Goal: Transaction & Acquisition: Purchase product/service

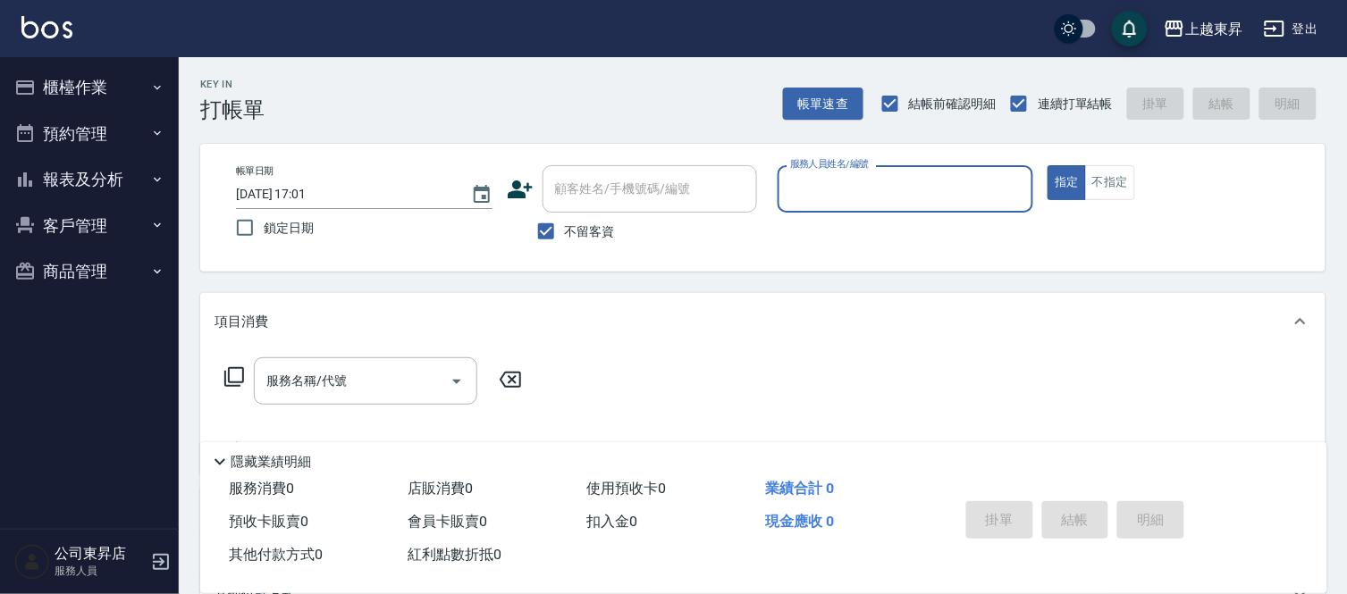
click at [810, 181] on input "服務人員姓名/編號" at bounding box center [906, 188] width 240 height 31
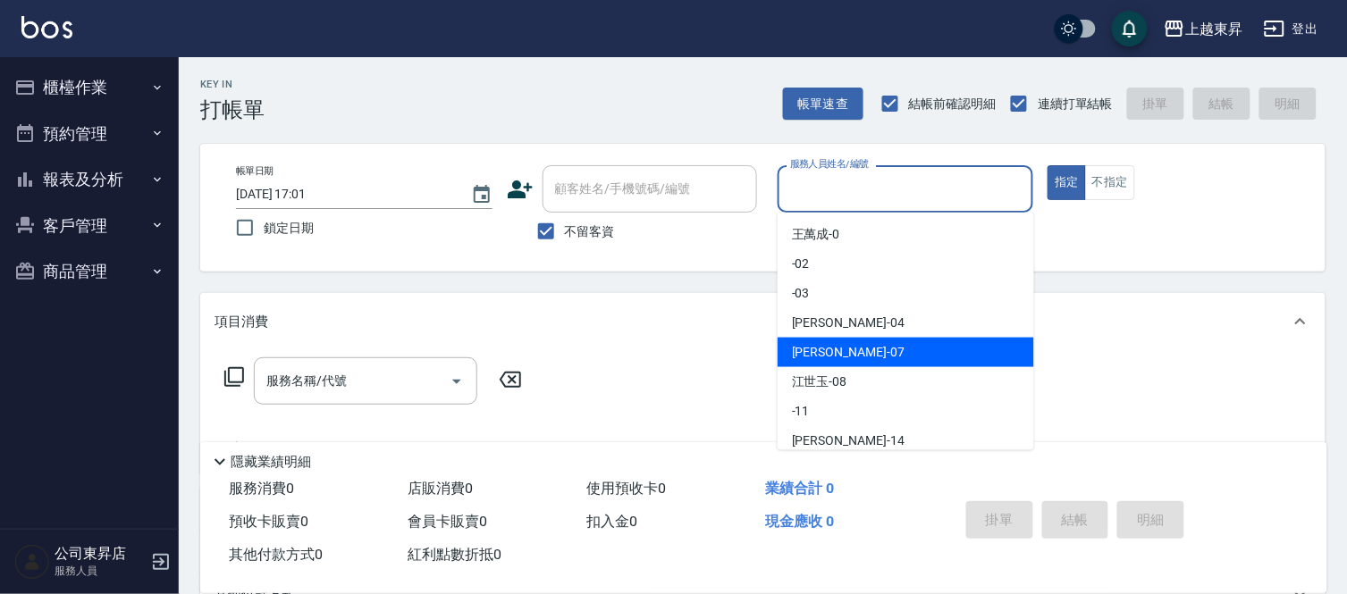
click at [856, 349] on div "[PERSON_NAME] -07" at bounding box center [905, 352] width 256 height 29
type input "[PERSON_NAME]-07"
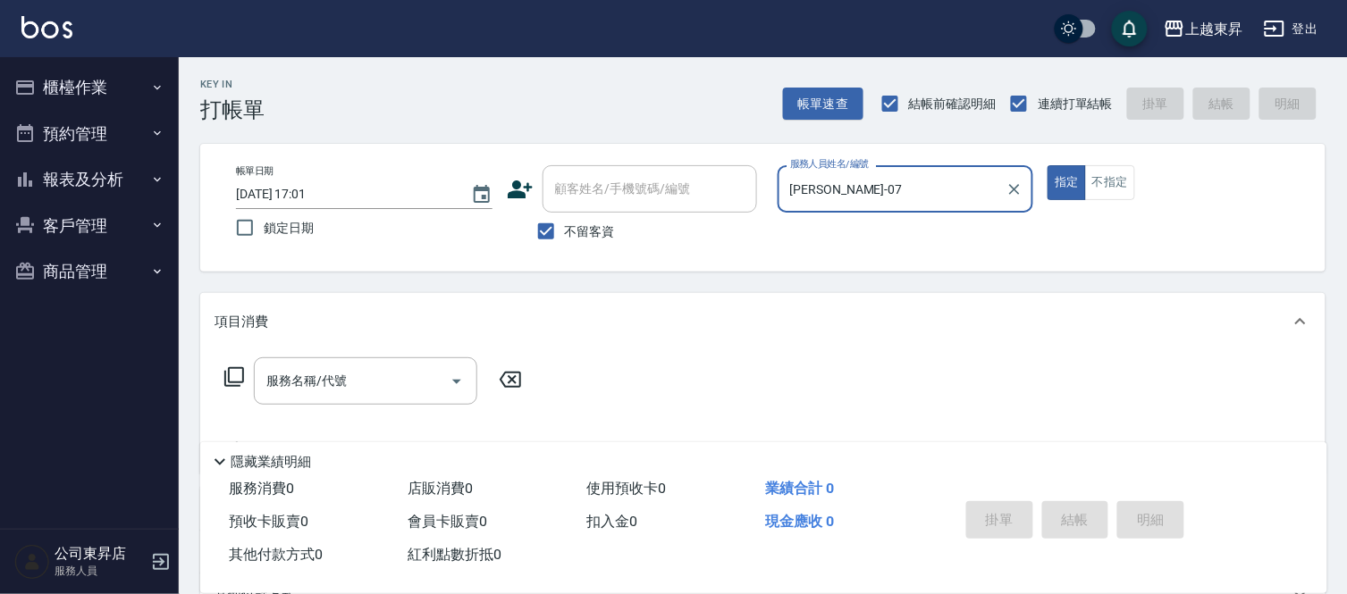
scroll to position [234, 0]
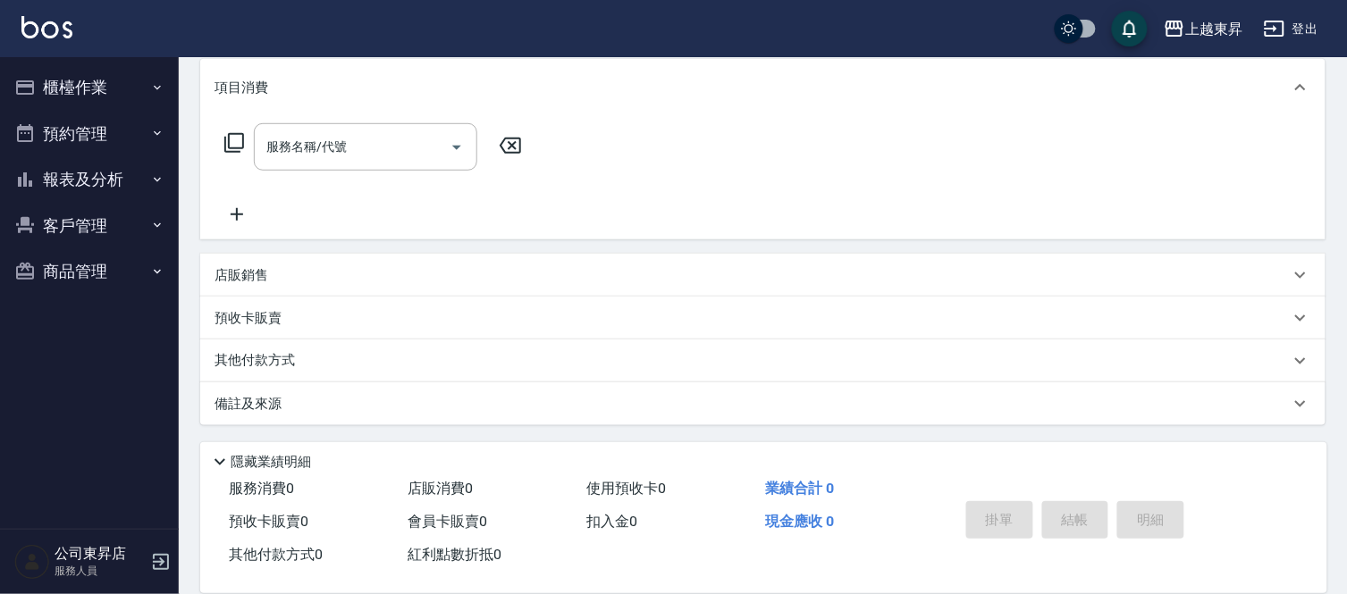
click at [259, 324] on p "預收卡販賣" at bounding box center [247, 318] width 67 height 19
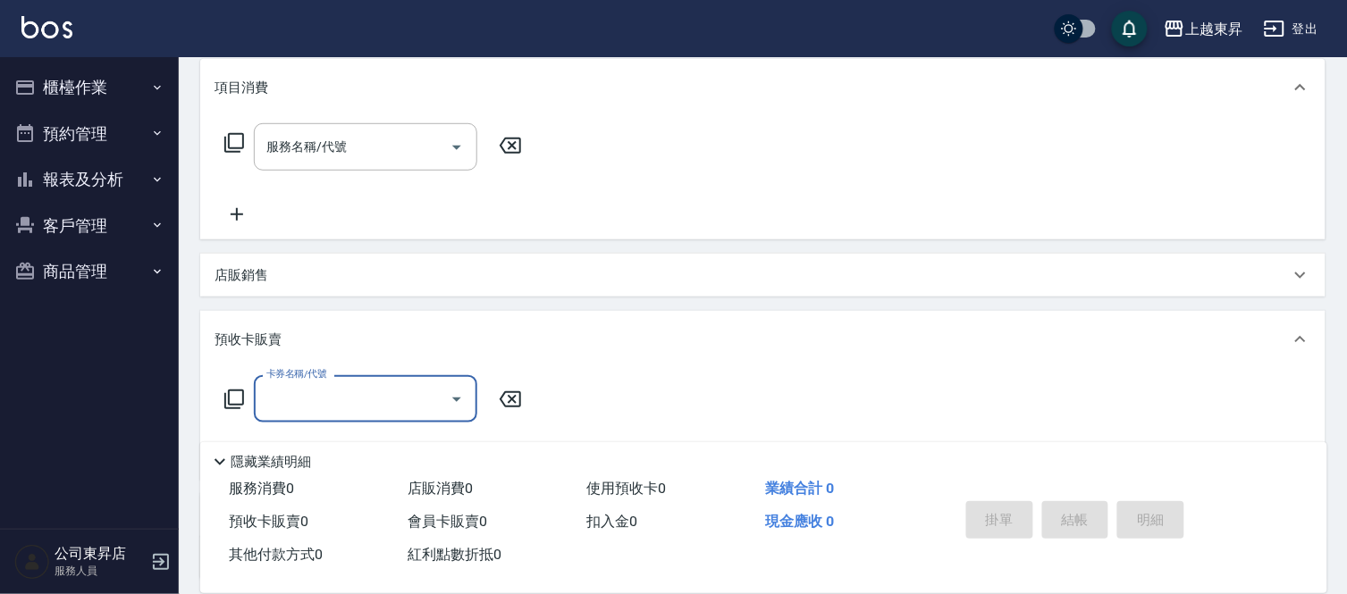
scroll to position [0, 0]
click at [298, 400] on input "卡券名稱/代號" at bounding box center [352, 398] width 181 height 31
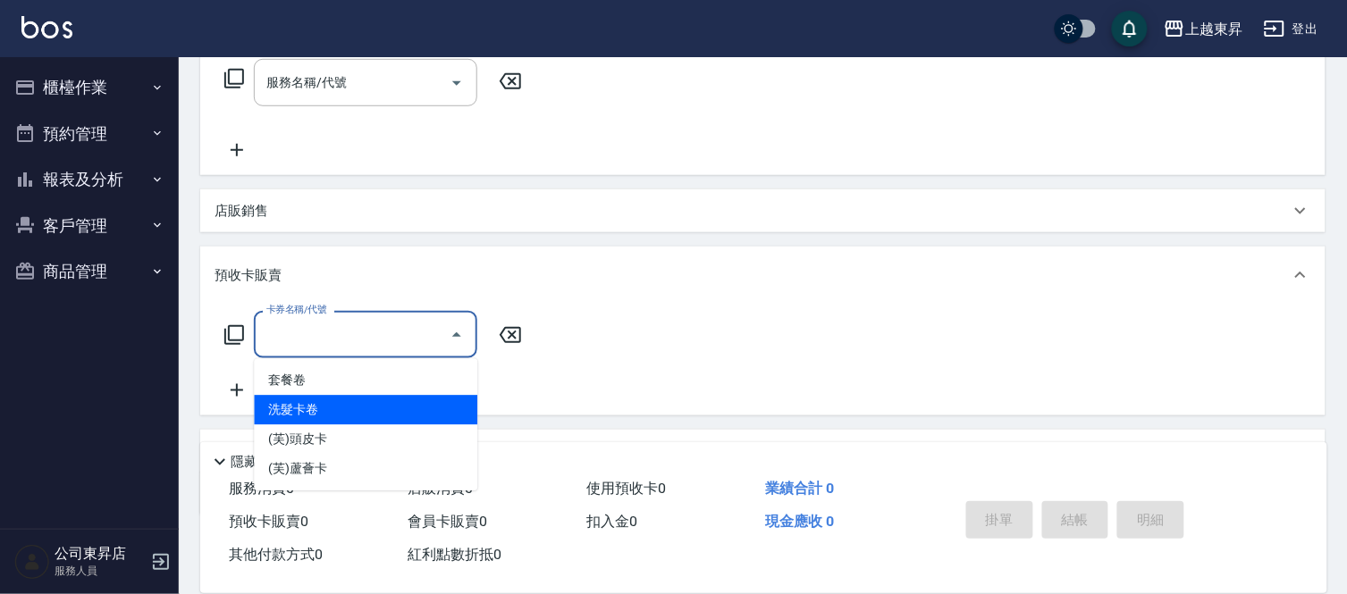
scroll to position [333, 0]
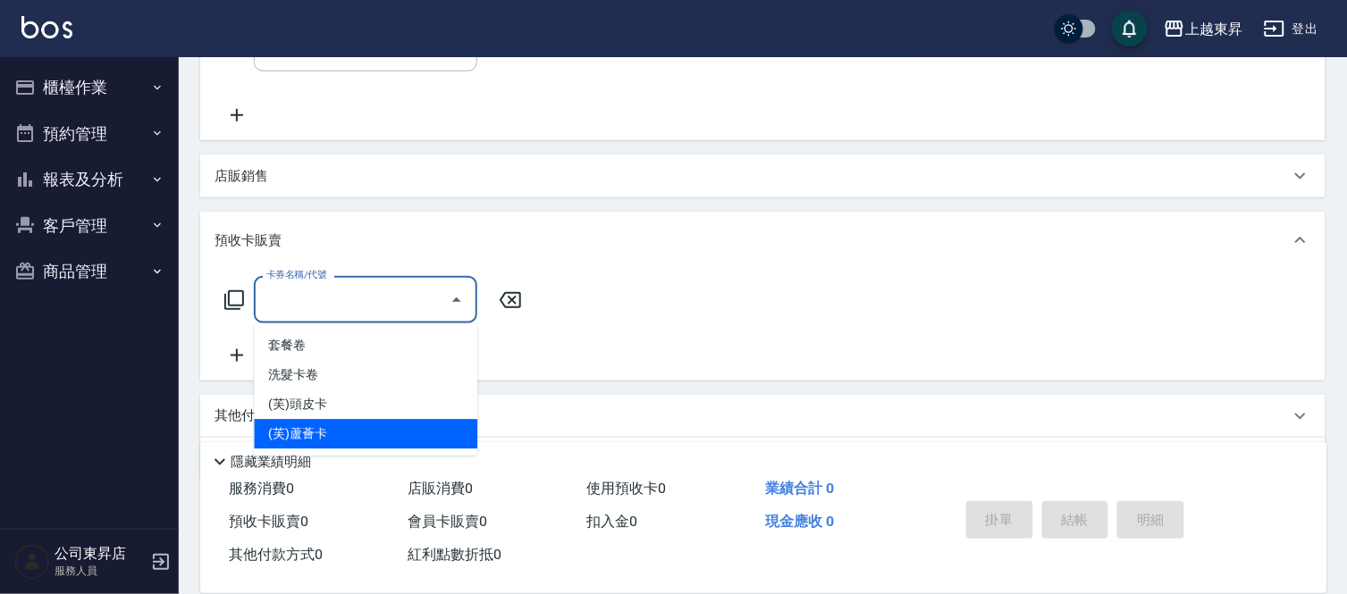
drag, startPoint x: 349, startPoint y: 432, endPoint x: 320, endPoint y: 432, distance: 29.5
click at [349, 433] on span "(芙)蘆薈卡" at bounding box center [365, 434] width 223 height 29
type input "(芙)蘆薈卡(994)"
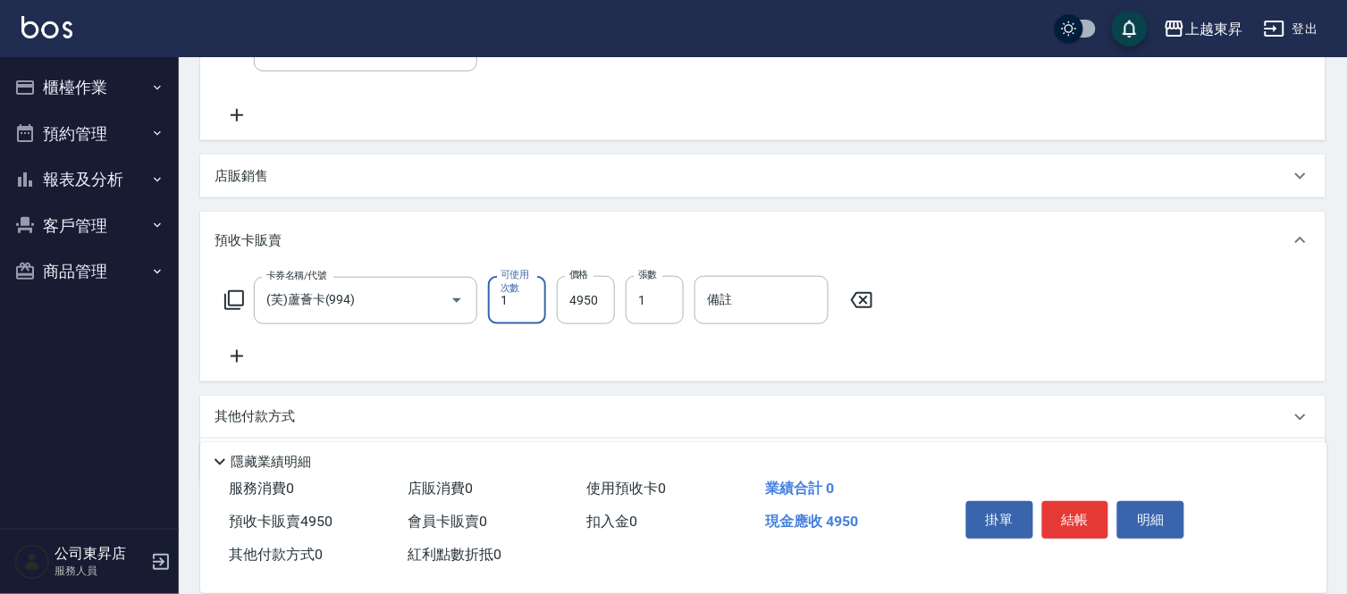
click at [232, 342] on div "卡券名稱/代號 (芙)蘆薈卡(994) 卡券名稱/代號 可使用次數 1 可使用次數 價格 4950 價格 張數 1 張數 備註 備註" at bounding box center [762, 321] width 1097 height 91
click at [228, 353] on icon at bounding box center [236, 356] width 45 height 21
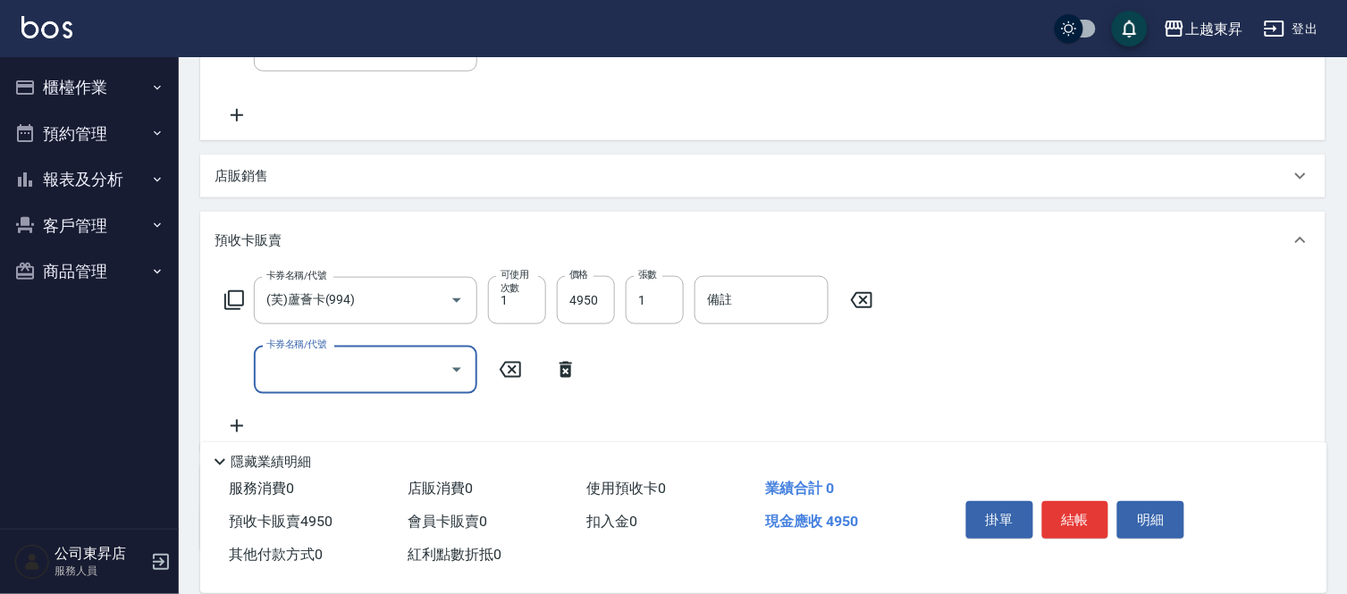
click at [242, 423] on icon at bounding box center [236, 426] width 45 height 21
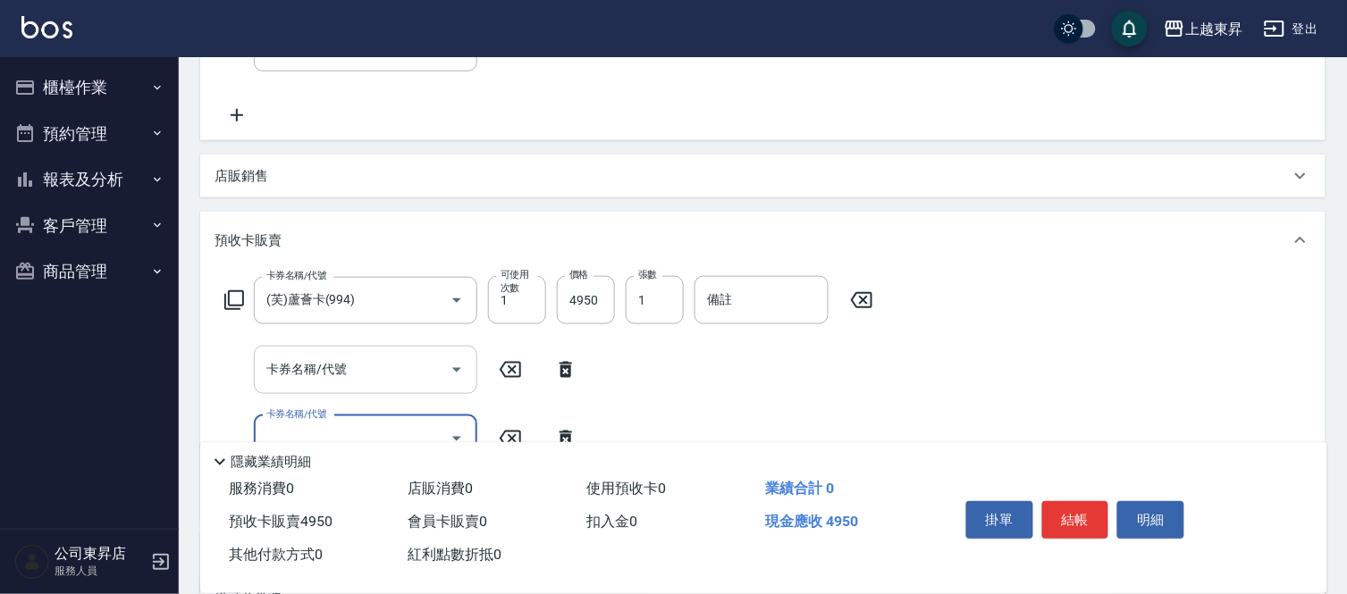
click at [341, 356] on input "卡券名稱/代號" at bounding box center [352, 369] width 181 height 31
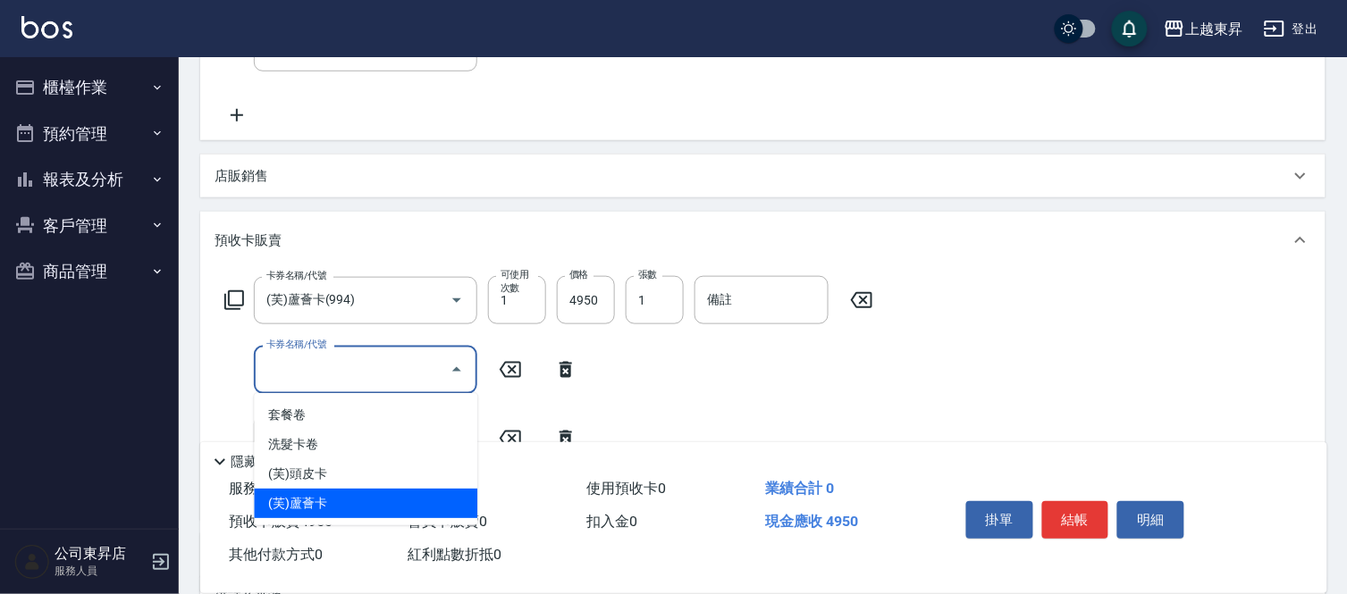
click at [344, 494] on span "(芙)蘆薈卡" at bounding box center [365, 503] width 223 height 29
type input "(芙)蘆薈卡(994)"
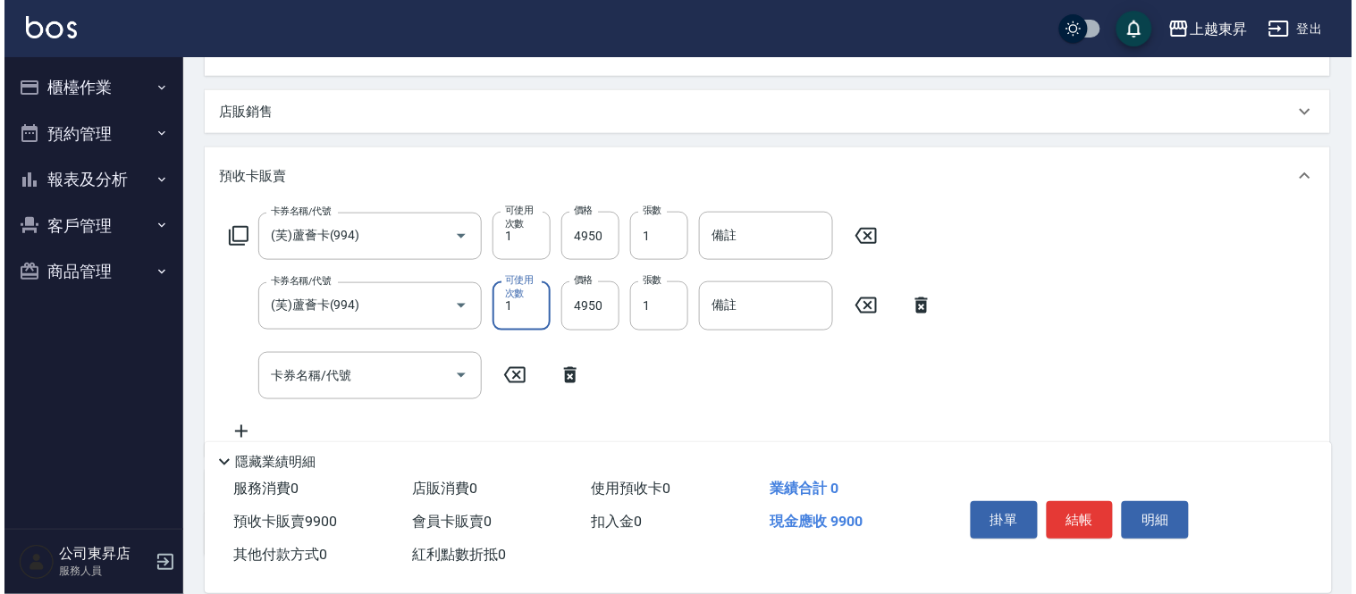
scroll to position [433, 0]
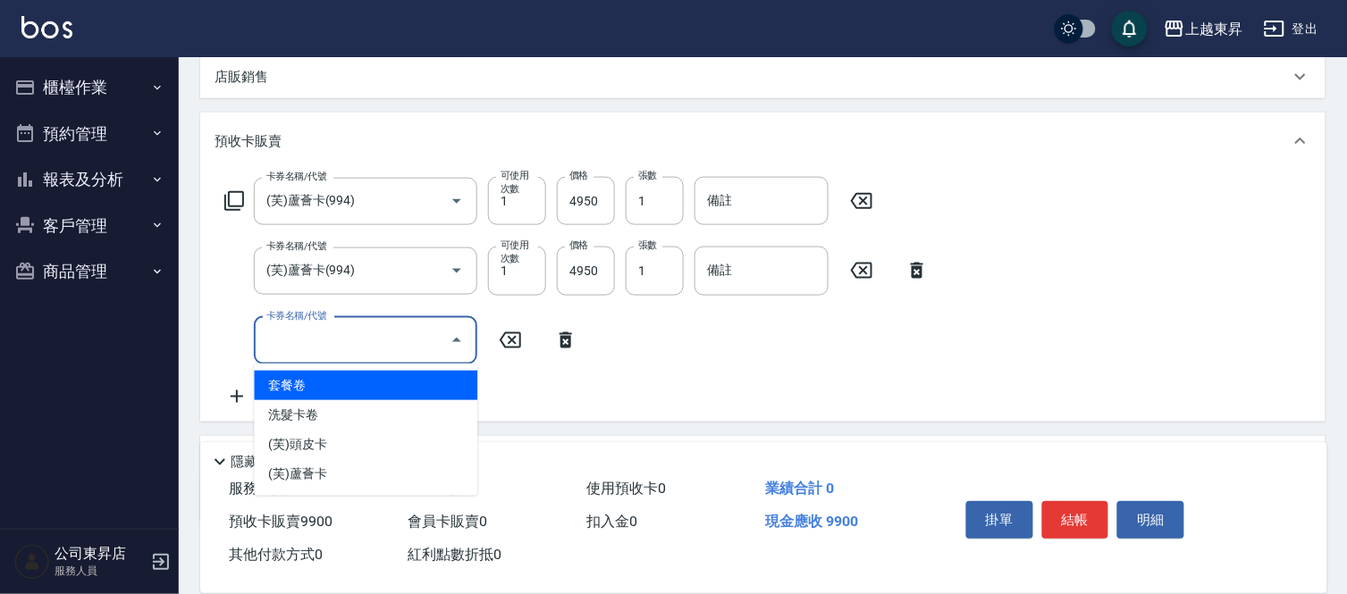
click at [335, 354] on input "卡券名稱/代號" at bounding box center [352, 340] width 181 height 31
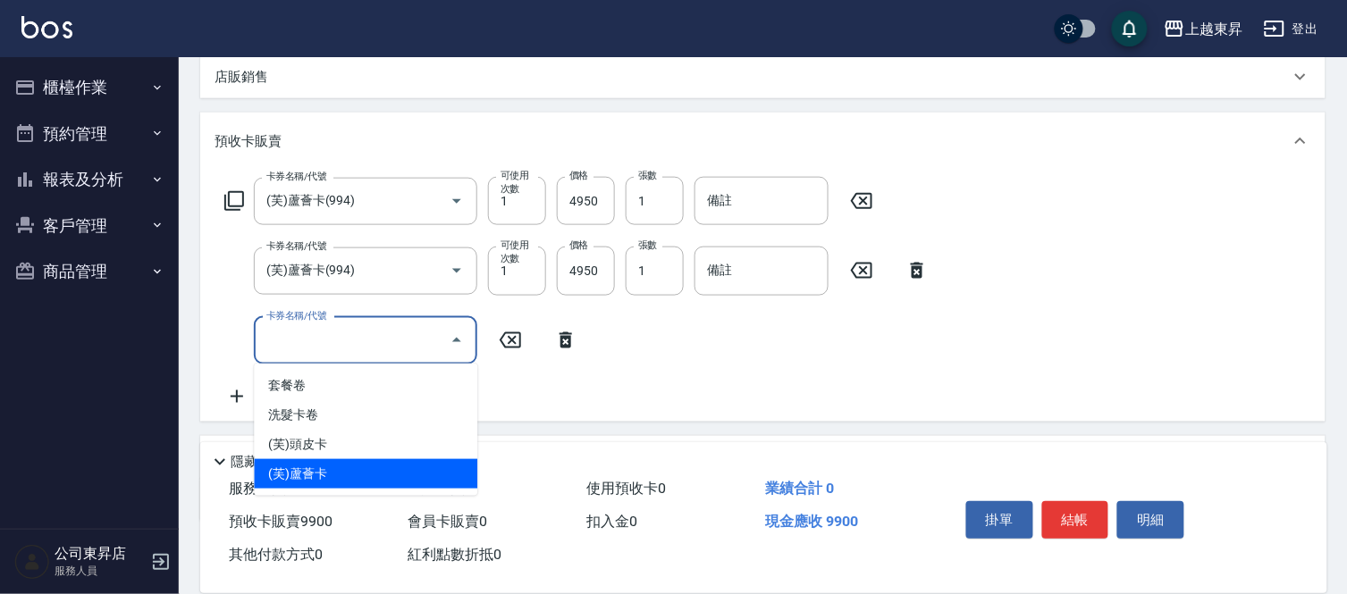
click at [331, 469] on span "(芙)蘆薈卡" at bounding box center [365, 473] width 223 height 29
type input "(芙)蘆薈卡(994)"
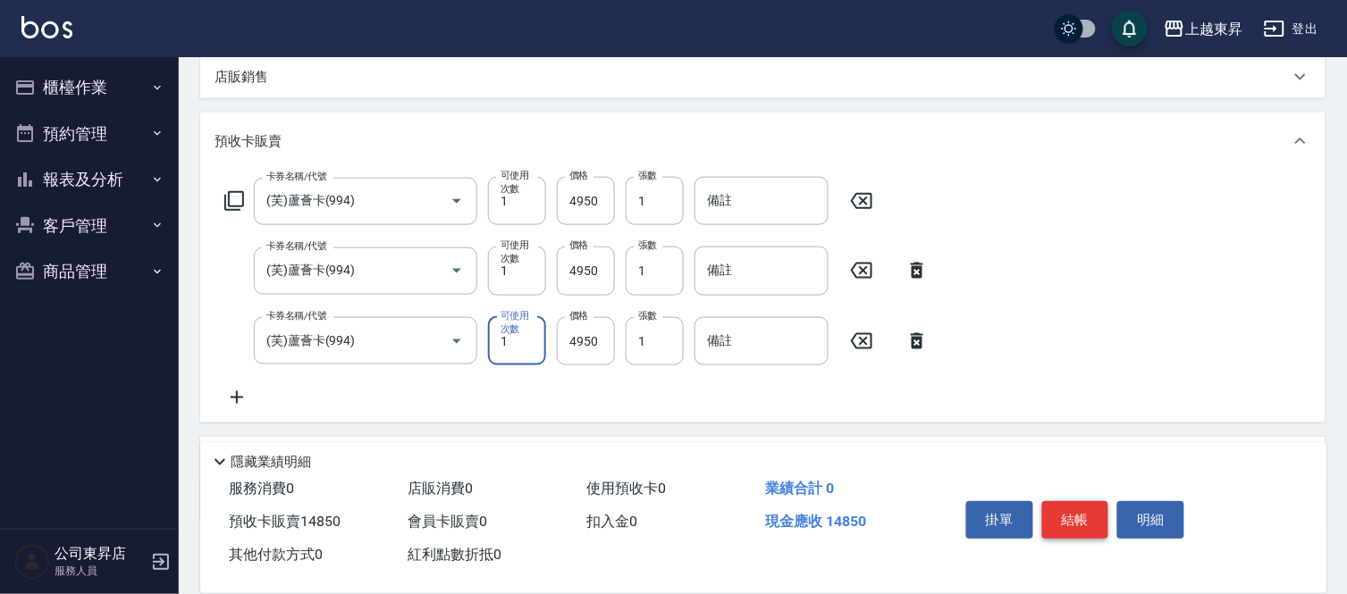
click at [1057, 516] on button "結帳" at bounding box center [1075, 520] width 67 height 38
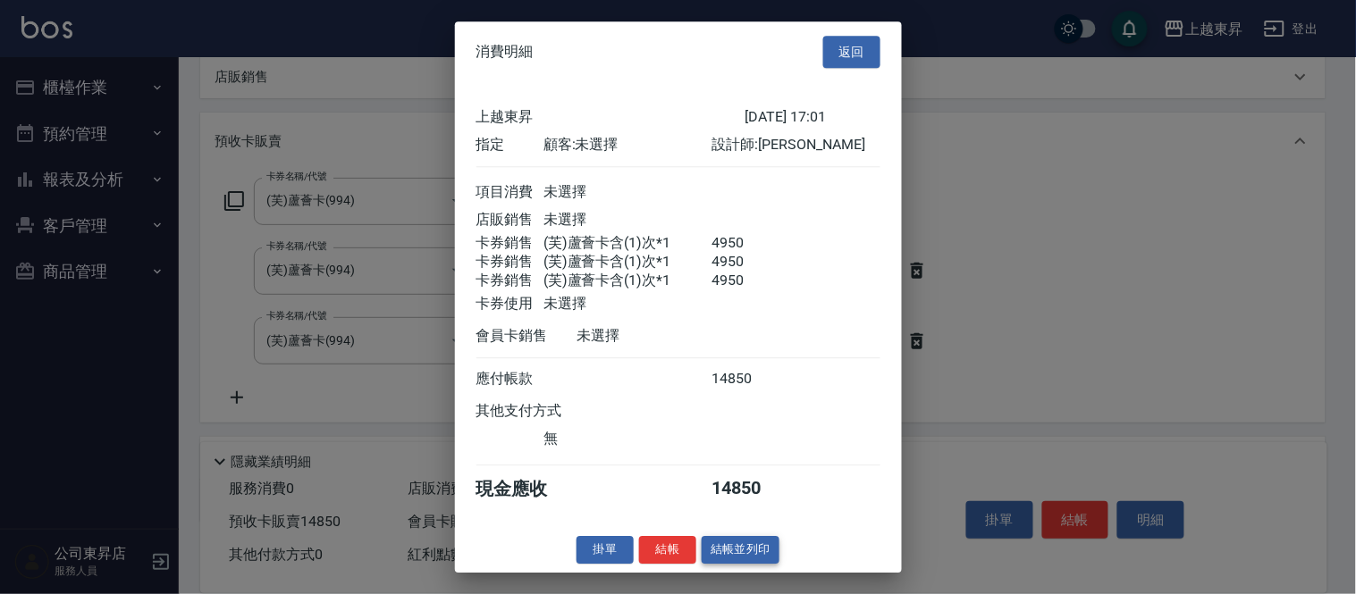
click at [742, 559] on button "結帳並列印" at bounding box center [741, 550] width 78 height 28
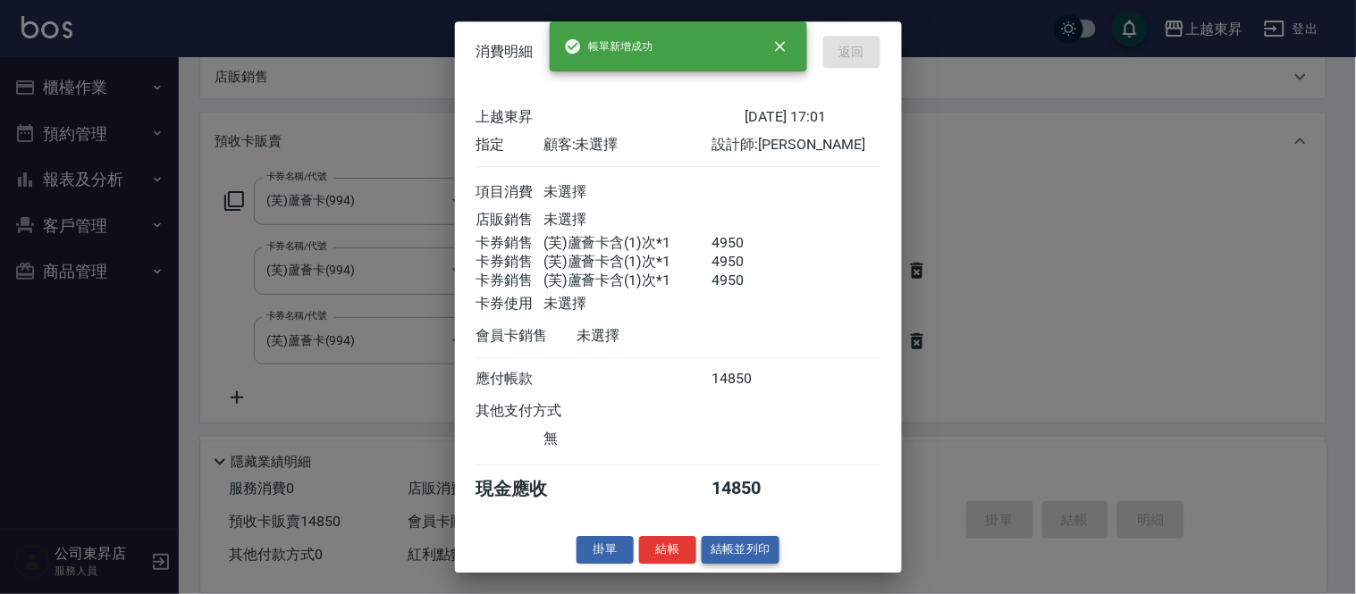
type input "[DATE] 17:02"
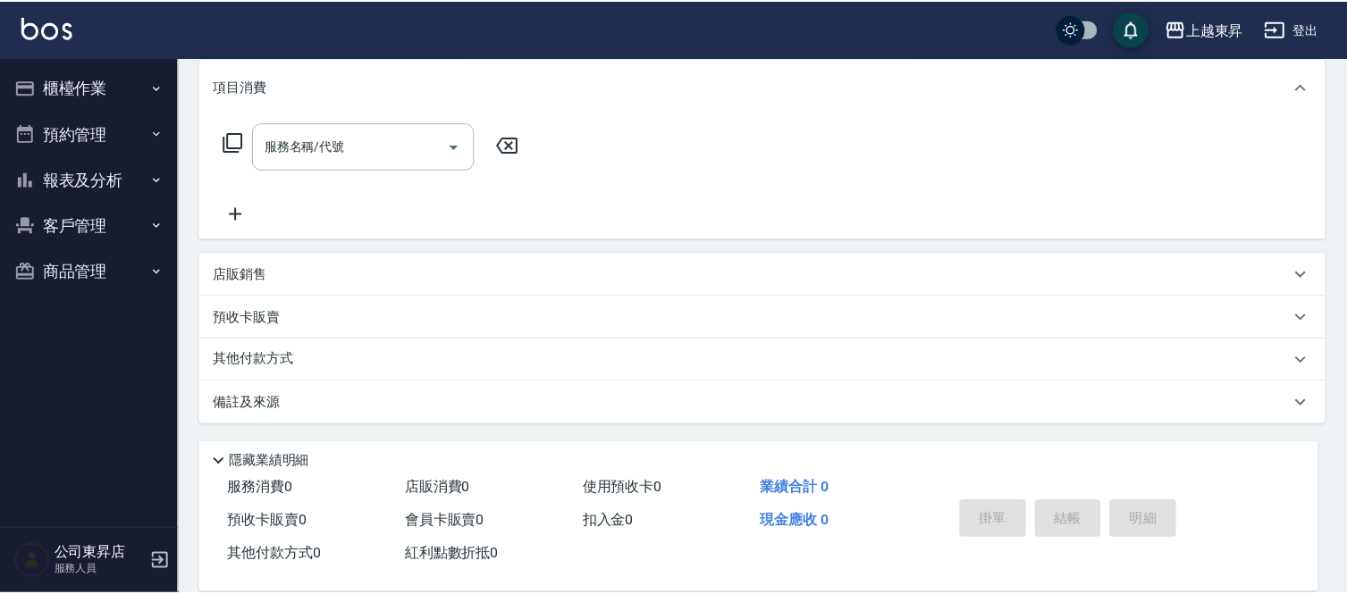
scroll to position [0, 0]
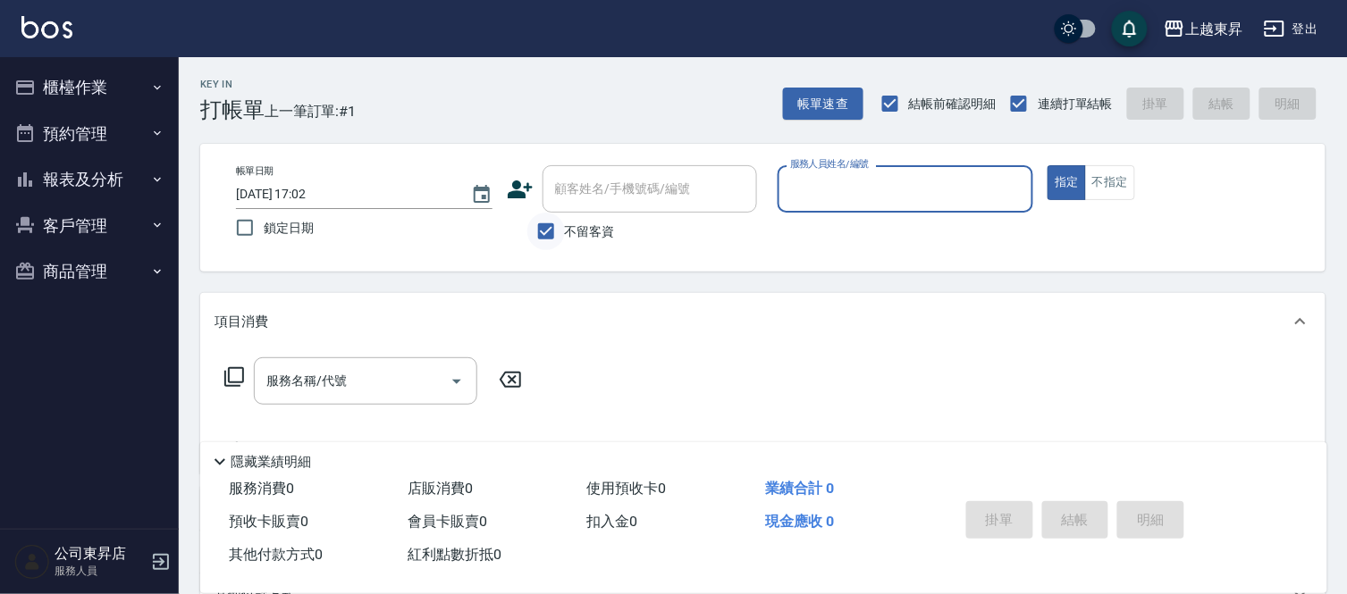
click at [550, 230] on input "不留客資" at bounding box center [546, 232] width 38 height 38
checkbox input "false"
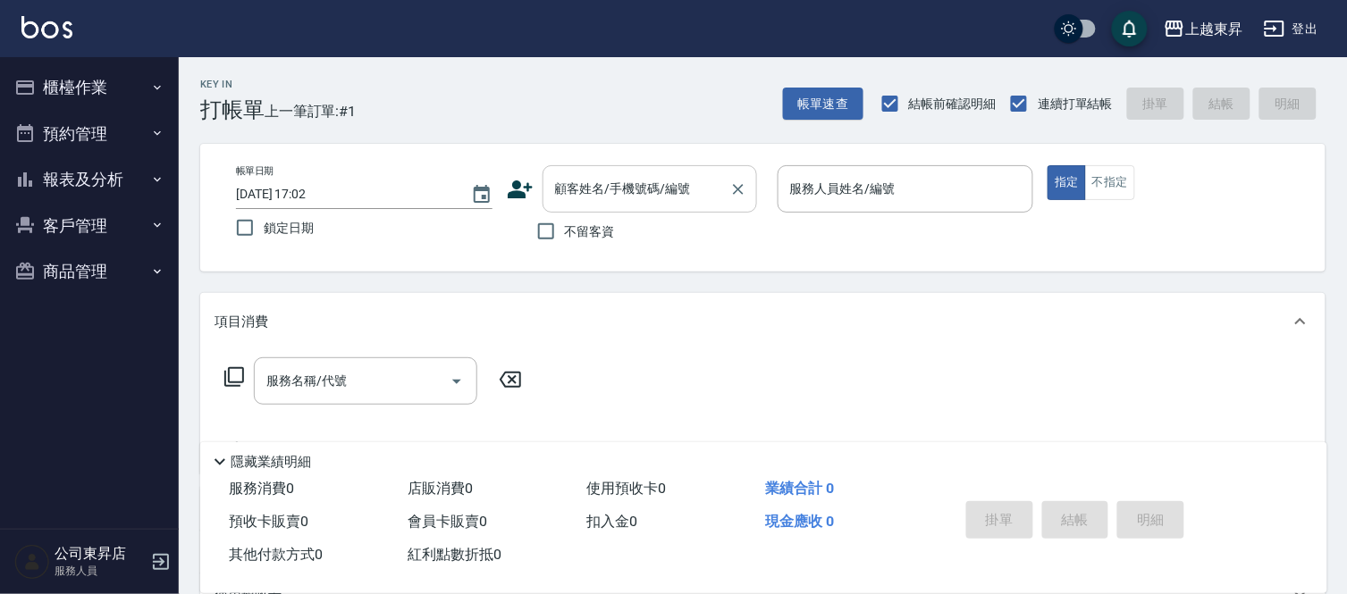
click at [584, 190] on div "顧客姓名/手機號碼/編號 顧客姓名/手機號碼/編號" at bounding box center [649, 188] width 214 height 47
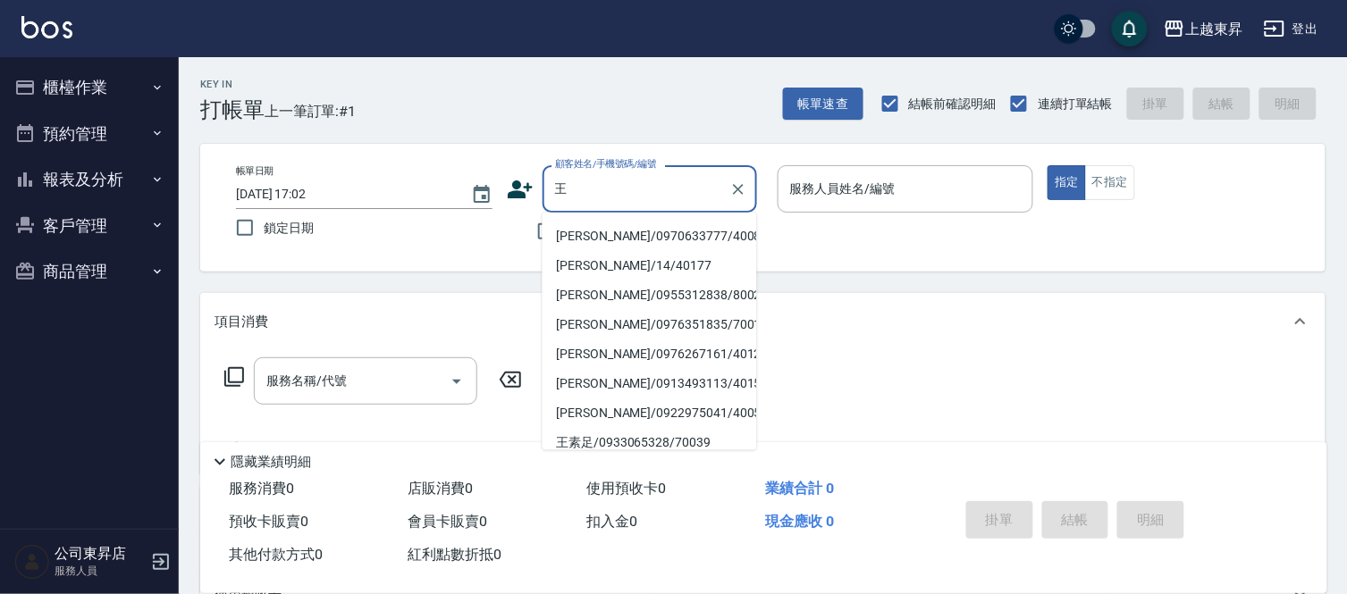
scroll to position [198, 0]
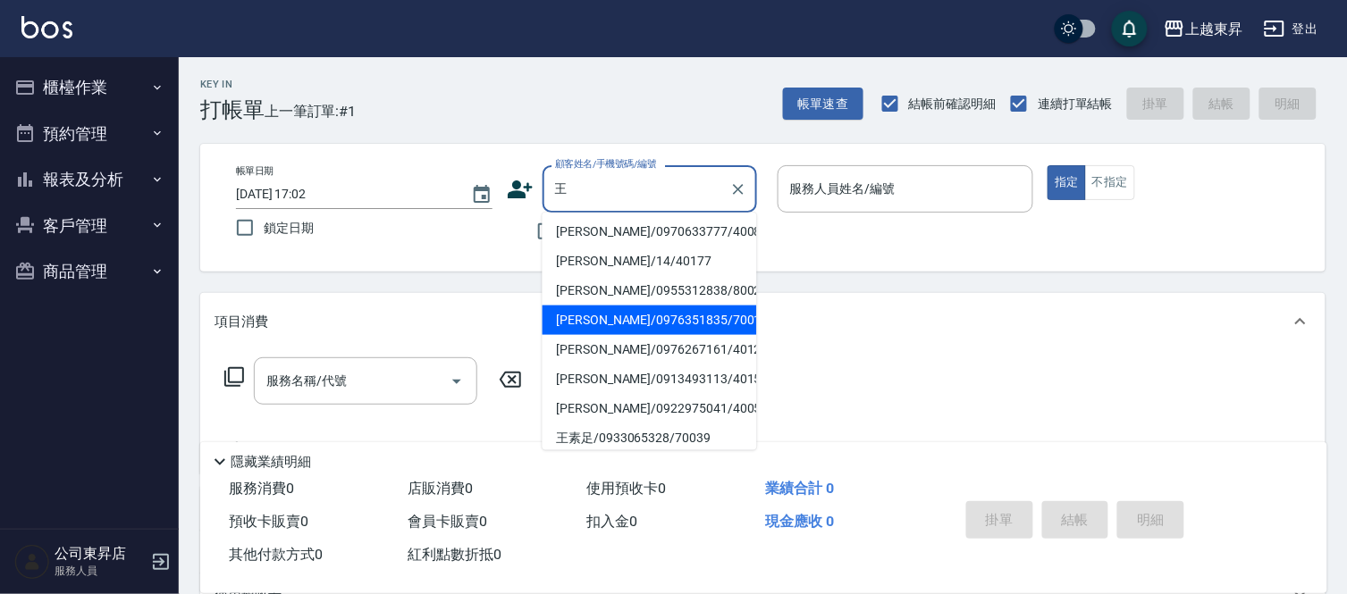
click at [614, 110] on li "[PERSON_NAME]/0930950611/40129" at bounding box center [649, 94] width 214 height 29
type input "[PERSON_NAME]/0930950611/40129"
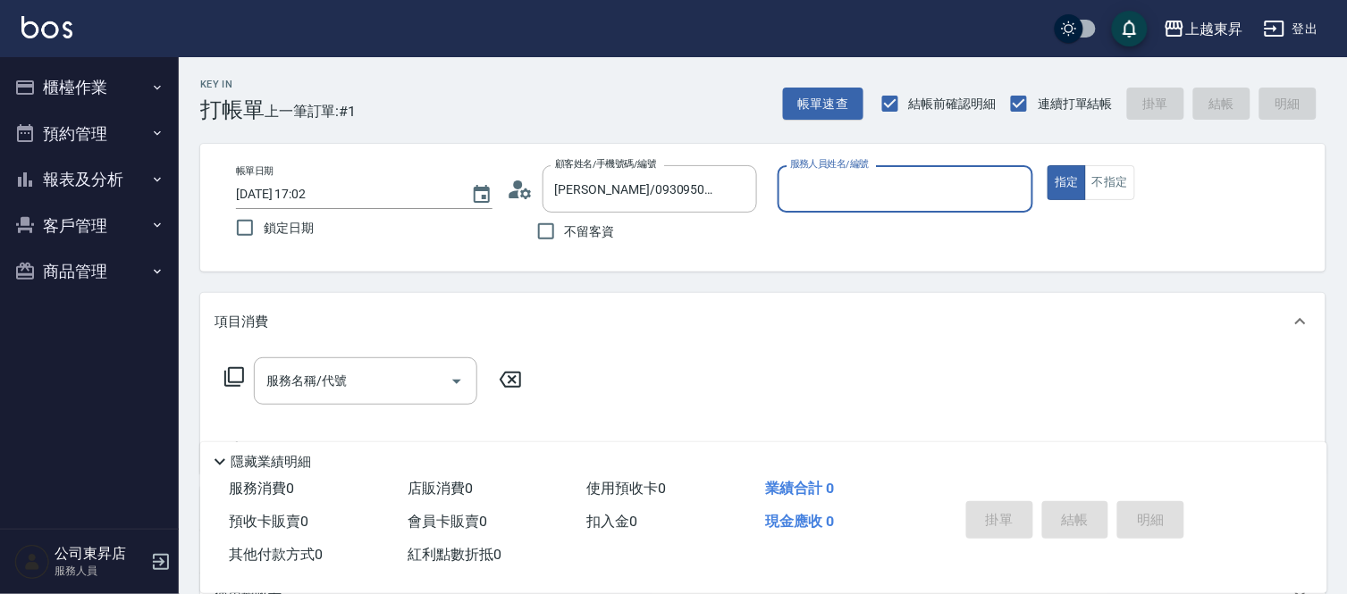
type input "[PERSON_NAME]04"
click at [583, 193] on input "[PERSON_NAME]/0930950611/40129" at bounding box center [636, 188] width 172 height 31
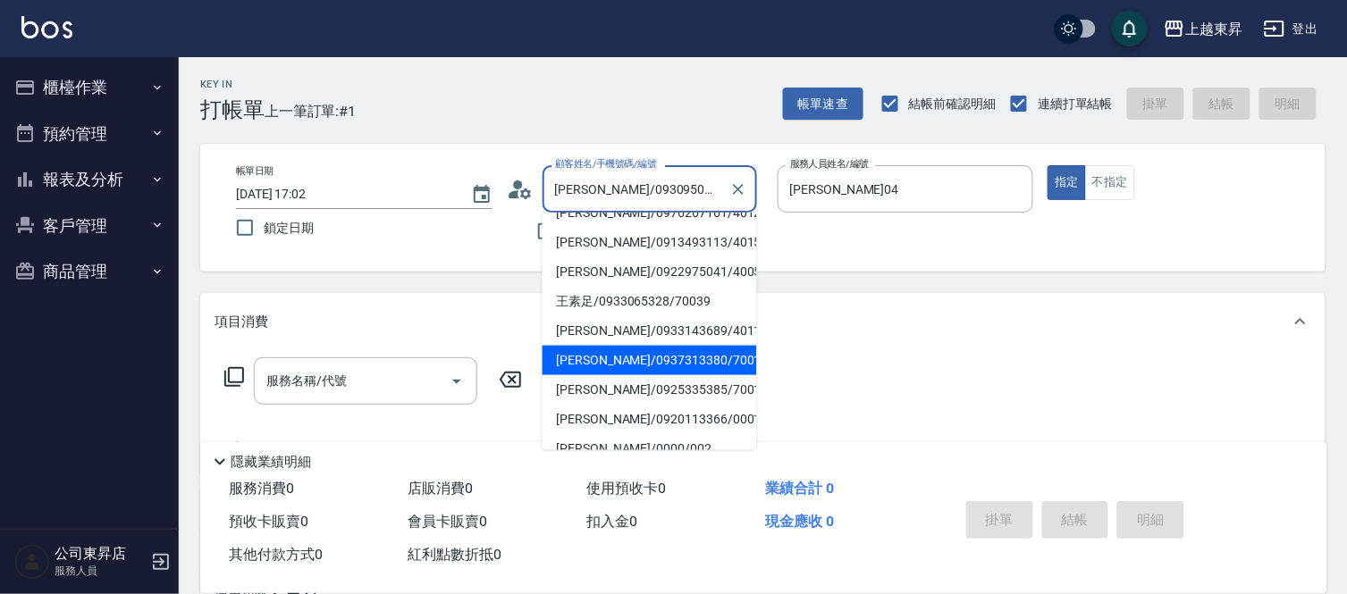
scroll to position [236, 0]
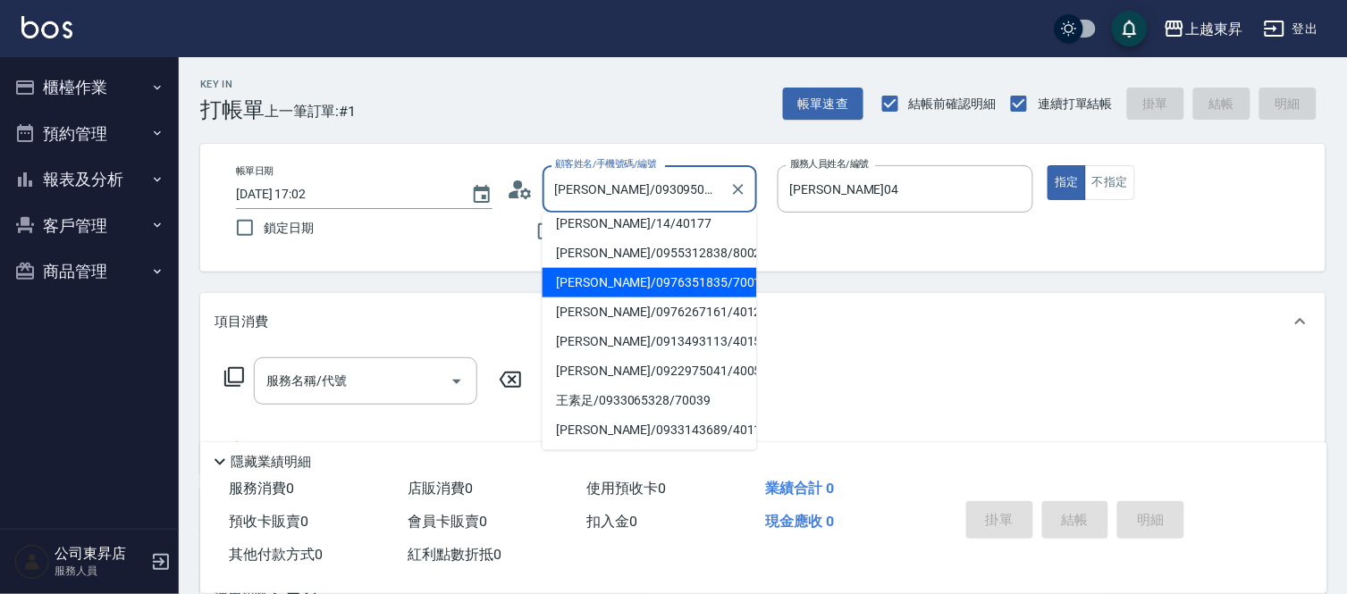
click at [595, 268] on li "[PERSON_NAME]/0976351835/70011" at bounding box center [649, 282] width 214 height 29
type input "[PERSON_NAME]/0976351835/70011"
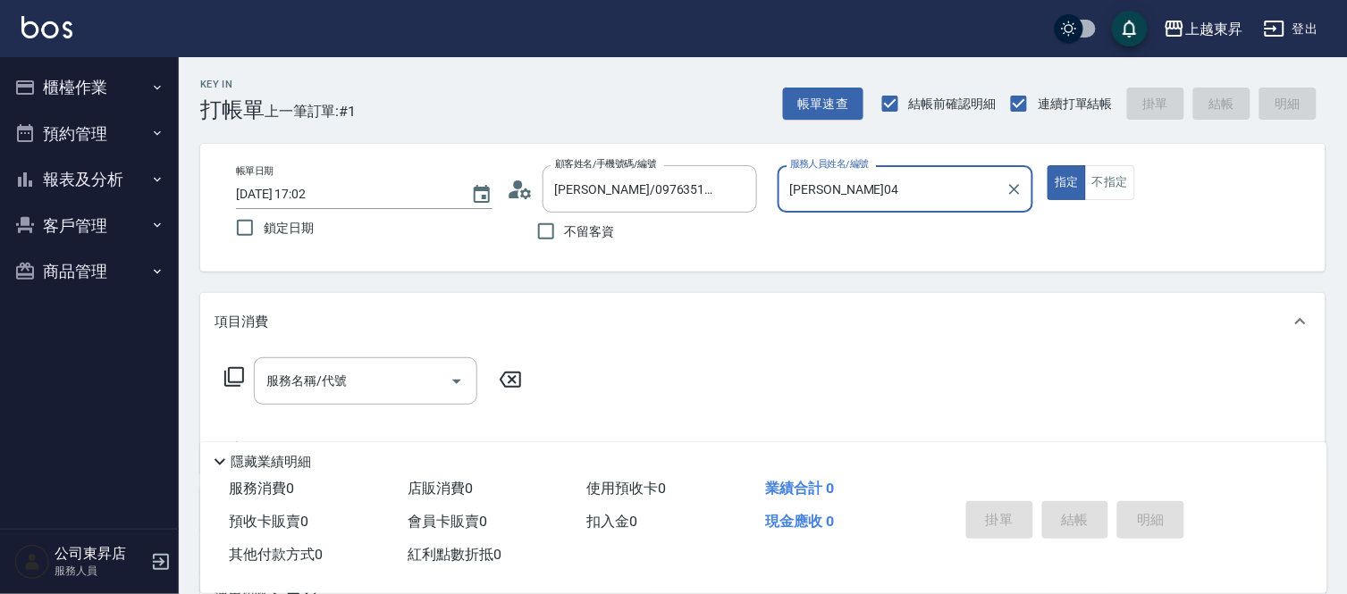
type input "[PERSON_NAME]-07"
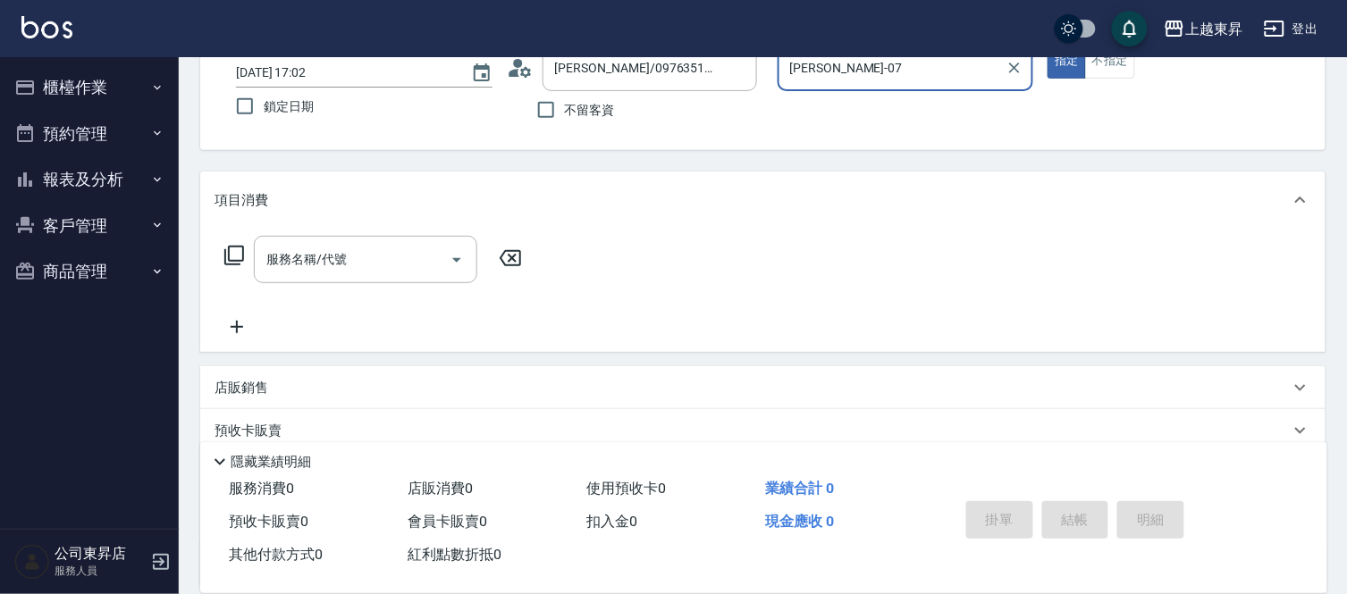
scroll to position [281, 0]
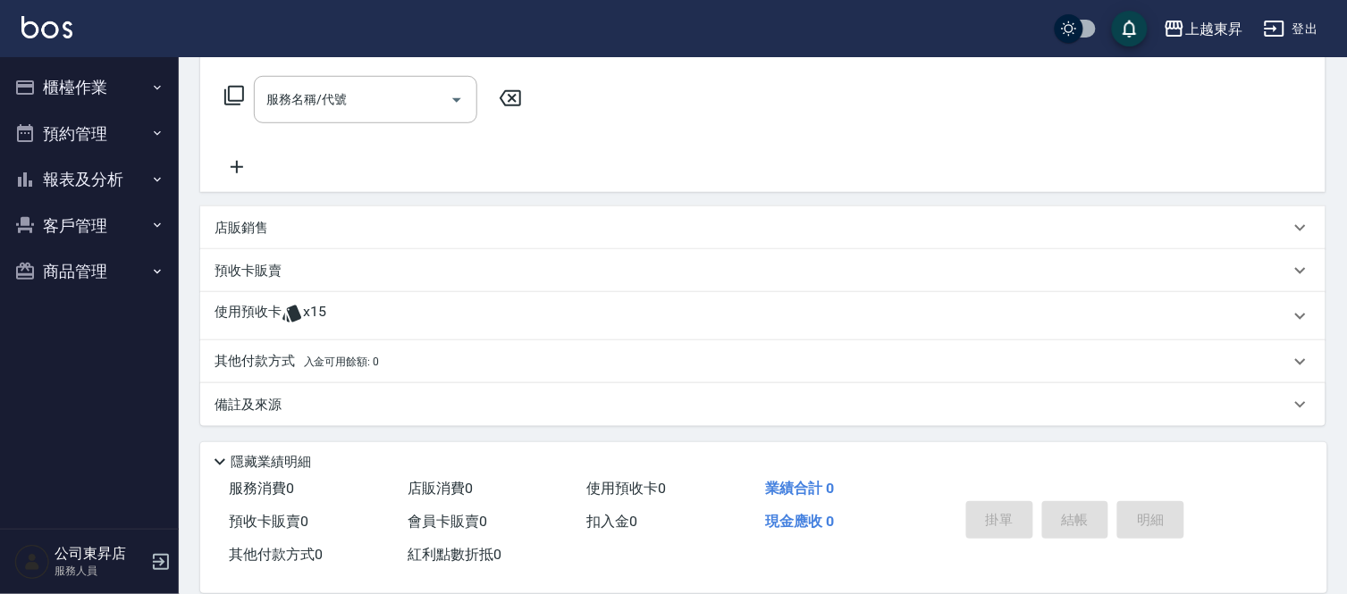
click at [257, 273] on p "預收卡販賣" at bounding box center [247, 271] width 67 height 19
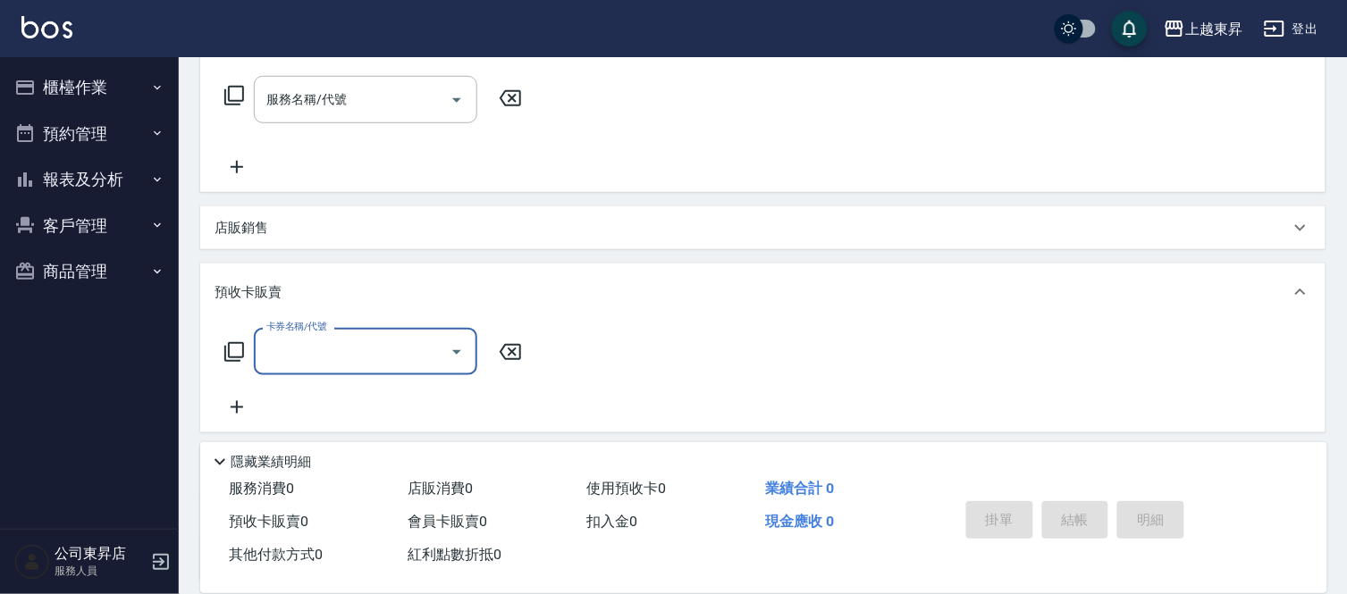
scroll to position [1, 0]
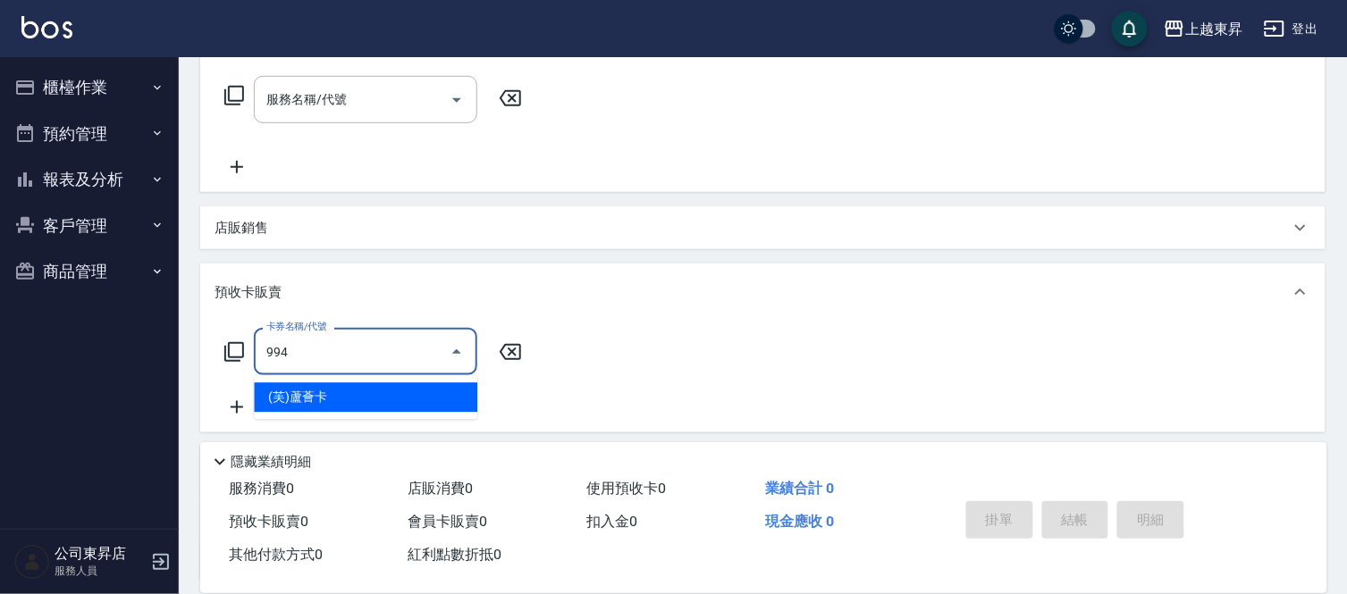
type input "(芙)蘆薈卡(994)"
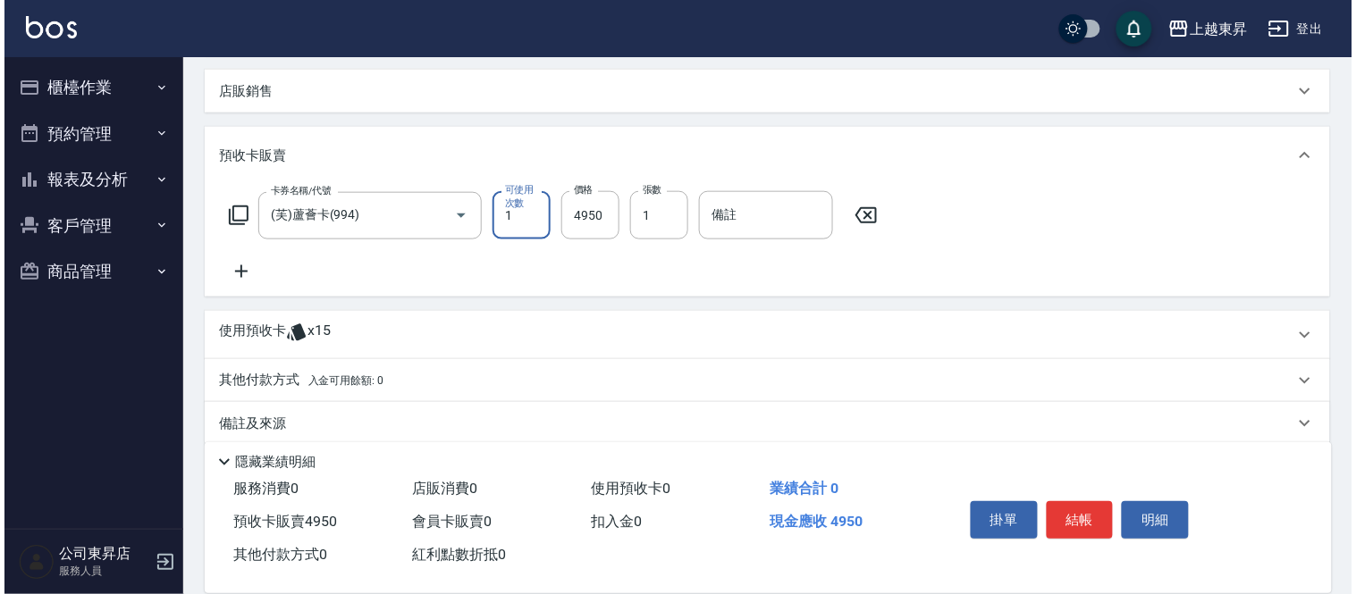
scroll to position [438, 0]
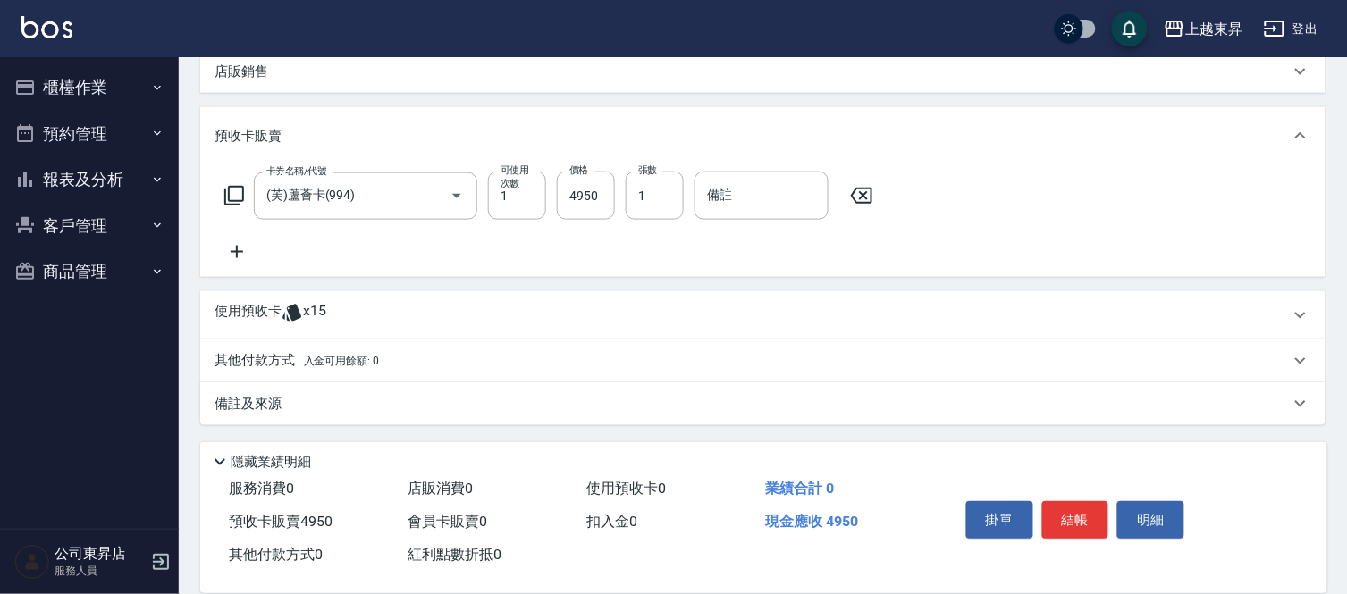
click at [233, 254] on icon at bounding box center [236, 251] width 45 height 21
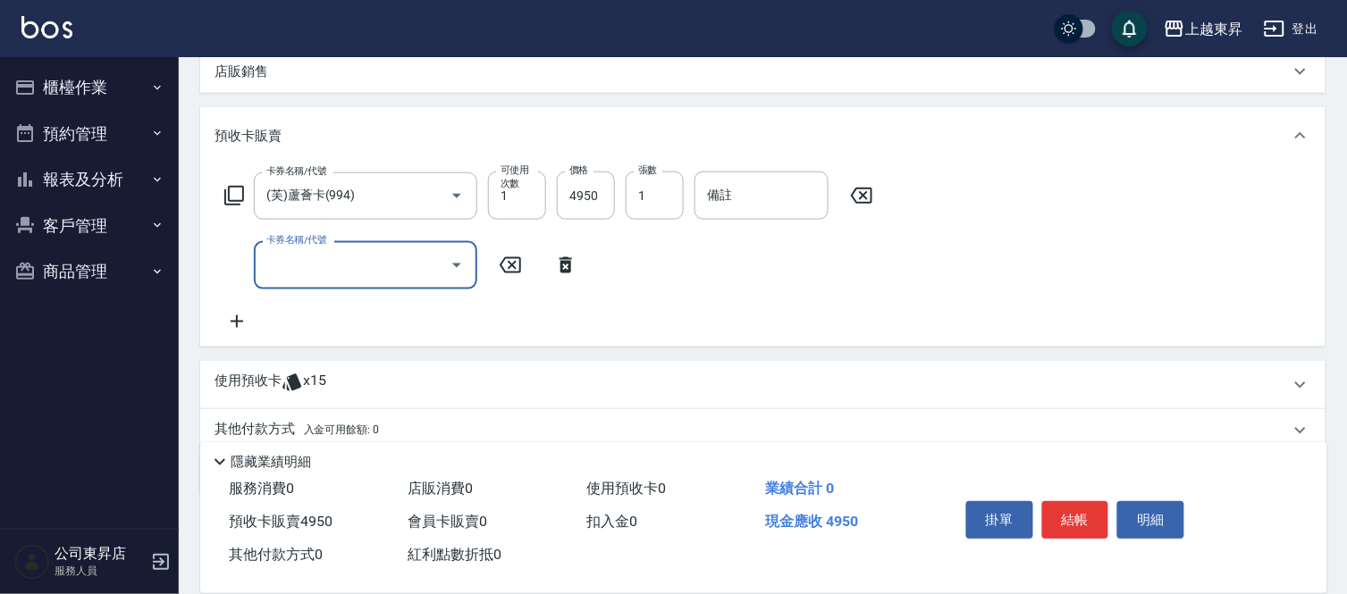
click at [234, 318] on icon at bounding box center [236, 321] width 45 height 21
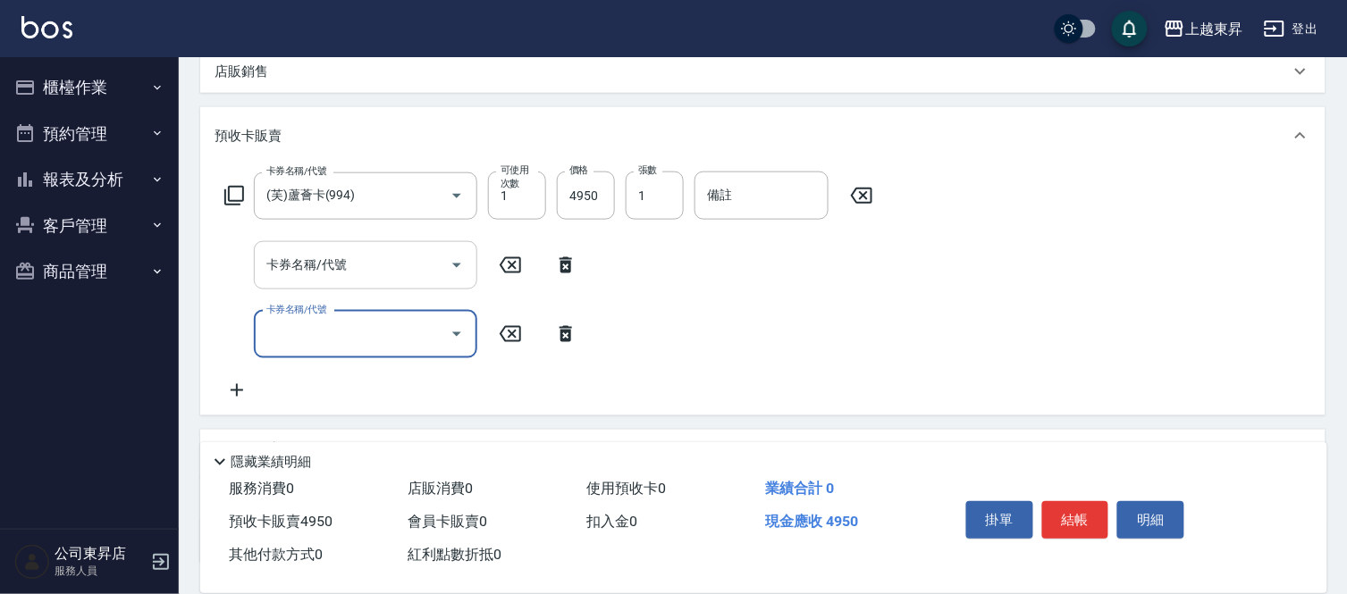
click at [320, 261] on div "卡券名稱/代號 卡券名稱/代號" at bounding box center [365, 264] width 223 height 47
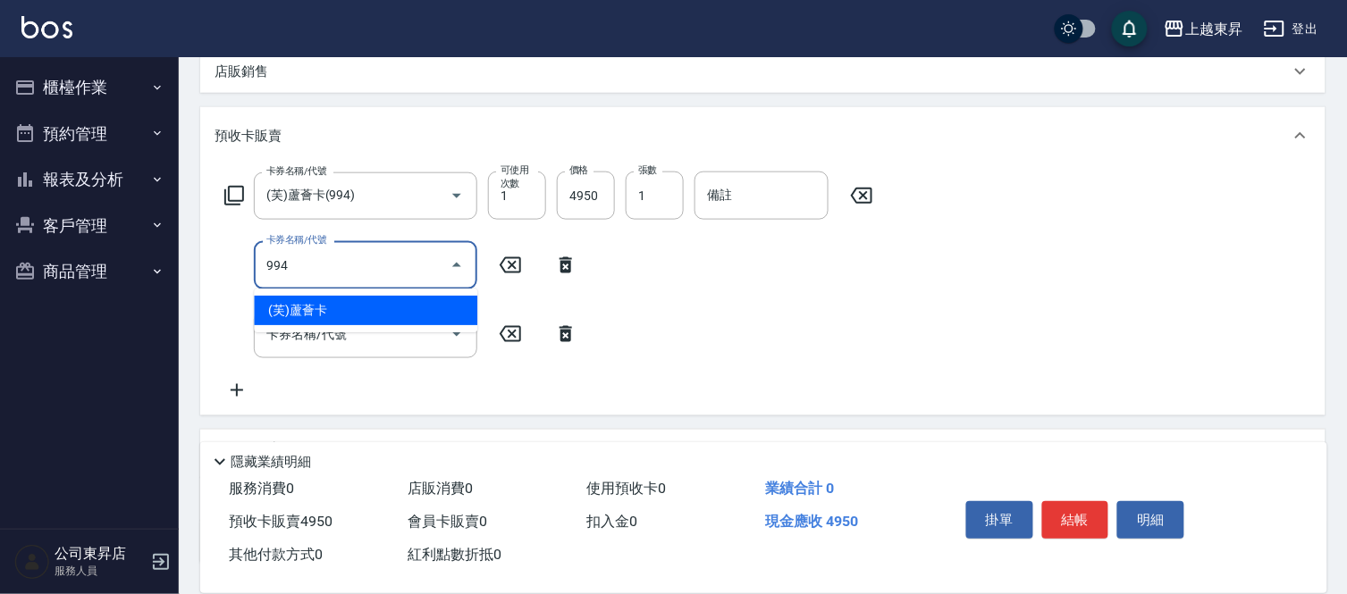
type input "(芙)蘆薈卡(994)"
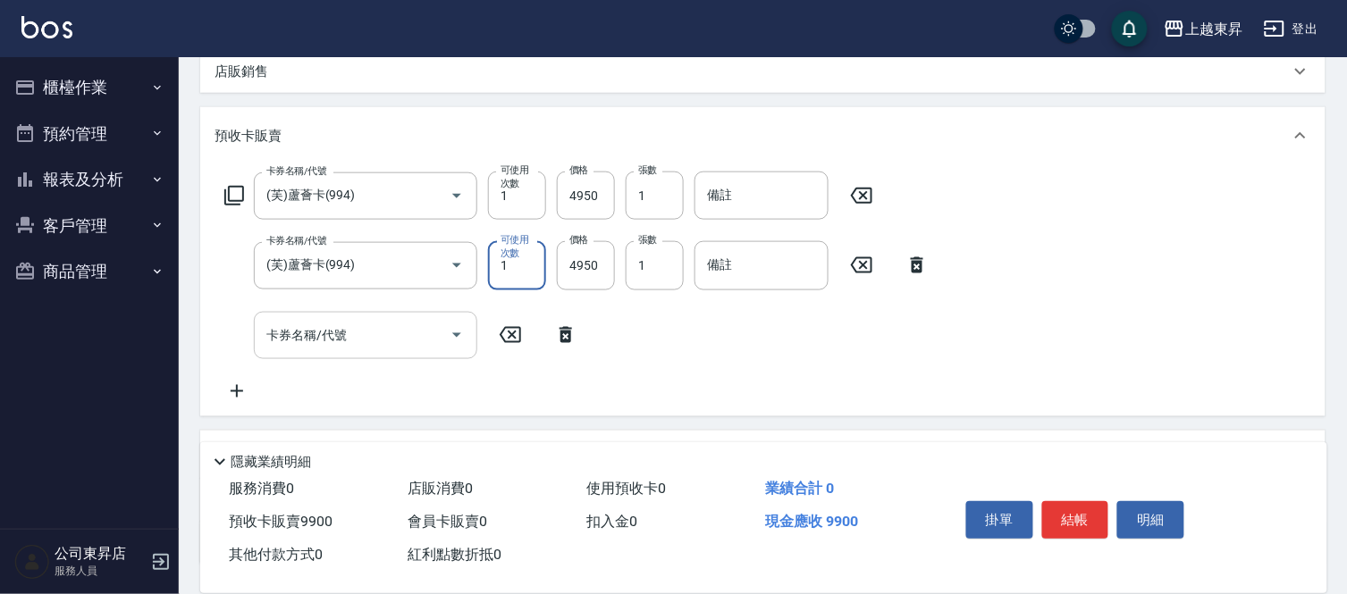
click at [349, 346] on input "卡券名稱/代號" at bounding box center [352, 335] width 181 height 31
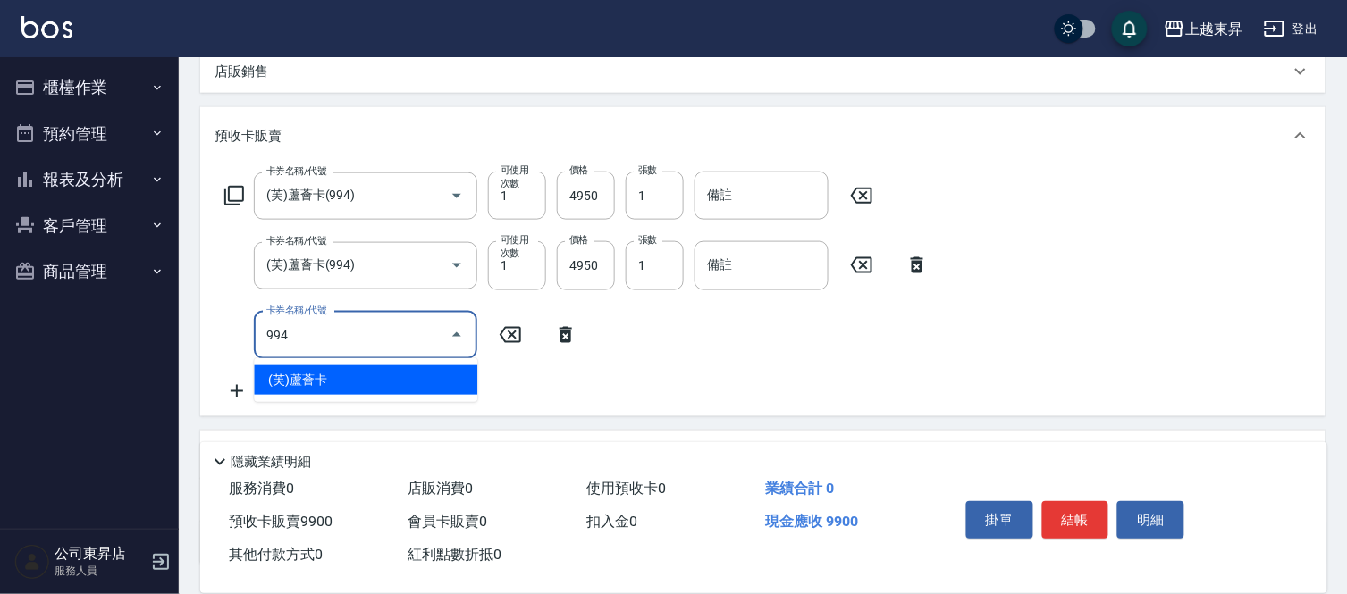
type input "(芙)蘆薈卡(994)"
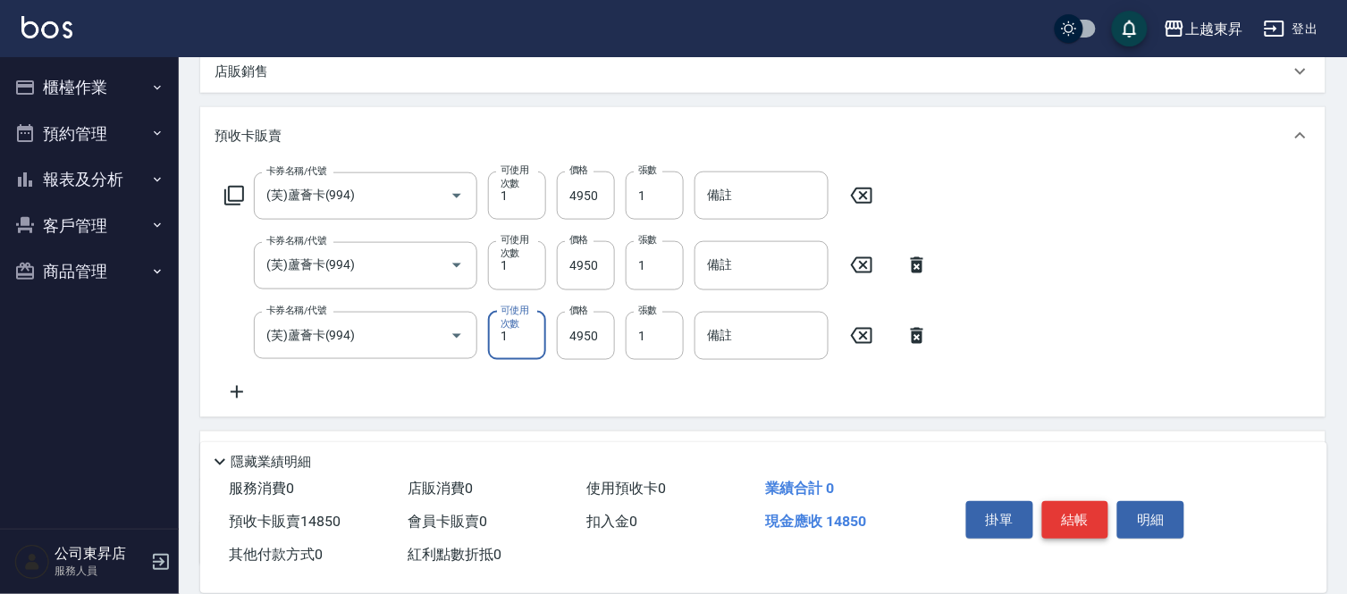
click at [1073, 518] on button "結帳" at bounding box center [1075, 520] width 67 height 38
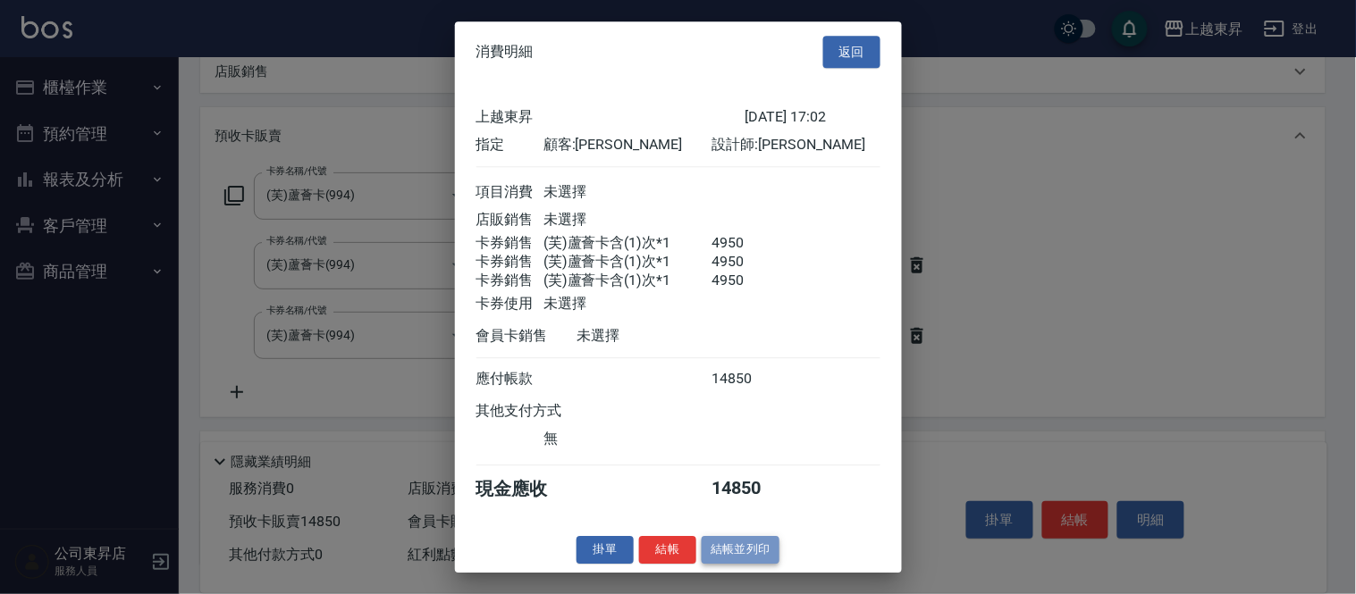
click at [752, 564] on button "結帳並列印" at bounding box center [741, 550] width 78 height 28
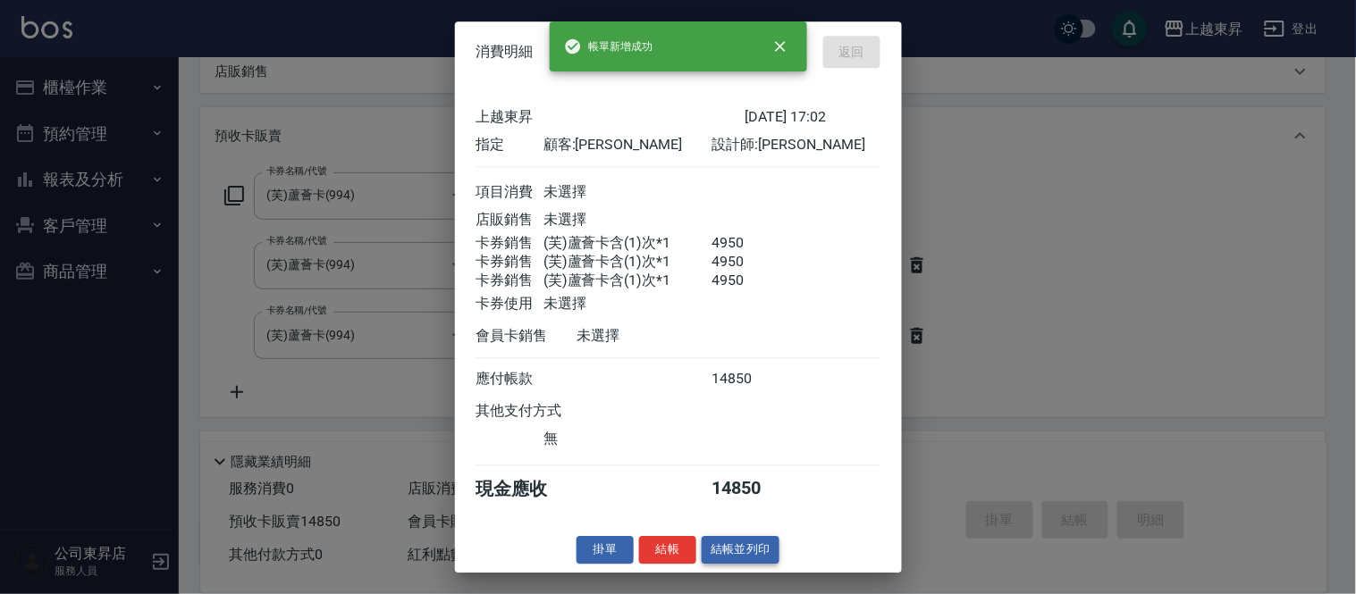
type input "[DATE] 17:03"
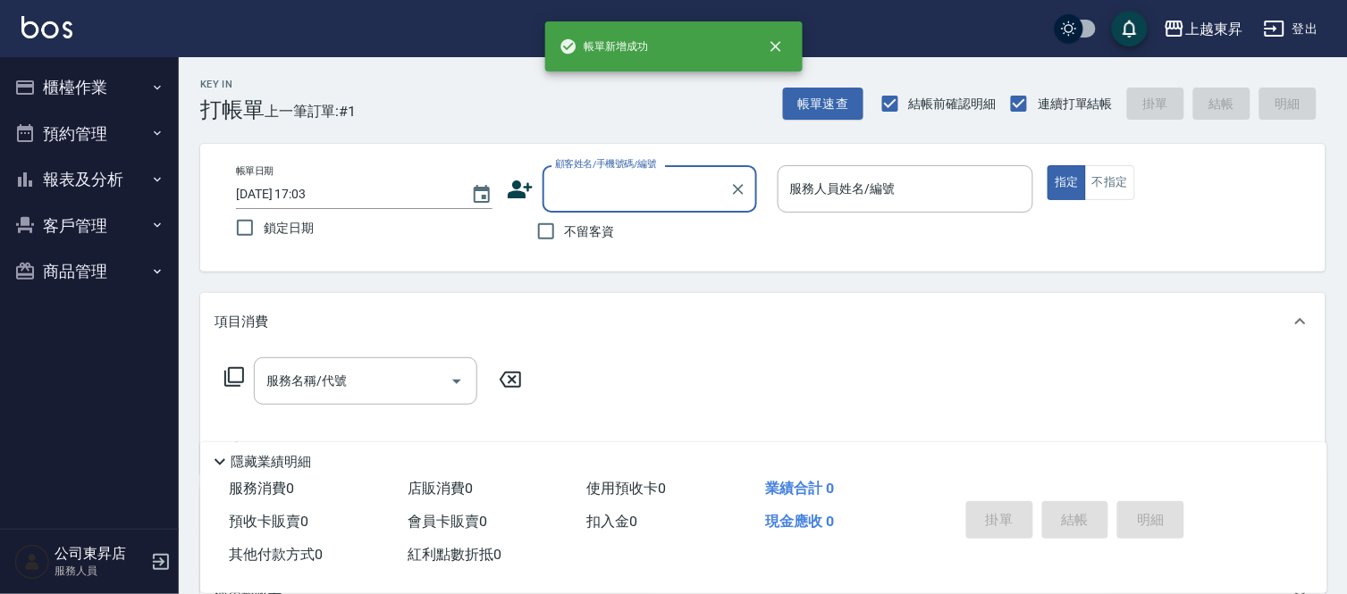
scroll to position [0, 0]
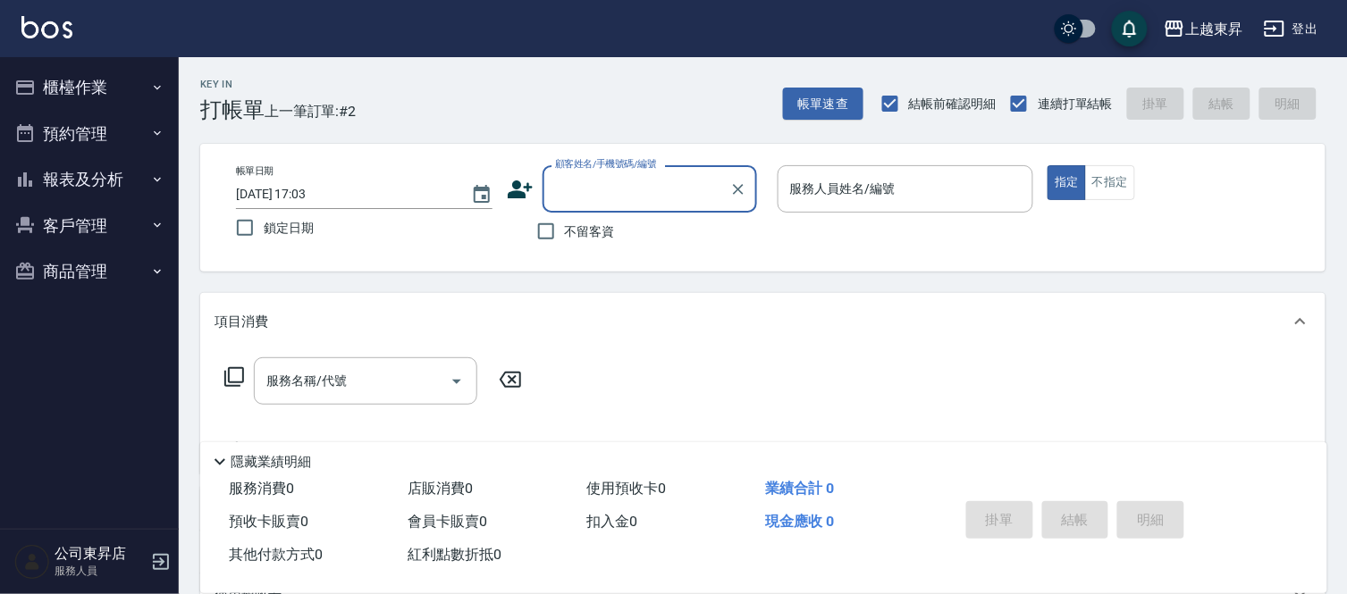
click at [574, 204] on input "顧客姓名/手機號碼/編號" at bounding box center [636, 188] width 172 height 31
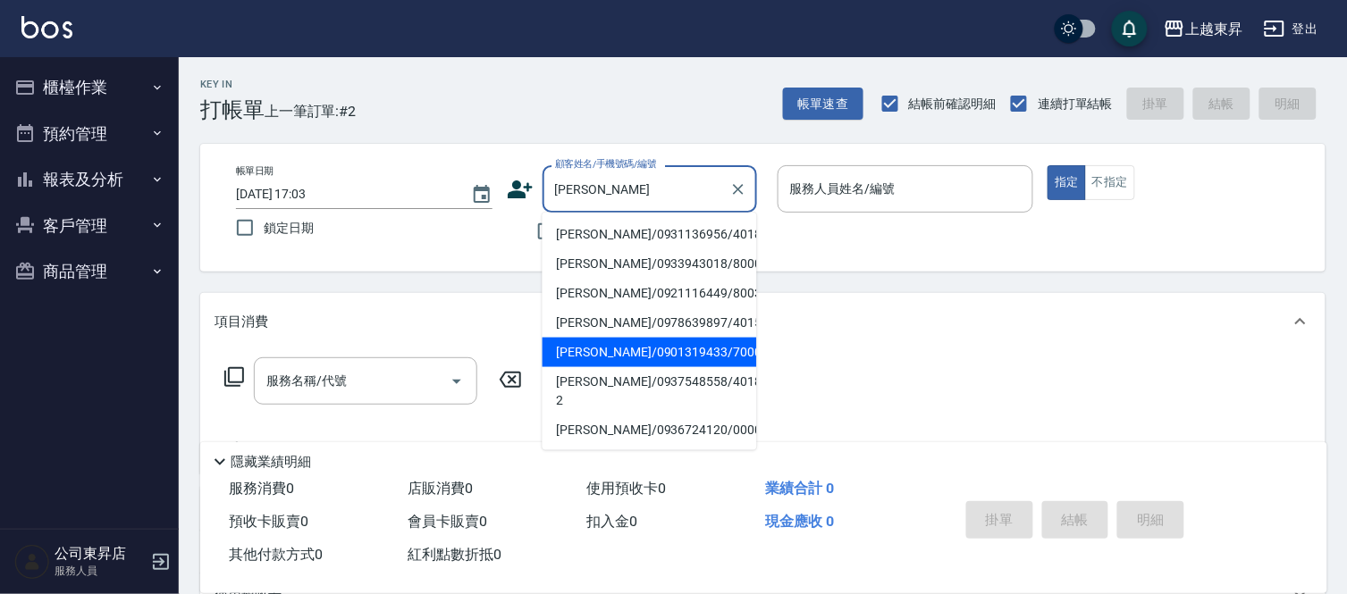
click at [584, 351] on li "[PERSON_NAME]/0901319433/70001" at bounding box center [649, 352] width 214 height 29
type input "[PERSON_NAME]/0901319433/70001"
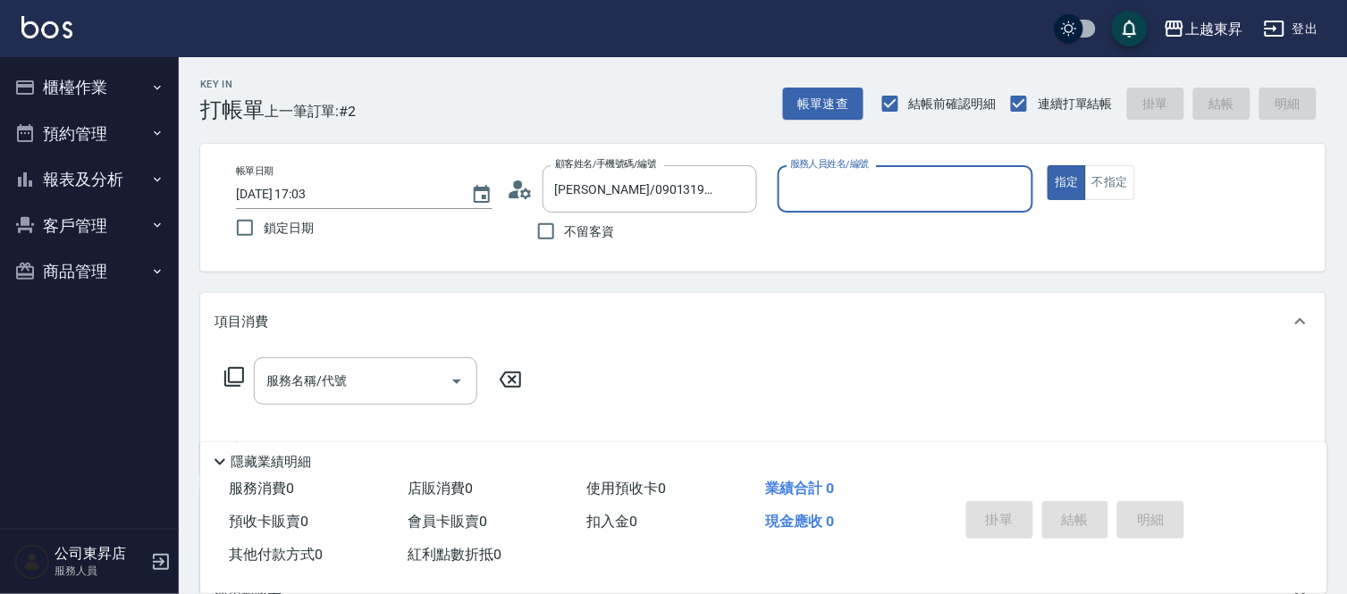
type input "[PERSON_NAME]-07"
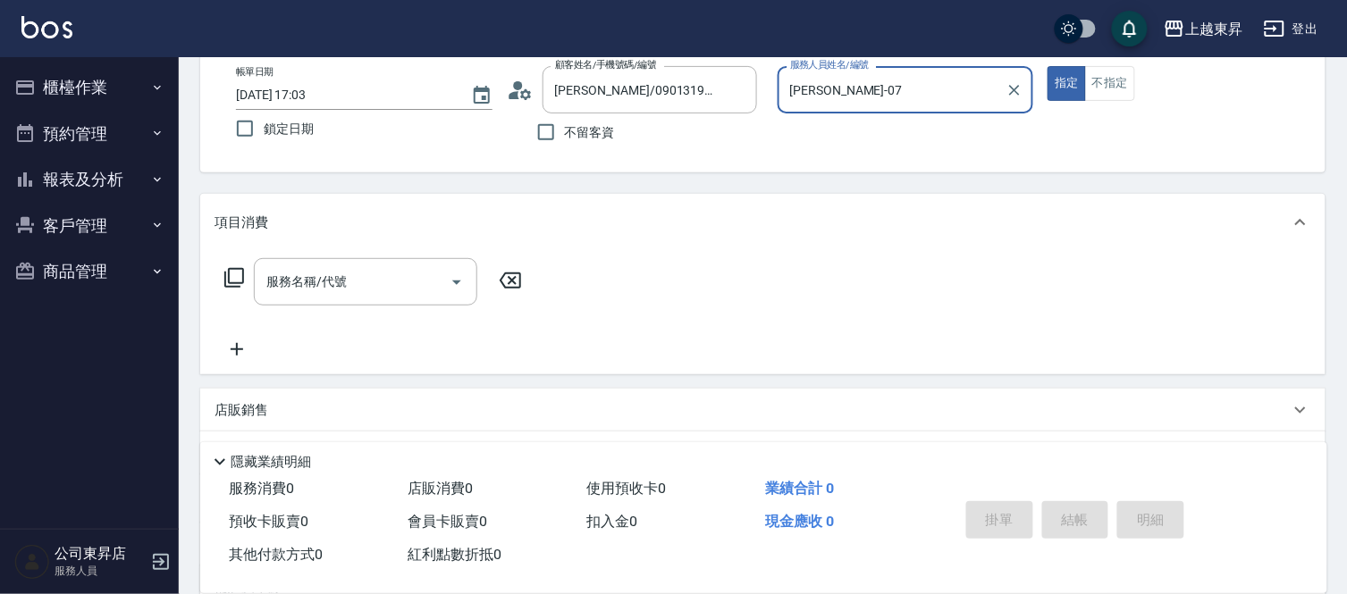
scroll to position [198, 0]
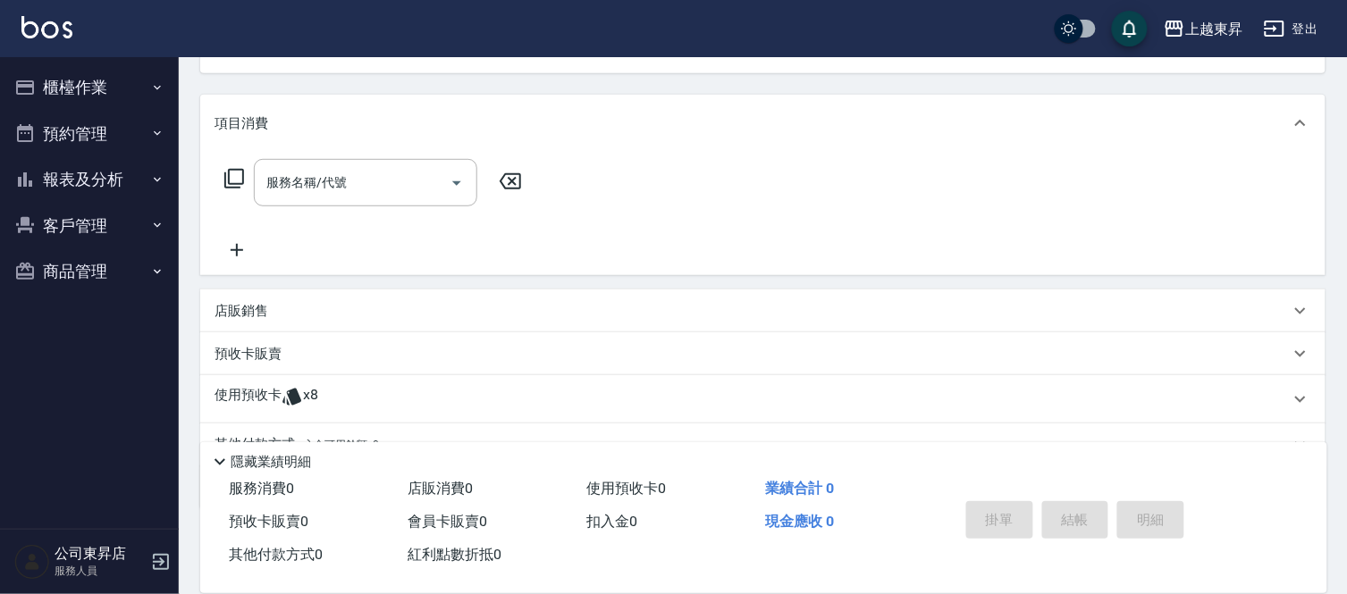
click at [313, 358] on div "預收卡販賣" at bounding box center [751, 354] width 1075 height 19
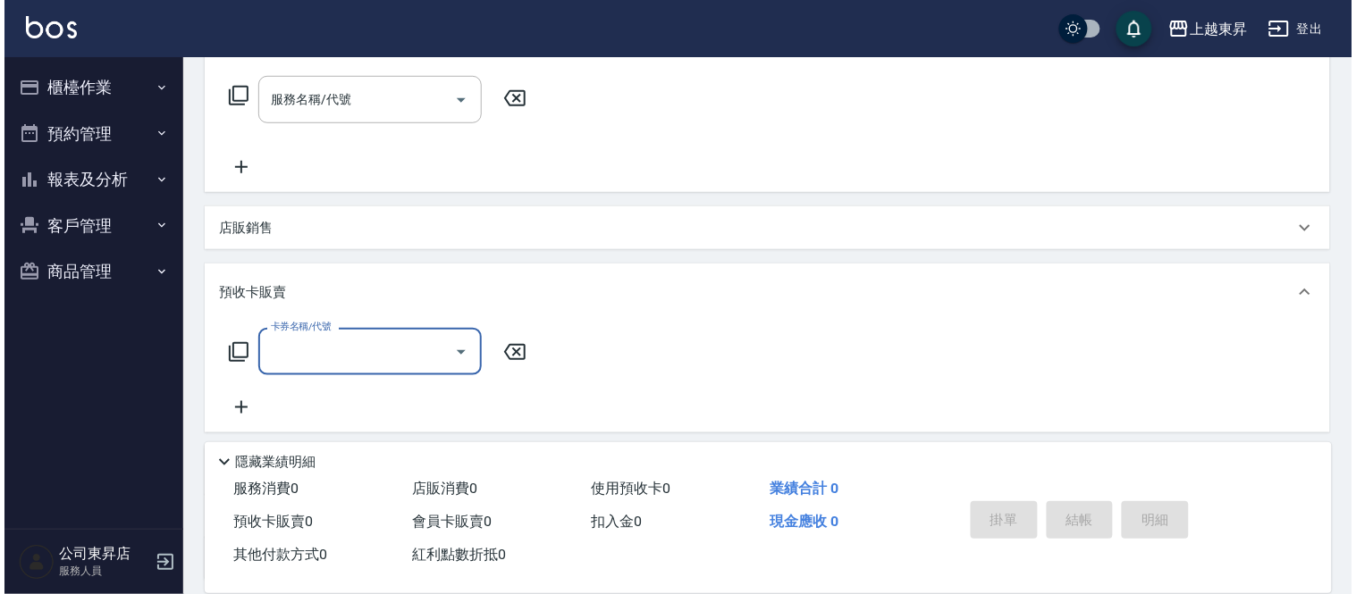
scroll to position [397, 0]
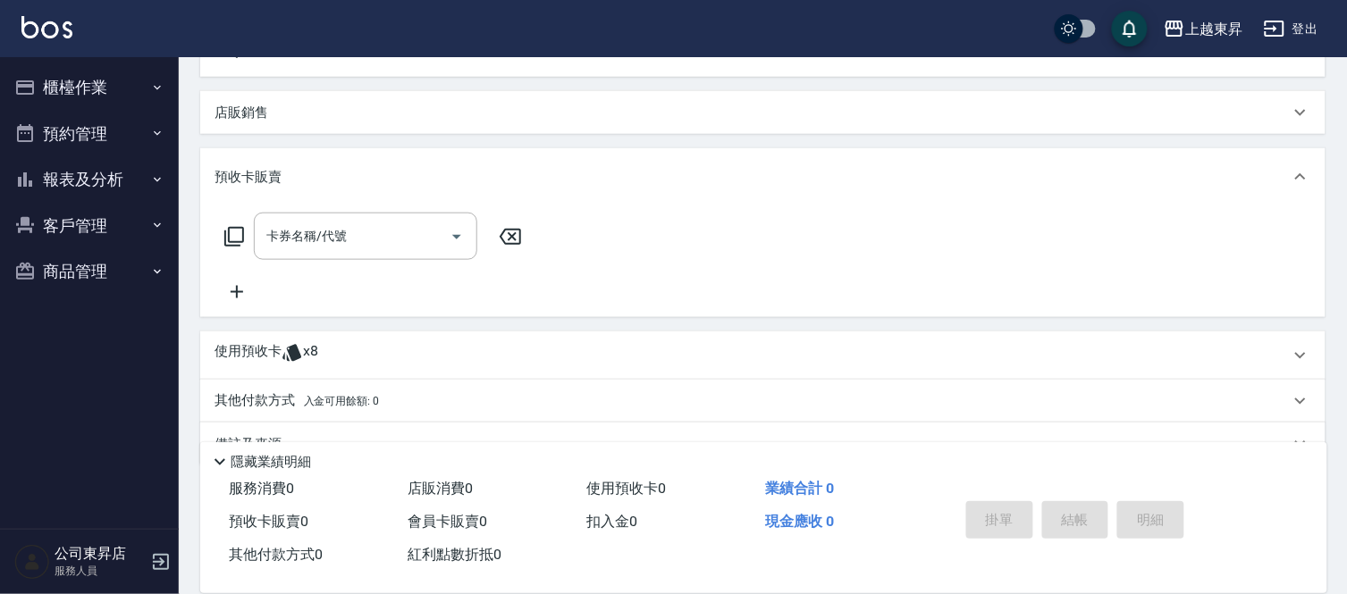
click at [231, 277] on div "卡券名稱/代號 卡券名稱/代號" at bounding box center [762, 258] width 1097 height 90
click at [234, 292] on icon at bounding box center [236, 291] width 45 height 21
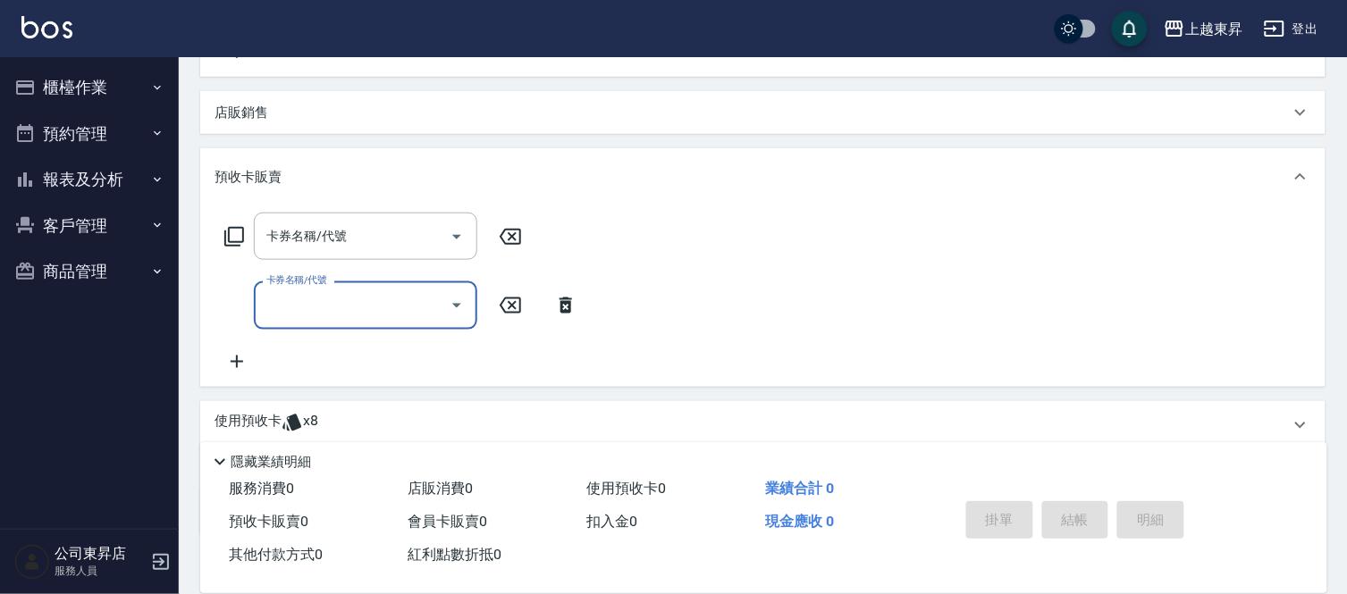
click at [246, 366] on icon at bounding box center [236, 361] width 45 height 21
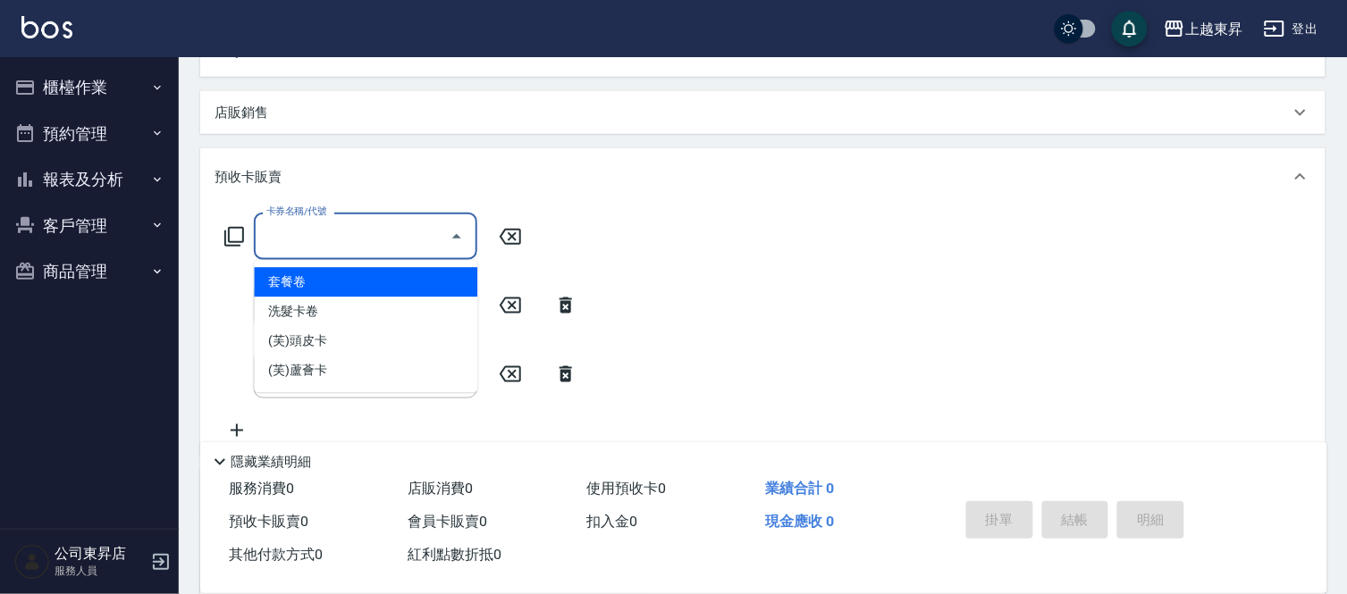
click at [286, 242] on input "卡券名稱/代號" at bounding box center [352, 236] width 181 height 31
type input "(芙)蘆薈卡(994)"
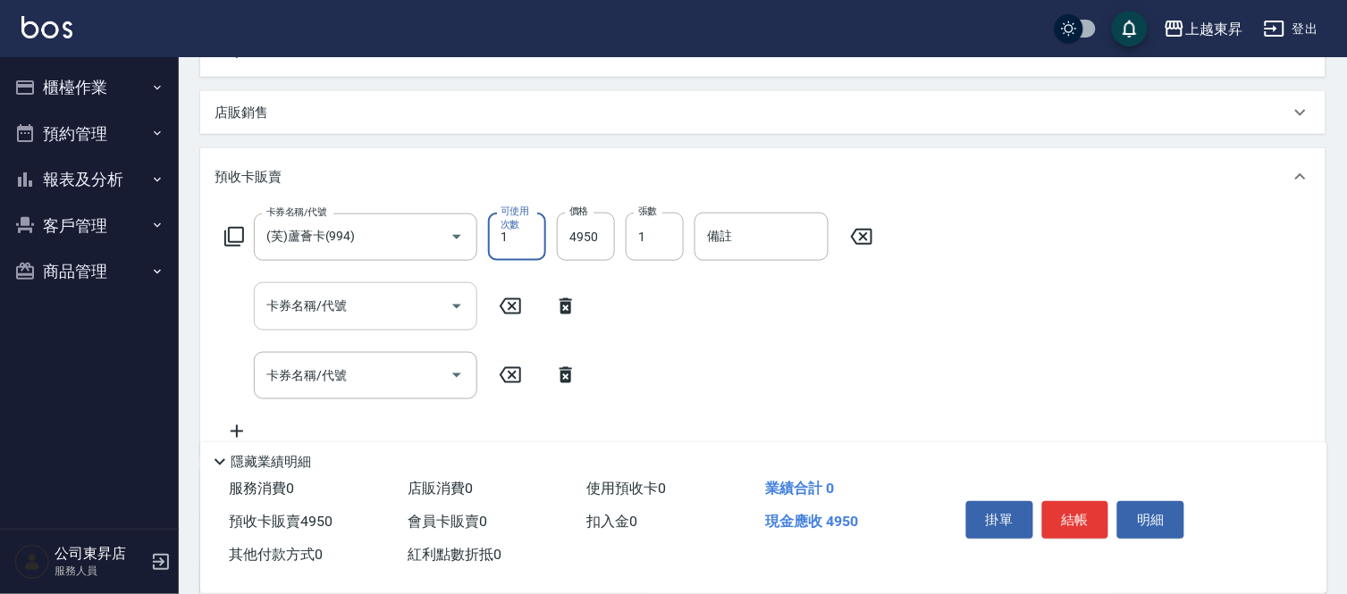
click at [325, 307] on input "卡券名稱/代號" at bounding box center [352, 305] width 181 height 31
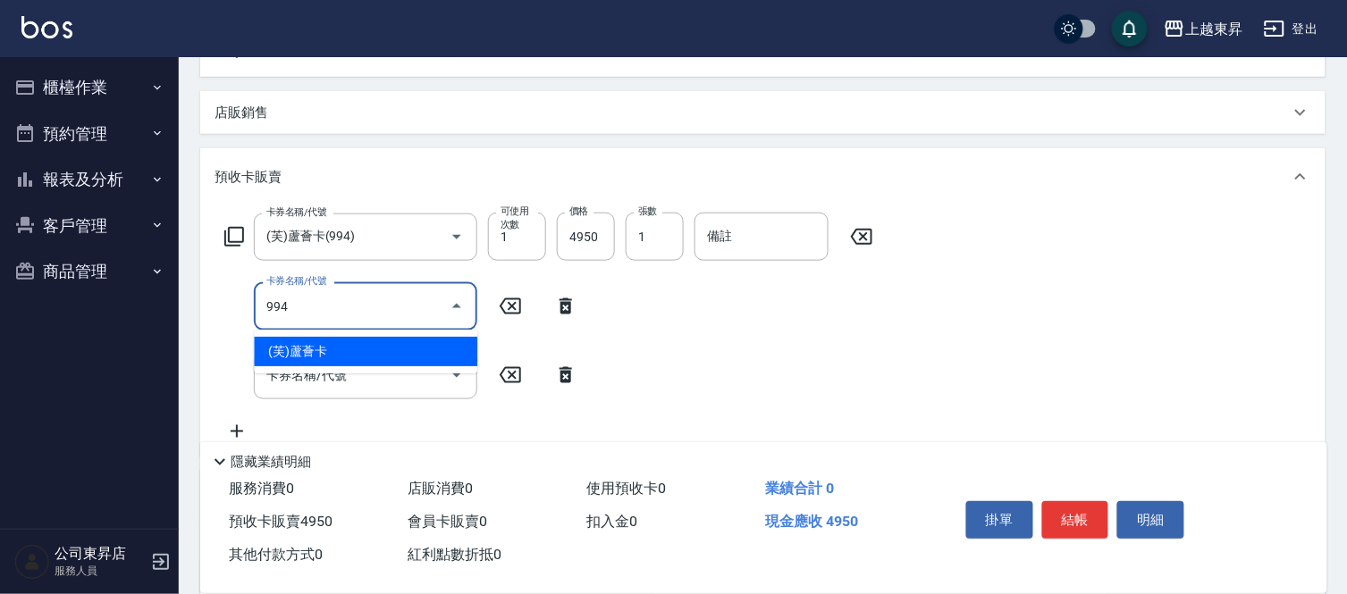
type input "(芙)蘆薈卡(994)"
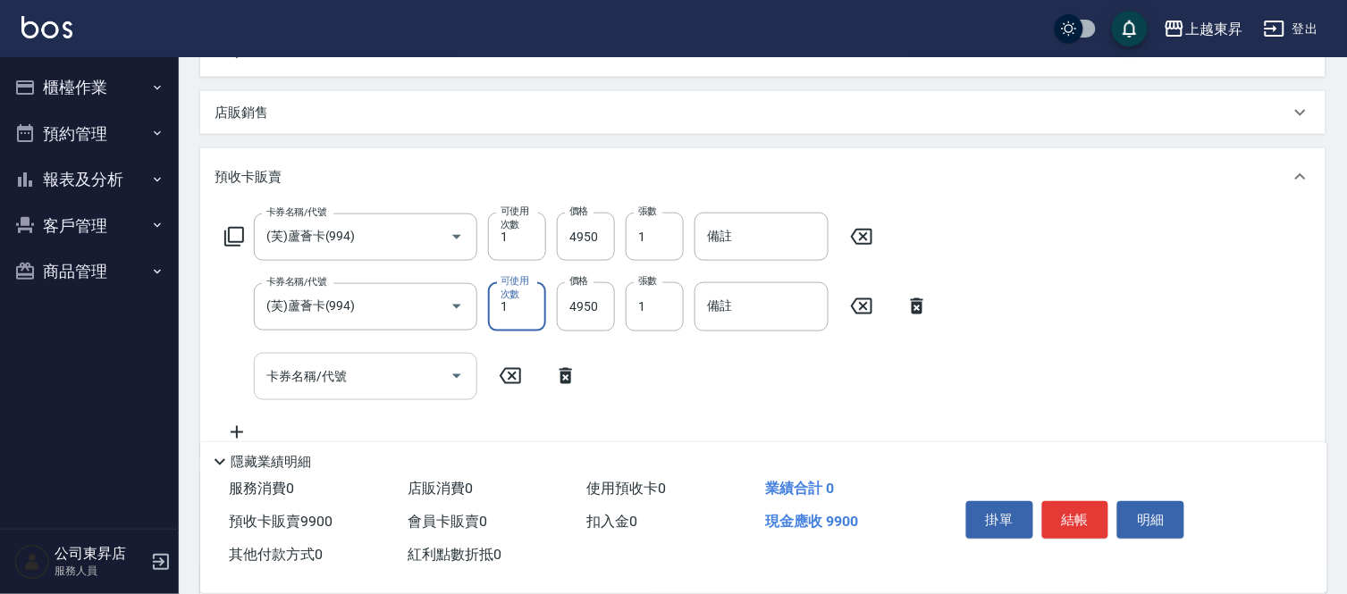
click at [358, 375] on input "卡券名稱/代號" at bounding box center [352, 376] width 181 height 31
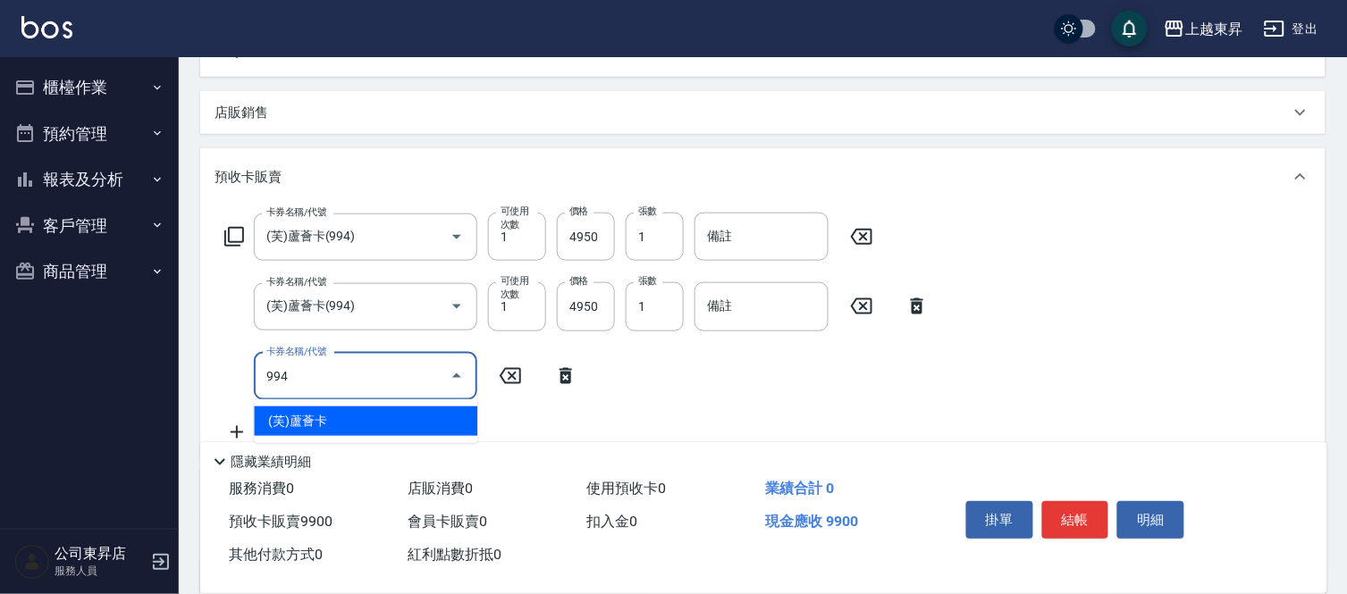
type input "(芙)蘆薈卡(994)"
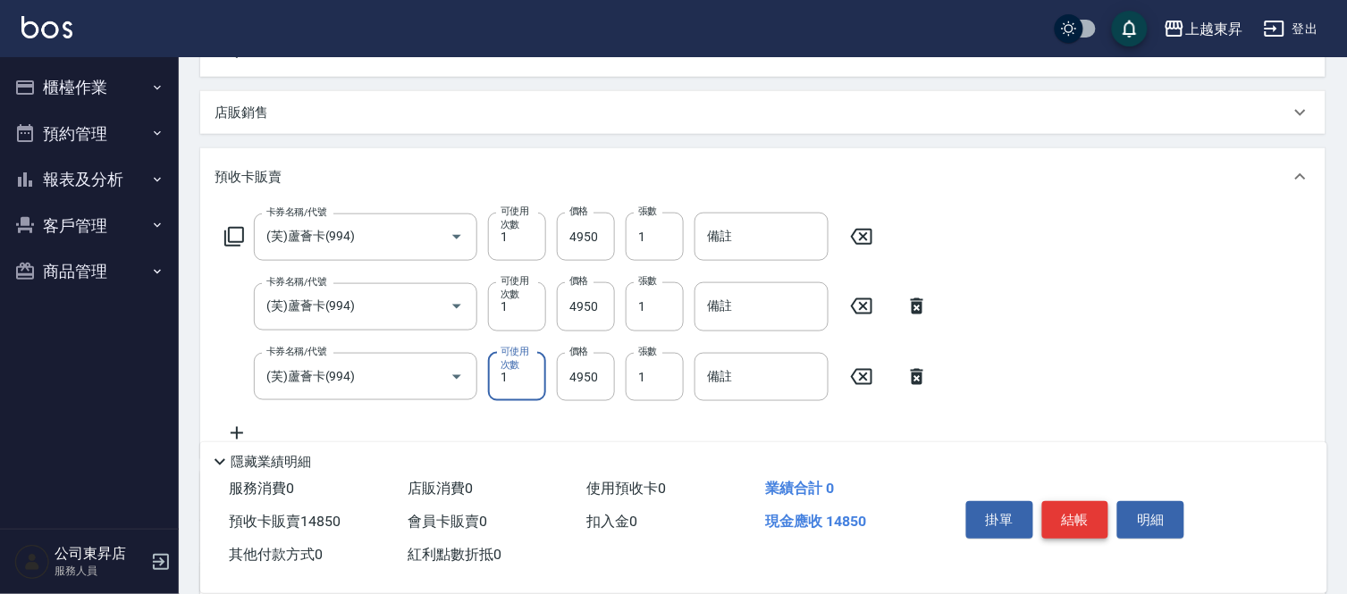
click at [1083, 503] on button "結帳" at bounding box center [1075, 520] width 67 height 38
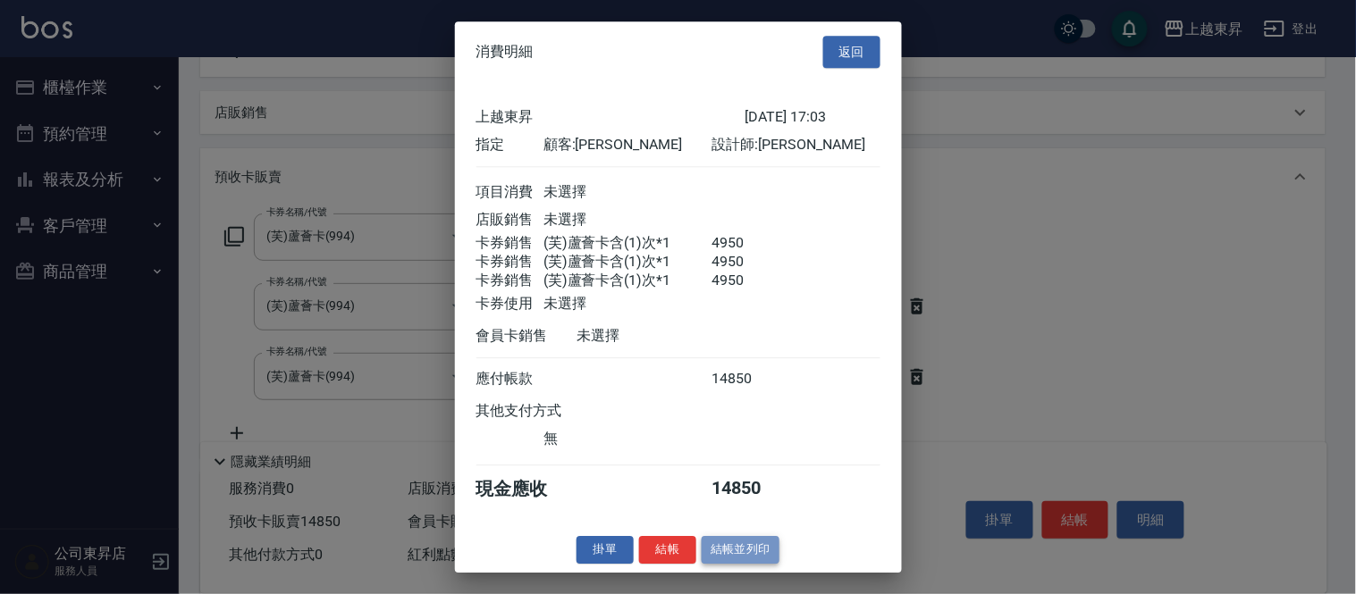
click at [763, 557] on button "結帳並列印" at bounding box center [741, 550] width 78 height 28
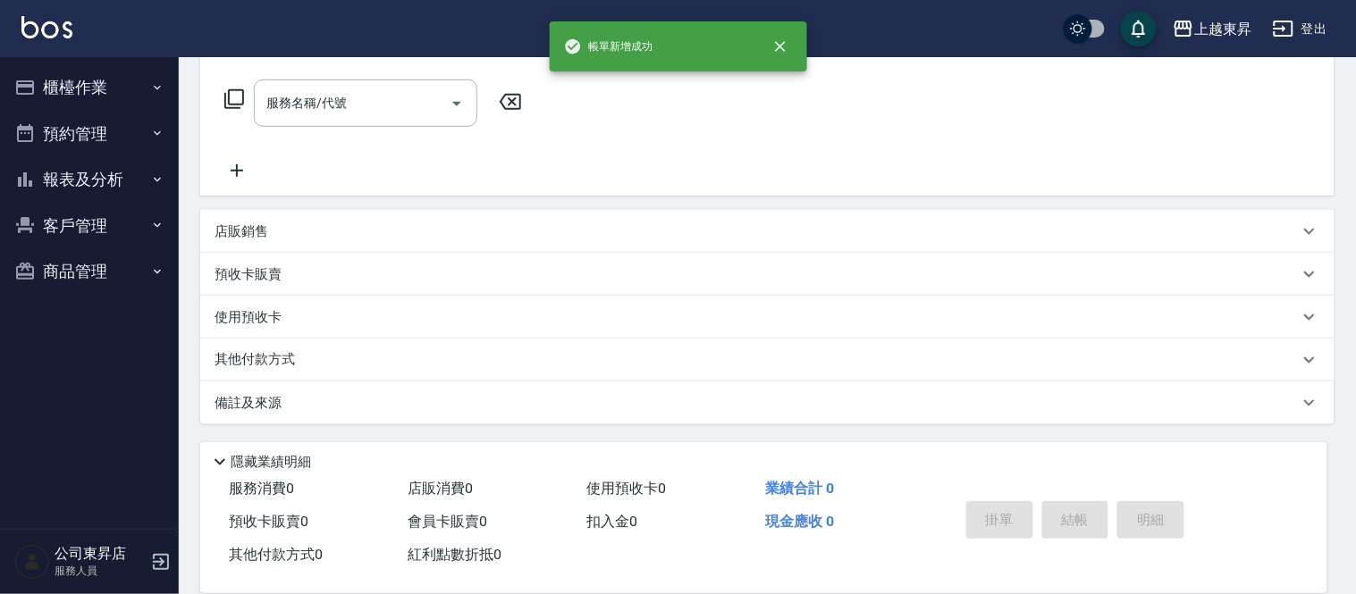
type input "[DATE] 17:04"
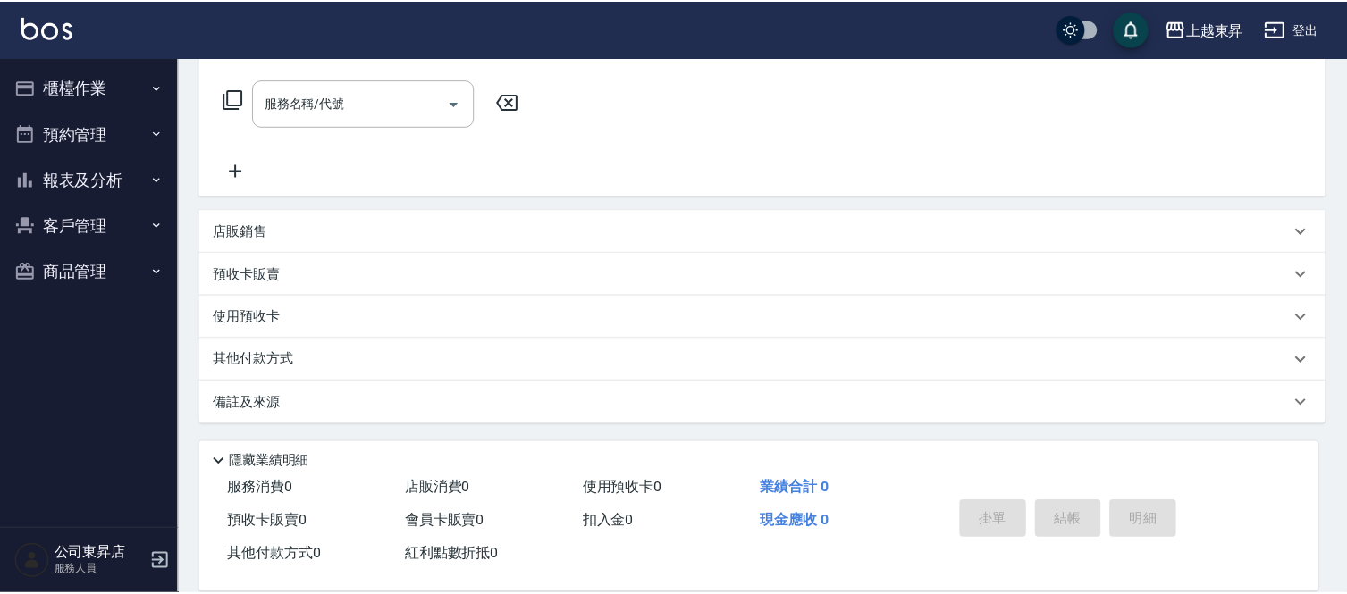
scroll to position [0, 0]
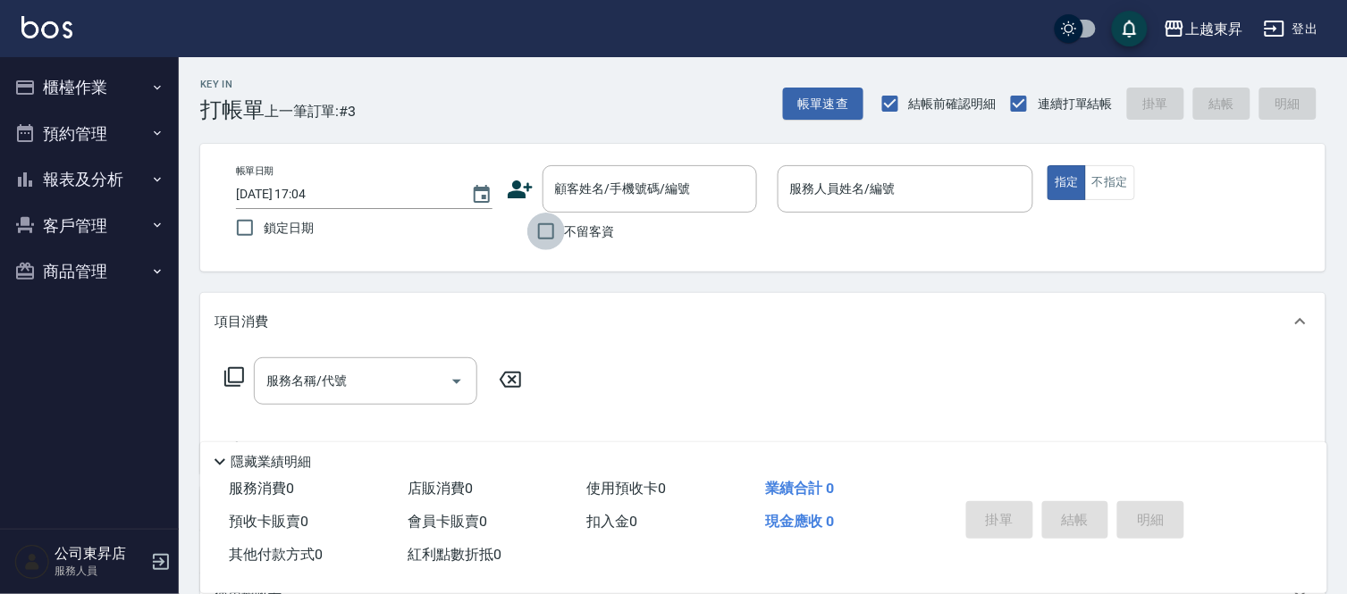
click at [547, 234] on input "不留客資" at bounding box center [546, 232] width 38 height 38
checkbox input "true"
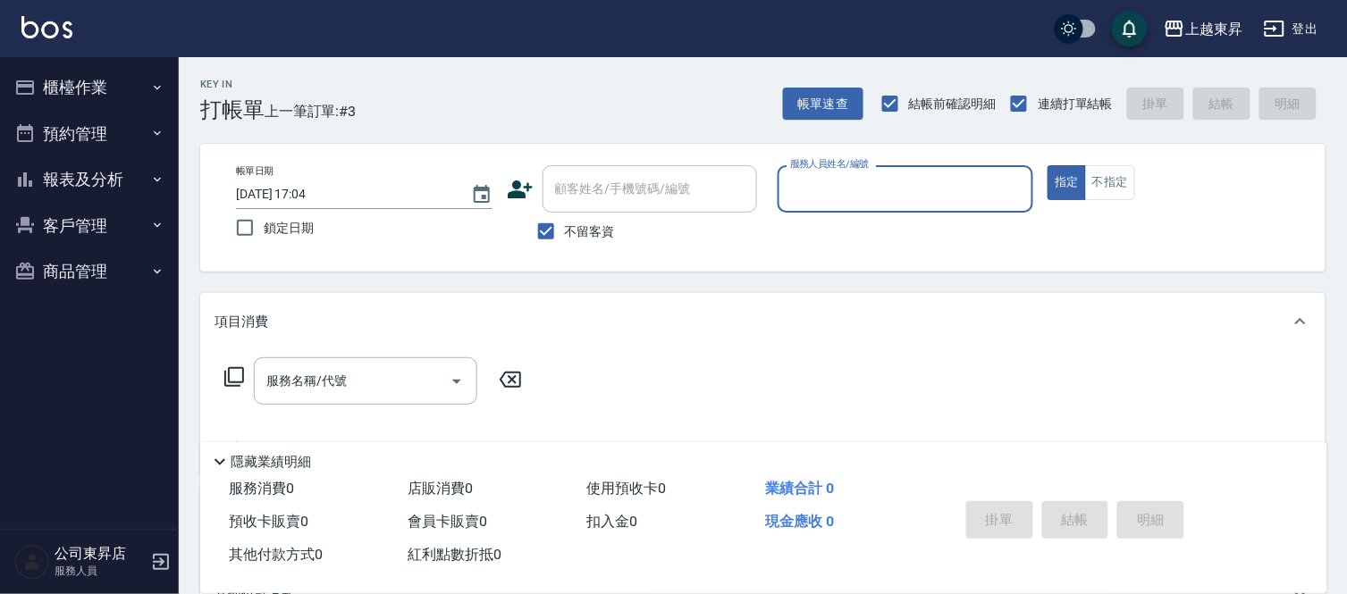
click at [820, 200] on input "服務人員姓名/編號" at bounding box center [906, 188] width 240 height 31
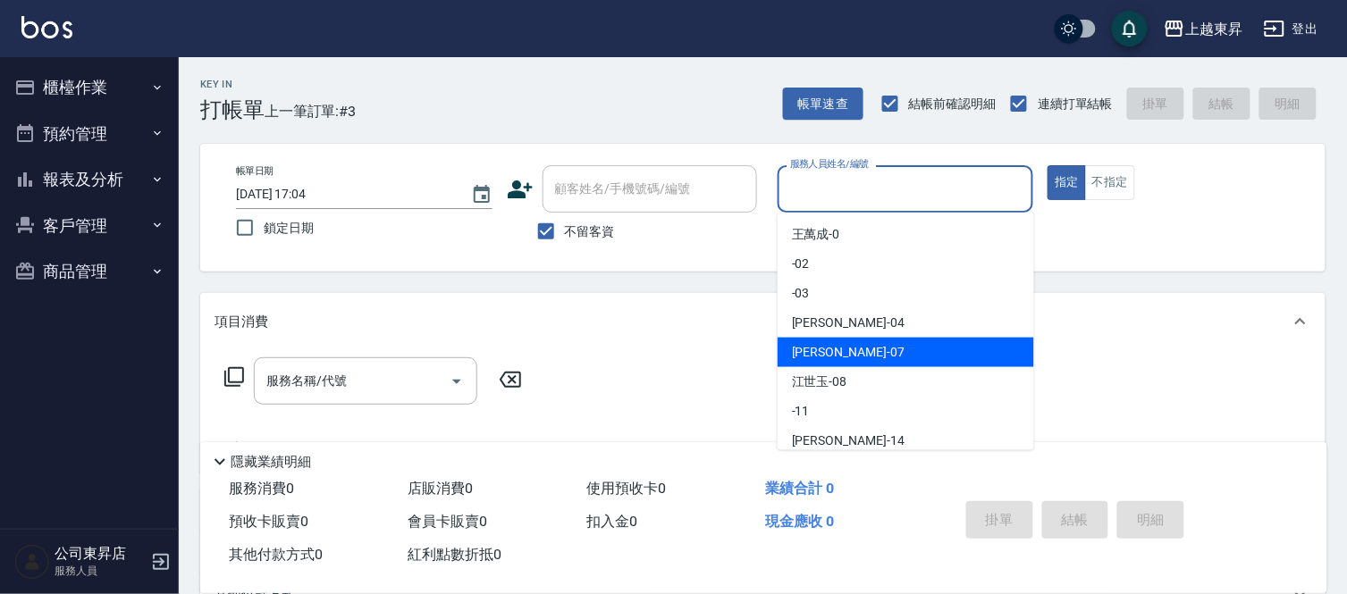
click at [838, 341] on div "[PERSON_NAME] -07" at bounding box center [905, 352] width 256 height 29
type input "[PERSON_NAME]-07"
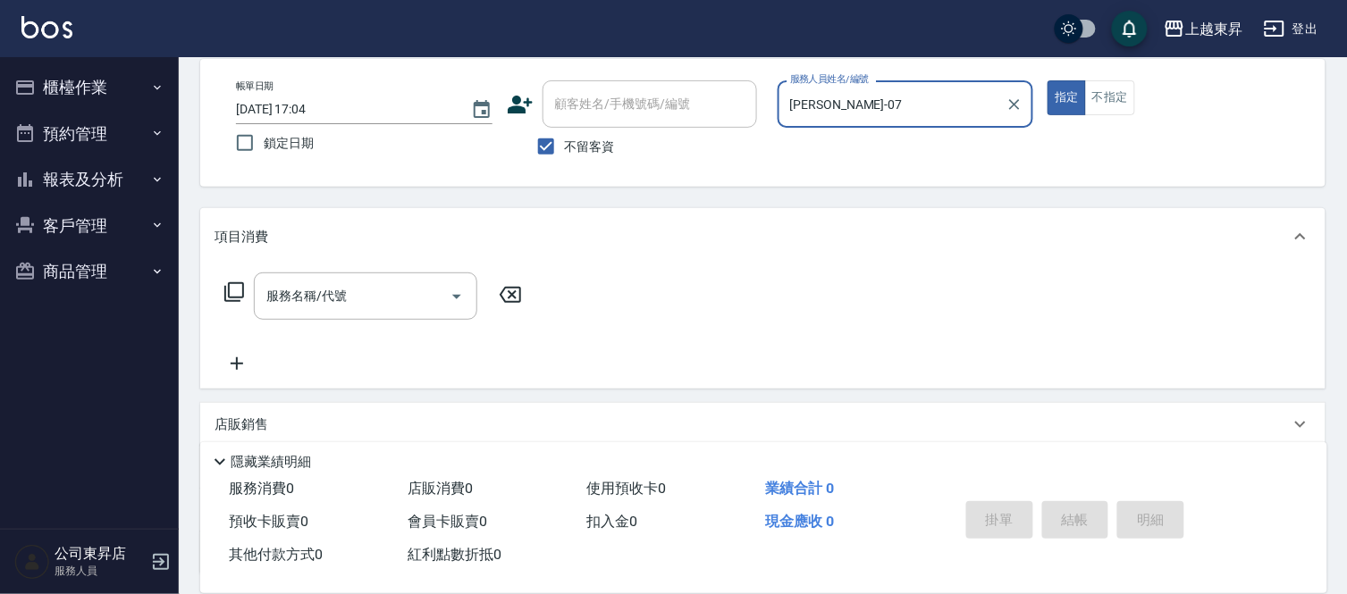
scroll to position [234, 0]
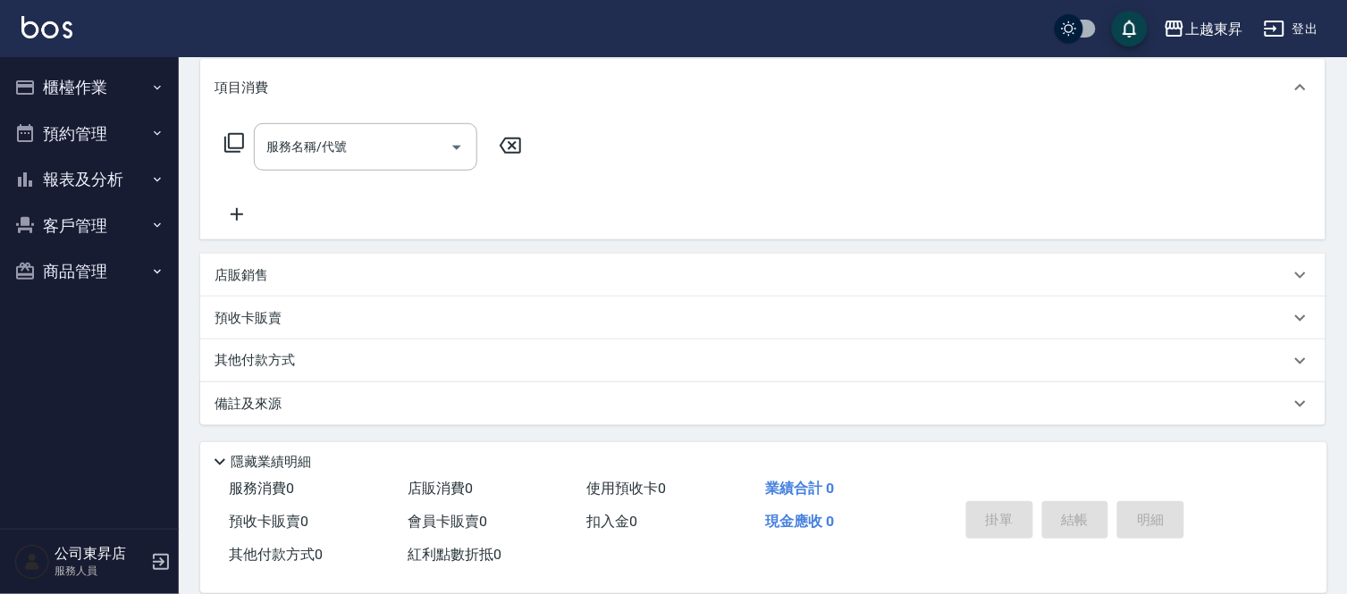
click at [252, 315] on p "預收卡販賣" at bounding box center [247, 318] width 67 height 19
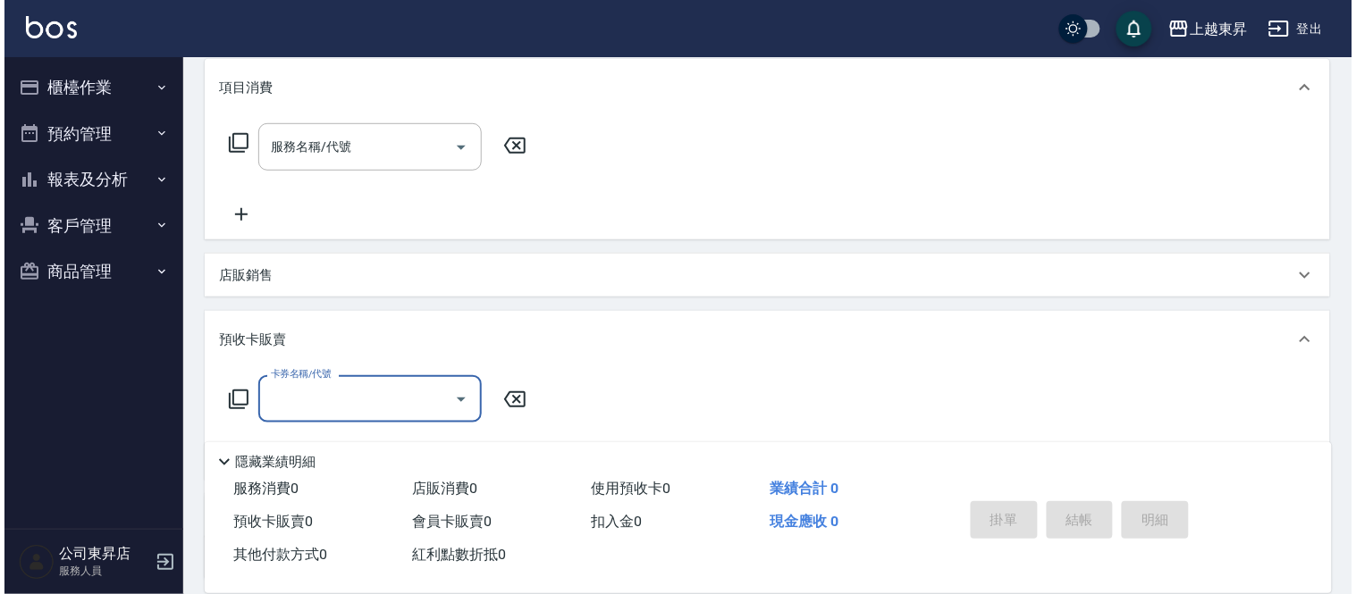
scroll to position [389, 0]
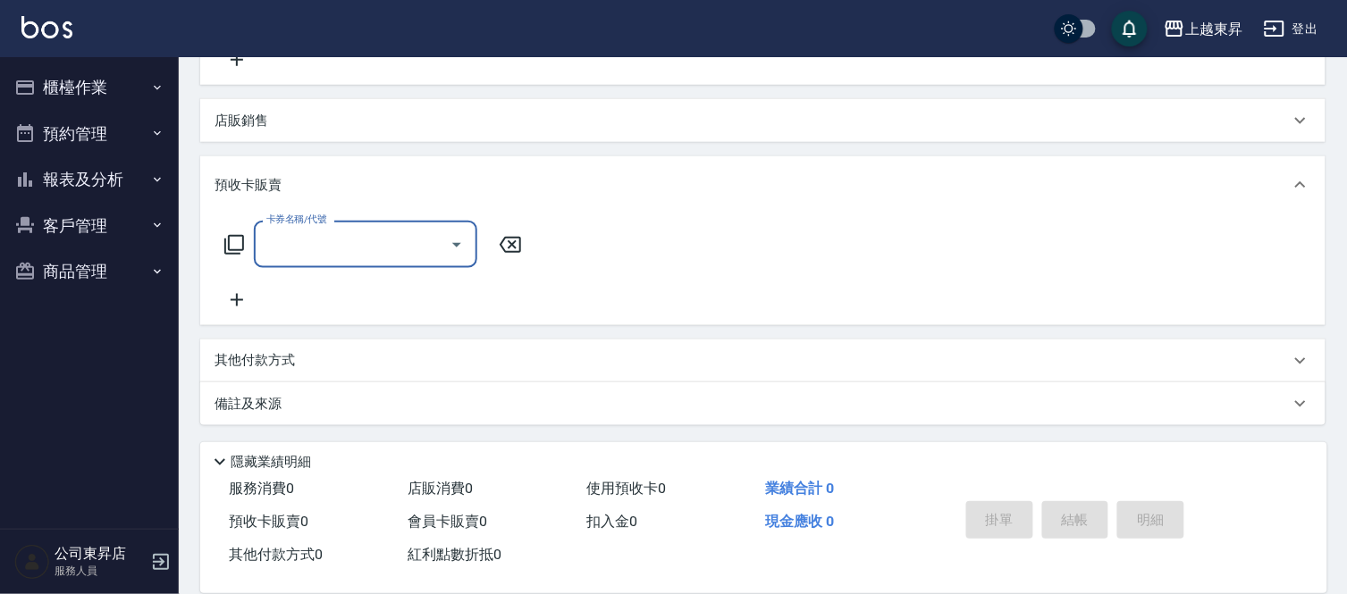
click at [284, 257] on input "卡券名稱/代號" at bounding box center [352, 244] width 181 height 31
type input "(芙)蘆薈卡(994)"
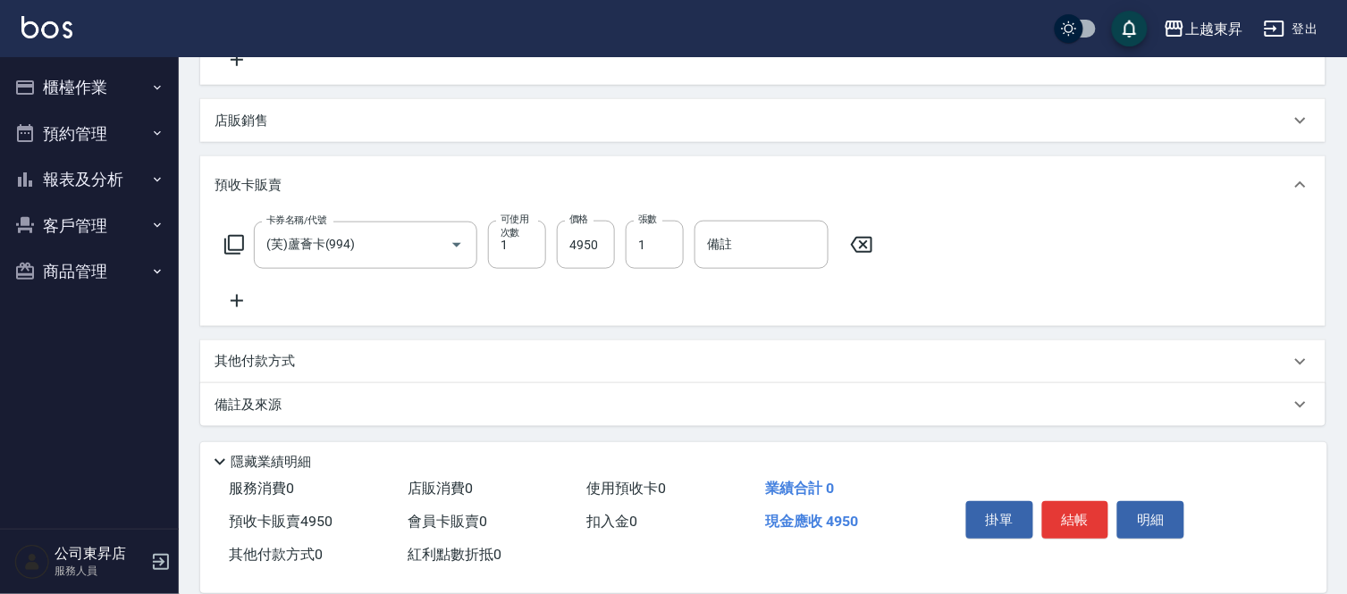
click at [238, 299] on icon at bounding box center [236, 300] width 45 height 21
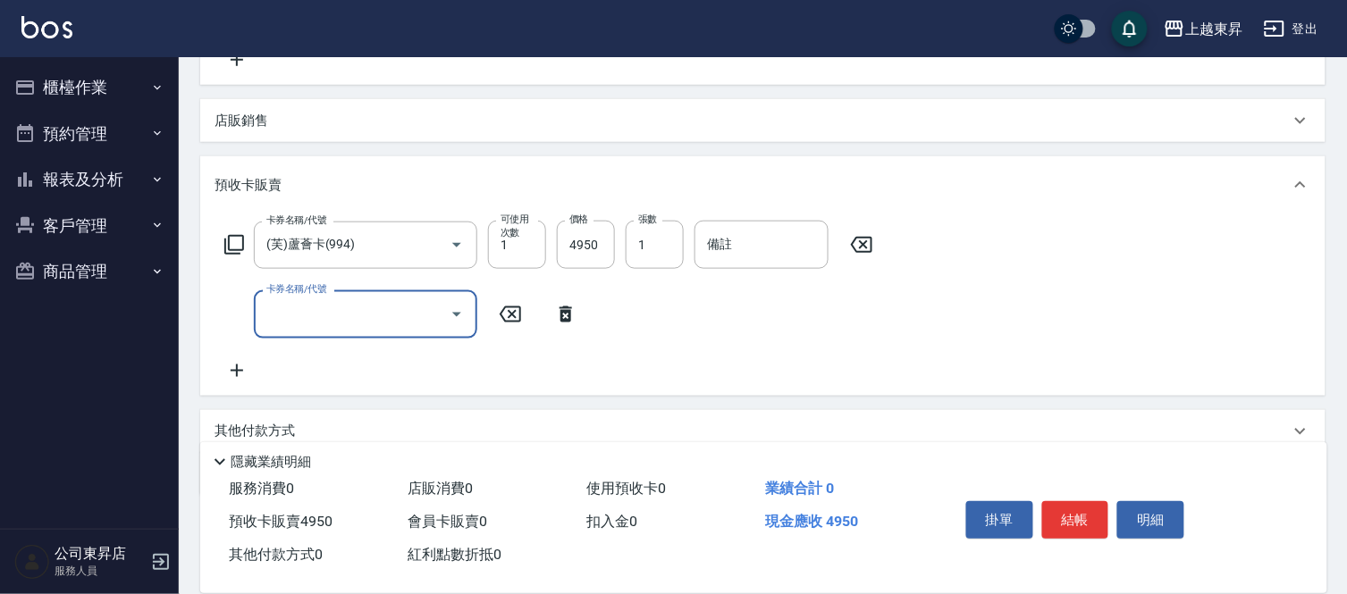
click at [231, 362] on icon at bounding box center [236, 370] width 45 height 21
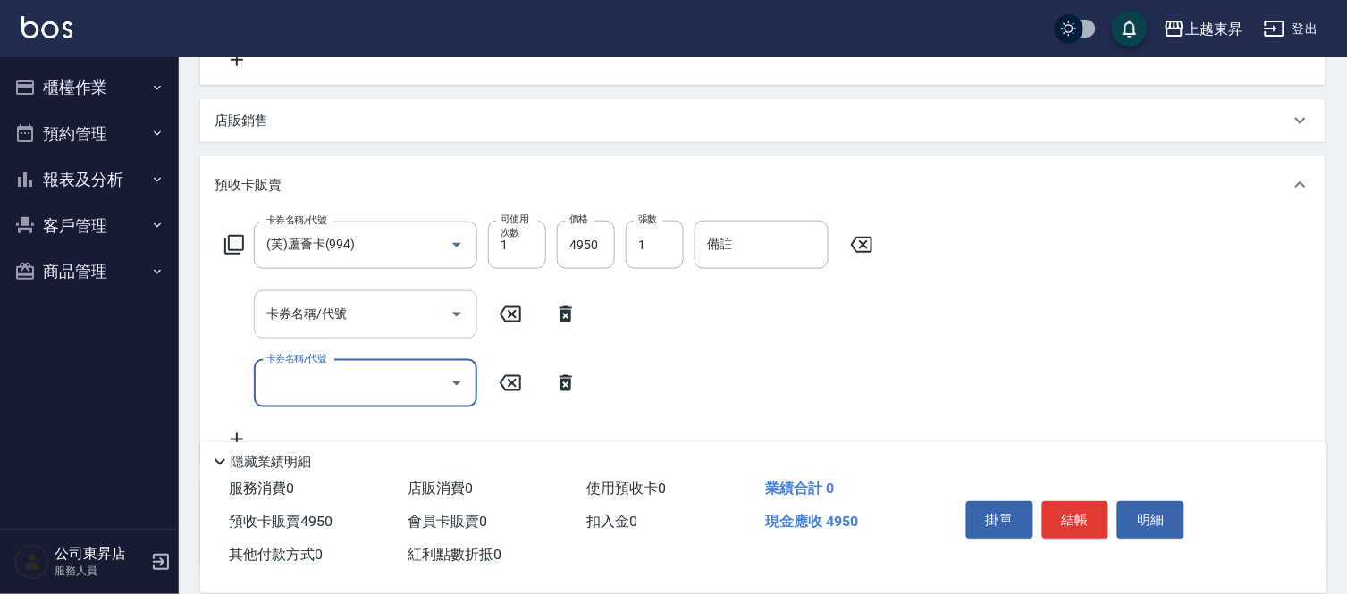
click at [300, 324] on input "卡券名稱/代號" at bounding box center [352, 313] width 181 height 31
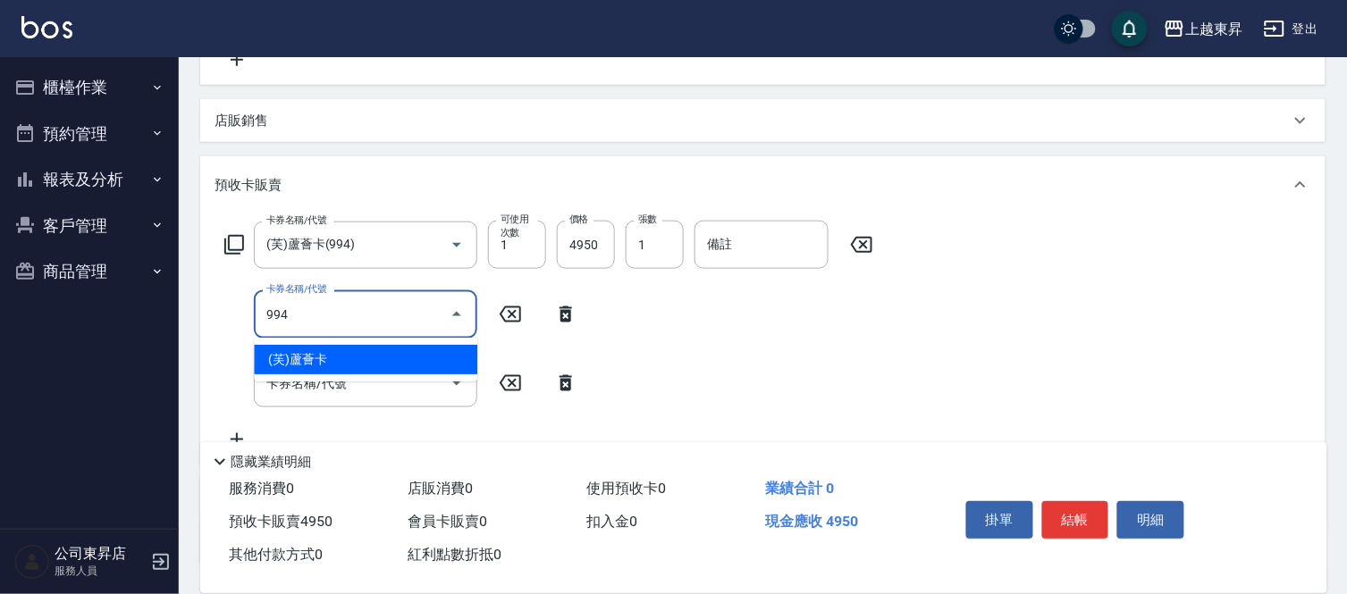
type input "(芙)蘆薈卡(994)"
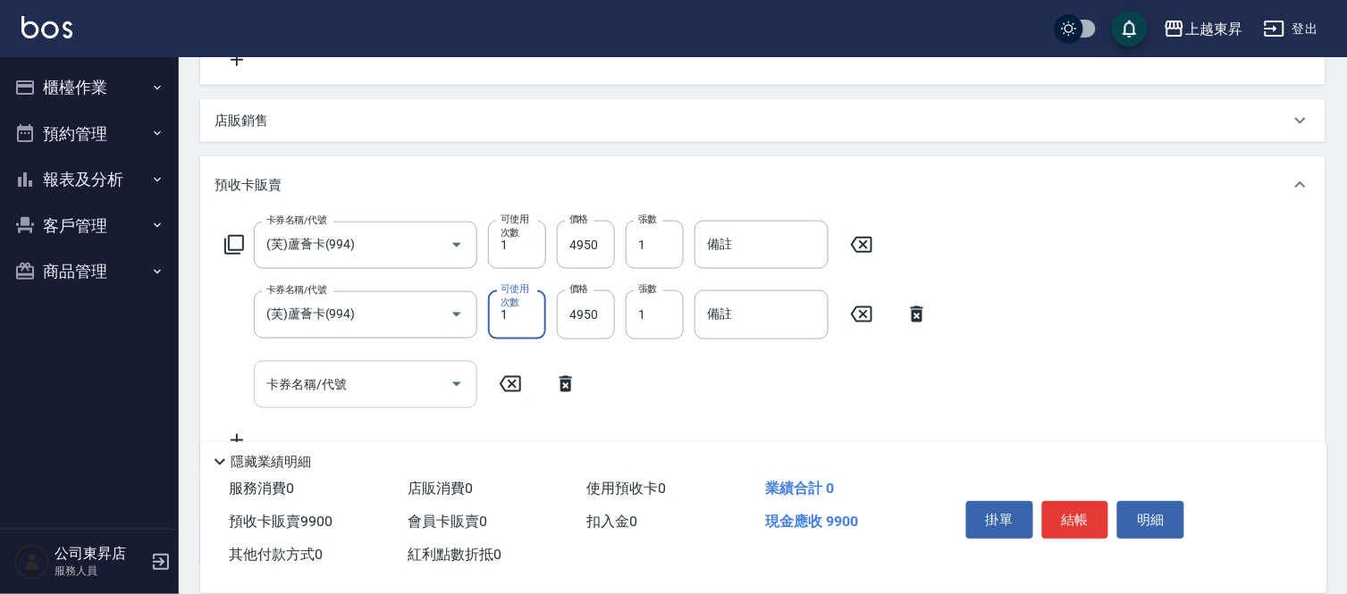
click at [356, 374] on input "卡券名稱/代號" at bounding box center [352, 384] width 181 height 31
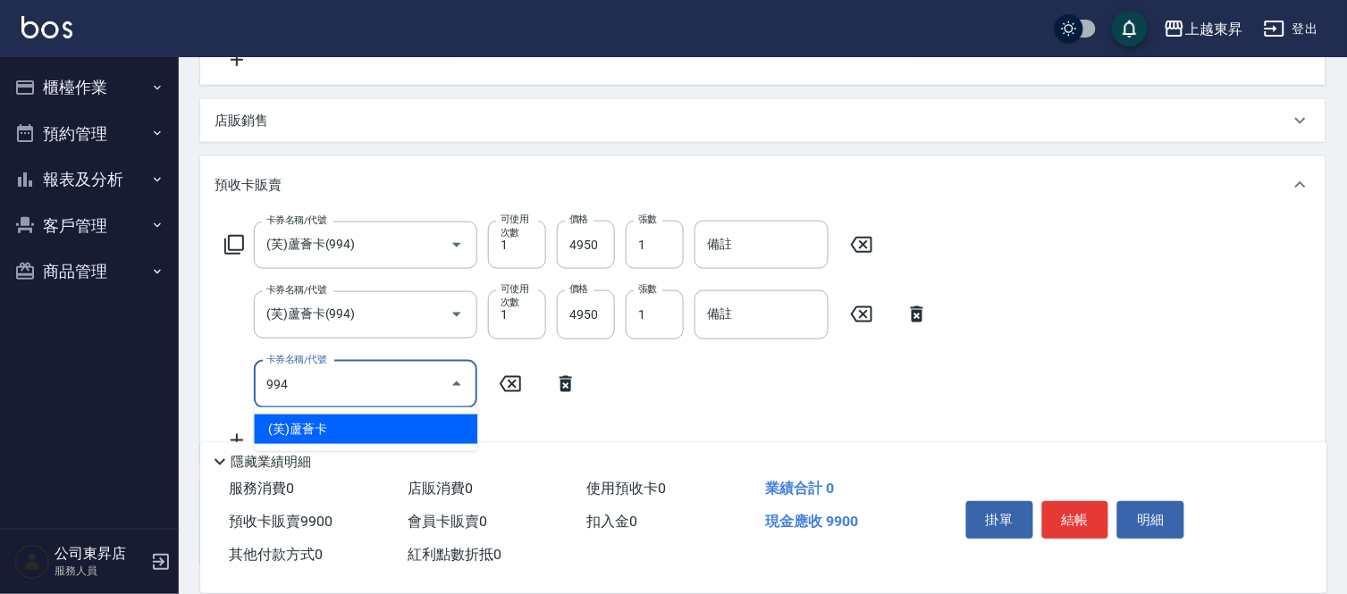
type input "(芙)蘆薈卡(994)"
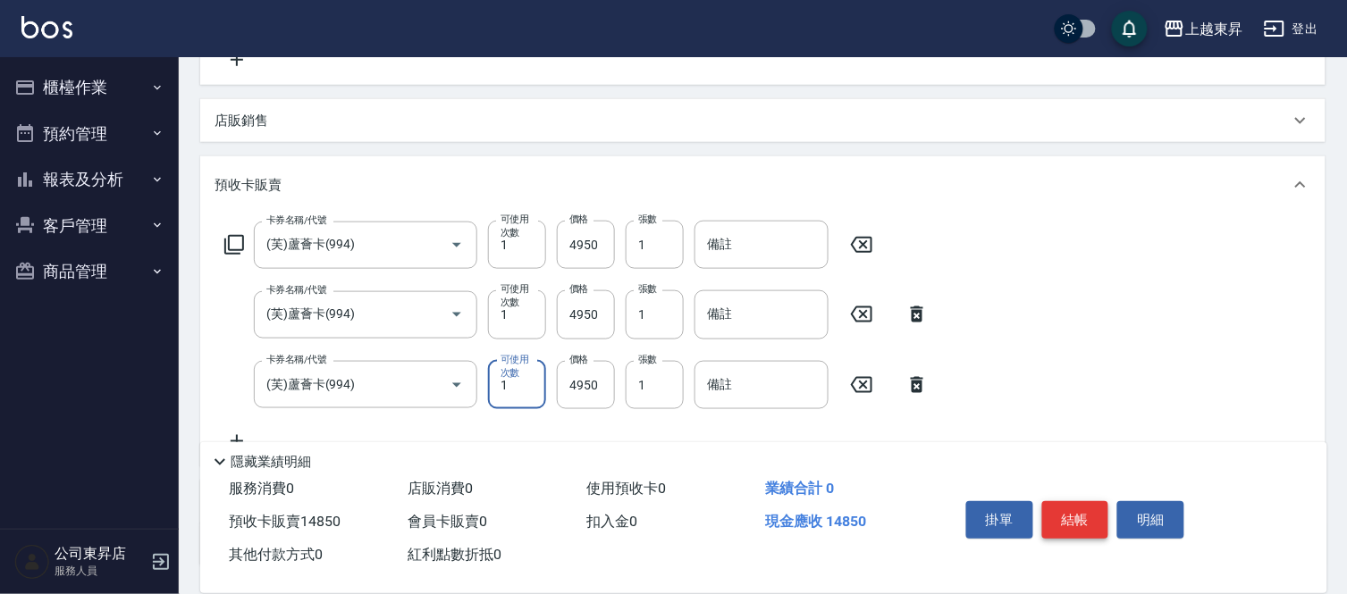
click at [1068, 514] on button "結帳" at bounding box center [1075, 520] width 67 height 38
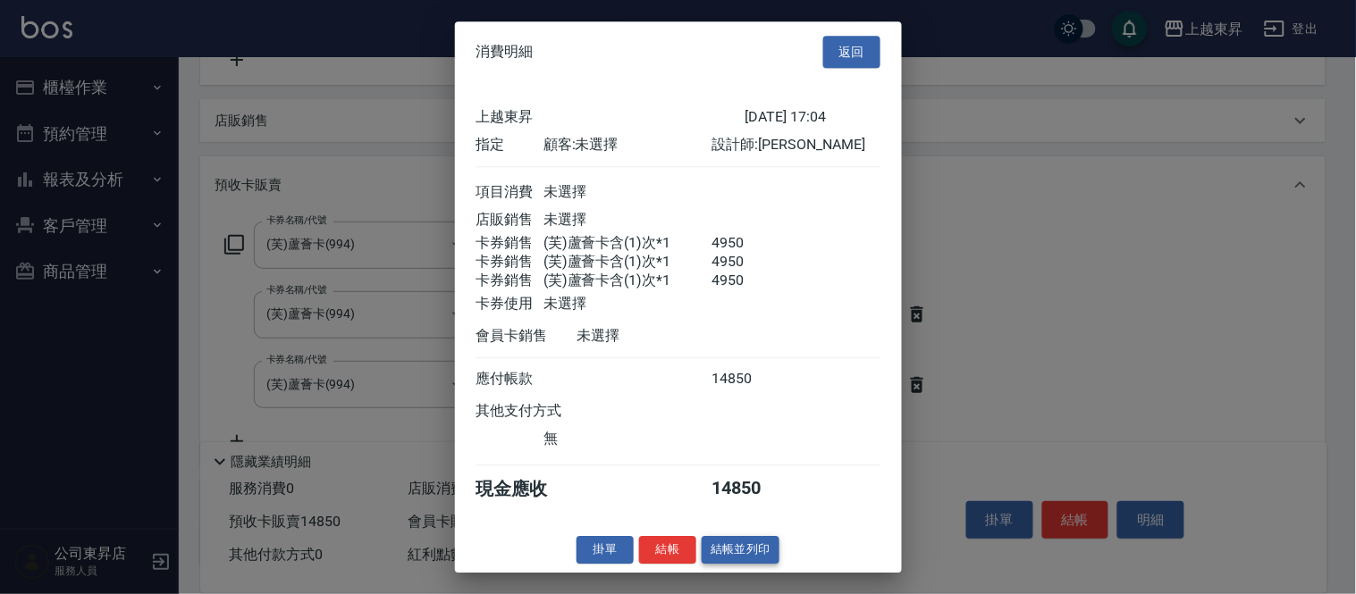
click at [738, 557] on button "結帳並列印" at bounding box center [741, 550] width 78 height 28
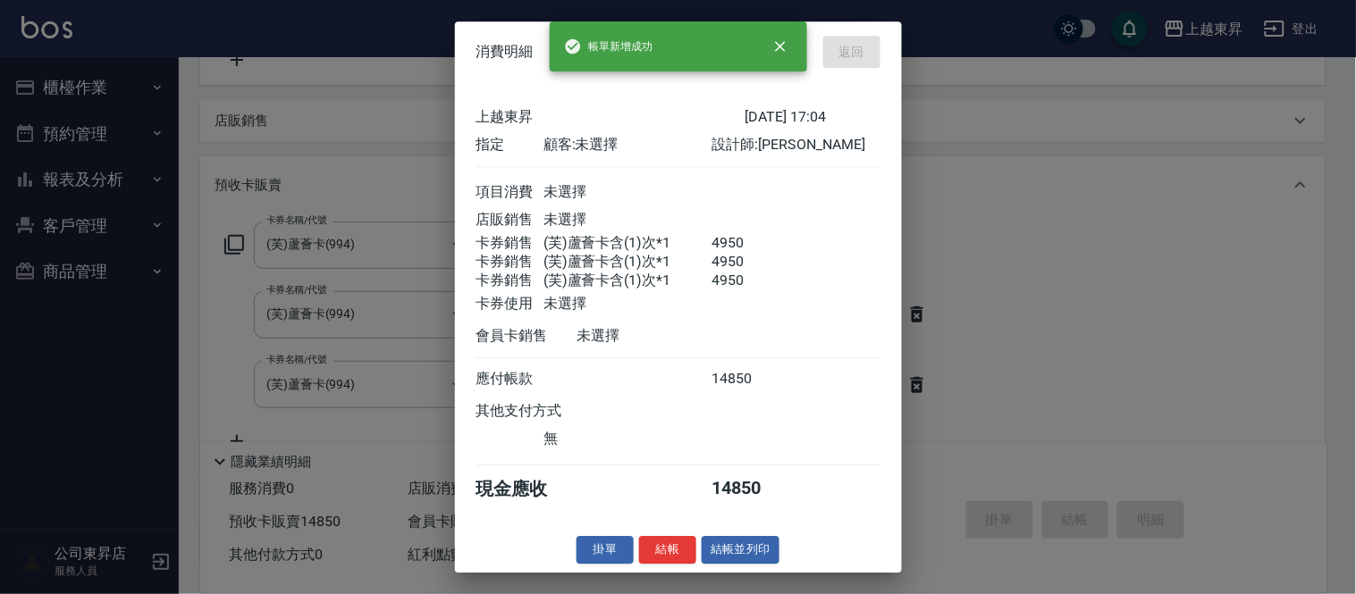
type input "[DATE] 17:05"
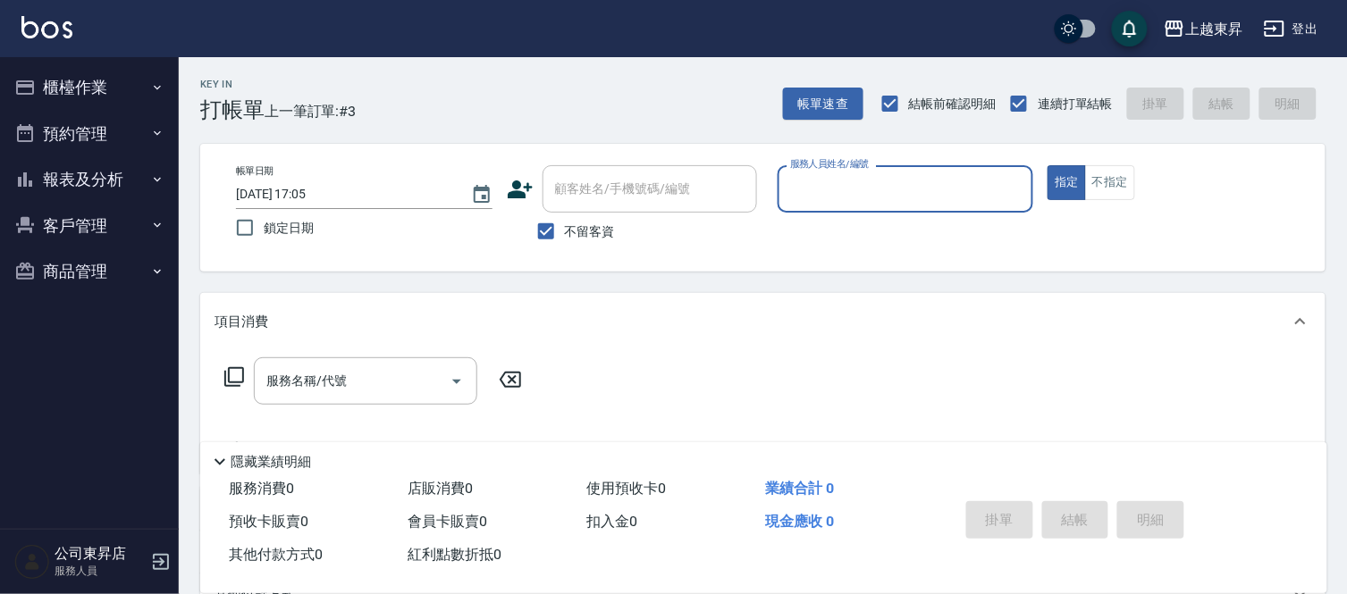
scroll to position [0, 0]
click at [537, 230] on input "不留客資" at bounding box center [546, 232] width 38 height 38
checkbox input "false"
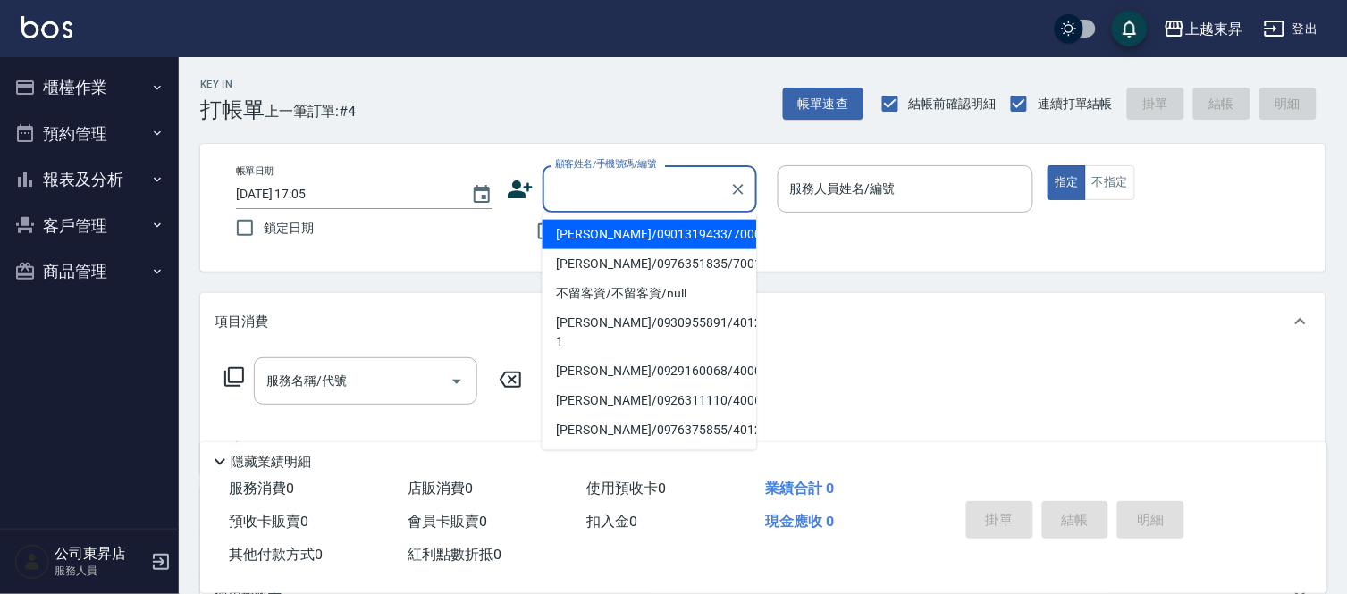
click at [583, 183] on div "顧客姓名/手機號碼/編號 顧客姓名/手機號碼/編號" at bounding box center [649, 188] width 214 height 47
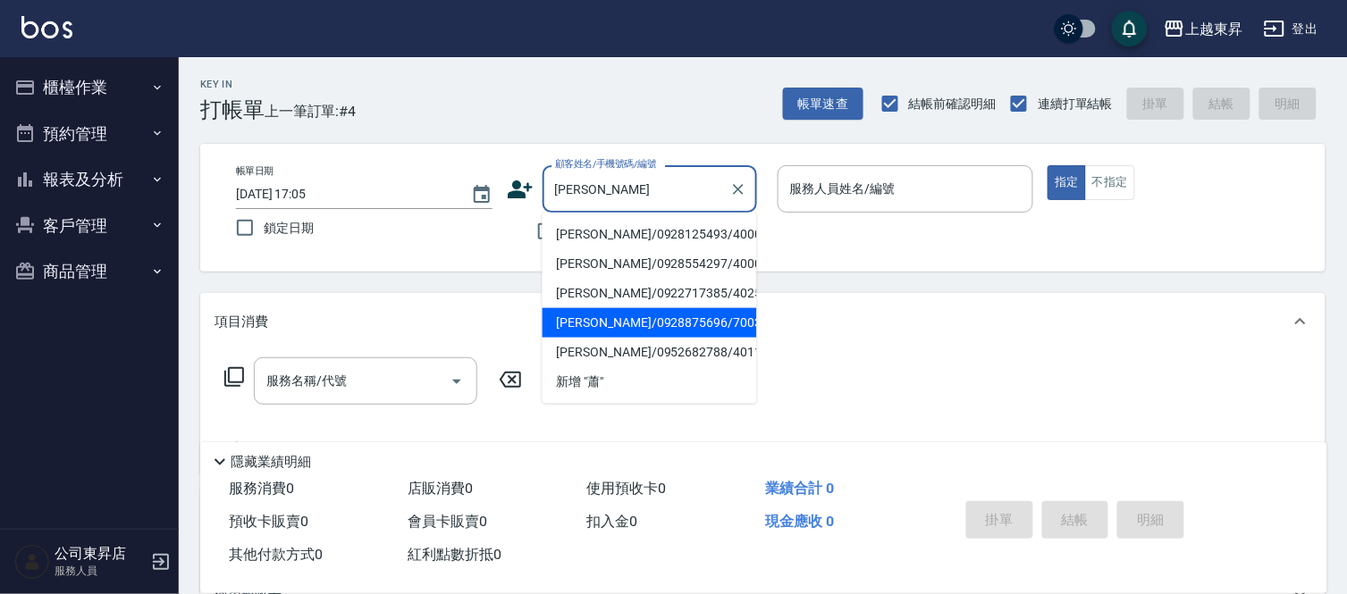
click at [600, 319] on li "[PERSON_NAME]/0928875696/70034" at bounding box center [649, 322] width 214 height 29
type input "[PERSON_NAME]/0928875696/70034"
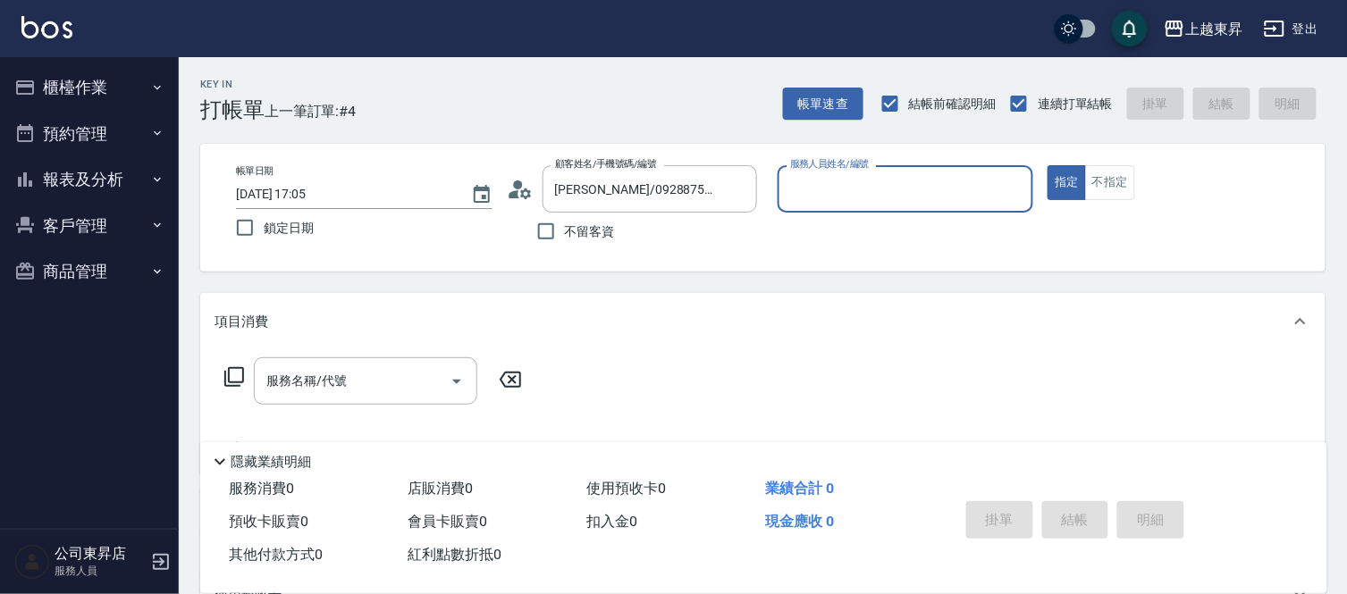
type input "[PERSON_NAME]-07"
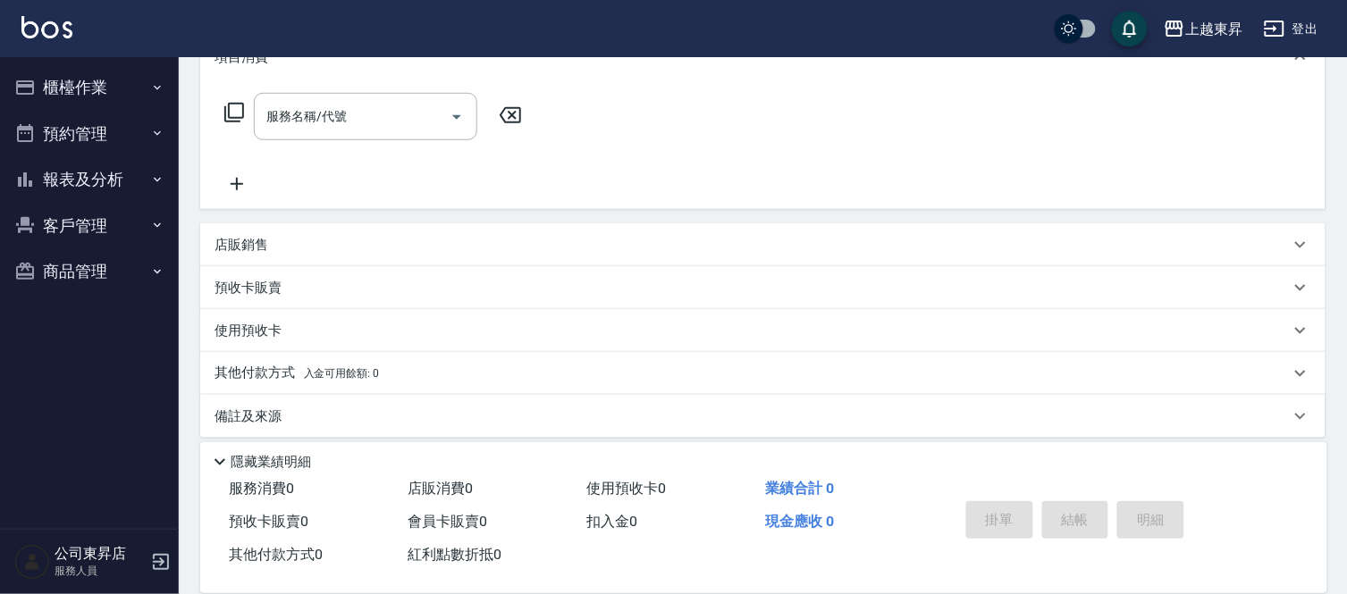
scroll to position [277, 0]
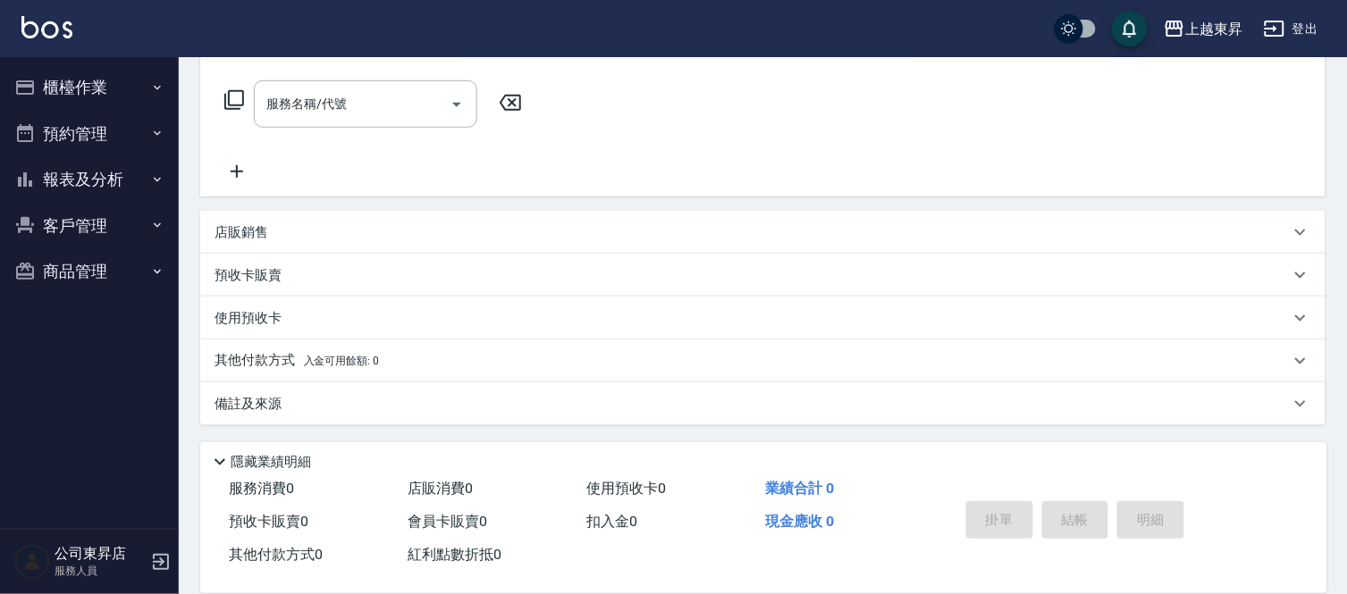
click at [264, 278] on p "預收卡販賣" at bounding box center [247, 275] width 67 height 19
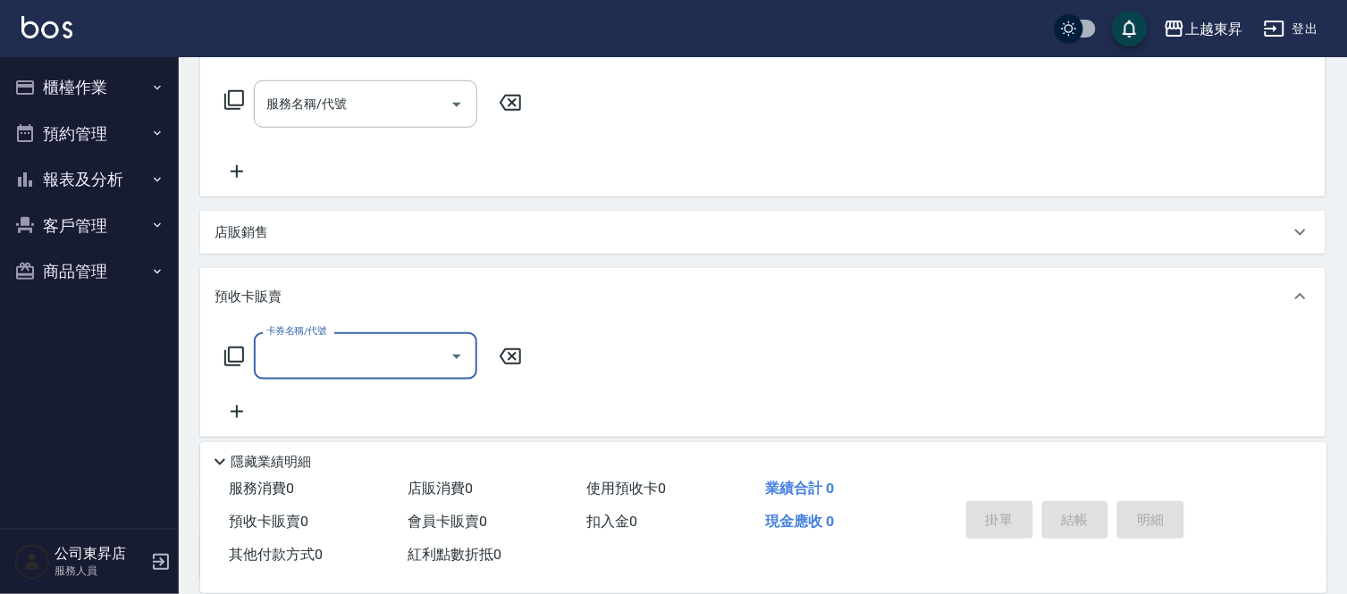
scroll to position [0, 0]
type input "(芙)蘆薈卡(994)"
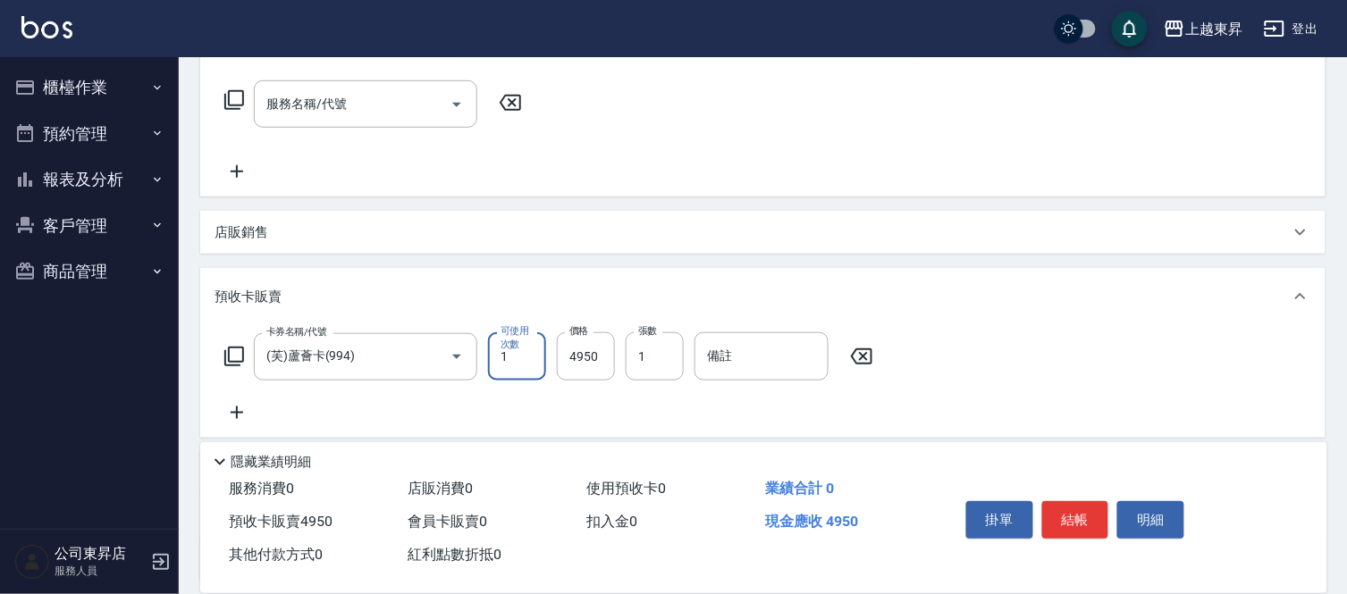
scroll to position [433, 0]
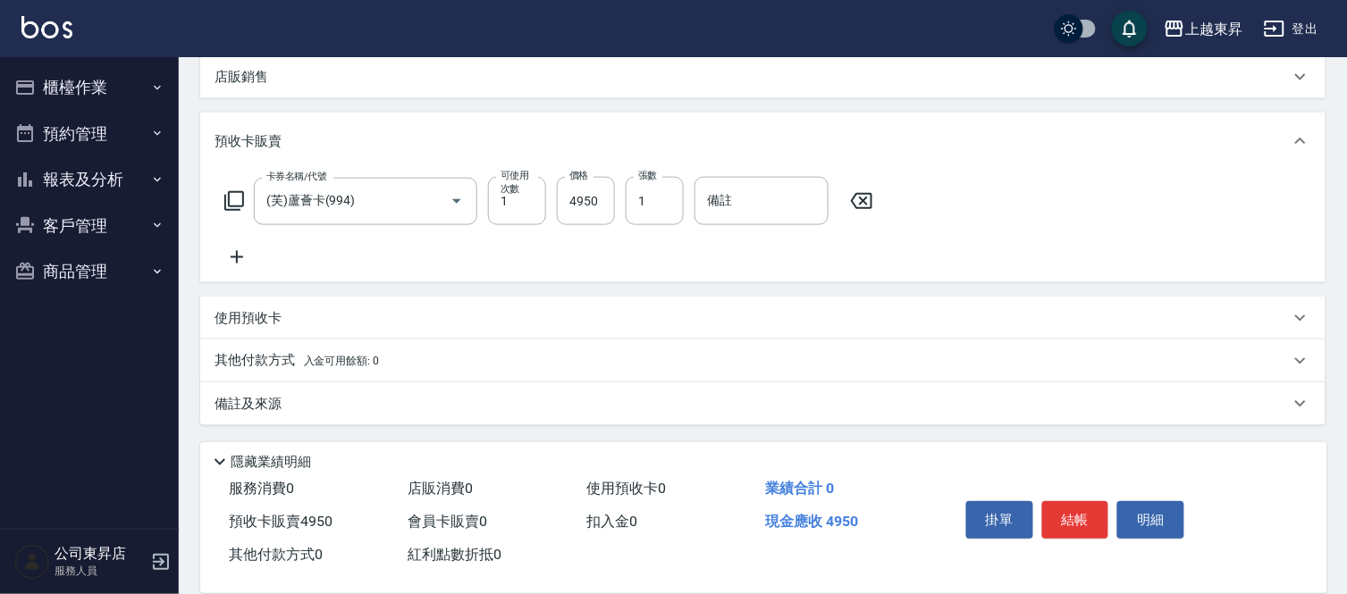
click at [226, 253] on icon at bounding box center [236, 257] width 45 height 21
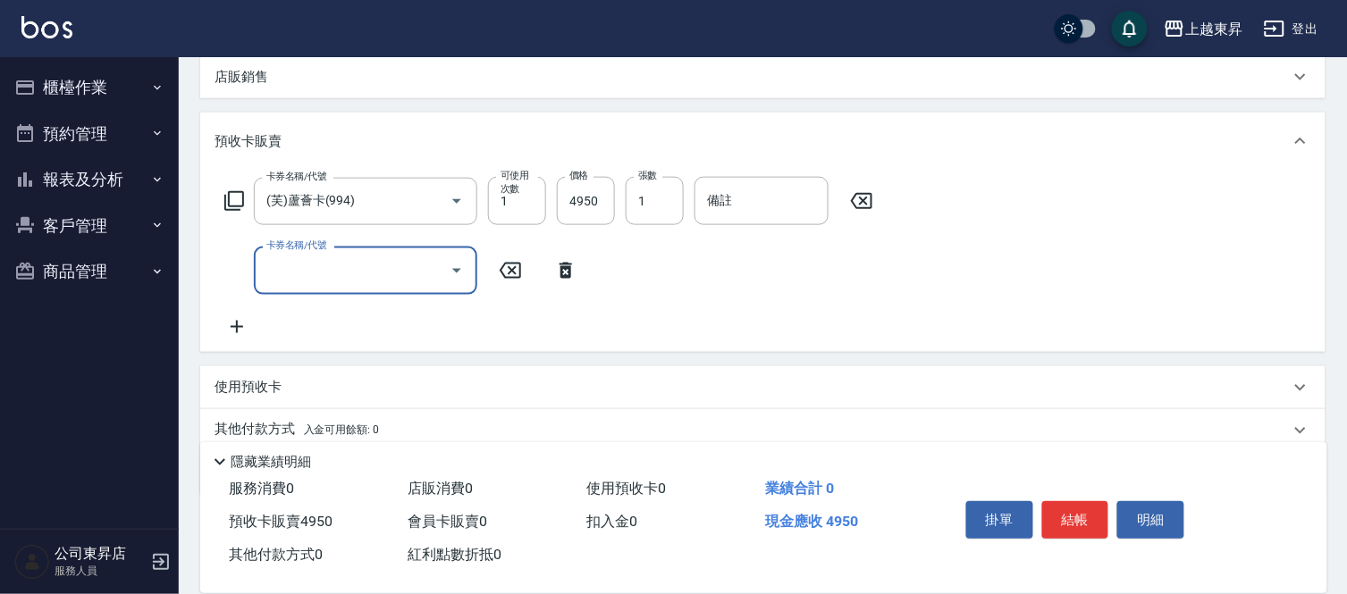
click at [234, 332] on icon at bounding box center [236, 326] width 45 height 21
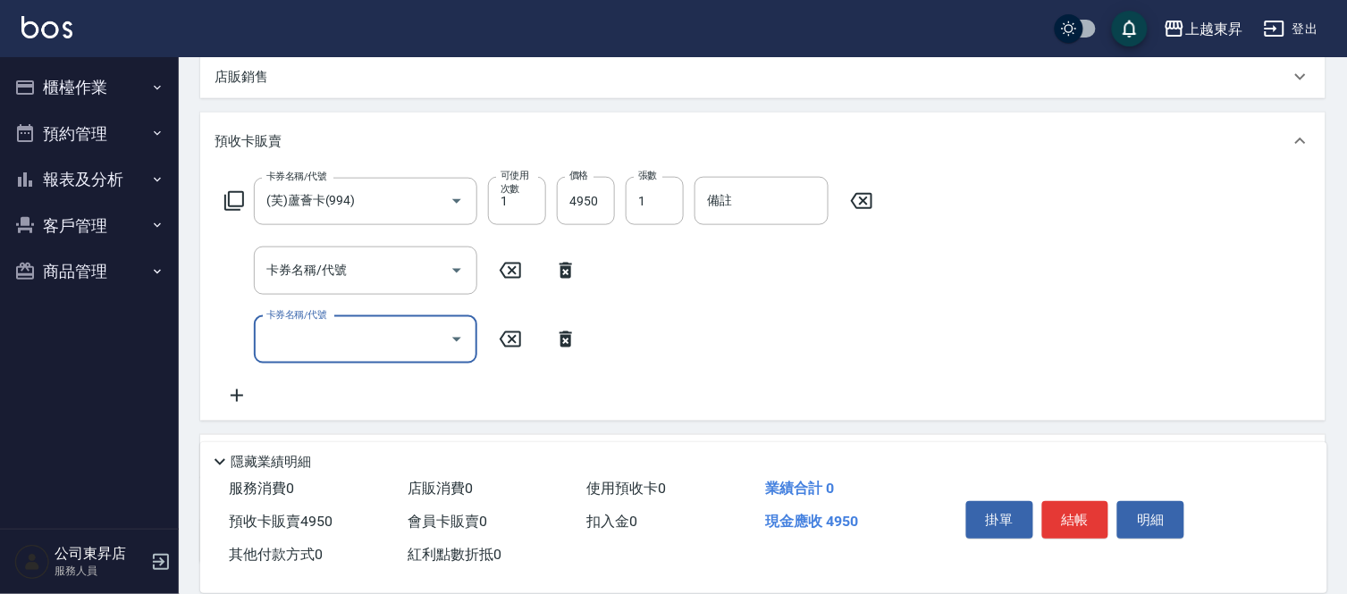
click at [234, 394] on icon at bounding box center [237, 396] width 13 height 13
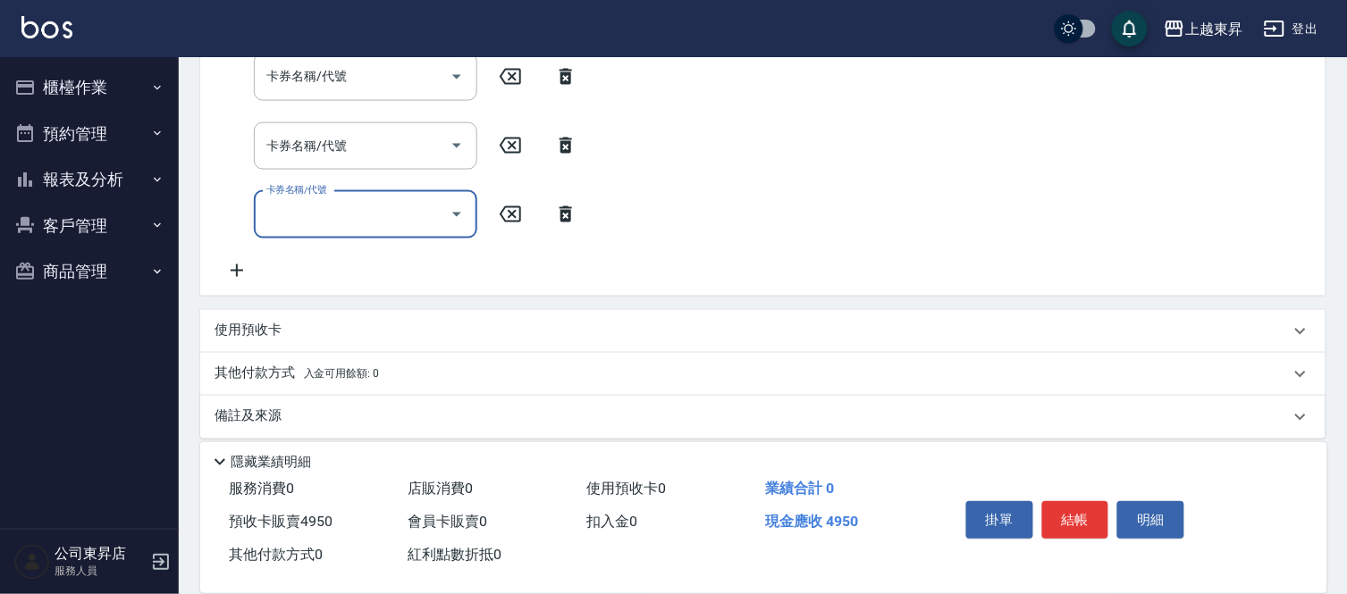
scroll to position [639, 0]
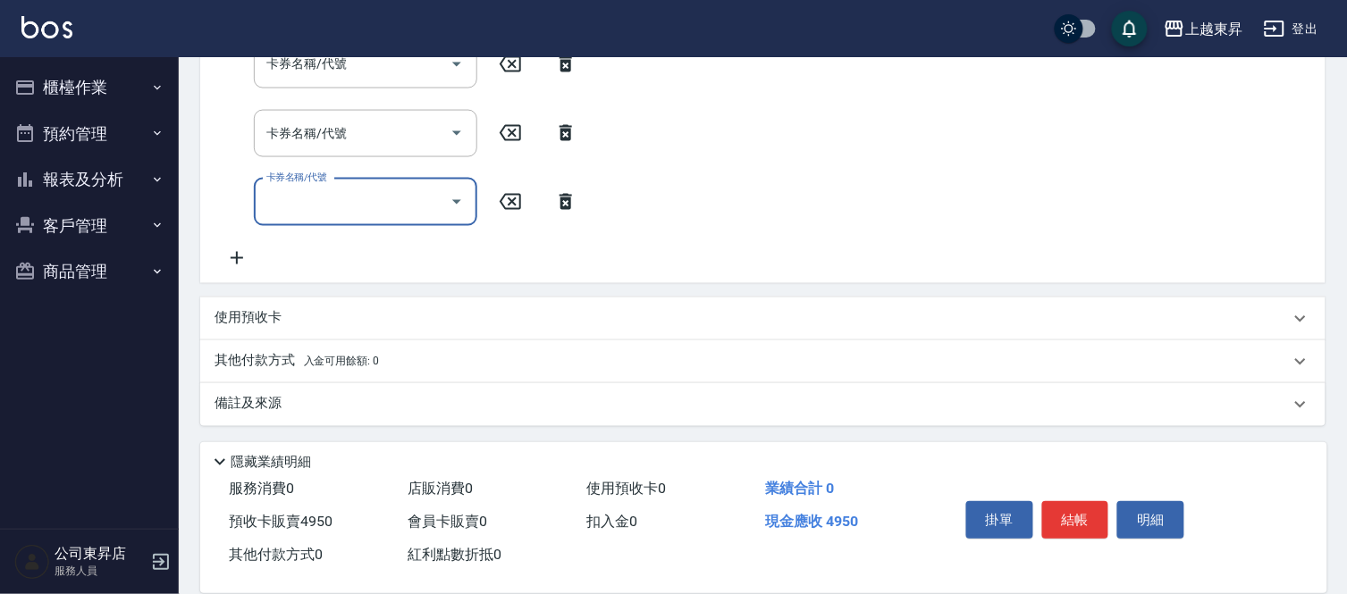
click at [243, 256] on icon at bounding box center [236, 258] width 45 height 21
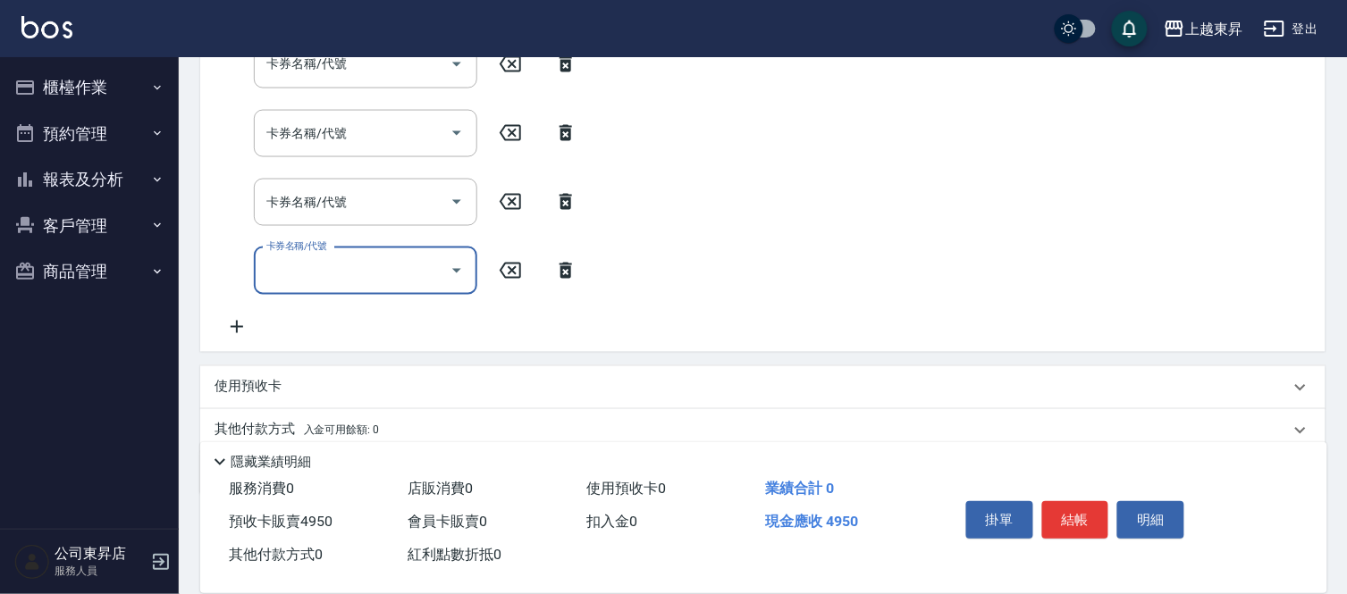
click at [229, 334] on icon at bounding box center [236, 326] width 45 height 21
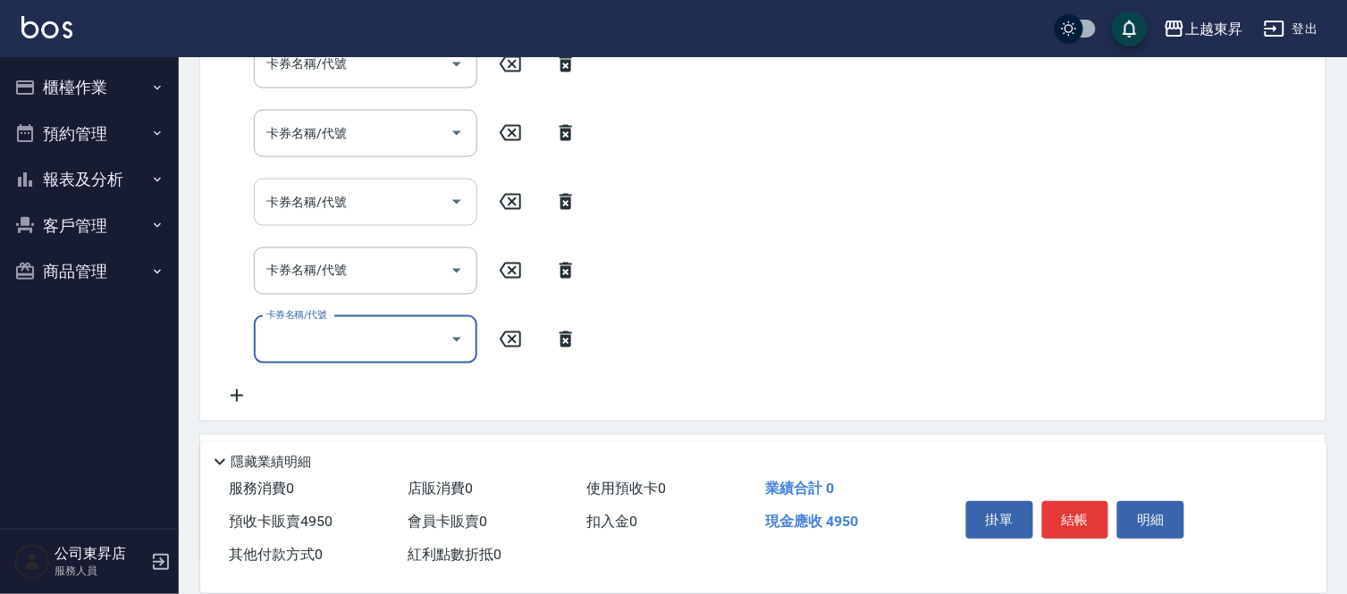
scroll to position [540, 0]
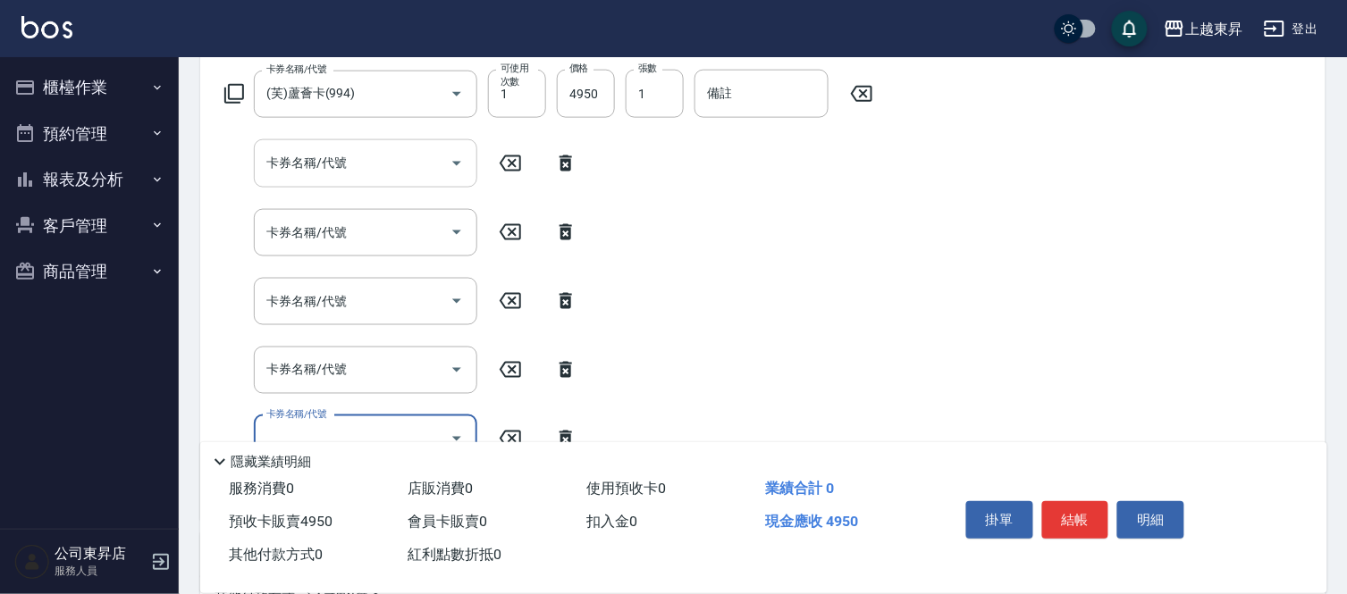
click at [323, 166] on input "卡券名稱/代號" at bounding box center [352, 162] width 181 height 31
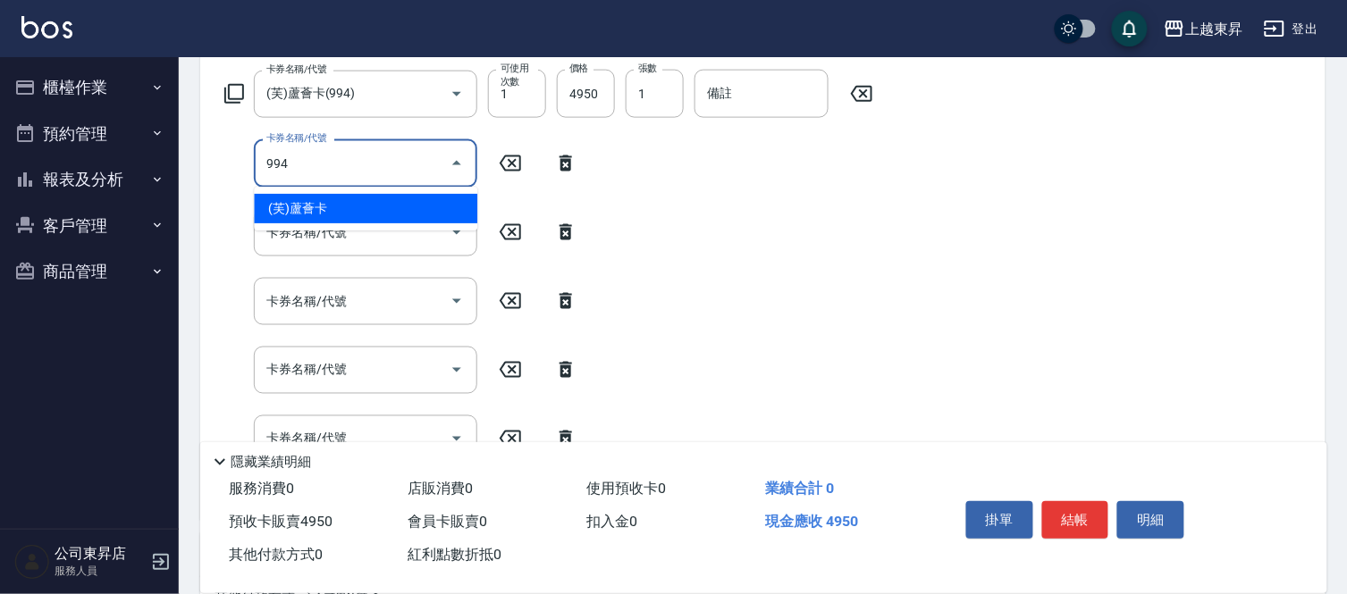
type input "(芙)蘆薈卡(994)"
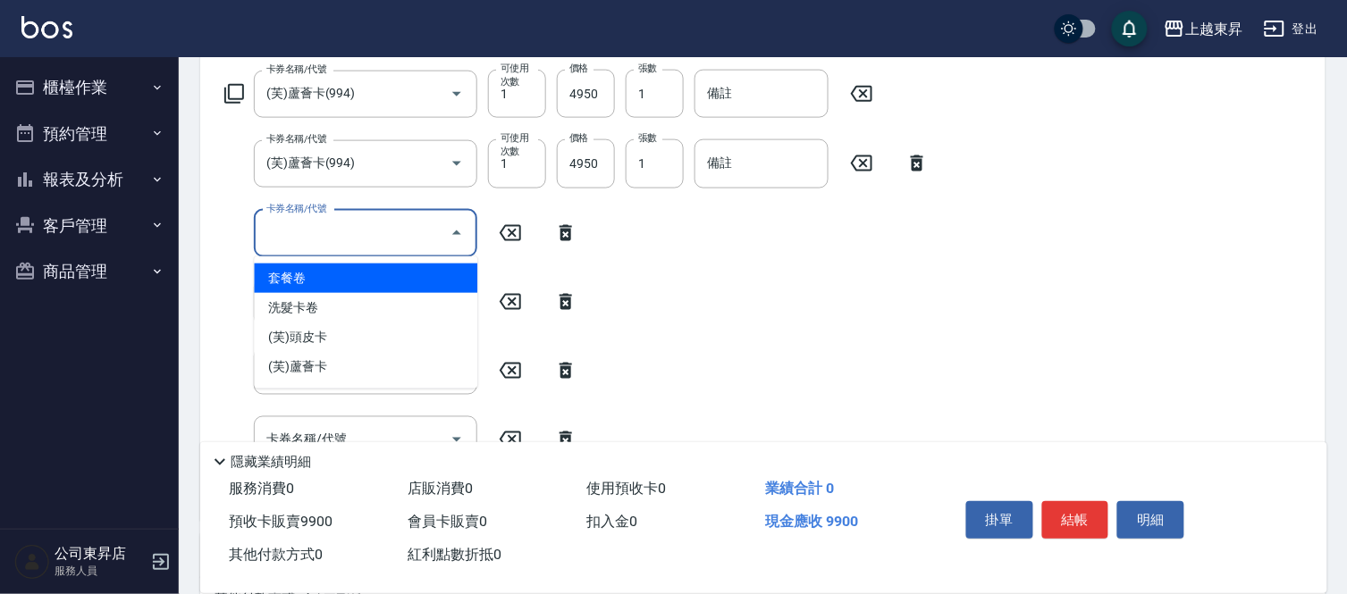
click at [307, 228] on div "卡券名稱/代號 卡券名稱/代號" at bounding box center [365, 233] width 223 height 47
type input "(芙)蘆薈卡(994)"
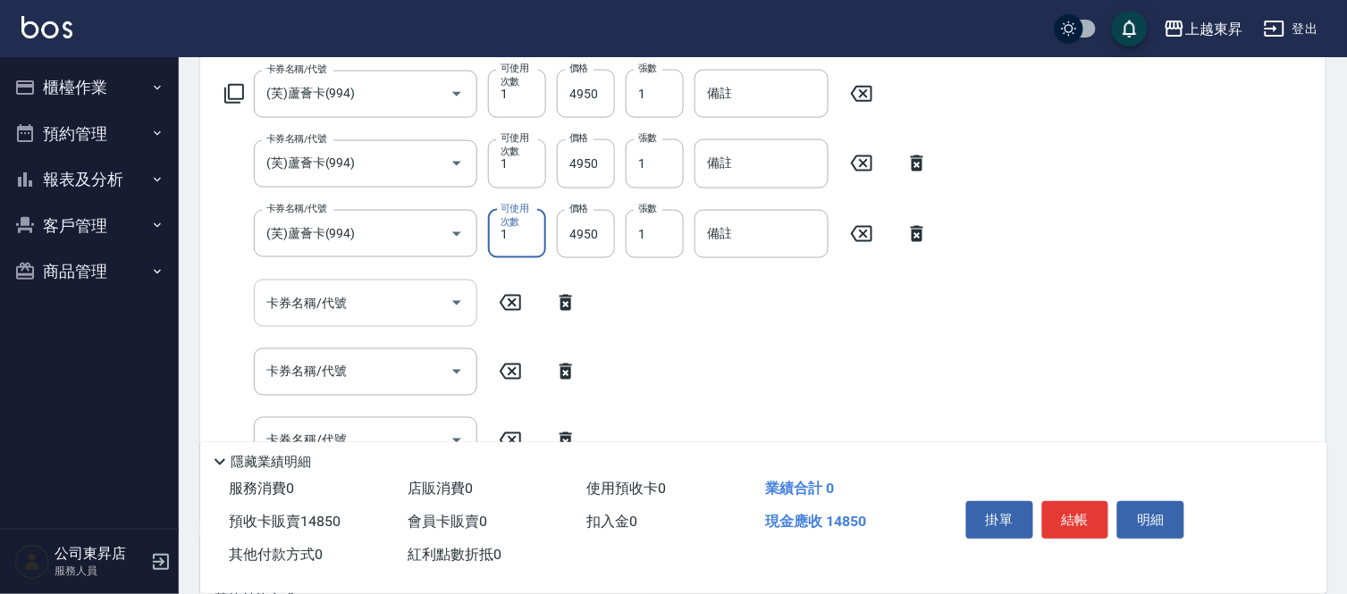
click at [364, 306] on input "卡券名稱/代號" at bounding box center [352, 303] width 181 height 31
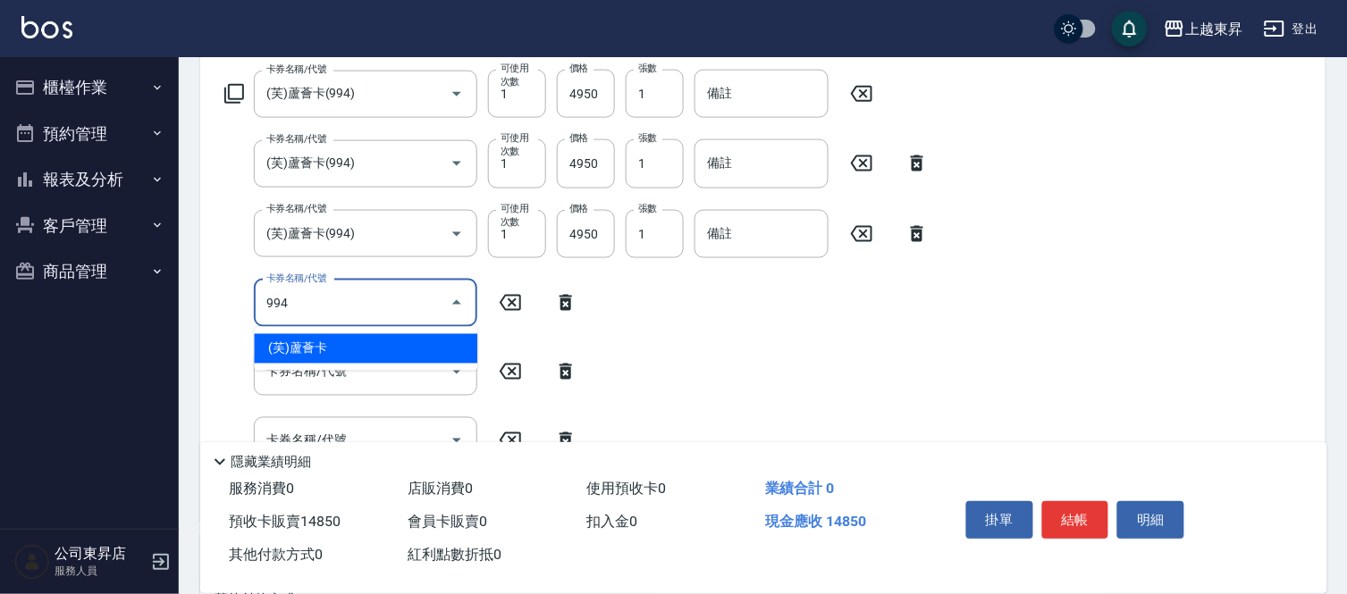
type input "(芙)蘆薈卡(994)"
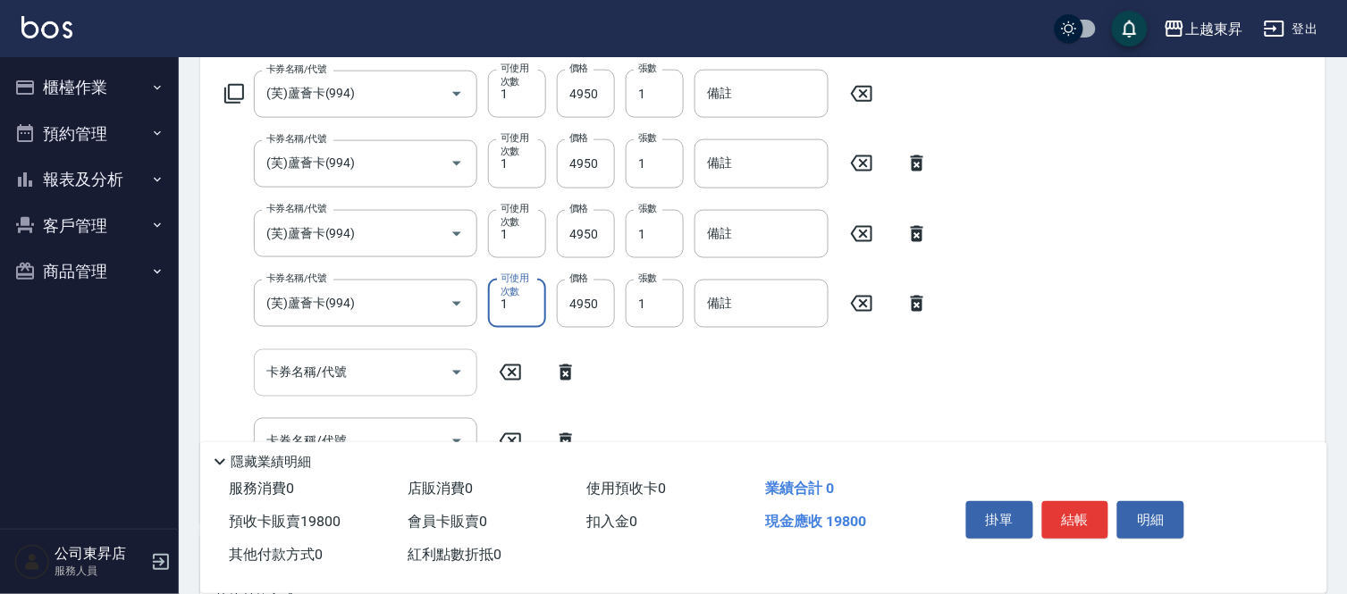
click at [341, 366] on input "卡券名稱/代號" at bounding box center [352, 372] width 181 height 31
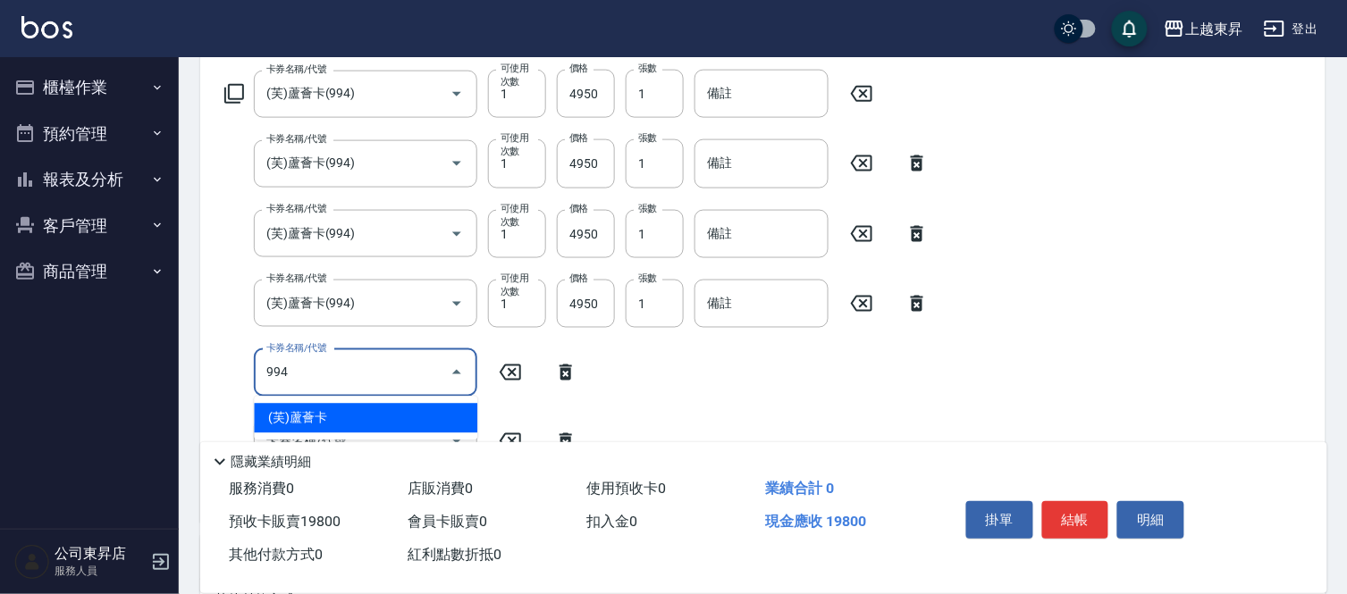
type input "(芙)蘆薈卡(994)"
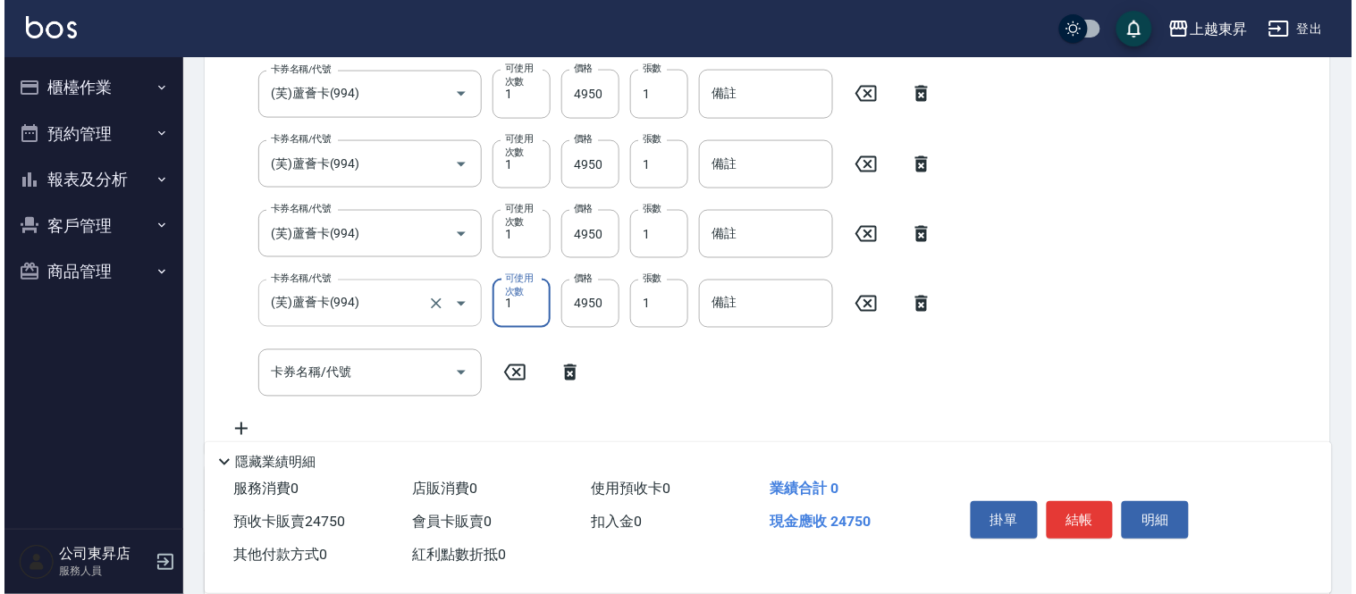
scroll to position [738, 0]
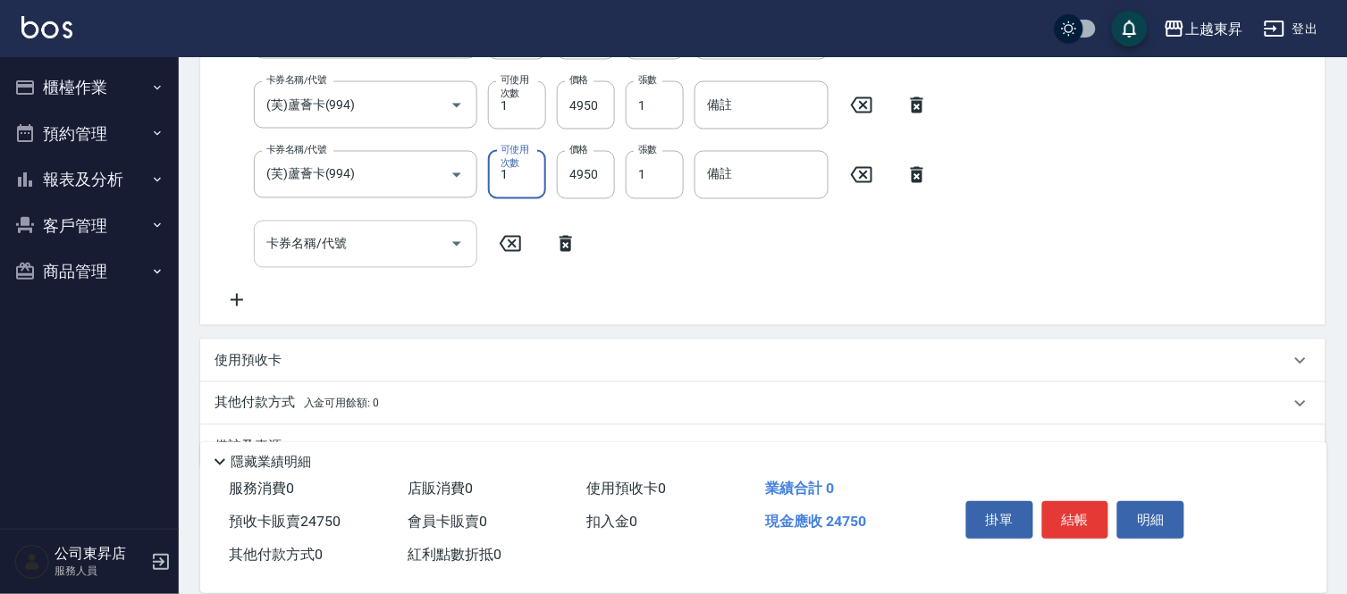
click at [347, 252] on input "卡券名稱/代號" at bounding box center [352, 244] width 181 height 31
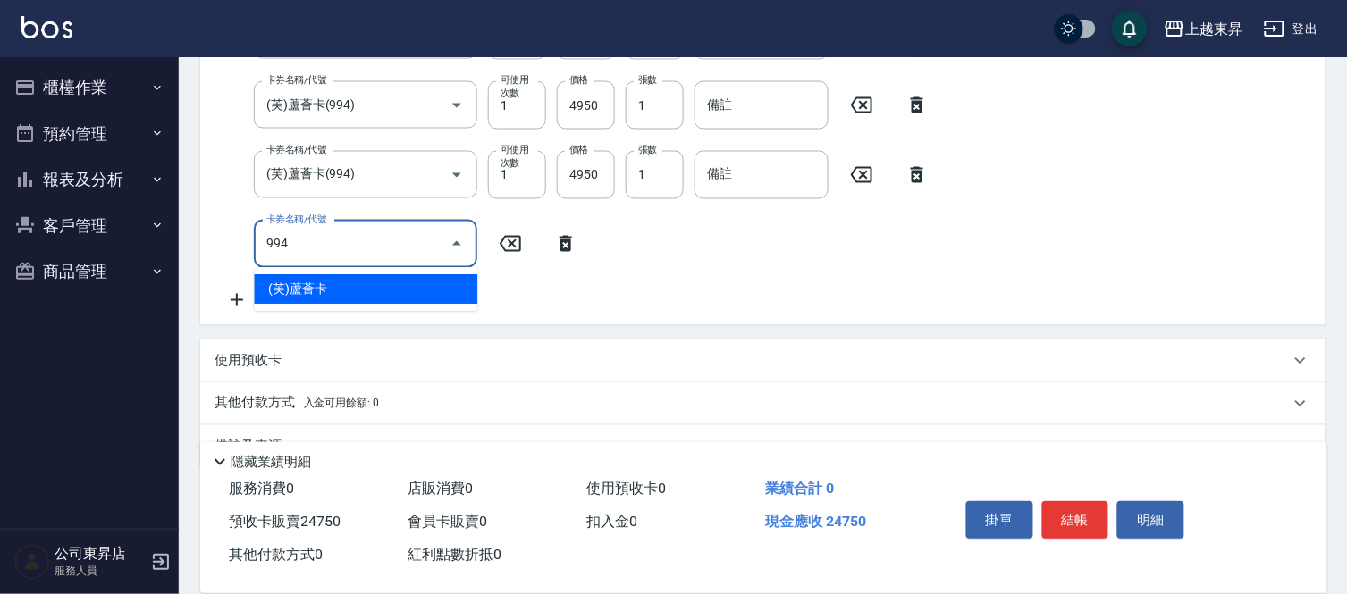
type input "(芙)蘆薈卡(994)"
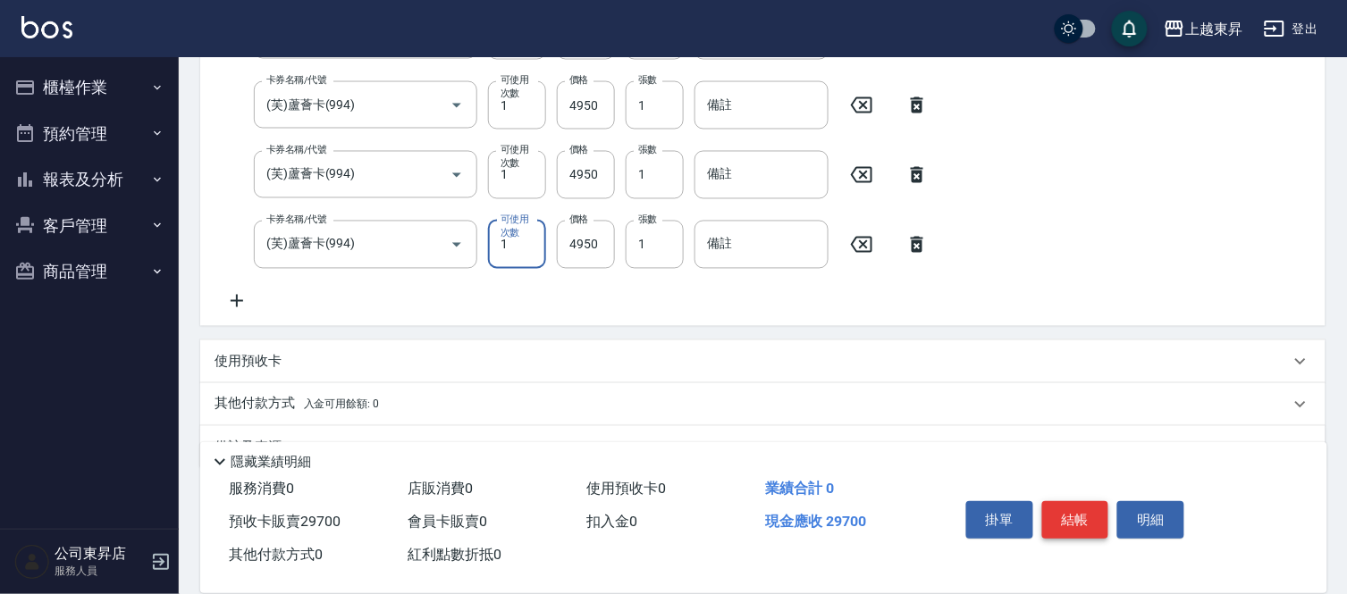
click at [1064, 513] on button "結帳" at bounding box center [1075, 520] width 67 height 38
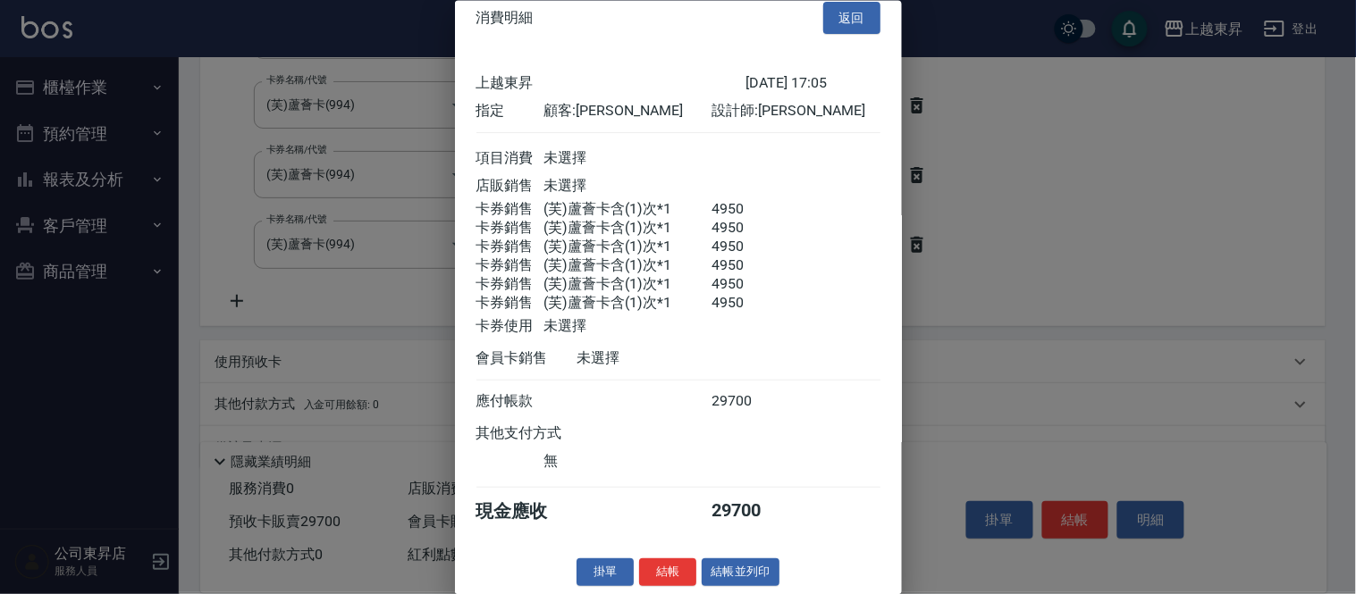
scroll to position [46, 0]
click at [735, 572] on button "結帳並列印" at bounding box center [741, 573] width 78 height 28
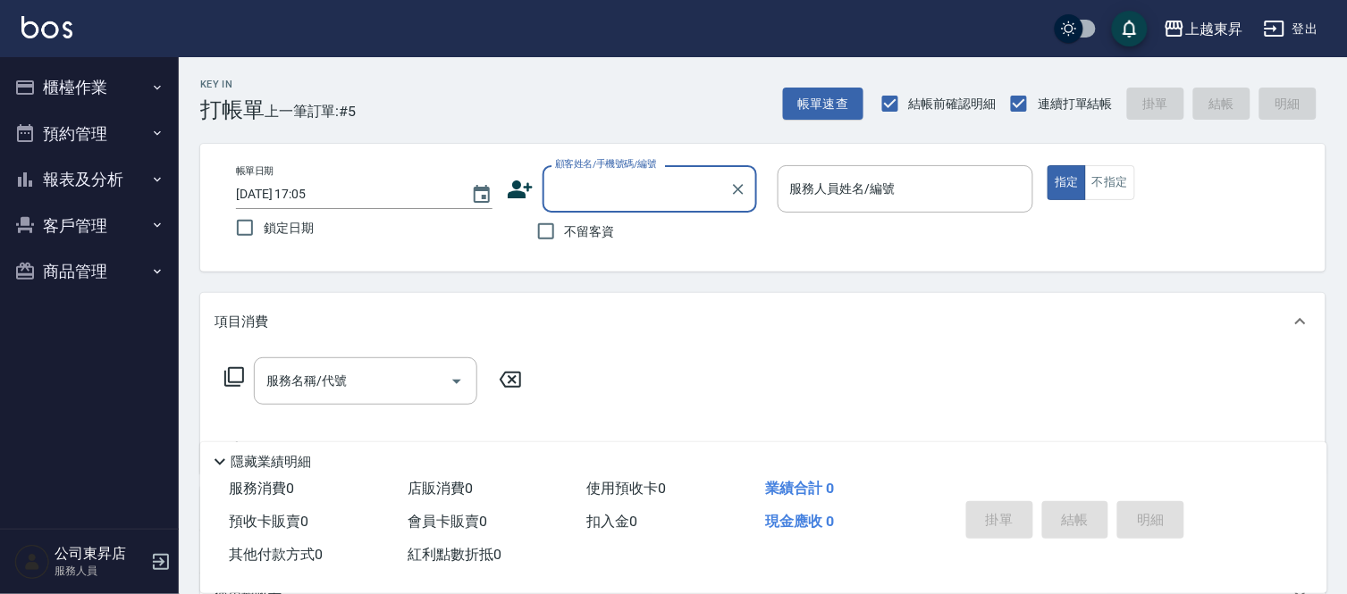
scroll to position [0, 0]
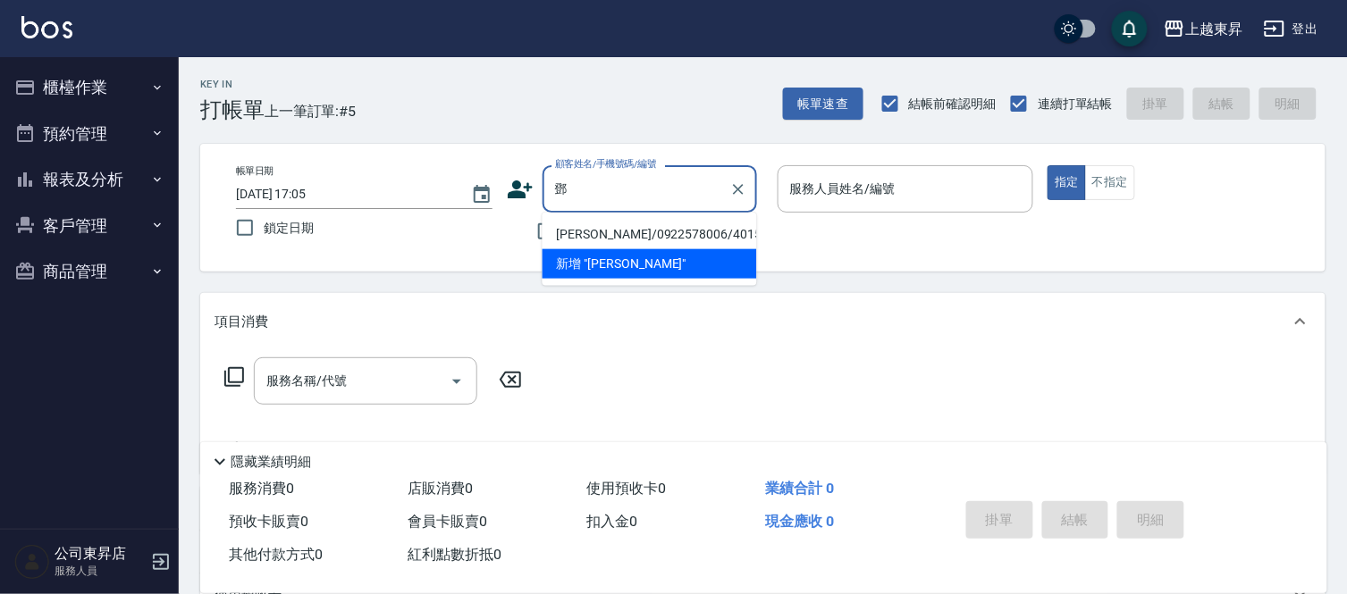
type input "鄧"
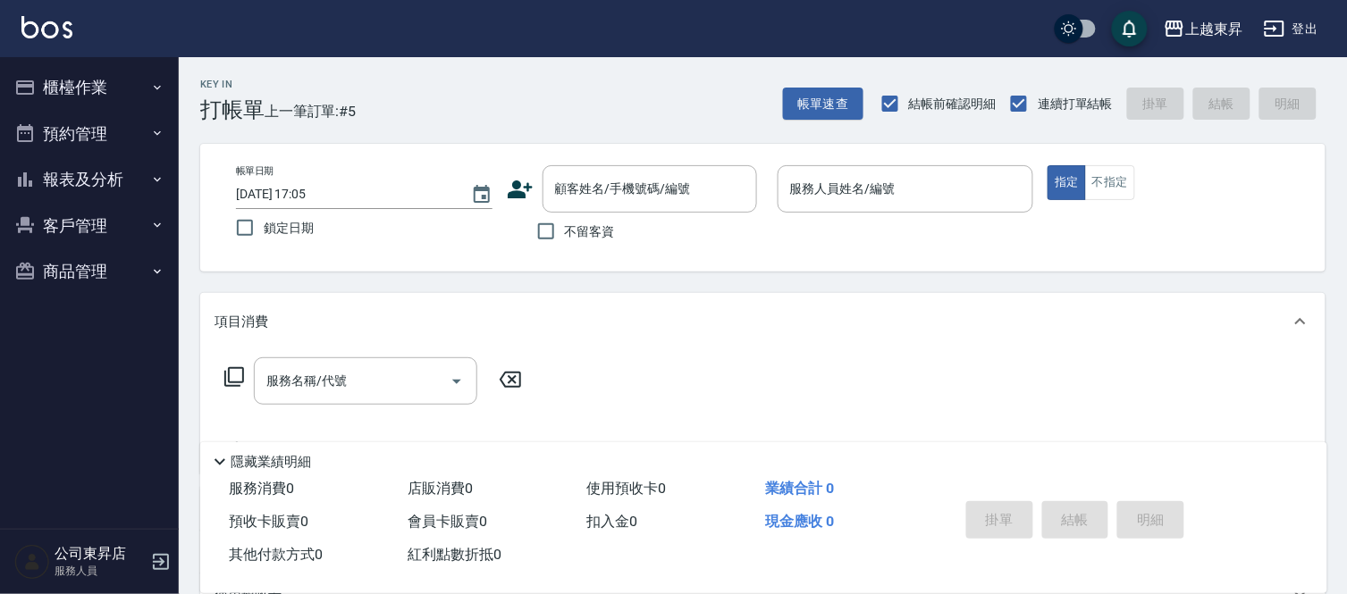
click at [869, 307] on div "項目消費" at bounding box center [762, 321] width 1125 height 57
click at [541, 235] on input "不留客資" at bounding box center [546, 232] width 38 height 38
checkbox input "true"
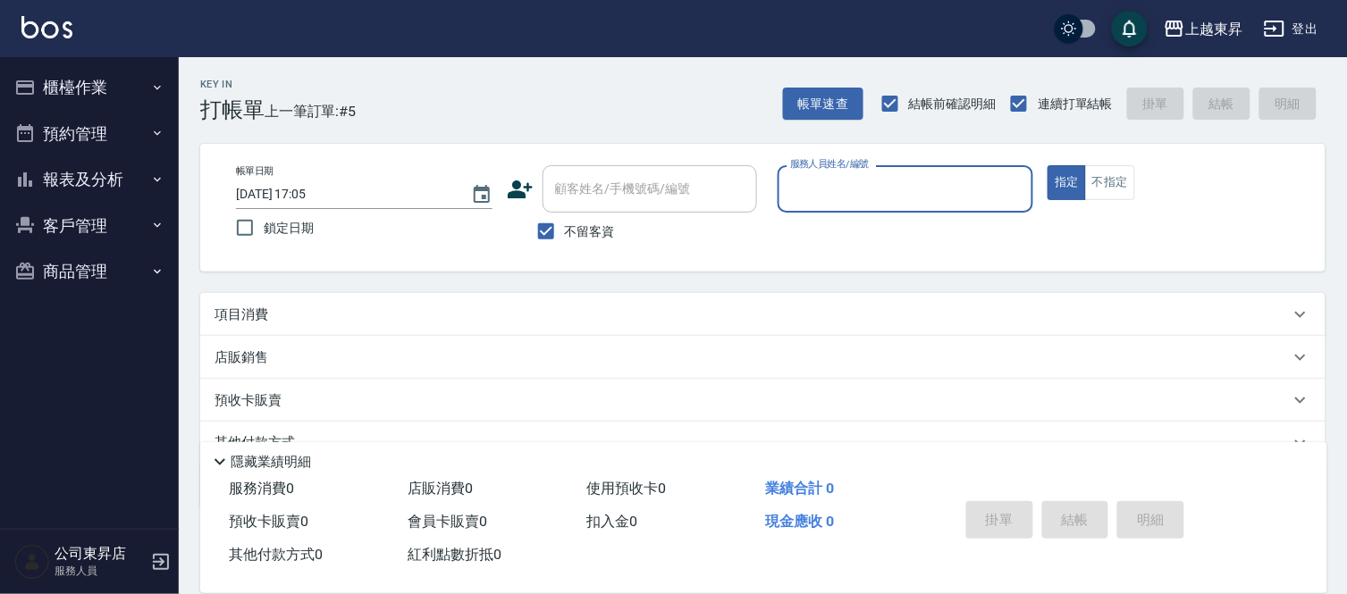
click at [856, 192] on input "服務人員姓名/編號" at bounding box center [906, 188] width 240 height 31
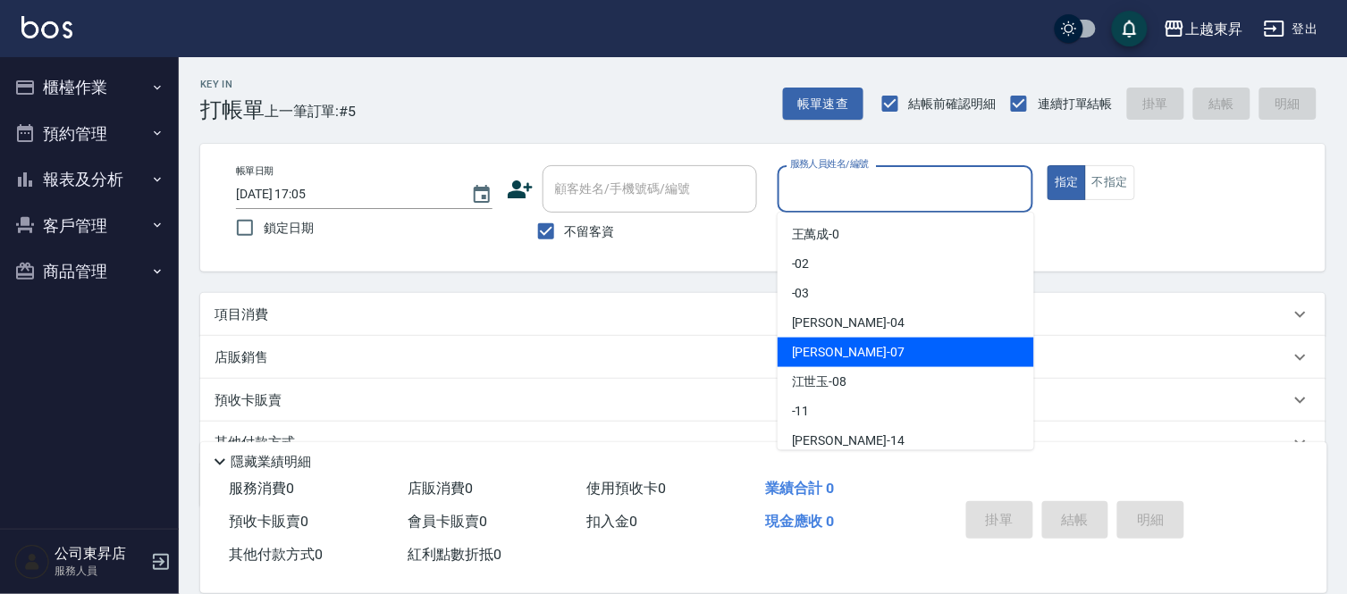
click at [836, 355] on div "[PERSON_NAME] -07" at bounding box center [905, 352] width 256 height 29
type input "[PERSON_NAME]-07"
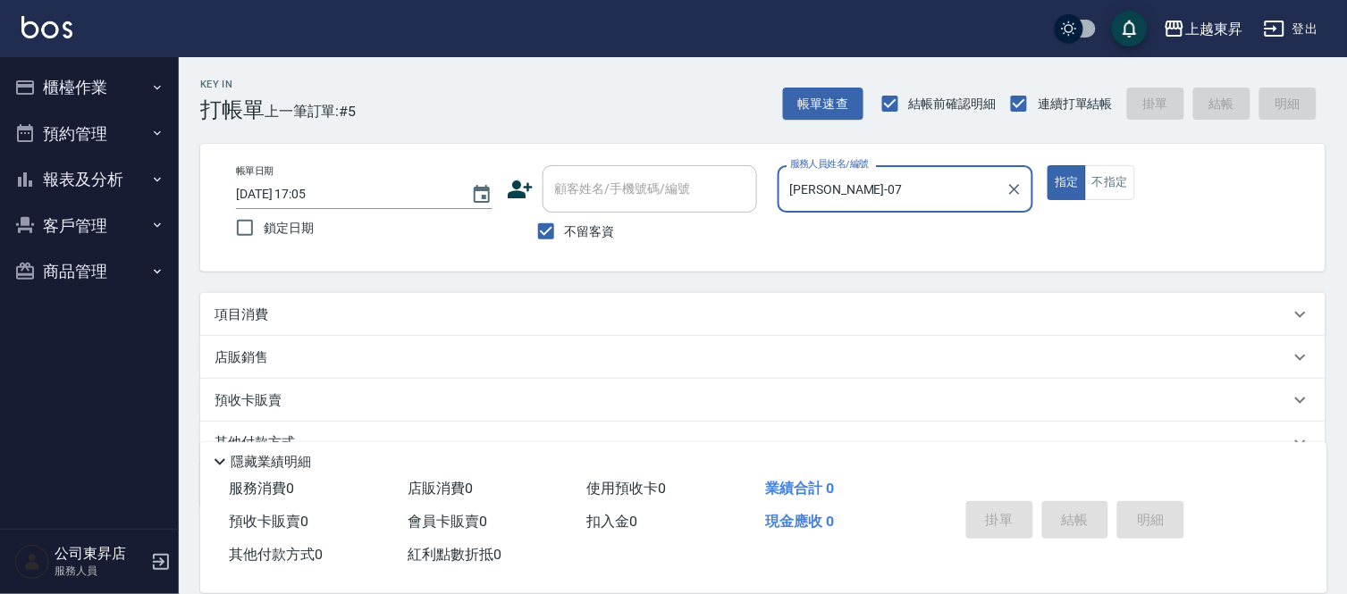
click at [252, 304] on div "項目消費" at bounding box center [762, 314] width 1125 height 43
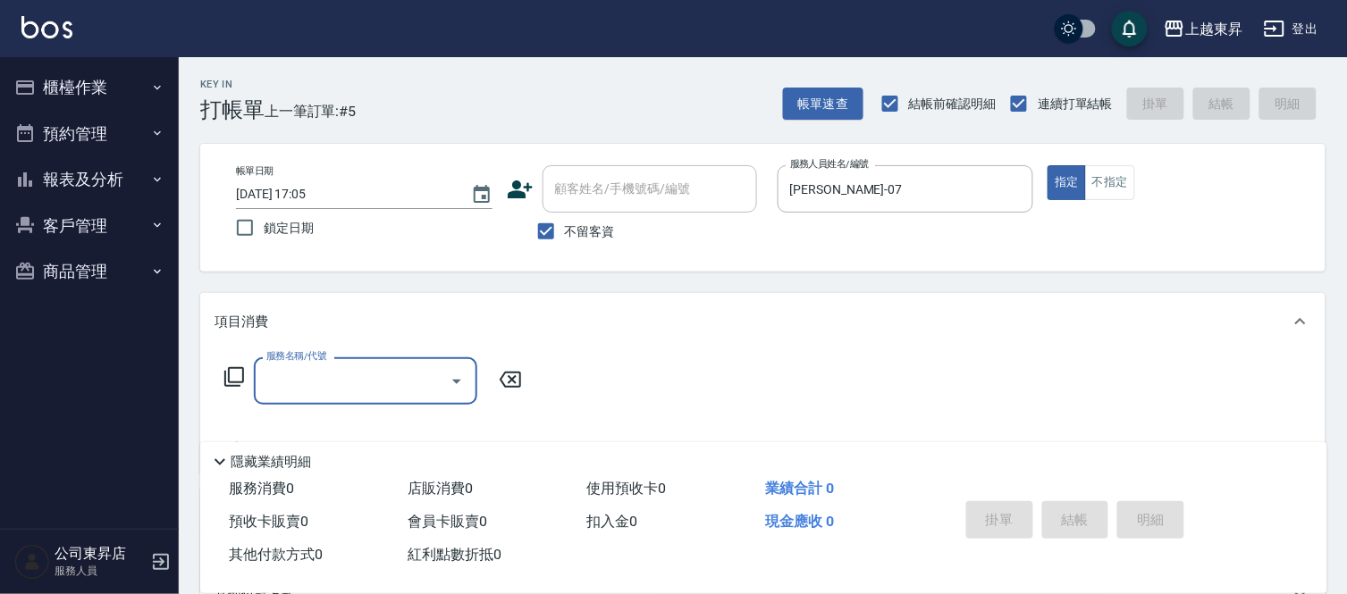
click at [289, 372] on input "服務名稱/代號" at bounding box center [352, 381] width 181 height 31
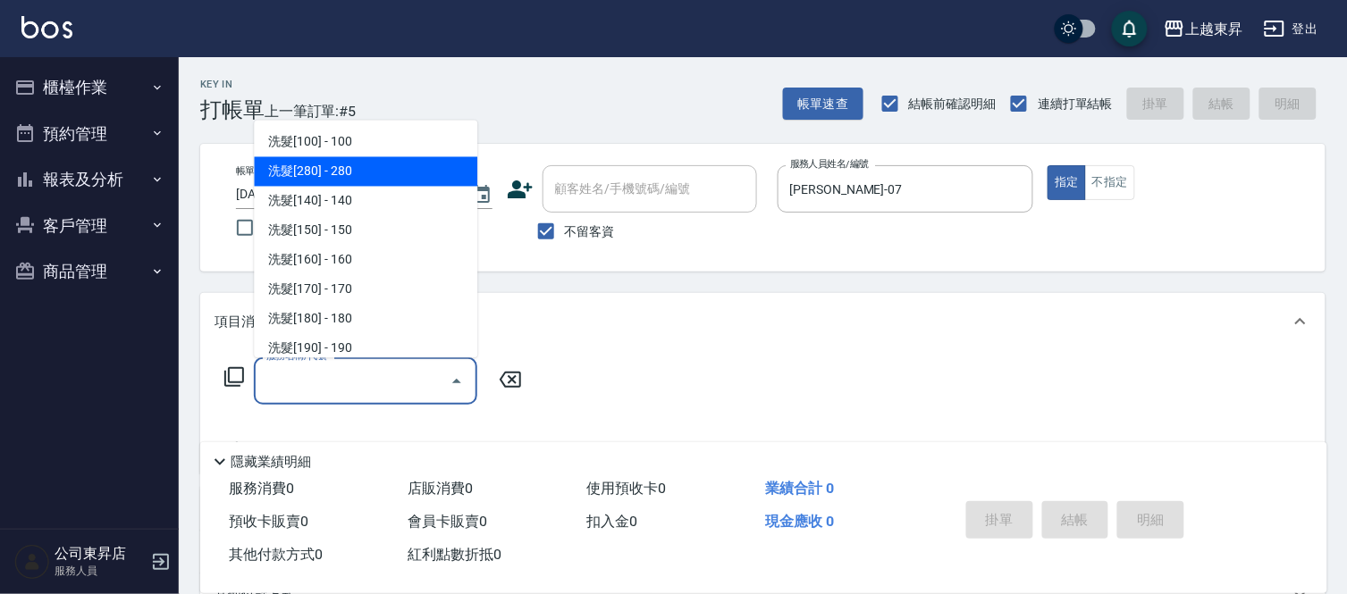
click at [333, 167] on span "洗髮[280] - 280" at bounding box center [365, 171] width 223 height 29
type input "洗髮[280](202)"
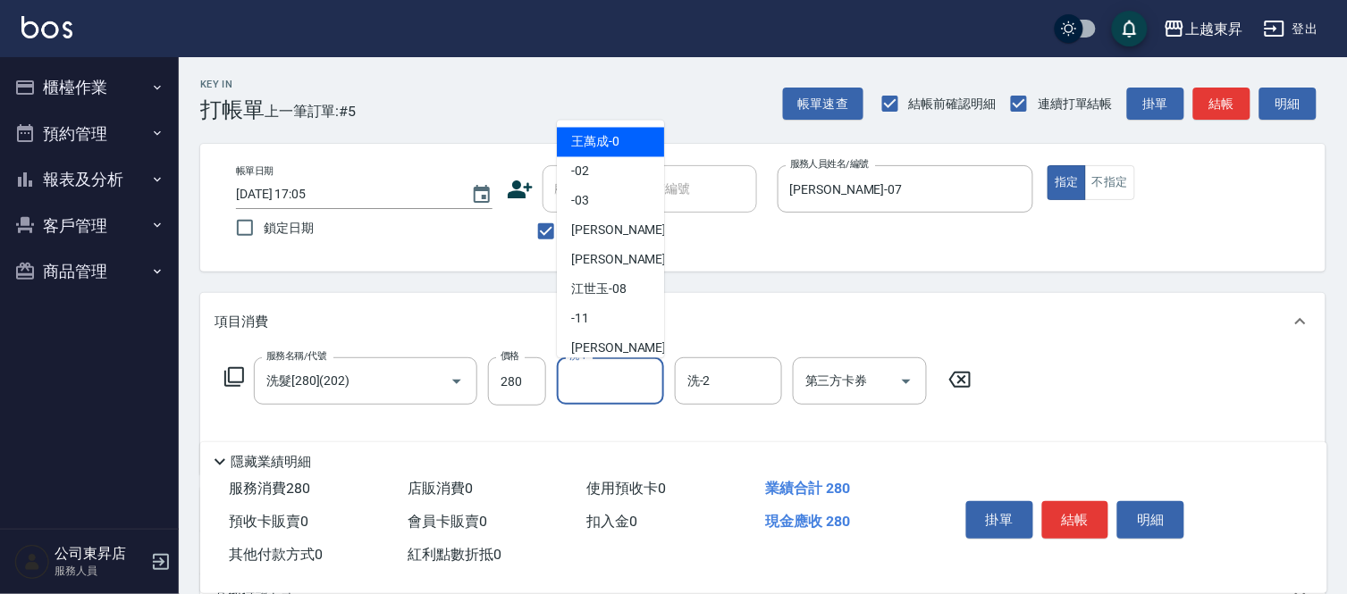
click at [631, 375] on input "洗-1" at bounding box center [610, 381] width 91 height 31
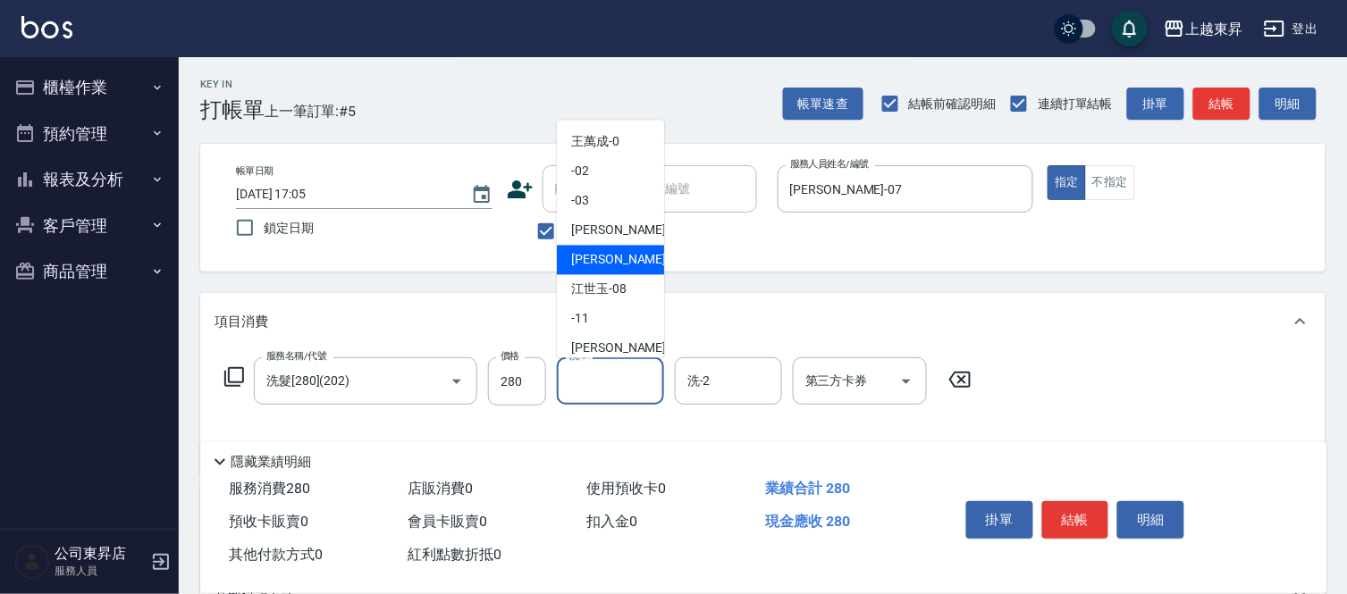
click at [591, 254] on span "[PERSON_NAME] -07" at bounding box center [627, 260] width 113 height 19
type input "[PERSON_NAME]-07"
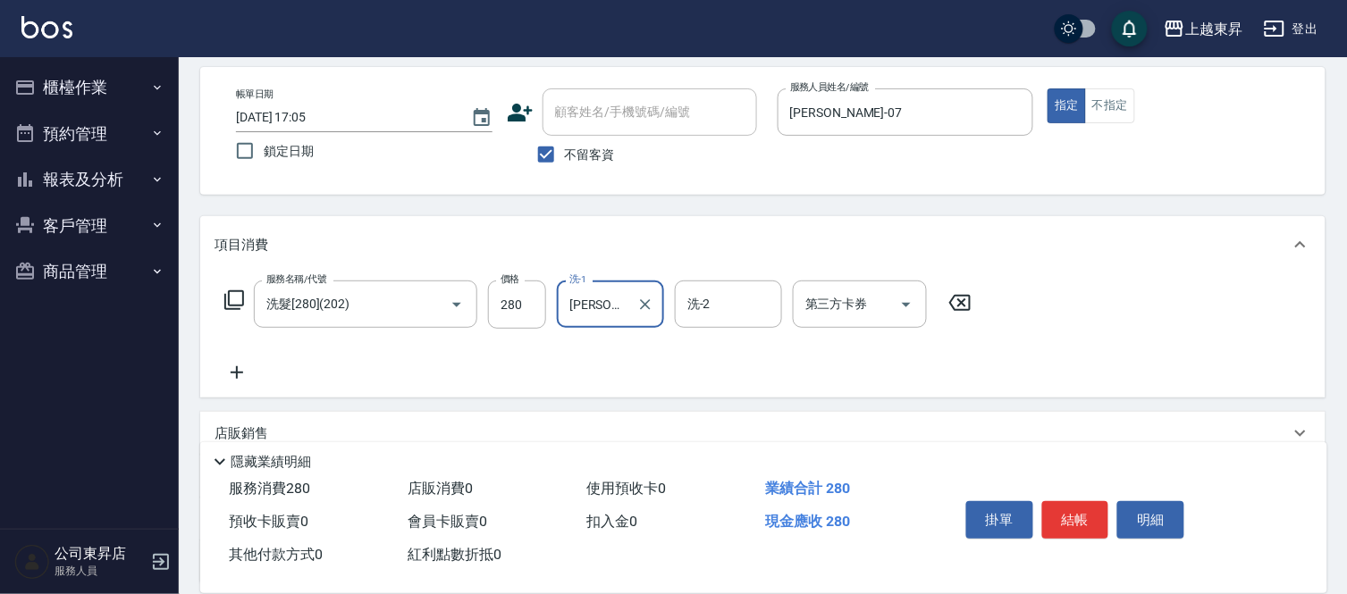
scroll to position [99, 0]
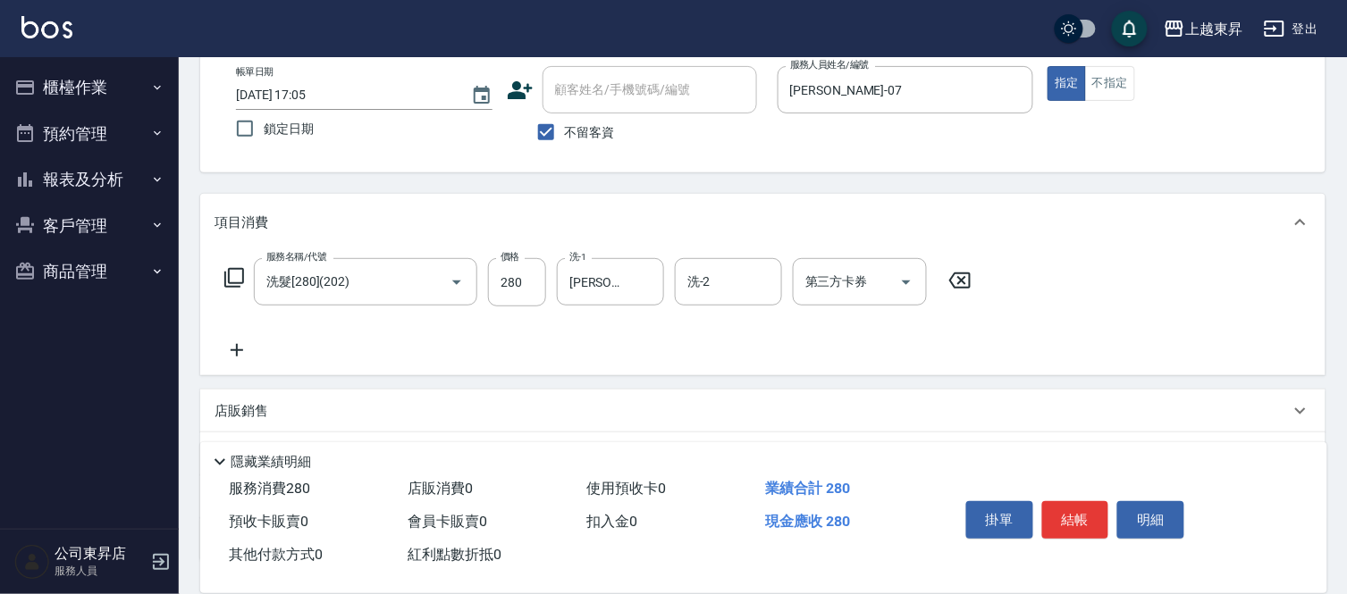
click at [239, 340] on icon at bounding box center [236, 350] width 45 height 21
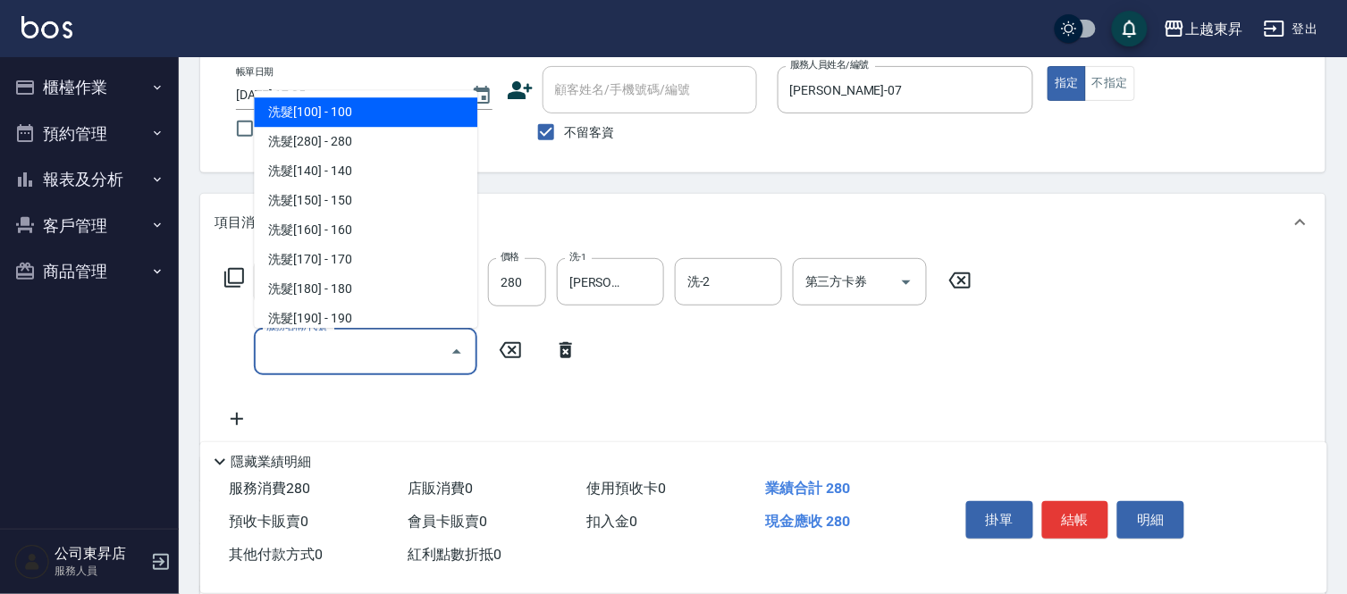
click at [278, 357] on input "服務名稱/代號" at bounding box center [352, 351] width 181 height 31
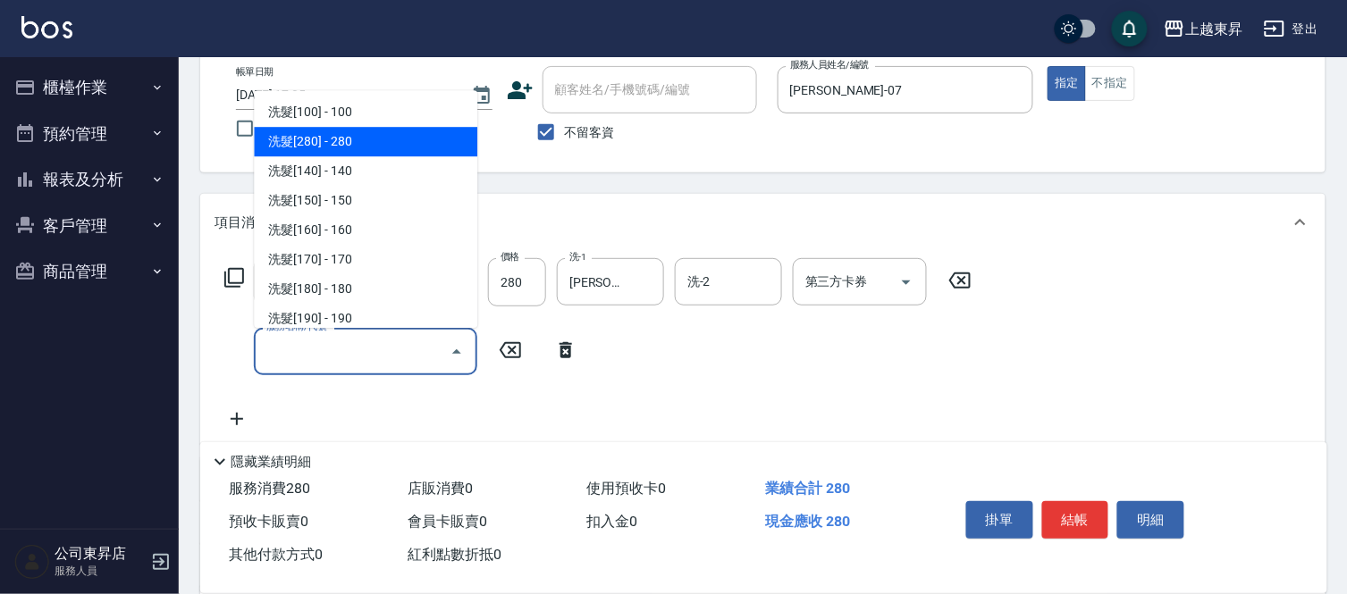
click at [340, 135] on span "洗髮[280] - 280" at bounding box center [365, 141] width 223 height 29
type input "洗髮[280](202)"
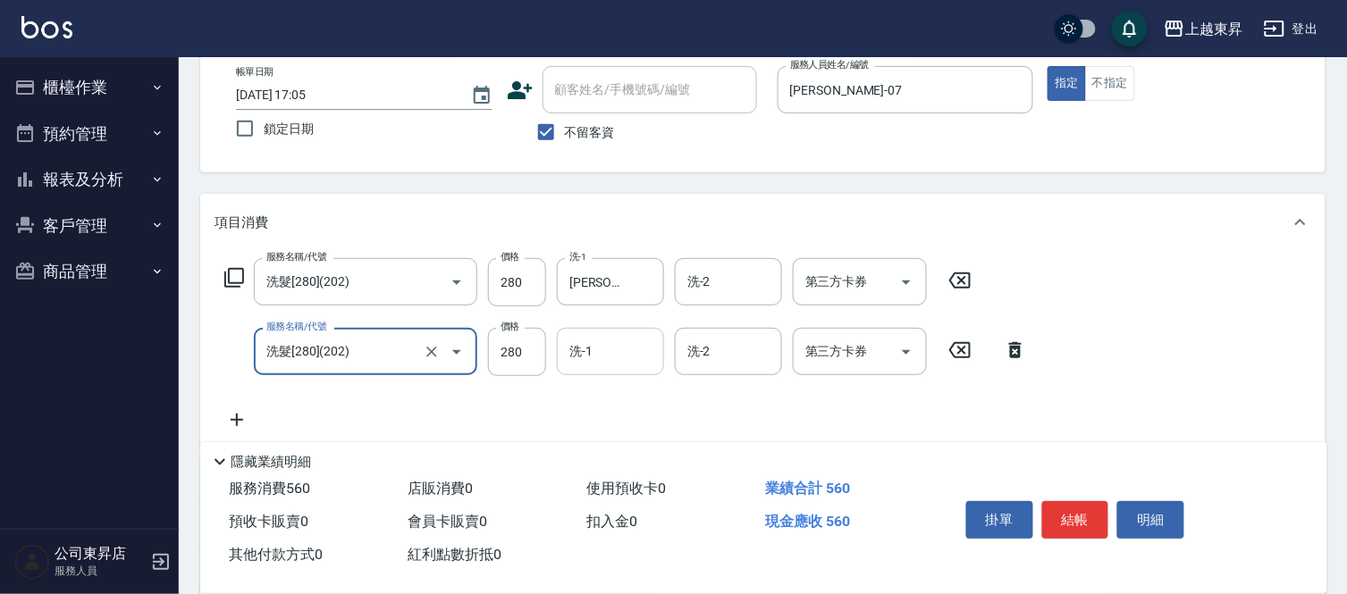
click at [606, 373] on div "洗-1" at bounding box center [610, 351] width 107 height 47
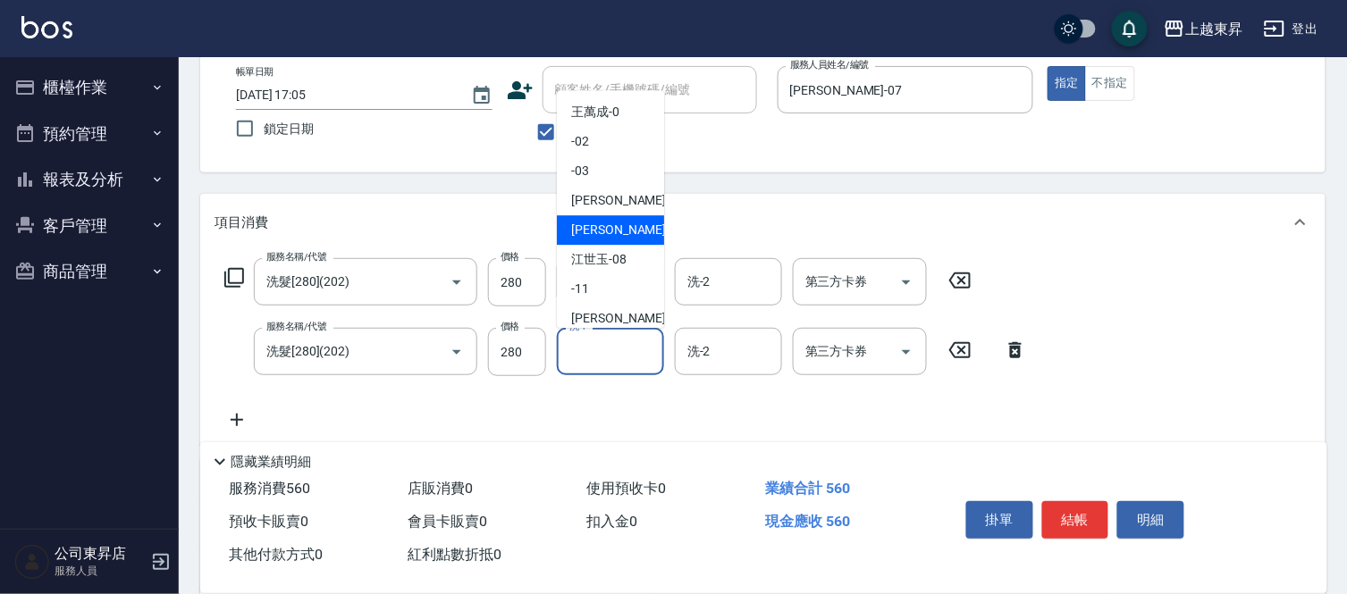
click at [599, 227] on span "[PERSON_NAME] -07" at bounding box center [627, 230] width 113 height 19
type input "[PERSON_NAME]-07"
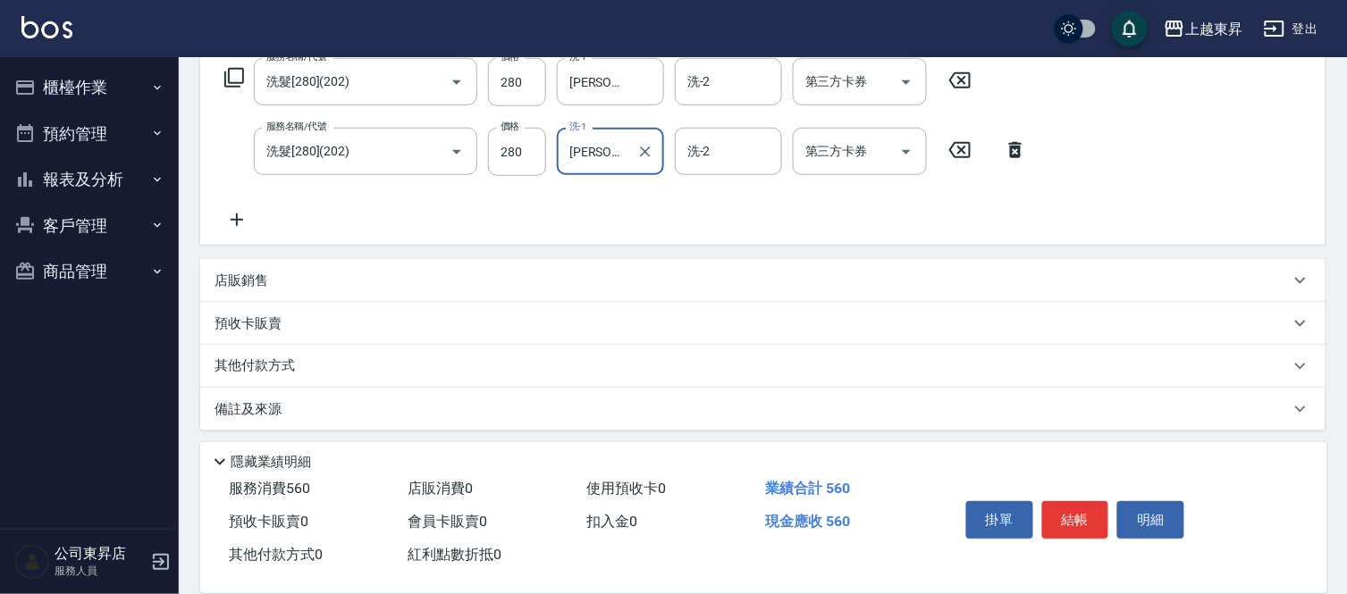
scroll to position [305, 0]
click at [264, 319] on p "預收卡販賣" at bounding box center [247, 318] width 67 height 19
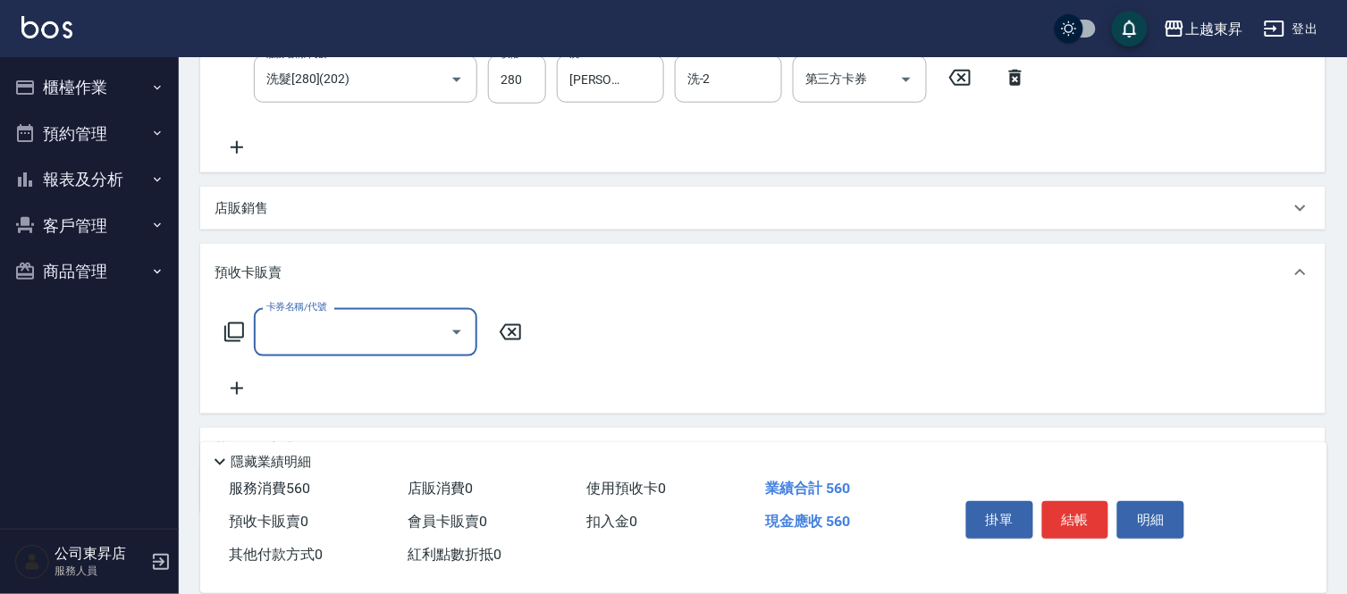
scroll to position [459, 0]
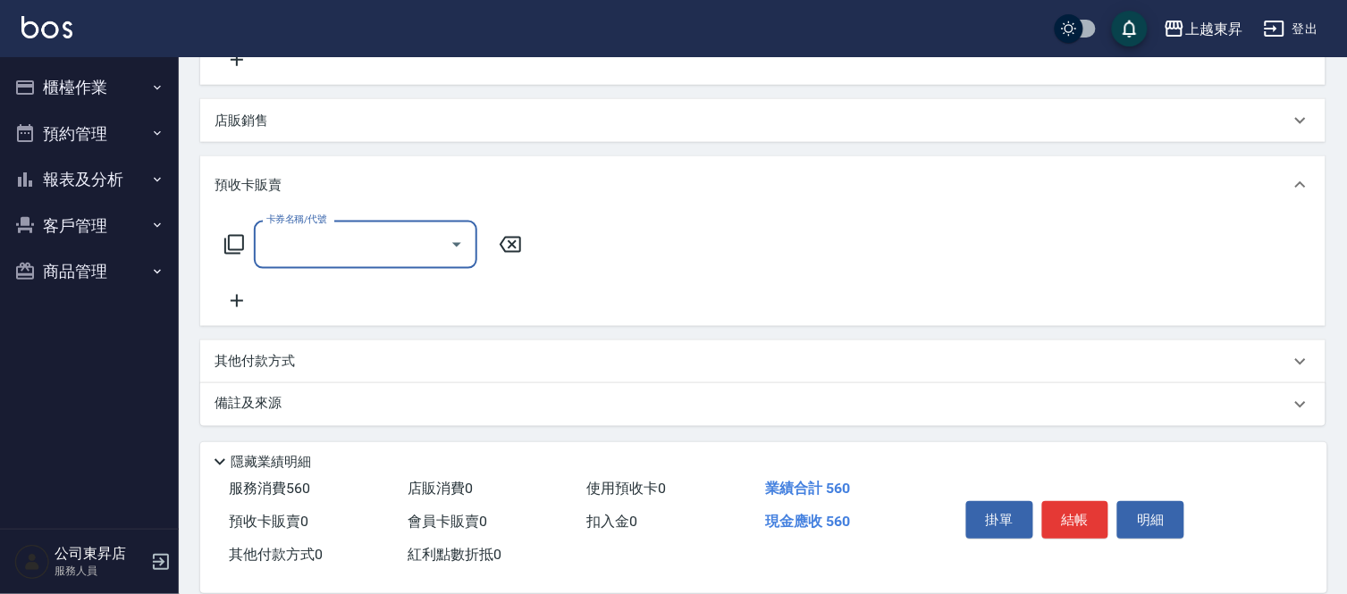
click at [228, 301] on icon at bounding box center [236, 300] width 45 height 21
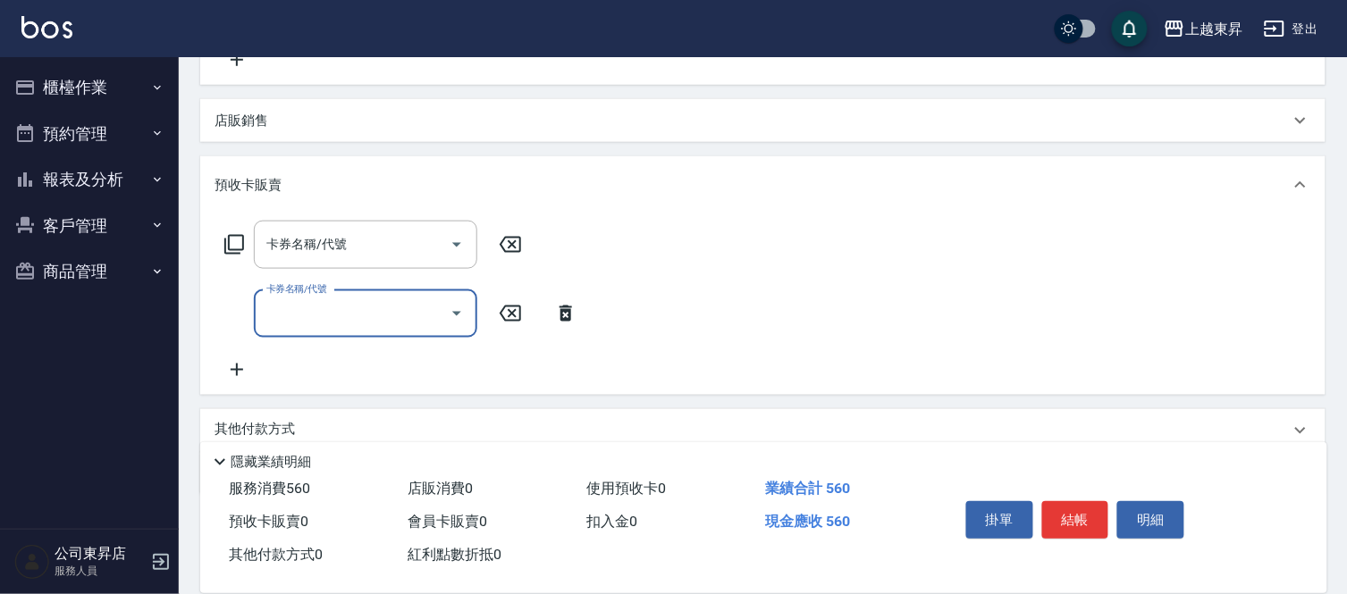
click at [244, 362] on icon at bounding box center [236, 369] width 45 height 21
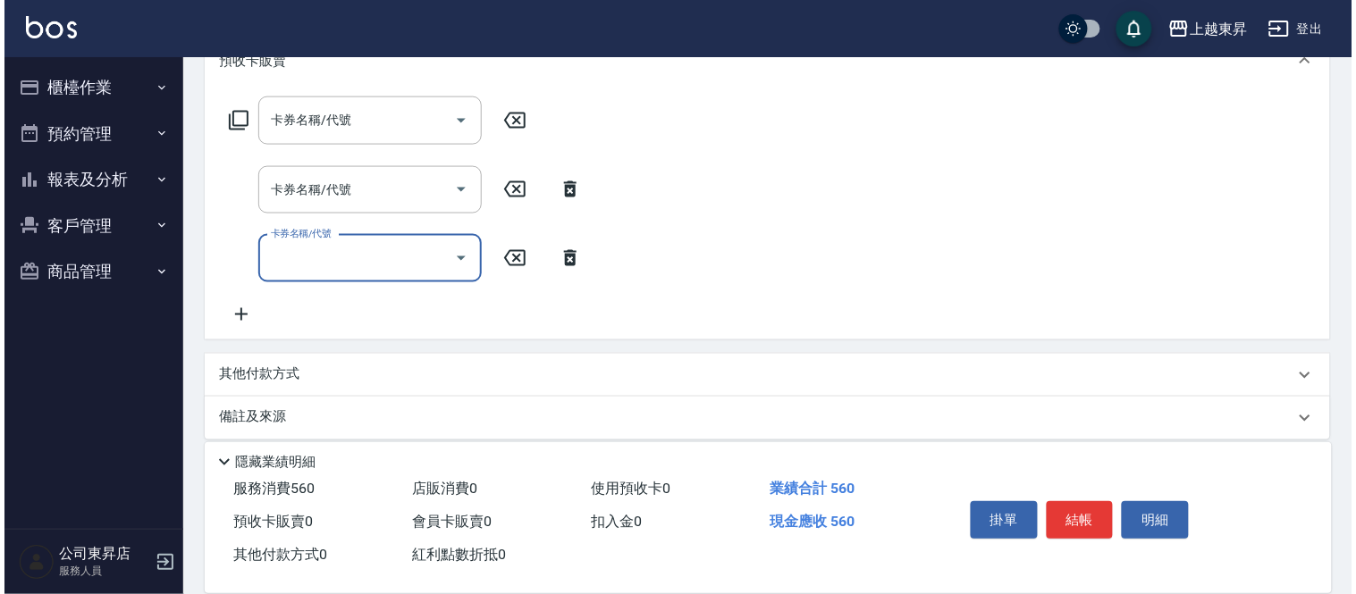
scroll to position [597, 0]
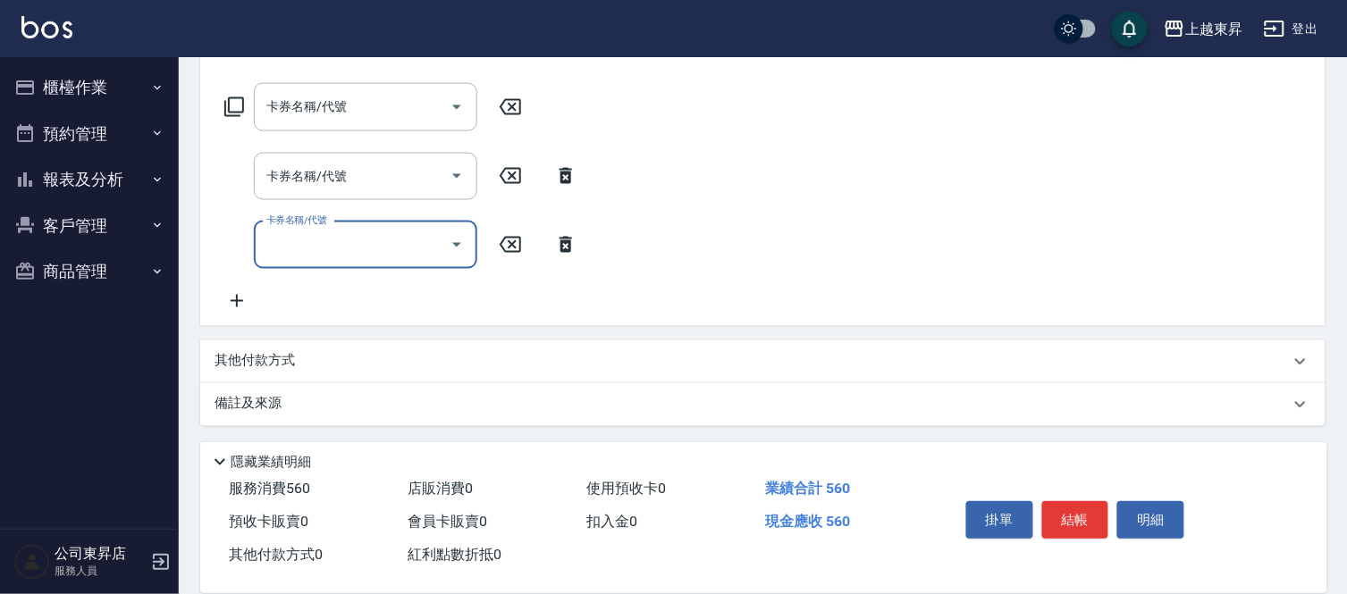
click at [246, 297] on icon at bounding box center [236, 300] width 45 height 21
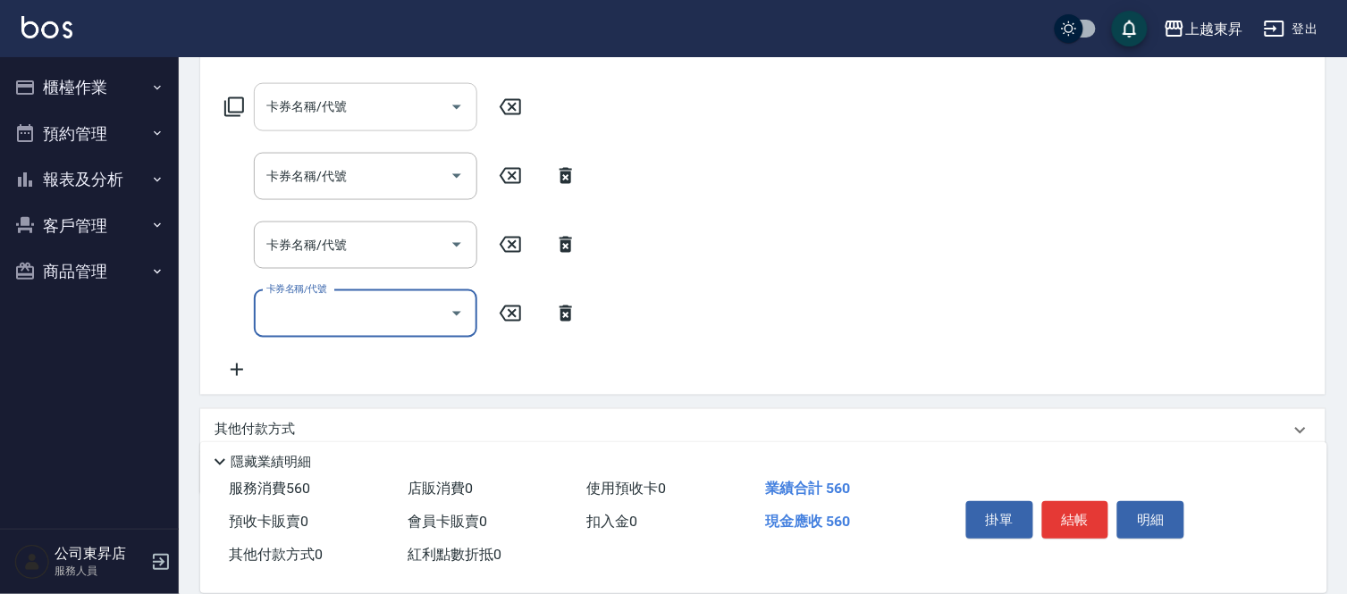
click at [304, 112] on input "卡券名稱/代號" at bounding box center [352, 106] width 181 height 31
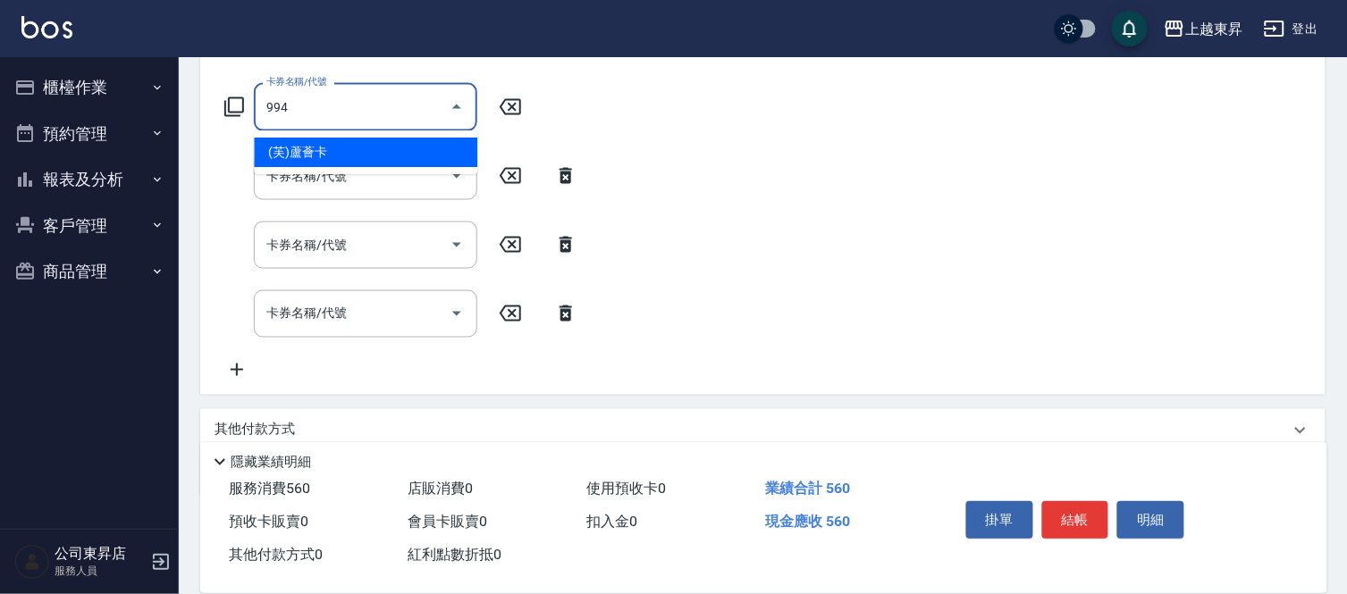
type input "(芙)蘆薈卡(994)"
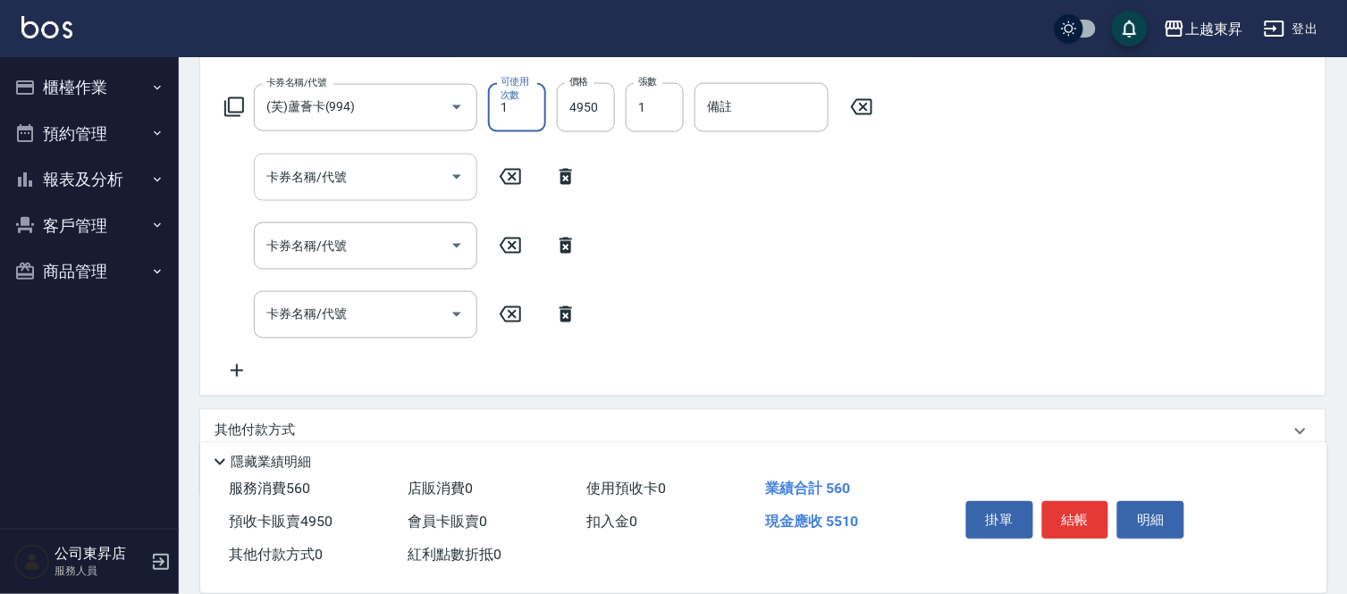
click at [304, 159] on div "卡券名稱/代號 卡券名稱/代號" at bounding box center [365, 177] width 223 height 47
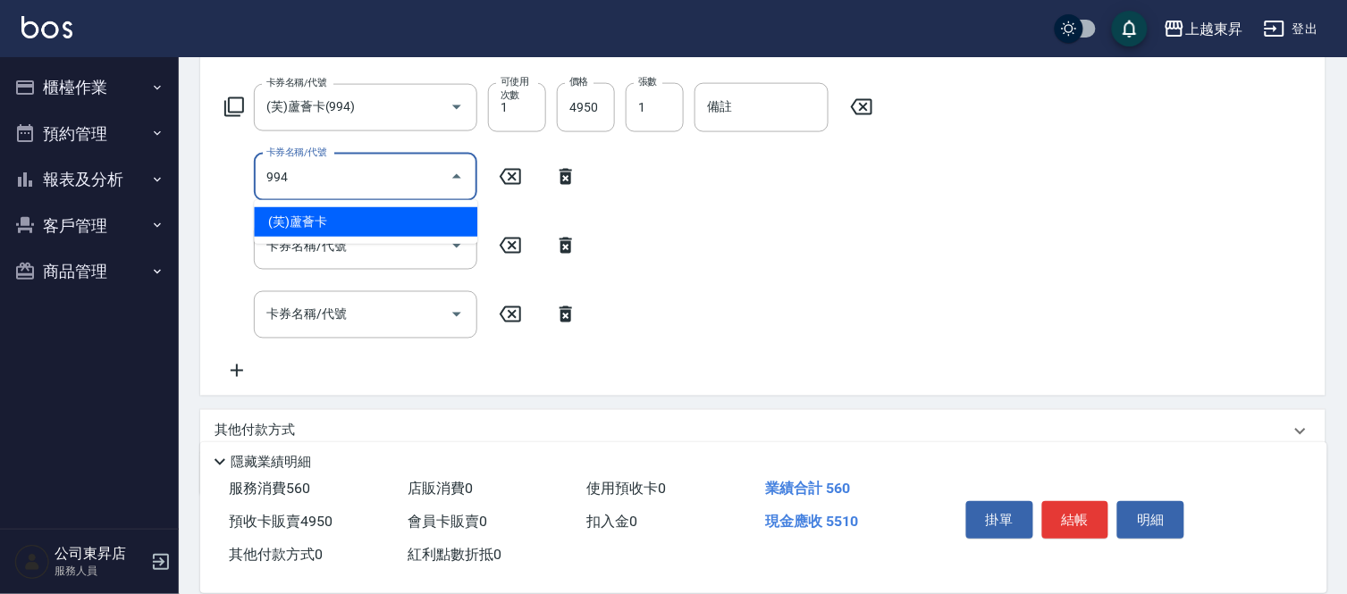
type input "(芙)蘆薈卡(994)"
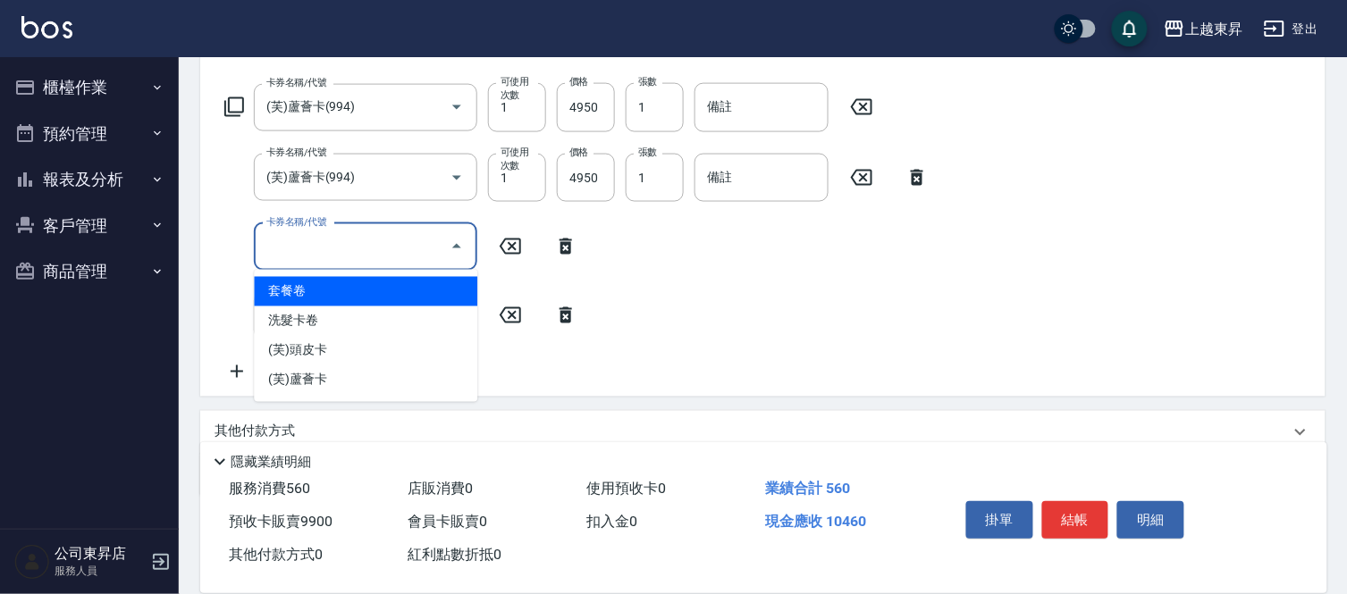
click at [281, 260] on input "卡券名稱/代號" at bounding box center [352, 246] width 181 height 31
type input "(芙)蘆薈卡(994)"
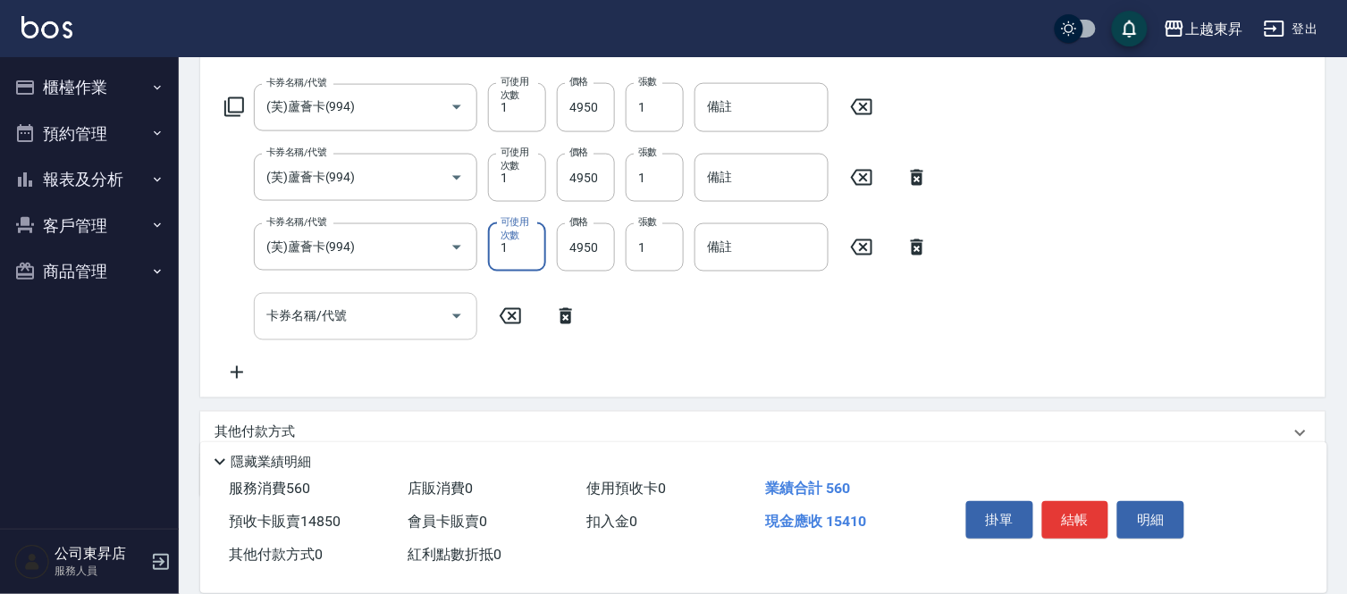
click at [340, 317] on div "卡券名稱/代號 卡券名稱/代號" at bounding box center [365, 316] width 223 height 47
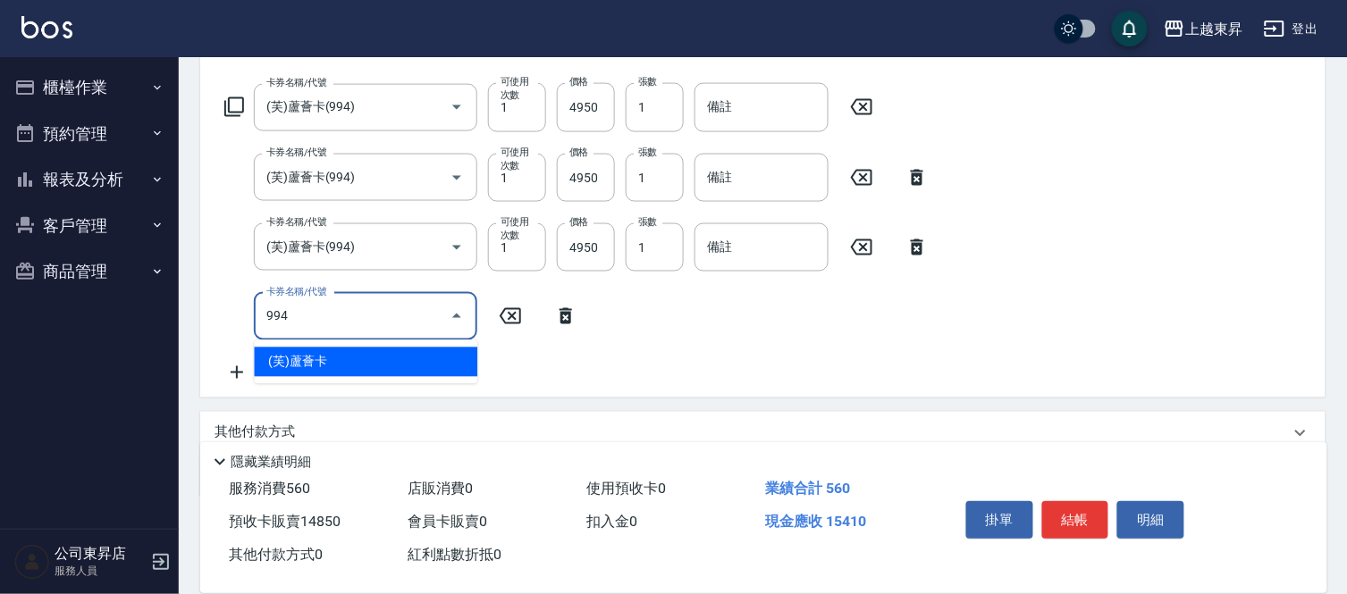
type input "(芙)蘆薈卡(994)"
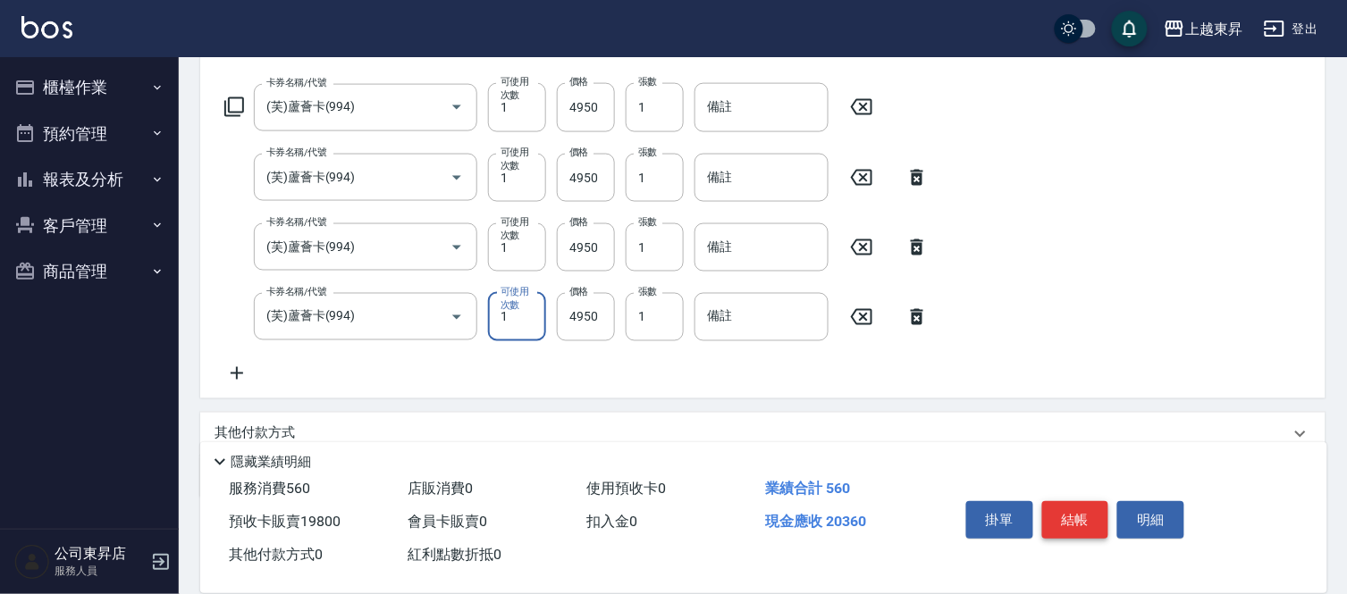
click at [1074, 515] on button "結帳" at bounding box center [1075, 520] width 67 height 38
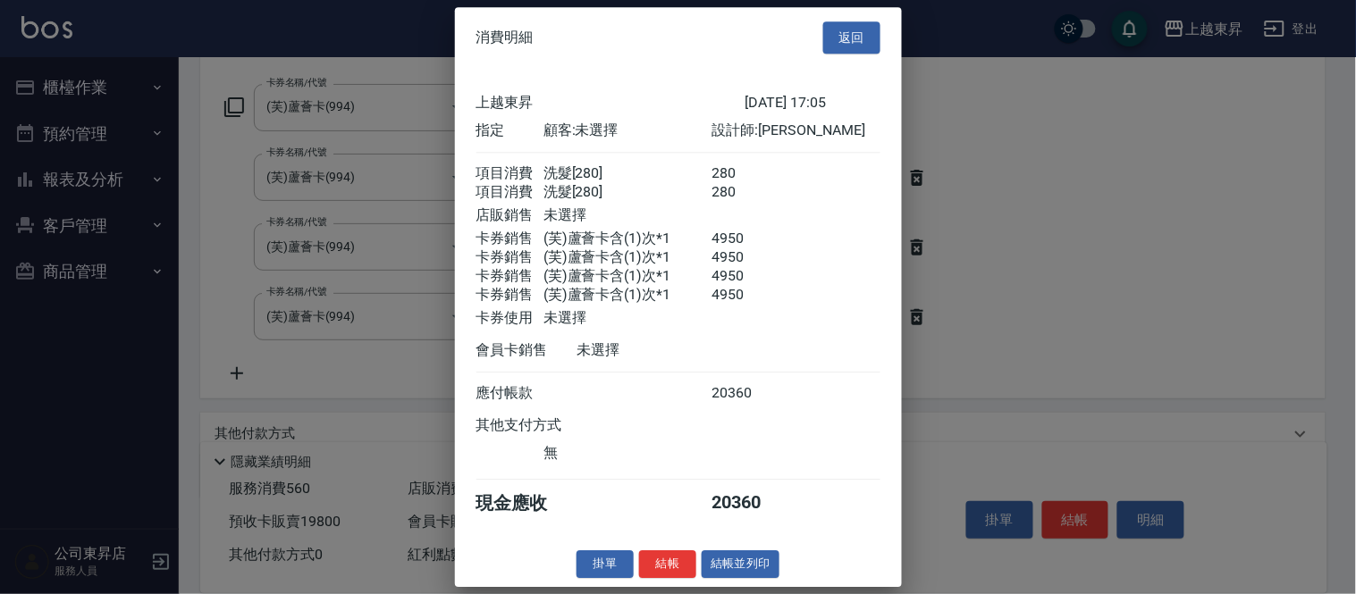
scroll to position [15, 0]
click at [710, 569] on button "結帳並列印" at bounding box center [741, 564] width 78 height 28
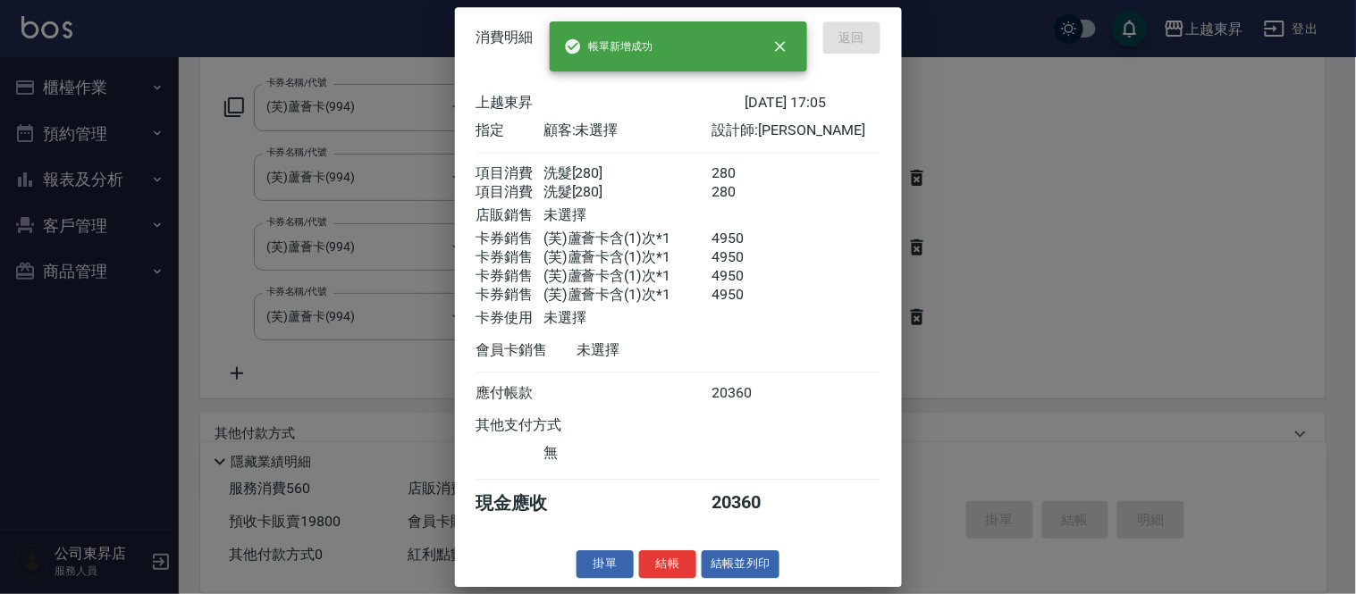
type input "[DATE] 17:07"
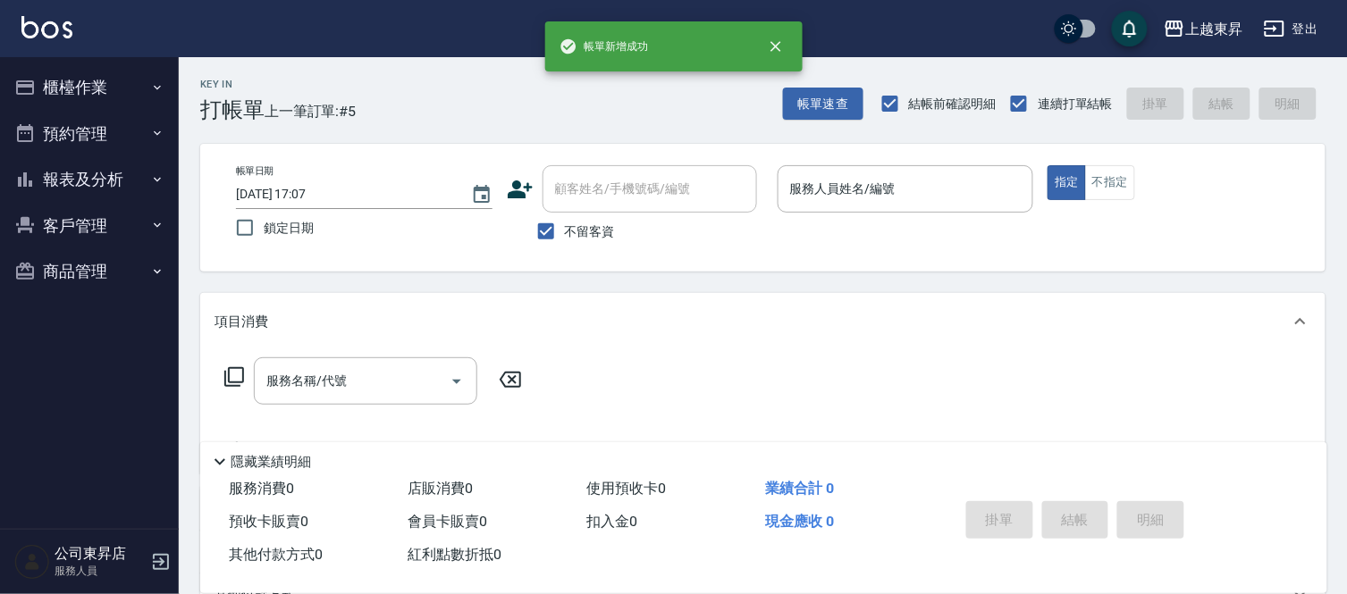
scroll to position [0, 0]
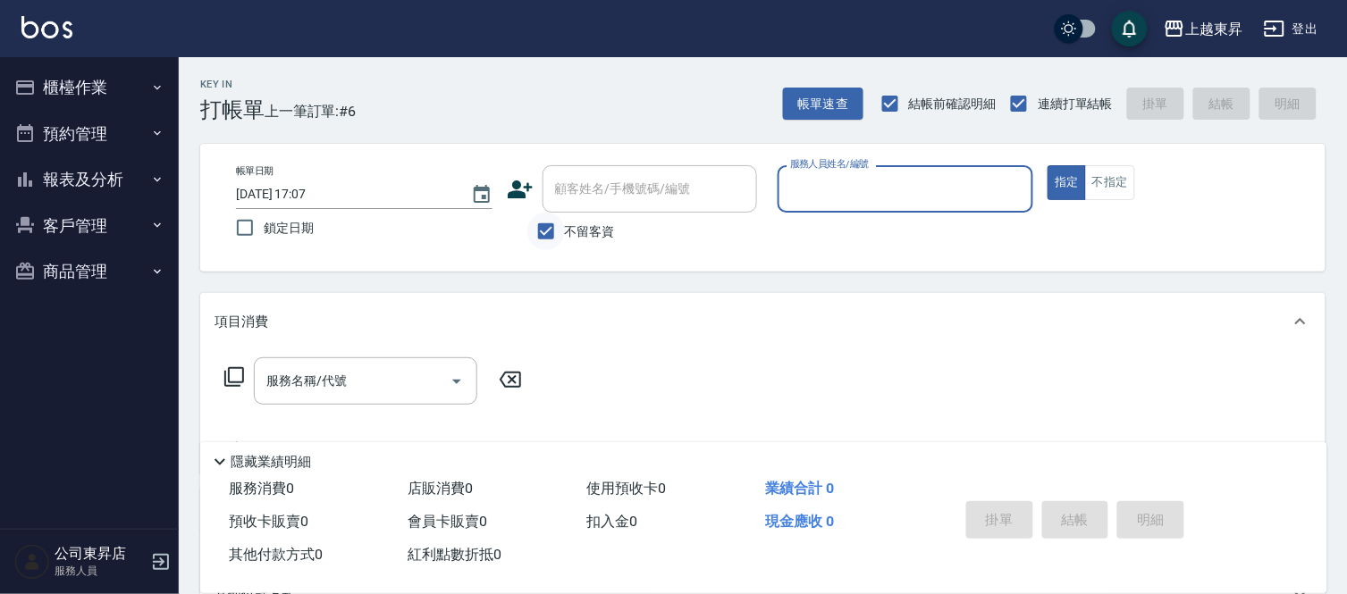
click at [545, 227] on input "不留客資" at bounding box center [546, 232] width 38 height 38
checkbox input "false"
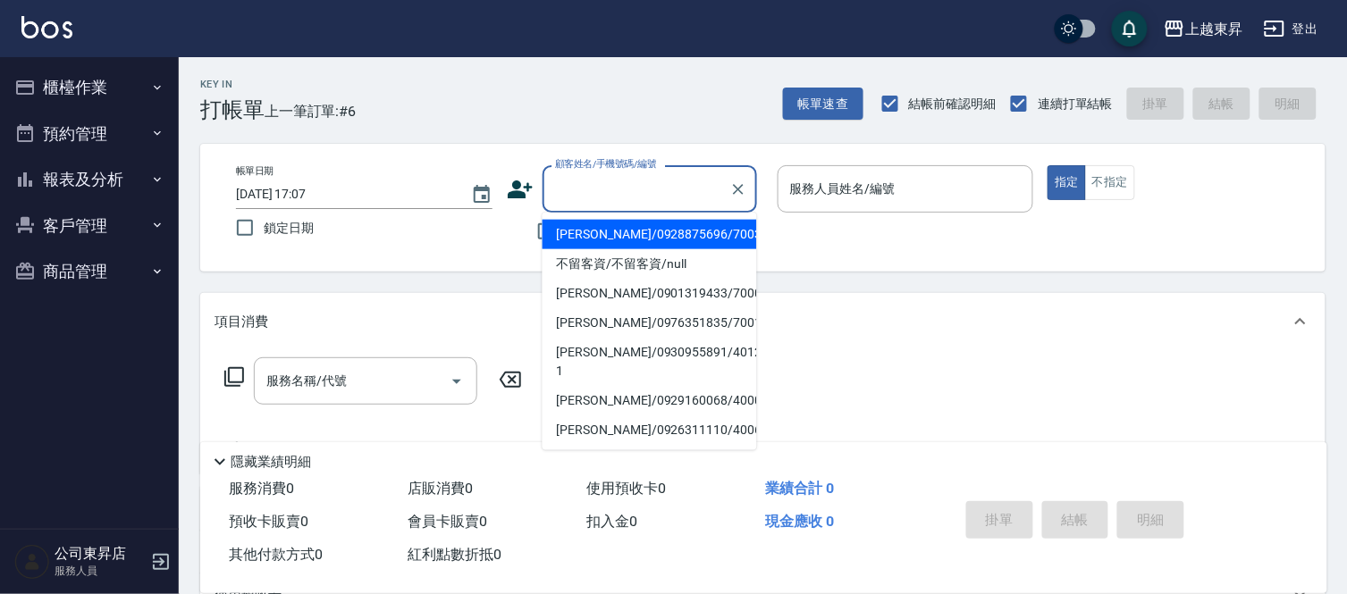
click at [586, 173] on div "顧客姓名/手機號碼/編號 顧客姓名/手機號碼/編號" at bounding box center [649, 188] width 214 height 47
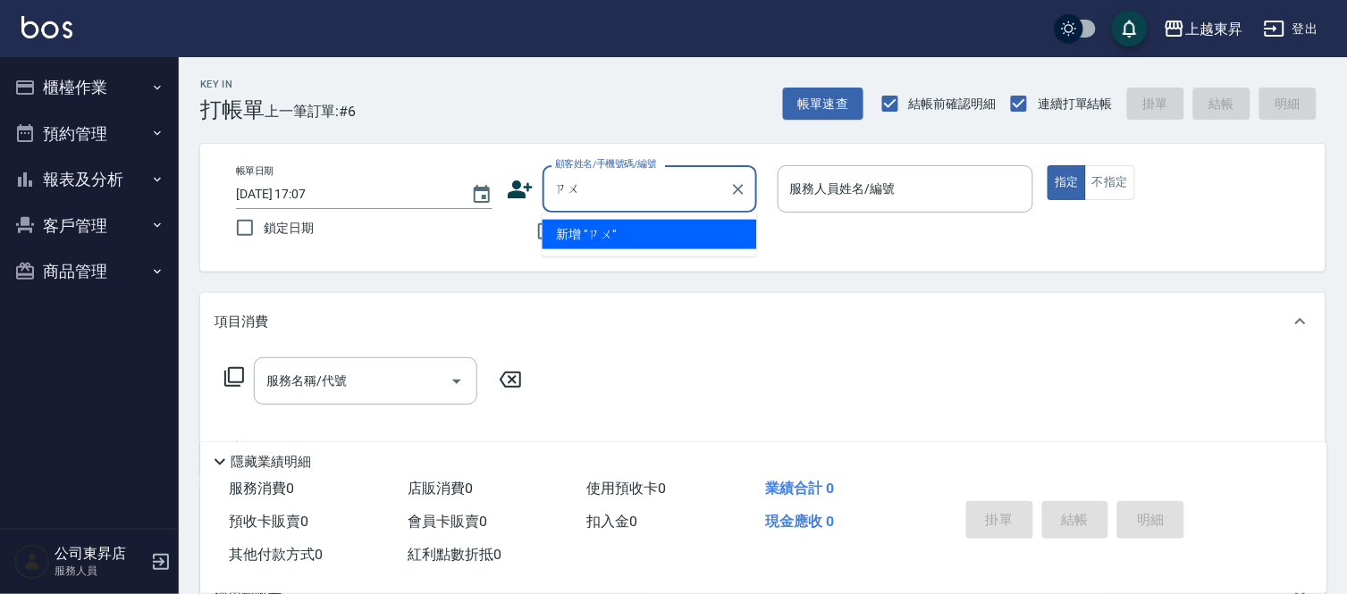
type input "ㄗ"
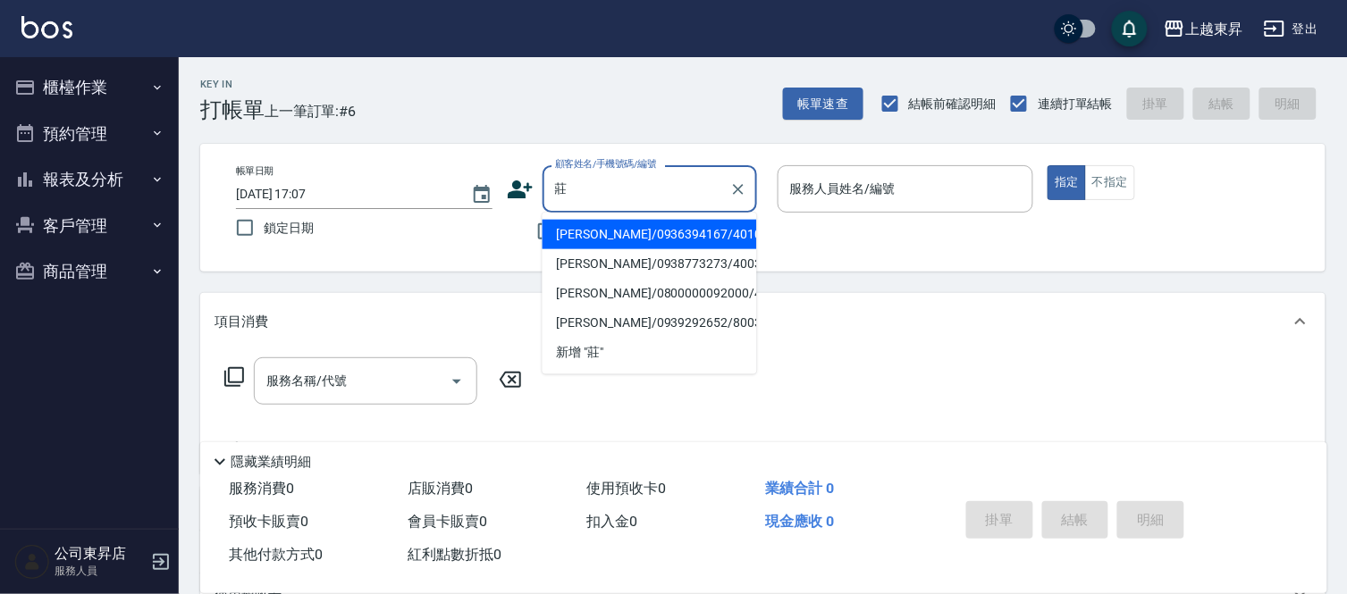
click at [610, 226] on li "[PERSON_NAME]/0936394167/40102" at bounding box center [649, 234] width 214 height 29
type input "[PERSON_NAME]/0936394167/40102"
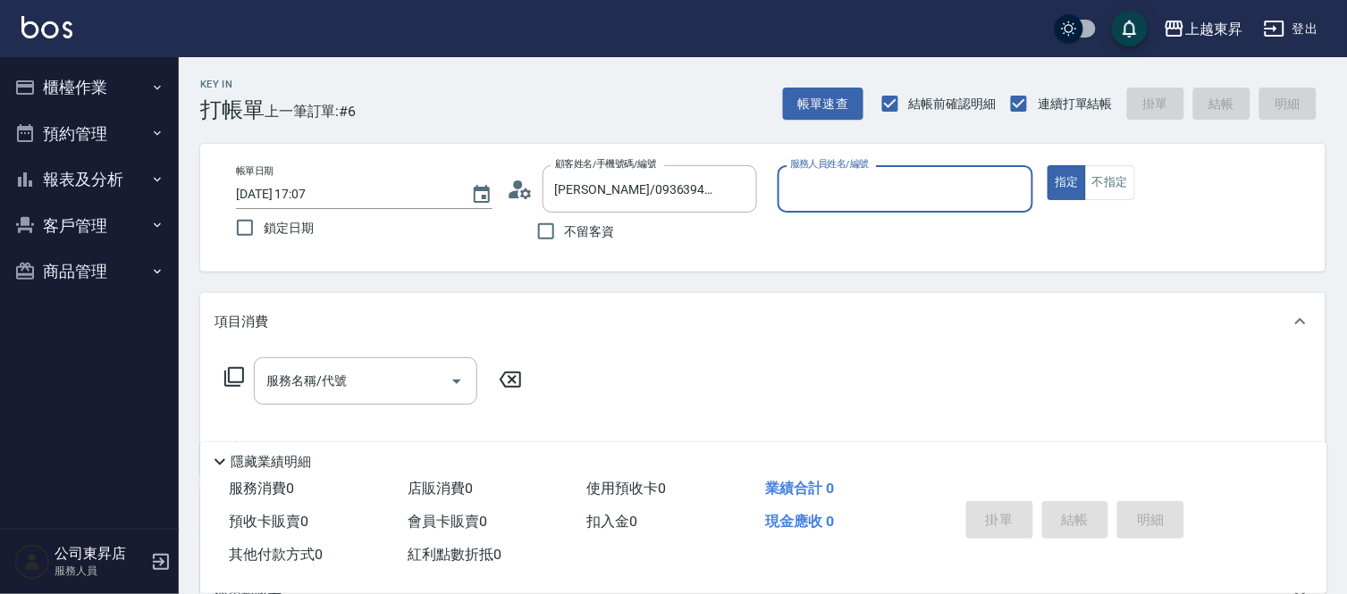
type input "[PERSON_NAME]04"
click at [555, 232] on input "不留客資" at bounding box center [546, 232] width 38 height 38
checkbox input "true"
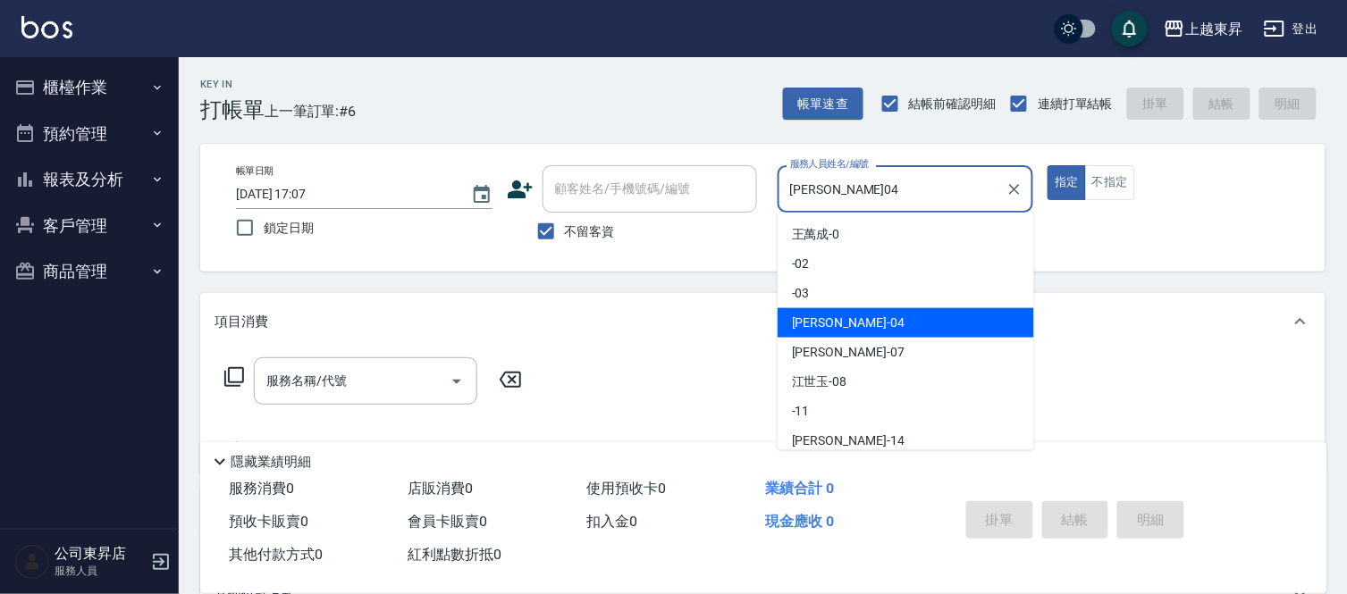
click at [873, 197] on input "[PERSON_NAME]04" at bounding box center [893, 188] width 214 height 31
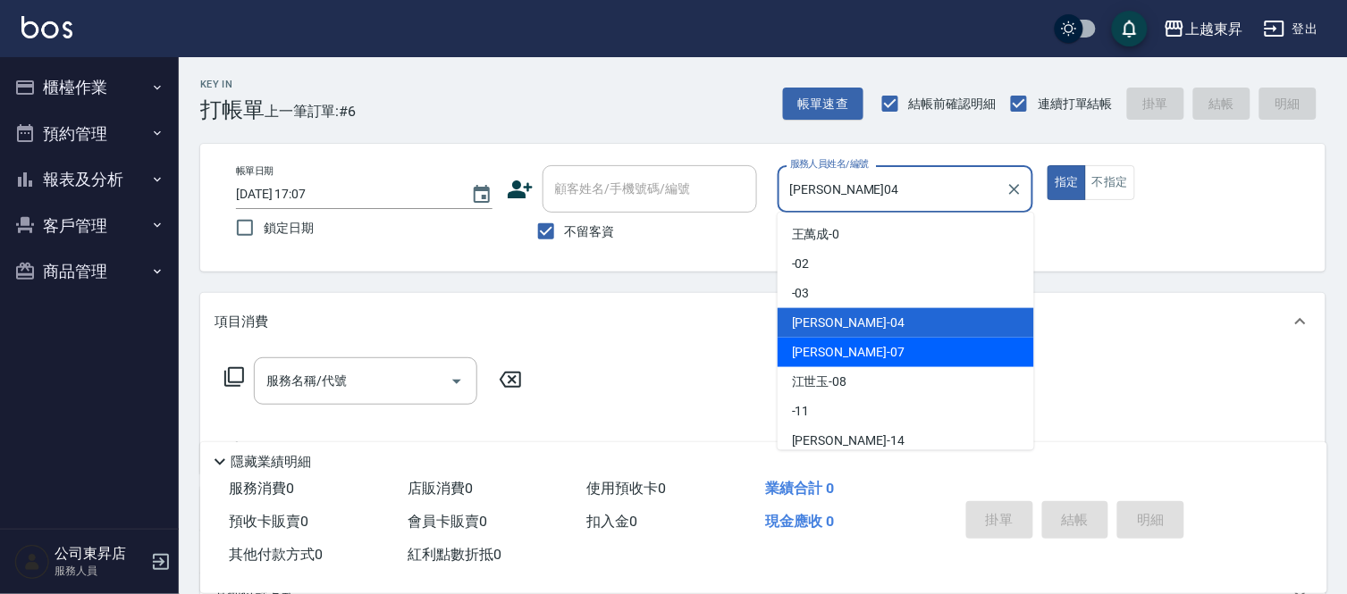
drag, startPoint x: 843, startPoint y: 346, endPoint x: 863, endPoint y: 337, distance: 22.4
click at [842, 346] on div "[PERSON_NAME] -07" at bounding box center [905, 352] width 256 height 29
type input "[PERSON_NAME]-07"
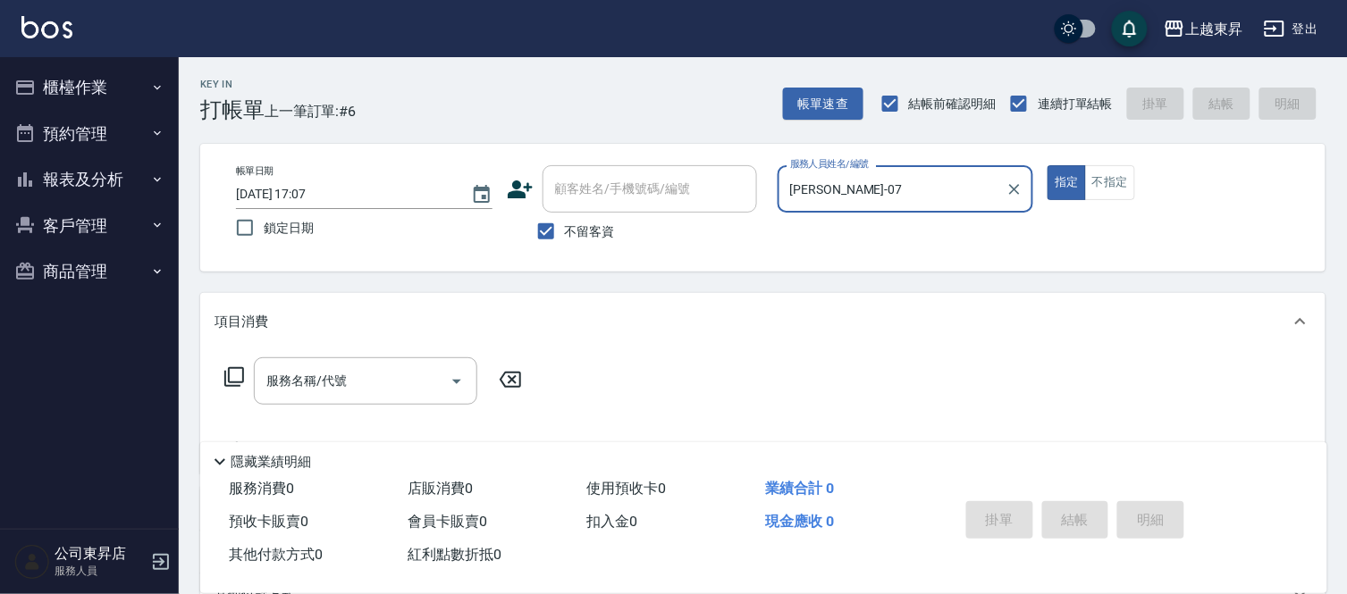
scroll to position [234, 0]
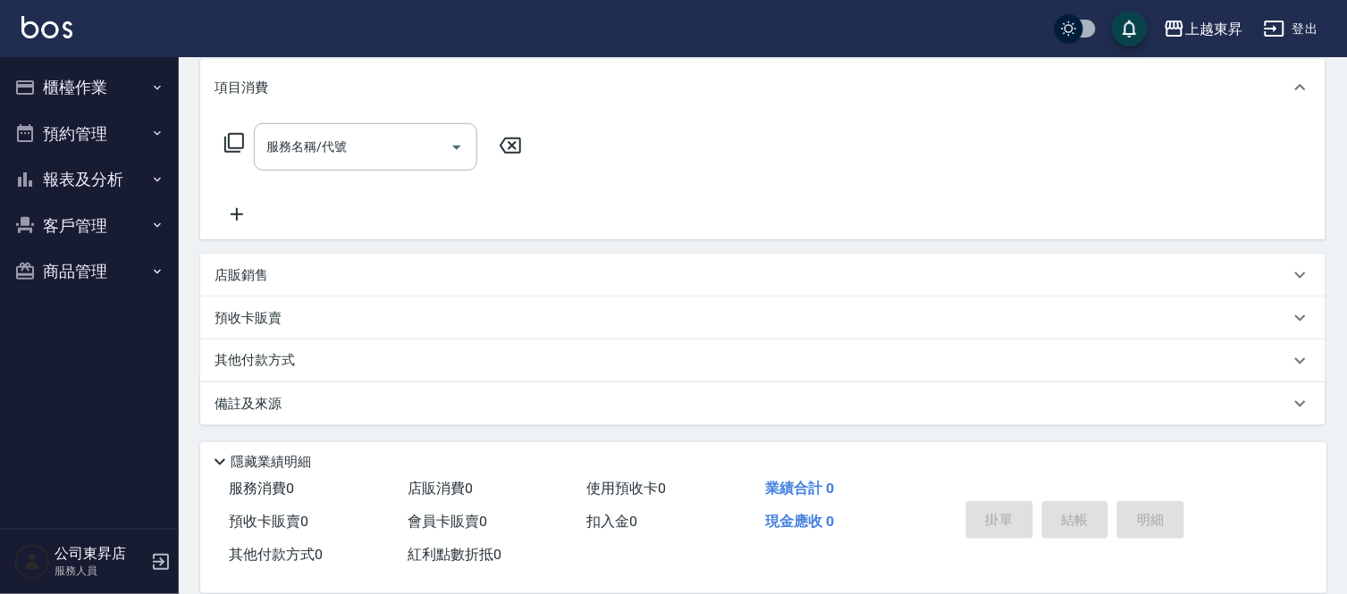
click at [281, 318] on p "預收卡販賣" at bounding box center [247, 318] width 67 height 19
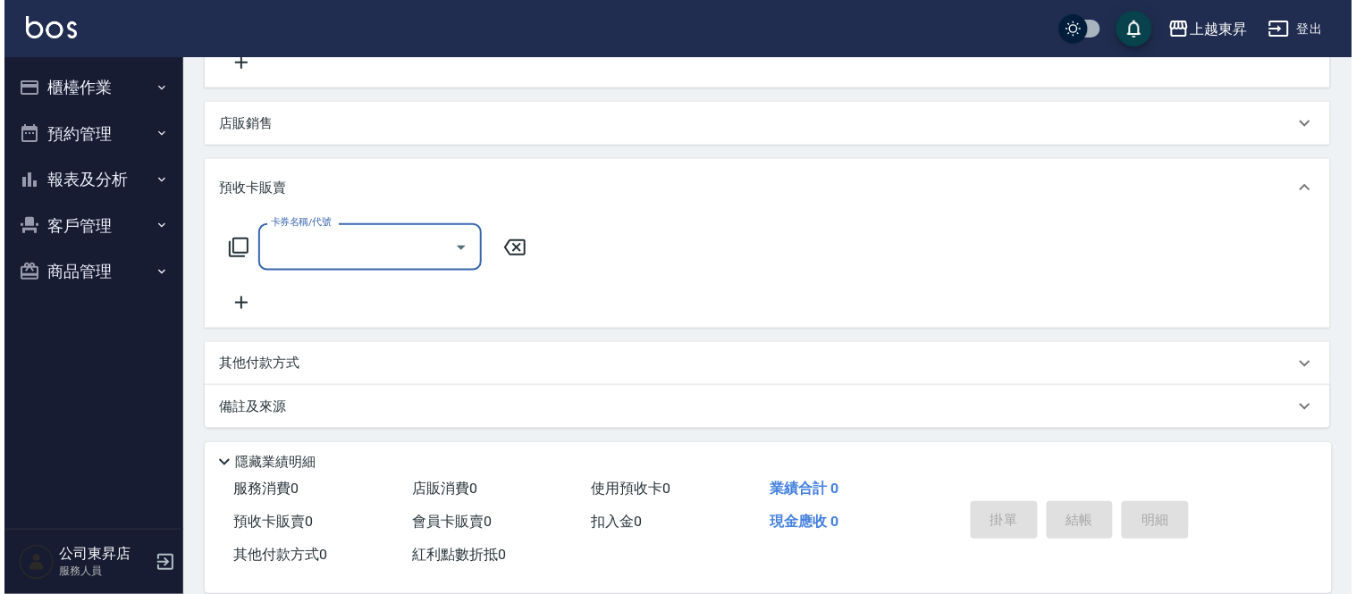
scroll to position [389, 0]
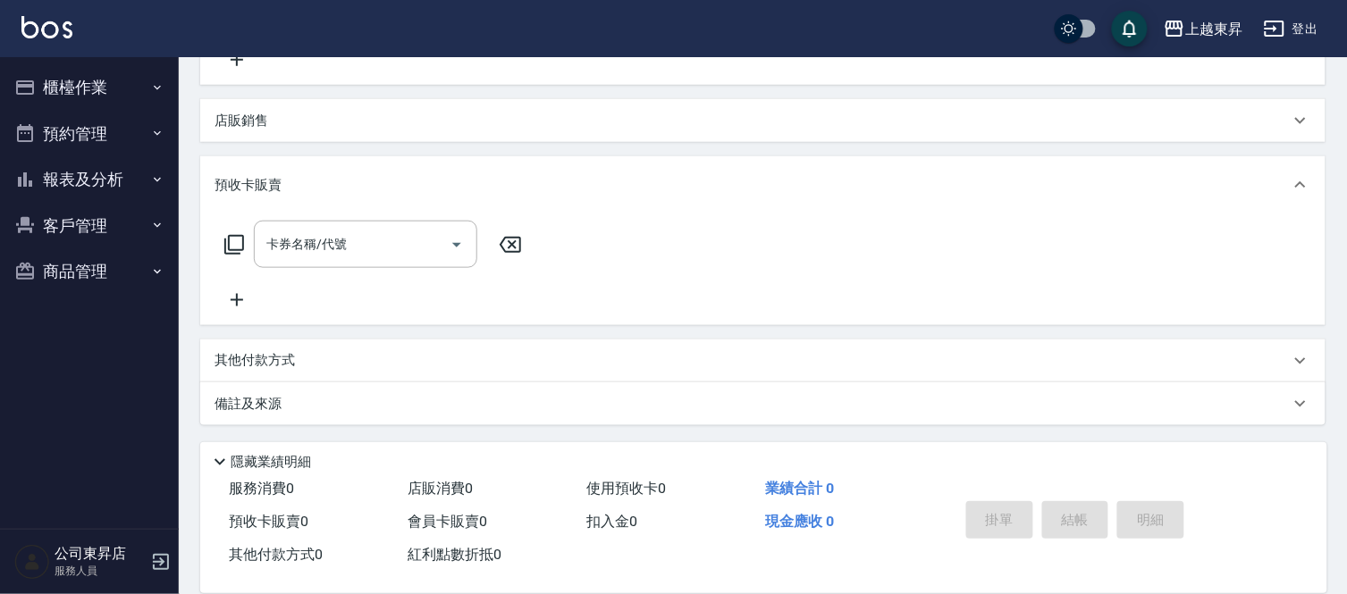
click at [231, 295] on icon at bounding box center [236, 300] width 45 height 21
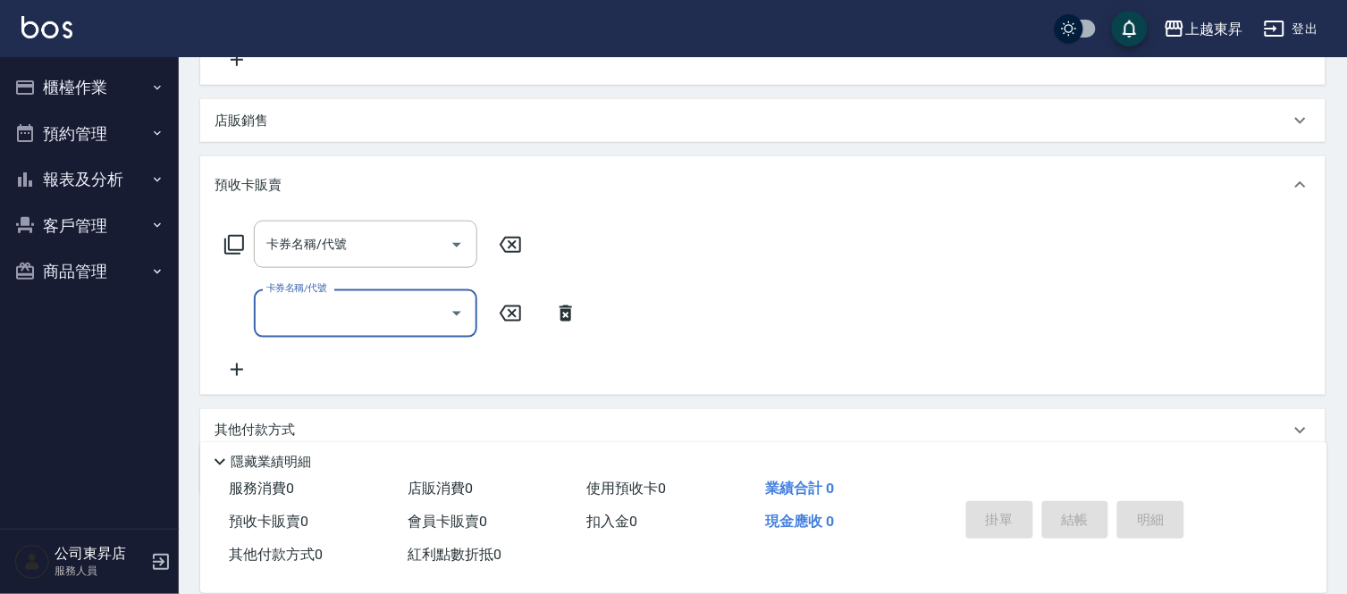
click at [242, 379] on icon at bounding box center [236, 369] width 45 height 21
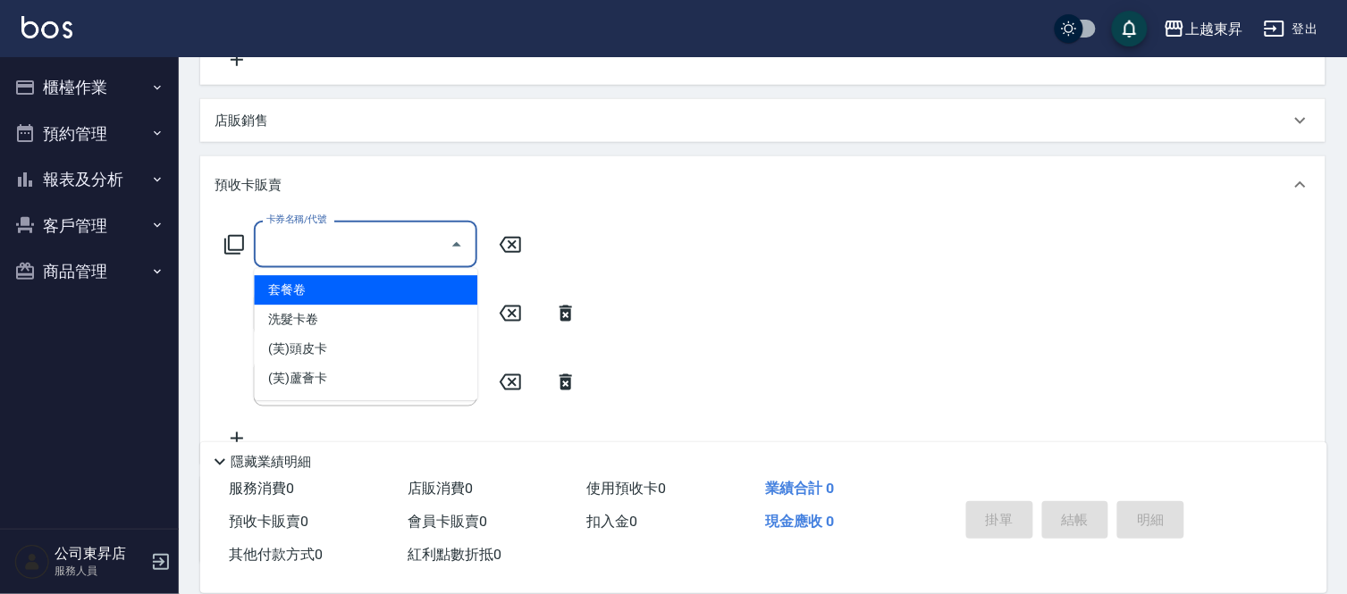
click at [290, 256] on input "卡券名稱/代號" at bounding box center [352, 244] width 181 height 31
type input "(芙)蘆薈卡(994)"
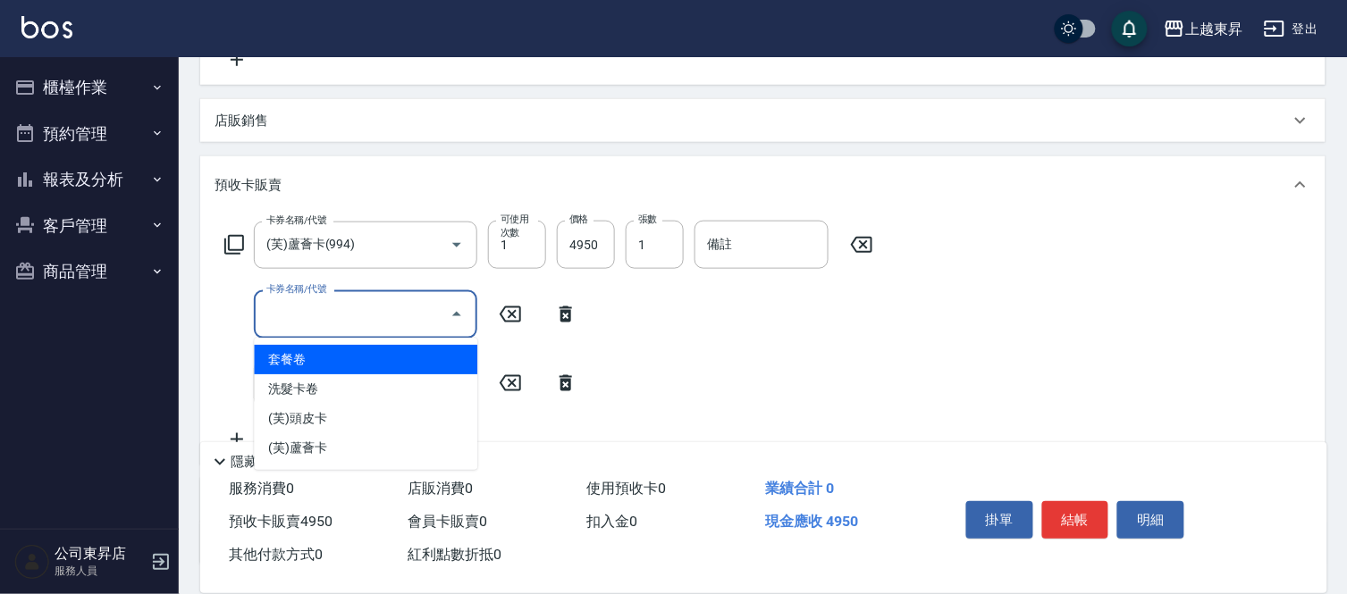
click at [308, 327] on input "卡券名稱/代號" at bounding box center [352, 313] width 181 height 31
type input "(芙)蘆薈卡(994)"
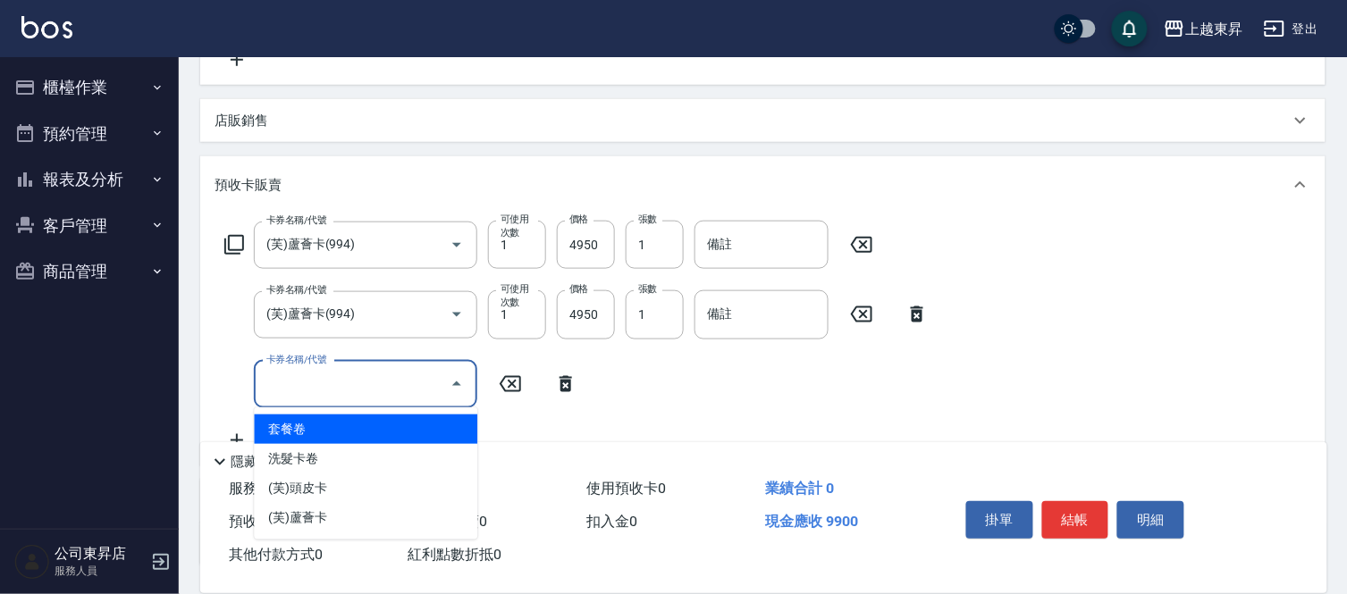
click at [380, 384] on input "卡券名稱/代號" at bounding box center [352, 384] width 181 height 31
type input "(芙)蘆薈卡(994)"
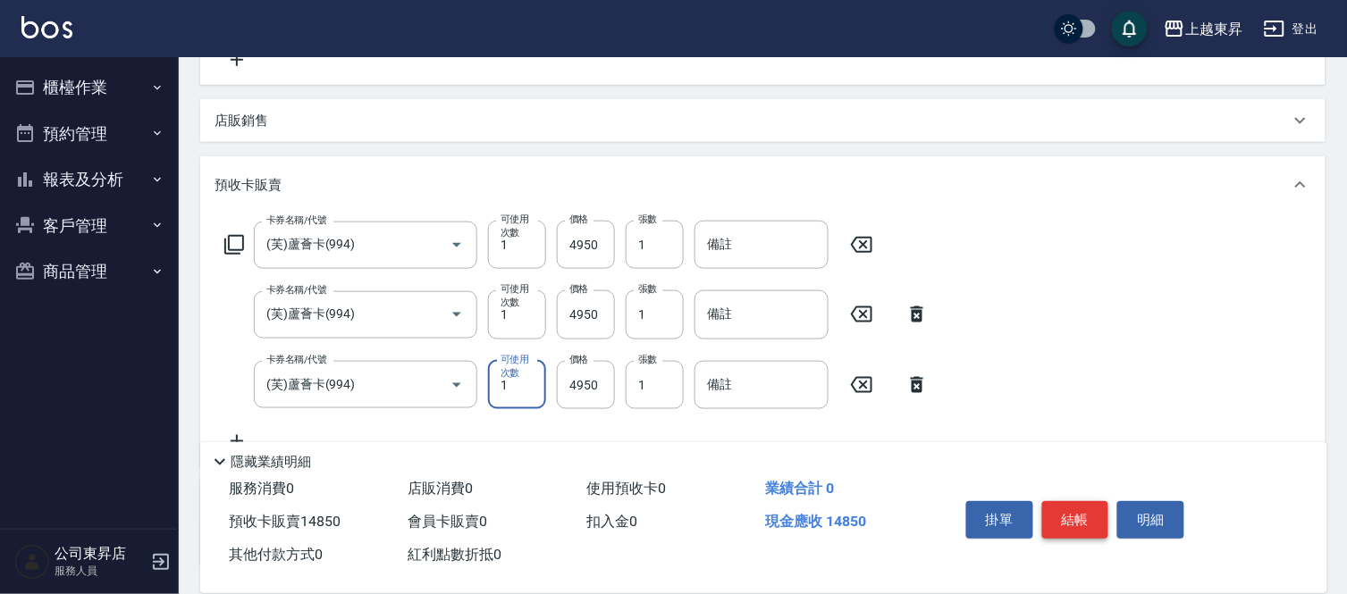
click at [1070, 515] on button "結帳" at bounding box center [1075, 520] width 67 height 38
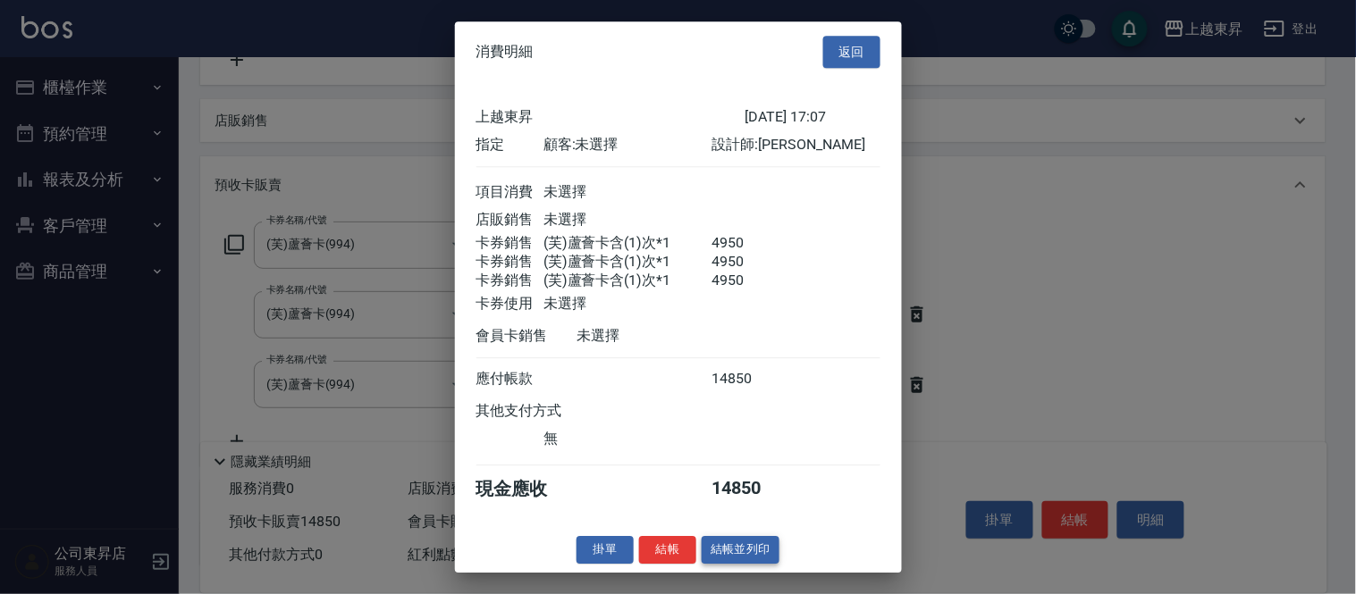
click at [761, 564] on button "結帳並列印" at bounding box center [741, 550] width 78 height 28
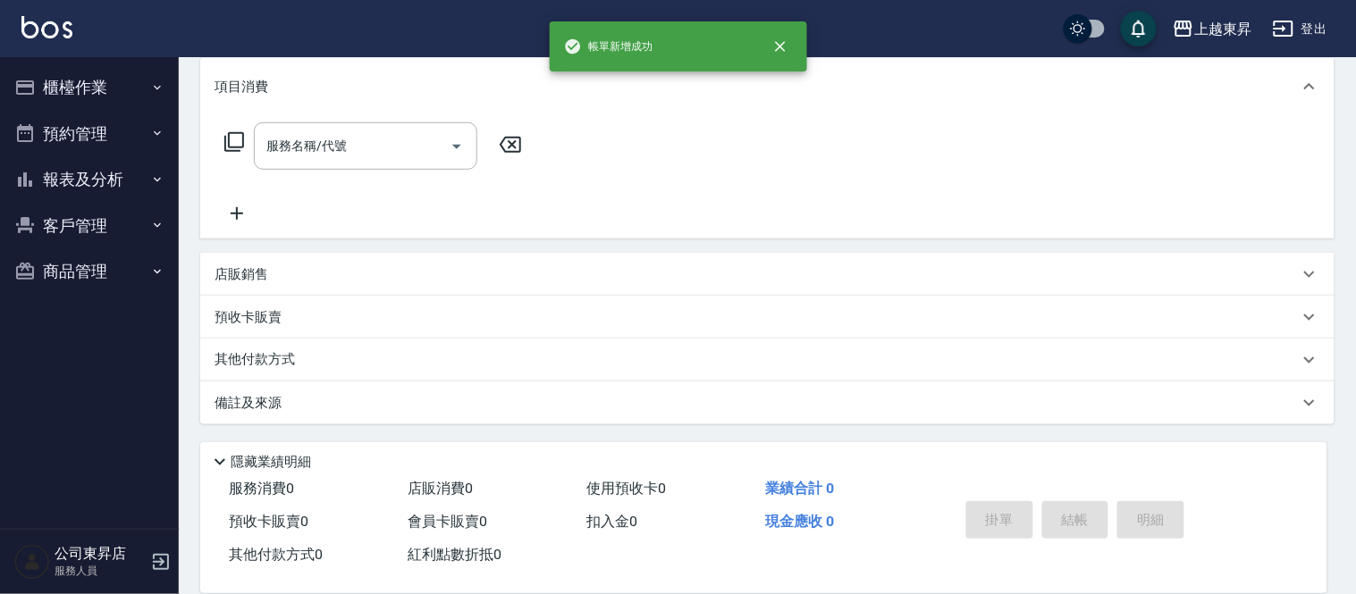
type input "[DATE] 17:08"
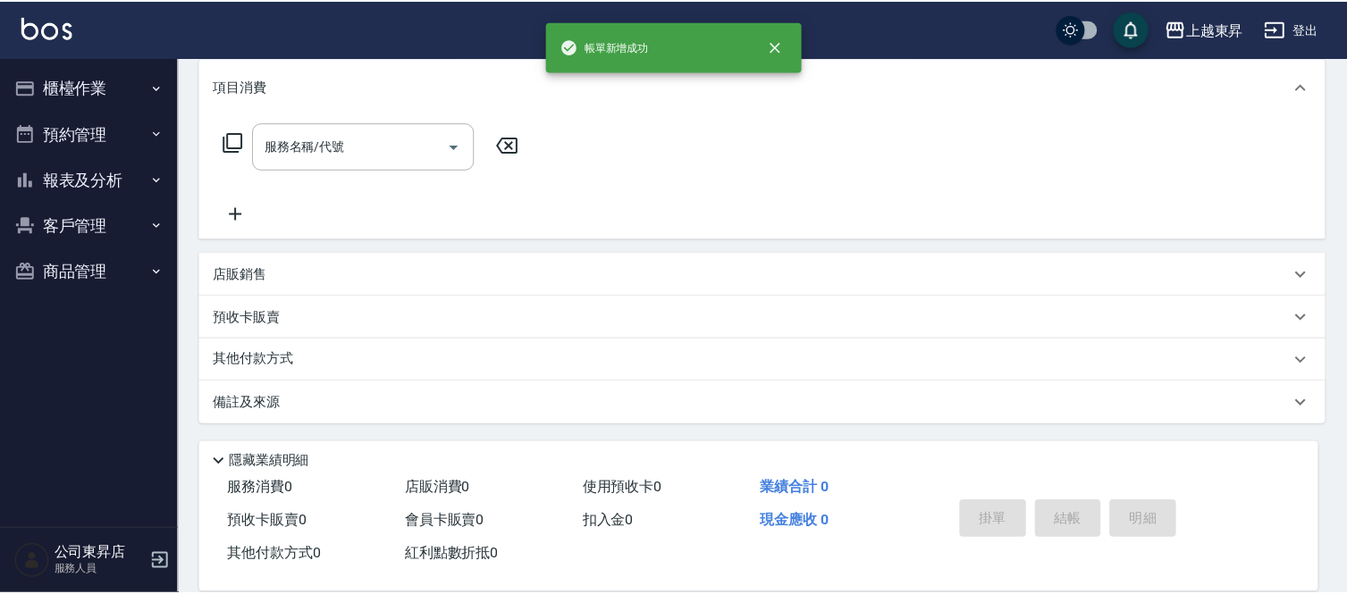
scroll to position [0, 0]
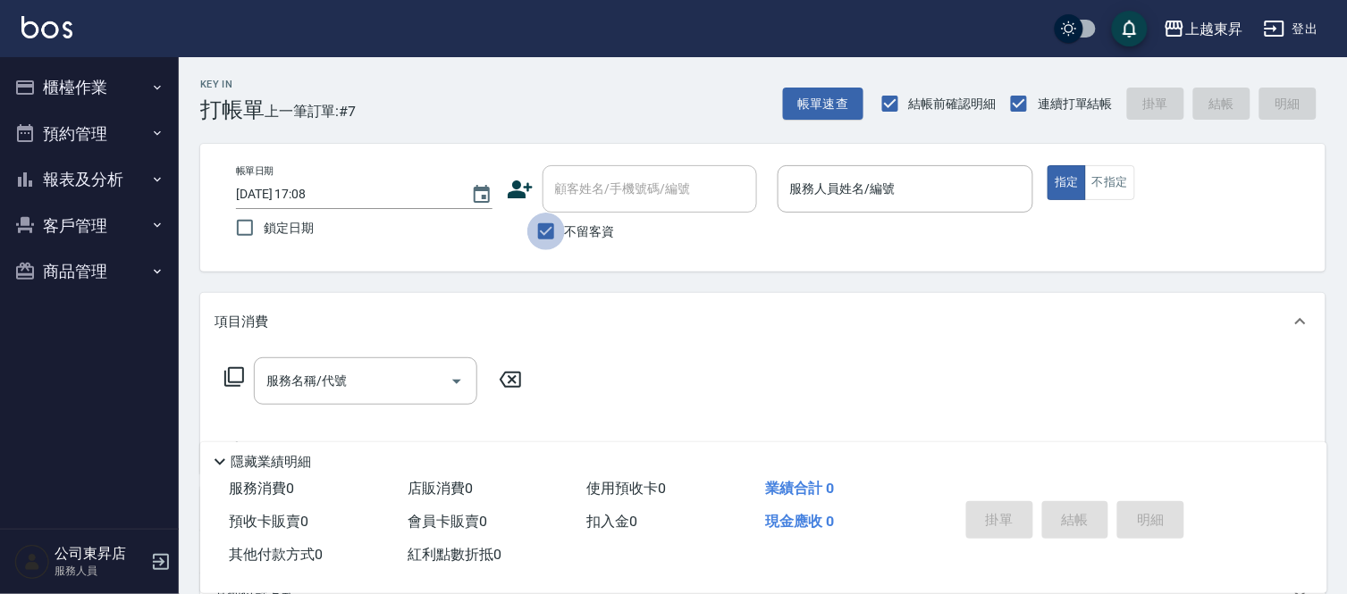
click at [549, 223] on input "不留客資" at bounding box center [546, 232] width 38 height 38
checkbox input "false"
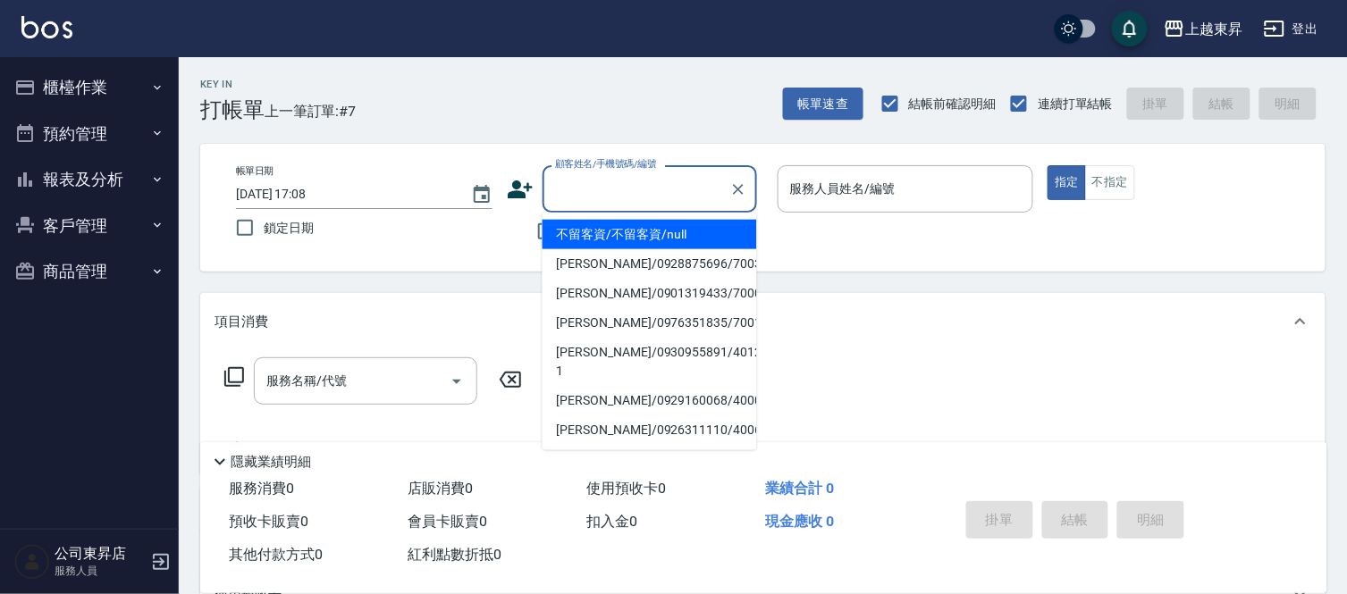
click at [597, 177] on div "顧客姓名/手機號碼/編號 顧客姓名/手機號碼/編號" at bounding box center [649, 188] width 214 height 47
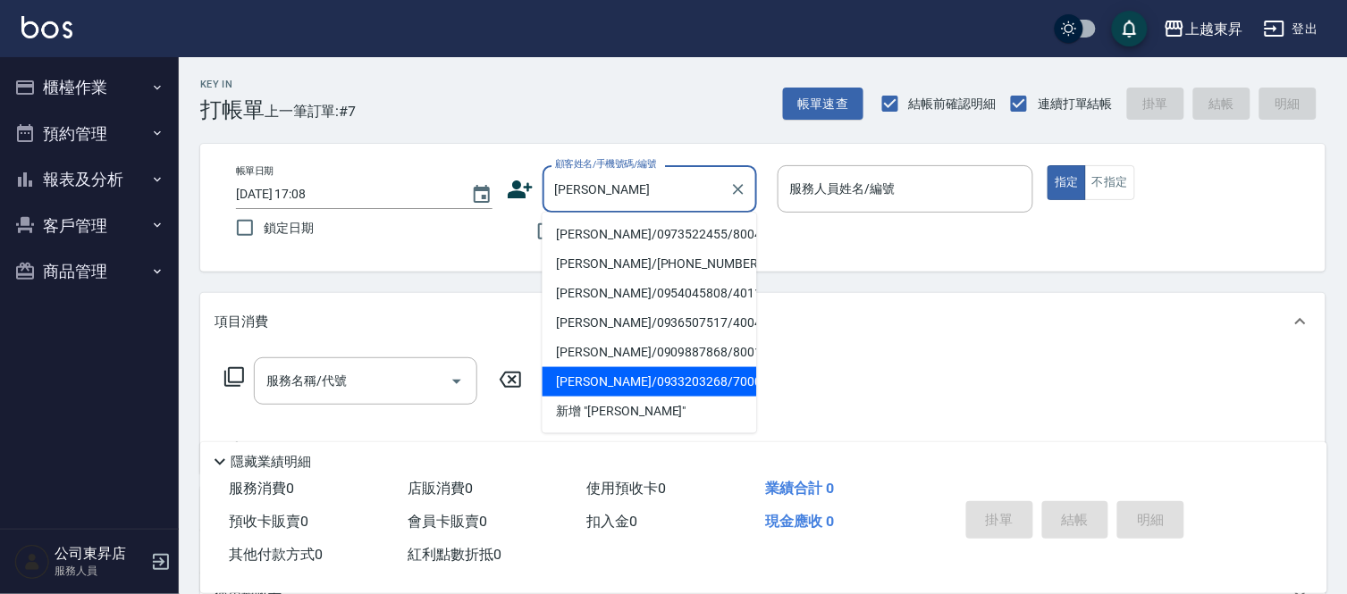
click at [577, 385] on li "[PERSON_NAME]/0933203268/70006" at bounding box center [649, 381] width 214 height 29
type input "[PERSON_NAME]/0933203268/70006"
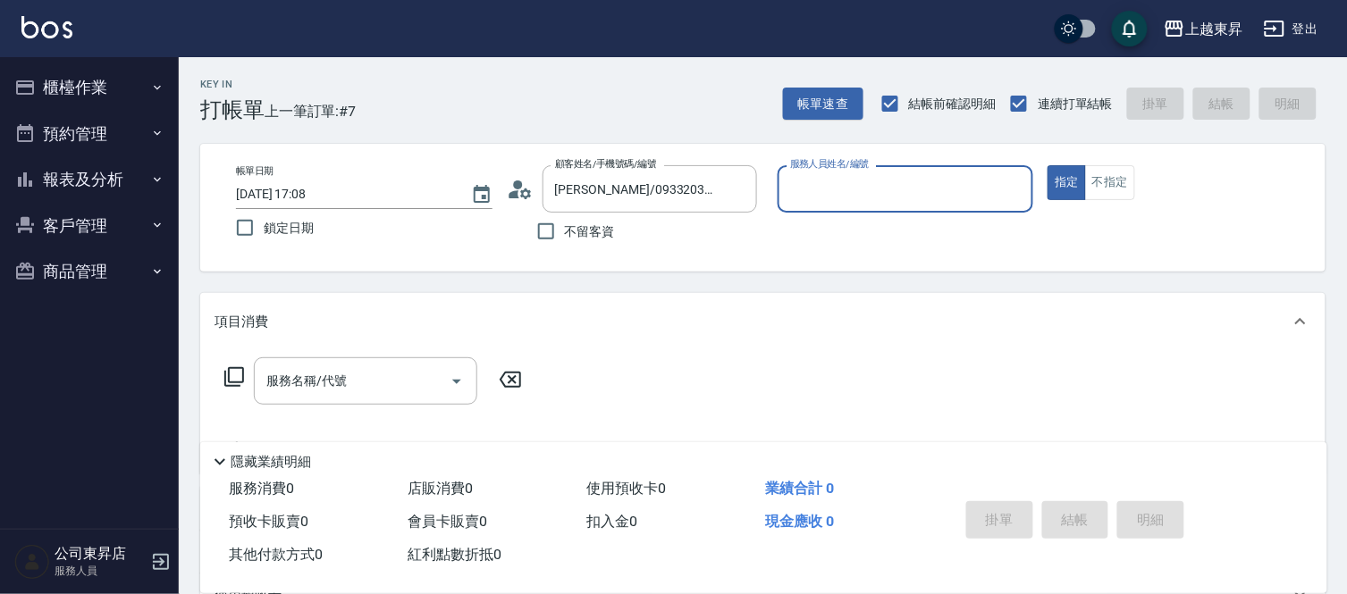
type input "[PERSON_NAME]-07"
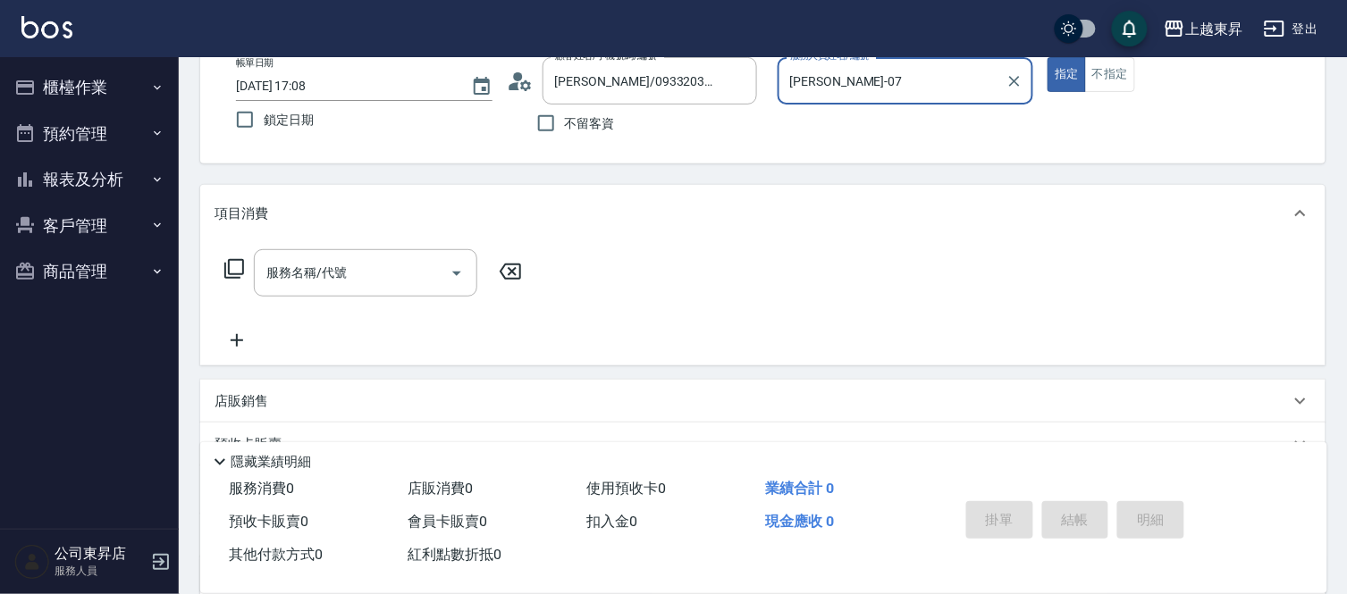
scroll to position [281, 0]
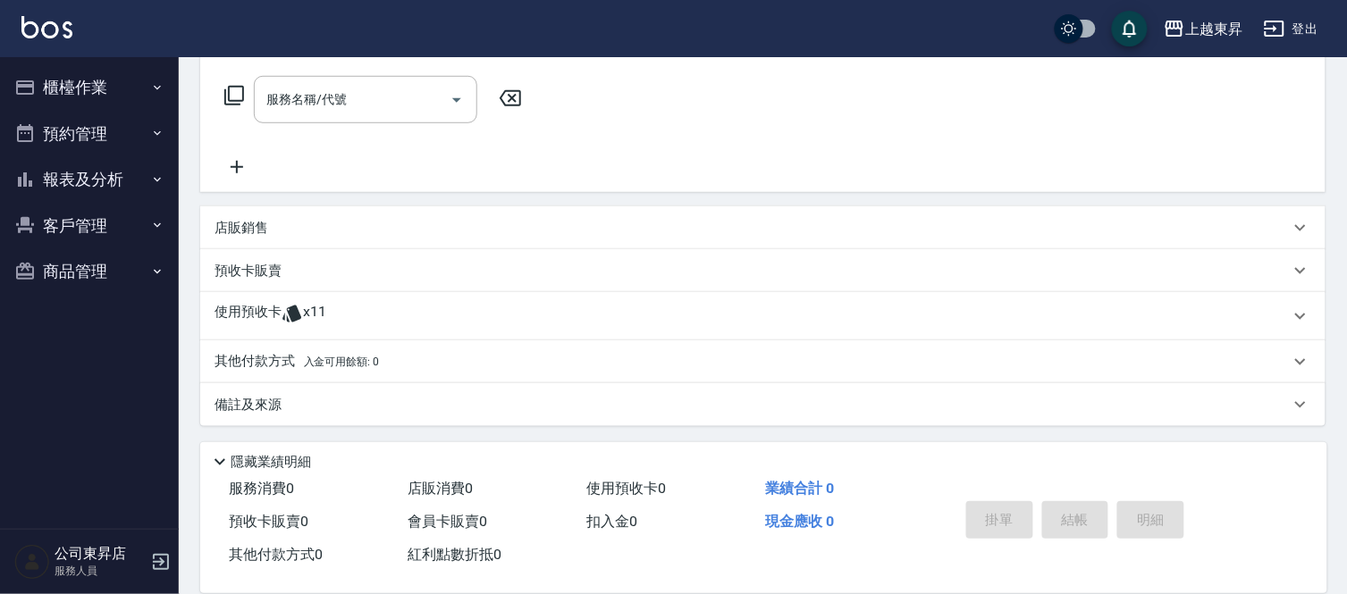
click at [271, 268] on p "預收卡販賣" at bounding box center [247, 271] width 67 height 19
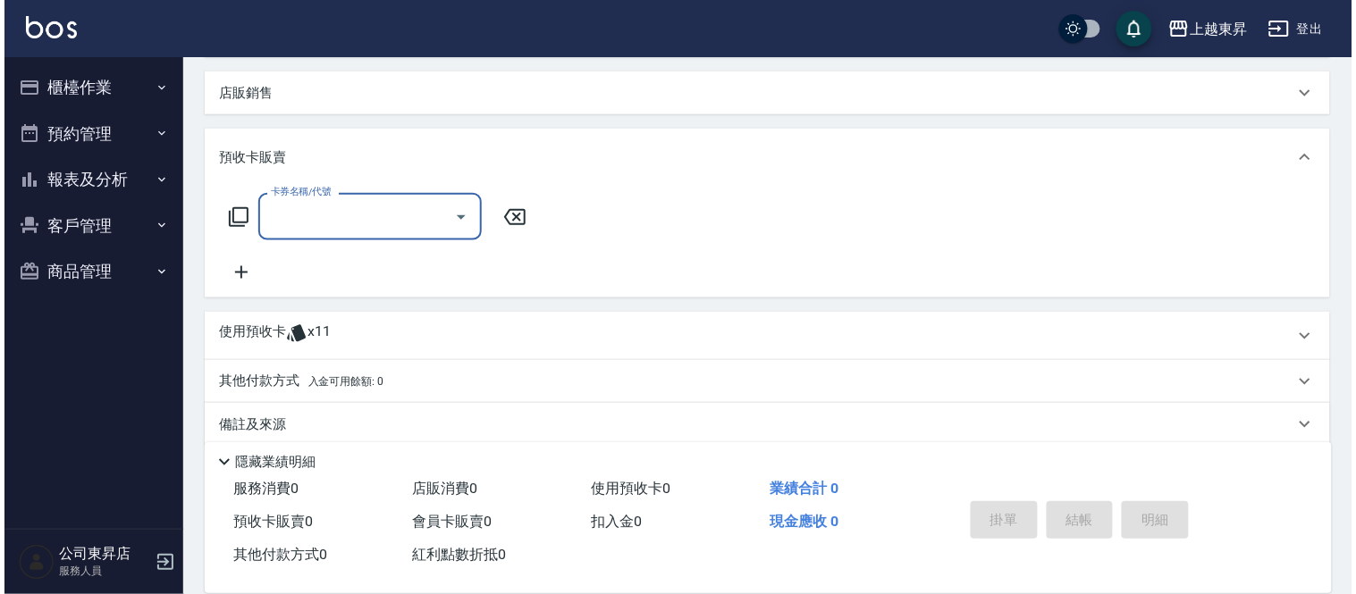
scroll to position [436, 0]
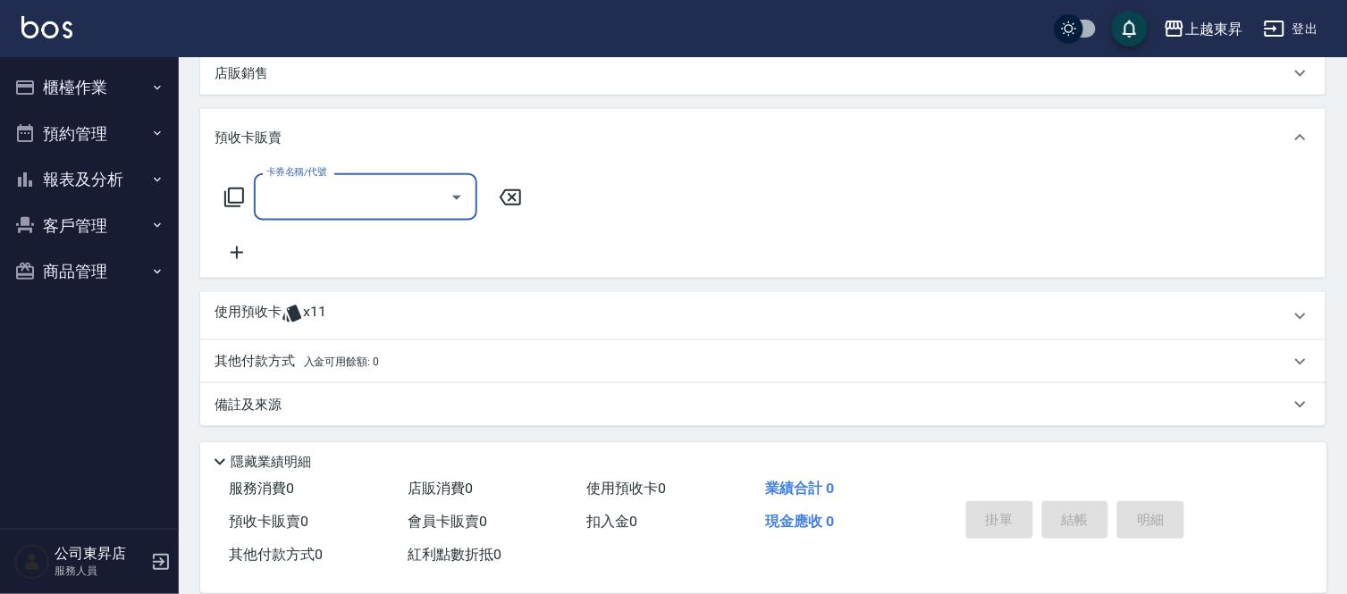
click at [233, 247] on icon at bounding box center [236, 252] width 45 height 21
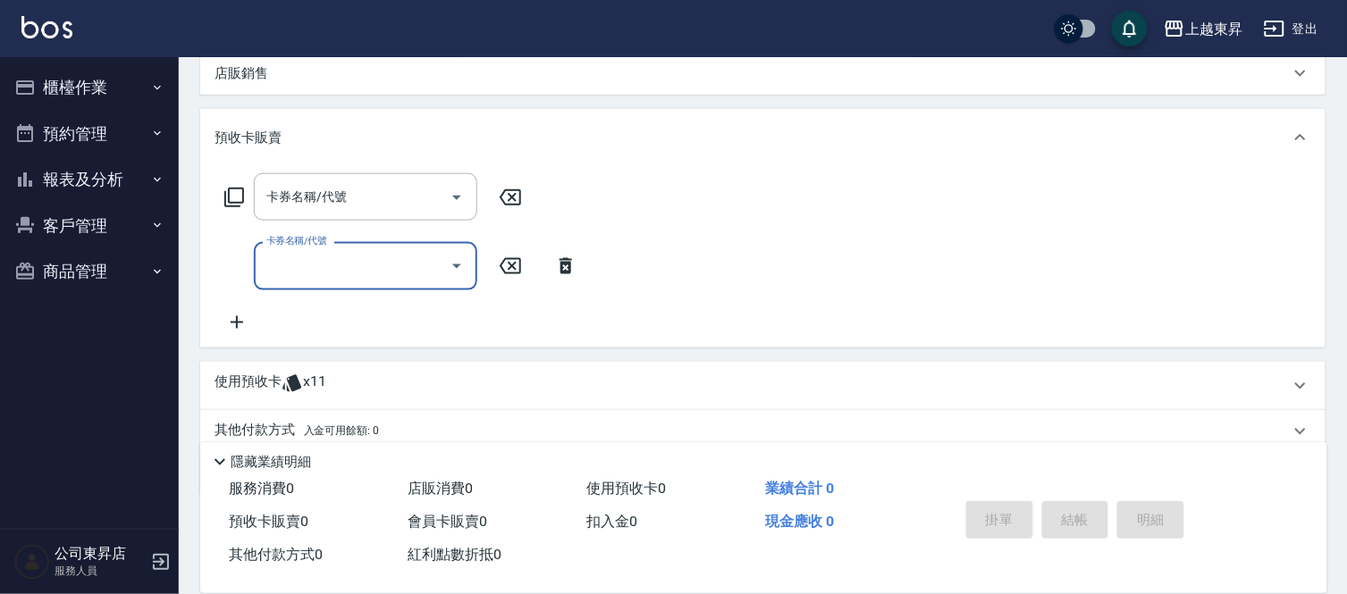
drag, startPoint x: 236, startPoint y: 325, endPoint x: 281, endPoint y: 290, distance: 57.9
click at [236, 324] on icon at bounding box center [237, 322] width 13 height 13
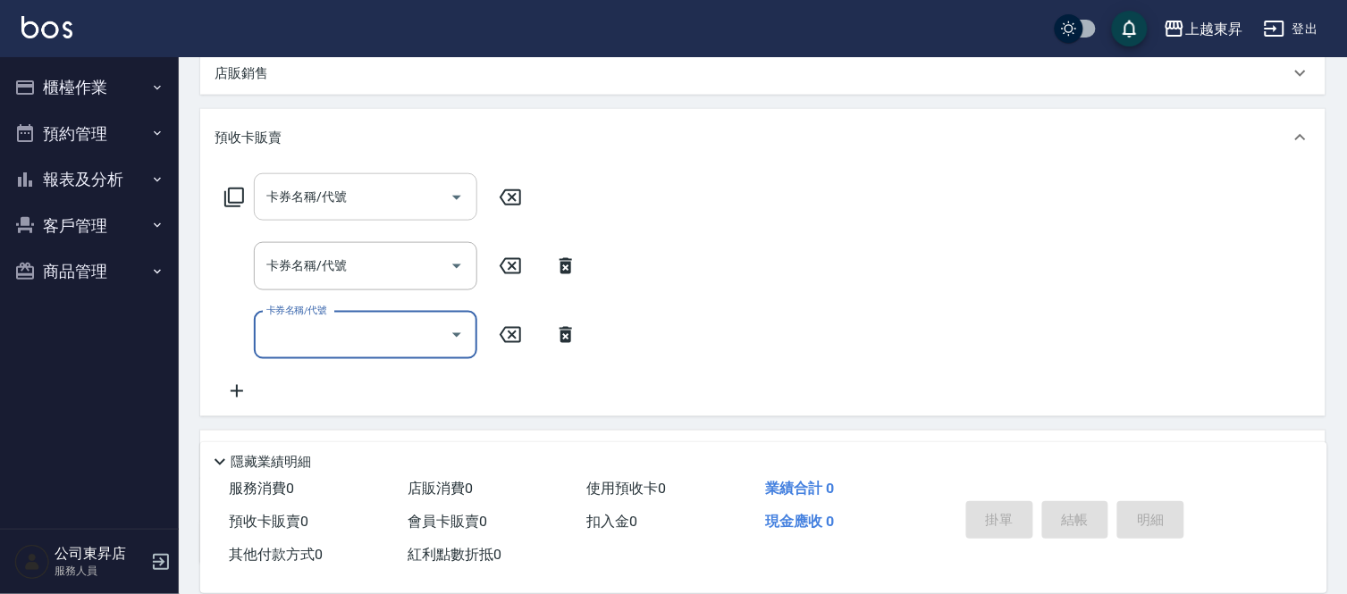
click at [344, 211] on input "卡券名稱/代號" at bounding box center [352, 196] width 181 height 31
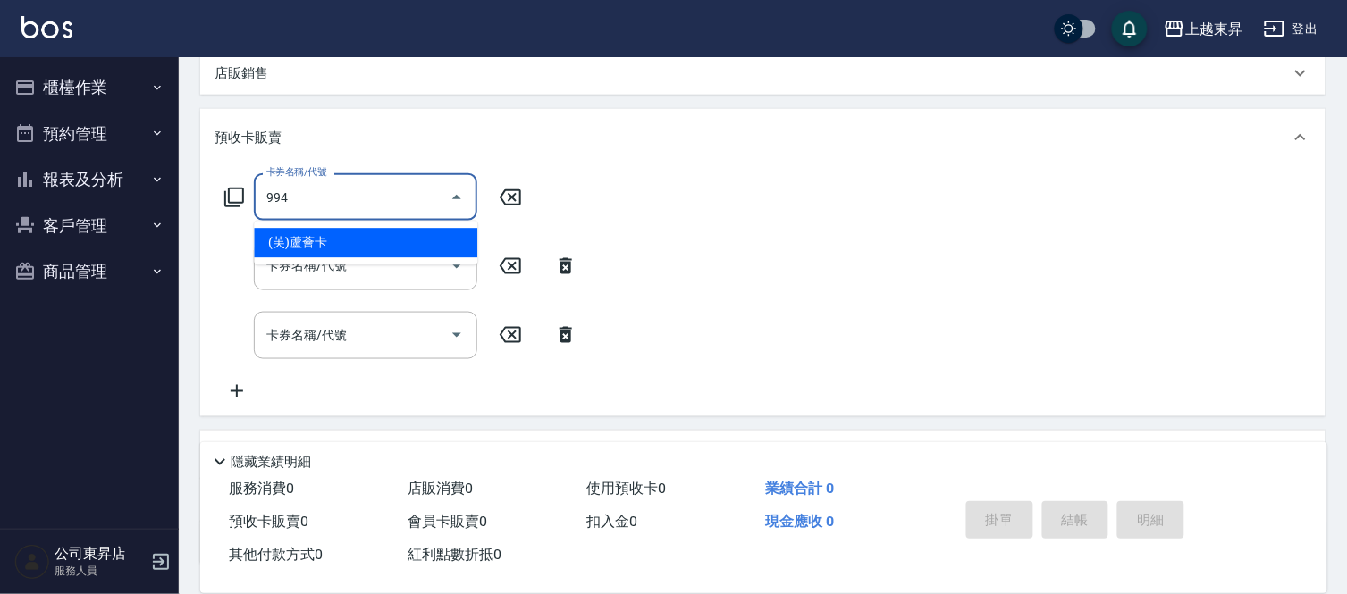
type input "(芙)蘆薈卡(994)"
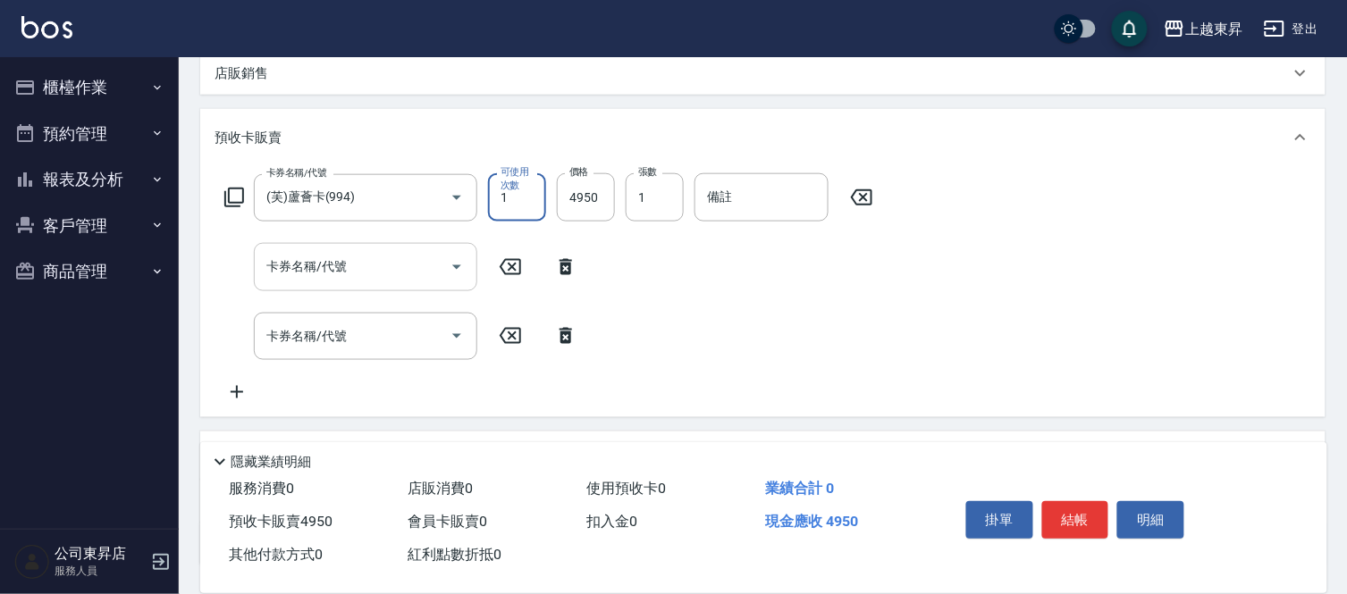
click at [359, 260] on input "卡券名稱/代號" at bounding box center [352, 266] width 181 height 31
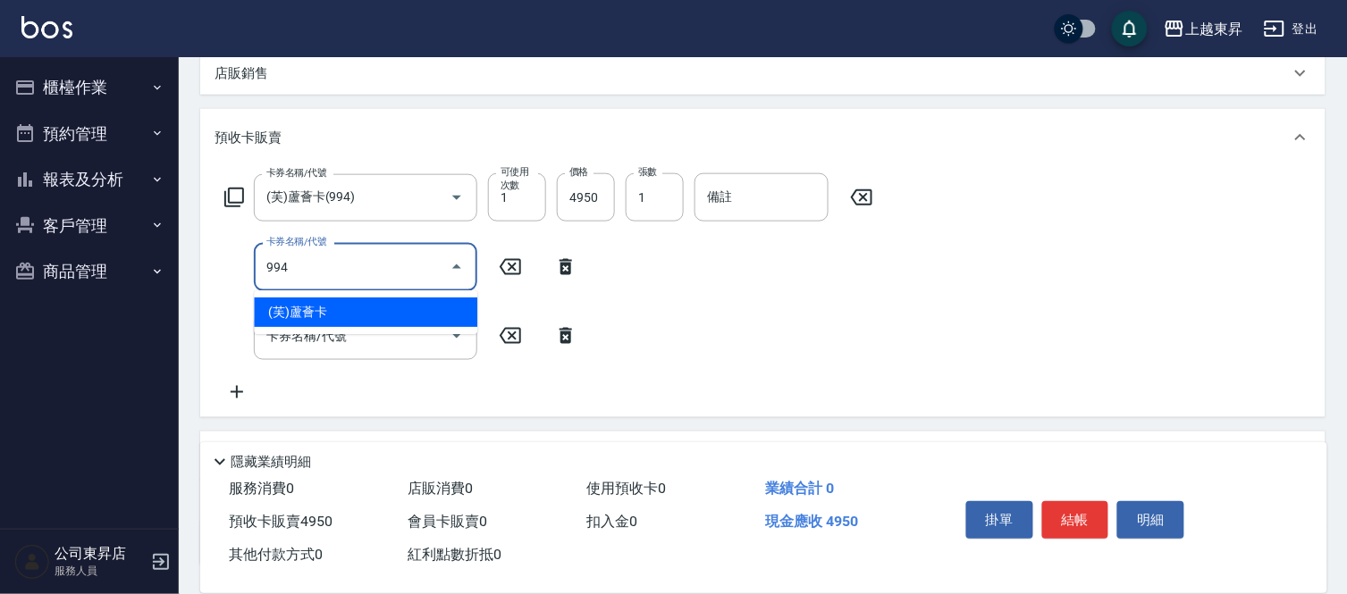
type input "(芙)蘆薈卡(994)"
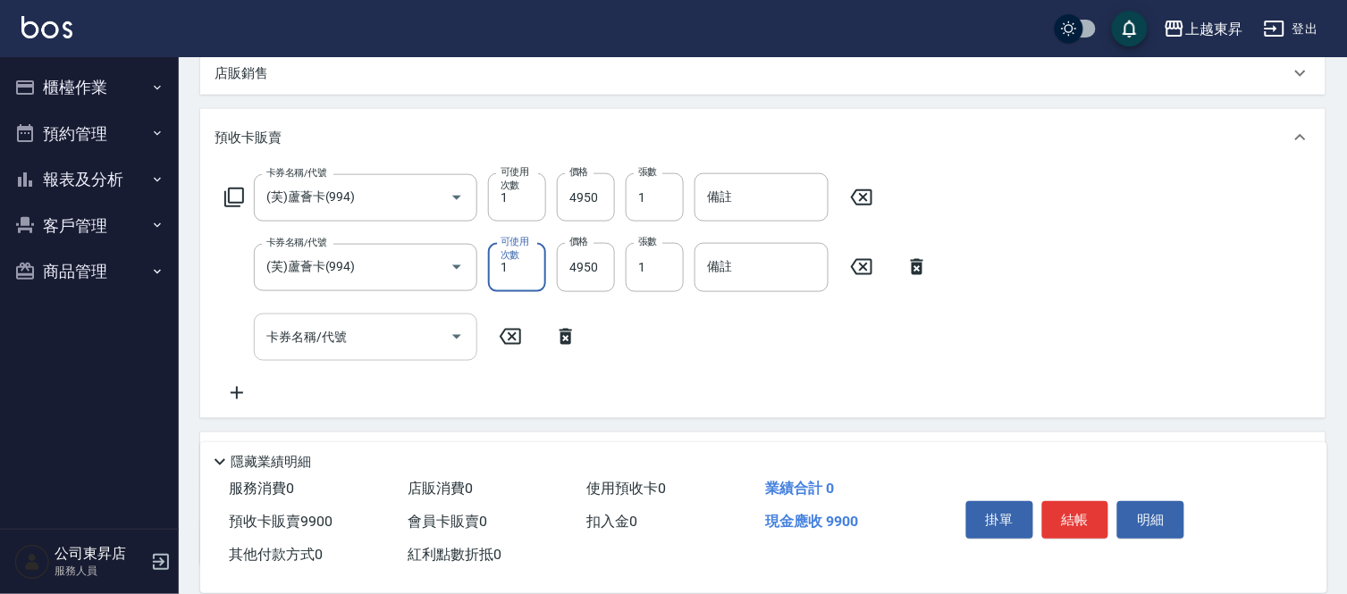
click at [343, 353] on div "卡券名稱/代號" at bounding box center [365, 337] width 223 height 47
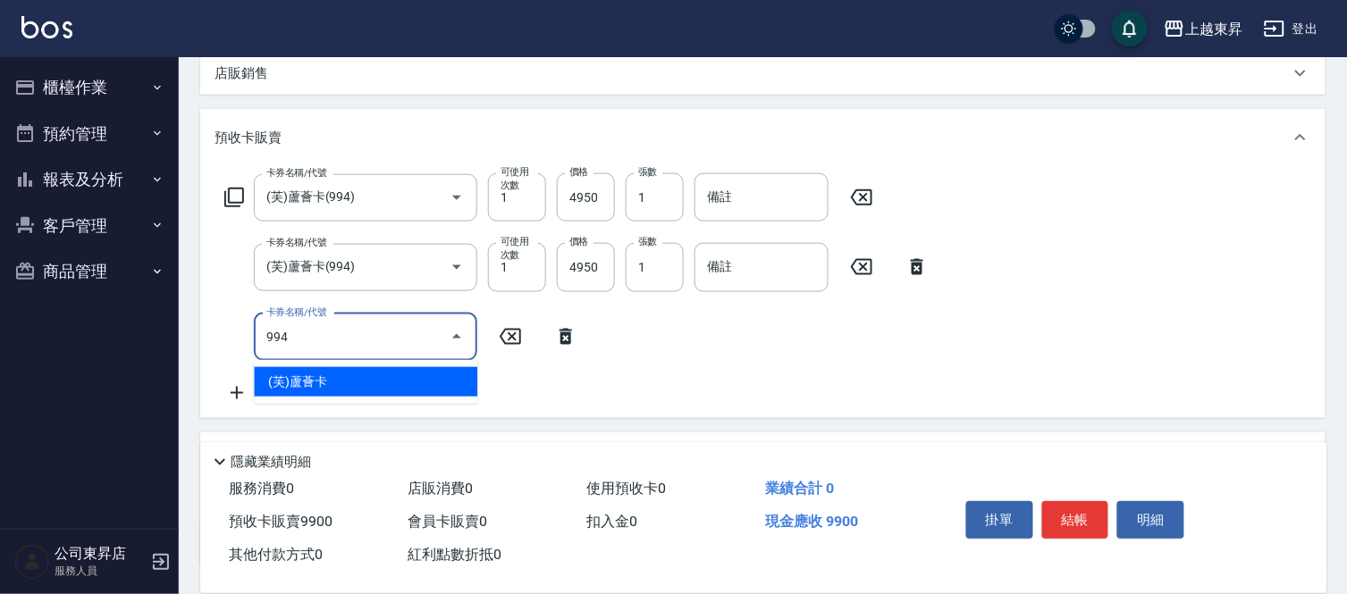
type input "(芙)蘆薈卡(994)"
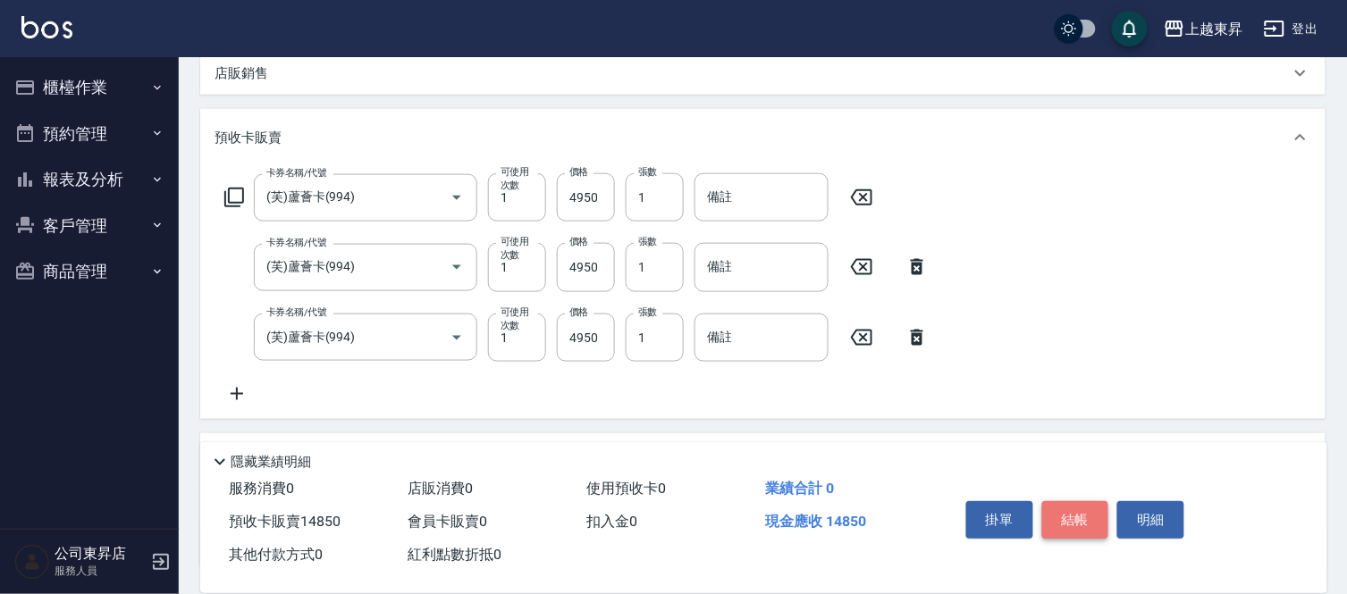
click at [1091, 515] on button "結帳" at bounding box center [1075, 520] width 67 height 38
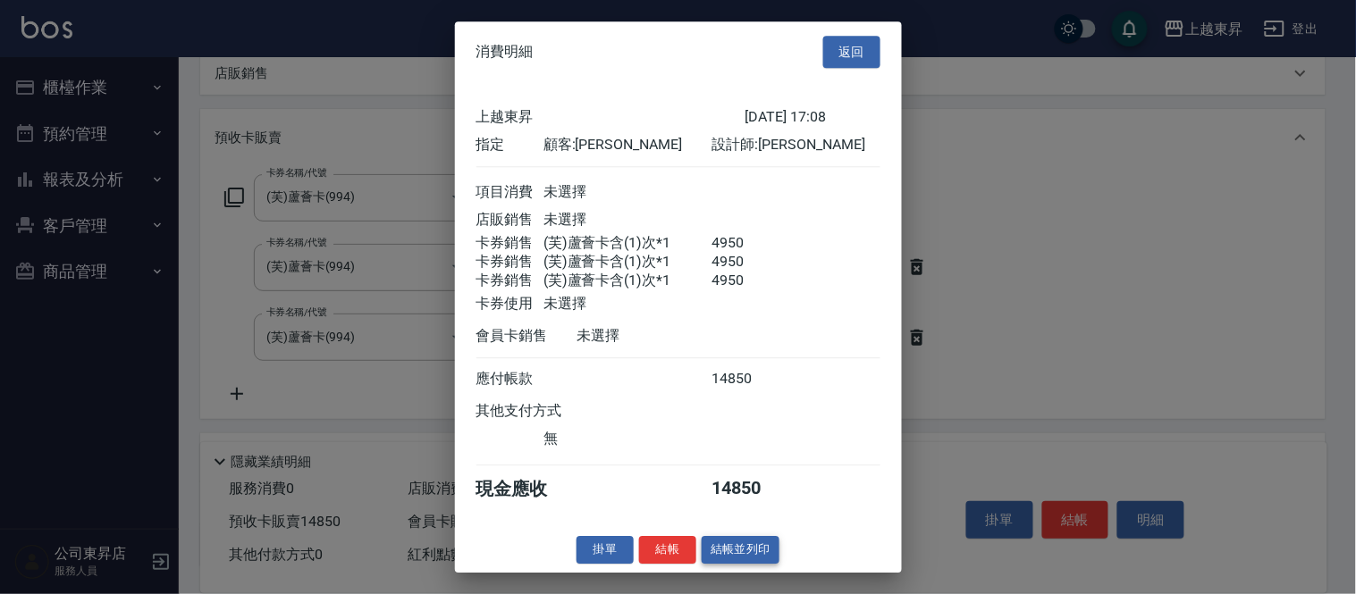
click at [735, 558] on button "結帳並列印" at bounding box center [741, 550] width 78 height 28
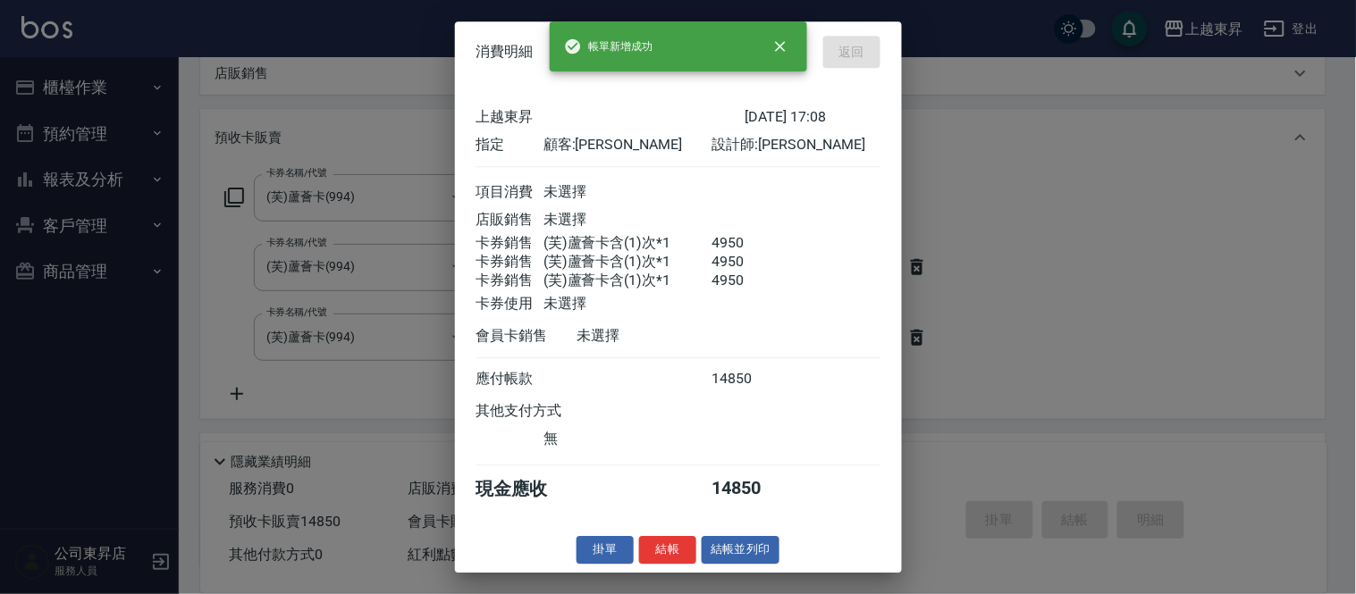
type input "[DATE] 17:09"
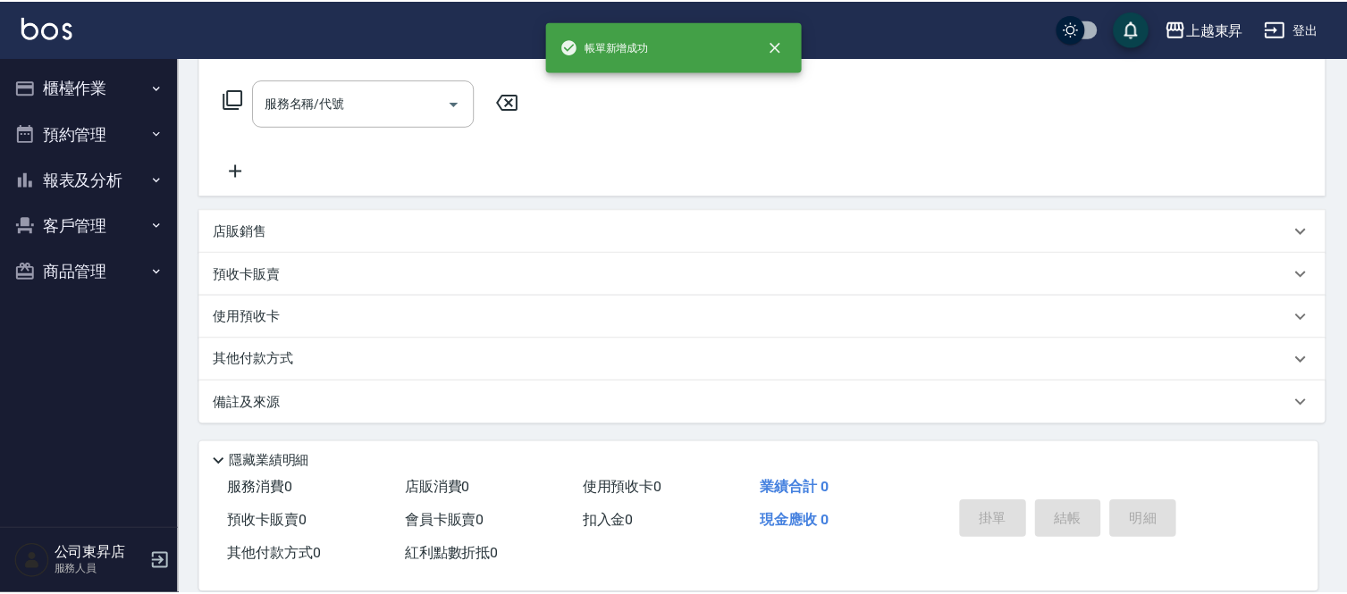
scroll to position [0, 0]
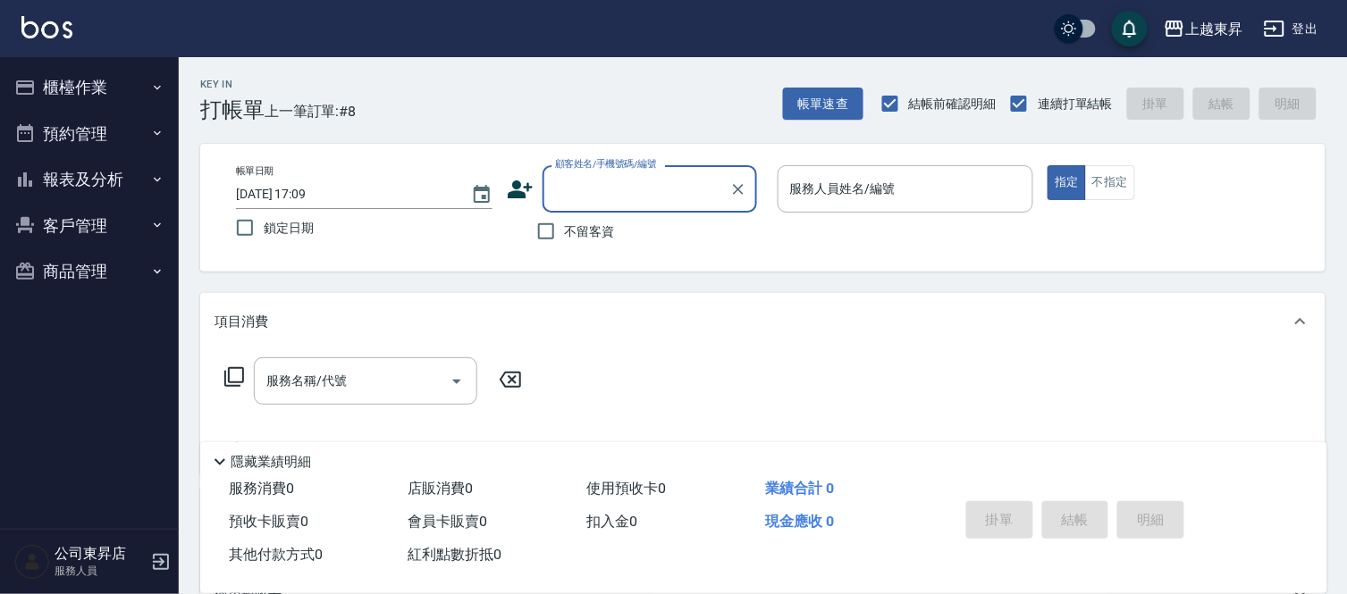
click at [575, 190] on input "顧客姓名/手機號碼/編號" at bounding box center [636, 188] width 172 height 31
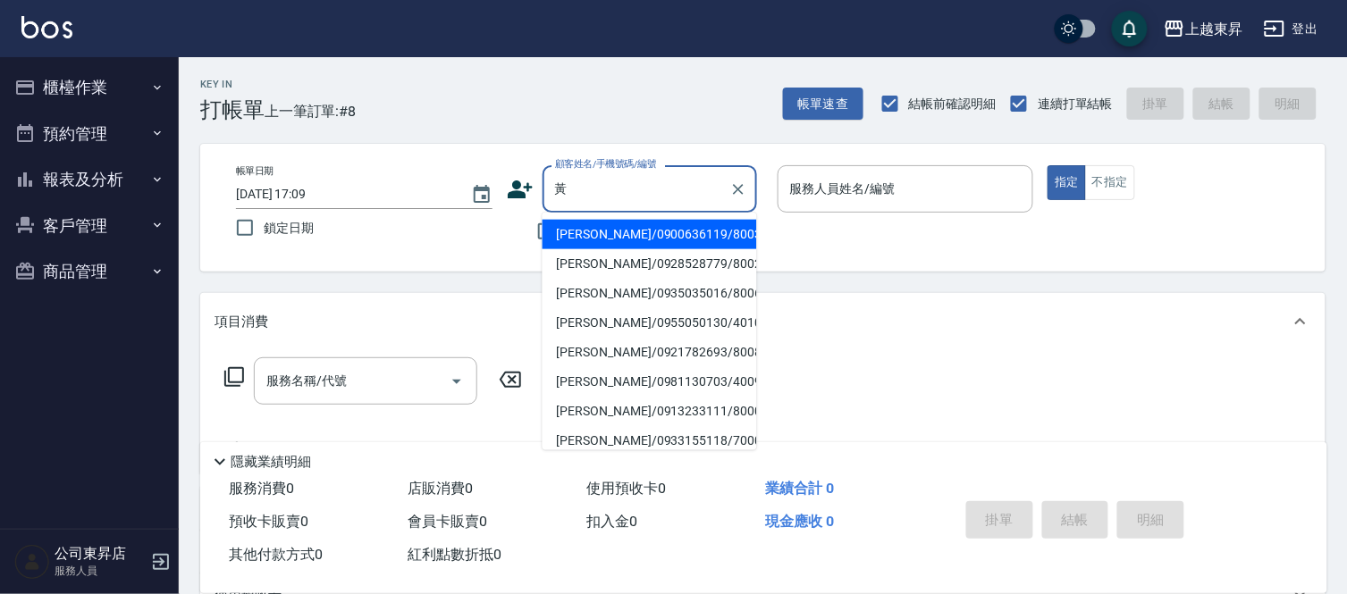
click at [628, 441] on li "[PERSON_NAME]/0933155118/70008" at bounding box center [649, 440] width 214 height 29
type input "[PERSON_NAME]/0933155118/70008"
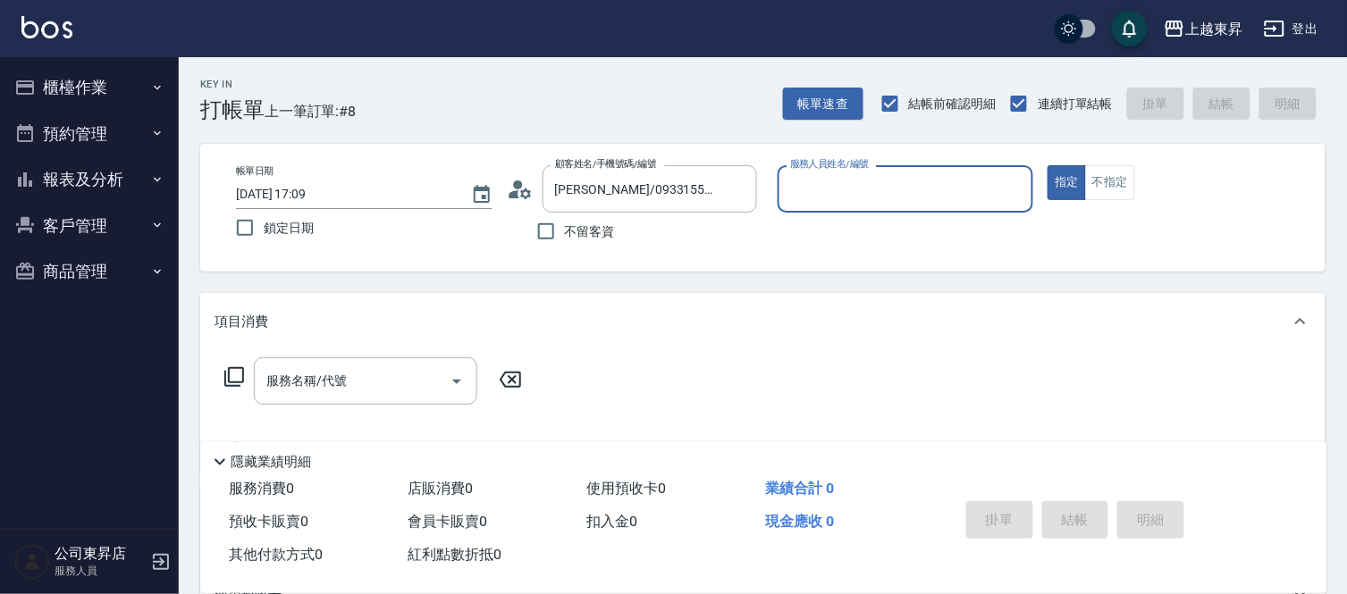
type input "[PERSON_NAME]-07"
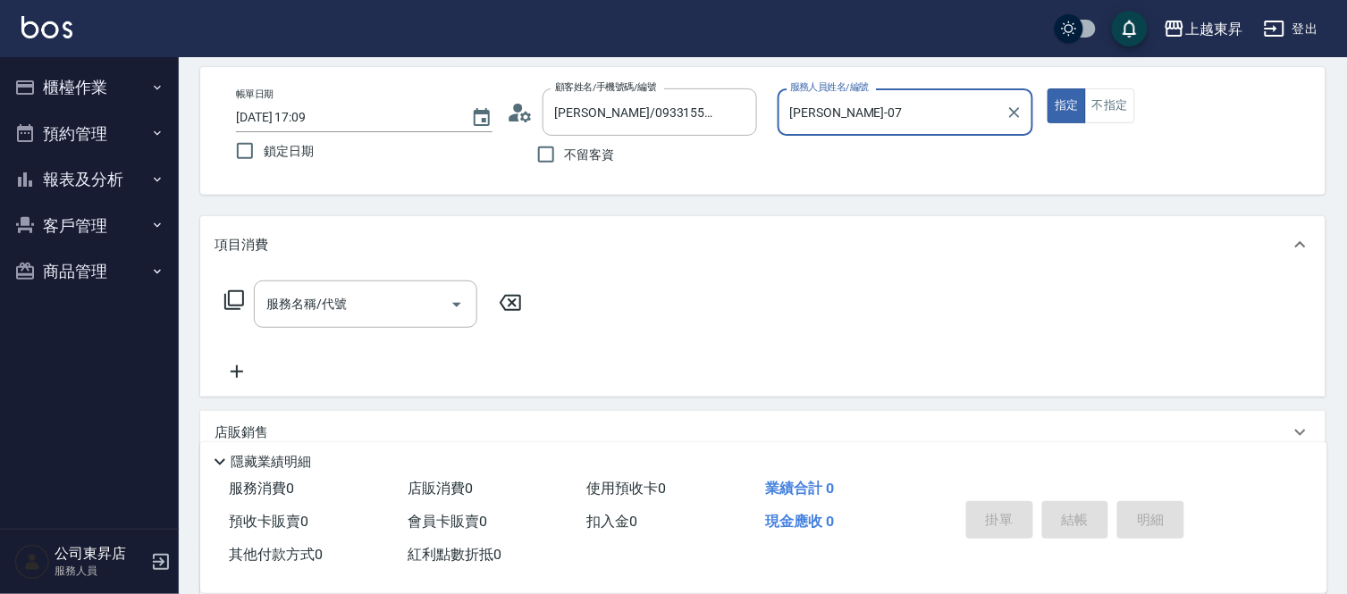
scroll to position [198, 0]
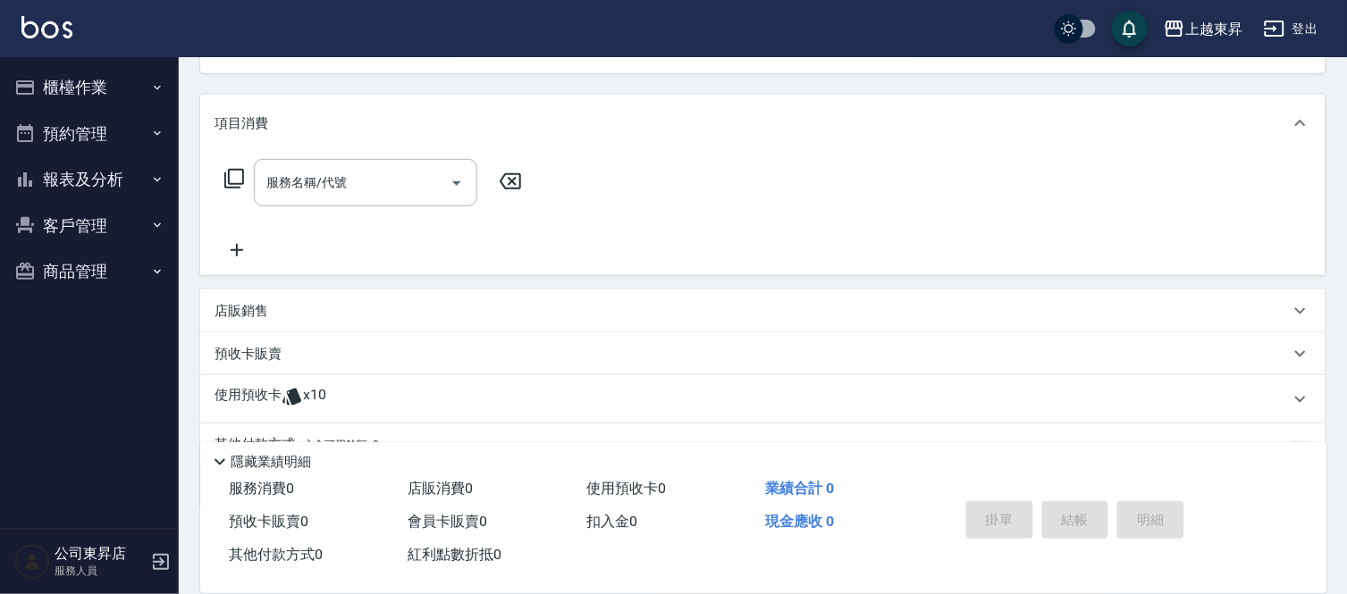
click at [289, 361] on div "預收卡販賣" at bounding box center [751, 354] width 1075 height 19
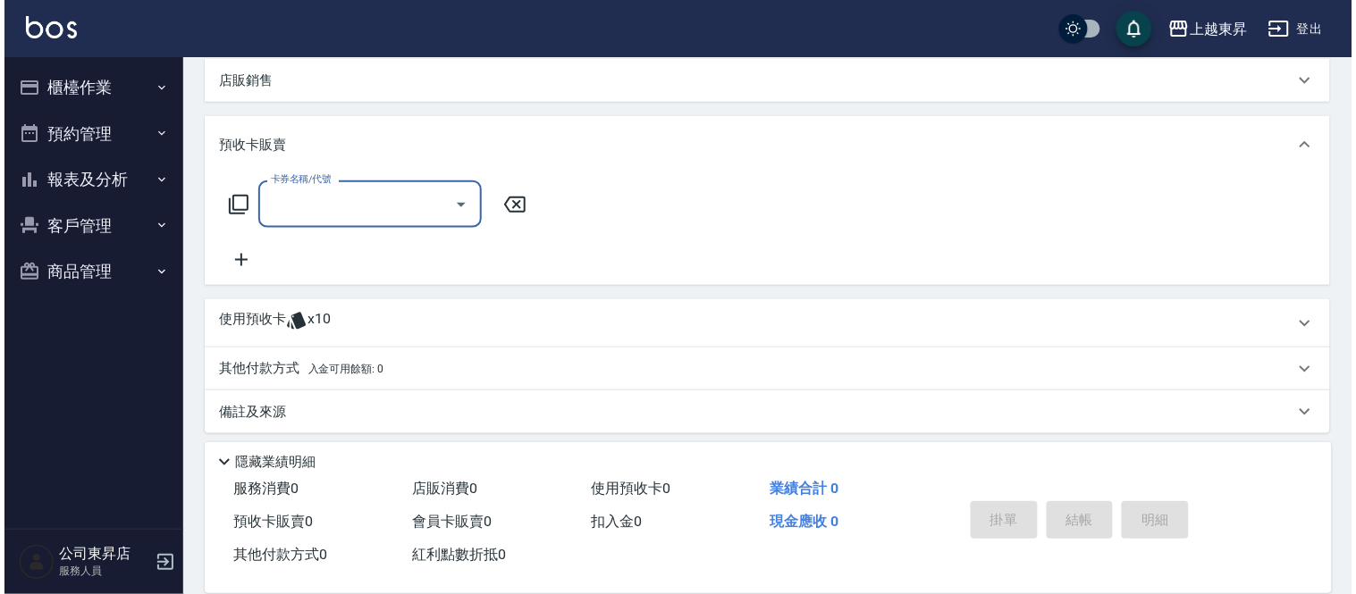
scroll to position [436, 0]
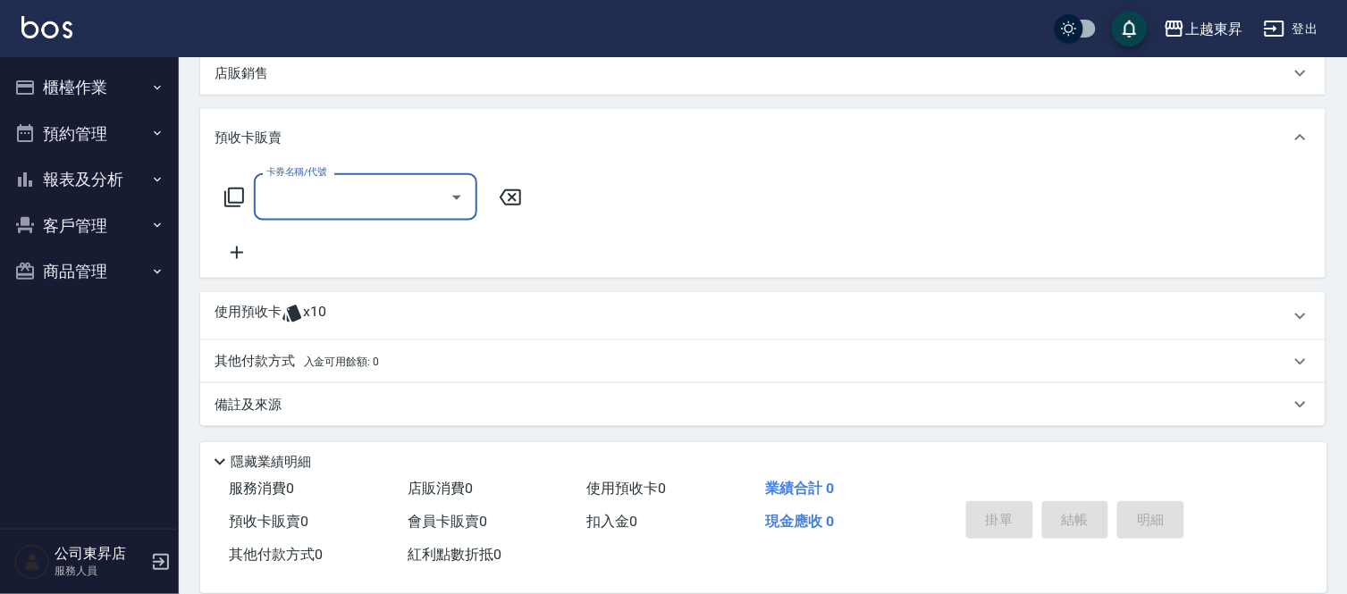
click at [311, 191] on input "卡券名稱/代號" at bounding box center [352, 196] width 181 height 31
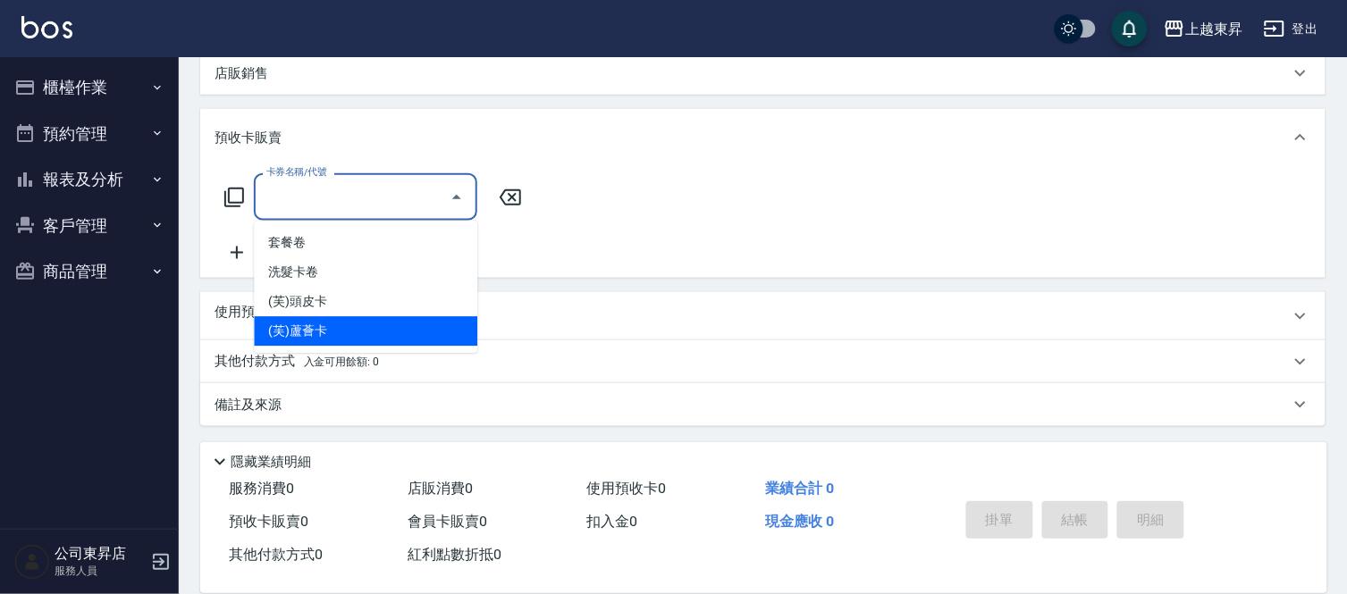
click at [351, 333] on span "(芙)蘆薈卡" at bounding box center [365, 331] width 223 height 29
type input "(芙)蘆薈卡(994)"
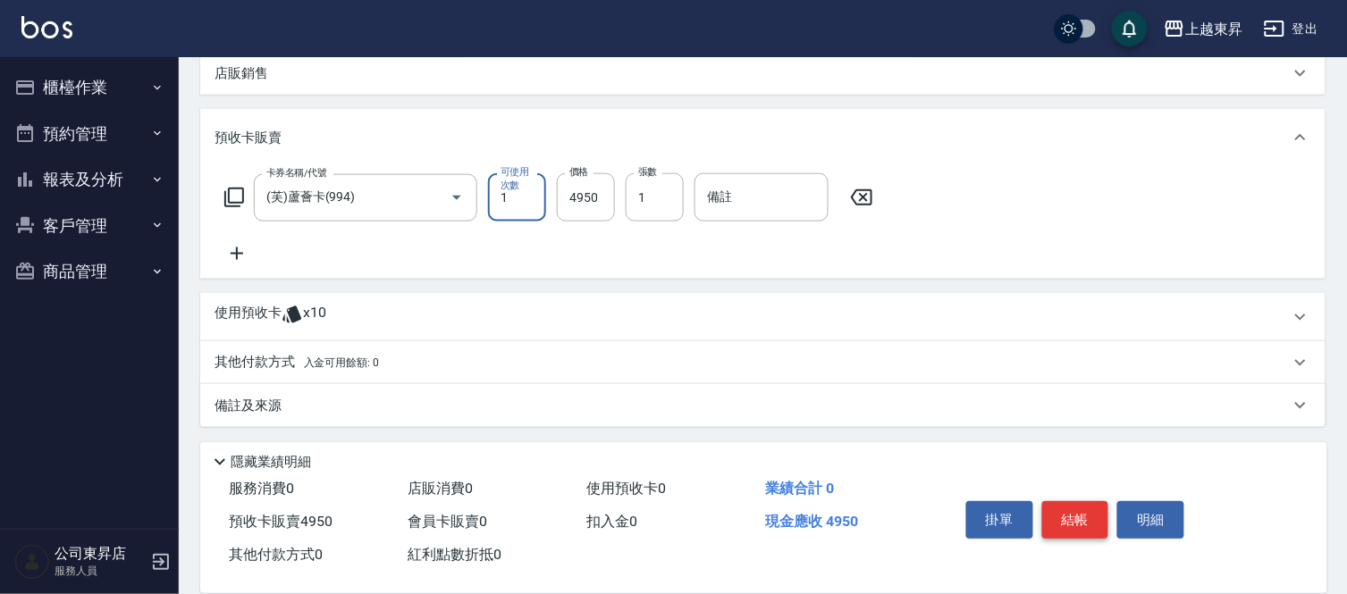
click at [1079, 514] on button "結帳" at bounding box center [1075, 520] width 67 height 38
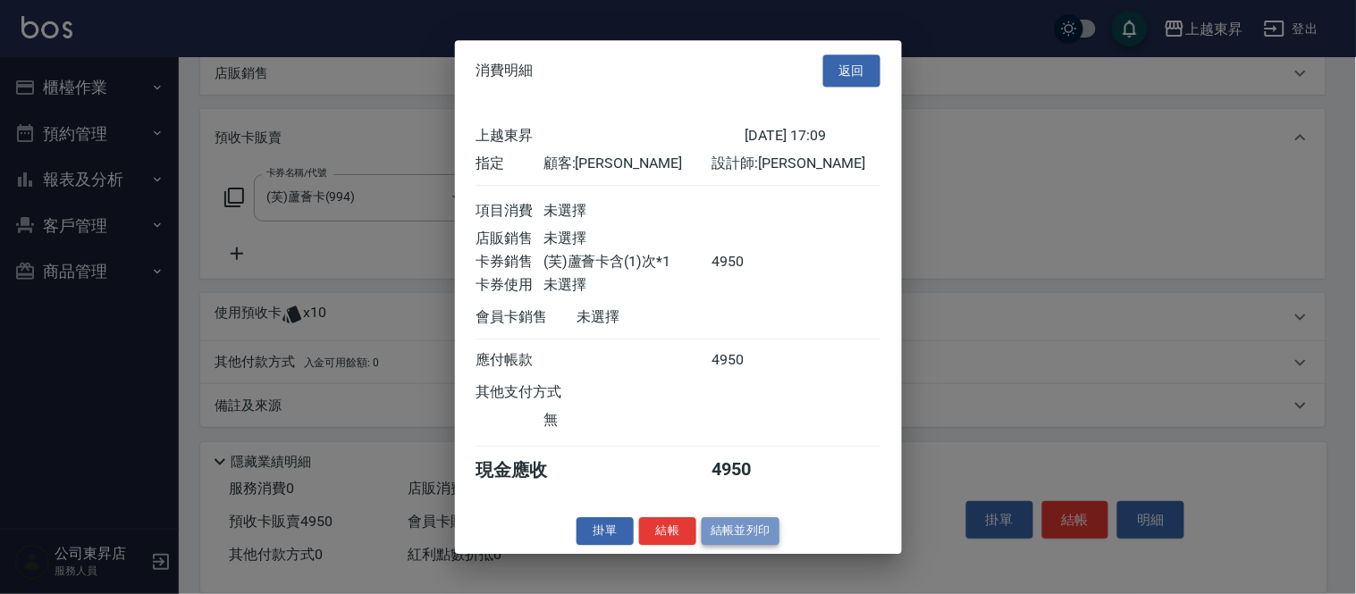
click at [744, 538] on button "結帳並列印" at bounding box center [741, 531] width 78 height 28
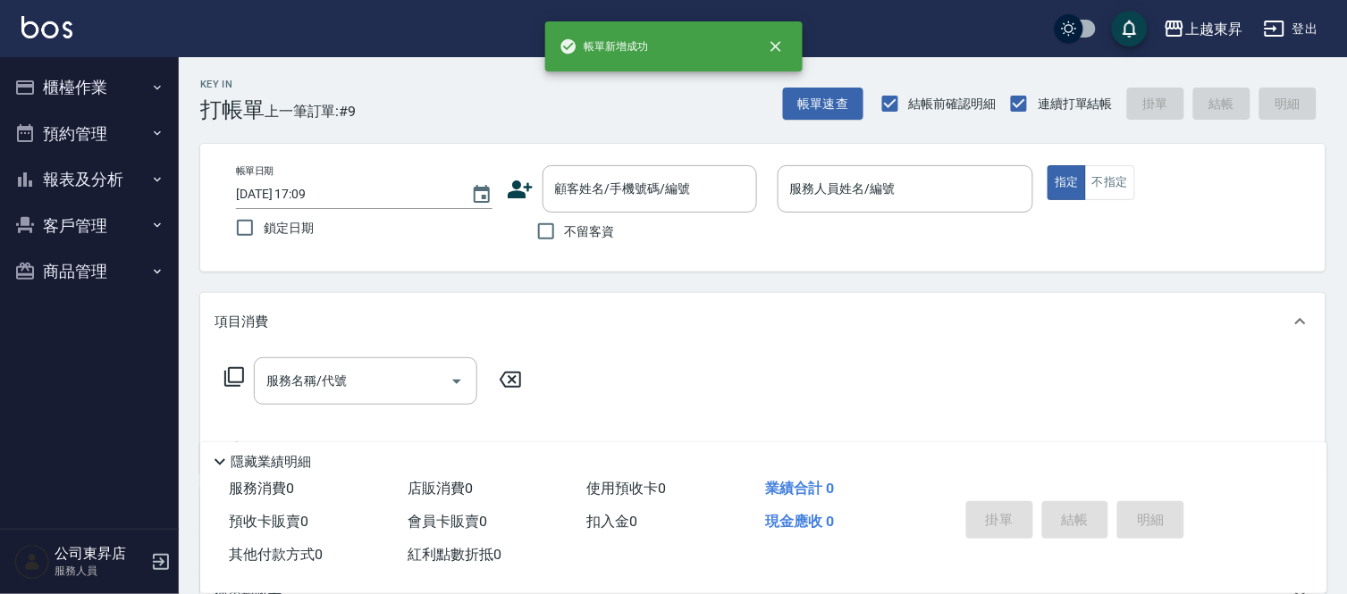
scroll to position [0, 0]
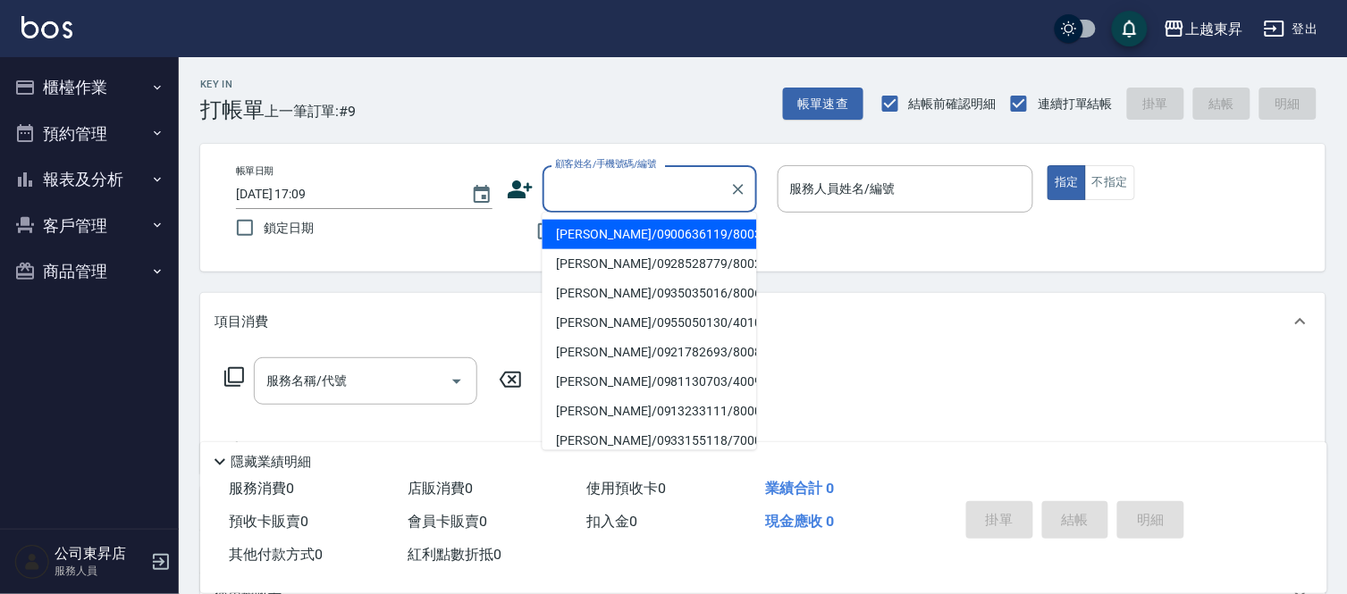
click at [581, 189] on input "顧客姓名/手機號碼/編號" at bounding box center [636, 188] width 172 height 31
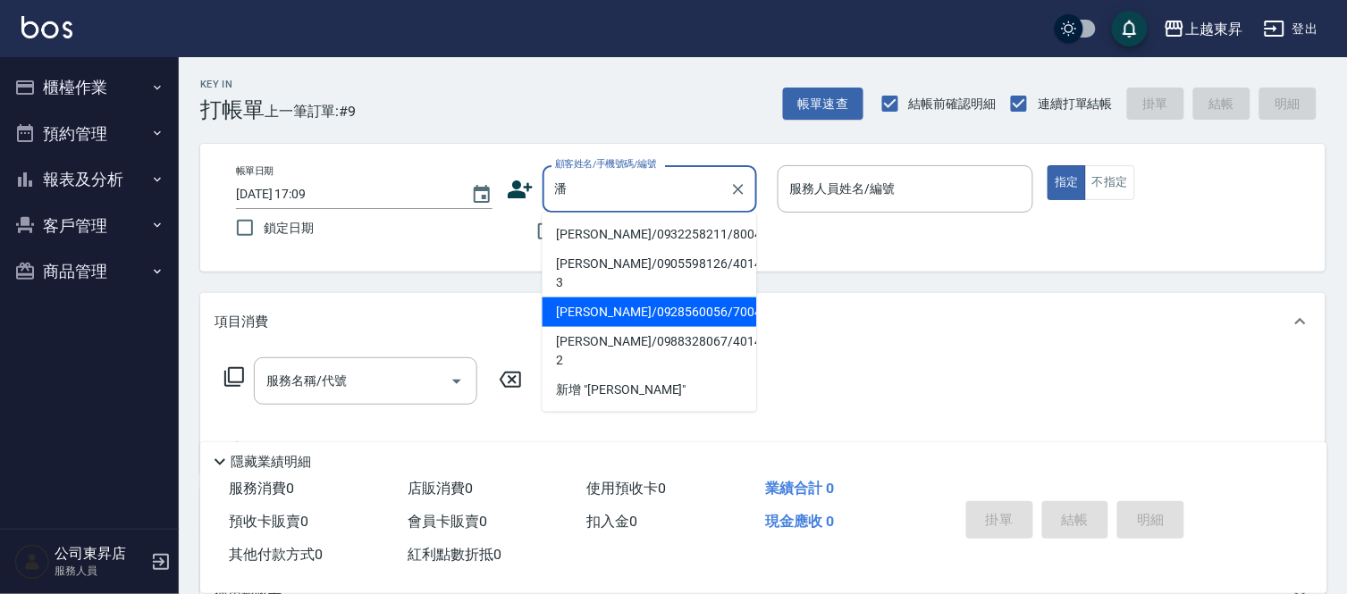
click at [593, 298] on li "[PERSON_NAME]/0928560056/70042" at bounding box center [649, 312] width 214 height 29
type input "[PERSON_NAME]/0928560056/70042"
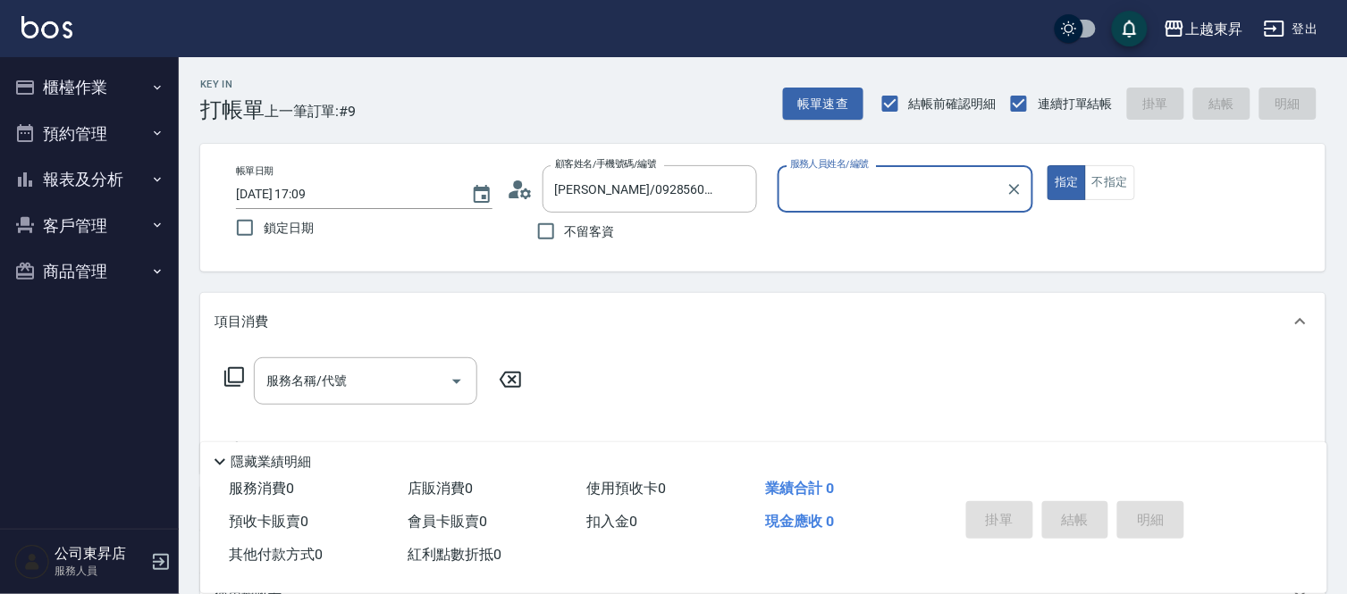
type input "[PERSON_NAME]-07"
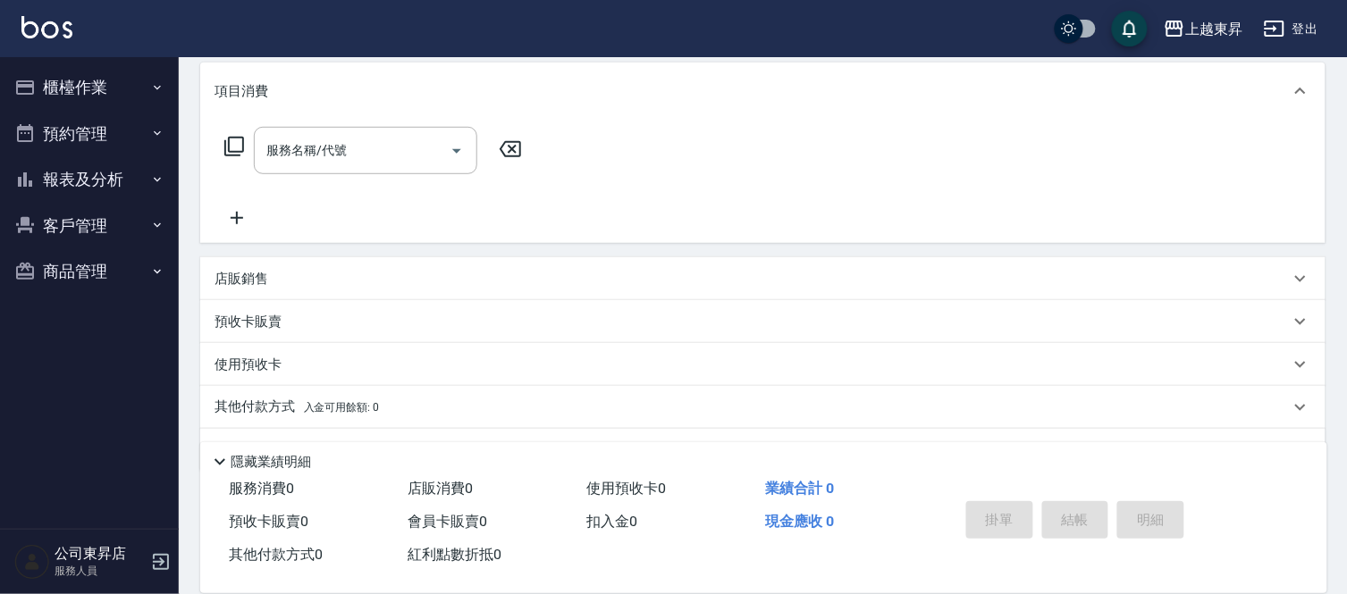
scroll to position [277, 0]
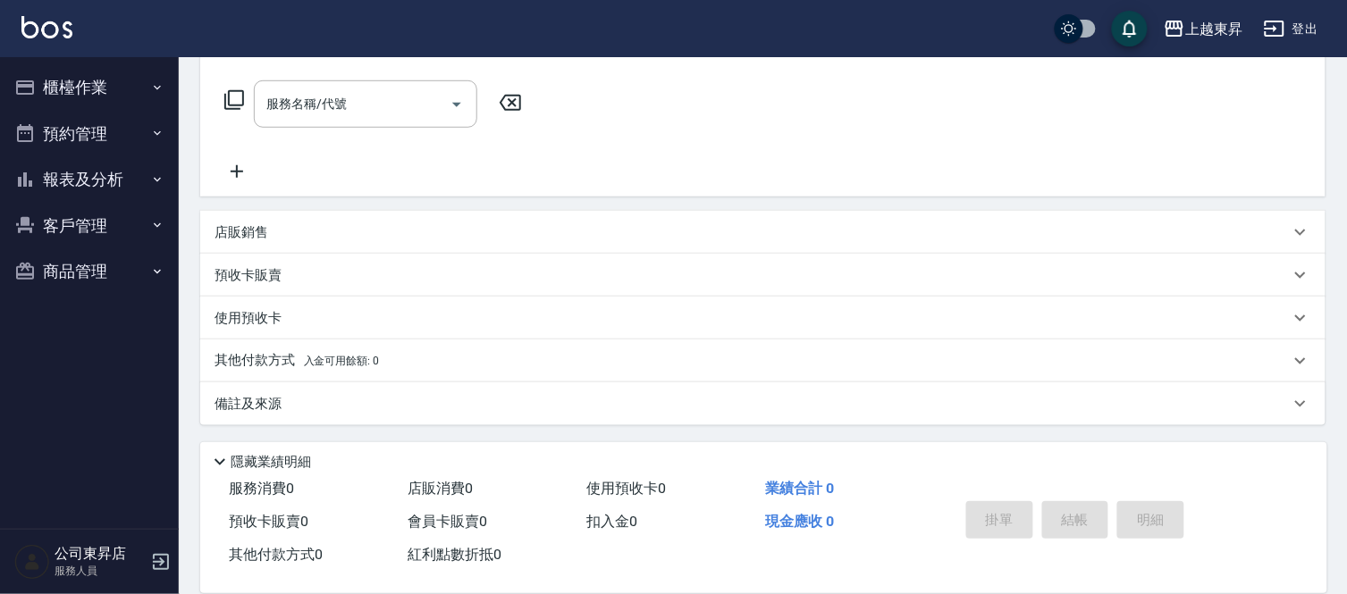
click at [273, 273] on p "預收卡販賣" at bounding box center [247, 275] width 67 height 19
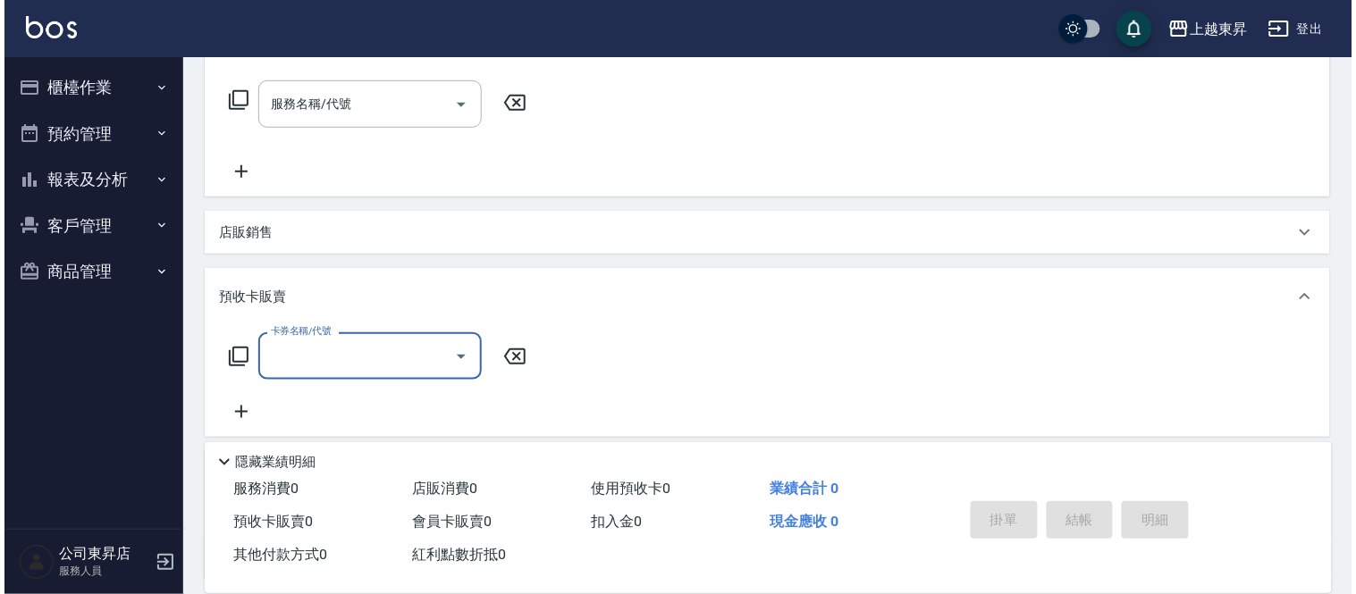
scroll to position [1, 0]
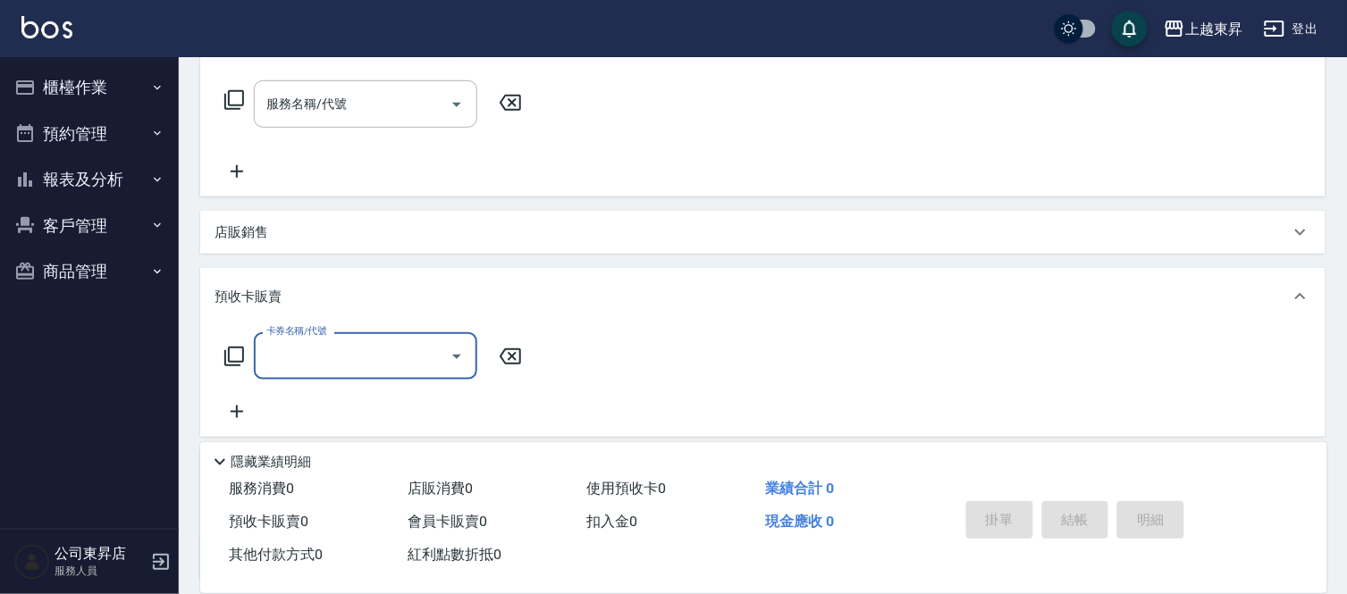
click at [290, 362] on input "卡券名稱/代號" at bounding box center [352, 355] width 181 height 31
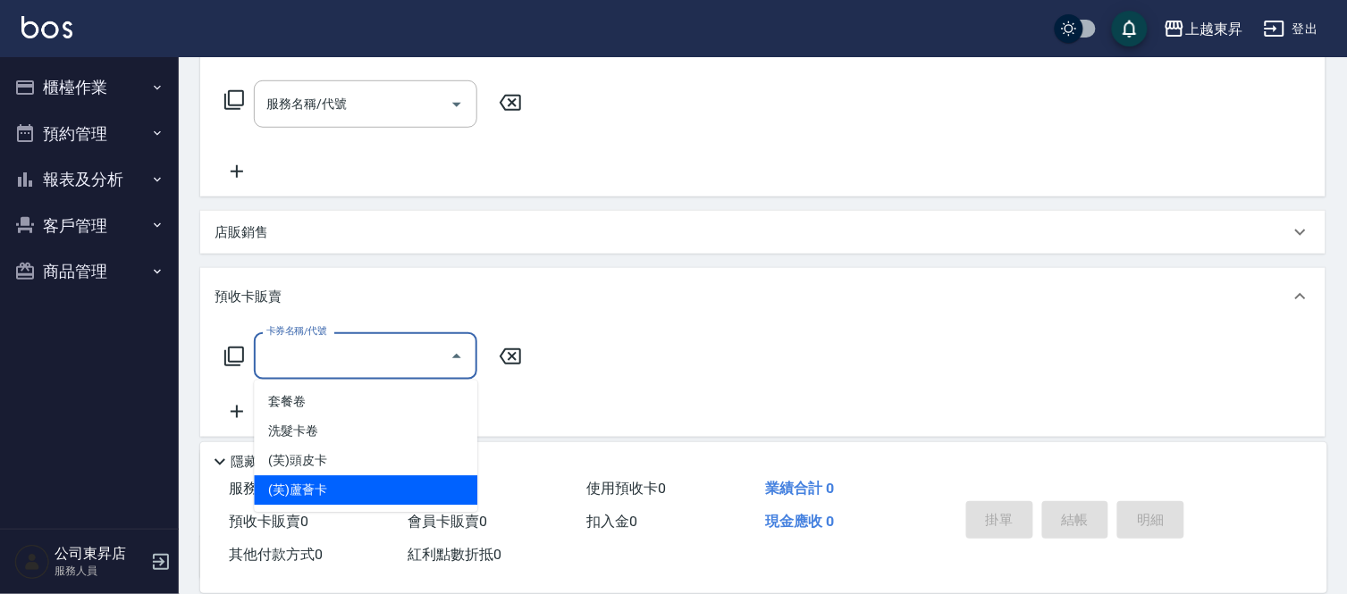
click at [306, 483] on span "(芙)蘆薈卡" at bounding box center [365, 490] width 223 height 29
type input "(芙)蘆薈卡(994)"
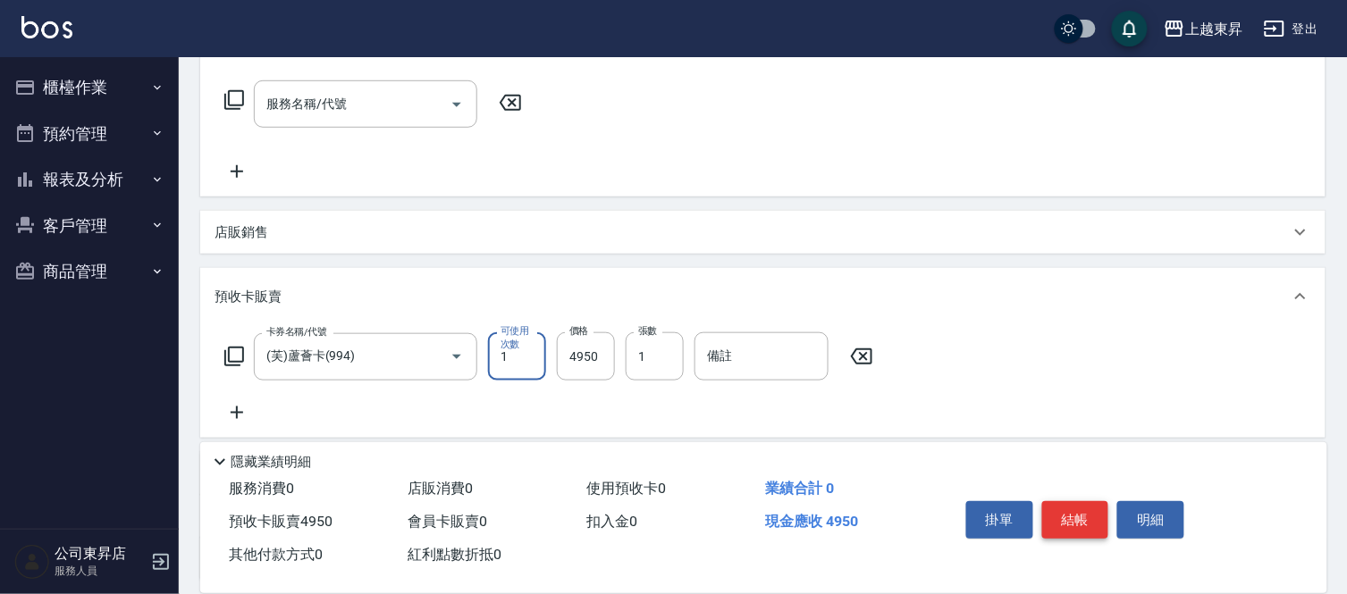
click at [1079, 508] on button "結帳" at bounding box center [1075, 520] width 67 height 38
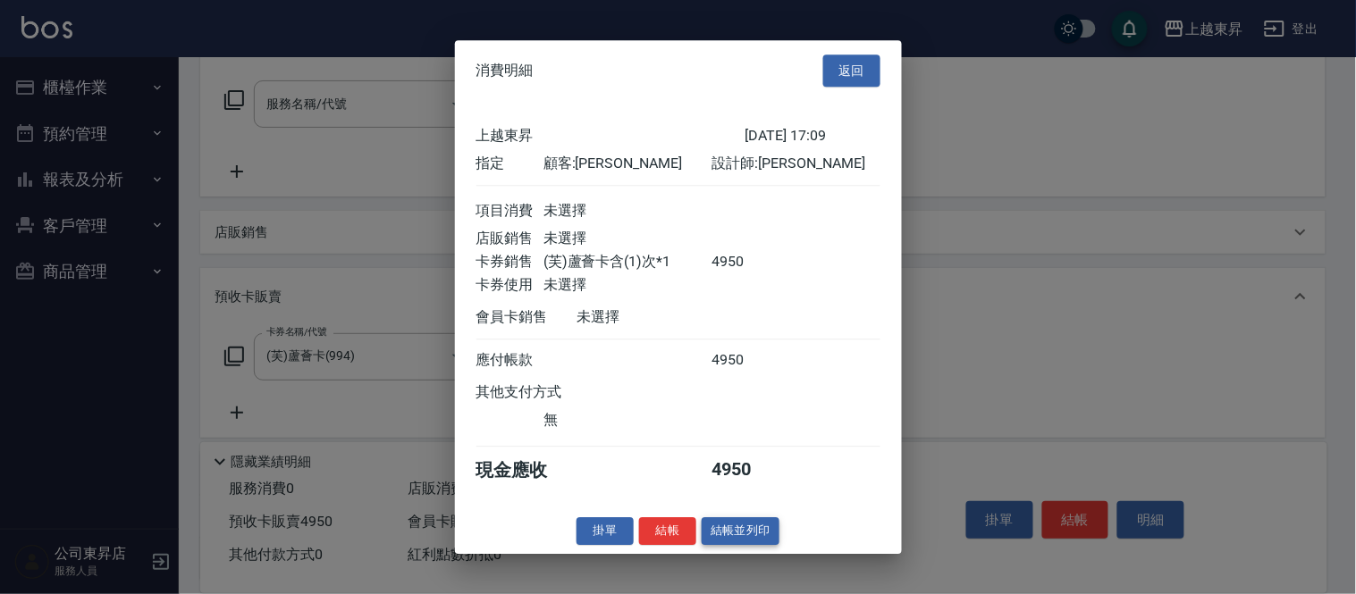
click at [747, 542] on button "結帳並列印" at bounding box center [741, 531] width 78 height 28
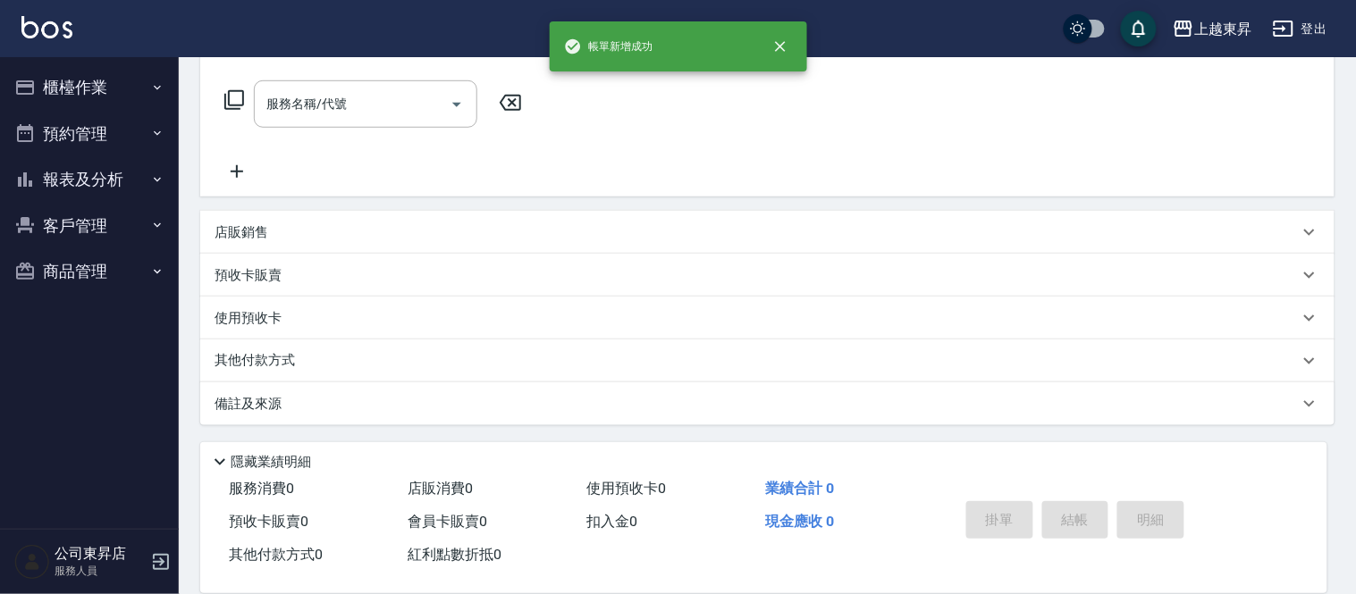
type input "[DATE] 17:10"
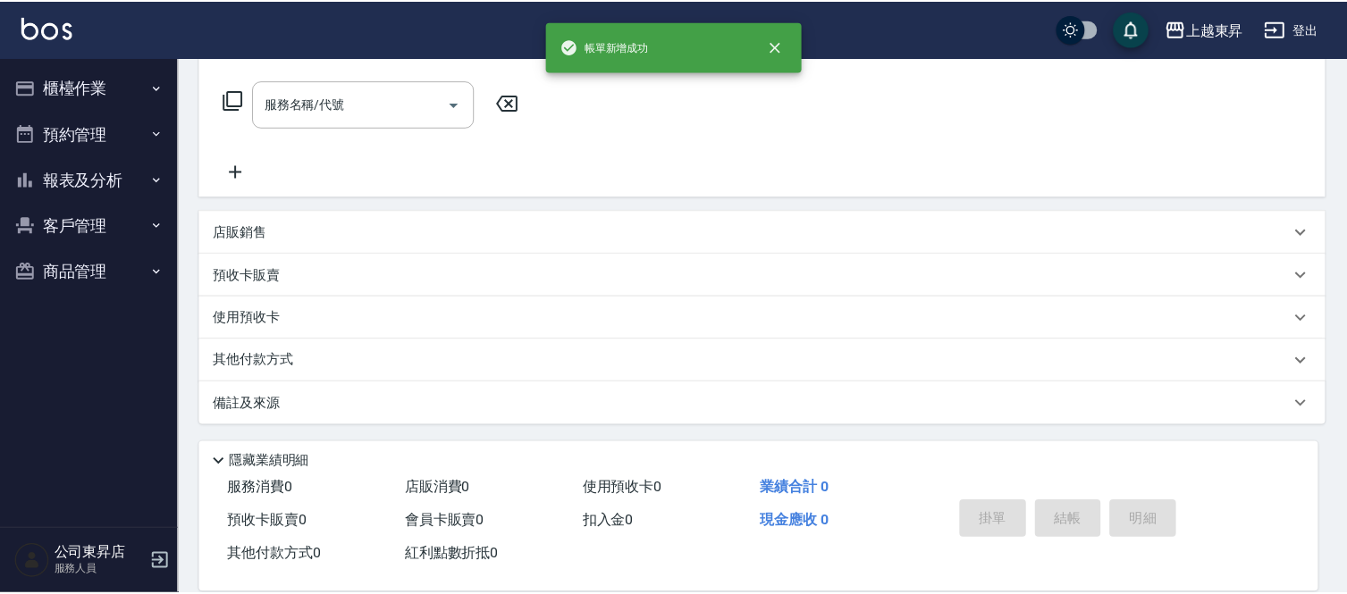
scroll to position [0, 0]
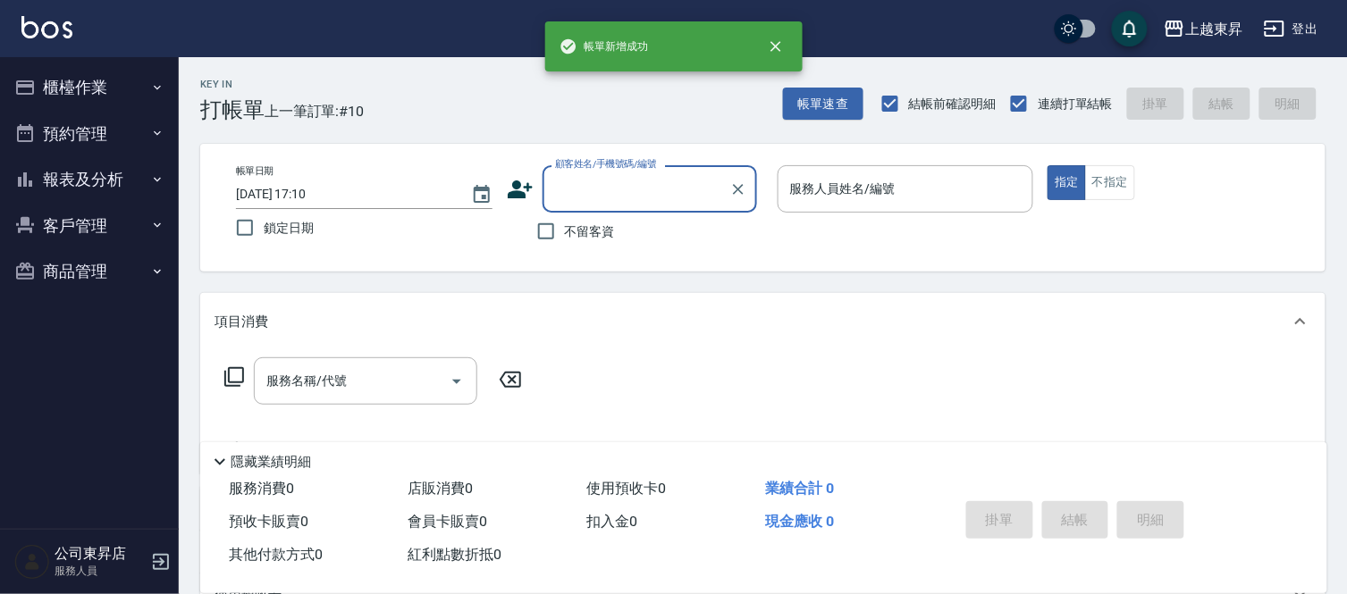
click at [590, 188] on input "顧客姓名/手機號碼/編號" at bounding box center [636, 188] width 172 height 31
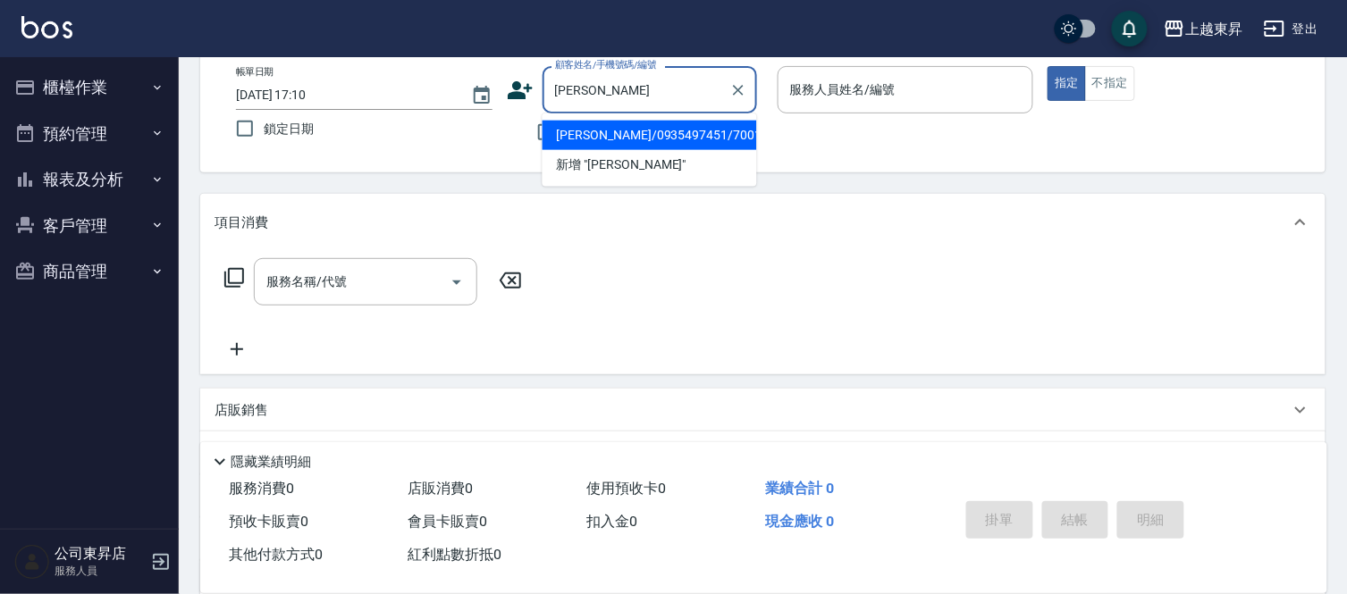
click at [576, 135] on li "[PERSON_NAME]/0935497451/70014" at bounding box center [649, 135] width 214 height 29
type input "[PERSON_NAME]/0935497451/70014"
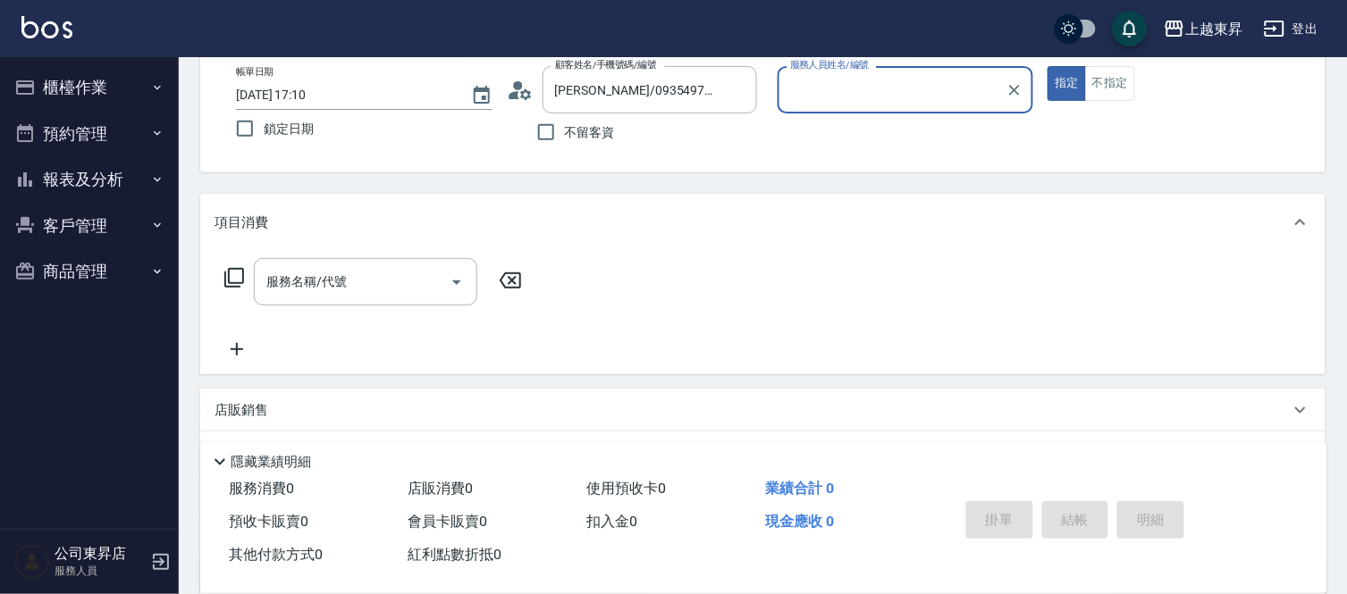
type input "[PERSON_NAME]-07"
click at [306, 292] on div "服務名稱/代號" at bounding box center [365, 281] width 223 height 47
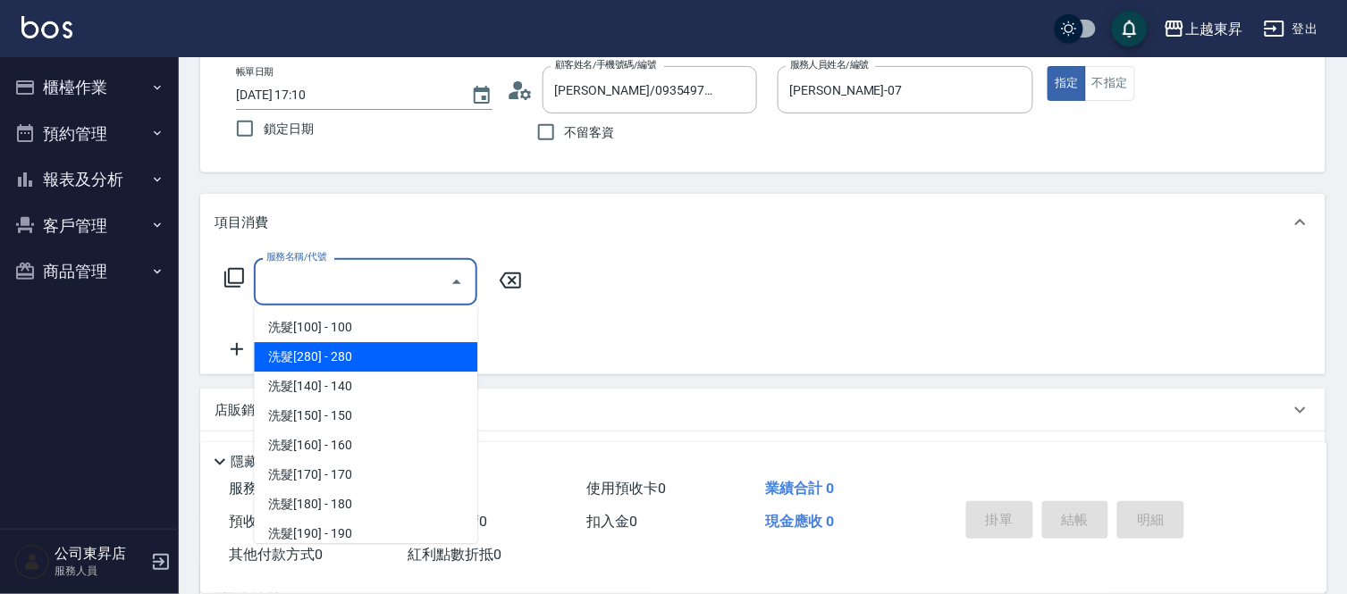
click at [343, 354] on span "洗髮[280] - 280" at bounding box center [365, 356] width 223 height 29
type input "洗髮[280](202)"
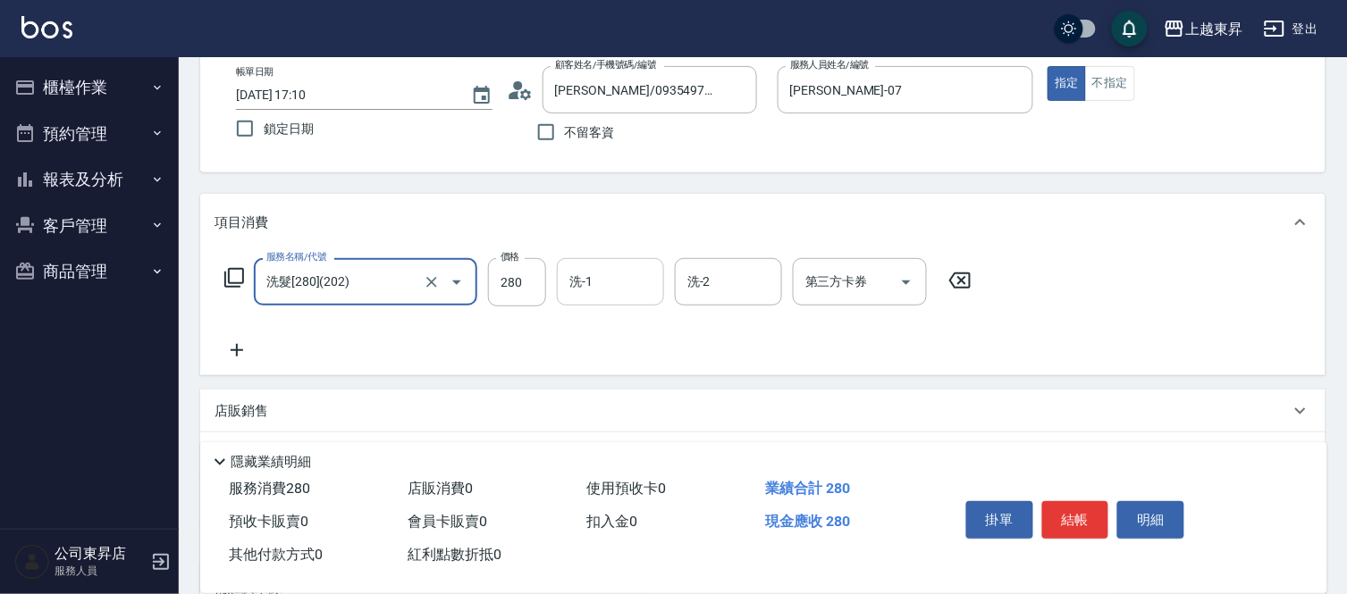
click at [620, 290] on input "洗-1" at bounding box center [610, 281] width 91 height 31
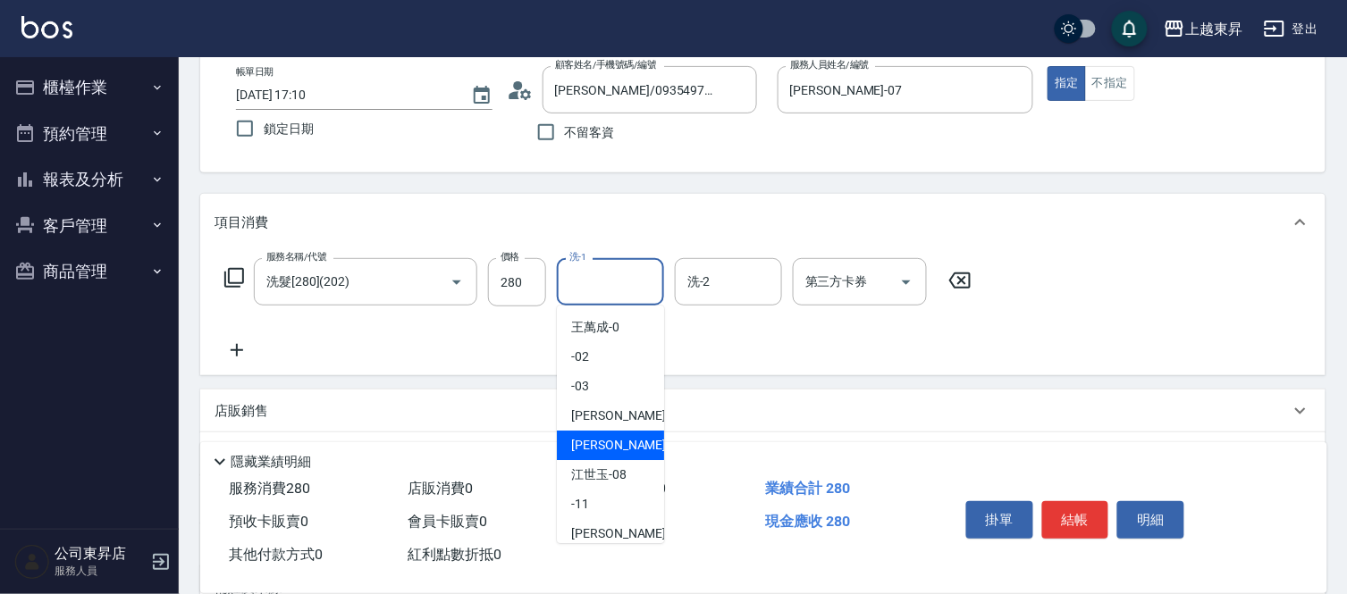
click at [595, 439] on span "[PERSON_NAME] -07" at bounding box center [627, 445] width 113 height 19
type input "[PERSON_NAME]-07"
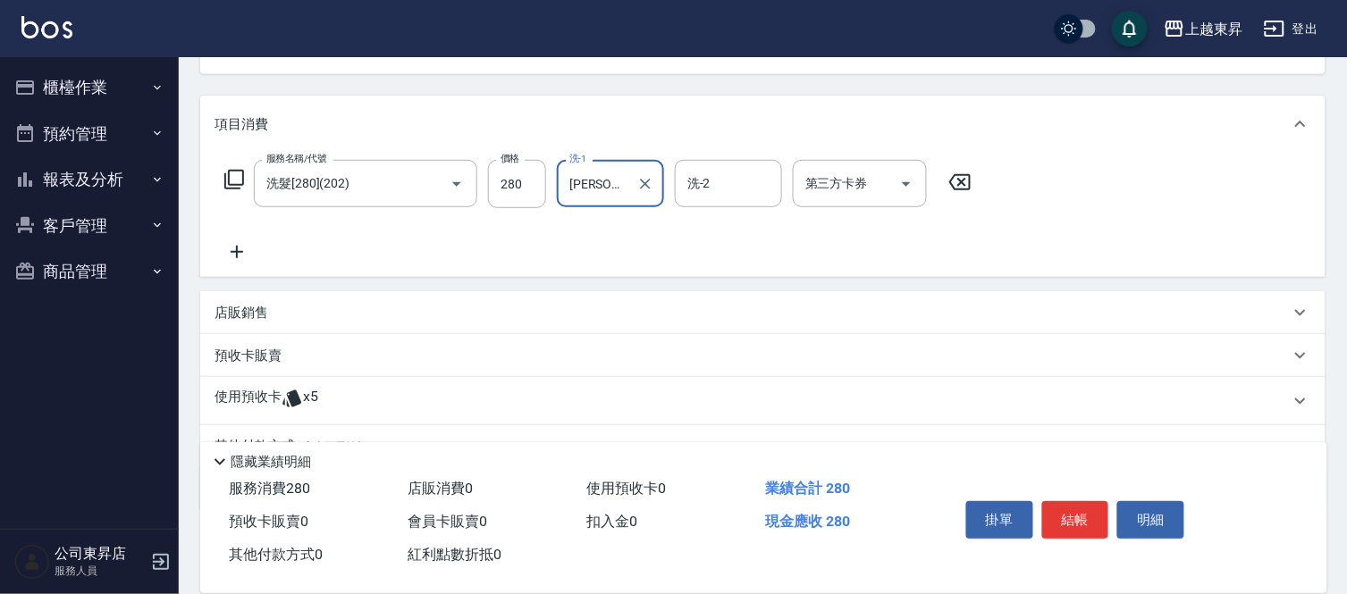
scroll to position [198, 0]
click at [314, 356] on div "預收卡販賣" at bounding box center [751, 355] width 1075 height 19
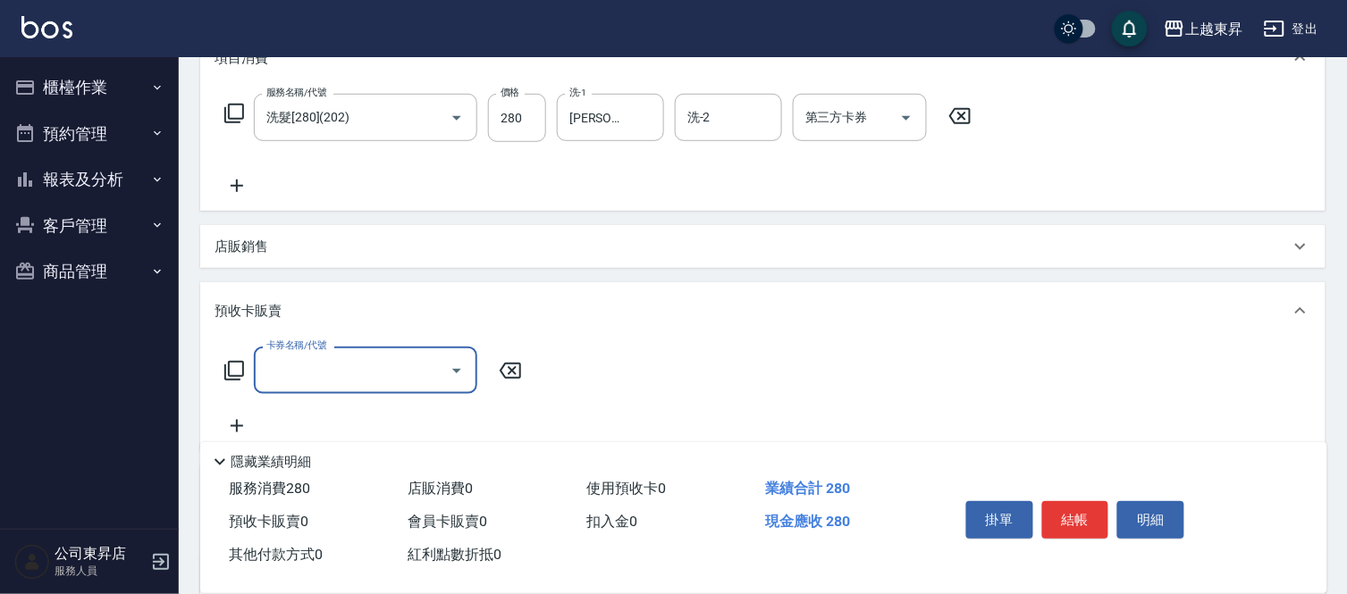
scroll to position [438, 0]
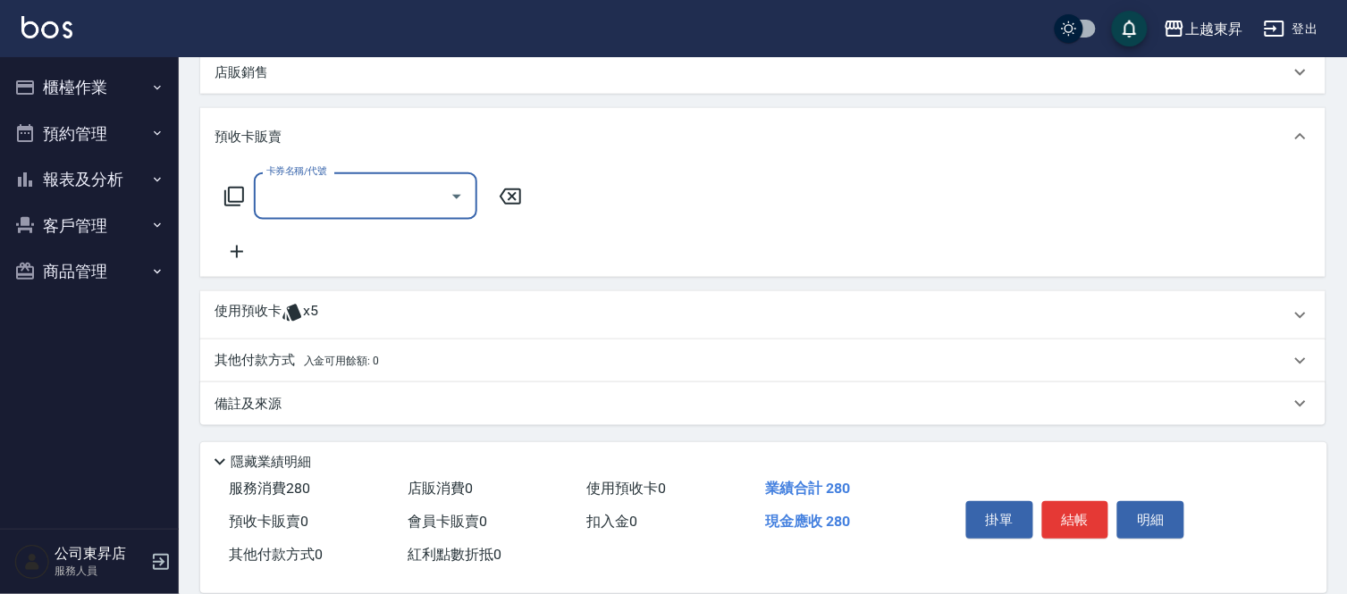
click at [333, 208] on input "卡券名稱/代號" at bounding box center [352, 196] width 181 height 31
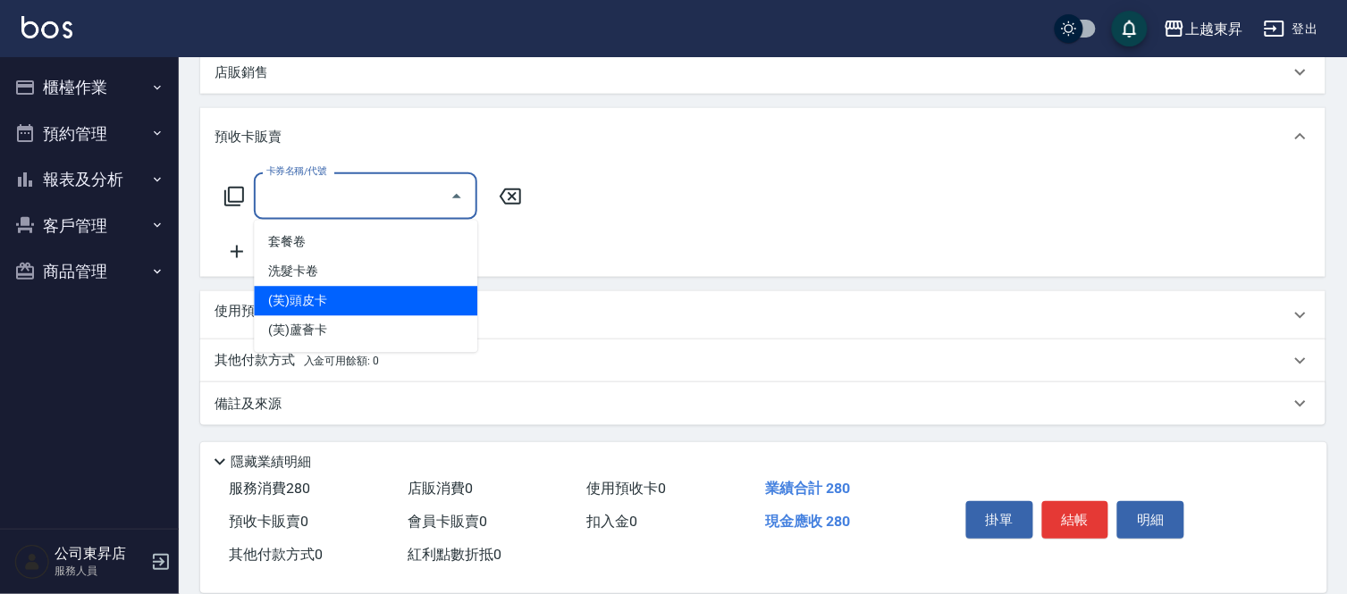
click at [318, 298] on span "(芙)頭皮卡" at bounding box center [365, 301] width 223 height 29
type input "(芙)頭皮卡(993)"
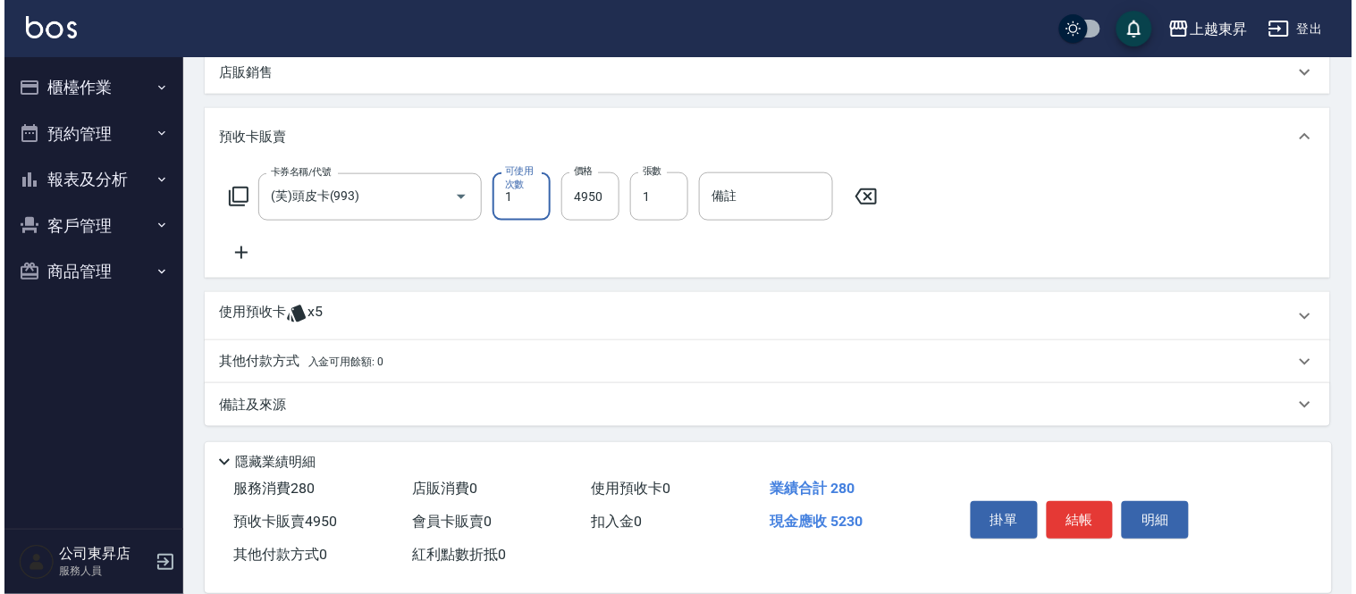
scroll to position [439, 0]
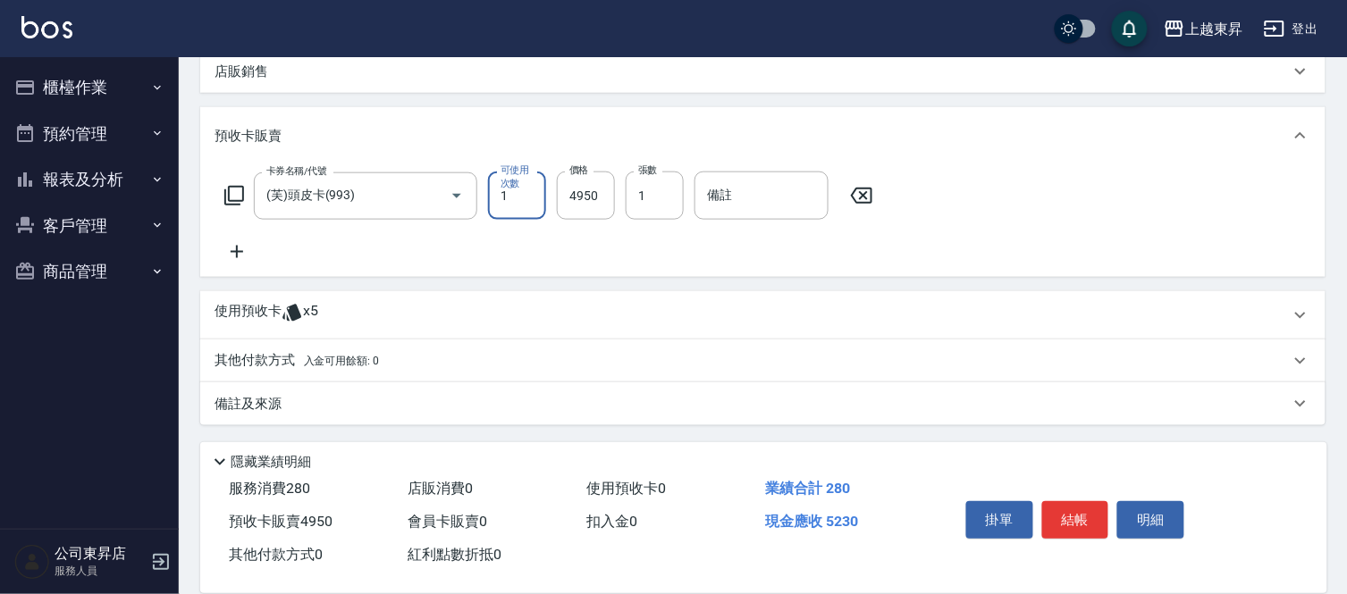
click at [241, 252] on icon at bounding box center [237, 252] width 13 height 13
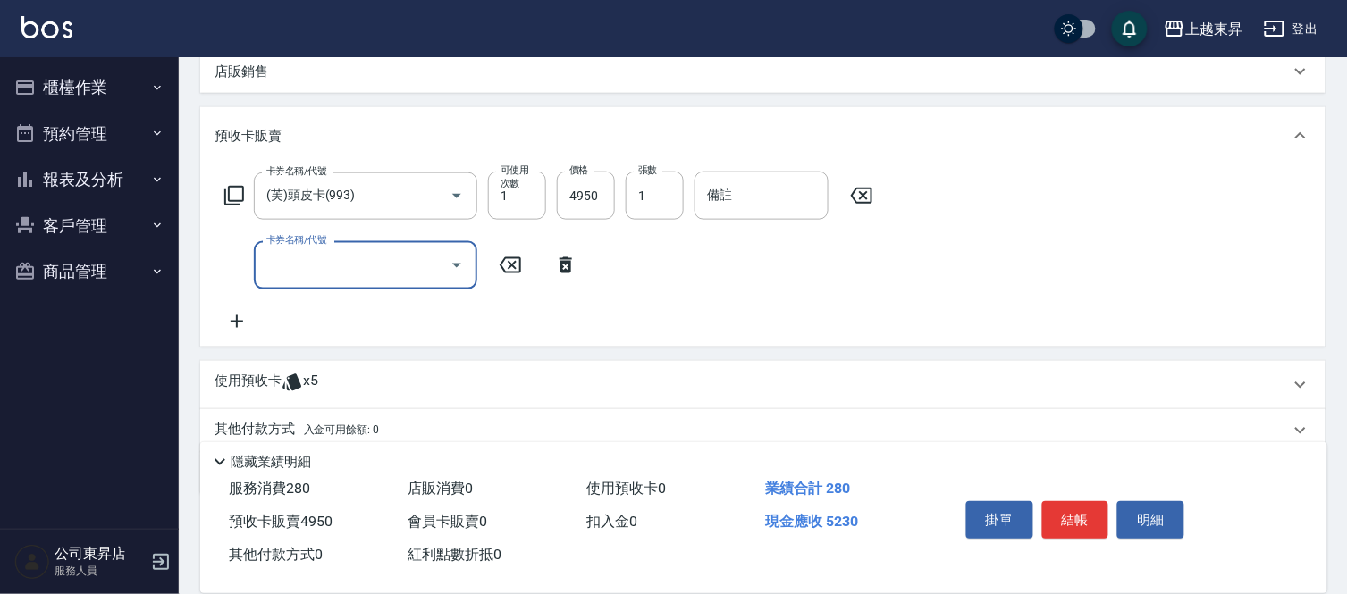
click at [234, 311] on icon at bounding box center [236, 321] width 45 height 21
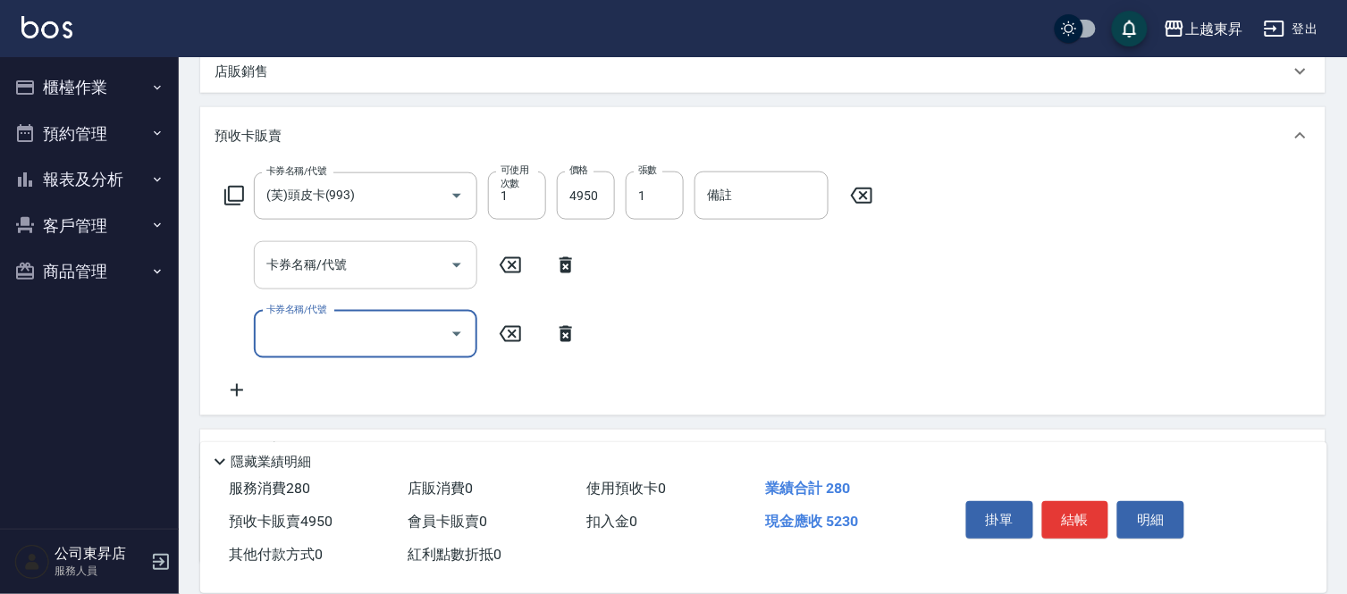
click at [331, 270] on input "卡券名稱/代號" at bounding box center [352, 264] width 181 height 31
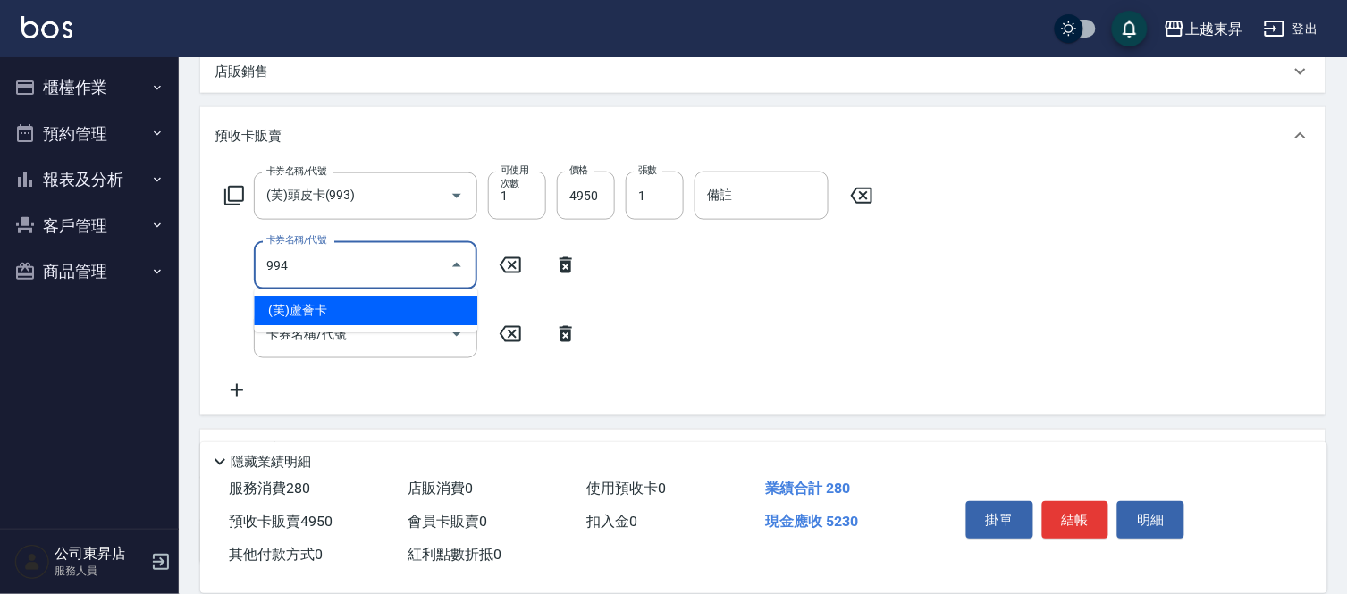
type input "(芙)蘆薈卡(994)"
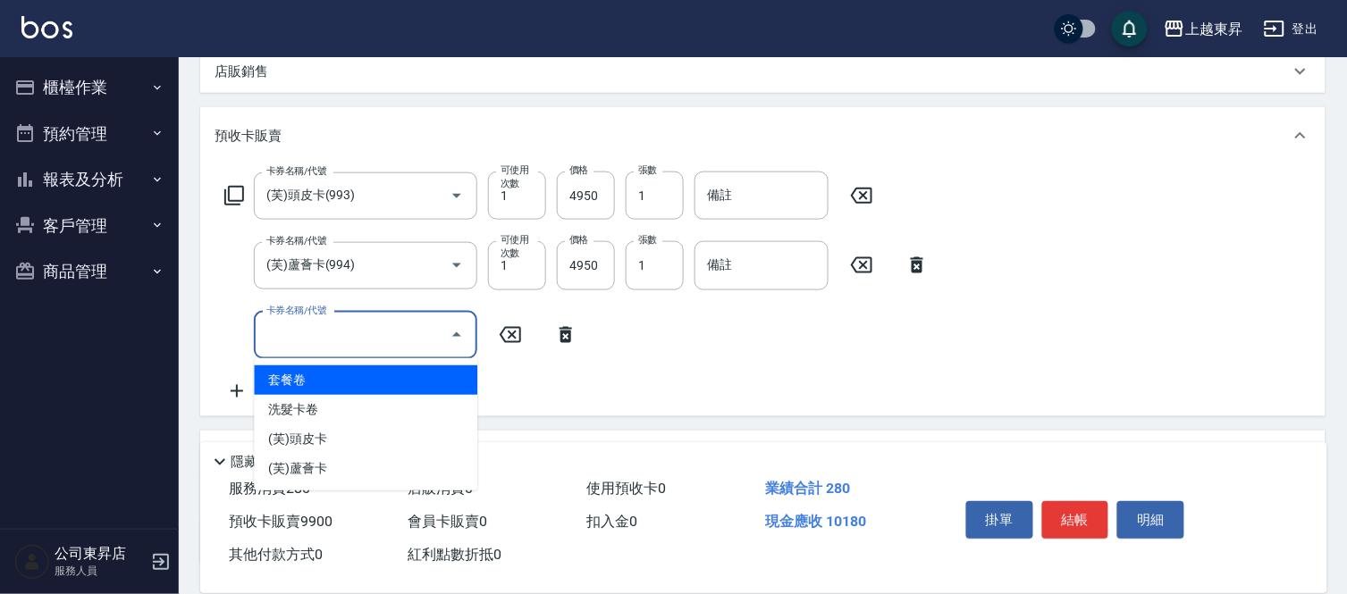
click at [332, 346] on input "卡券名稱/代號" at bounding box center [352, 335] width 181 height 31
type input "(芙)蘆薈卡(994)"
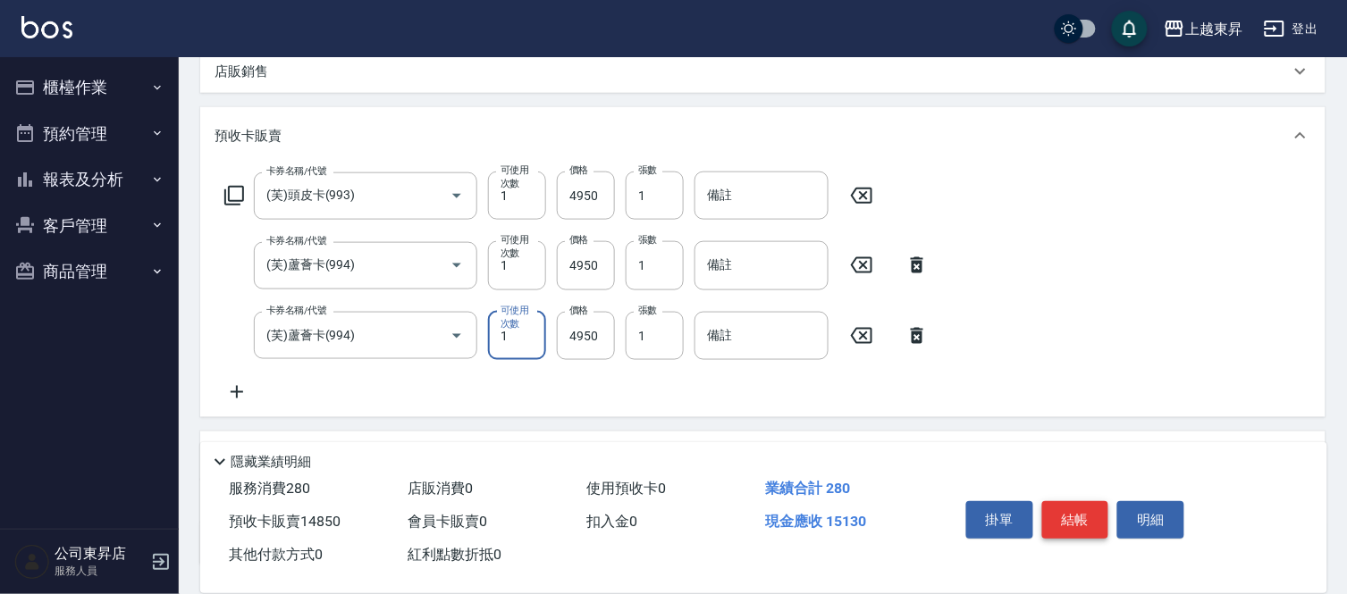
click at [1095, 511] on button "結帳" at bounding box center [1075, 520] width 67 height 38
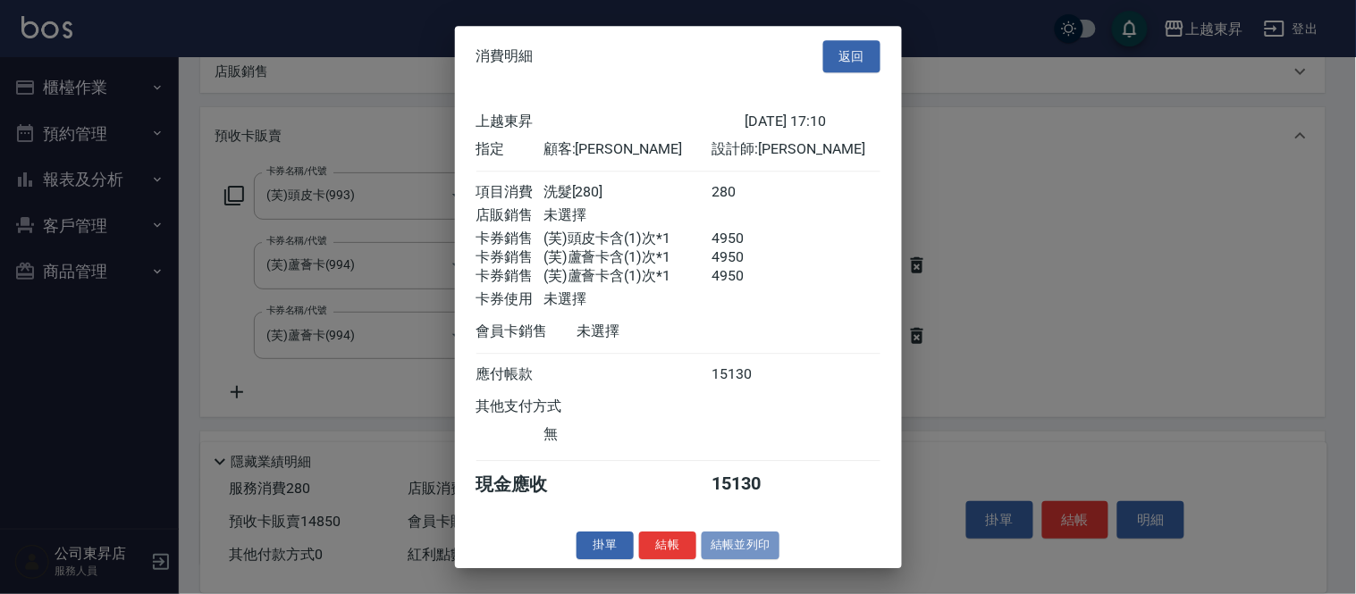
click at [736, 557] on button "結帳並列印" at bounding box center [741, 546] width 78 height 28
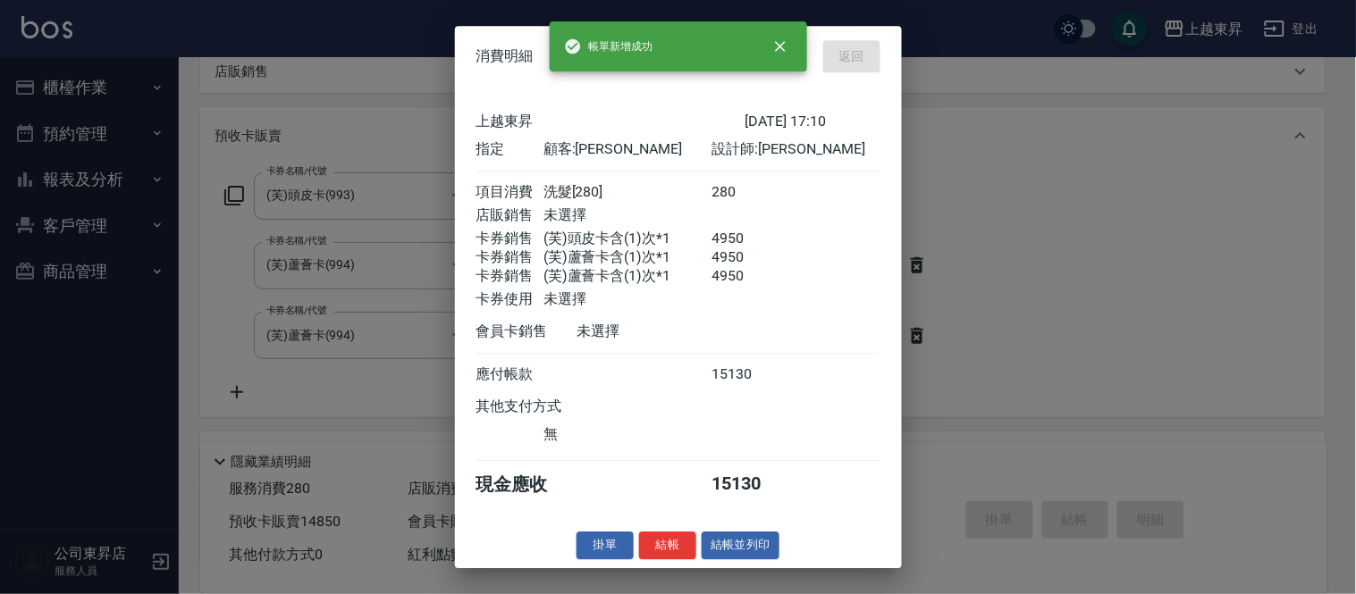
type input "[DATE] 17:12"
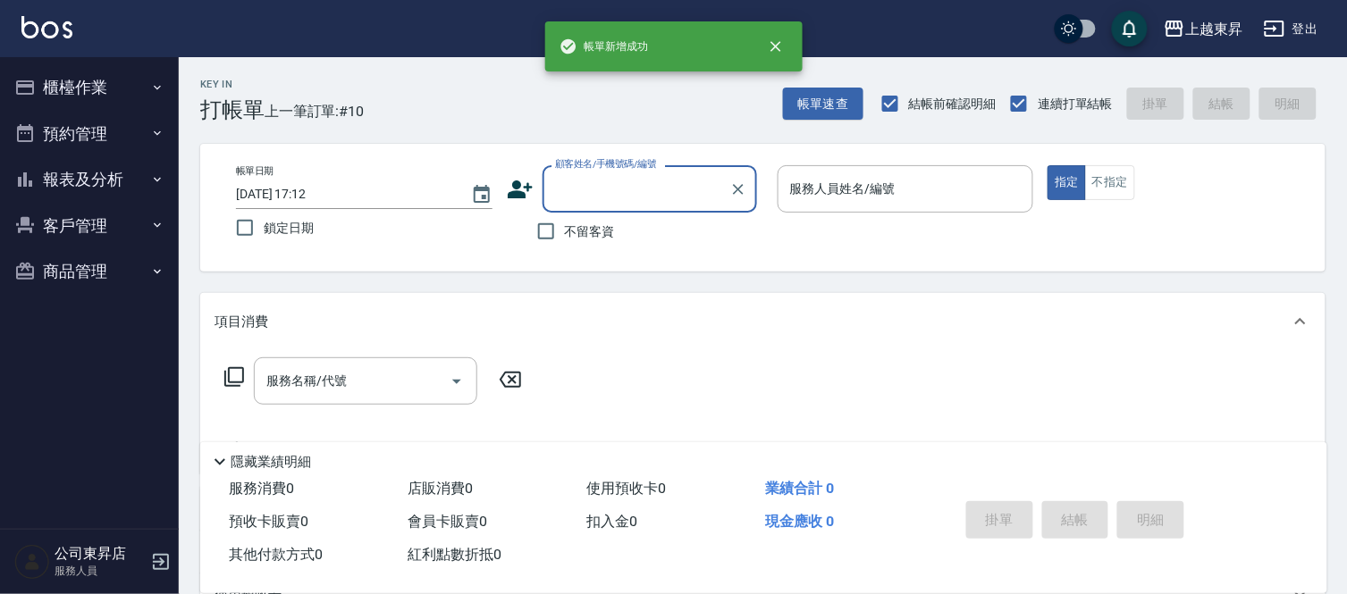
scroll to position [0, 0]
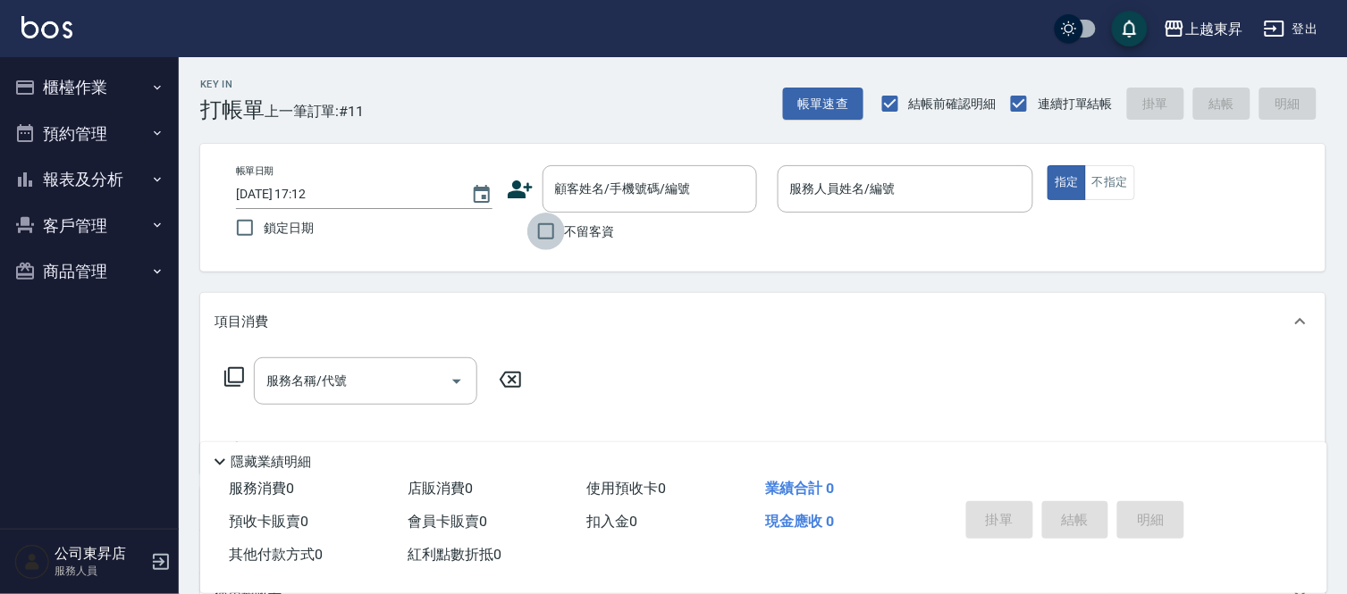
click at [545, 236] on input "不留客資" at bounding box center [546, 232] width 38 height 38
checkbox input "true"
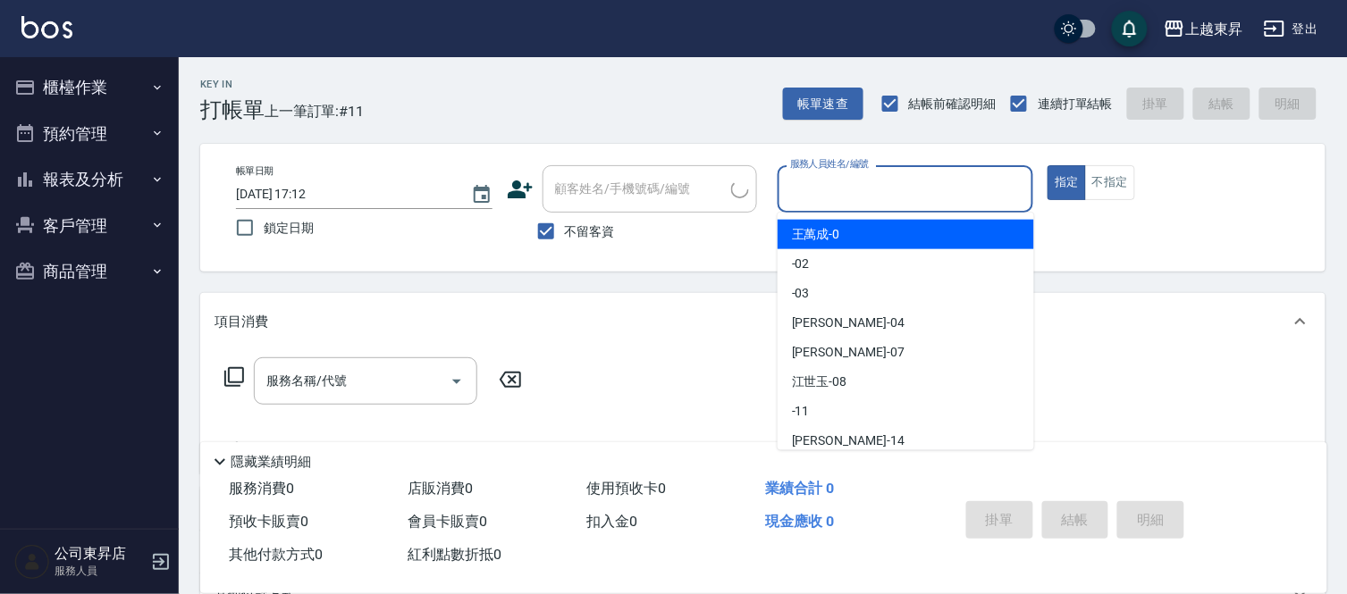
drag, startPoint x: 851, startPoint y: 193, endPoint x: 850, endPoint y: 210, distance: 17.0
click at [850, 193] on input "服務人員姓名/編號" at bounding box center [906, 188] width 240 height 31
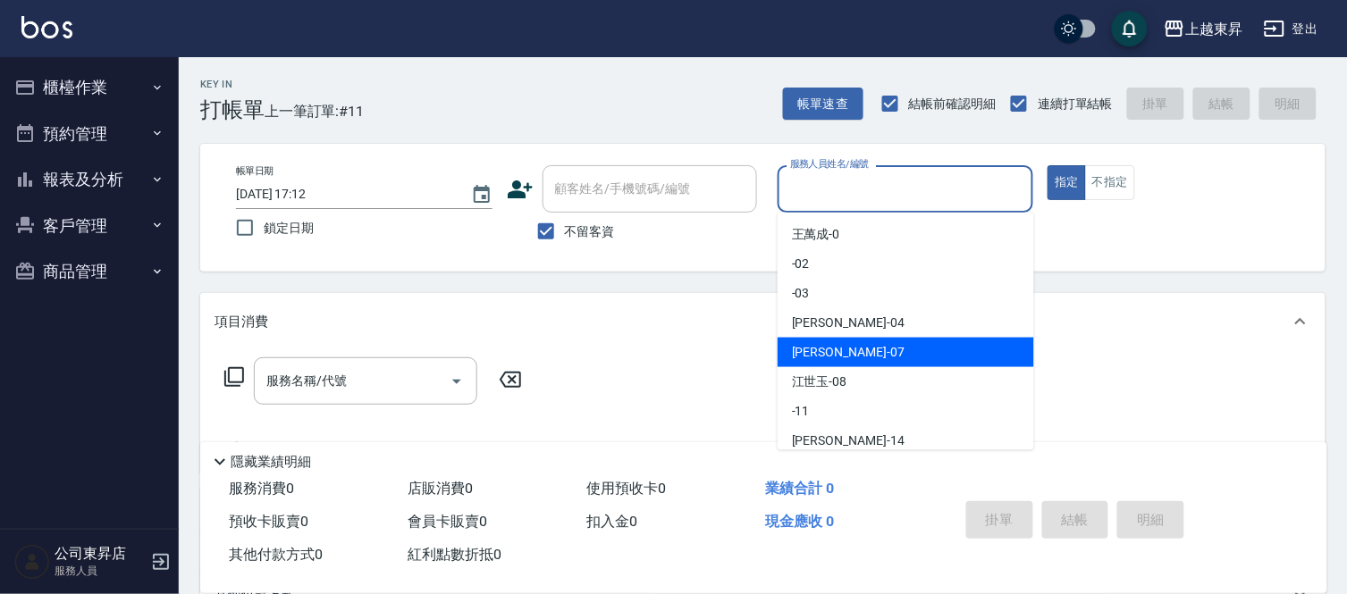
click at [861, 346] on div "[PERSON_NAME] -07" at bounding box center [905, 352] width 256 height 29
type input "[PERSON_NAME]-07"
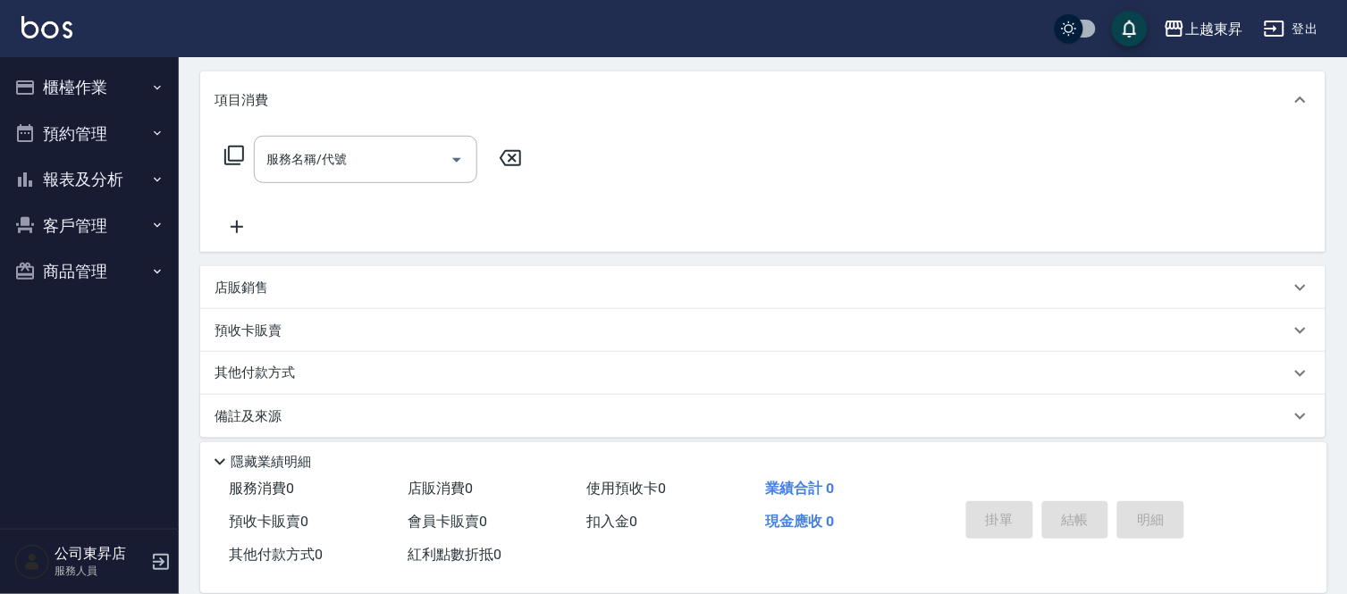
scroll to position [234, 0]
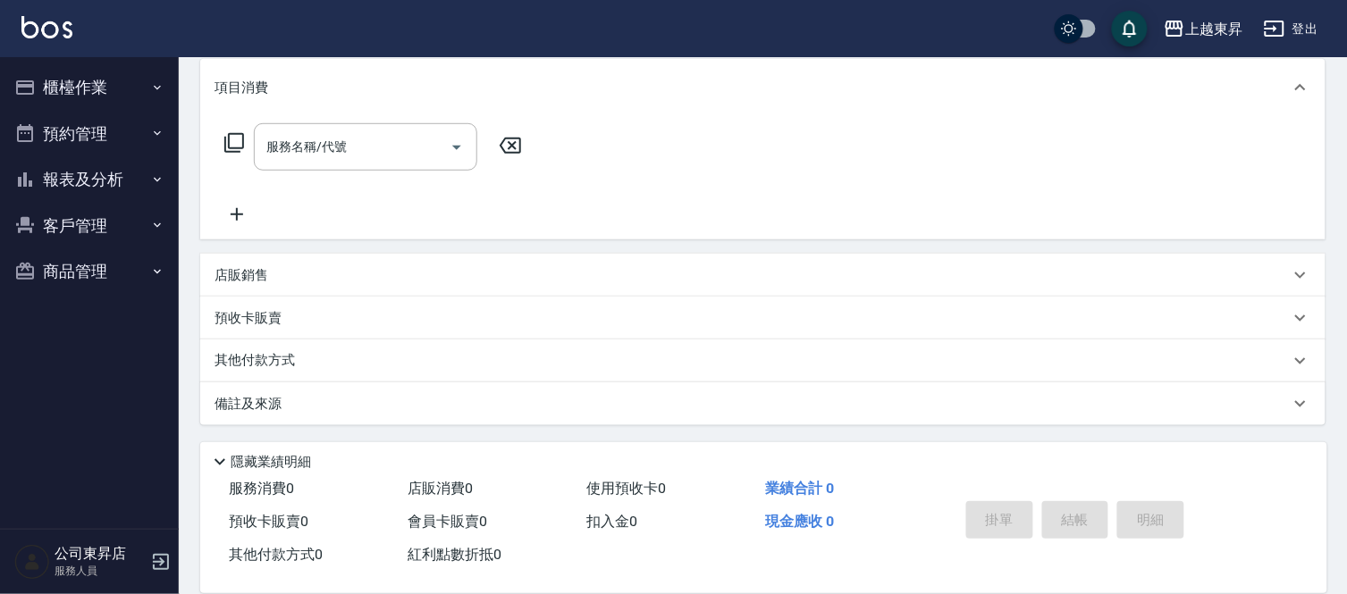
click at [254, 315] on p "預收卡販賣" at bounding box center [247, 318] width 67 height 19
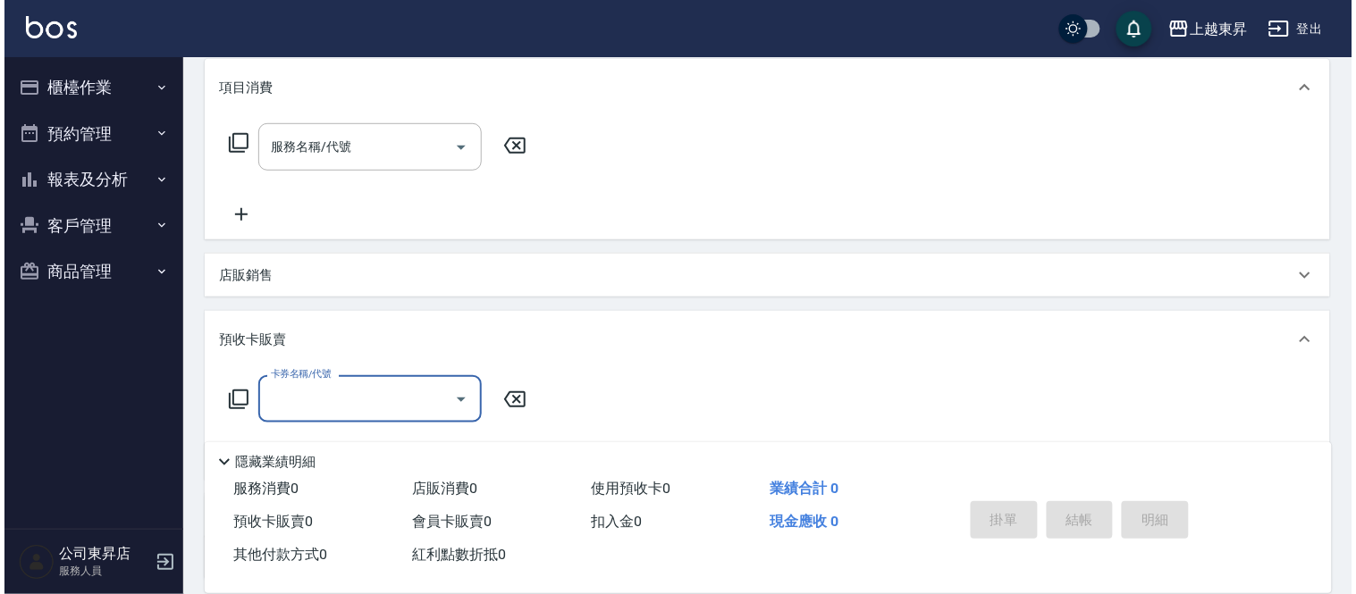
scroll to position [1, 0]
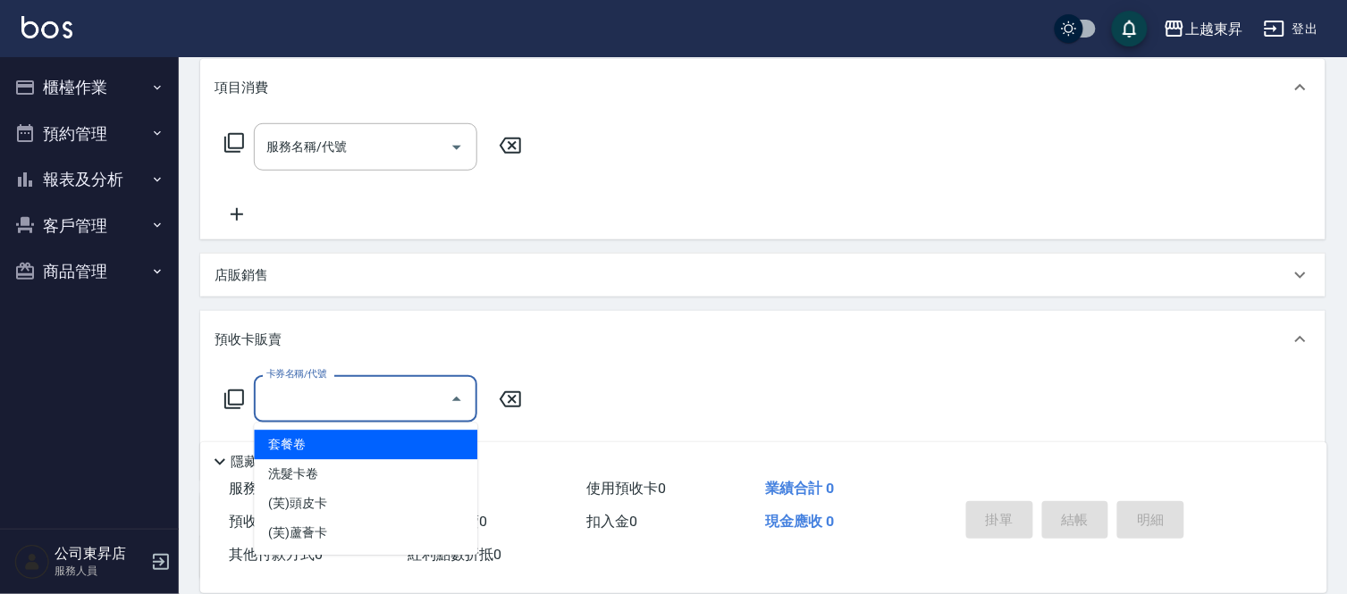
click at [314, 406] on input "卡券名稱/代號" at bounding box center [352, 398] width 181 height 31
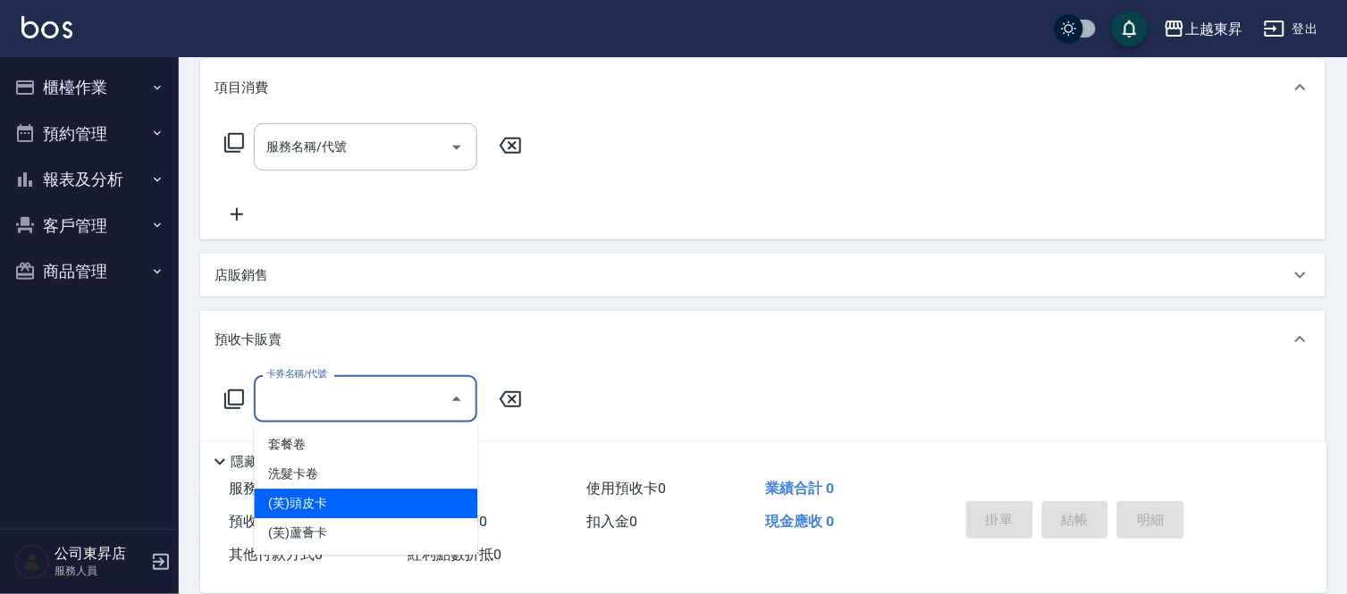
click at [315, 507] on span "(芙)頭皮卡" at bounding box center [365, 504] width 223 height 29
type input "(芙)頭皮卡(993)"
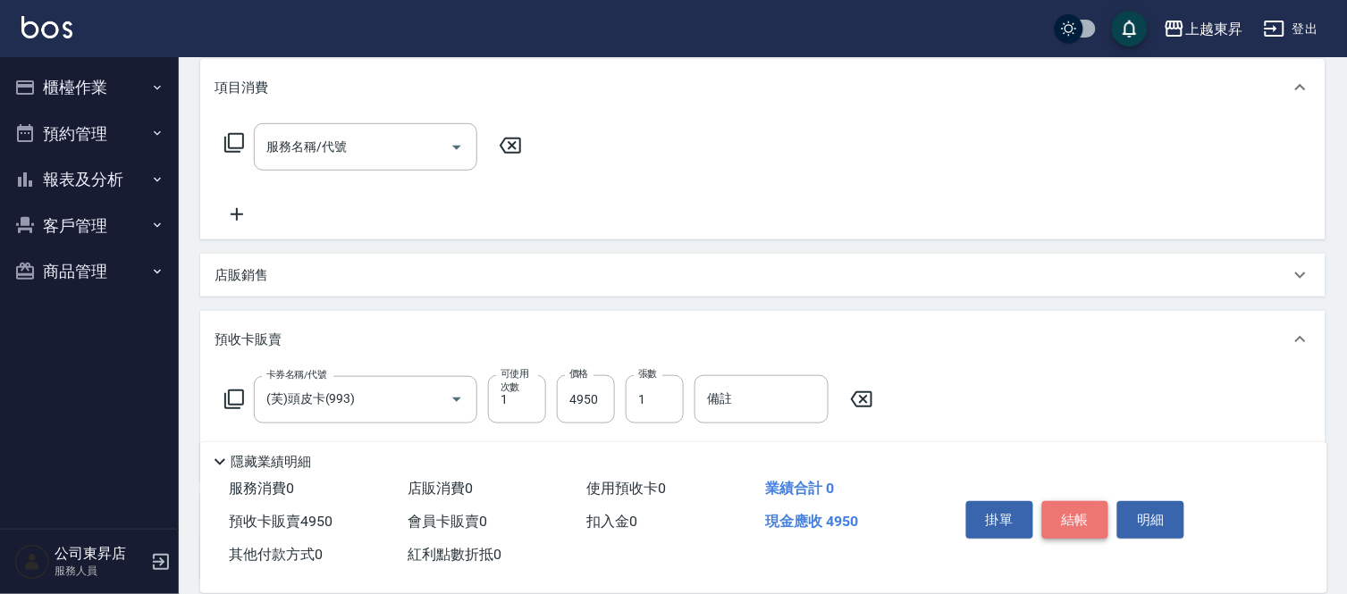
click at [1076, 515] on button "結帳" at bounding box center [1075, 520] width 67 height 38
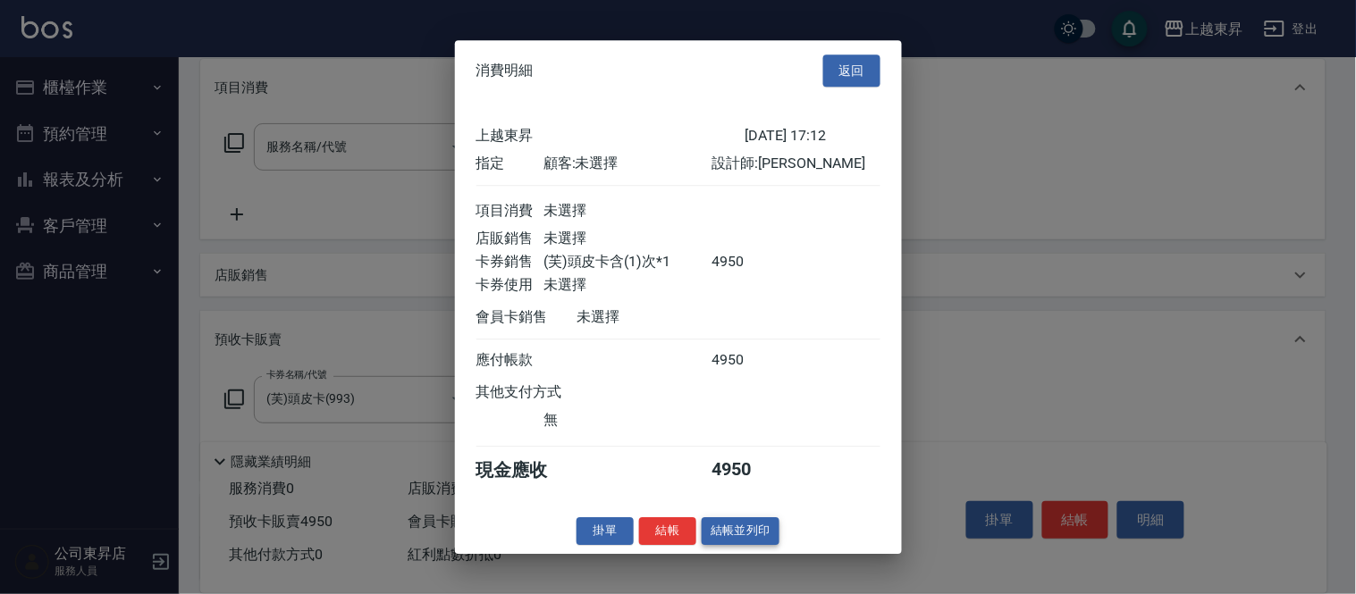
click at [749, 545] on button "結帳並列印" at bounding box center [741, 531] width 78 height 28
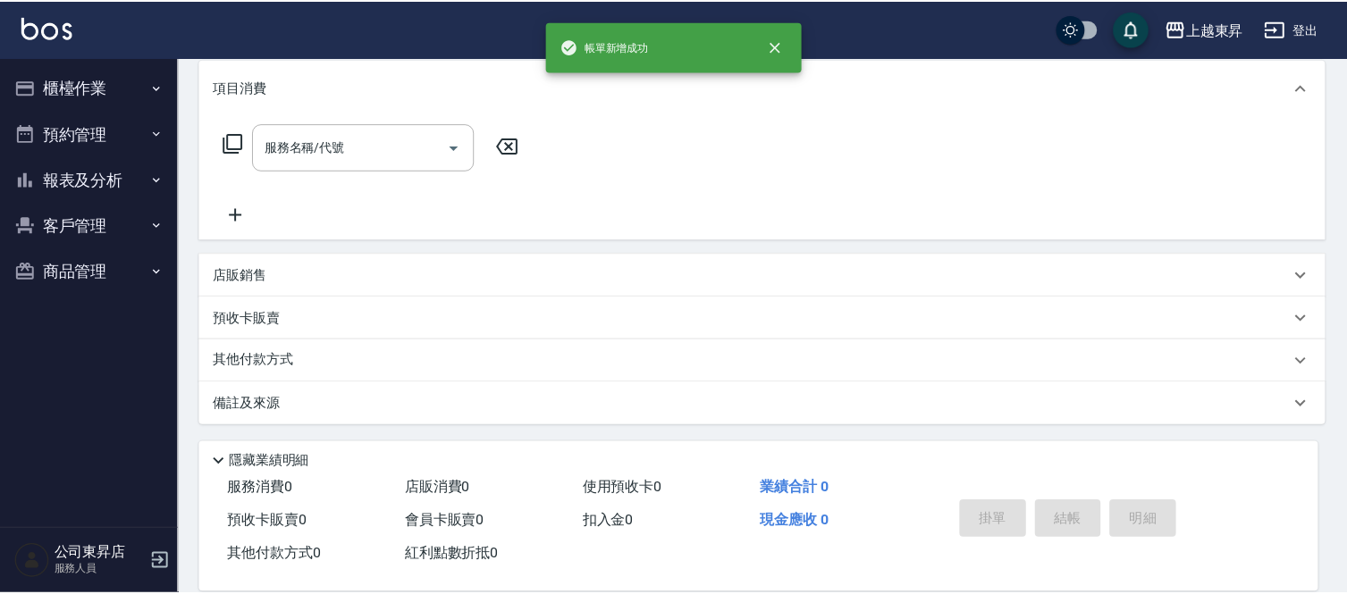
scroll to position [0, 0]
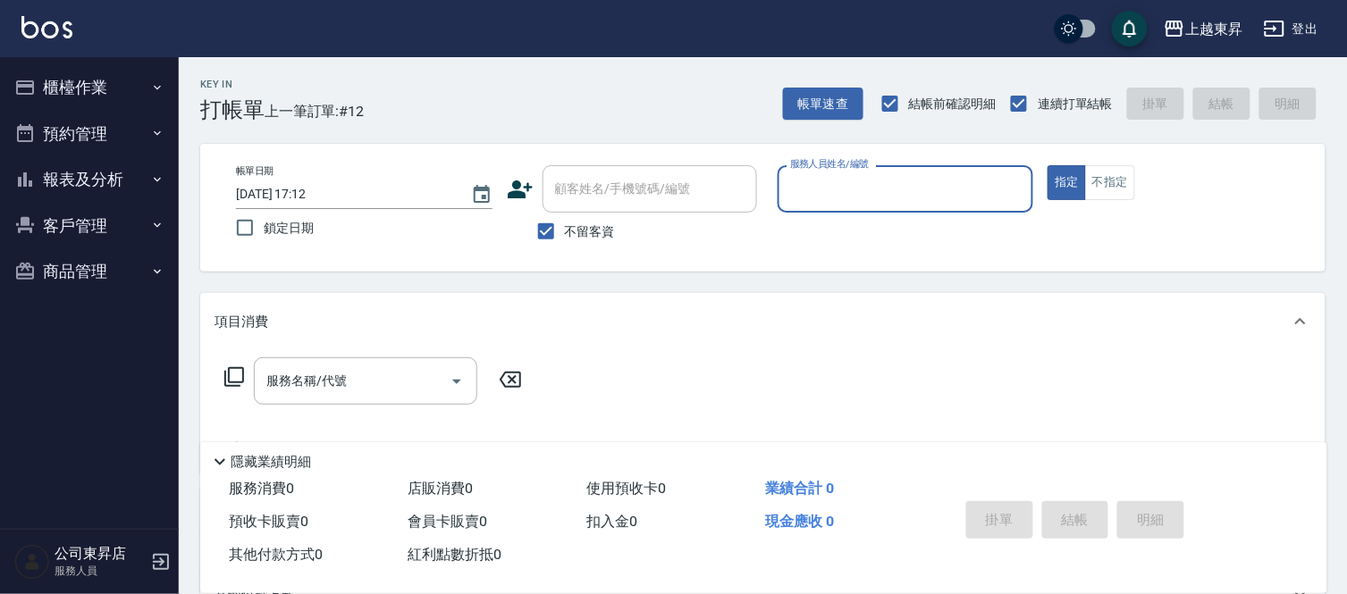
click at [827, 191] on input "服務人員姓名/編號" at bounding box center [906, 188] width 240 height 31
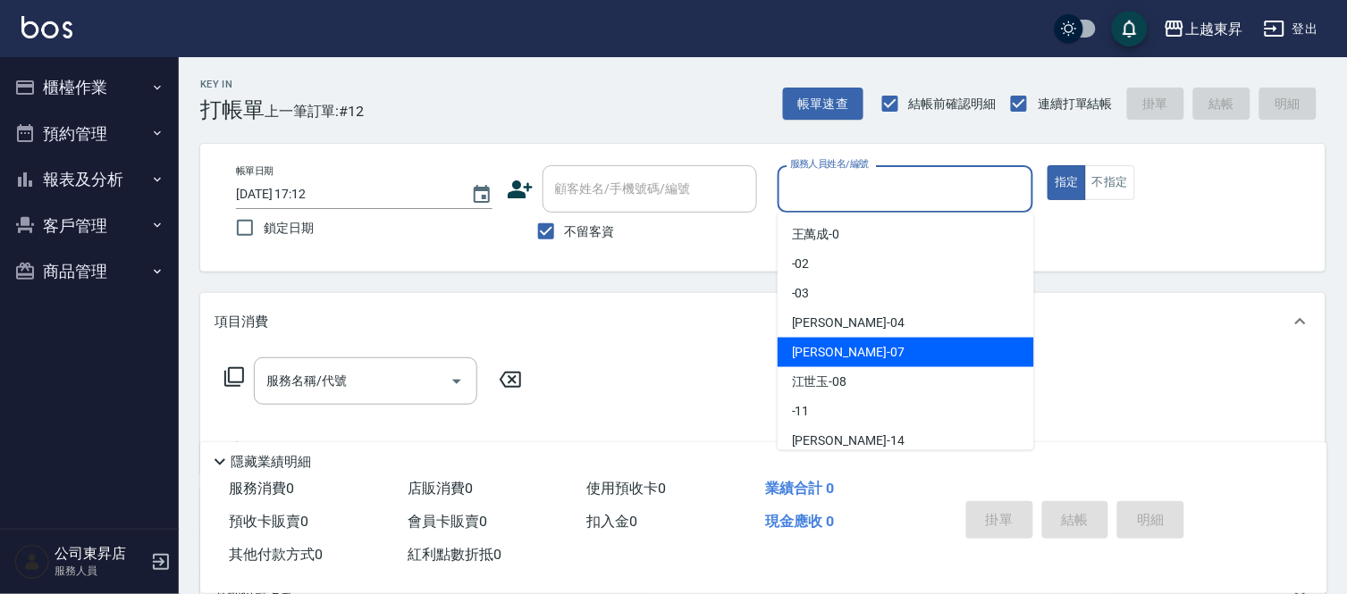
click at [845, 346] on div "[PERSON_NAME] -07" at bounding box center [905, 352] width 256 height 29
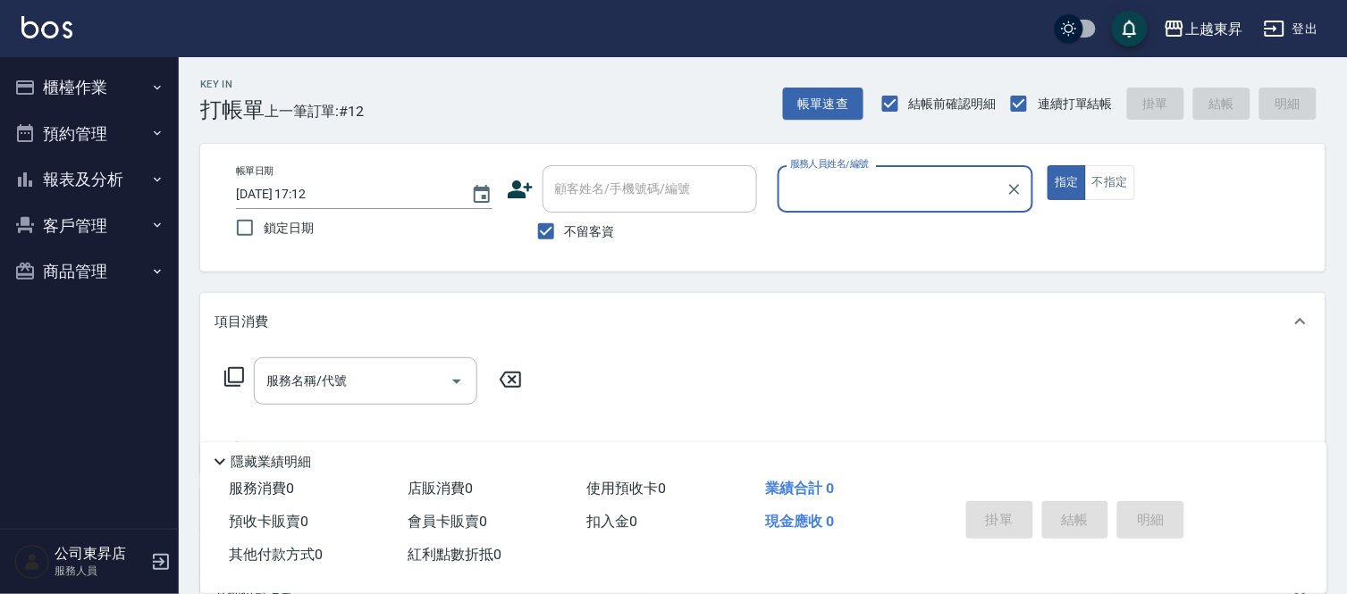
type input "[PERSON_NAME]-07"
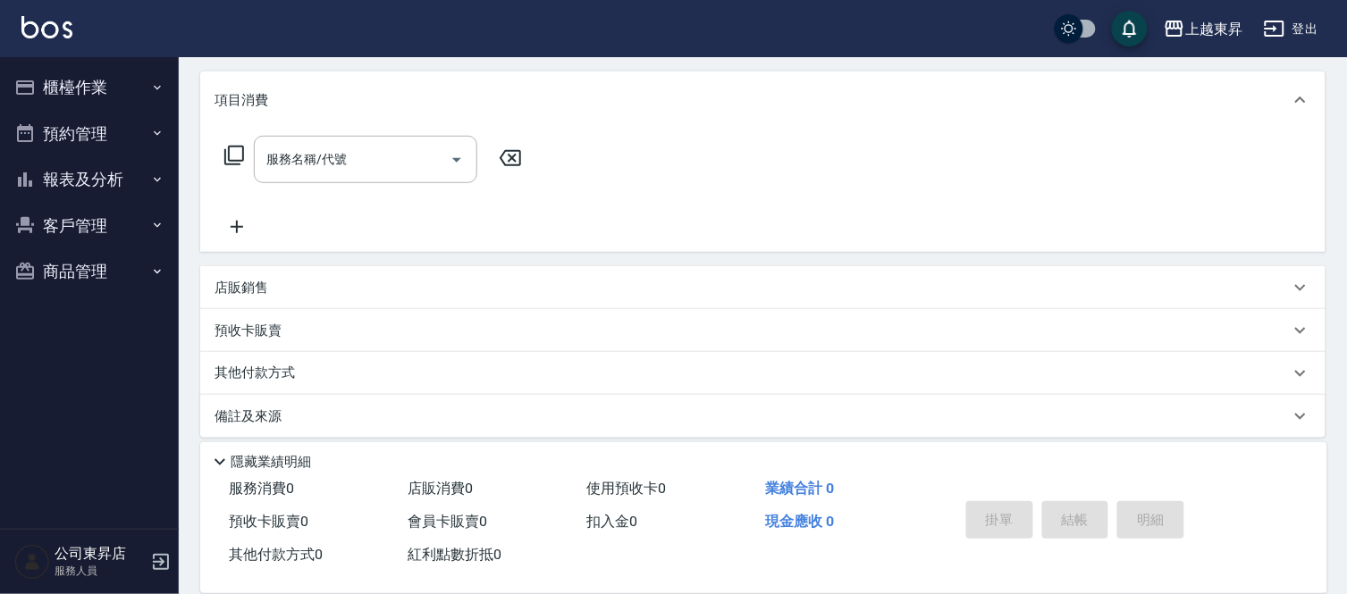
scroll to position [234, 0]
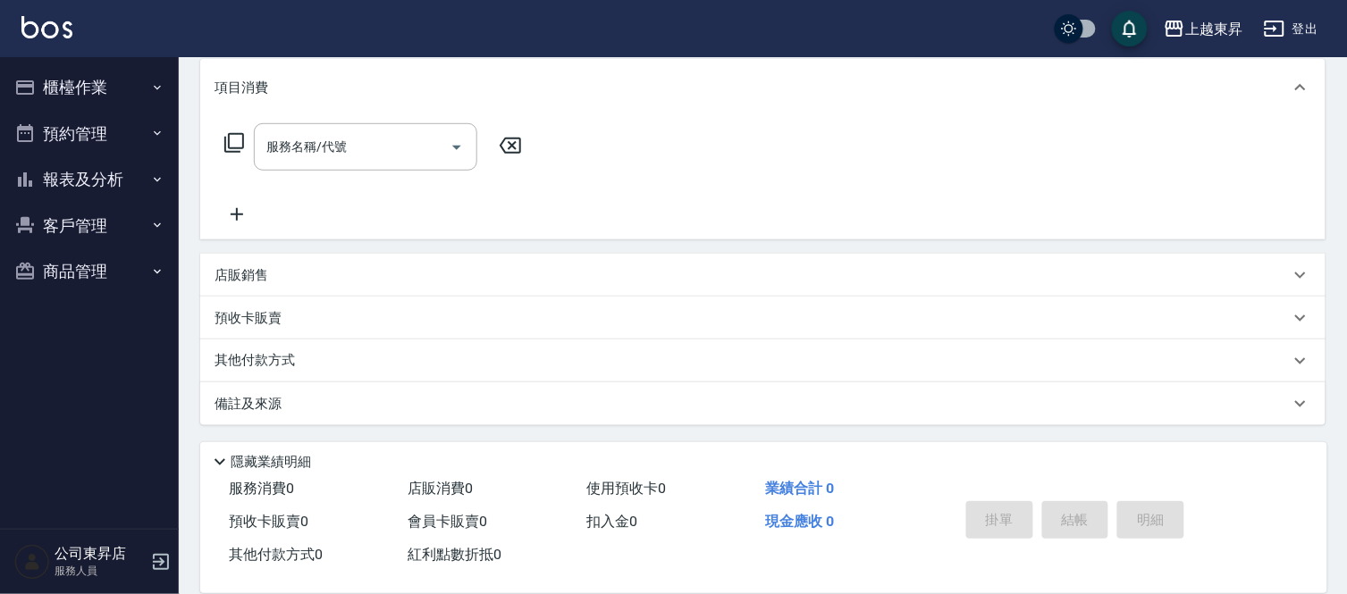
click at [293, 329] on div "預收卡販賣" at bounding box center [762, 318] width 1125 height 43
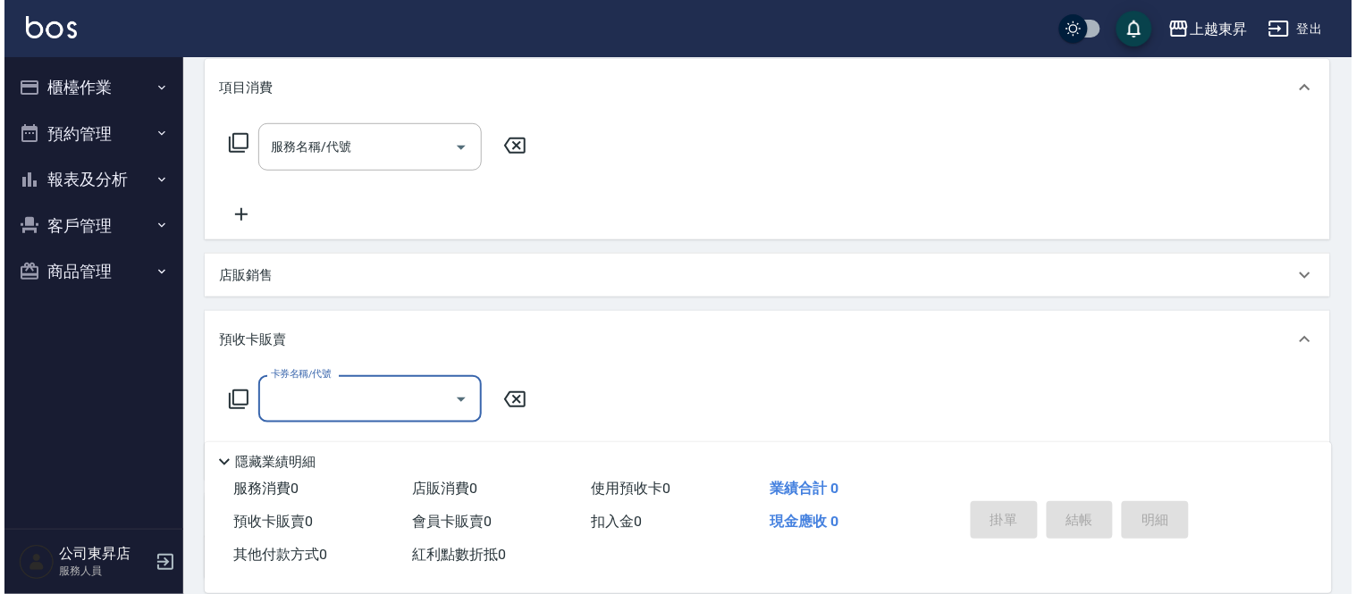
scroll to position [0, 0]
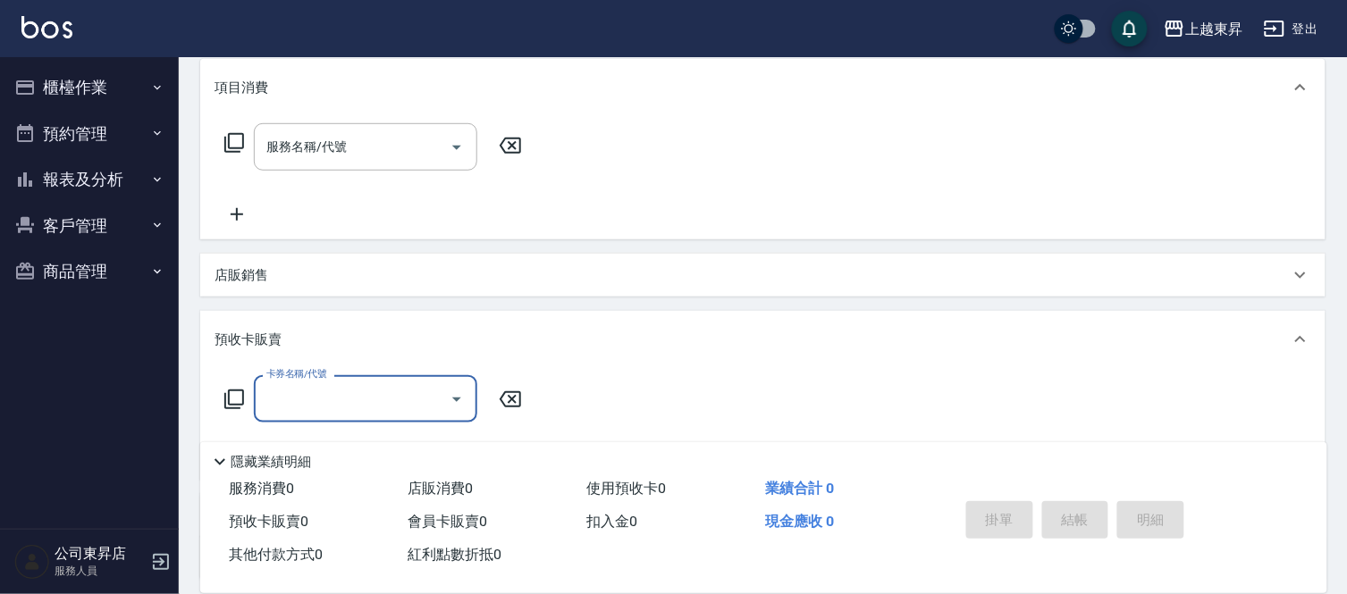
click at [302, 394] on input "卡券名稱/代號" at bounding box center [352, 398] width 181 height 31
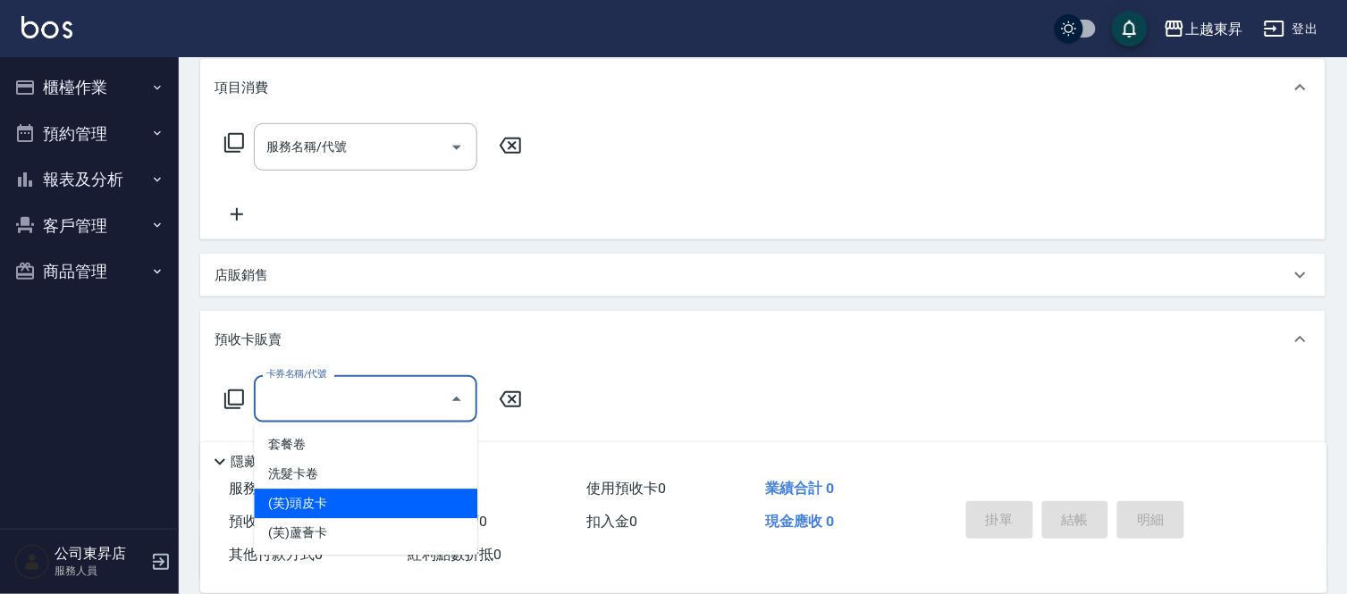
click at [328, 486] on ul "套餐卷 洗髮卡卷 (芙)頭皮卡 (芙)蘆薈卡" at bounding box center [365, 490] width 223 height 132
click at [331, 501] on span "(芙)頭皮卡" at bounding box center [365, 504] width 223 height 29
type input "(芙)頭皮卡(993)"
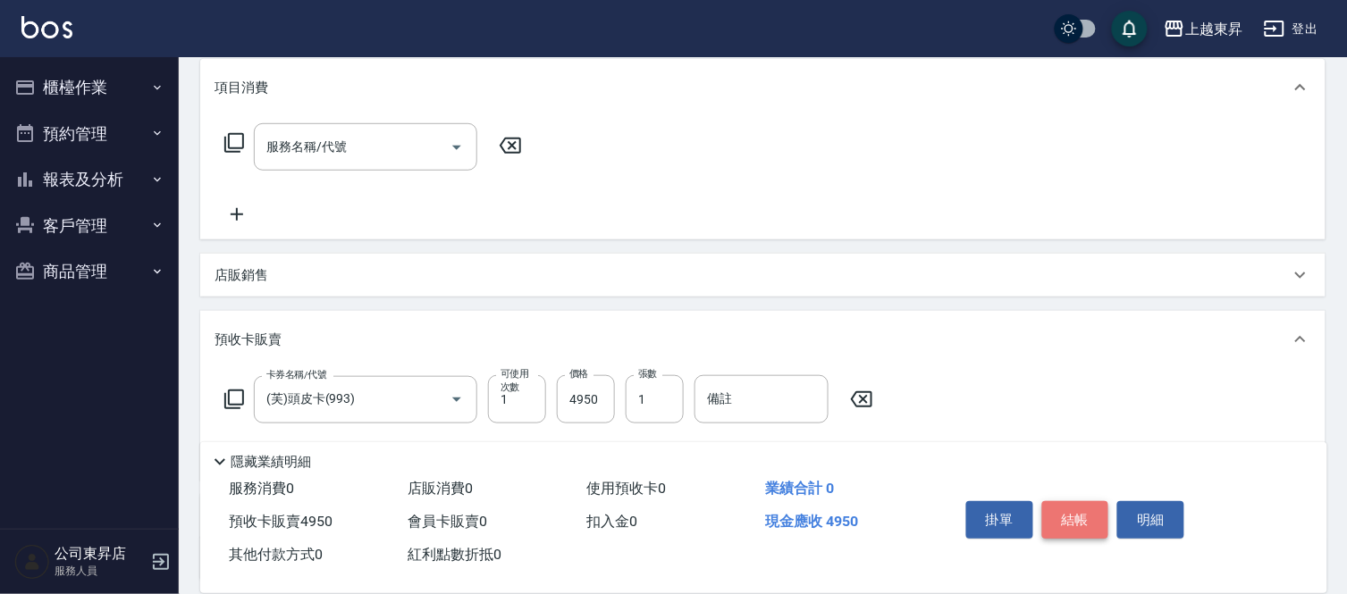
click at [1081, 521] on button "結帳" at bounding box center [1075, 520] width 67 height 38
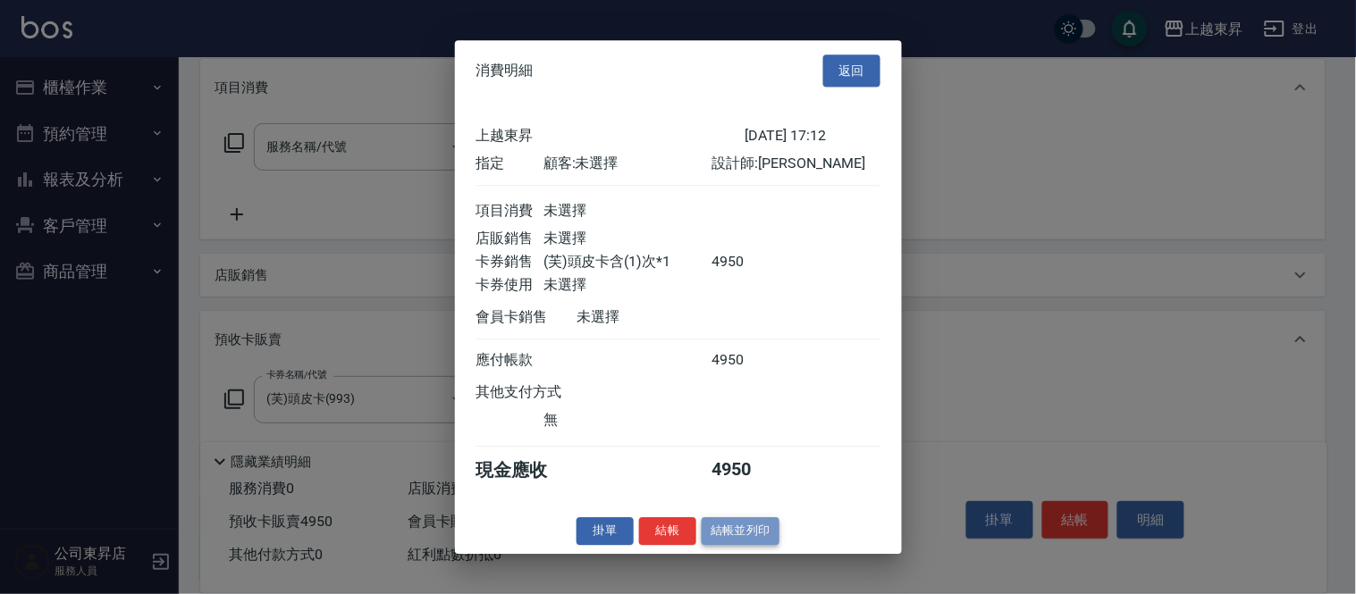
click at [754, 543] on button "結帳並列印" at bounding box center [741, 531] width 78 height 28
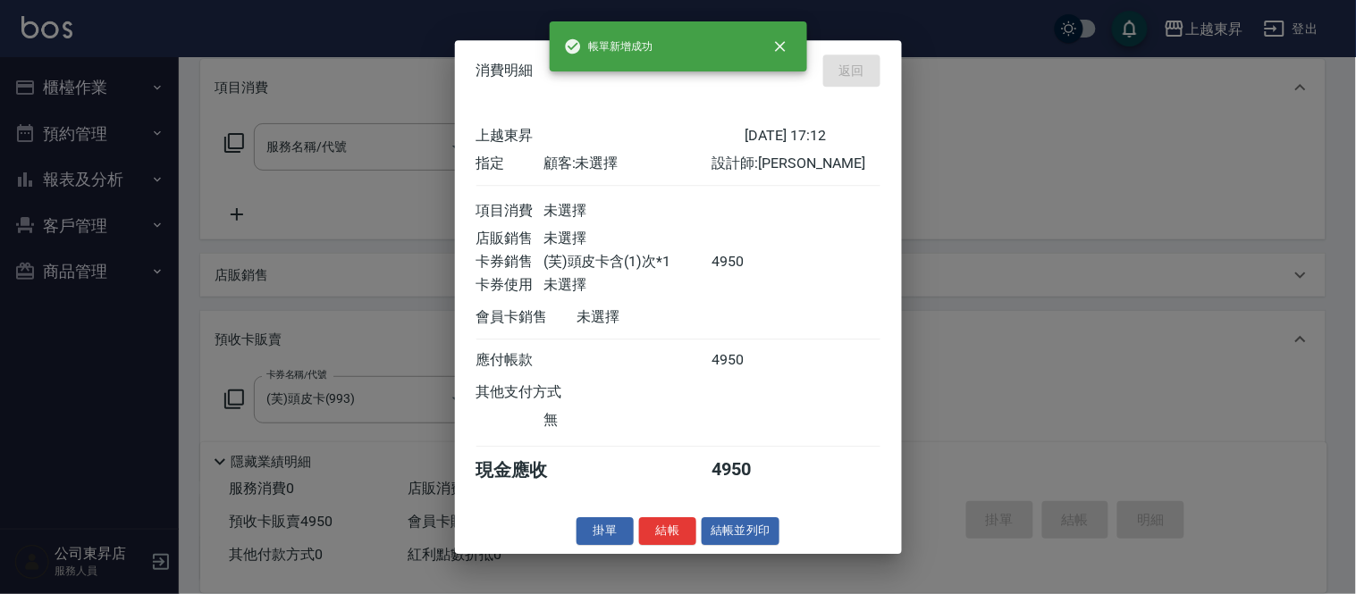
type input "[DATE] 17:13"
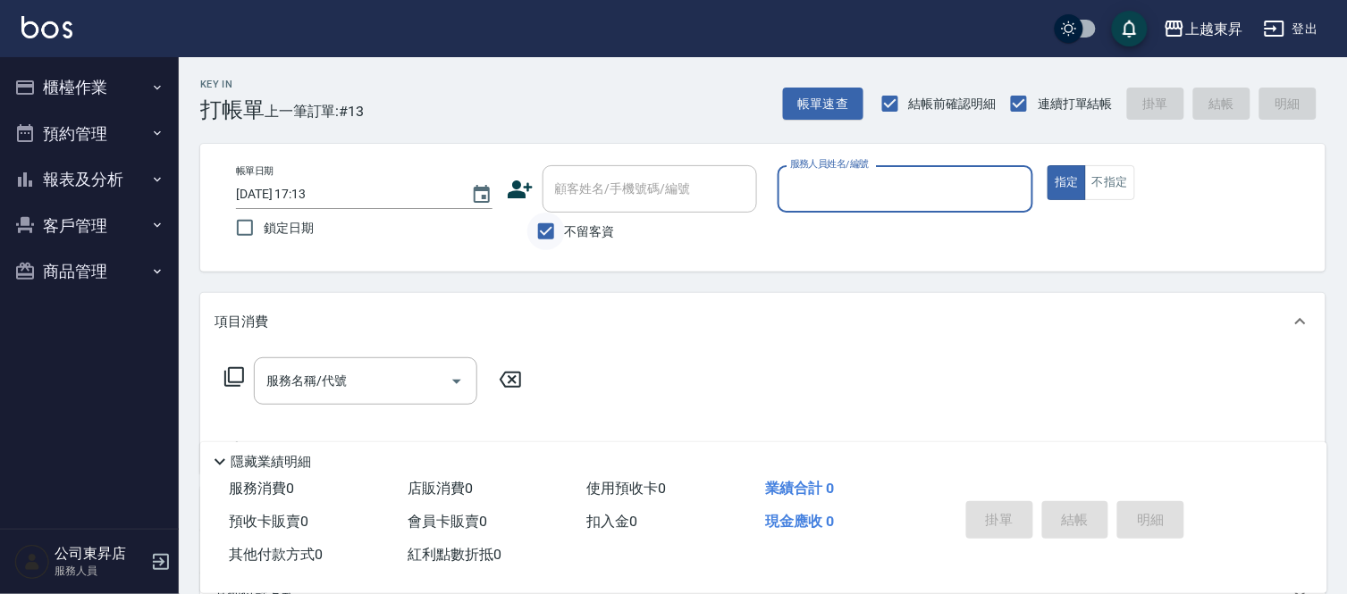
click at [547, 231] on input "不留客資" at bounding box center [546, 232] width 38 height 38
checkbox input "false"
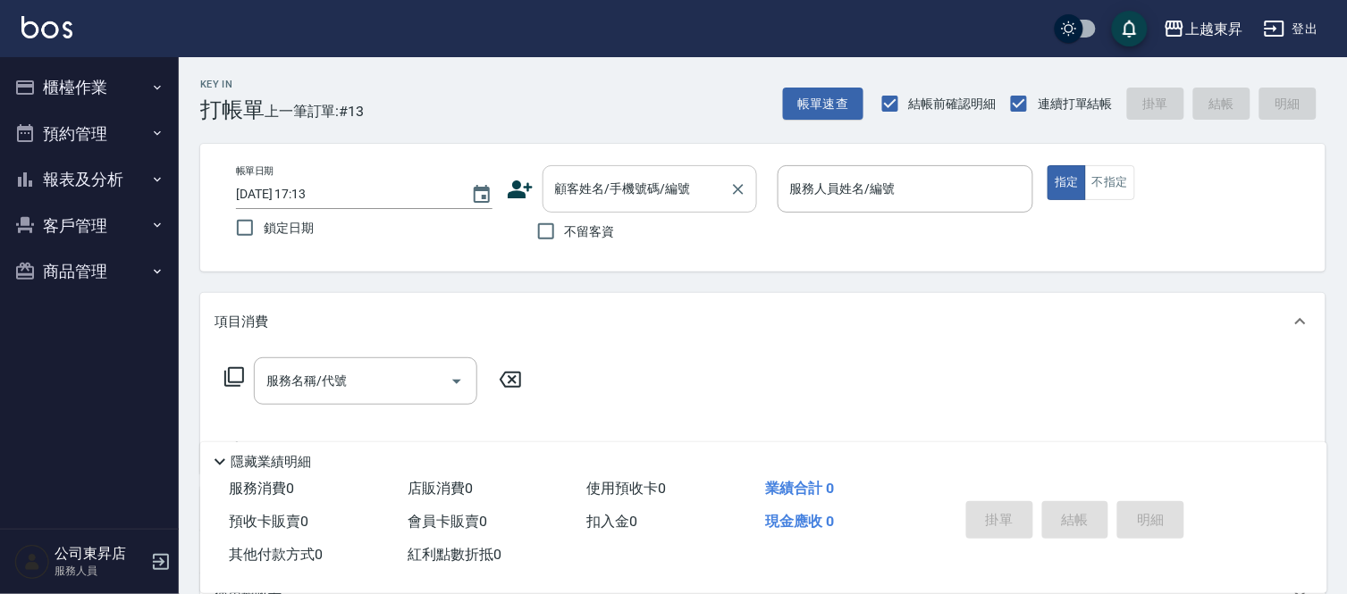
click at [578, 197] on input "顧客姓名/手機號碼/編號" at bounding box center [636, 188] width 172 height 31
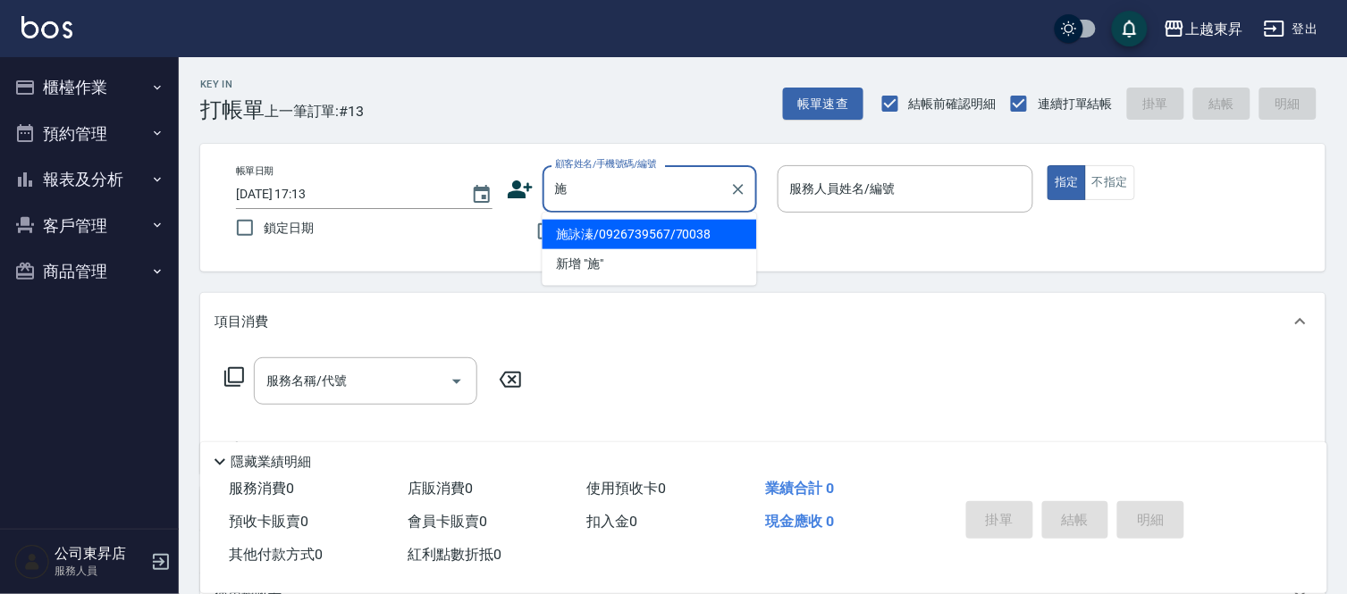
click at [587, 235] on li "施詠溱/0926739567/70038" at bounding box center [649, 234] width 214 height 29
type input "施詠溱/0926739567/70038"
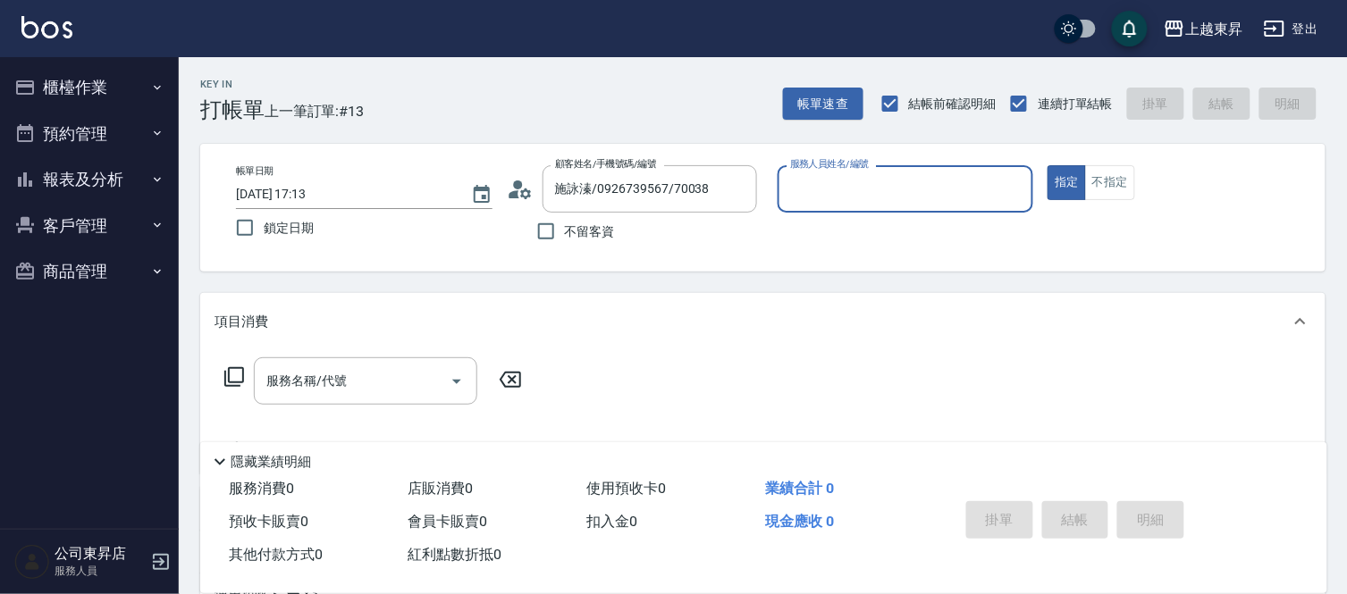
type input "[PERSON_NAME]-07"
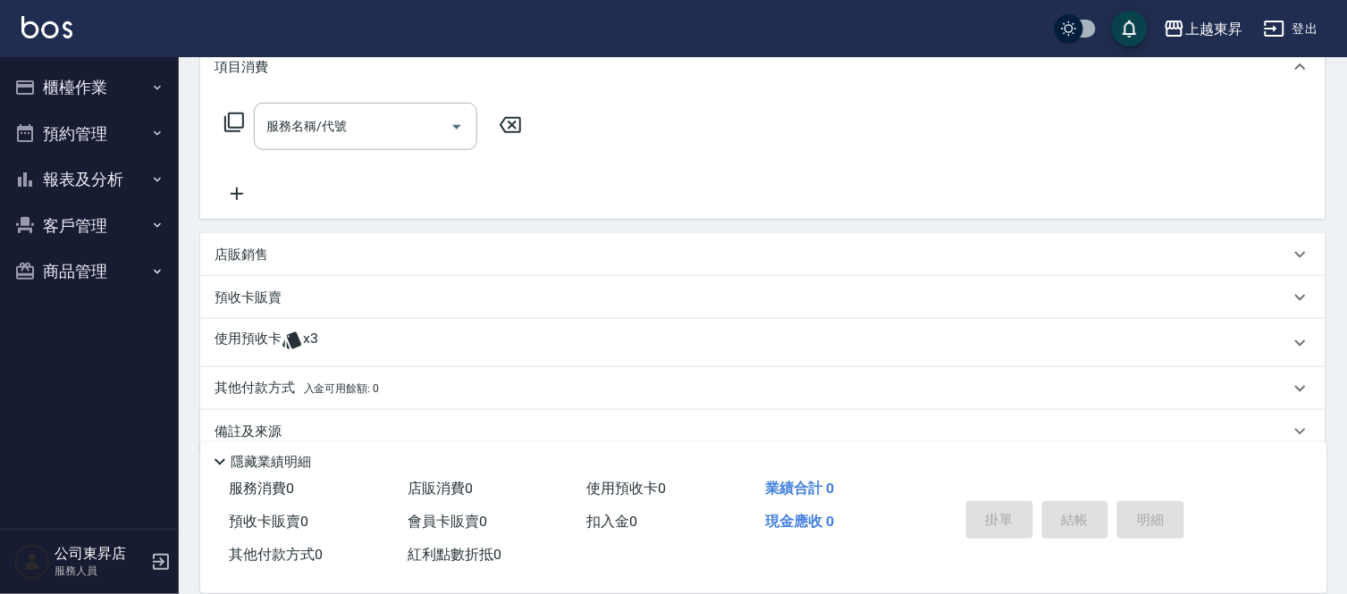
scroll to position [281, 0]
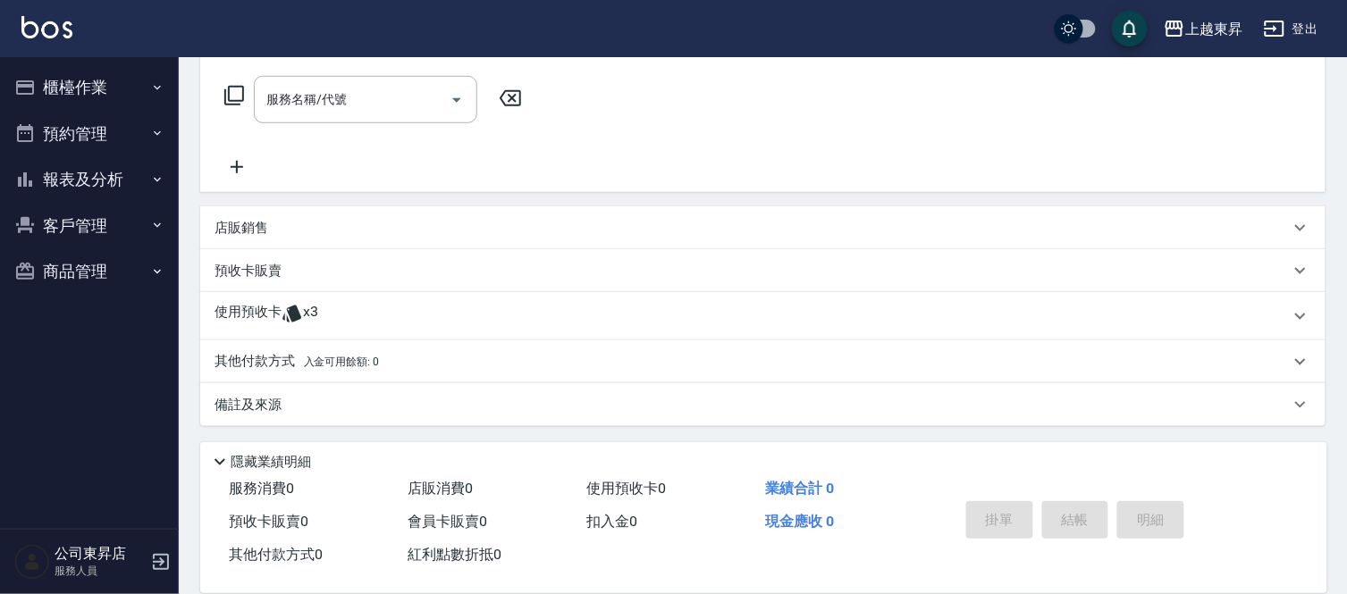
click at [275, 273] on p "預收卡販賣" at bounding box center [247, 271] width 67 height 19
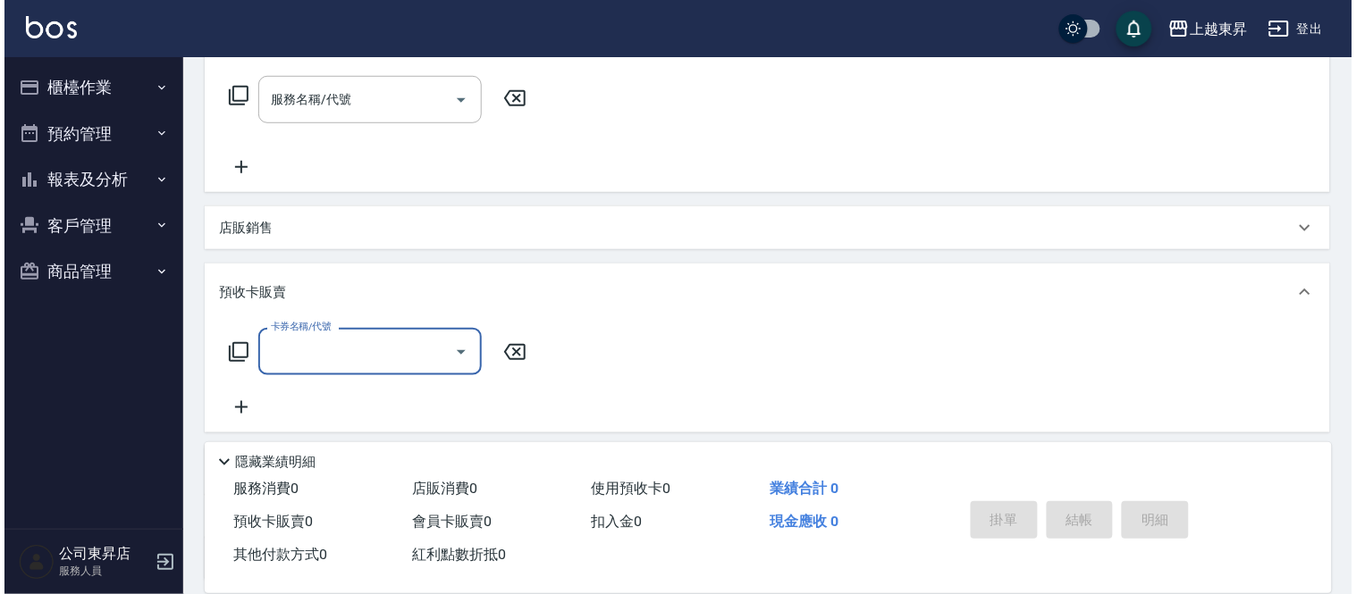
scroll to position [1, 0]
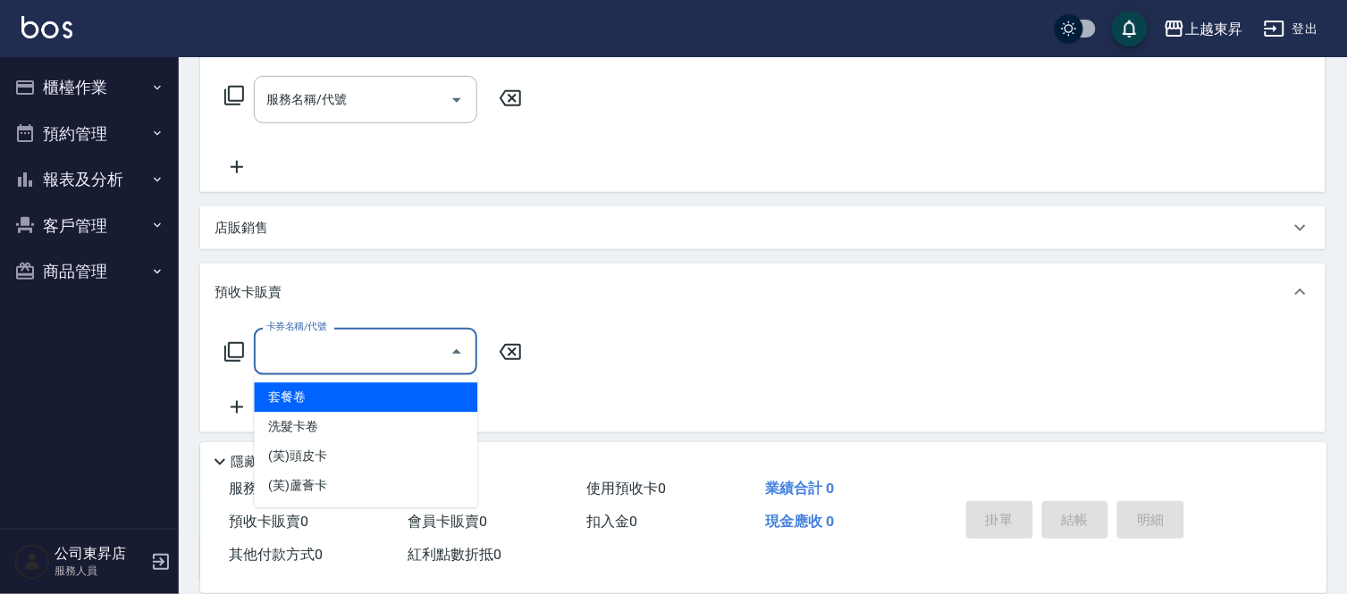
click at [314, 357] on input "卡券名稱/代號" at bounding box center [352, 351] width 181 height 31
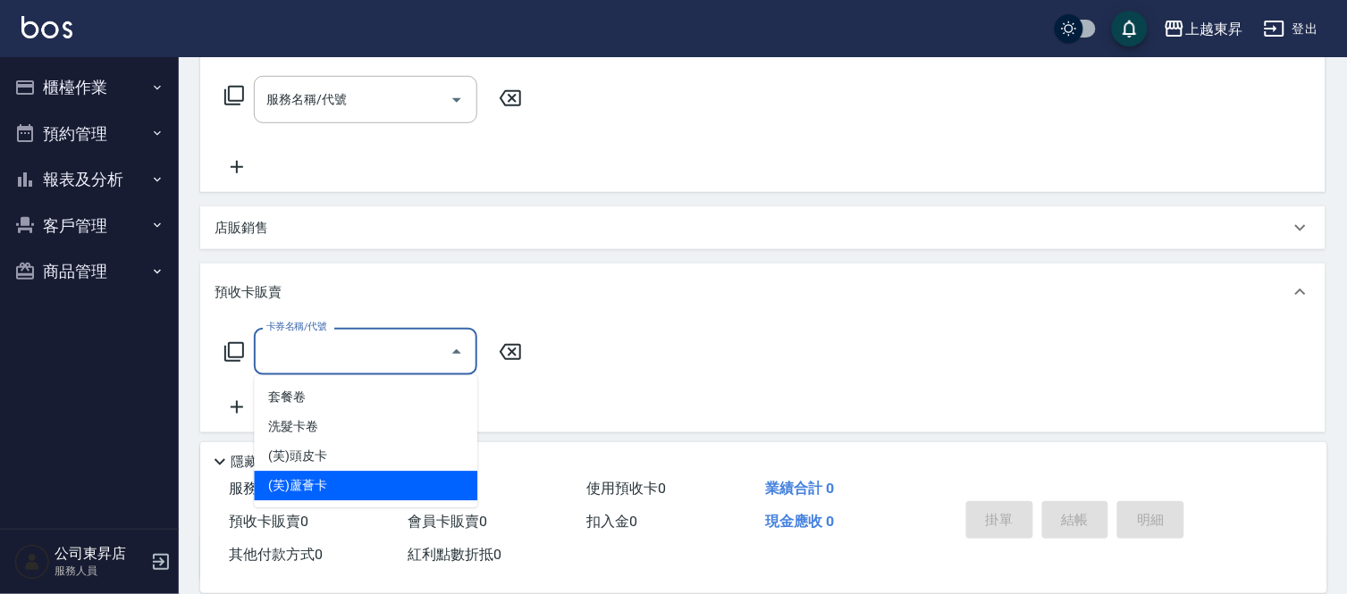
click at [320, 477] on span "(芙)蘆薈卡" at bounding box center [365, 486] width 223 height 29
type input "(芙)蘆薈卡(994)"
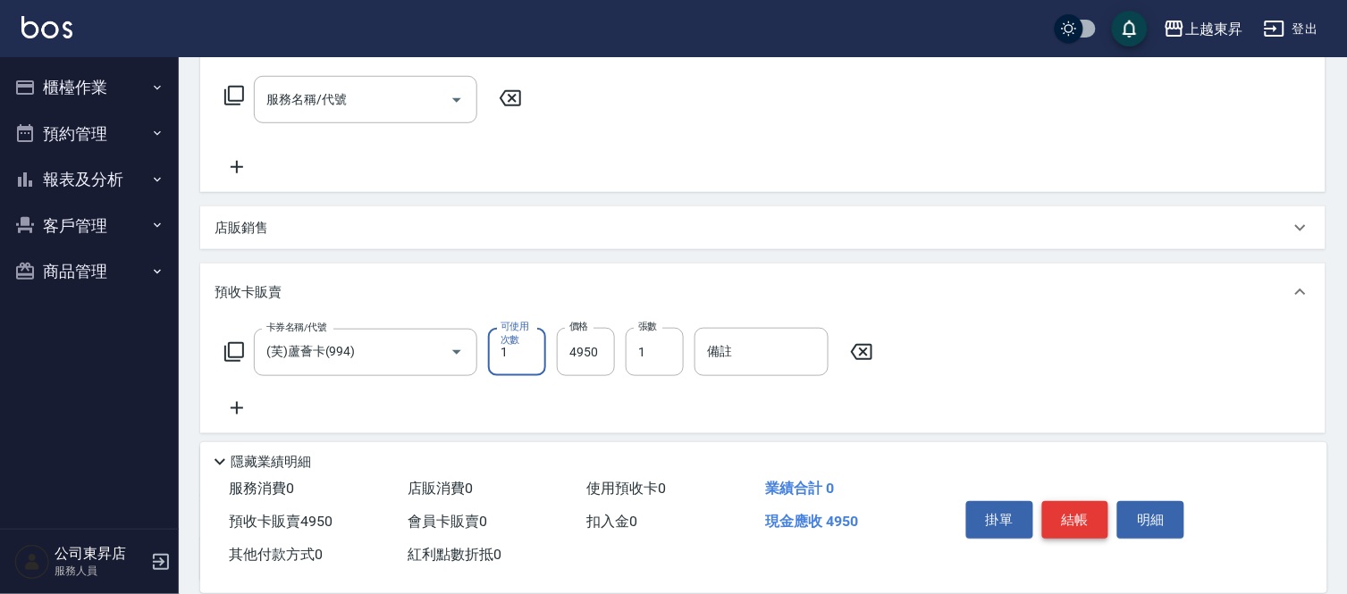
click at [1058, 504] on button "結帳" at bounding box center [1075, 520] width 67 height 38
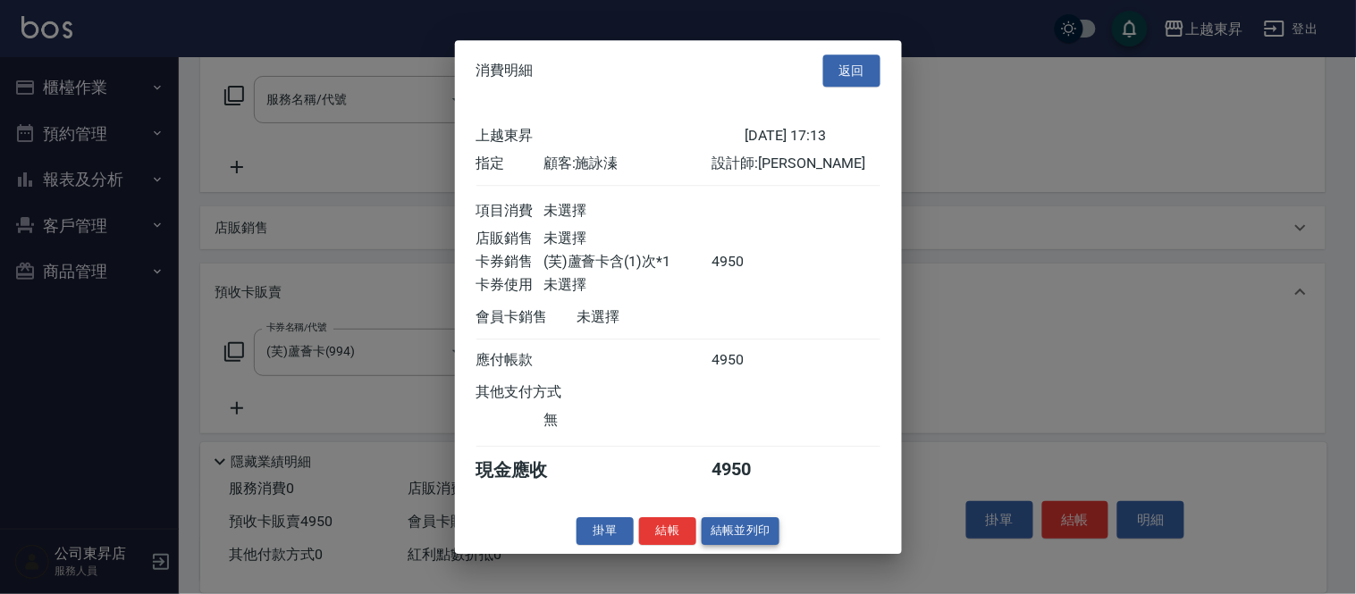
click at [752, 545] on button "結帳並列印" at bounding box center [741, 531] width 78 height 28
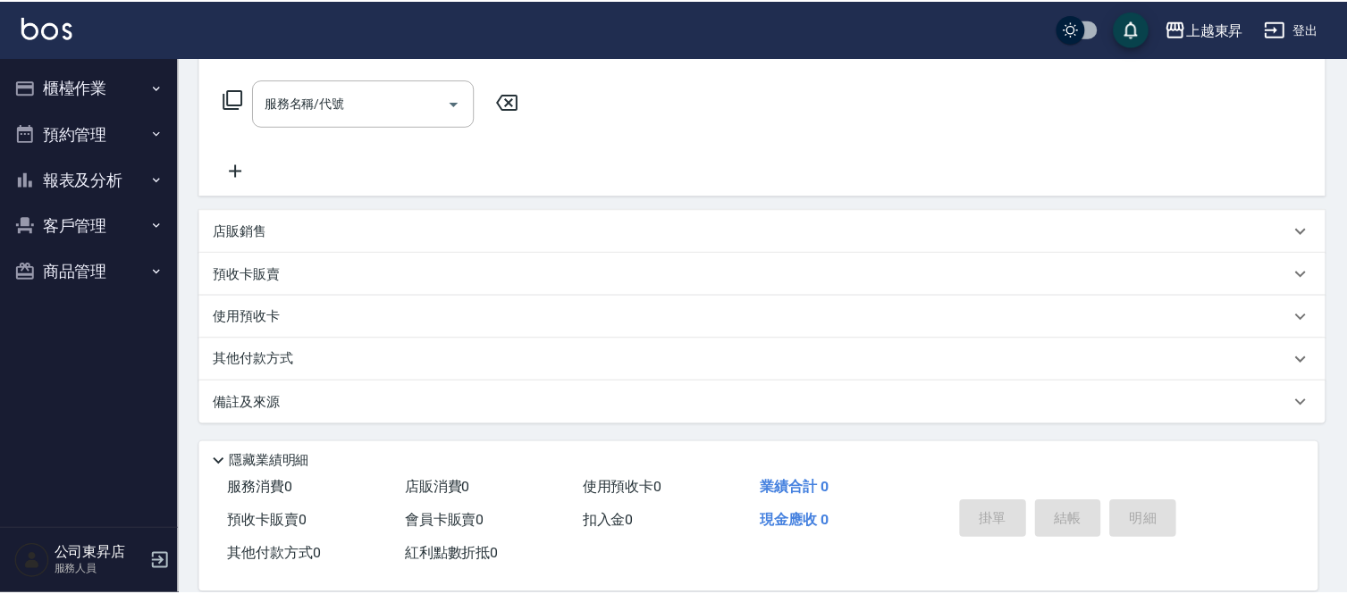
scroll to position [0, 0]
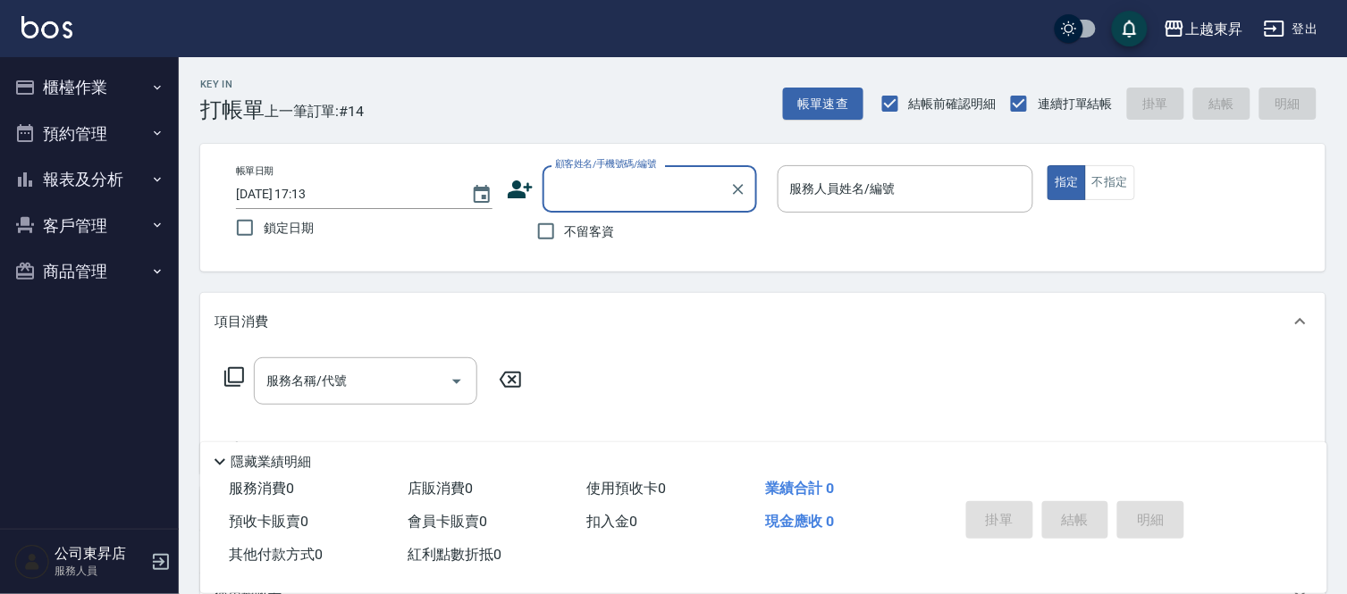
click at [574, 184] on input "顧客姓名/手機號碼/編號" at bounding box center [636, 188] width 172 height 31
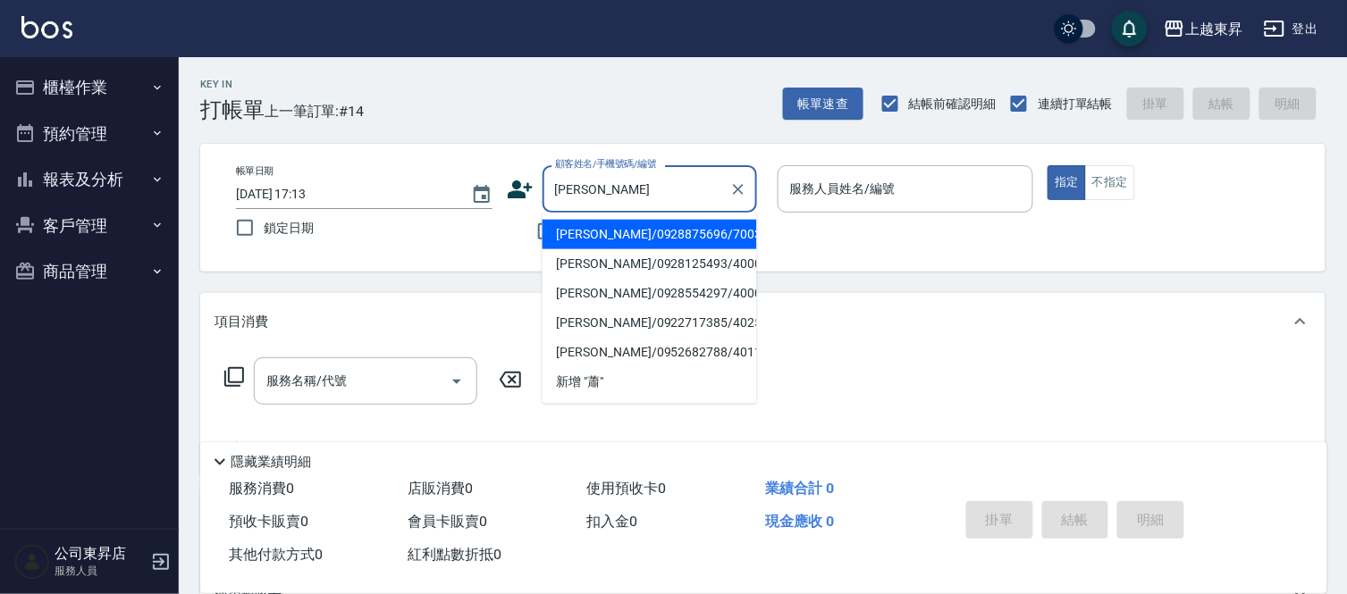
click at [593, 235] on li "[PERSON_NAME]/0928875696/70034" at bounding box center [649, 234] width 214 height 29
type input "[PERSON_NAME]/0928875696/70034"
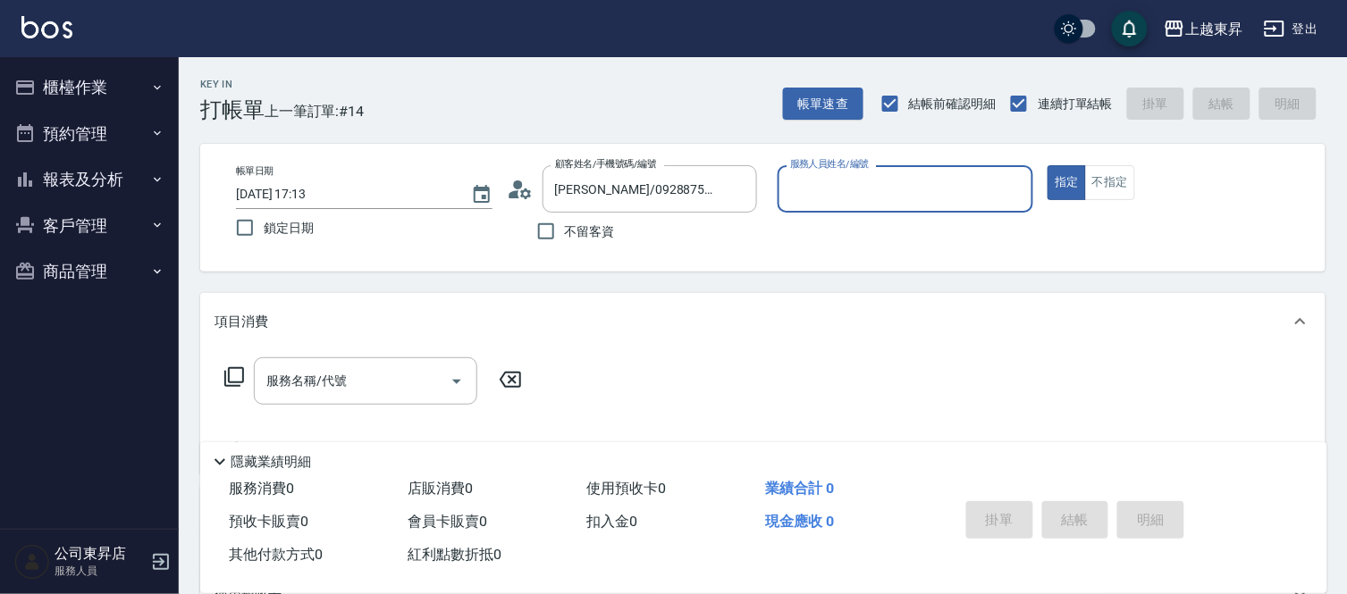
type input "[PERSON_NAME]-07"
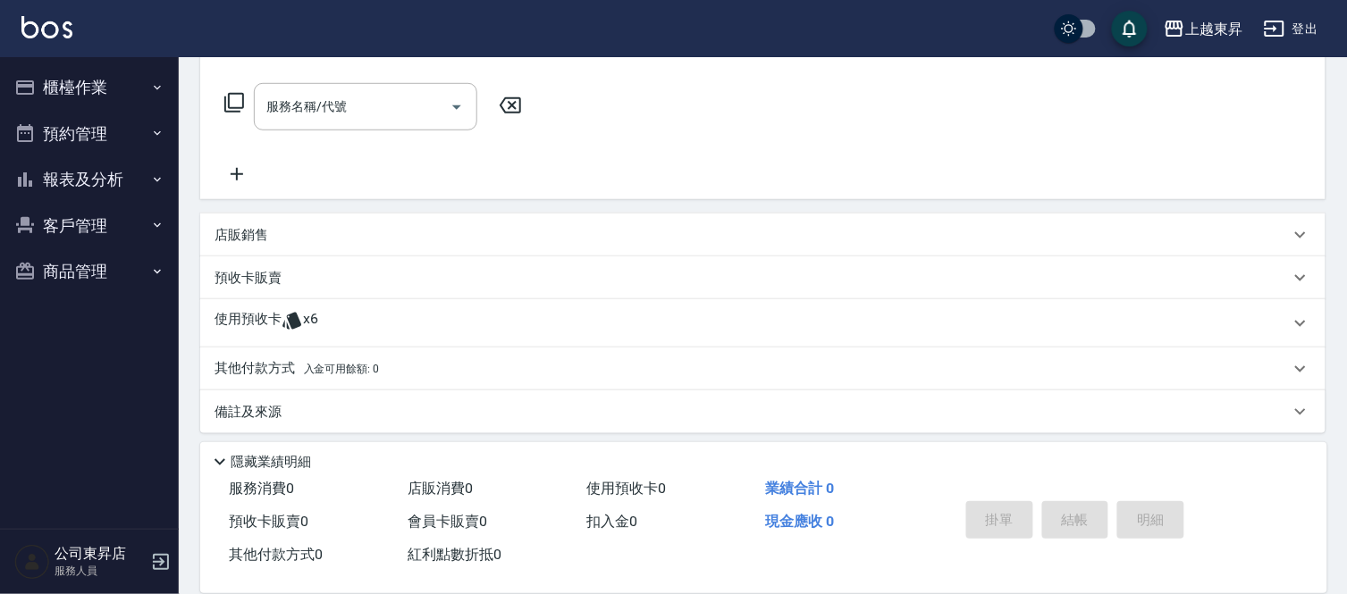
scroll to position [281, 0]
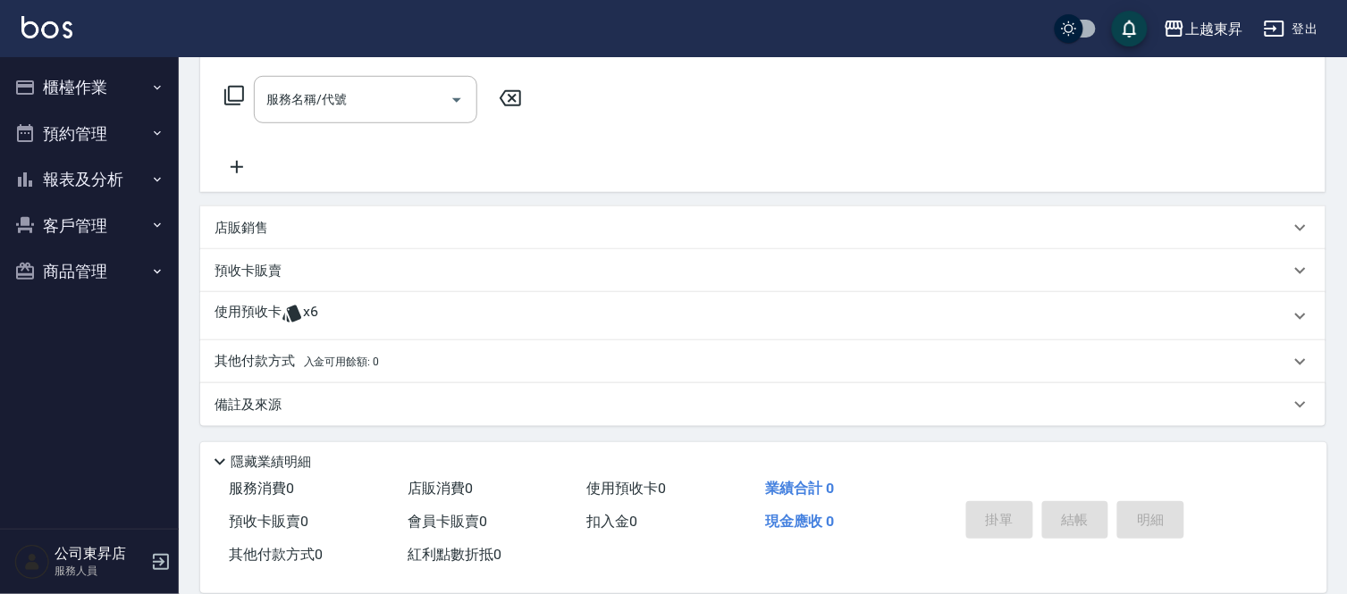
click at [256, 219] on p "店販銷售" at bounding box center [241, 228] width 54 height 19
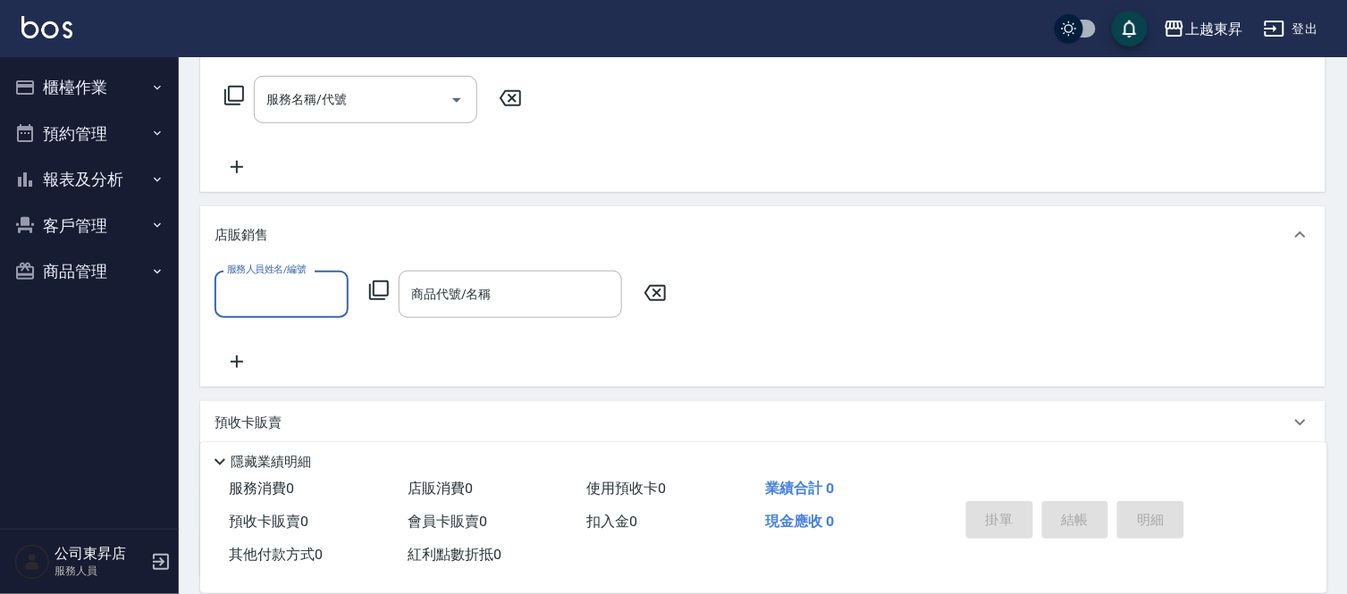
scroll to position [0, 0]
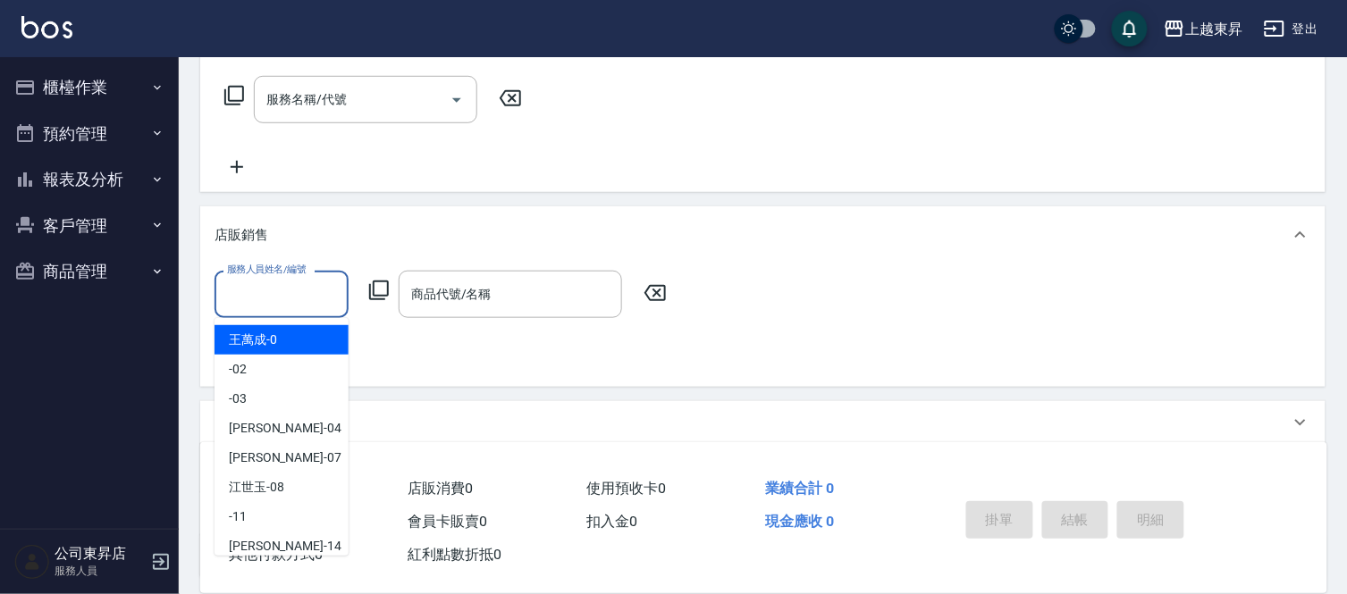
click at [252, 293] on input "服務人員姓名/編號" at bounding box center [282, 294] width 118 height 31
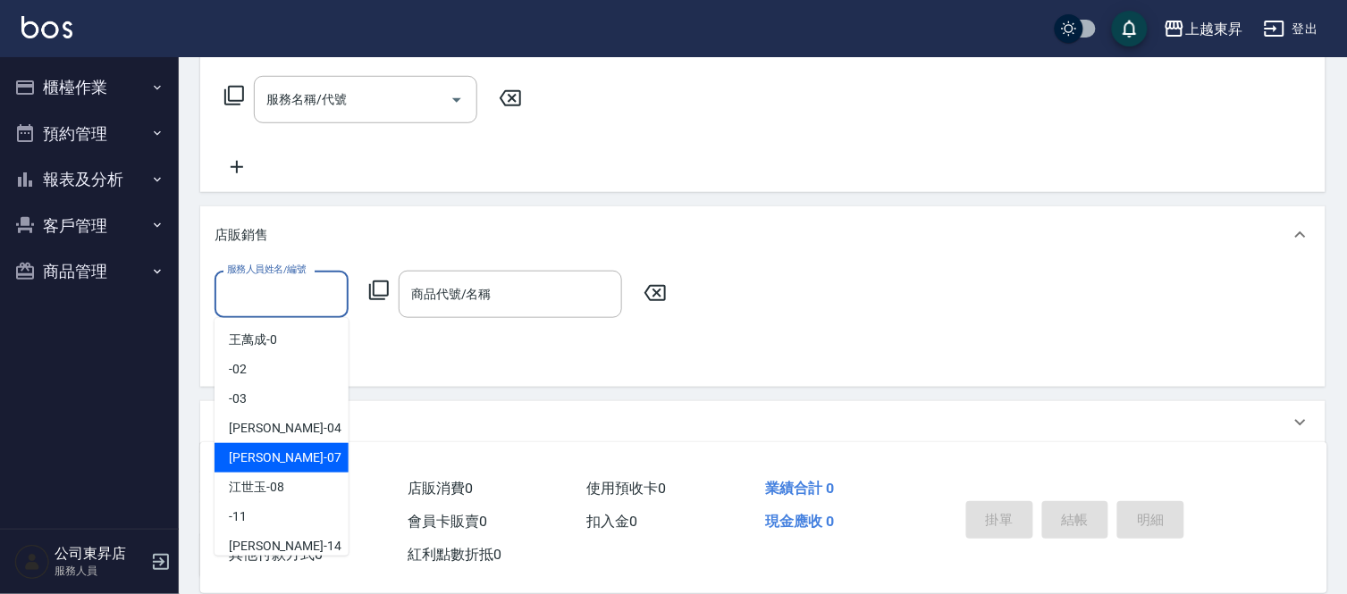
click at [266, 453] on span "[PERSON_NAME] -07" at bounding box center [285, 458] width 113 height 19
type input "[PERSON_NAME]-07"
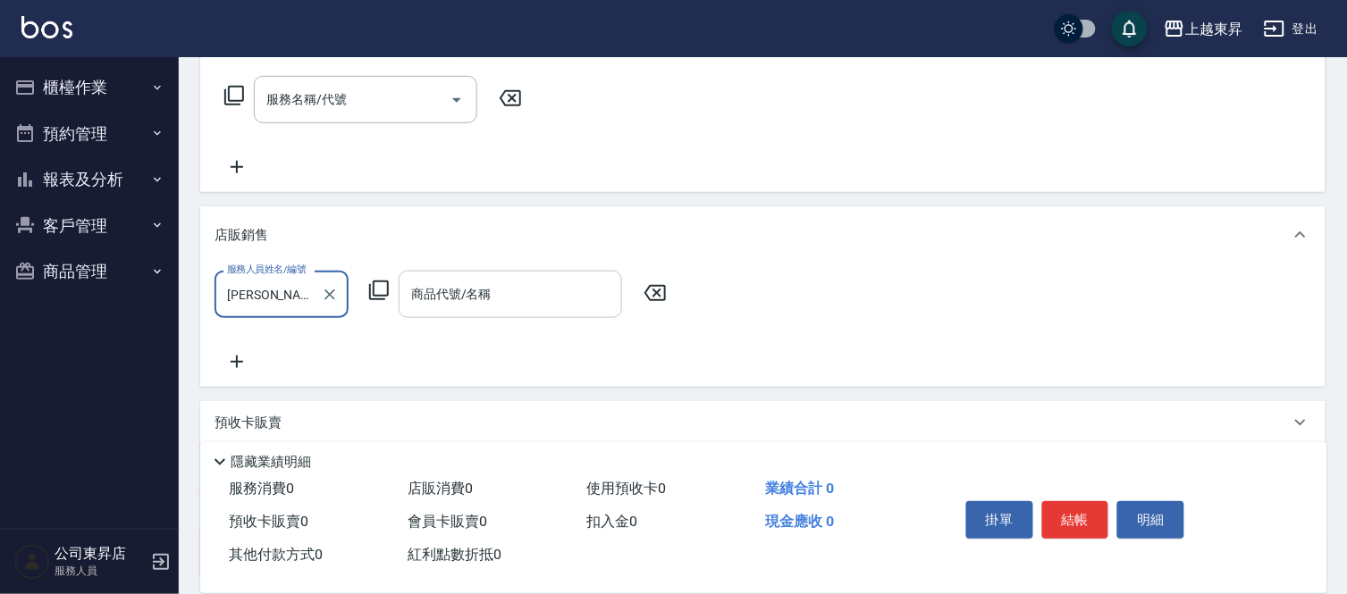
click at [468, 293] on div "商品代號/名稱 商品代號/名稱" at bounding box center [510, 294] width 223 height 47
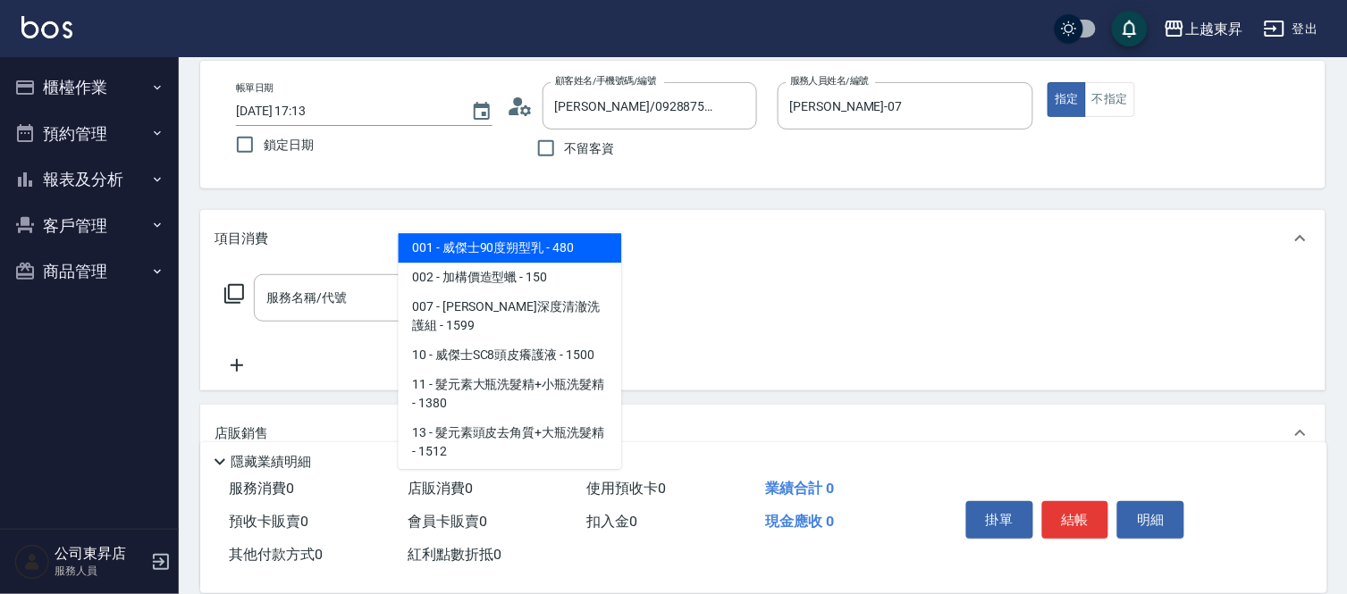
scroll to position [99, 0]
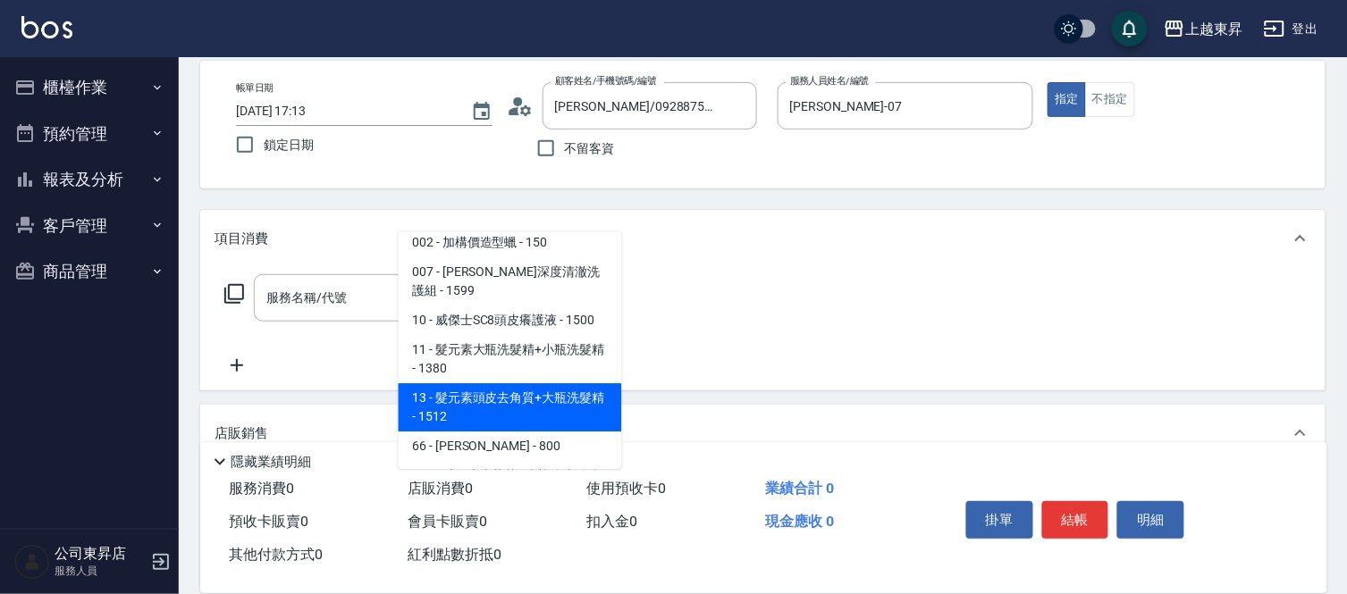
click at [517, 386] on span "13 - 髮元素頭皮去角質+大瓶洗髮精 - 1512" at bounding box center [510, 407] width 223 height 48
type input "髮元素頭皮去角質+大瓶洗髮精"
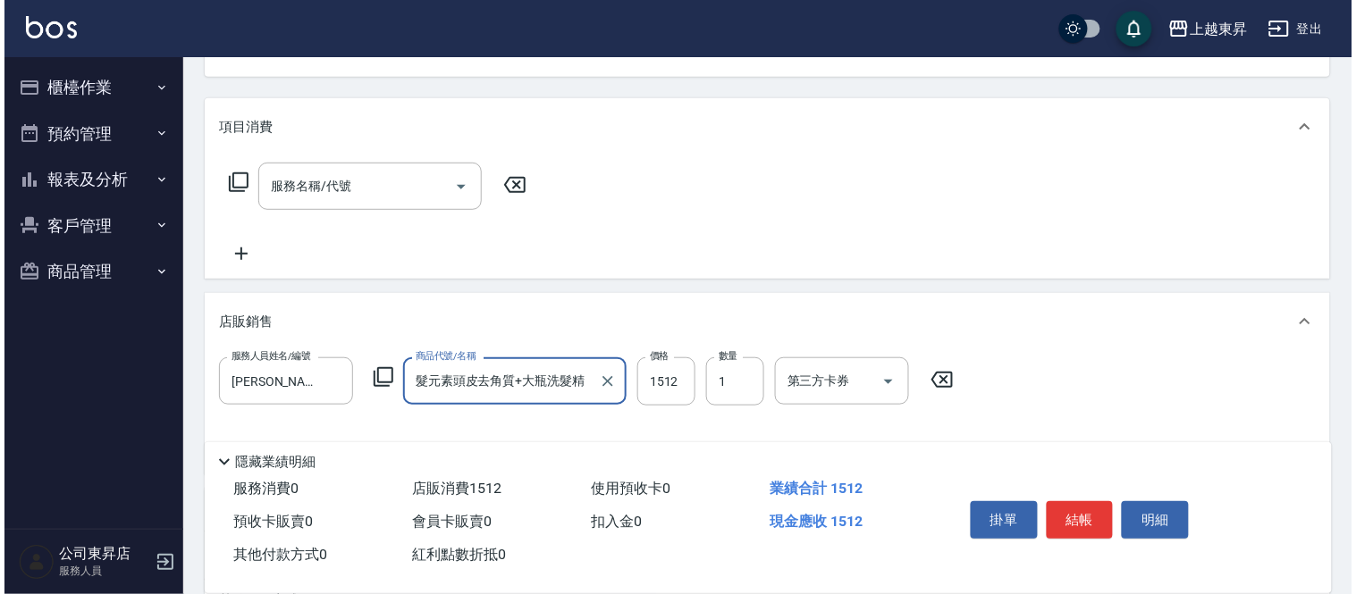
scroll to position [281, 0]
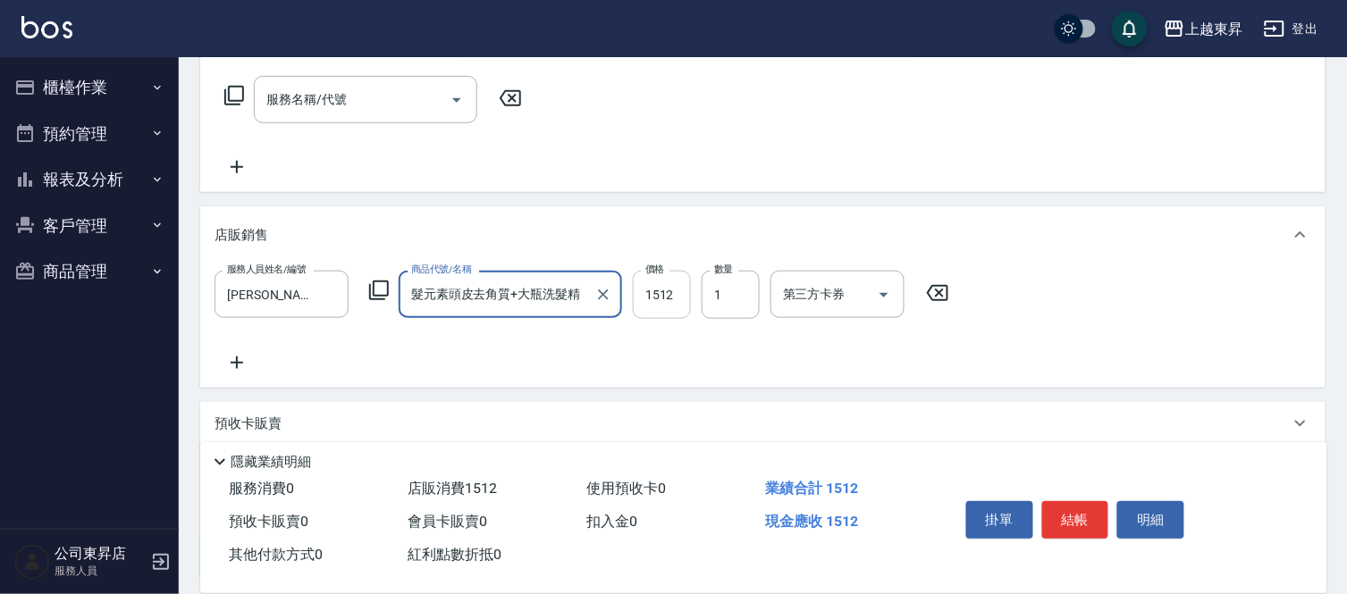
click at [633, 291] on input "1512" at bounding box center [662, 295] width 58 height 48
type input "2580"
click at [717, 300] on input "1" at bounding box center [731, 295] width 58 height 48
click at [725, 293] on input "1" at bounding box center [731, 295] width 58 height 48
click at [716, 290] on input "1" at bounding box center [731, 295] width 58 height 48
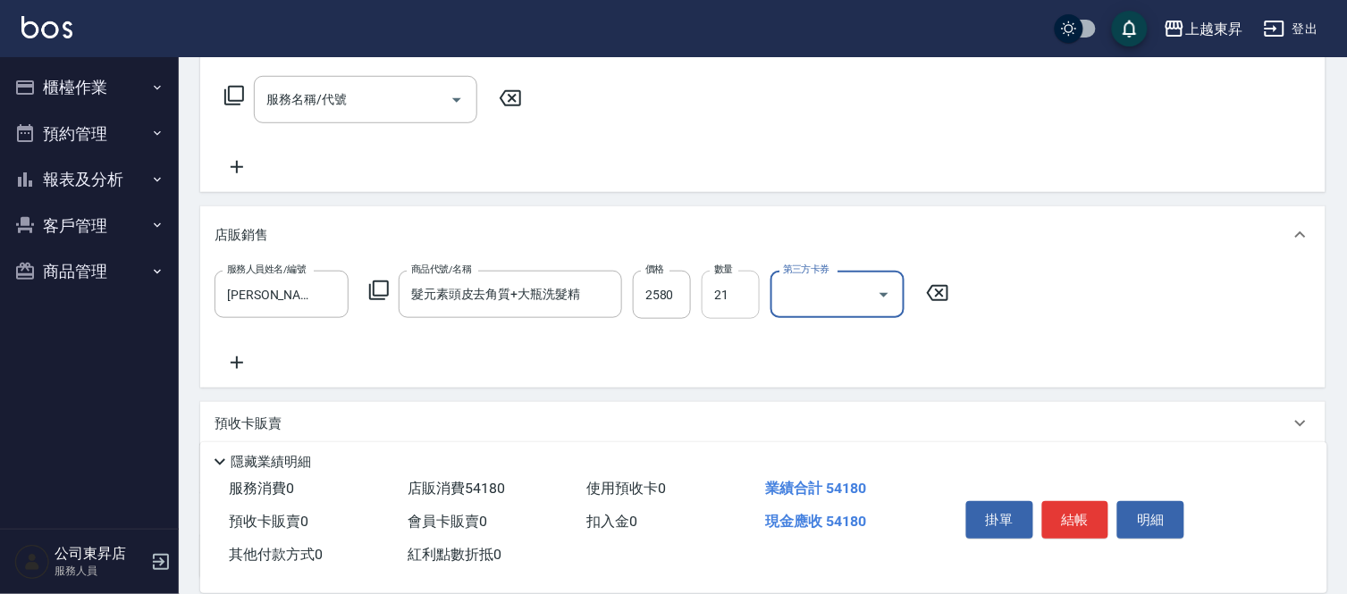
click at [743, 293] on input "21" at bounding box center [731, 295] width 58 height 48
type input "2"
click at [1080, 516] on button "結帳" at bounding box center [1075, 520] width 67 height 38
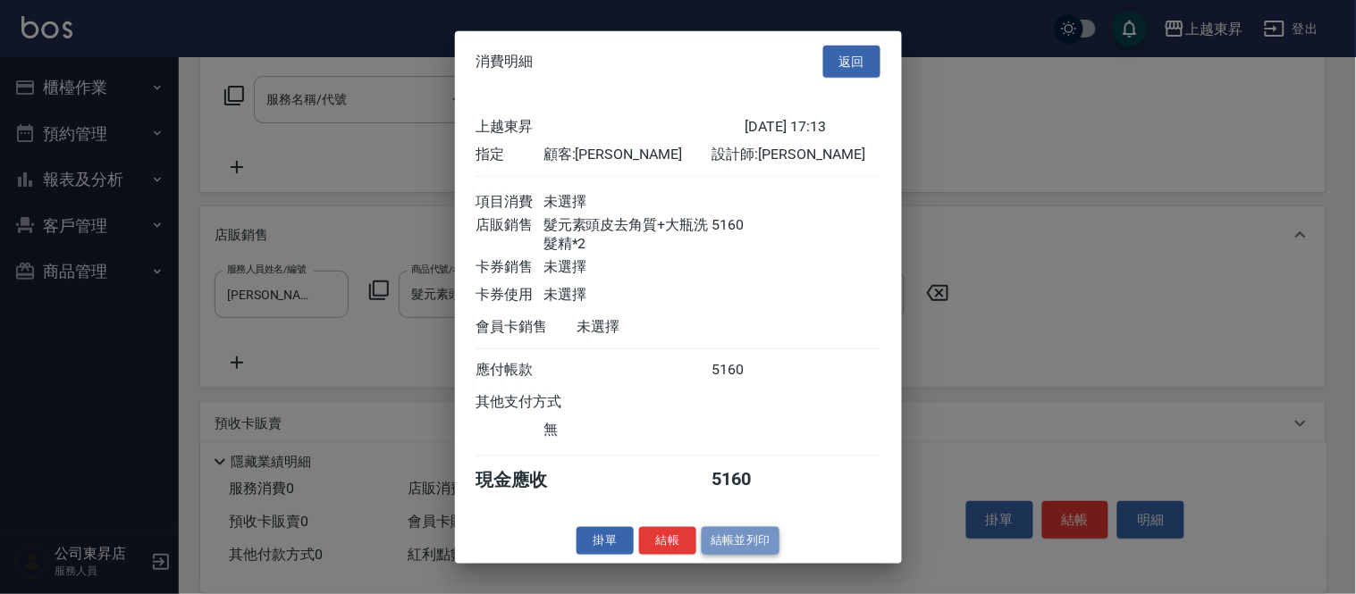
click at [760, 549] on button "結帳並列印" at bounding box center [741, 541] width 78 height 28
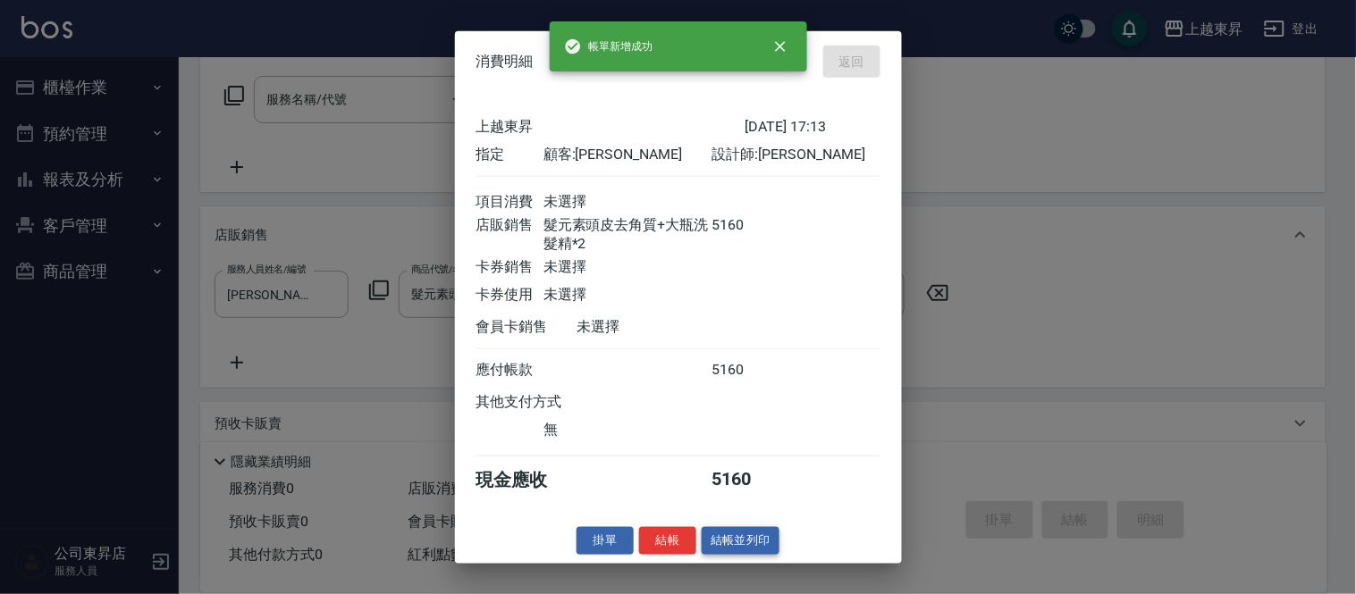
type input "[DATE] 17:15"
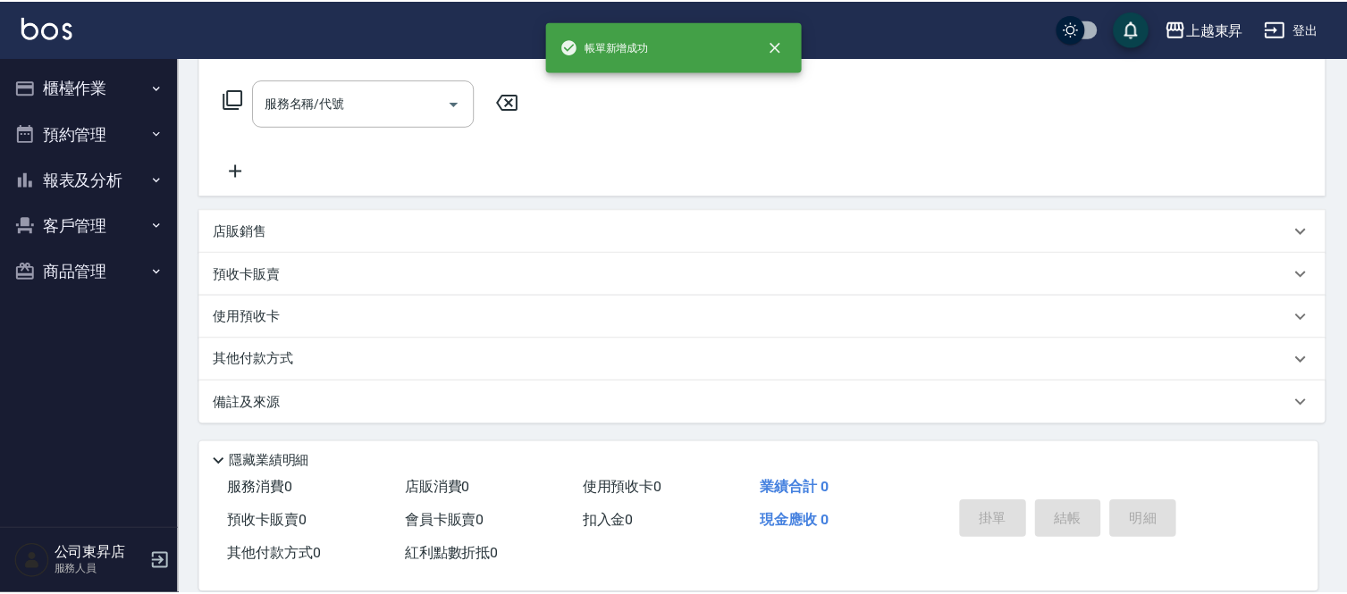
scroll to position [0, 0]
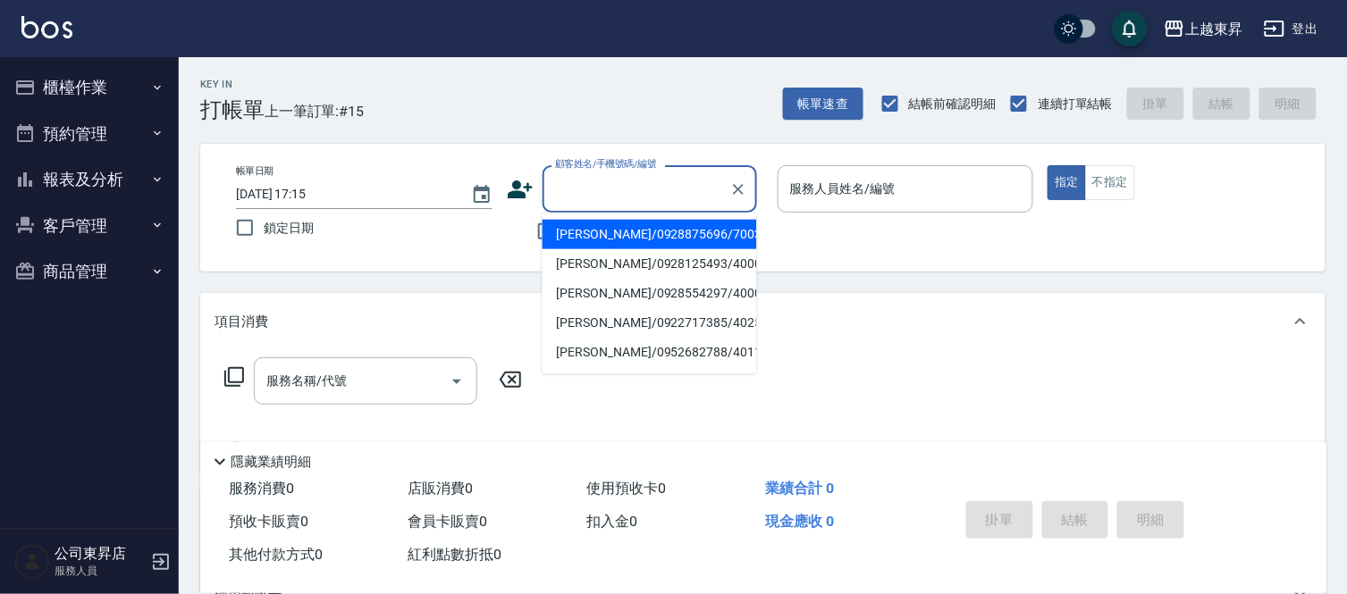
click at [576, 191] on input "顧客姓名/手機號碼/編號" at bounding box center [636, 188] width 172 height 31
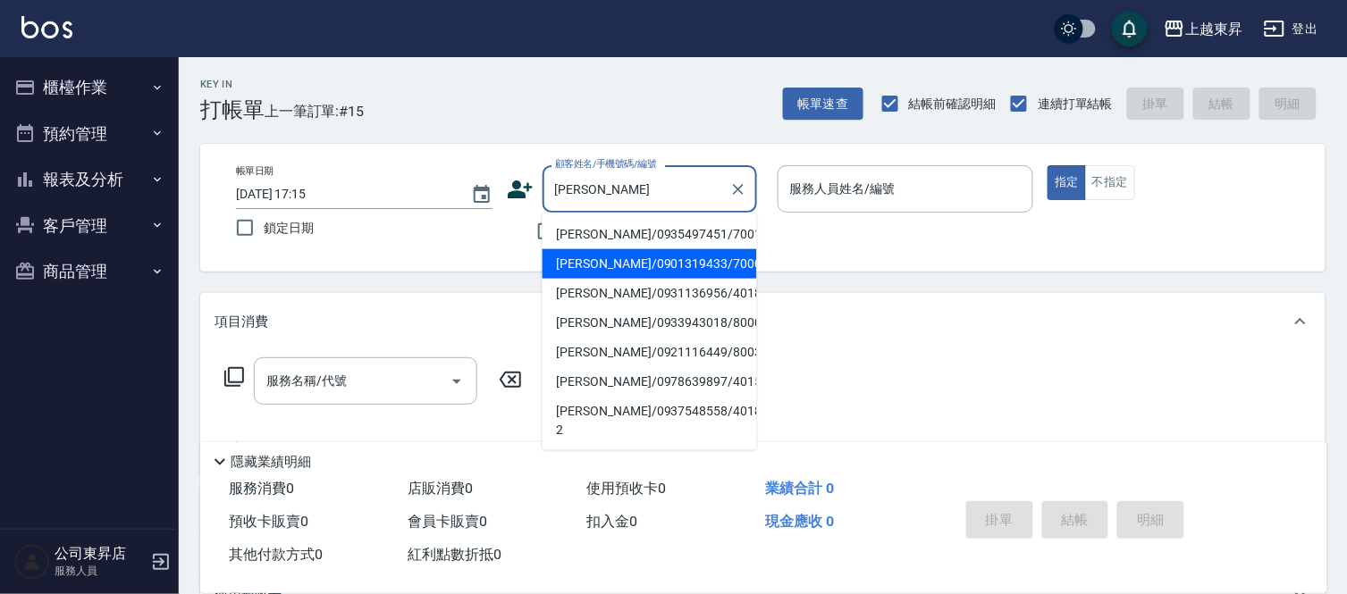
click at [602, 256] on li "[PERSON_NAME]/0901319433/70001" at bounding box center [649, 263] width 214 height 29
type input "[PERSON_NAME]/0901319433/70001"
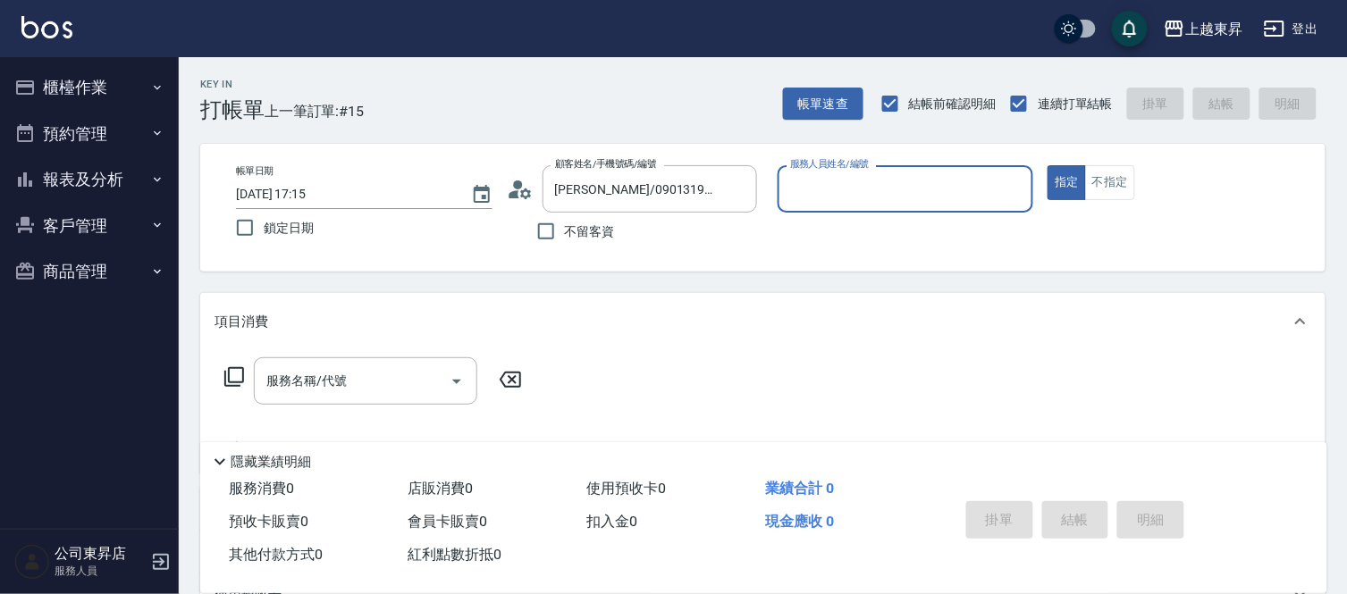
type input "[PERSON_NAME]-07"
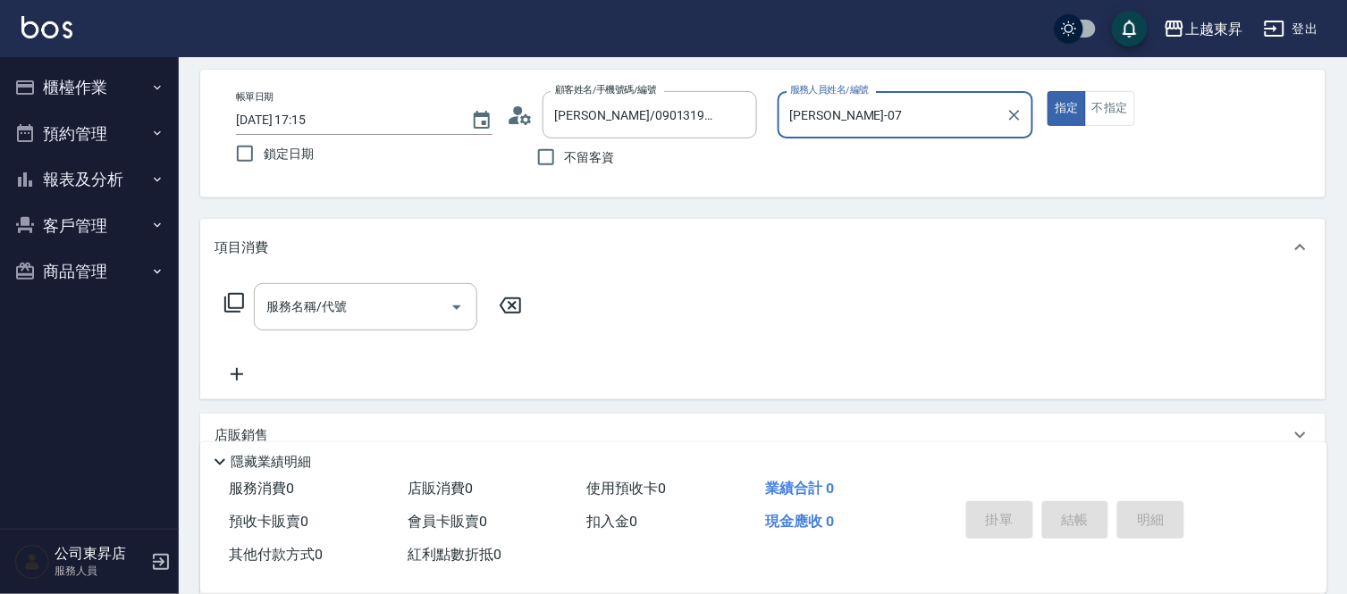
scroll to position [198, 0]
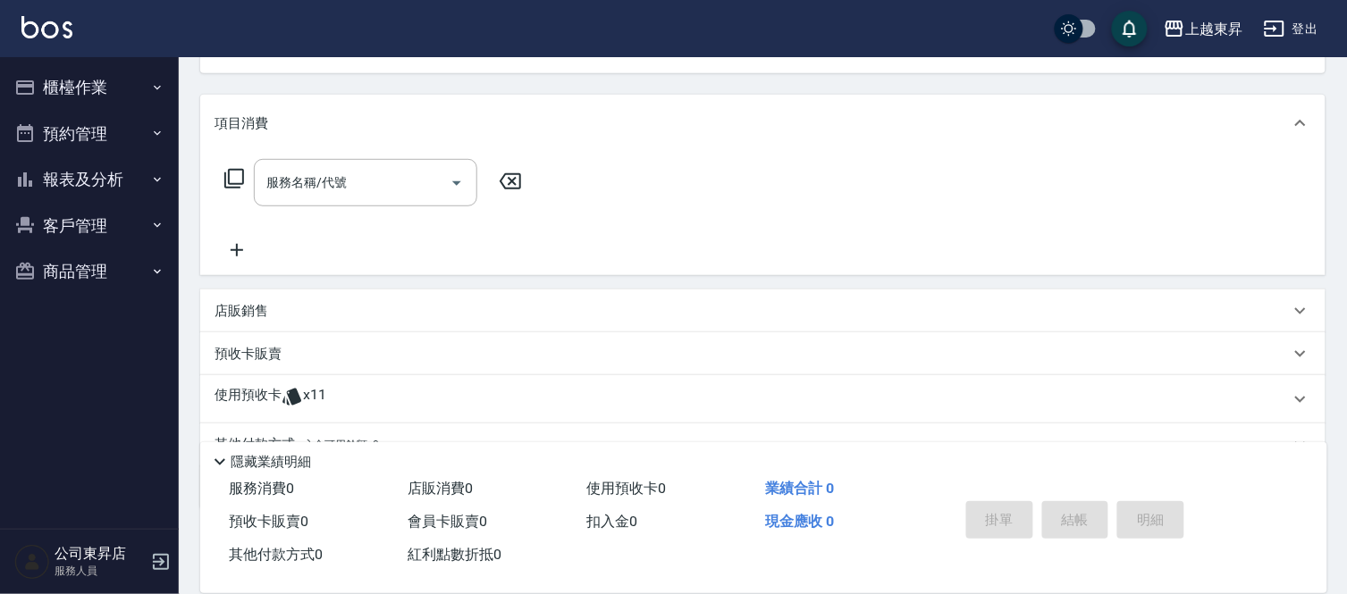
click at [361, 317] on div "店販銷售" at bounding box center [751, 311] width 1075 height 19
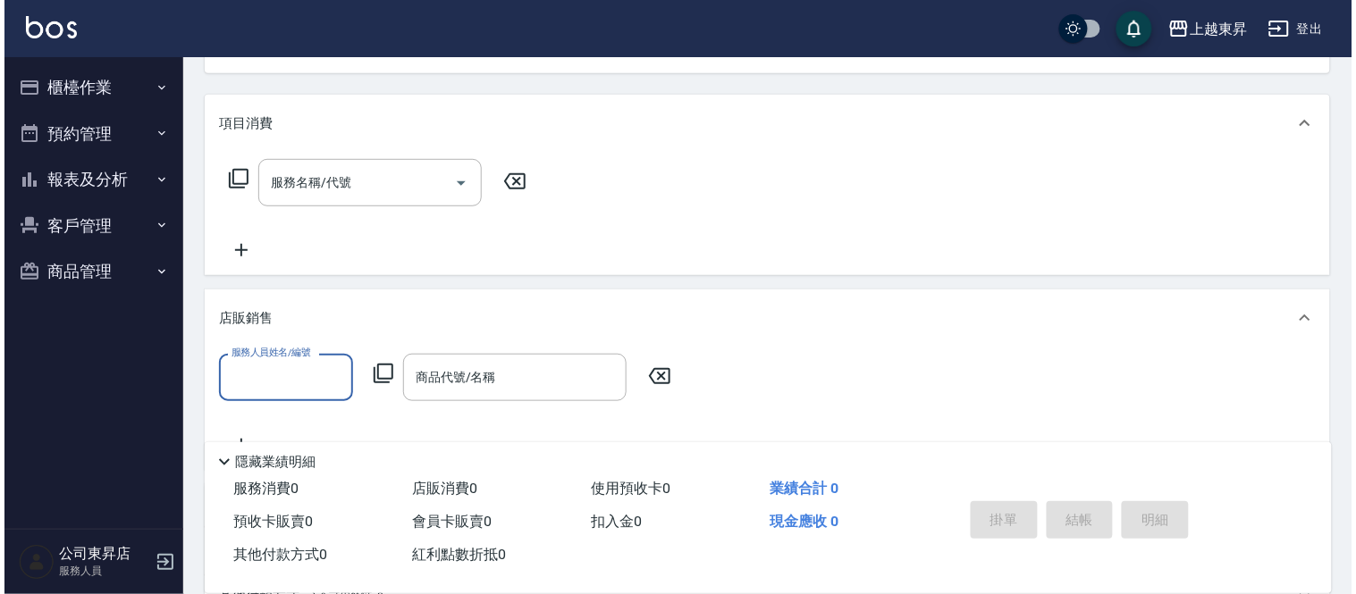
scroll to position [0, 0]
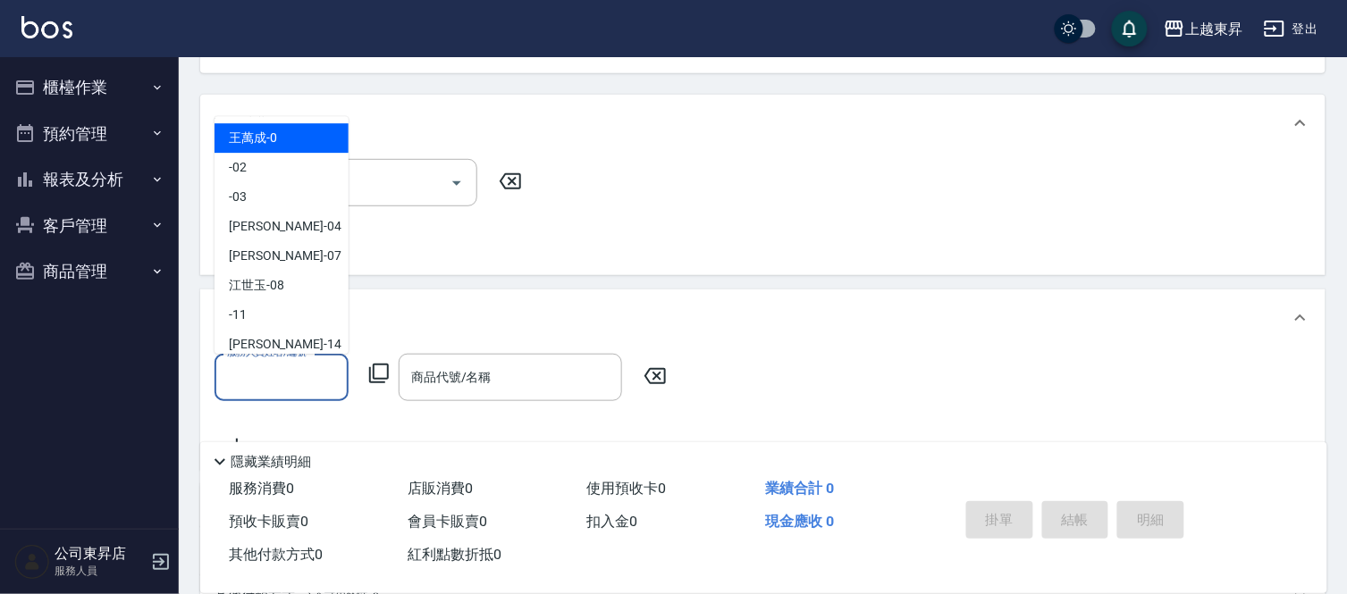
click at [278, 374] on input "服務人員姓名/編號" at bounding box center [282, 377] width 118 height 31
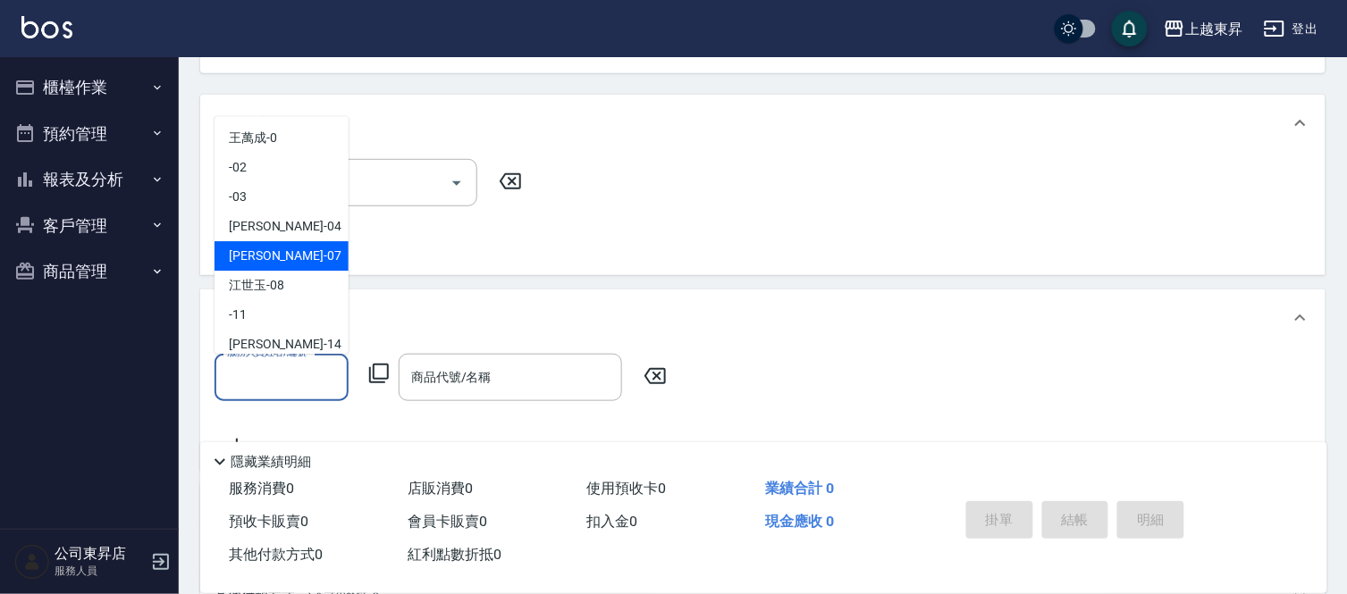
click at [254, 245] on div "[PERSON_NAME] -07" at bounding box center [281, 255] width 134 height 29
type input "[PERSON_NAME]-07"
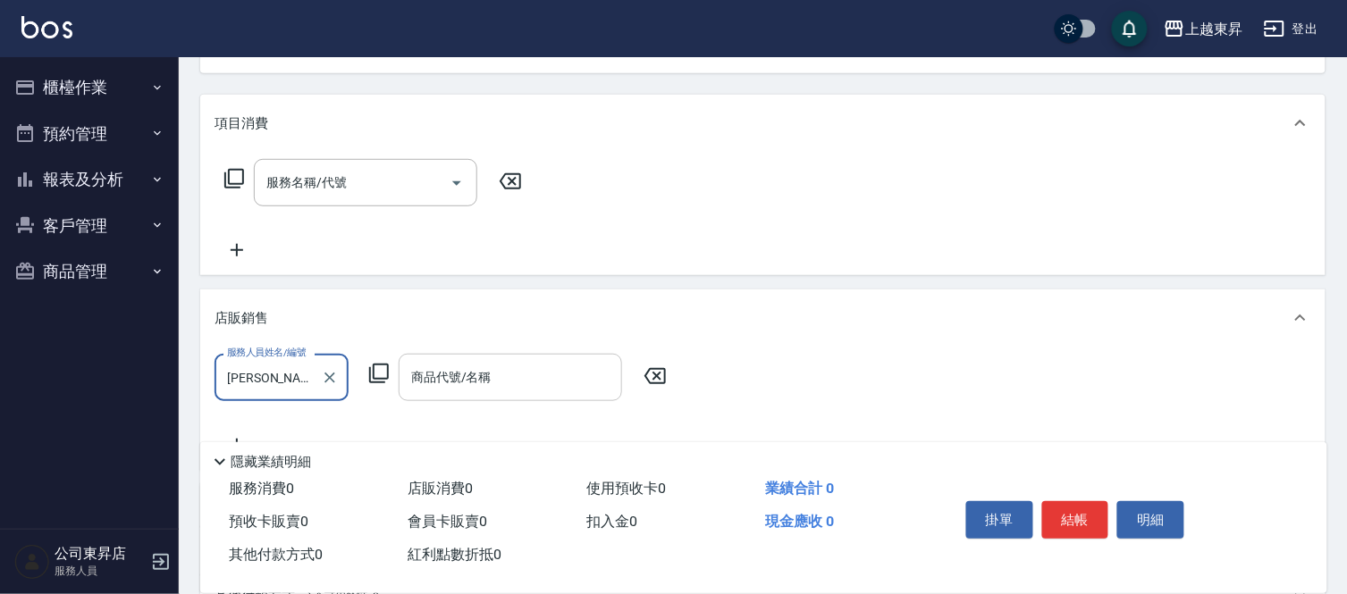
click at [500, 381] on input "商品代號/名稱" at bounding box center [510, 377] width 207 height 31
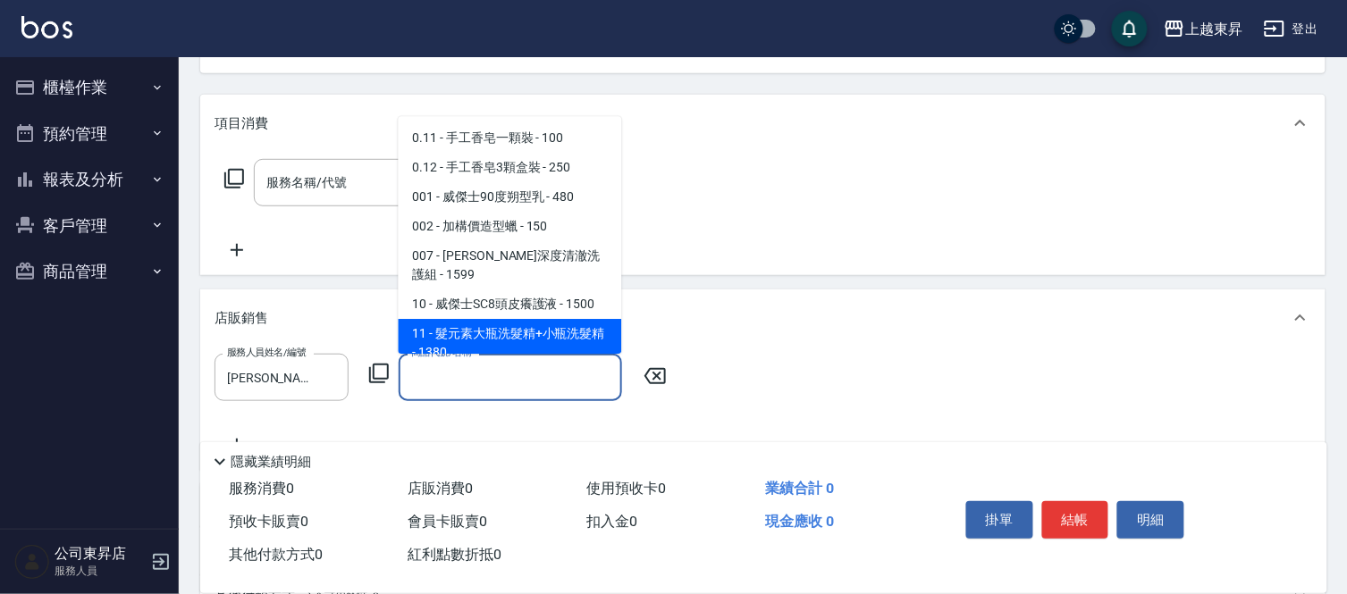
click at [484, 319] on span "11 - 髮元素大瓶洗髮精+小瓶洗髮精 - 1380" at bounding box center [510, 343] width 223 height 48
type input "髮元素大瓶洗髮精+小瓶洗髮精"
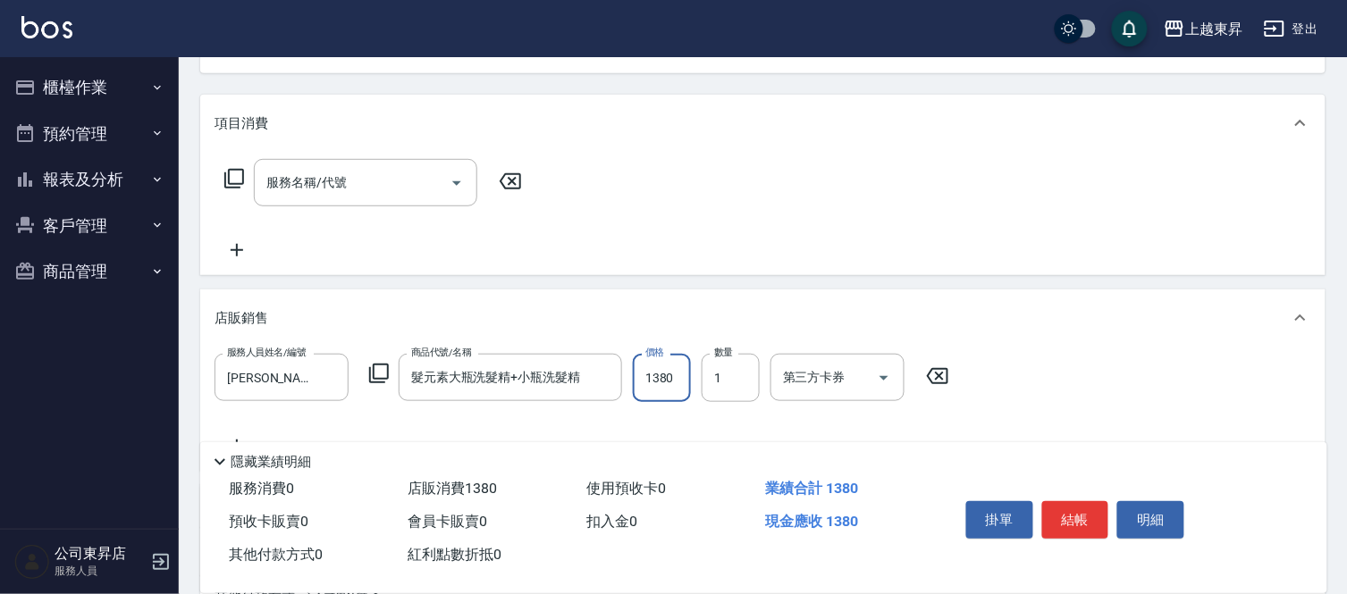
click at [666, 387] on input "1380" at bounding box center [662, 378] width 58 height 48
type input "2580"
click at [1059, 515] on button "結帳" at bounding box center [1075, 520] width 67 height 38
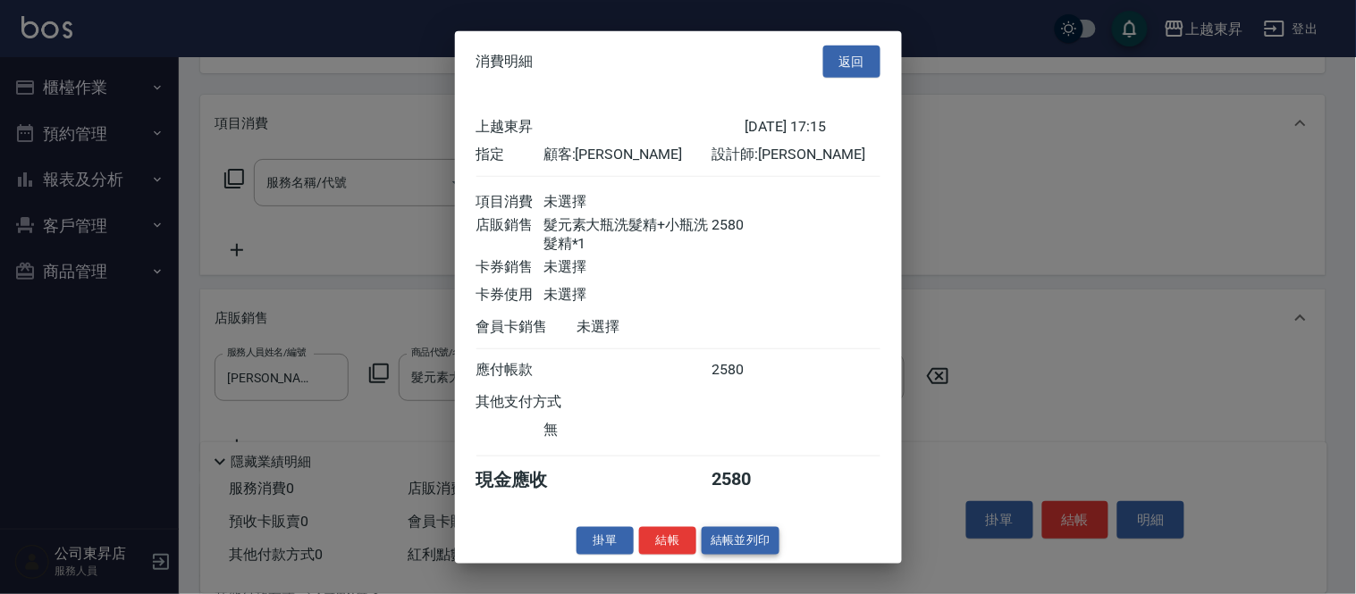
click at [724, 550] on button "結帳並列印" at bounding box center [741, 541] width 78 height 28
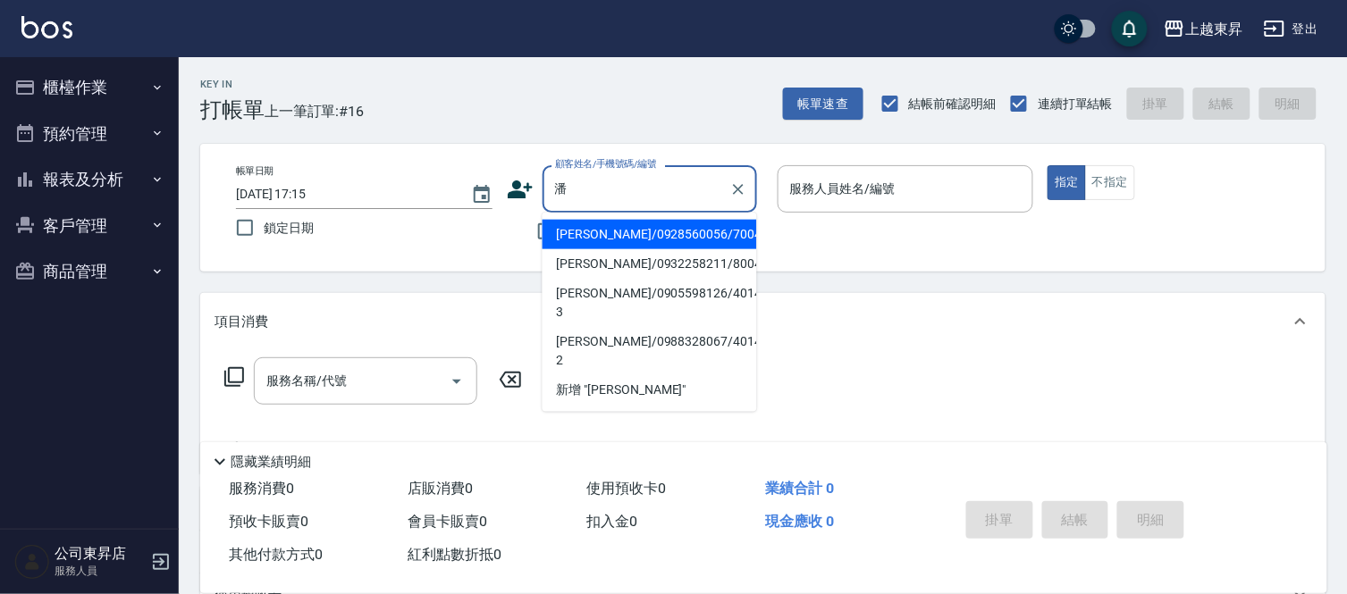
click at [587, 231] on li "[PERSON_NAME]/0928560056/70042" at bounding box center [649, 234] width 214 height 29
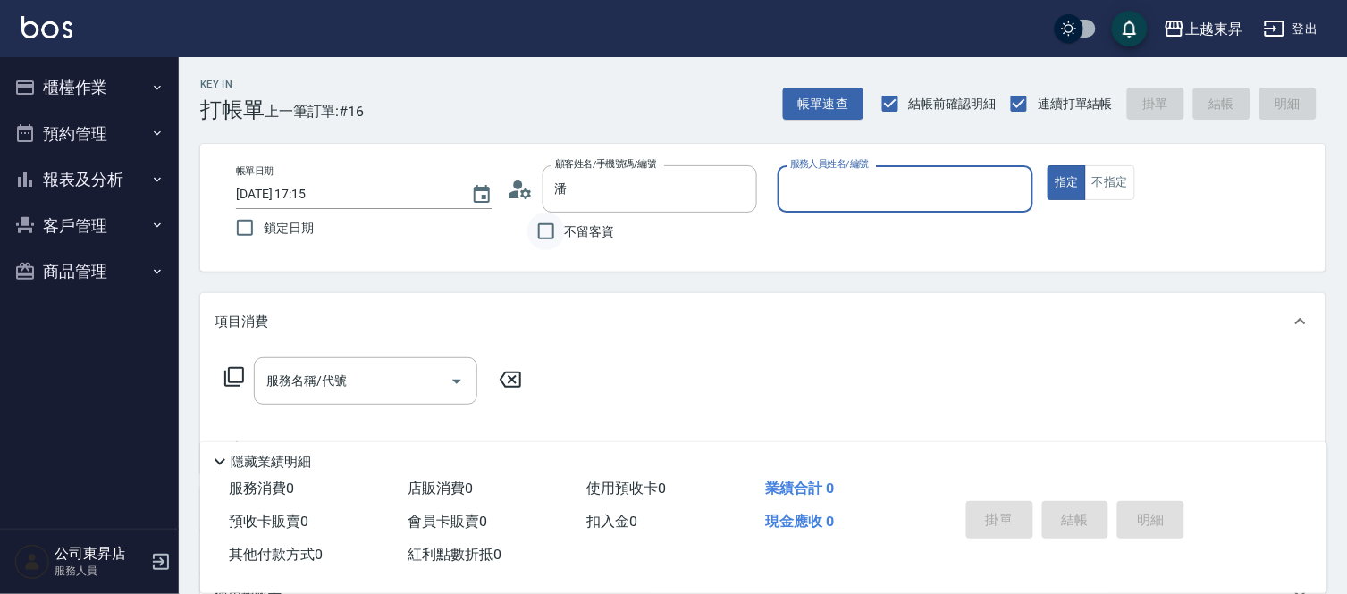
type input "[PERSON_NAME]/0928560056/70042"
type input "[PERSON_NAME]-07"
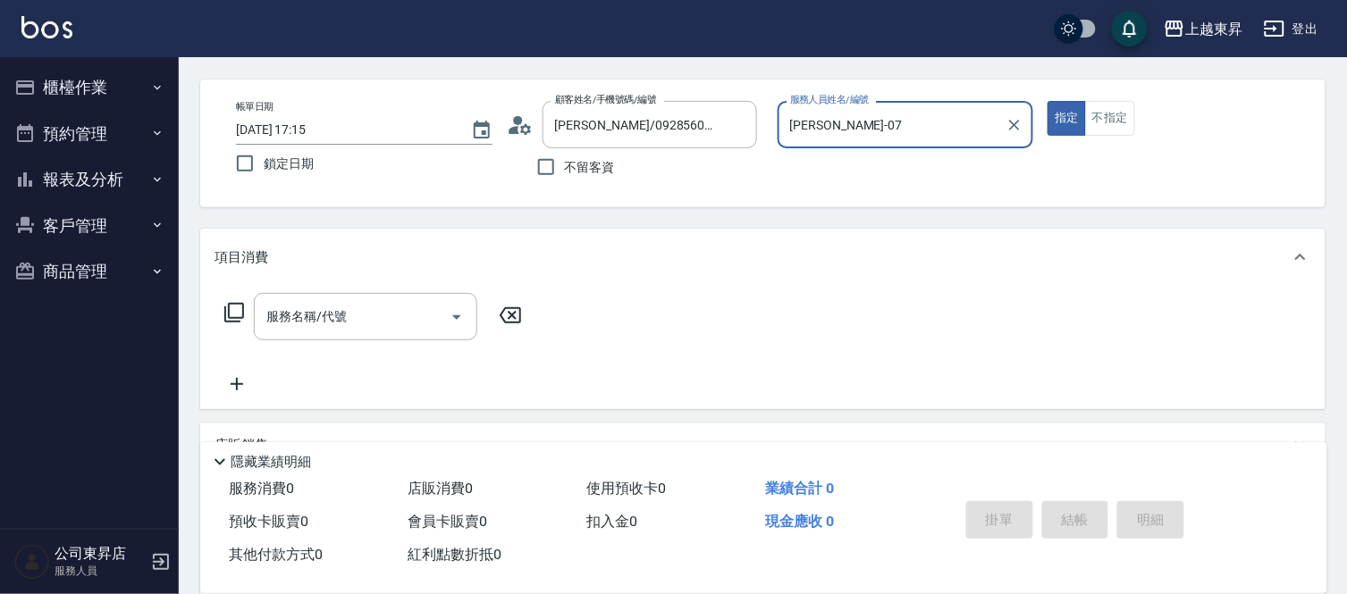
scroll to position [99, 0]
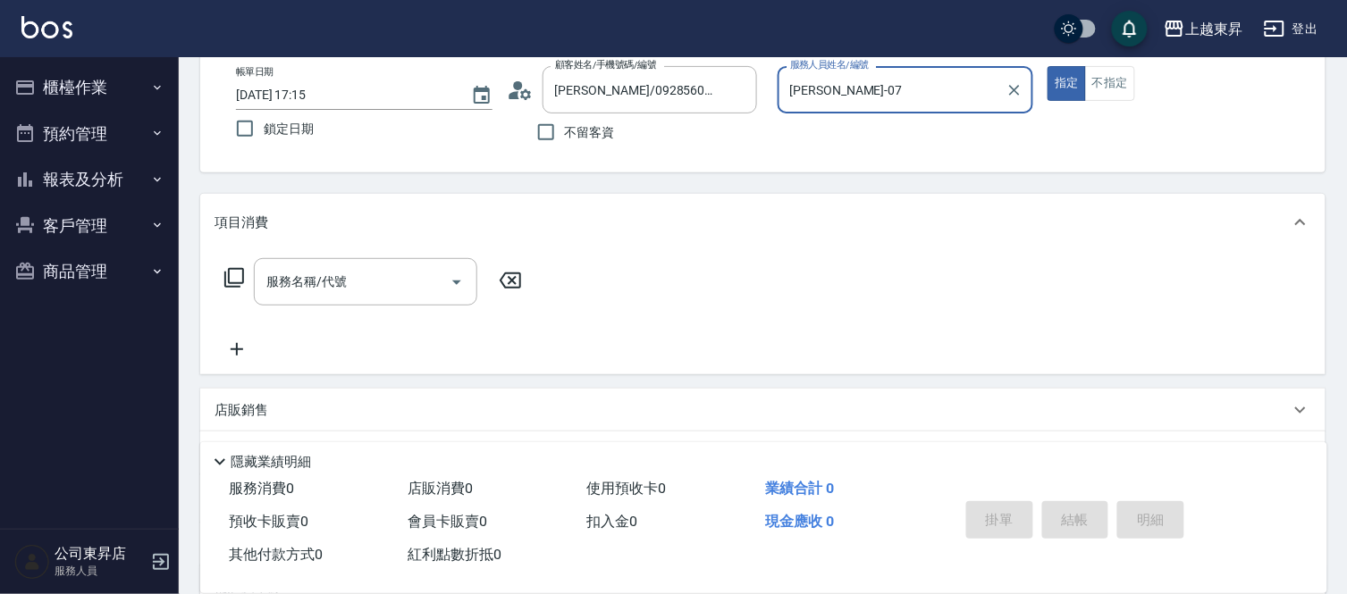
click at [272, 411] on div "店販銷售" at bounding box center [751, 410] width 1075 height 19
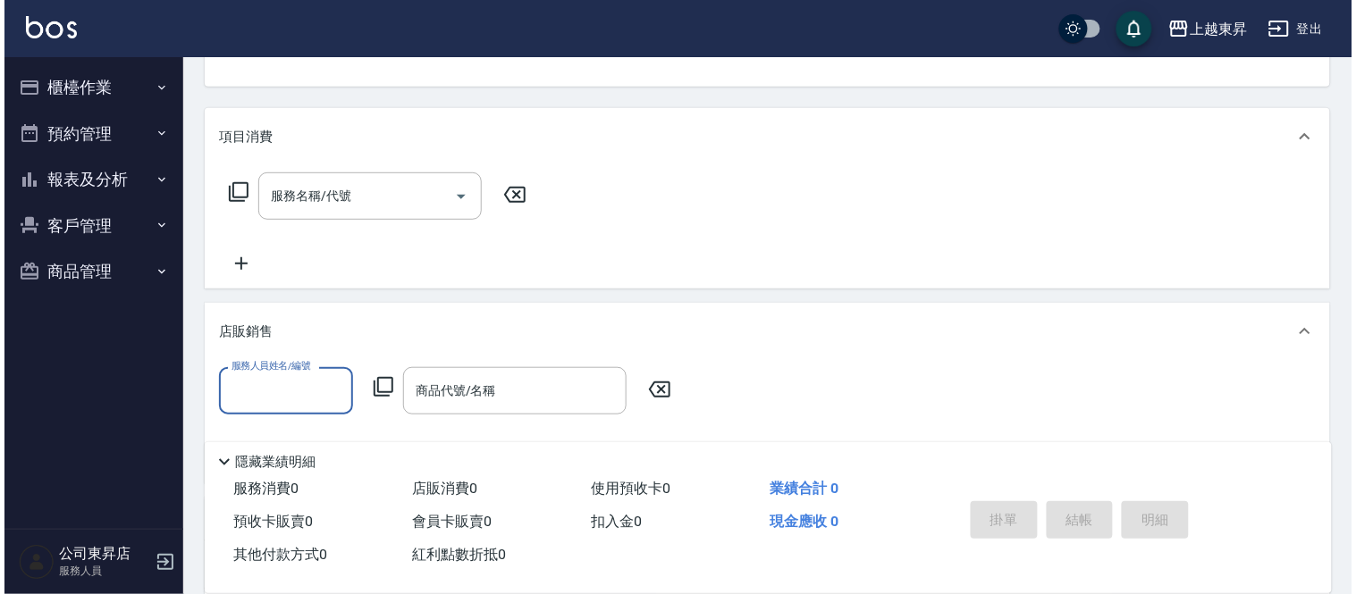
scroll to position [298, 0]
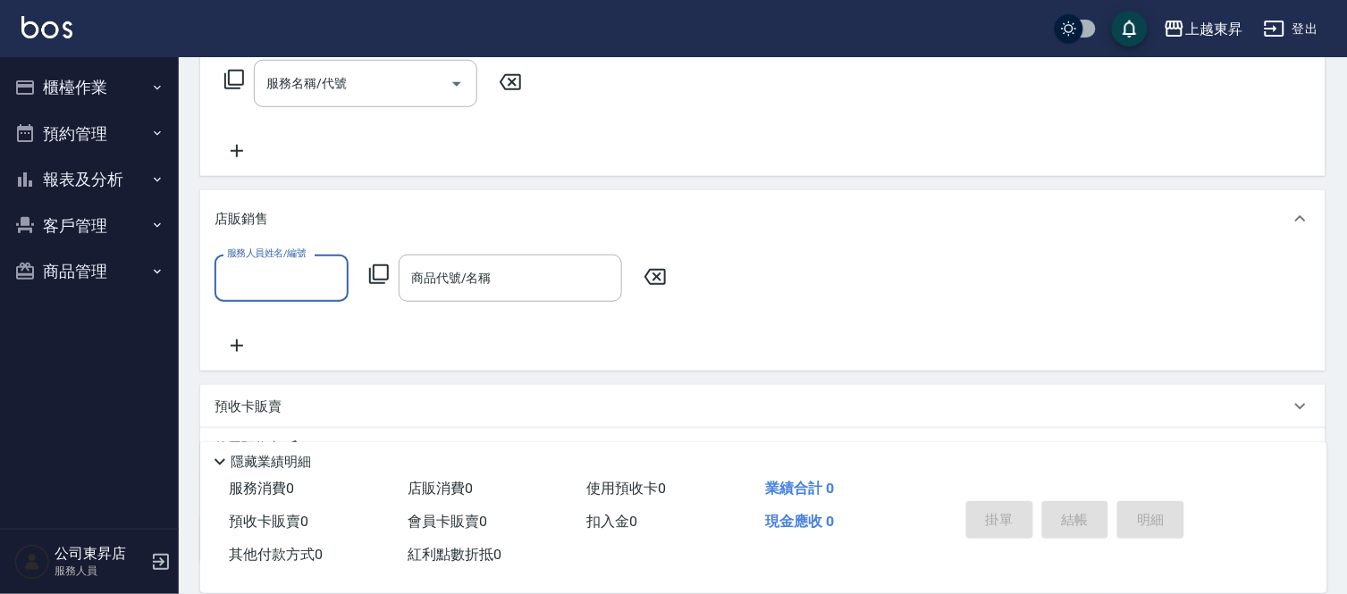
click at [290, 275] on input "服務人員姓名/編號" at bounding box center [282, 278] width 118 height 31
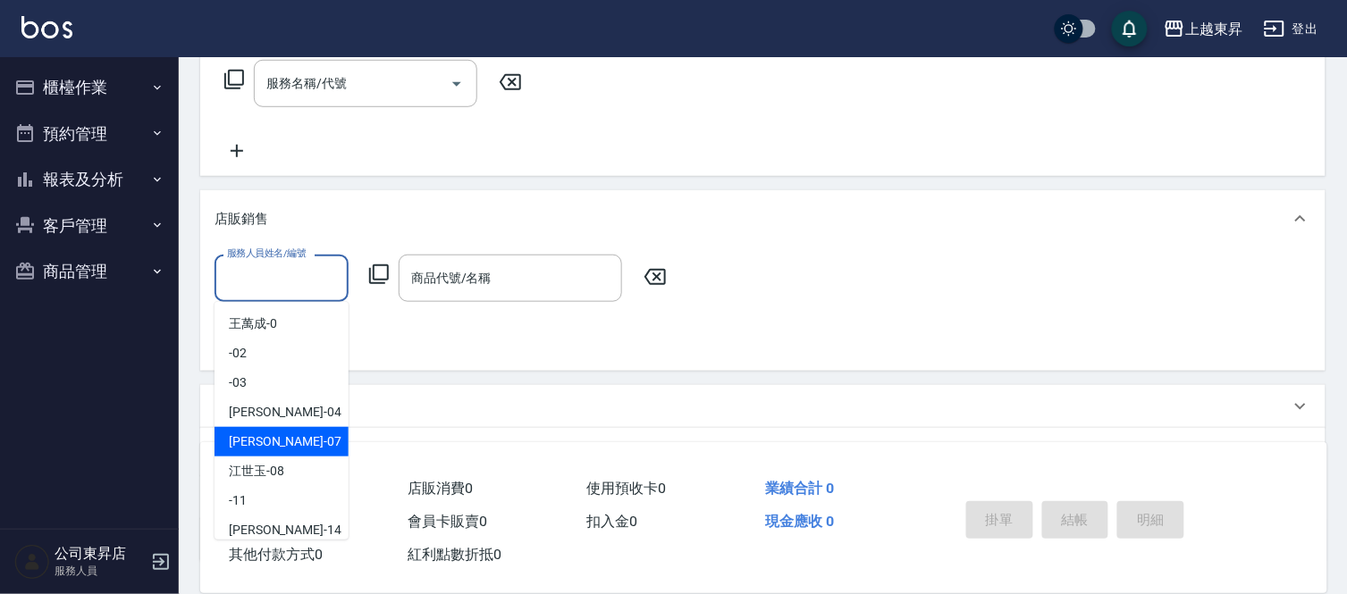
click at [261, 431] on div "[PERSON_NAME] -07" at bounding box center [281, 441] width 134 height 29
type input "[PERSON_NAME]-07"
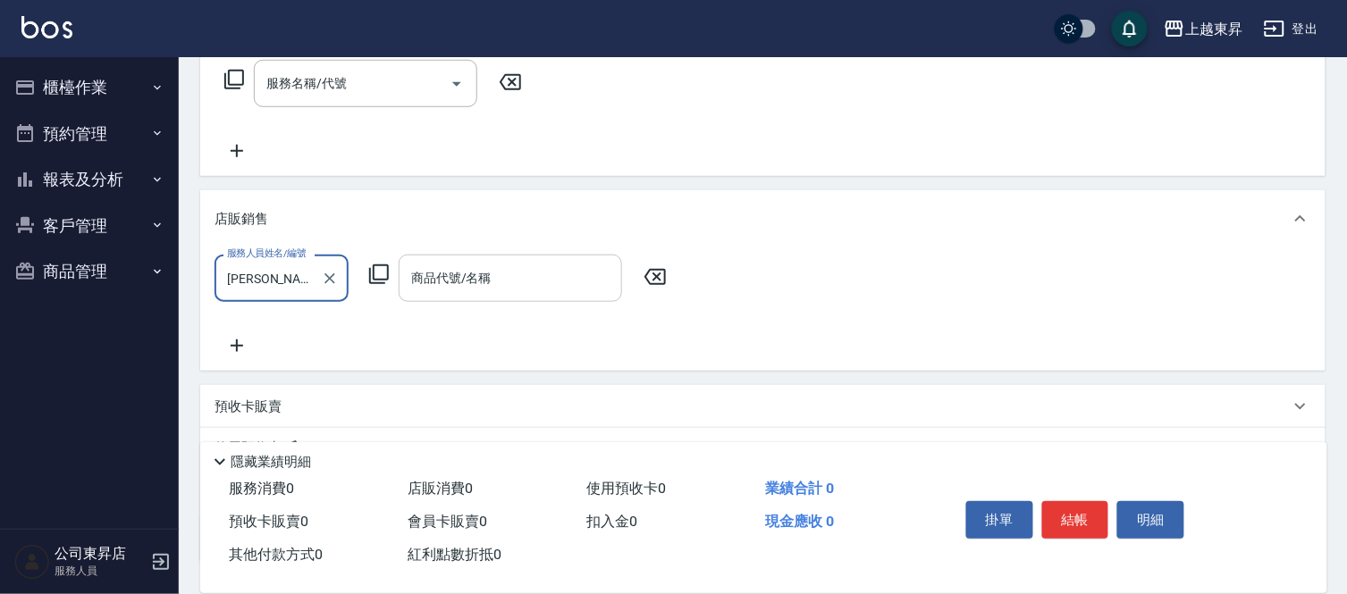
click at [466, 284] on div "商品代號/名稱 商品代號/名稱" at bounding box center [510, 278] width 223 height 47
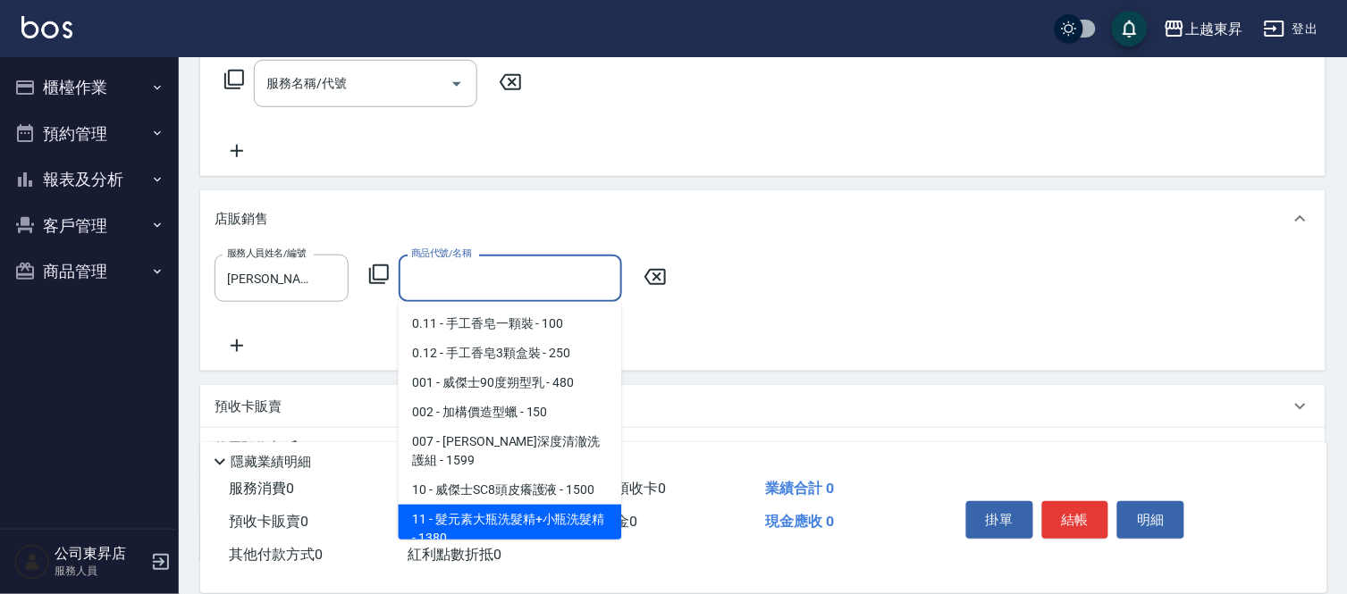
click at [545, 505] on span "11 - 髮元素大瓶洗髮精+小瓶洗髮精 - 1380" at bounding box center [510, 529] width 223 height 48
type input "髮元素大瓶洗髮精+小瓶洗髮精"
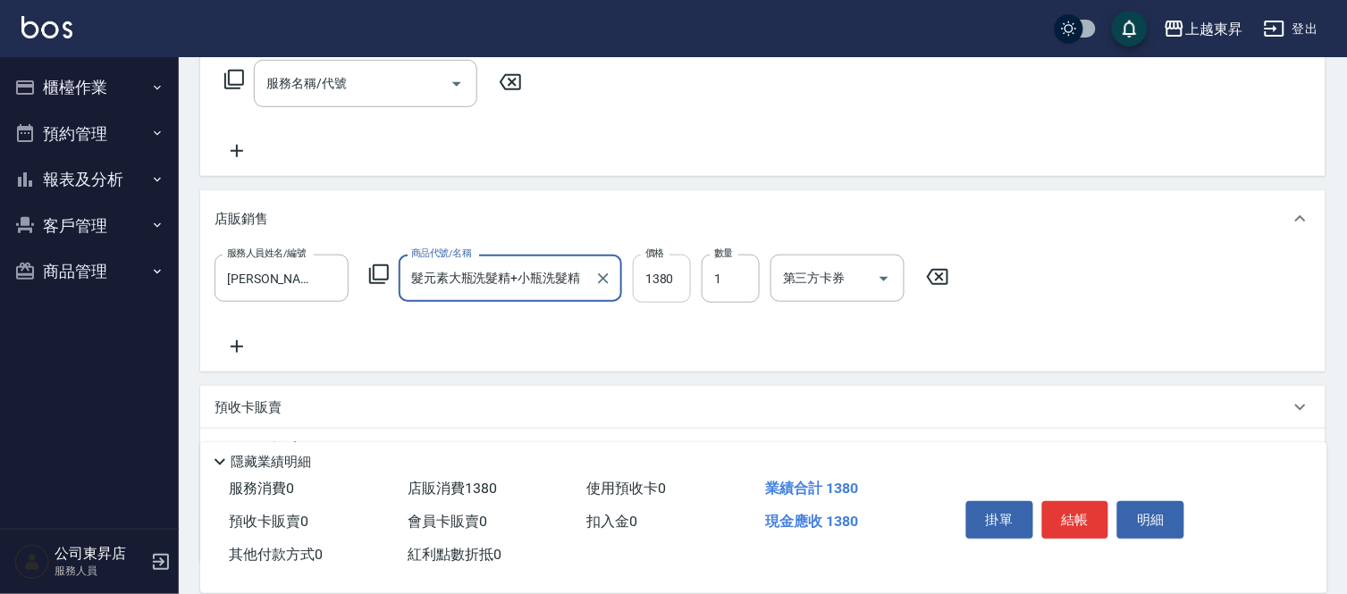
click at [661, 274] on input "1380" at bounding box center [662, 279] width 58 height 48
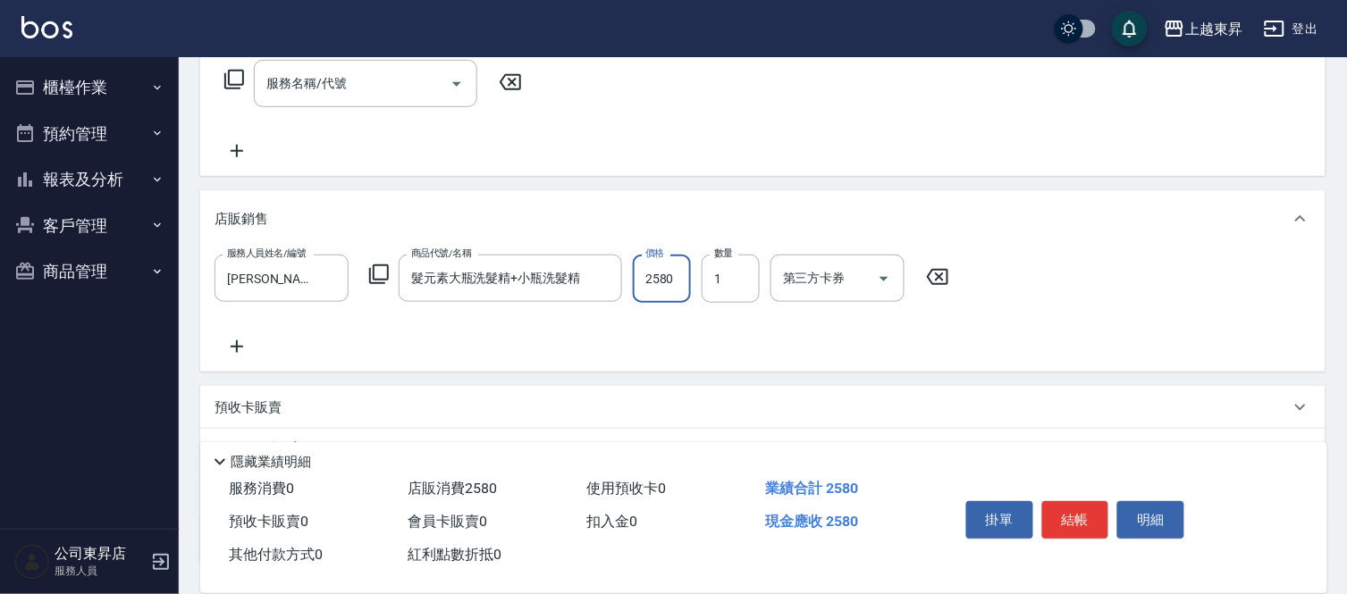
type input "2580"
click at [1087, 525] on button "結帳" at bounding box center [1075, 520] width 67 height 38
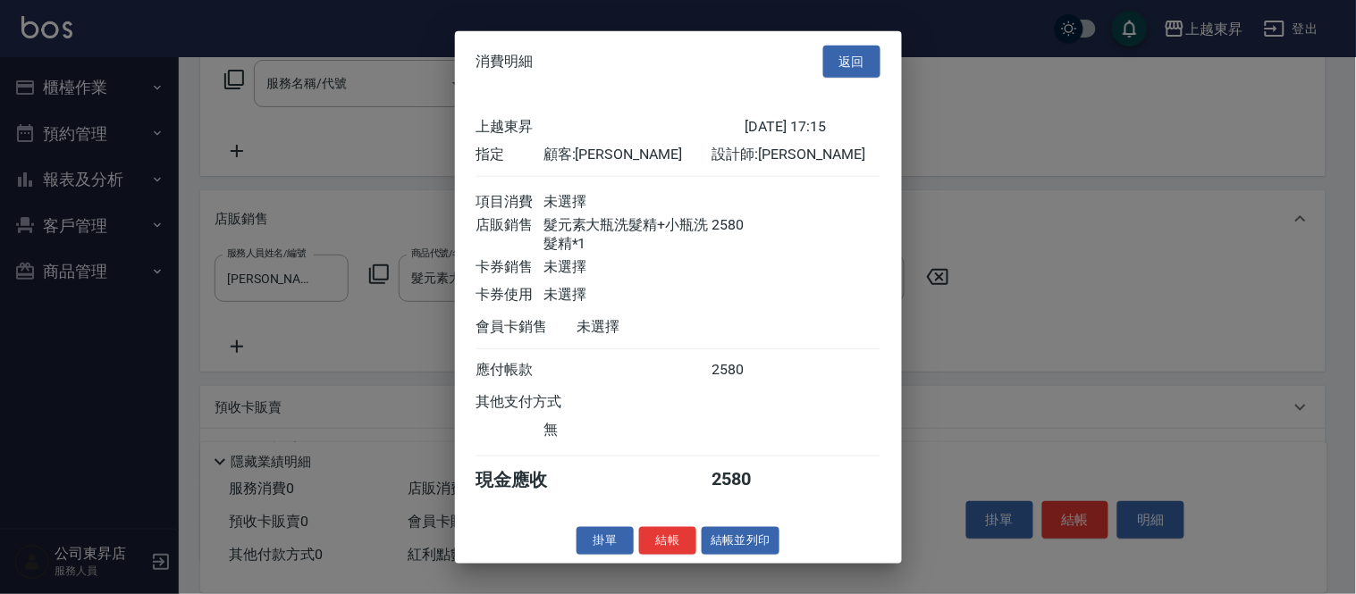
click at [752, 543] on button "結帳並列印" at bounding box center [741, 541] width 78 height 28
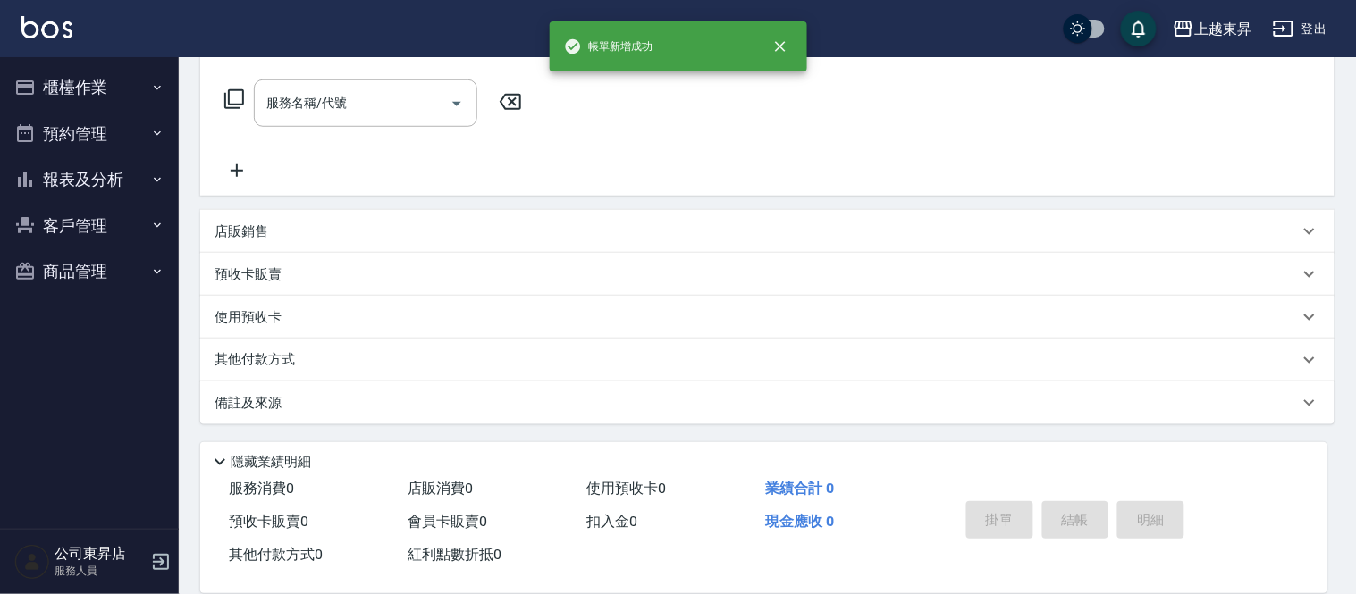
type input "[DATE] 17:16"
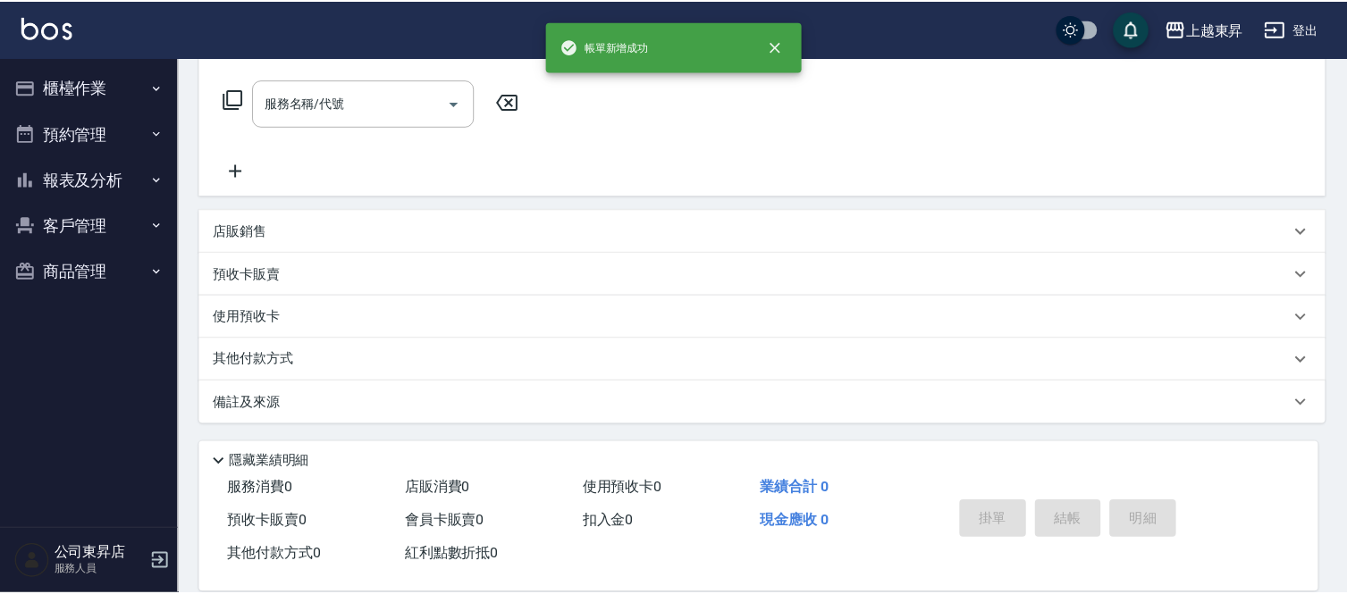
scroll to position [0, 0]
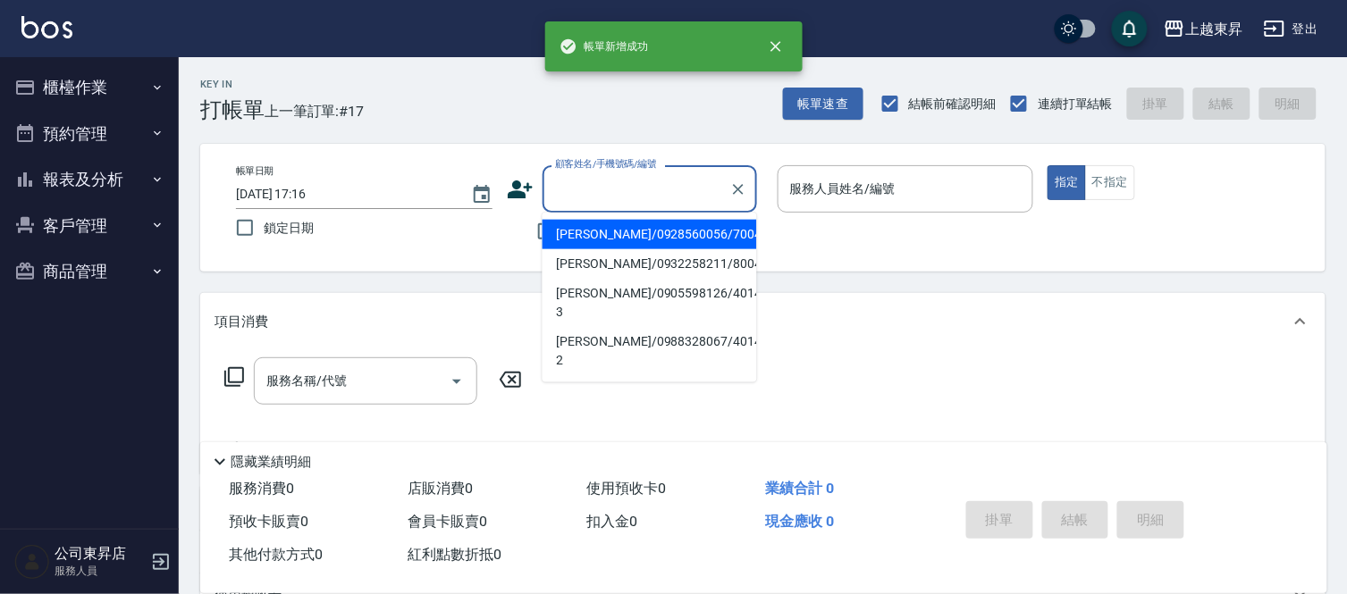
click at [592, 189] on input "顧客姓名/手機號碼/編號" at bounding box center [636, 188] width 172 height 31
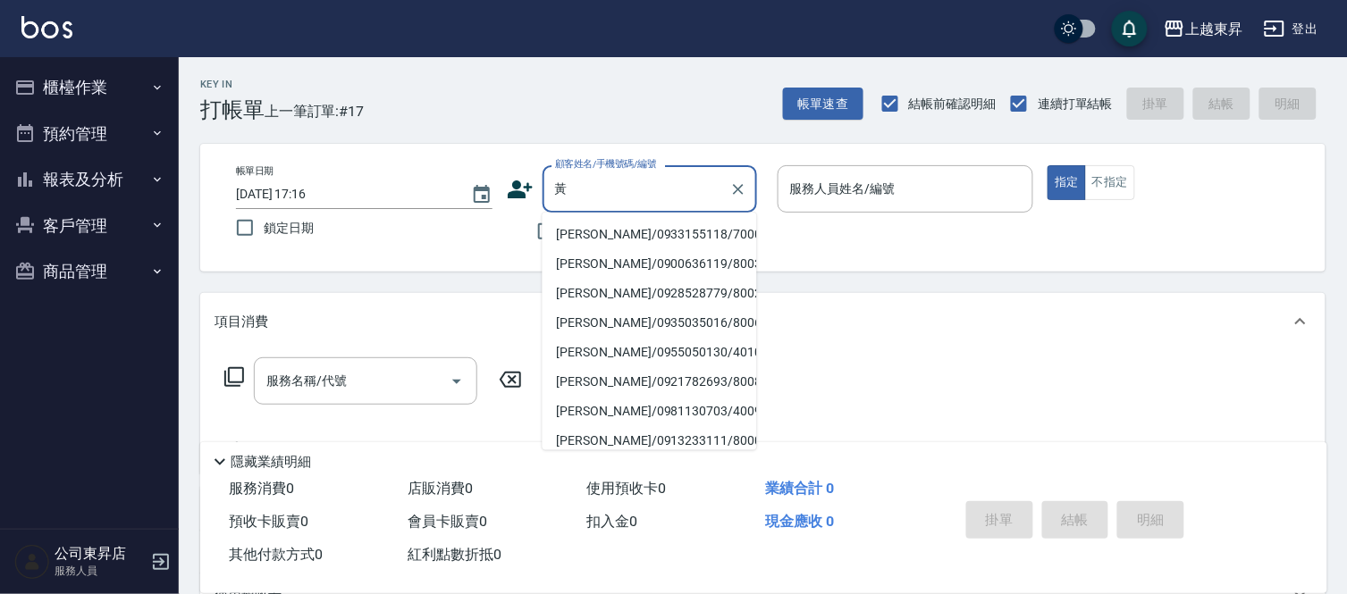
drag, startPoint x: 608, startPoint y: 233, endPoint x: 592, endPoint y: 222, distance: 19.8
click at [609, 233] on li "[PERSON_NAME]/0933155118/70008" at bounding box center [649, 234] width 214 height 29
type input "[PERSON_NAME]/0933155118/70008"
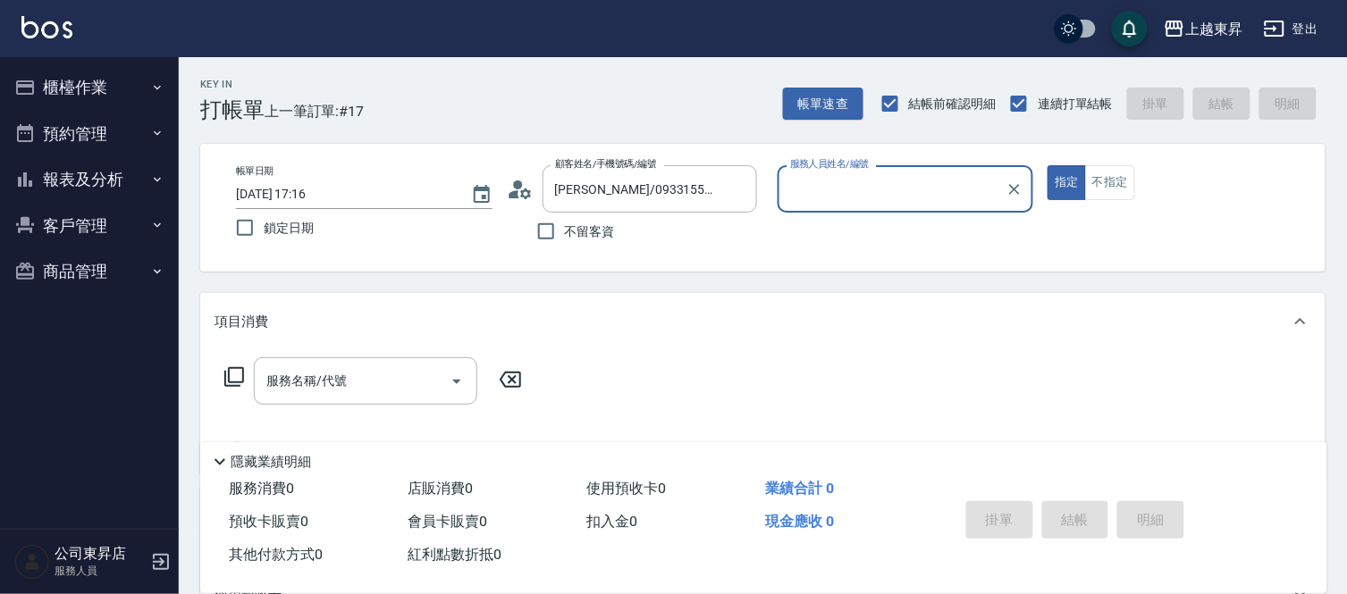
type input "[PERSON_NAME]-07"
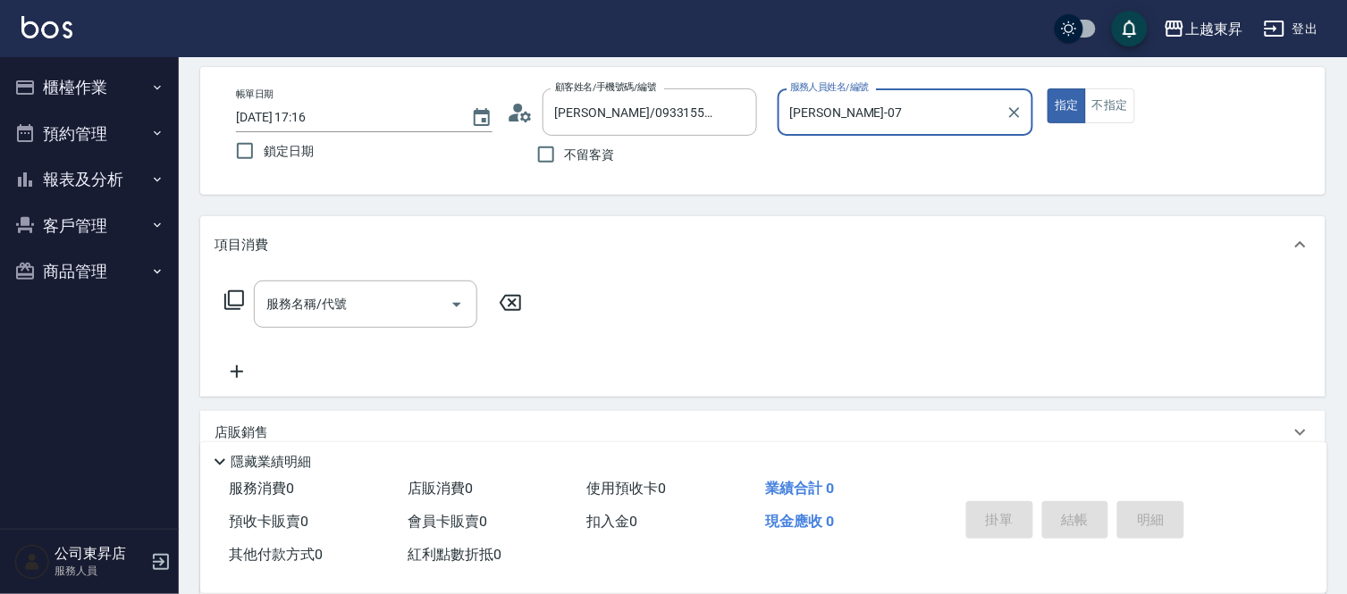
scroll to position [198, 0]
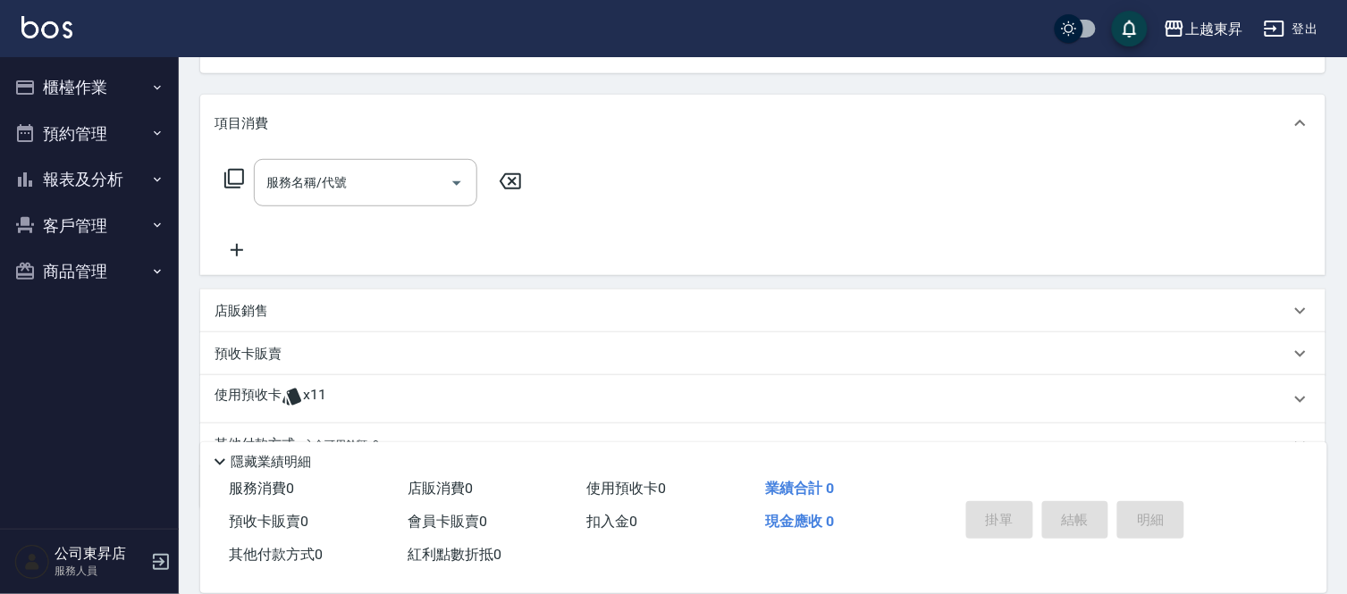
click at [288, 309] on div "店販銷售" at bounding box center [751, 311] width 1075 height 19
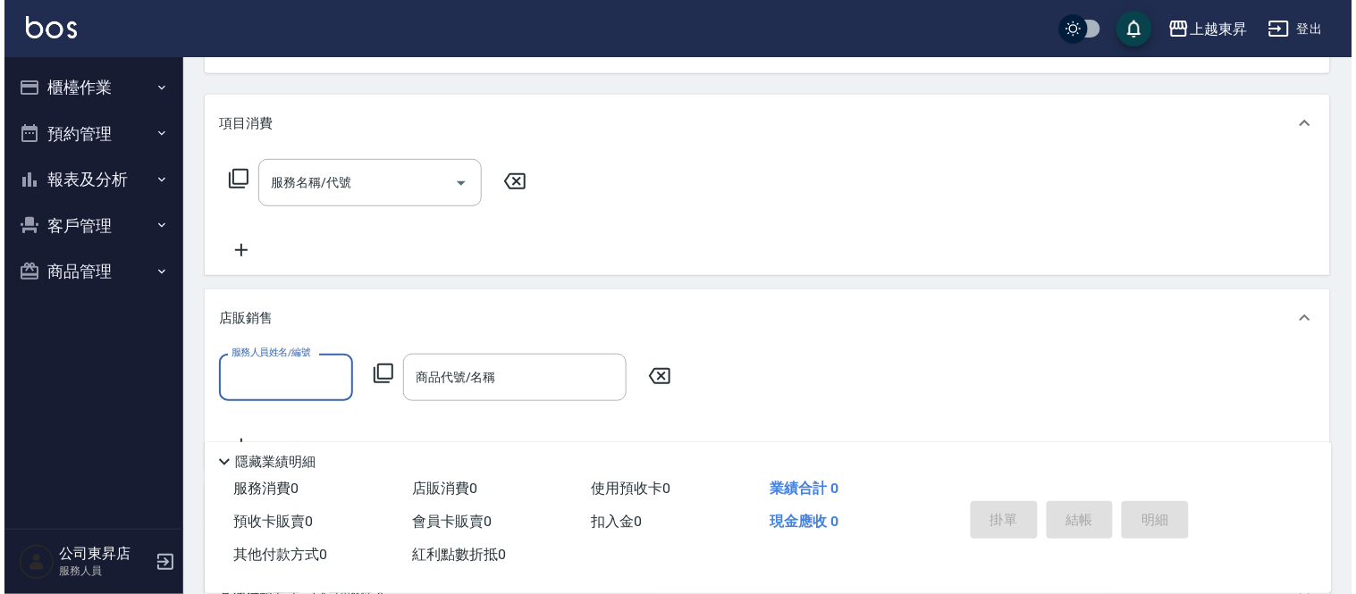
scroll to position [0, 0]
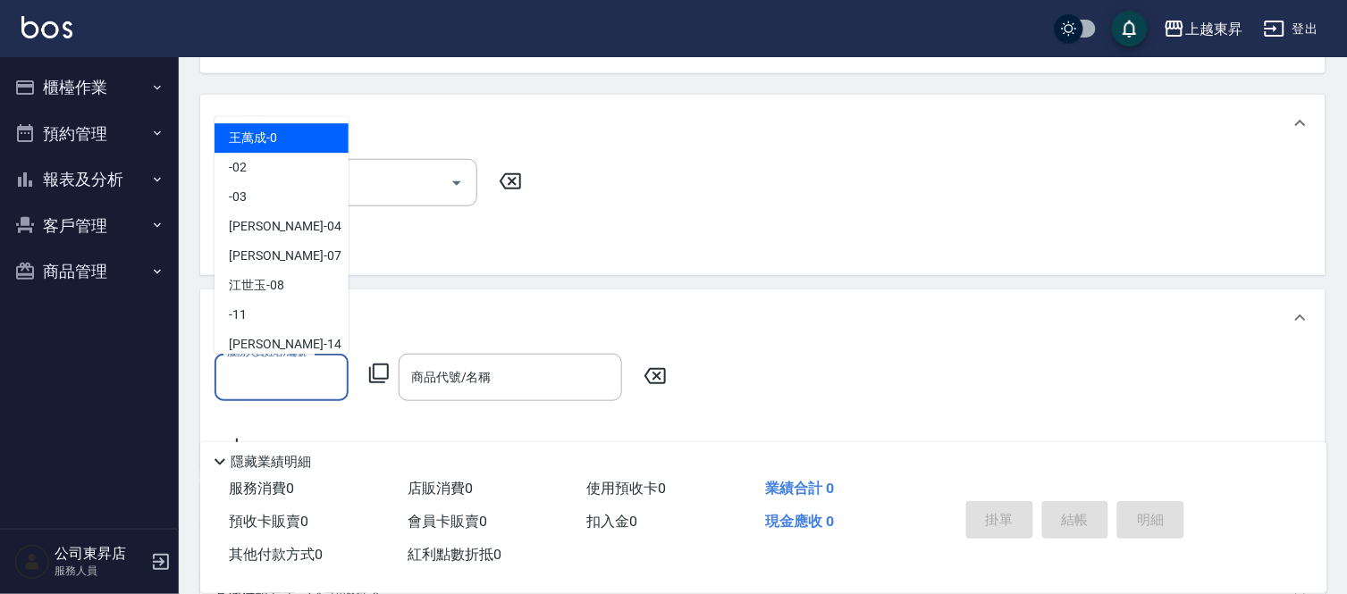
click at [257, 371] on input "服務人員姓名/編號" at bounding box center [282, 377] width 118 height 31
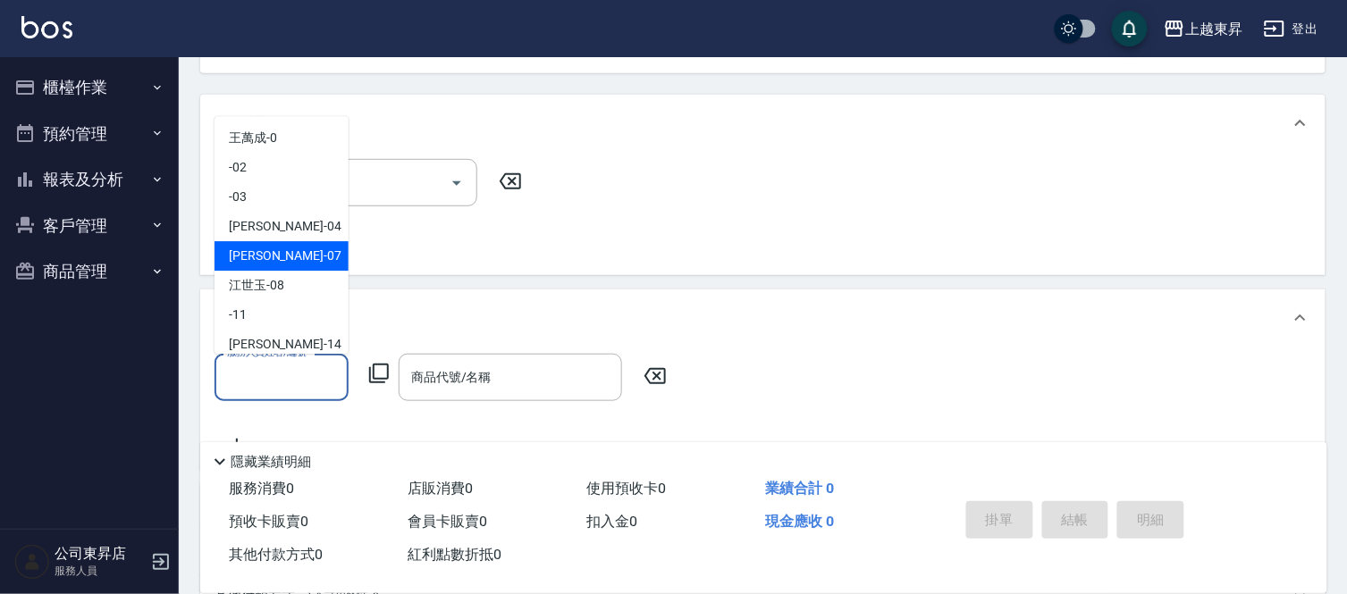
click at [265, 242] on div "[PERSON_NAME] -07" at bounding box center [281, 255] width 134 height 29
type input "[PERSON_NAME]-07"
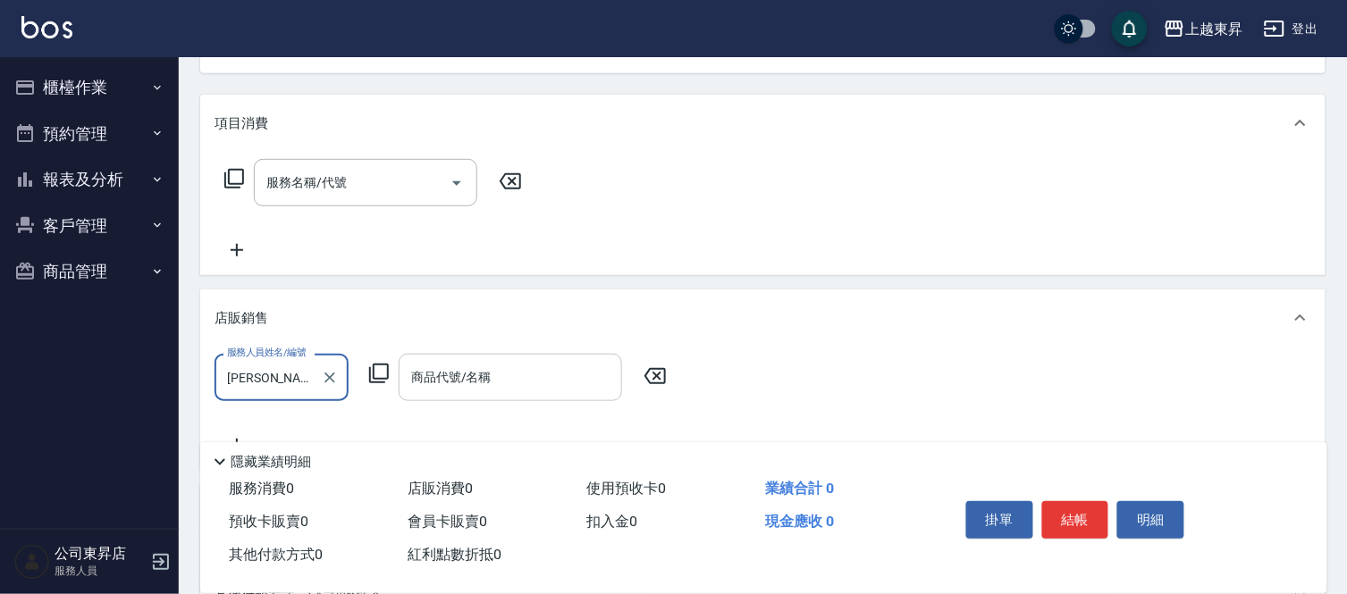
click at [433, 372] on input "商品代號/名稱" at bounding box center [510, 377] width 207 height 31
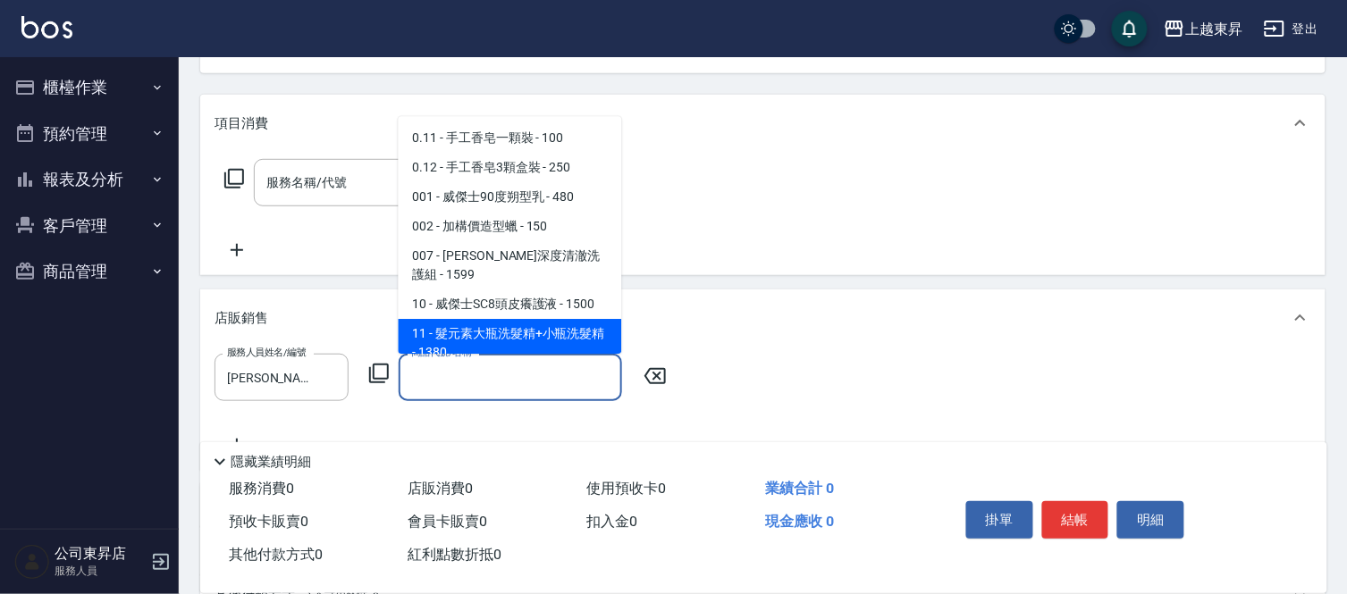
click at [459, 324] on span "11 - 髮元素大瓶洗髮精+小瓶洗髮精 - 1380" at bounding box center [510, 343] width 223 height 48
type input "髮元素大瓶洗髮精+小瓶洗髮精"
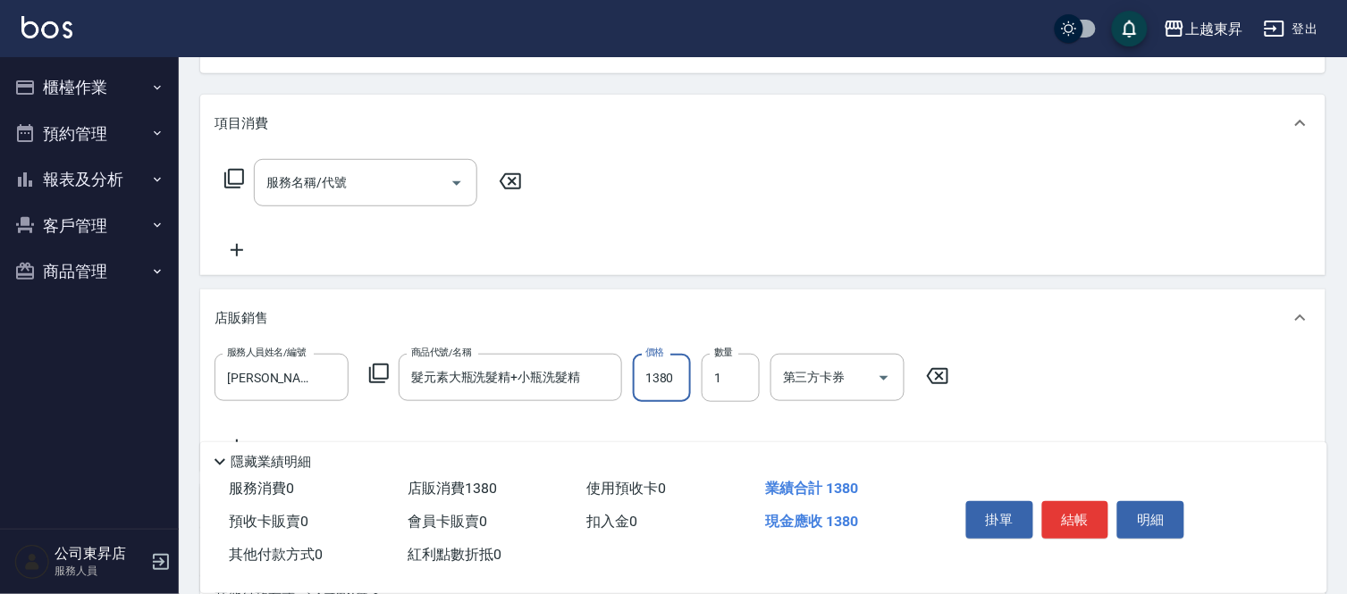
click at [645, 378] on input "1380" at bounding box center [662, 378] width 58 height 48
type input "2580"
click at [1065, 505] on button "結帳" at bounding box center [1075, 520] width 67 height 38
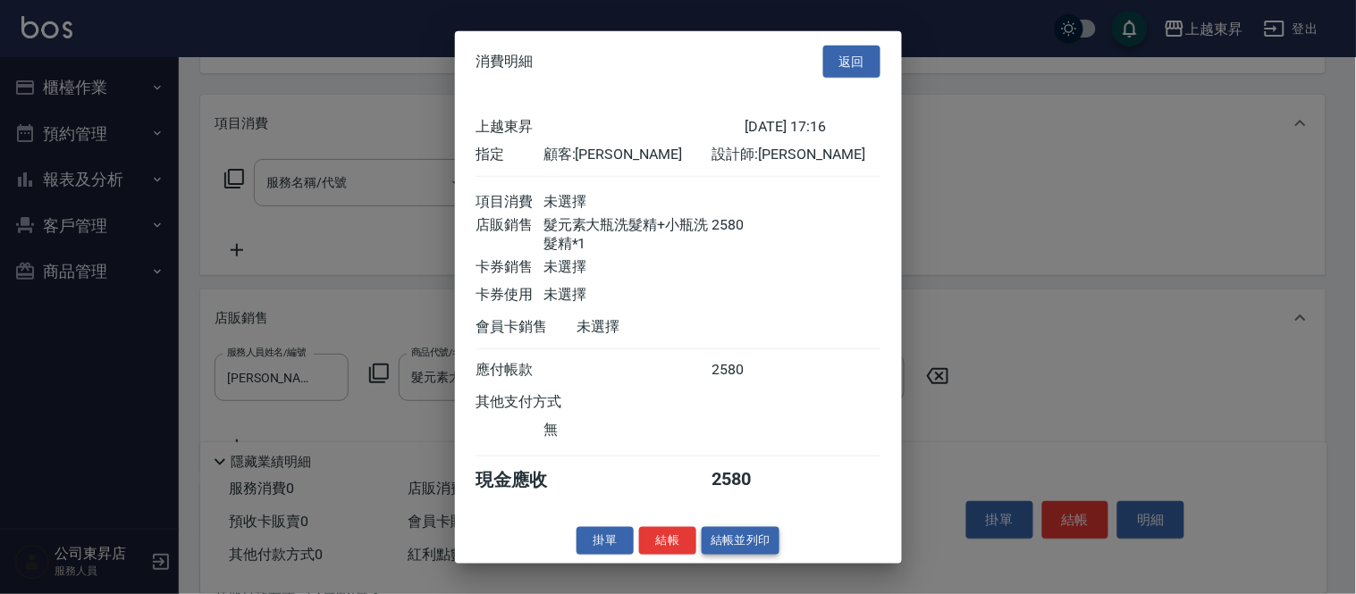
click at [729, 543] on button "結帳並列印" at bounding box center [741, 541] width 78 height 28
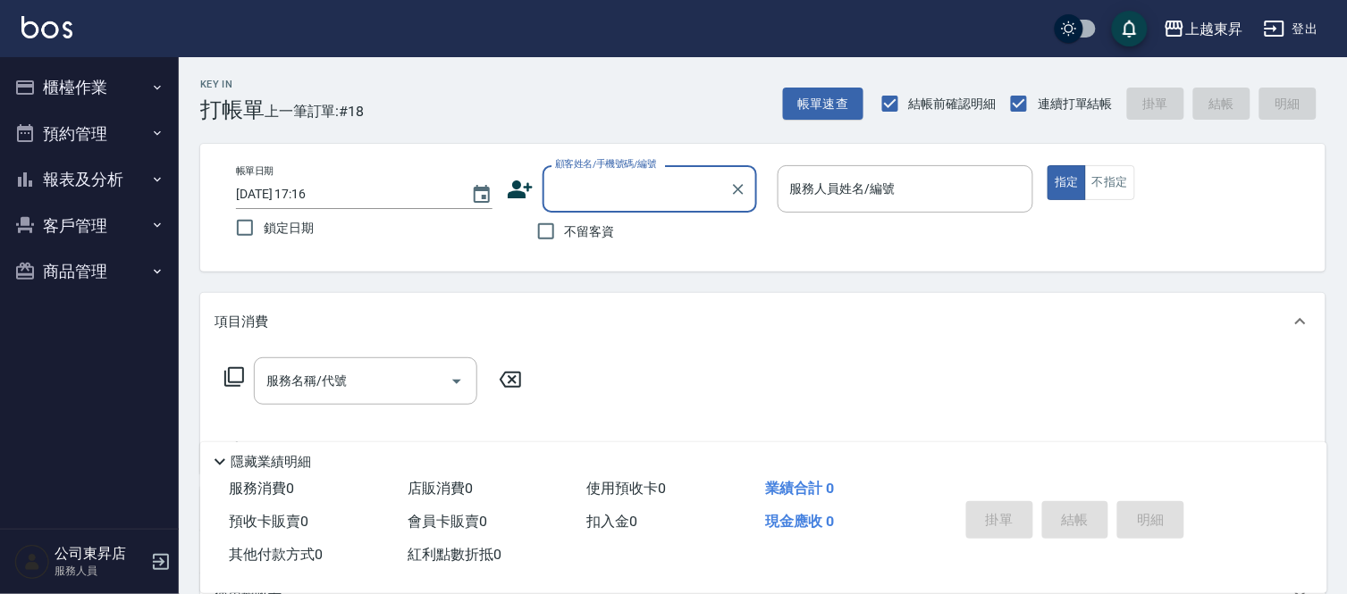
click at [621, 185] on input "顧客姓名/手機號碼/編號" at bounding box center [636, 188] width 172 height 31
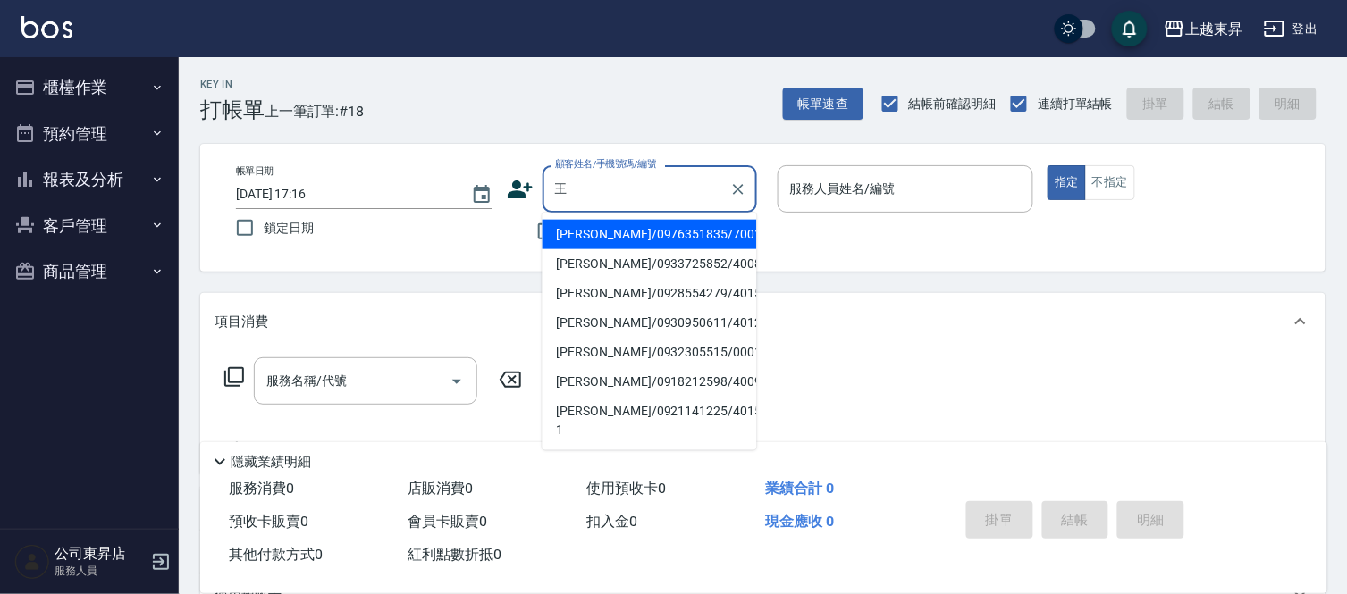
click at [578, 238] on li "[PERSON_NAME]/0976351835/70011" at bounding box center [649, 234] width 214 height 29
type input "[PERSON_NAME]/0976351835/70011"
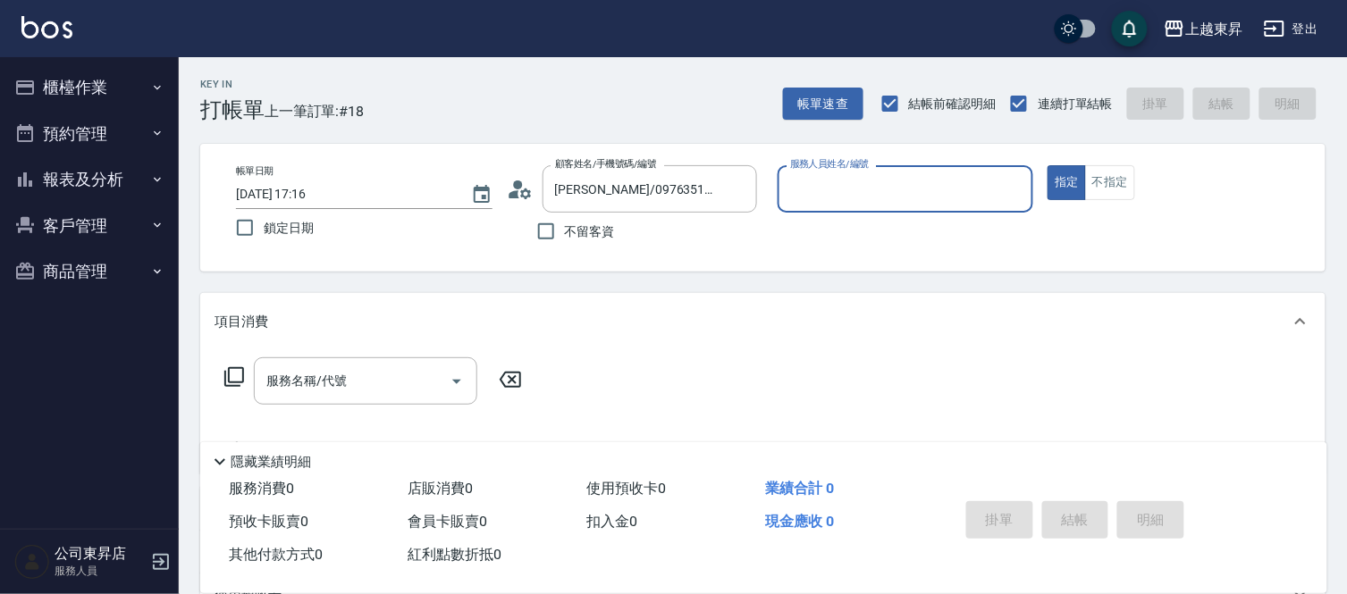
type input "[PERSON_NAME]-07"
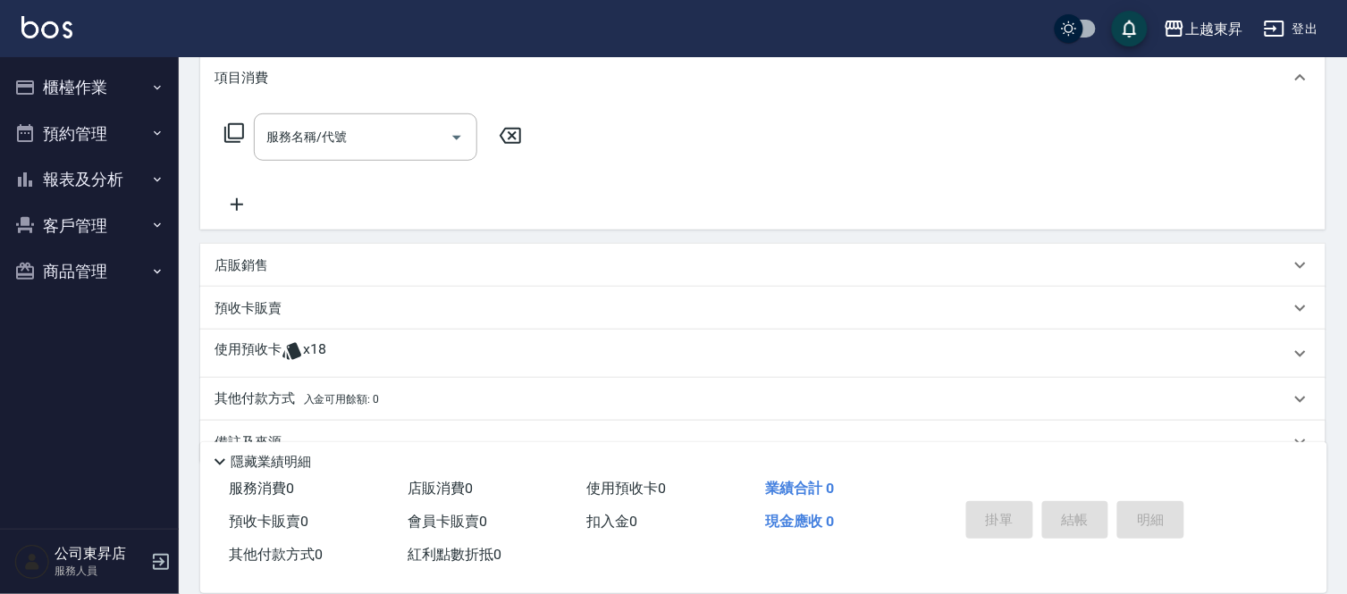
scroll to position [281, 0]
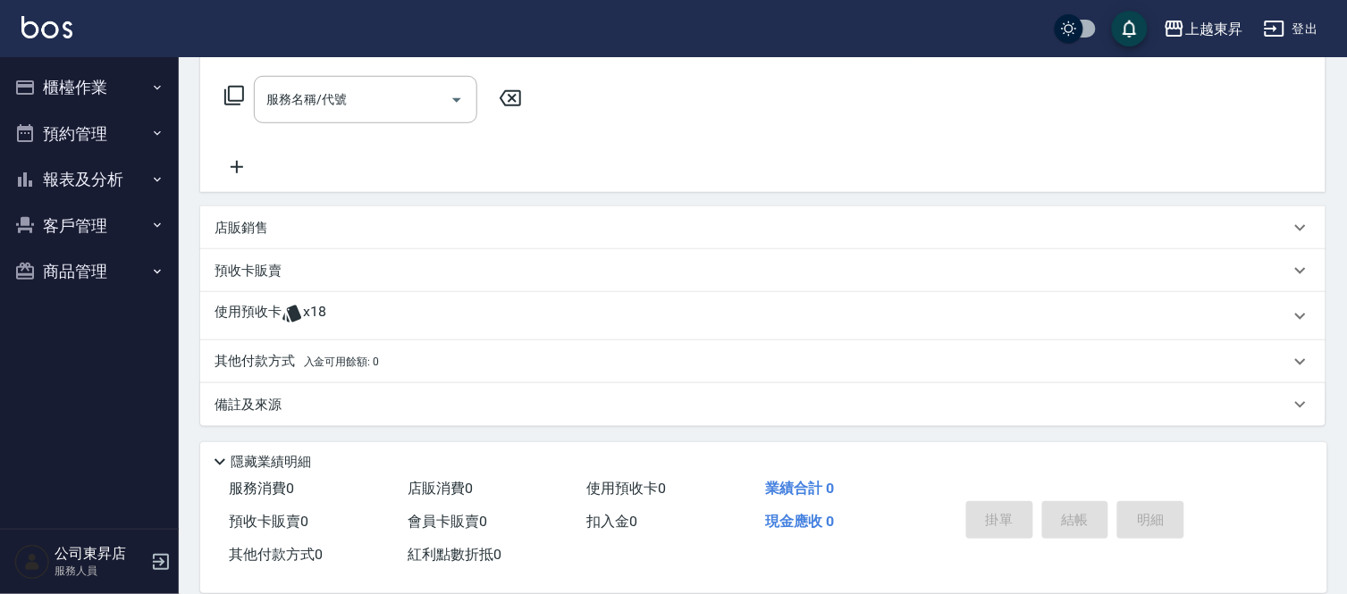
click at [280, 230] on div "店販銷售" at bounding box center [751, 228] width 1075 height 19
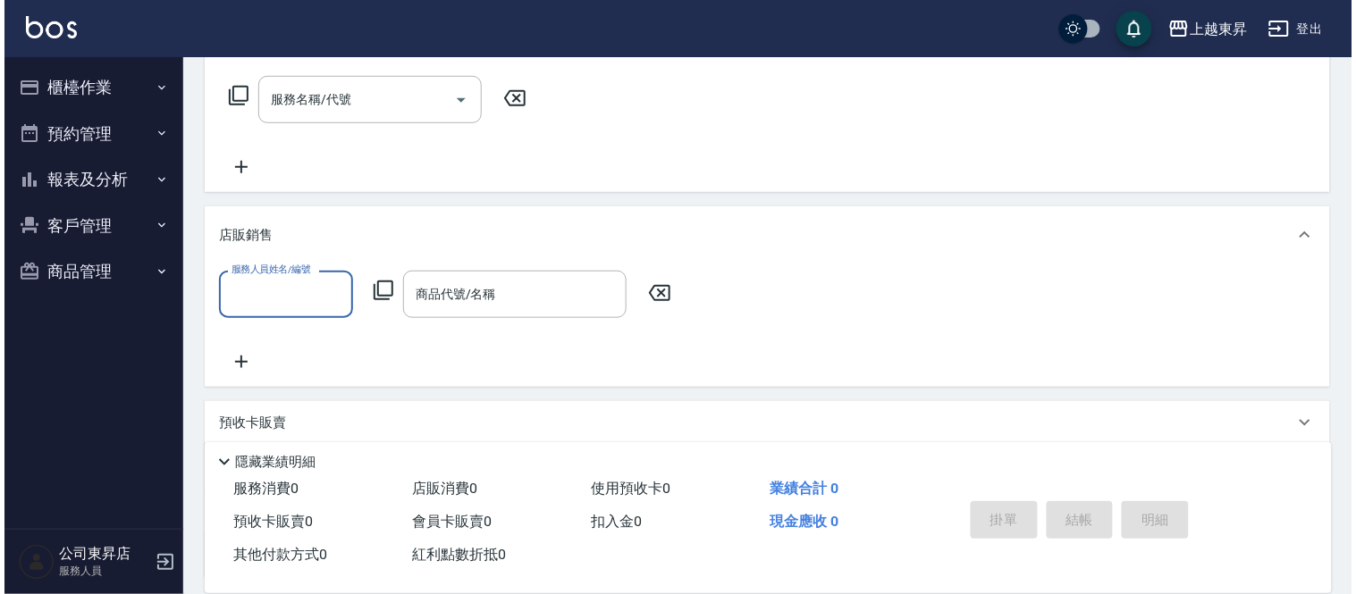
scroll to position [0, 0]
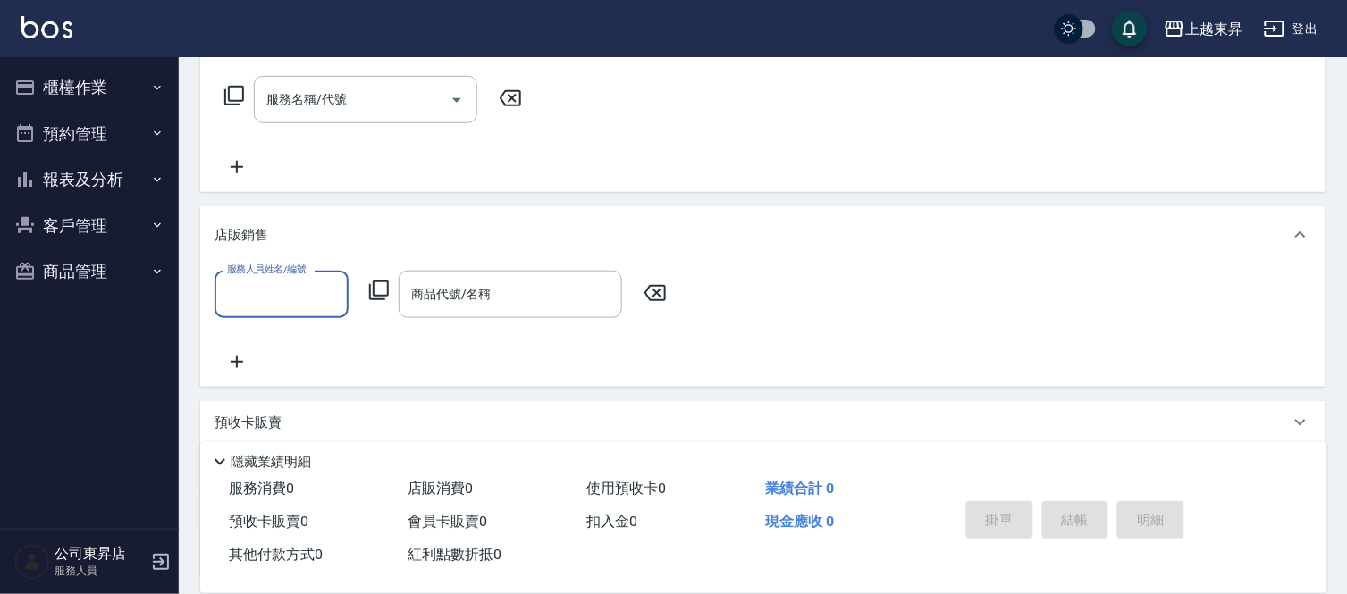
click at [277, 309] on div "服務人員姓名/編號" at bounding box center [281, 294] width 134 height 47
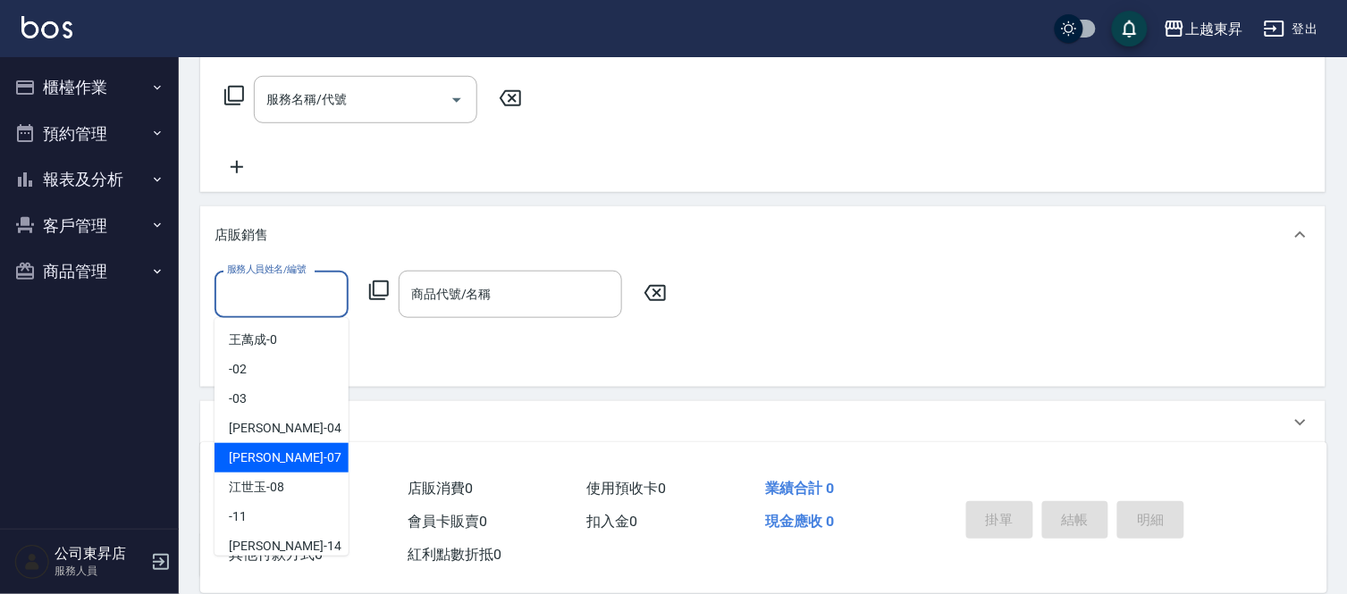
click at [273, 454] on div "[PERSON_NAME] -07" at bounding box center [281, 457] width 134 height 29
type input "[PERSON_NAME]-07"
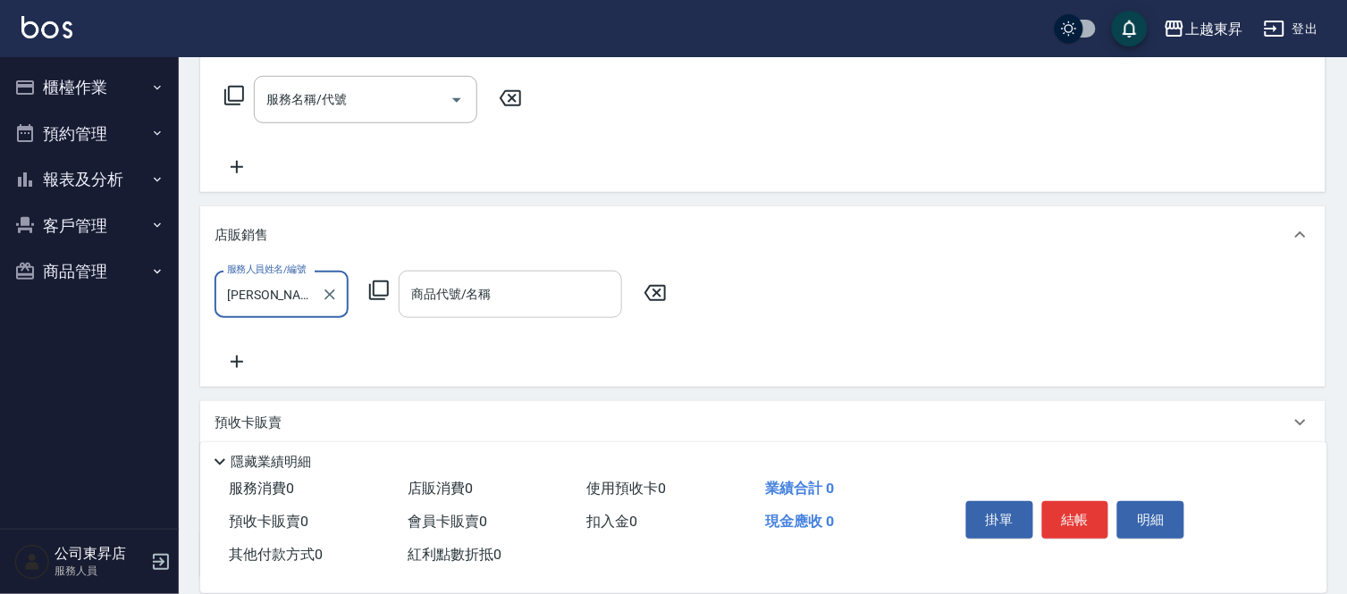
click at [477, 281] on div "商品代號/名稱 商品代號/名稱" at bounding box center [510, 294] width 223 height 47
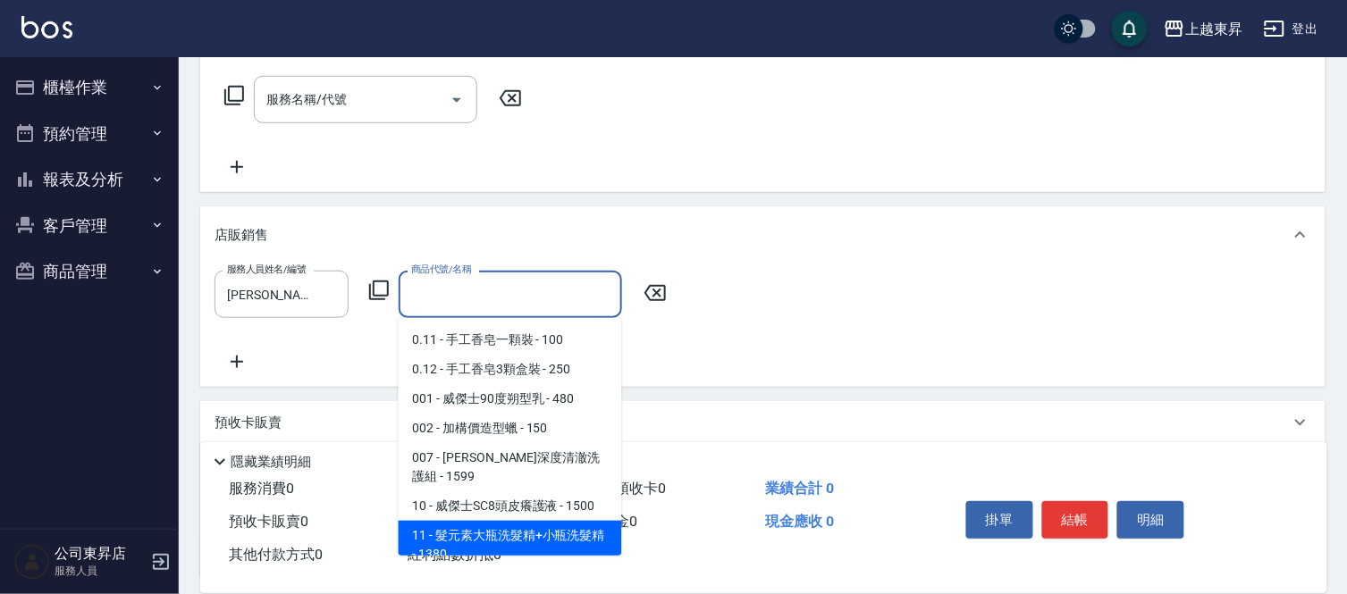
click at [516, 521] on span "11 - 髮元素大瓶洗髮精+小瓶洗髮精 - 1380" at bounding box center [510, 545] width 223 height 48
type input "髮元素大瓶洗髮精+小瓶洗髮精"
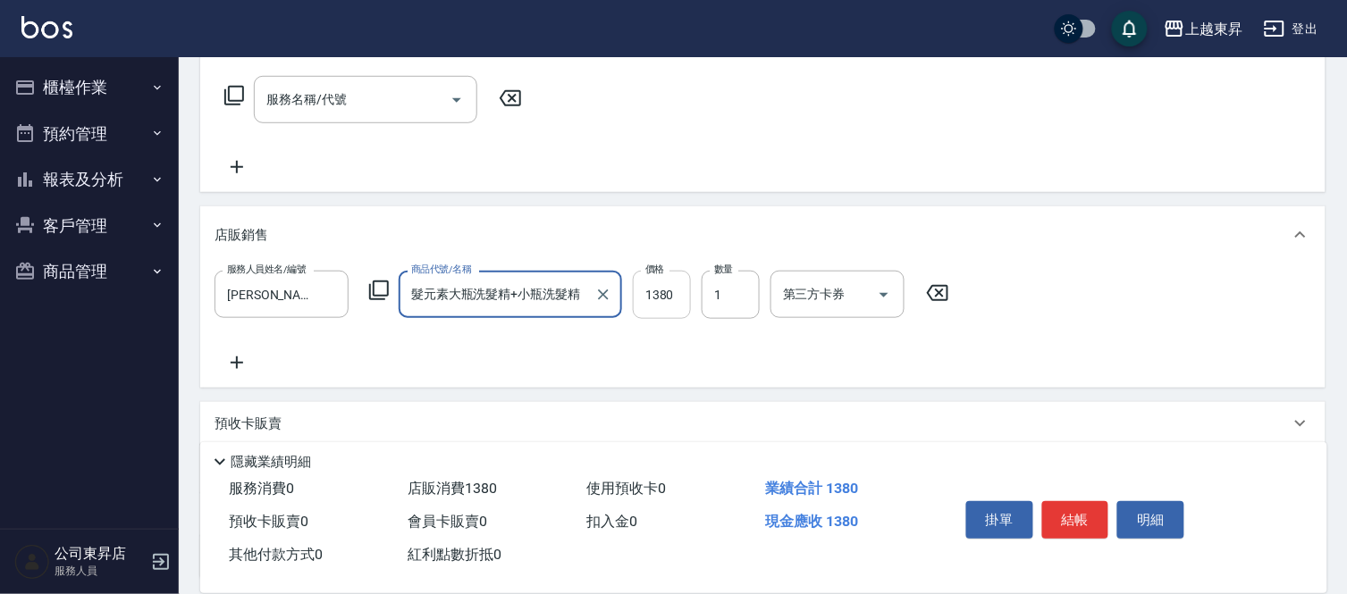
click at [655, 301] on input "1380" at bounding box center [662, 295] width 58 height 48
type input "2580"
click at [1075, 511] on button "結帳" at bounding box center [1075, 520] width 67 height 38
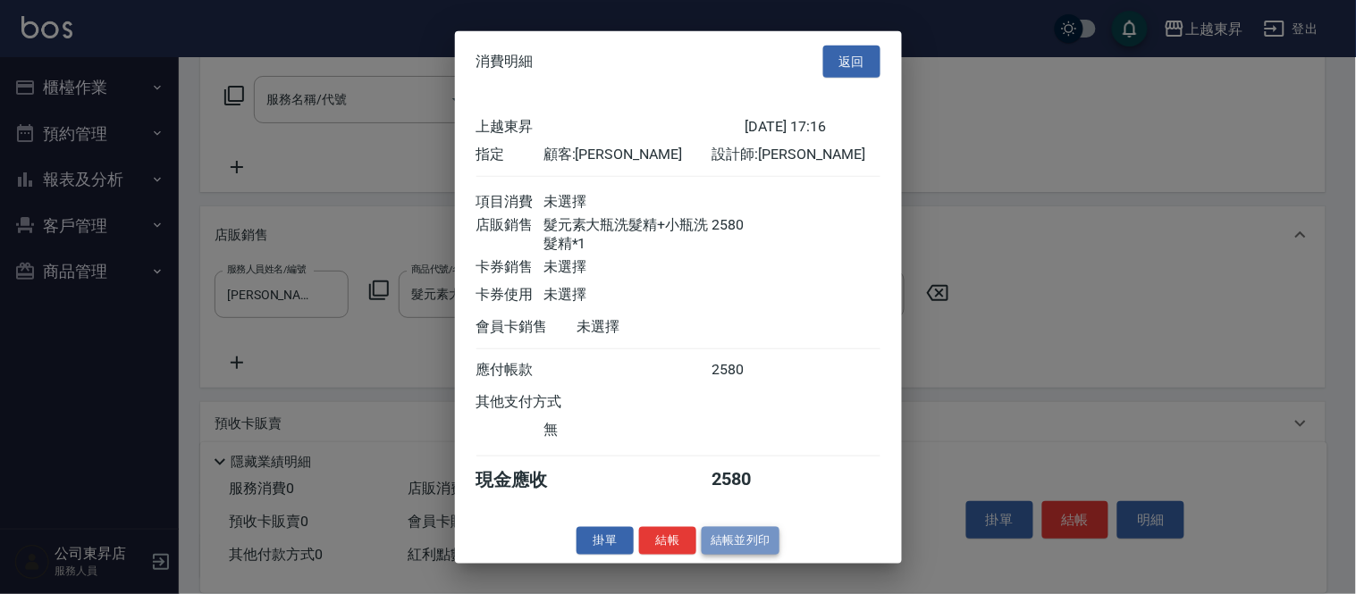
click at [760, 552] on button "結帳並列印" at bounding box center [741, 541] width 78 height 28
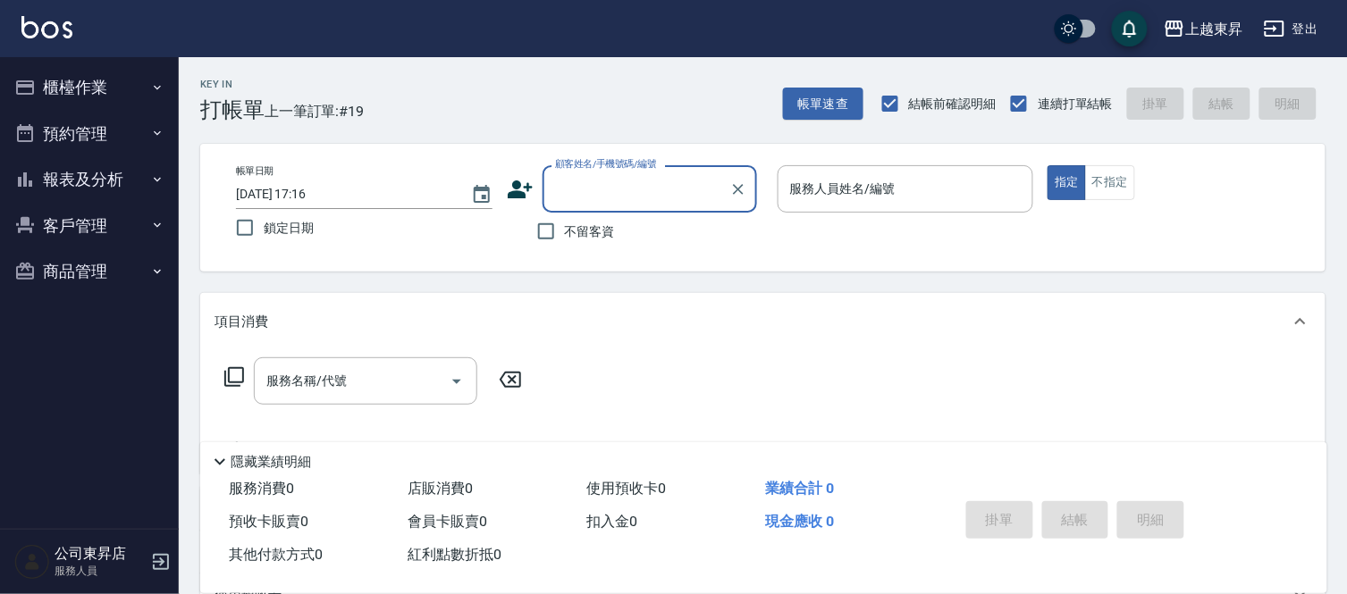
click at [595, 189] on input "顧客姓名/手機號碼/編號" at bounding box center [636, 188] width 172 height 31
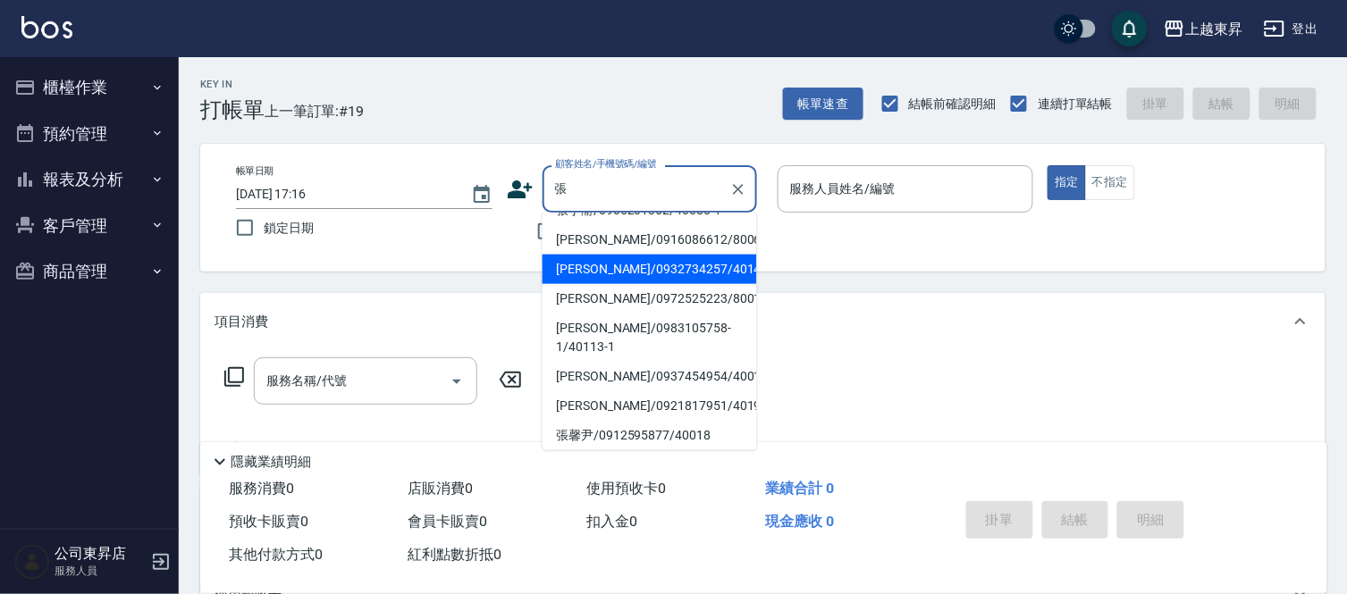
scroll to position [298, 0]
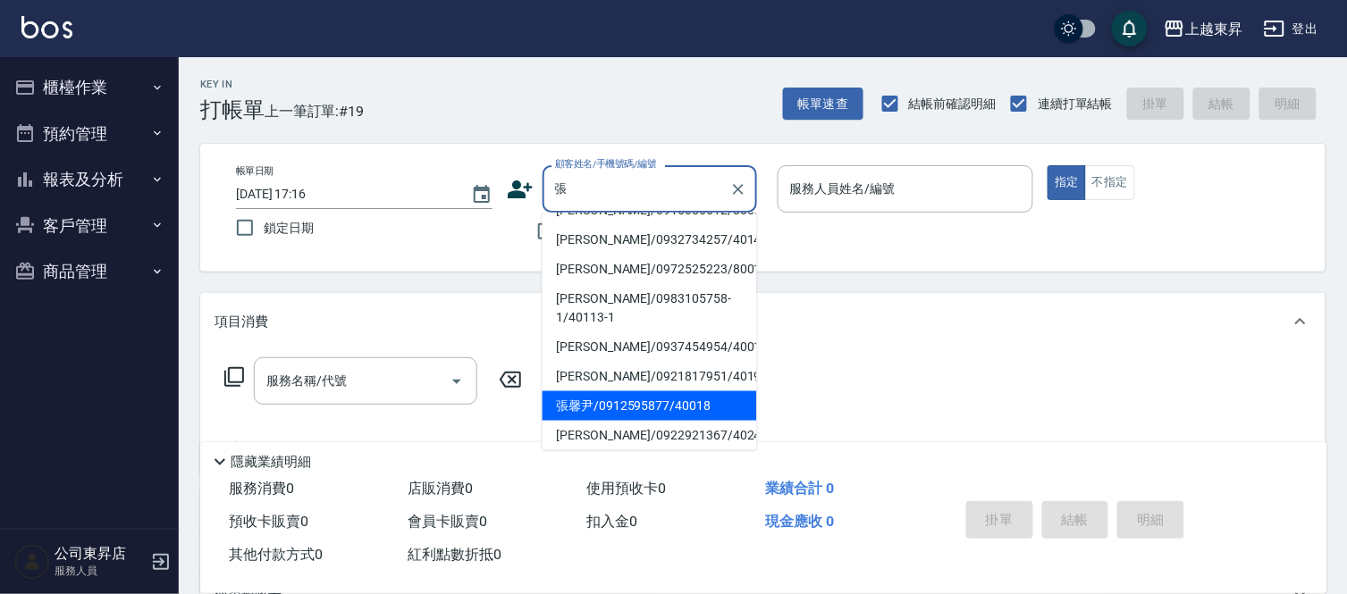
click at [608, 88] on li "[PERSON_NAME][GEOGRAPHIC_DATA]/0903183055/40227" at bounding box center [649, 64] width 214 height 48
type input "[PERSON_NAME][GEOGRAPHIC_DATA]/0903183055/40227"
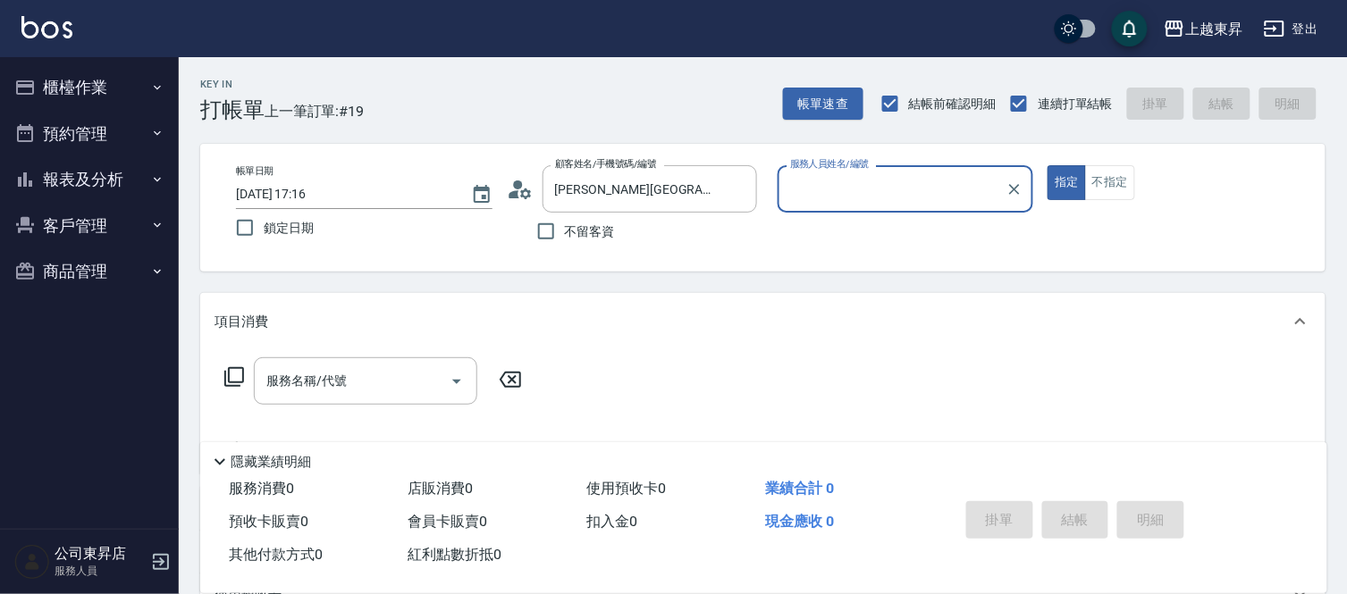
type input "[PERSON_NAME]04"
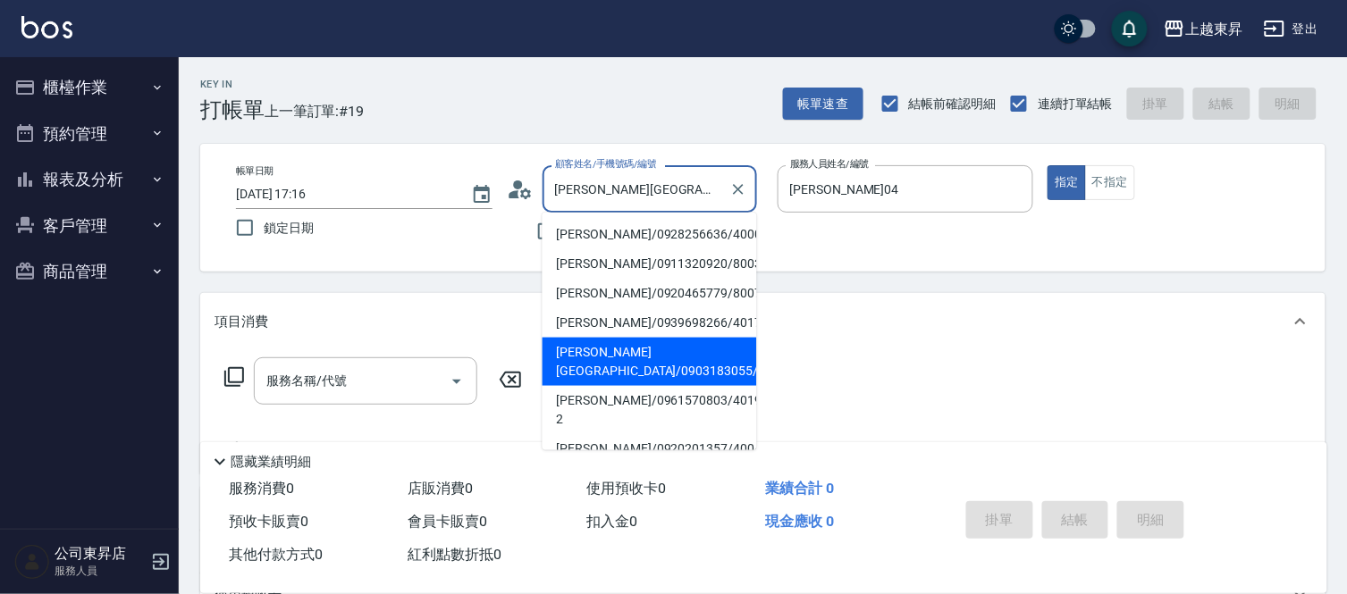
click at [612, 184] on input "[PERSON_NAME][GEOGRAPHIC_DATA]/0903183055/40227" at bounding box center [636, 188] width 172 height 31
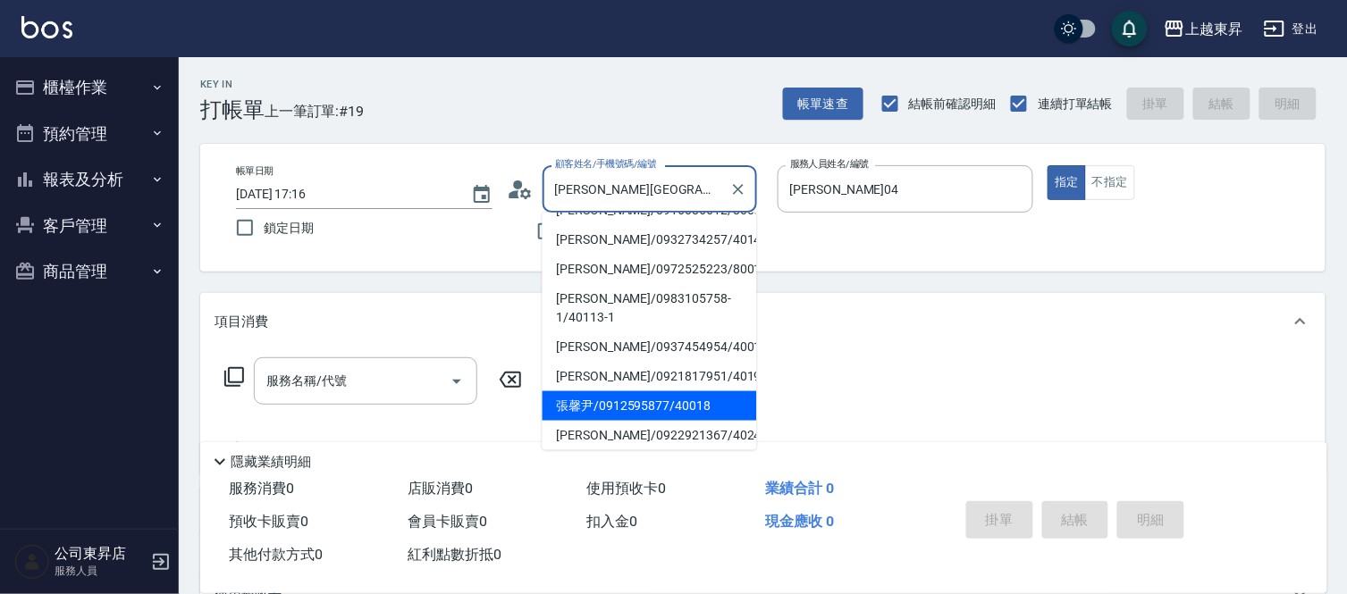
click at [613, 391] on li "張馨尹/0912595877/40018" at bounding box center [649, 405] width 214 height 29
type input "張馨尹/0912595877/40018"
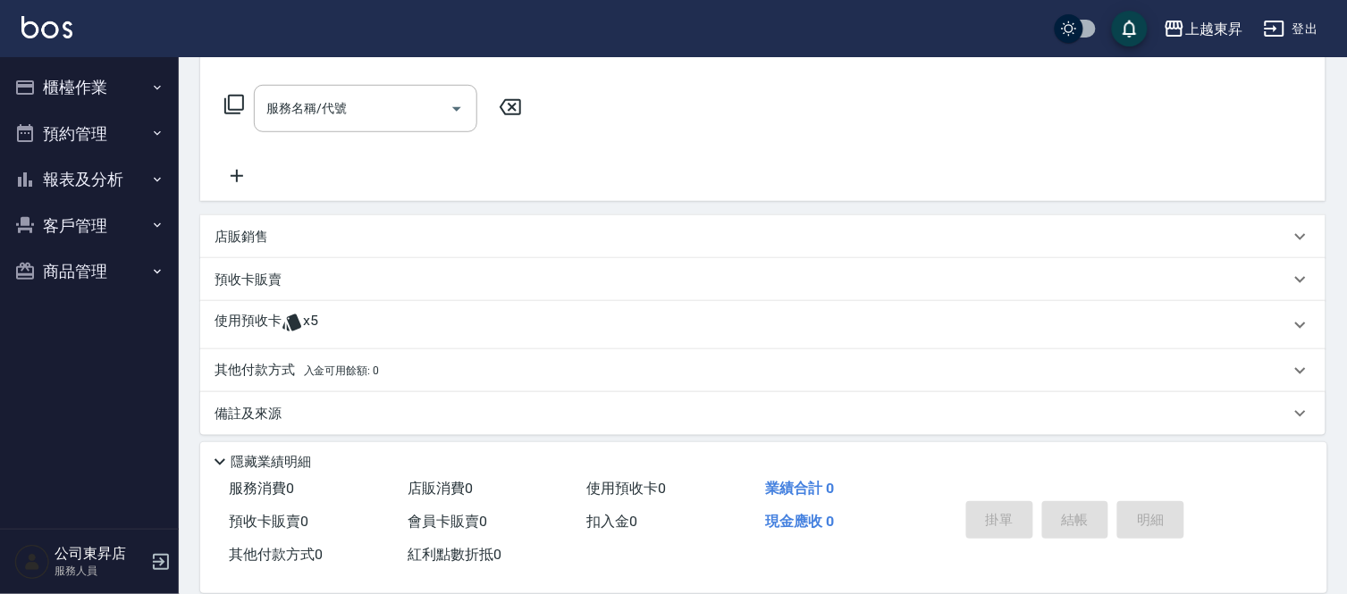
scroll to position [281, 0]
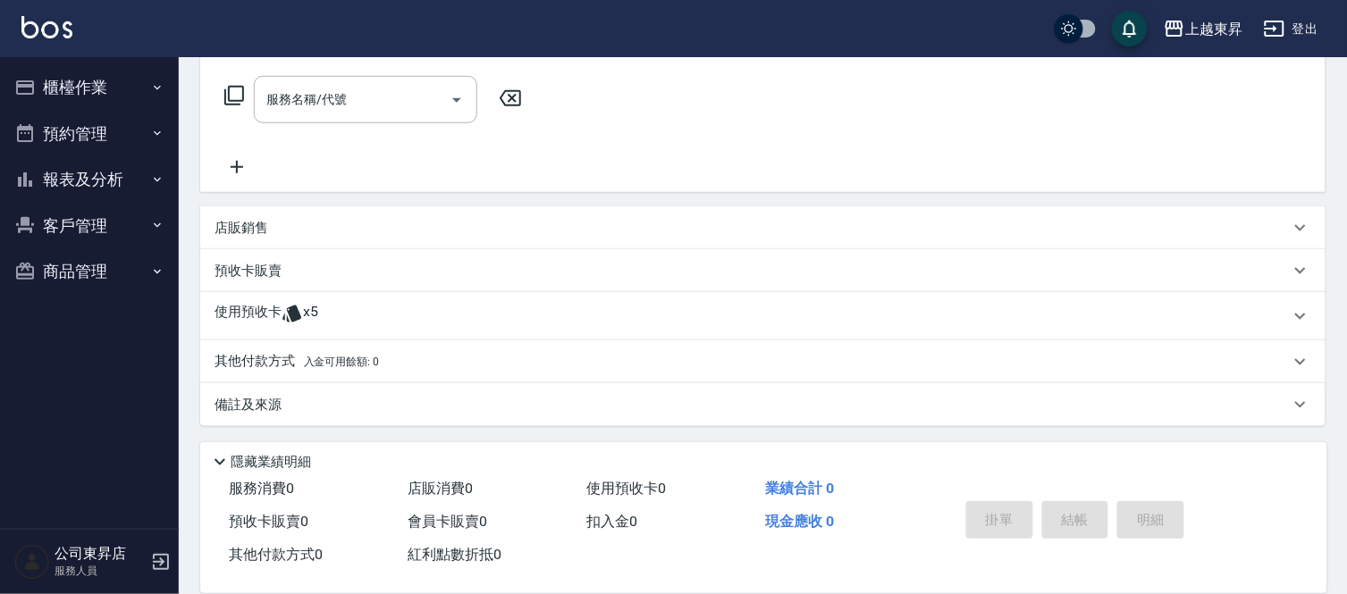
click at [279, 272] on p "預收卡販賣" at bounding box center [247, 271] width 67 height 19
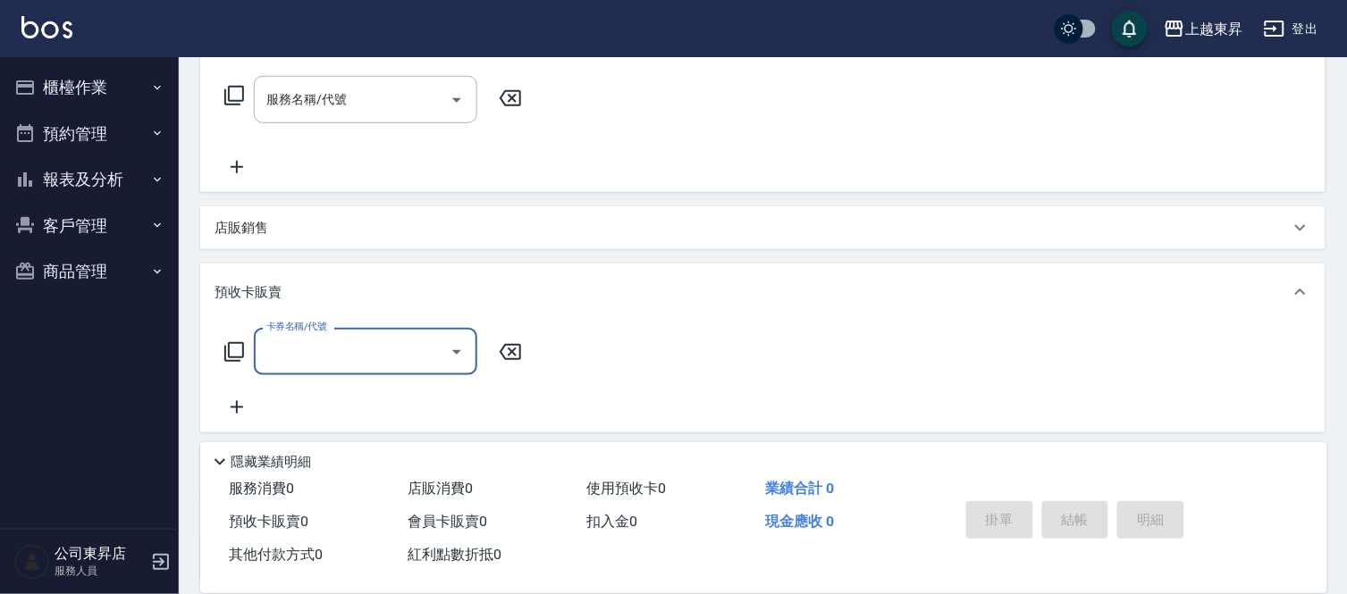
scroll to position [1, 0]
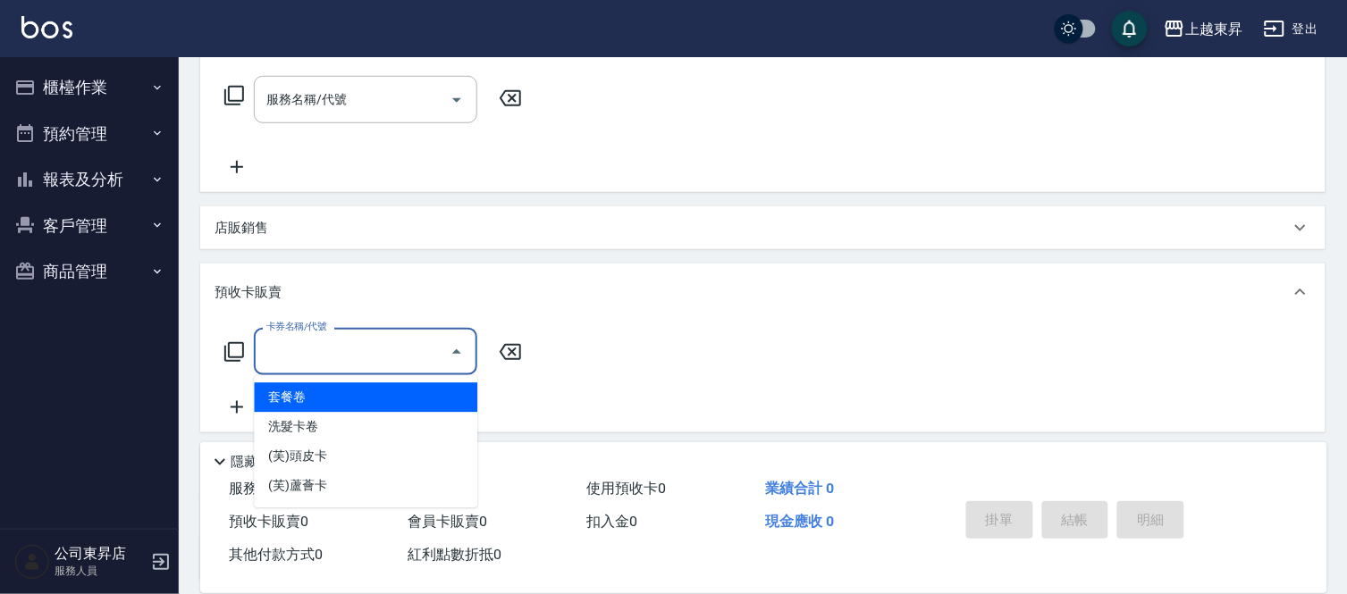
click at [304, 360] on input "卡券名稱/代號" at bounding box center [352, 351] width 181 height 31
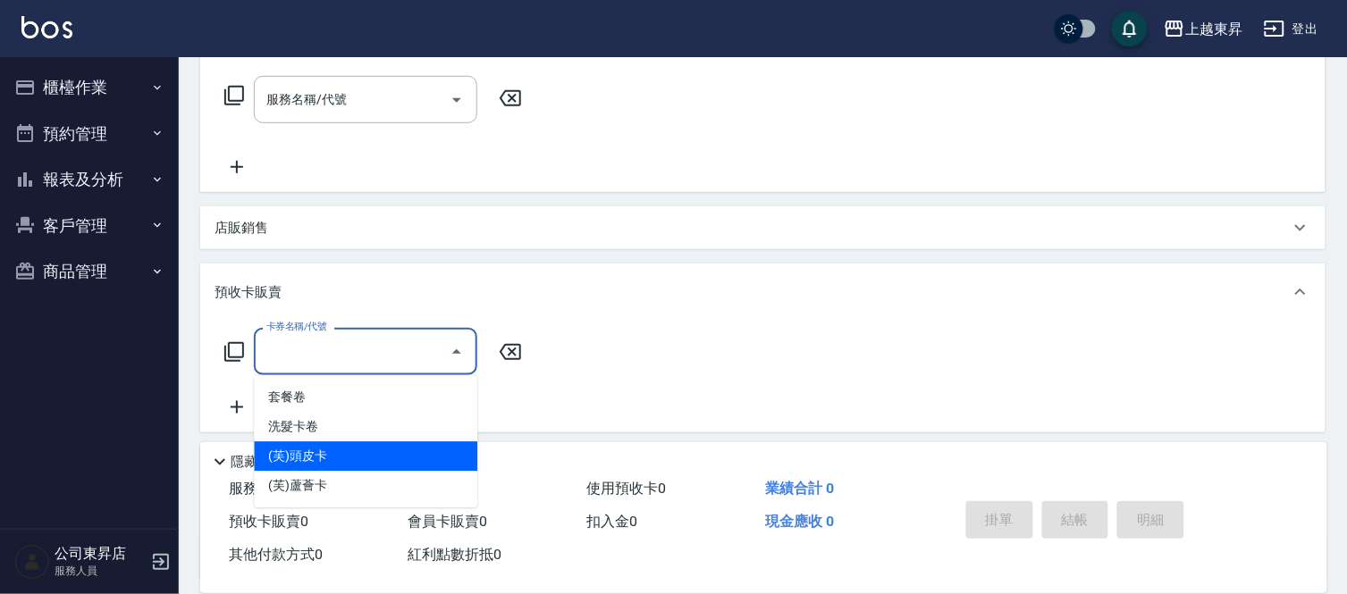
click at [328, 453] on span "(芙)頭皮卡" at bounding box center [365, 456] width 223 height 29
type input "(芙)頭皮卡(993)"
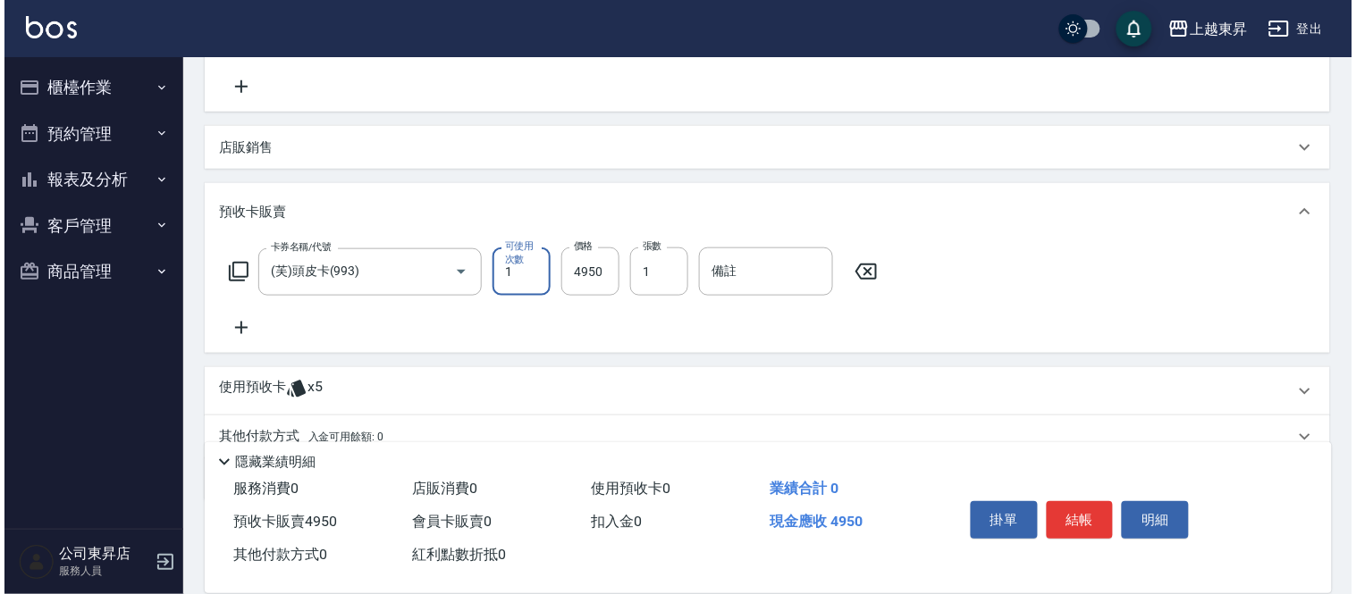
scroll to position [438, 0]
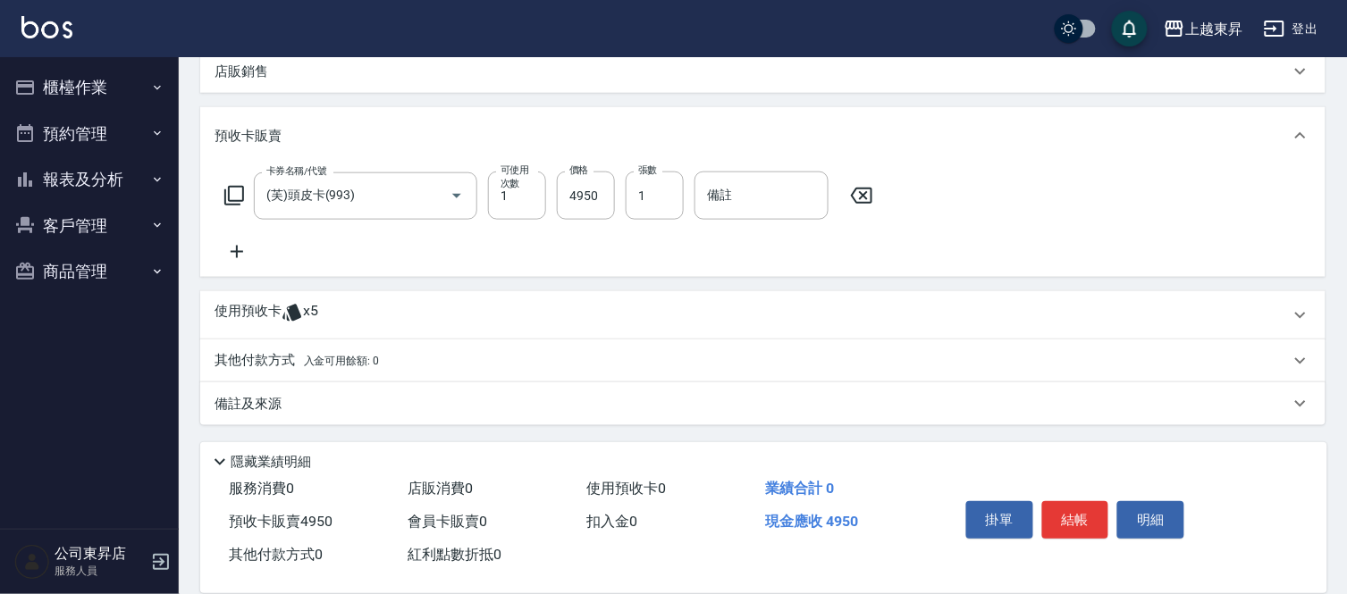
click at [228, 245] on icon at bounding box center [236, 251] width 45 height 21
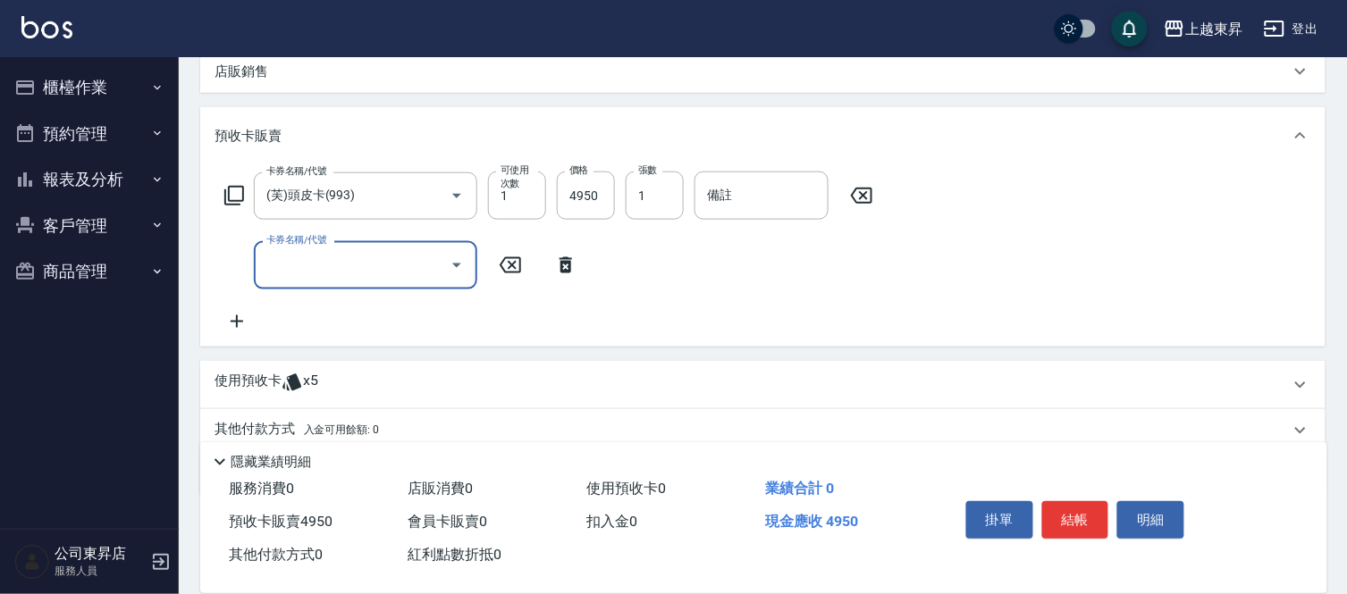
click at [226, 319] on icon at bounding box center [236, 321] width 45 height 21
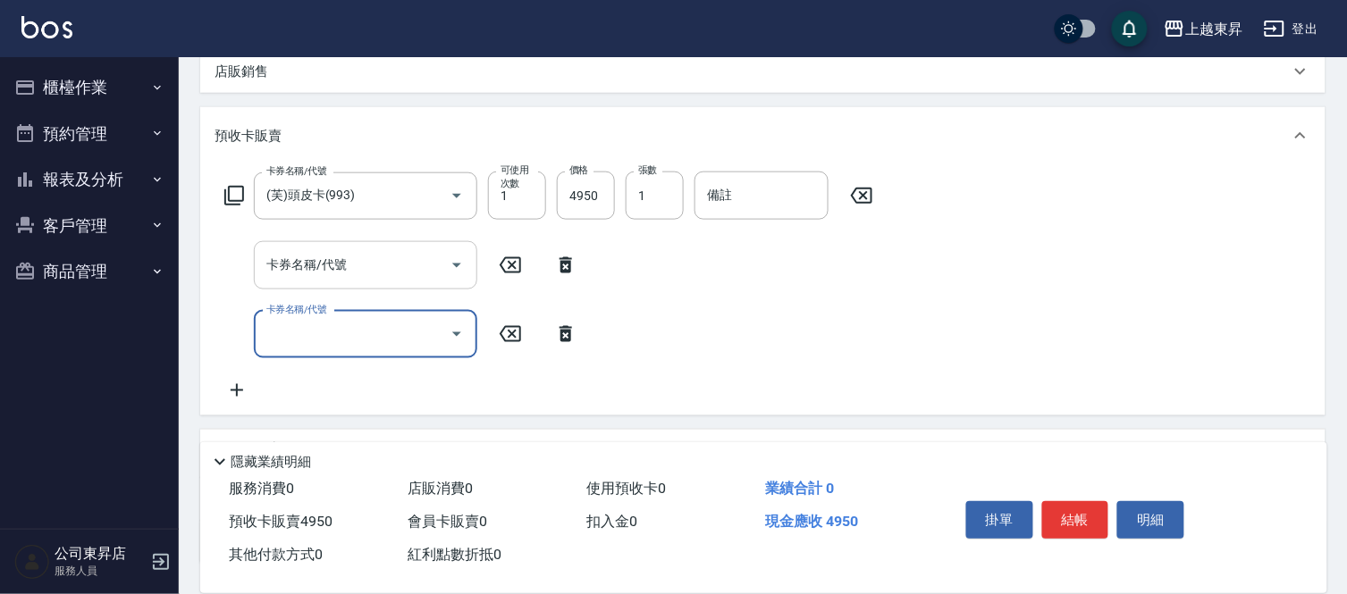
click at [301, 256] on input "卡券名稱/代號" at bounding box center [352, 264] width 181 height 31
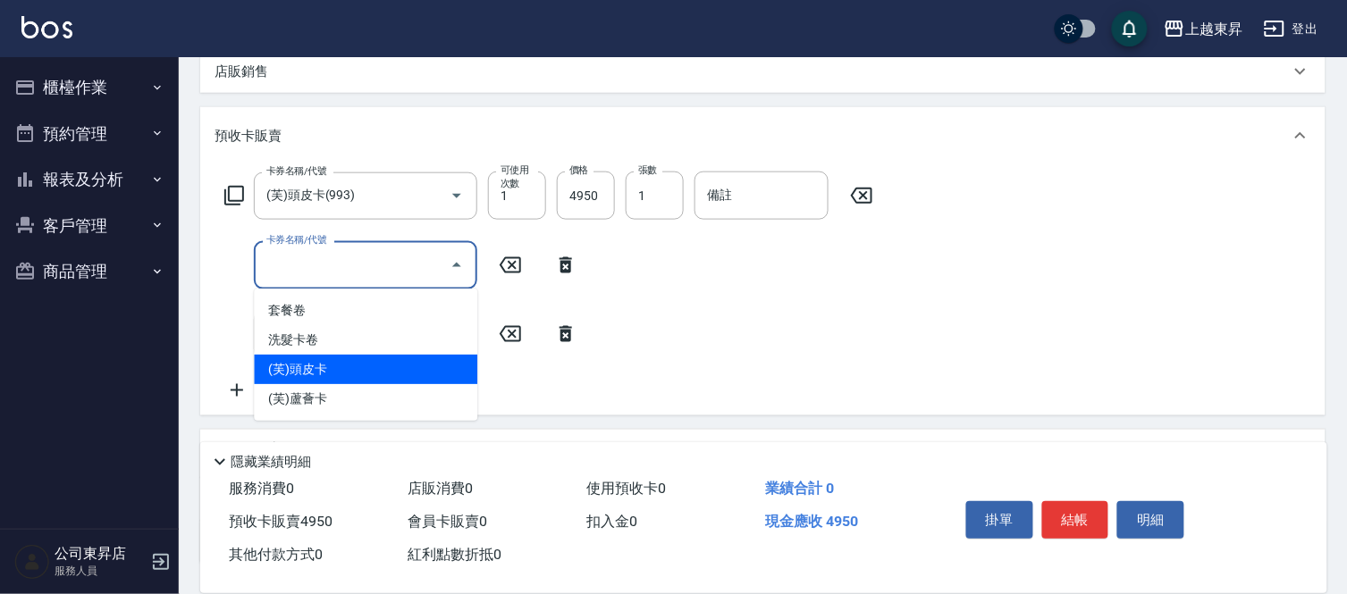
drag, startPoint x: 315, startPoint y: 363, endPoint x: 327, endPoint y: 347, distance: 19.8
click at [315, 364] on span "(芙)頭皮卡" at bounding box center [365, 369] width 223 height 29
type input "(芙)頭皮卡(993)"
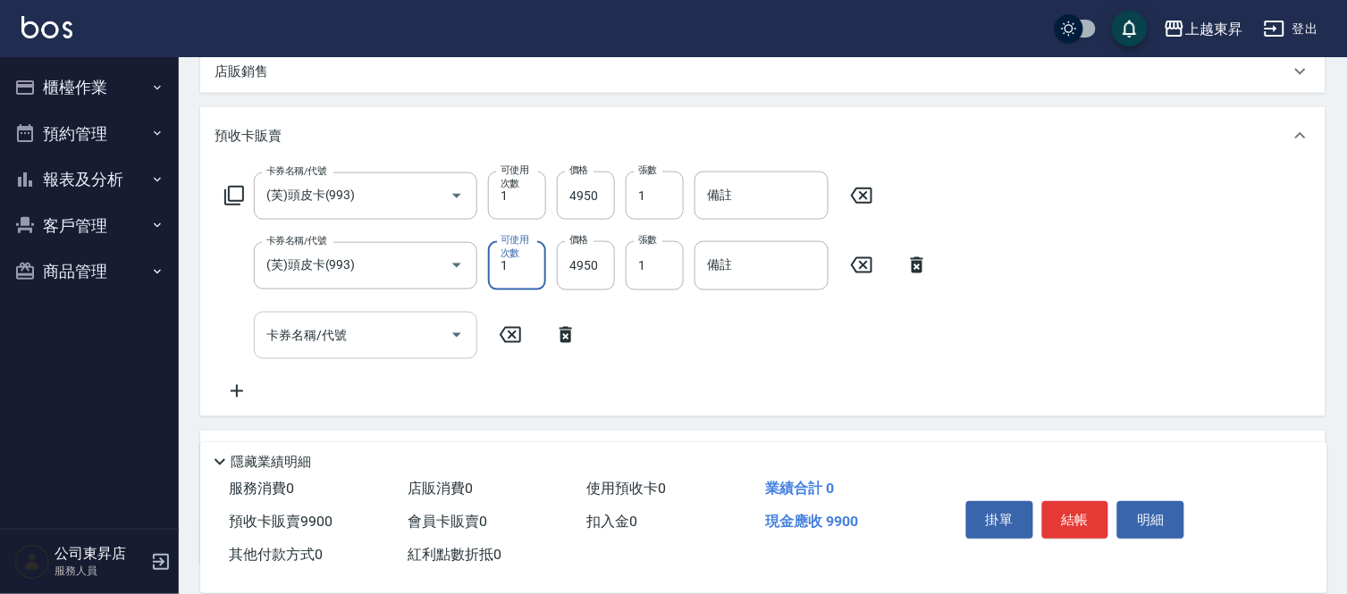
click at [331, 335] on input "卡券名稱/代號" at bounding box center [352, 335] width 181 height 31
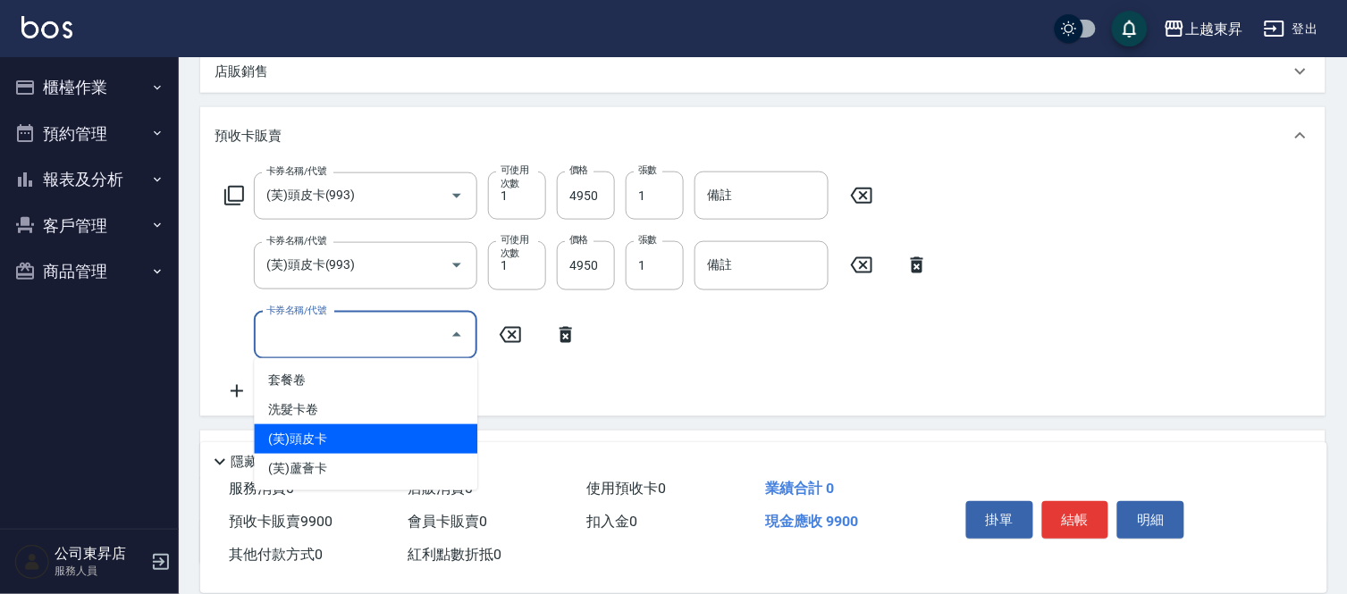
click at [332, 438] on span "(芙)頭皮卡" at bounding box center [365, 438] width 223 height 29
type input "(芙)頭皮卡(993)"
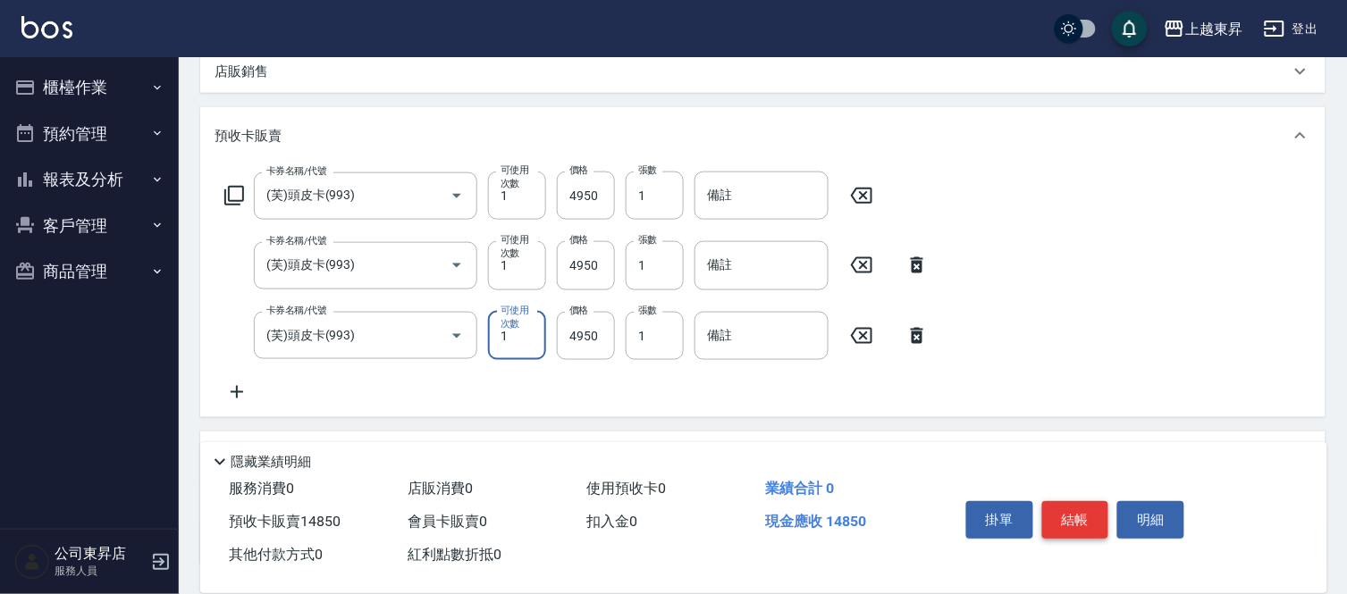
click at [1072, 516] on button "結帳" at bounding box center [1075, 520] width 67 height 38
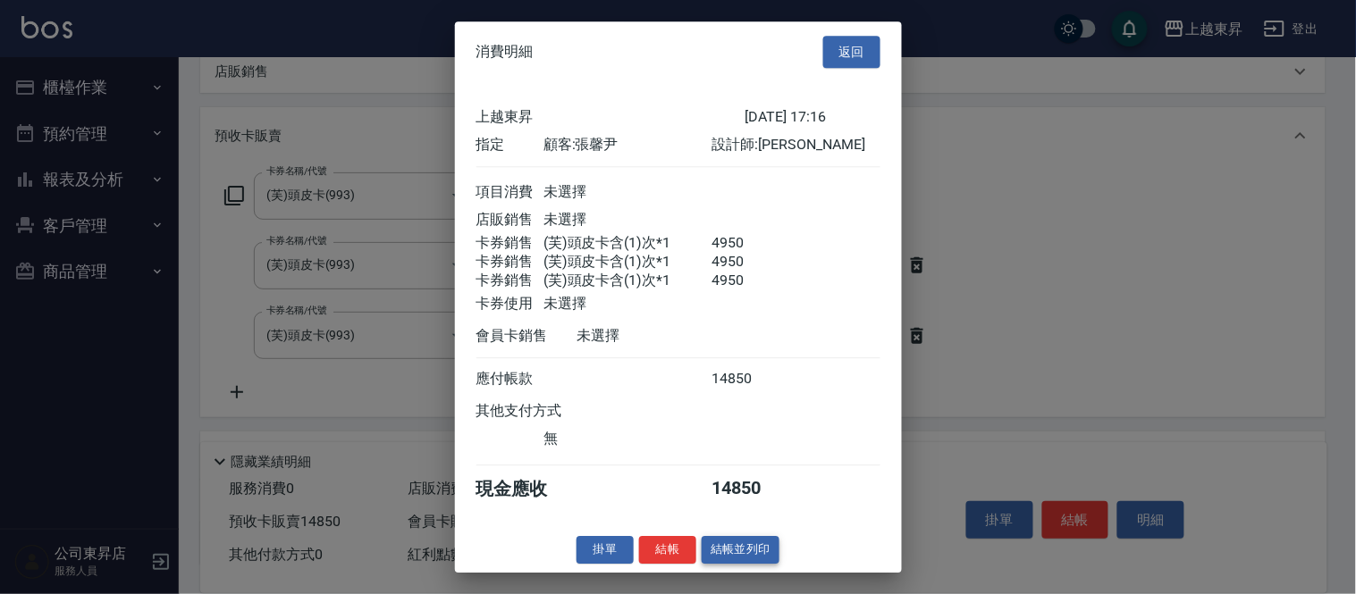
click at [756, 561] on button "結帳並列印" at bounding box center [741, 550] width 78 height 28
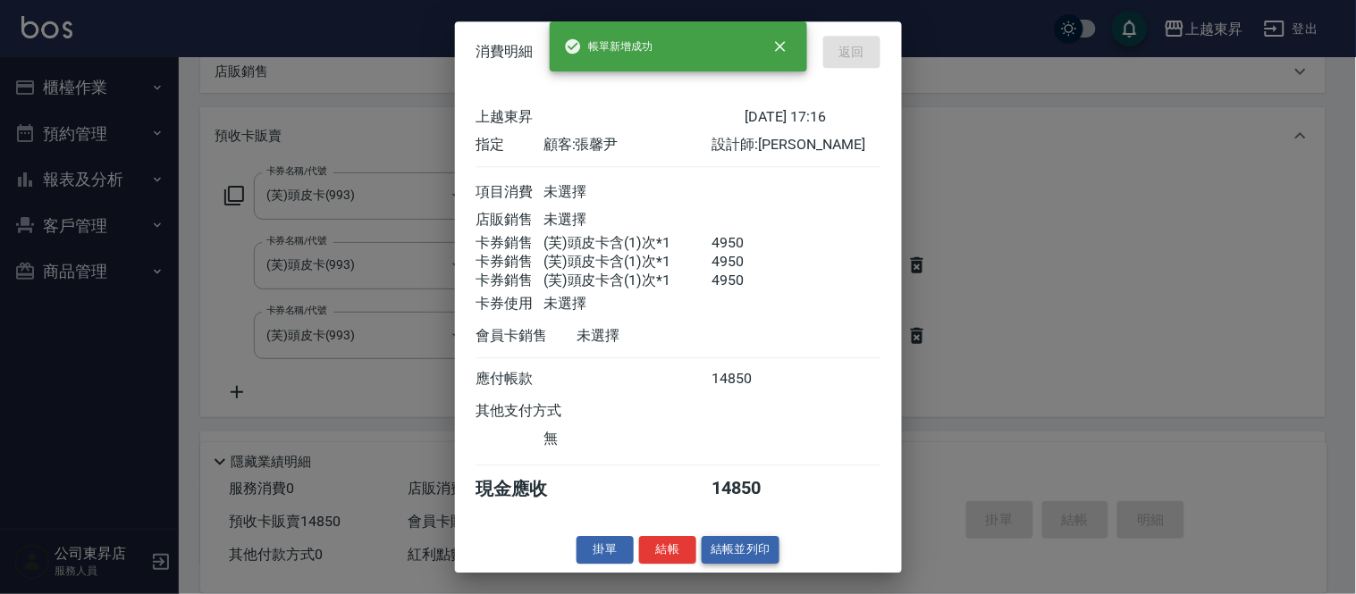
type input "[DATE] 17:17"
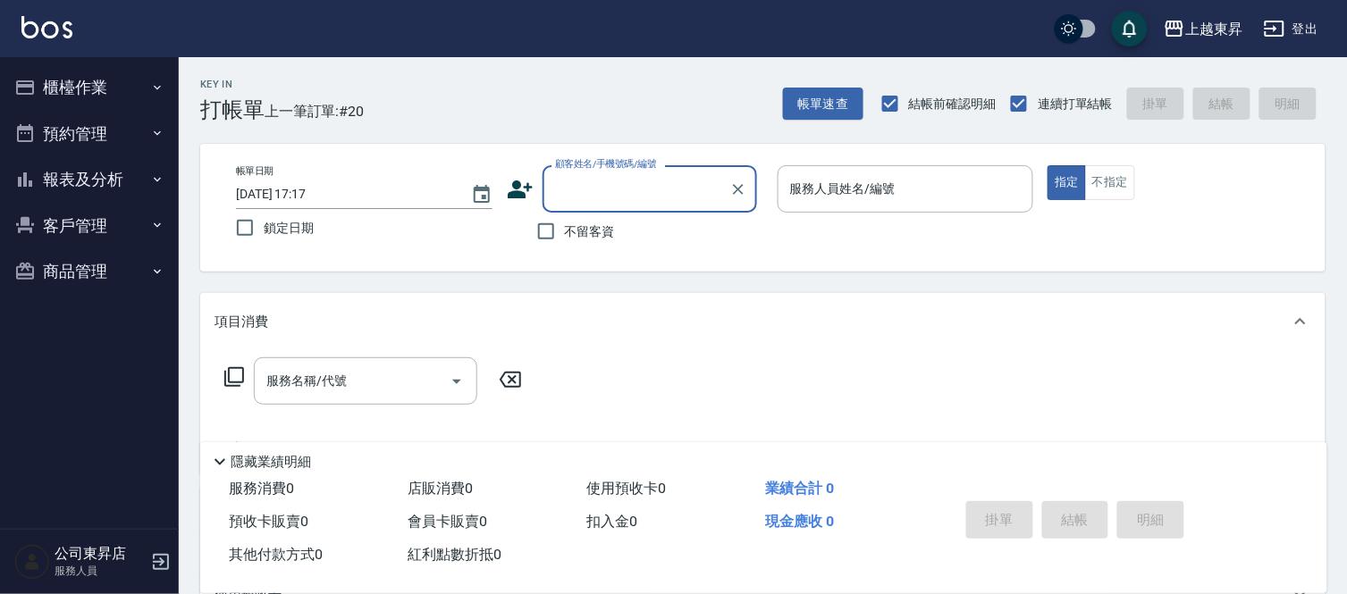
scroll to position [0, 0]
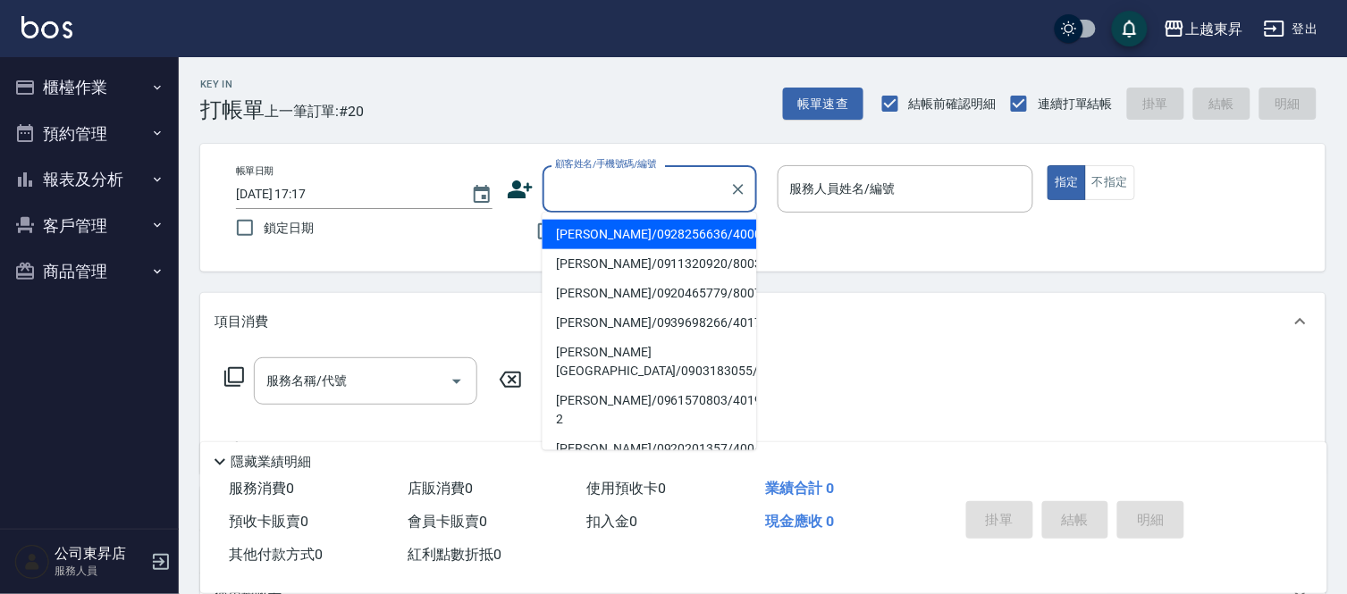
click at [582, 192] on input "顧客姓名/手機號碼/編號" at bounding box center [636, 188] width 172 height 31
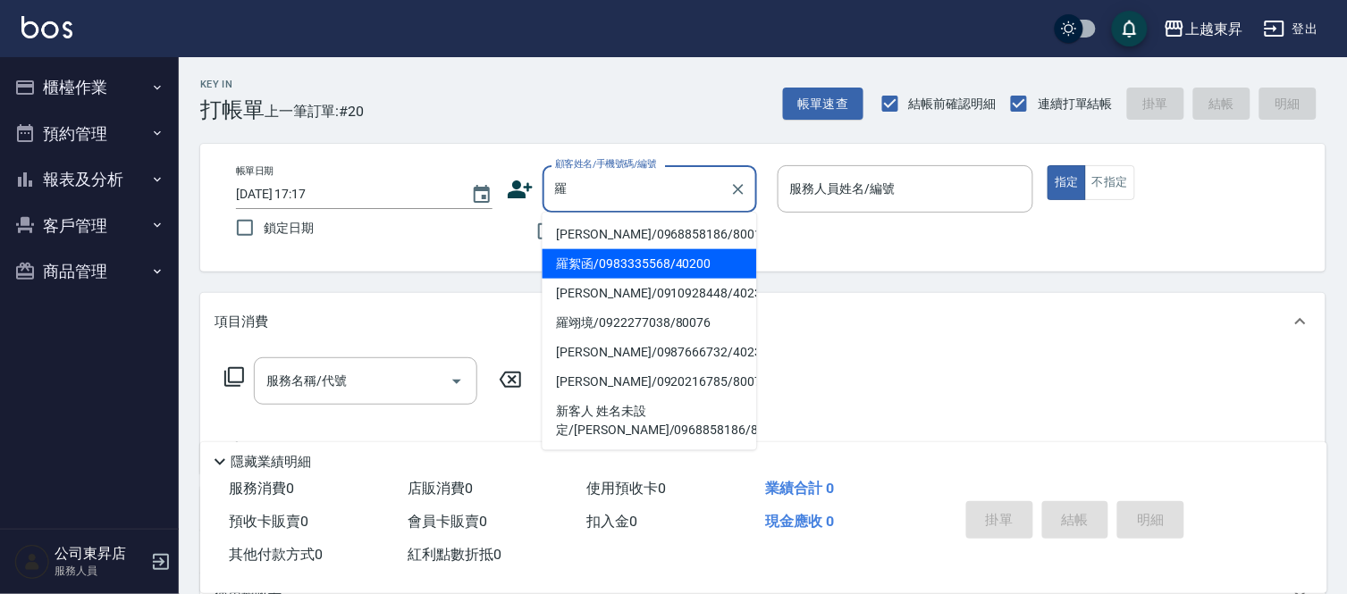
click at [592, 270] on li "羅絮函/0983335568/40200" at bounding box center [649, 263] width 214 height 29
type input "羅絮函/0983335568/40200"
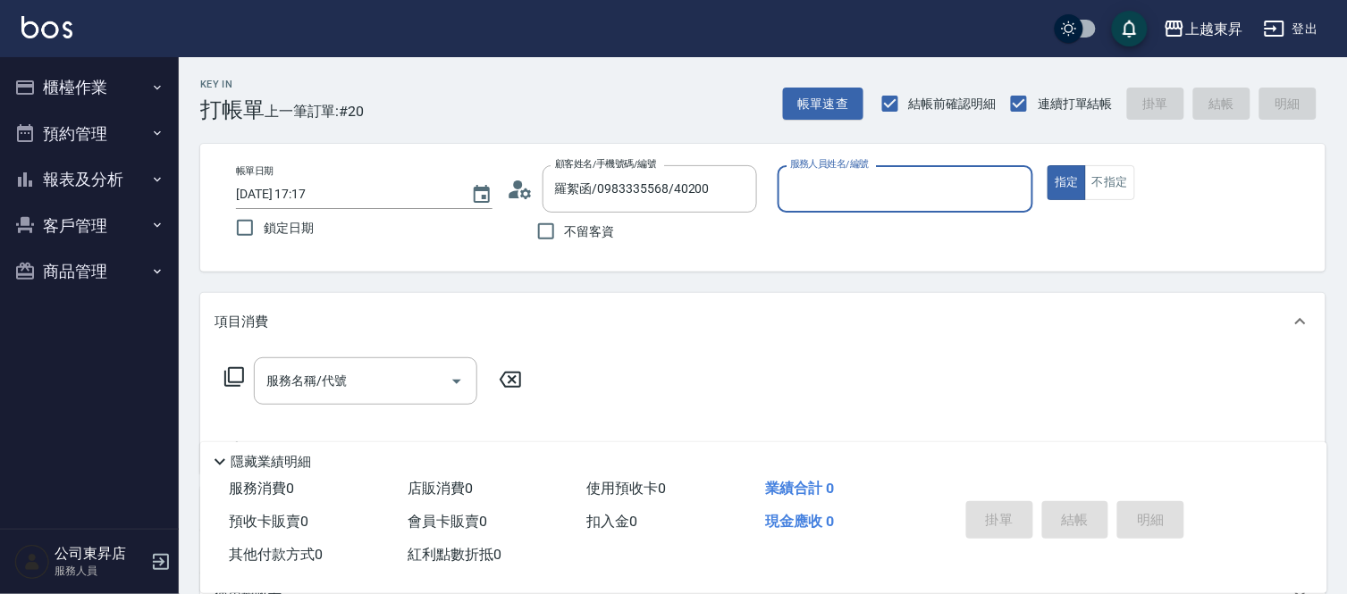
type input "[PERSON_NAME]04"
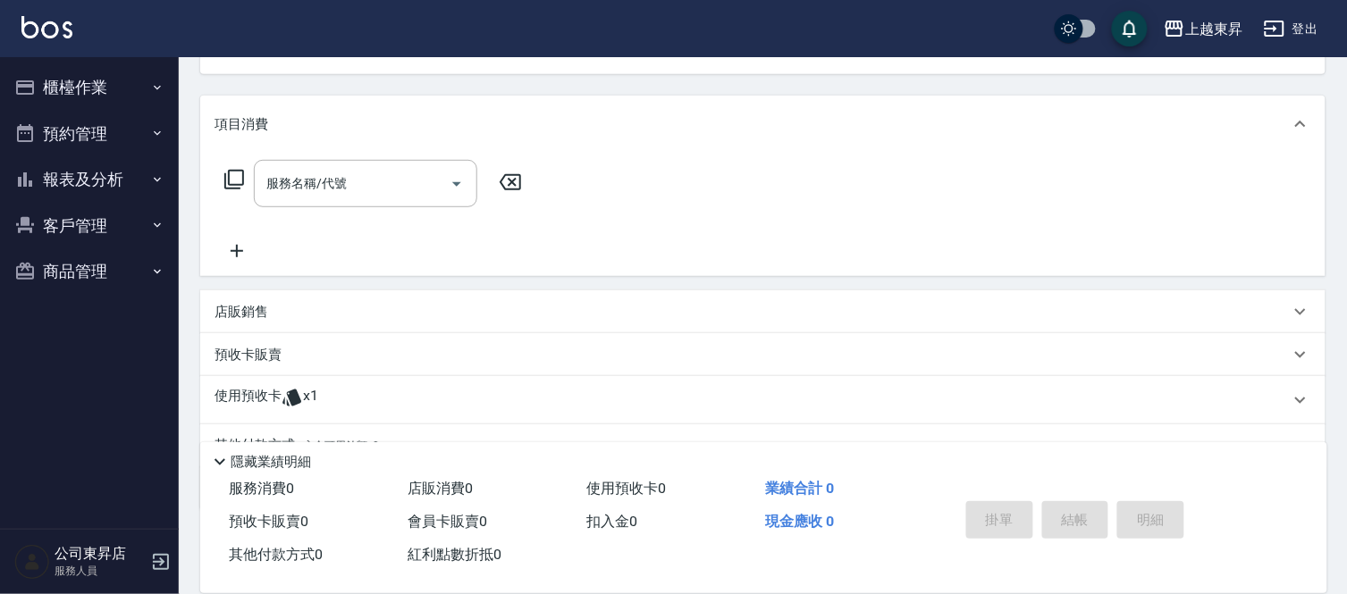
scroll to position [198, 0]
click at [273, 356] on p "預收卡販賣" at bounding box center [247, 354] width 67 height 19
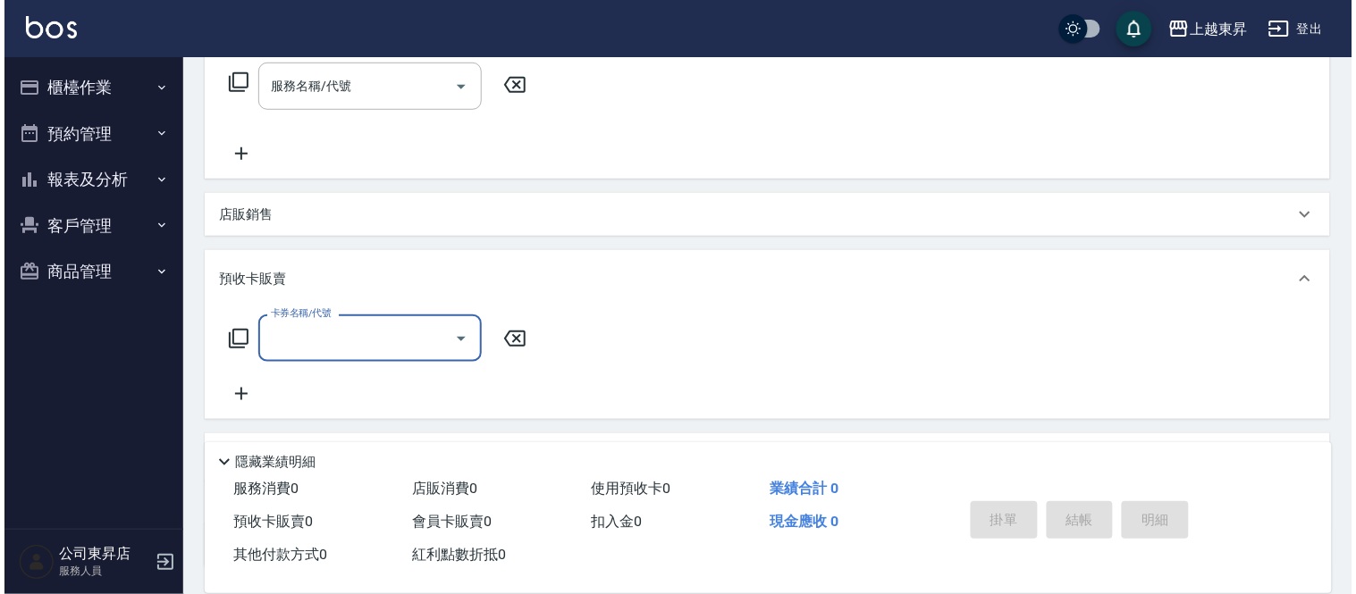
scroll to position [436, 0]
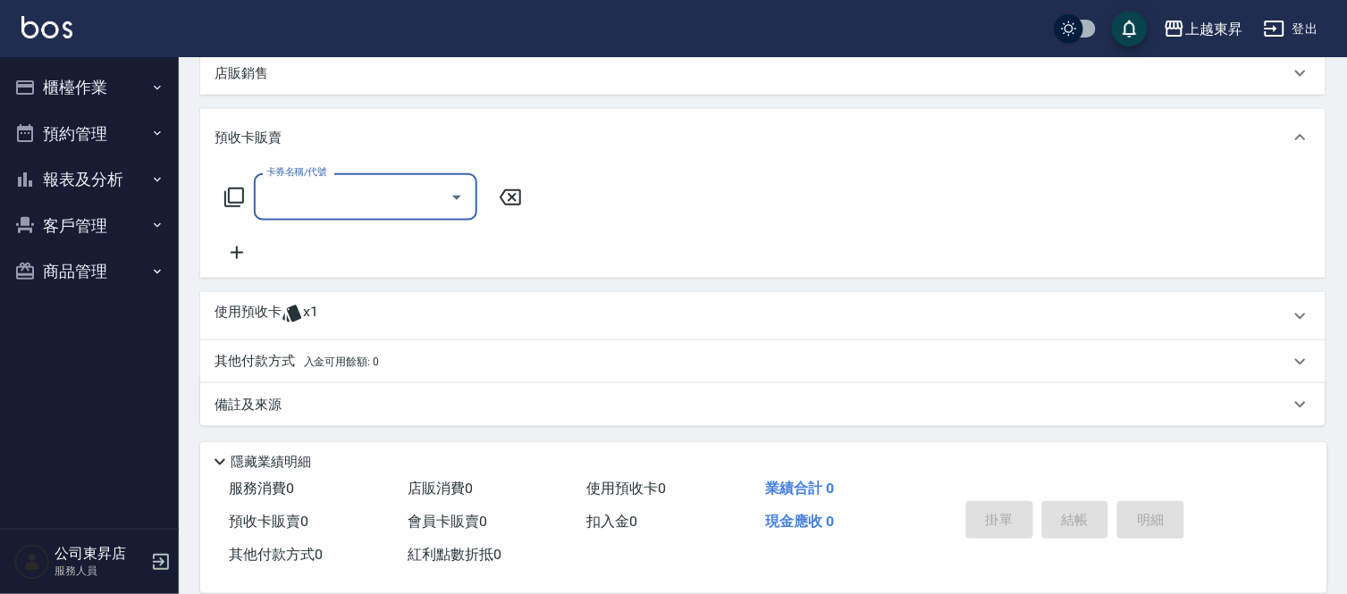
click at [239, 252] on icon at bounding box center [237, 253] width 13 height 13
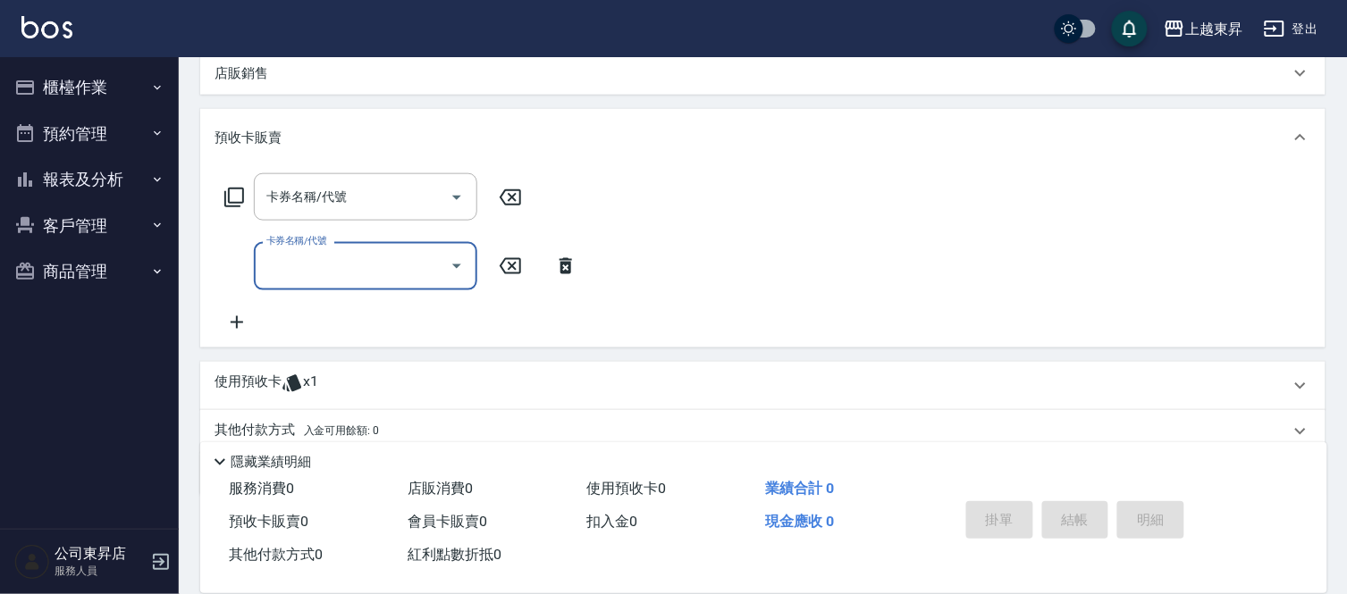
click at [241, 319] on icon at bounding box center [236, 322] width 45 height 21
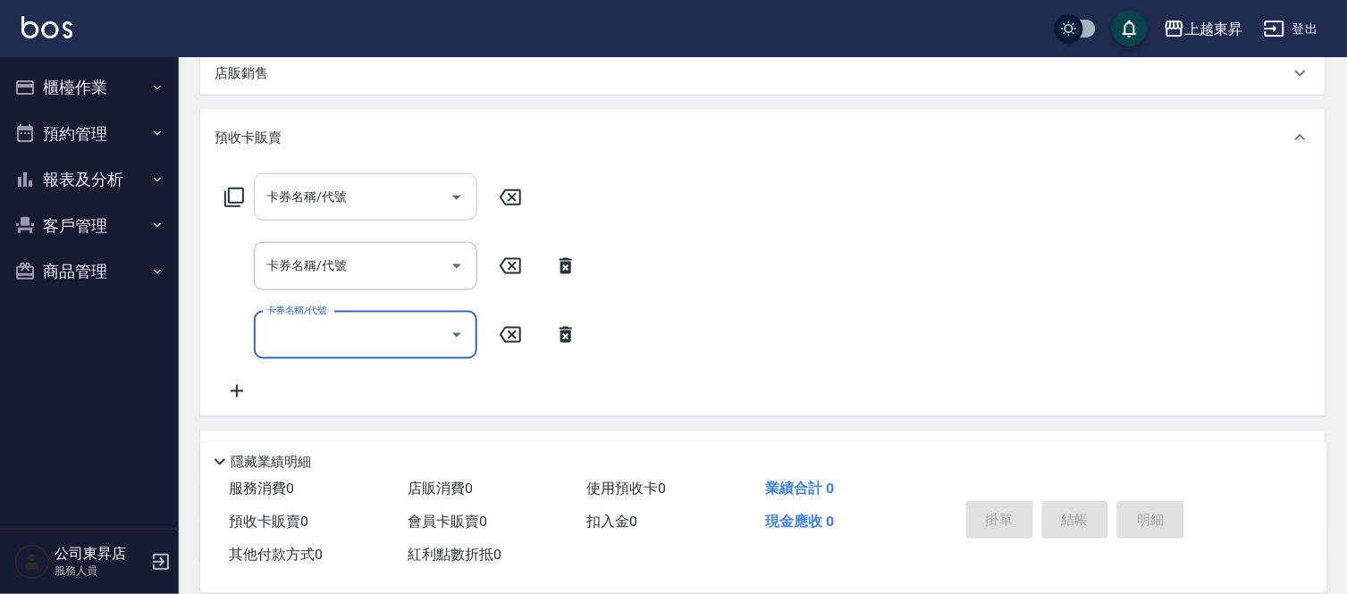
click at [313, 208] on input "卡券名稱/代號" at bounding box center [352, 196] width 181 height 31
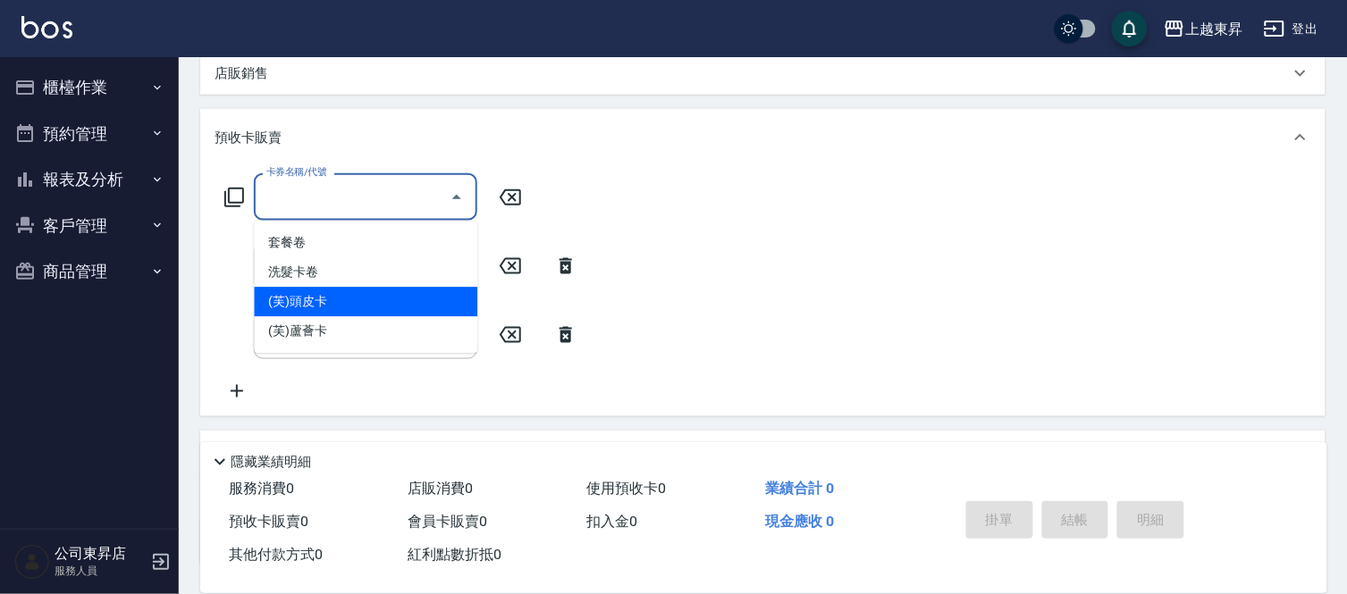
click at [315, 298] on span "(芙)頭皮卡" at bounding box center [365, 302] width 223 height 29
type input "(芙)頭皮卡(993)"
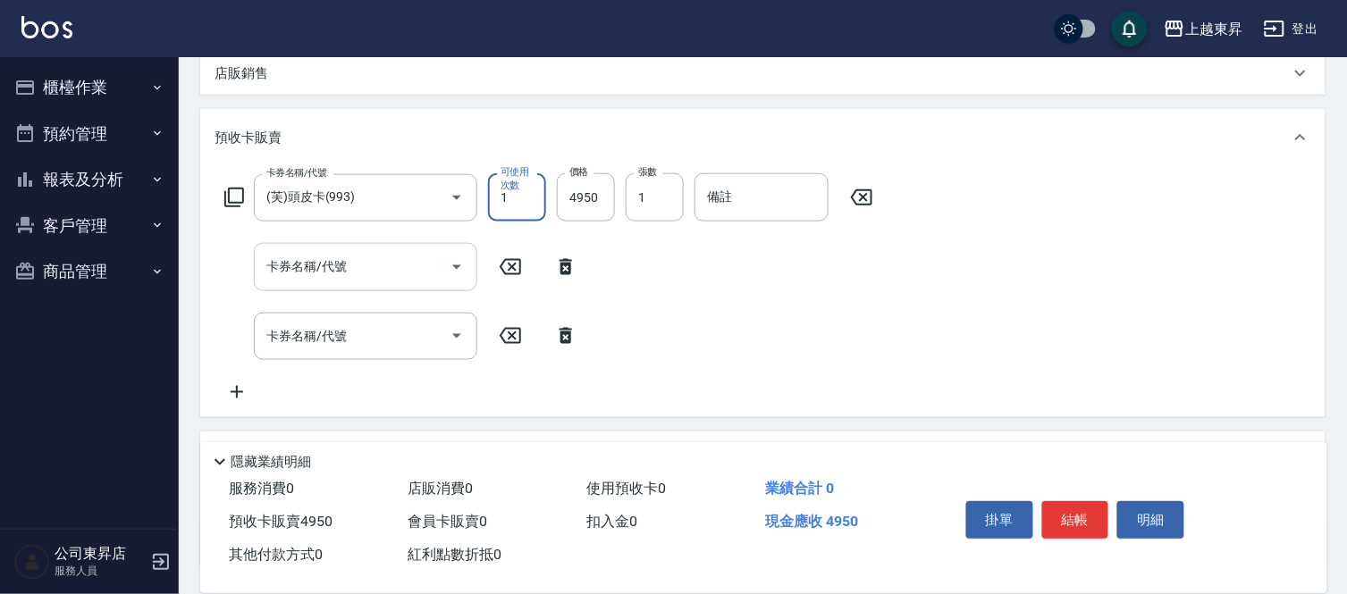
click at [323, 281] on input "卡券名稱/代號" at bounding box center [352, 266] width 181 height 31
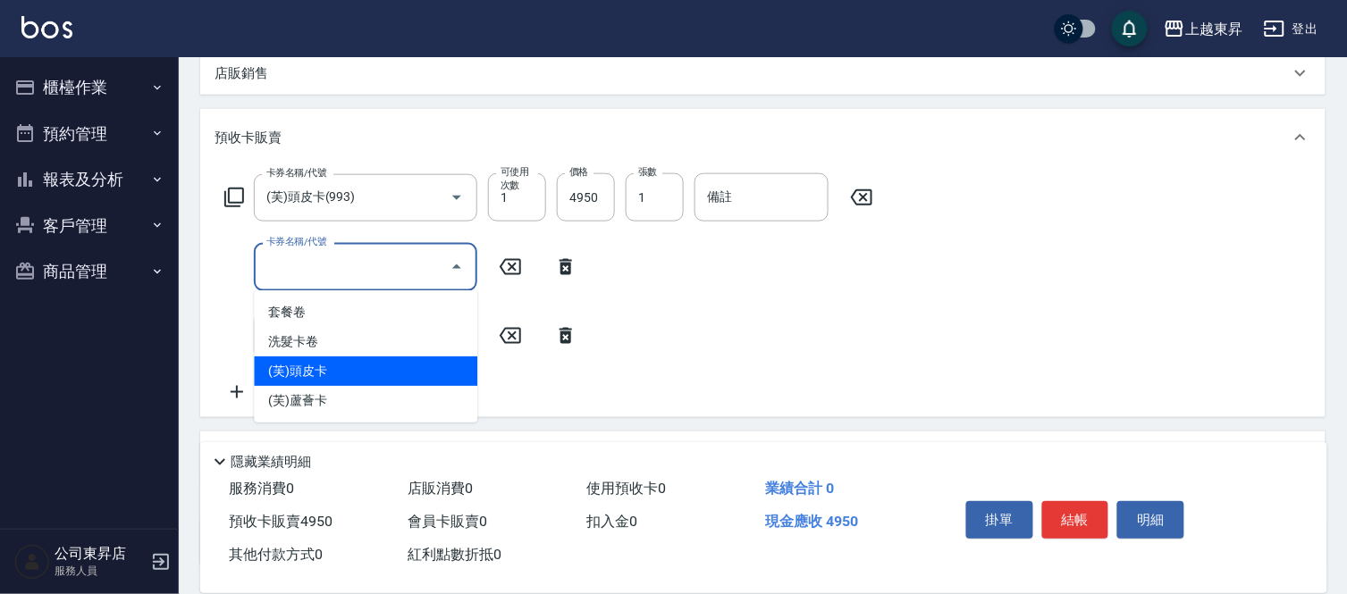
click at [310, 367] on span "(芙)頭皮卡" at bounding box center [365, 371] width 223 height 29
type input "(芙)頭皮卡(993)"
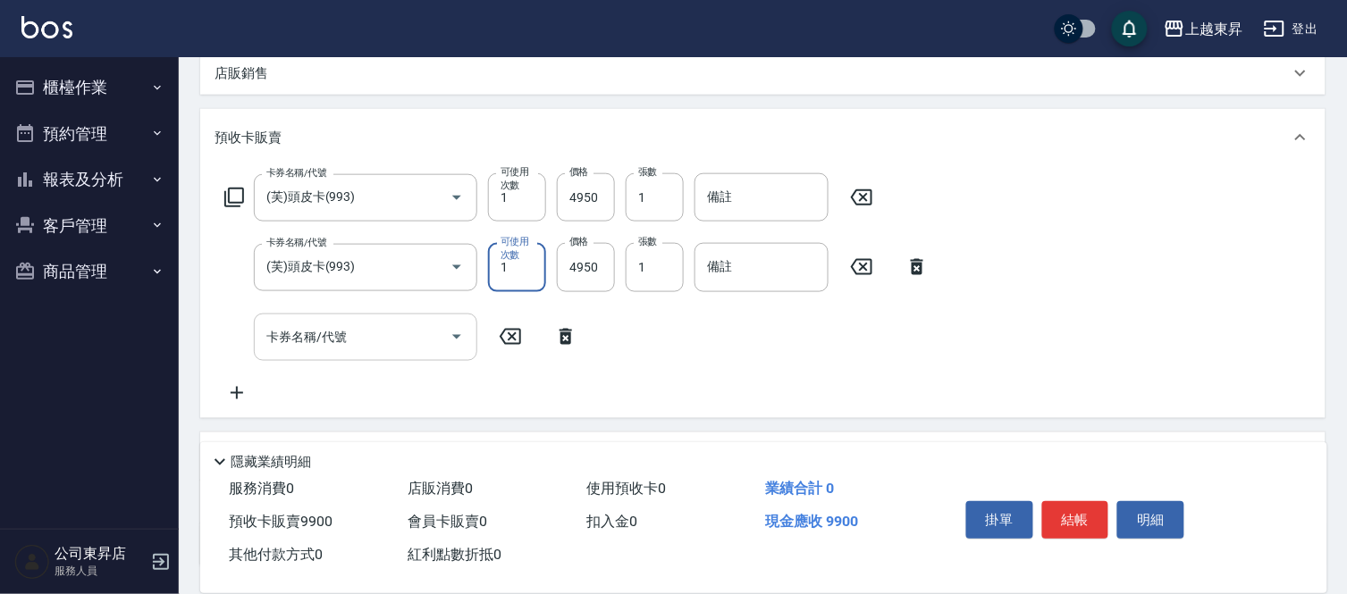
click at [324, 340] on input "卡券名稱/代號" at bounding box center [352, 337] width 181 height 31
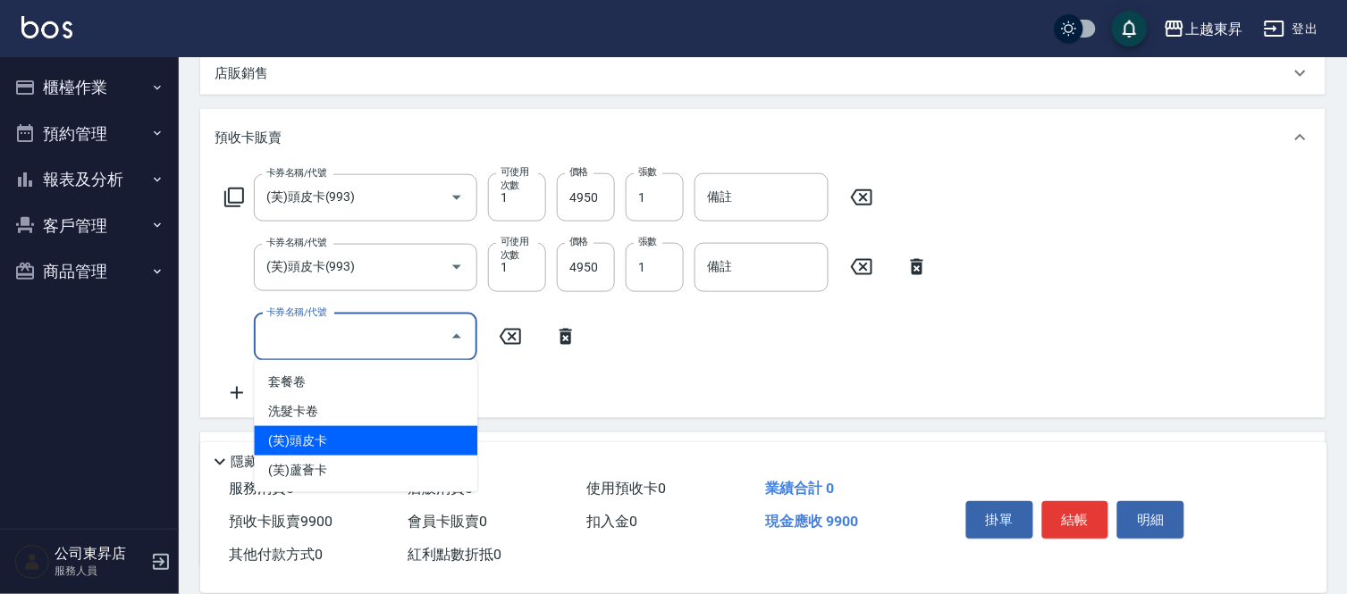
click at [332, 439] on span "(芙)頭皮卡" at bounding box center [365, 440] width 223 height 29
type input "(芙)頭皮卡(993)"
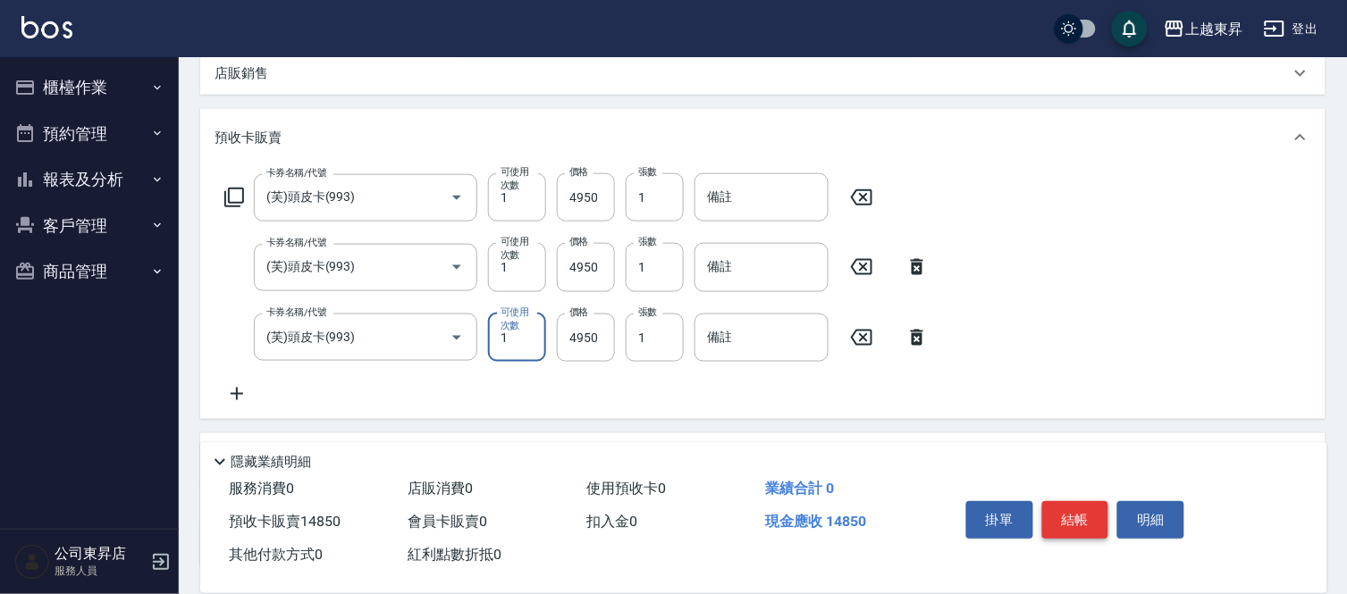
click at [1072, 518] on button "結帳" at bounding box center [1075, 520] width 67 height 38
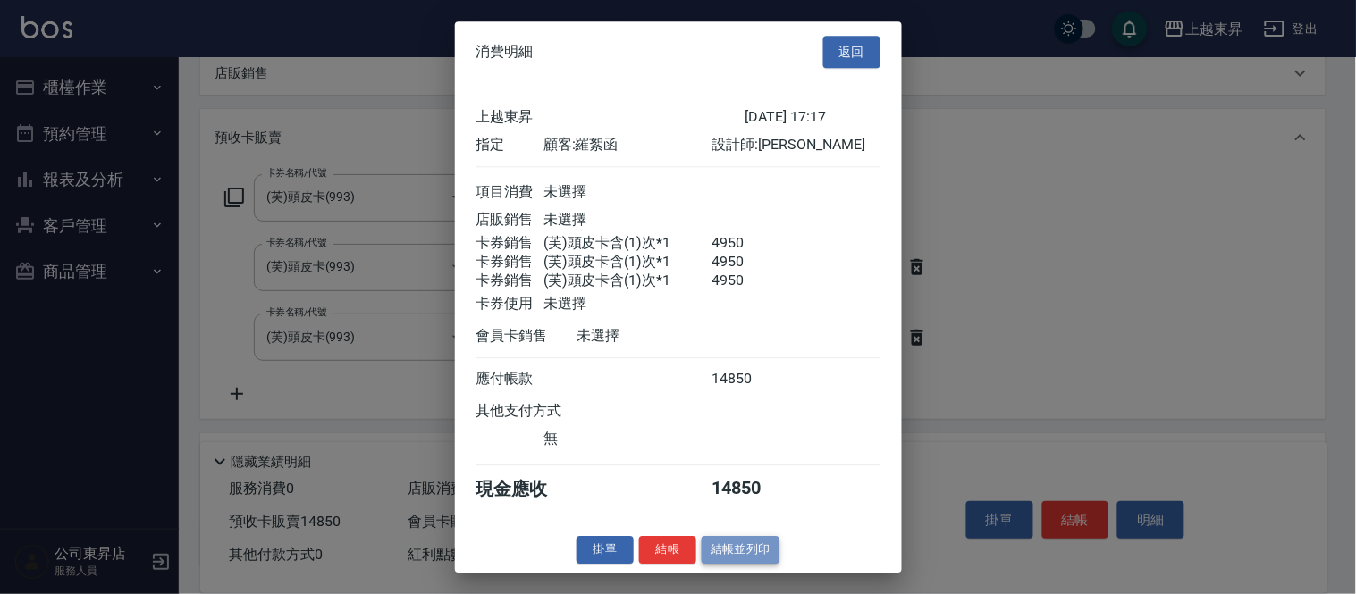
click at [755, 563] on button "結帳並列印" at bounding box center [741, 550] width 78 height 28
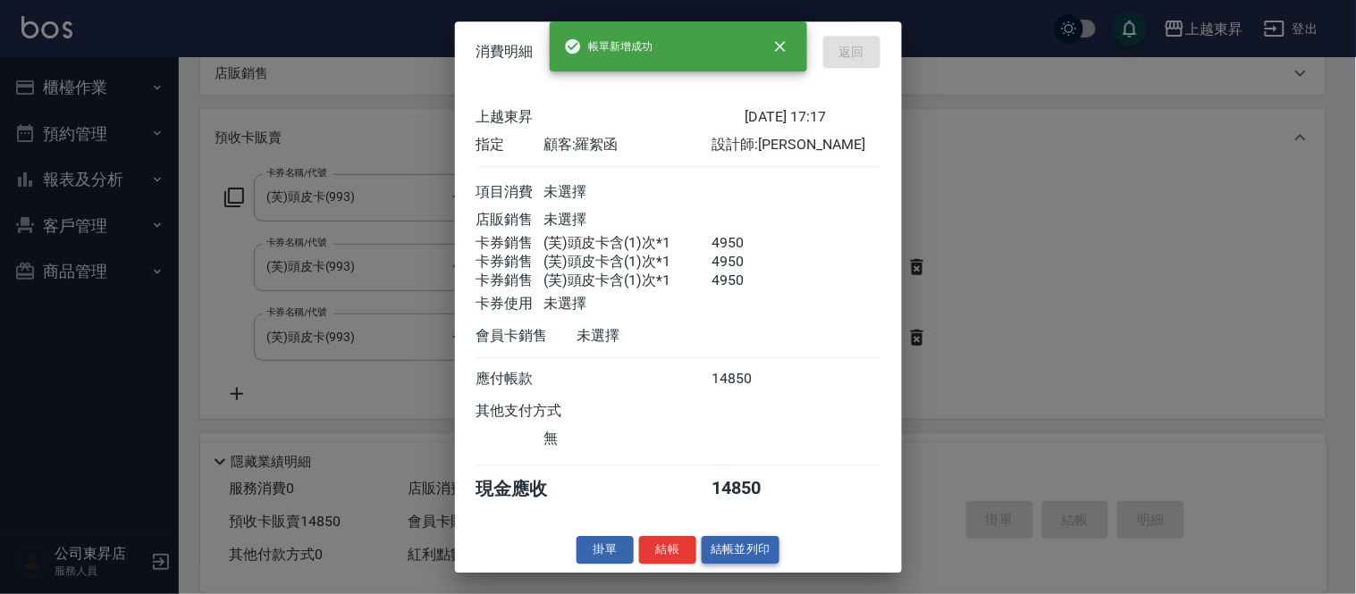
type input "[DATE] 17:18"
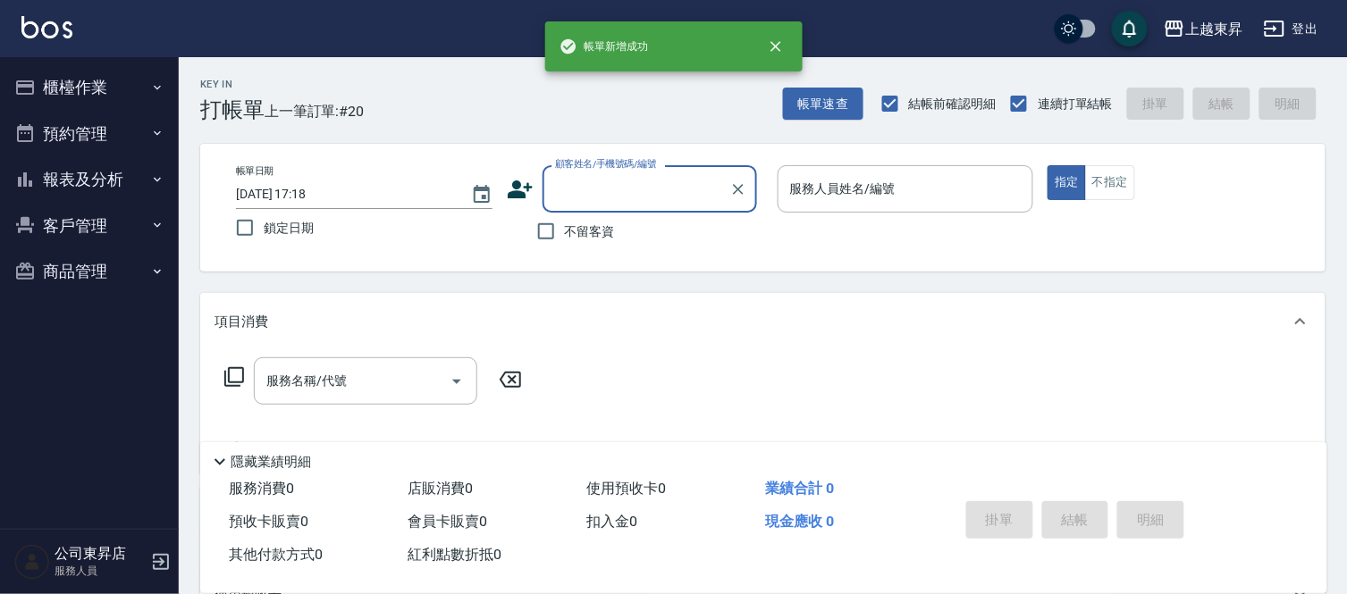
scroll to position [0, 0]
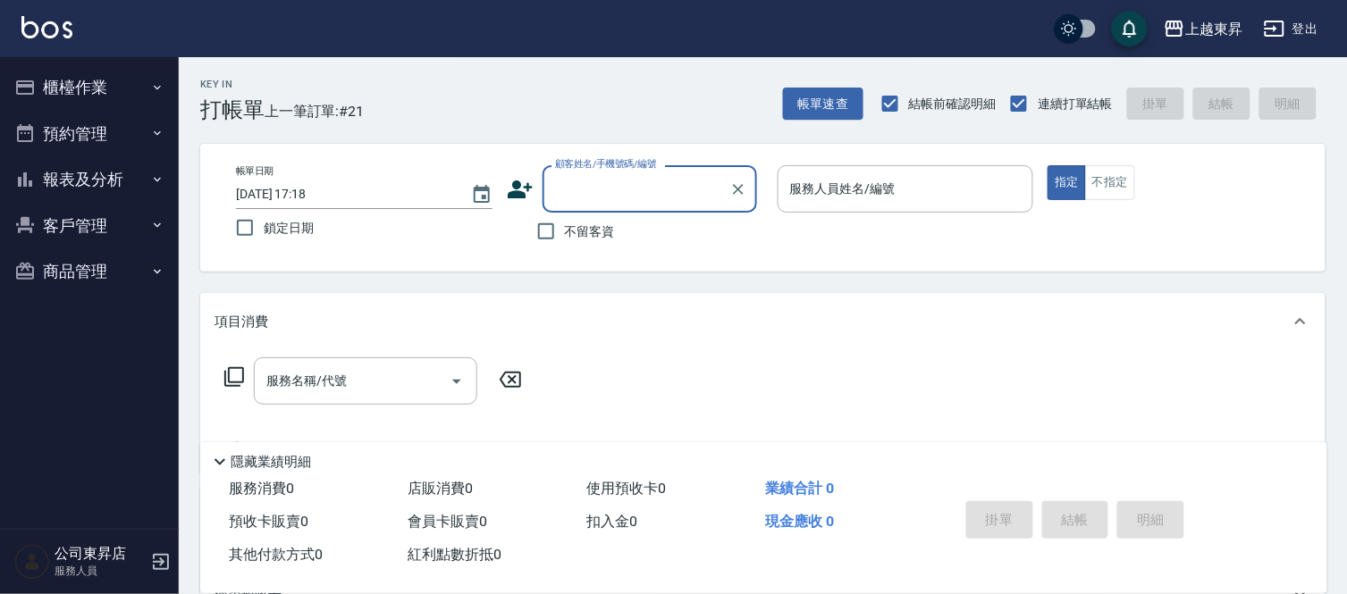
click at [573, 195] on input "顧客姓名/手機號碼/編號" at bounding box center [636, 188] width 172 height 31
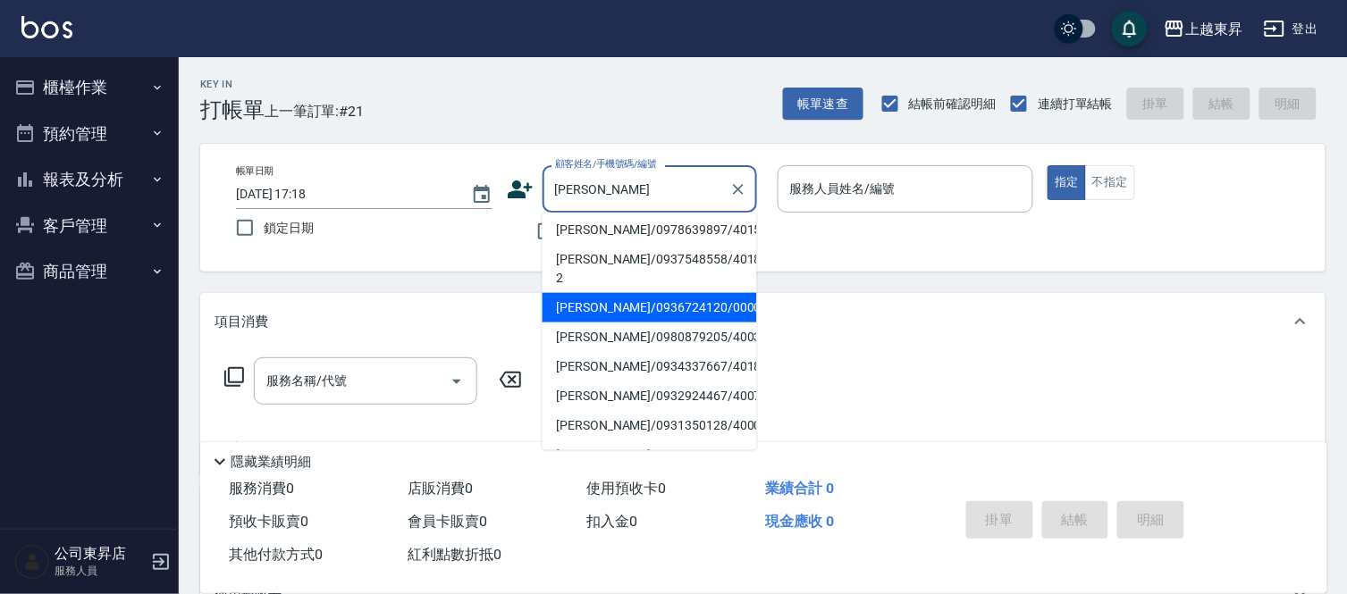
scroll to position [198, 0]
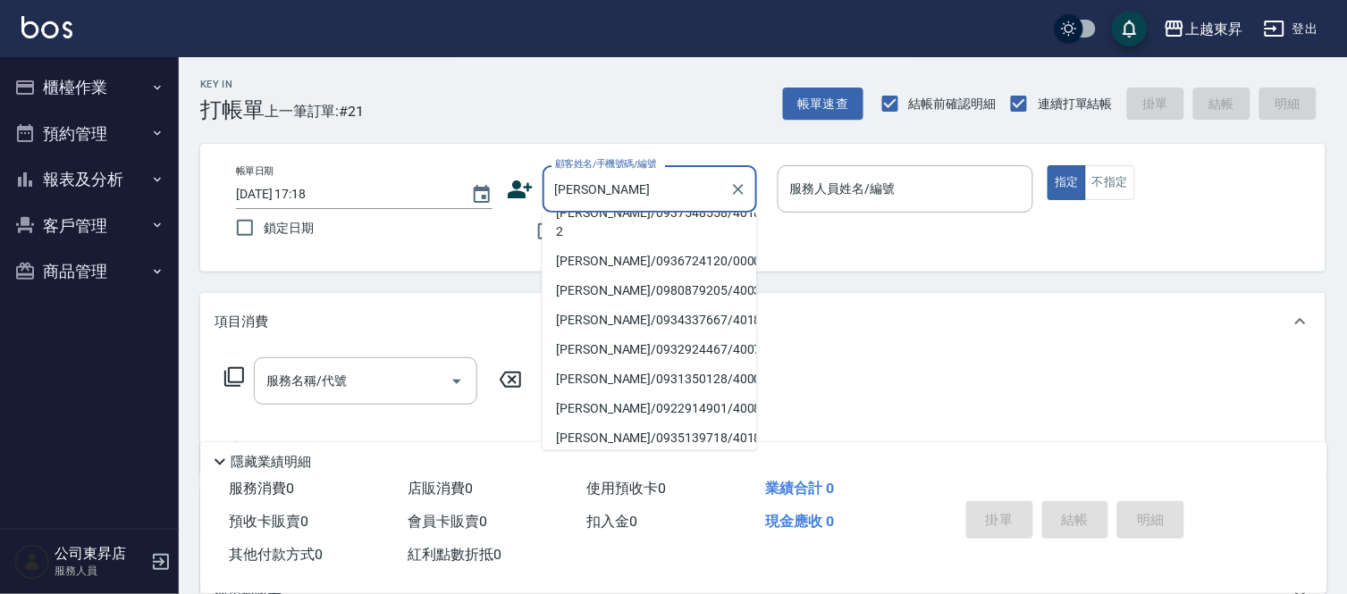
click at [603, 198] on li "[PERSON_NAME]/0978639897/40151" at bounding box center [649, 183] width 214 height 29
type input "[PERSON_NAME]/0978639897/40151"
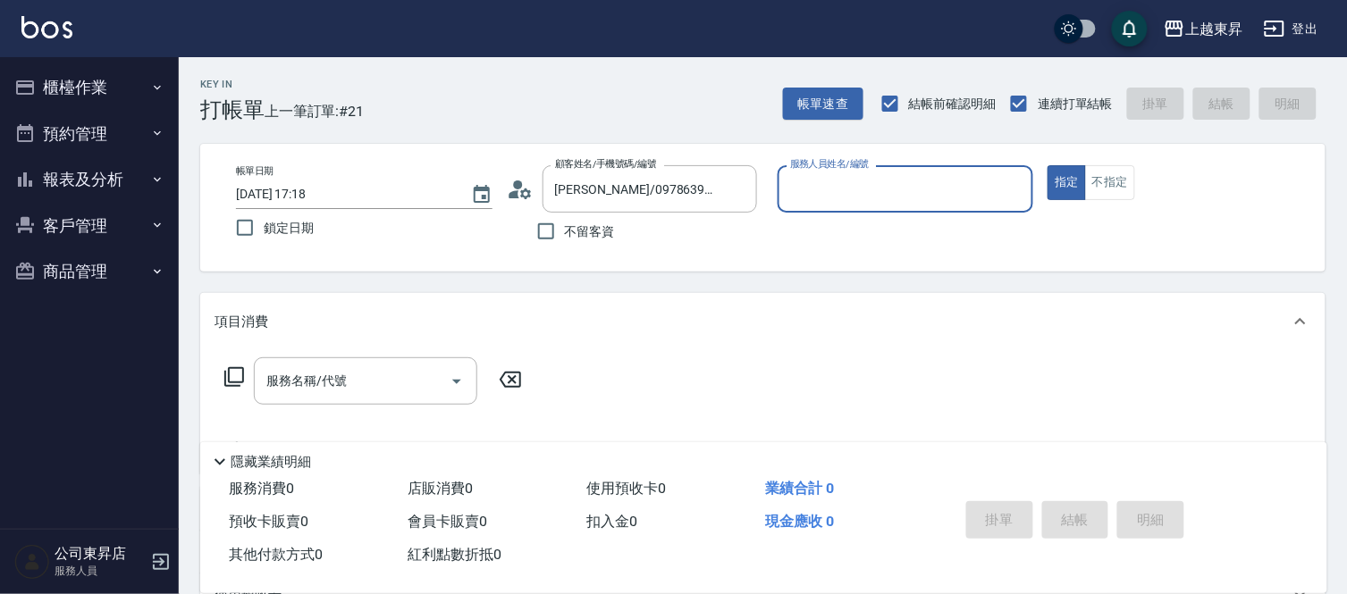
type input "[PERSON_NAME]04"
click at [599, 195] on input "[PERSON_NAME]/0978639897/40151" at bounding box center [636, 188] width 172 height 31
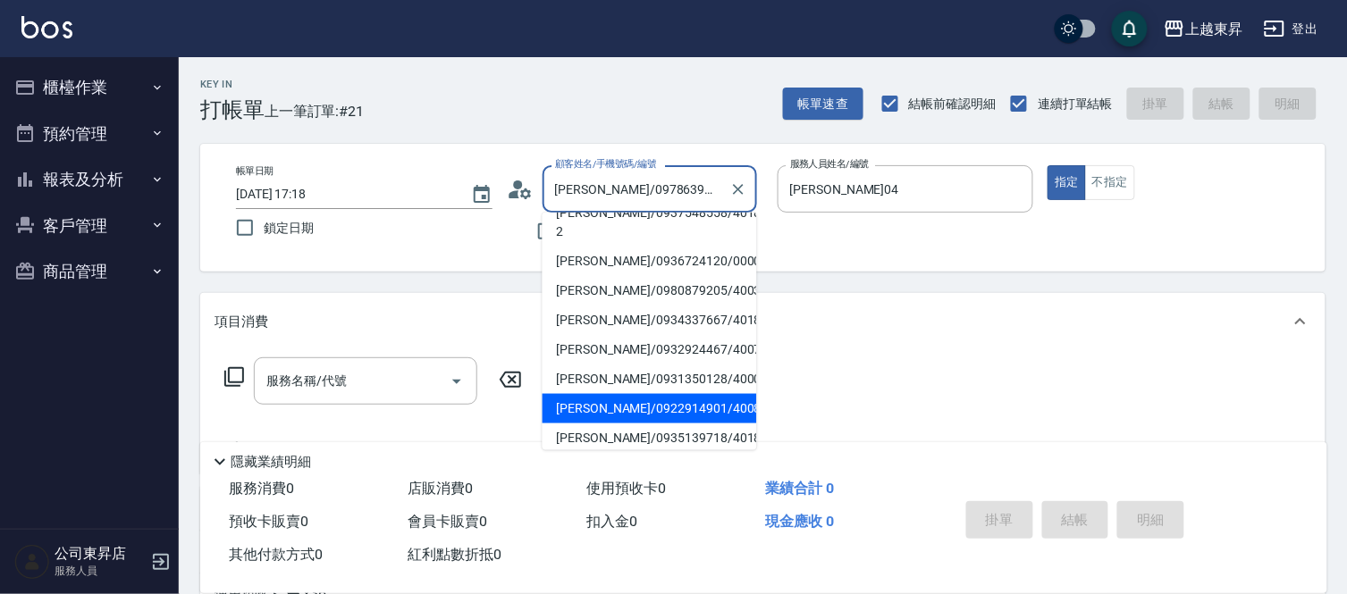
click at [611, 394] on li "[PERSON_NAME]/0922914901/40083" at bounding box center [649, 408] width 214 height 29
type input "[PERSON_NAME]/0922914901/40083"
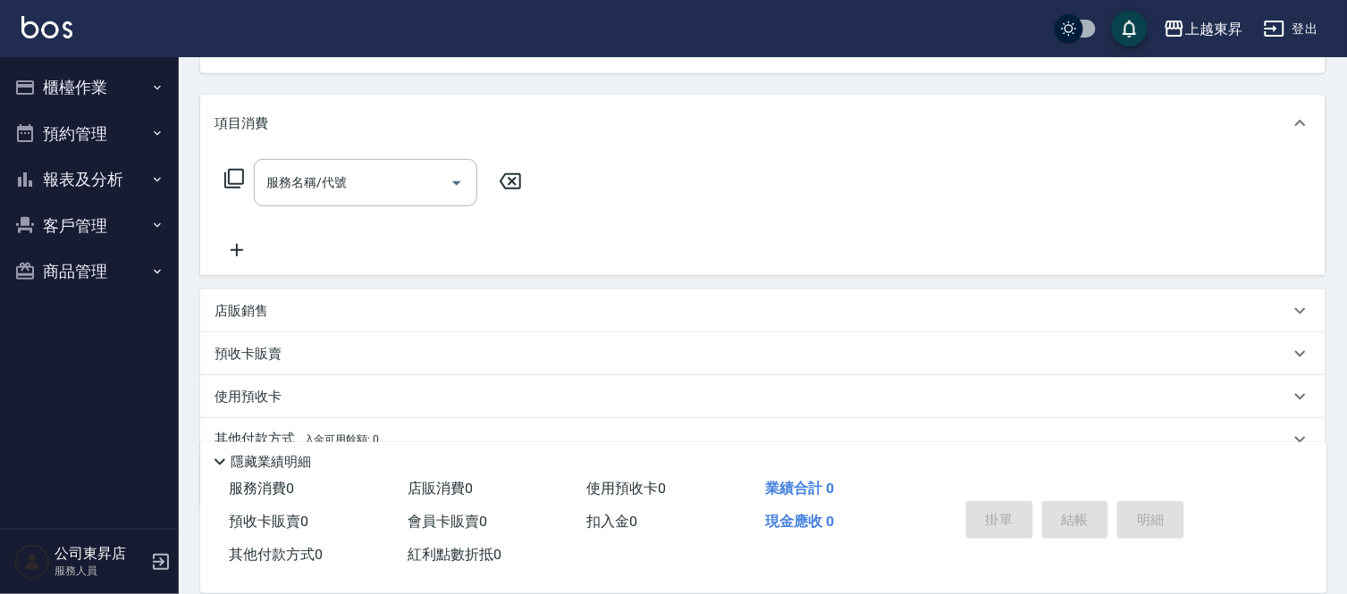
click at [244, 360] on p "預收卡販賣" at bounding box center [247, 354] width 67 height 19
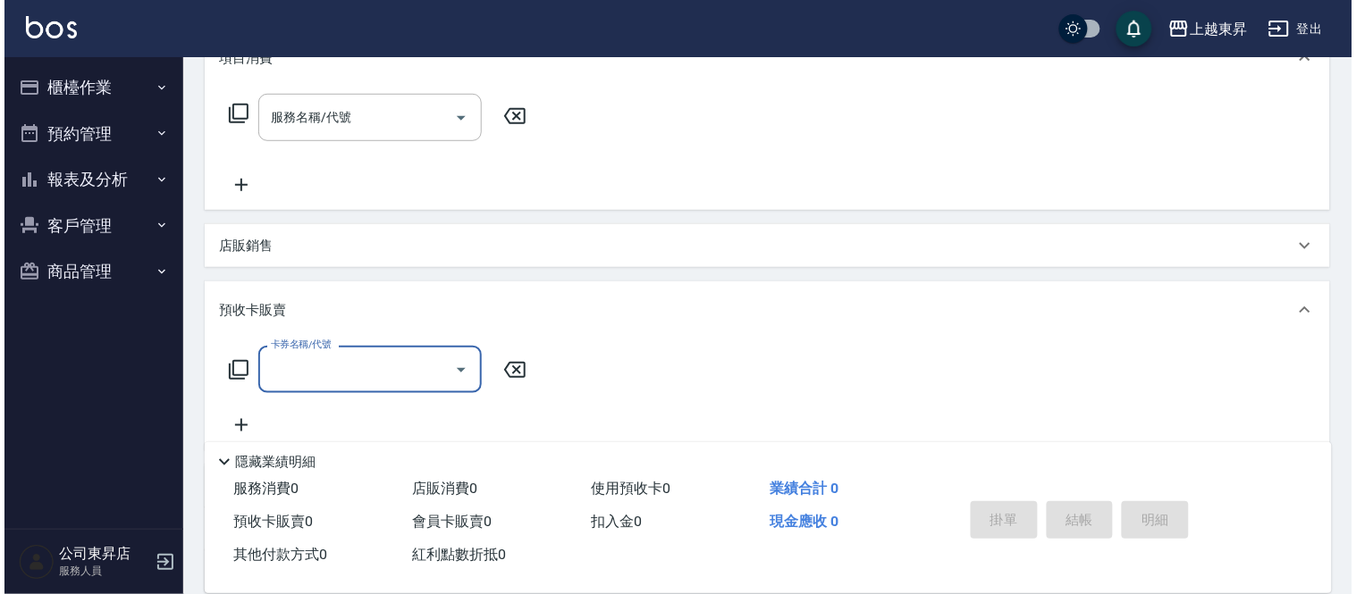
scroll to position [298, 0]
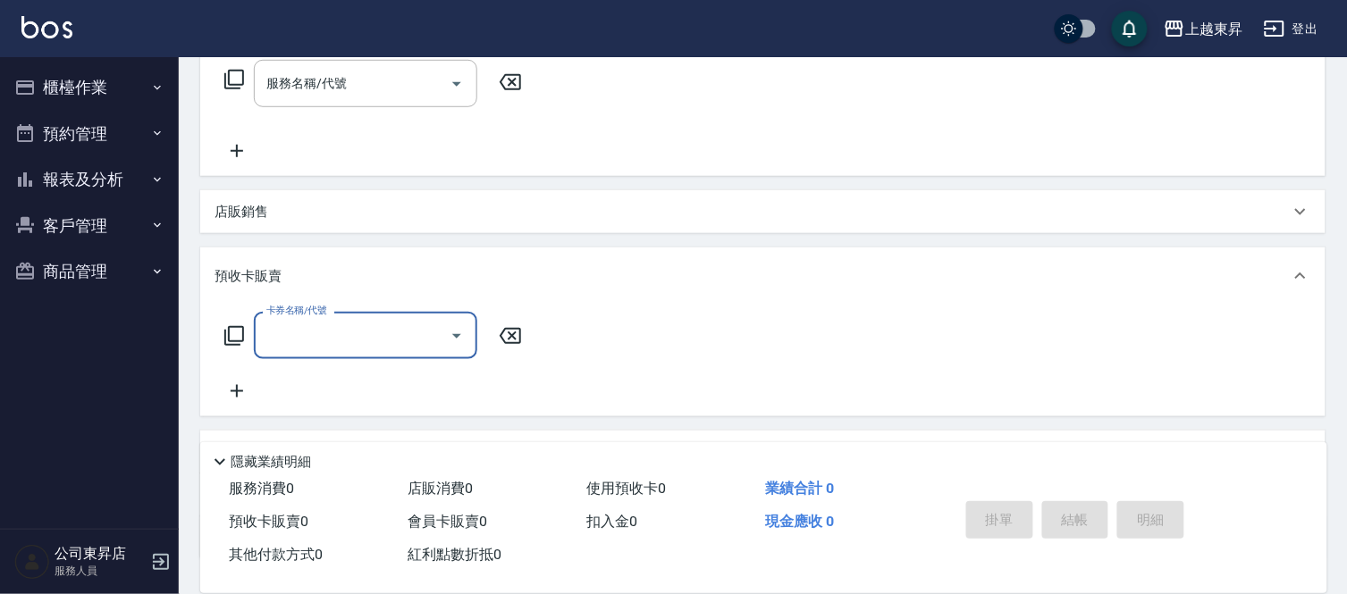
click at [298, 331] on input "卡券名稱/代號" at bounding box center [352, 335] width 181 height 31
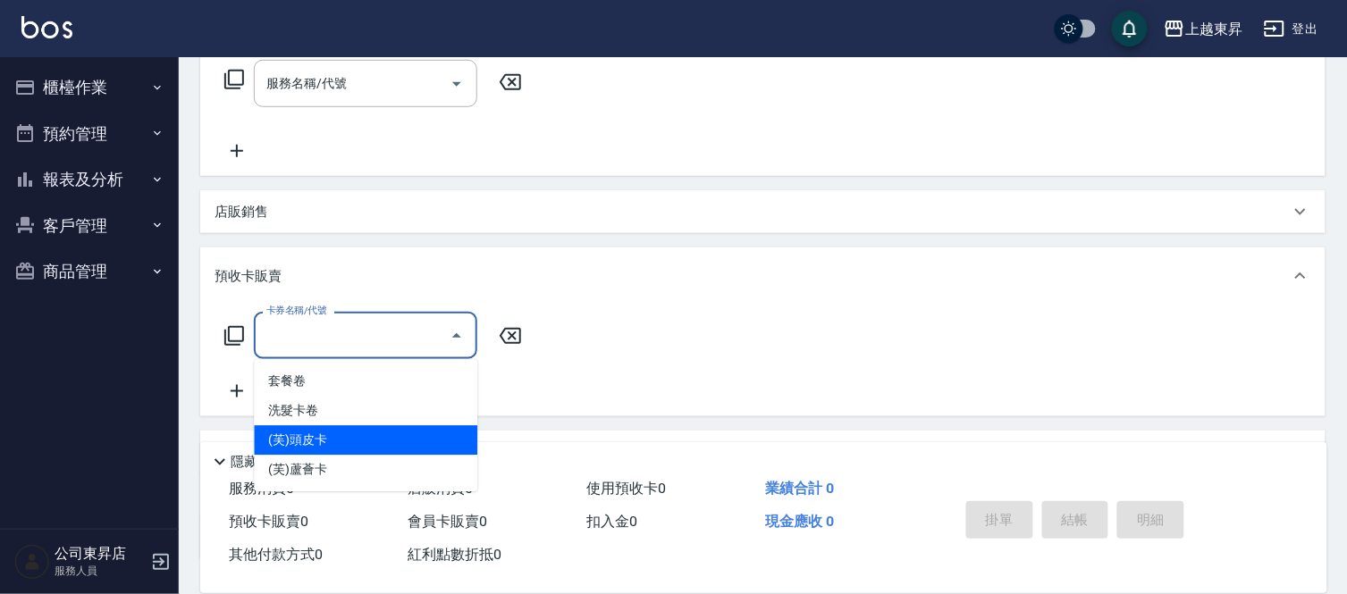
click at [315, 438] on span "(芙)頭皮卡" at bounding box center [365, 440] width 223 height 29
type input "(芙)頭皮卡(993)"
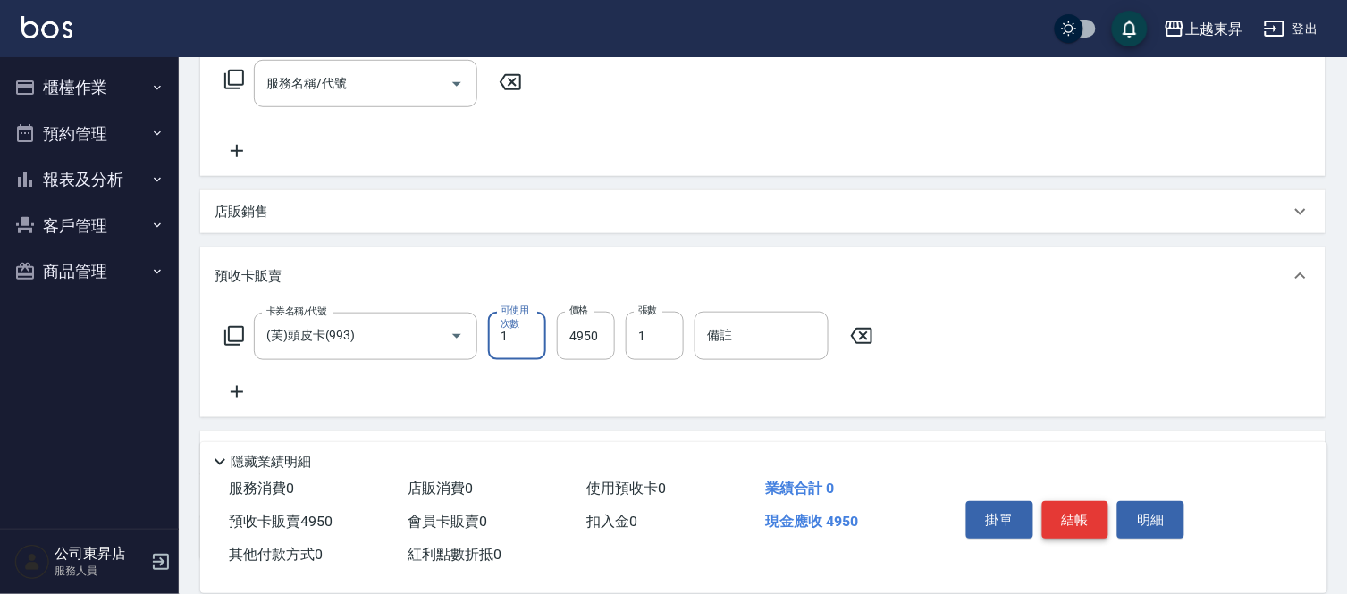
click at [1090, 506] on button "結帳" at bounding box center [1075, 520] width 67 height 38
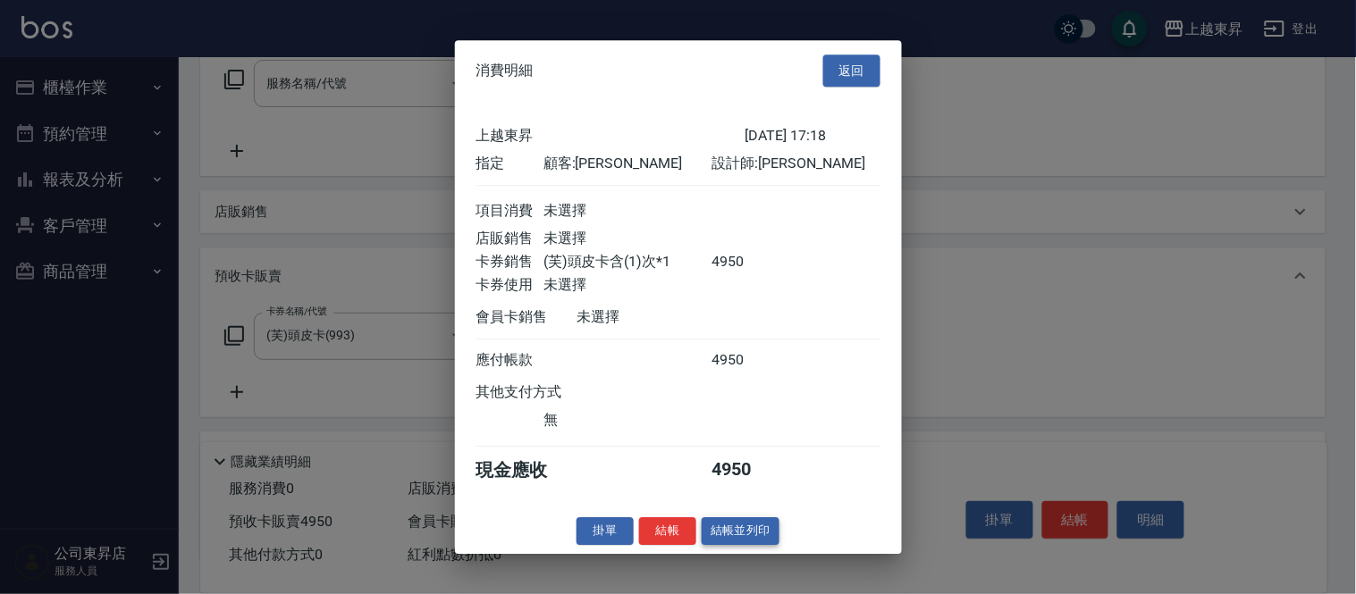
click at [733, 545] on button "結帳並列印" at bounding box center [741, 531] width 78 height 28
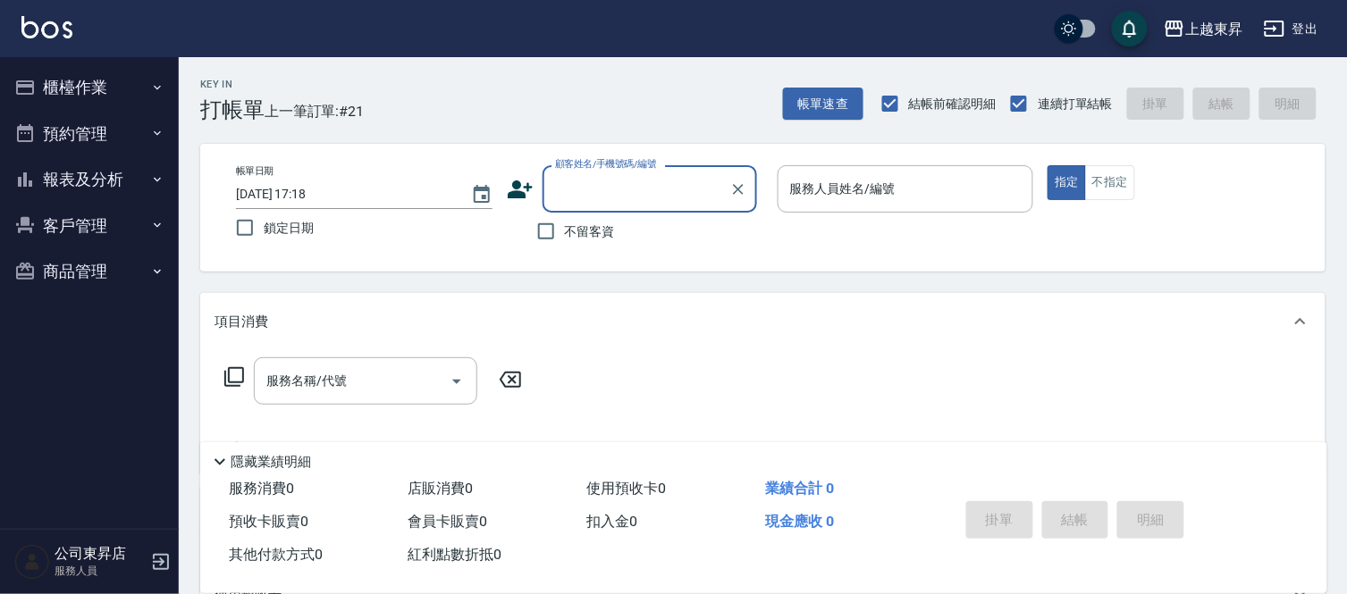
scroll to position [0, 0]
click at [570, 194] on input "顧客姓名/手機號碼/編號" at bounding box center [636, 188] width 172 height 31
type input "鞏"
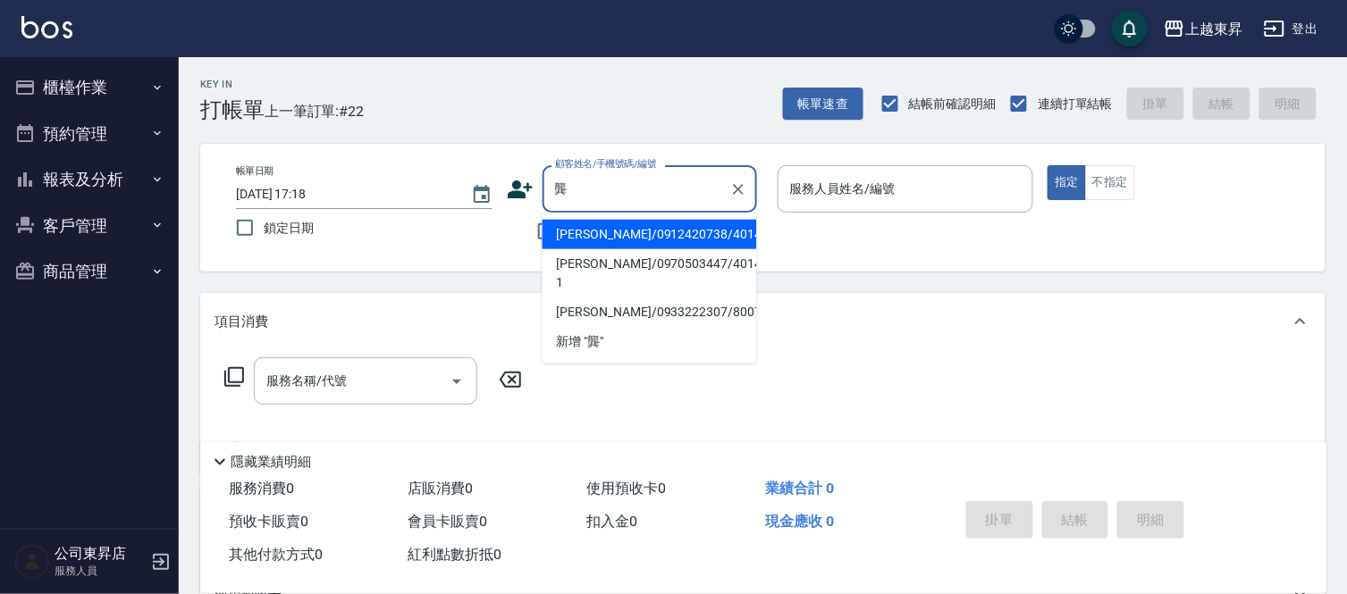
click at [601, 259] on li "[PERSON_NAME]/0970503447/40144-1" at bounding box center [649, 273] width 214 height 48
type input "[PERSON_NAME]/0970503447/40144-1"
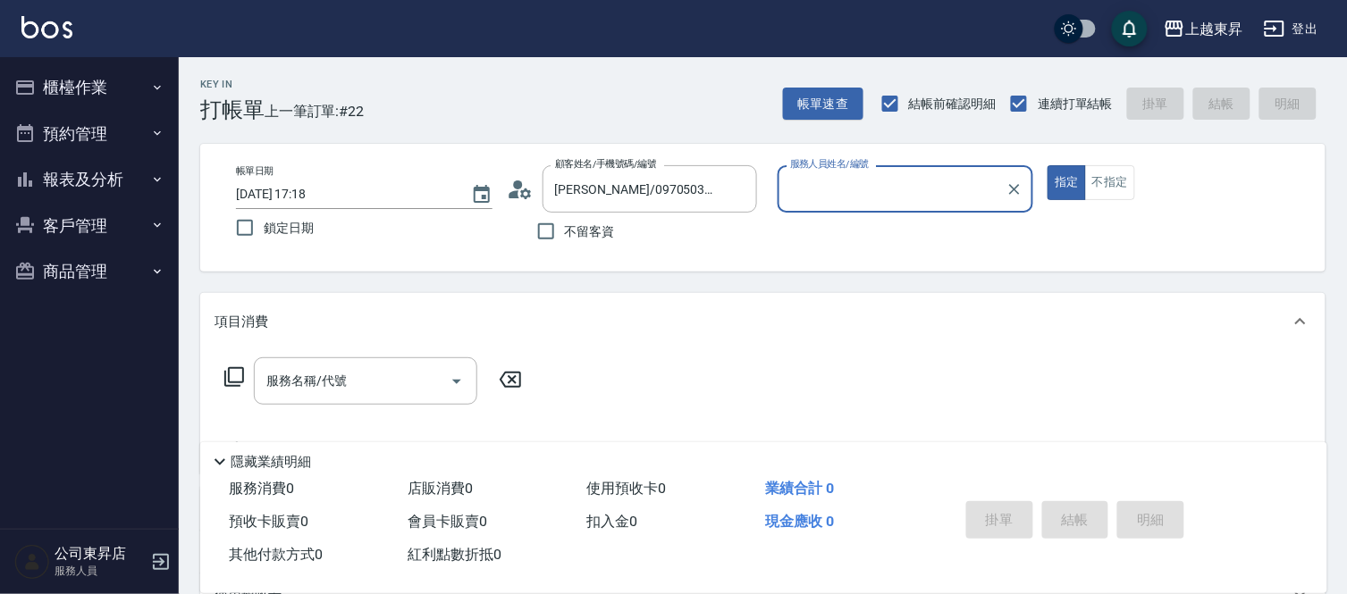
type input "[PERSON_NAME]04"
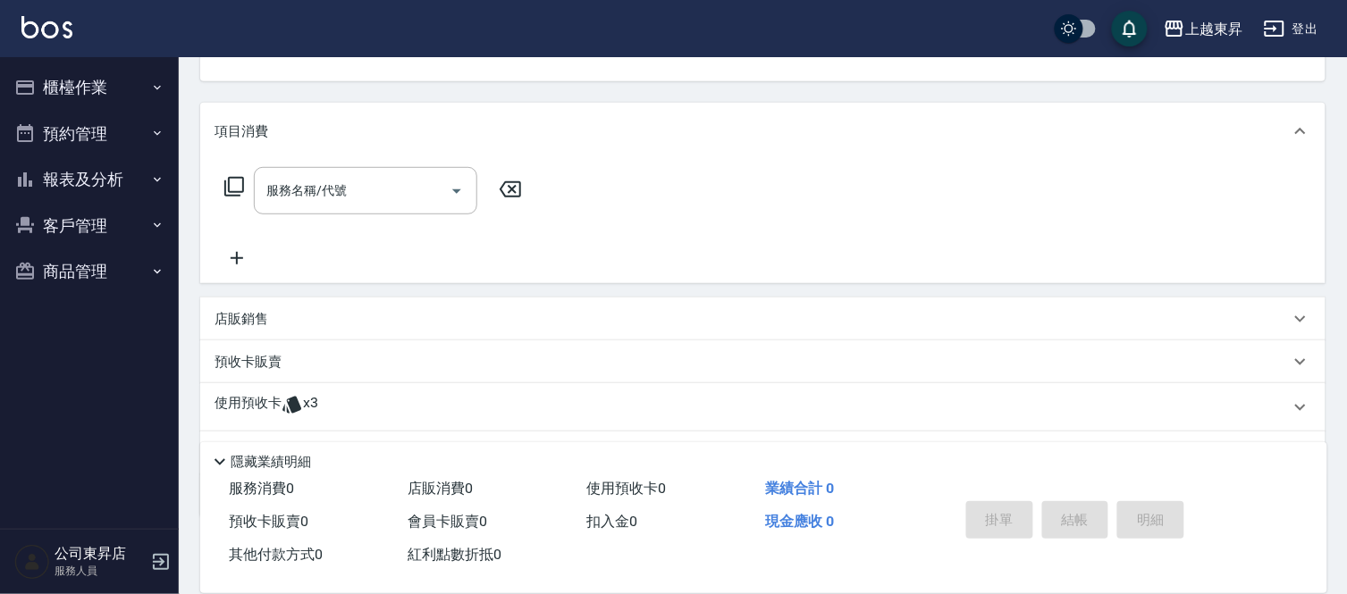
scroll to position [198, 0]
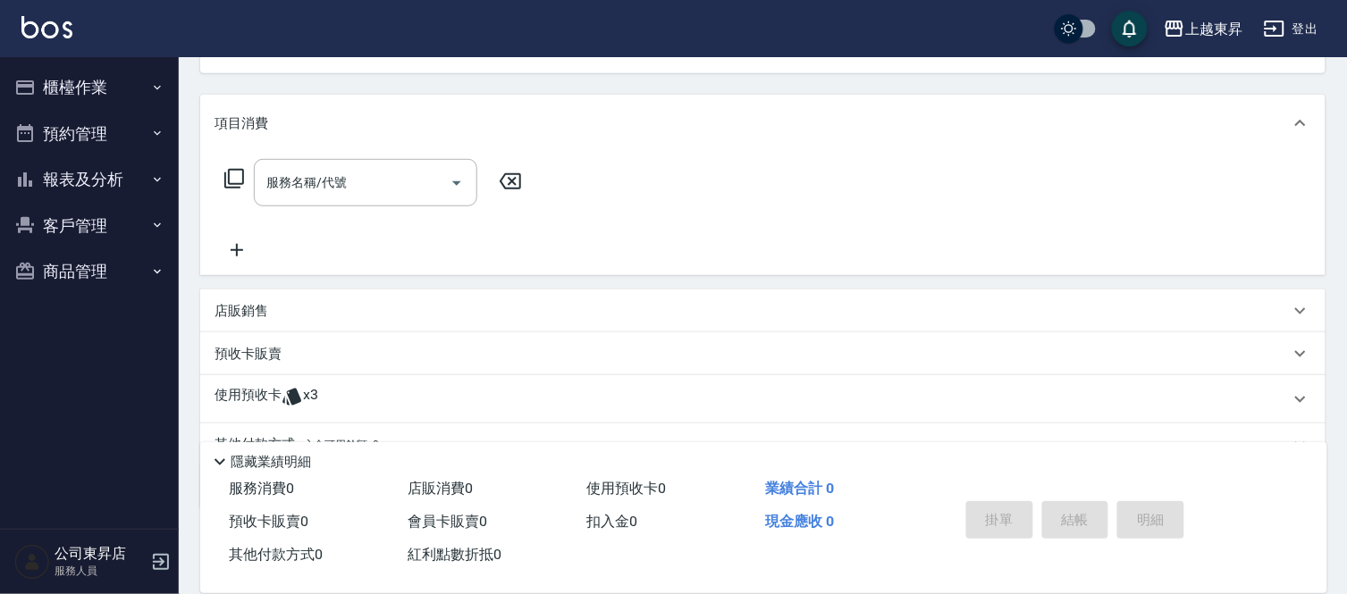
click at [299, 309] on div "店販銷售" at bounding box center [751, 311] width 1075 height 19
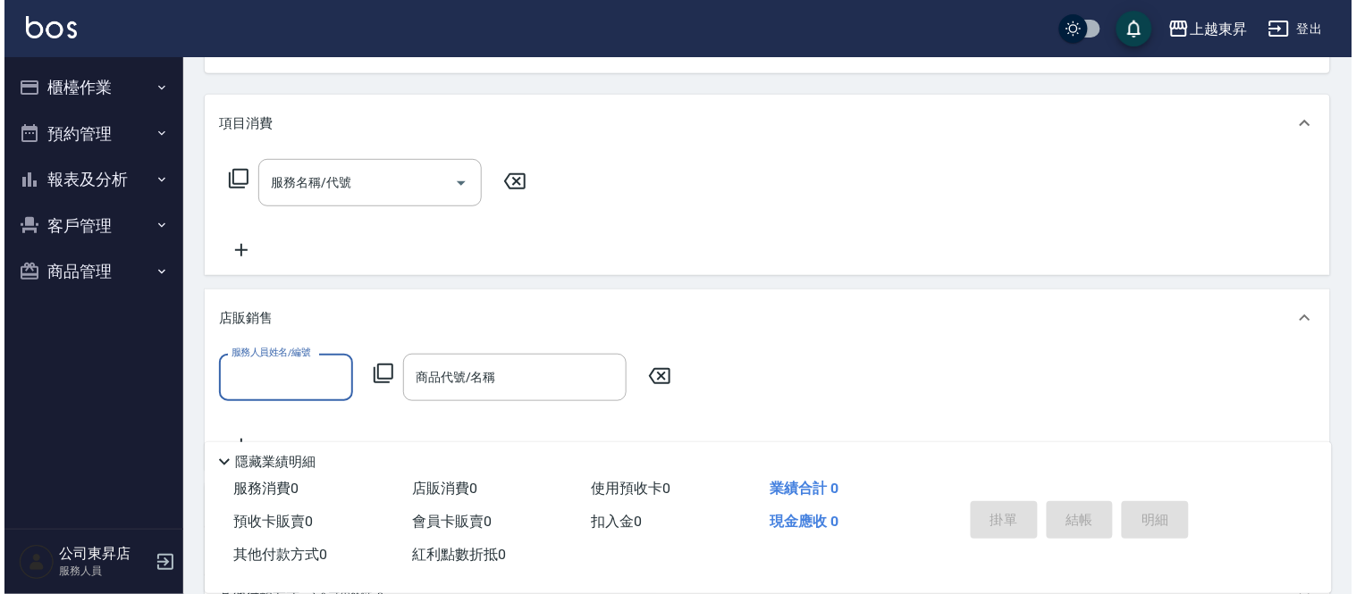
scroll to position [0, 0]
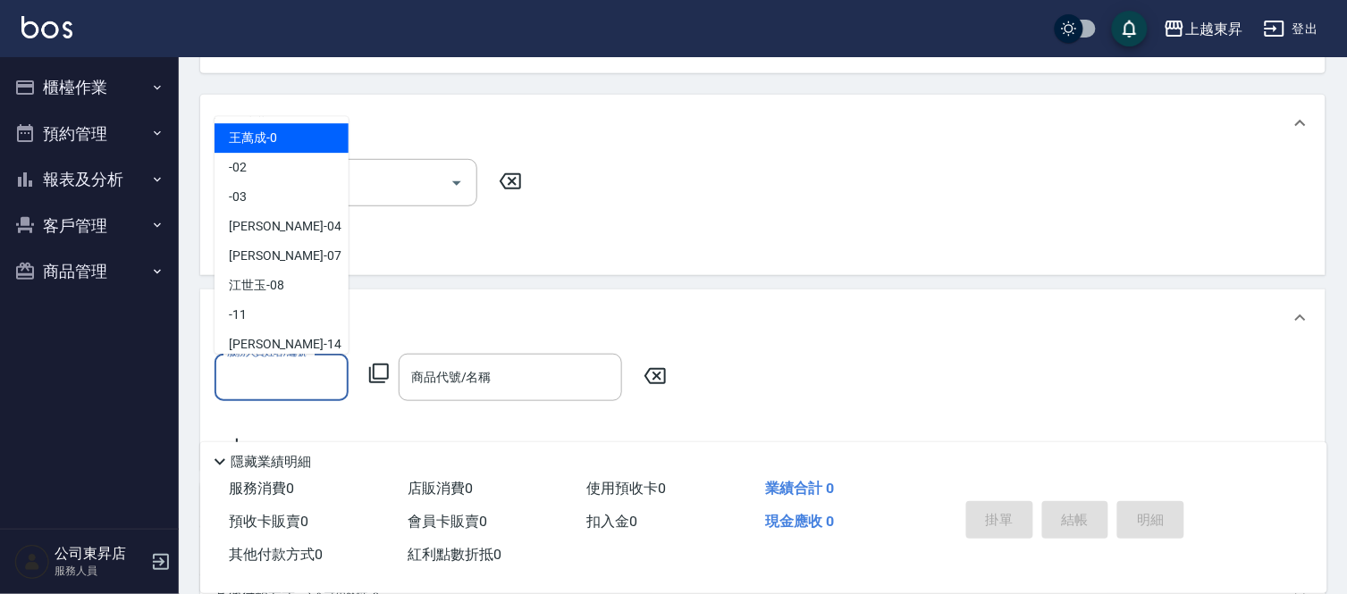
click at [256, 375] on input "服務人員姓名/編號" at bounding box center [282, 377] width 118 height 31
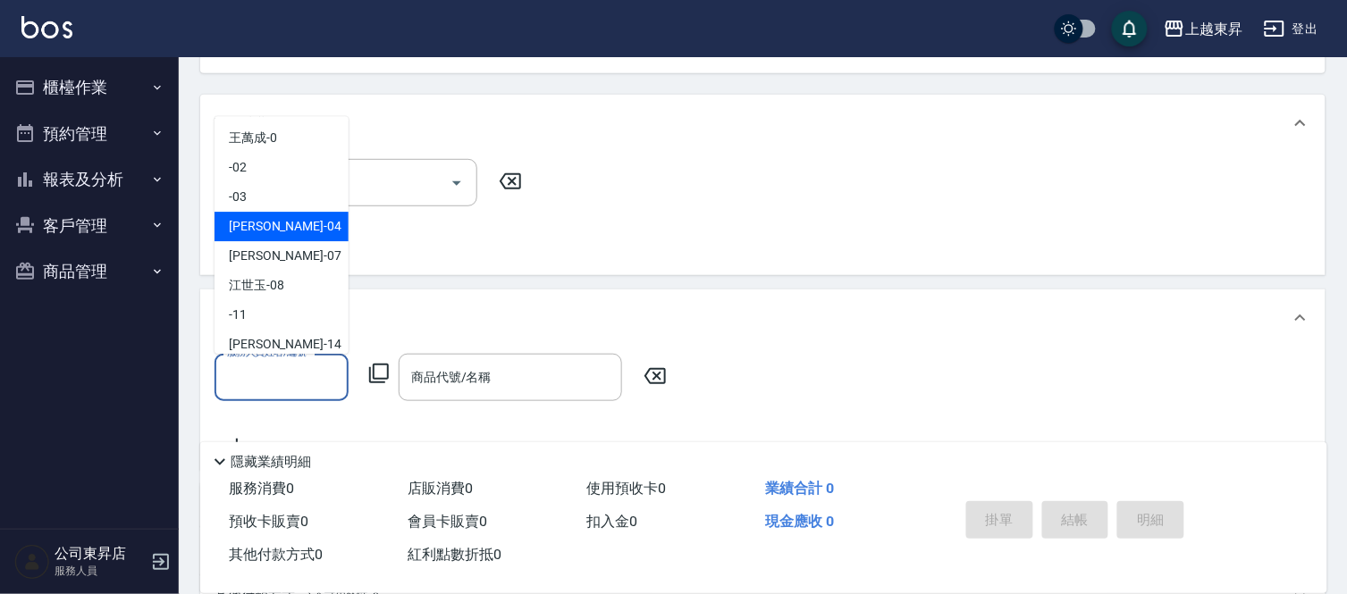
click at [257, 216] on div "[PERSON_NAME]04" at bounding box center [281, 226] width 134 height 29
type input "[PERSON_NAME]04"
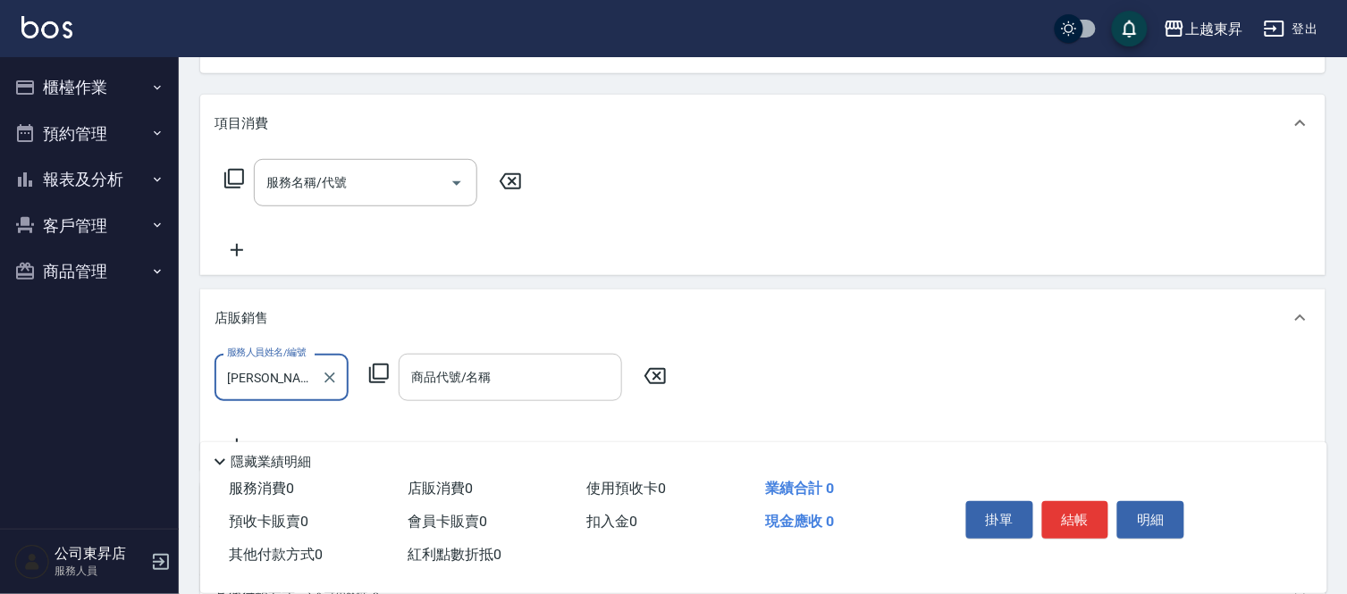
click at [454, 376] on input "商品代號/名稱" at bounding box center [510, 377] width 207 height 31
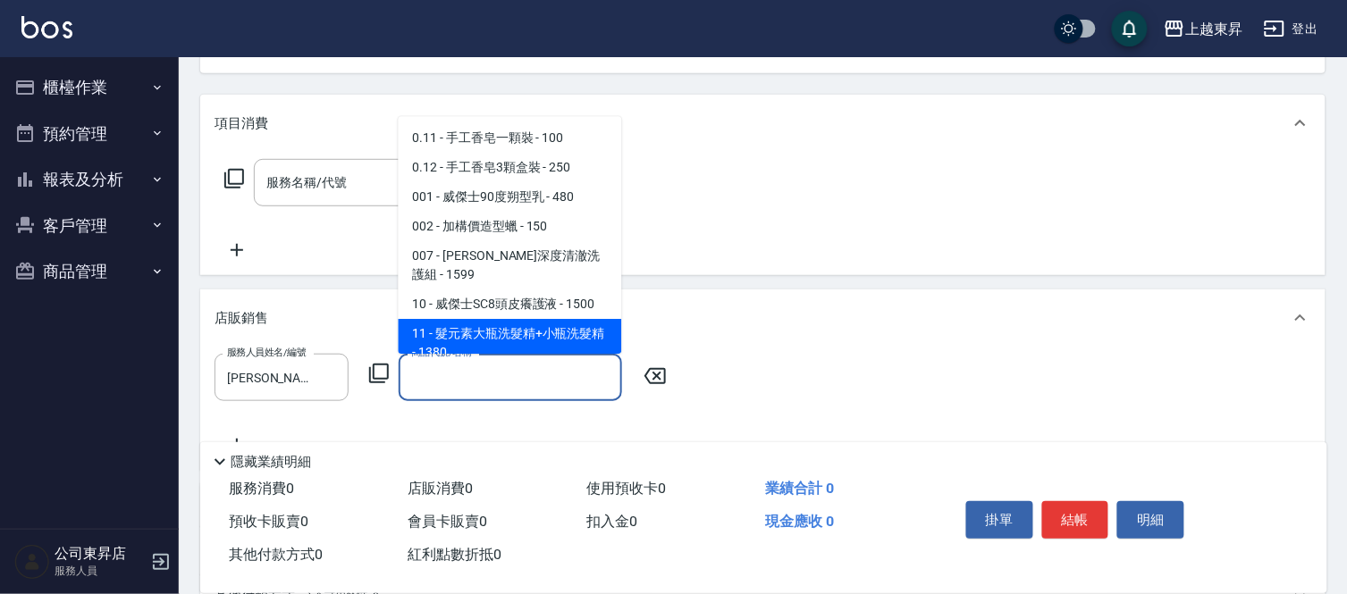
click at [504, 319] on span "11 - 髮元素大瓶洗髮精+小瓶洗髮精 - 1380" at bounding box center [510, 343] width 223 height 48
type input "髮元素大瓶洗髮精+小瓶洗髮精"
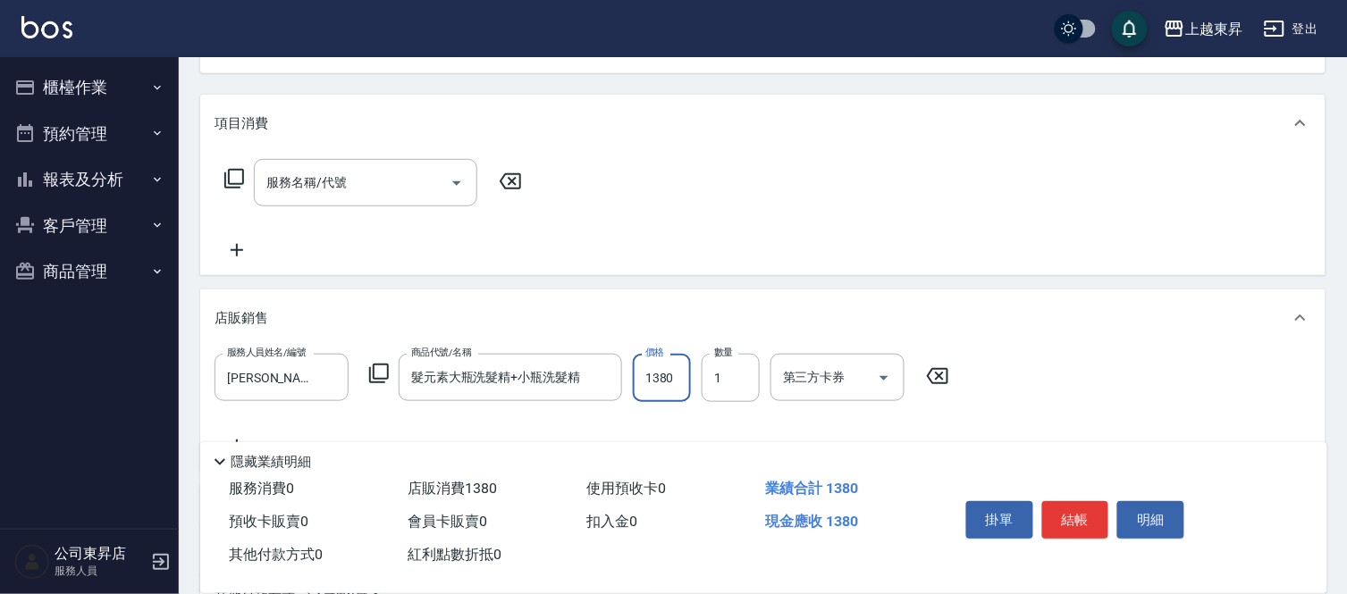
click at [650, 375] on input "1380" at bounding box center [662, 378] width 58 height 48
type input "2580"
click at [1099, 521] on button "結帳" at bounding box center [1075, 520] width 67 height 38
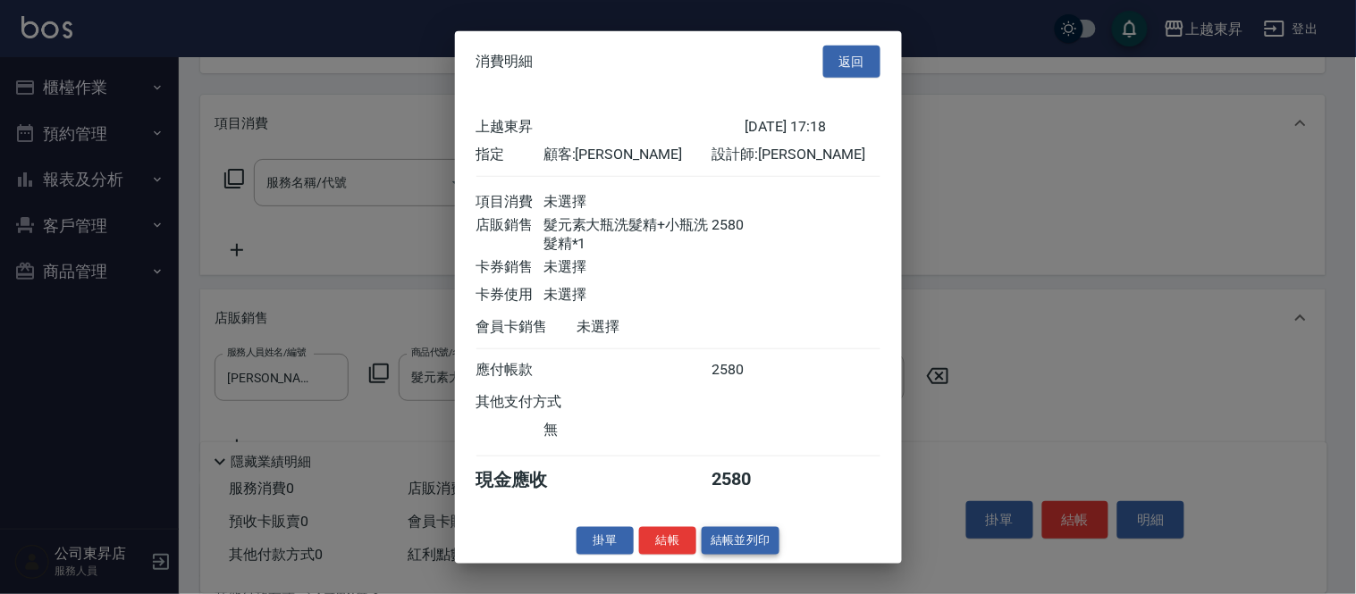
click at [752, 551] on button "結帳並列印" at bounding box center [741, 541] width 78 height 28
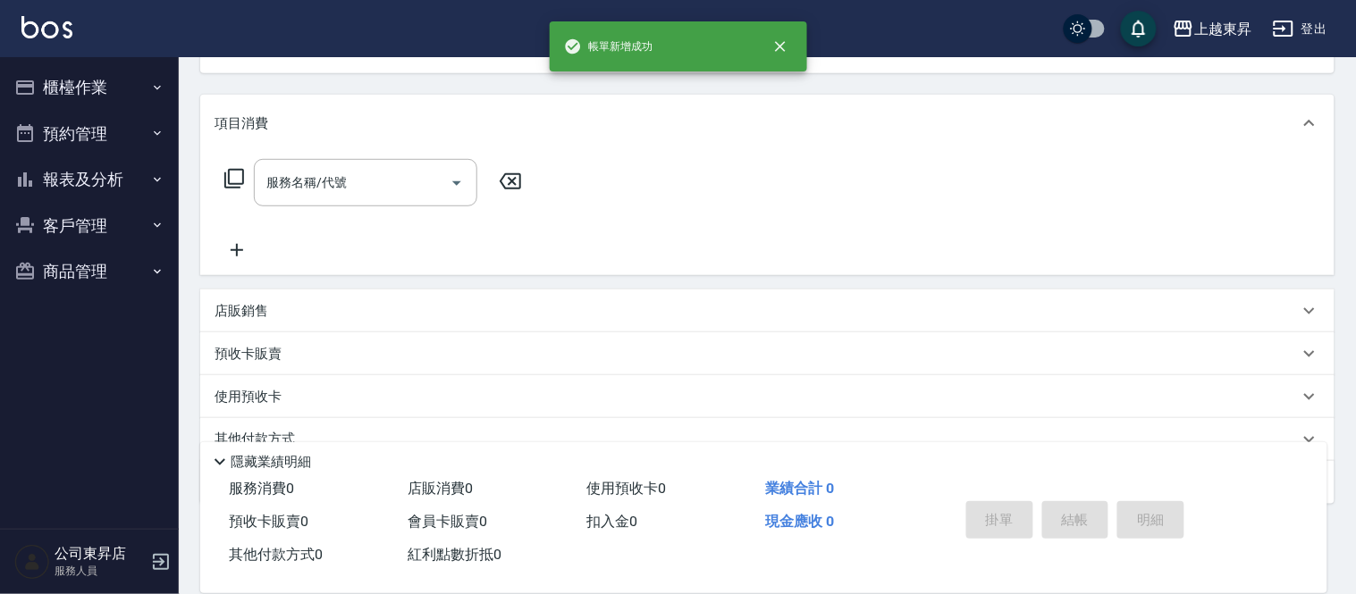
type input "[DATE] 17:19"
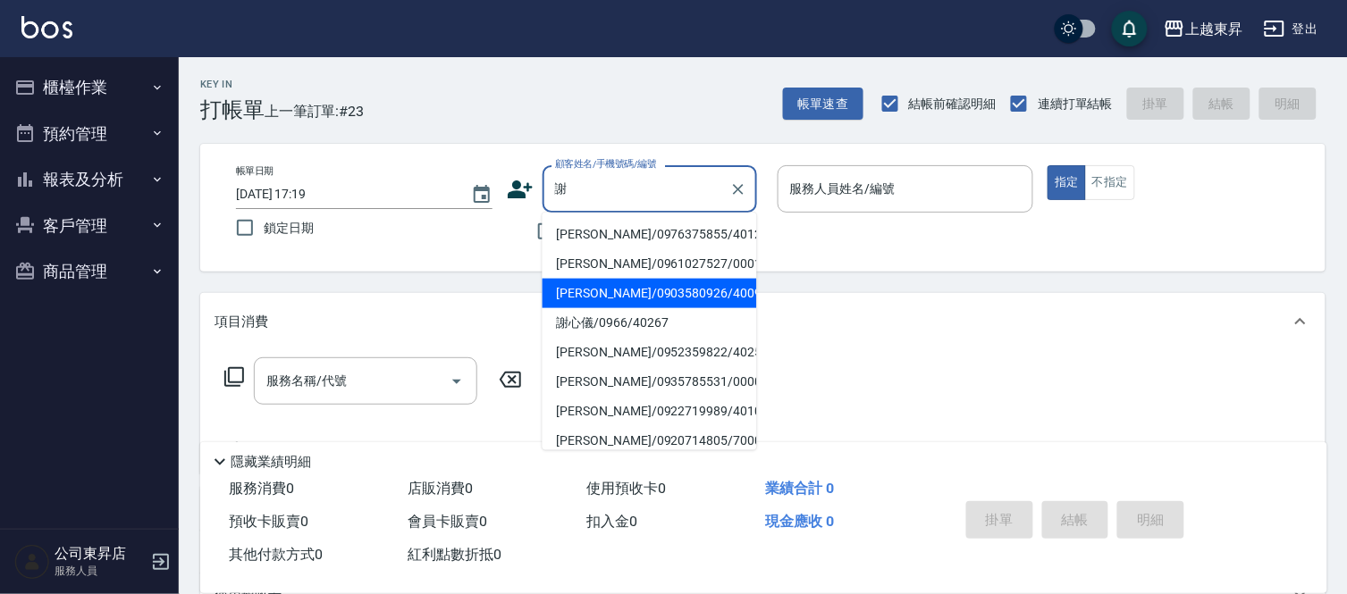
click at [581, 282] on li "[PERSON_NAME]/0903580926/40097" at bounding box center [649, 293] width 214 height 29
type input "[PERSON_NAME]/0903580926/40097"
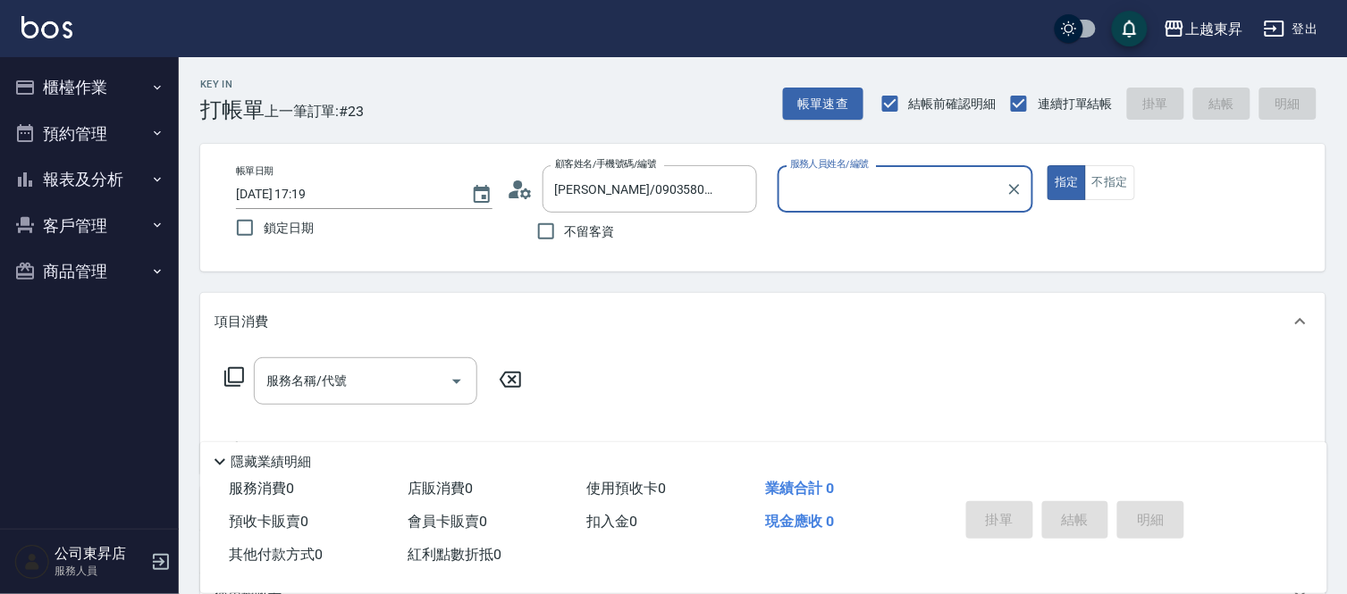
type input "[PERSON_NAME]04"
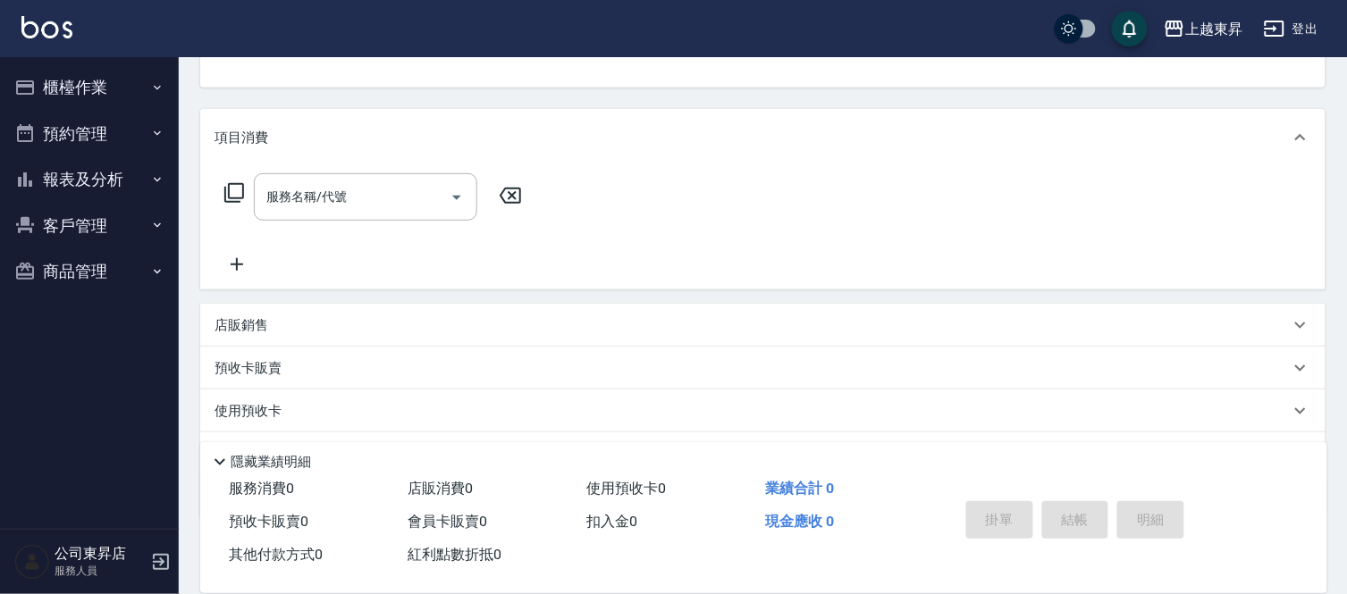
scroll to position [198, 0]
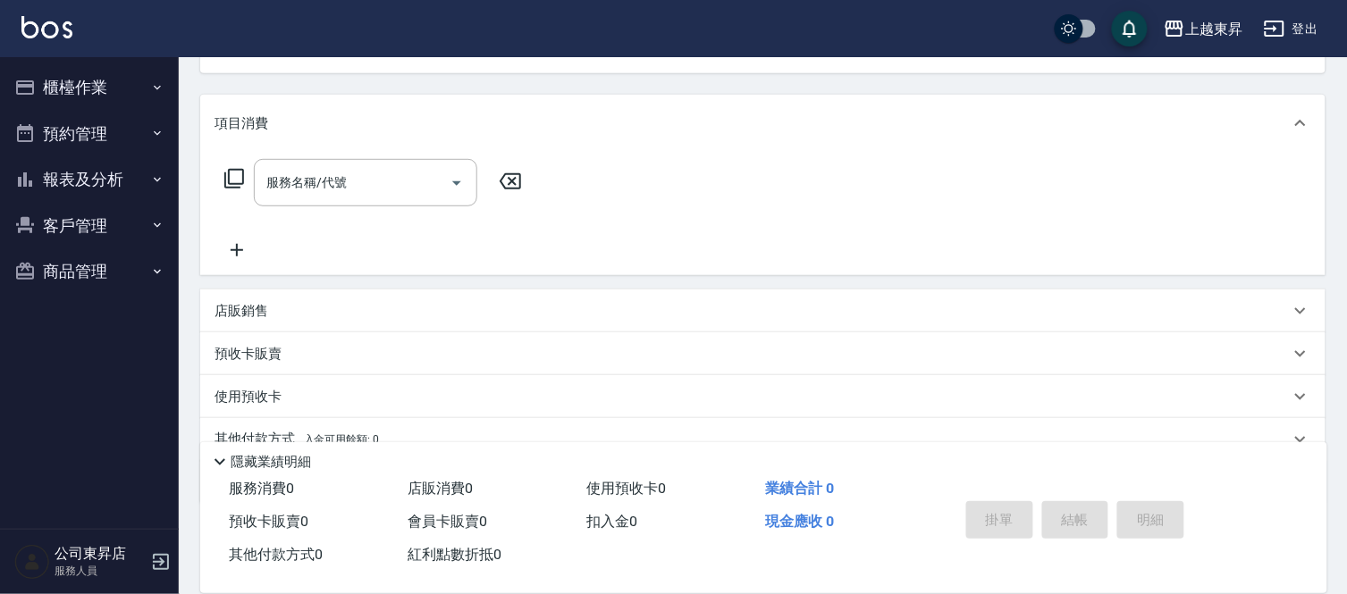
click at [316, 306] on div "店販銷售" at bounding box center [751, 311] width 1075 height 19
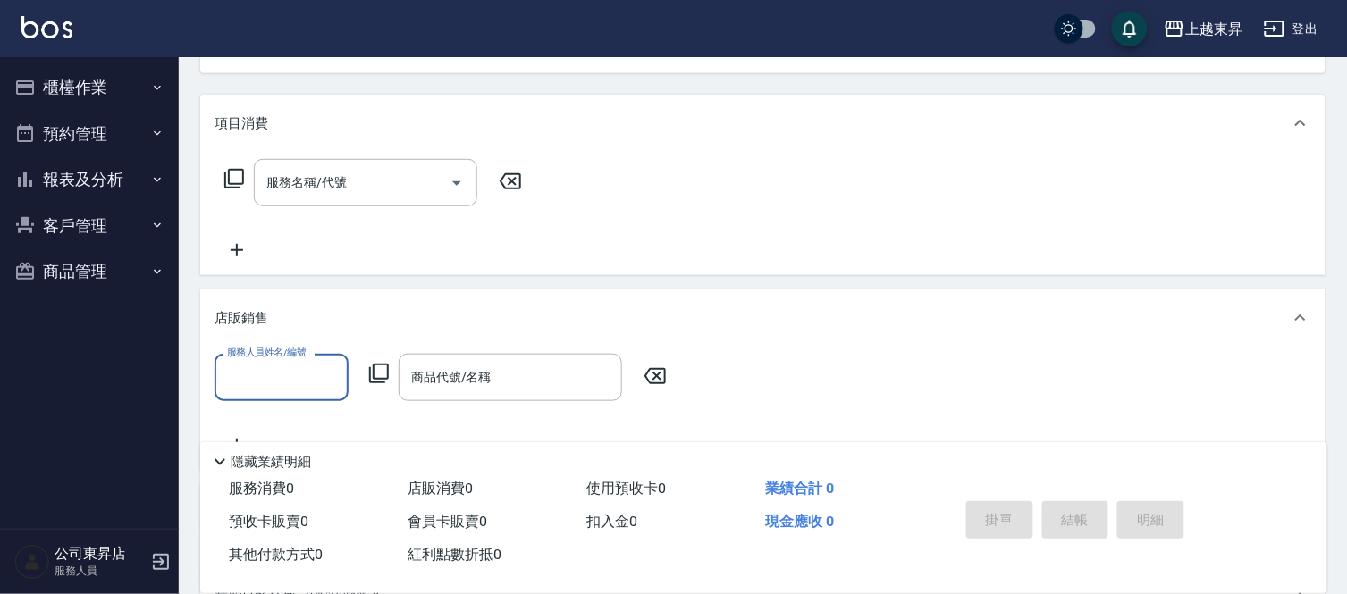
scroll to position [0, 0]
click at [262, 375] on input "服務人員姓名/編號" at bounding box center [282, 377] width 118 height 31
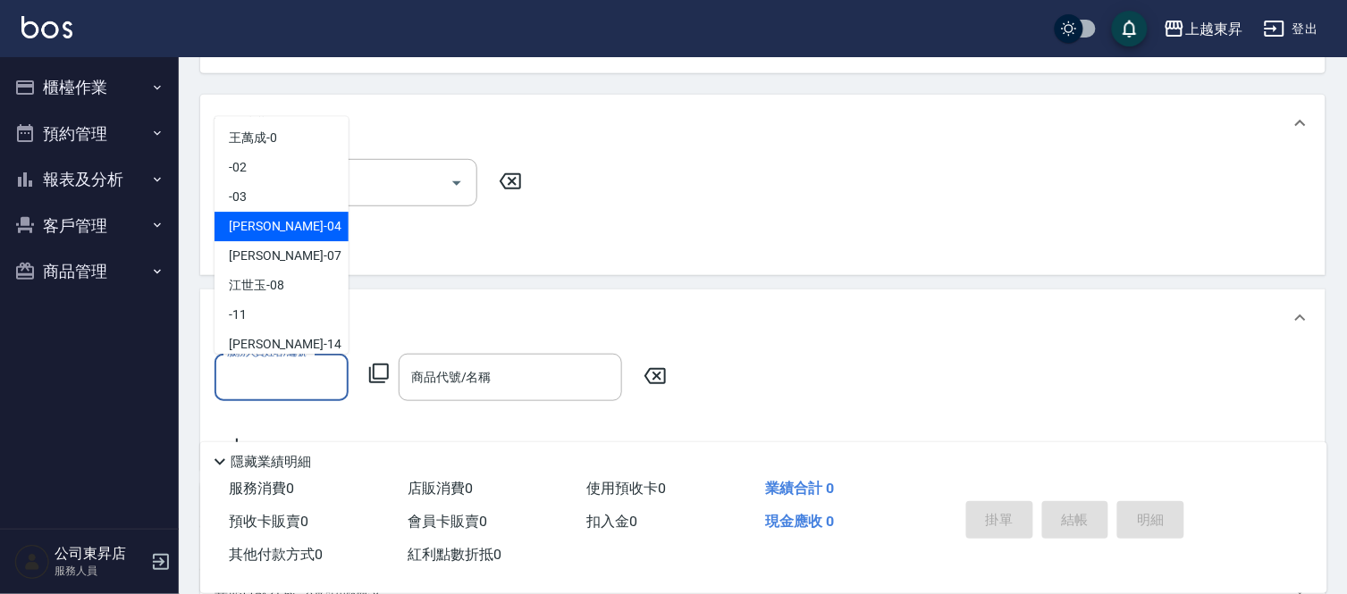
click at [269, 225] on span "[PERSON_NAME]04" at bounding box center [285, 226] width 113 height 19
type input "[PERSON_NAME]04"
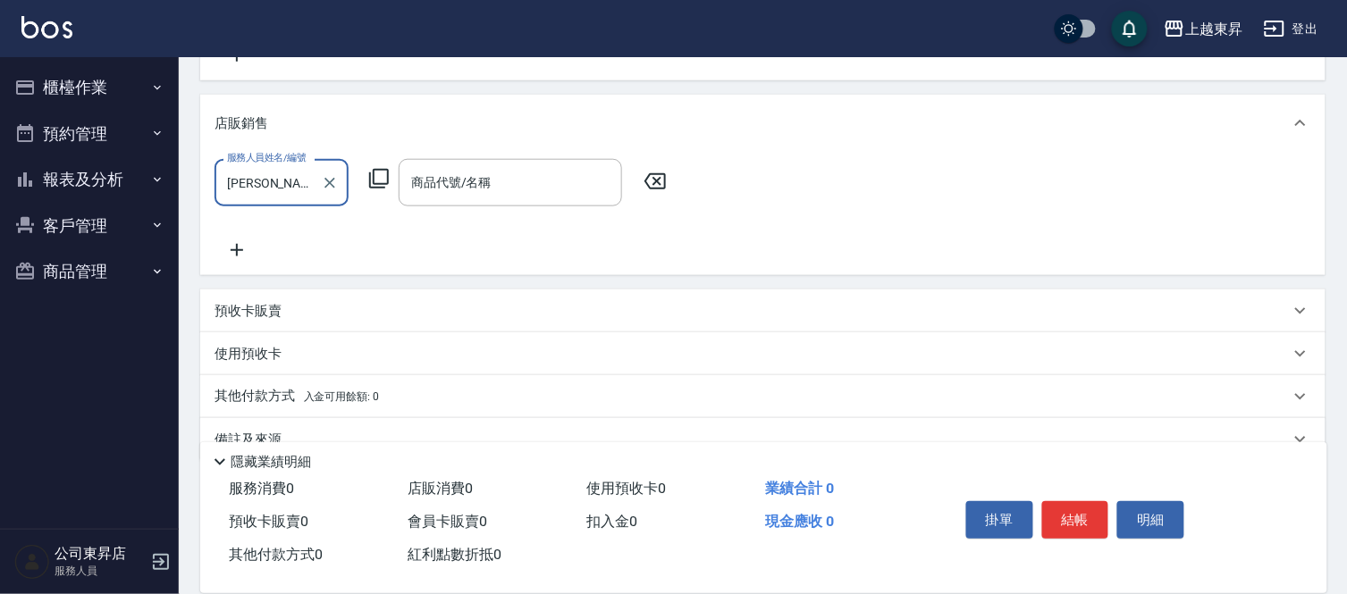
scroll to position [397, 0]
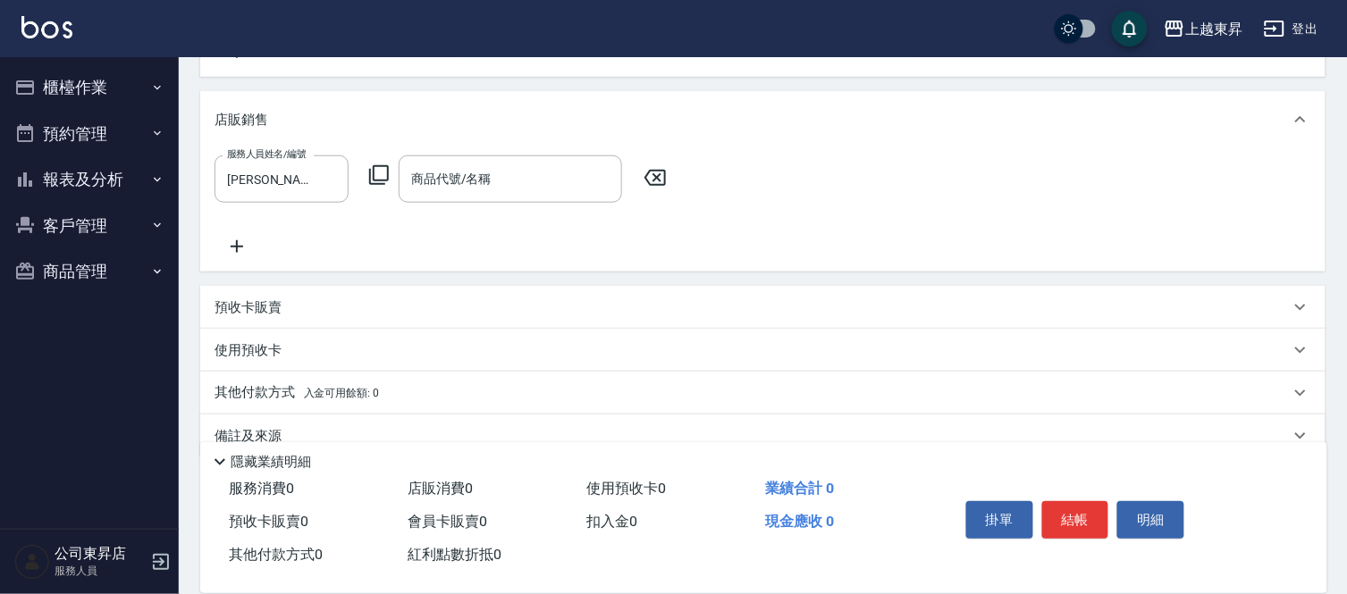
click at [234, 309] on p "預收卡販賣" at bounding box center [247, 307] width 67 height 19
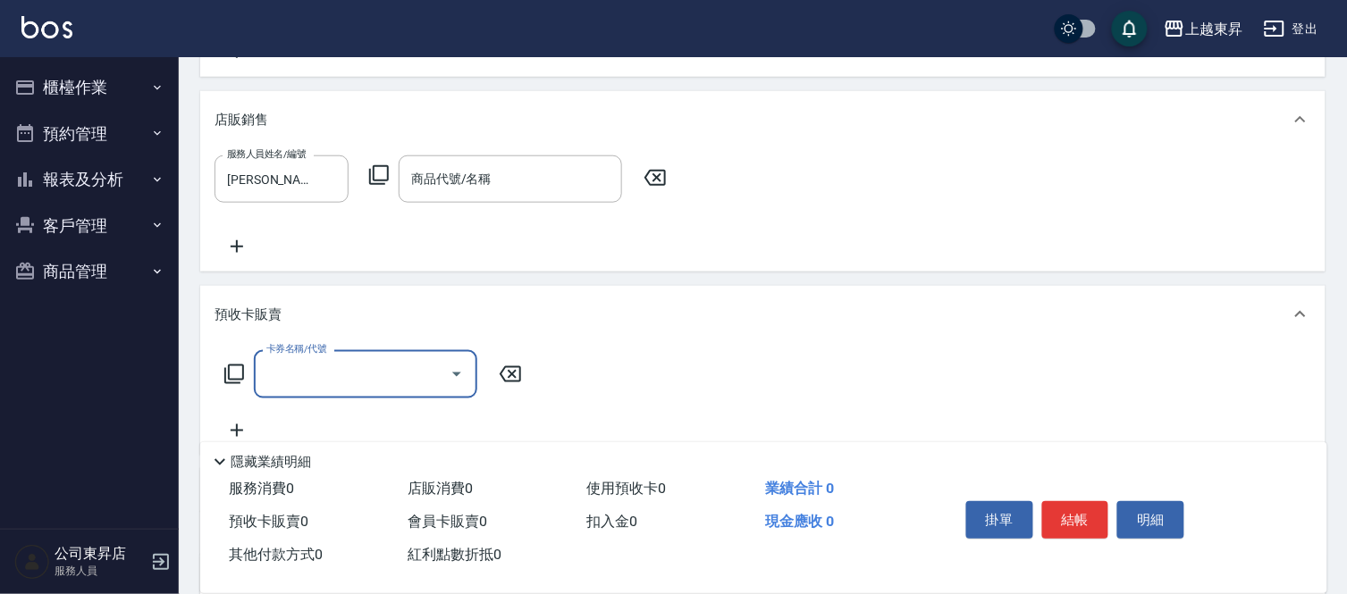
scroll to position [1, 0]
click at [301, 381] on input "卡券名稱/代號" at bounding box center [352, 373] width 181 height 31
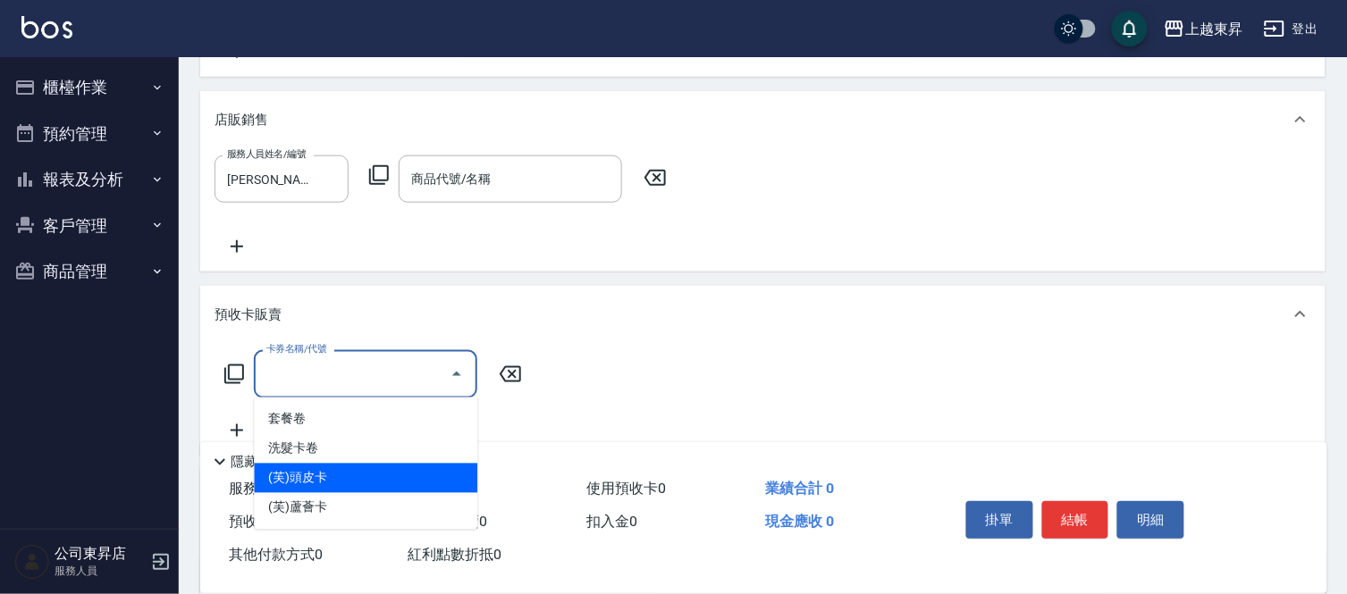
click at [302, 475] on span "(芙)頭皮卡" at bounding box center [365, 478] width 223 height 29
type input "(芙)頭皮卡(993)"
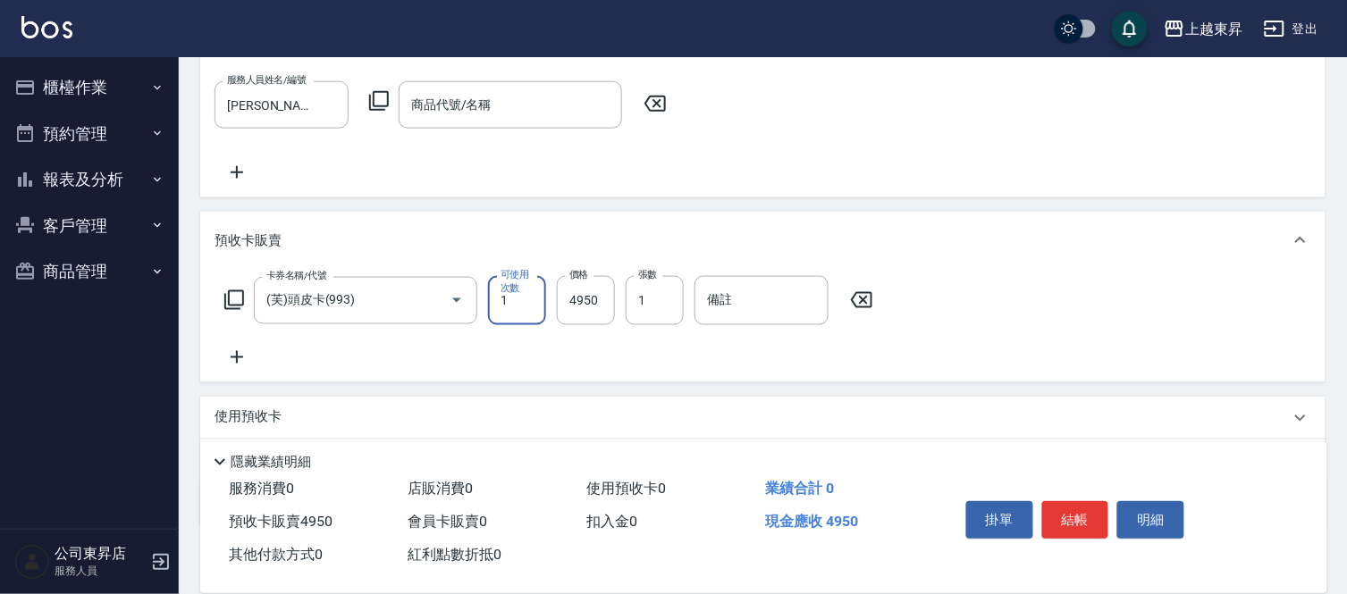
scroll to position [570, 0]
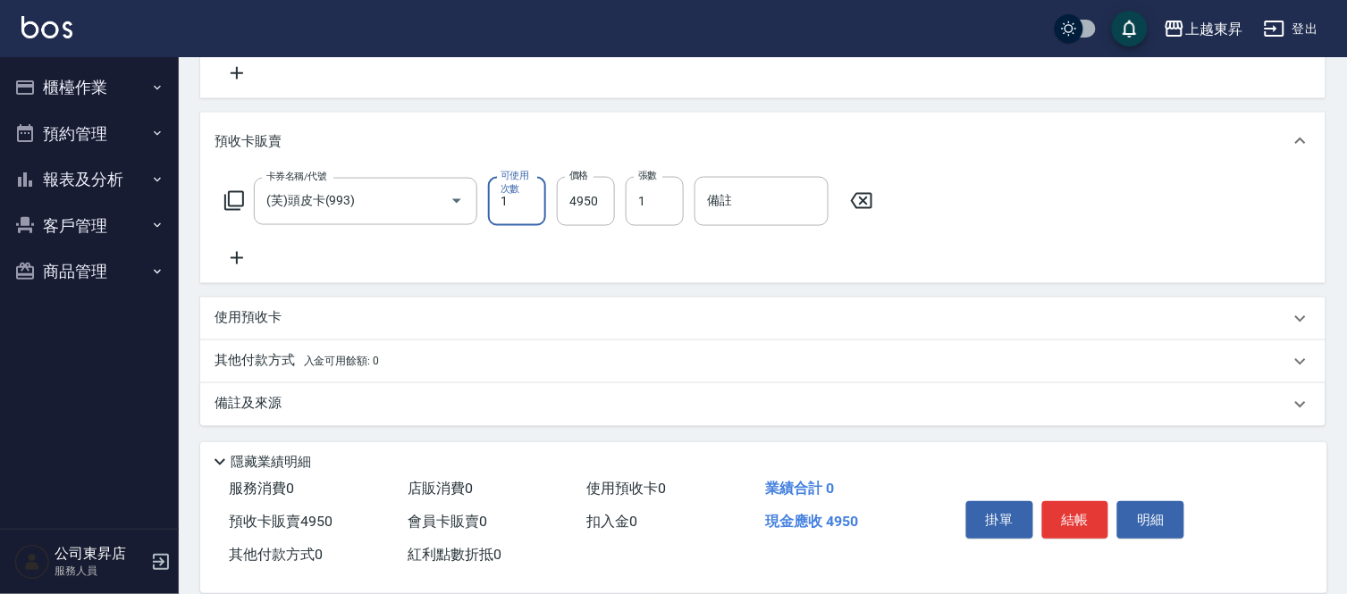
drag, startPoint x: 197, startPoint y: 234, endPoint x: 208, endPoint y: 247, distance: 17.1
click at [197, 239] on div "Key In 打帳單 上一筆訂單:#23 帳單速查 結帳前確認明細 連續打單結帳 掛單 結帳 明細 帳單日期 [DATE] 17:19 鎖定日期 顧客姓名/手…" at bounding box center [763, 41] width 1168 height 1109
click at [236, 250] on icon at bounding box center [236, 258] width 45 height 21
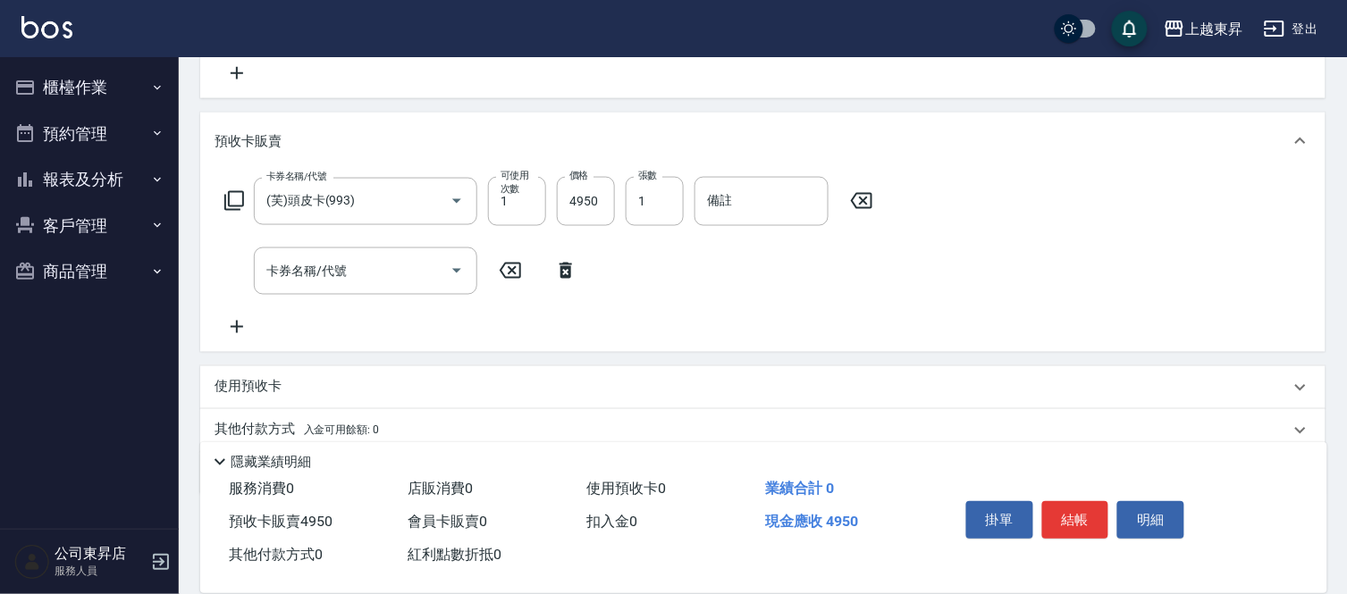
drag, startPoint x: 223, startPoint y: 340, endPoint x: 239, endPoint y: 324, distance: 21.5
click at [227, 336] on div "卡券名稱/代號 (芙)頭皮卡(993) 卡券名稱/代號 可使用次數 1 可使用次數 價格 4950 價格 張數 1 張數 備註 備註 卡券名稱/代號 卡券名稱…" at bounding box center [762, 260] width 1125 height 181
click at [239, 324] on icon at bounding box center [236, 326] width 45 height 21
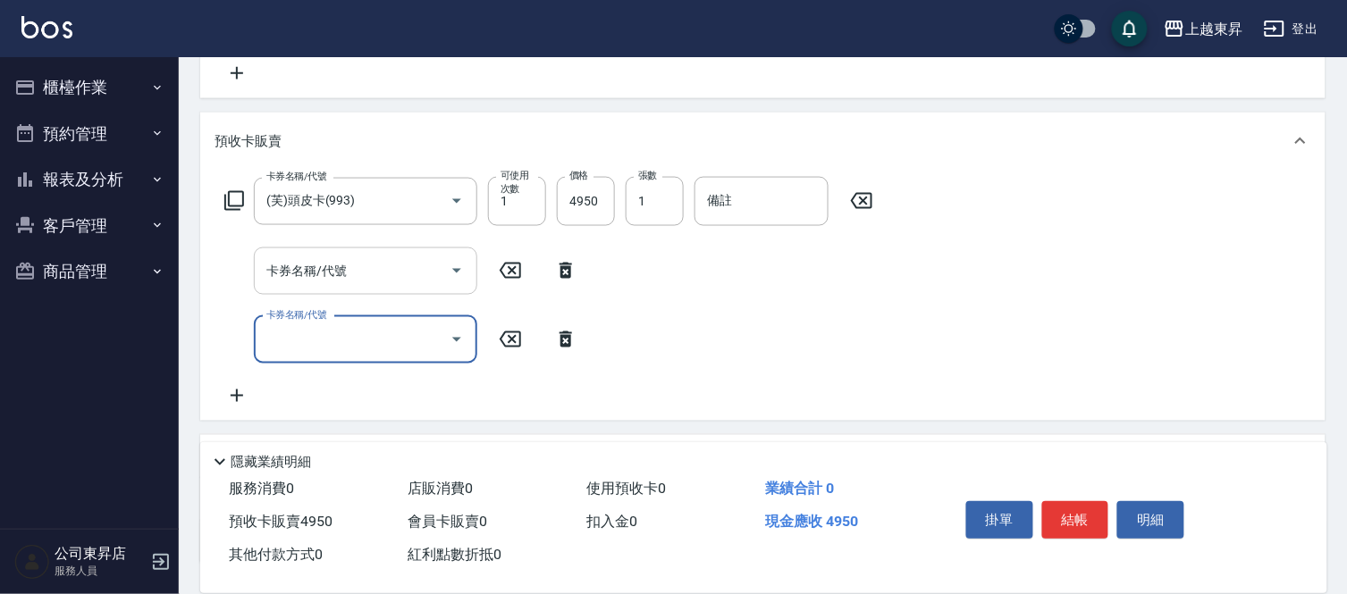
click at [305, 262] on div "卡券名稱/代號 卡券名稱/代號" at bounding box center [365, 271] width 223 height 47
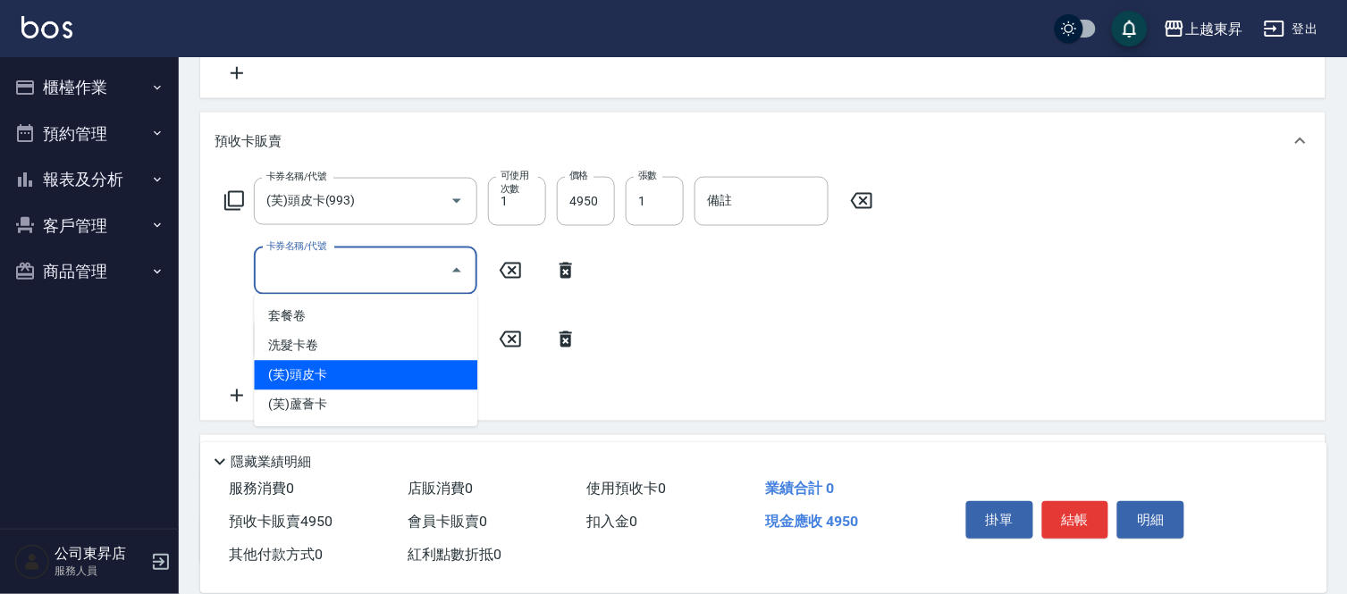
click at [299, 377] on span "(芙)頭皮卡" at bounding box center [365, 375] width 223 height 29
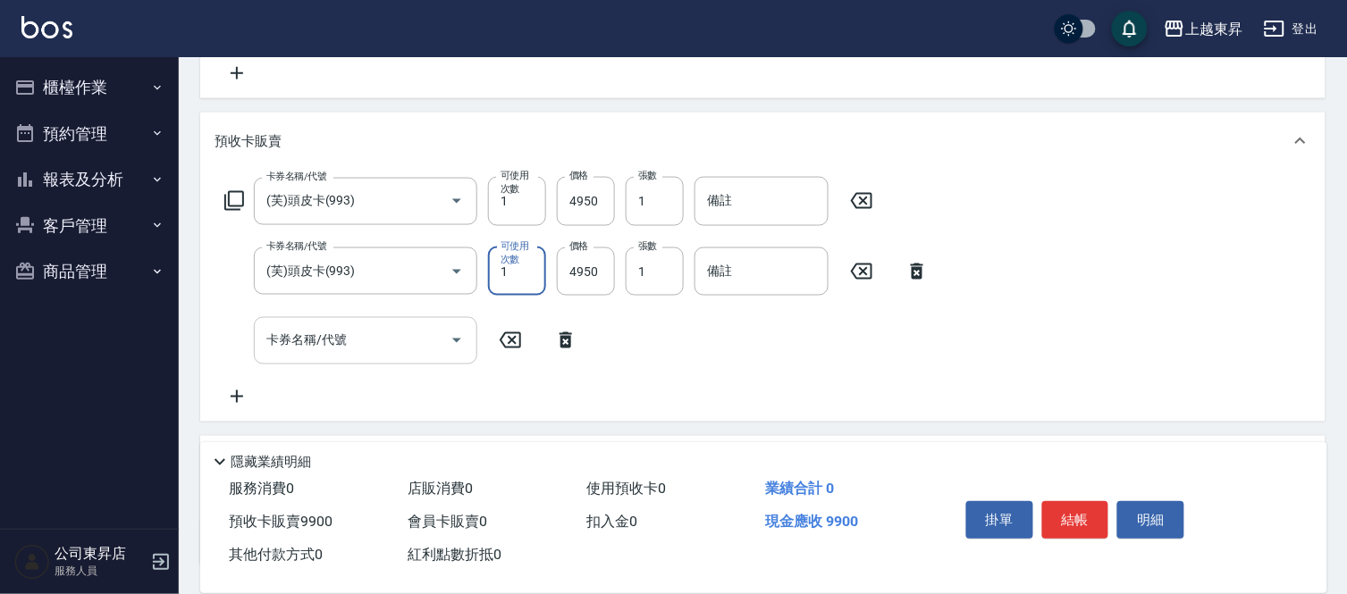
click at [315, 336] on input "卡券名稱/代號" at bounding box center [352, 340] width 181 height 31
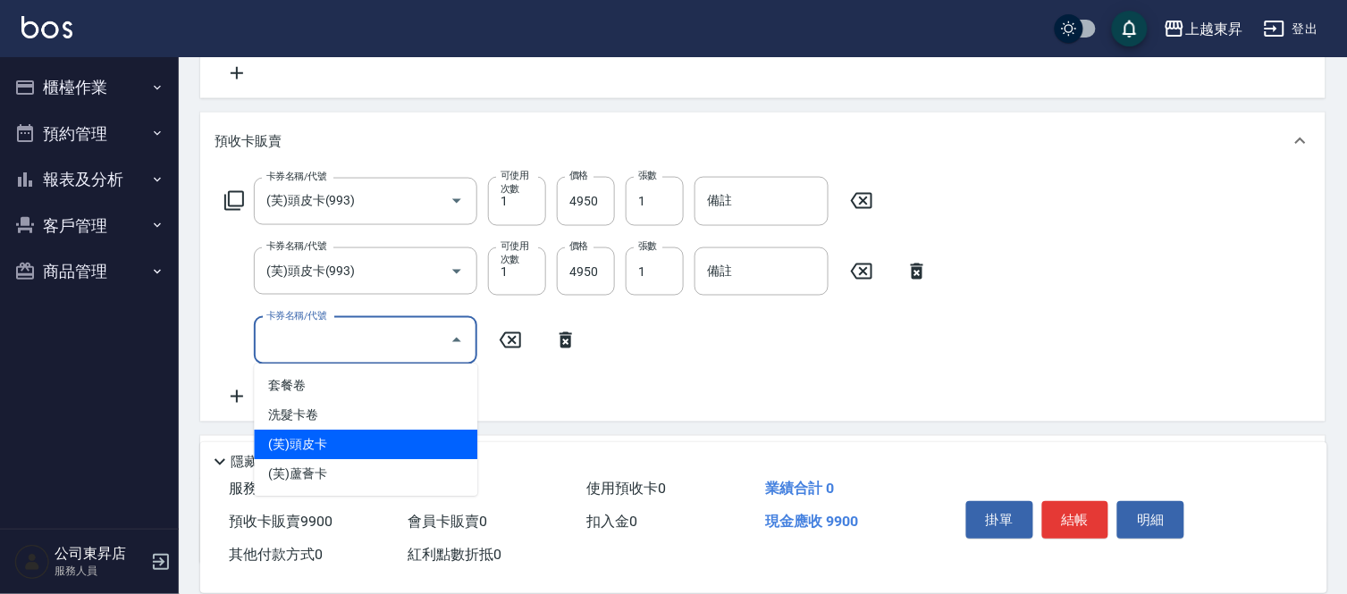
click at [323, 434] on span "(芙)頭皮卡" at bounding box center [365, 445] width 223 height 29
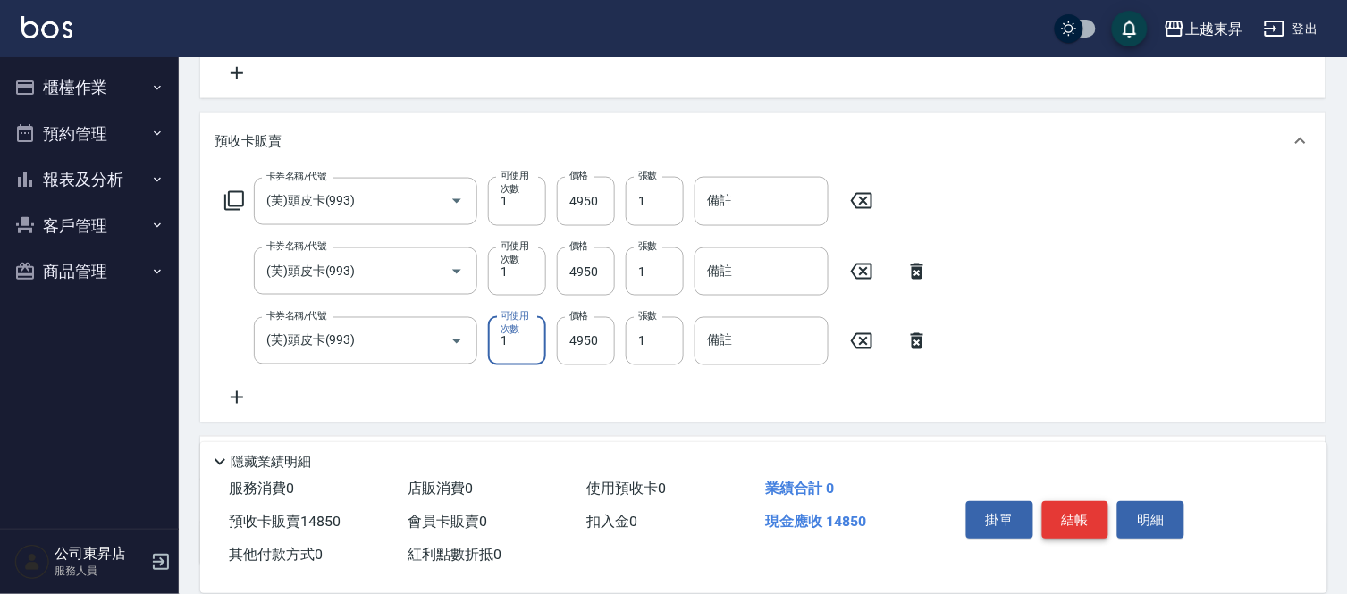
click at [1070, 511] on button "結帳" at bounding box center [1075, 520] width 67 height 38
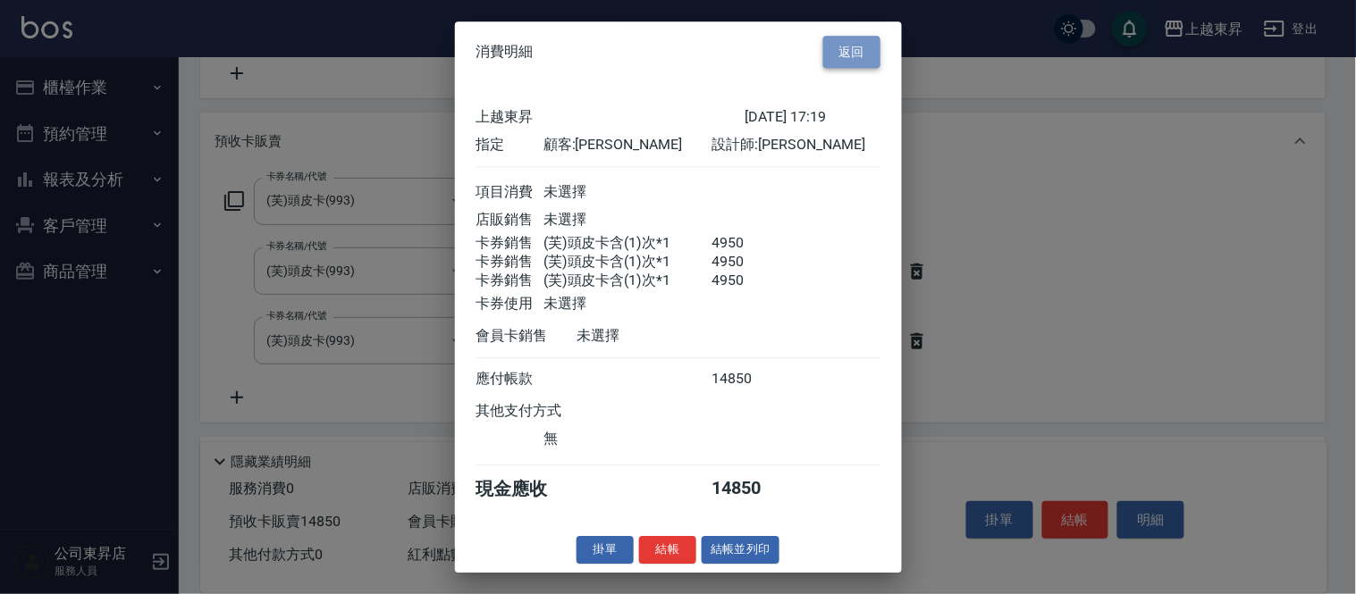
click at [861, 36] on button "返回" at bounding box center [851, 52] width 57 height 33
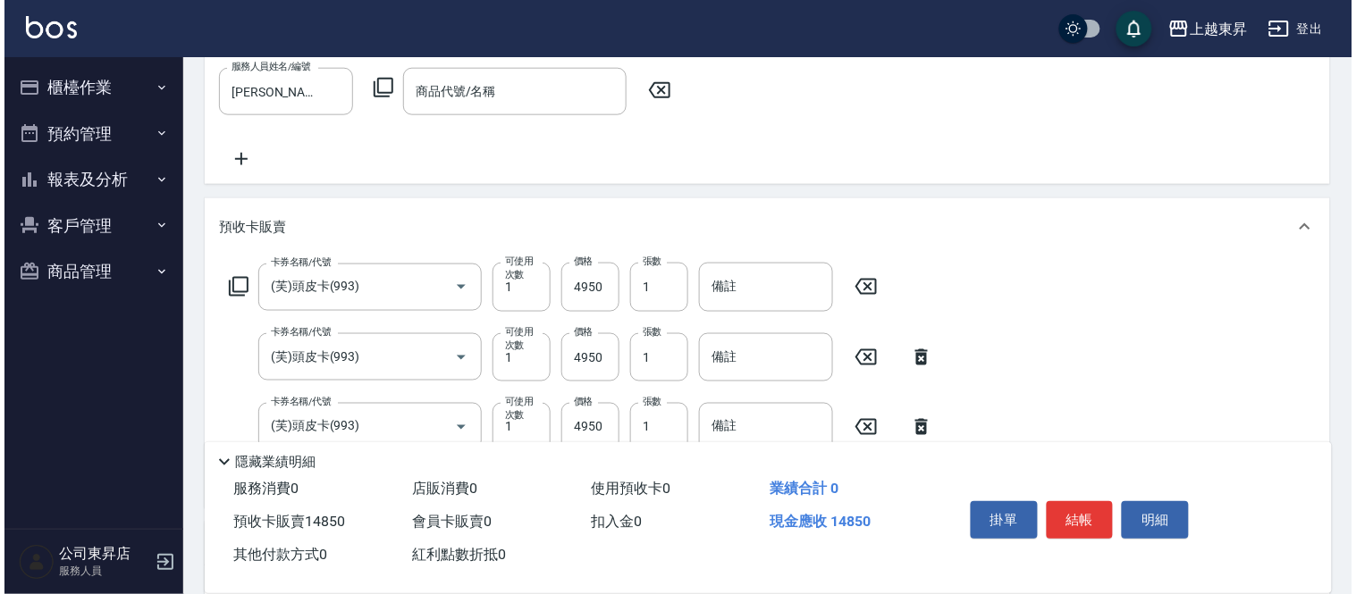
scroll to position [372, 0]
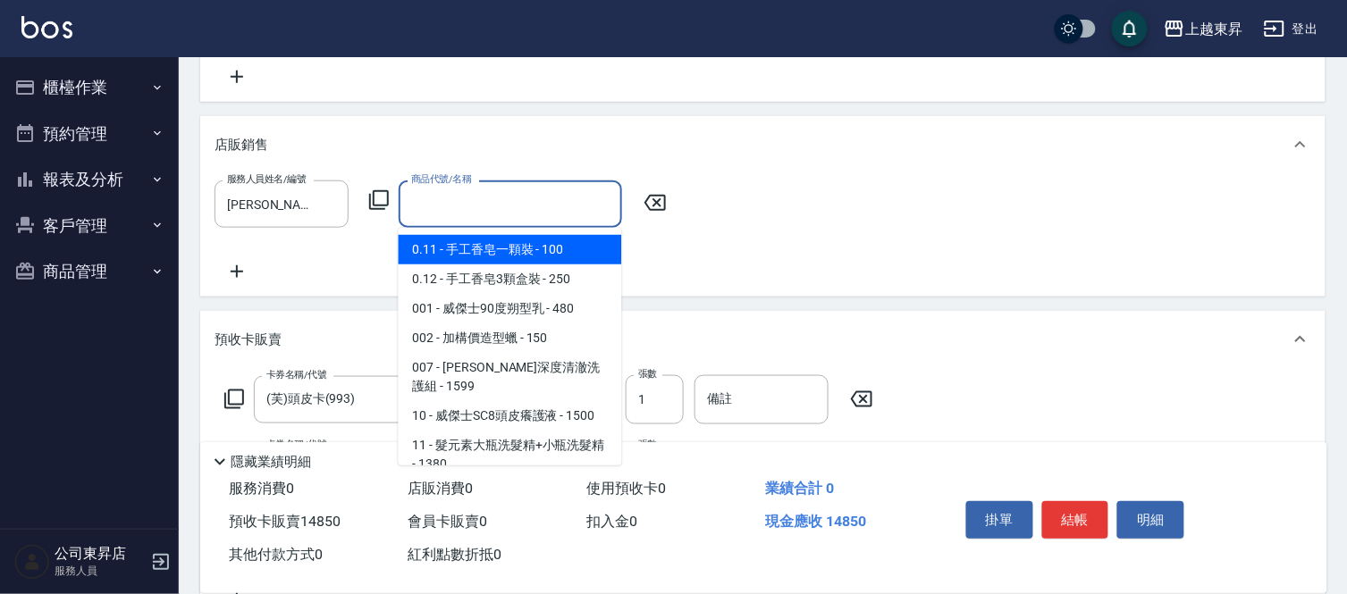
drag, startPoint x: 504, startPoint y: 199, endPoint x: 497, endPoint y: 206, distance: 9.5
click at [503, 199] on input "商品代號/名稱" at bounding box center [510, 204] width 207 height 31
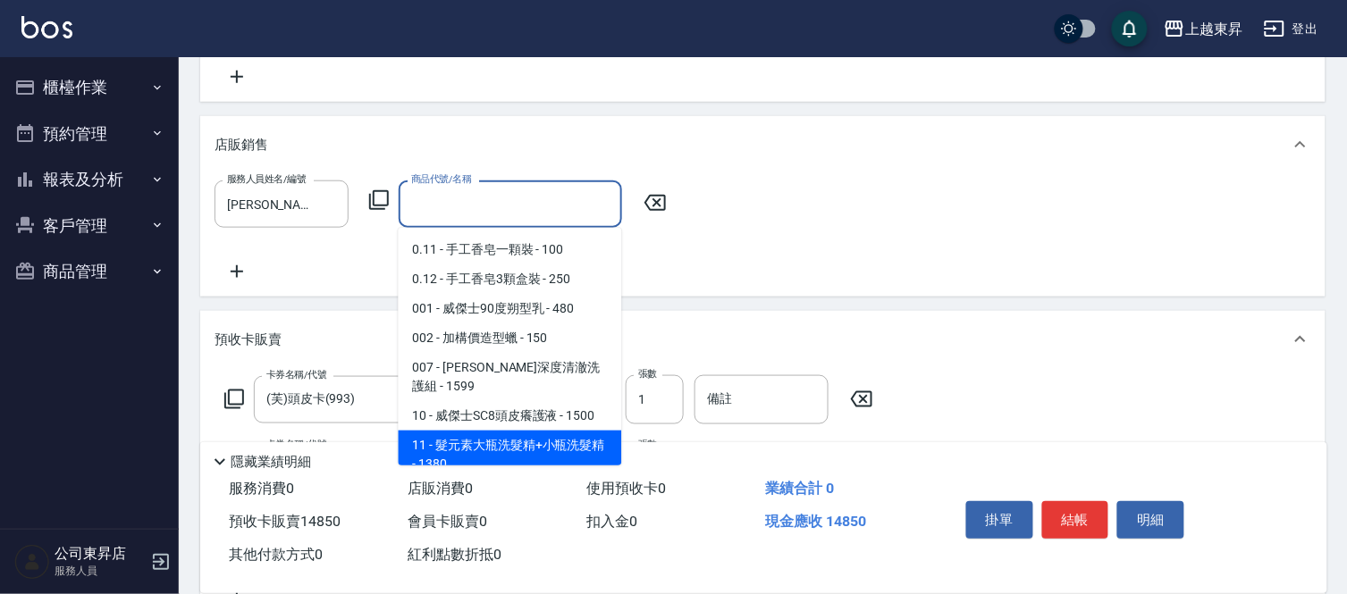
click at [532, 431] on span "11 - 髮元素大瓶洗髮精+小瓶洗髮精 - 1380" at bounding box center [510, 455] width 223 height 48
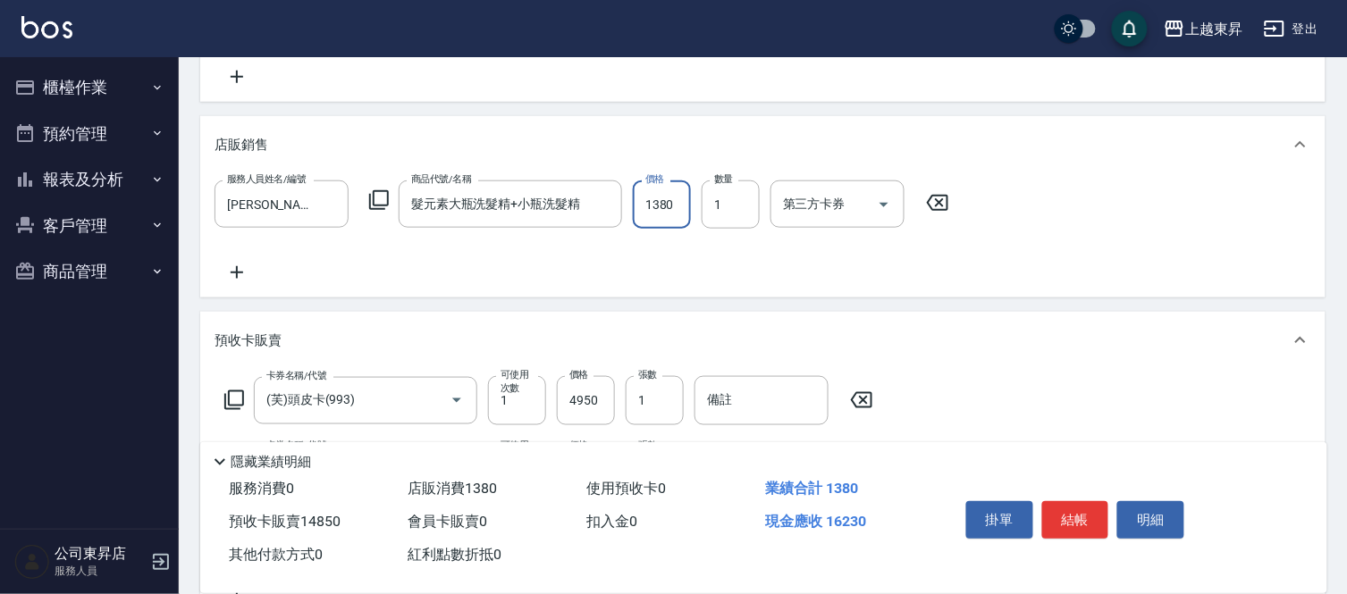
click at [660, 203] on input "1380" at bounding box center [662, 205] width 58 height 48
click at [1097, 515] on button "結帳" at bounding box center [1075, 520] width 67 height 38
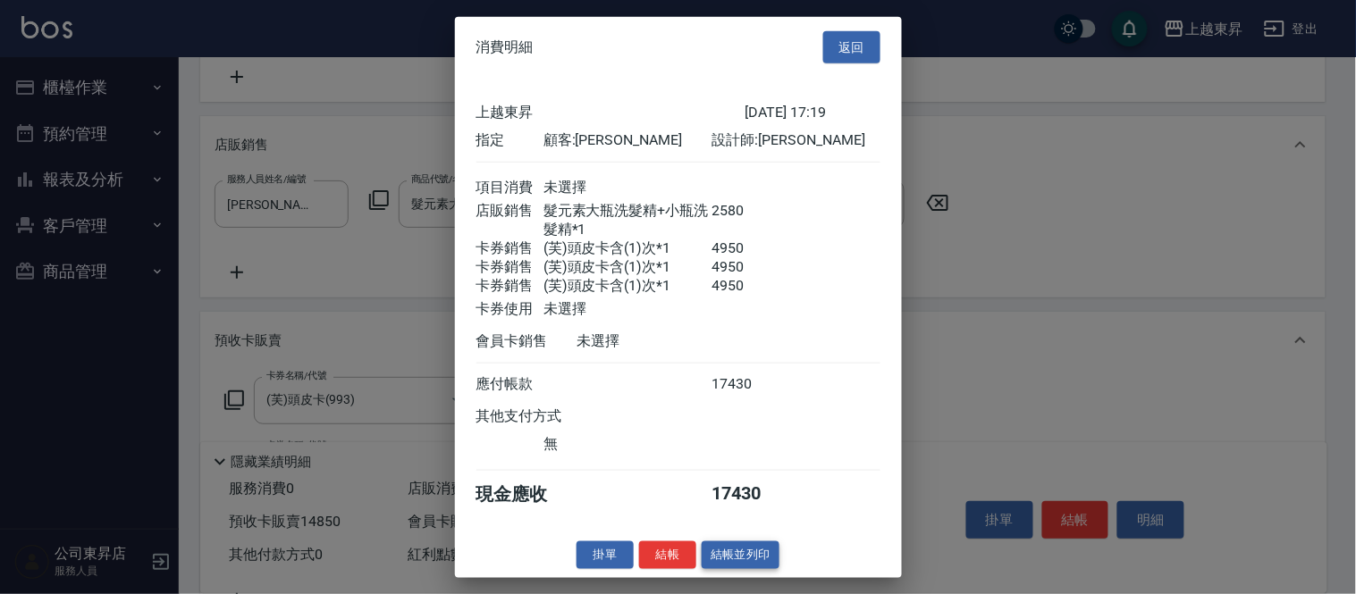
click at [719, 558] on button "結帳並列印" at bounding box center [741, 556] width 78 height 28
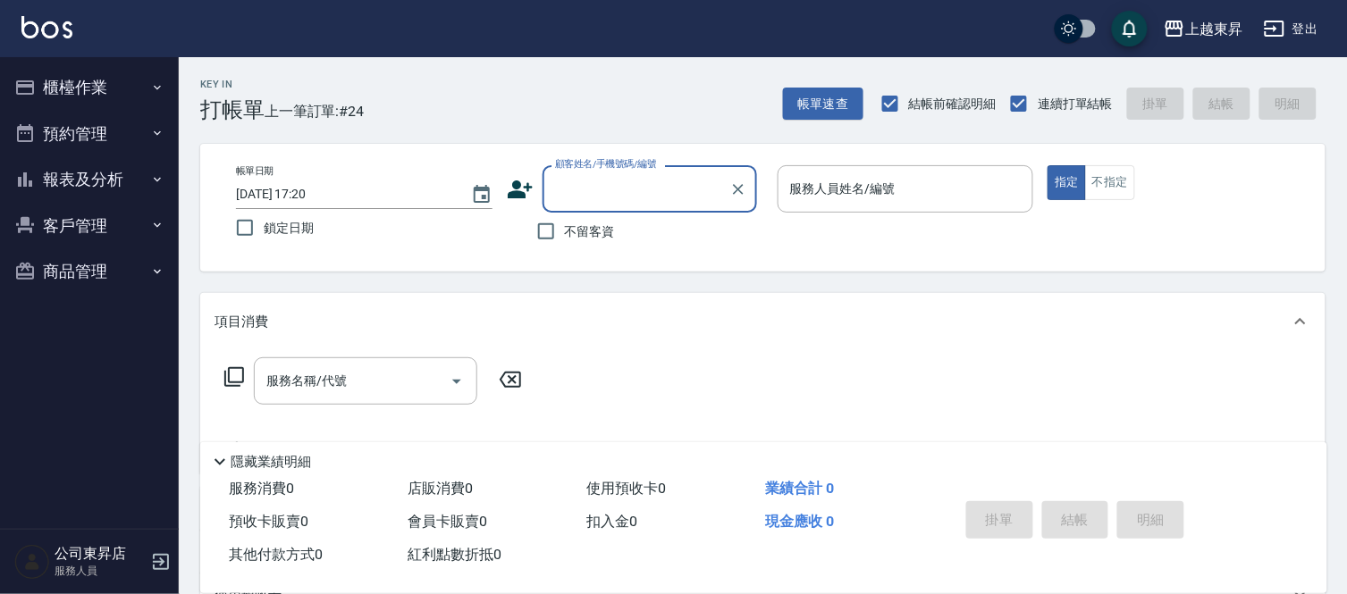
scroll to position [0, 0]
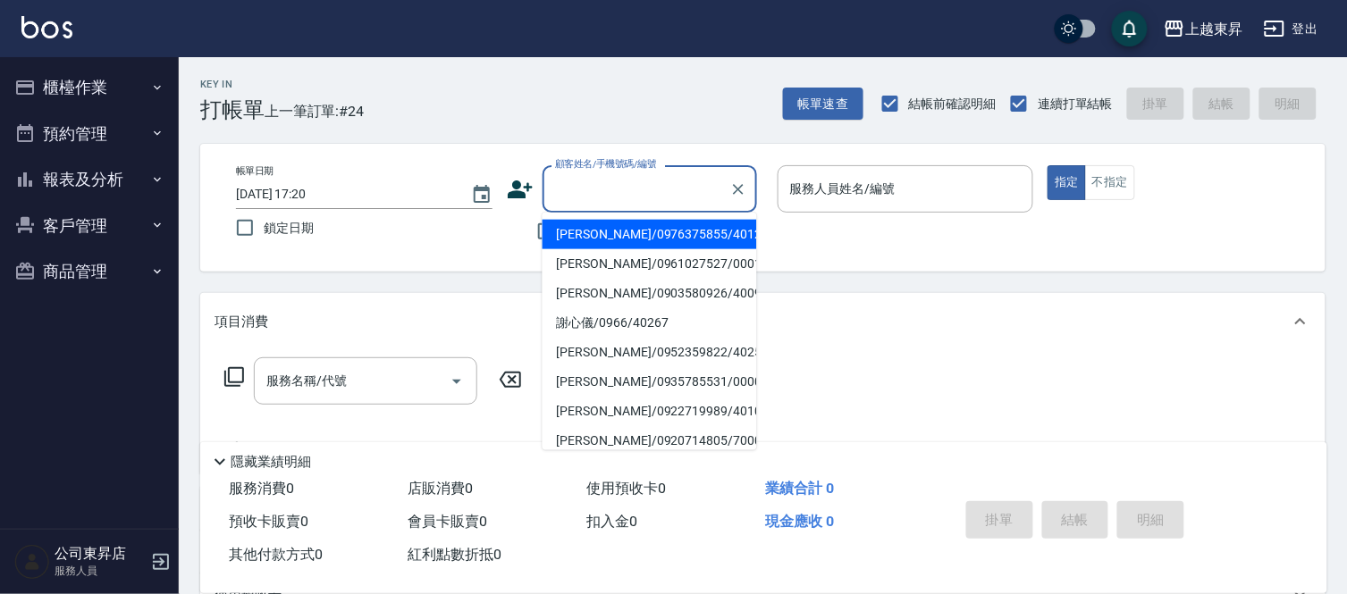
click at [618, 192] on input "顧客姓名/手機號碼/編號" at bounding box center [636, 188] width 172 height 31
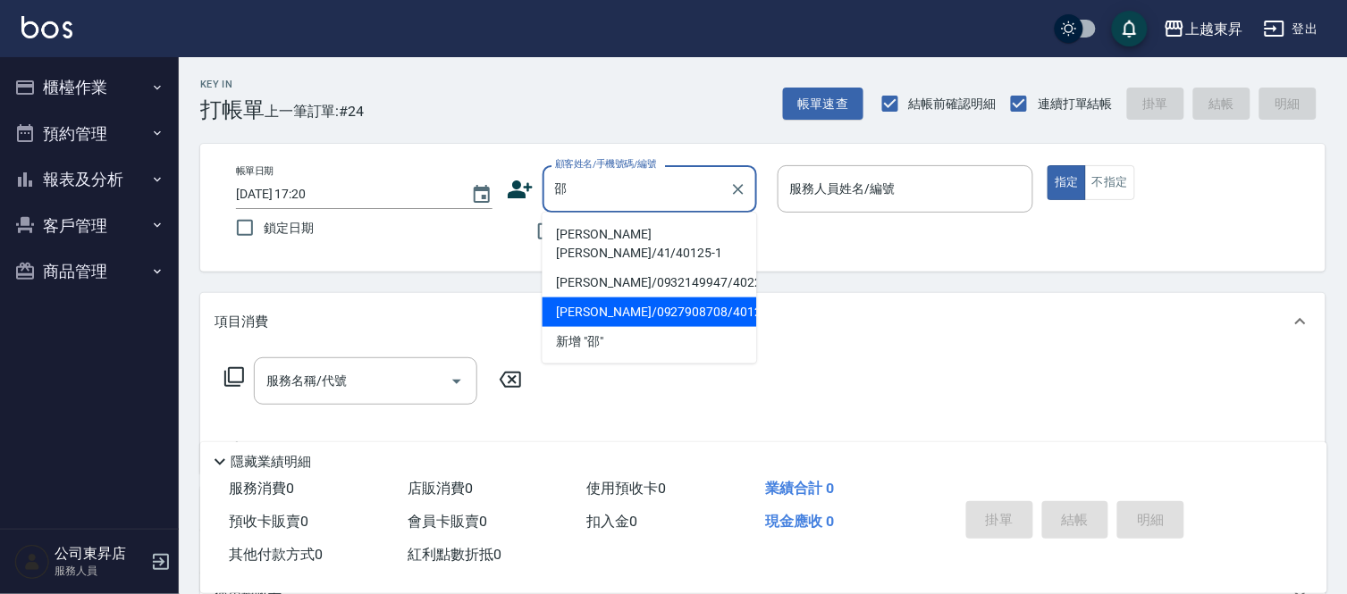
click at [599, 298] on li "[PERSON_NAME]/0927908708/40125" at bounding box center [649, 312] width 214 height 29
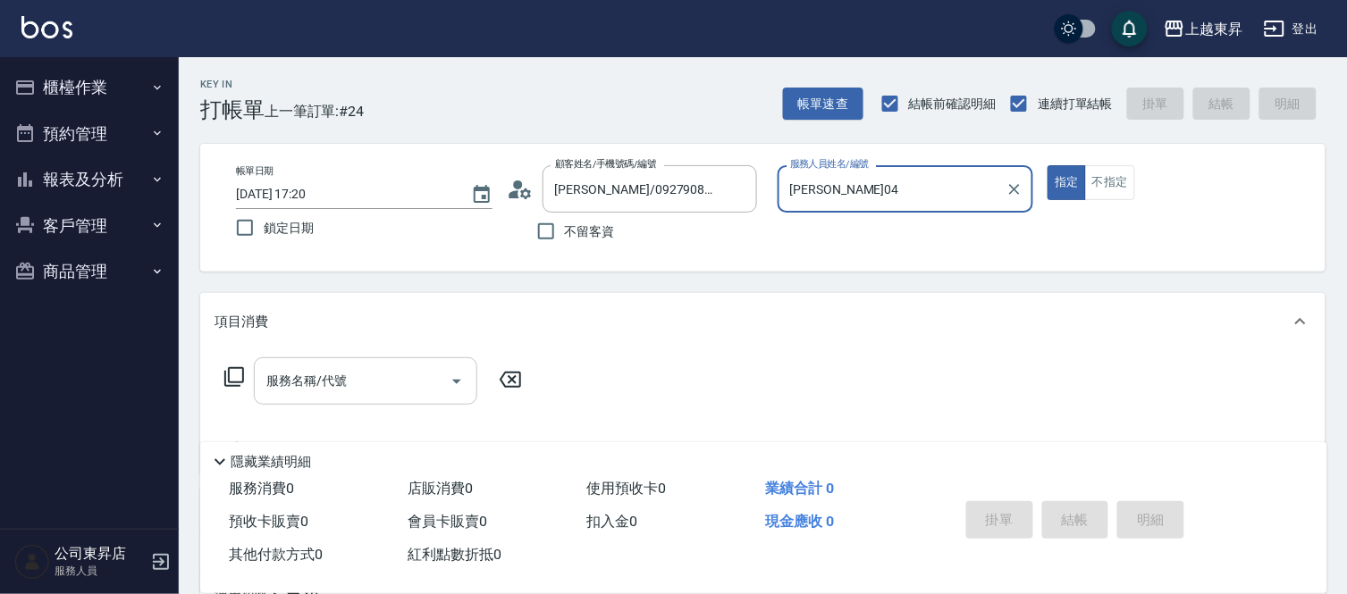
click at [341, 389] on div "服務名稱/代號 服務名稱/代號" at bounding box center [365, 380] width 223 height 47
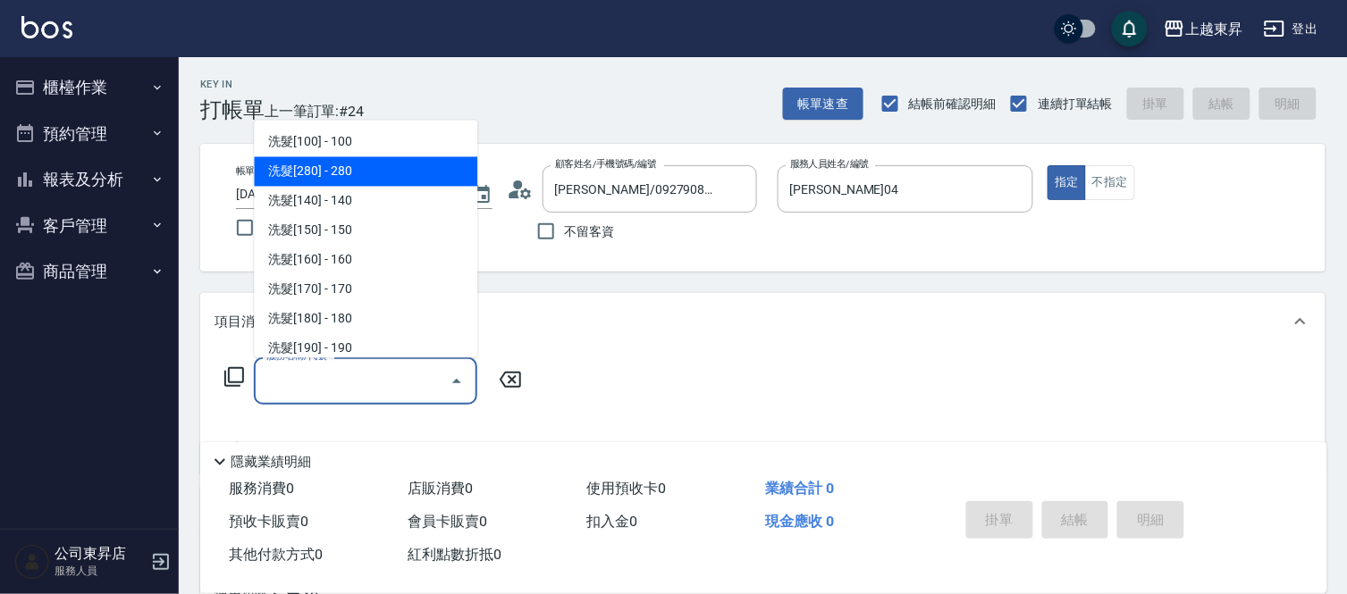
drag, startPoint x: 356, startPoint y: 166, endPoint x: 376, endPoint y: 189, distance: 31.0
click at [356, 167] on span "洗髮[280] - 280" at bounding box center [365, 171] width 223 height 29
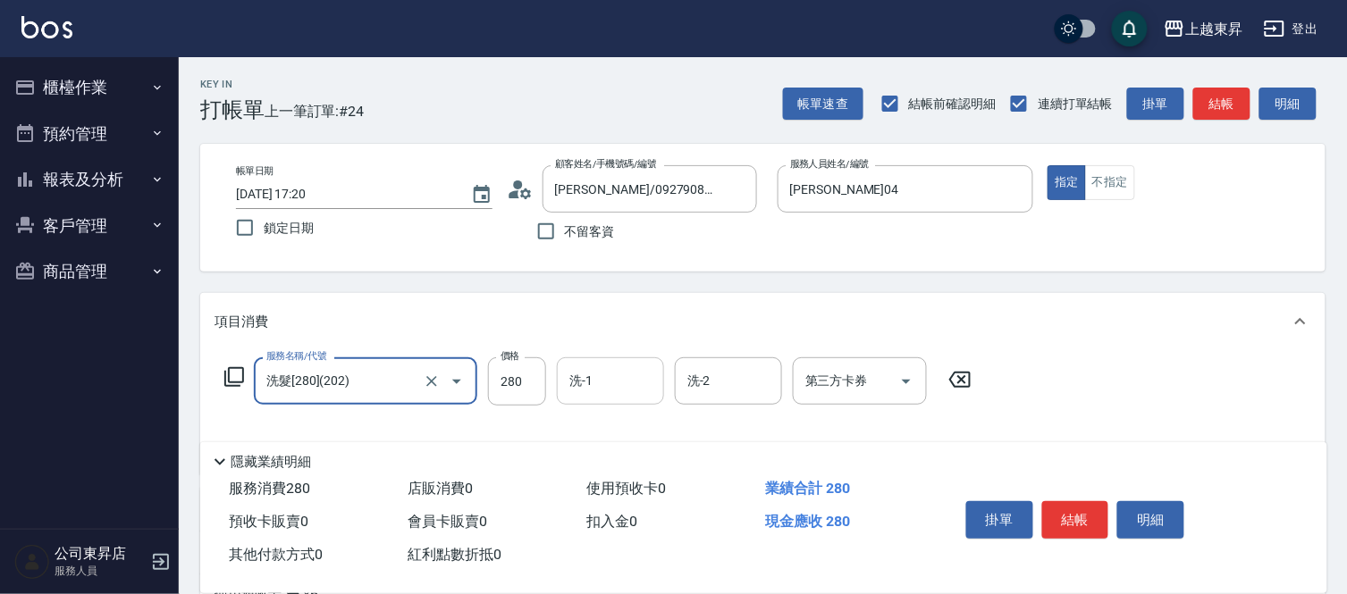
click at [592, 380] on div "洗-1 洗-1" at bounding box center [610, 380] width 107 height 47
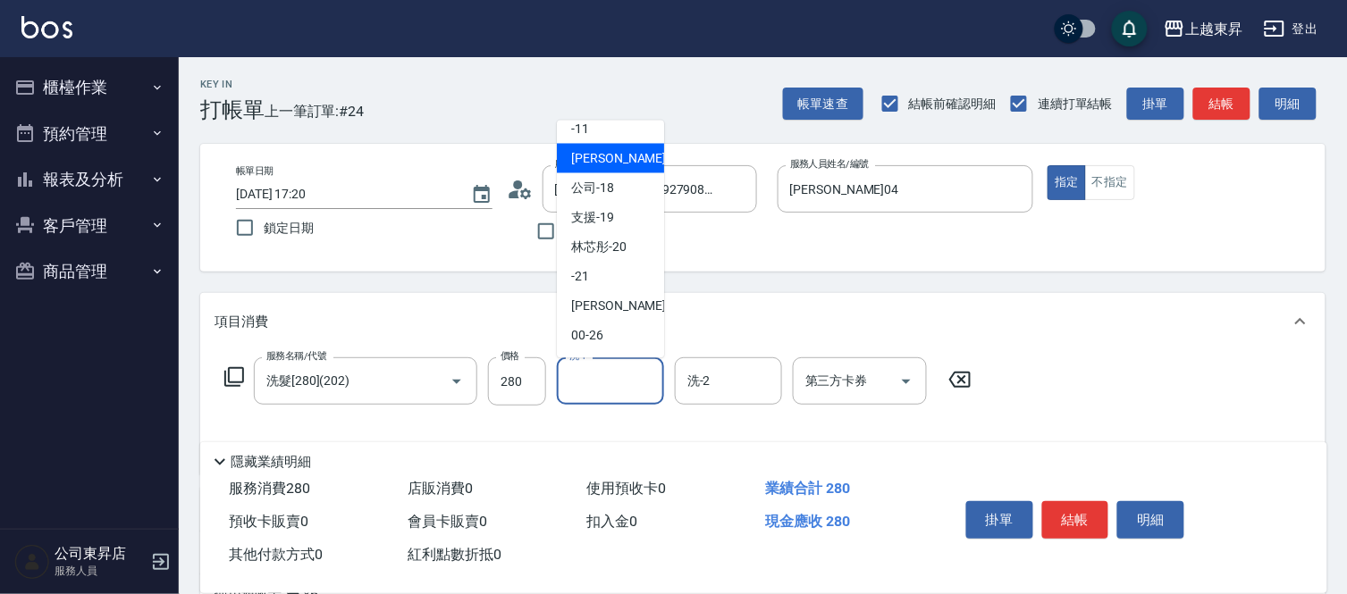
scroll to position [198, 0]
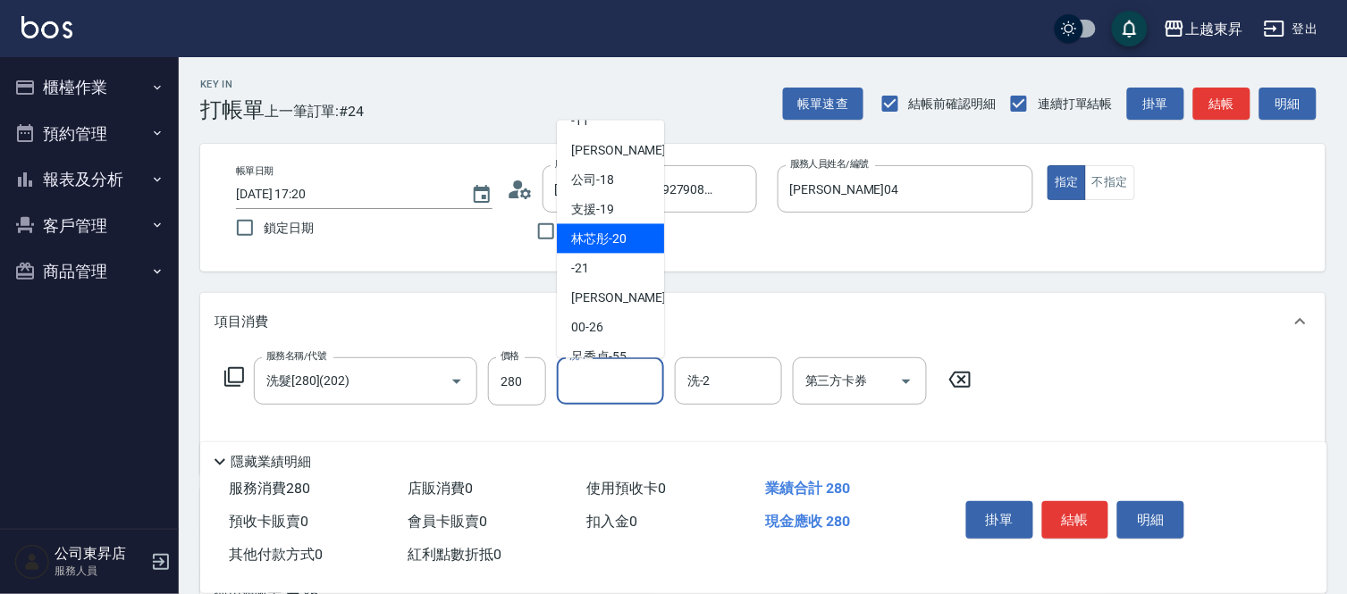
click at [609, 241] on span "林芯彤 -20" at bounding box center [598, 239] width 55 height 19
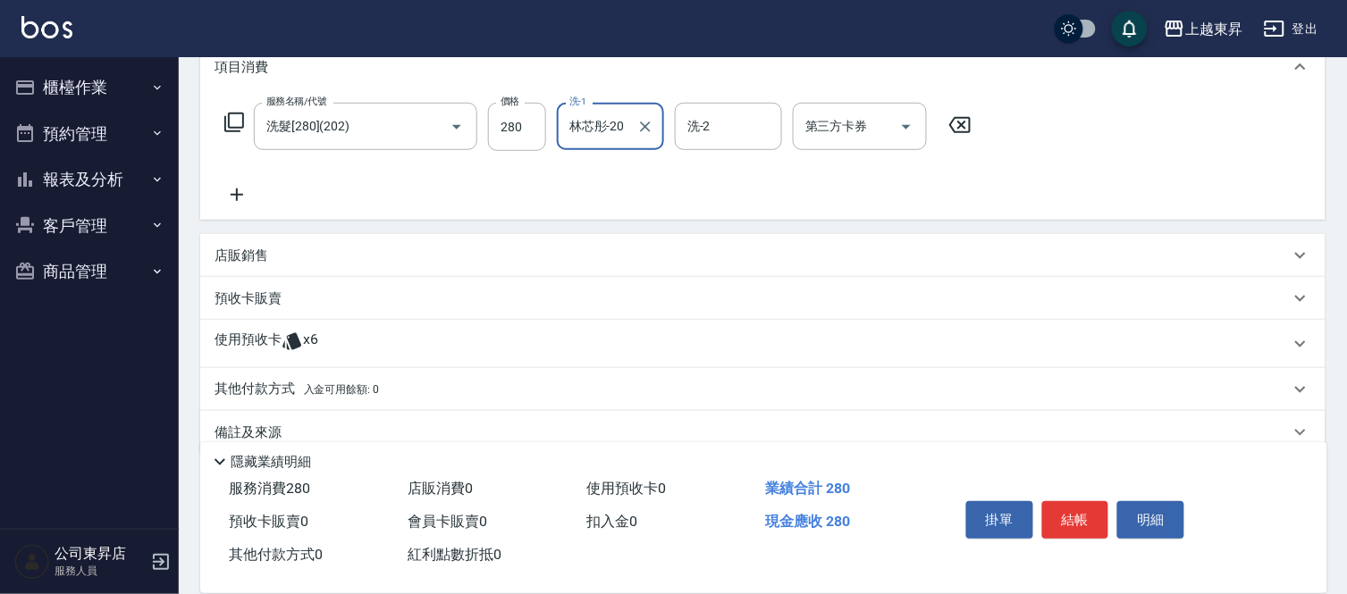
scroll to position [282, 0]
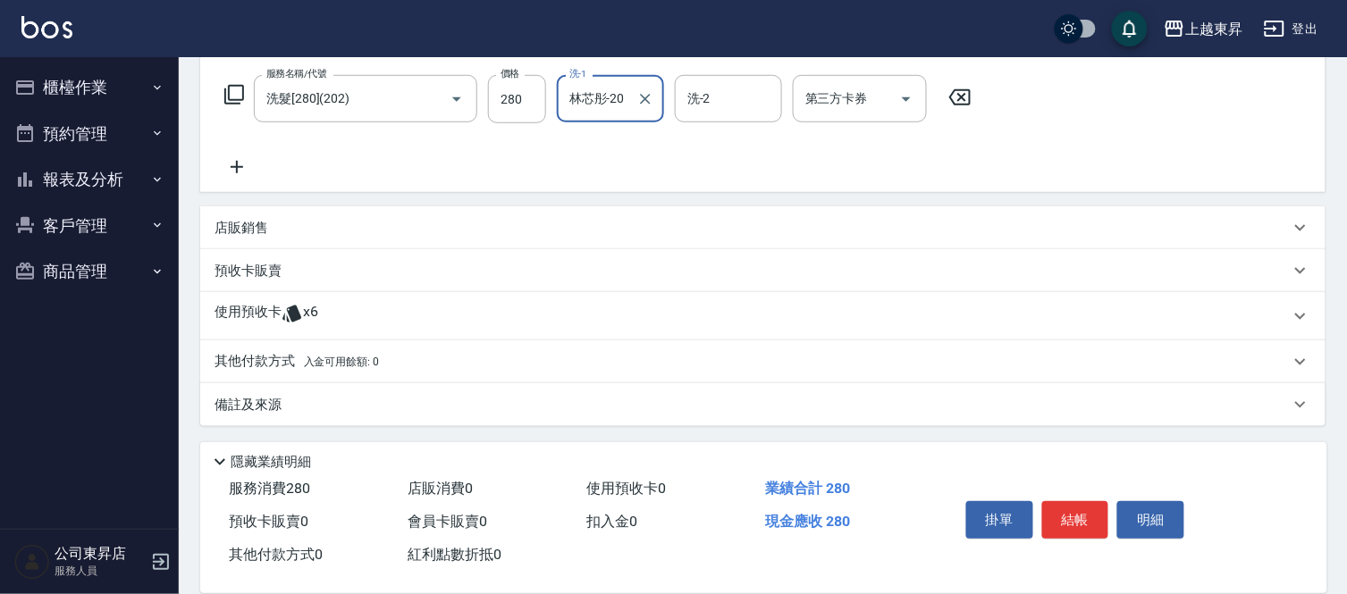
click at [248, 273] on p "預收卡販賣" at bounding box center [247, 271] width 67 height 19
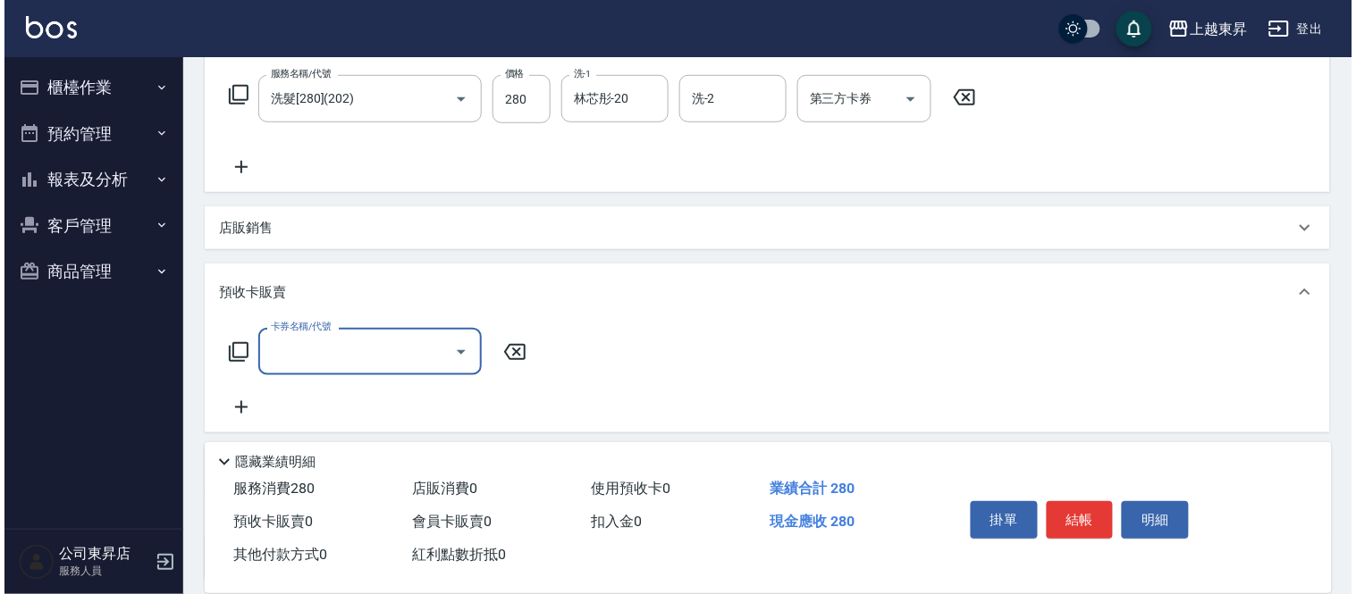
scroll to position [0, 0]
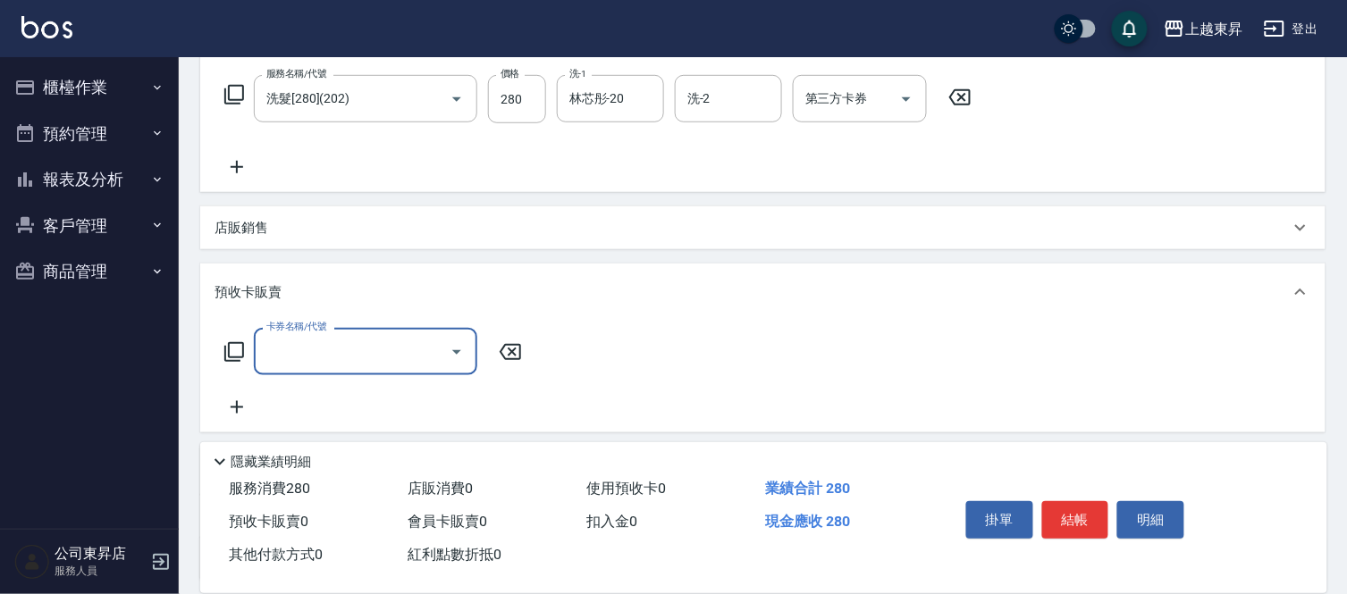
click at [328, 353] on input "卡券名稱/代號" at bounding box center [352, 351] width 181 height 31
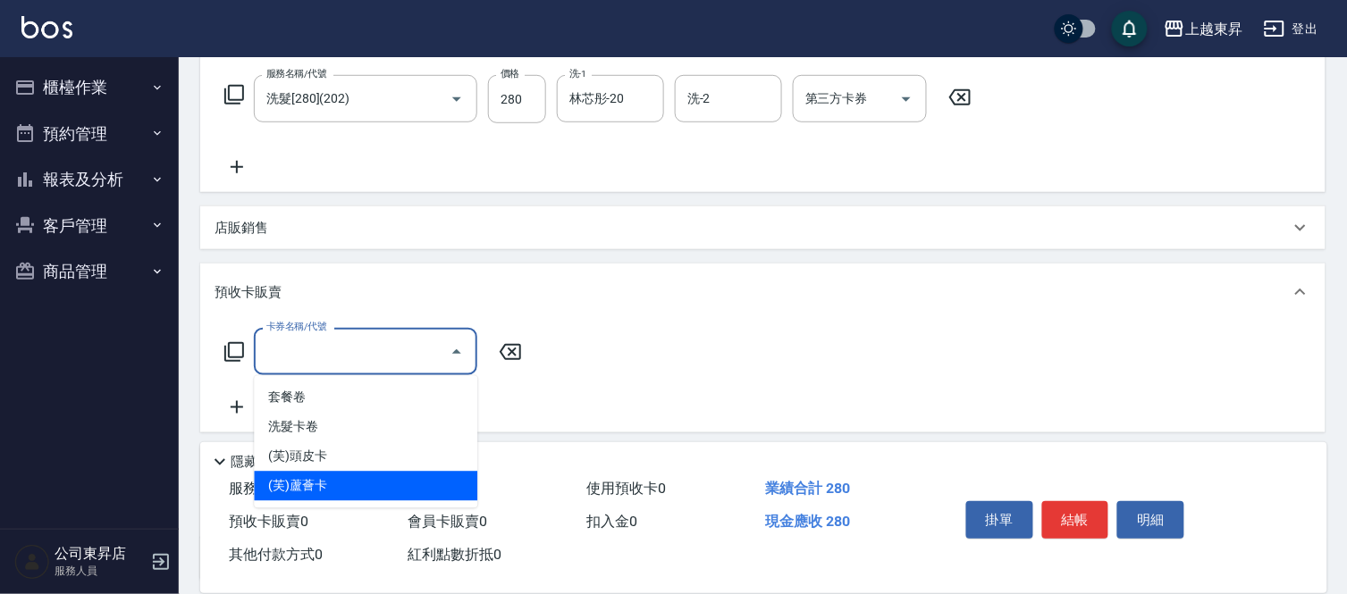
click at [337, 478] on span "(芙)蘆薈卡" at bounding box center [365, 486] width 223 height 29
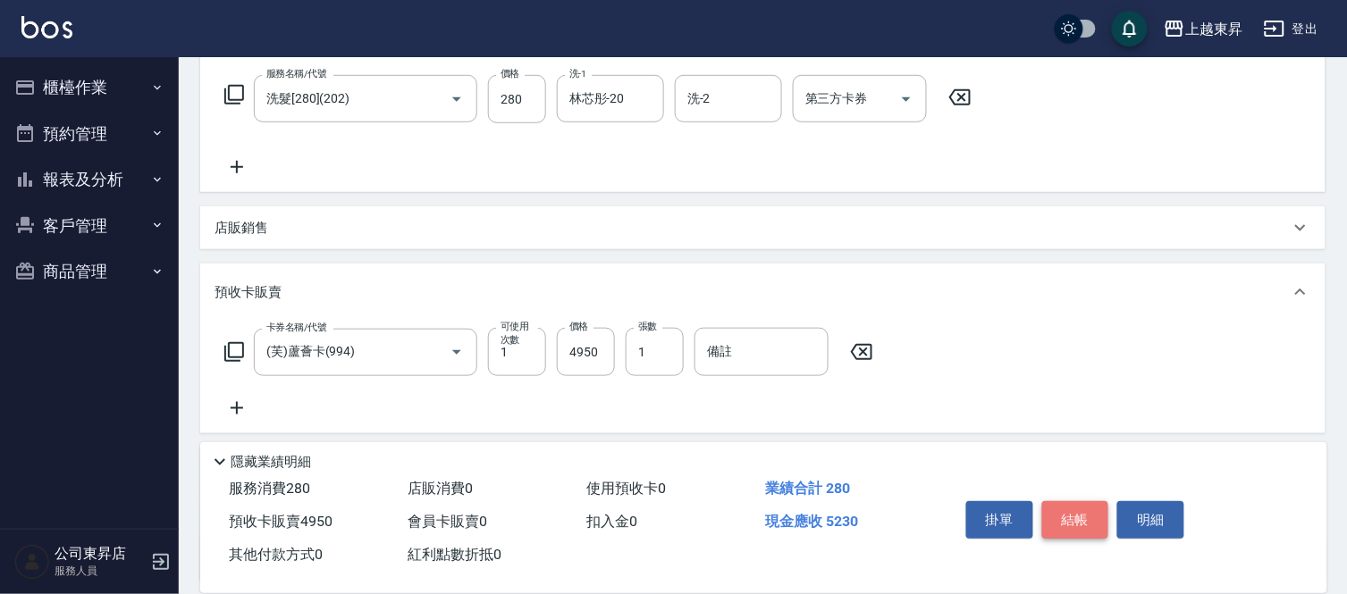
click at [1076, 512] on button "結帳" at bounding box center [1075, 520] width 67 height 38
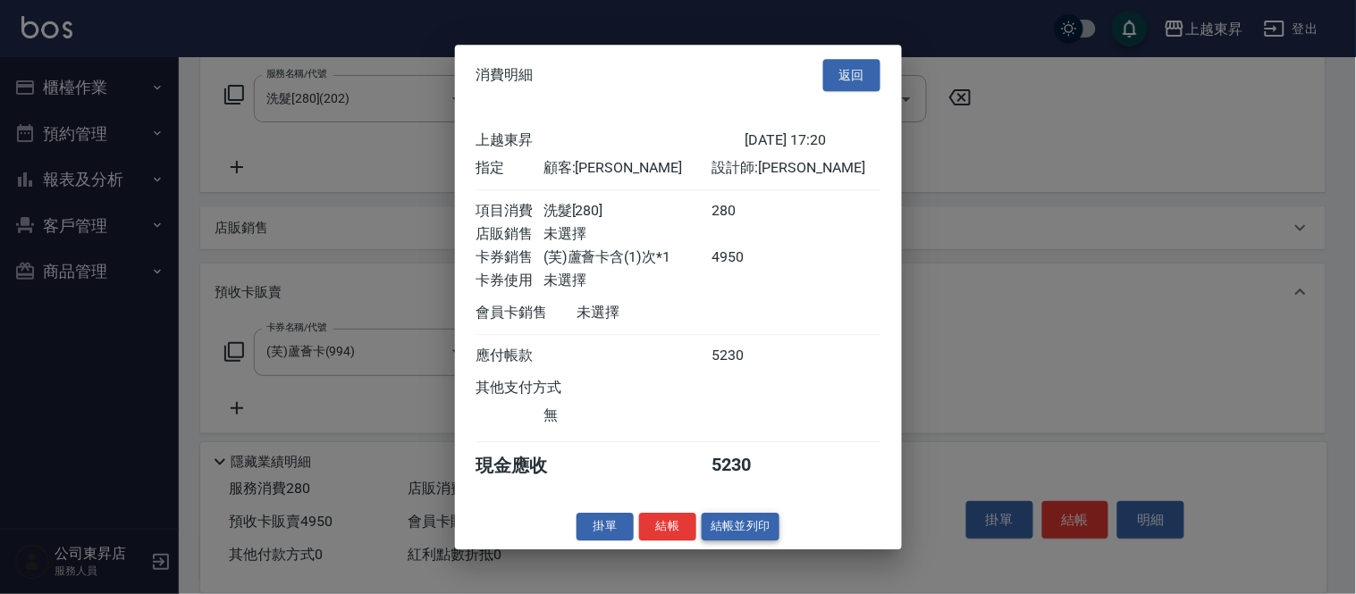
click at [749, 527] on button "結帳並列印" at bounding box center [741, 527] width 78 height 28
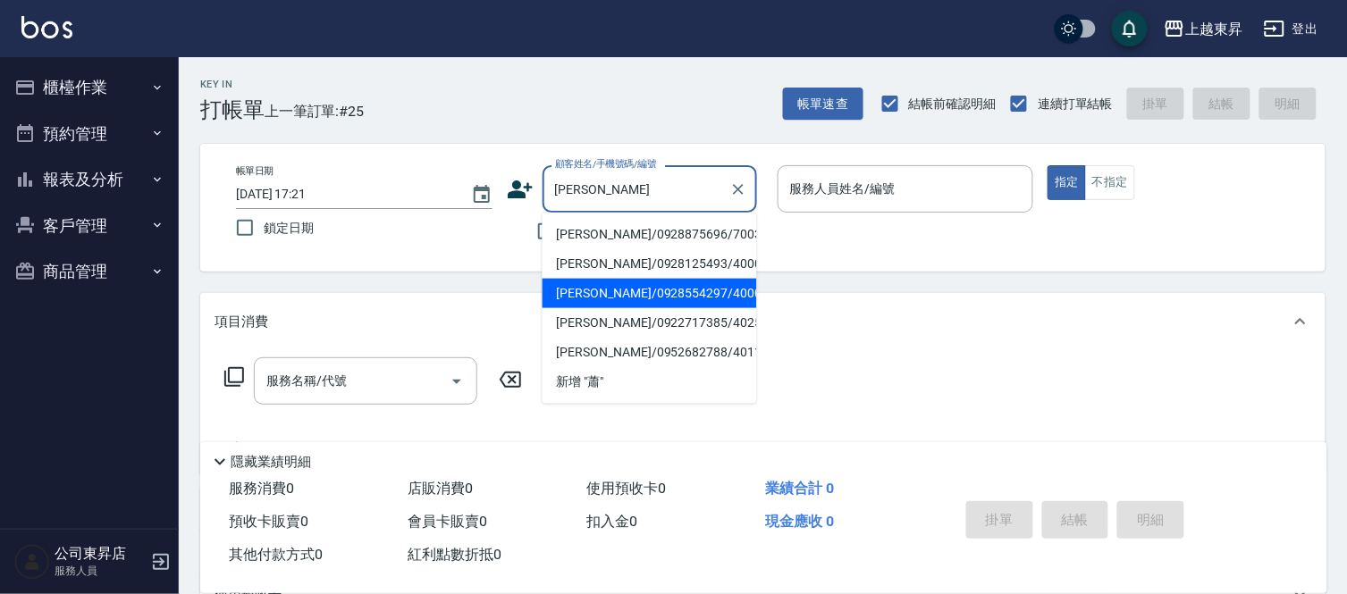
click at [601, 290] on li "[PERSON_NAME]/0928554297/40002" at bounding box center [649, 293] width 214 height 29
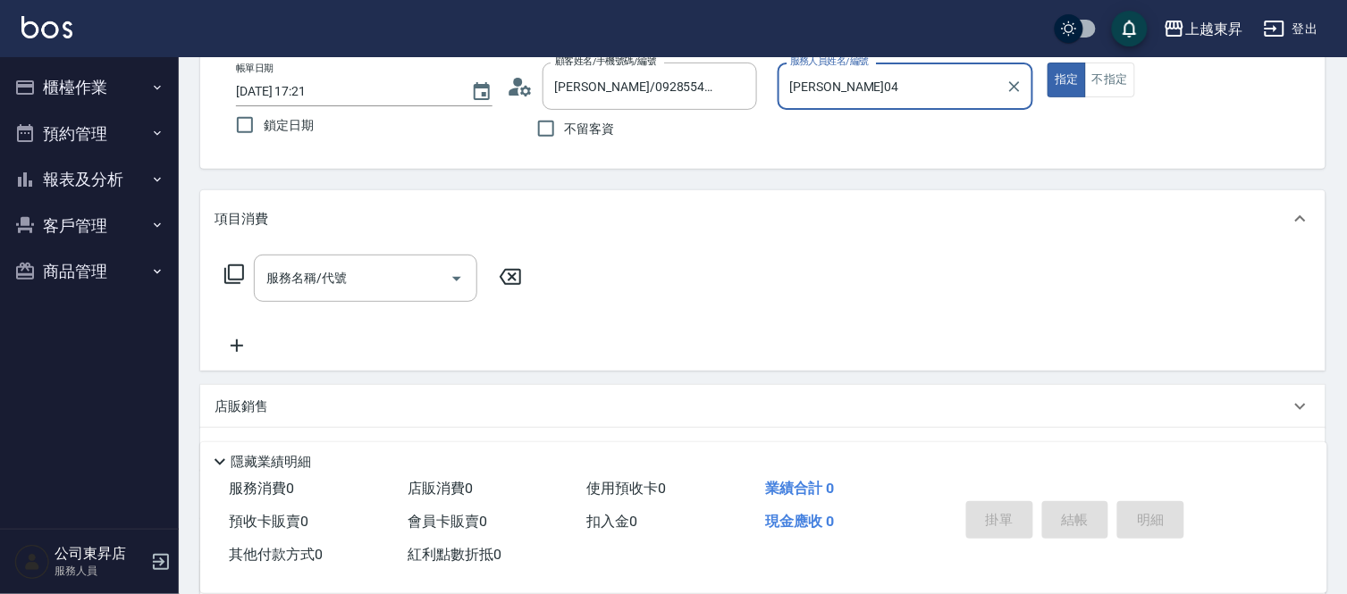
scroll to position [198, 0]
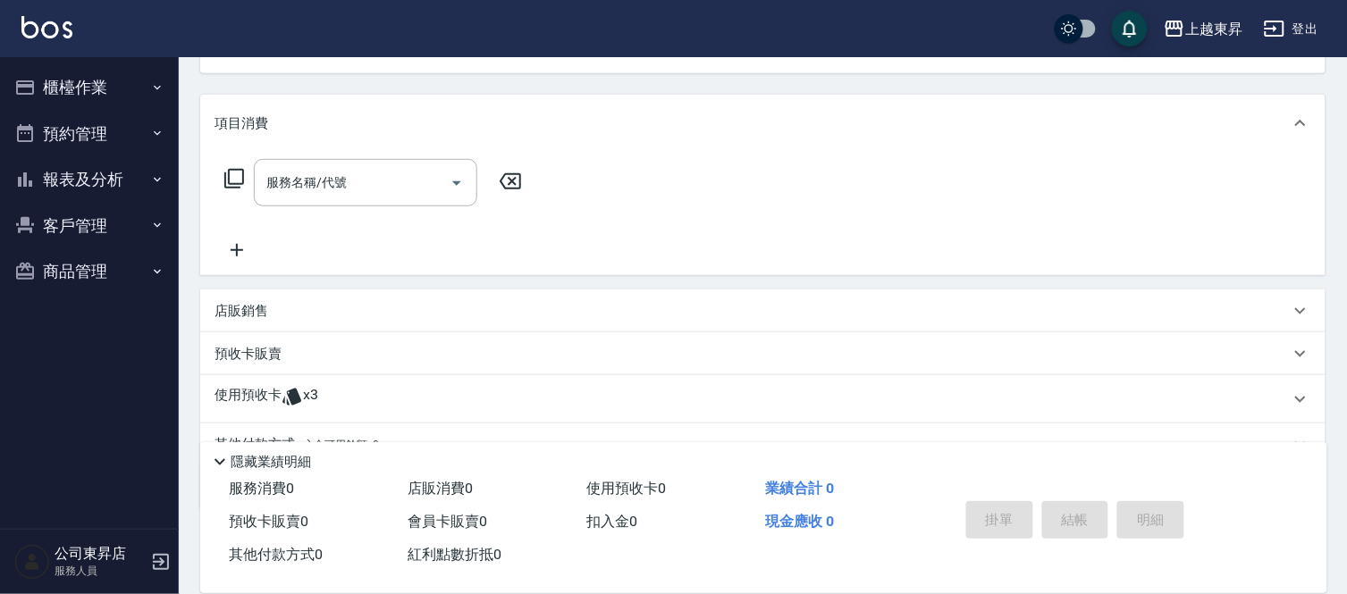
click at [279, 355] on p "預收卡販賣" at bounding box center [247, 354] width 67 height 19
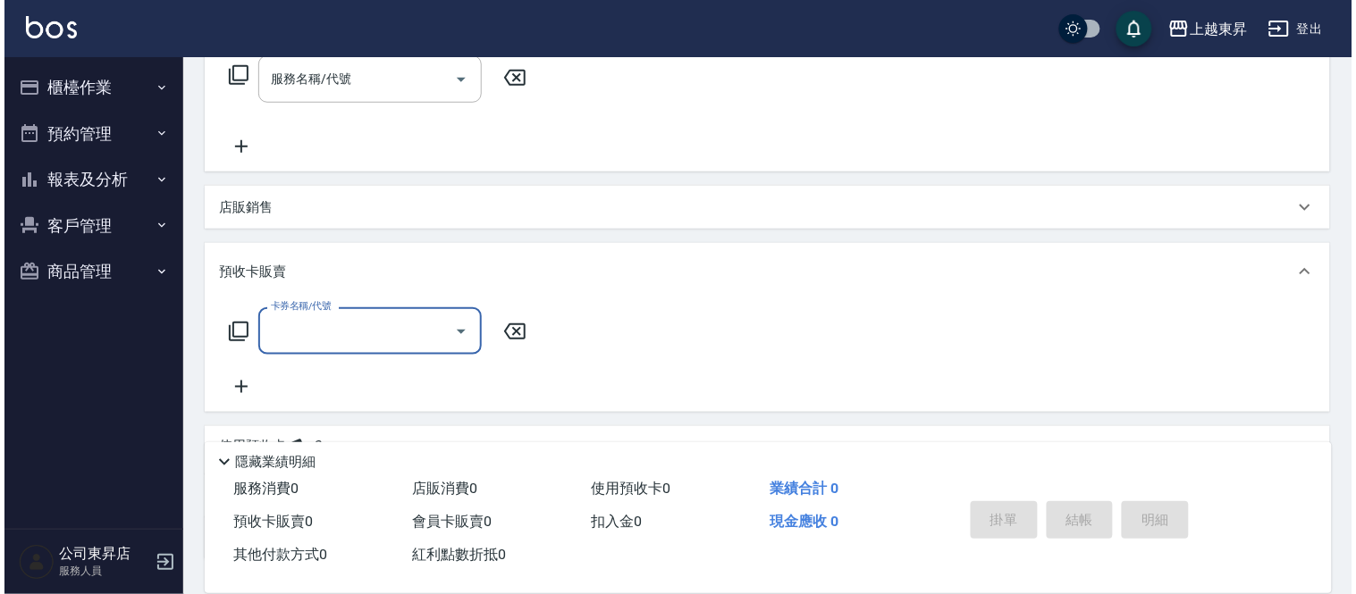
scroll to position [436, 0]
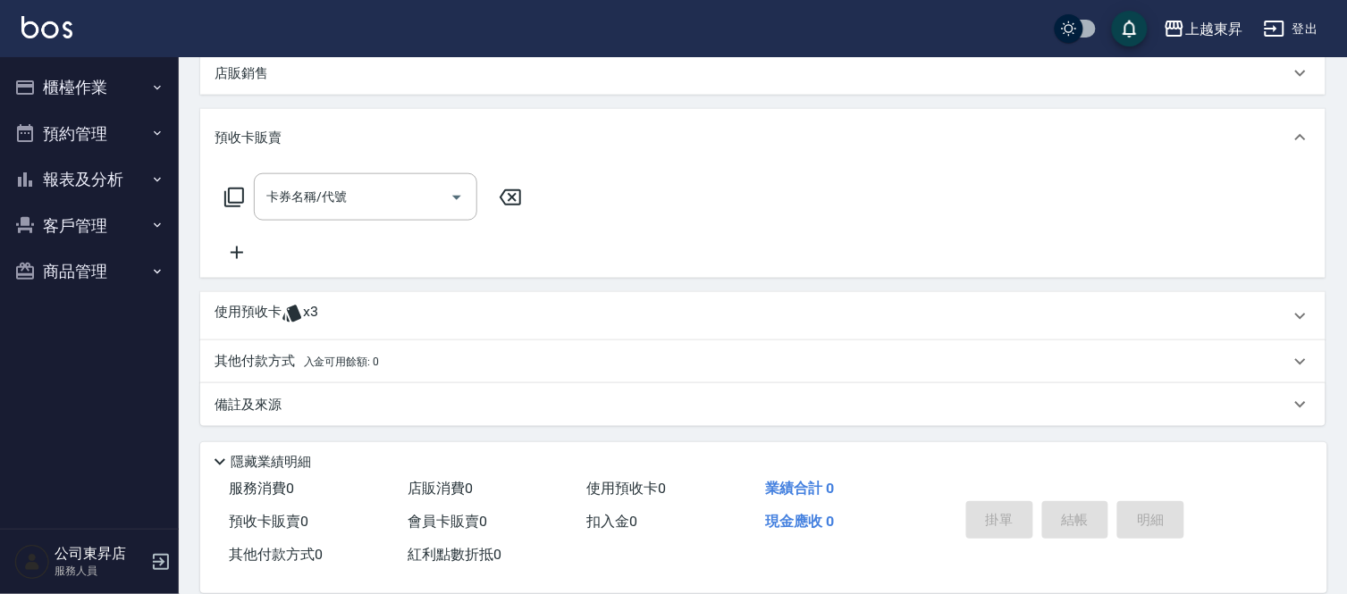
click at [232, 263] on div "卡券名稱/代號 卡券名稱/代號" at bounding box center [762, 222] width 1125 height 112
click at [238, 250] on icon at bounding box center [236, 252] width 45 height 21
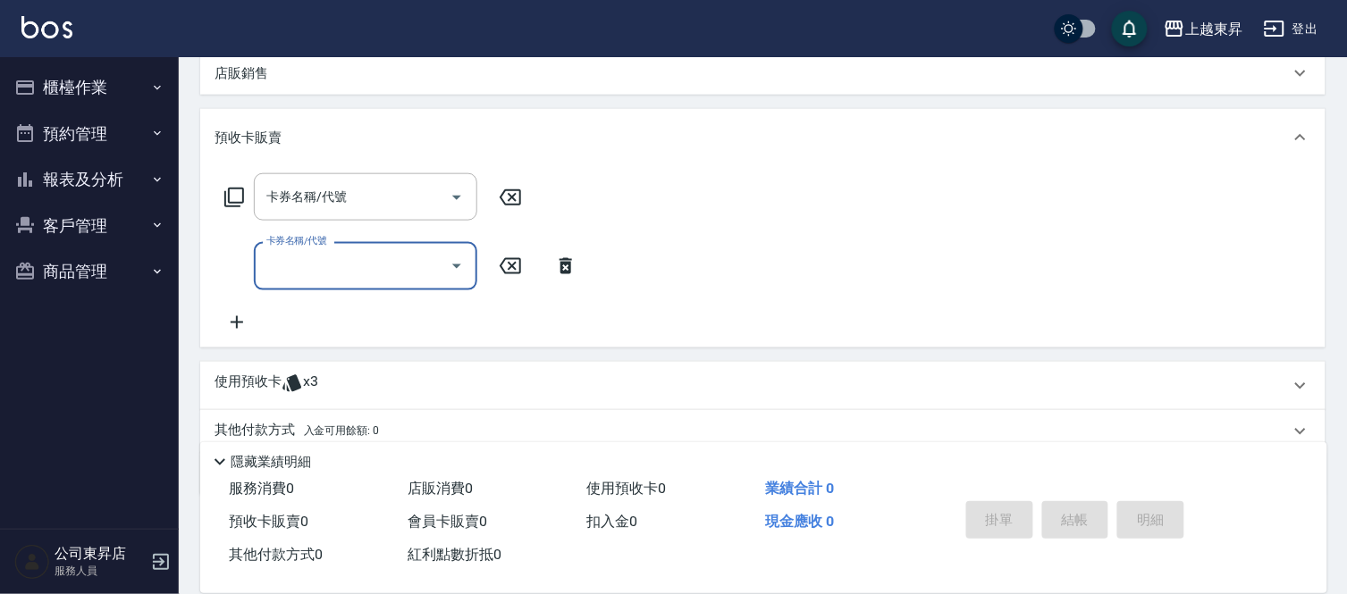
click at [244, 317] on icon at bounding box center [236, 322] width 45 height 21
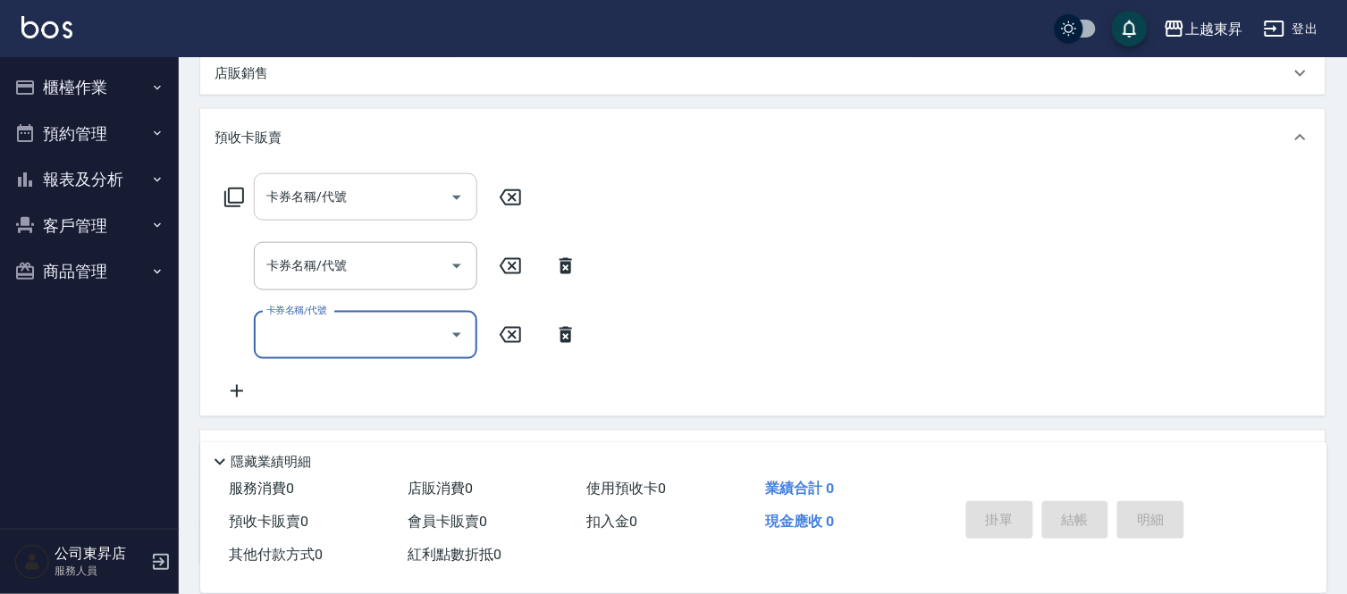
click at [332, 210] on input "卡券名稱/代號" at bounding box center [352, 196] width 181 height 31
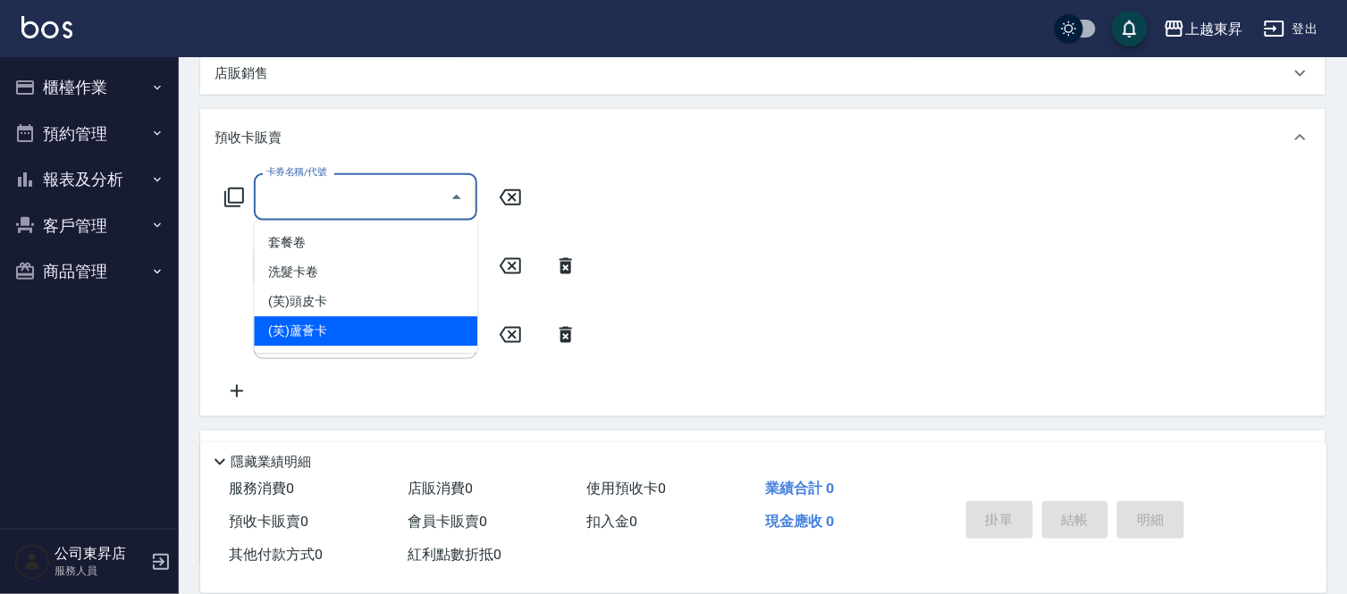
click at [334, 326] on span "(芙)蘆薈卡" at bounding box center [365, 331] width 223 height 29
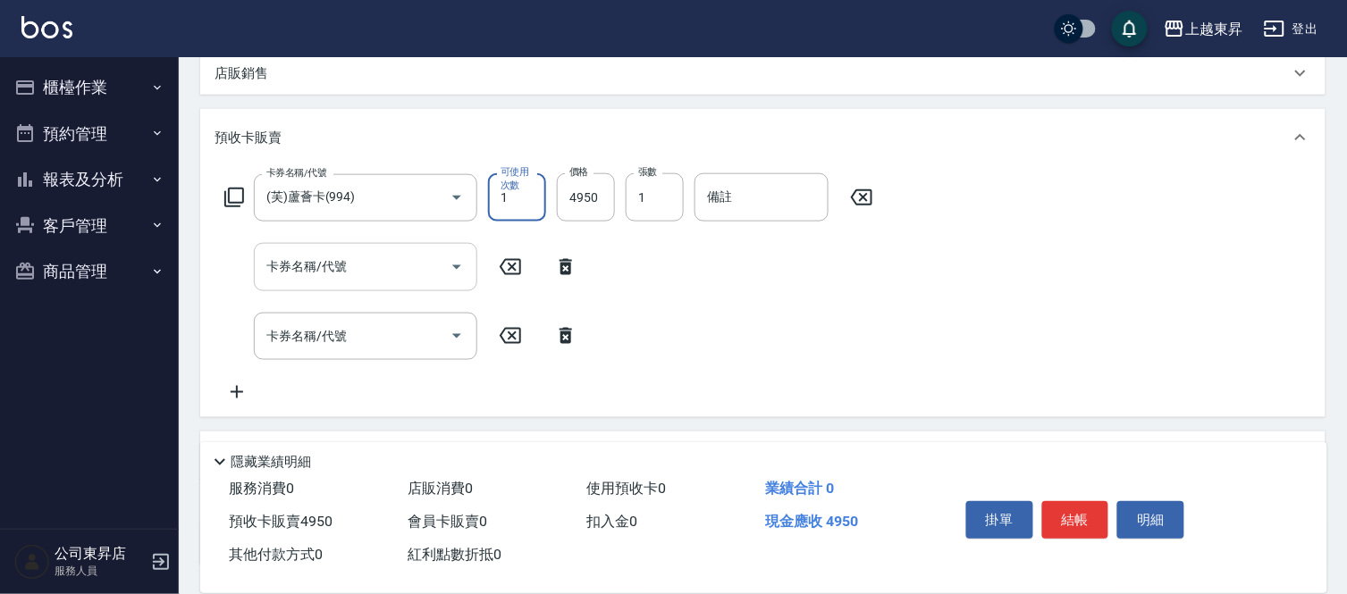
click at [352, 263] on input "卡券名稱/代號" at bounding box center [352, 266] width 181 height 31
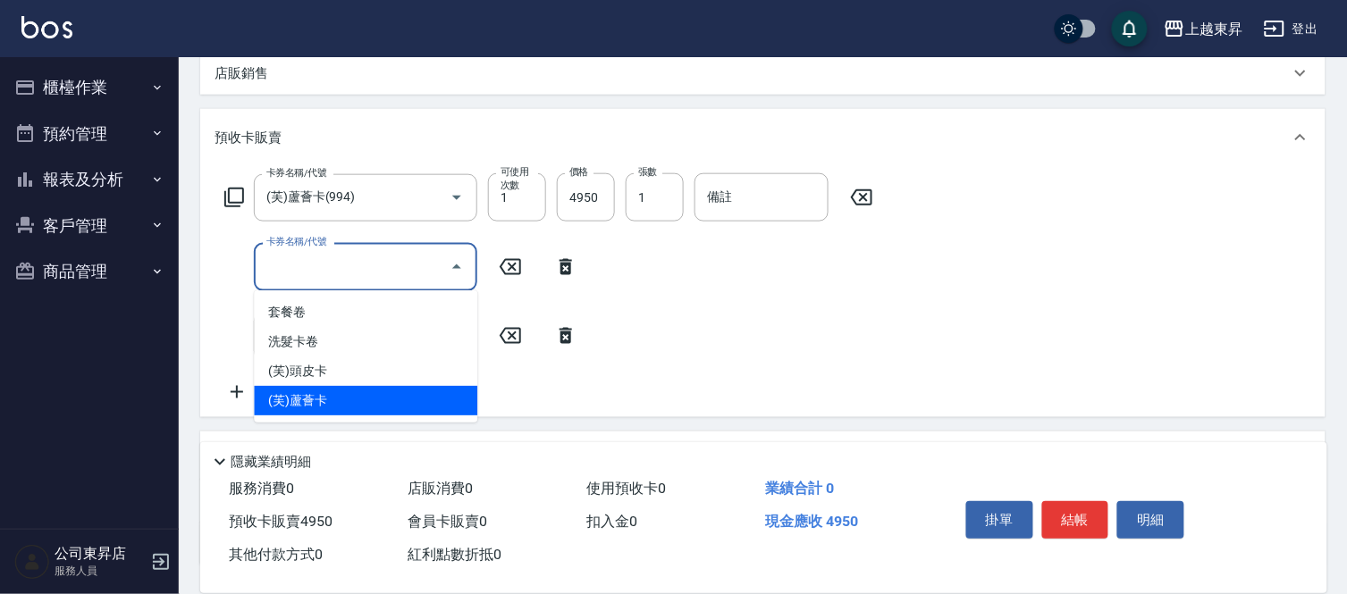
click at [335, 396] on span "(芙)蘆薈卡" at bounding box center [365, 400] width 223 height 29
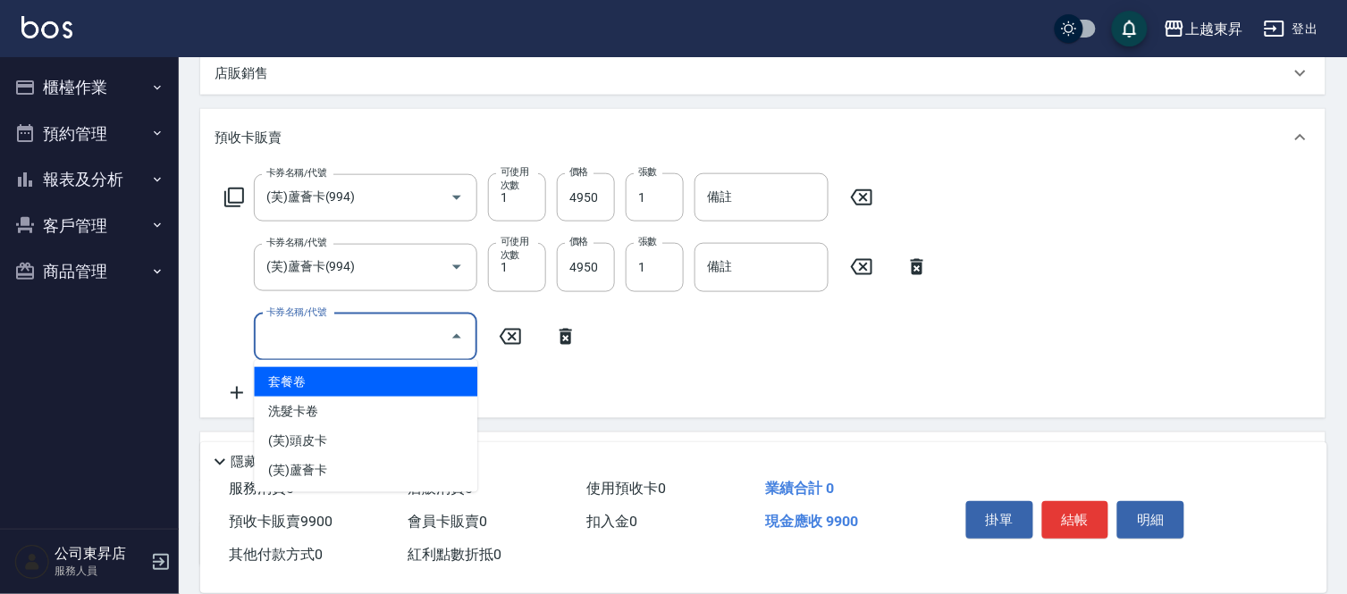
click at [353, 335] on input "卡券名稱/代號" at bounding box center [352, 337] width 181 height 31
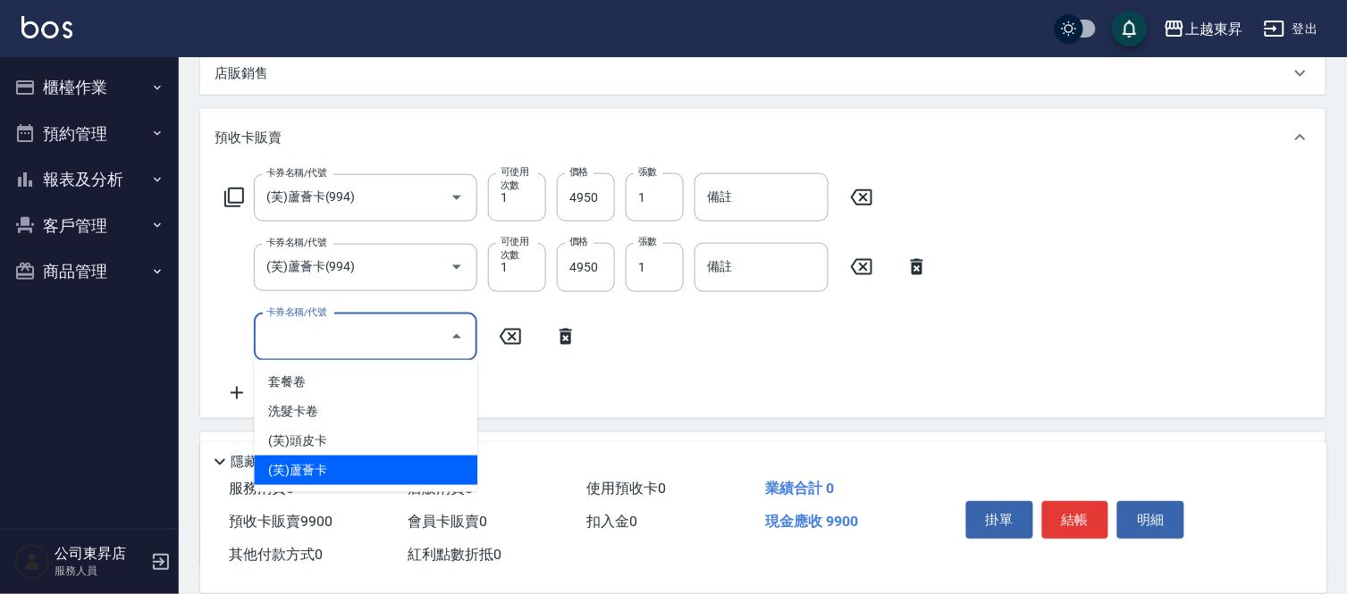
click at [349, 472] on span "(芙)蘆薈卡" at bounding box center [365, 470] width 223 height 29
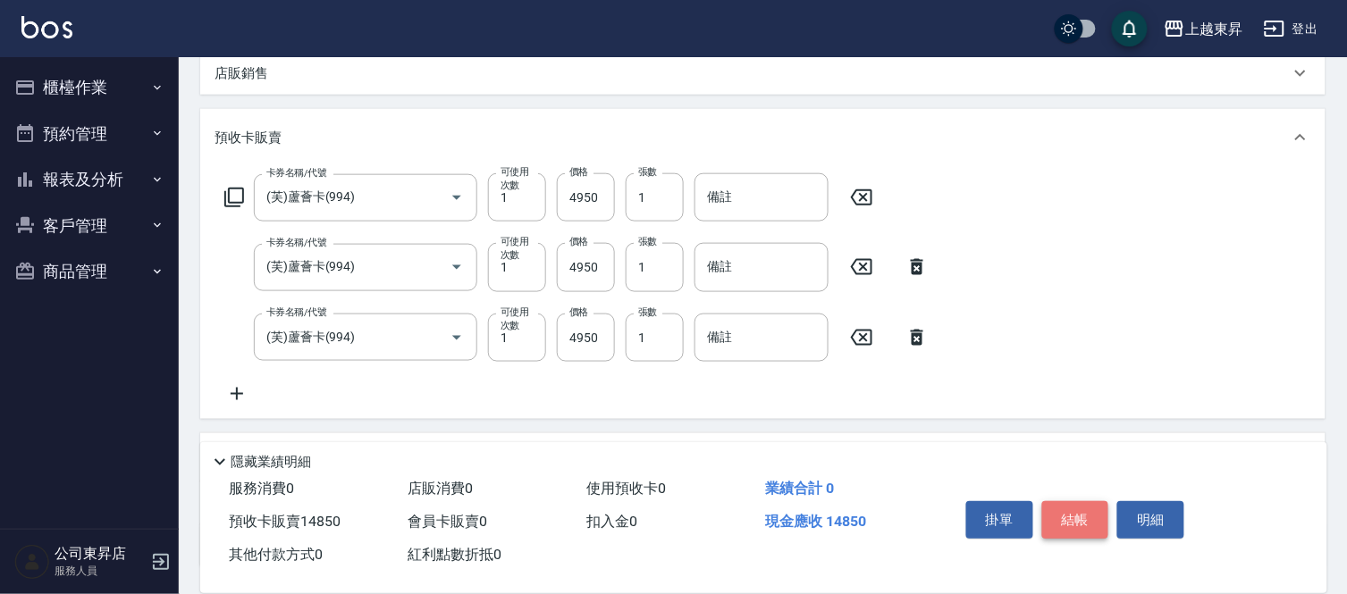
click at [1077, 514] on button "結帳" at bounding box center [1075, 520] width 67 height 38
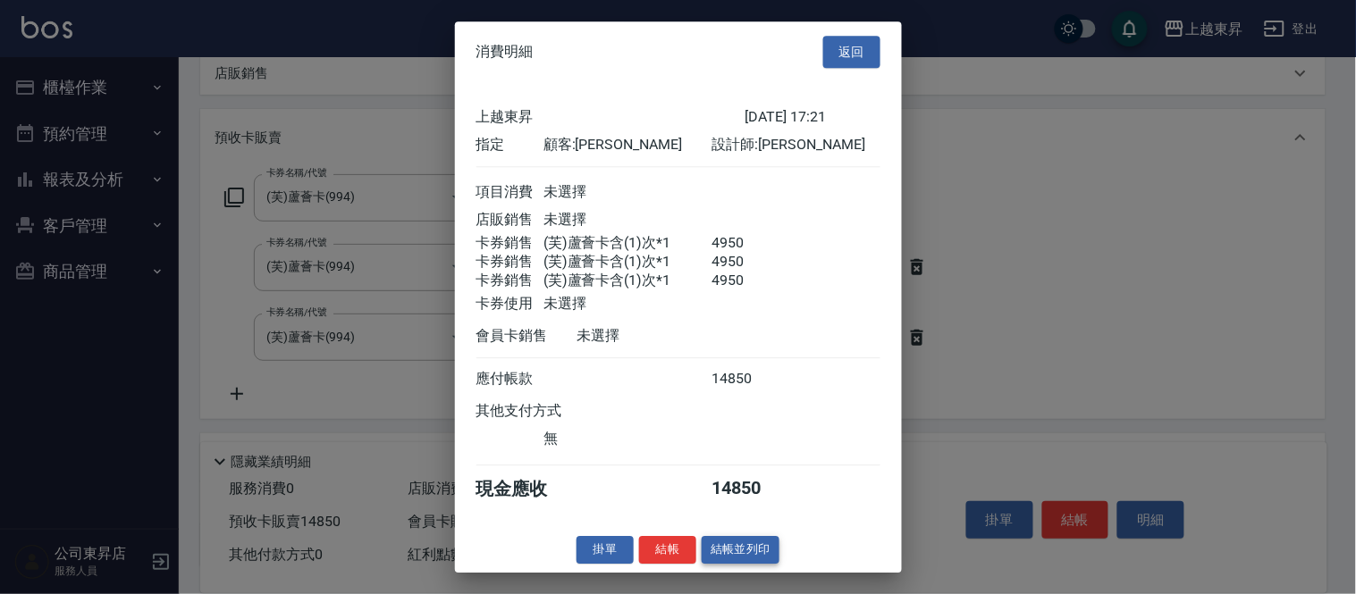
click at [769, 560] on button "結帳並列印" at bounding box center [741, 550] width 78 height 28
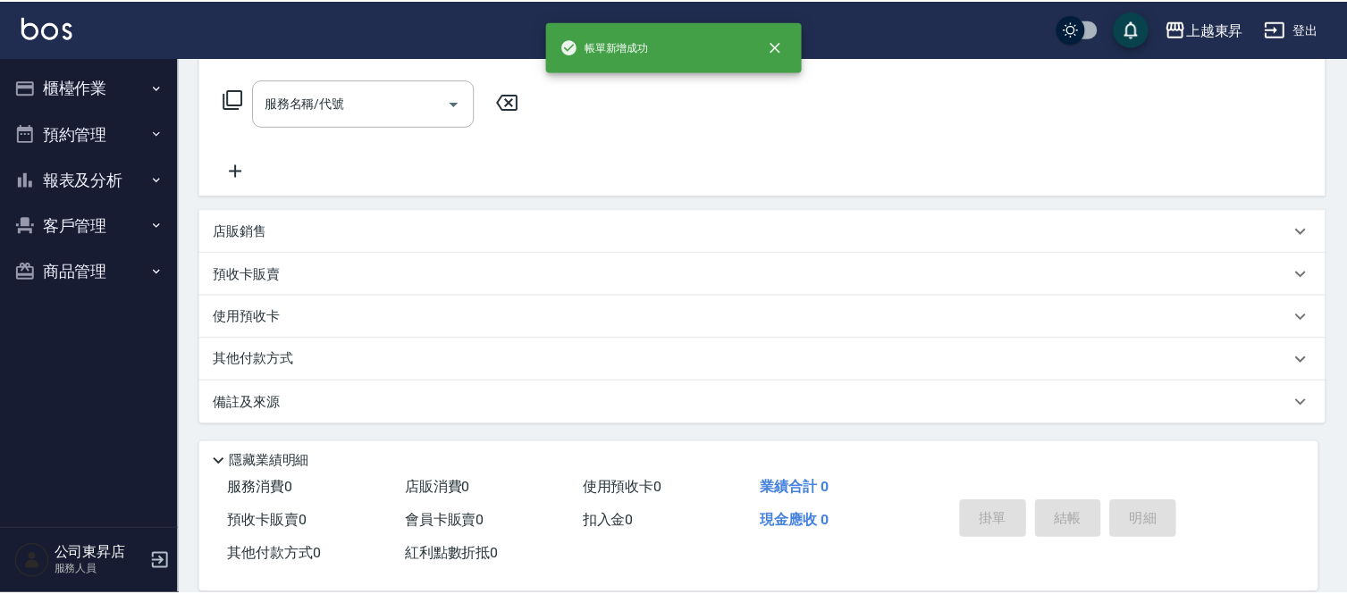
scroll to position [0, 0]
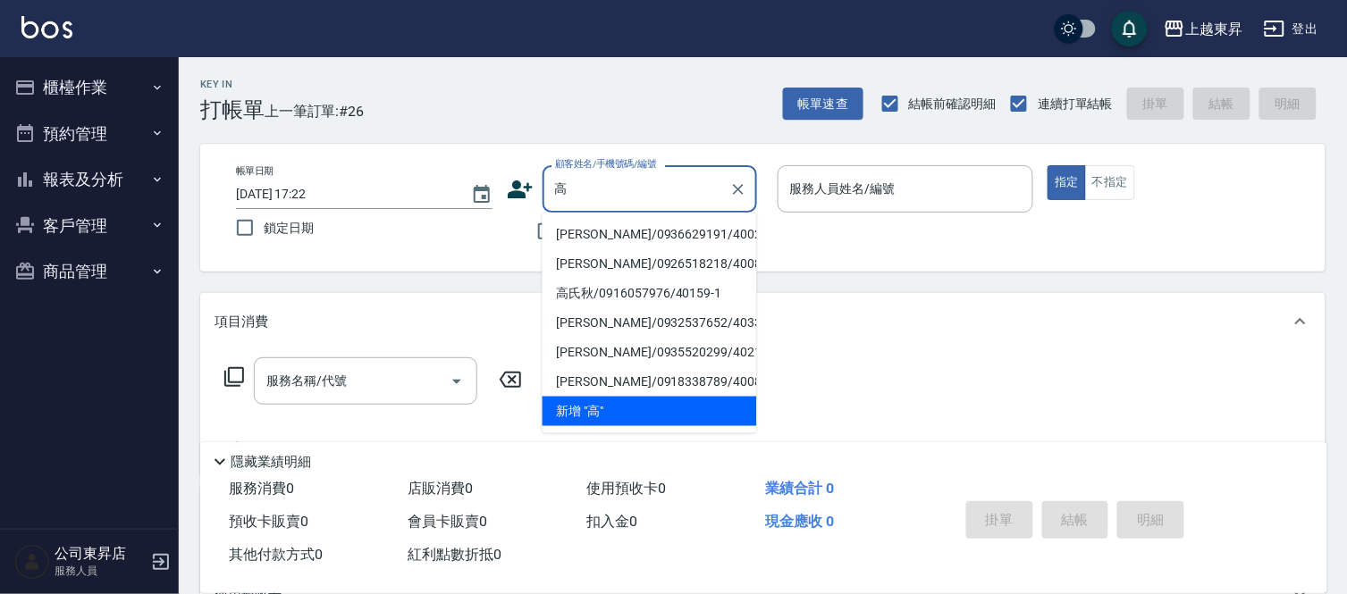
click at [618, 236] on li "[PERSON_NAME]/0936629191/40028" at bounding box center [649, 234] width 214 height 29
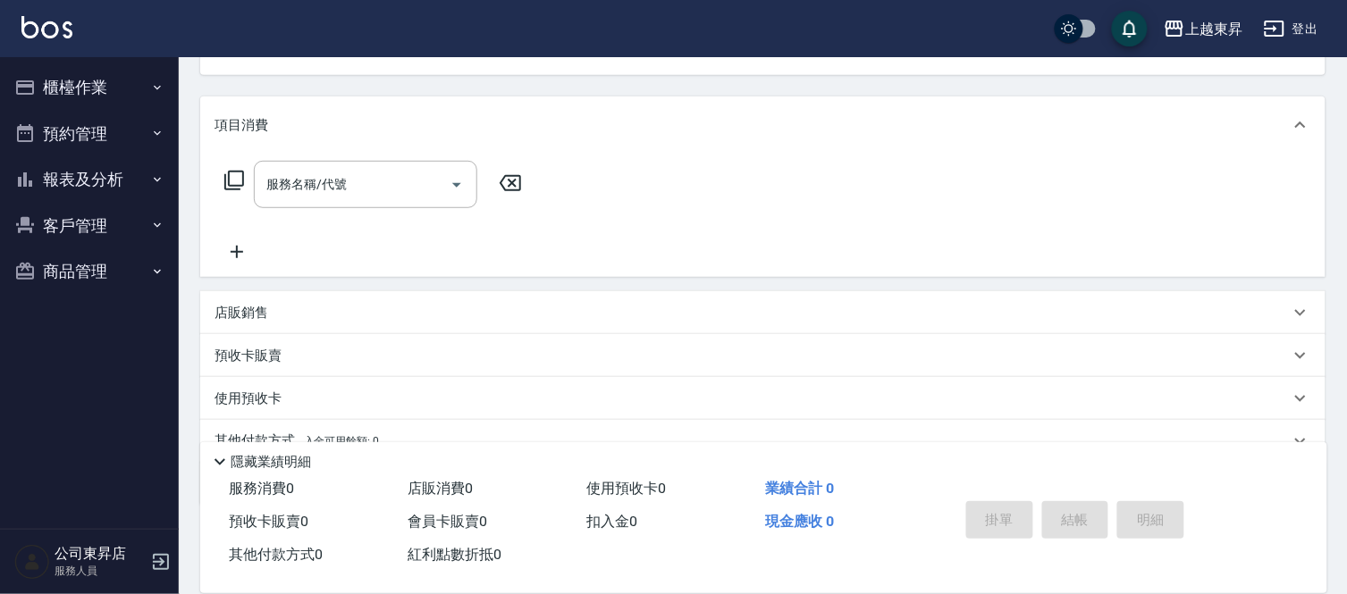
scroll to position [198, 0]
click at [264, 361] on p "預收卡販賣" at bounding box center [247, 354] width 67 height 19
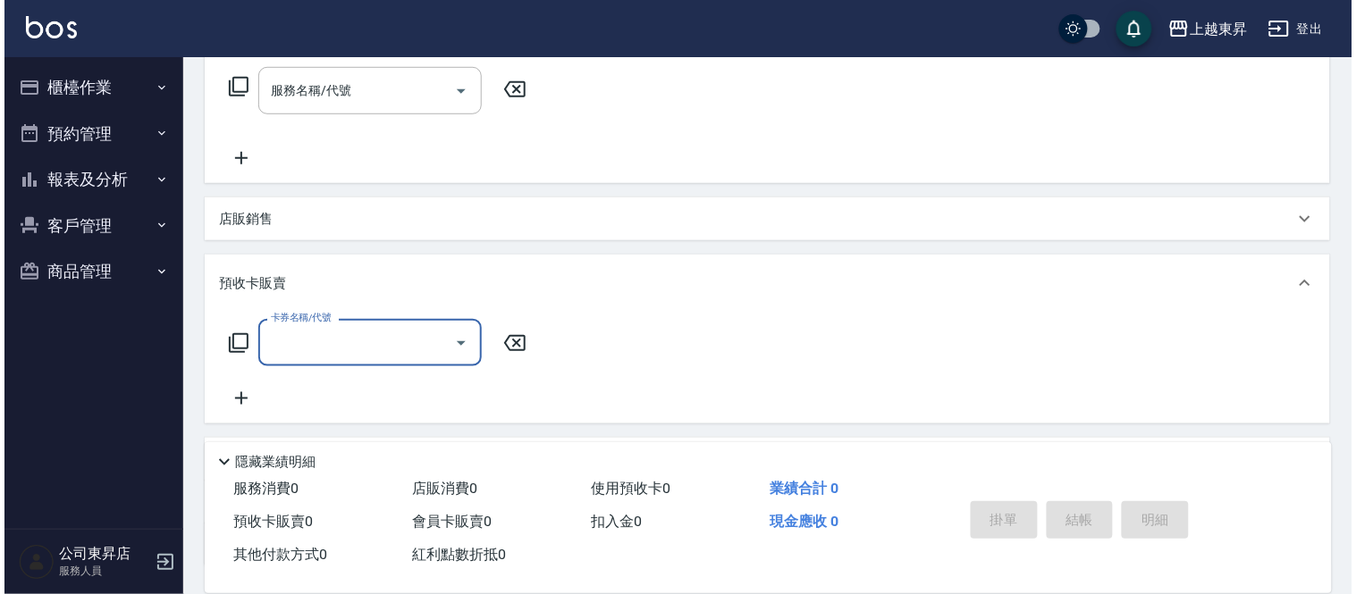
scroll to position [397, 0]
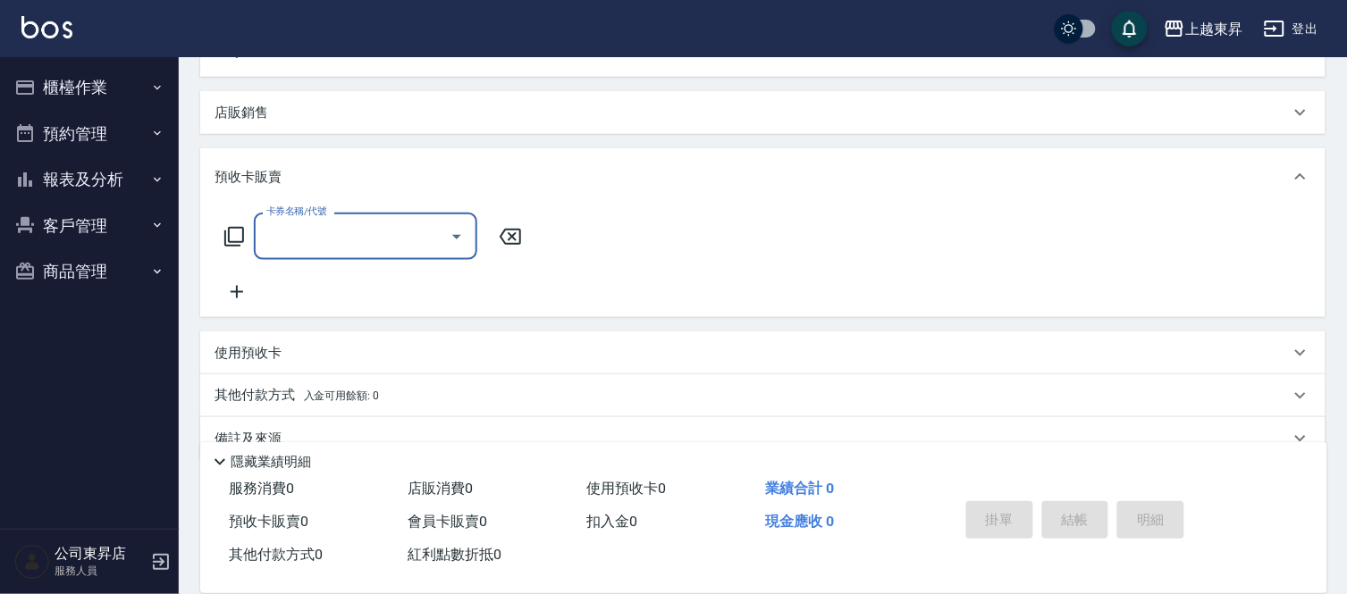
click at [239, 288] on icon at bounding box center [236, 291] width 45 height 21
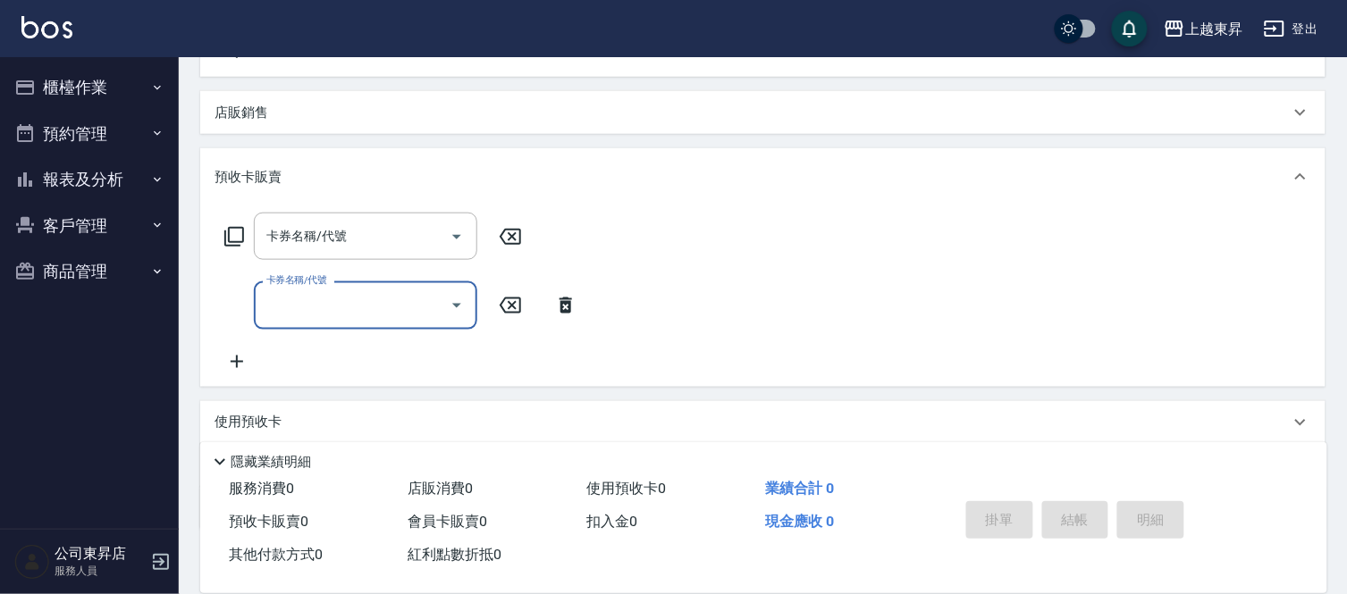
click at [229, 364] on icon at bounding box center [236, 361] width 45 height 21
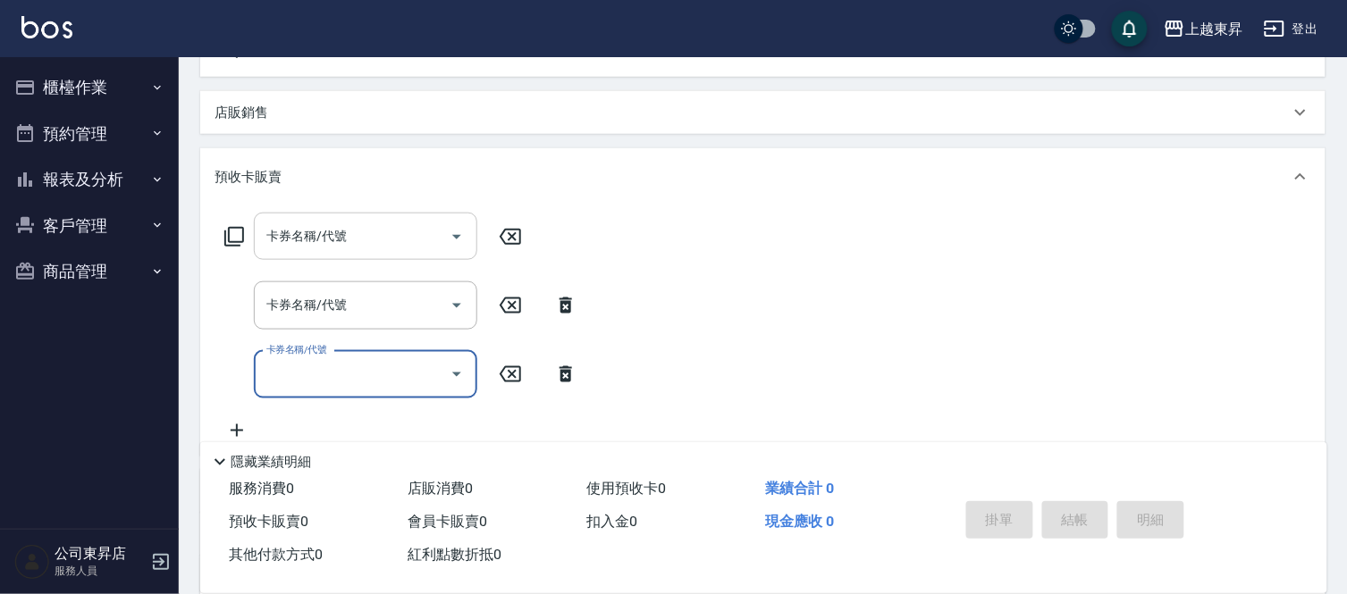
click at [326, 230] on div "卡券名稱/代號 卡券名稱/代號" at bounding box center [365, 236] width 223 height 47
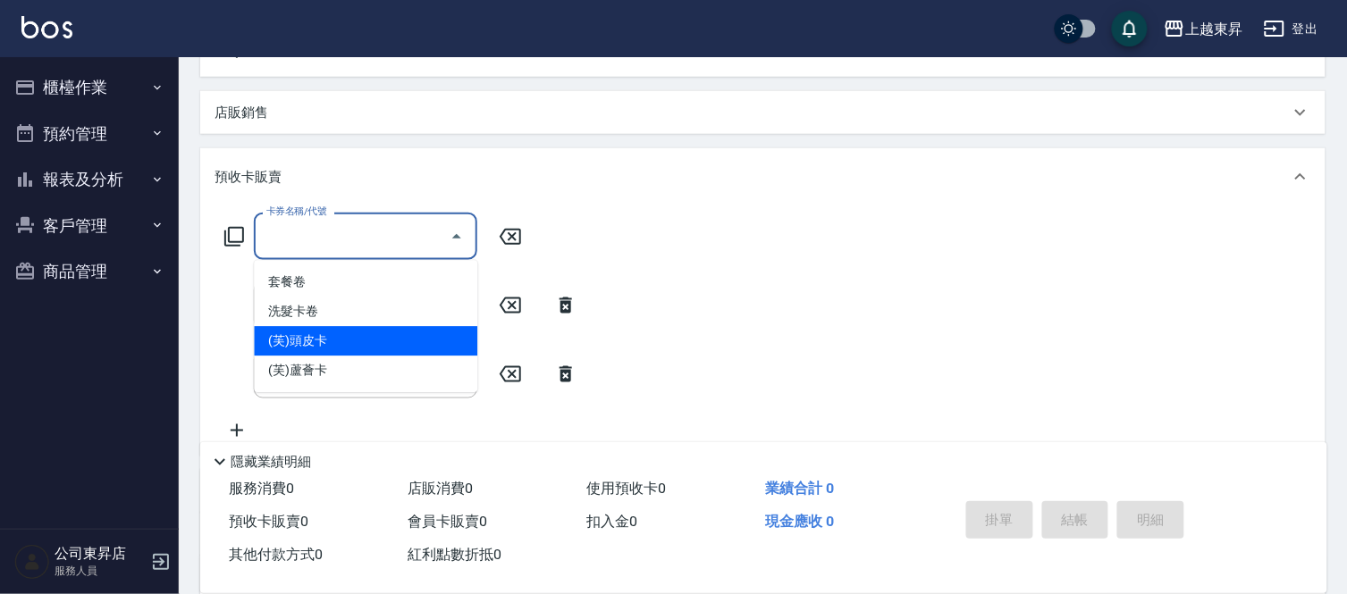
click at [324, 333] on span "(芙)頭皮卡" at bounding box center [365, 341] width 223 height 29
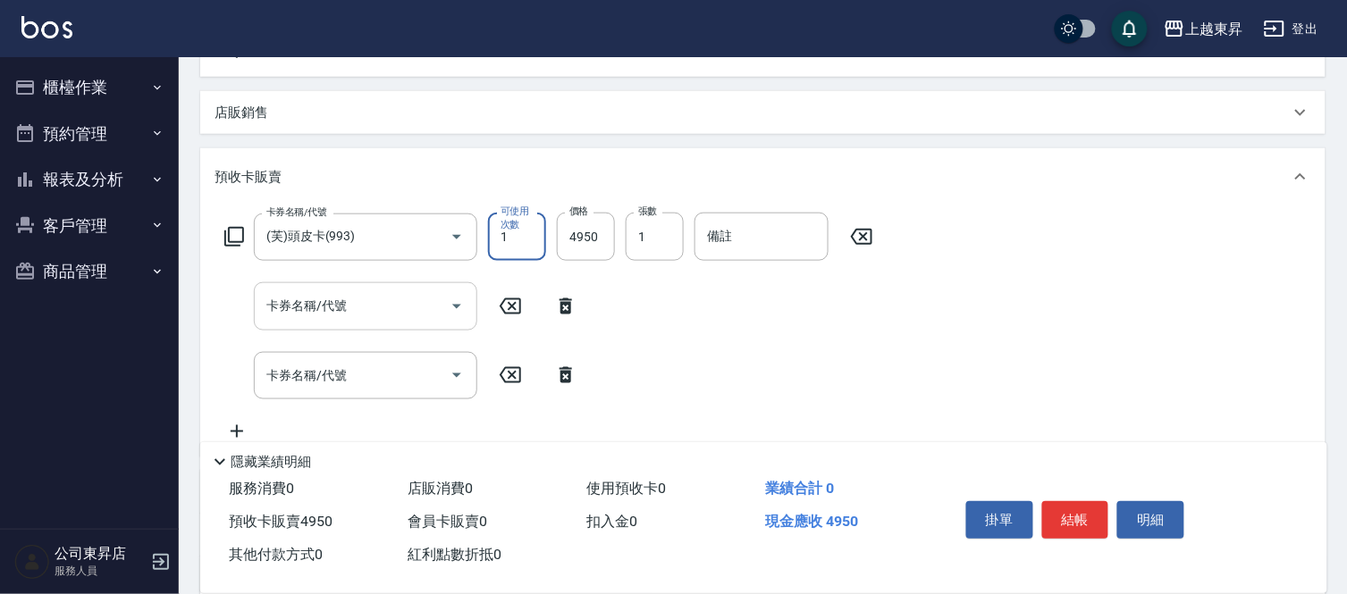
click at [334, 305] on div "卡券名稱/代號 卡券名稱/代號" at bounding box center [365, 305] width 223 height 47
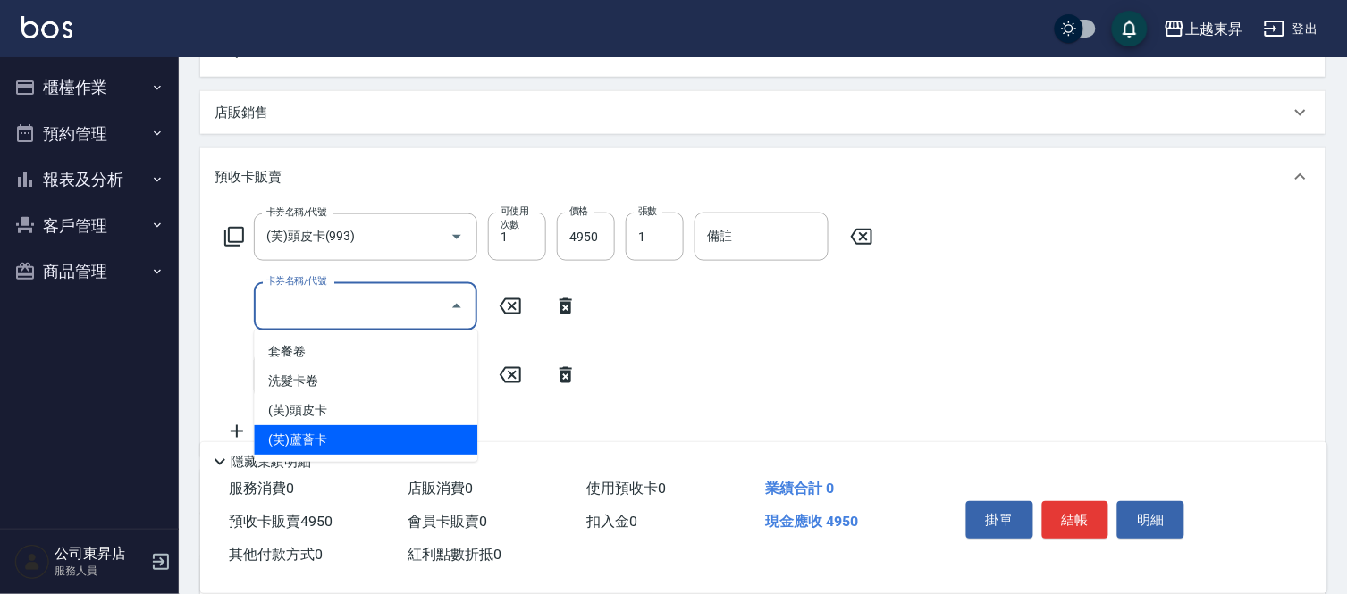
click at [317, 436] on span "(芙)蘆薈卡" at bounding box center [365, 439] width 223 height 29
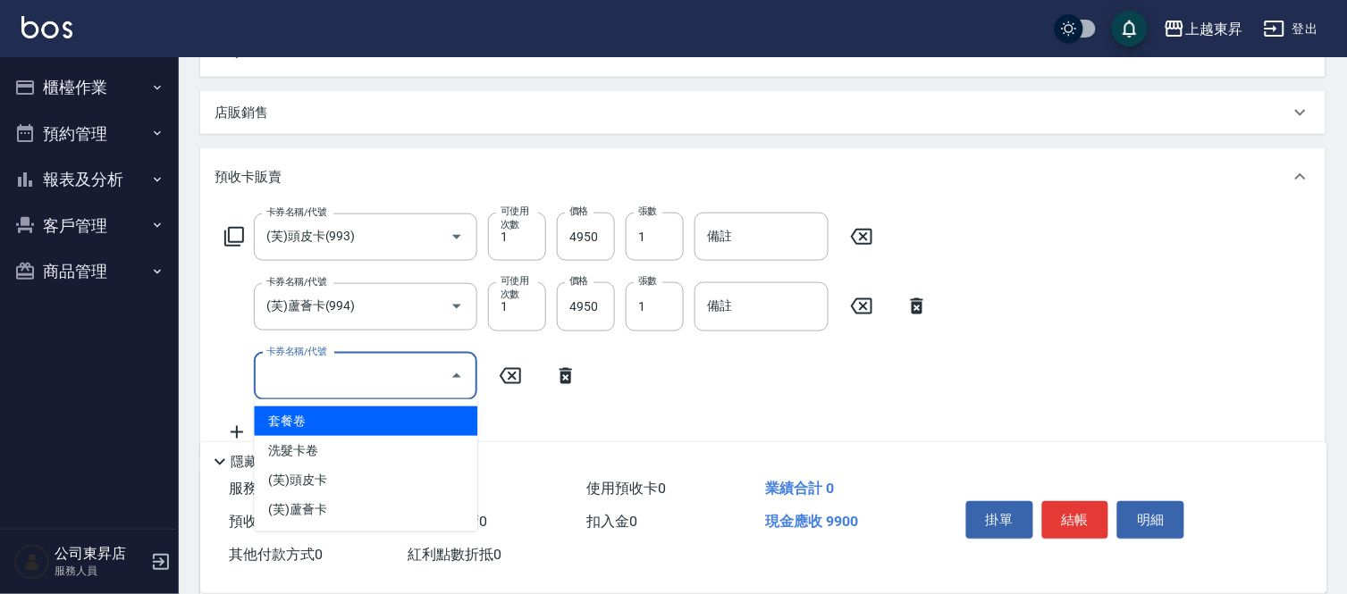
click at [335, 363] on div "卡券名稱/代號 卡券名稱/代號" at bounding box center [365, 376] width 223 height 47
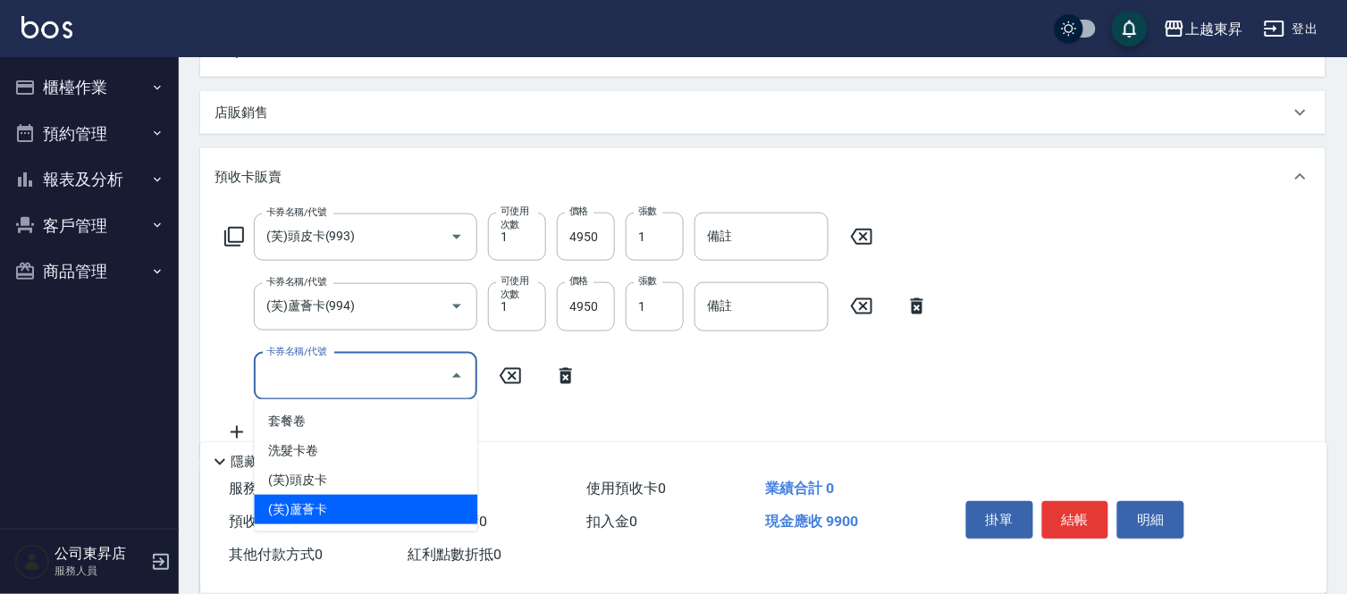
click at [336, 503] on span "(芙)蘆薈卡" at bounding box center [365, 509] width 223 height 29
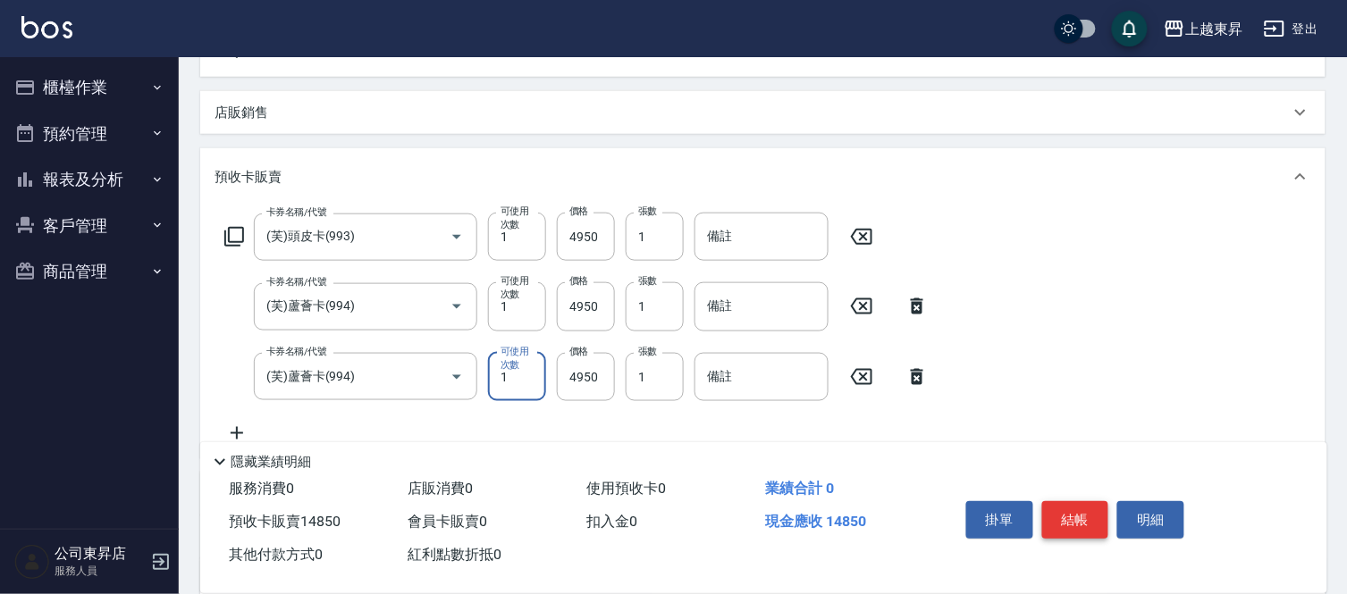
click at [1081, 514] on button "結帳" at bounding box center [1075, 520] width 67 height 38
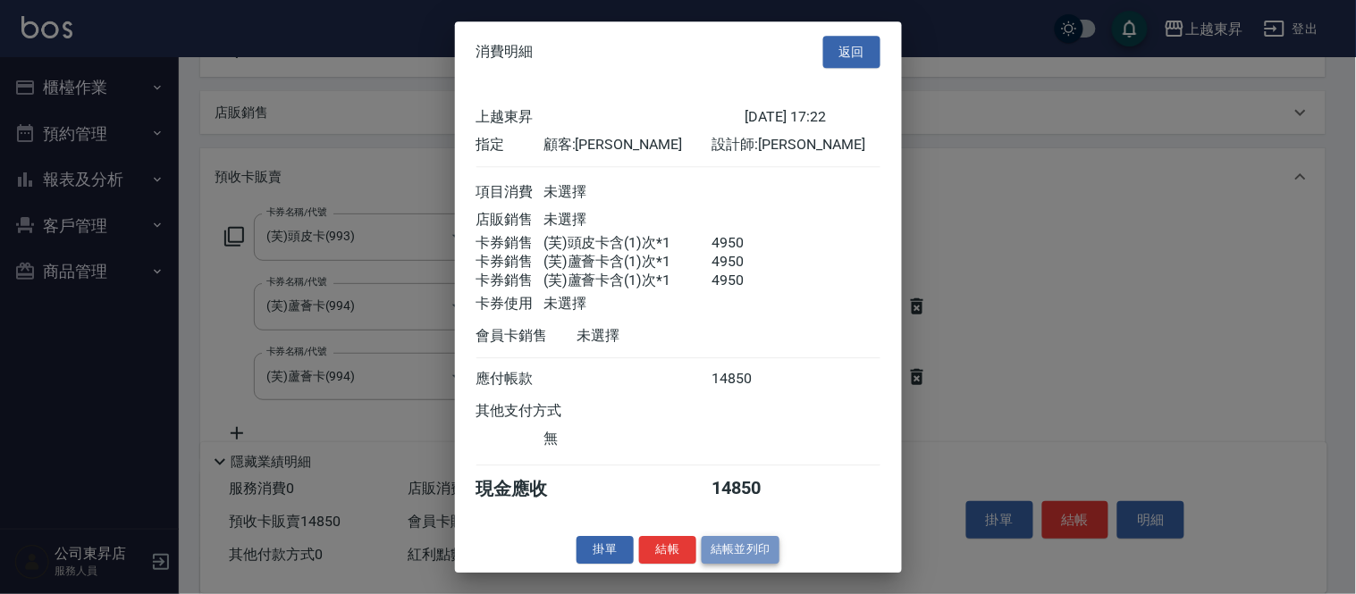
click at [709, 564] on button "結帳並列印" at bounding box center [741, 550] width 78 height 28
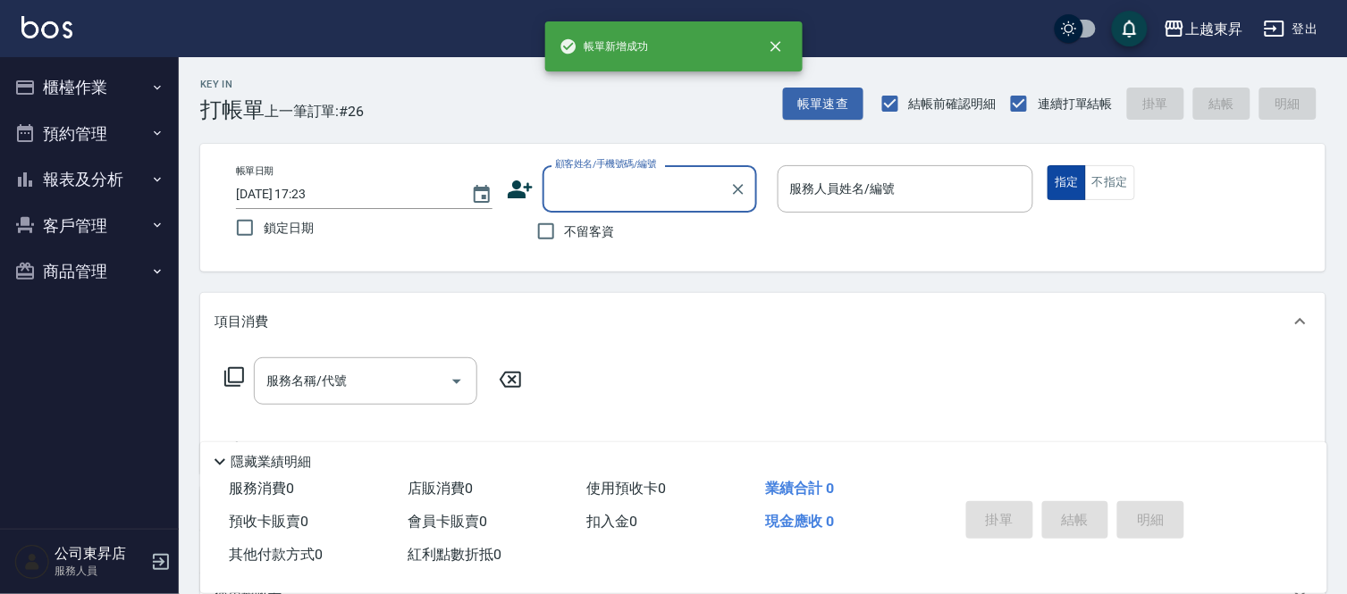
scroll to position [0, 0]
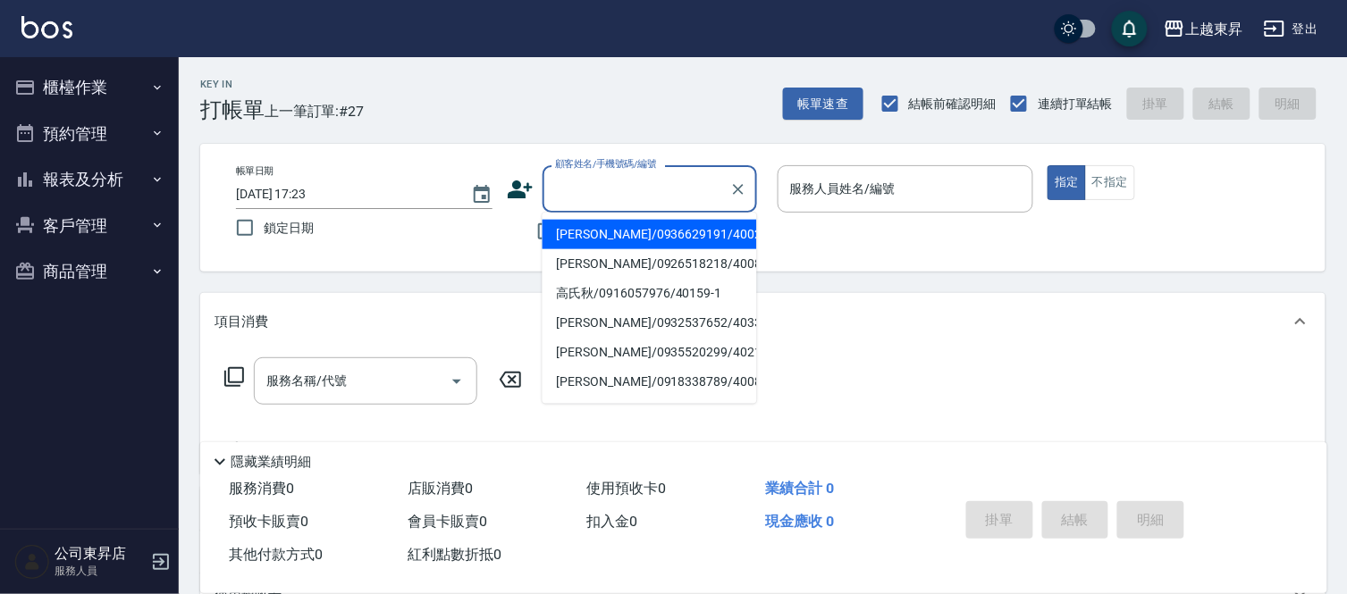
click at [594, 203] on input "顧客姓名/手機號碼/編號" at bounding box center [636, 188] width 172 height 31
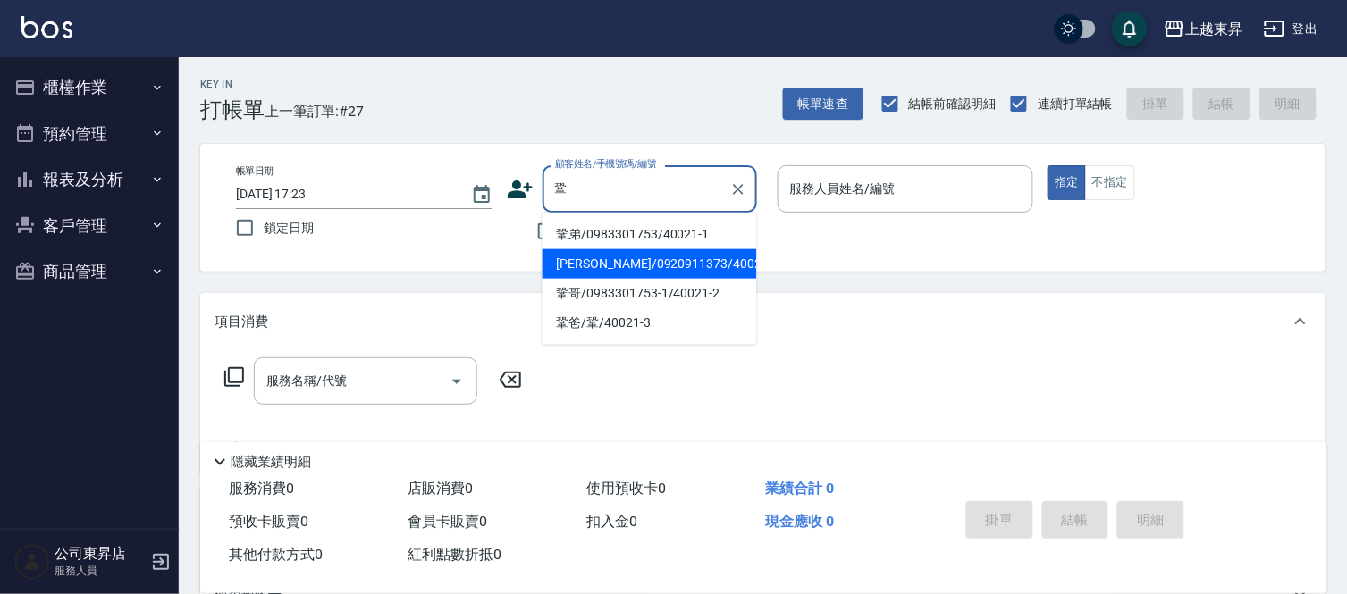
click at [605, 265] on li "[PERSON_NAME]/0920911373/40021" at bounding box center [649, 263] width 214 height 29
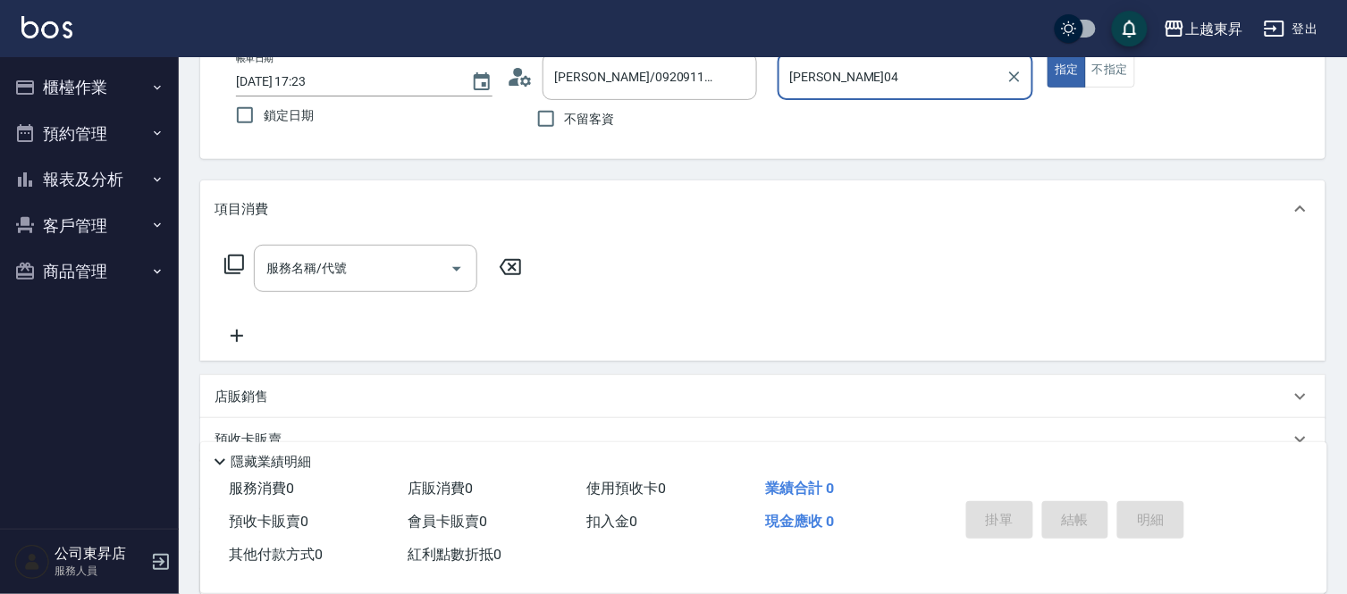
scroll to position [281, 0]
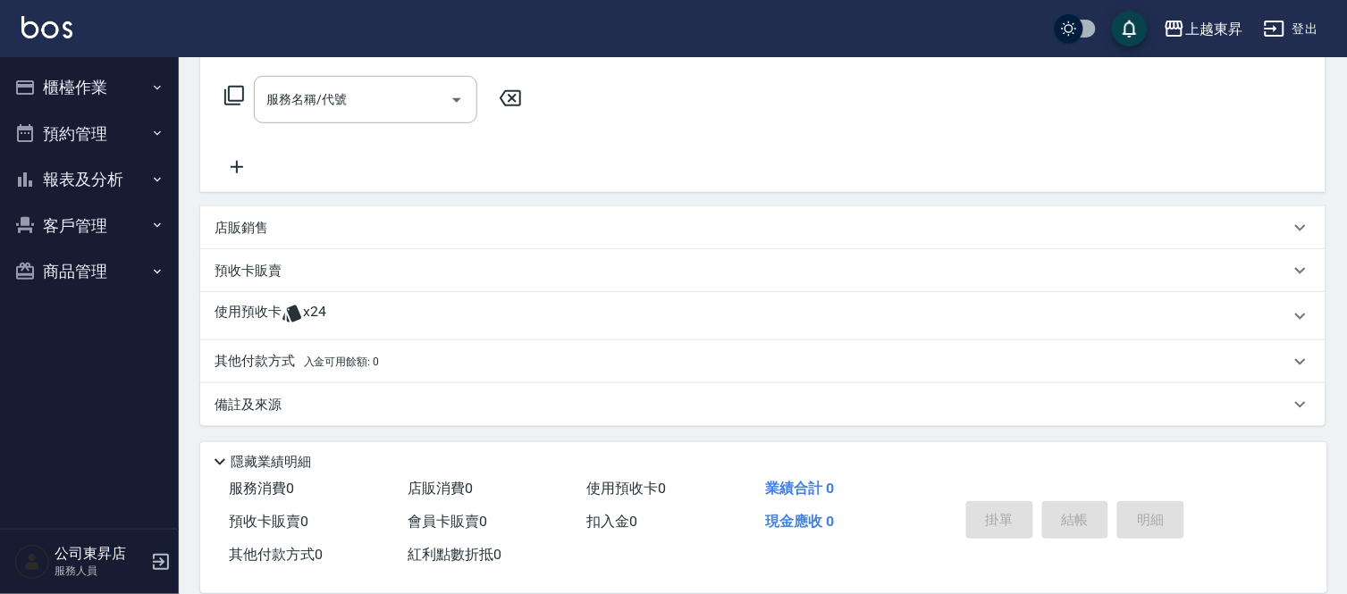
click at [301, 235] on div "店販銷售" at bounding box center [762, 227] width 1125 height 43
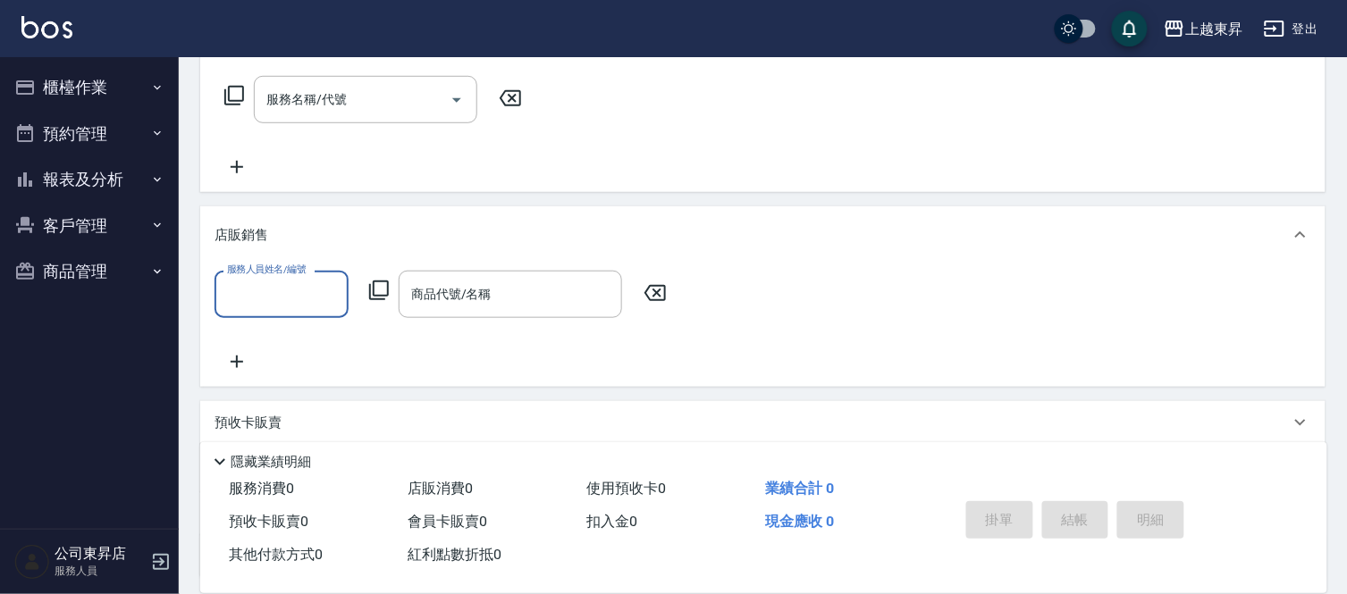
scroll to position [0, 0]
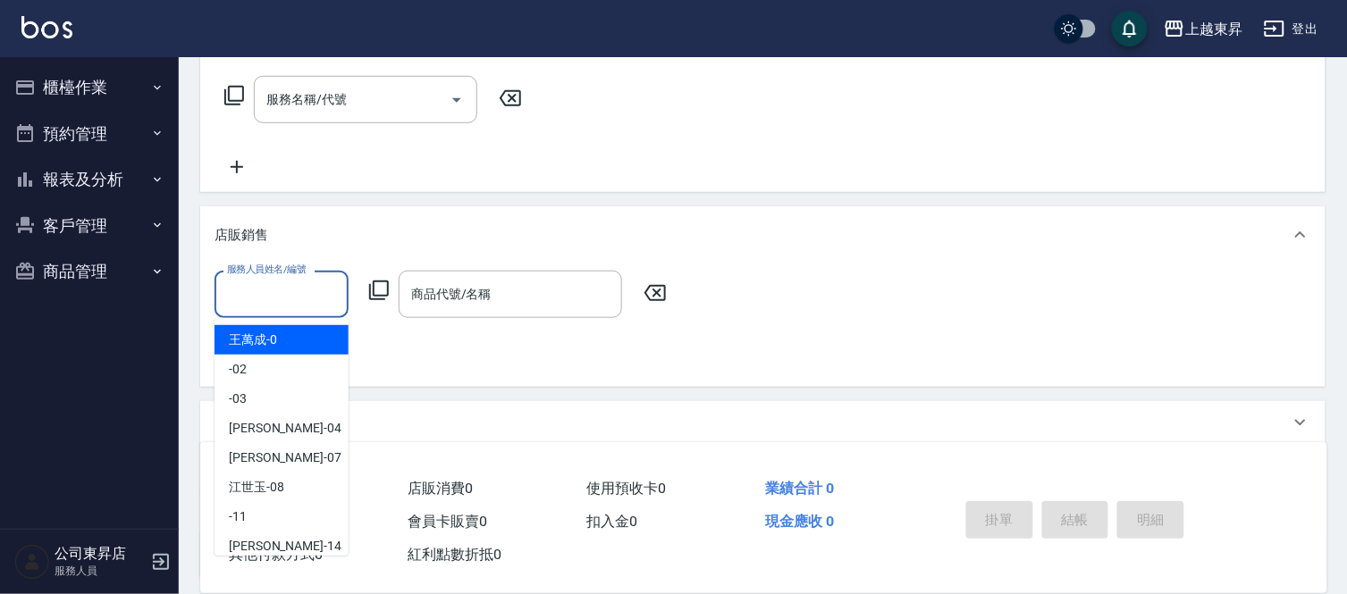
click at [248, 307] on input "服務人員姓名/編號" at bounding box center [282, 294] width 118 height 31
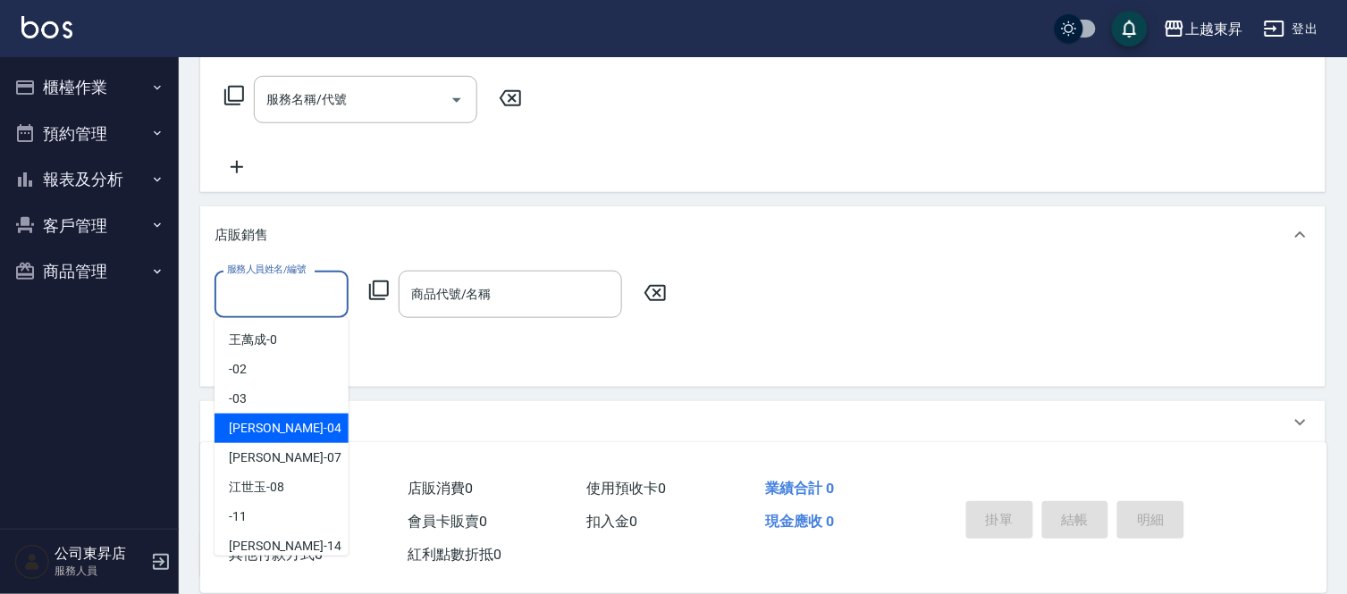
click at [265, 431] on span "[PERSON_NAME]04" at bounding box center [285, 428] width 113 height 19
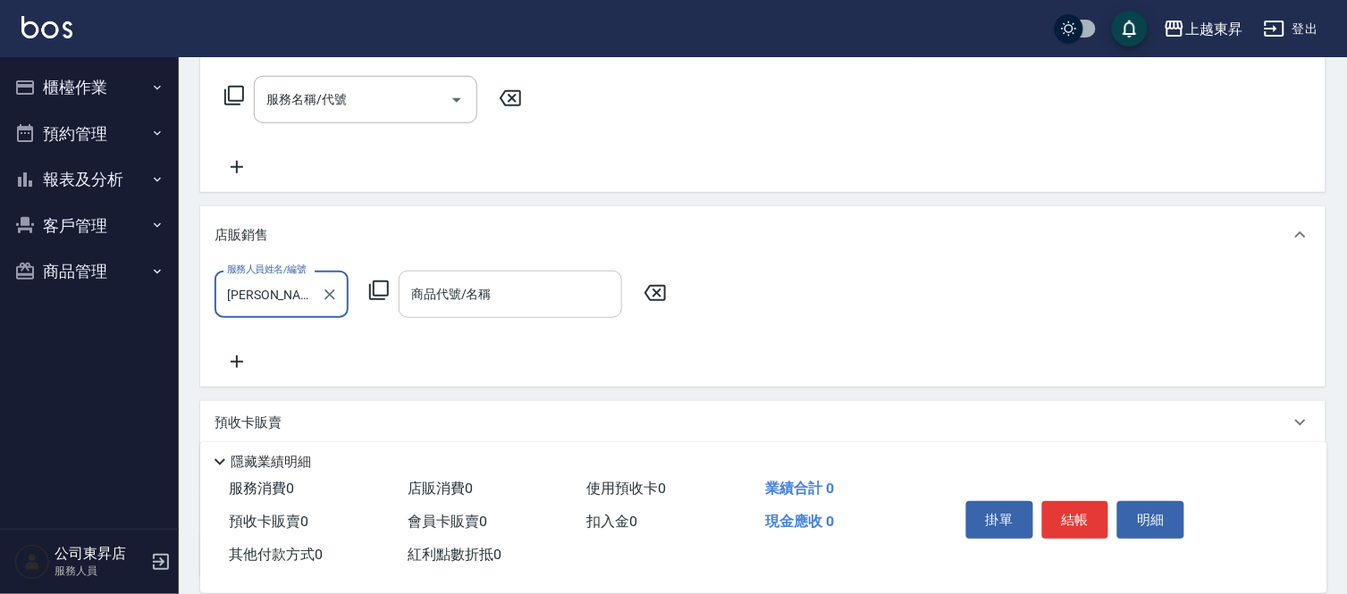
click at [474, 305] on input "商品代號/名稱" at bounding box center [510, 294] width 207 height 31
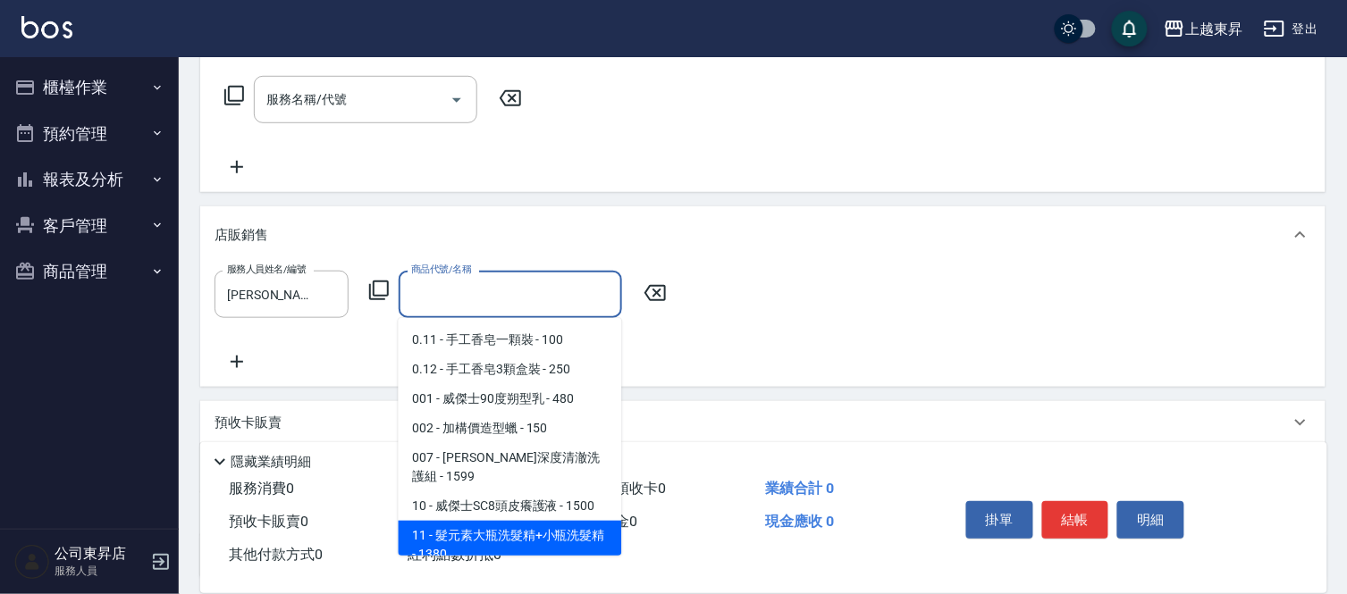
click at [511, 521] on span "11 - 髮元素大瓶洗髮精+小瓶洗髮精 - 1380" at bounding box center [510, 545] width 223 height 48
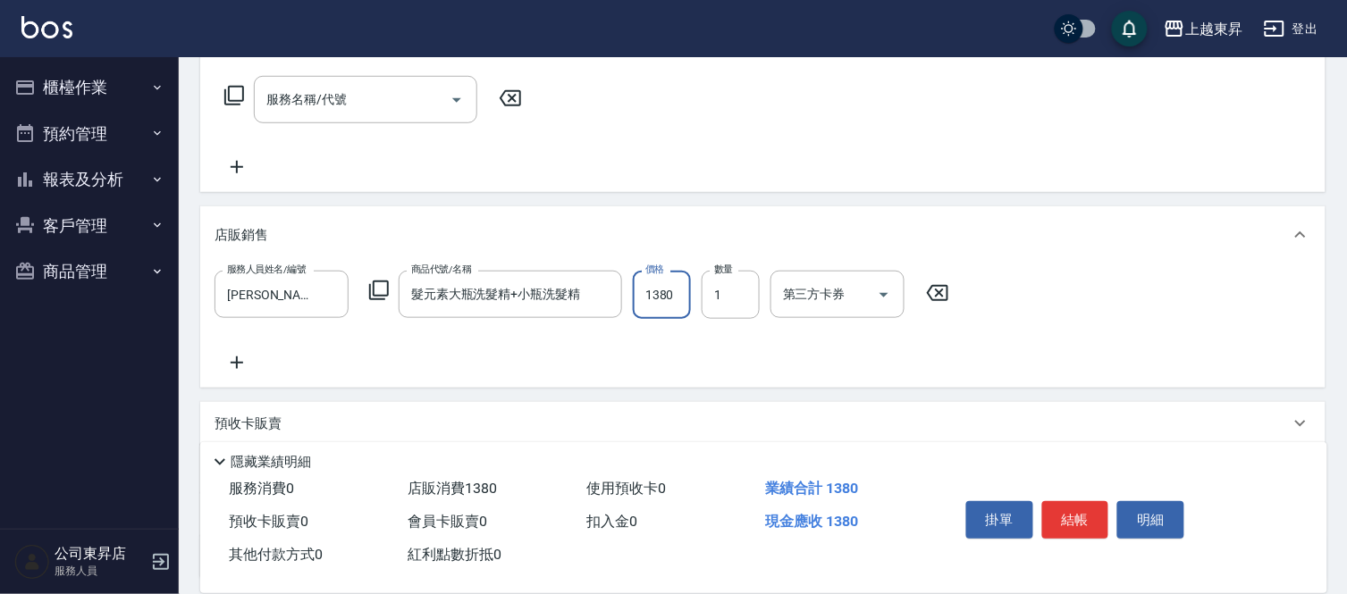
click at [661, 295] on input "1380" at bounding box center [662, 295] width 58 height 48
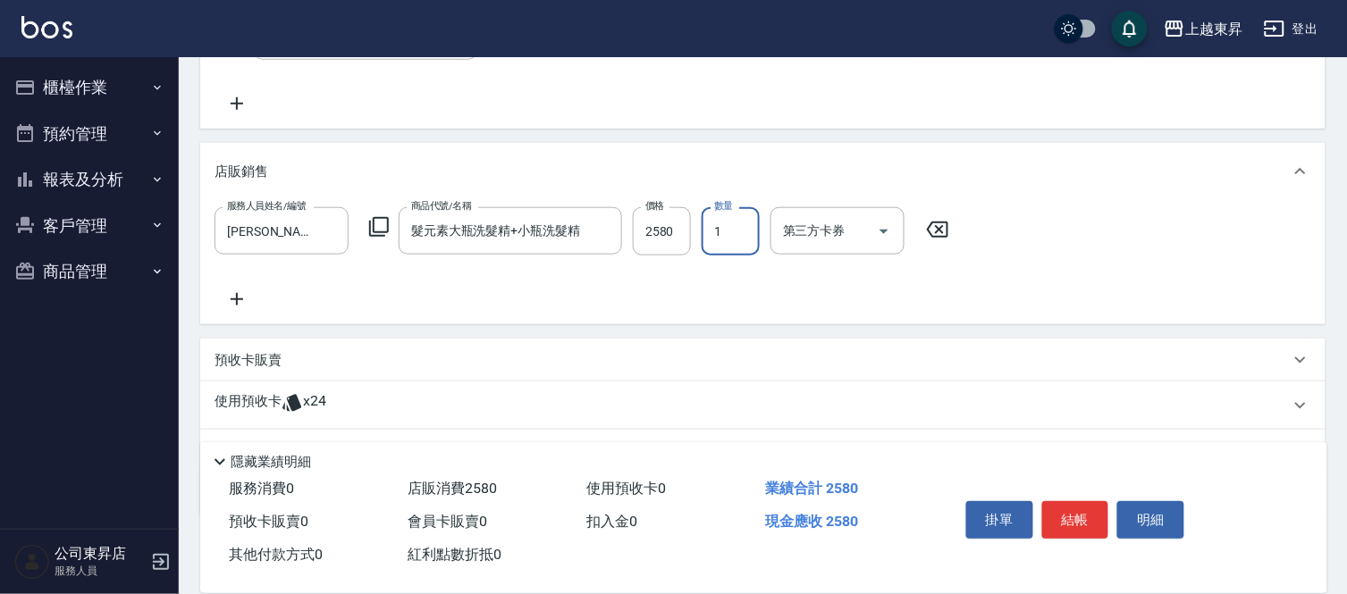
scroll to position [434, 0]
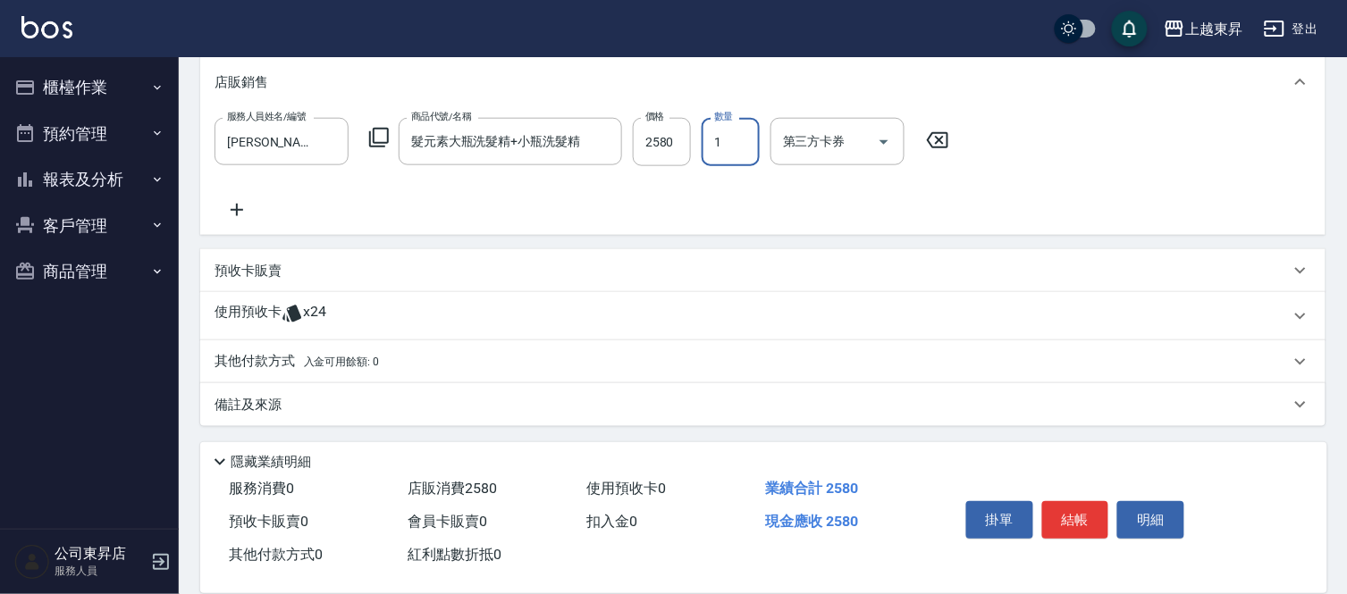
click at [315, 275] on div "預收卡販賣" at bounding box center [751, 271] width 1075 height 19
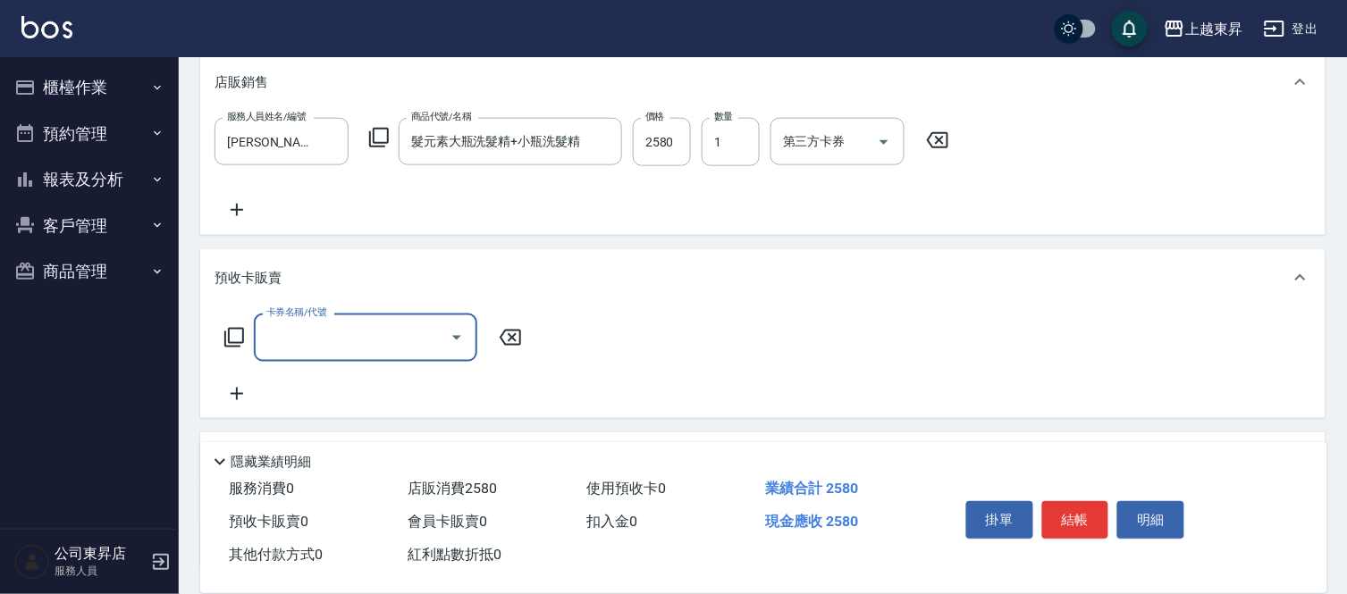
scroll to position [1, 0]
click at [225, 383] on icon at bounding box center [236, 393] width 45 height 21
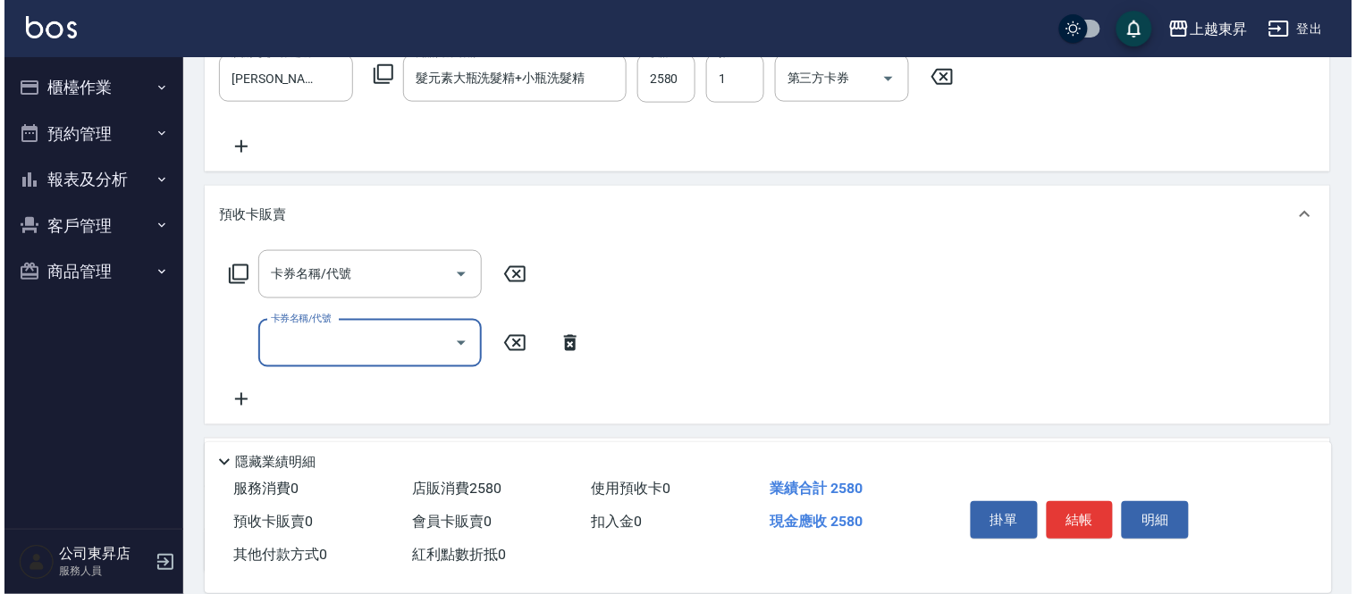
scroll to position [633, 0]
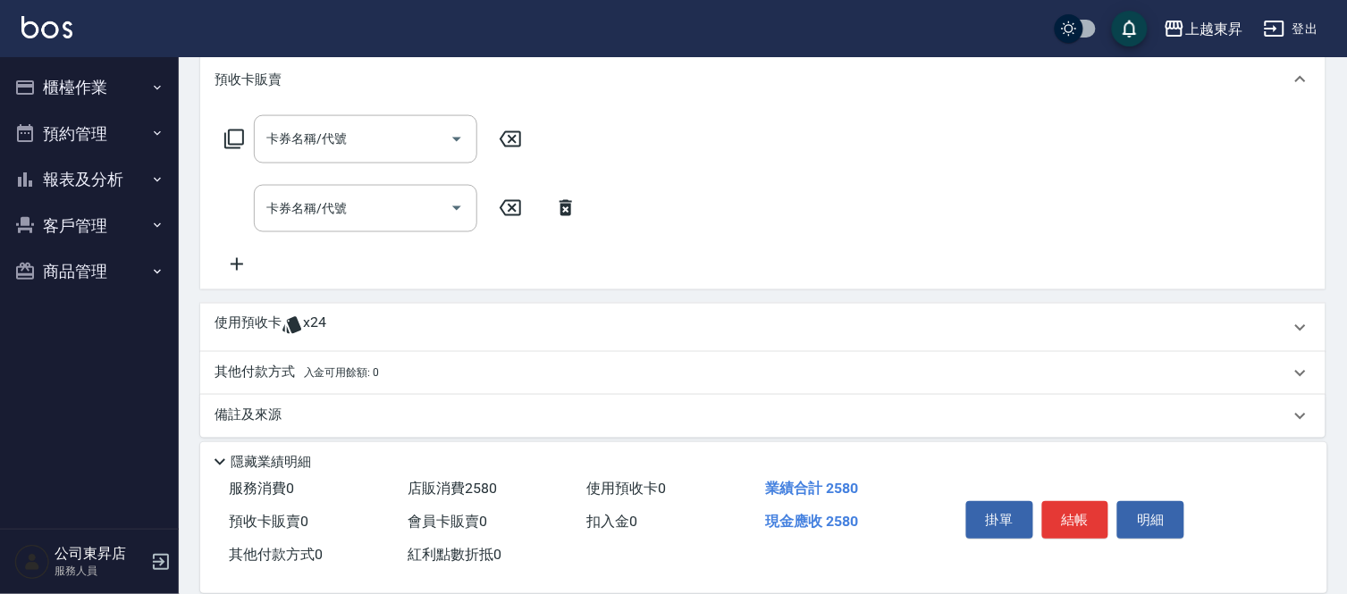
click at [241, 266] on icon at bounding box center [236, 264] width 45 height 21
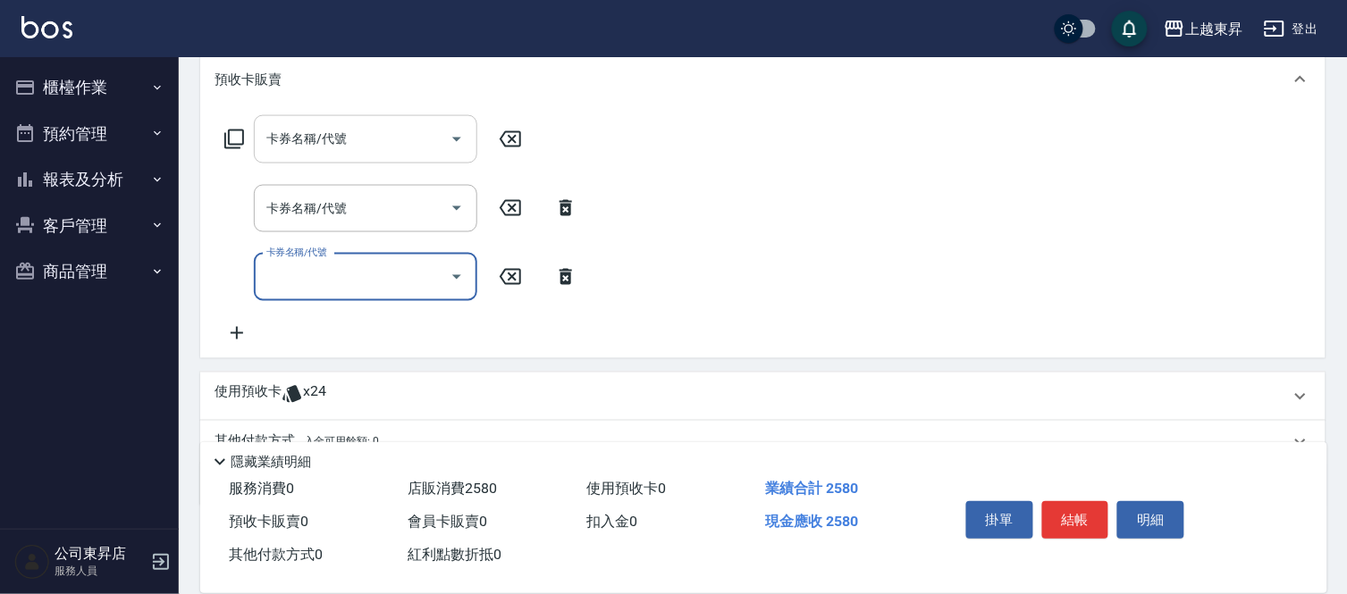
click at [323, 138] on input "卡券名稱/代號" at bounding box center [352, 138] width 181 height 31
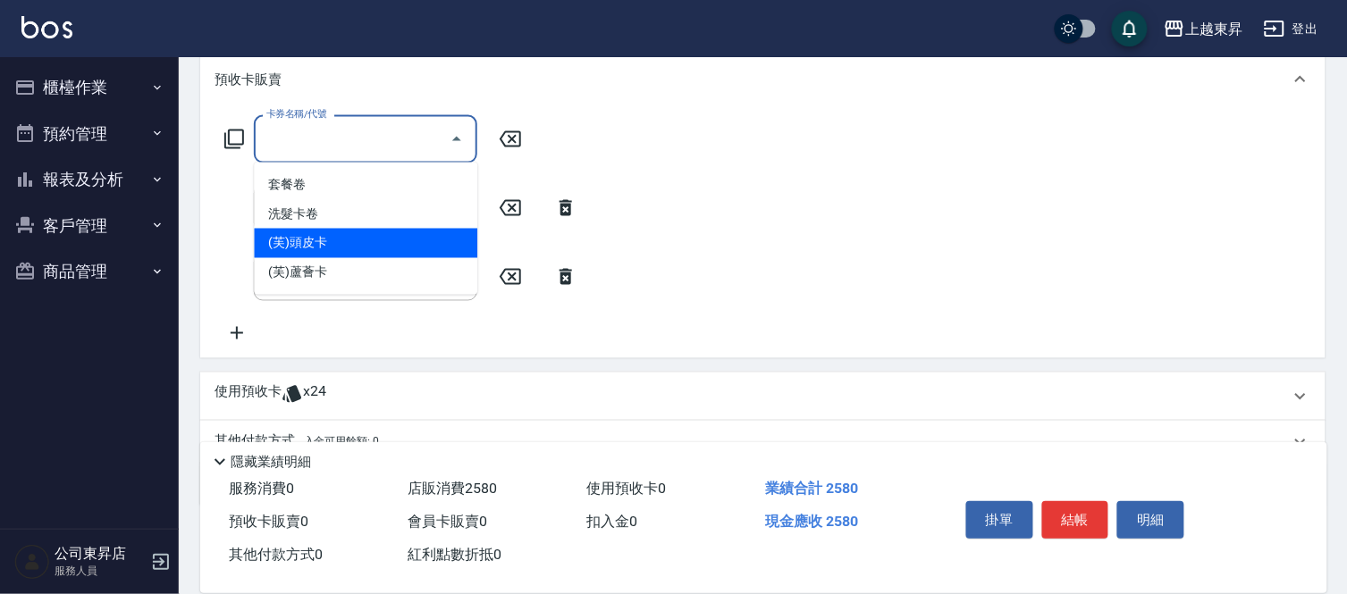
click at [315, 238] on span "(芙)頭皮卡" at bounding box center [365, 243] width 223 height 29
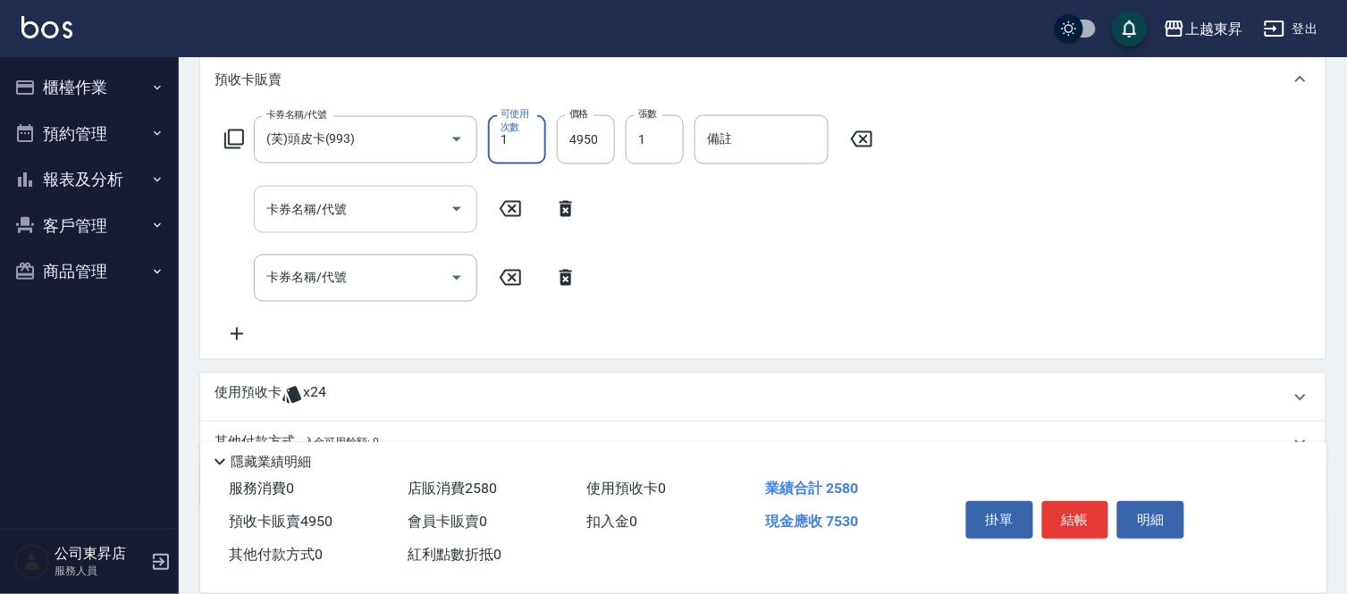
click at [332, 210] on div "卡券名稱/代號 卡券名稱/代號" at bounding box center [365, 209] width 223 height 47
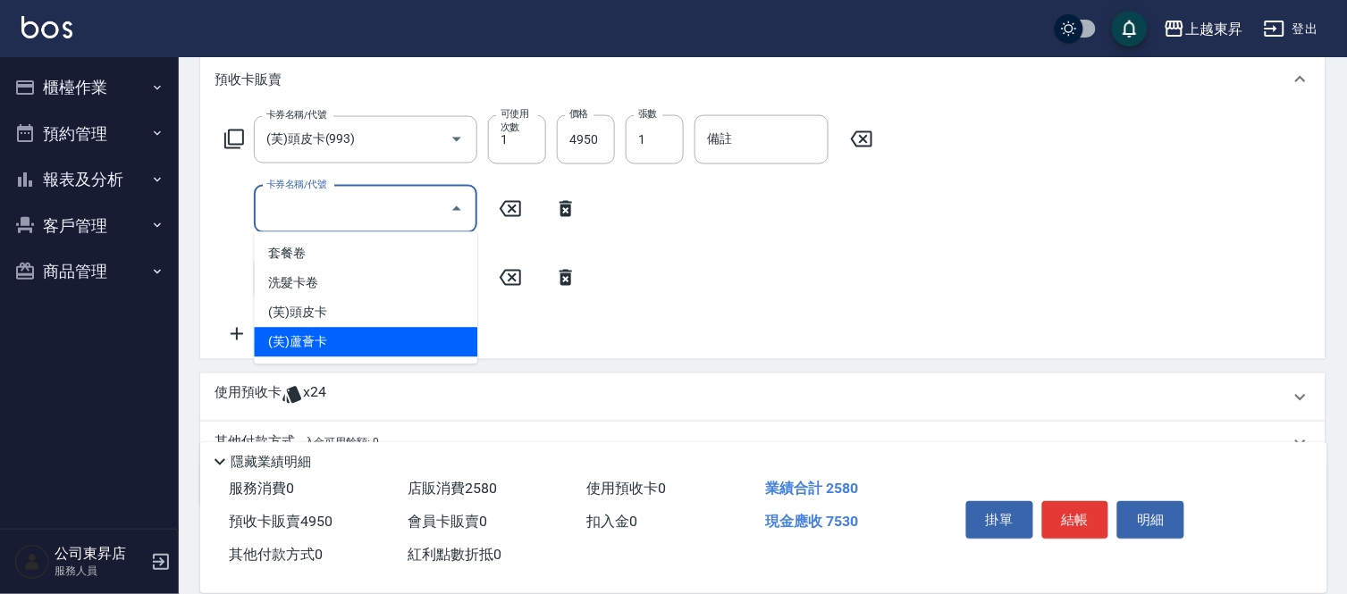
click at [324, 334] on span "(芙)蘆薈卡" at bounding box center [365, 342] width 223 height 29
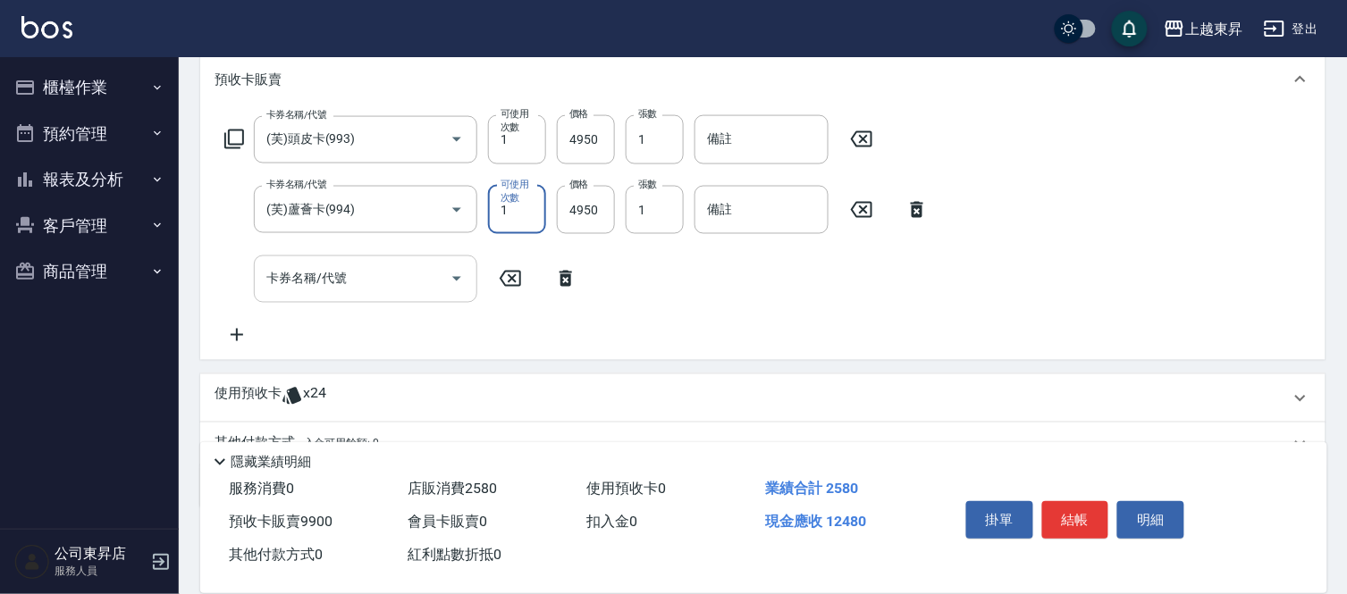
click at [361, 278] on input "卡券名稱/代號" at bounding box center [352, 279] width 181 height 31
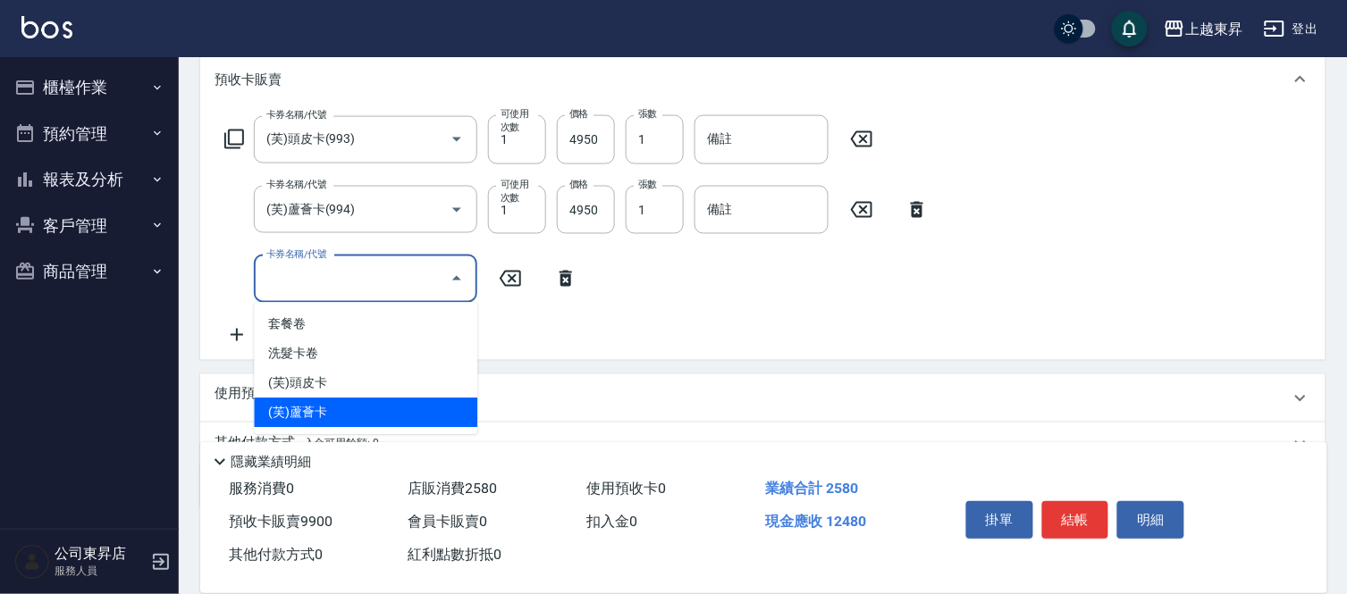
click at [332, 408] on span "(芙)蘆薈卡" at bounding box center [365, 413] width 223 height 29
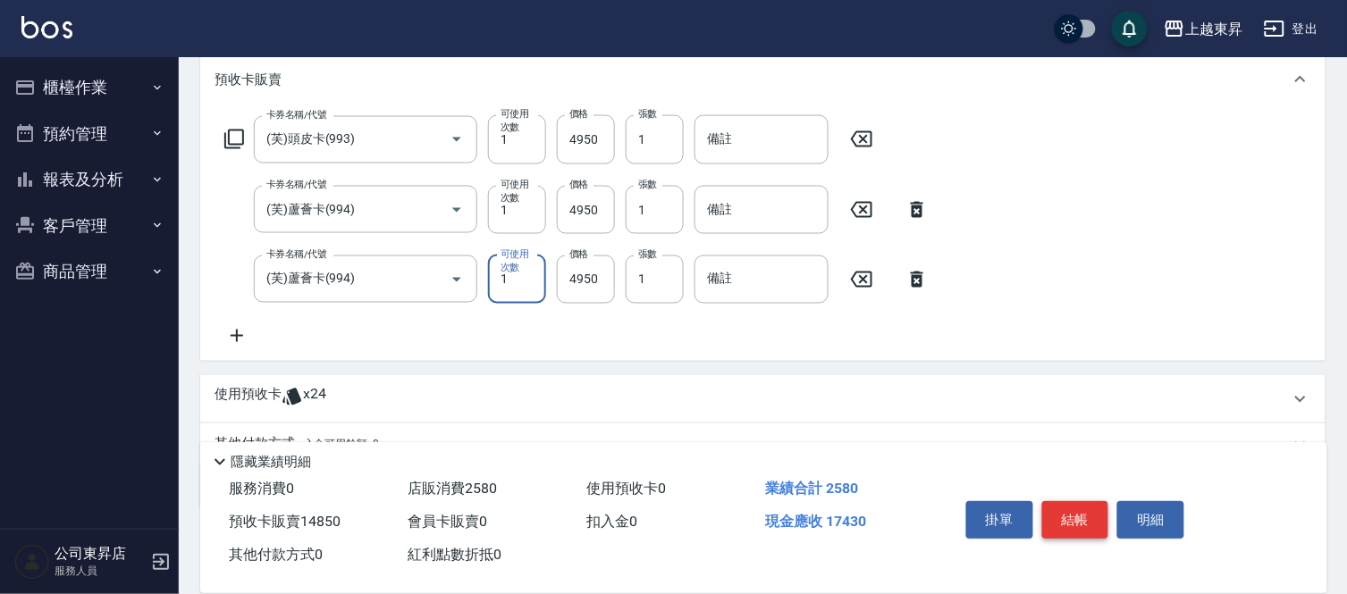
click at [1062, 519] on button "結帳" at bounding box center [1075, 520] width 67 height 38
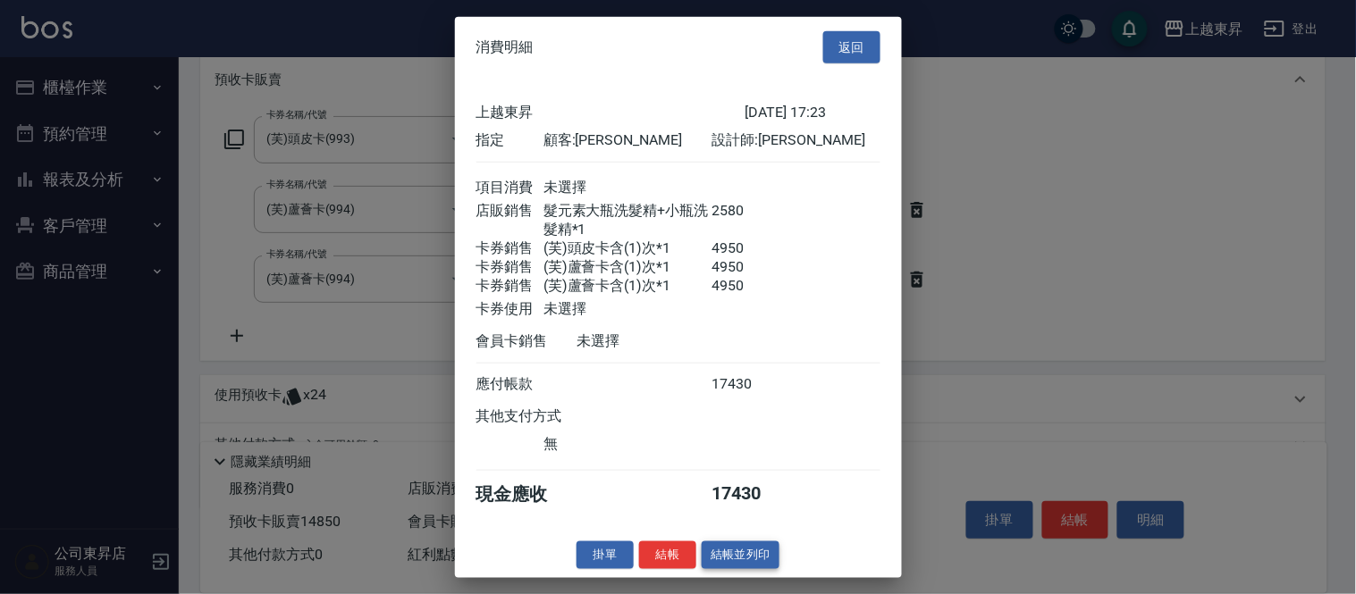
click at [735, 564] on button "結帳並列印" at bounding box center [741, 556] width 78 height 28
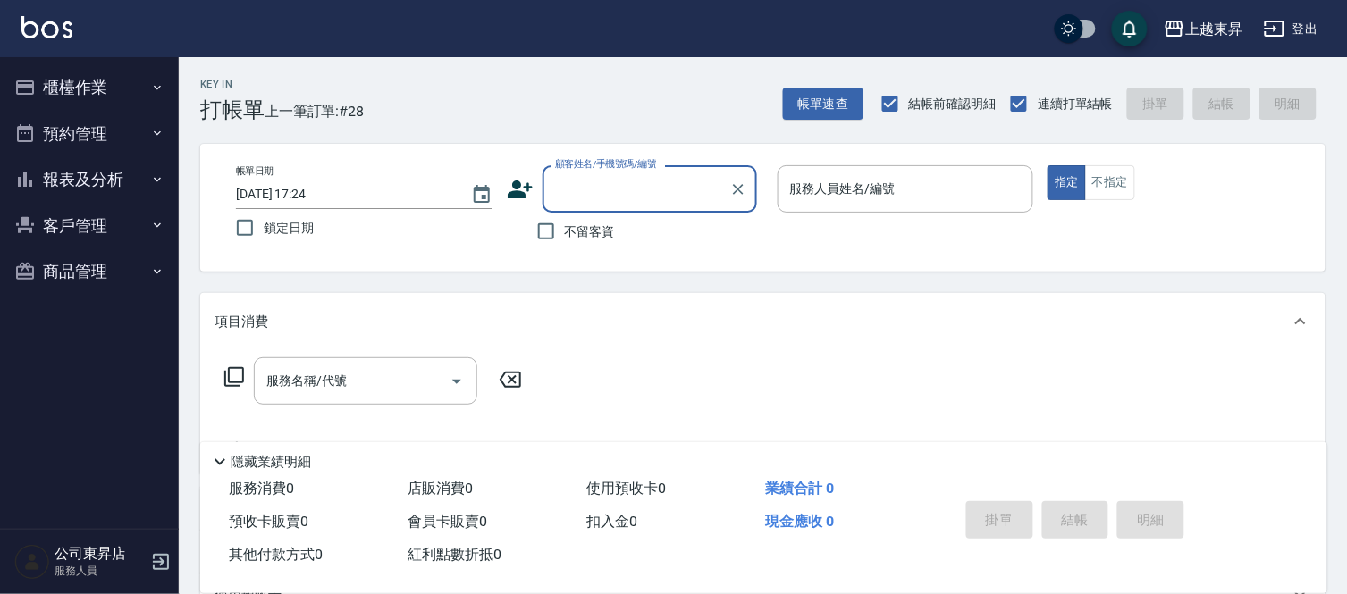
scroll to position [0, 0]
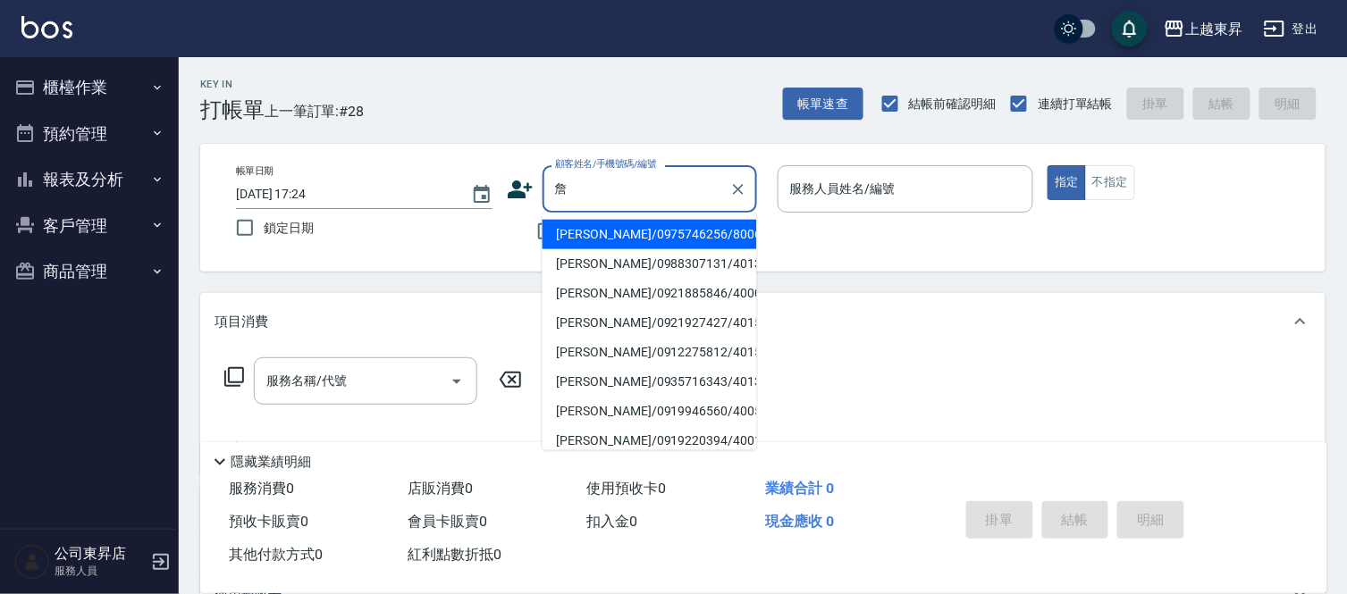
click at [609, 412] on li "[PERSON_NAME]/0919946560/40057" at bounding box center [649, 411] width 214 height 29
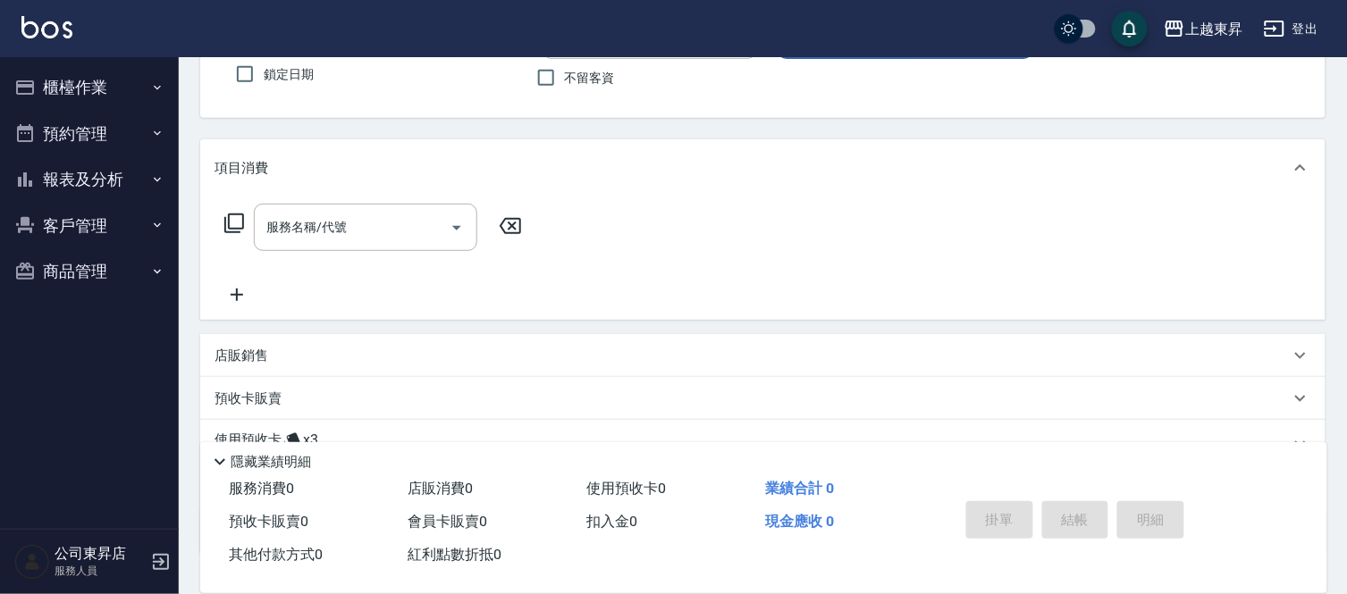
scroll to position [198, 0]
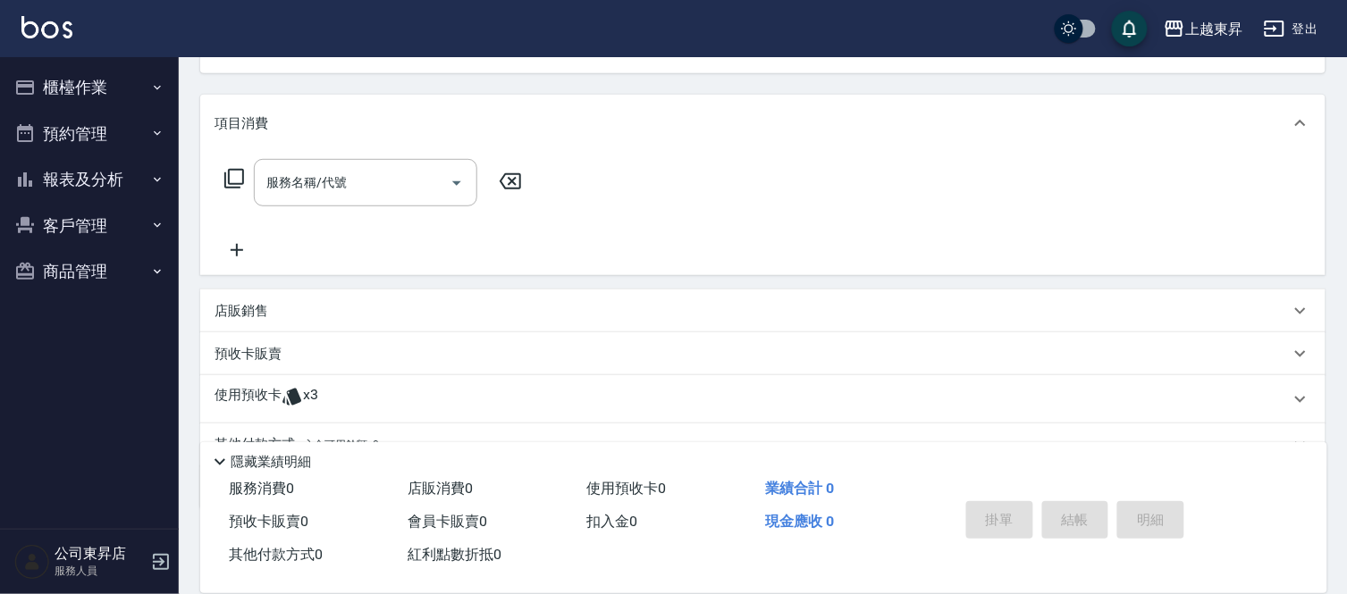
click at [301, 307] on div "店販銷售" at bounding box center [751, 311] width 1075 height 19
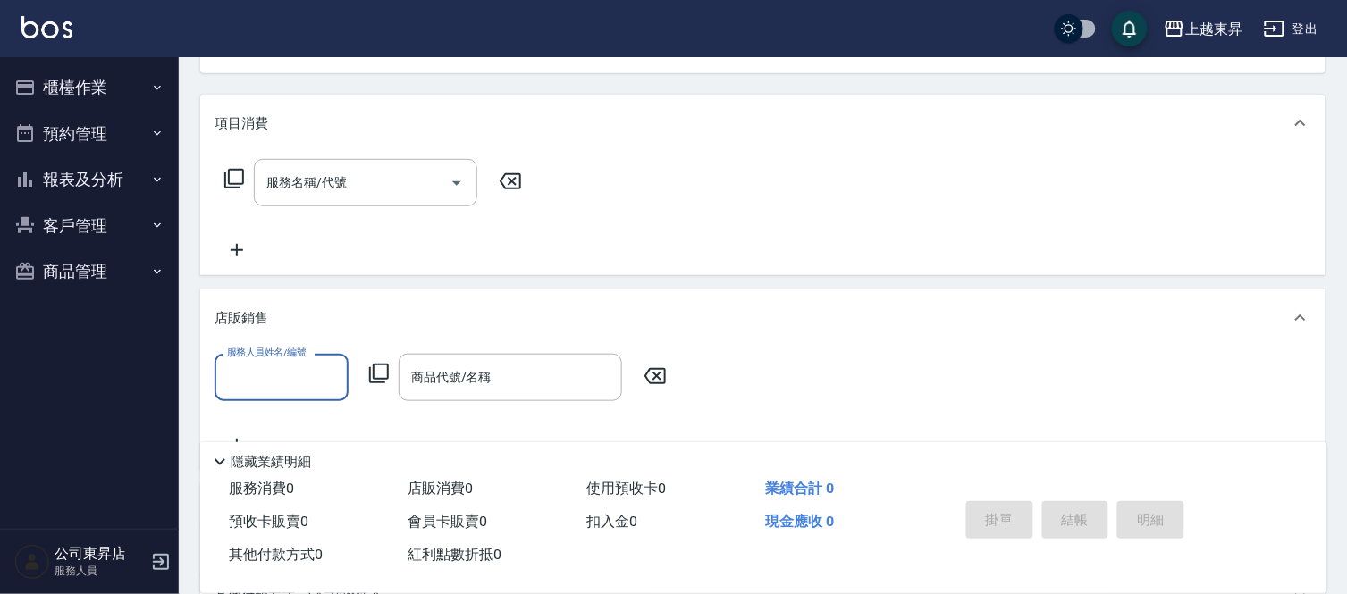
scroll to position [0, 0]
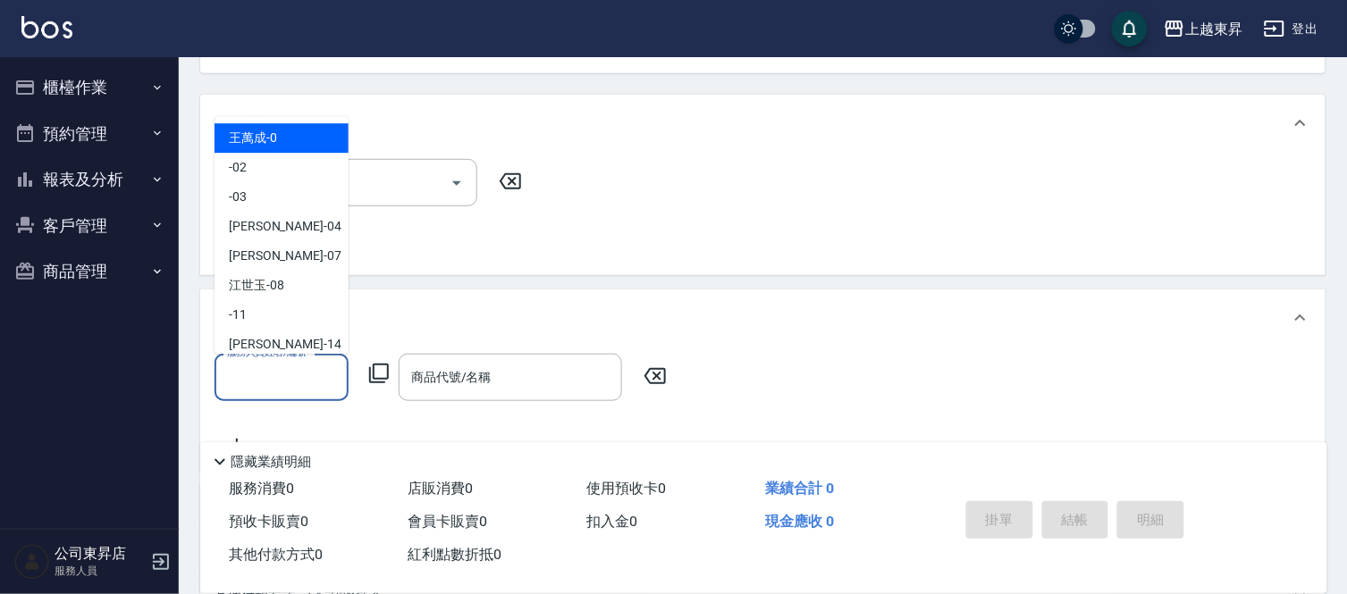
click at [266, 381] on input "服務人員姓名/編號" at bounding box center [282, 377] width 118 height 31
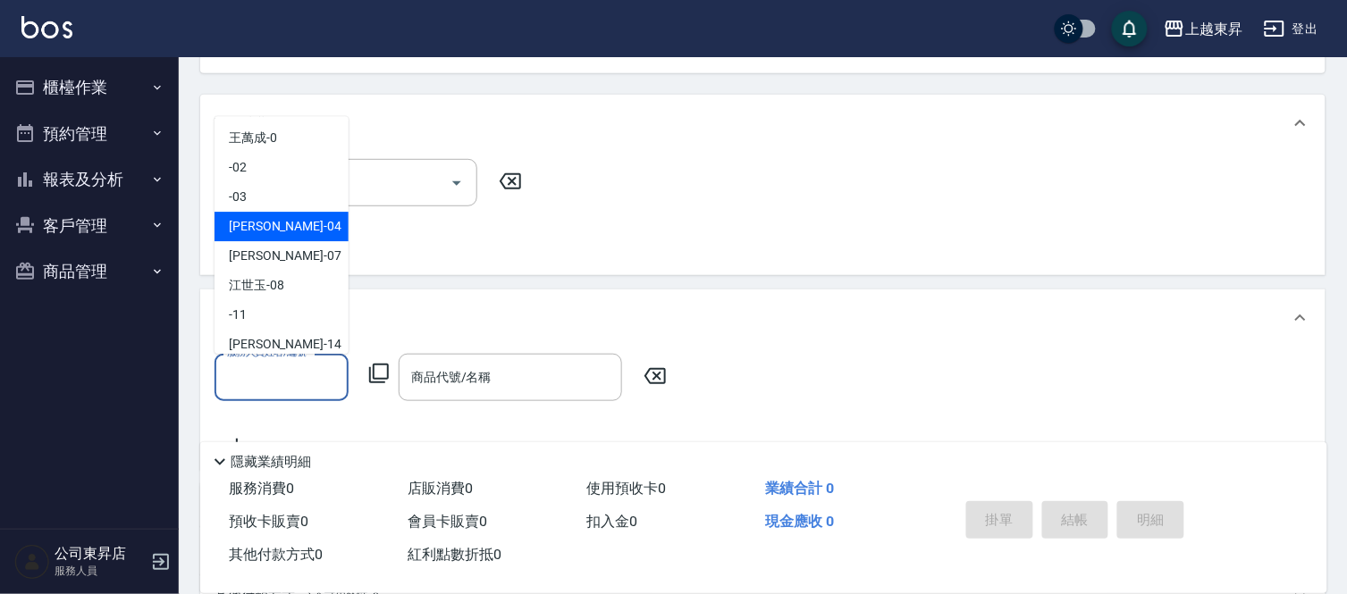
click at [271, 220] on span "[PERSON_NAME]04" at bounding box center [285, 226] width 113 height 19
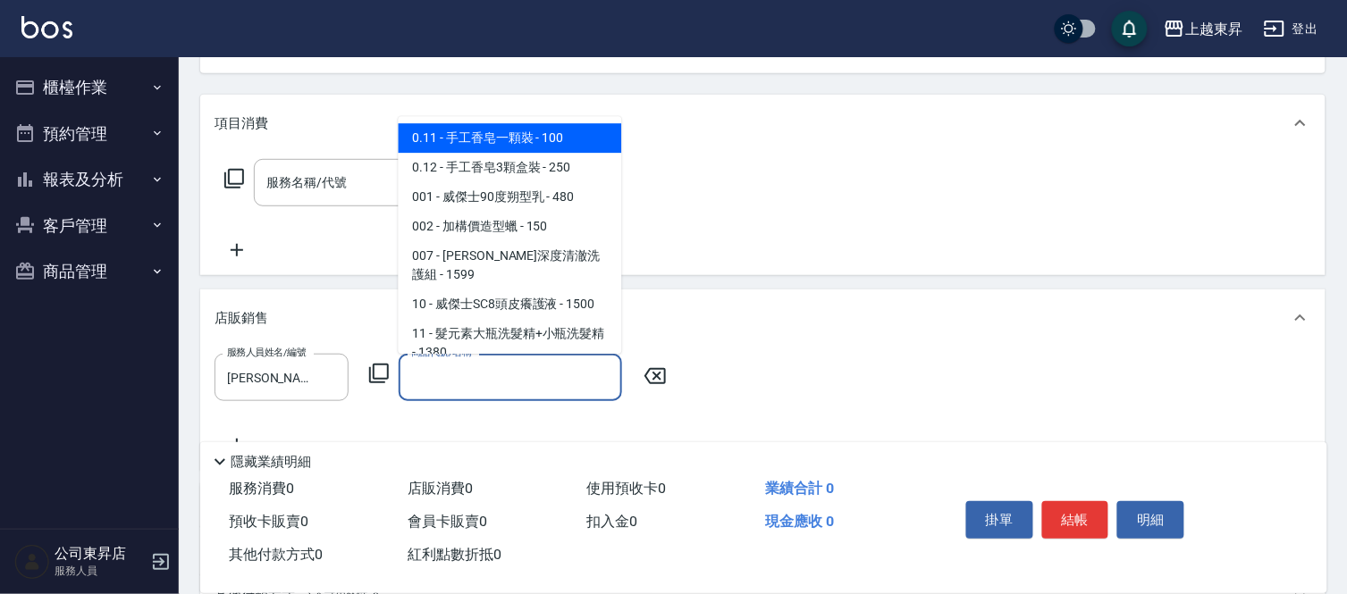
click at [483, 378] on div "商品代號/名稱 商品代號/名稱" at bounding box center [510, 377] width 223 height 47
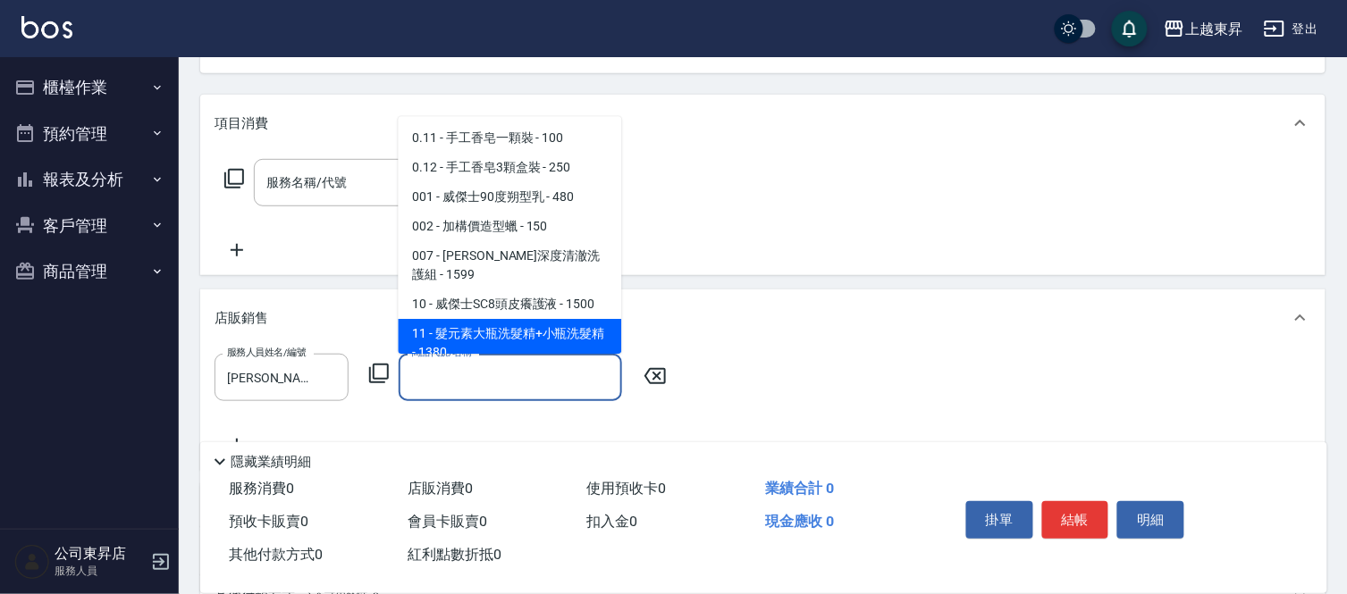
click at [516, 319] on span "11 - 髮元素大瓶洗髮精+小瓶洗髮精 - 1380" at bounding box center [510, 343] width 223 height 48
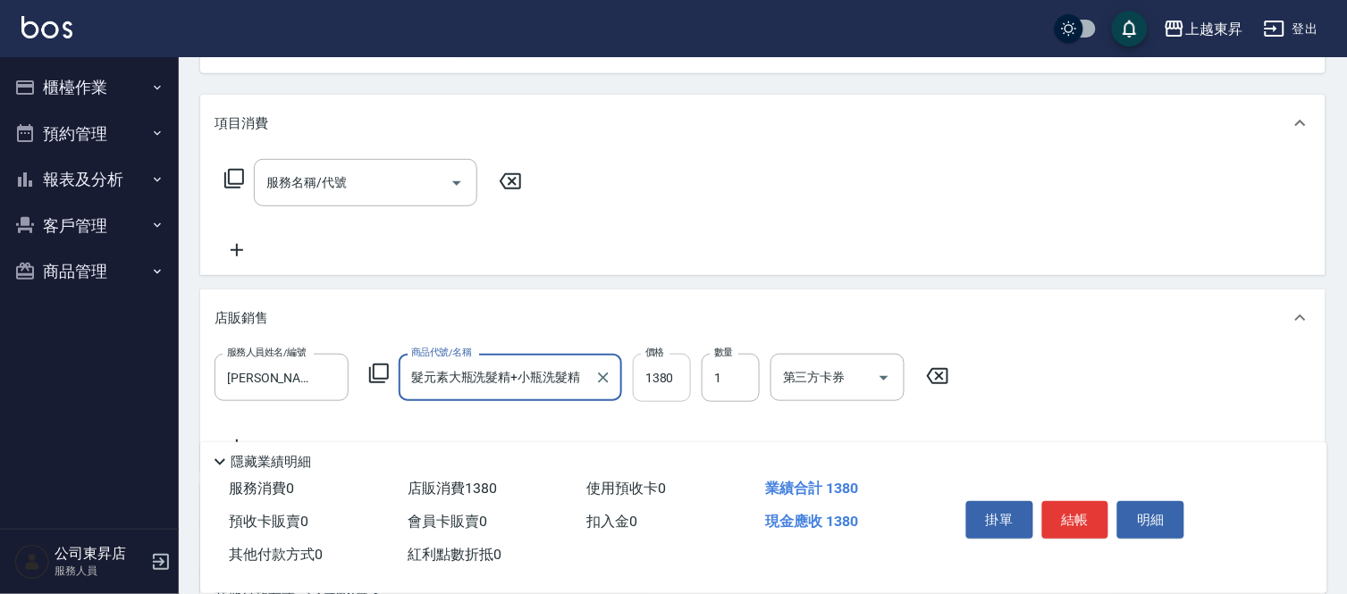
click at [667, 384] on input "1380" at bounding box center [662, 378] width 58 height 48
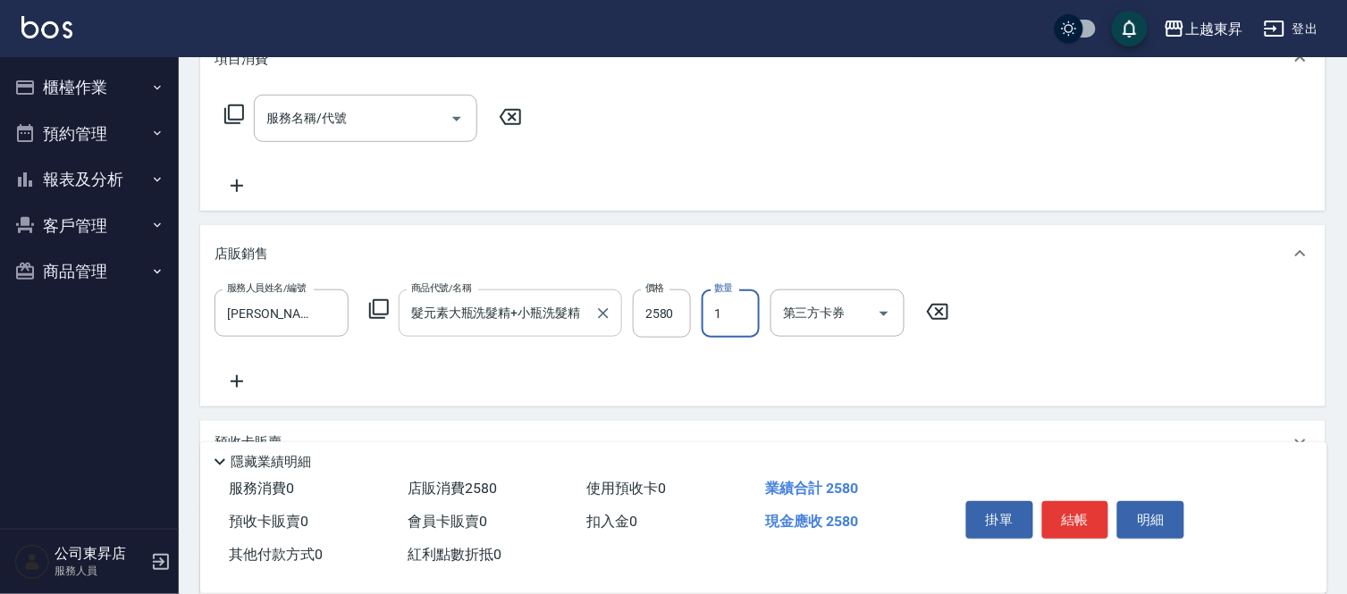
scroll to position [298, 0]
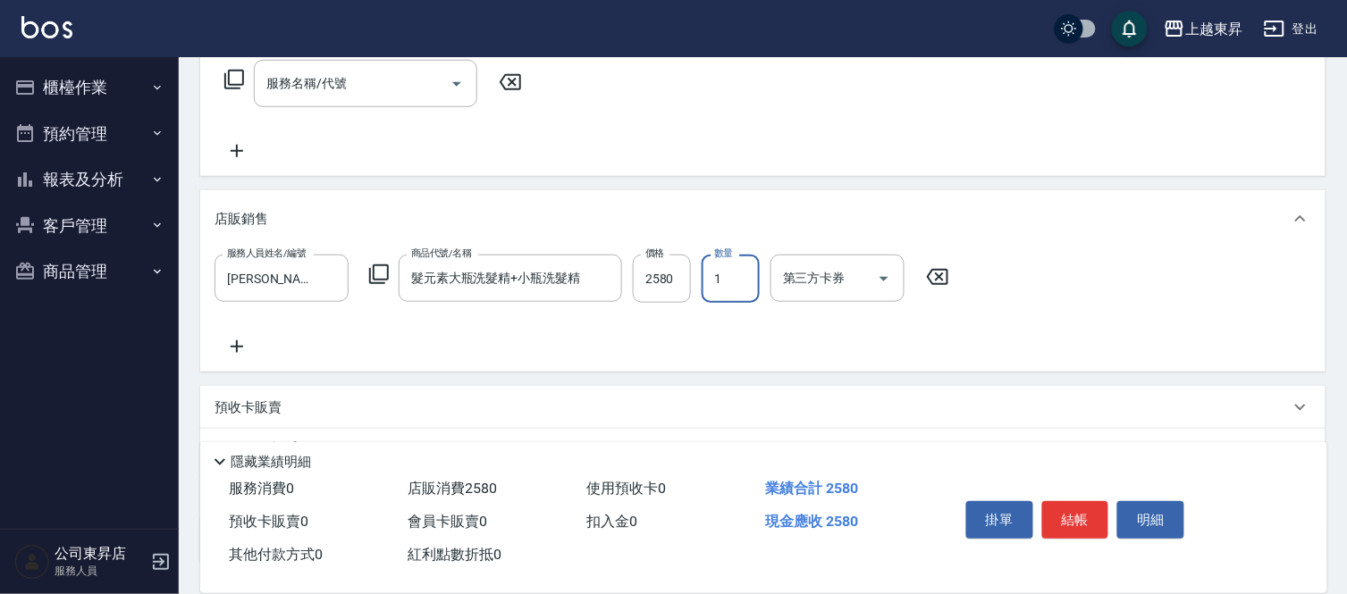
click at [284, 408] on div "預收卡販賣" at bounding box center [751, 408] width 1075 height 19
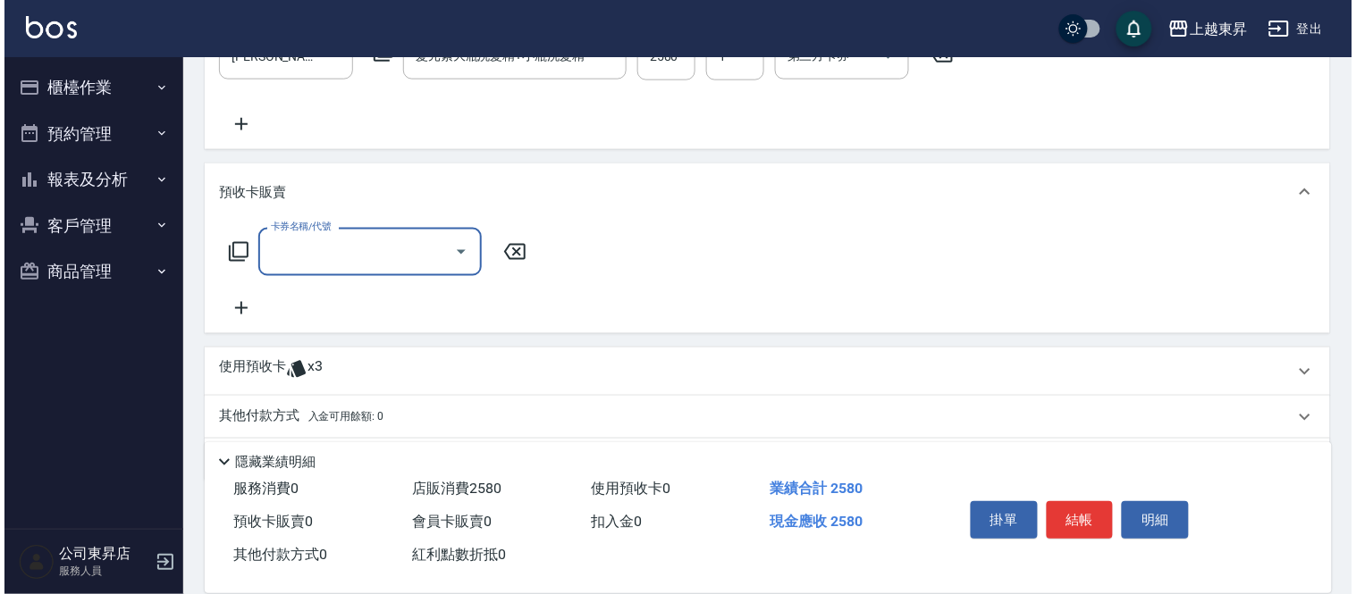
scroll to position [576, 0]
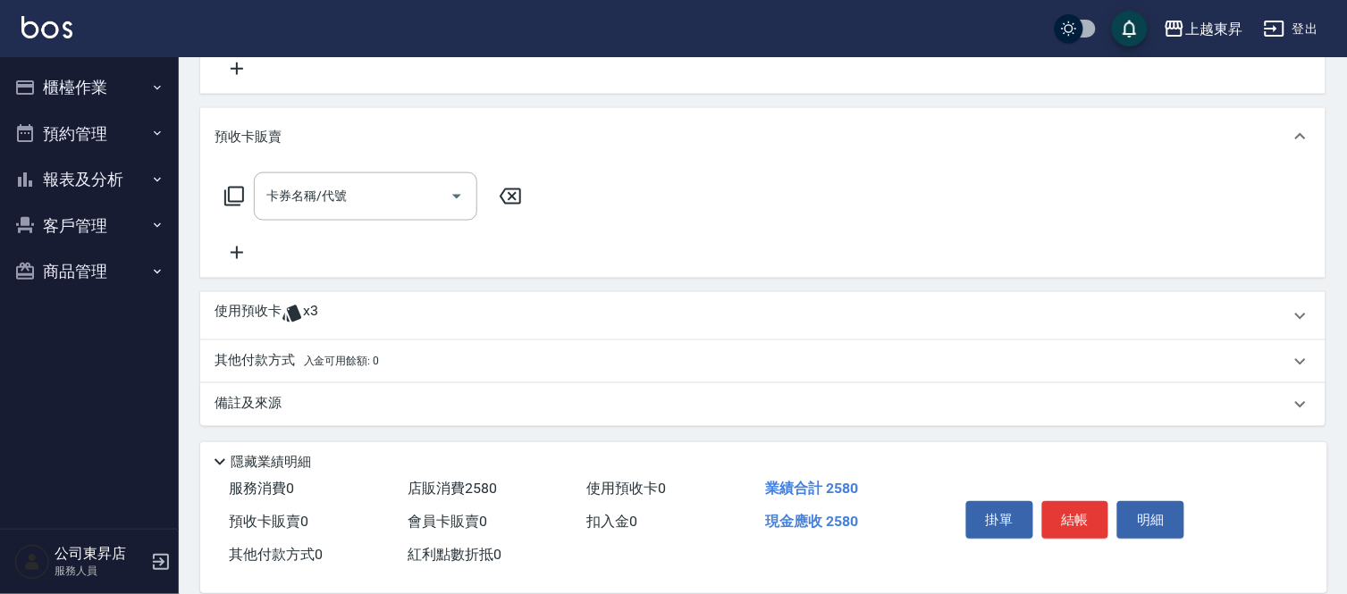
click at [231, 243] on icon at bounding box center [236, 252] width 45 height 21
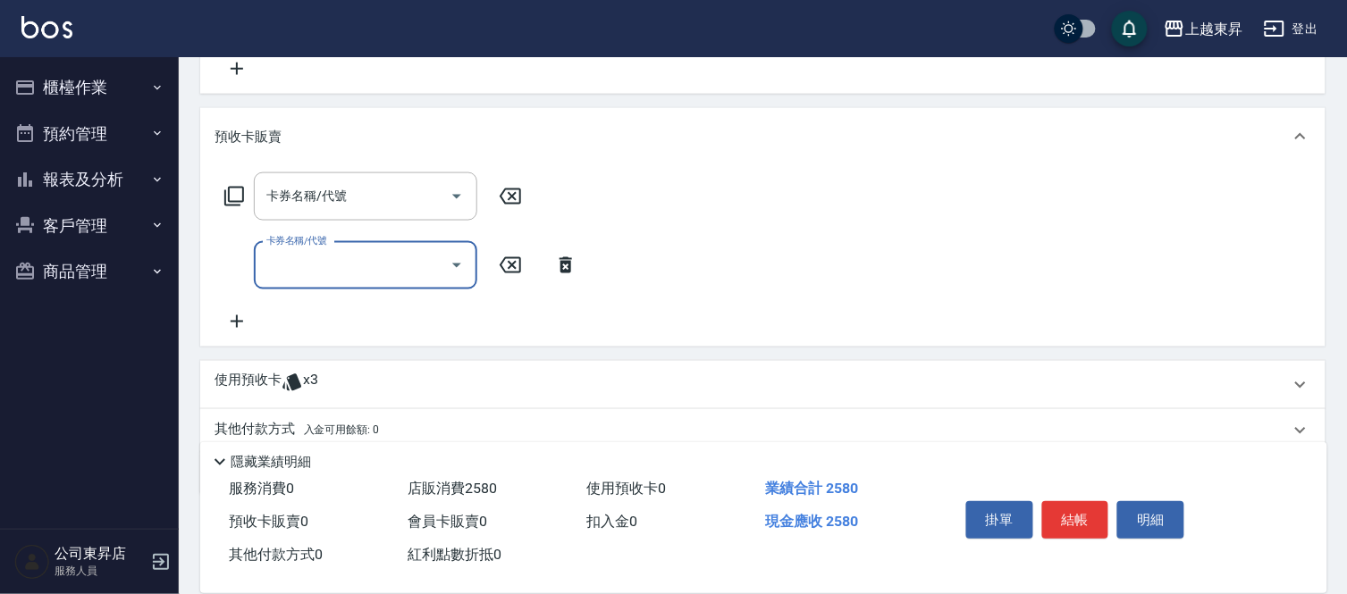
click at [235, 318] on icon at bounding box center [236, 321] width 45 height 21
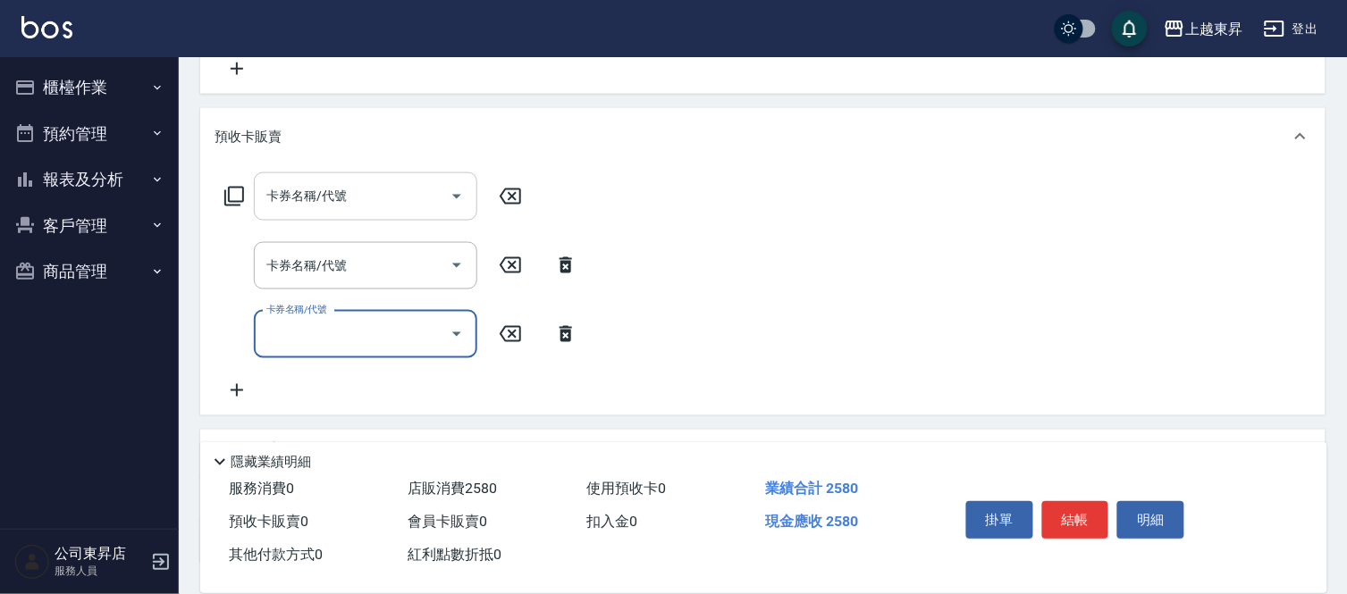
click at [292, 182] on div "卡券名稱/代號 卡券名稱/代號" at bounding box center [365, 195] width 223 height 47
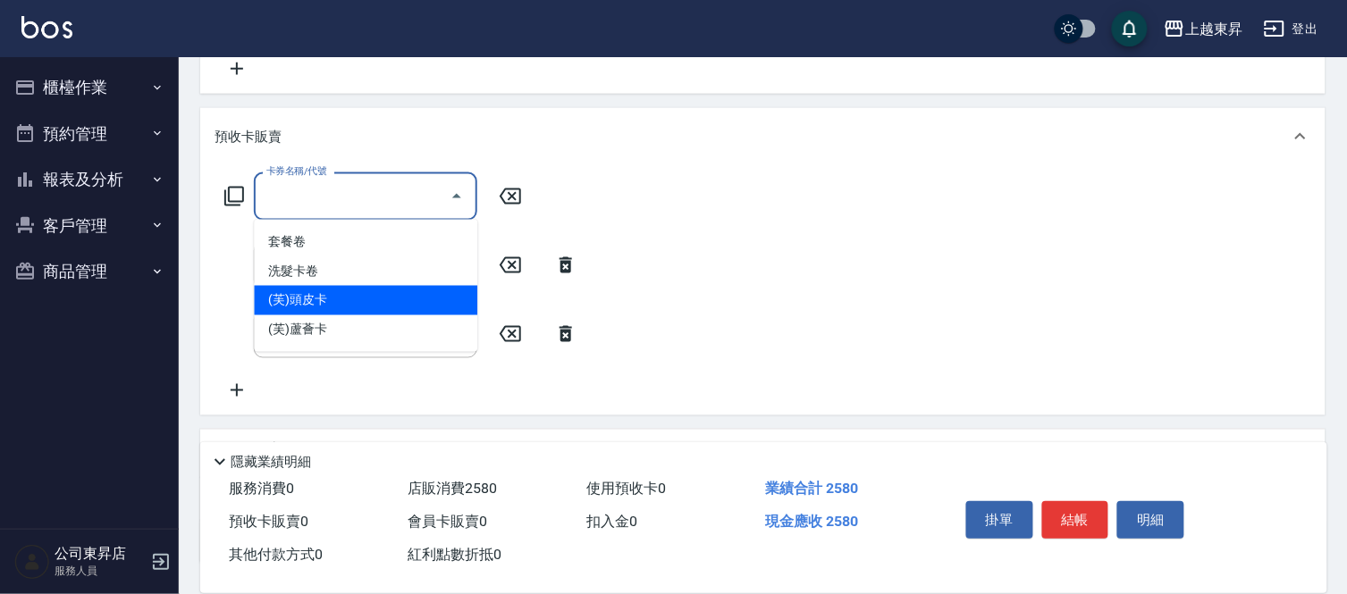
click at [301, 304] on span "(芙)頭皮卡" at bounding box center [365, 300] width 223 height 29
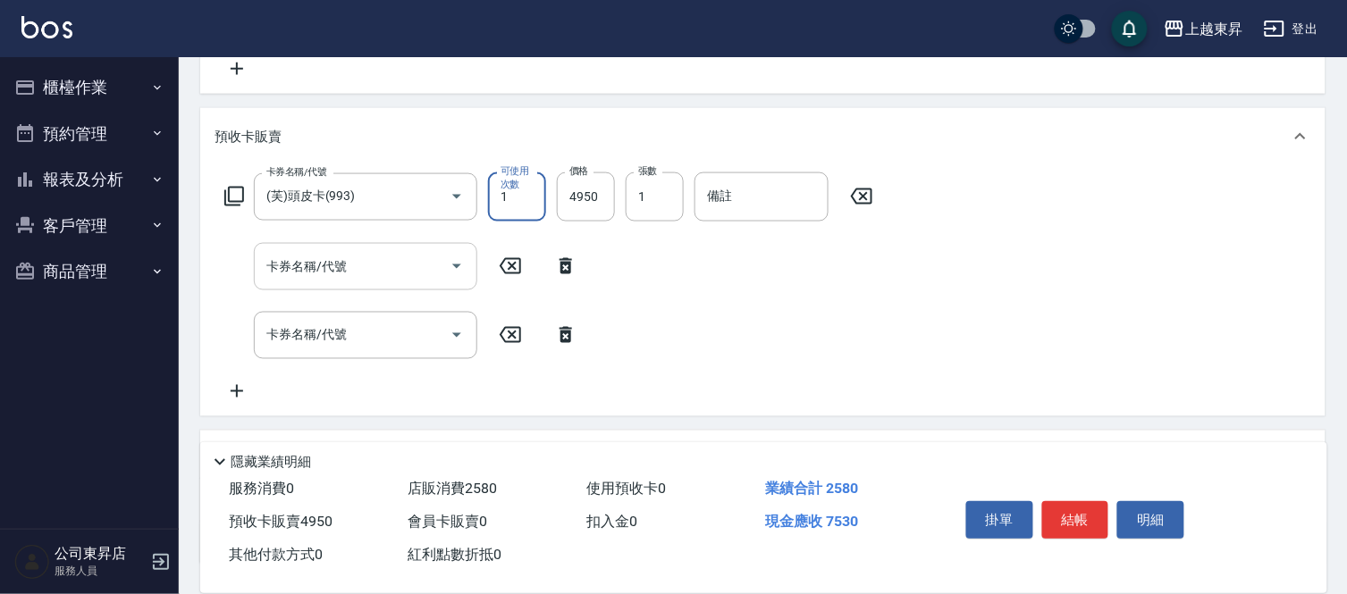
click at [323, 273] on input "卡券名稱/代號" at bounding box center [352, 266] width 181 height 31
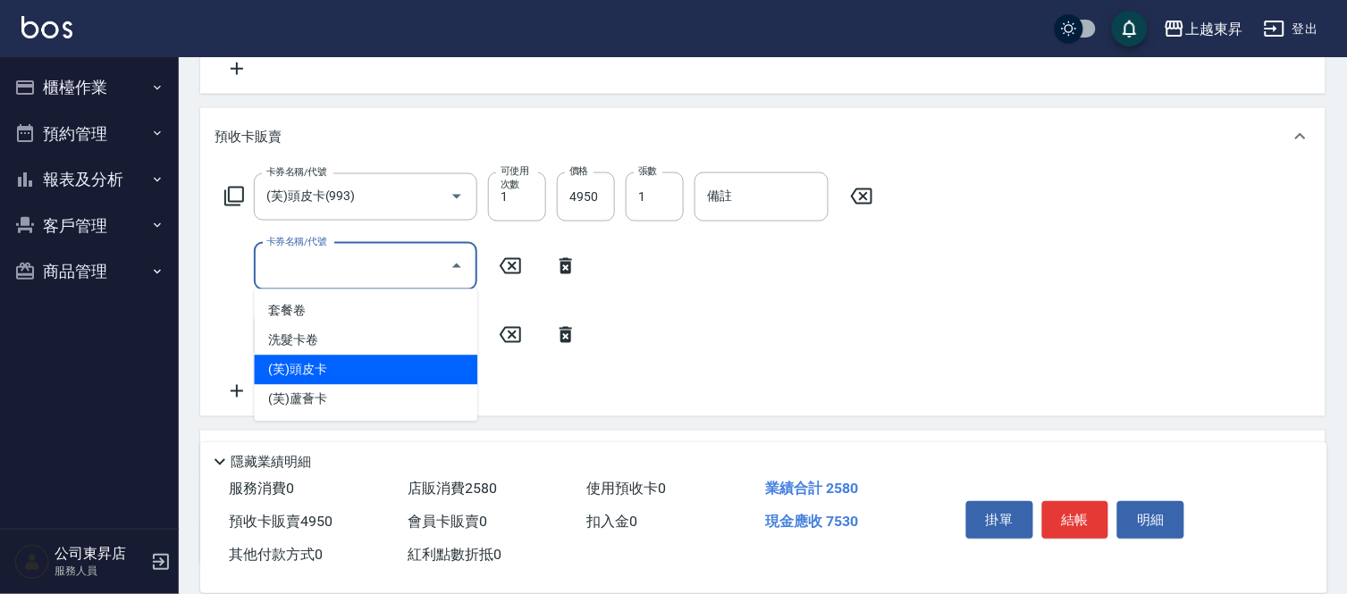
click at [316, 361] on span "(芙)頭皮卡" at bounding box center [365, 370] width 223 height 29
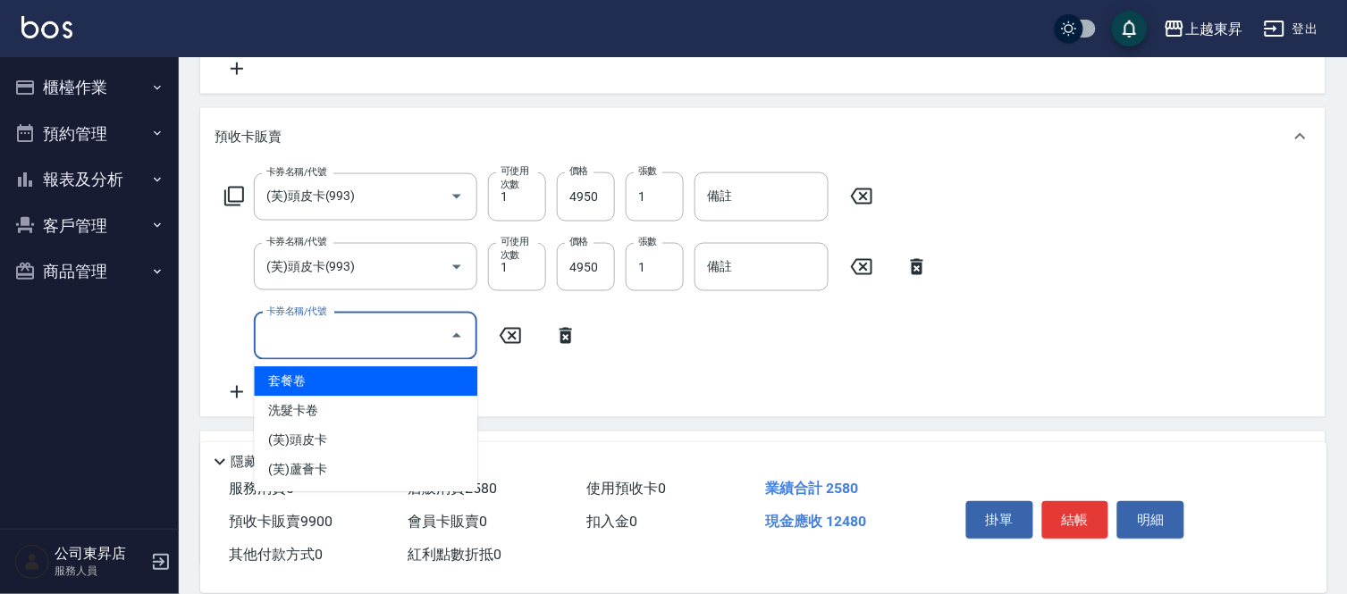
click at [325, 331] on div "卡券名稱/代號 卡券名稱/代號" at bounding box center [365, 336] width 223 height 47
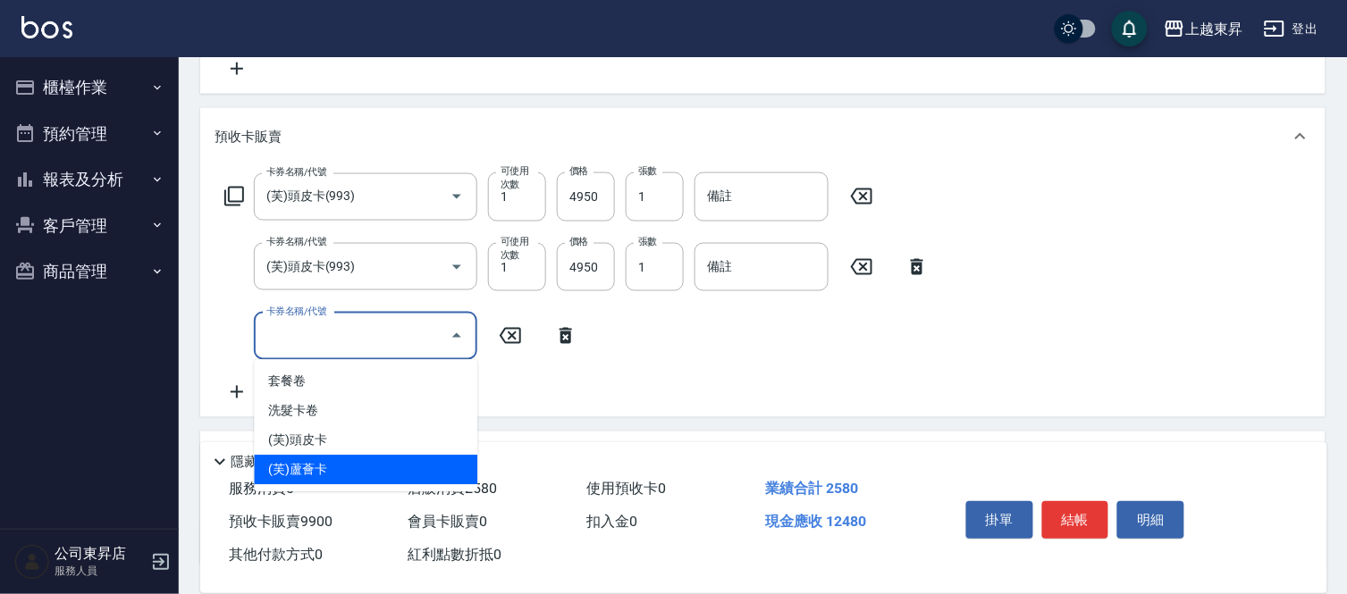
click at [311, 469] on span "(芙)蘆薈卡" at bounding box center [365, 470] width 223 height 29
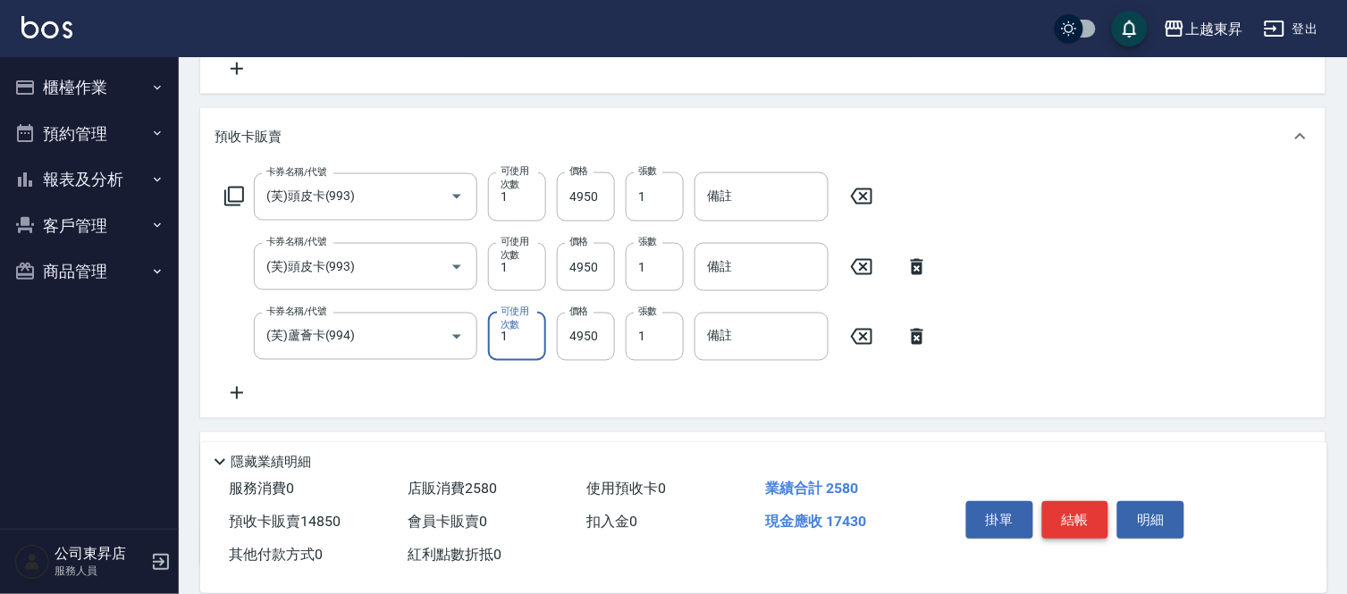
click at [1095, 508] on button "結帳" at bounding box center [1075, 520] width 67 height 38
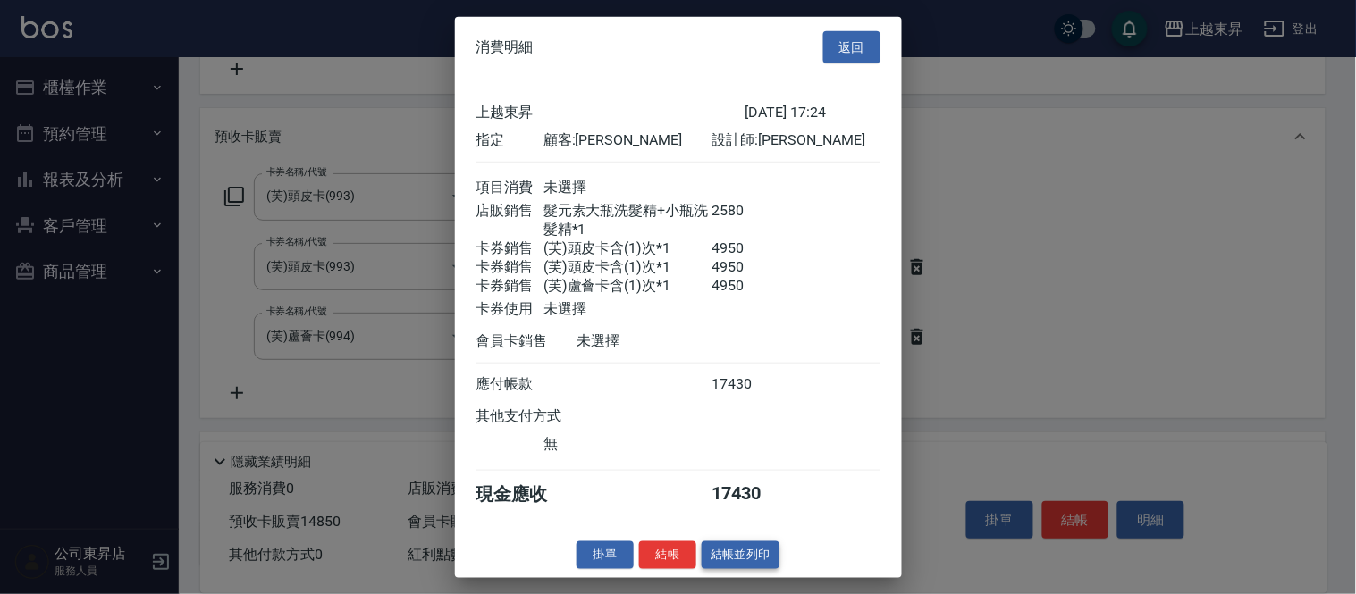
click at [756, 566] on button "結帳並列印" at bounding box center [741, 556] width 78 height 28
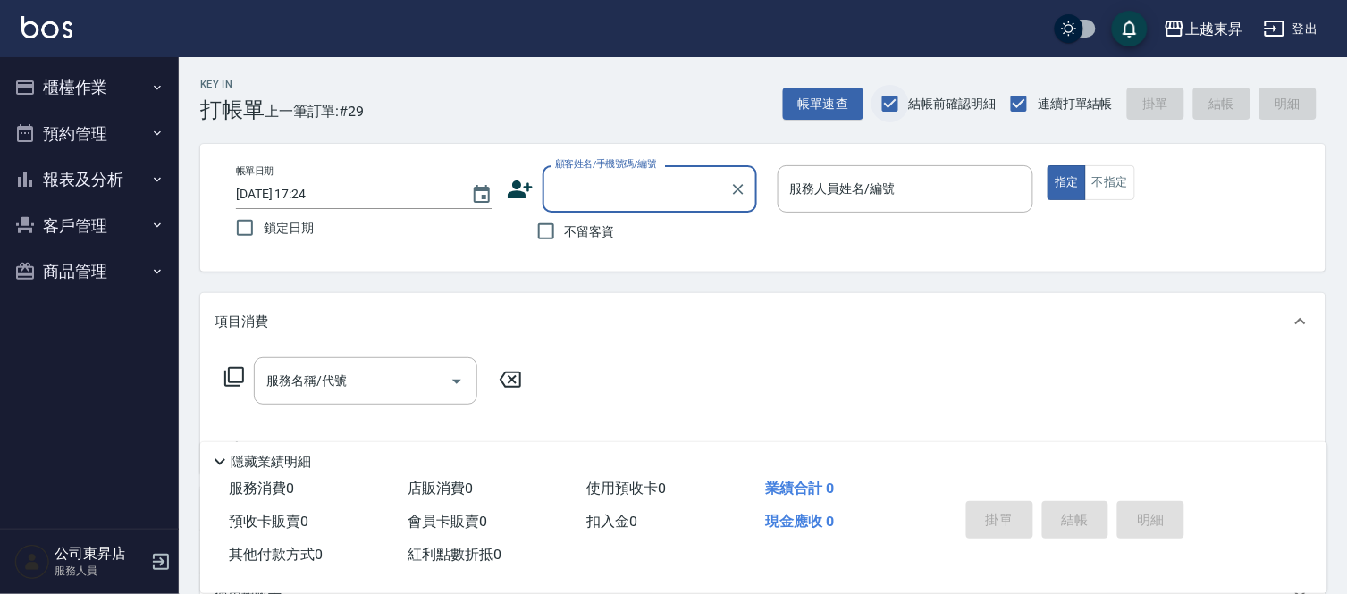
scroll to position [0, 0]
click at [615, 189] on input "顧客姓名/手機號碼/編號" at bounding box center [636, 188] width 172 height 31
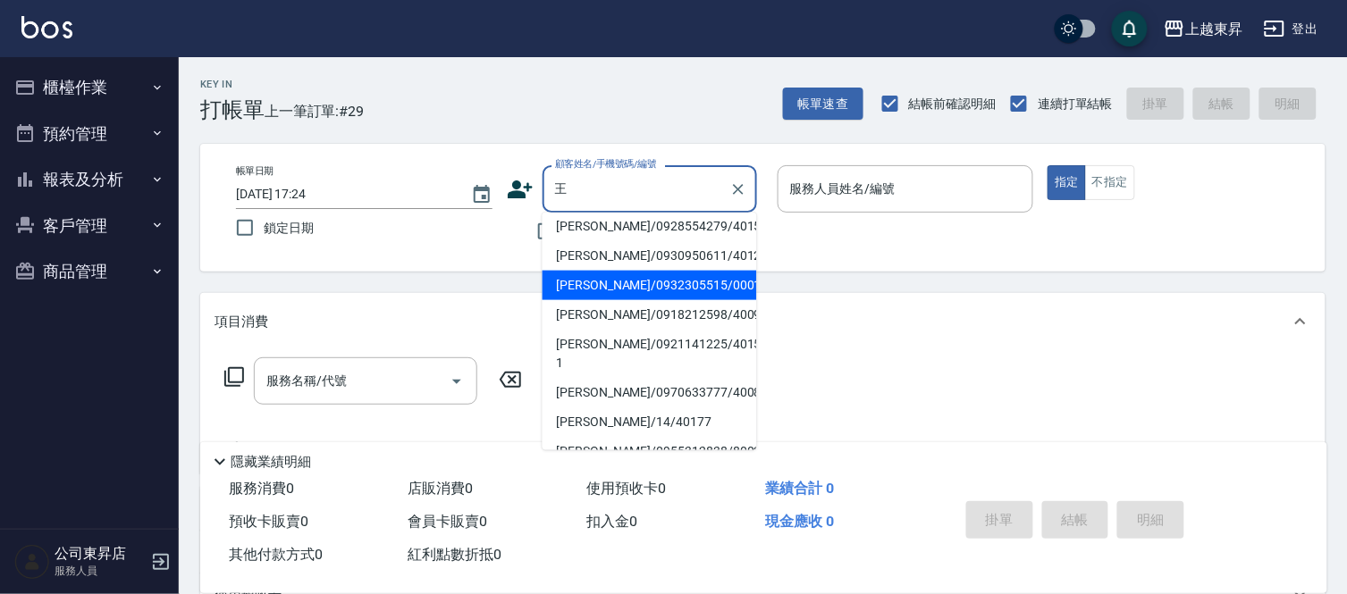
scroll to position [99, 0]
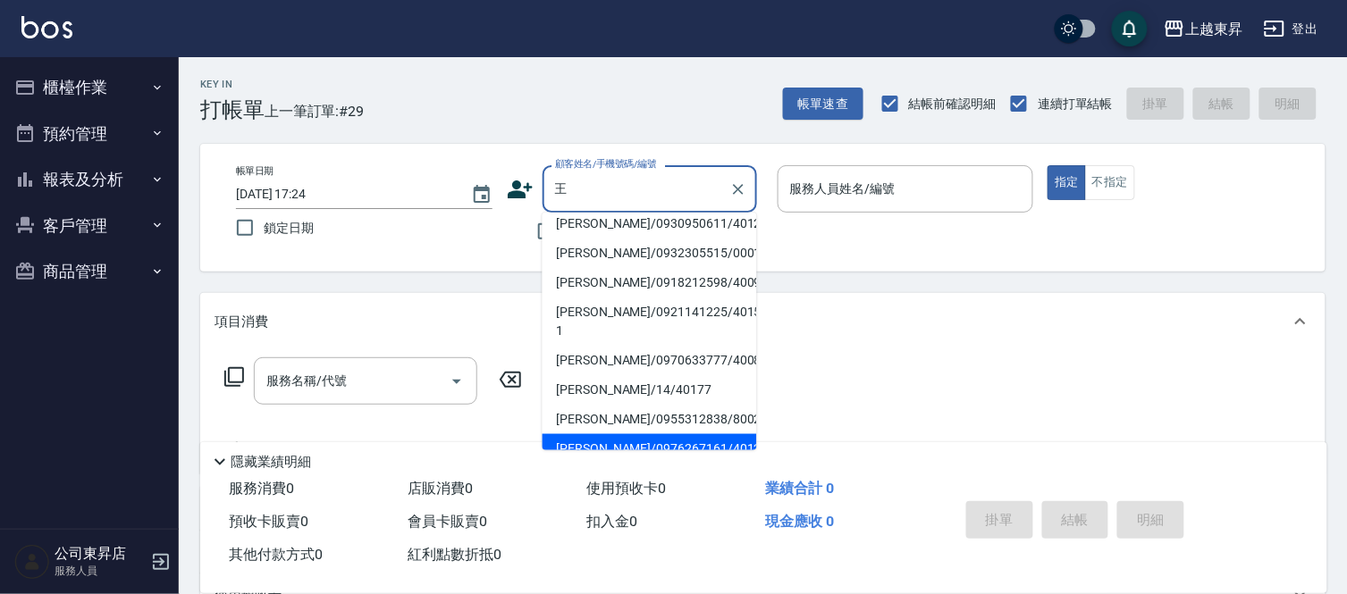
click at [626, 375] on li "[PERSON_NAME]/0970633777/40085" at bounding box center [649, 360] width 214 height 29
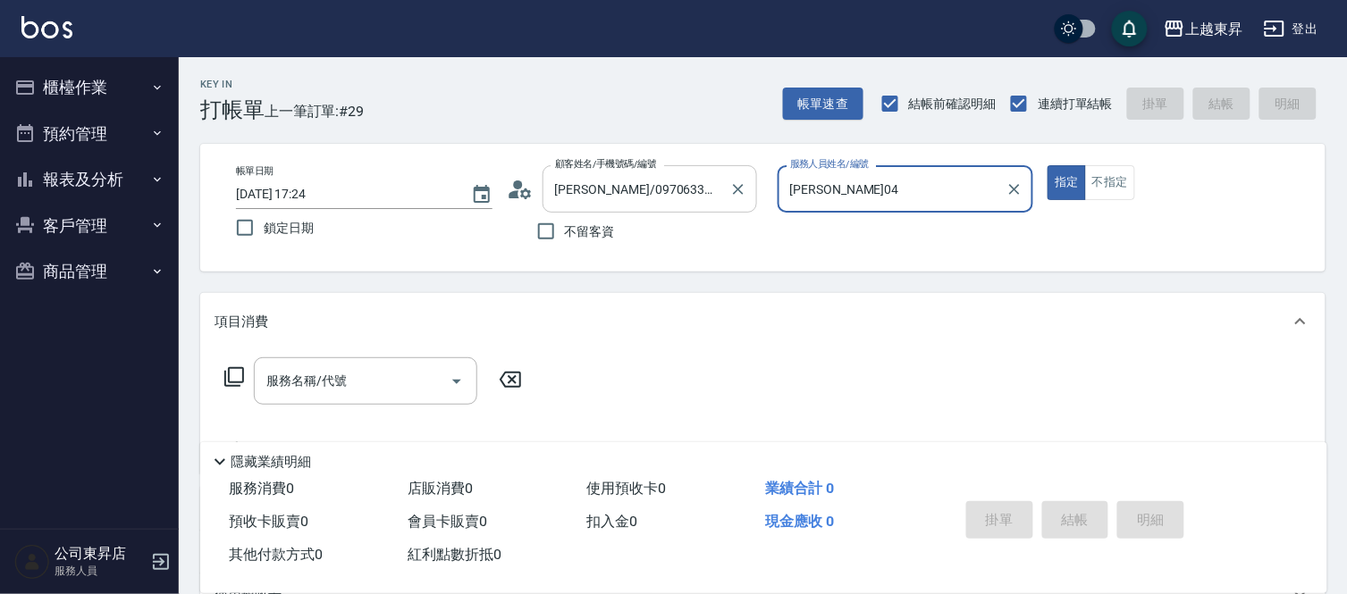
click at [601, 189] on input "[PERSON_NAME]/0970633777/40085" at bounding box center [636, 188] width 172 height 31
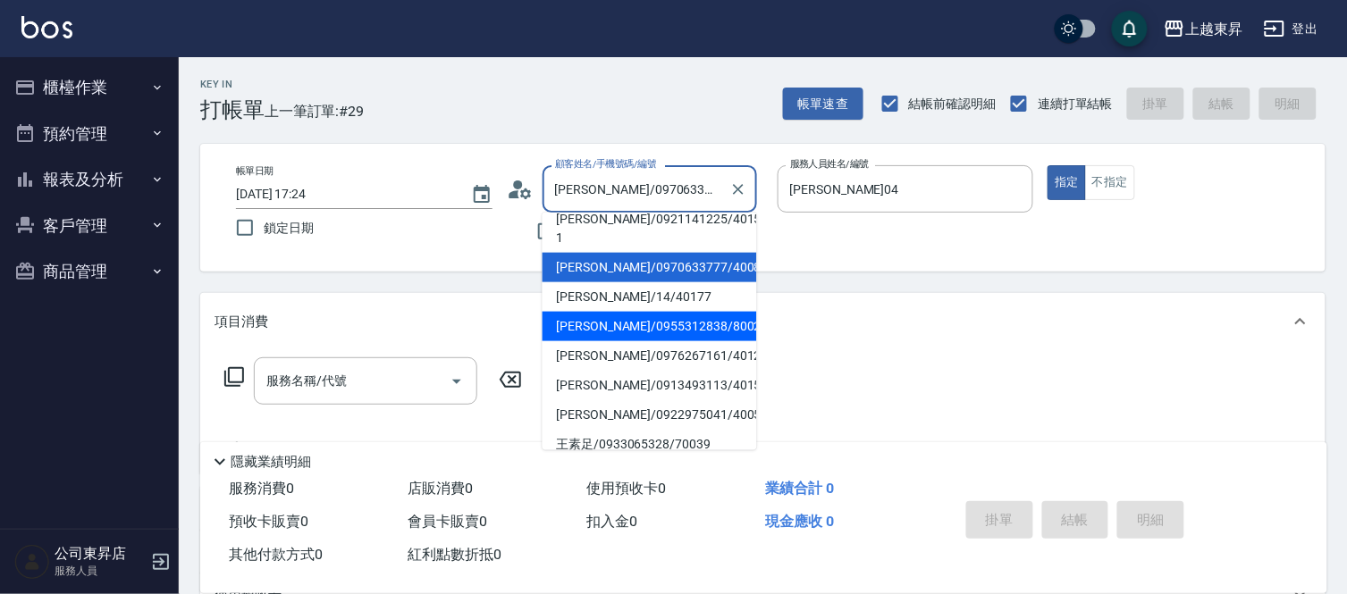
scroll to position [203, 0]
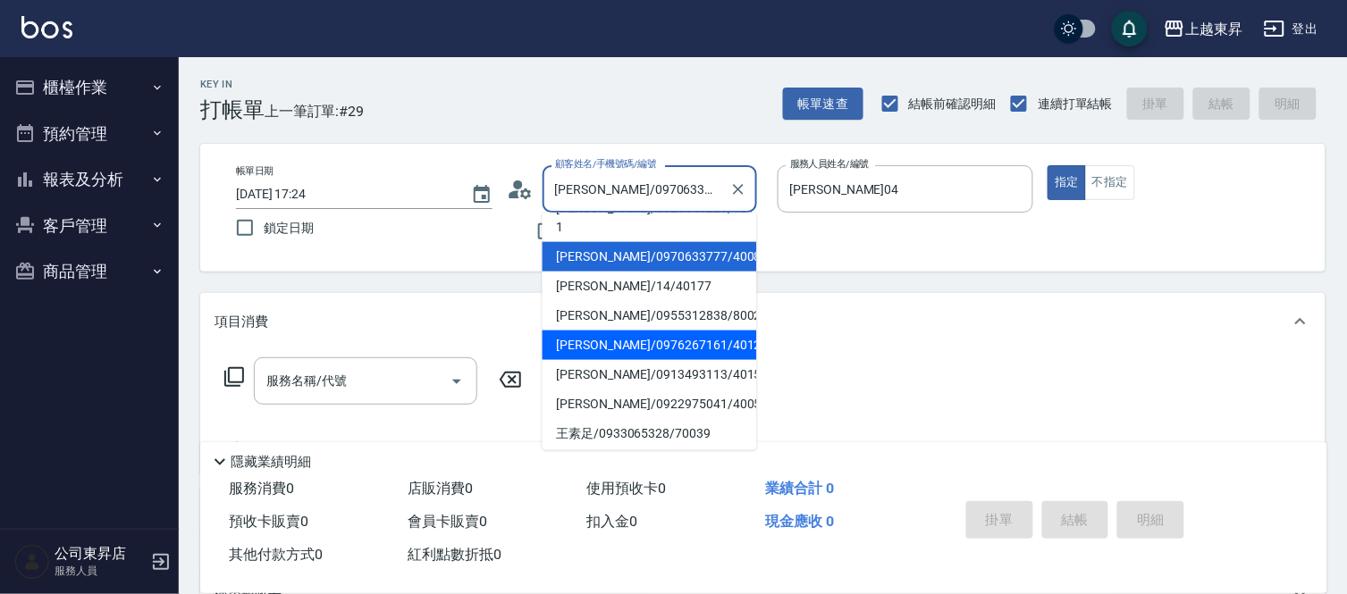
click at [601, 335] on li "[PERSON_NAME]/0976267161/40128" at bounding box center [649, 345] width 214 height 29
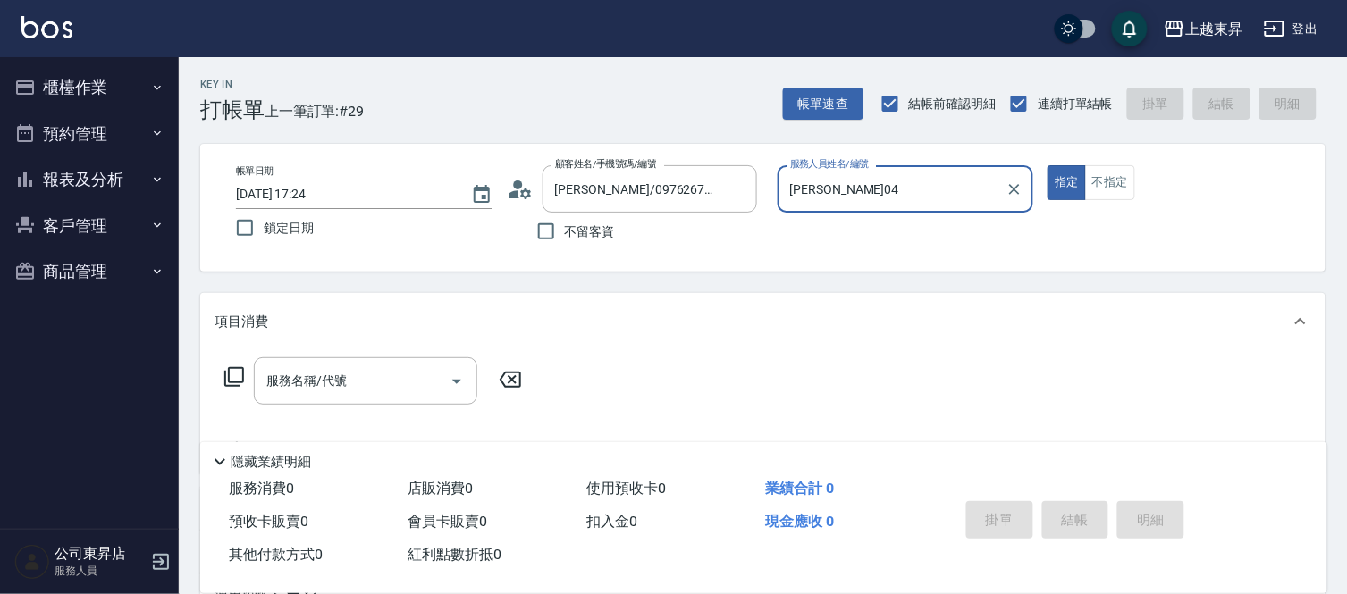
scroll to position [281, 0]
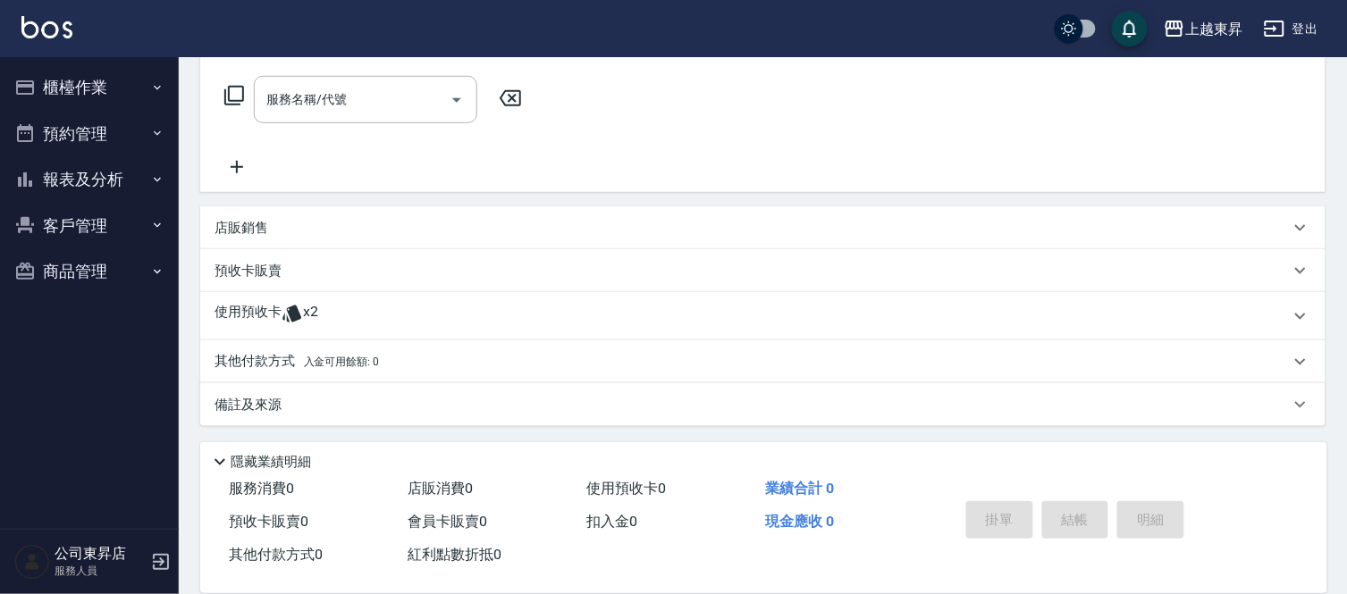
click at [277, 271] on p "預收卡販賣" at bounding box center [247, 271] width 67 height 19
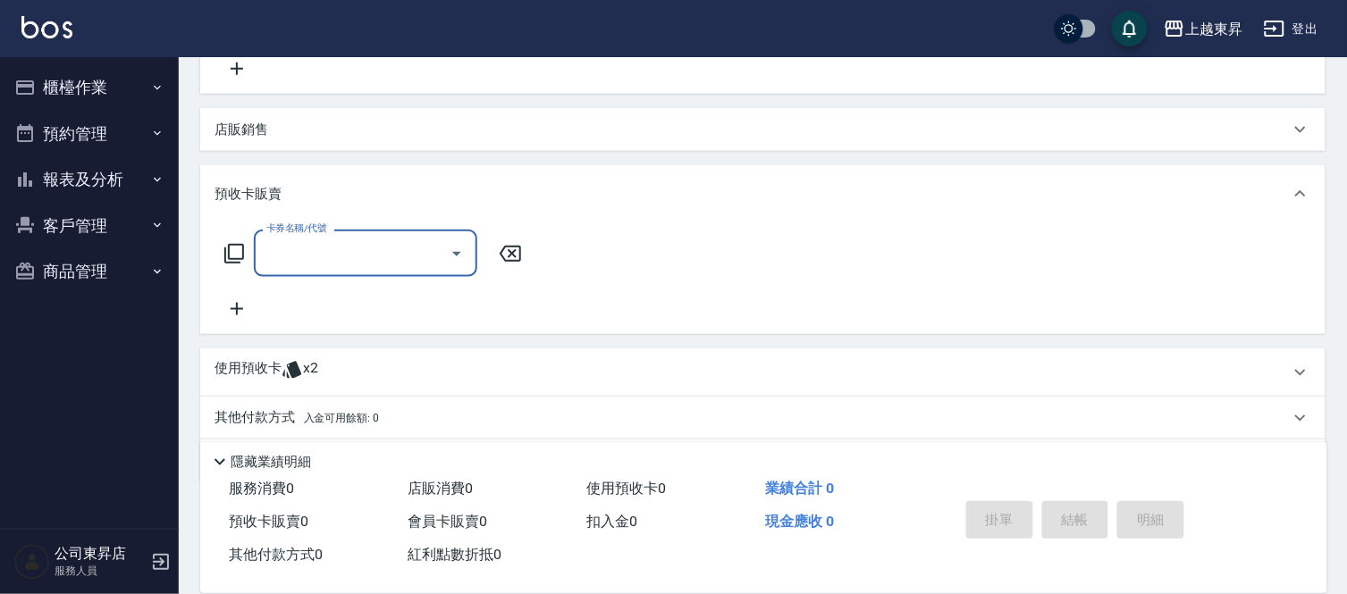
scroll to position [381, 0]
click at [234, 300] on icon at bounding box center [236, 308] width 45 height 21
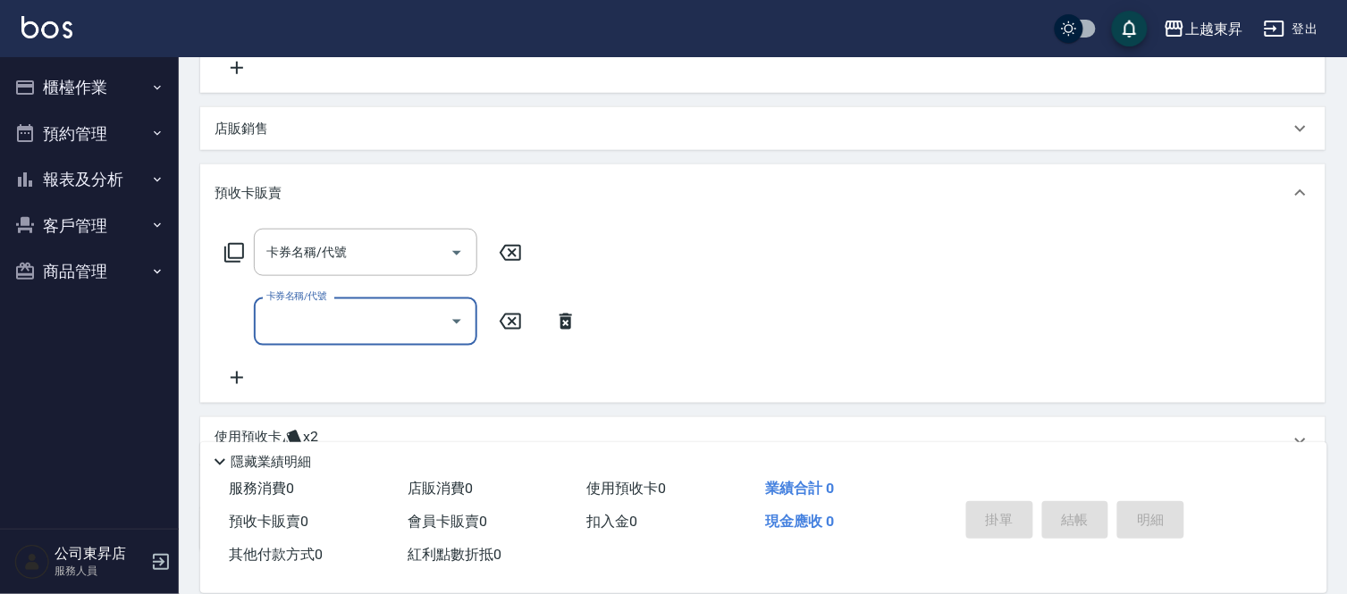
click at [245, 375] on icon at bounding box center [236, 377] width 45 height 21
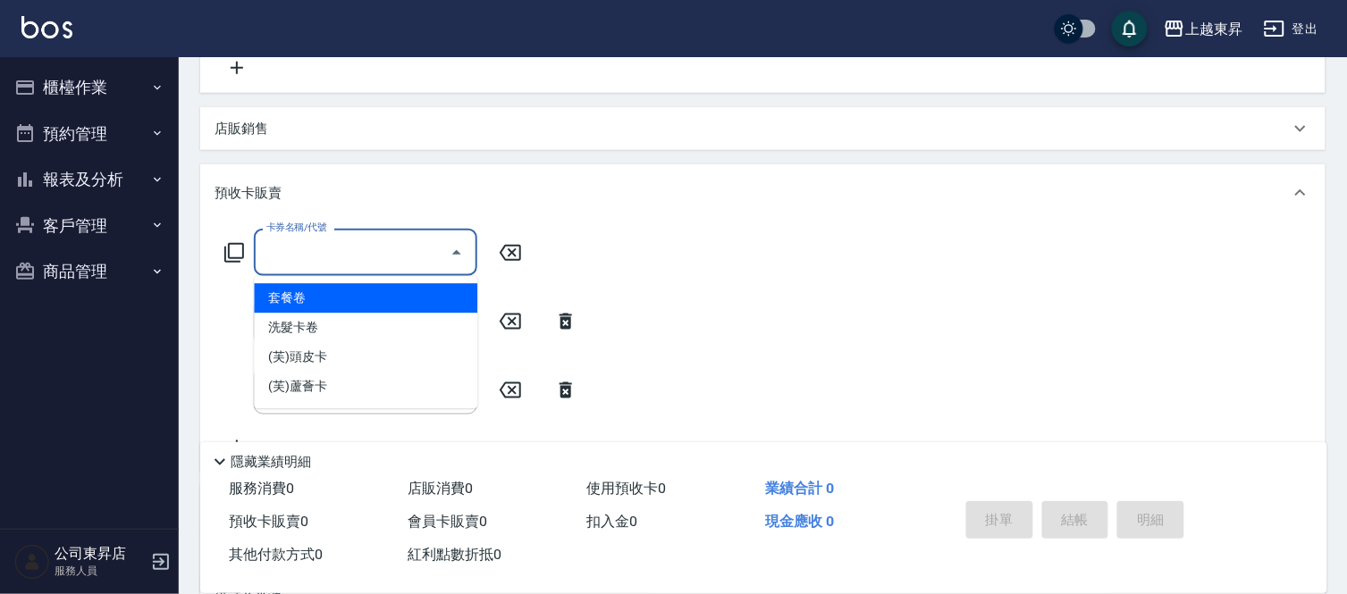
click at [298, 259] on input "卡券名稱/代號" at bounding box center [352, 252] width 181 height 31
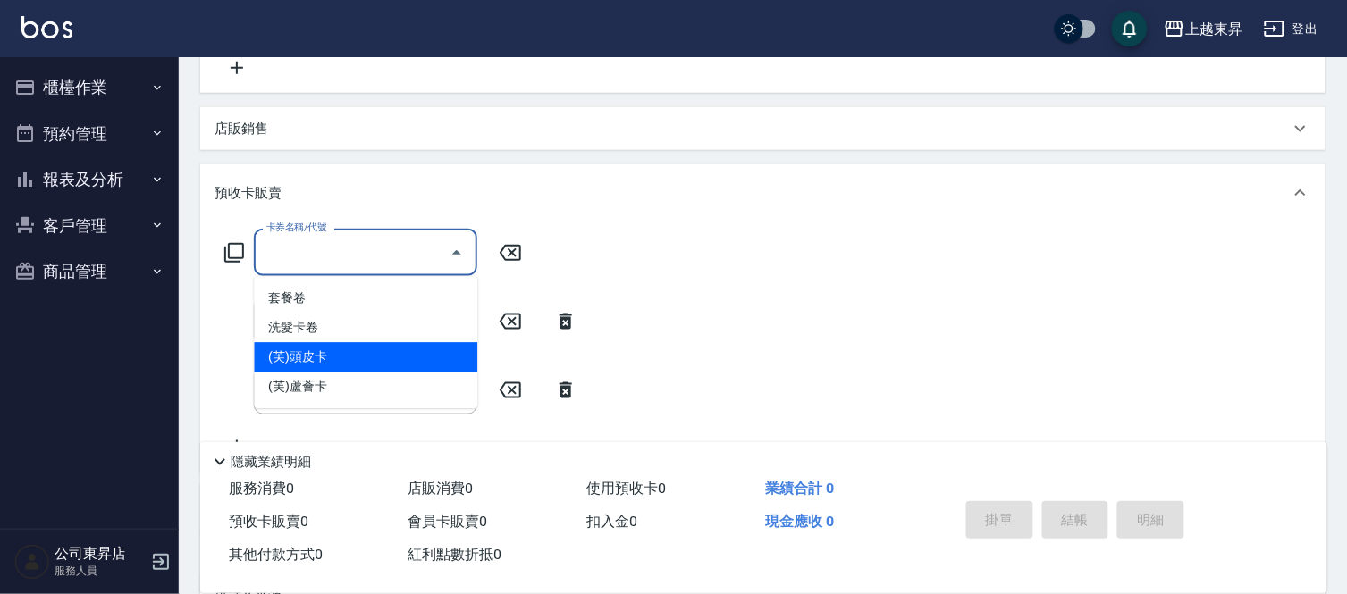
click at [305, 353] on span "(芙)頭皮卡" at bounding box center [365, 357] width 223 height 29
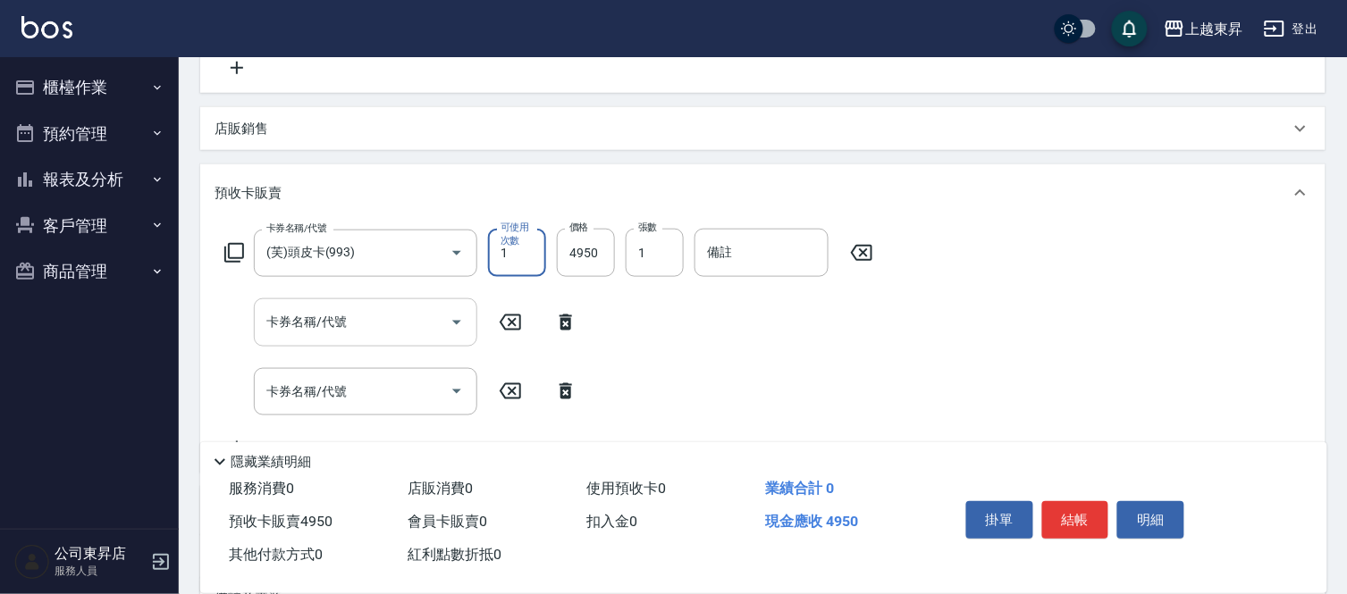
click at [314, 314] on div "卡券名稱/代號 卡券名稱/代號" at bounding box center [365, 321] width 223 height 47
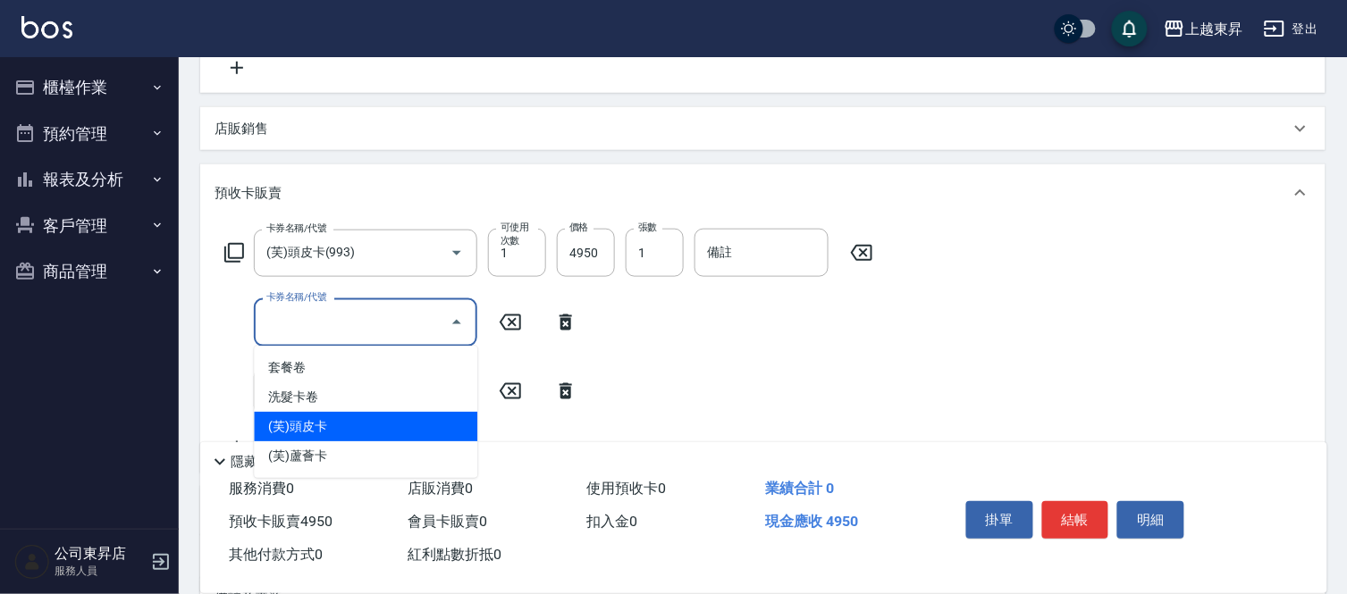
click at [299, 422] on span "(芙)頭皮卡" at bounding box center [365, 426] width 223 height 29
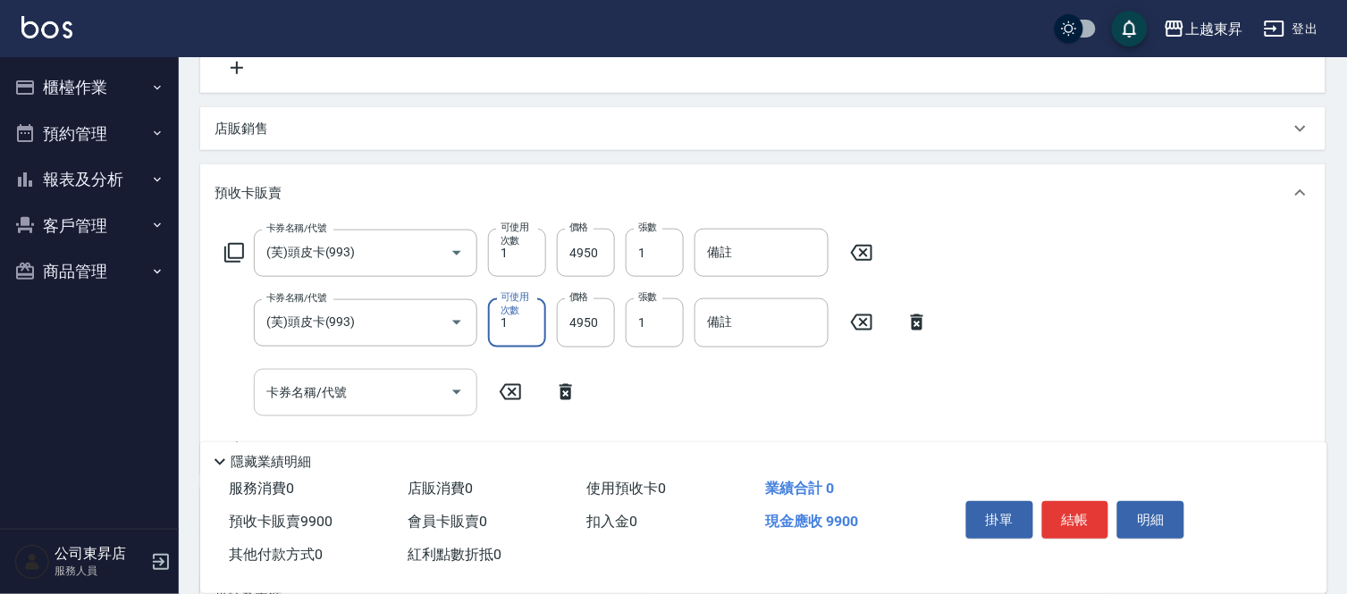
click at [304, 391] on div "卡券名稱/代號 卡券名稱/代號" at bounding box center [365, 392] width 223 height 47
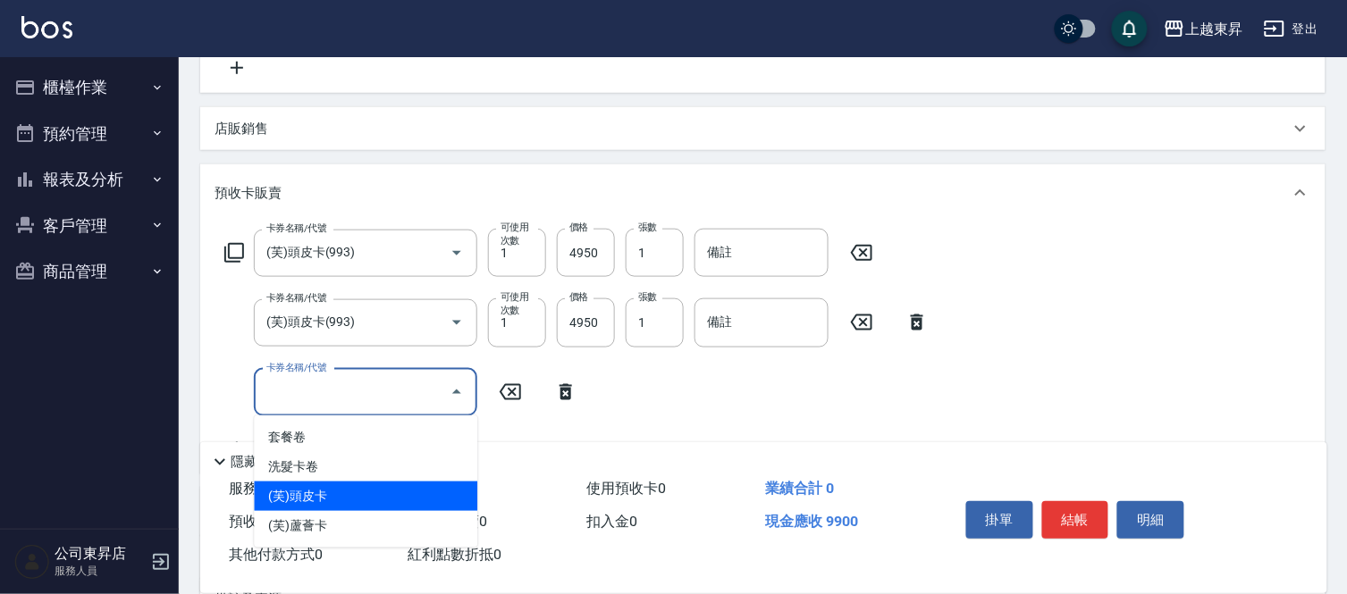
click at [317, 490] on span "(芙)頭皮卡" at bounding box center [365, 496] width 223 height 29
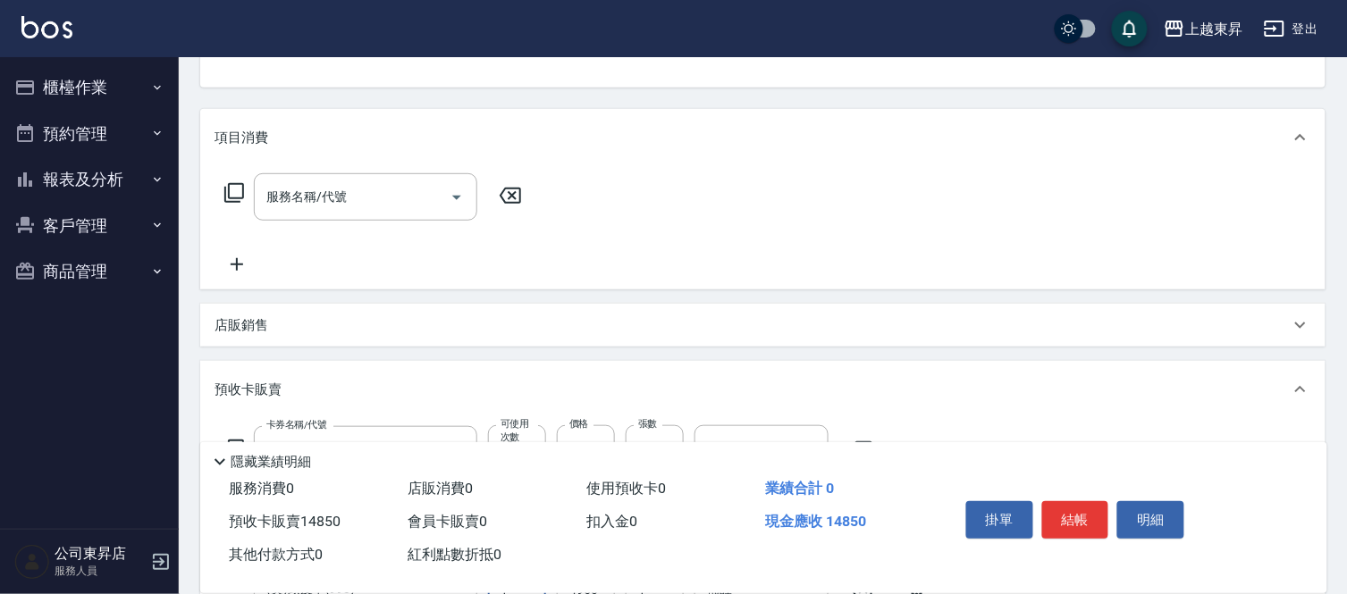
scroll to position [182, 0]
click at [289, 197] on div "服務名稱/代號 服務名稱/代號" at bounding box center [365, 198] width 223 height 47
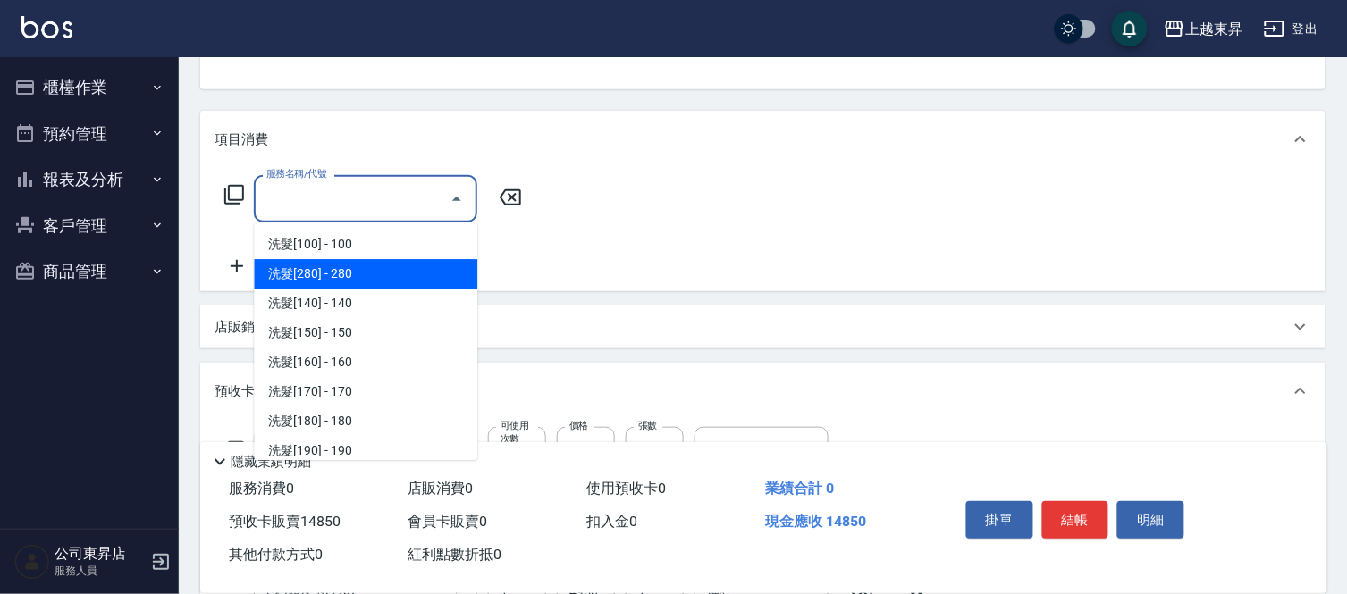
click at [310, 271] on span "洗髮[280] - 280" at bounding box center [365, 273] width 223 height 29
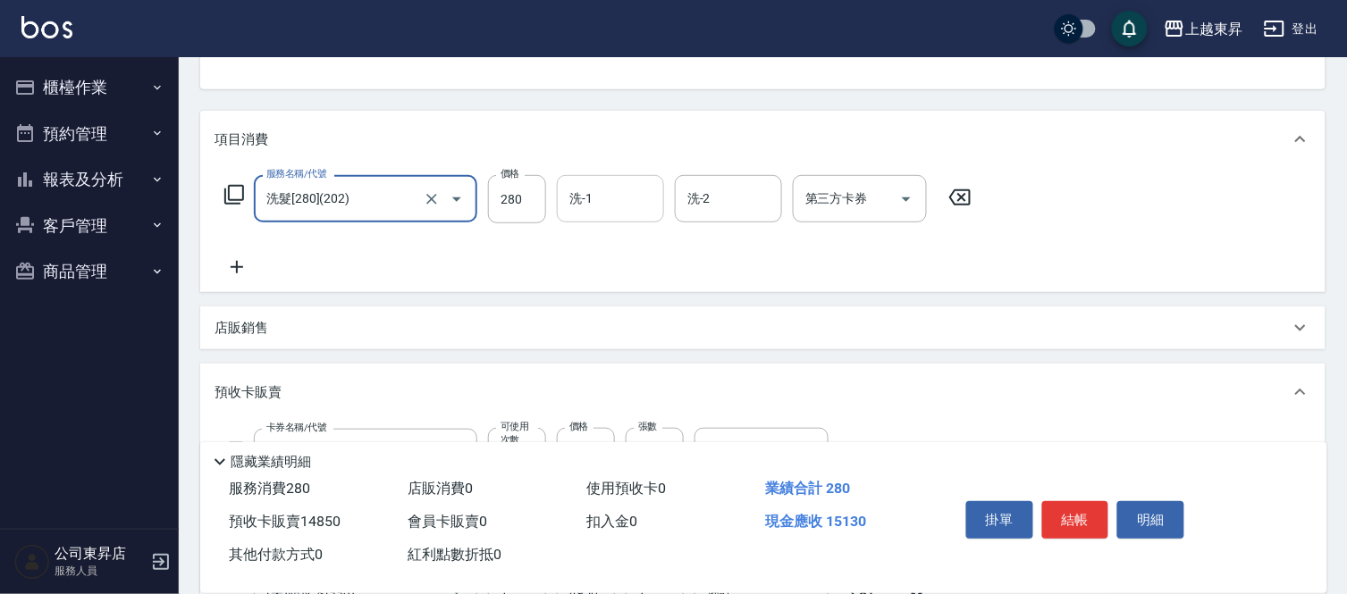
click at [592, 199] on input "洗-1" at bounding box center [610, 198] width 91 height 31
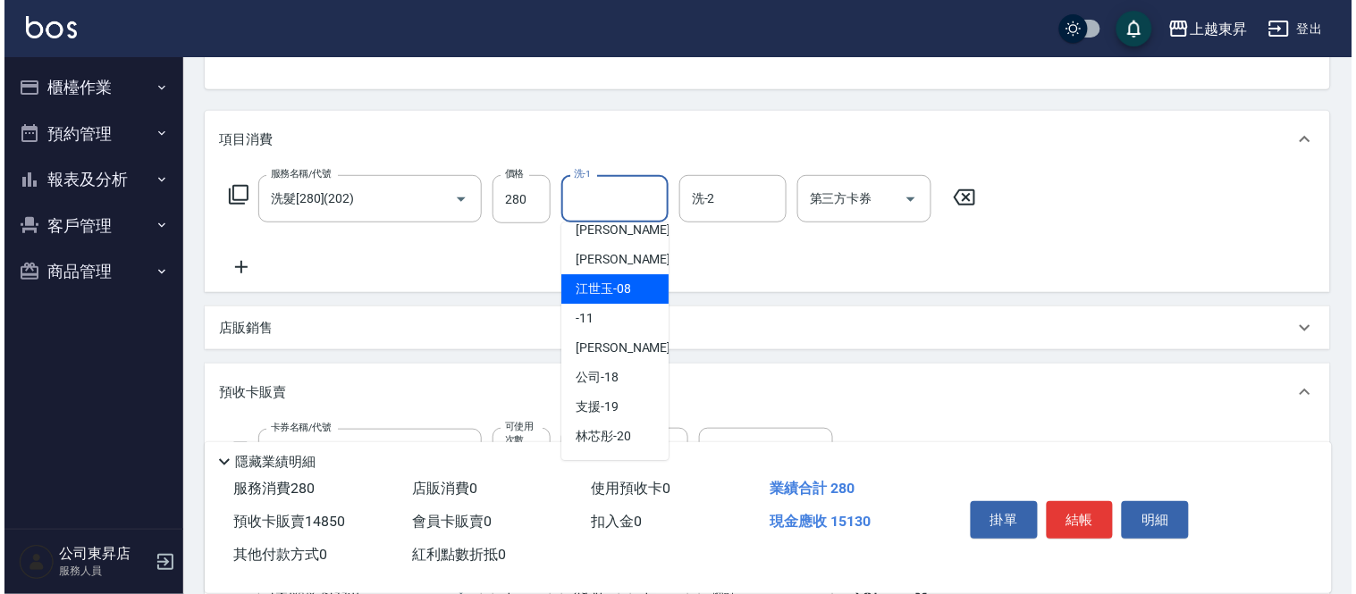
scroll to position [198, 0]
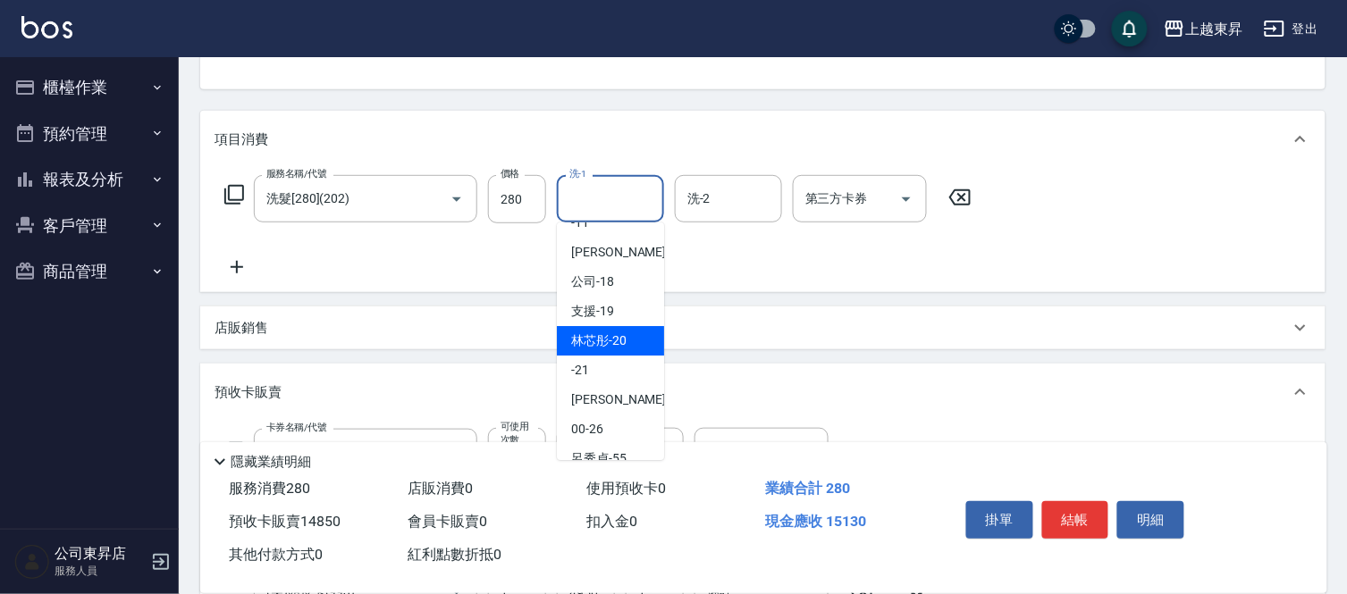
click at [611, 338] on span "林芯彤 -20" at bounding box center [598, 341] width 55 height 19
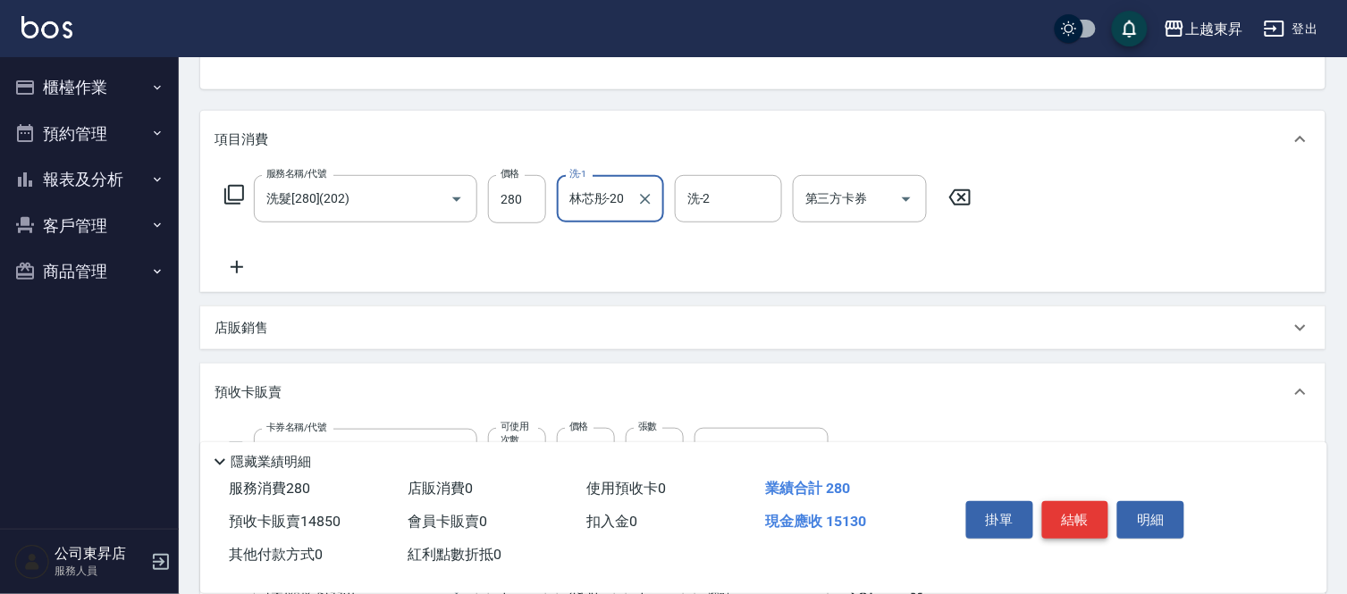
click at [1075, 518] on button "結帳" at bounding box center [1075, 520] width 67 height 38
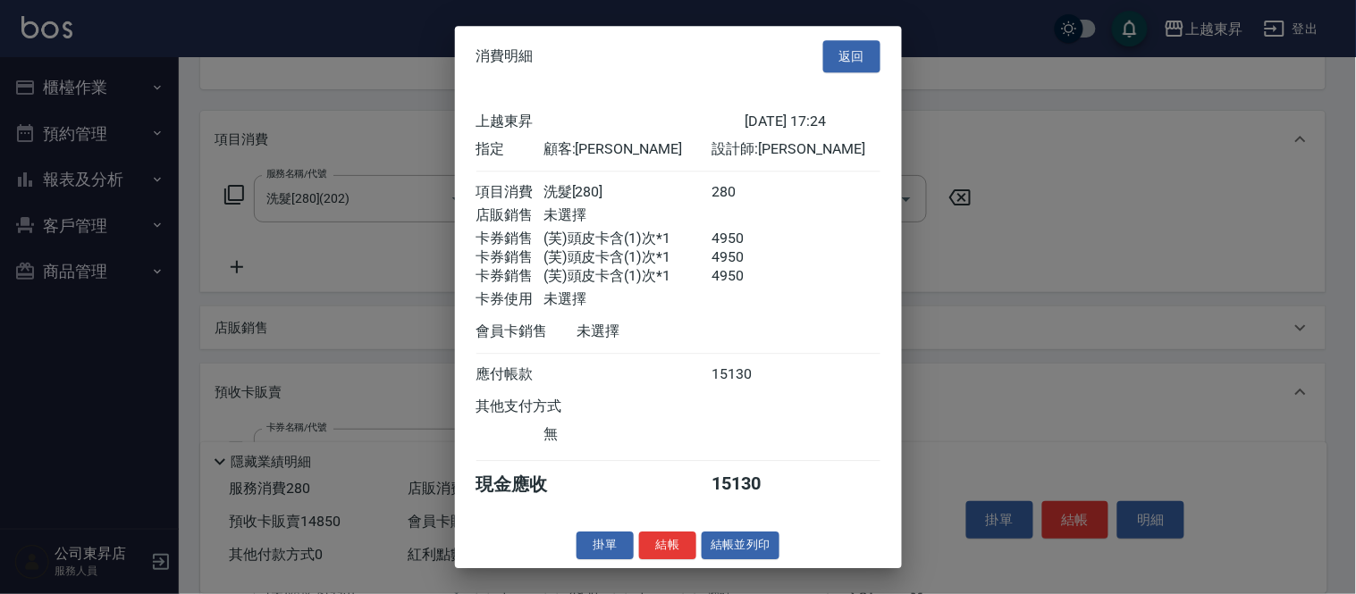
click at [780, 550] on div "掛單 結帳 結帳並列印" at bounding box center [678, 546] width 447 height 28
click at [735, 558] on button "結帳並列印" at bounding box center [741, 546] width 78 height 28
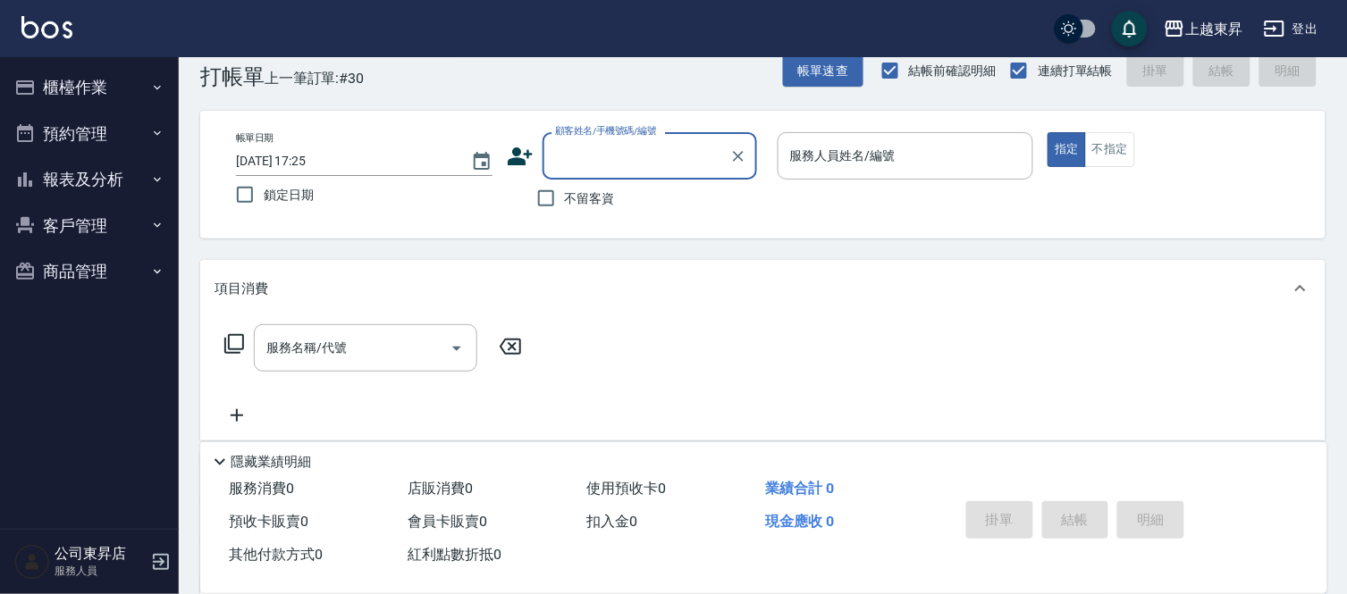
scroll to position [0, 0]
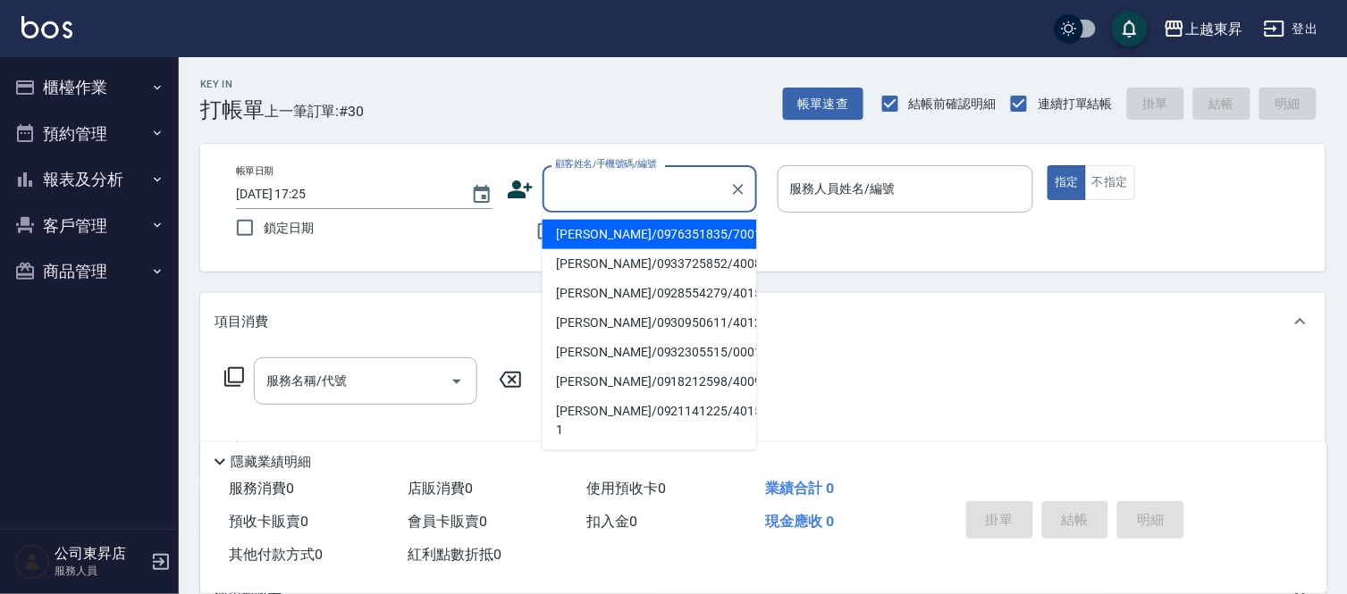
click at [579, 189] on input "顧客姓名/手機號碼/編號" at bounding box center [636, 188] width 172 height 31
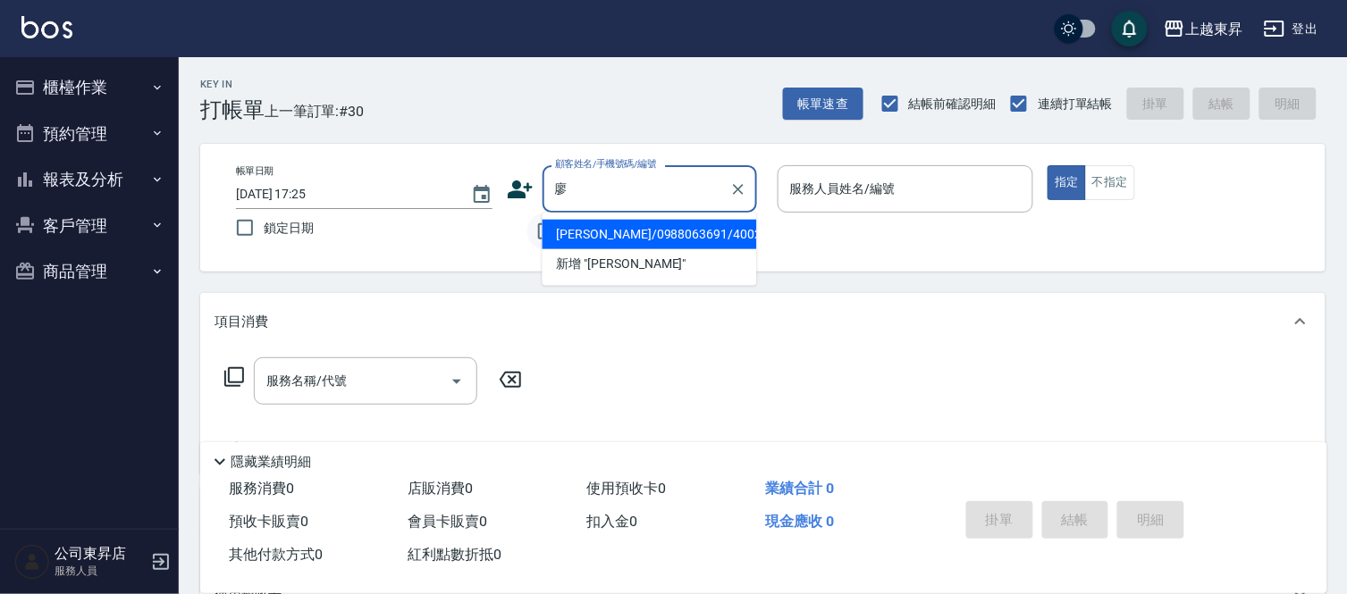
click at [576, 238] on li "[PERSON_NAME]/0988063691/40024" at bounding box center [649, 234] width 214 height 29
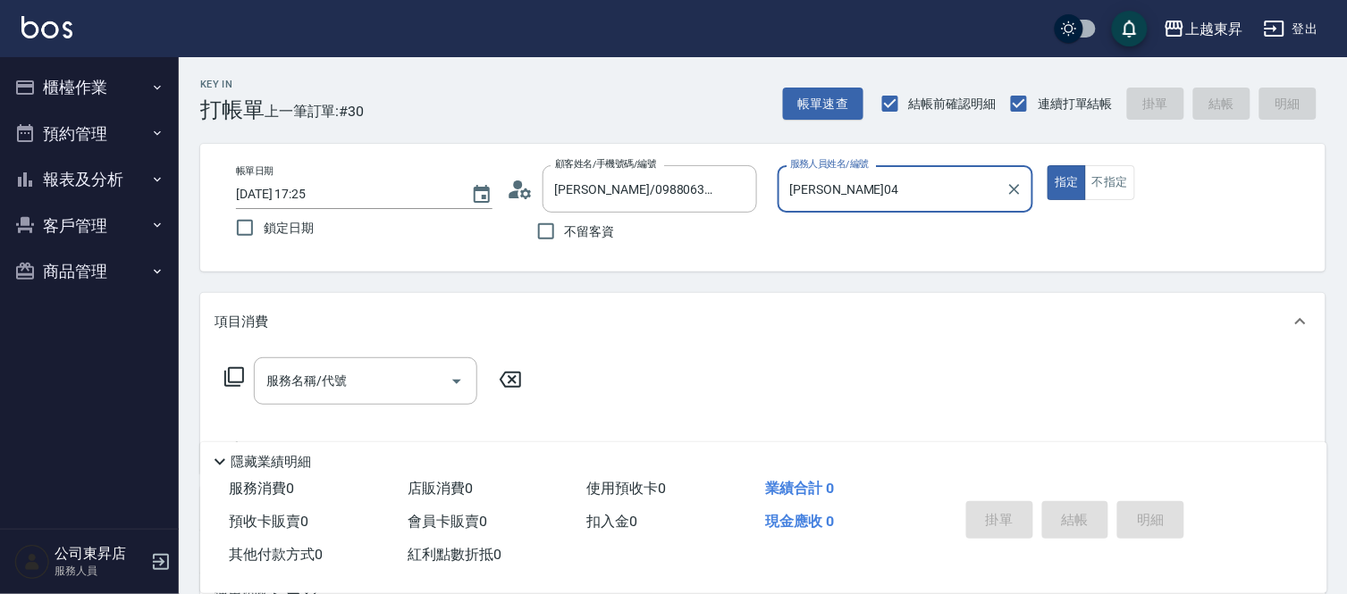
click at [301, 384] on div "服務名稱/代號 服務名稱/代號" at bounding box center [365, 380] width 223 height 47
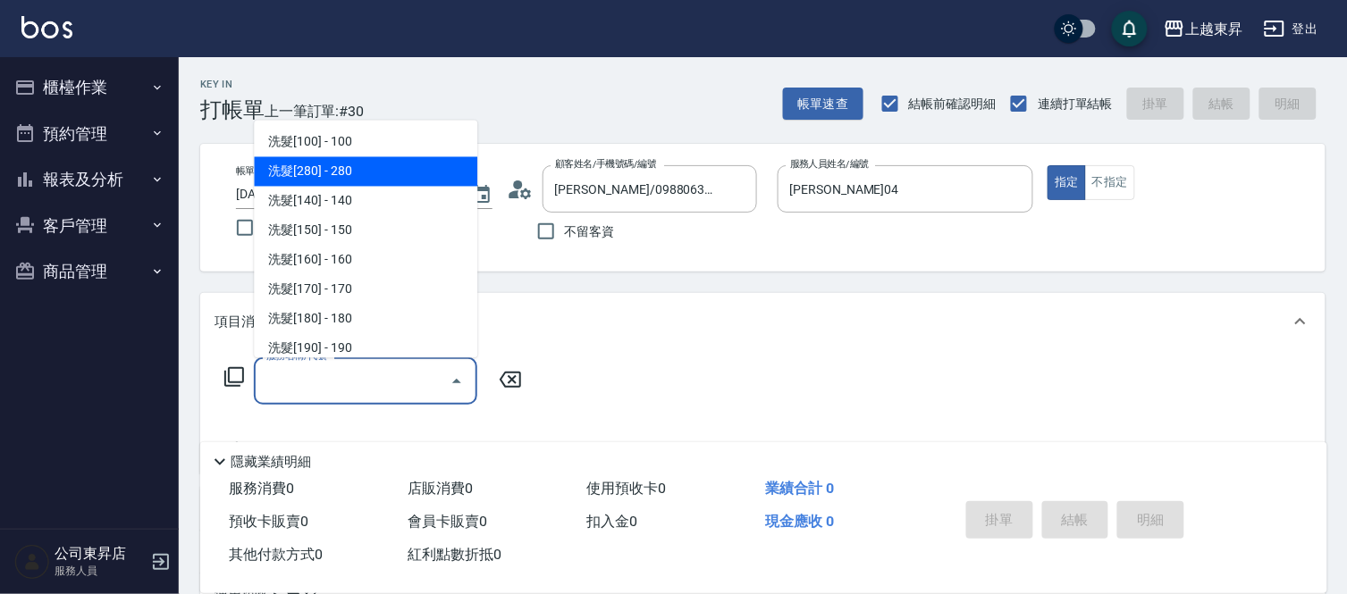
click at [316, 172] on span "洗髮[280] - 280" at bounding box center [365, 171] width 223 height 29
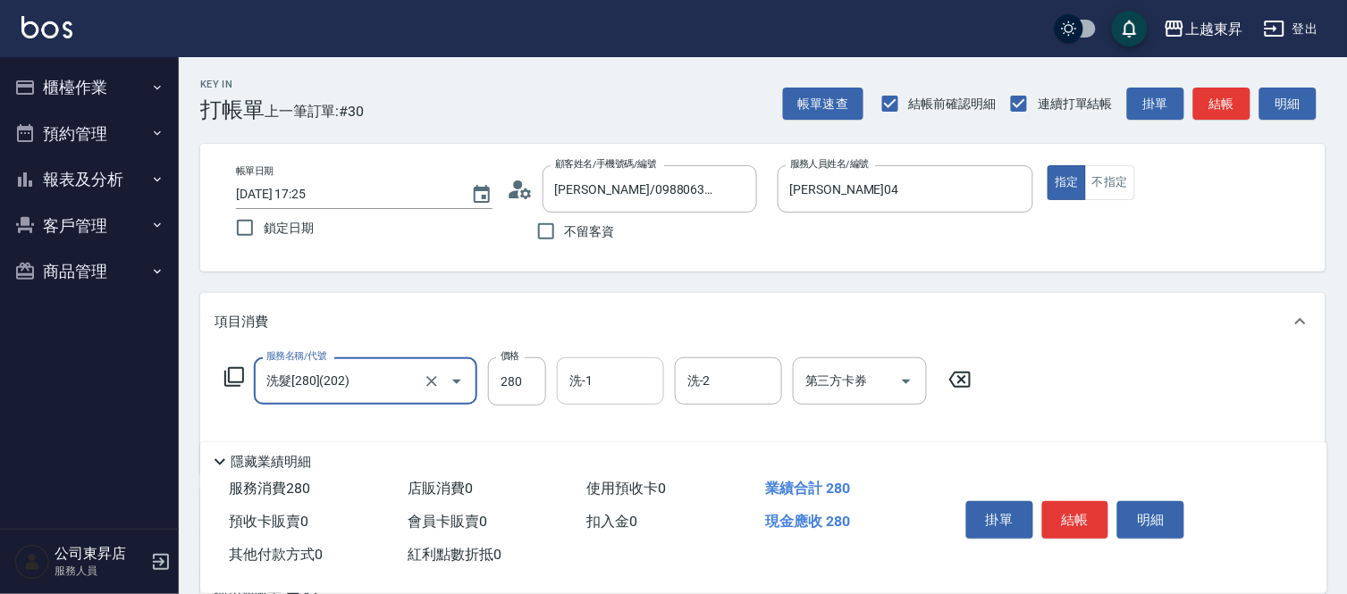
click at [613, 380] on input "洗-1" at bounding box center [610, 381] width 91 height 31
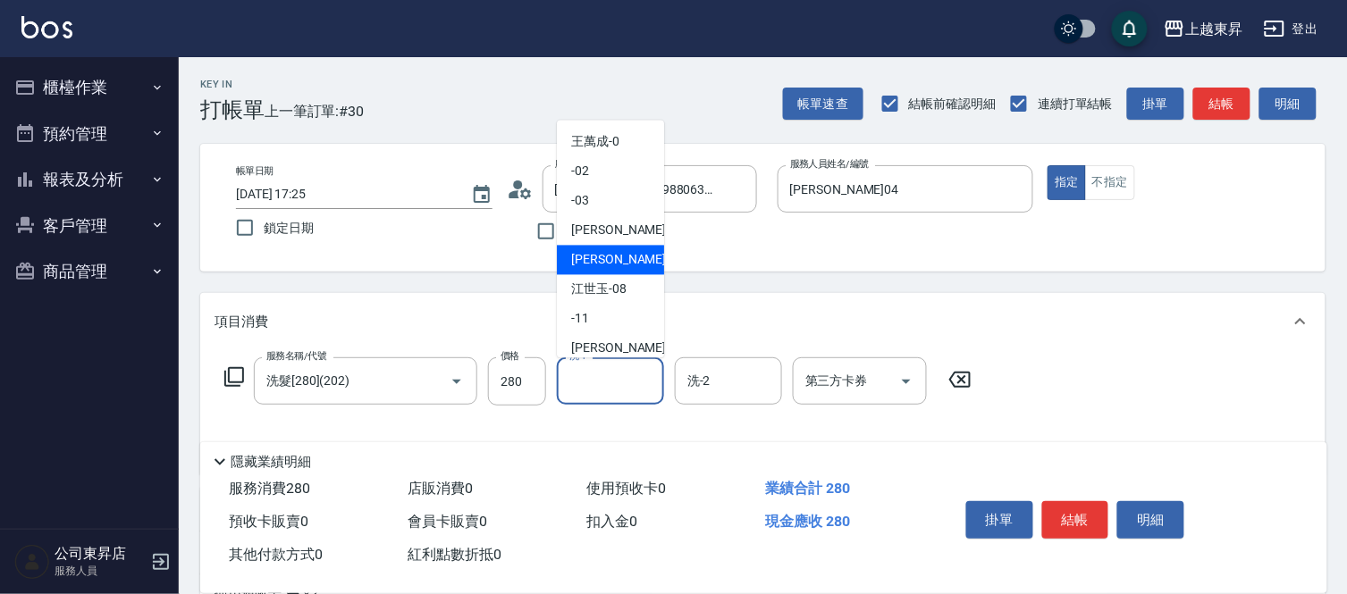
scroll to position [277, 0]
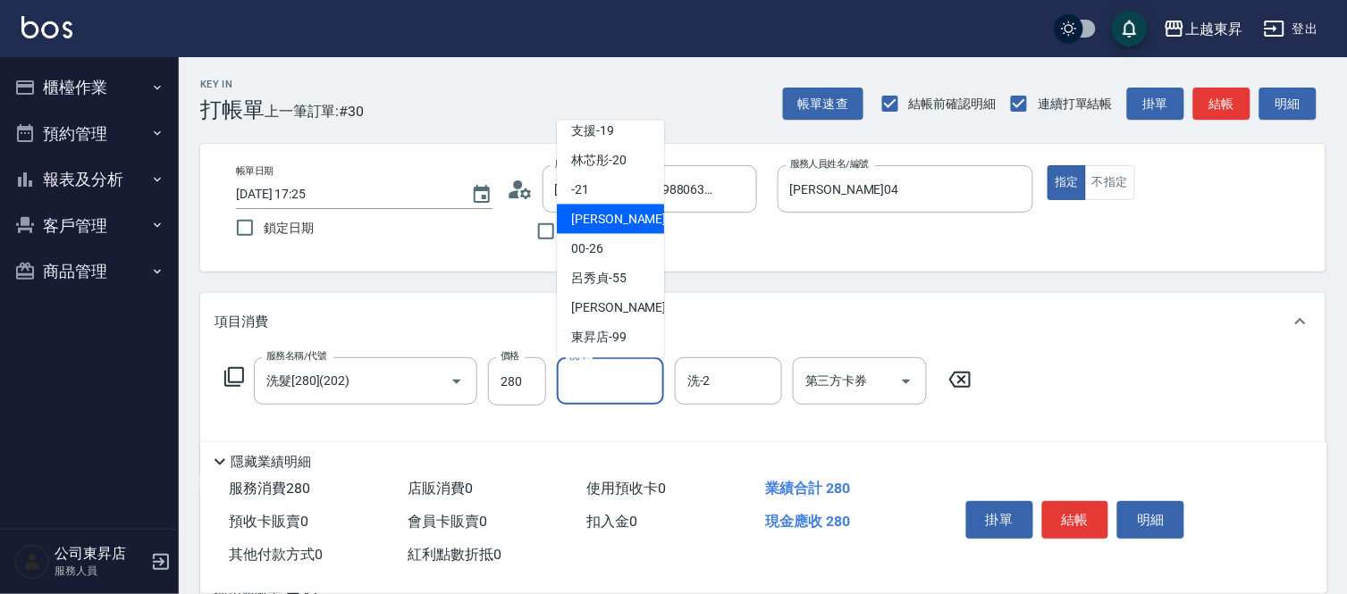
click at [611, 221] on span "[PERSON_NAME]-22" at bounding box center [627, 219] width 113 height 19
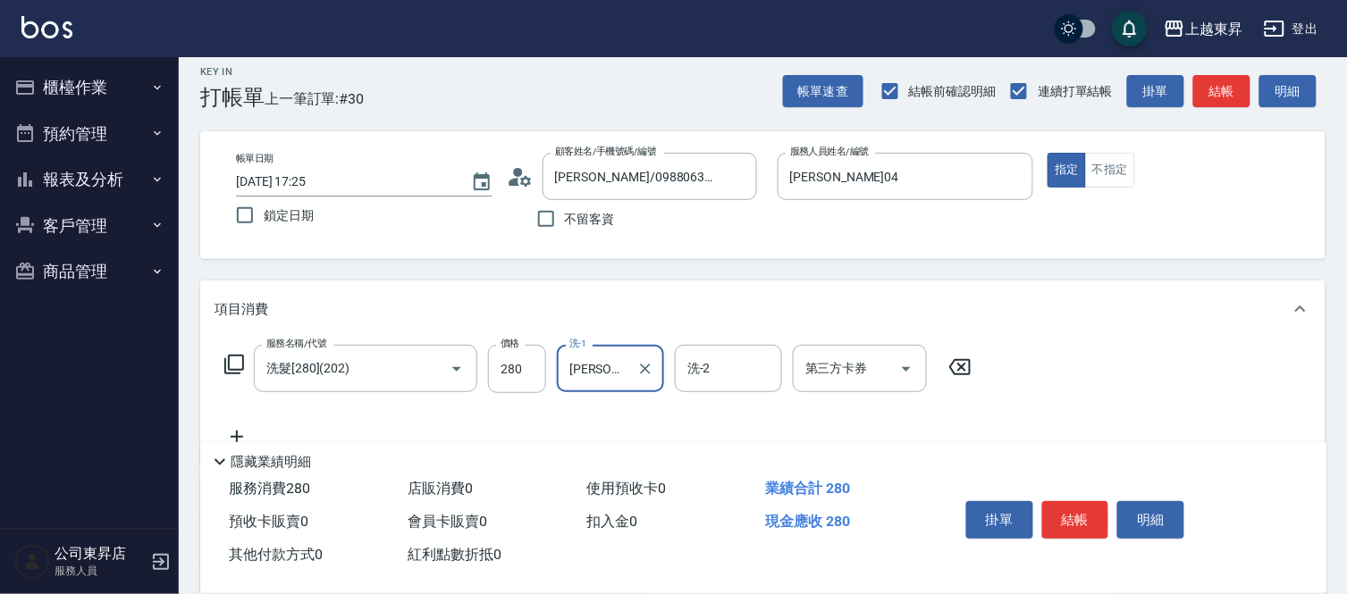
scroll to position [198, 0]
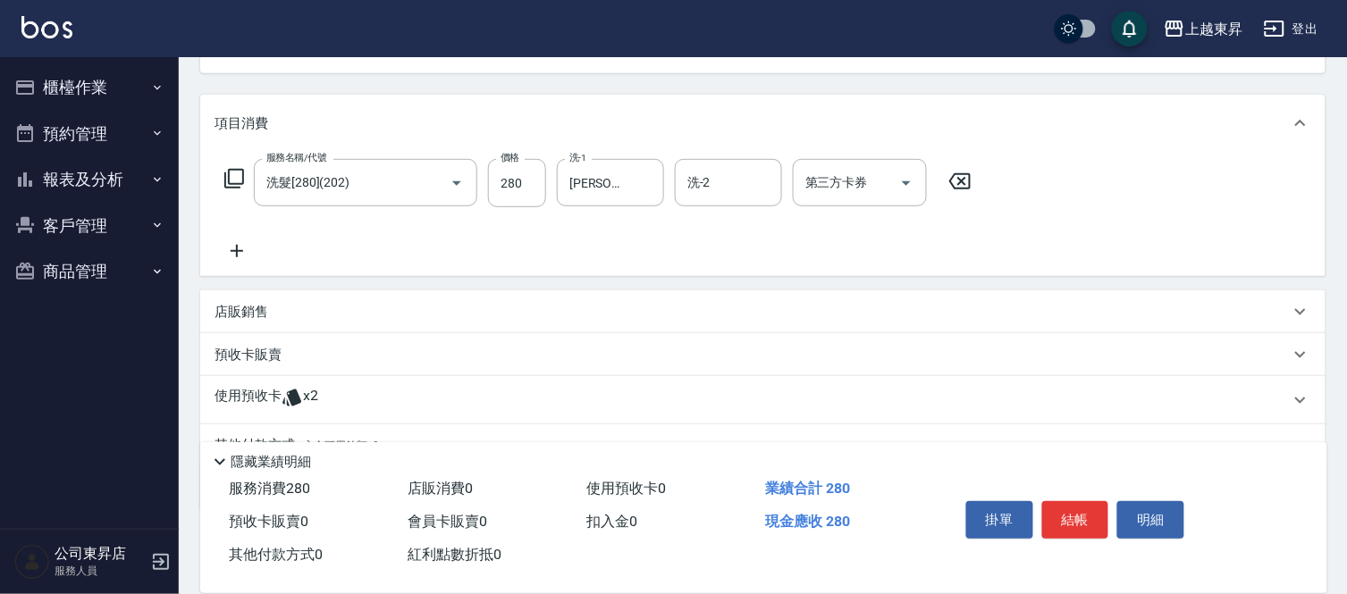
click at [282, 351] on div "預收卡販賣" at bounding box center [751, 355] width 1075 height 19
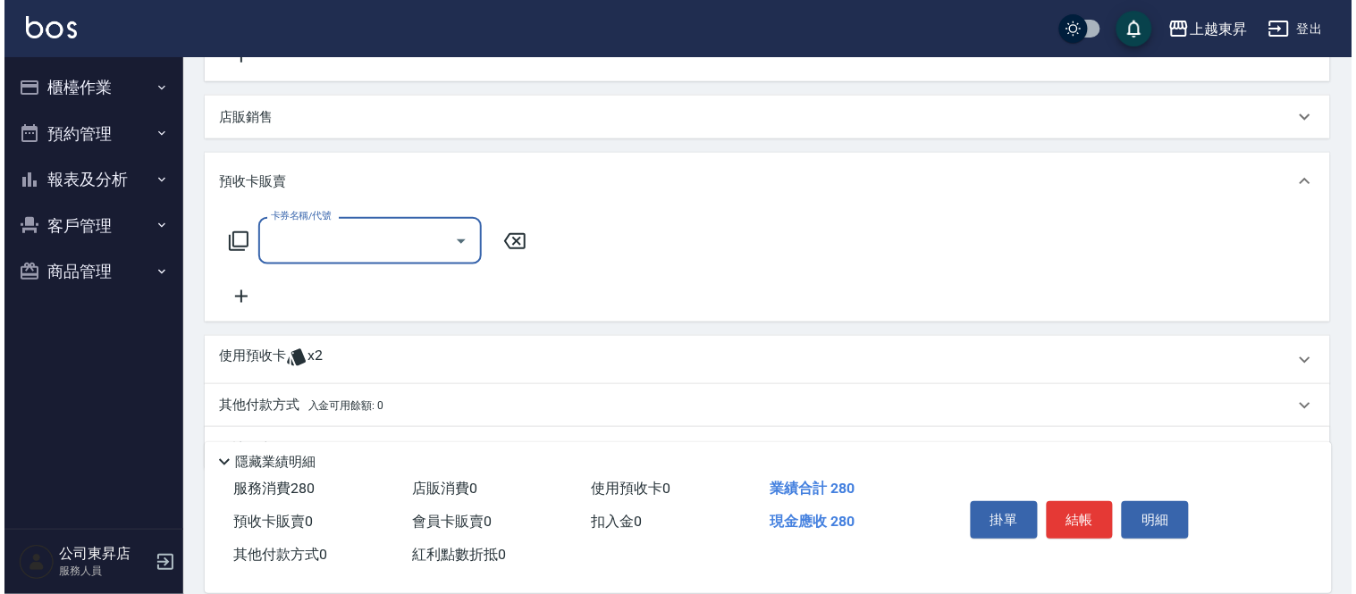
scroll to position [397, 0]
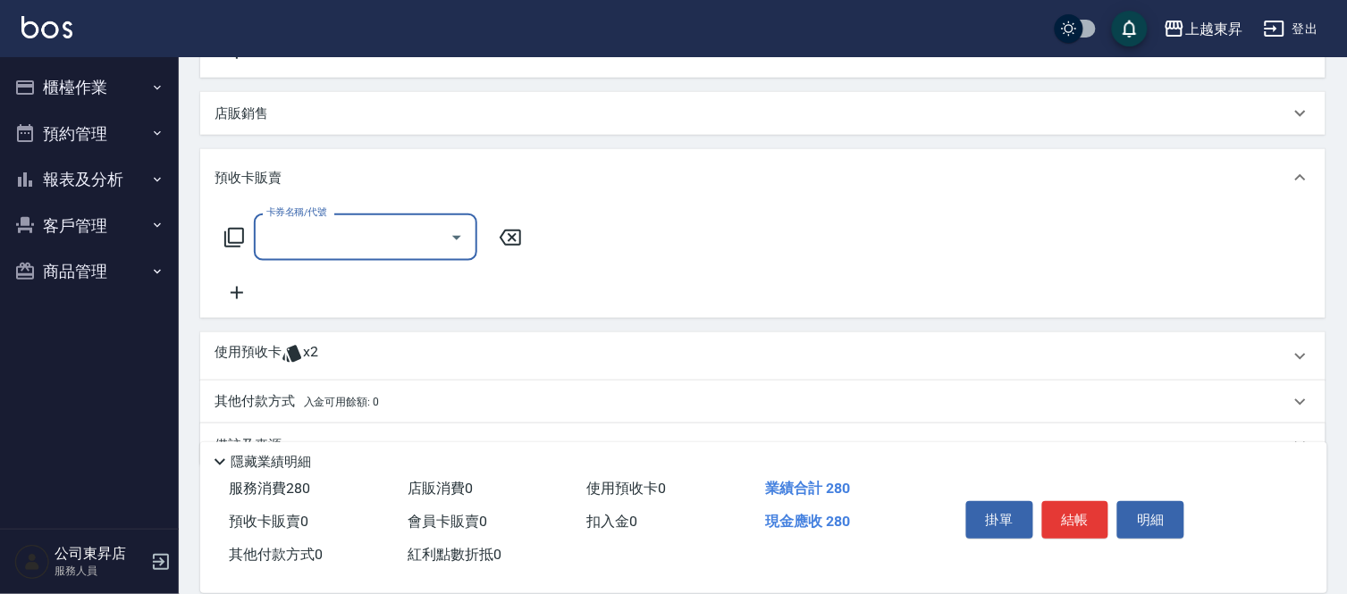
click at [236, 290] on icon at bounding box center [237, 293] width 13 height 13
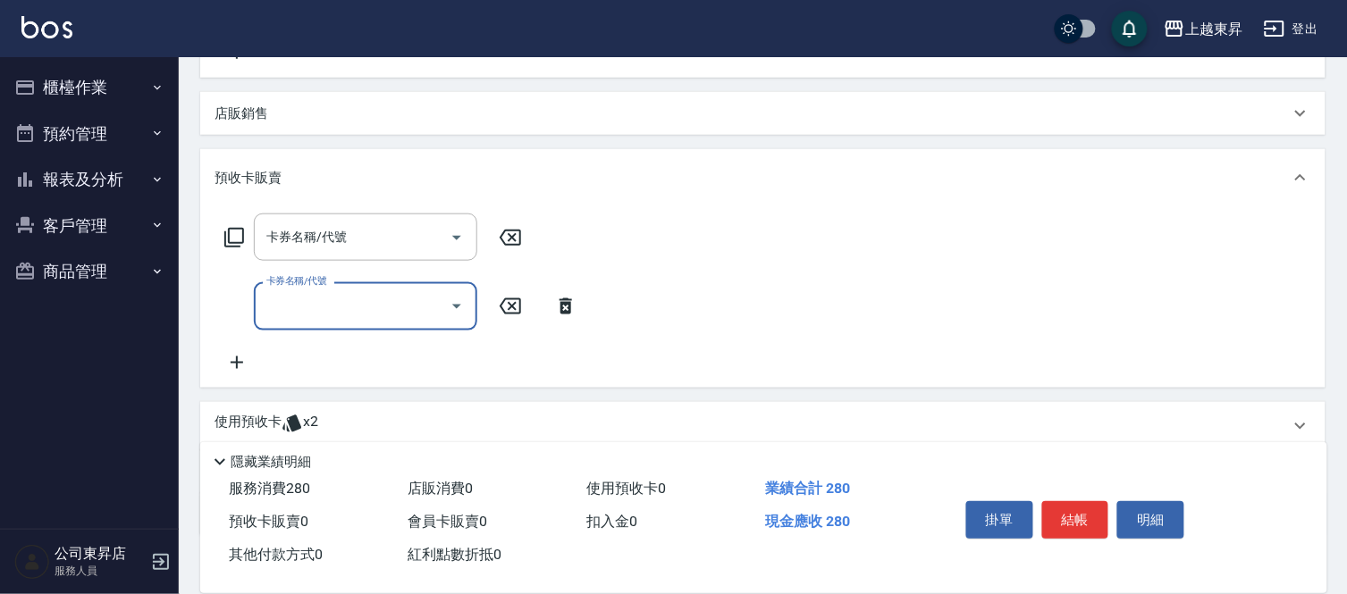
click at [231, 352] on icon at bounding box center [236, 362] width 45 height 21
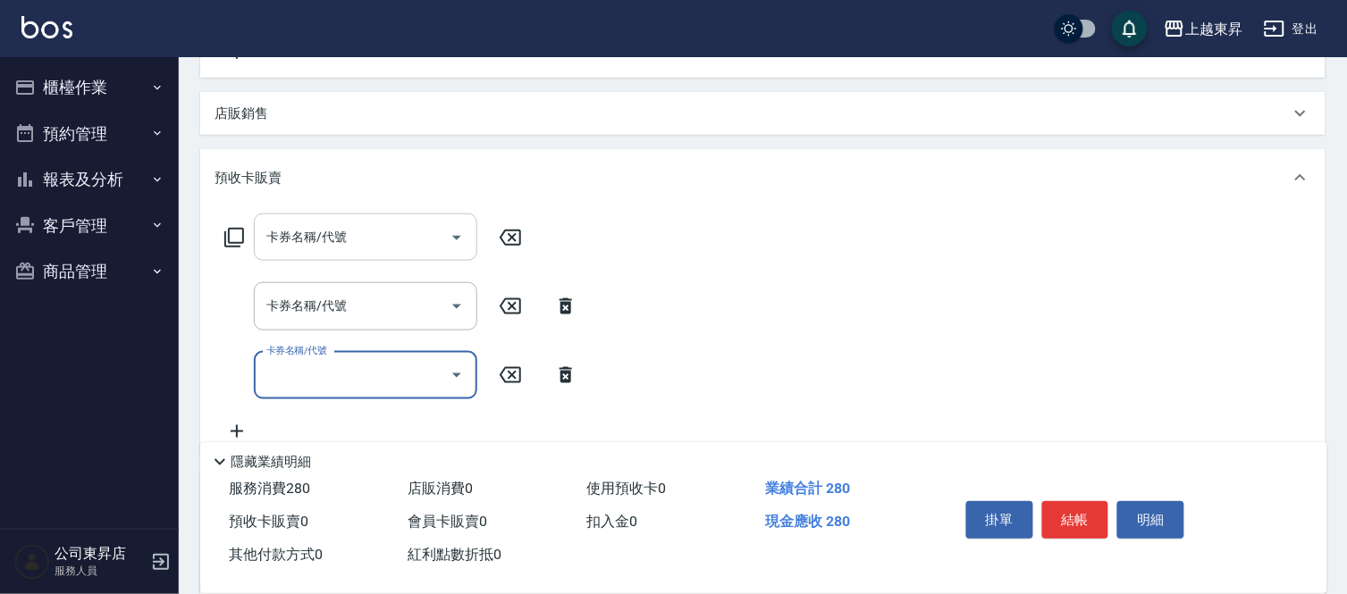
click at [306, 225] on div "卡券名稱/代號 卡券名稱/代號" at bounding box center [365, 237] width 223 height 47
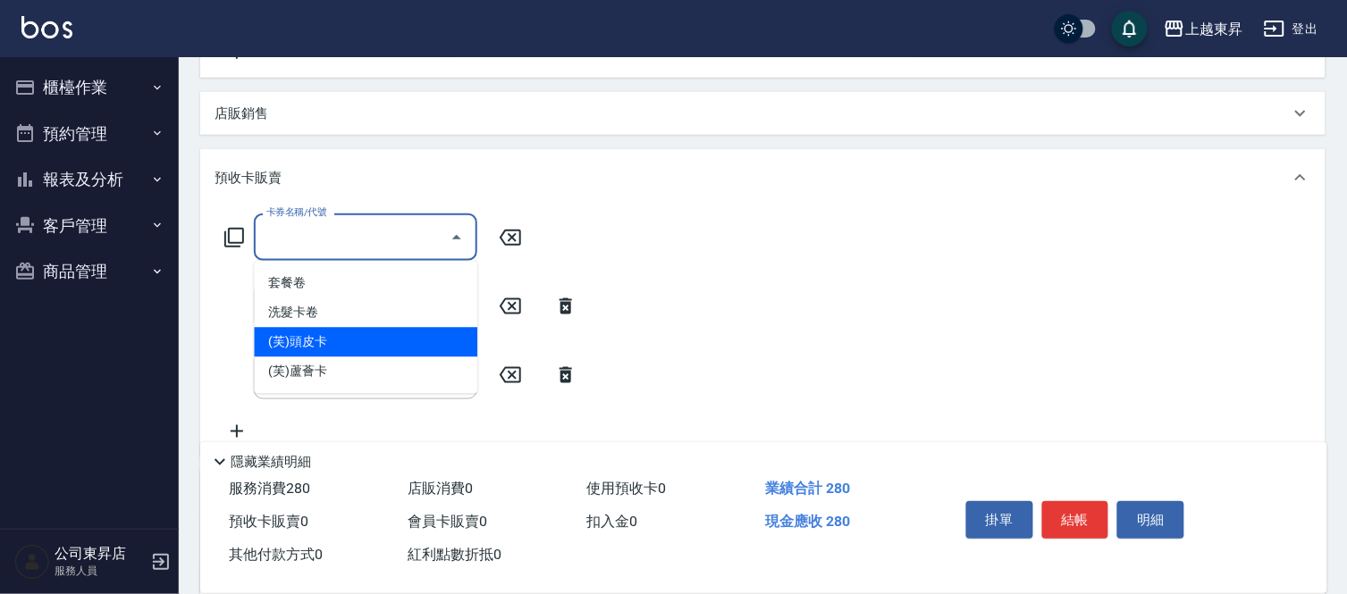
click at [305, 334] on span "(芙)頭皮卡" at bounding box center [365, 342] width 223 height 29
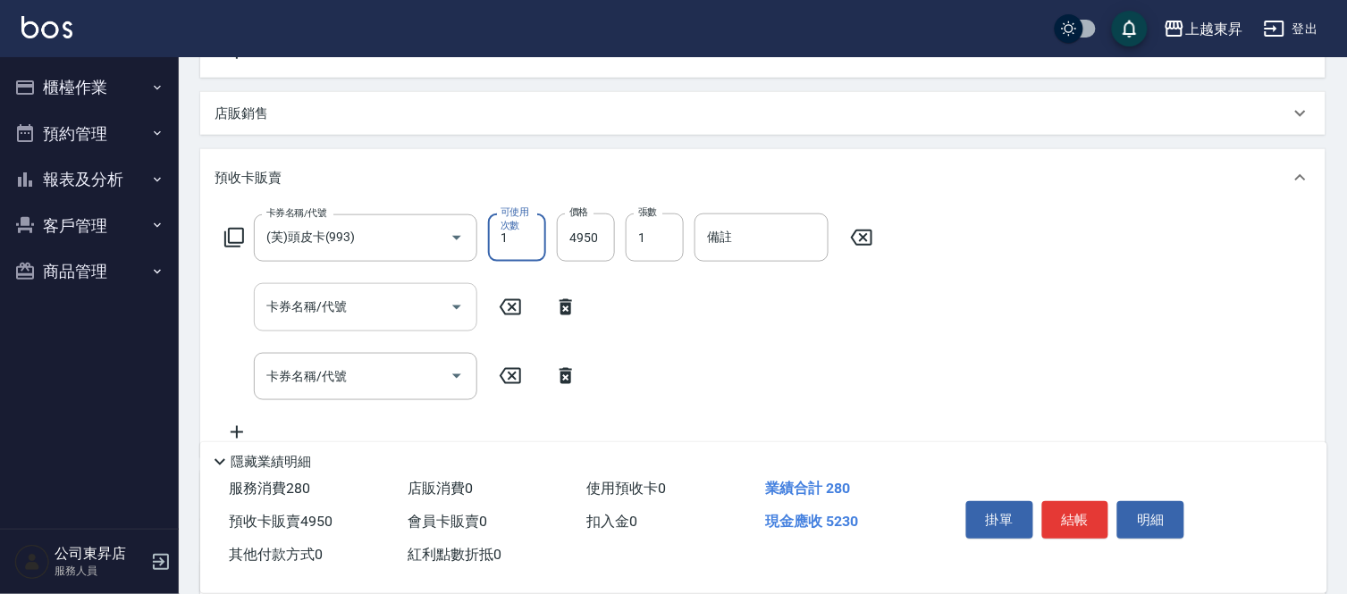
click at [316, 309] on input "卡券名稱/代號" at bounding box center [352, 306] width 181 height 31
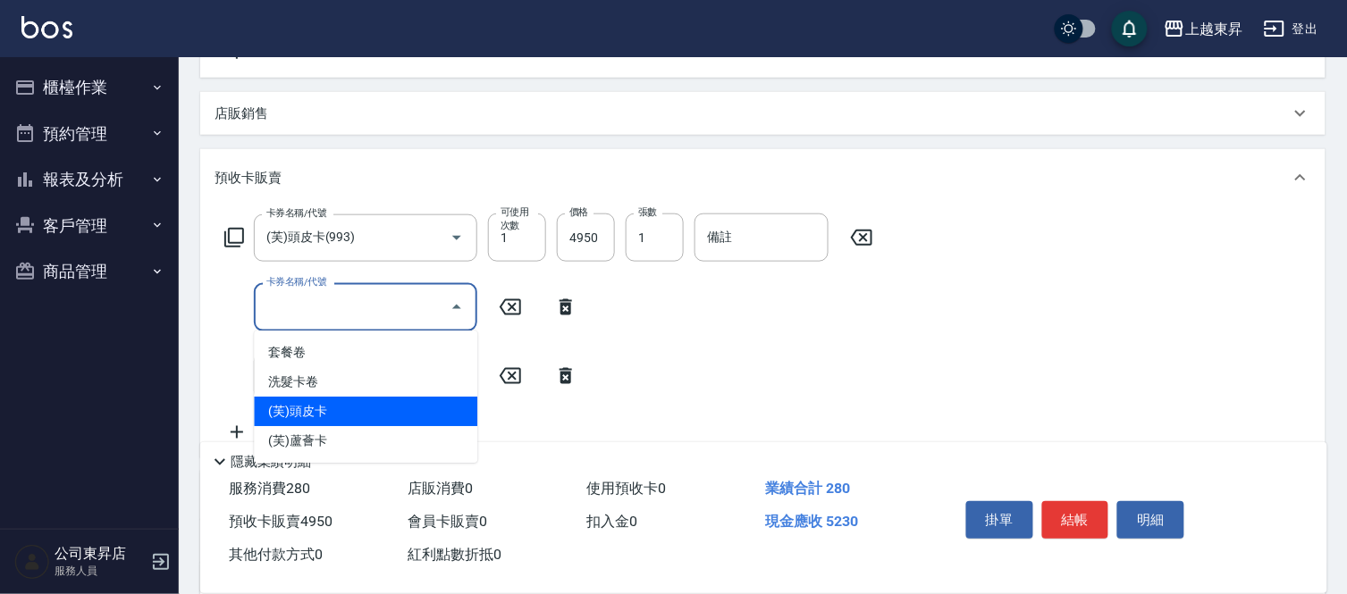
click at [324, 400] on span "(芙)頭皮卡" at bounding box center [365, 411] width 223 height 29
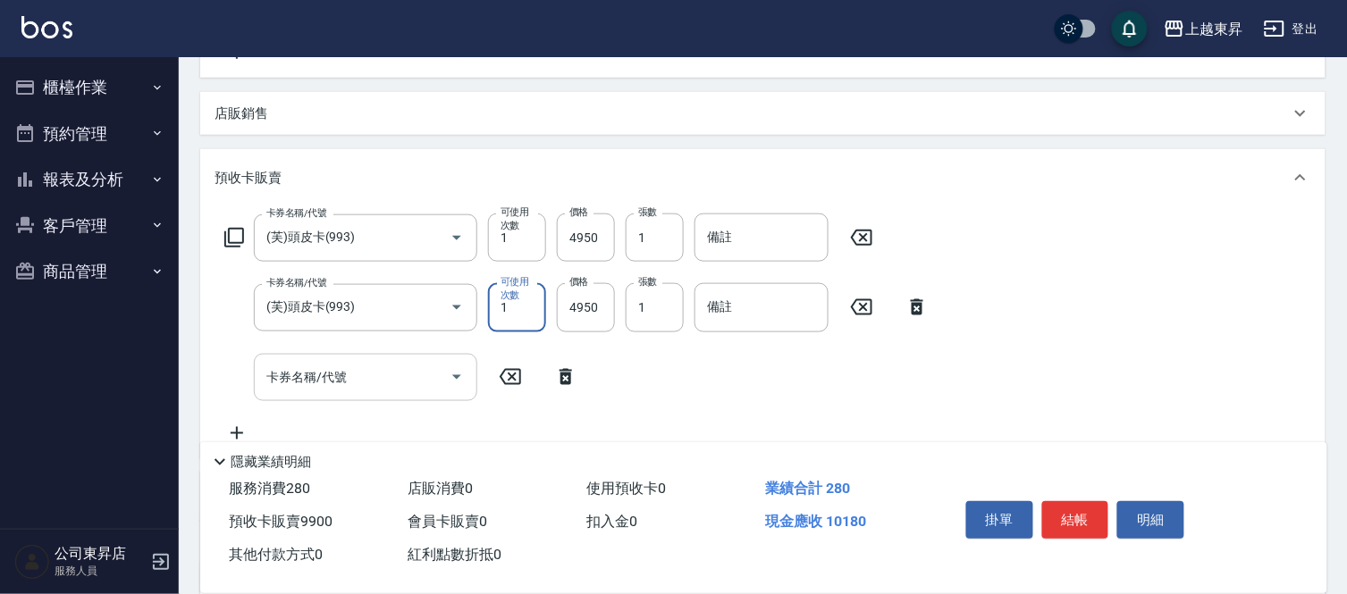
click at [307, 371] on div "卡券名稱/代號 卡券名稱/代號" at bounding box center [365, 377] width 223 height 47
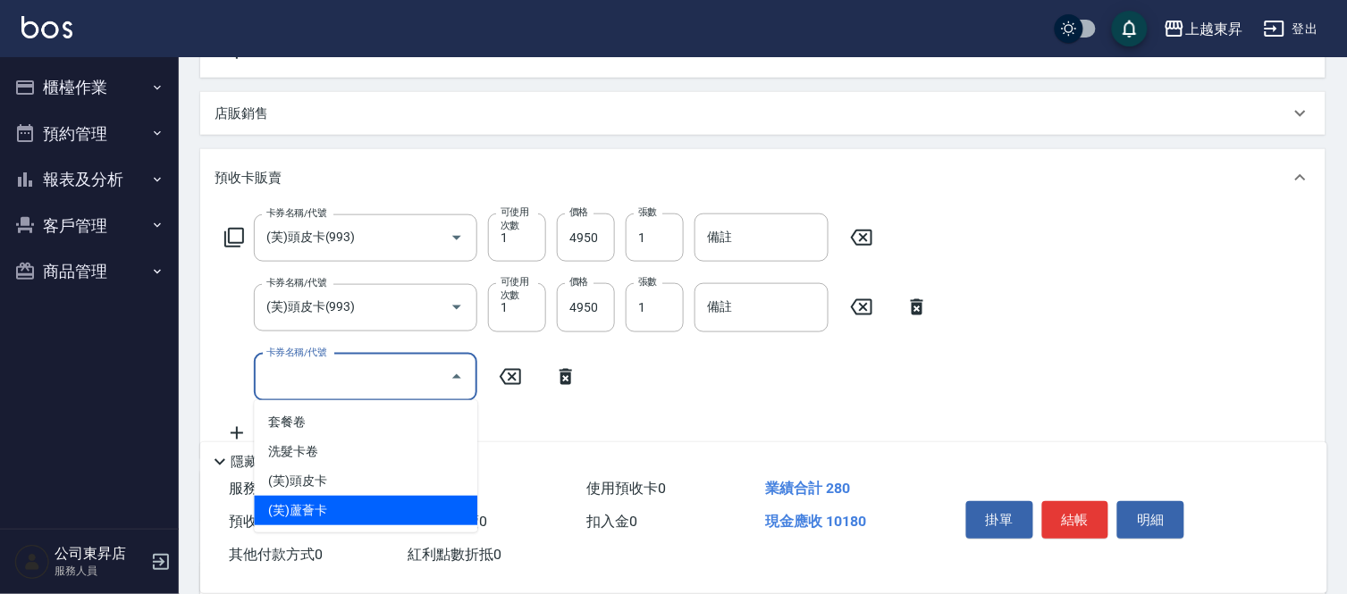
click at [316, 505] on span "(芙)蘆薈卡" at bounding box center [365, 510] width 223 height 29
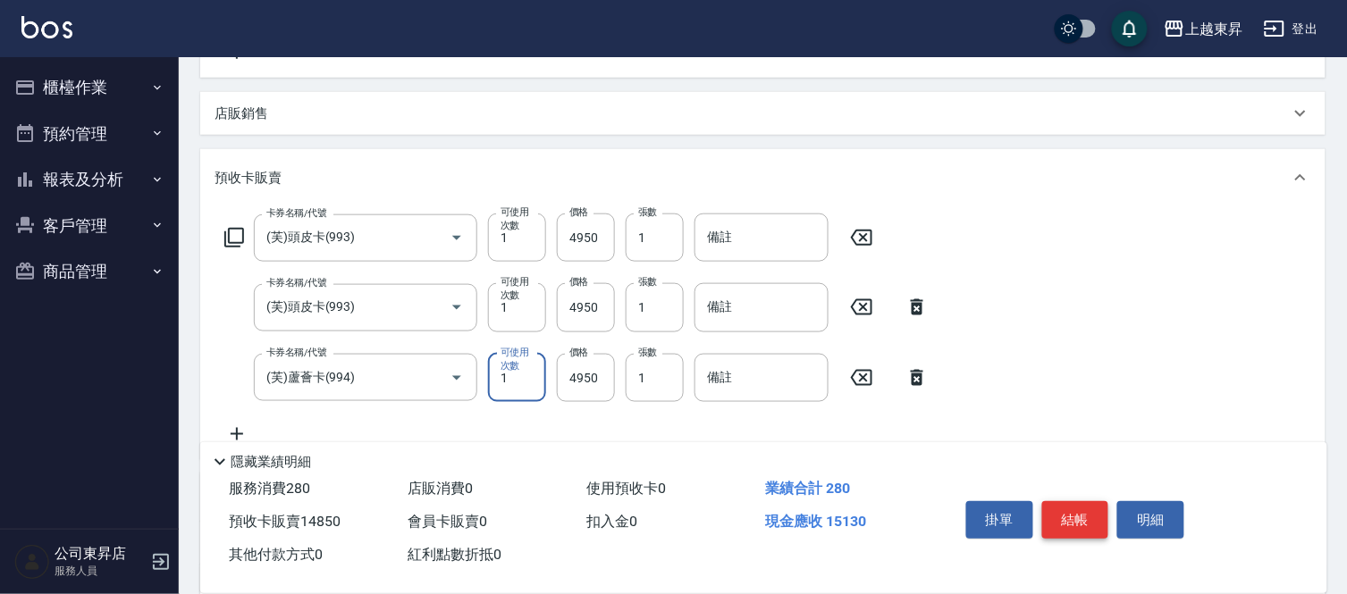
click at [1080, 522] on button "結帳" at bounding box center [1075, 520] width 67 height 38
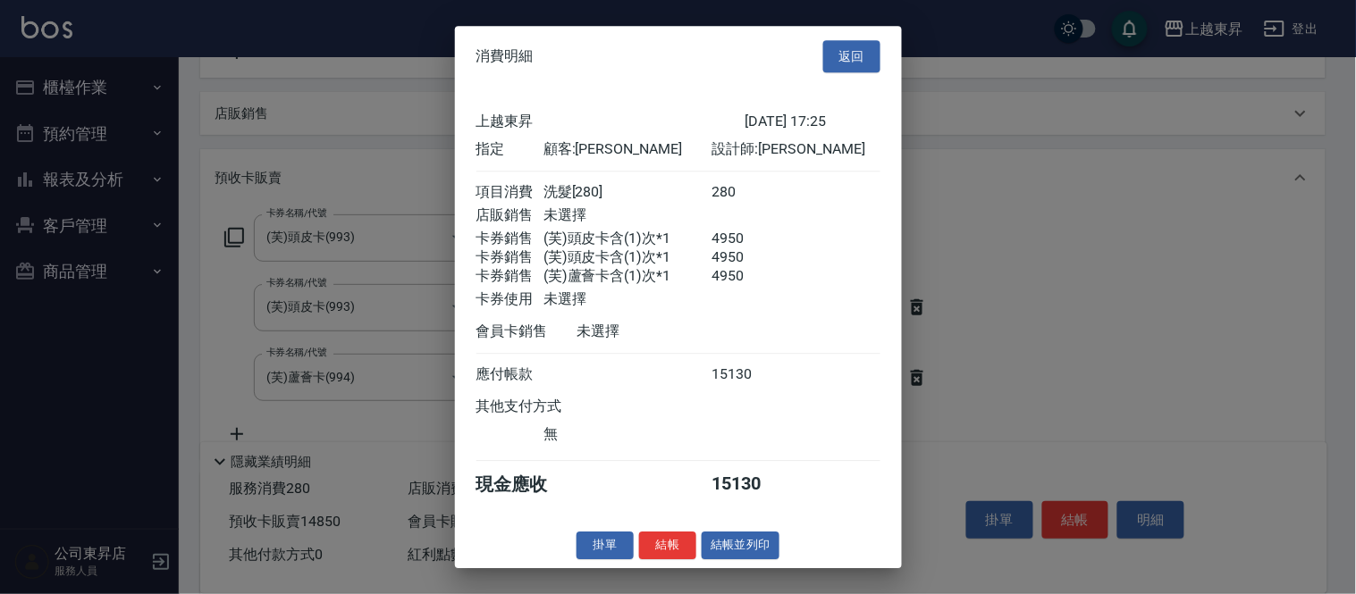
click at [715, 559] on button "結帳並列印" at bounding box center [741, 546] width 78 height 28
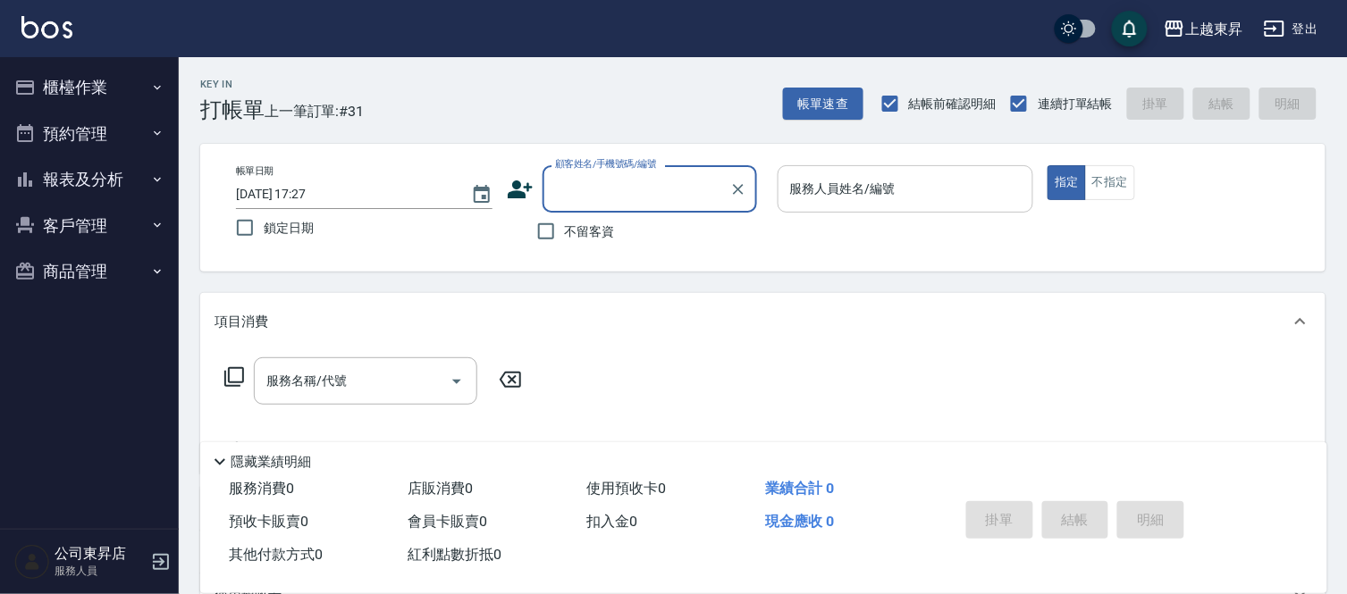
scroll to position [0, 0]
click at [585, 183] on input "顧客姓名/手機號碼/編號" at bounding box center [636, 188] width 172 height 31
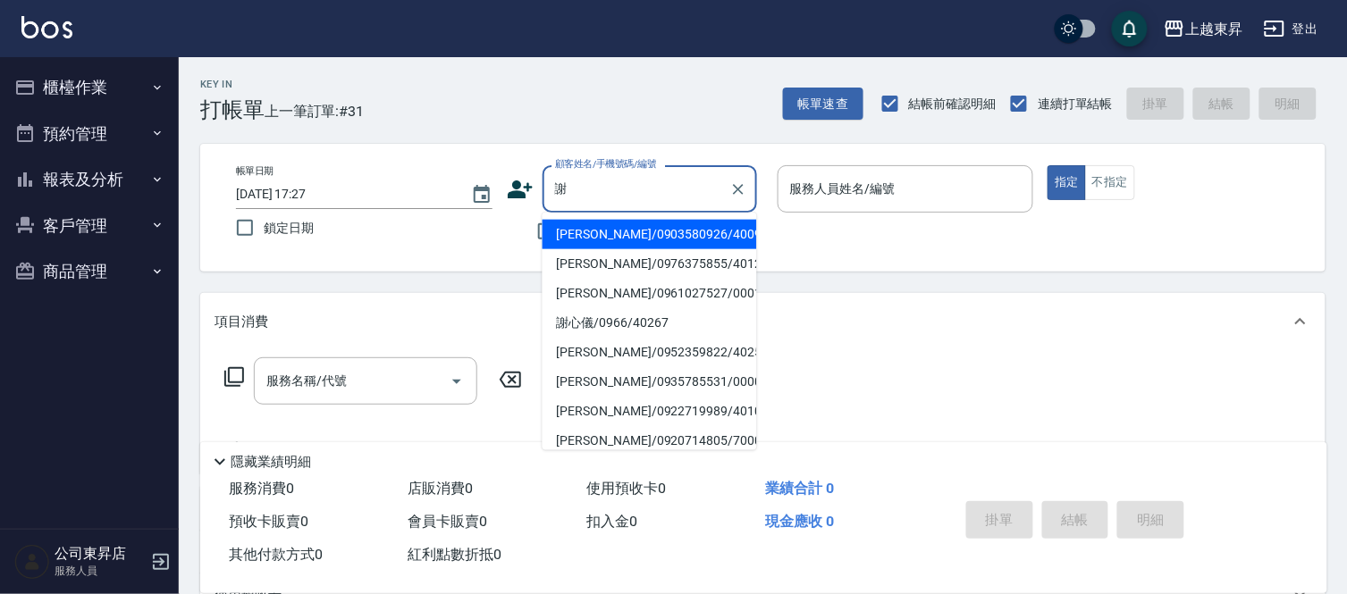
click at [594, 323] on li "謝心儀/0966/40267" at bounding box center [649, 322] width 214 height 29
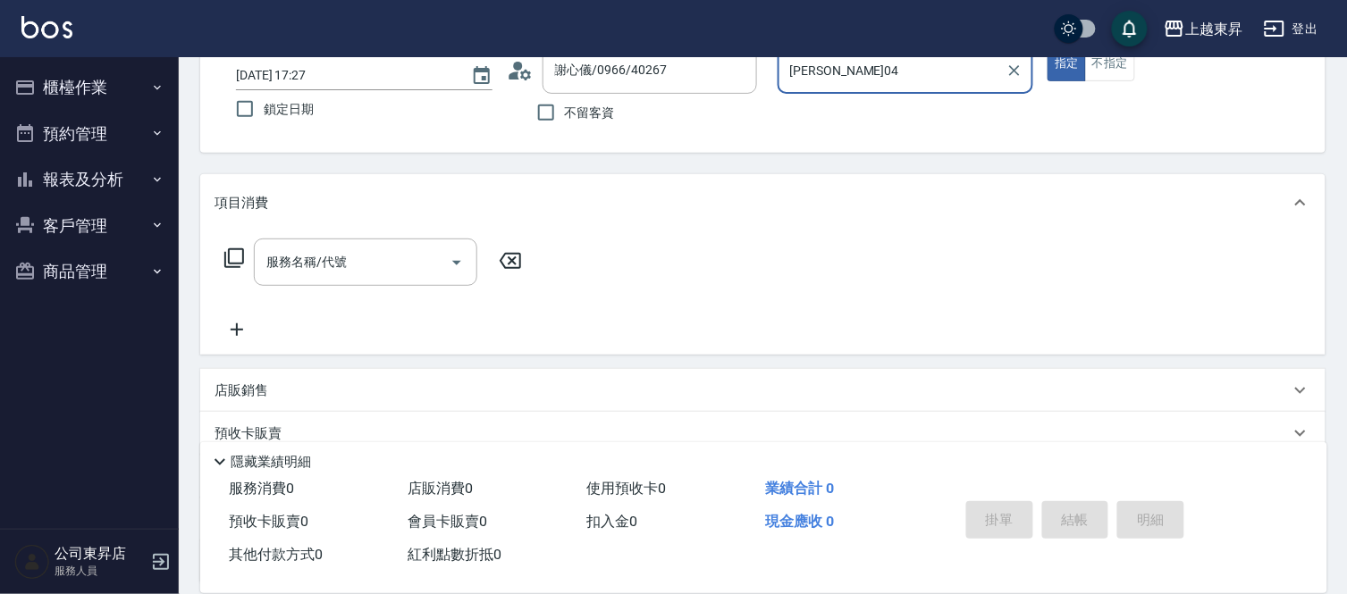
scroll to position [277, 0]
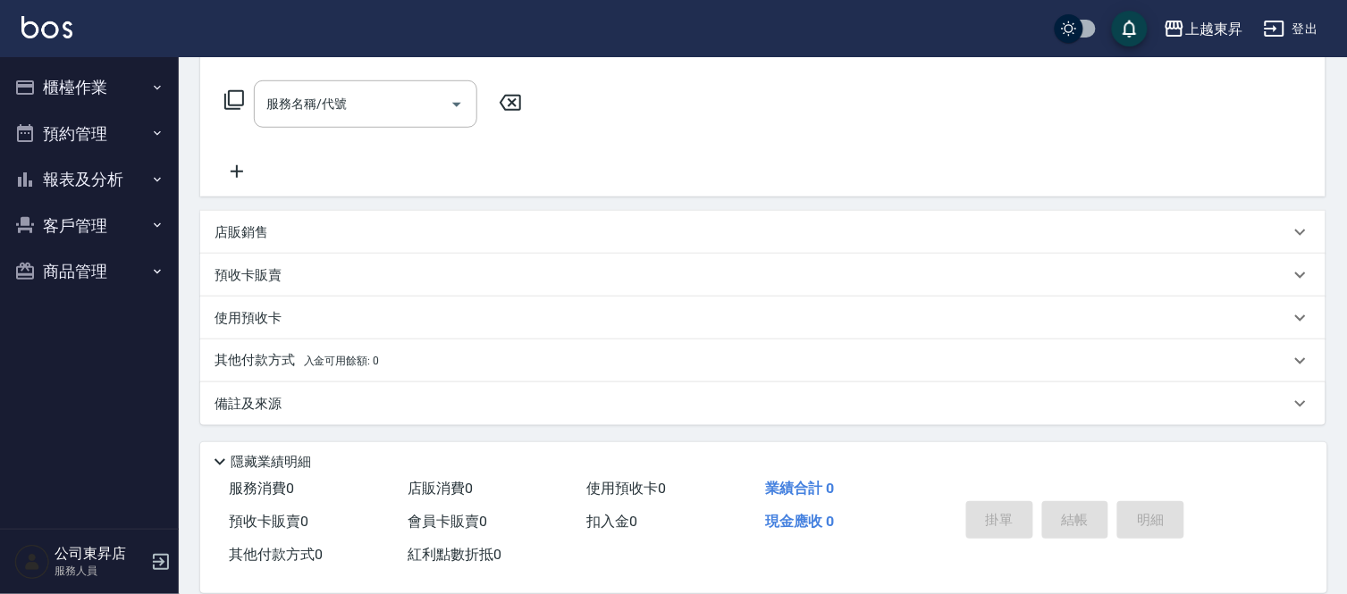
click at [262, 277] on p "預收卡販賣" at bounding box center [247, 275] width 67 height 19
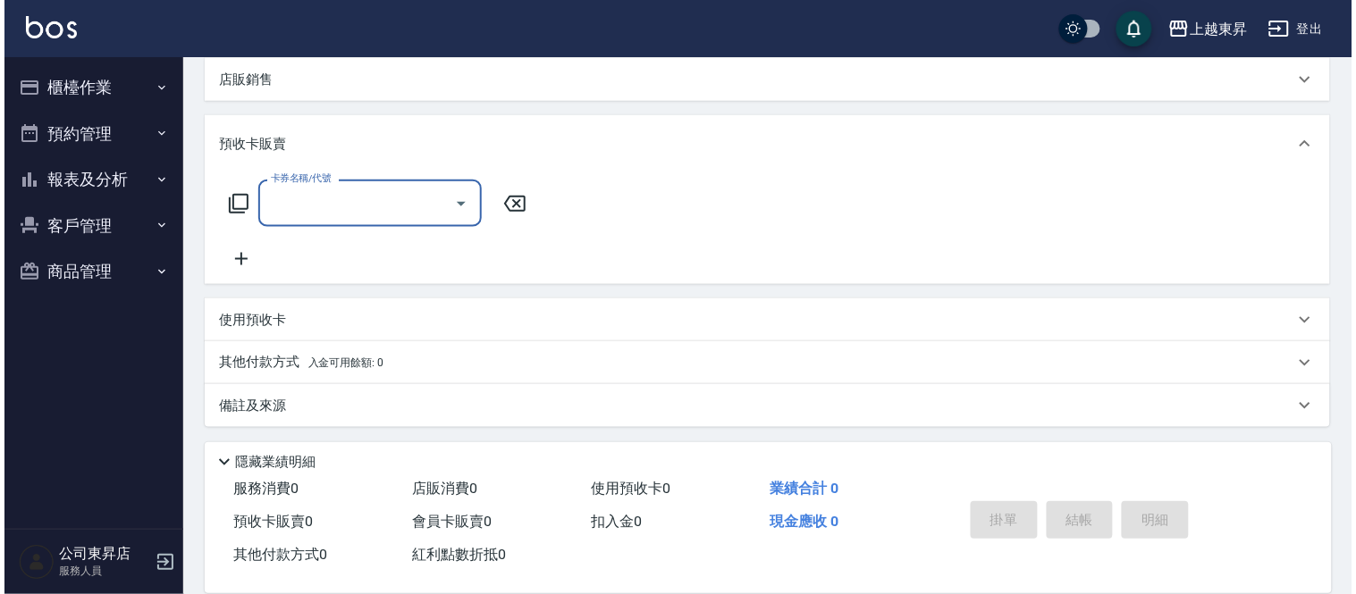
scroll to position [432, 0]
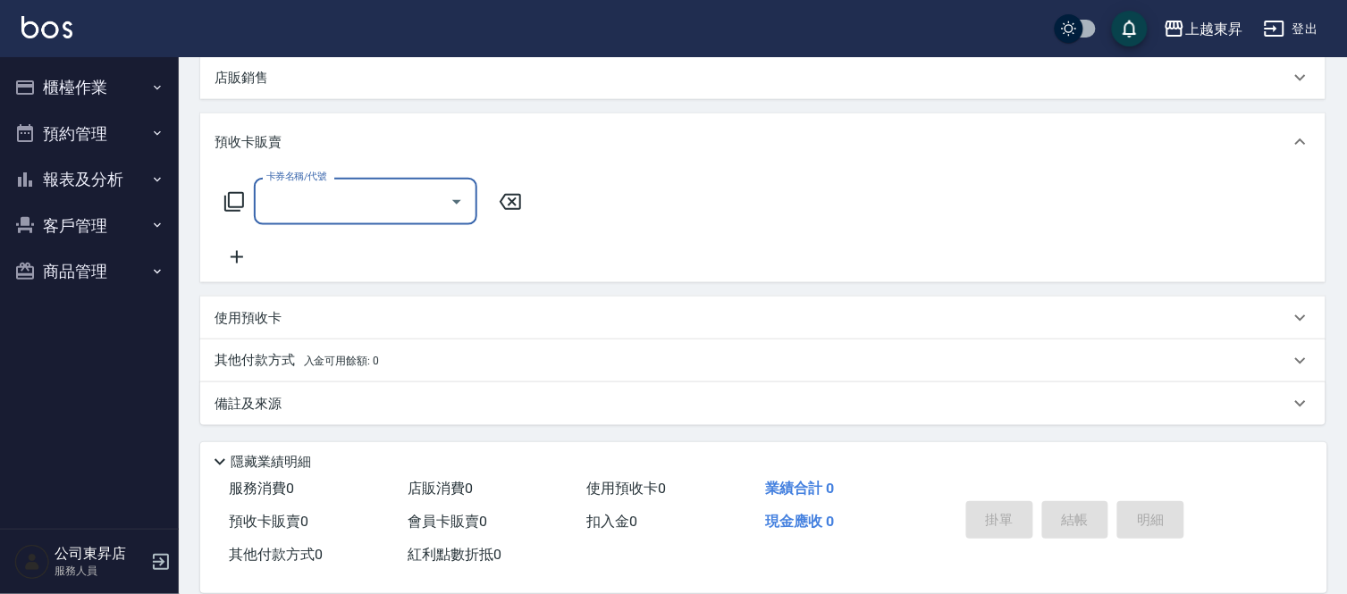
click at [223, 256] on icon at bounding box center [236, 257] width 45 height 21
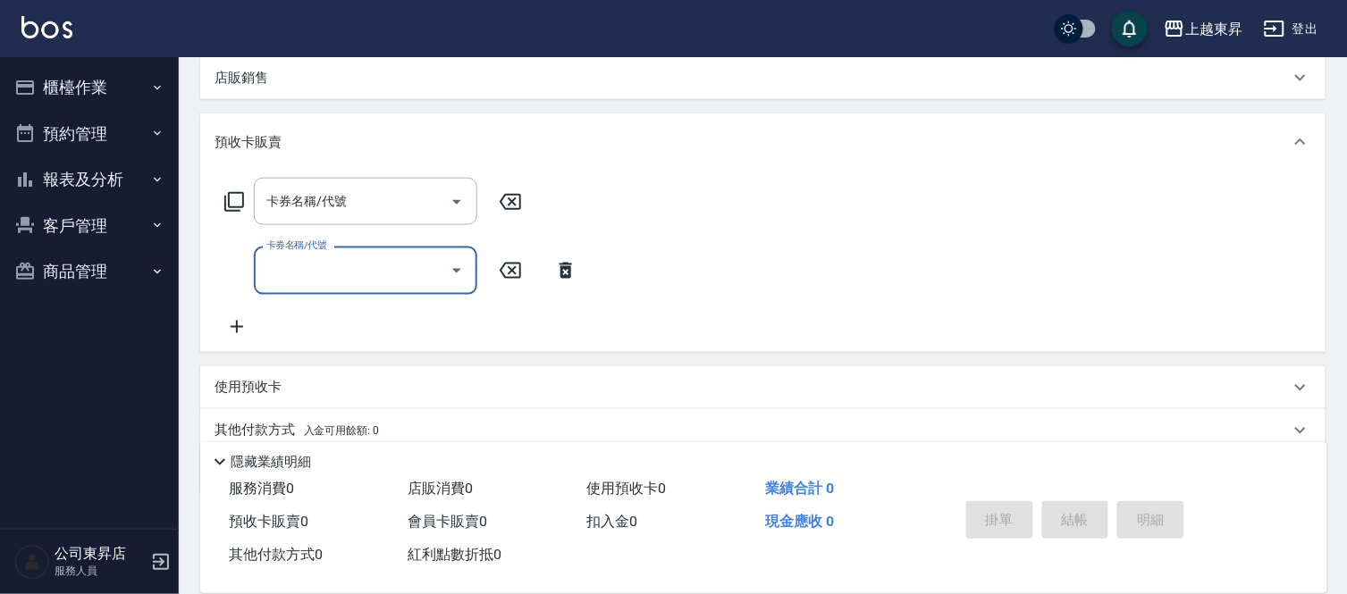
click at [225, 324] on icon at bounding box center [236, 326] width 45 height 21
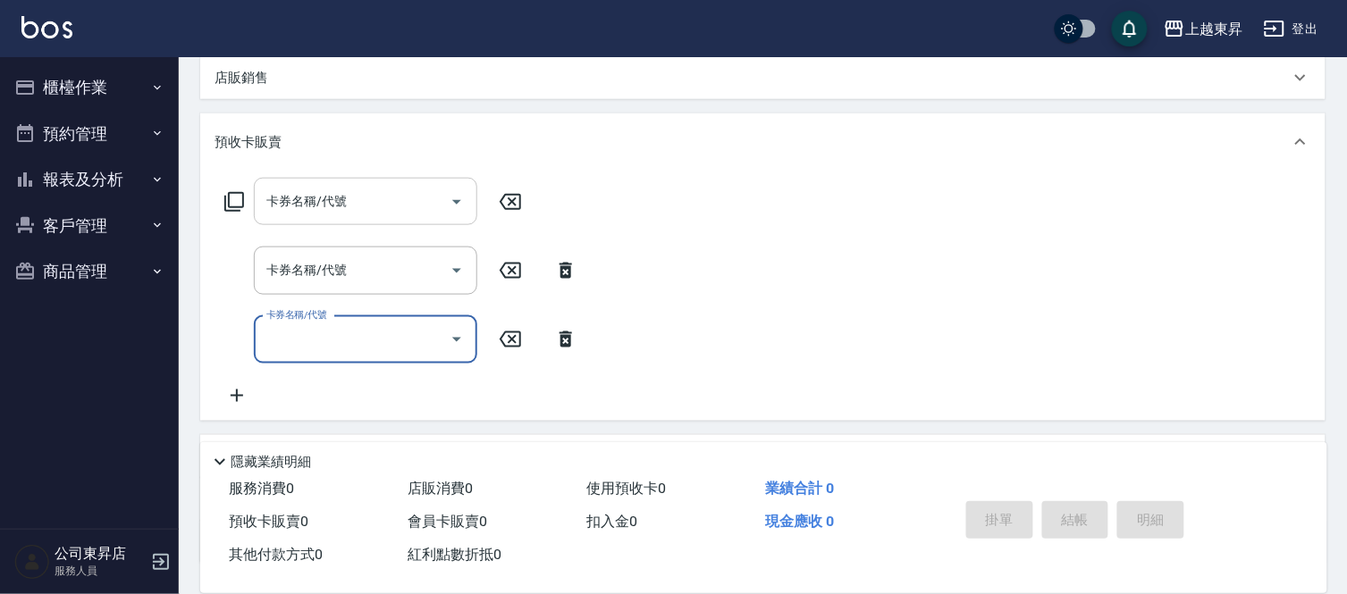
click at [313, 200] on div "卡券名稱/代號 卡券名稱/代號" at bounding box center [365, 201] width 223 height 47
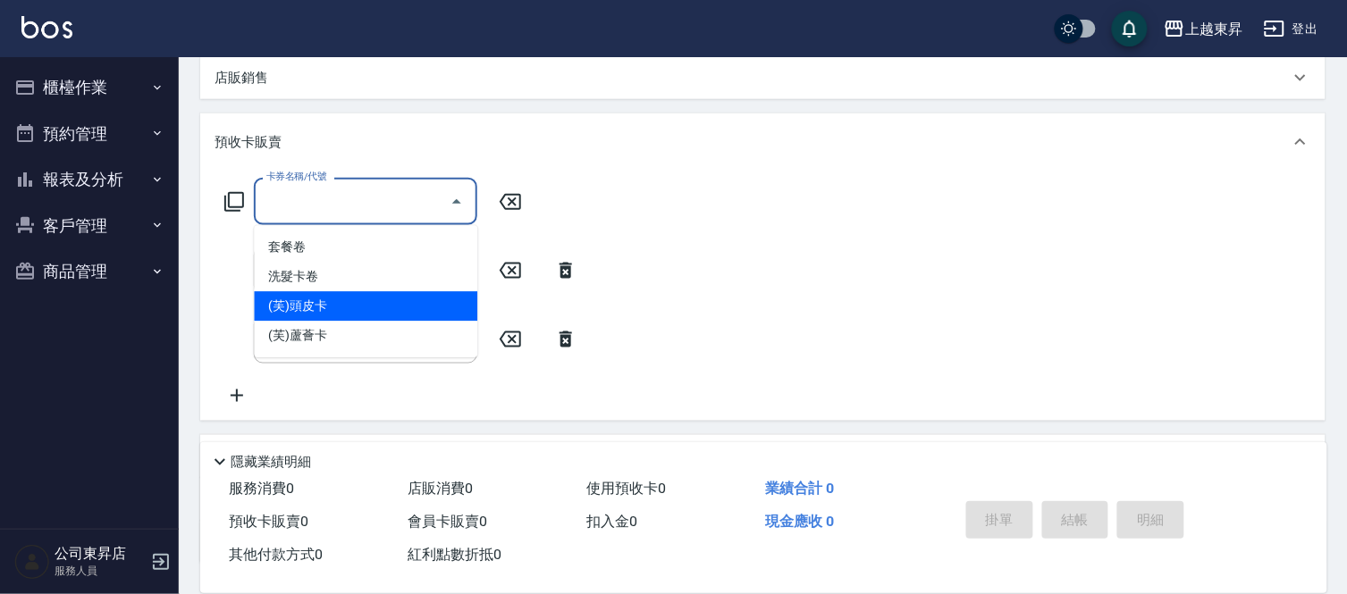
click at [317, 307] on span "(芙)頭皮卡" at bounding box center [365, 306] width 223 height 29
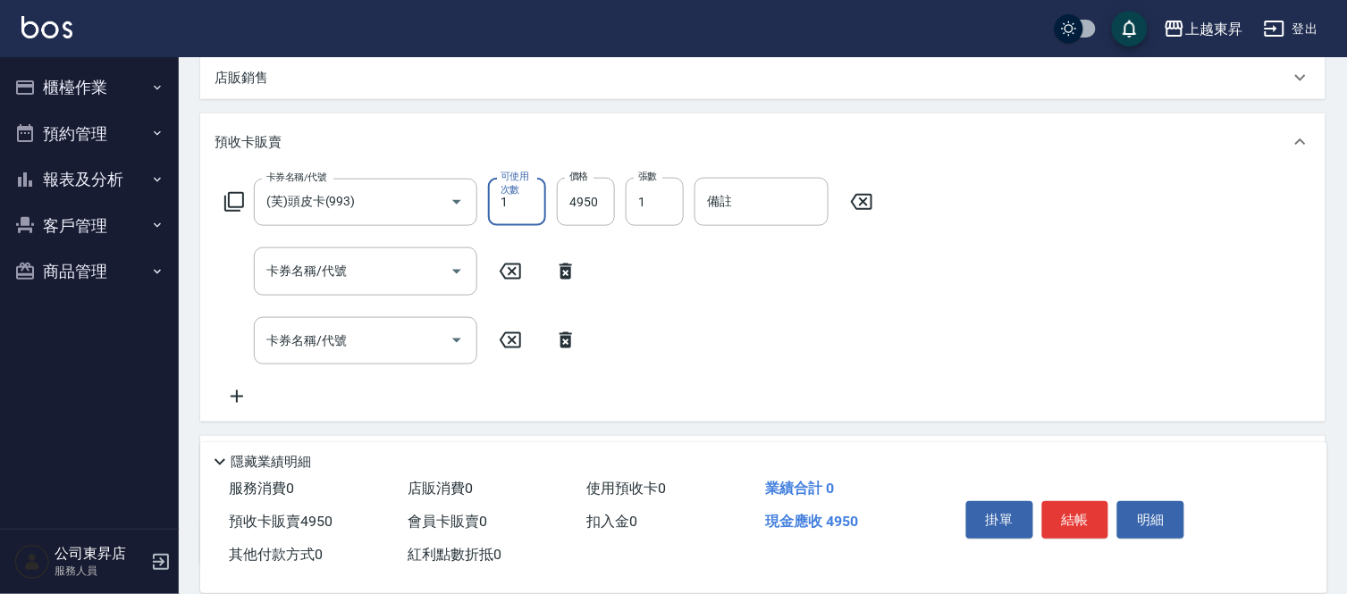
click at [317, 278] on input "卡券名稱/代號" at bounding box center [352, 271] width 181 height 31
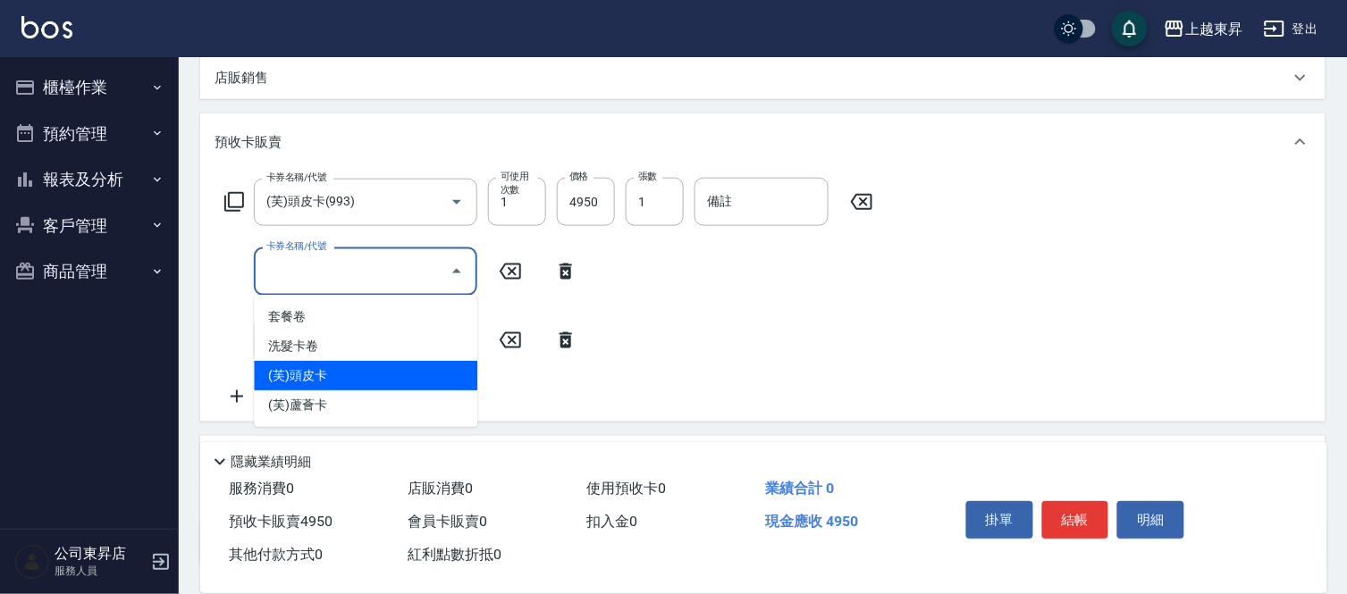
click at [318, 366] on span "(芙)頭皮卡" at bounding box center [365, 375] width 223 height 29
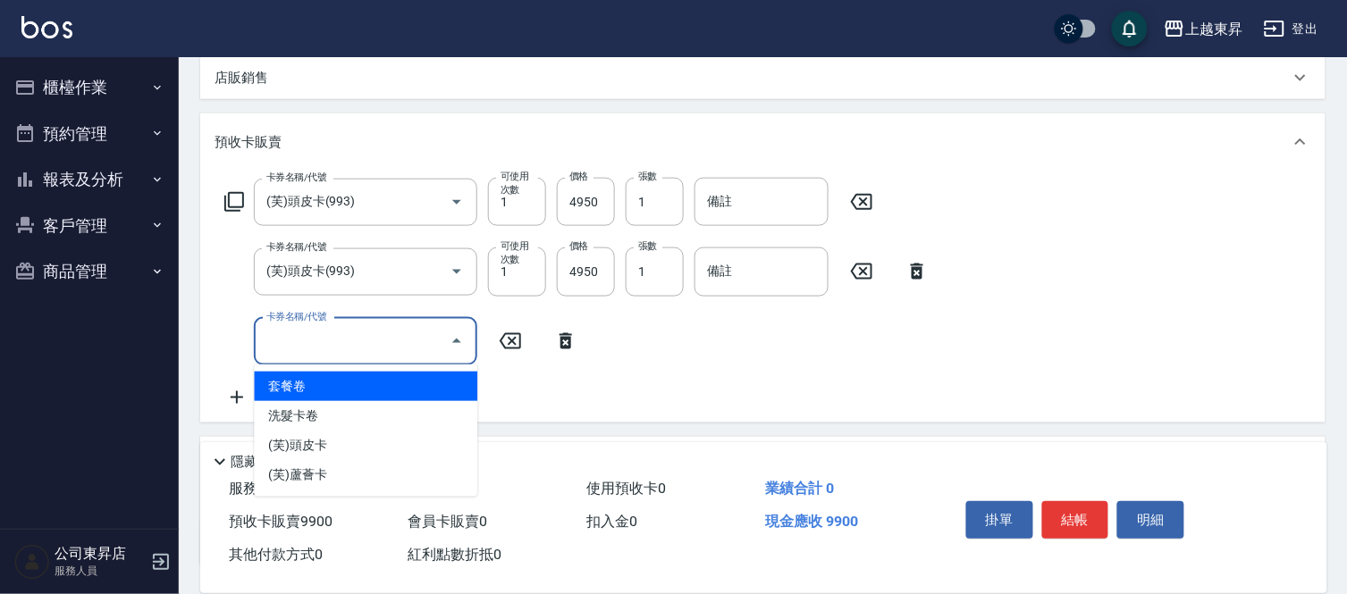
click at [316, 332] on div "卡券名稱/代號 卡券名稱/代號" at bounding box center [365, 341] width 223 height 47
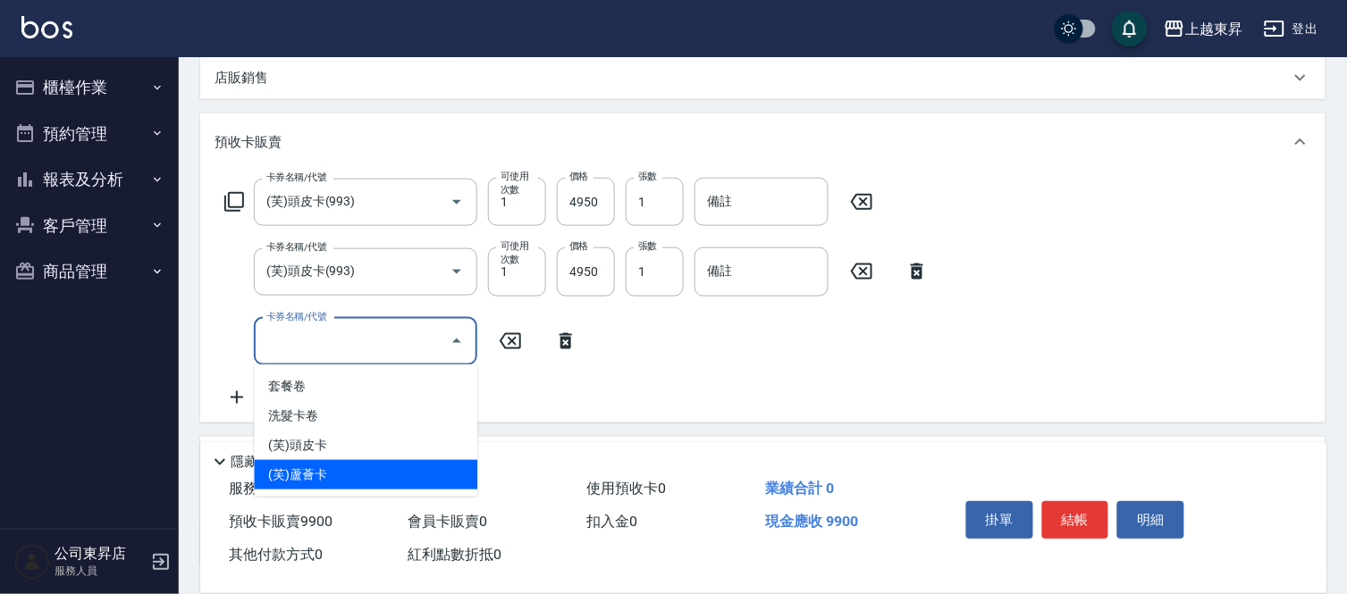
click at [314, 466] on span "(芙)蘆薈卡" at bounding box center [365, 474] width 223 height 29
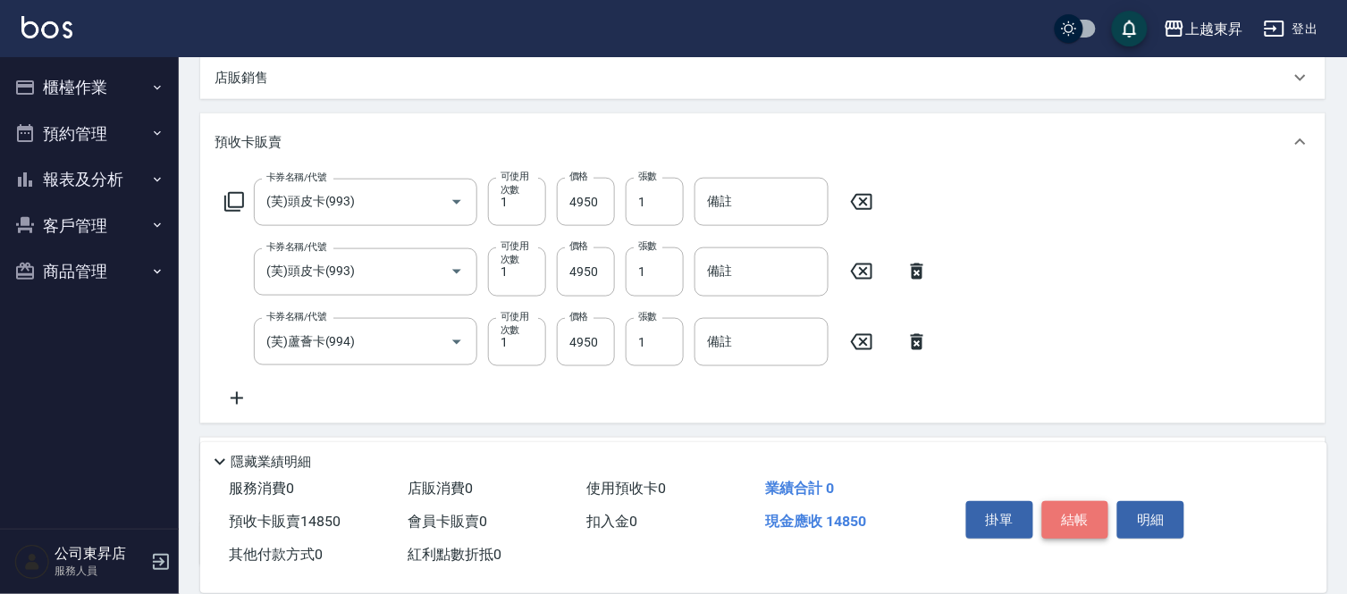
click at [1074, 514] on button "結帳" at bounding box center [1075, 520] width 67 height 38
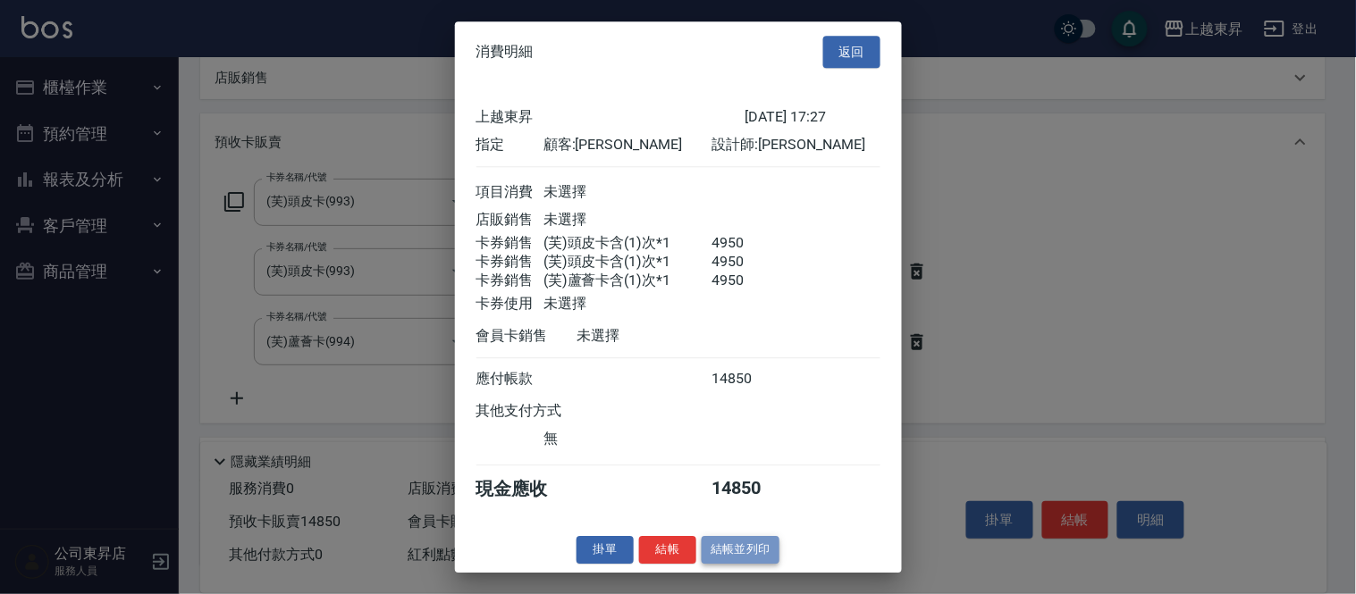
click at [747, 564] on button "結帳並列印" at bounding box center [741, 550] width 78 height 28
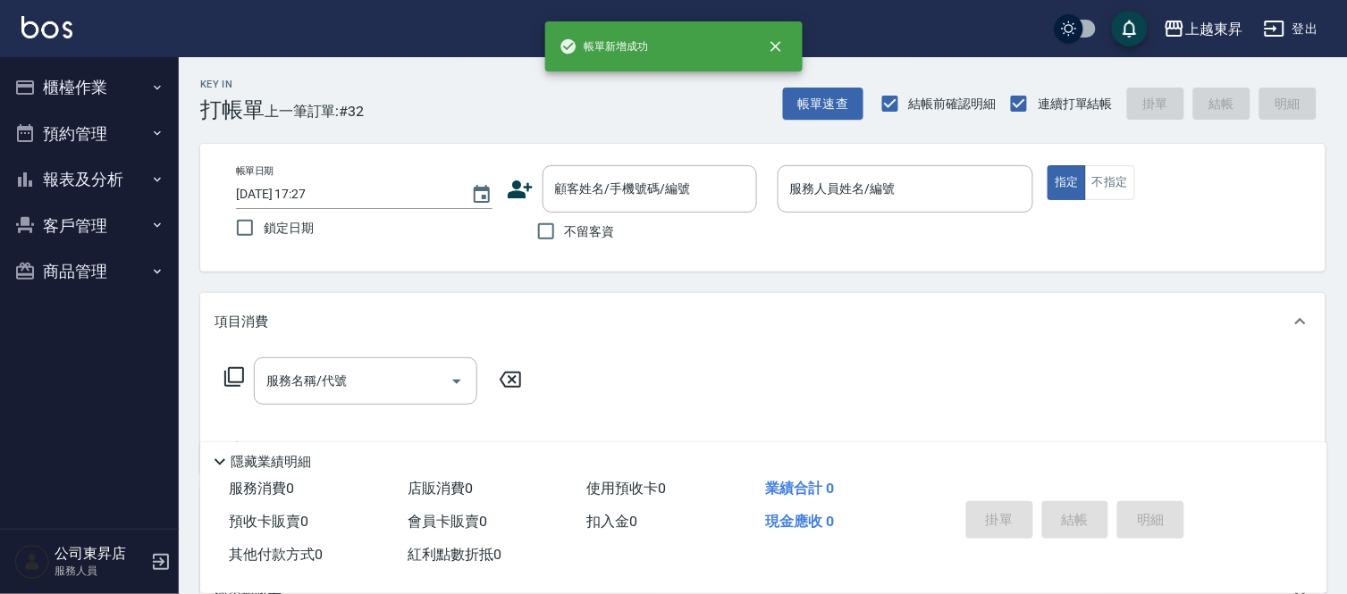
scroll to position [0, 0]
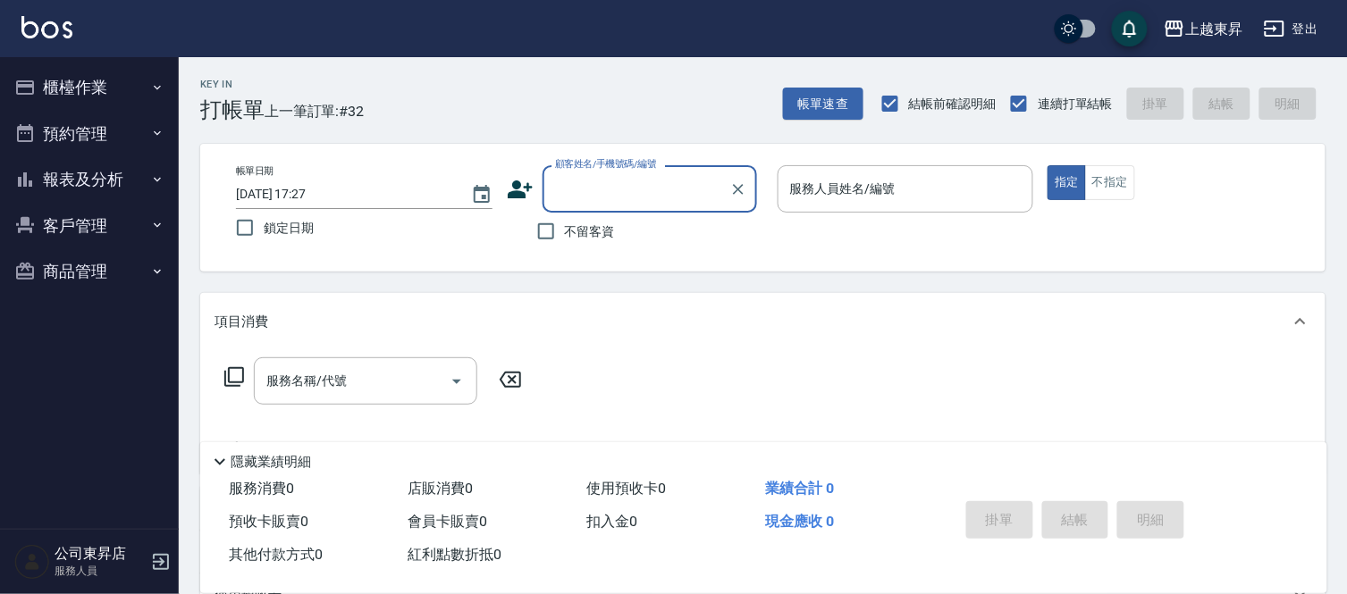
click at [577, 194] on input "顧客姓名/手機號碼/編號" at bounding box center [636, 188] width 172 height 31
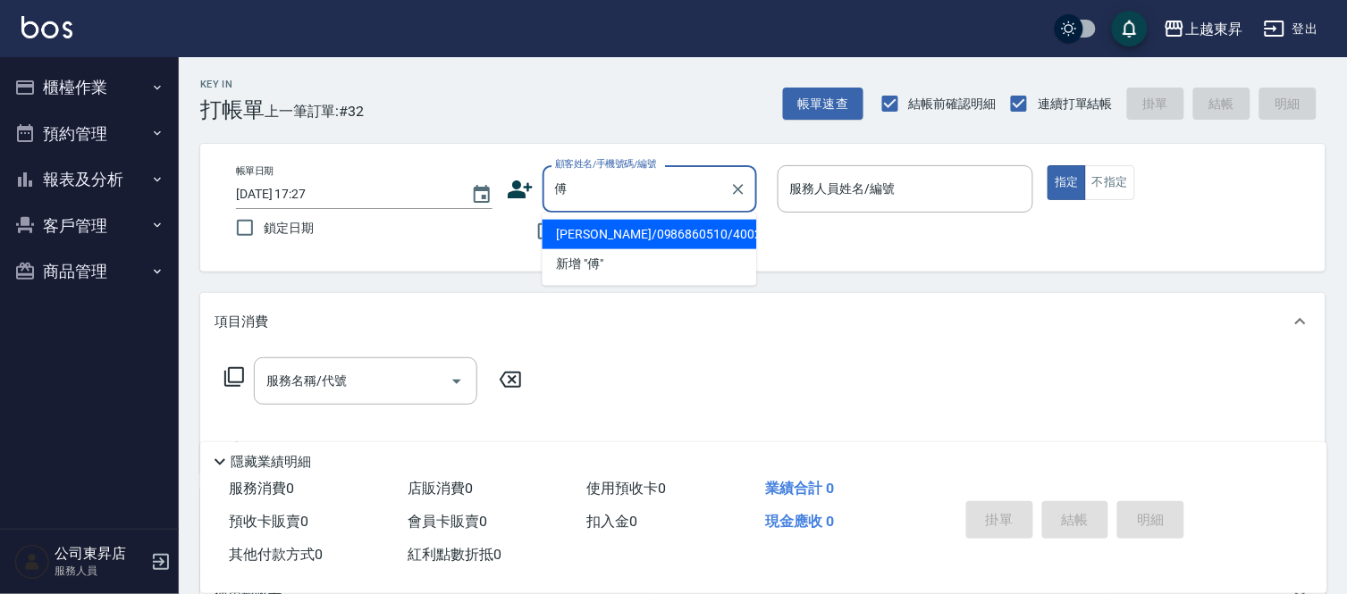
click at [586, 230] on li "[PERSON_NAME]/0986860510/40023" at bounding box center [649, 234] width 214 height 29
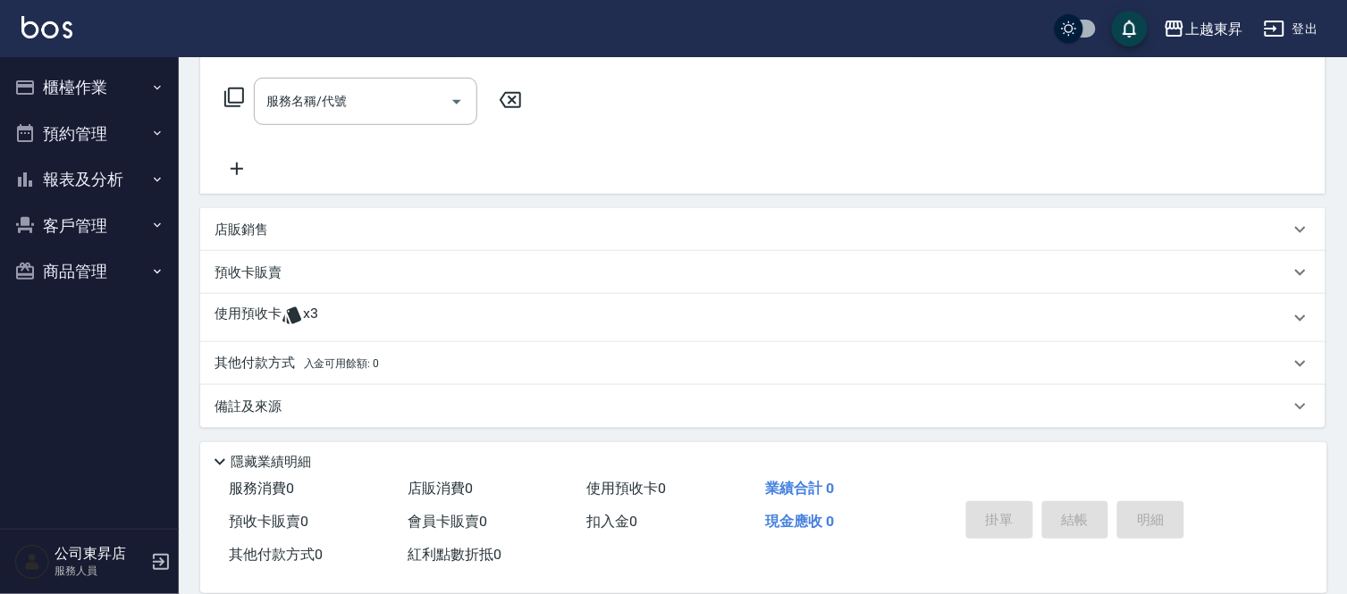
scroll to position [281, 0]
click at [297, 273] on div "預收卡販賣" at bounding box center [751, 271] width 1075 height 19
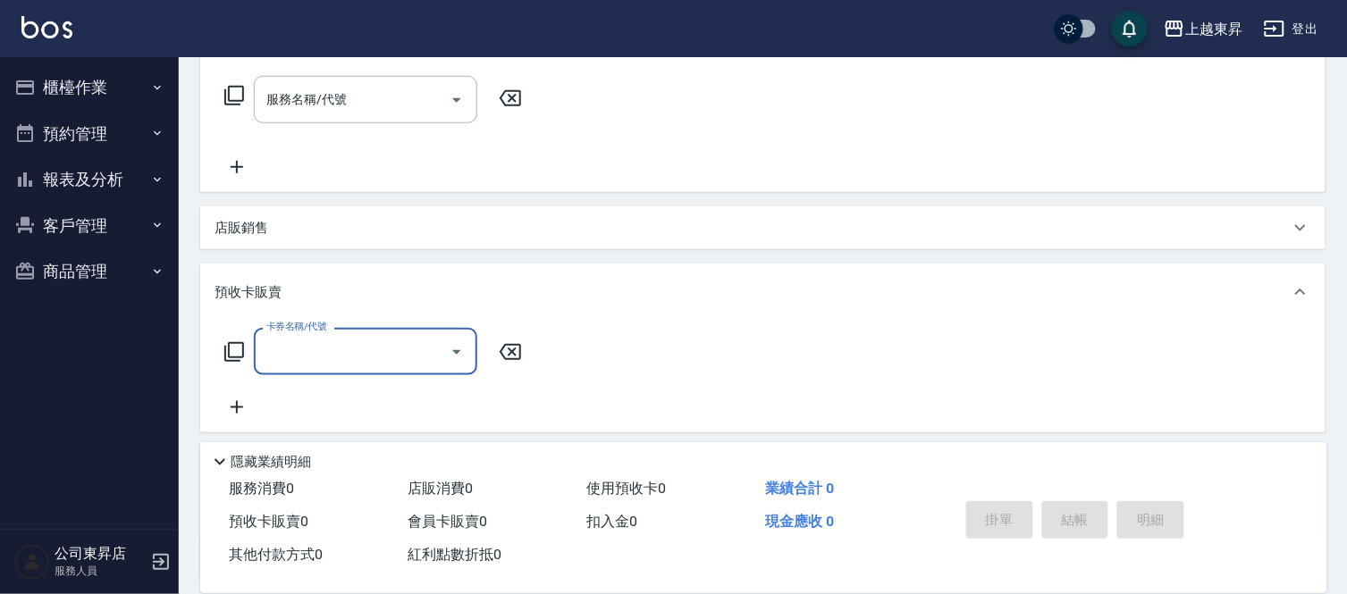
scroll to position [0, 0]
click at [231, 411] on icon at bounding box center [236, 407] width 45 height 21
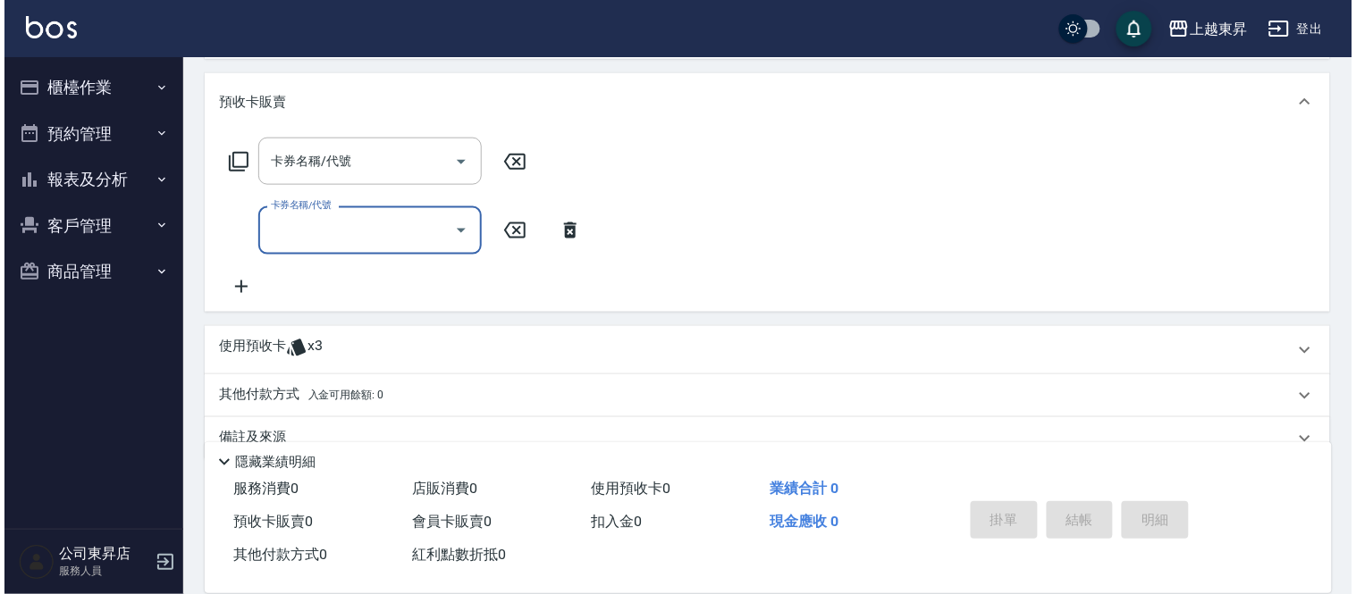
scroll to position [480, 0]
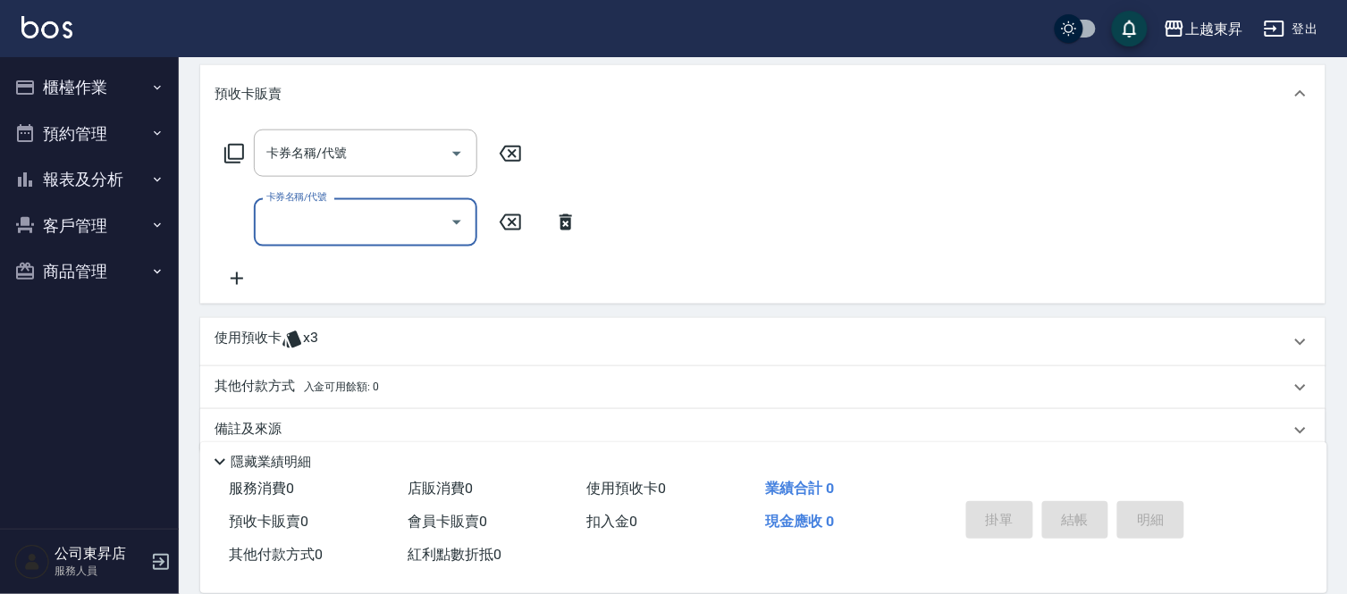
click at [243, 279] on icon at bounding box center [236, 278] width 45 height 21
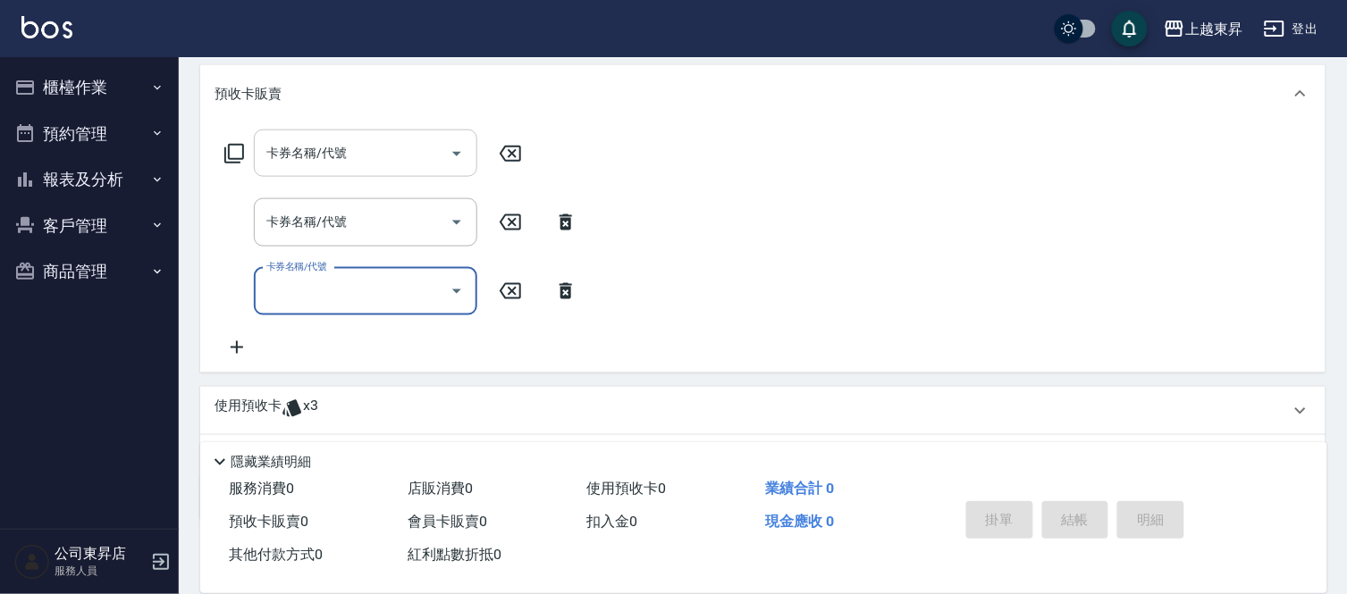
click at [296, 161] on input "卡券名稱/代號" at bounding box center [352, 153] width 181 height 31
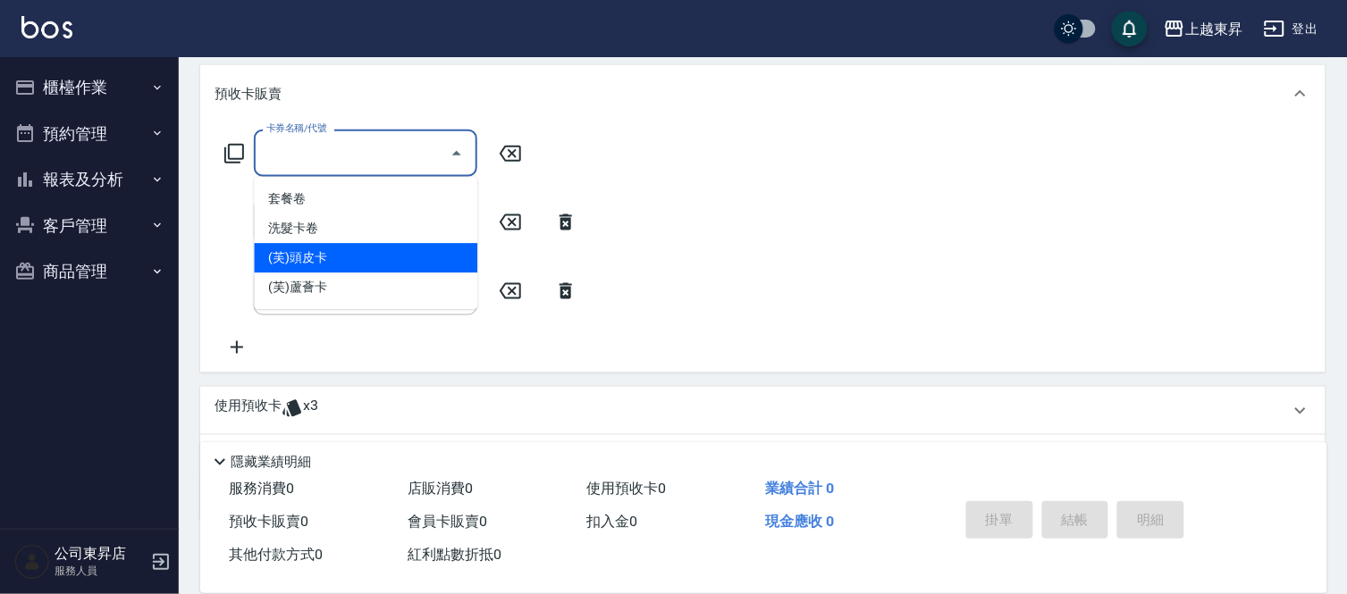
click at [318, 252] on span "(芙)頭皮卡" at bounding box center [365, 258] width 223 height 29
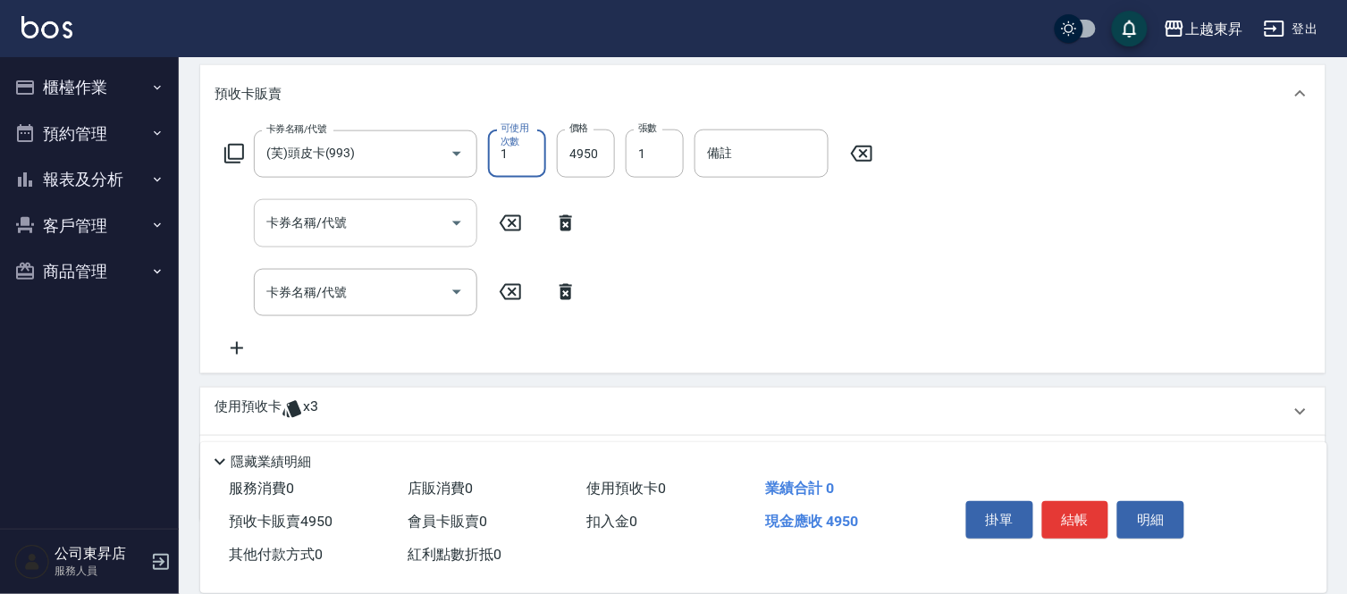
click at [304, 231] on input "卡券名稱/代號" at bounding box center [352, 222] width 181 height 31
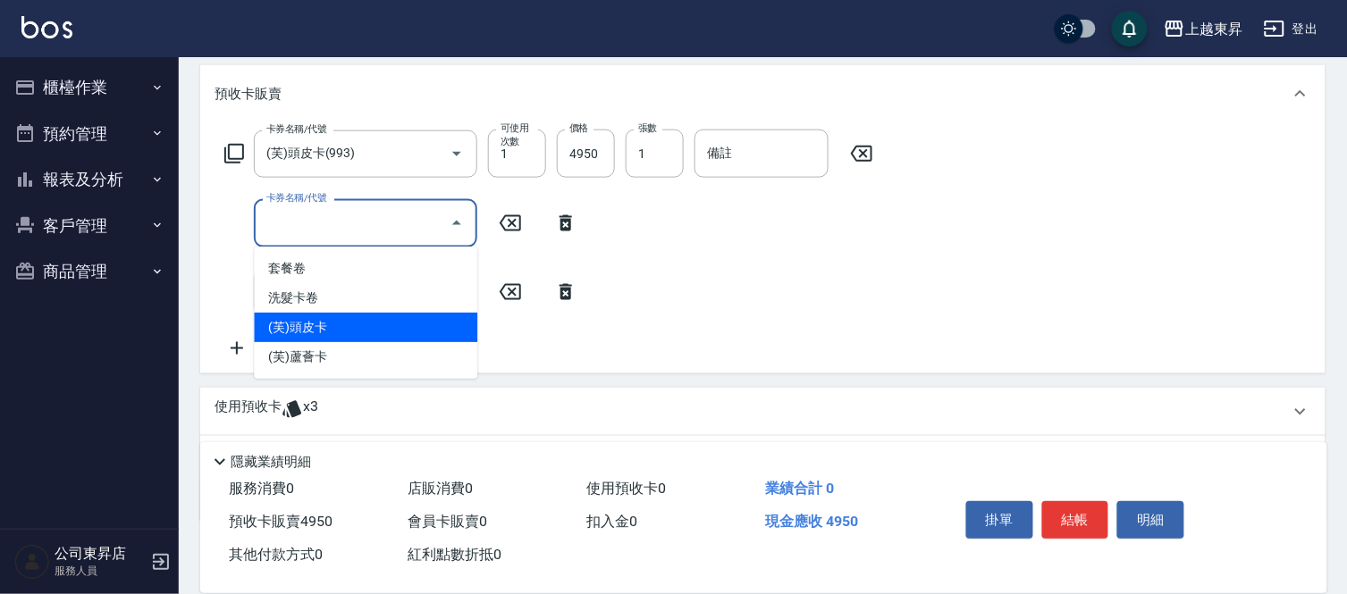
click at [297, 329] on span "(芙)頭皮卡" at bounding box center [365, 327] width 223 height 29
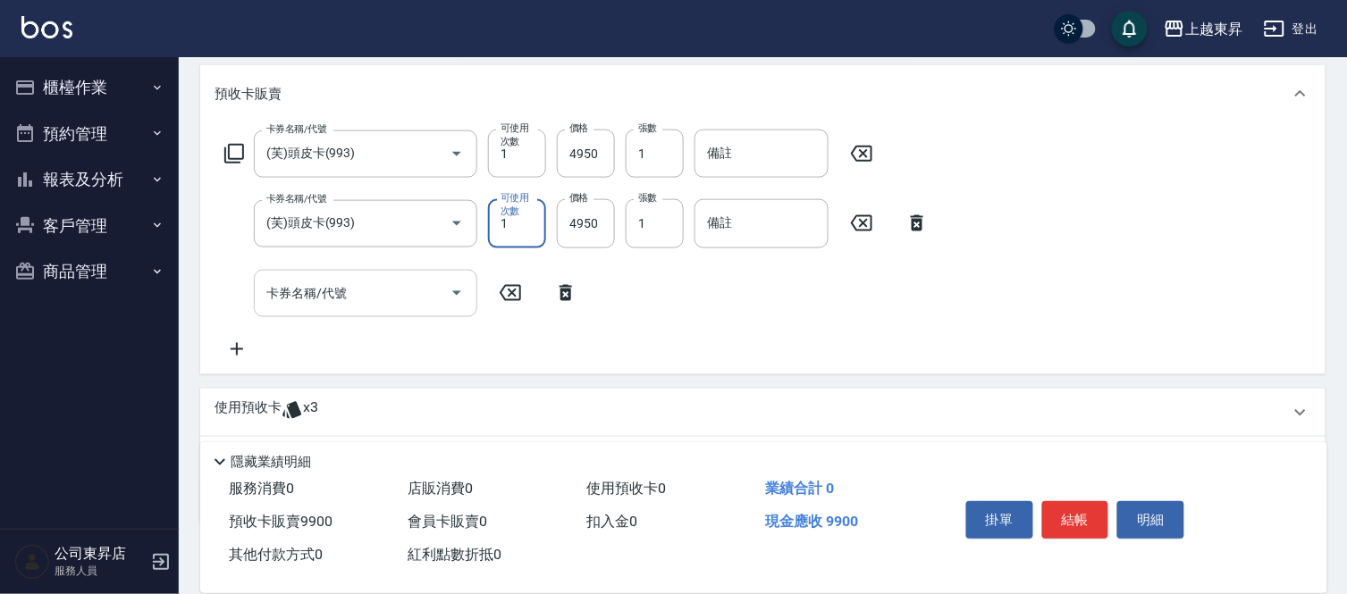
click at [309, 305] on input "卡券名稱/代號" at bounding box center [352, 293] width 181 height 31
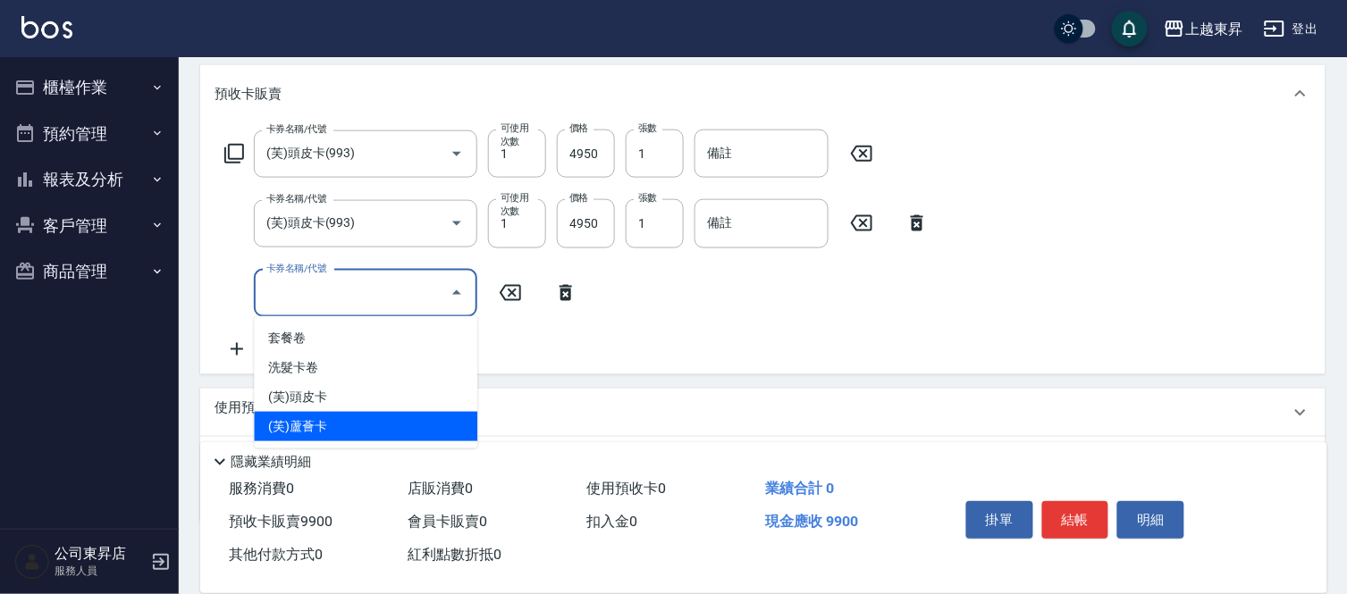
click at [311, 417] on span "(芙)蘆薈卡" at bounding box center [365, 426] width 223 height 29
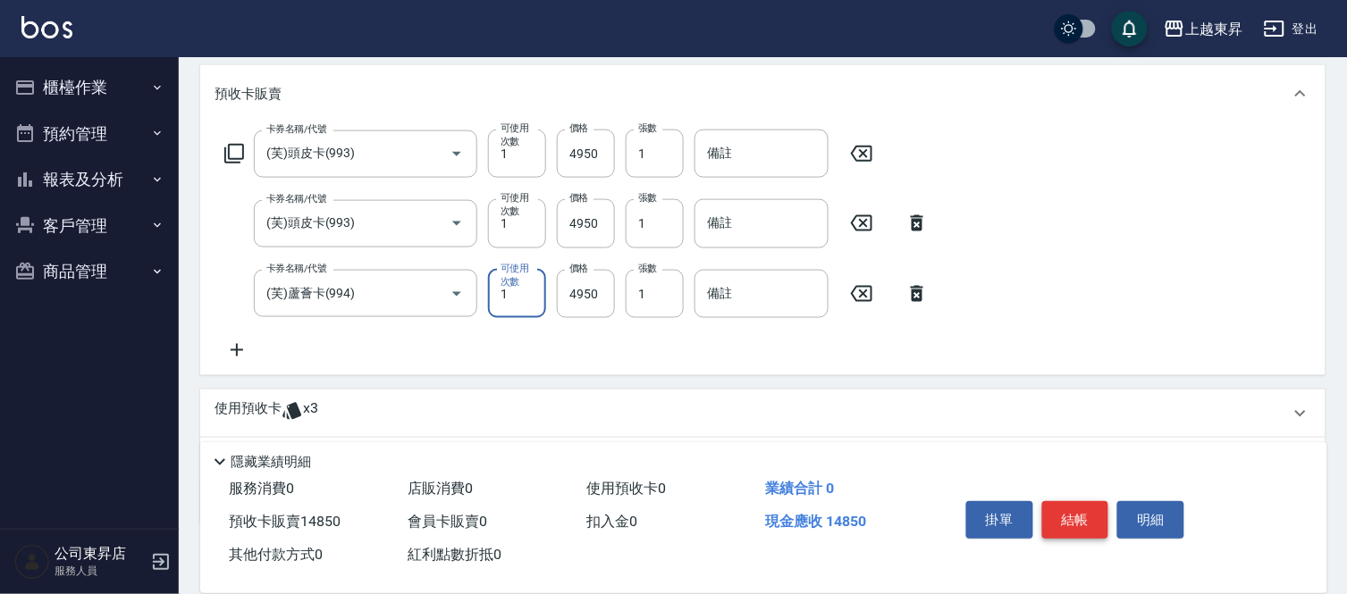
click at [1087, 516] on button "結帳" at bounding box center [1075, 520] width 67 height 38
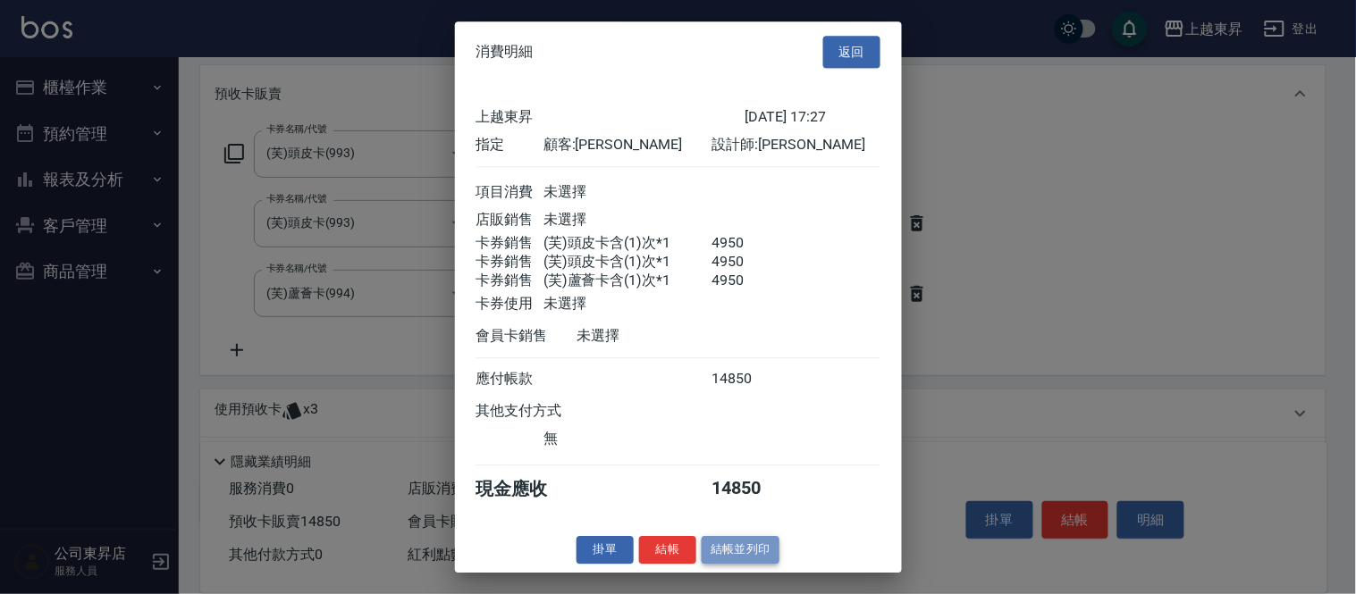
click at [749, 558] on button "結帳並列印" at bounding box center [741, 550] width 78 height 28
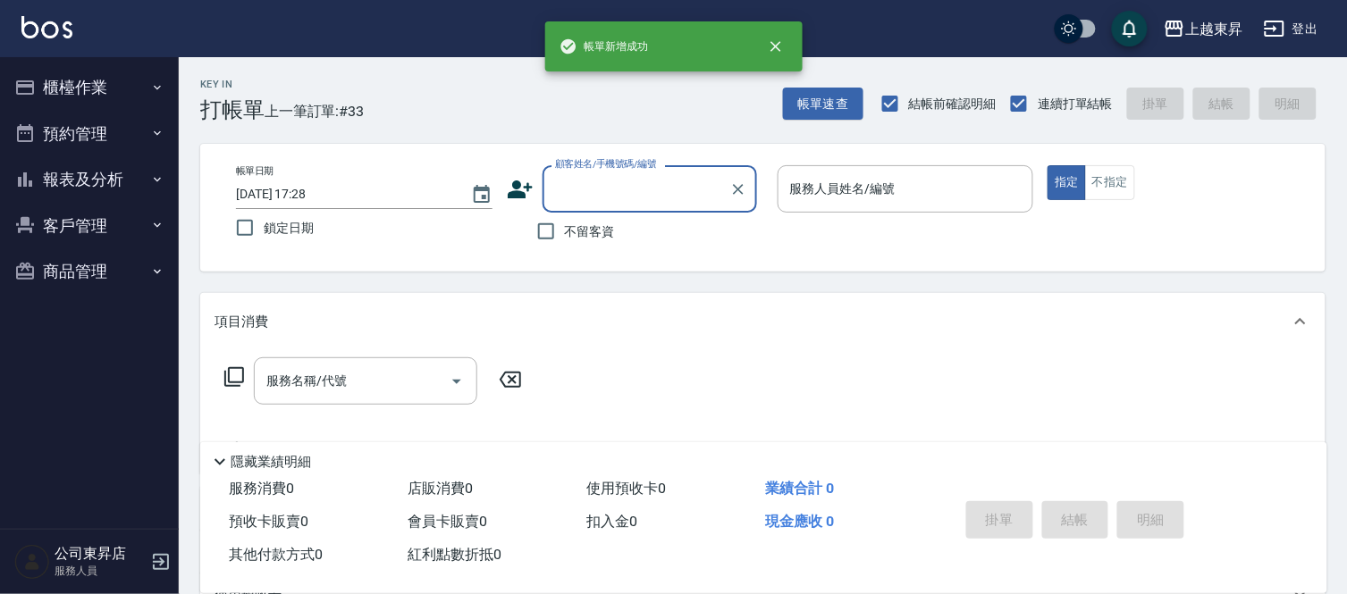
scroll to position [0, 0]
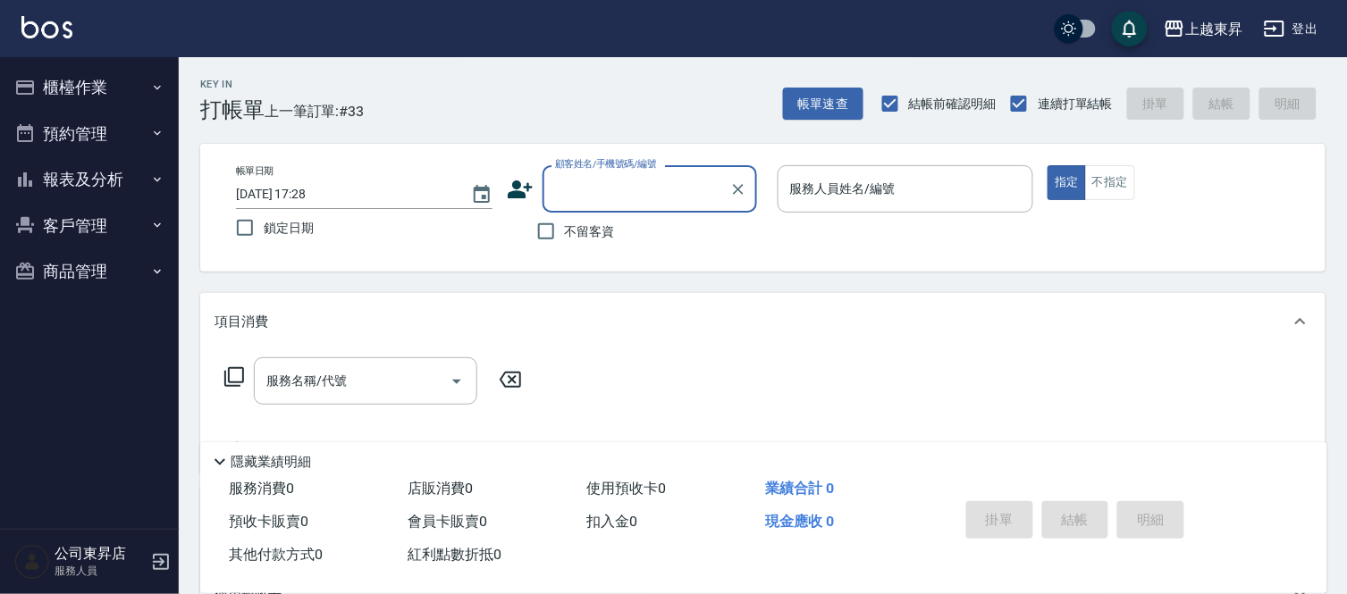
click at [577, 199] on input "顧客姓名/手機號碼/編號" at bounding box center [636, 188] width 172 height 31
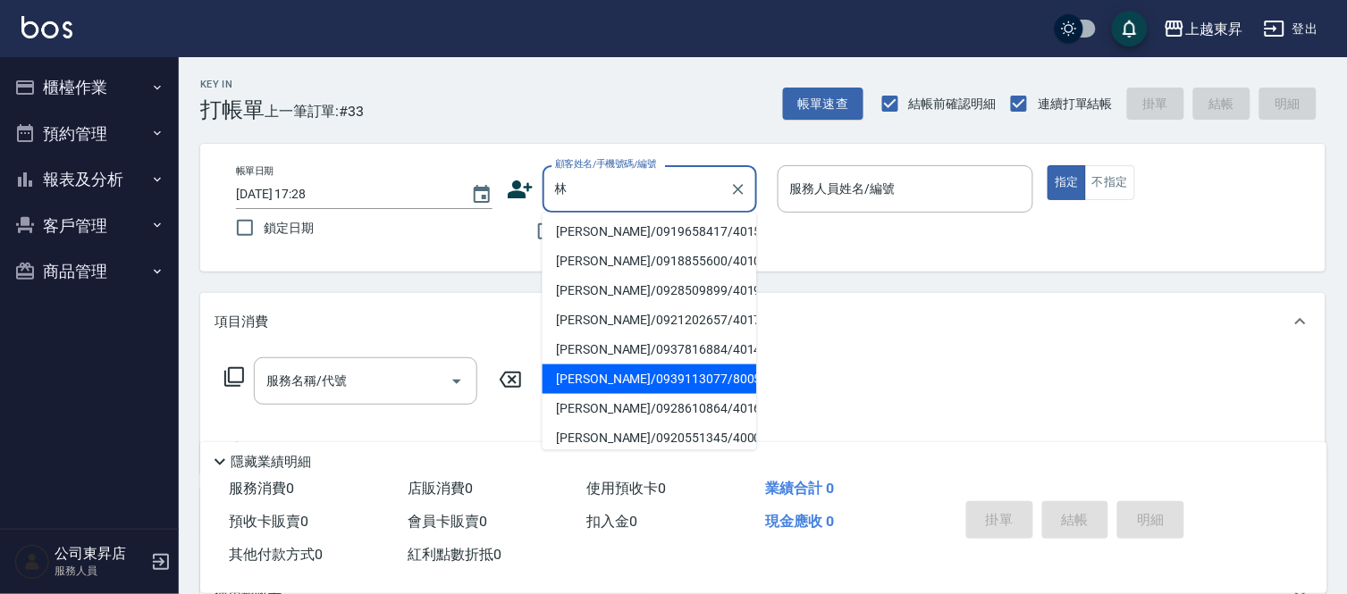
scroll to position [298, 0]
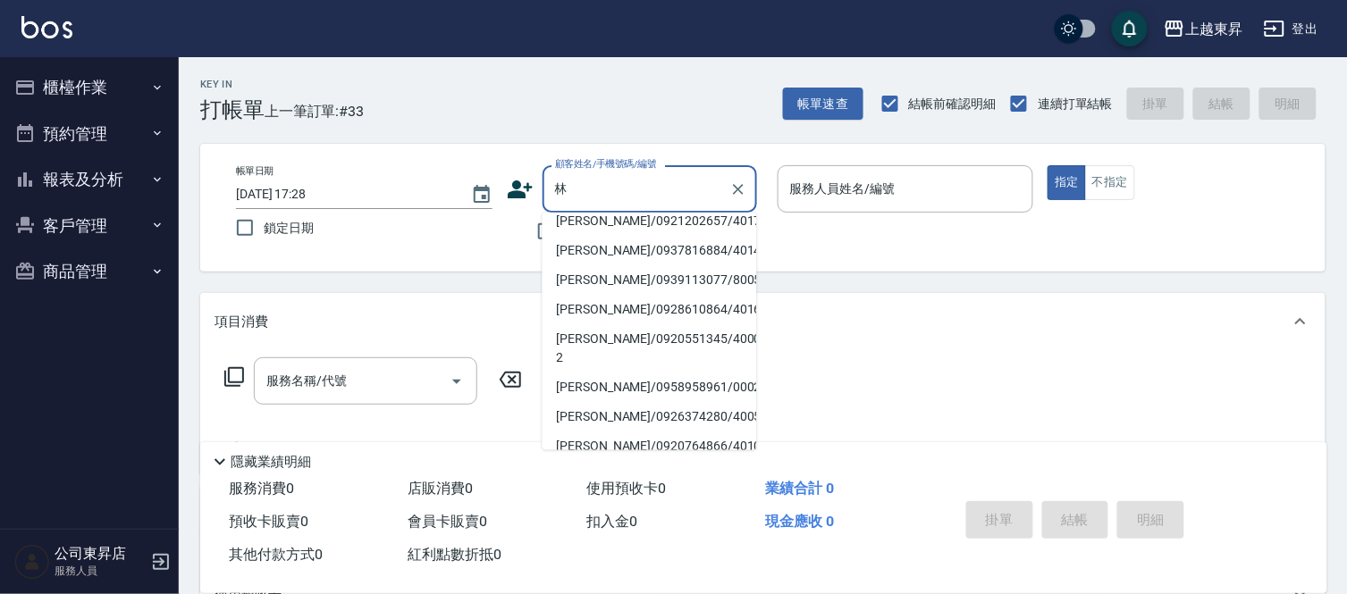
click at [570, 147] on li "[PERSON_NAME]/0919658417/40154" at bounding box center [649, 132] width 214 height 29
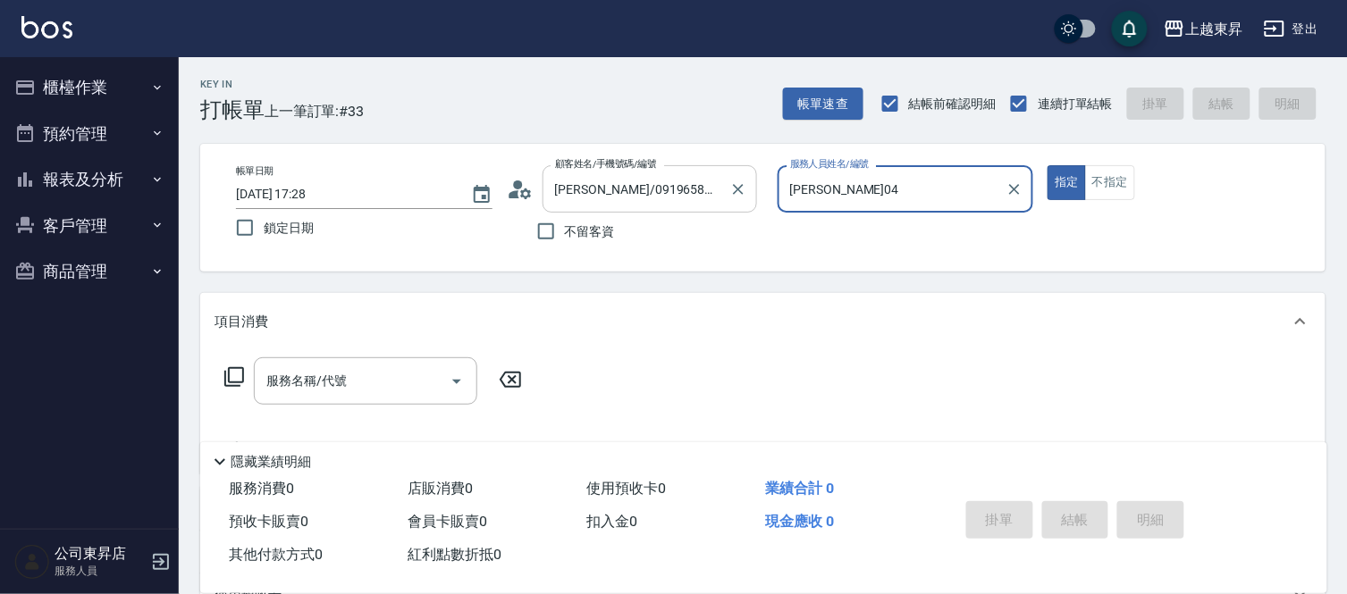
click at [600, 190] on input "[PERSON_NAME]/0919658417/40154" at bounding box center [636, 188] width 172 height 31
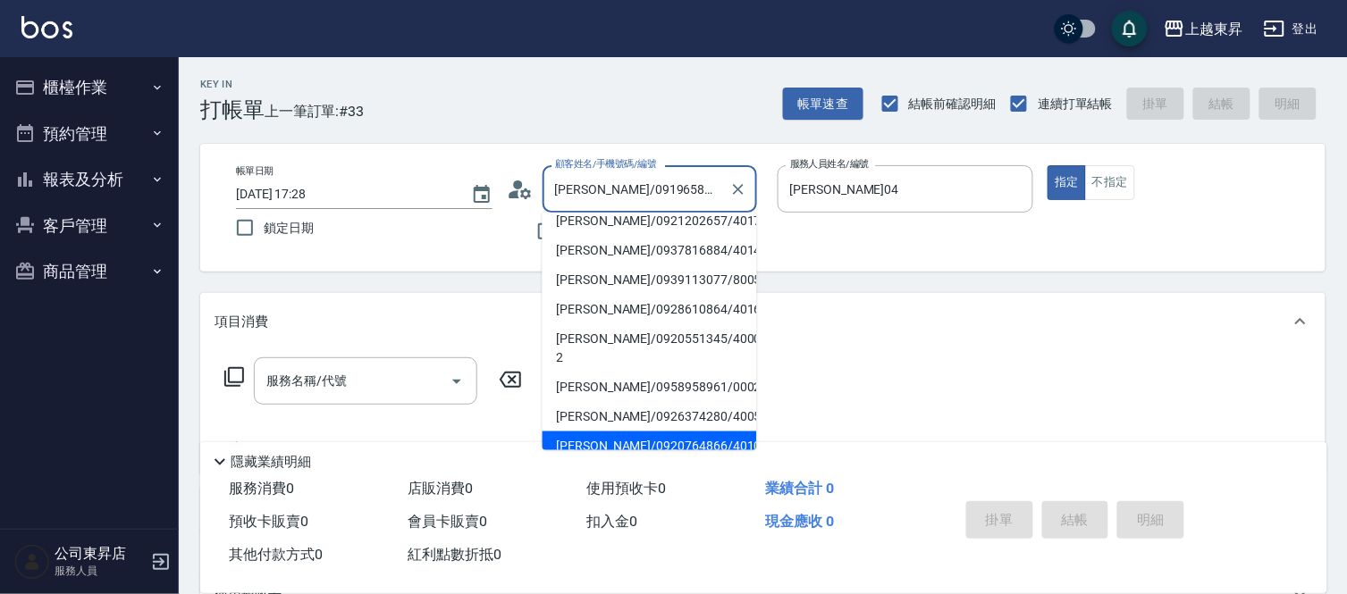
click at [597, 432] on li "[PERSON_NAME]/0920764866/40105" at bounding box center [649, 446] width 214 height 29
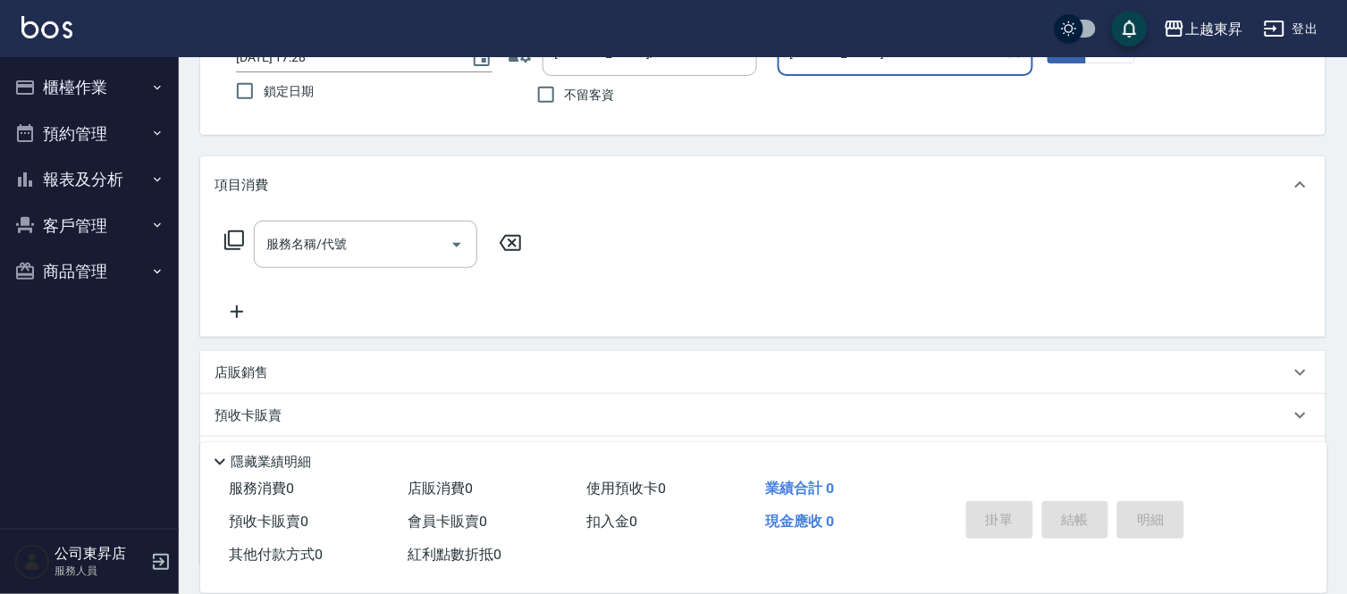
scroll to position [277, 0]
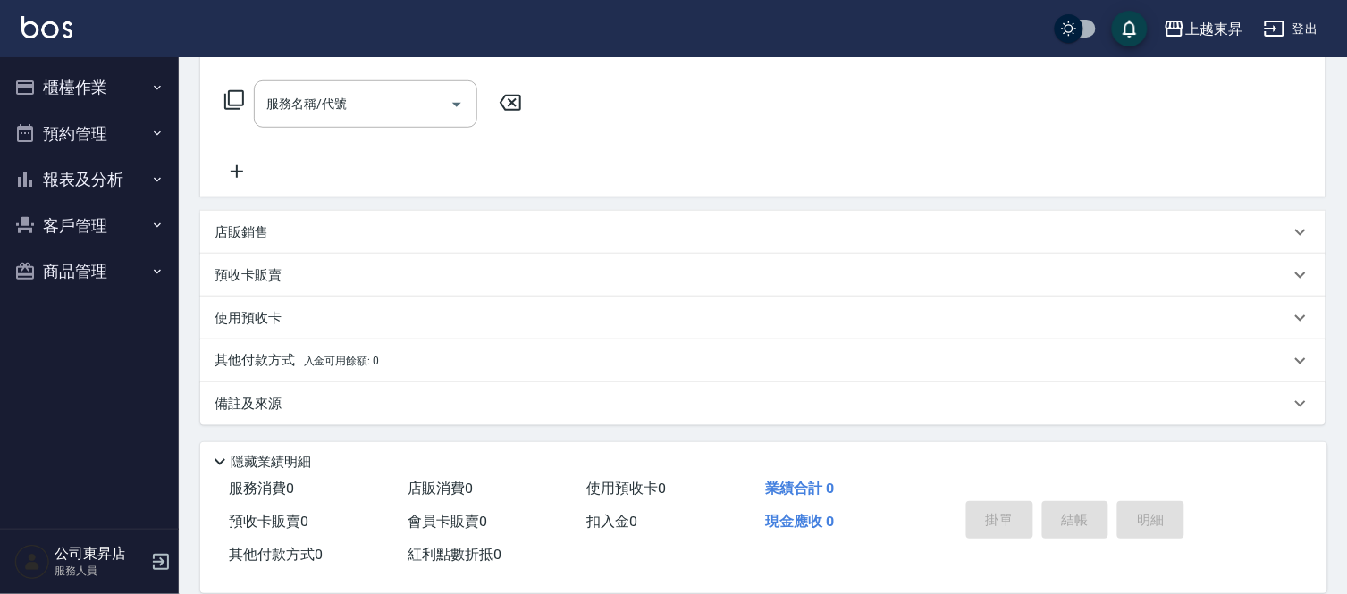
click at [224, 262] on div "預收卡販賣" at bounding box center [762, 275] width 1125 height 43
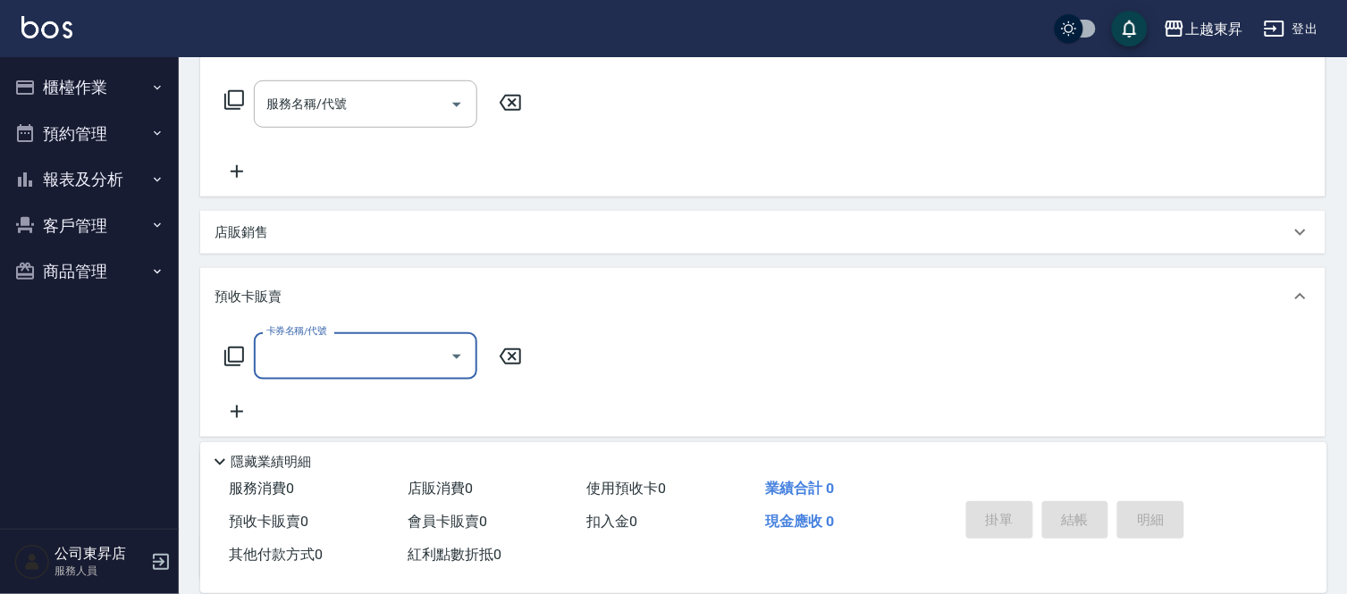
scroll to position [1, 0]
click at [247, 405] on icon at bounding box center [236, 411] width 45 height 21
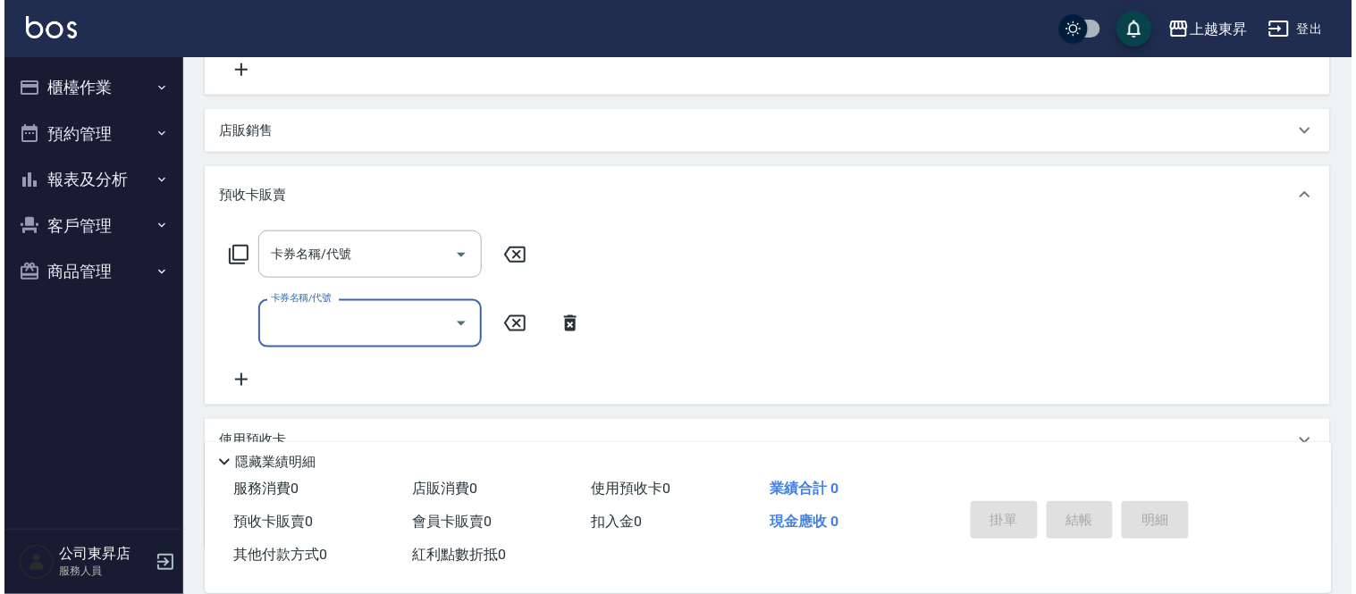
scroll to position [475, 0]
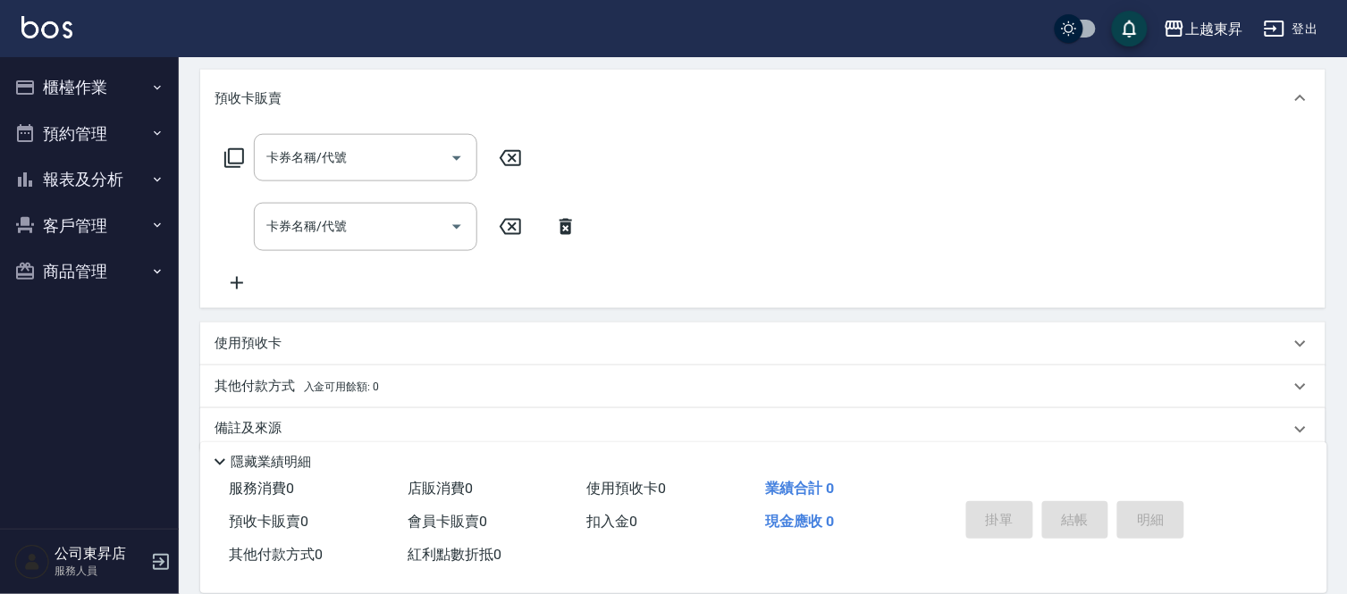
click at [234, 288] on icon at bounding box center [236, 283] width 45 height 21
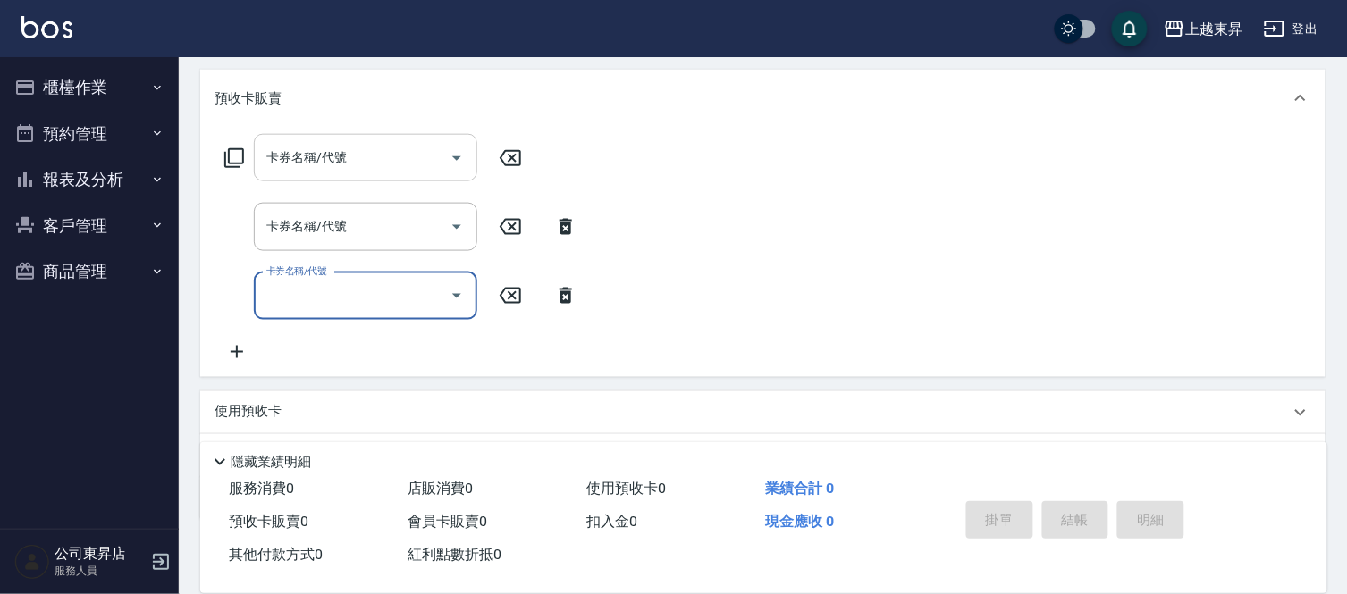
click at [305, 157] on input "卡券名稱/代號" at bounding box center [352, 157] width 181 height 31
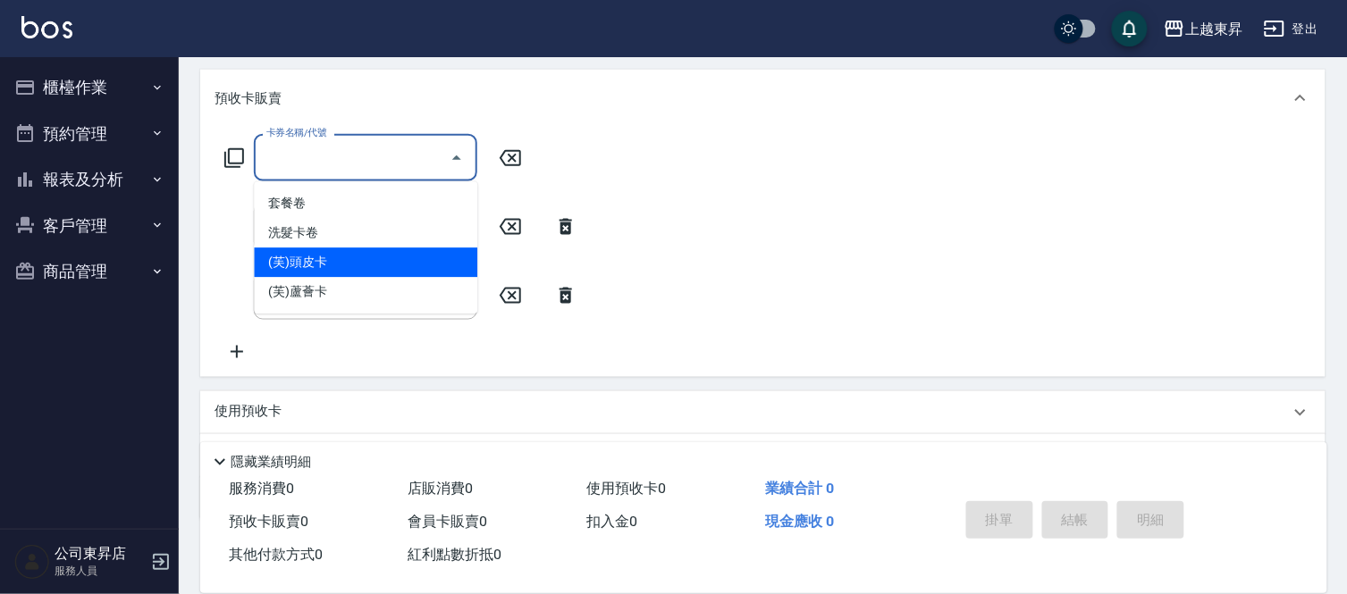
click at [307, 263] on span "(芙)頭皮卡" at bounding box center [365, 262] width 223 height 29
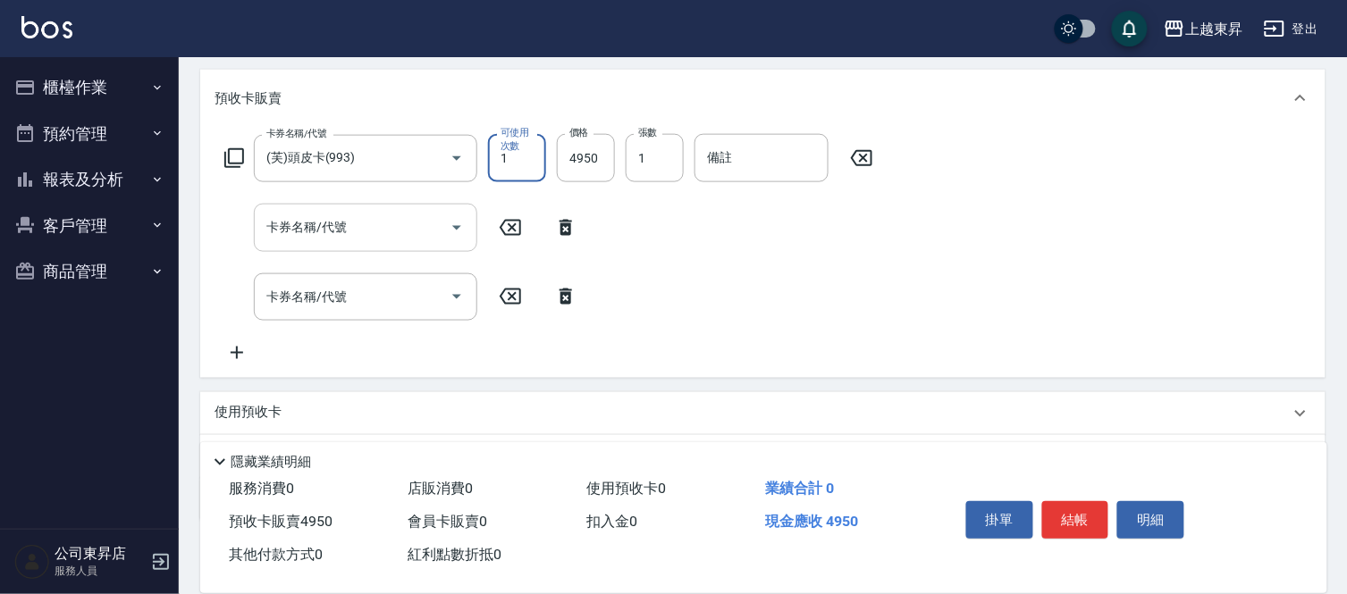
click at [310, 227] on div "卡券名稱/代號 卡券名稱/代號" at bounding box center [365, 227] width 223 height 47
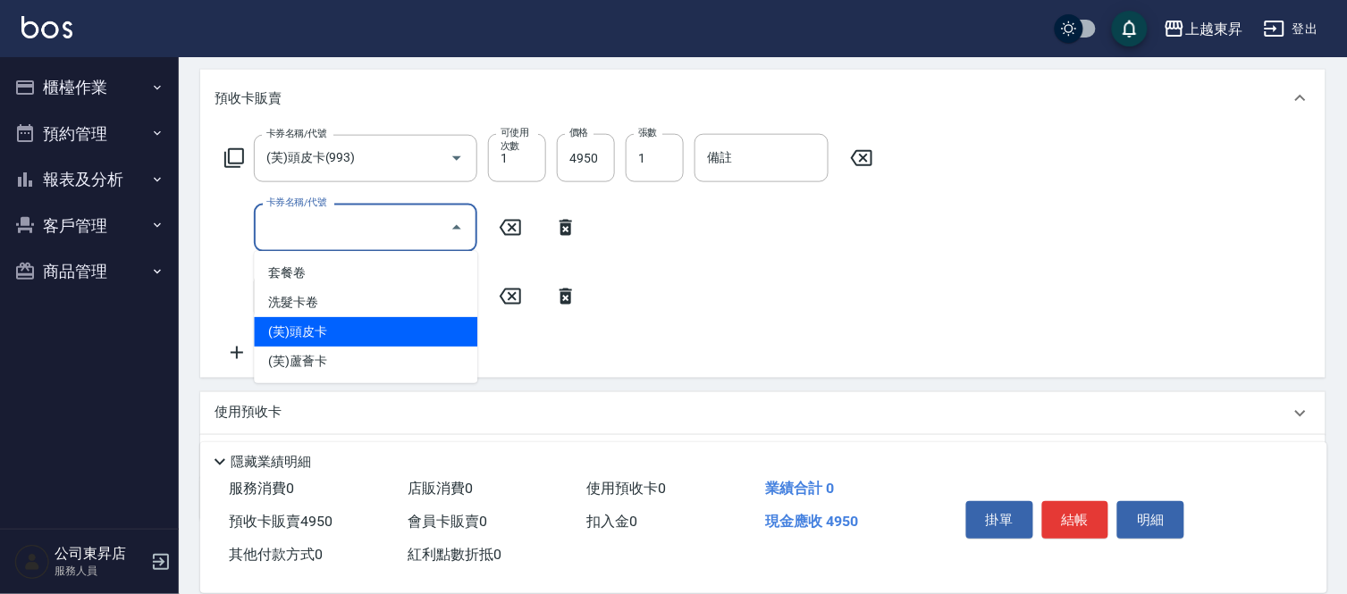
click at [296, 328] on span "(芙)頭皮卡" at bounding box center [365, 331] width 223 height 29
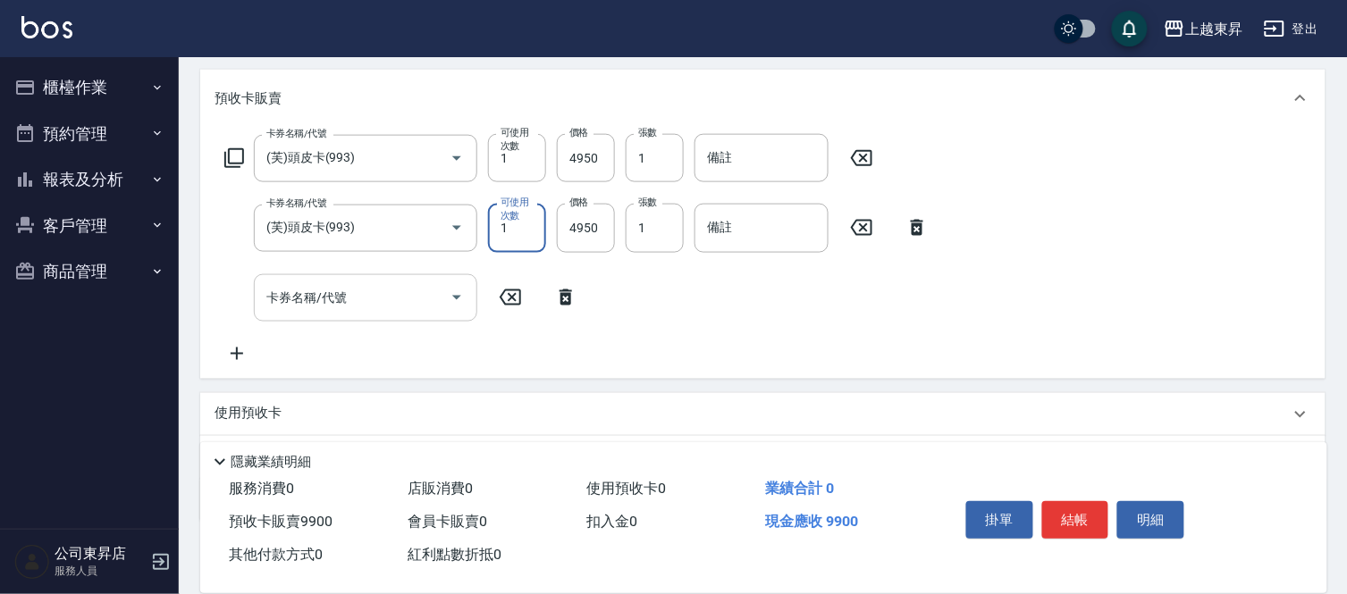
click at [307, 299] on input "卡券名稱/代號" at bounding box center [352, 297] width 181 height 31
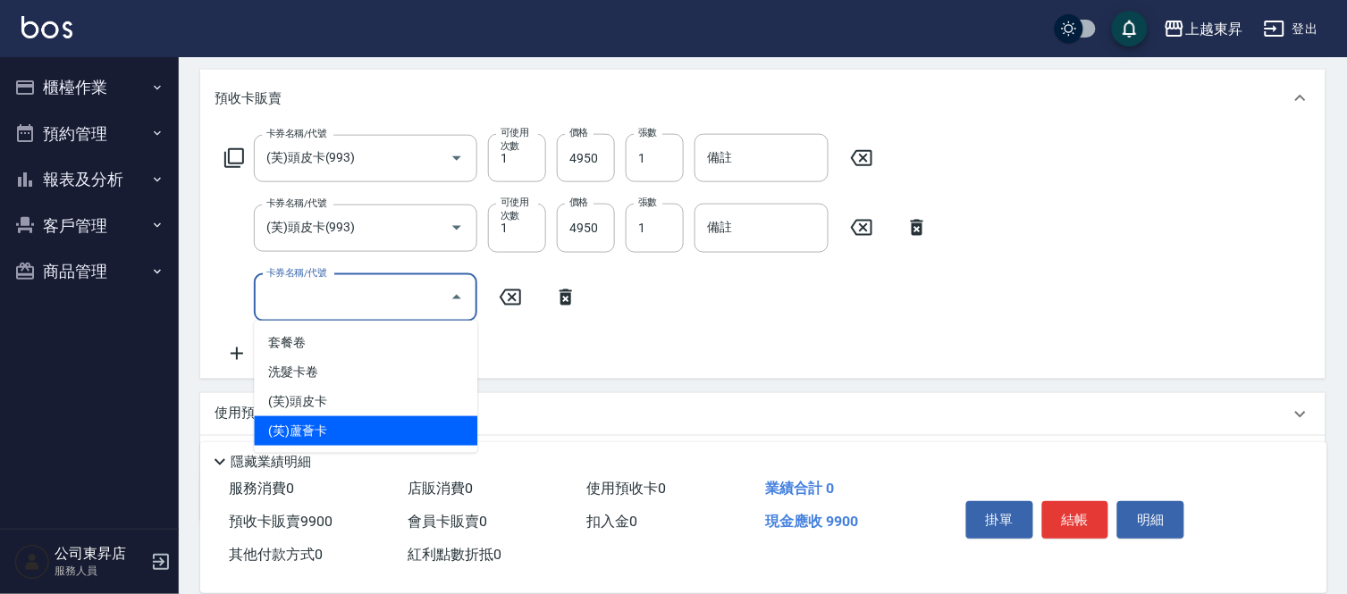
click at [311, 431] on span "(芙)蘆薈卡" at bounding box center [365, 430] width 223 height 29
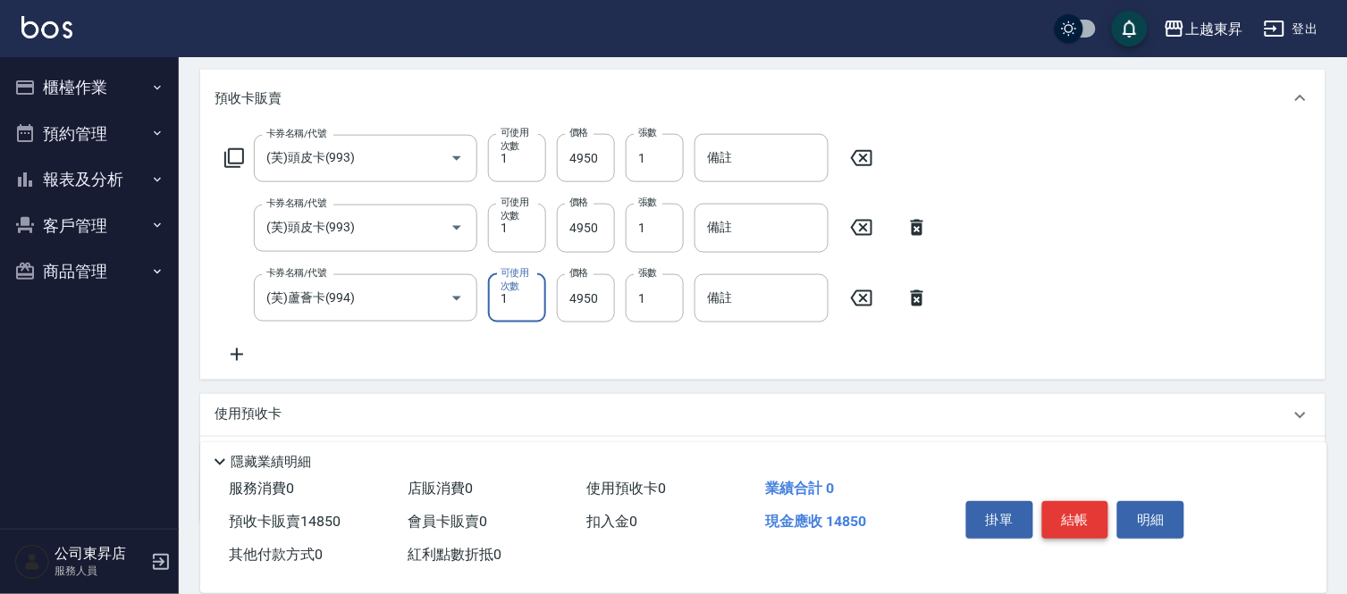
click at [1088, 510] on button "結帳" at bounding box center [1075, 520] width 67 height 38
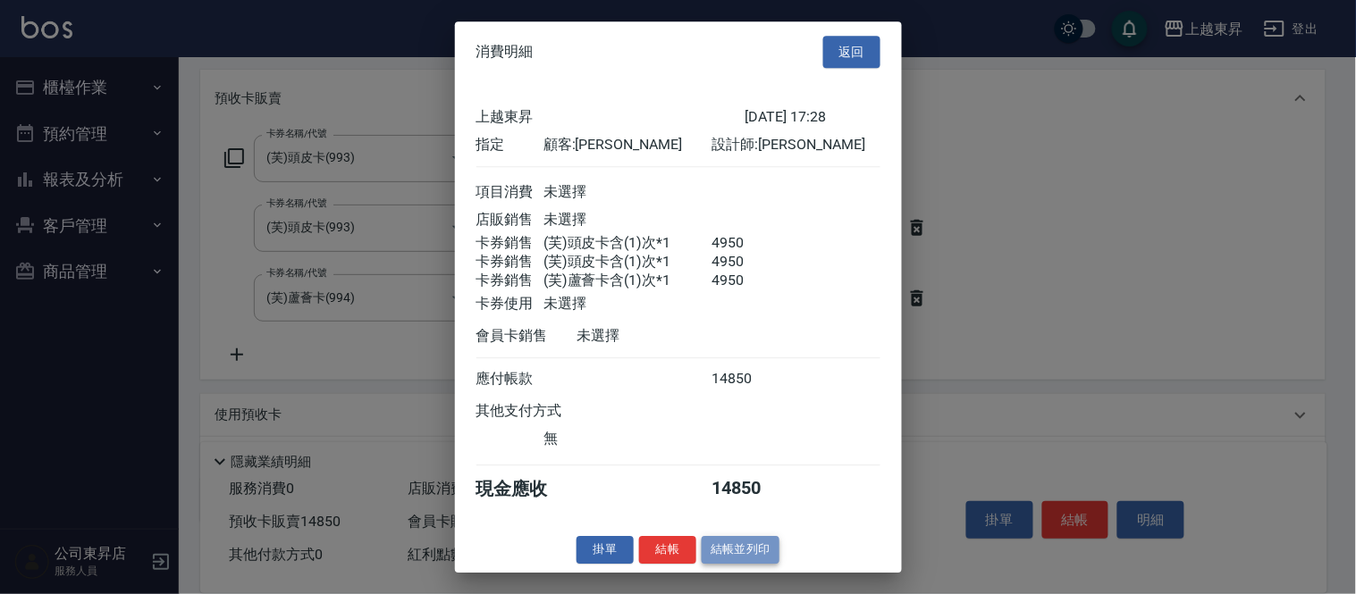
click at [752, 552] on button "結帳並列印" at bounding box center [741, 550] width 78 height 28
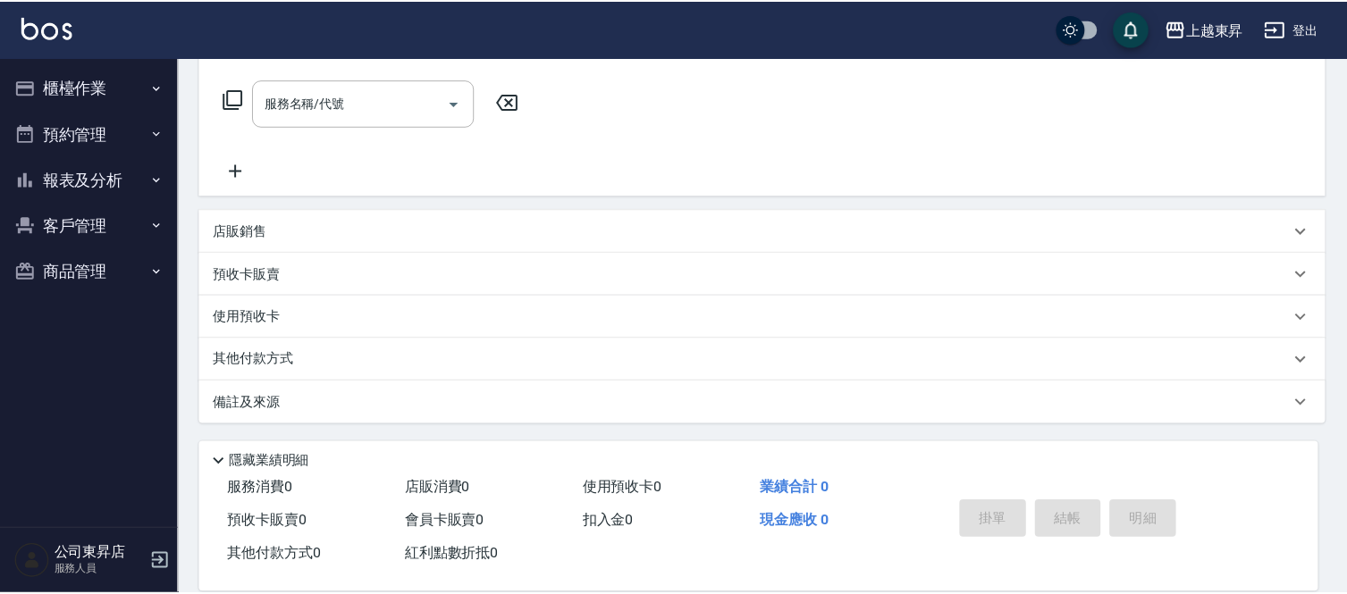
scroll to position [0, 0]
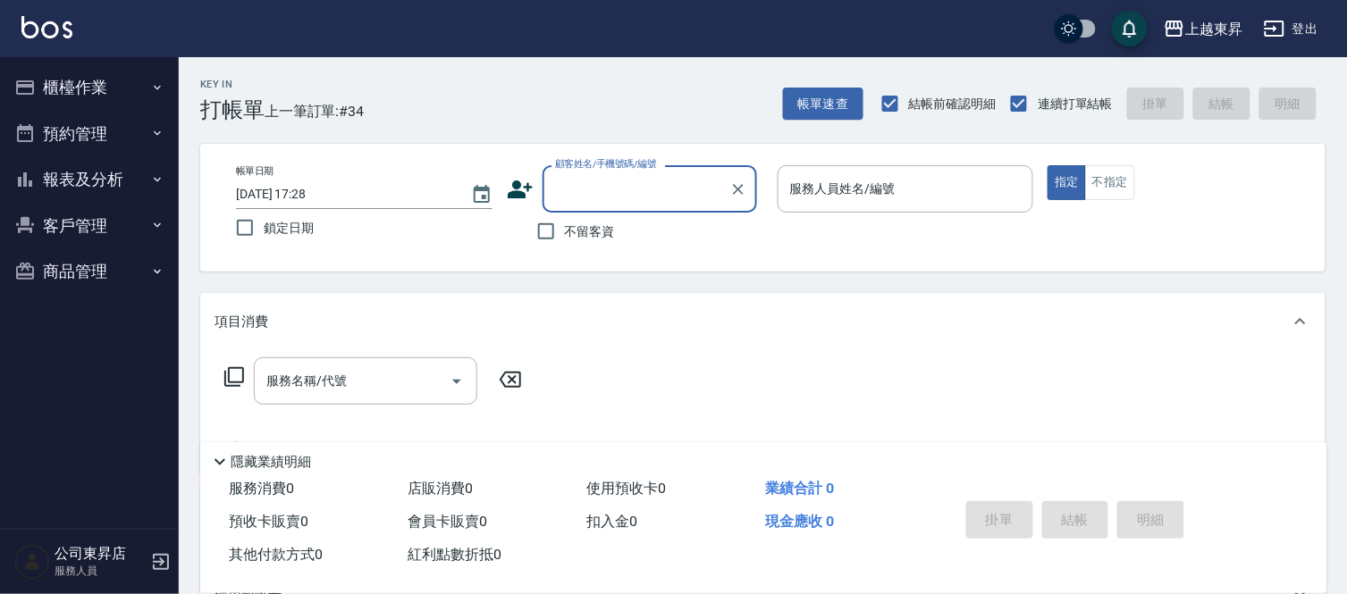
click at [594, 194] on input "顧客姓名/手機號碼/編號" at bounding box center [636, 188] width 172 height 31
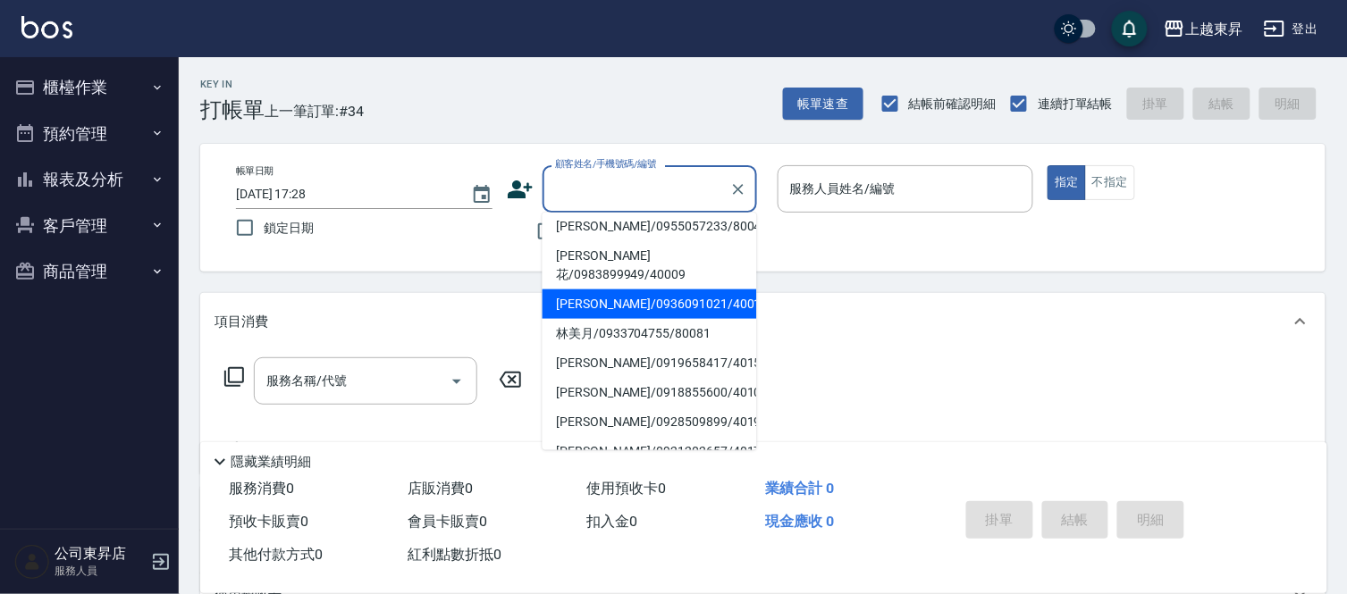
scroll to position [99, 0]
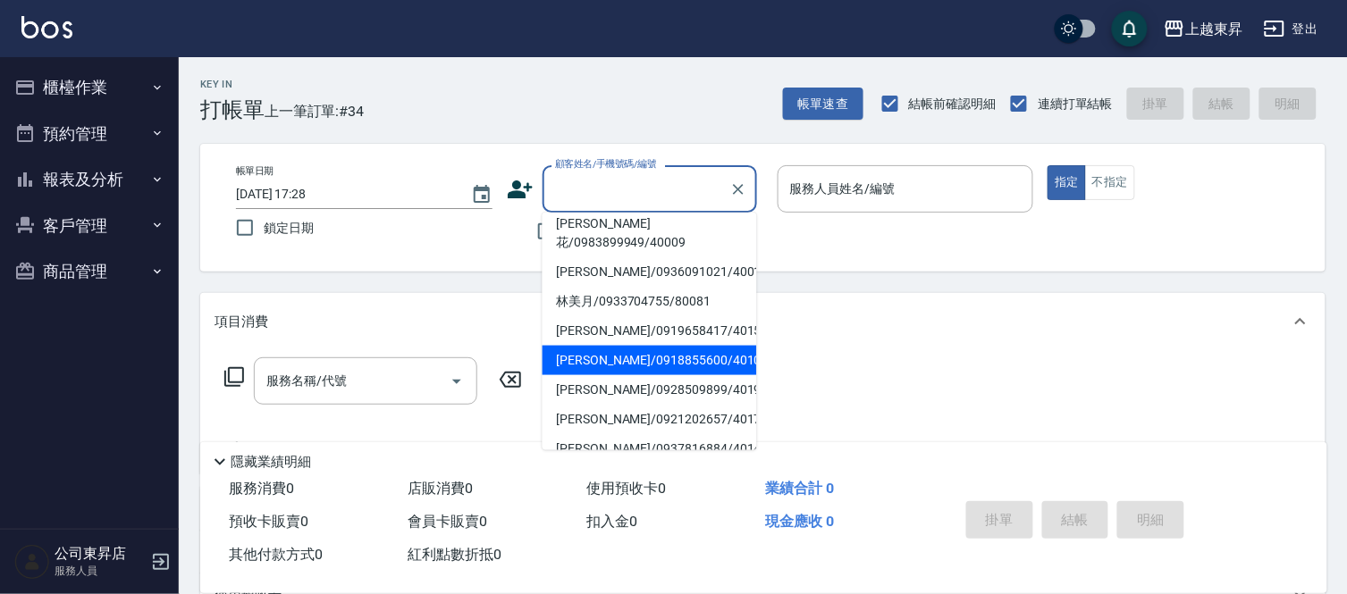
click at [574, 346] on li "[PERSON_NAME]/0918855600/40103" at bounding box center [649, 360] width 214 height 29
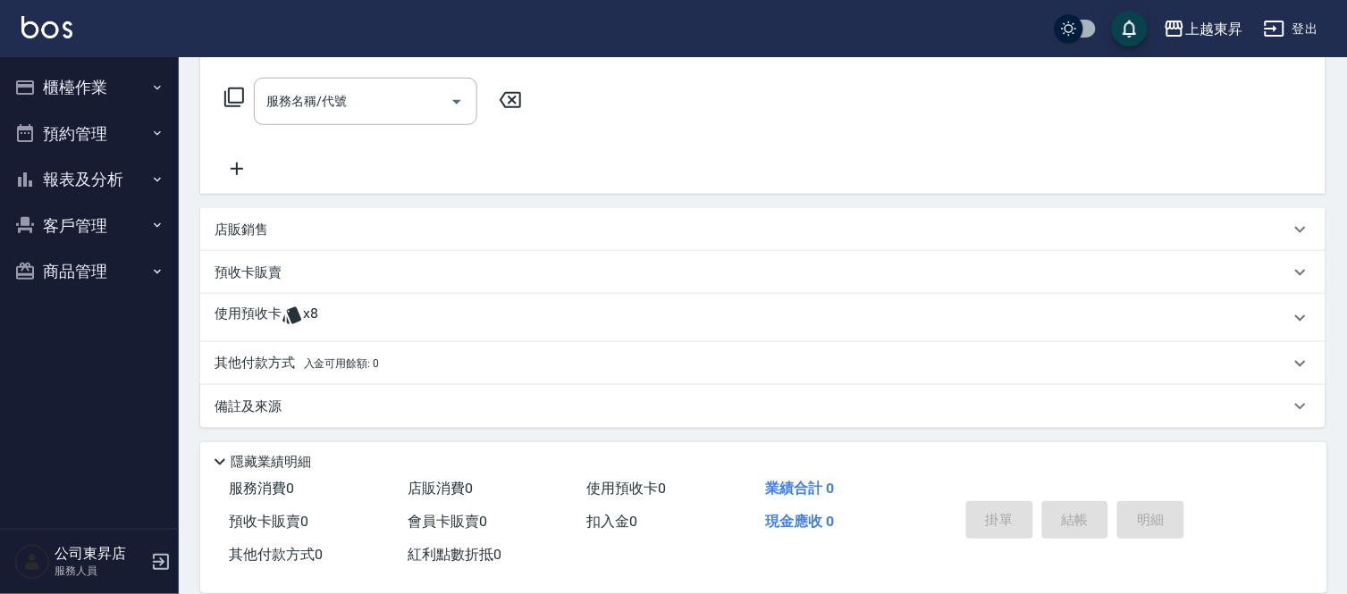
scroll to position [281, 0]
click at [298, 281] on div "預收卡販賣" at bounding box center [762, 270] width 1125 height 43
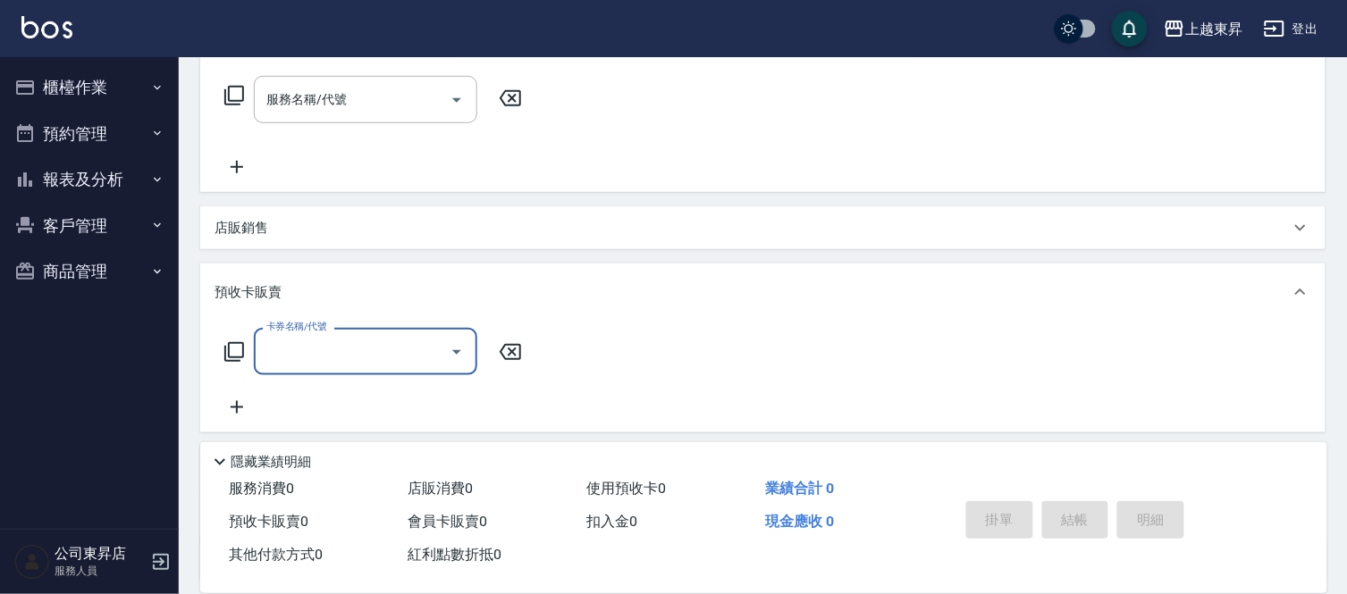
scroll to position [0, 0]
click at [236, 408] on icon at bounding box center [236, 407] width 45 height 21
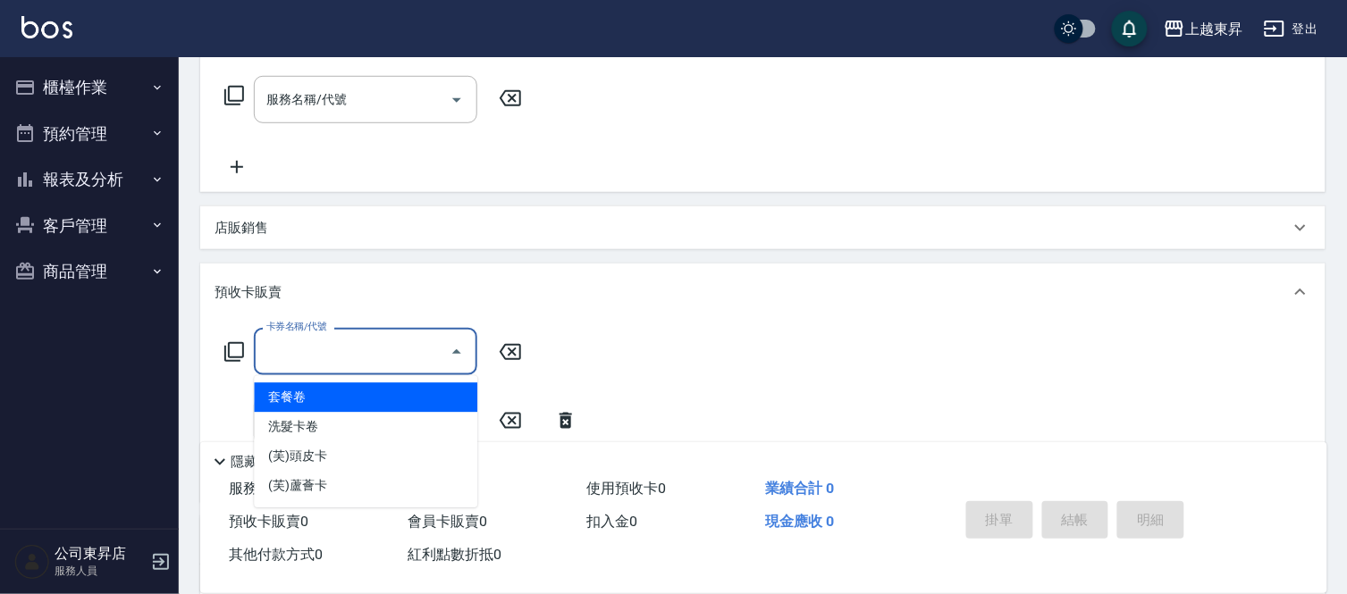
click at [268, 354] on input "卡券名稱/代號" at bounding box center [352, 351] width 181 height 31
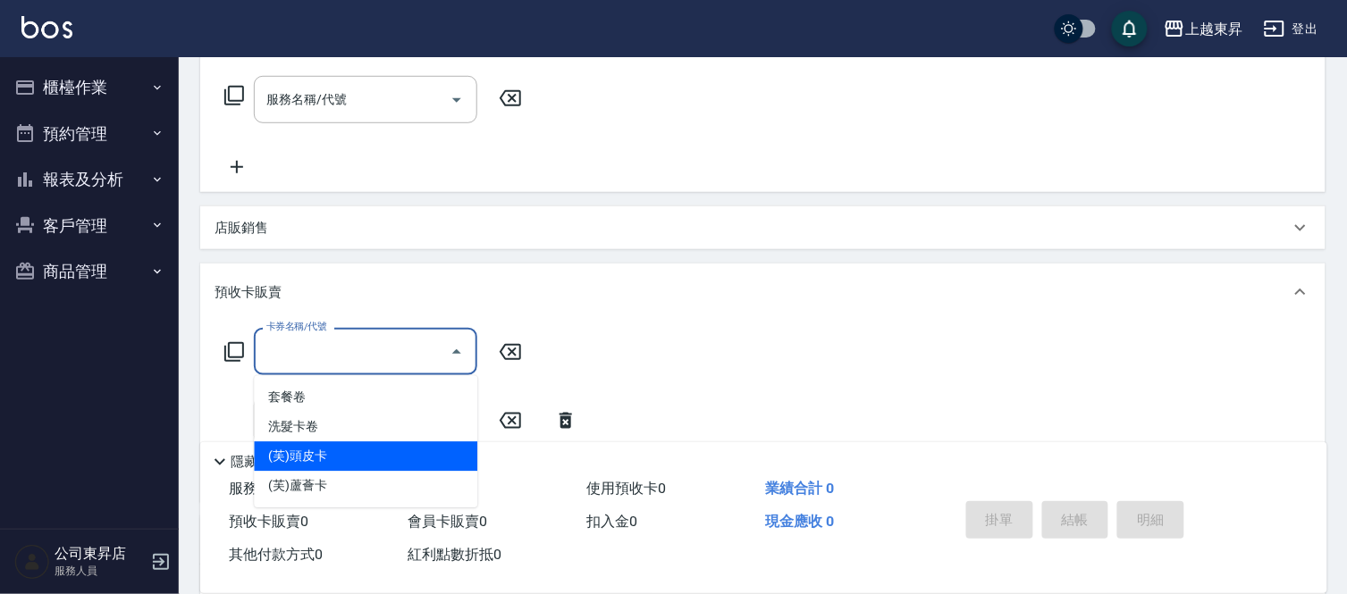
click at [316, 453] on span "(芙)頭皮卡" at bounding box center [365, 456] width 223 height 29
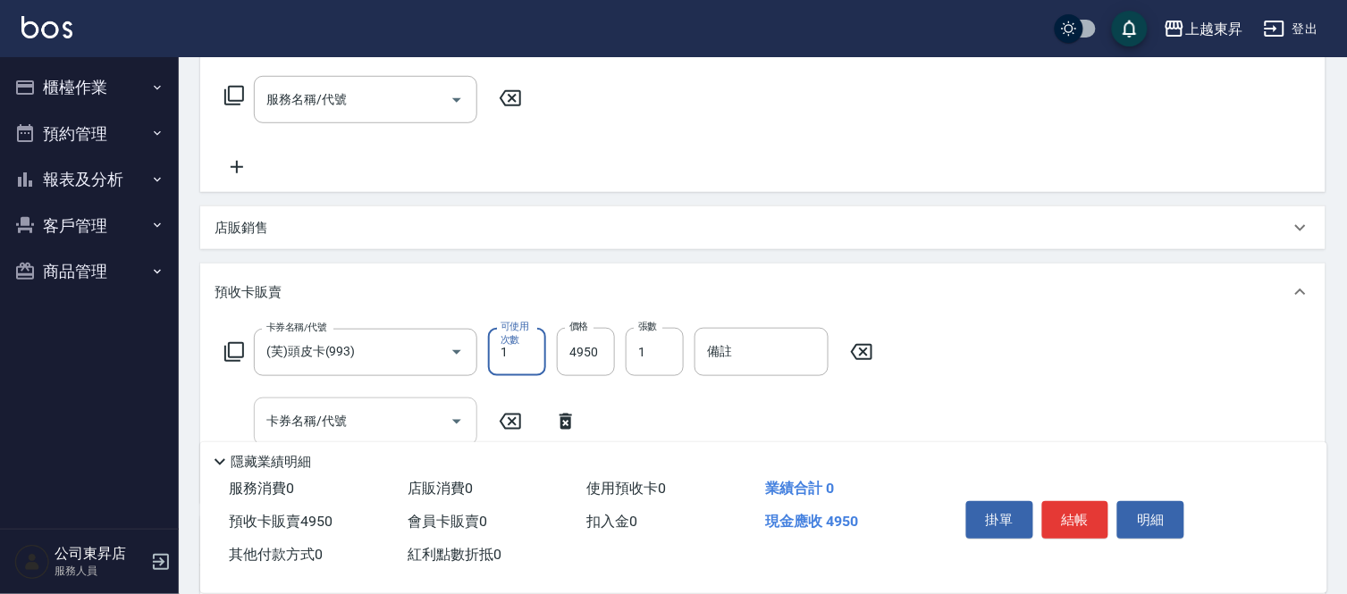
click at [305, 400] on div "卡券名稱/代號" at bounding box center [365, 421] width 223 height 47
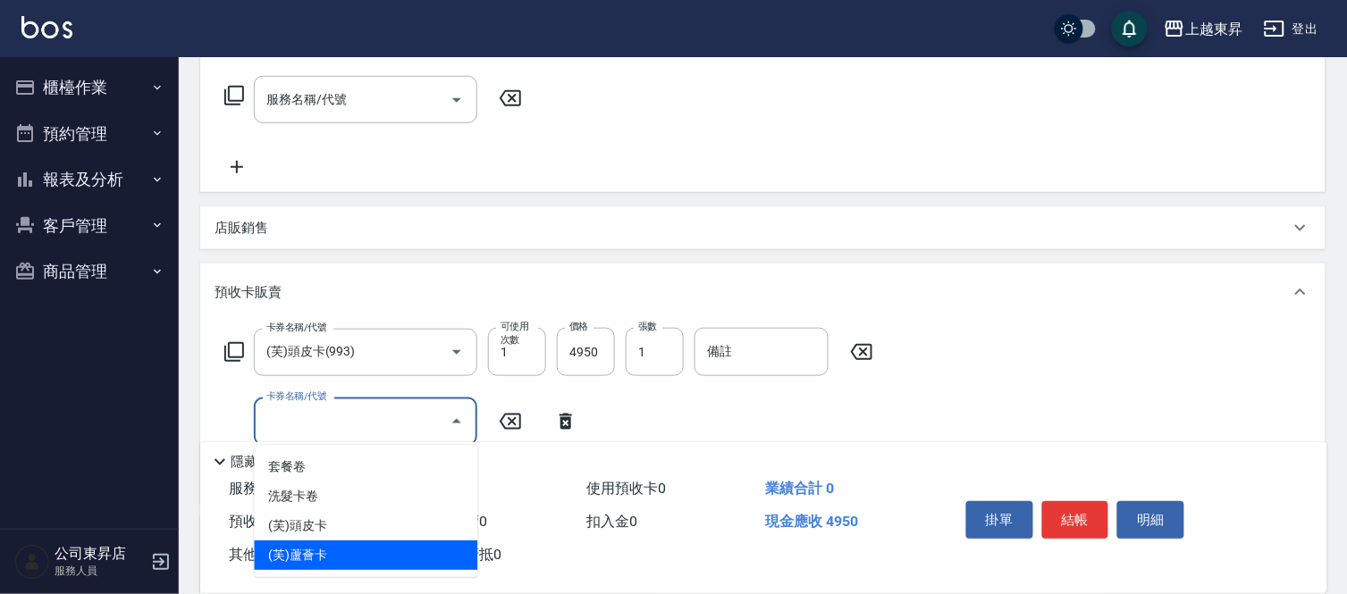
click at [316, 543] on span "(芙)蘆薈卡" at bounding box center [365, 555] width 223 height 29
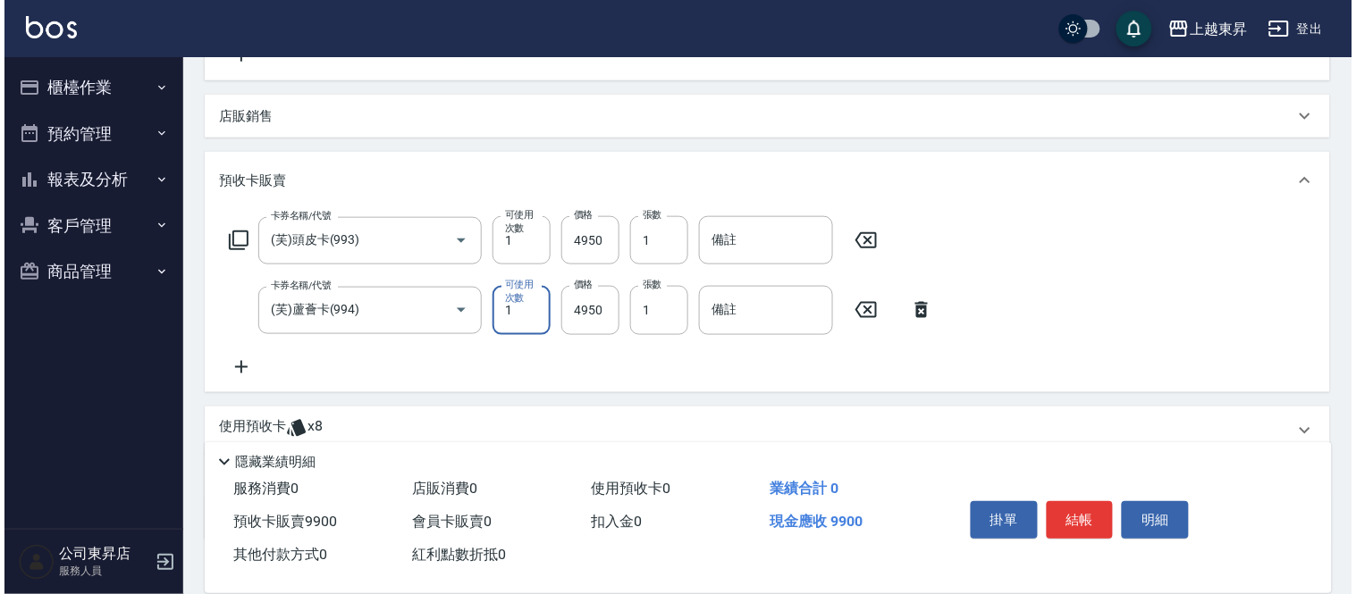
scroll to position [480, 0]
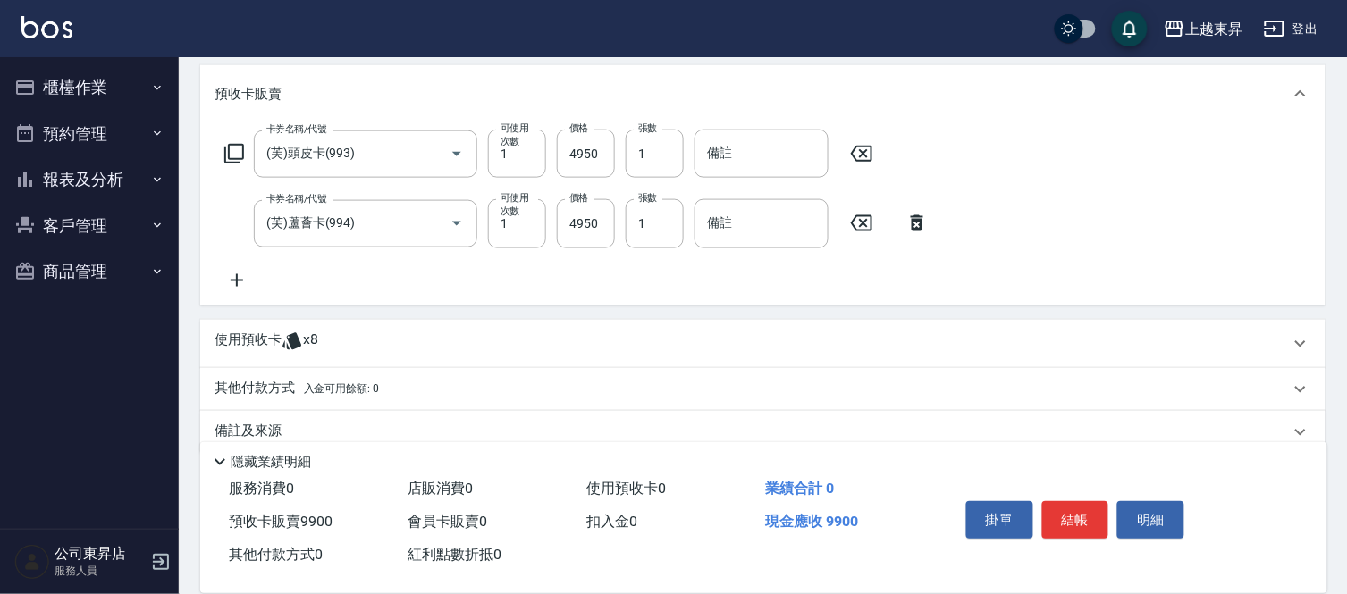
click at [239, 282] on icon at bounding box center [236, 280] width 45 height 21
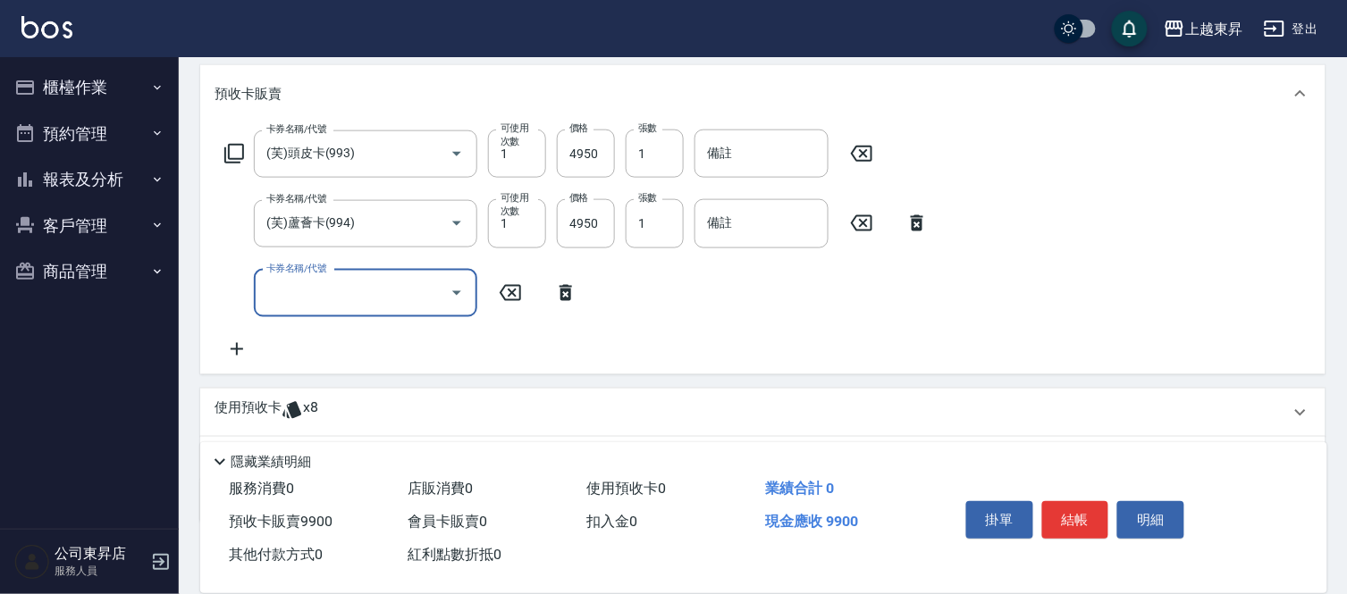
click at [269, 296] on input "卡券名稱/代號" at bounding box center [352, 293] width 181 height 31
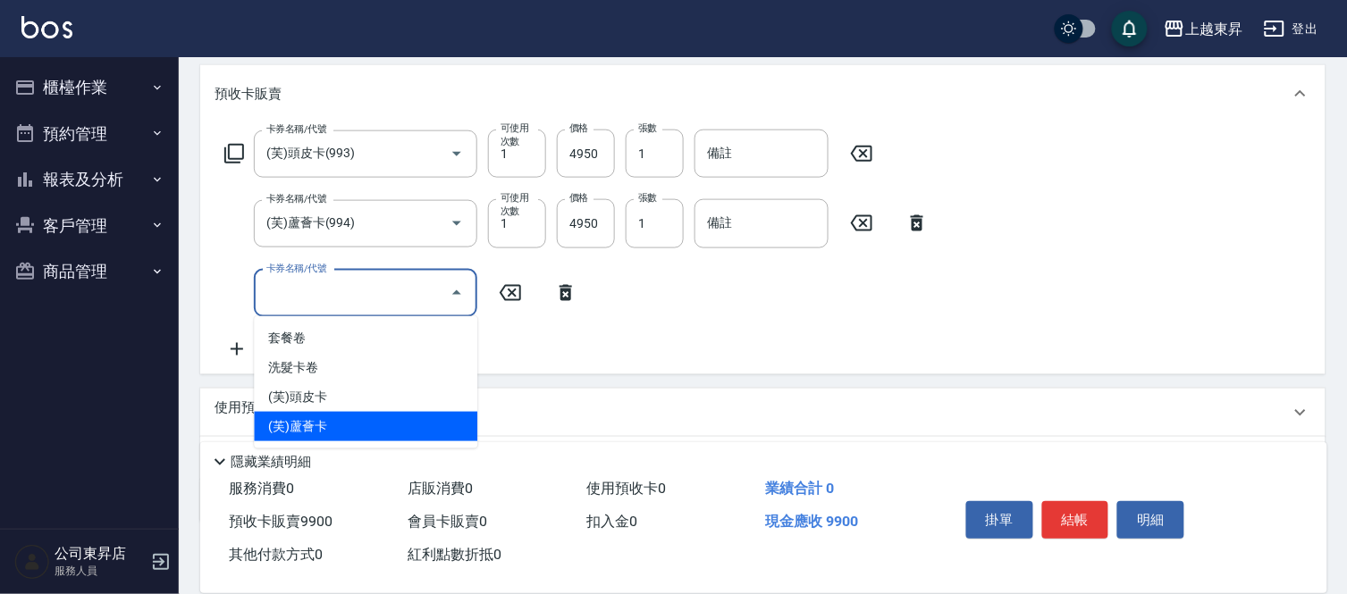
click at [301, 421] on span "(芙)蘆薈卡" at bounding box center [365, 426] width 223 height 29
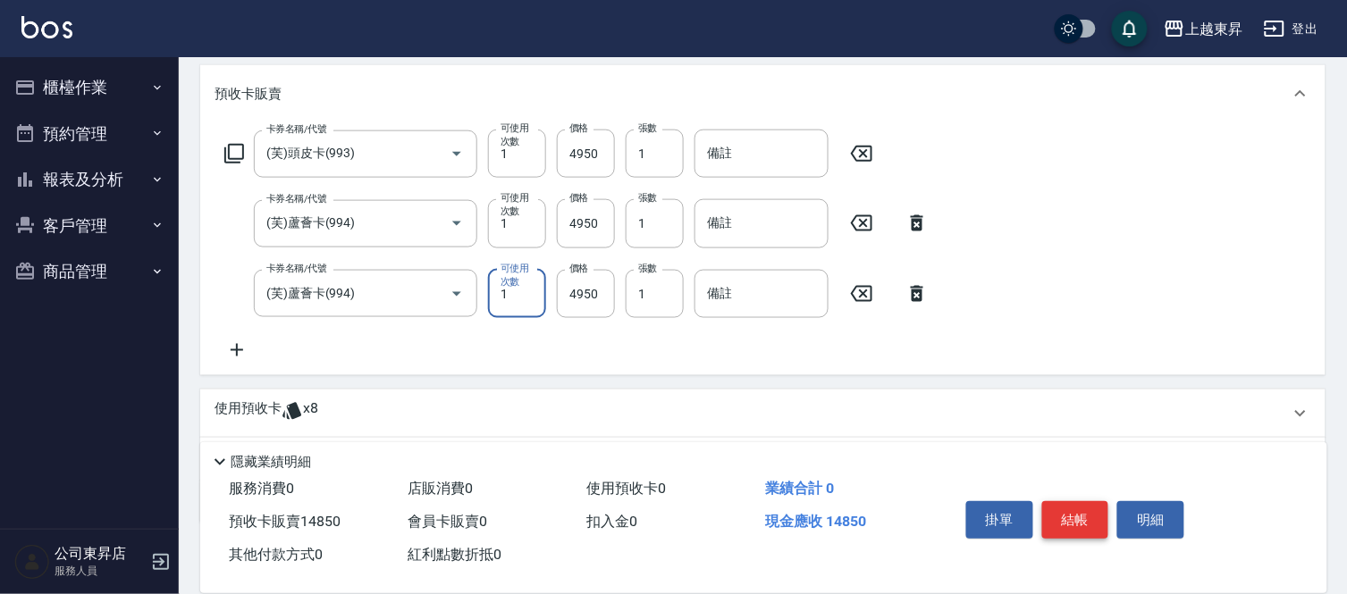
click at [1071, 515] on button "結帳" at bounding box center [1075, 520] width 67 height 38
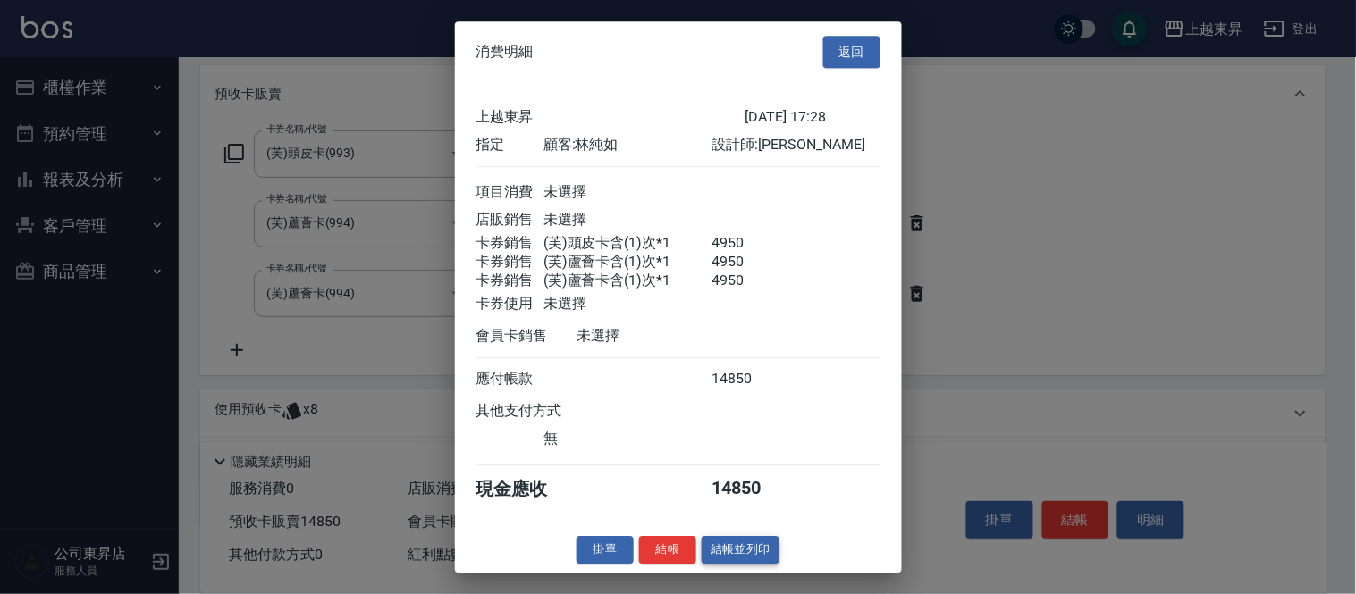
click at [761, 559] on button "結帳並列印" at bounding box center [741, 550] width 78 height 28
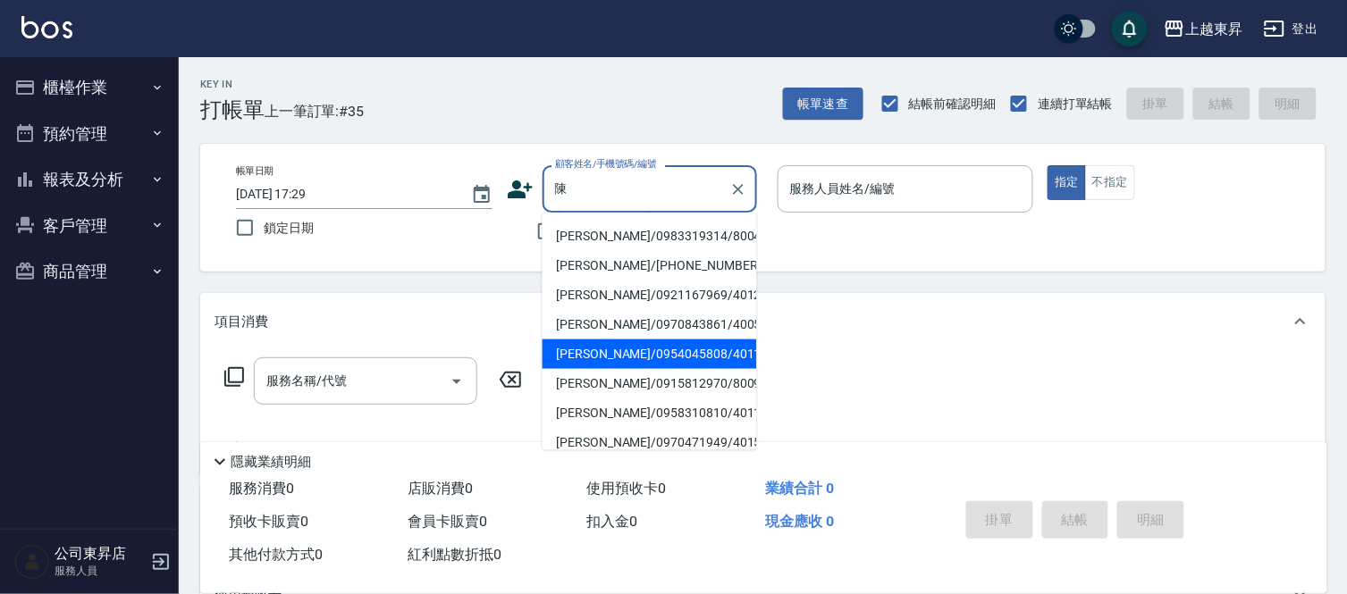
scroll to position [198, 0]
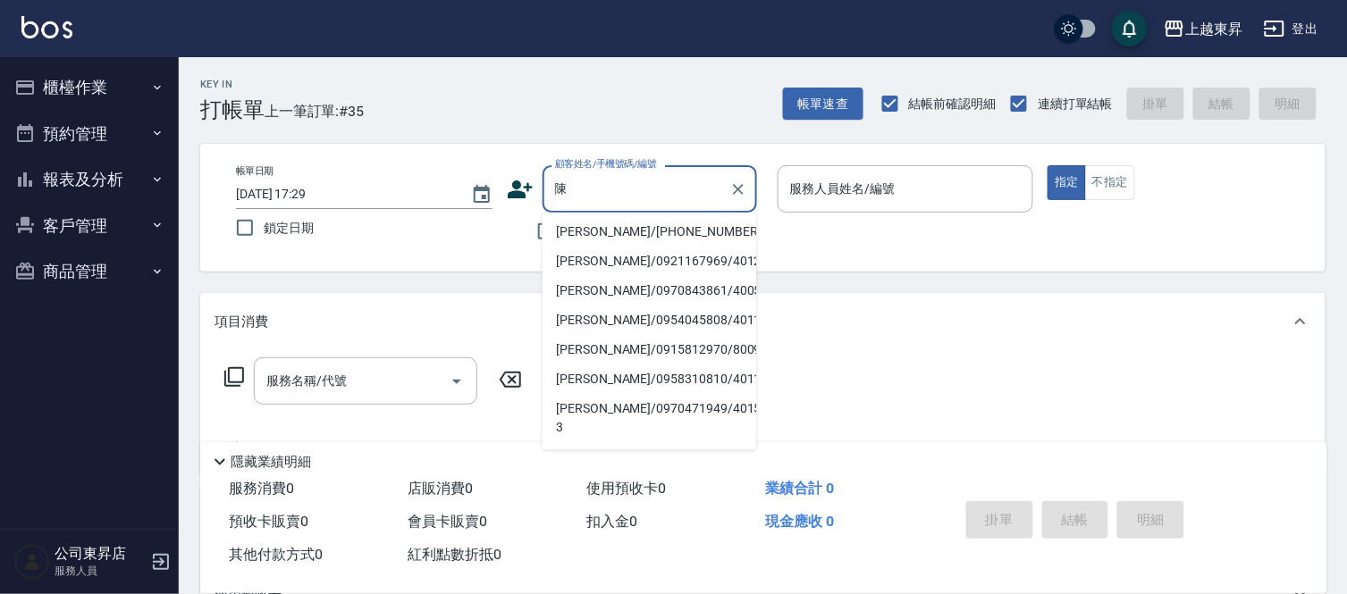
click at [581, 247] on li "[PERSON_NAME]/[PHONE_NUMBER]/40251" at bounding box center [649, 231] width 214 height 29
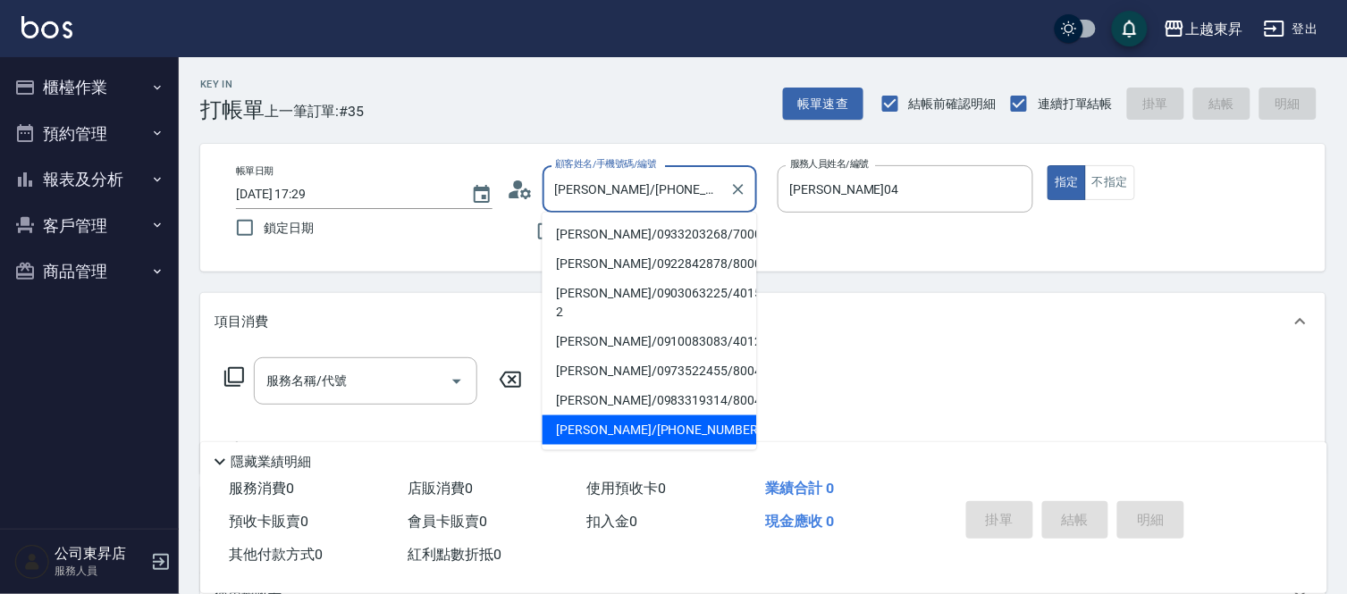
click at [604, 184] on input "[PERSON_NAME]/[PHONE_NUMBER]/40251" at bounding box center [636, 188] width 172 height 31
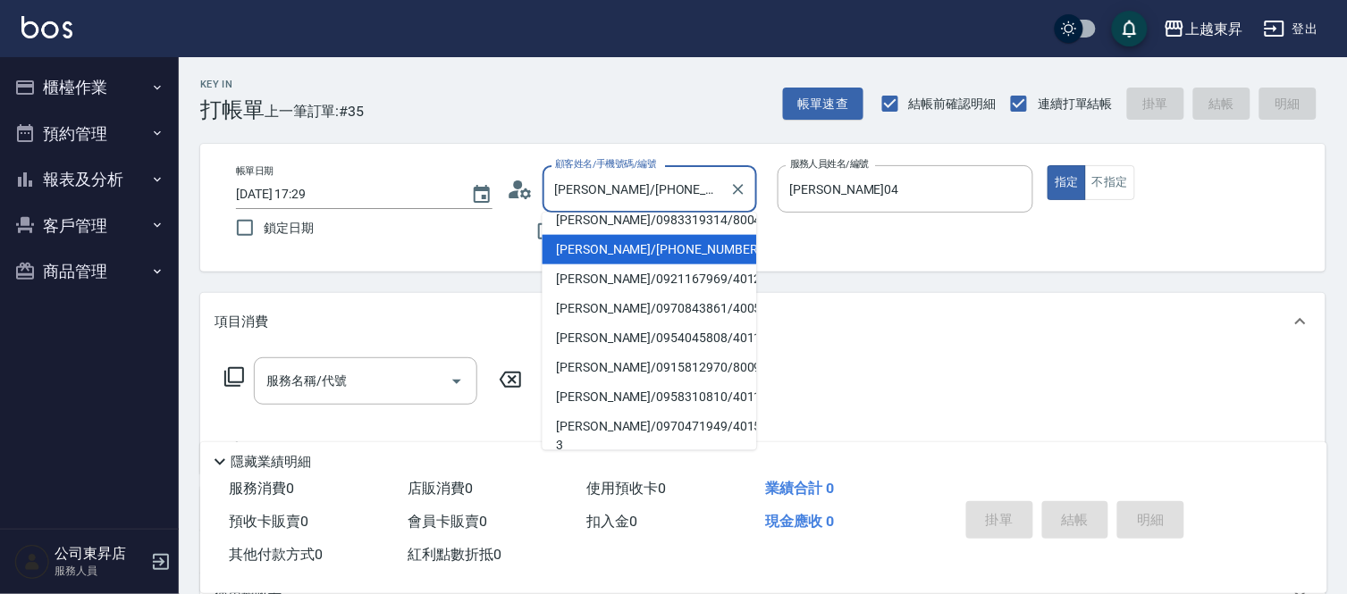
scroll to position [198, 0]
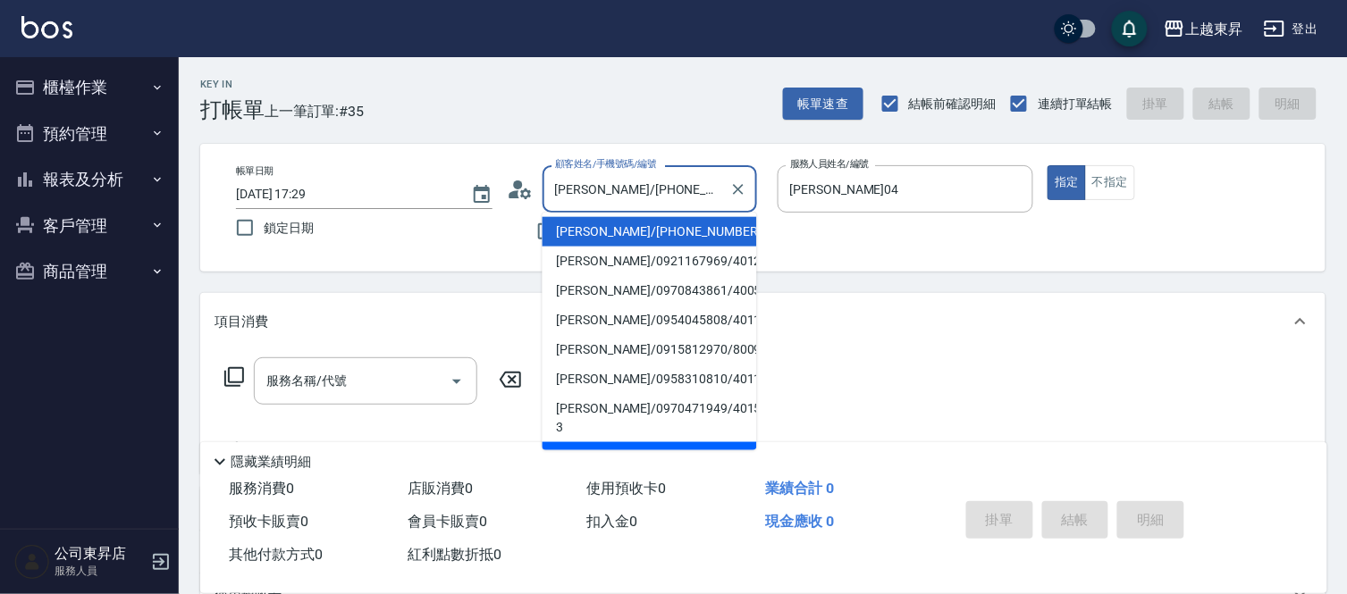
click at [591, 442] on li "[PERSON_NAME]/0919977738/40184" at bounding box center [649, 456] width 214 height 29
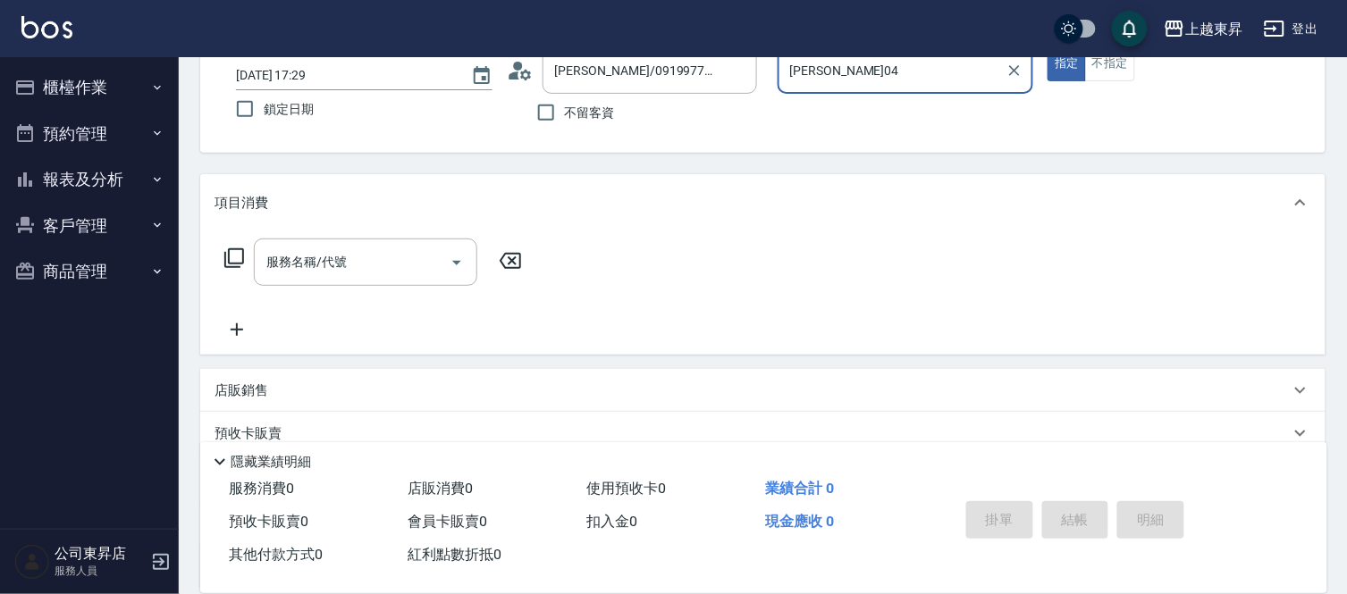
scroll to position [281, 0]
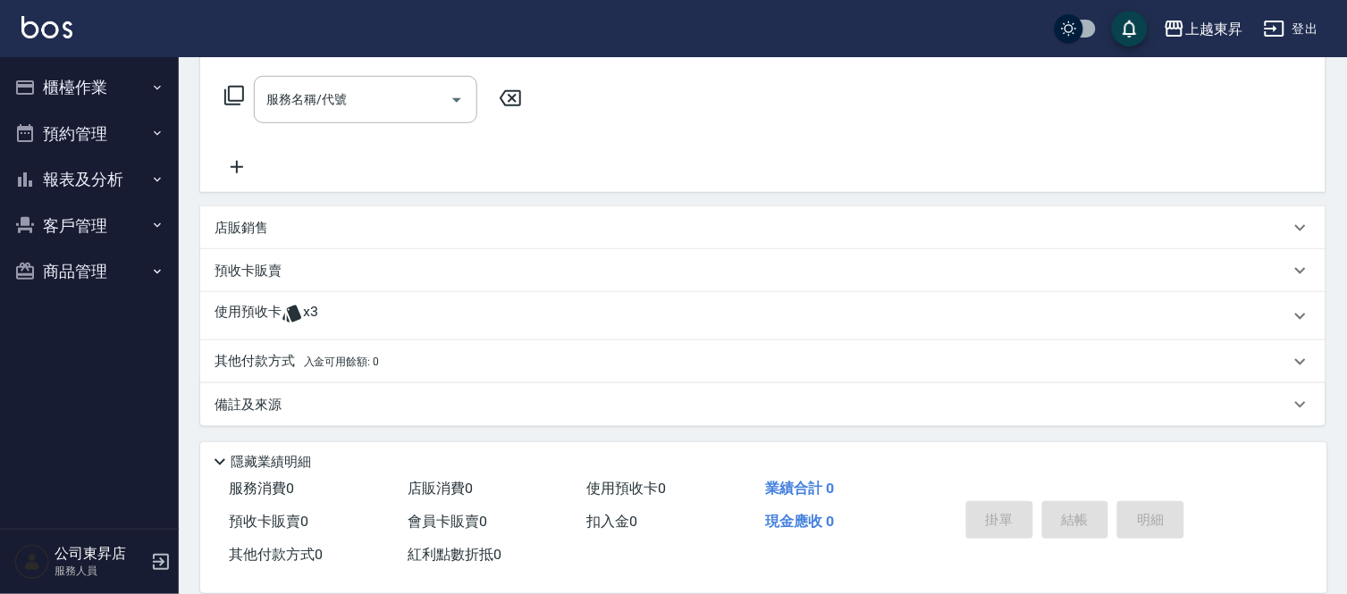
click at [264, 271] on p "預收卡販賣" at bounding box center [247, 271] width 67 height 19
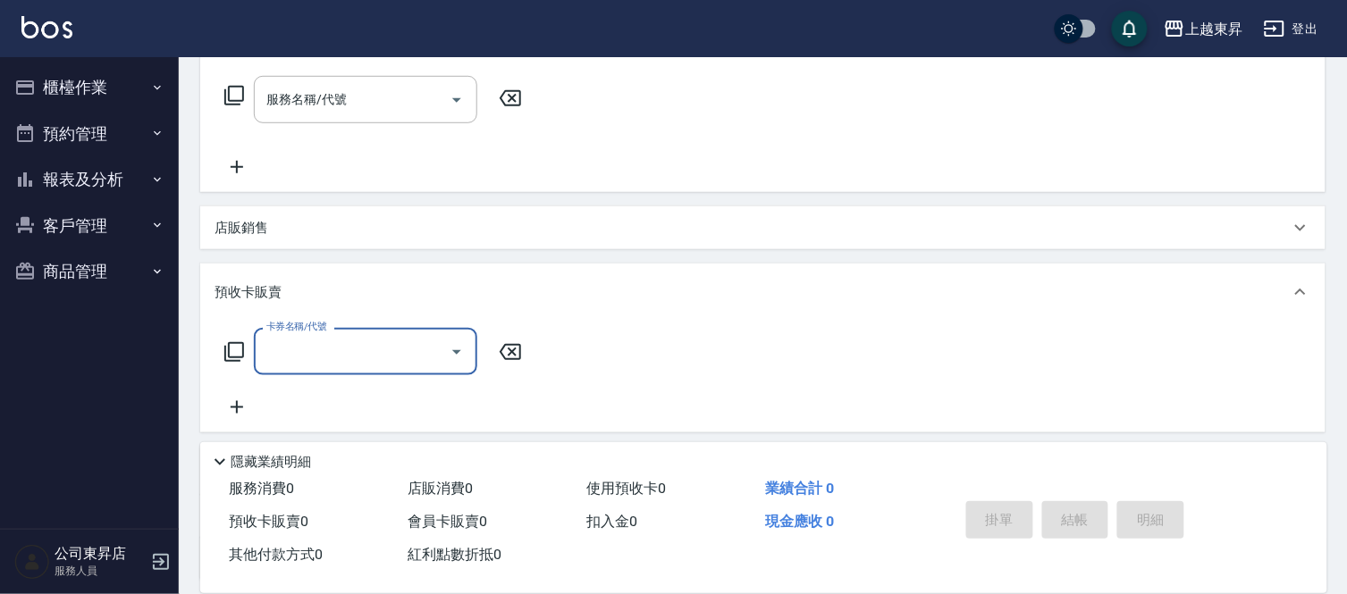
scroll to position [0, 0]
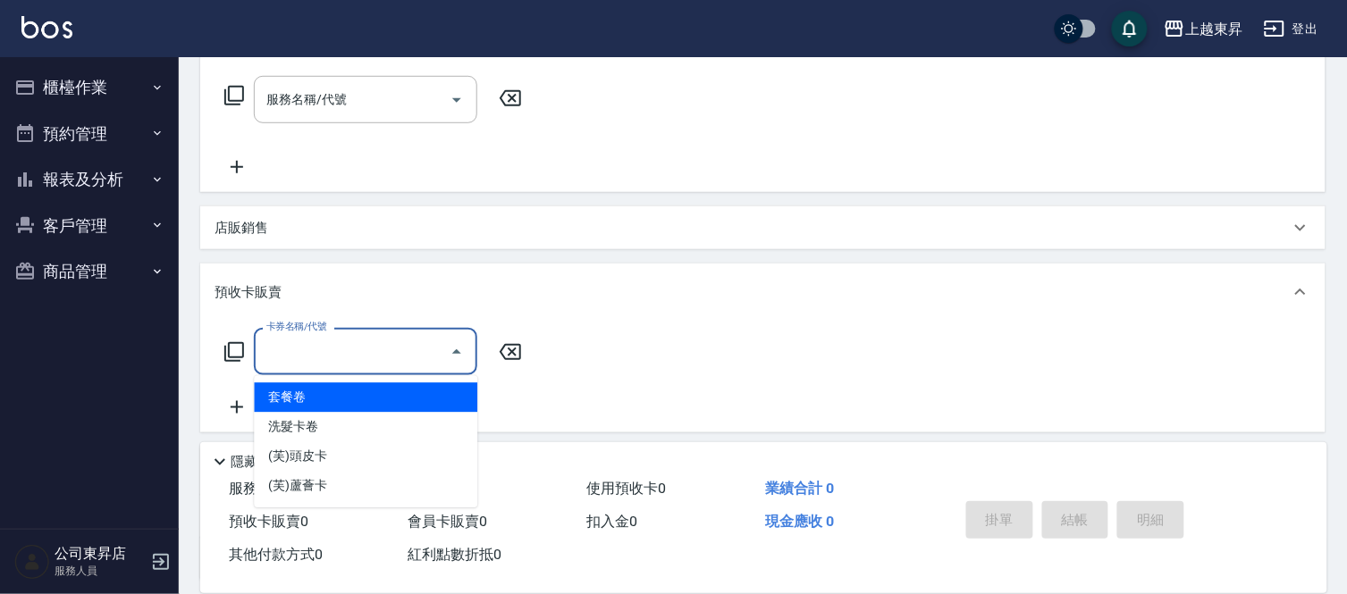
click at [288, 351] on input "卡券名稱/代號" at bounding box center [352, 351] width 181 height 31
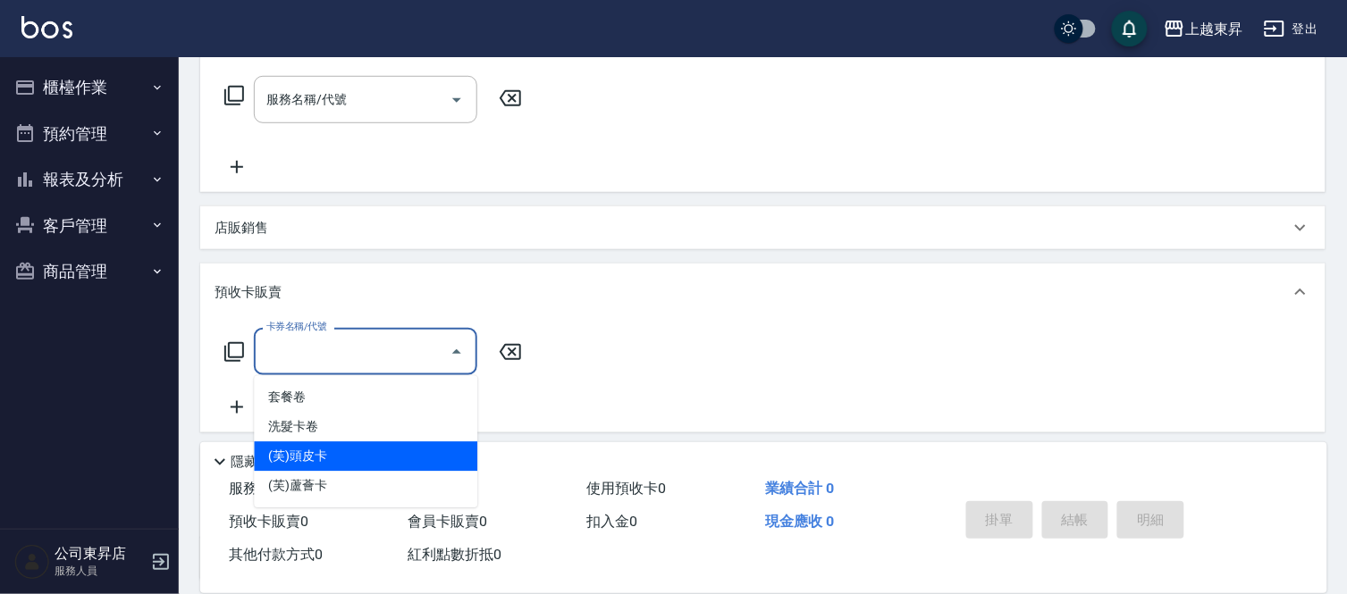
click at [309, 456] on span "(芙)頭皮卡" at bounding box center [365, 456] width 223 height 29
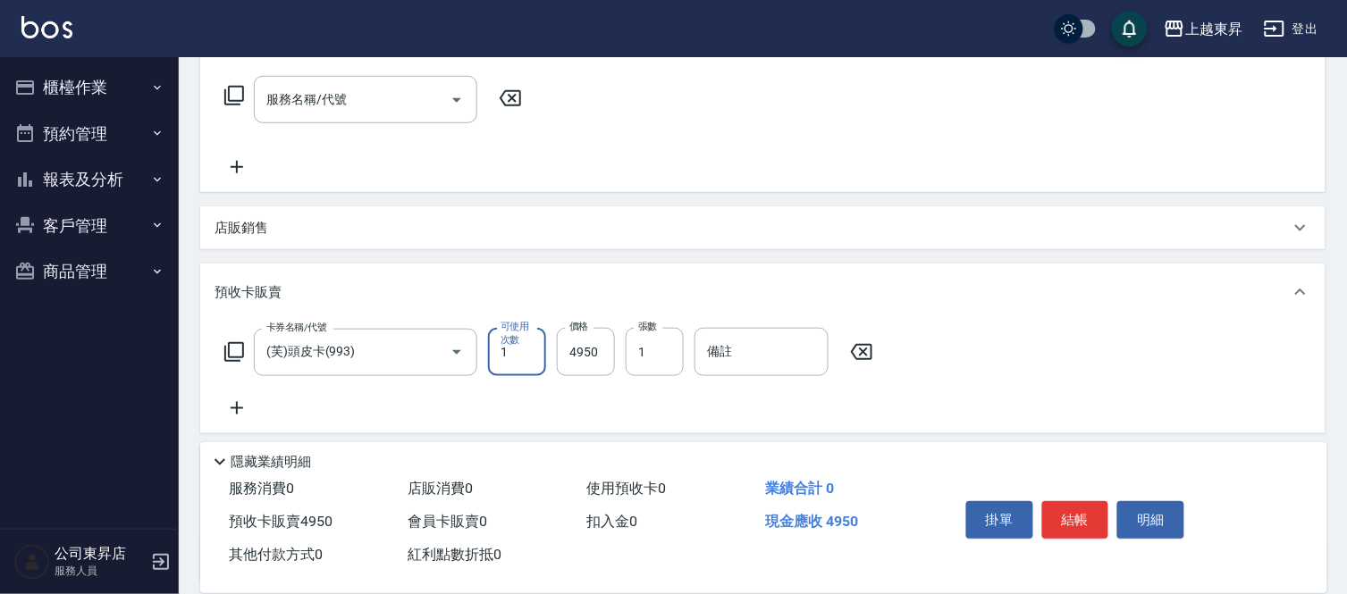
click at [232, 402] on icon at bounding box center [236, 408] width 45 height 21
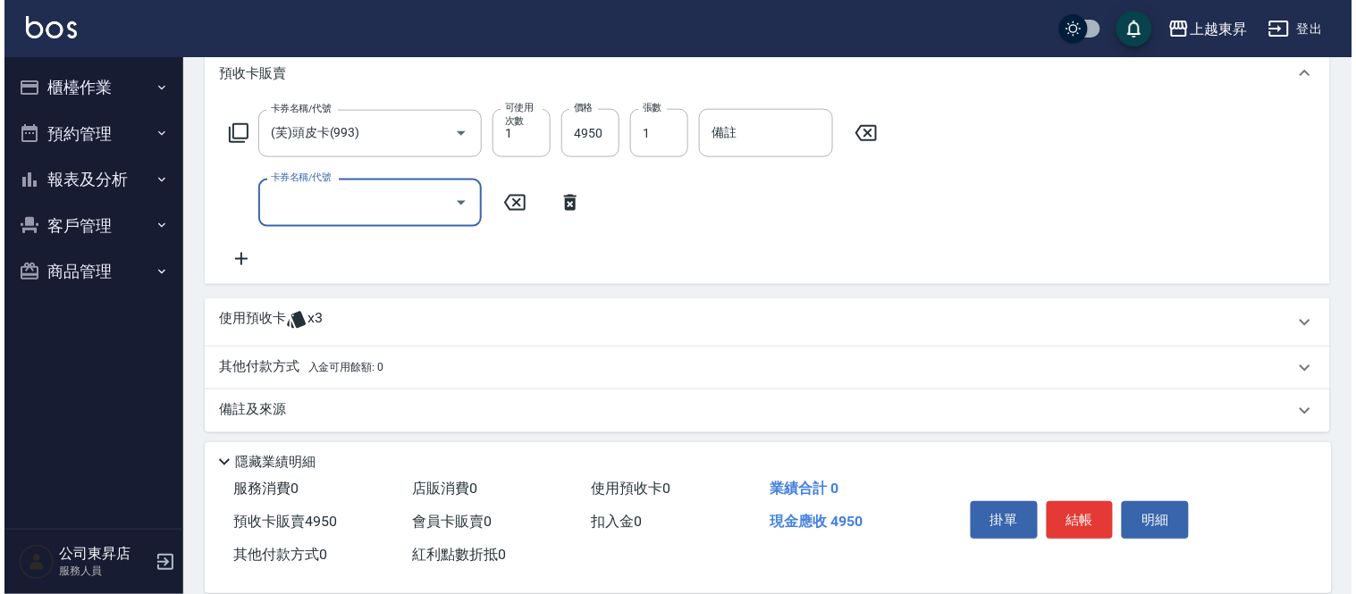
scroll to position [506, 0]
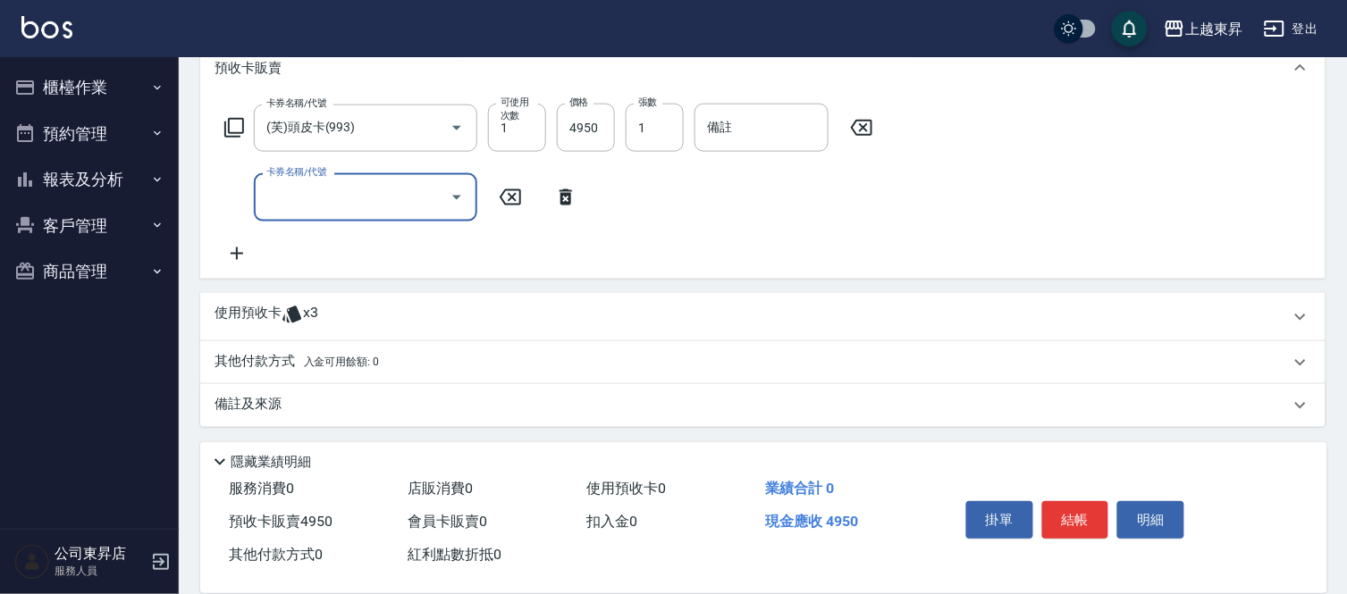
click at [238, 253] on icon at bounding box center [237, 254] width 13 height 13
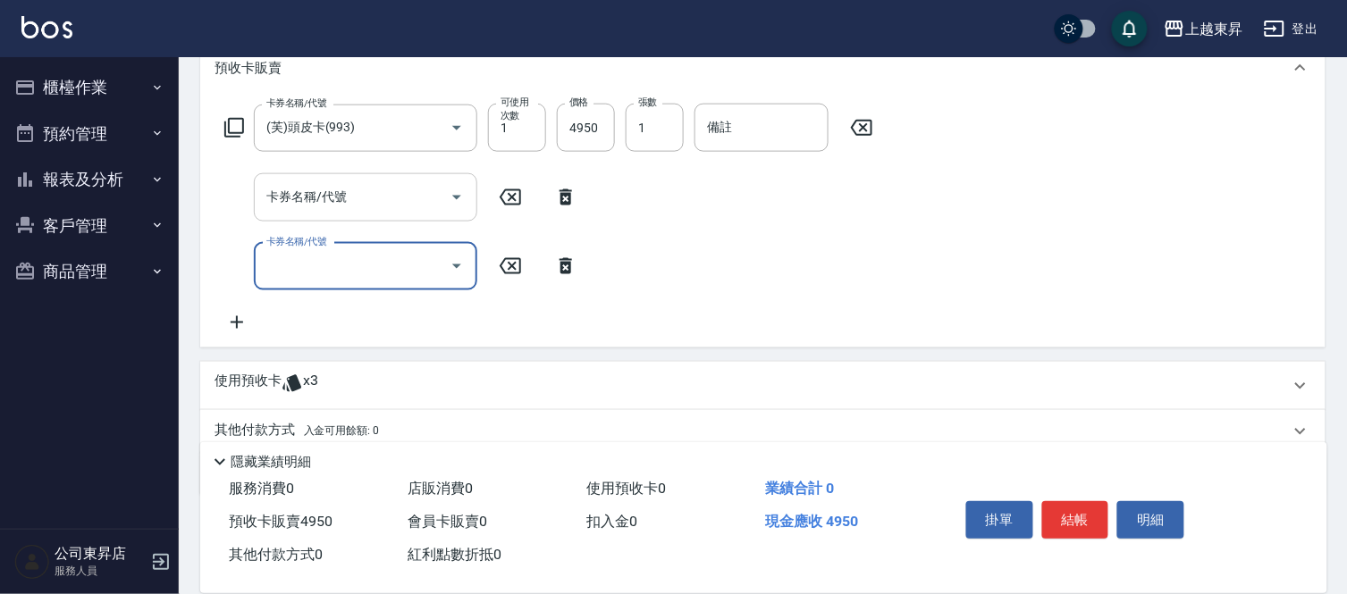
click at [313, 184] on div "卡券名稱/代號 卡券名稱/代號" at bounding box center [365, 196] width 223 height 47
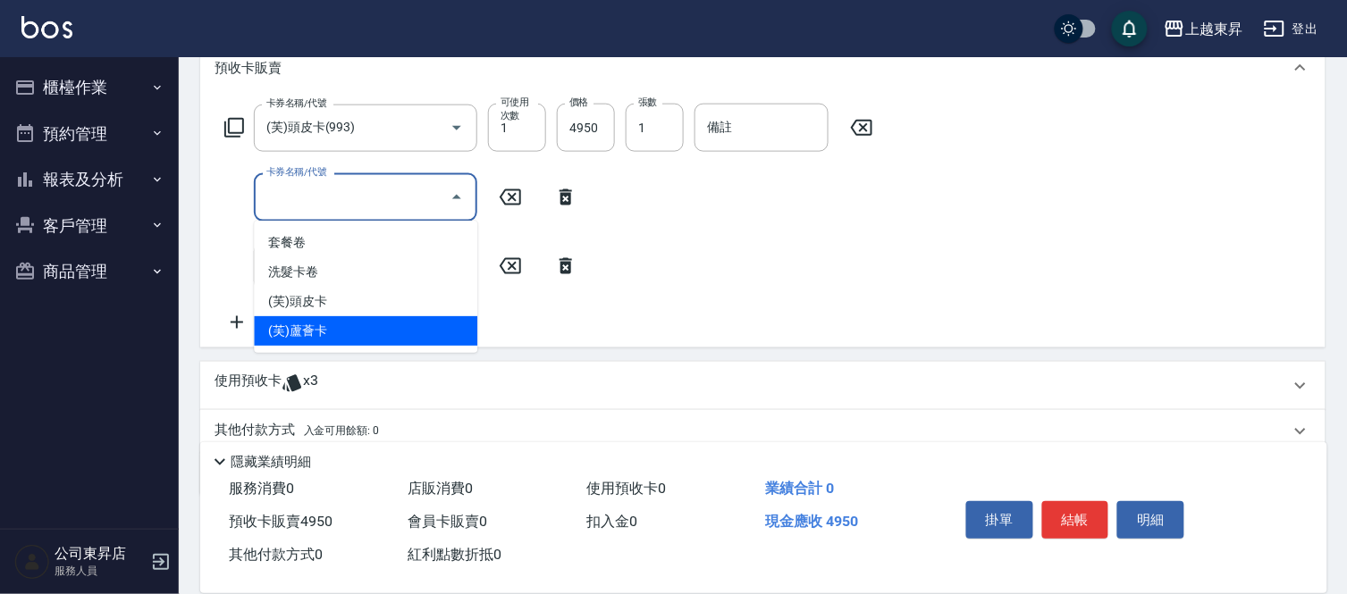
click at [298, 334] on span "(芙)蘆薈卡" at bounding box center [365, 330] width 223 height 29
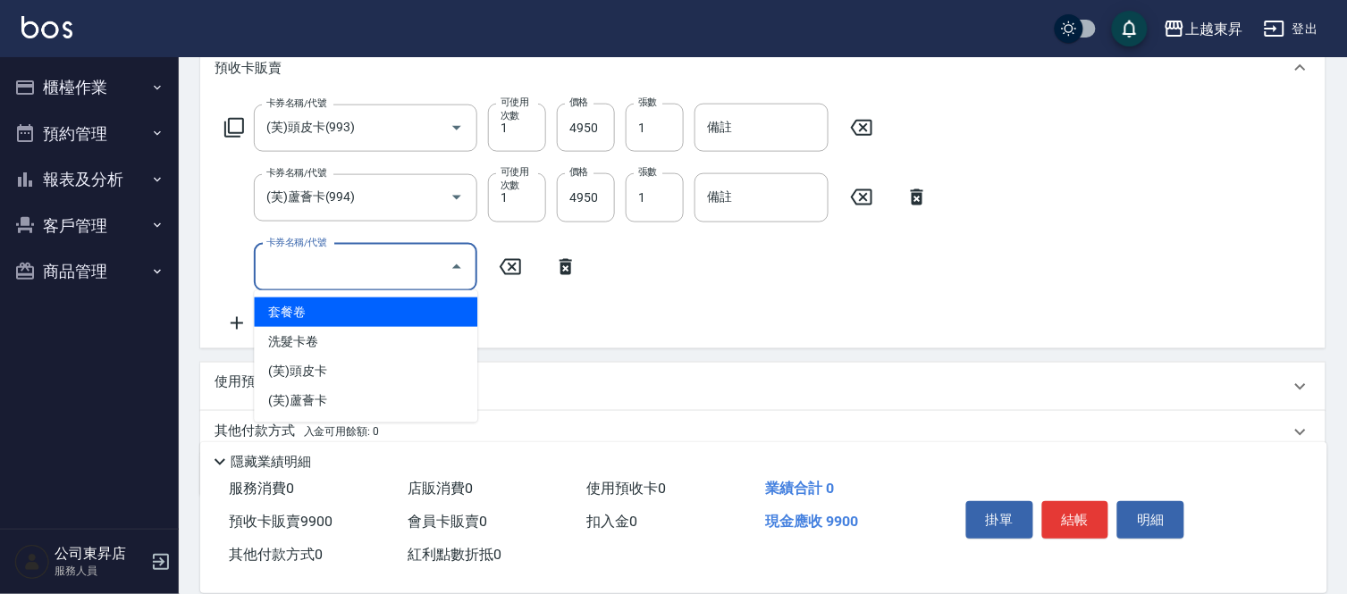
click at [317, 264] on input "卡券名稱/代號" at bounding box center [352, 267] width 181 height 31
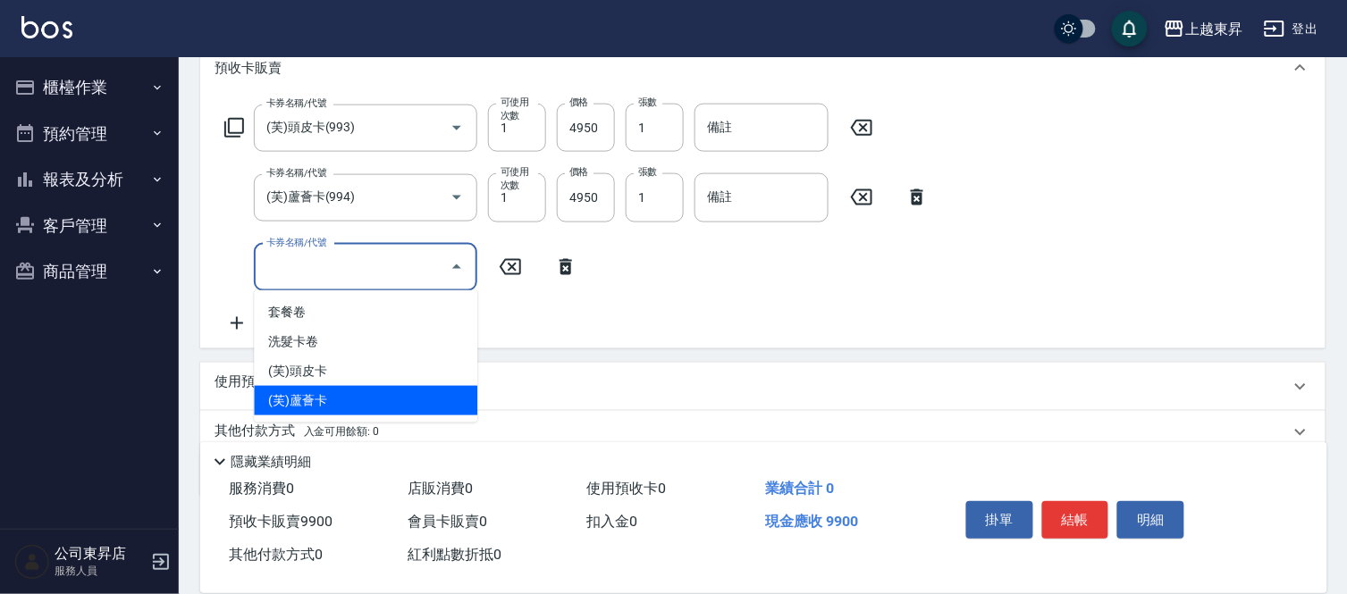
click at [322, 403] on span "(芙)蘆薈卡" at bounding box center [365, 400] width 223 height 29
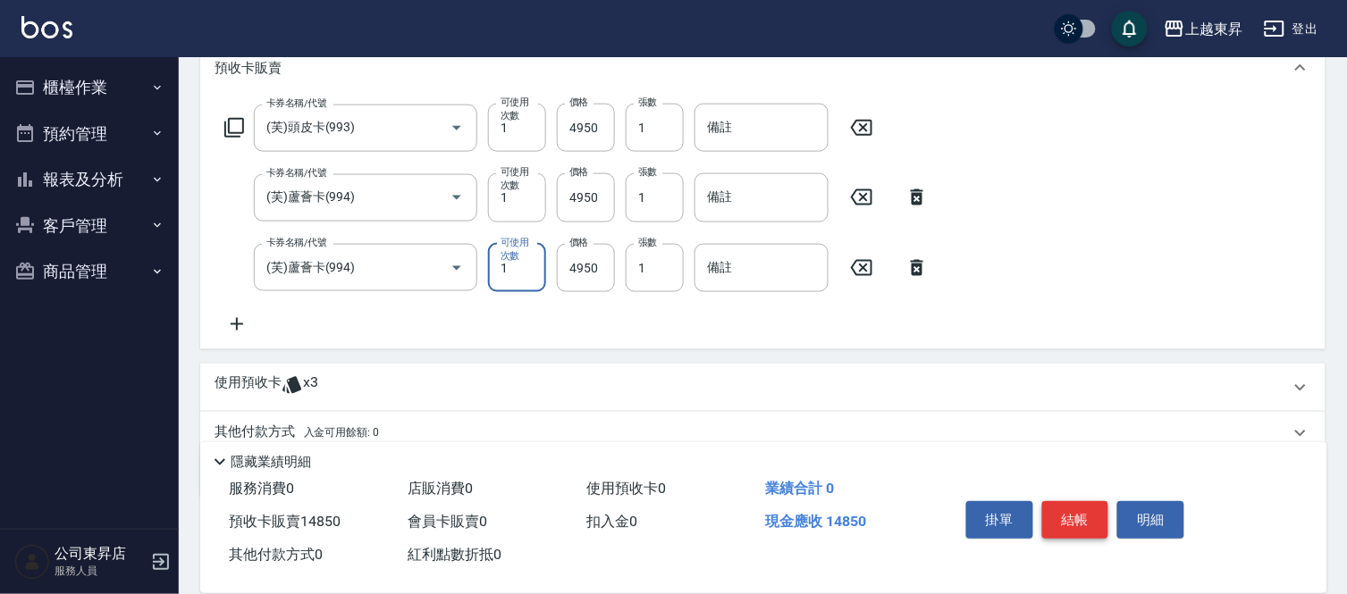
click at [1091, 507] on button "結帳" at bounding box center [1075, 520] width 67 height 38
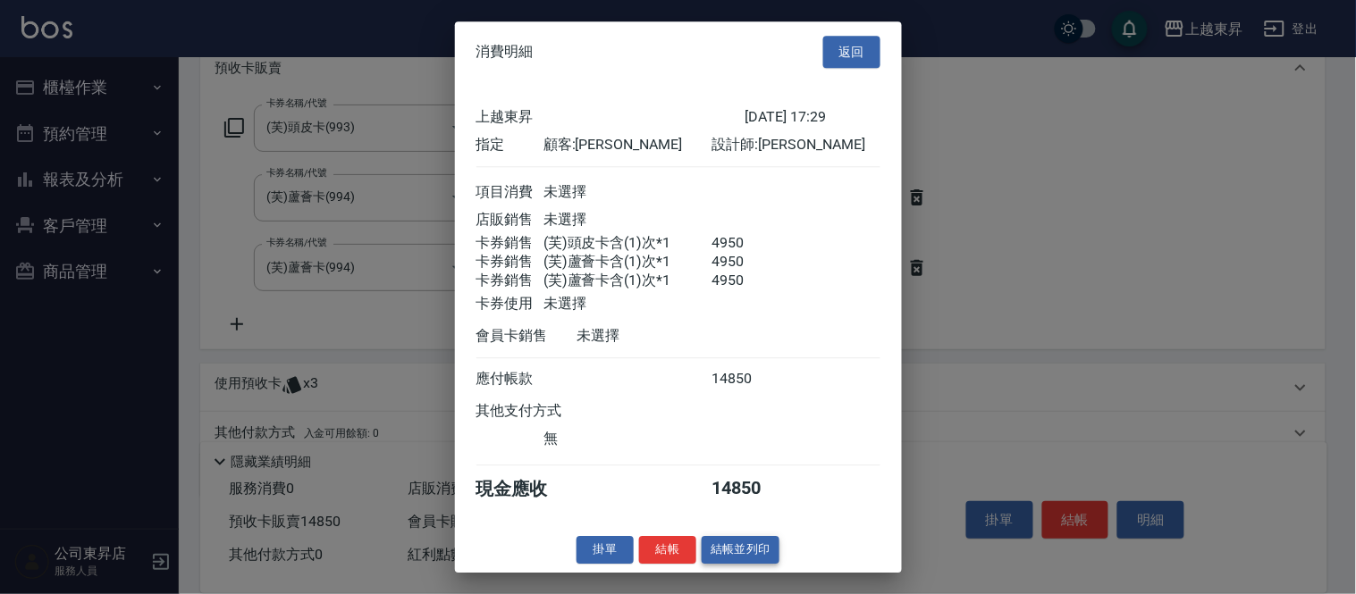
click at [743, 557] on button "結帳並列印" at bounding box center [741, 550] width 78 height 28
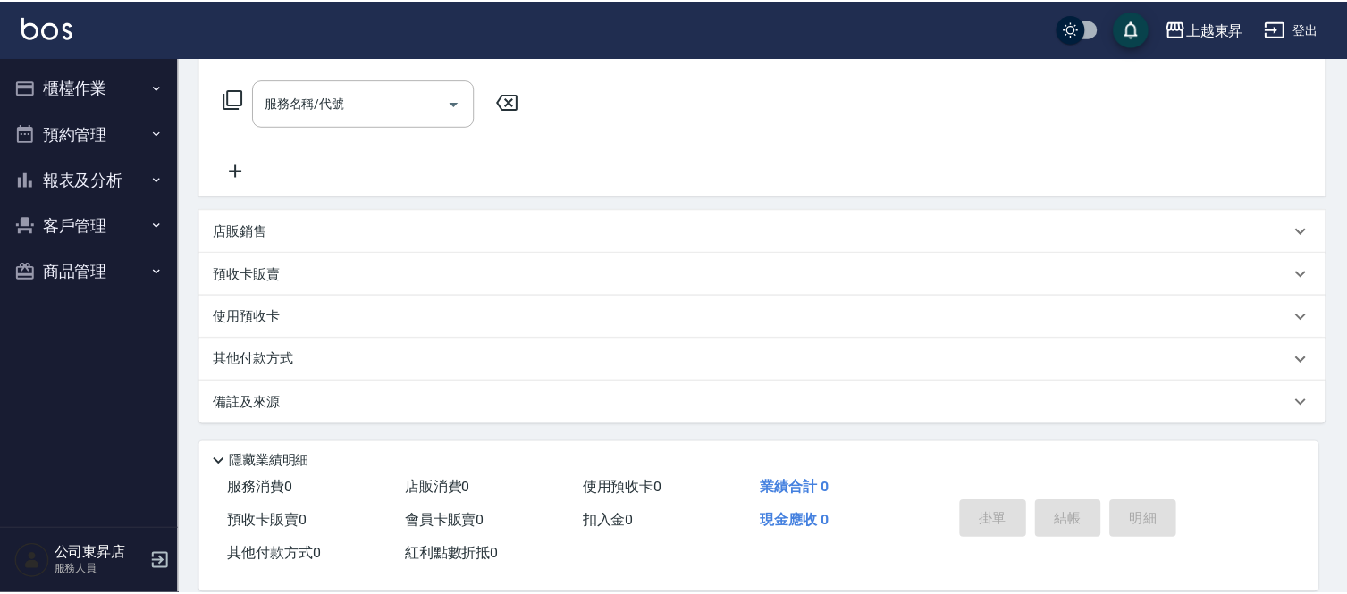
scroll to position [0, 0]
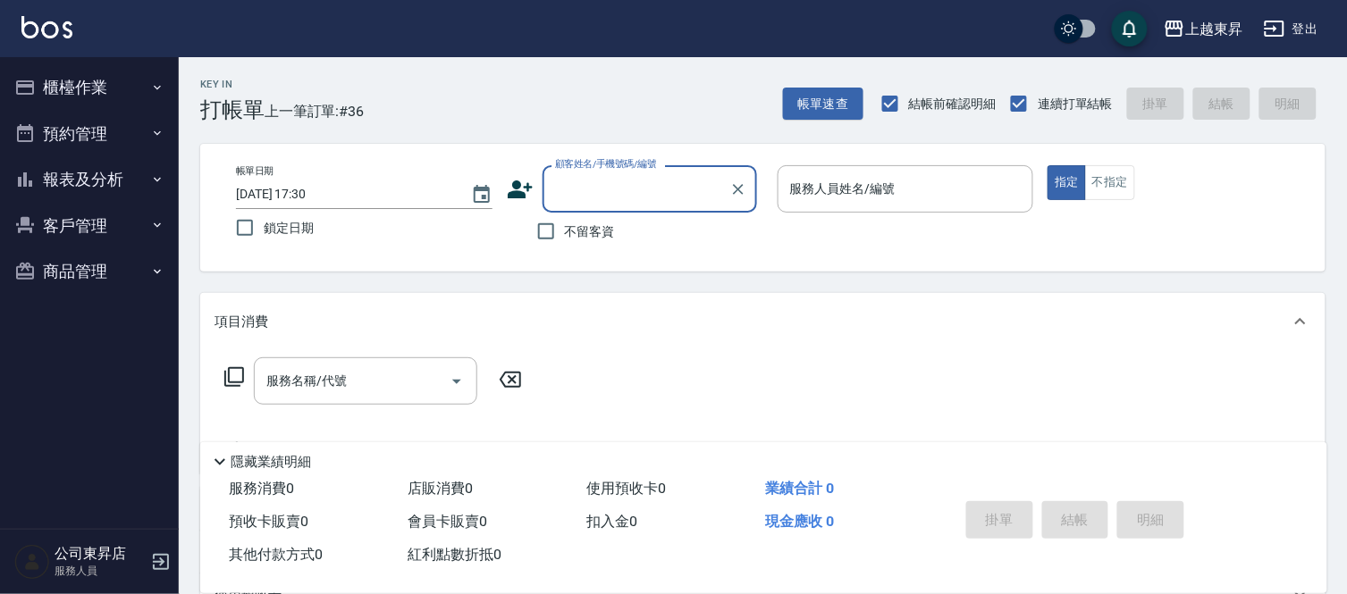
click at [597, 177] on input "顧客姓名/手機號碼/編號" at bounding box center [636, 188] width 172 height 31
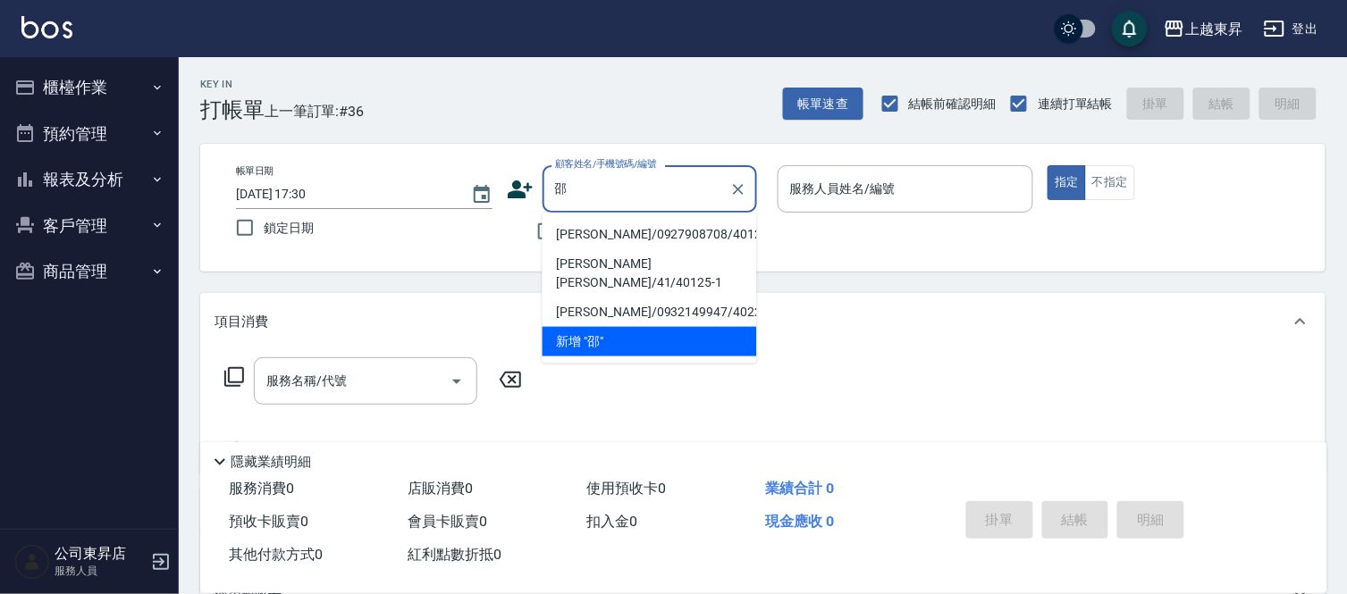
click at [622, 233] on li "[PERSON_NAME]/0927908708/40125" at bounding box center [649, 234] width 214 height 29
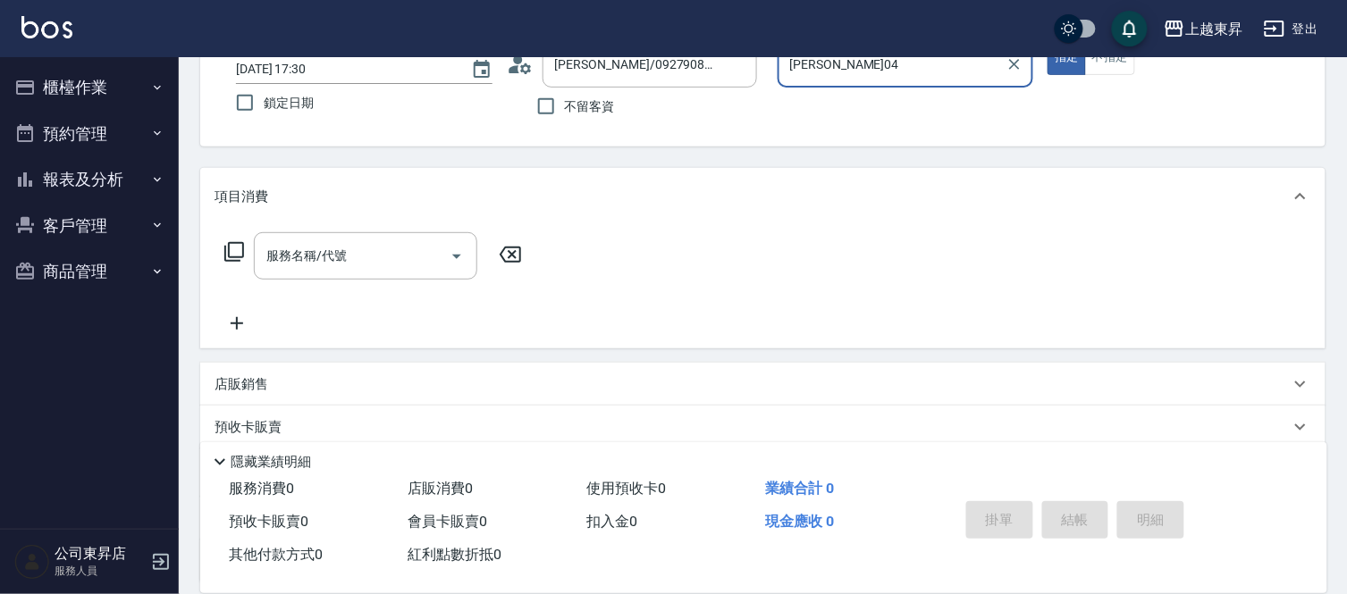
scroll to position [281, 0]
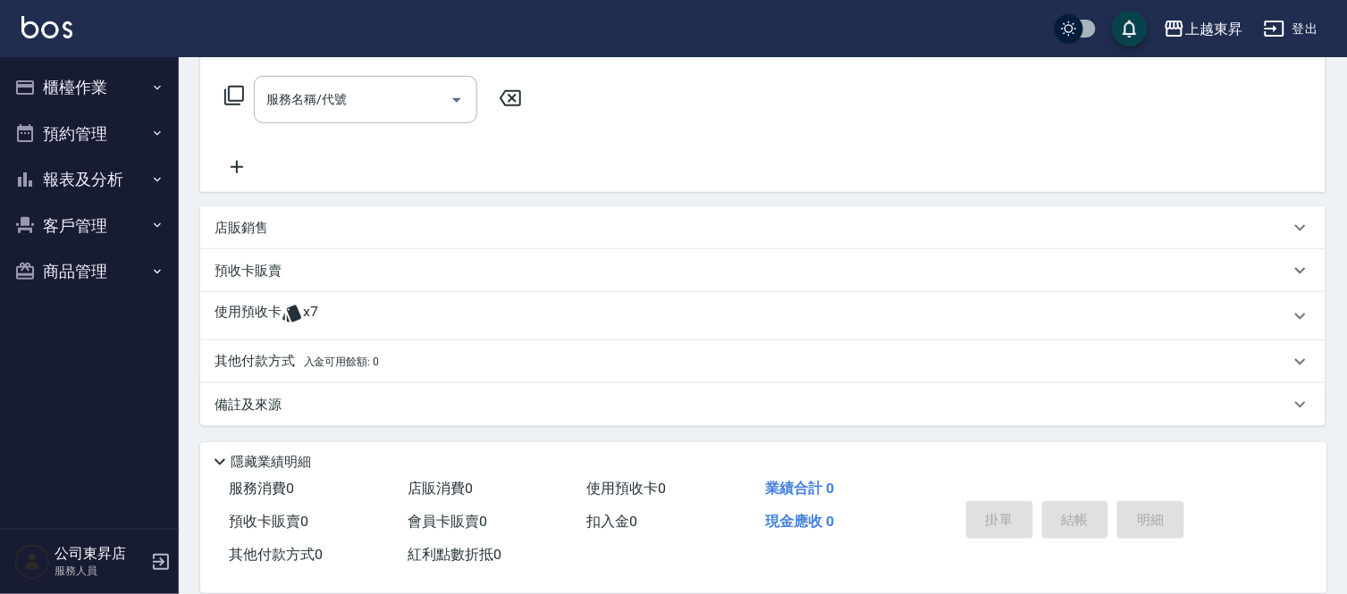
click at [283, 259] on div "預收卡販賣" at bounding box center [762, 270] width 1125 height 43
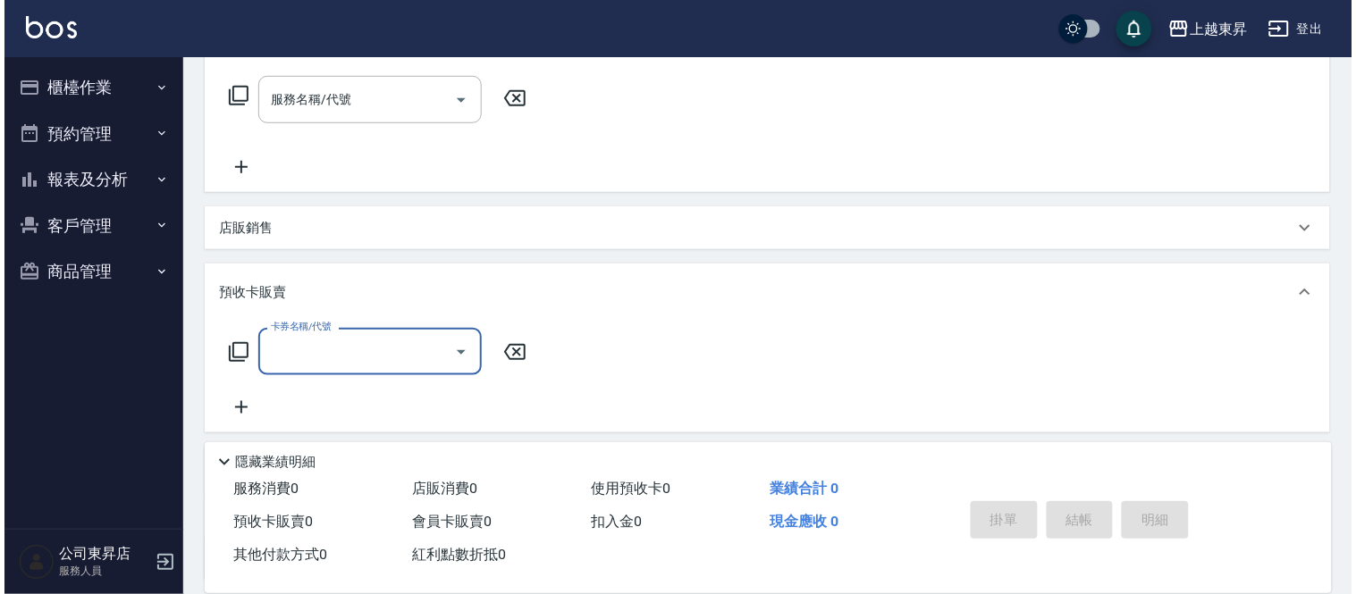
scroll to position [0, 0]
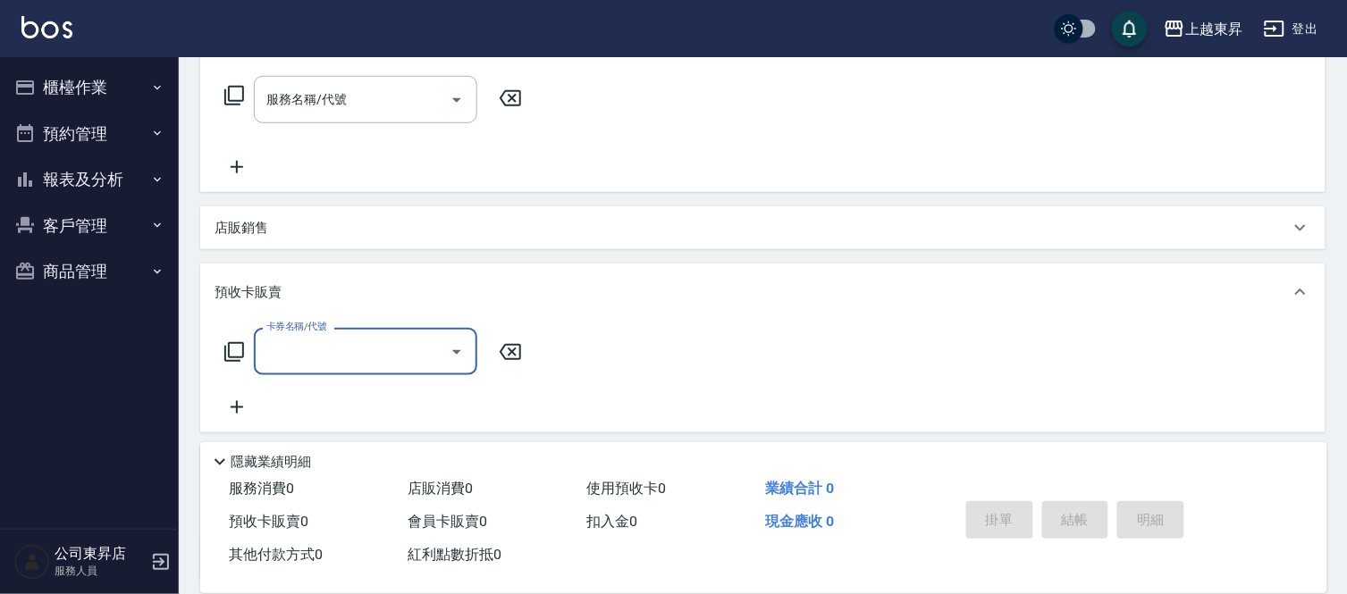
click at [295, 347] on input "卡券名稱/代號" at bounding box center [352, 351] width 181 height 31
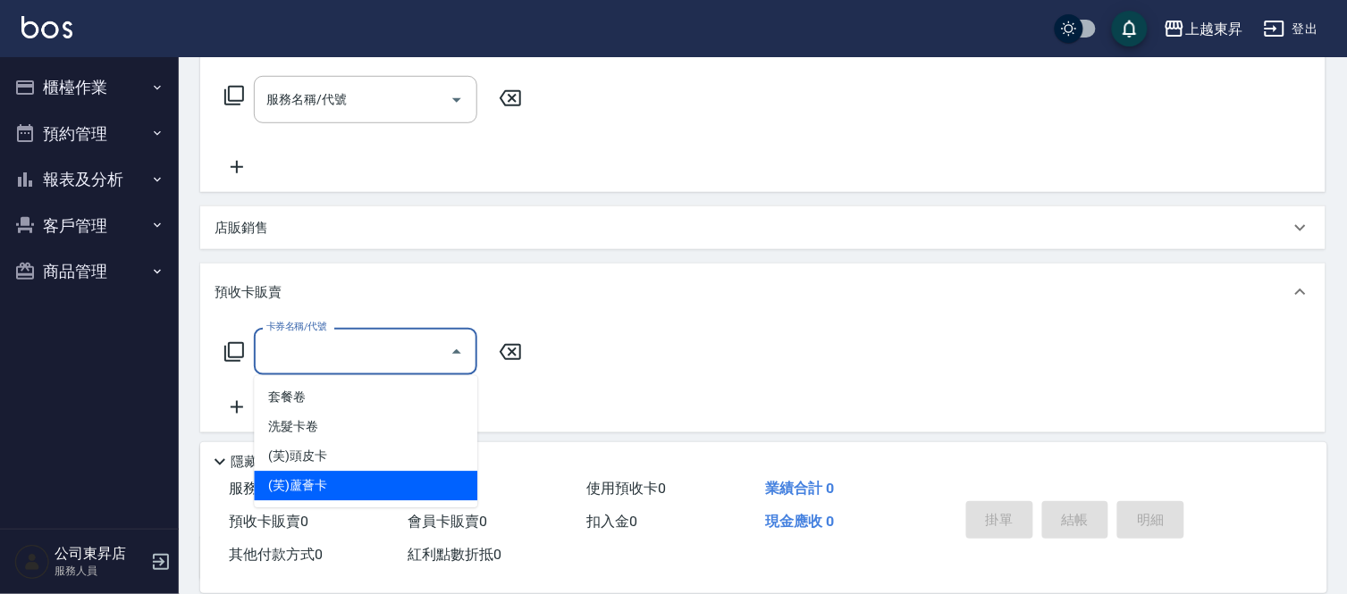
click at [320, 480] on span "(芙)蘆薈卡" at bounding box center [365, 486] width 223 height 29
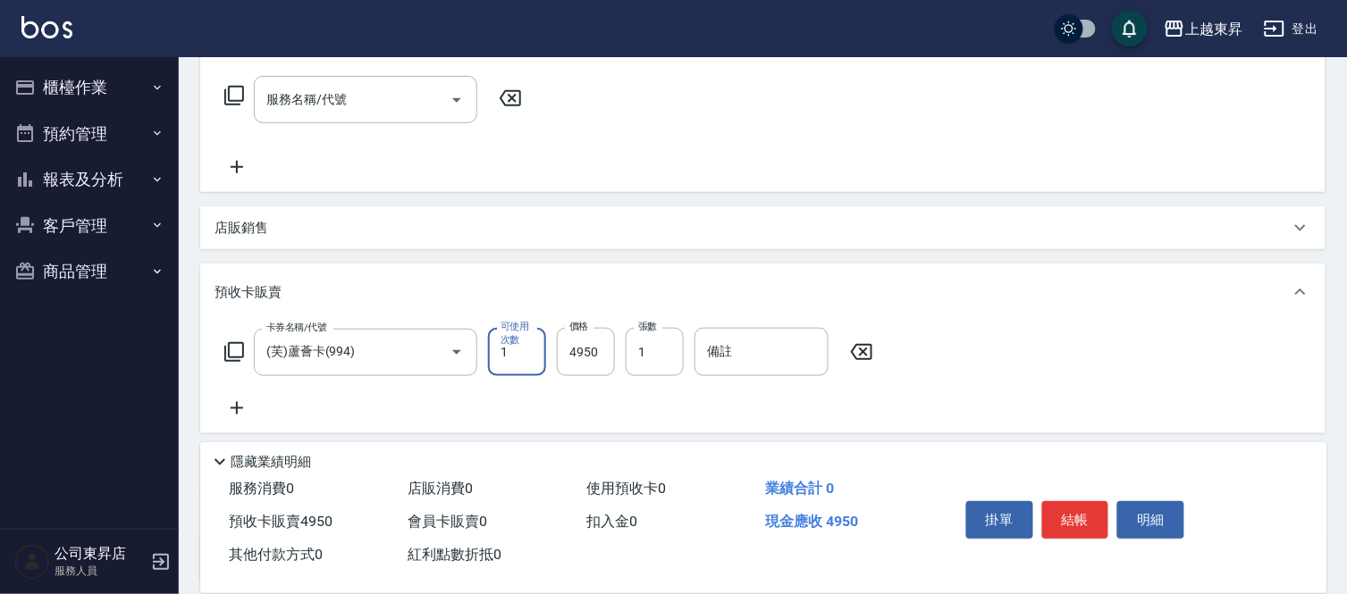
click at [237, 400] on icon at bounding box center [236, 408] width 45 height 21
click at [317, 407] on input "卡券名稱/代號" at bounding box center [352, 421] width 181 height 31
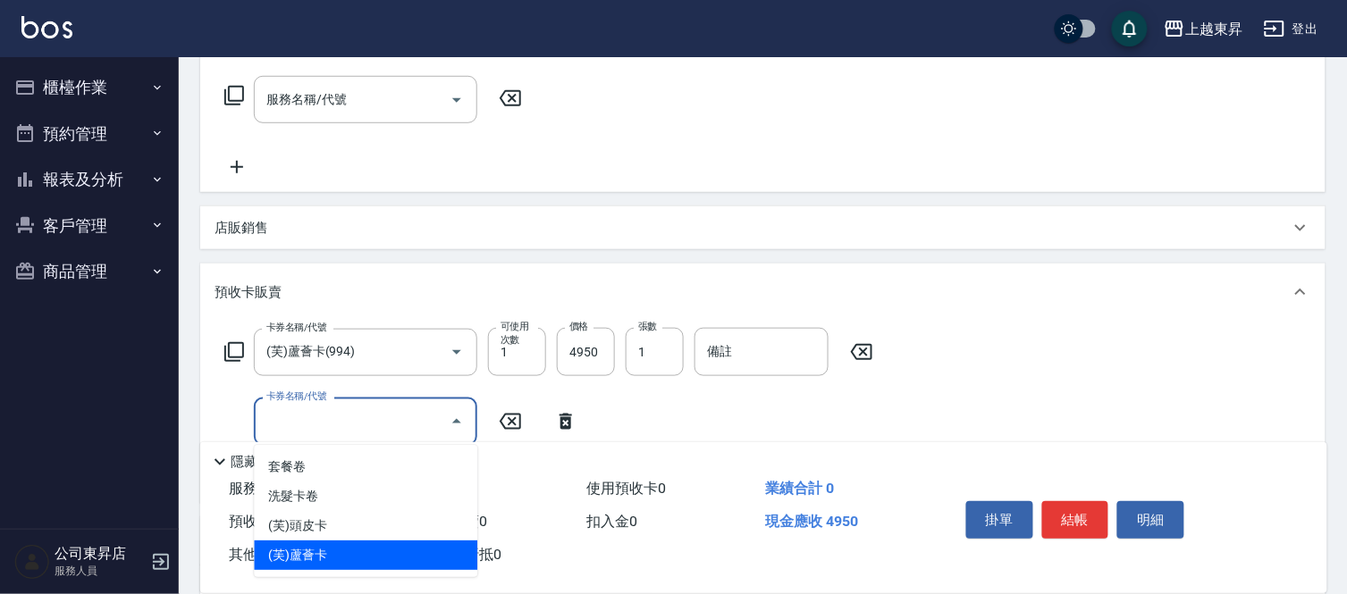
click at [314, 555] on span "(芙)蘆薈卡" at bounding box center [365, 555] width 223 height 29
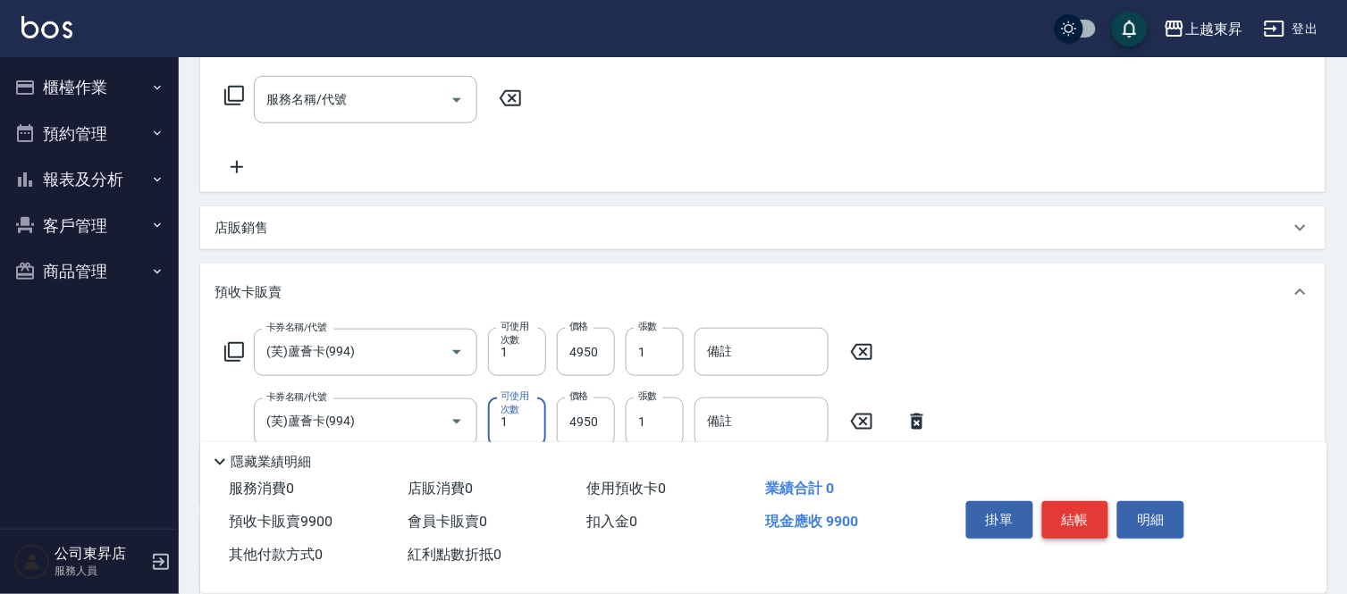
click at [1083, 520] on button "結帳" at bounding box center [1075, 520] width 67 height 38
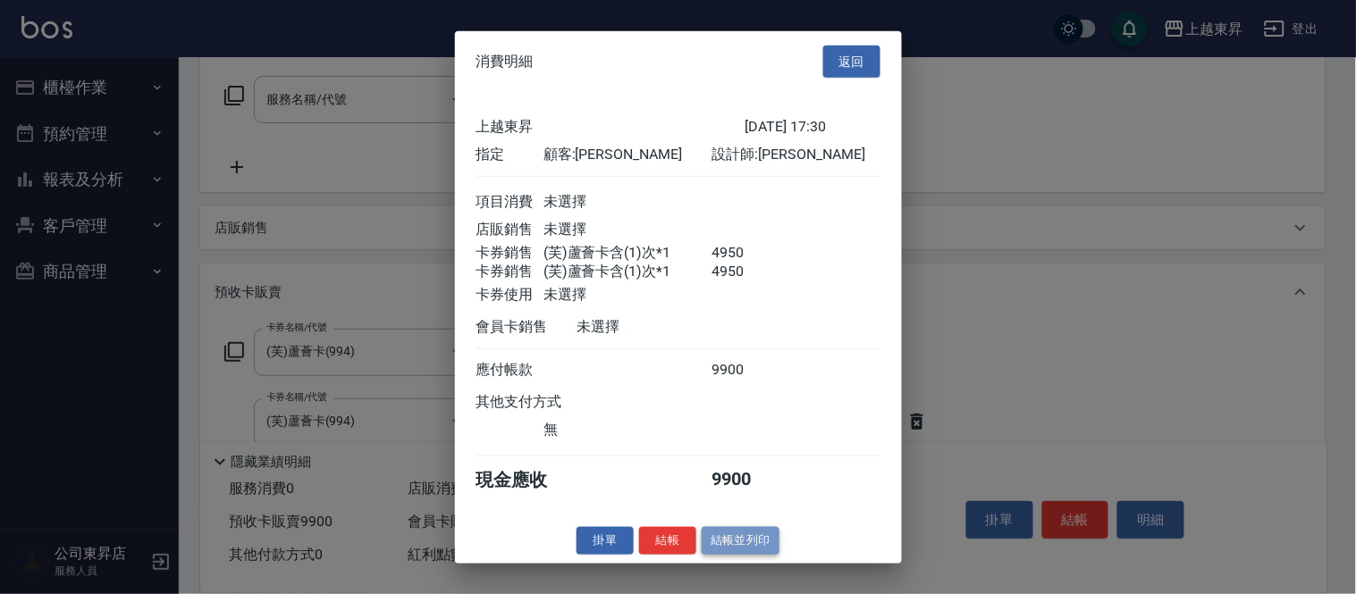
click at [757, 555] on button "結帳並列印" at bounding box center [741, 541] width 78 height 28
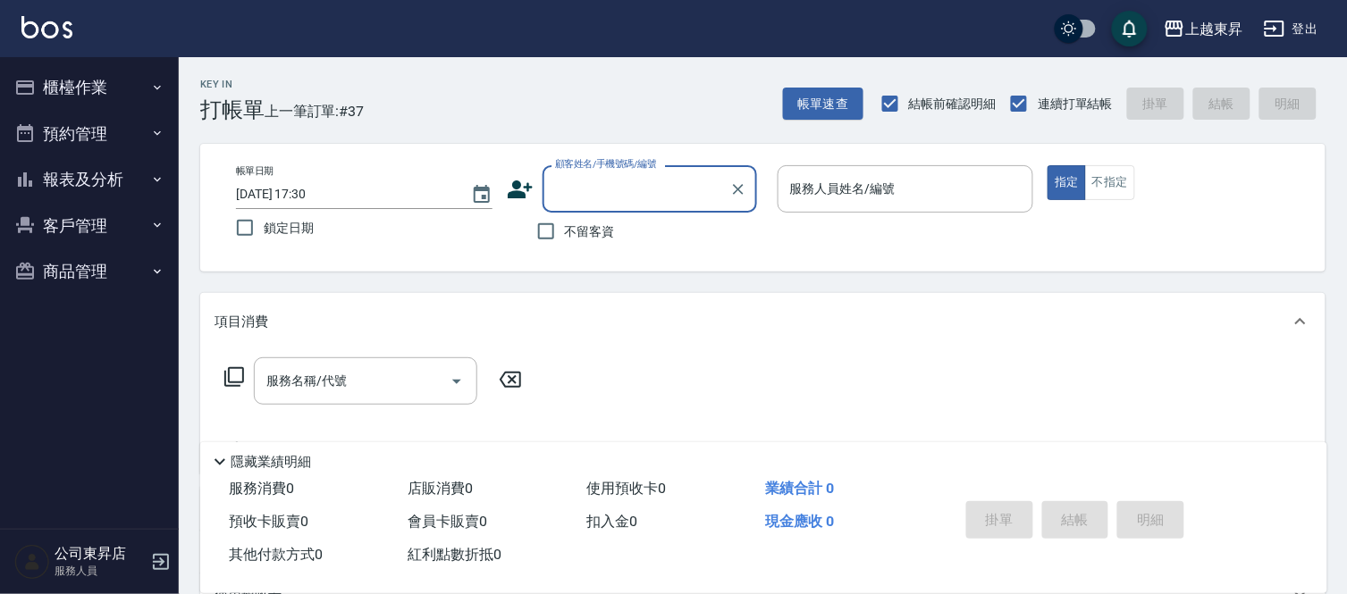
click at [583, 189] on input "顧客姓名/手機號碼/編號" at bounding box center [636, 188] width 172 height 31
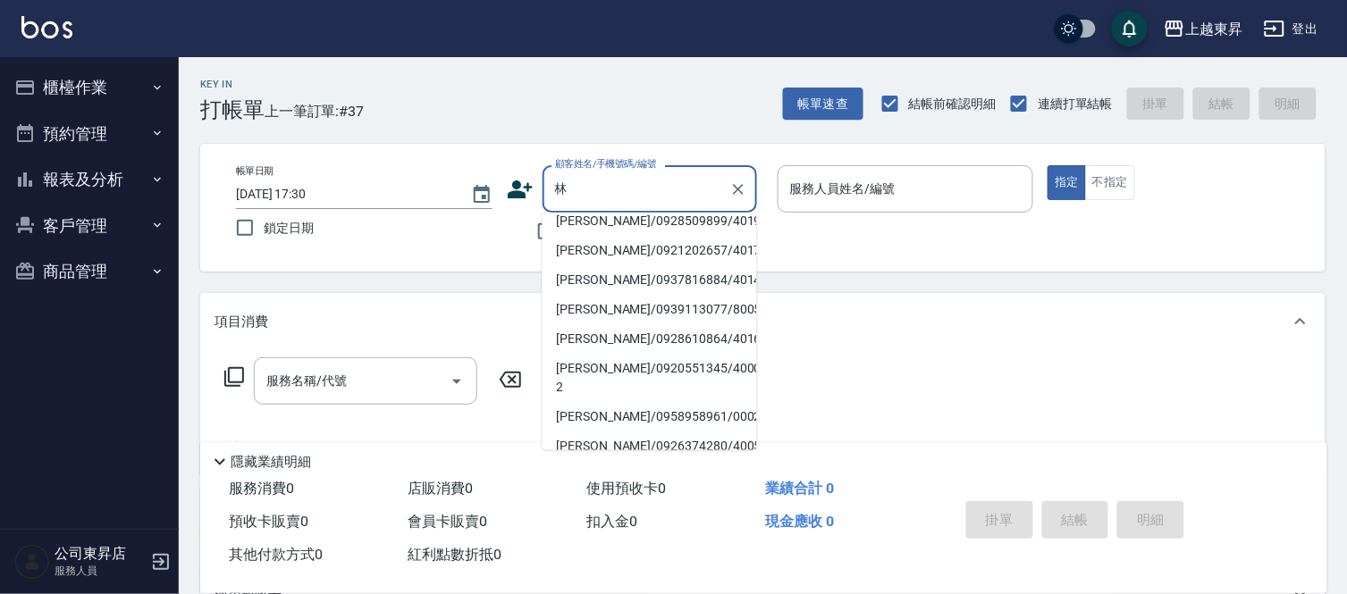
scroll to position [6, 0]
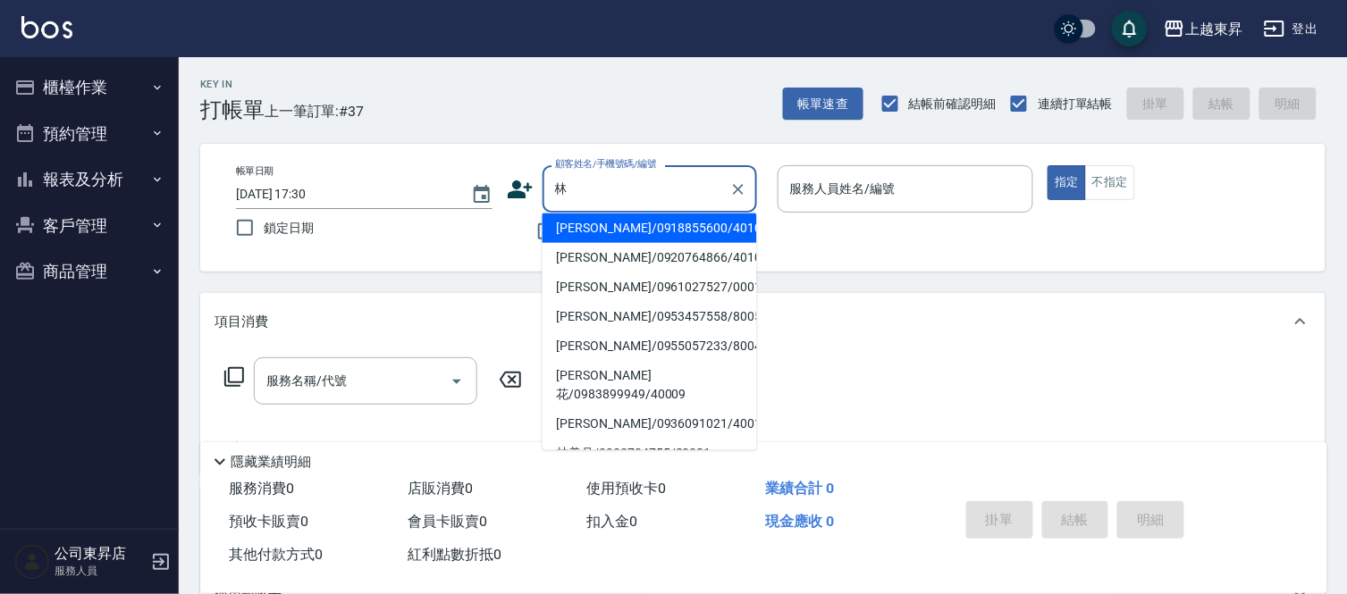
click at [590, 409] on li "[PERSON_NAME]/0936091021/40010" at bounding box center [649, 423] width 214 height 29
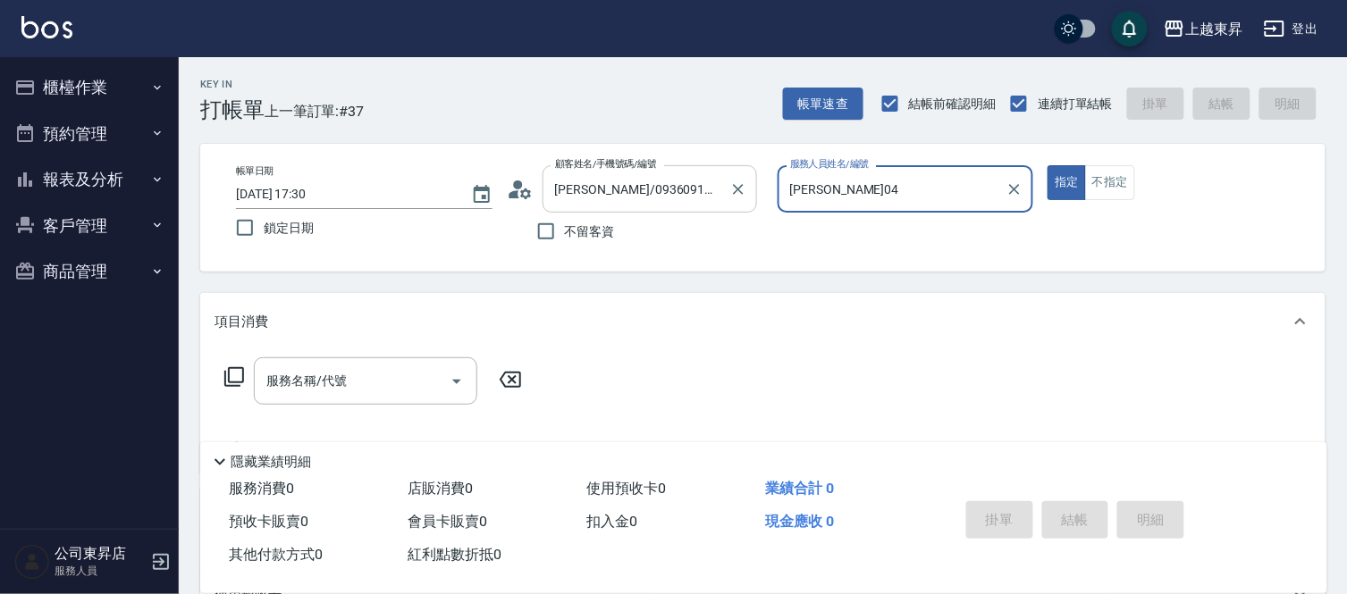
click at [631, 190] on input "[PERSON_NAME]/0936091021/40010" at bounding box center [636, 188] width 172 height 31
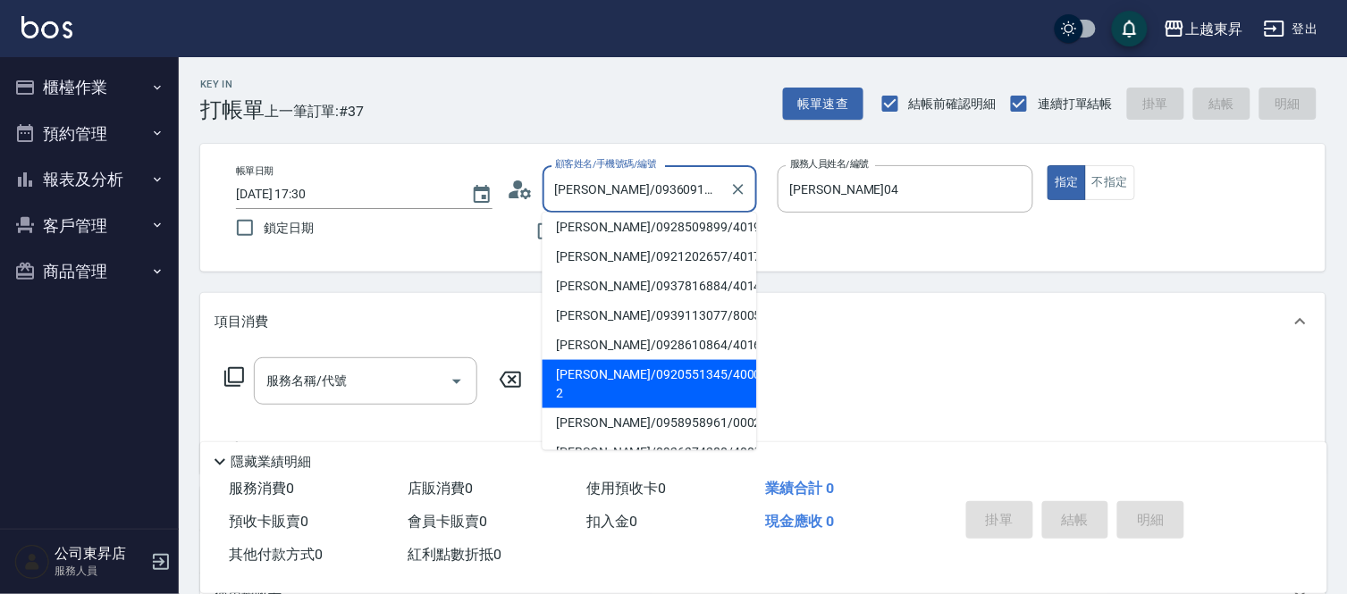
scroll to position [298, 0]
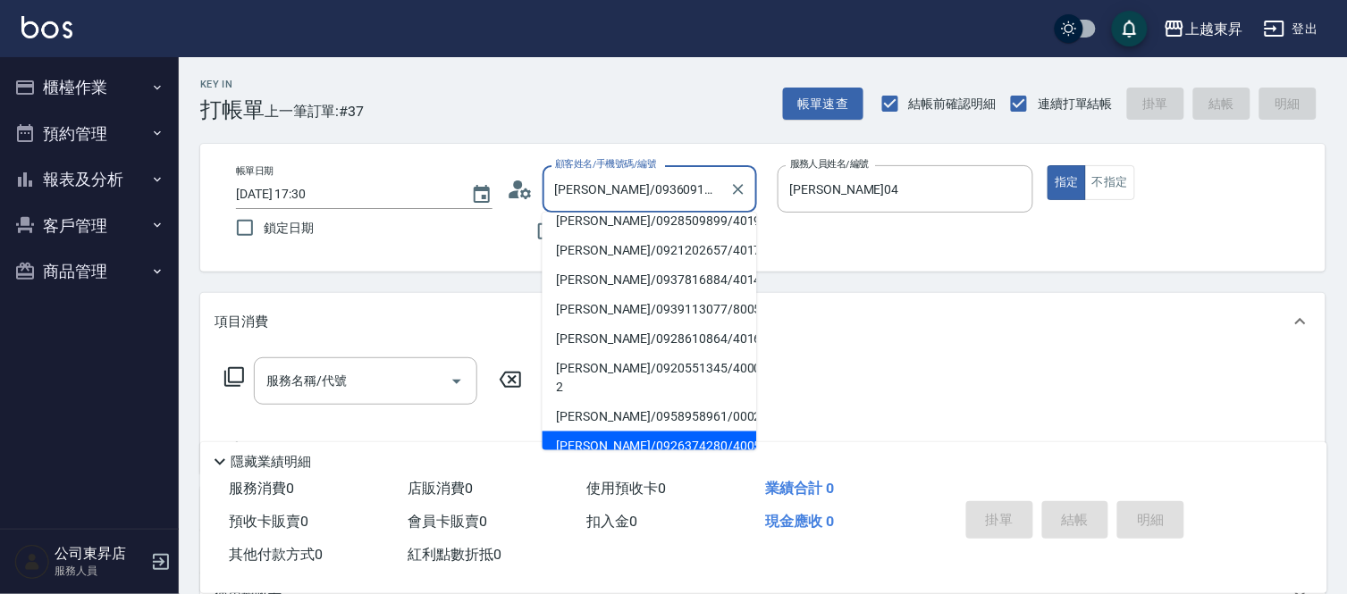
click at [595, 432] on li "[PERSON_NAME]/0926374280/40052" at bounding box center [649, 446] width 214 height 29
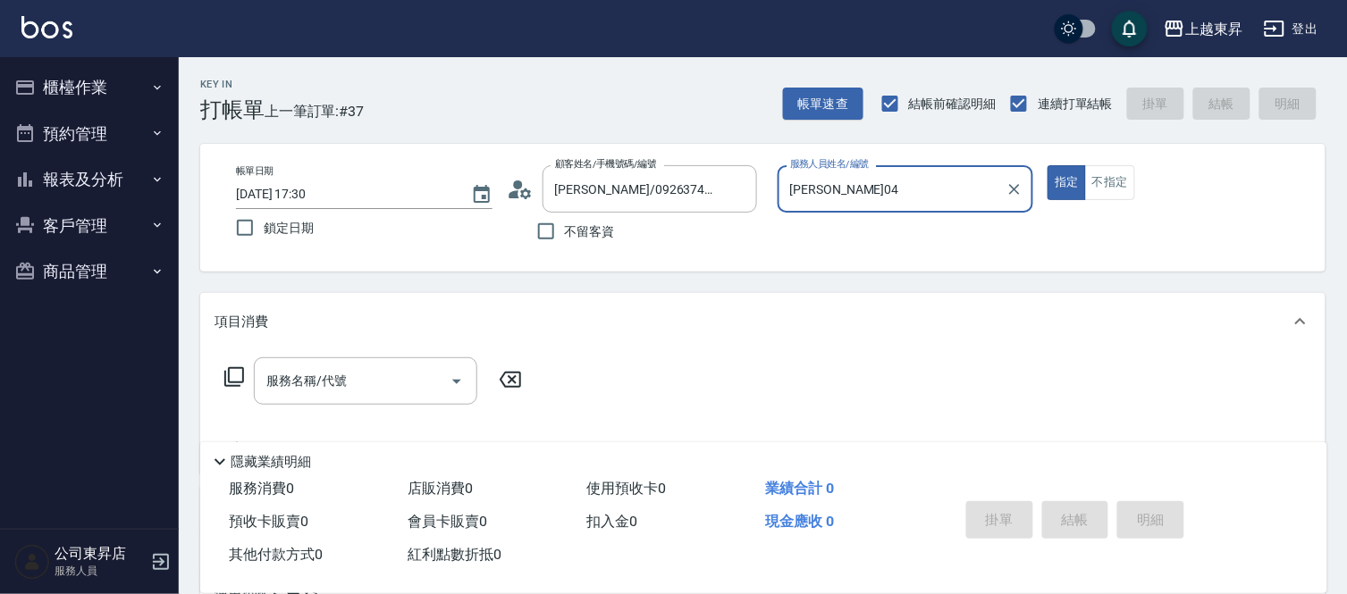
click at [288, 385] on div "服務名稱/代號 服務名稱/代號" at bounding box center [365, 380] width 223 height 47
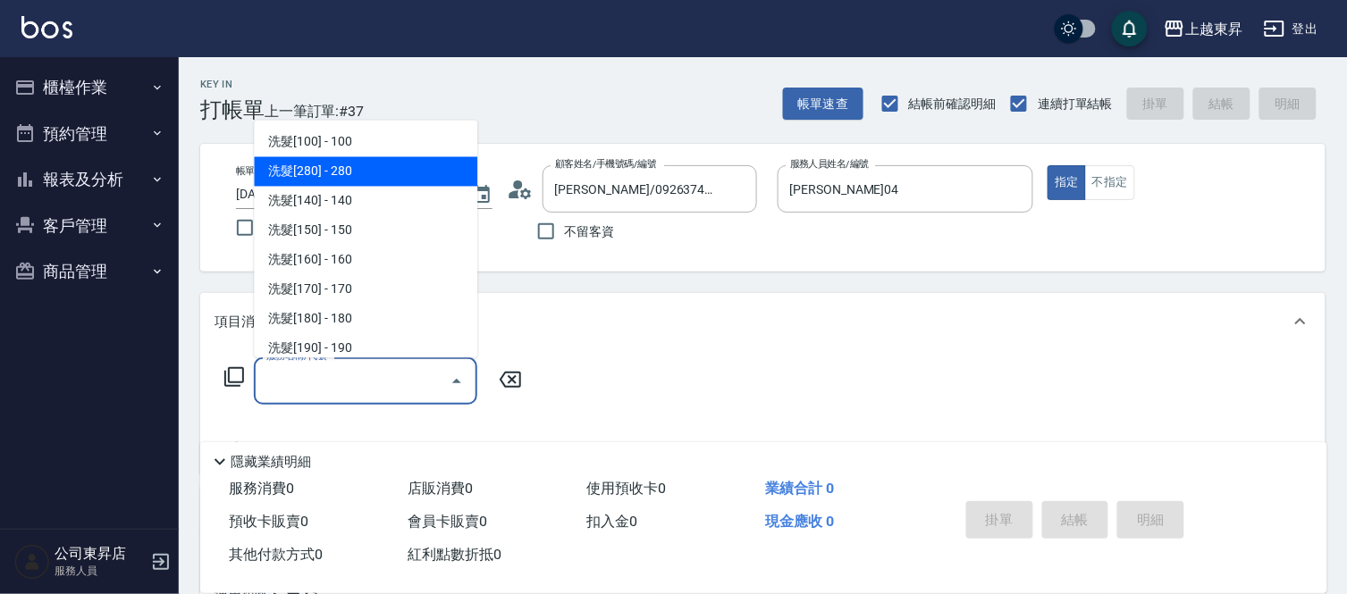
click at [331, 165] on span "洗髮[280] - 280" at bounding box center [365, 171] width 223 height 29
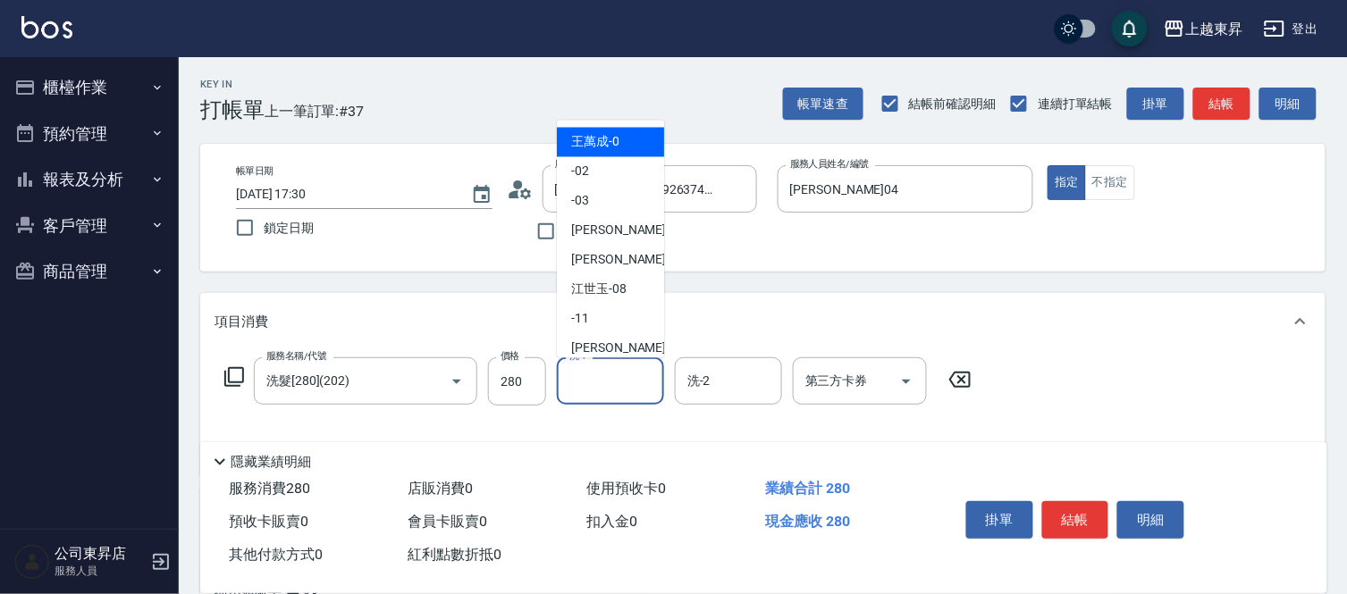
click at [587, 384] on input "洗-1" at bounding box center [610, 381] width 91 height 31
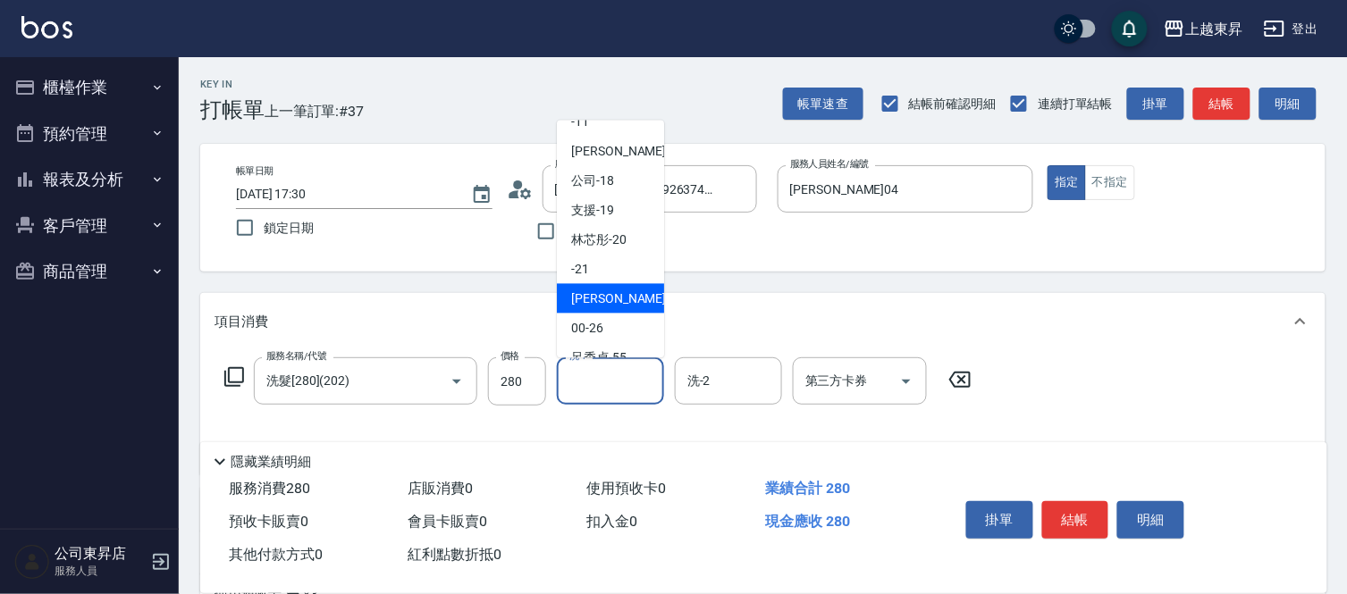
scroll to position [198, 0]
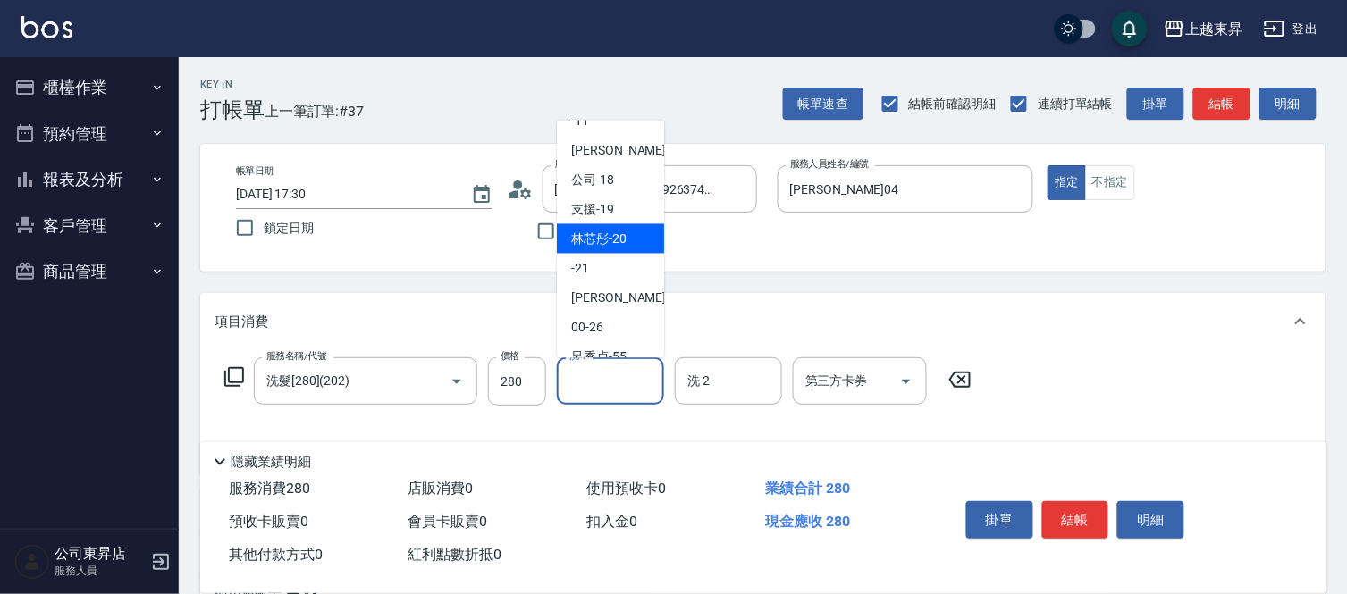
click at [614, 234] on span "林芯彤 -20" at bounding box center [598, 239] width 55 height 19
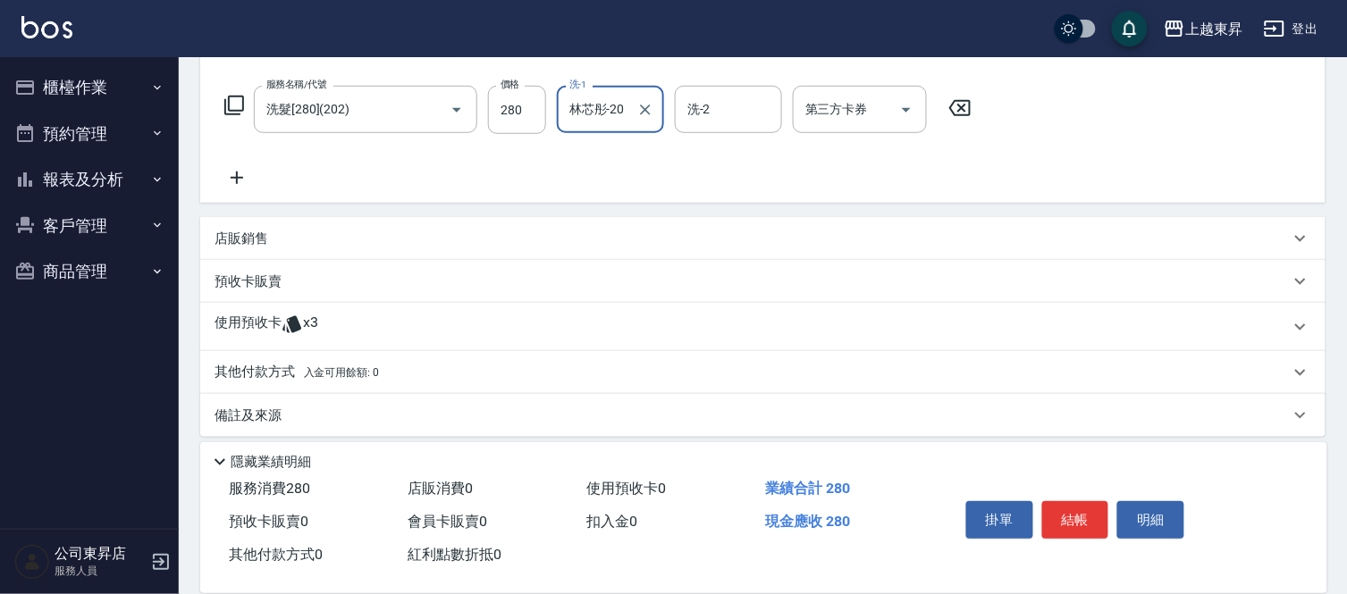
scroll to position [282, 0]
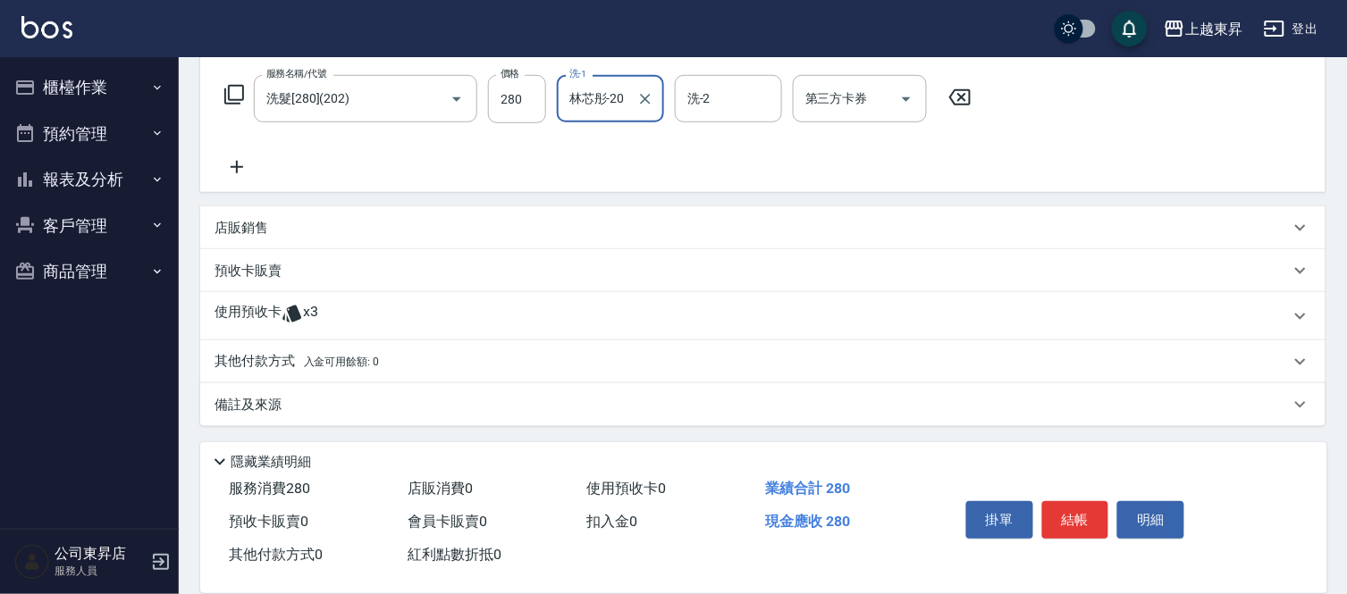
click at [244, 158] on icon at bounding box center [236, 166] width 45 height 21
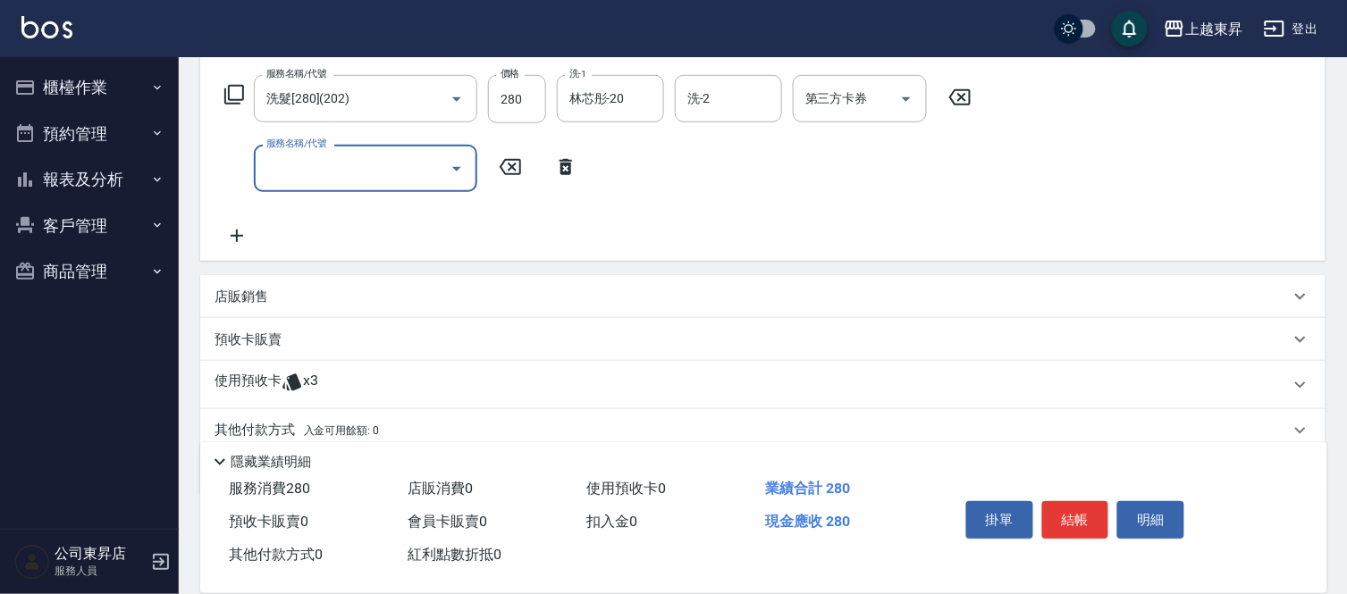
click at [306, 161] on input "服務名稱/代號" at bounding box center [352, 168] width 181 height 31
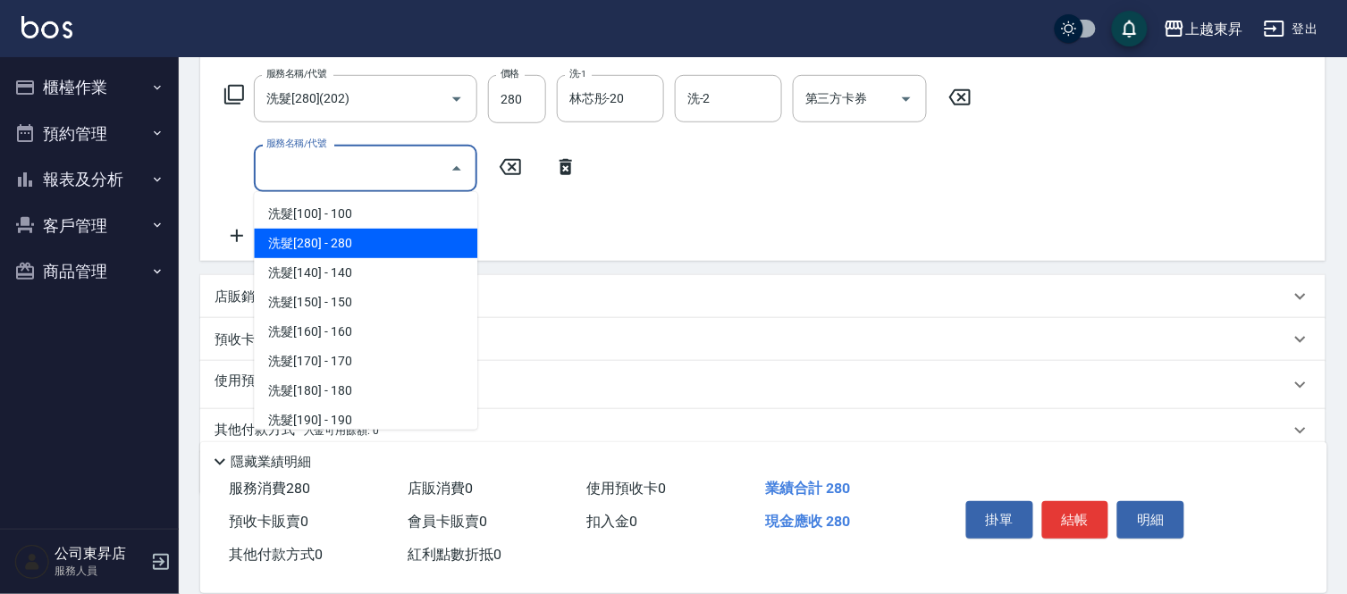
click at [305, 239] on span "洗髮[280] - 280" at bounding box center [365, 243] width 223 height 29
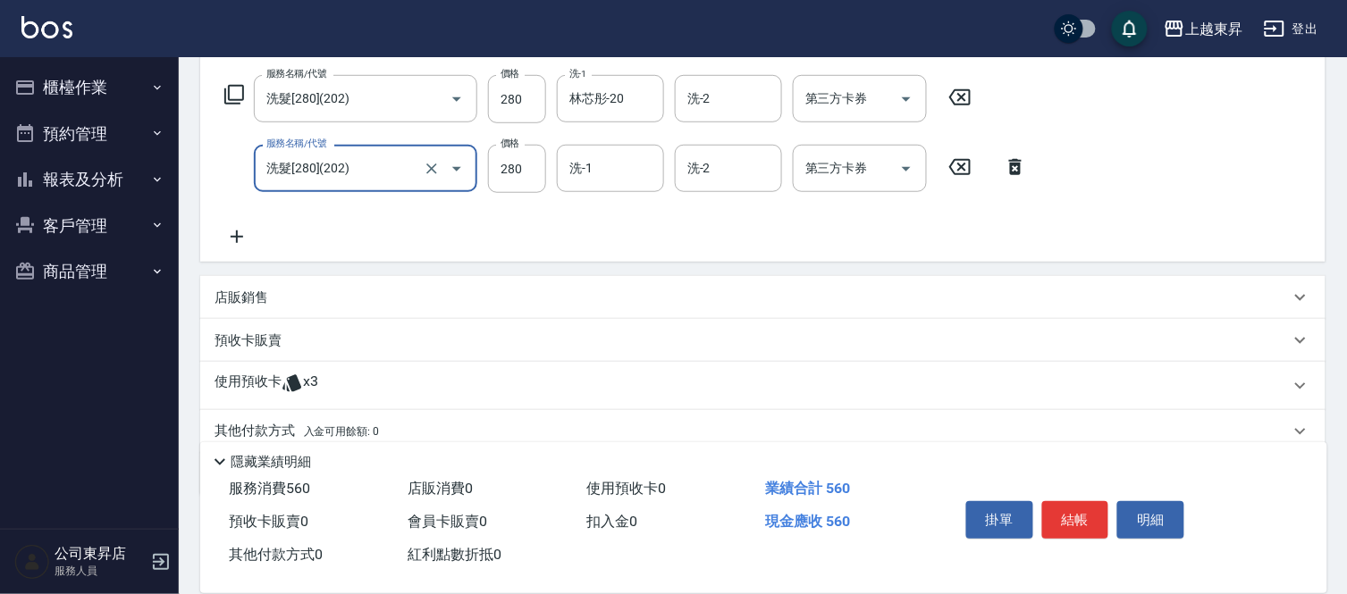
click at [586, 173] on input "洗-1" at bounding box center [610, 168] width 91 height 31
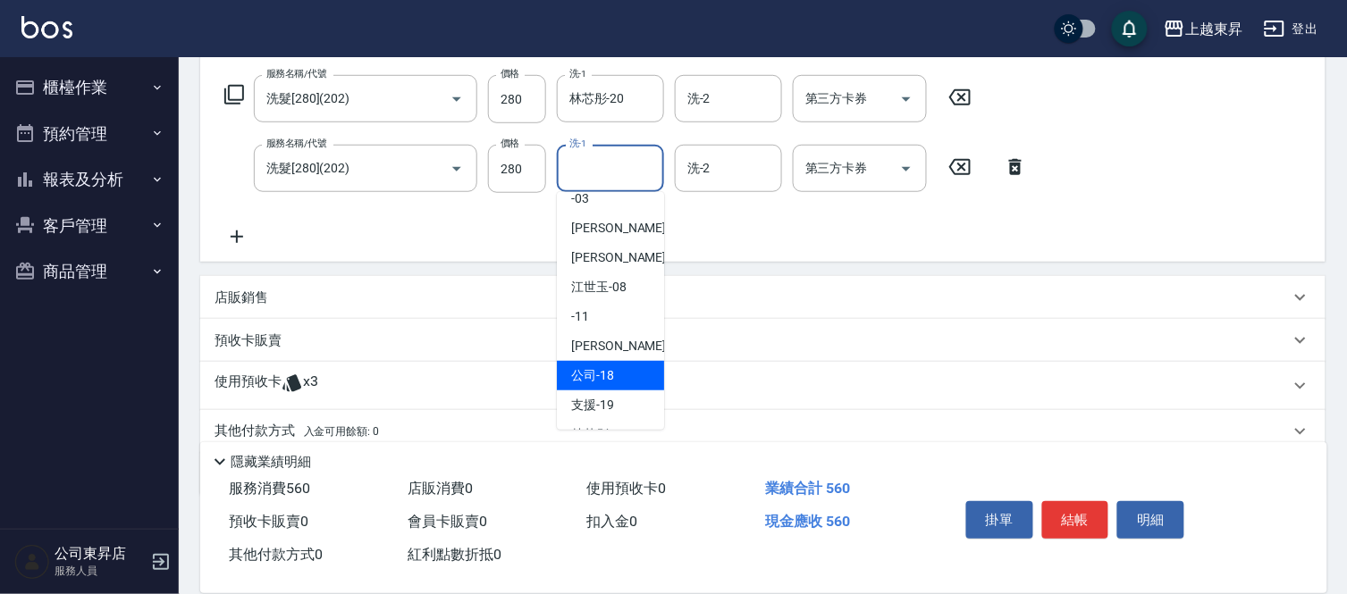
scroll to position [198, 0]
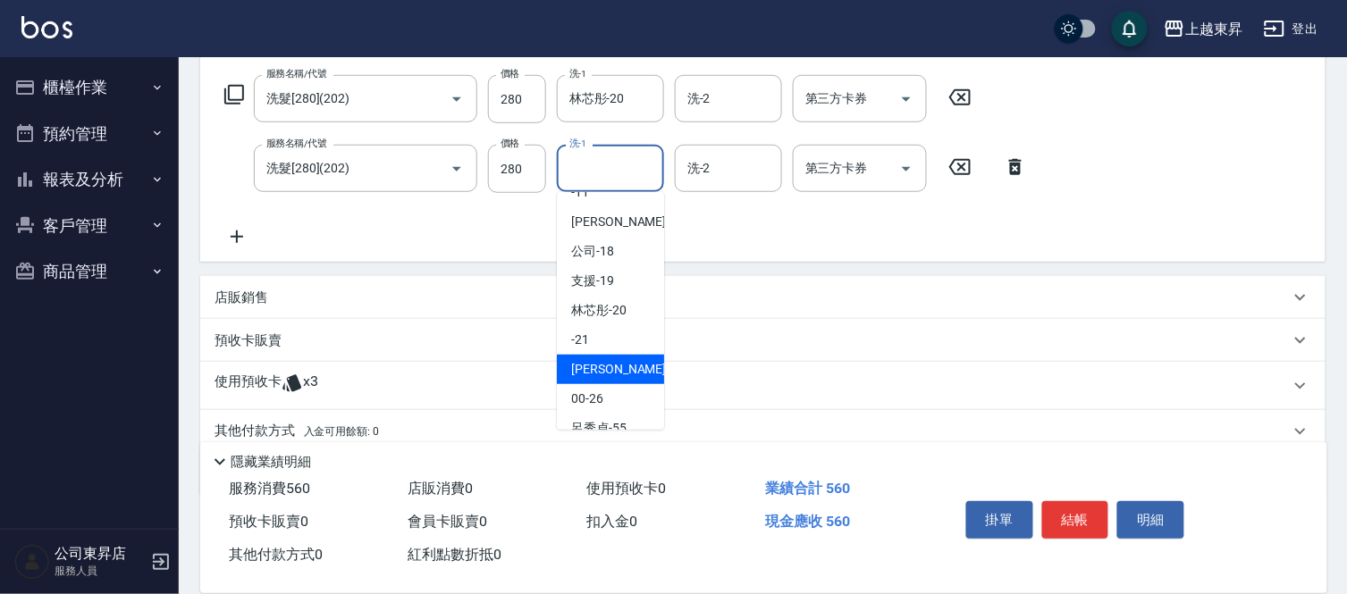
click at [615, 367] on span "[PERSON_NAME]-22" at bounding box center [627, 369] width 113 height 19
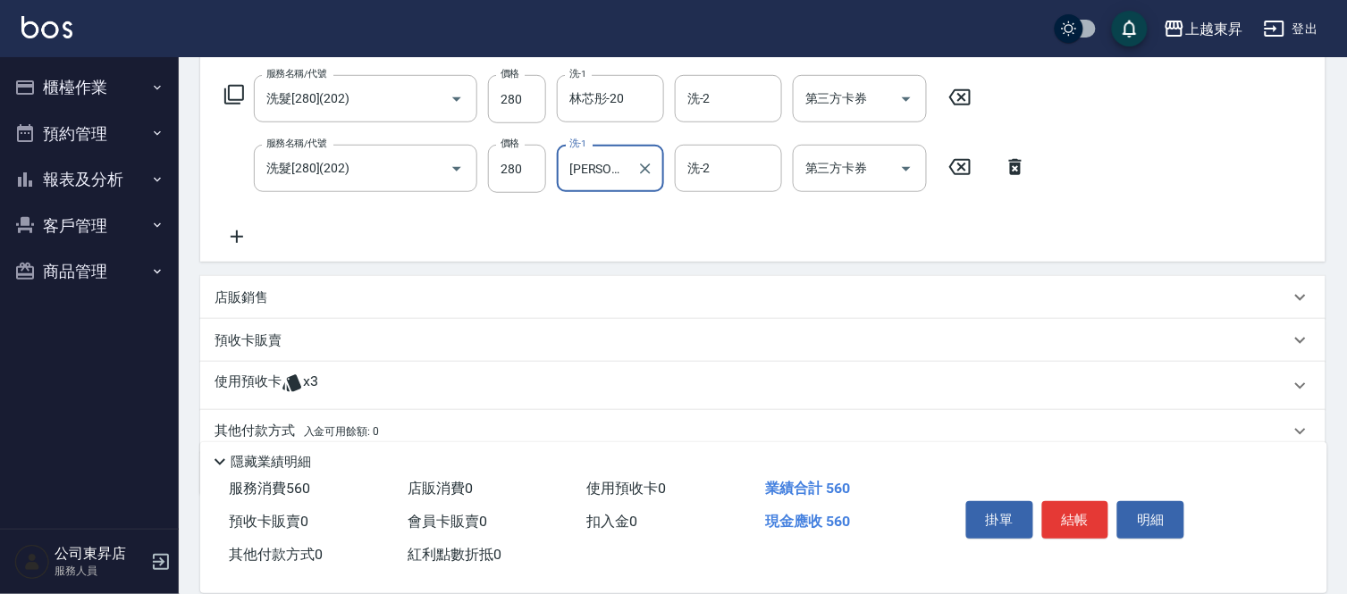
scroll to position [353, 0]
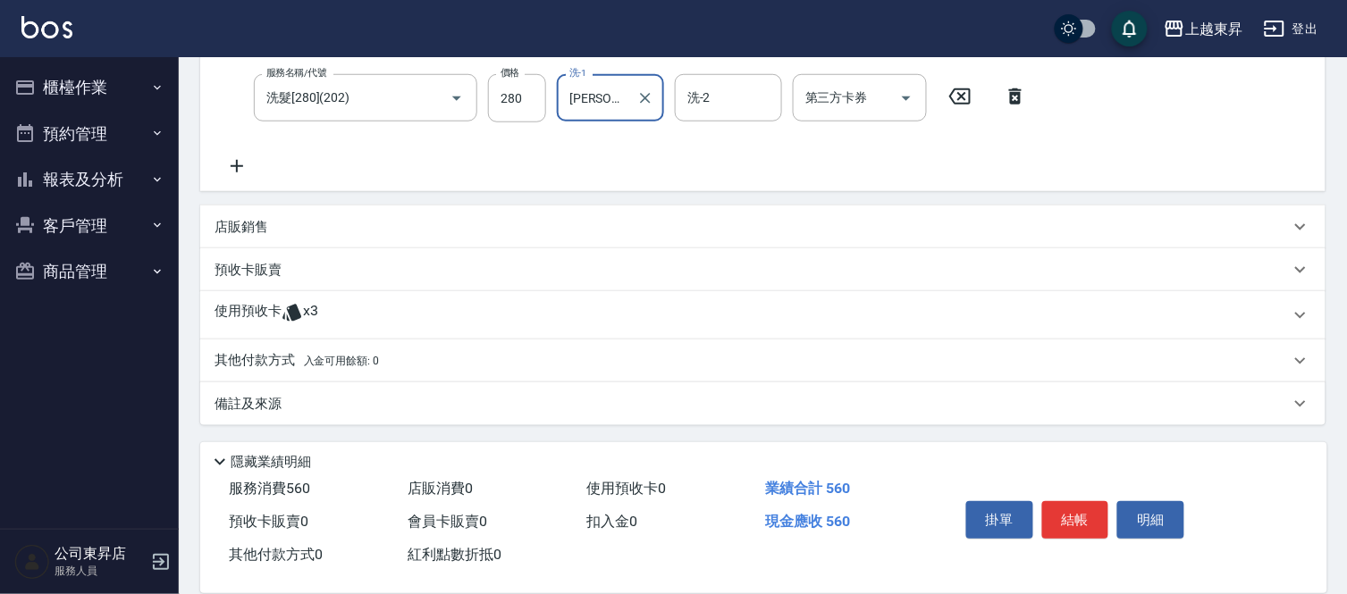
click at [245, 263] on p "預收卡販賣" at bounding box center [247, 270] width 67 height 19
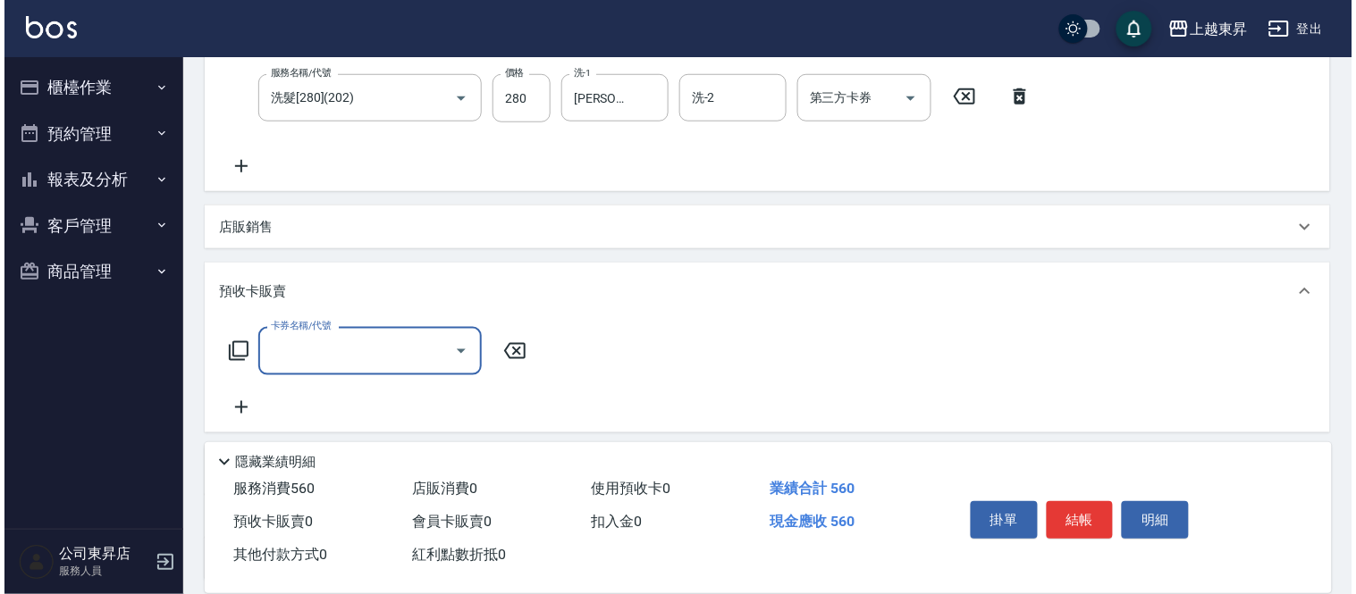
scroll to position [507, 0]
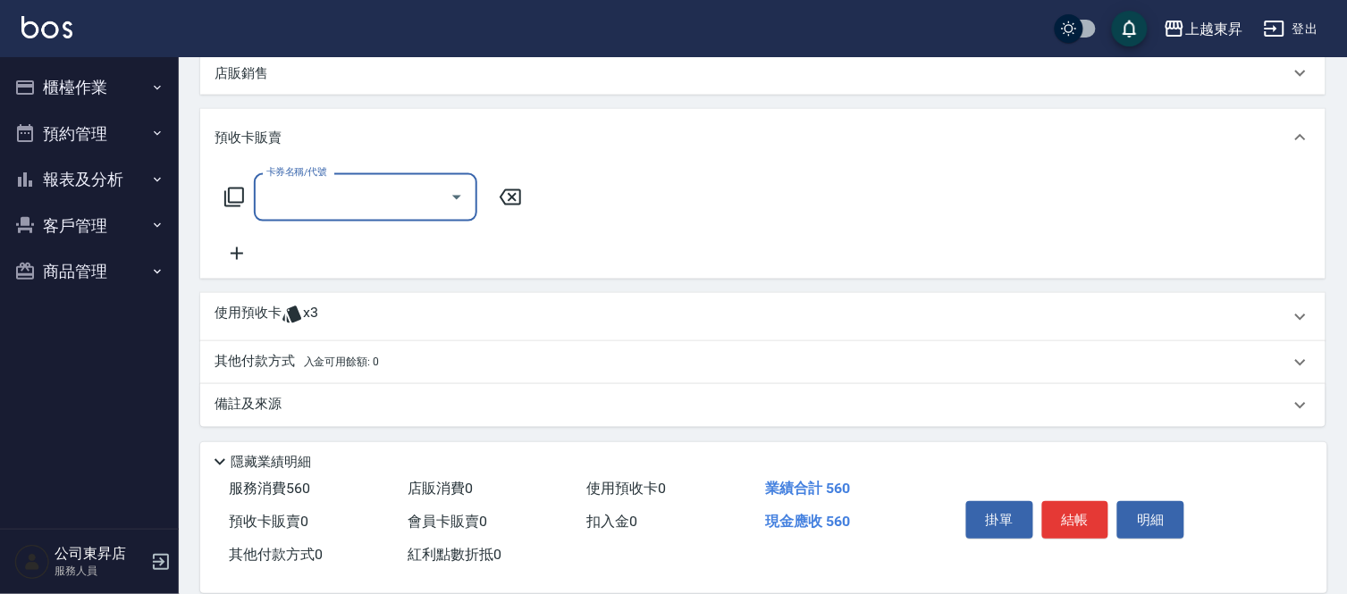
click at [238, 248] on icon at bounding box center [236, 253] width 45 height 21
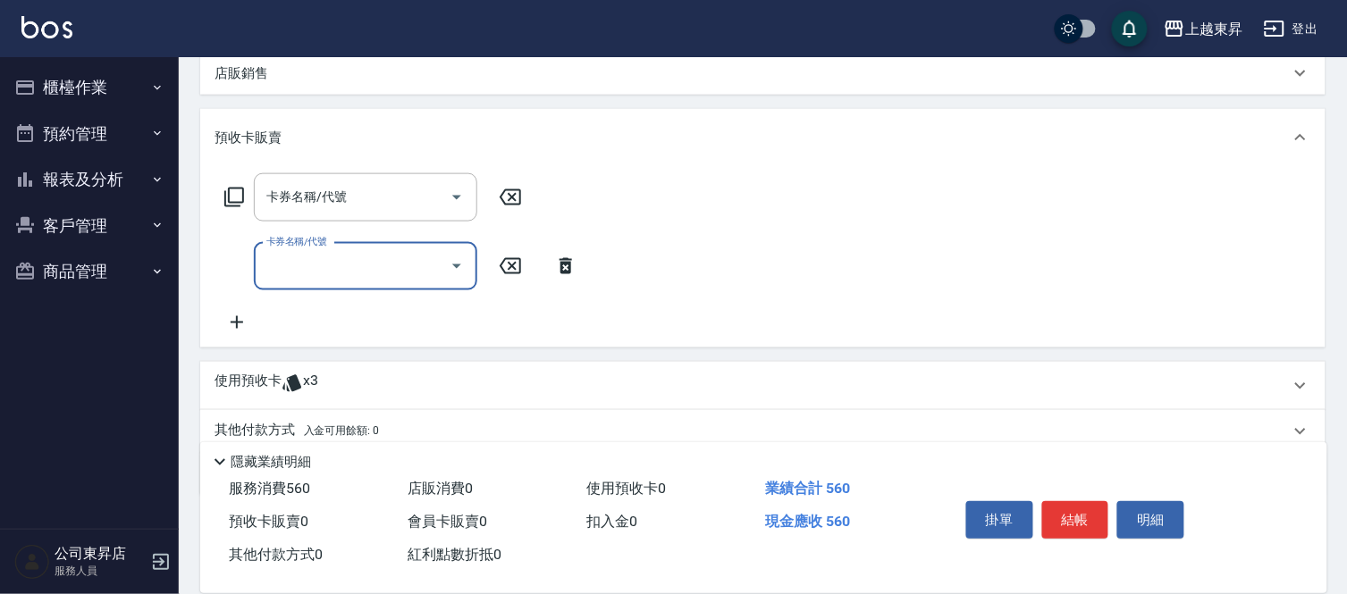
click at [234, 319] on icon at bounding box center [236, 322] width 45 height 21
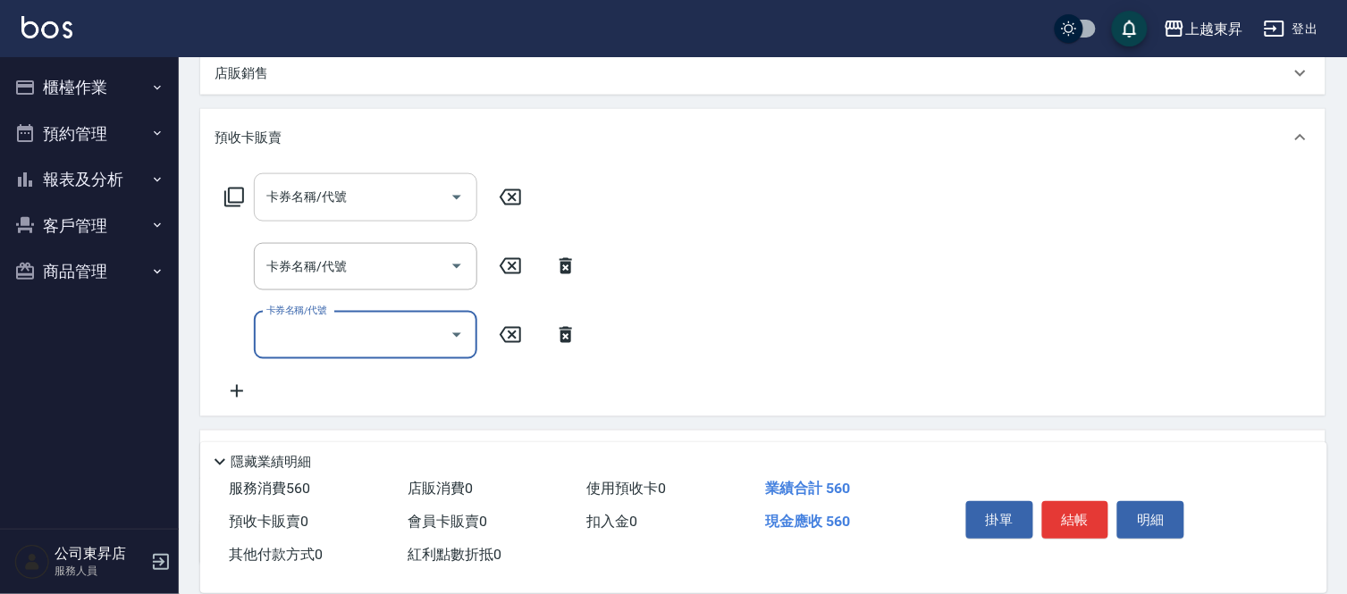
click at [334, 198] on input "卡券名稱/代號" at bounding box center [352, 196] width 181 height 31
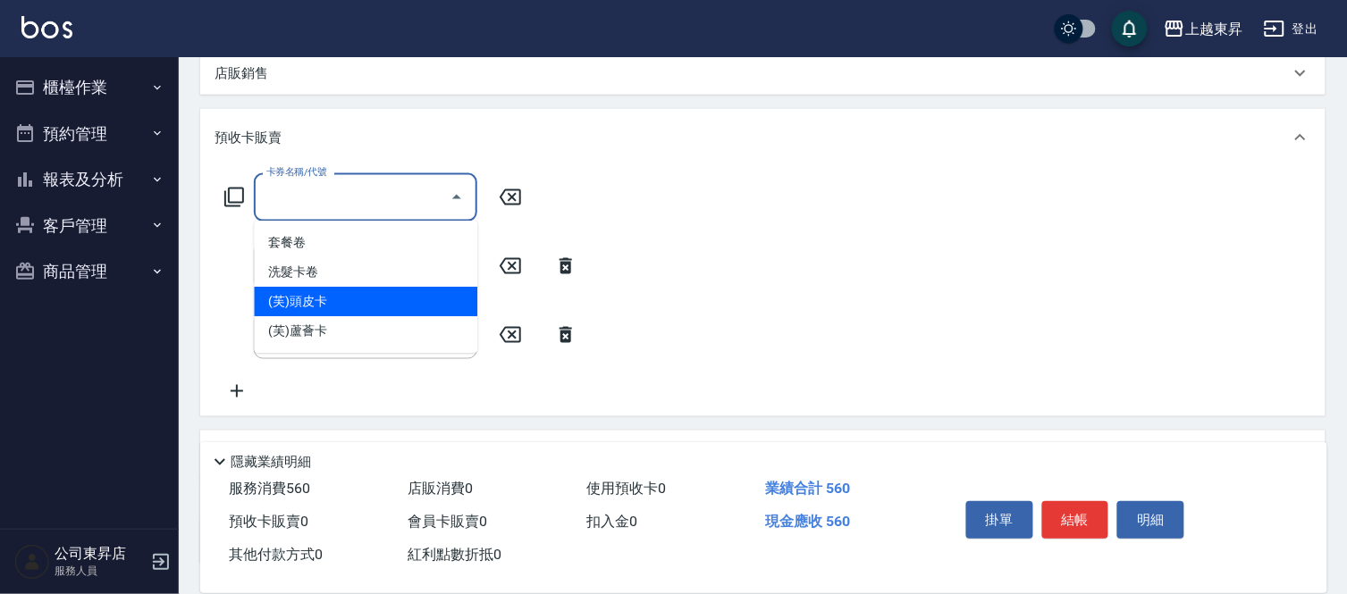
click at [329, 295] on span "(芙)頭皮卡" at bounding box center [365, 301] width 223 height 29
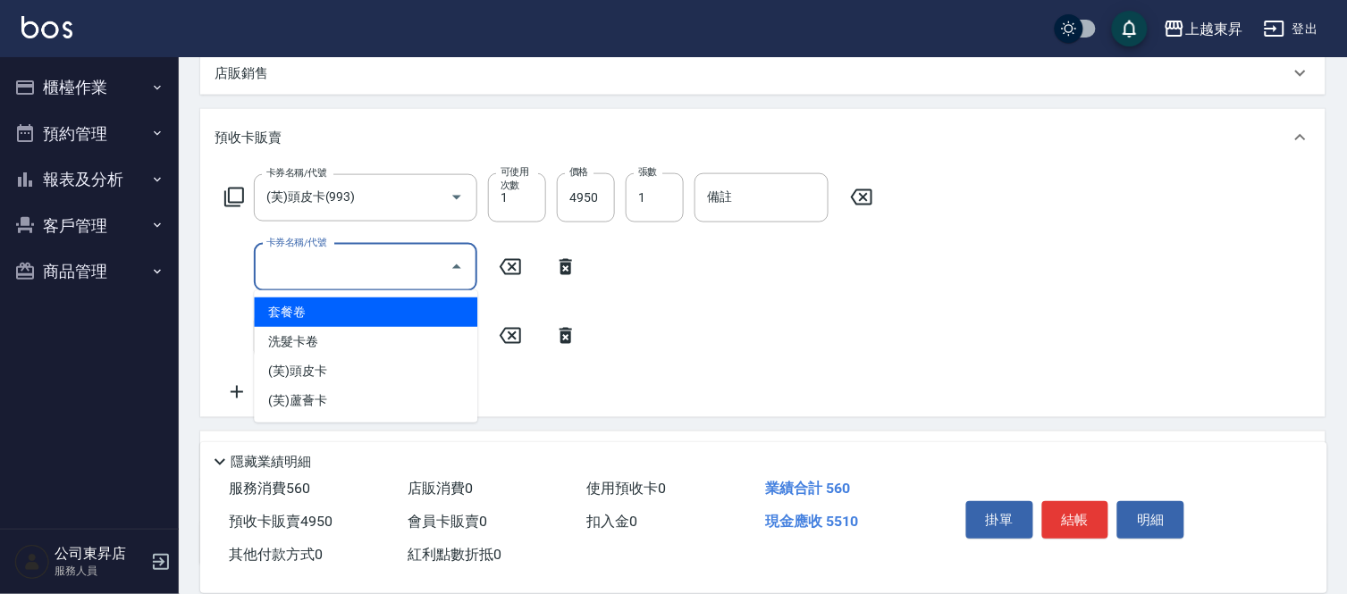
click at [355, 265] on input "卡券名稱/代號" at bounding box center [352, 267] width 181 height 31
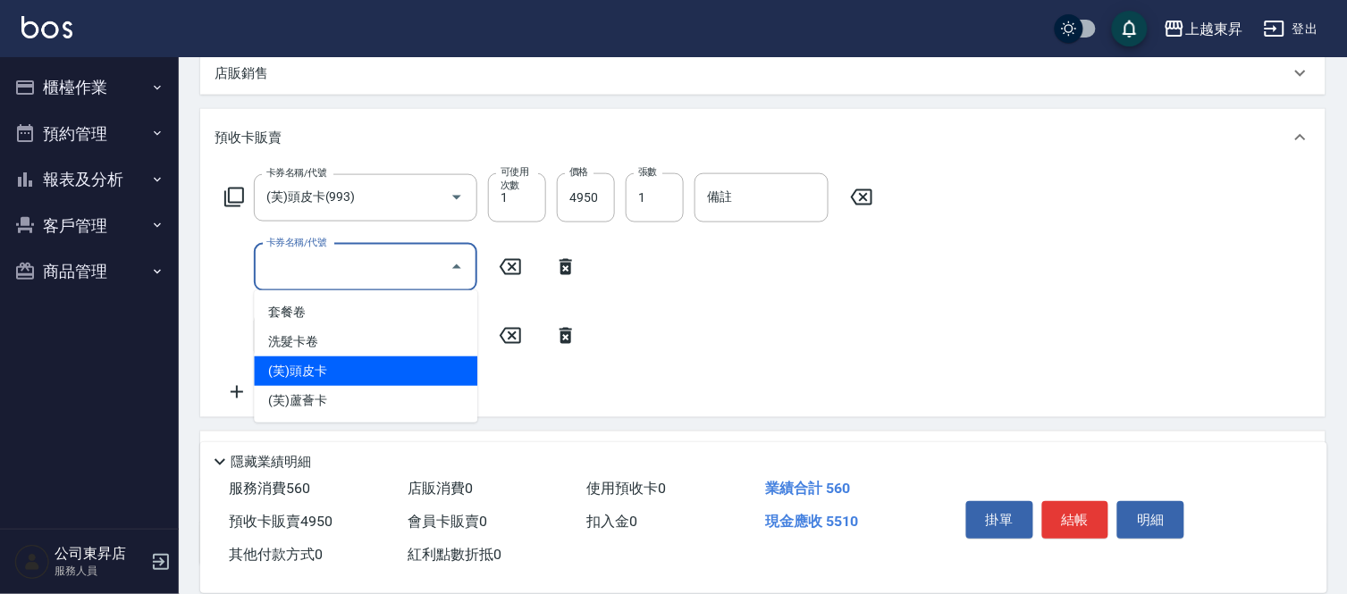
click at [325, 369] on span "(芙)頭皮卡" at bounding box center [365, 371] width 223 height 29
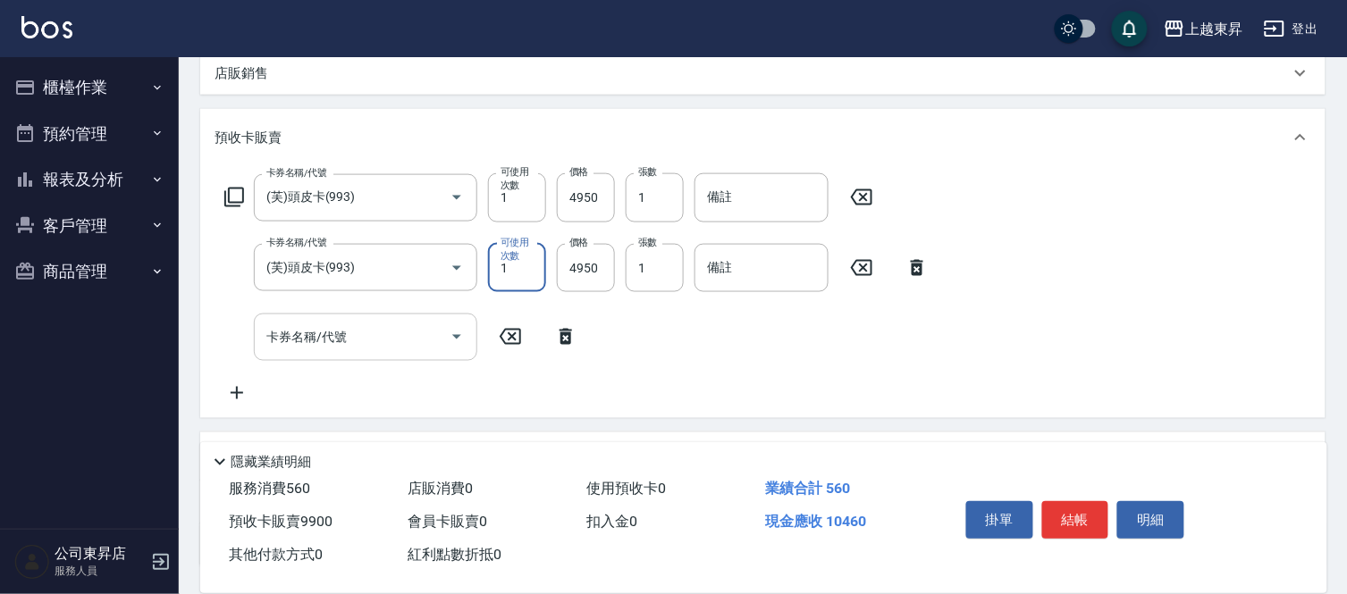
click at [310, 338] on div "卡券名稱/代號 卡券名稱/代號" at bounding box center [365, 337] width 223 height 47
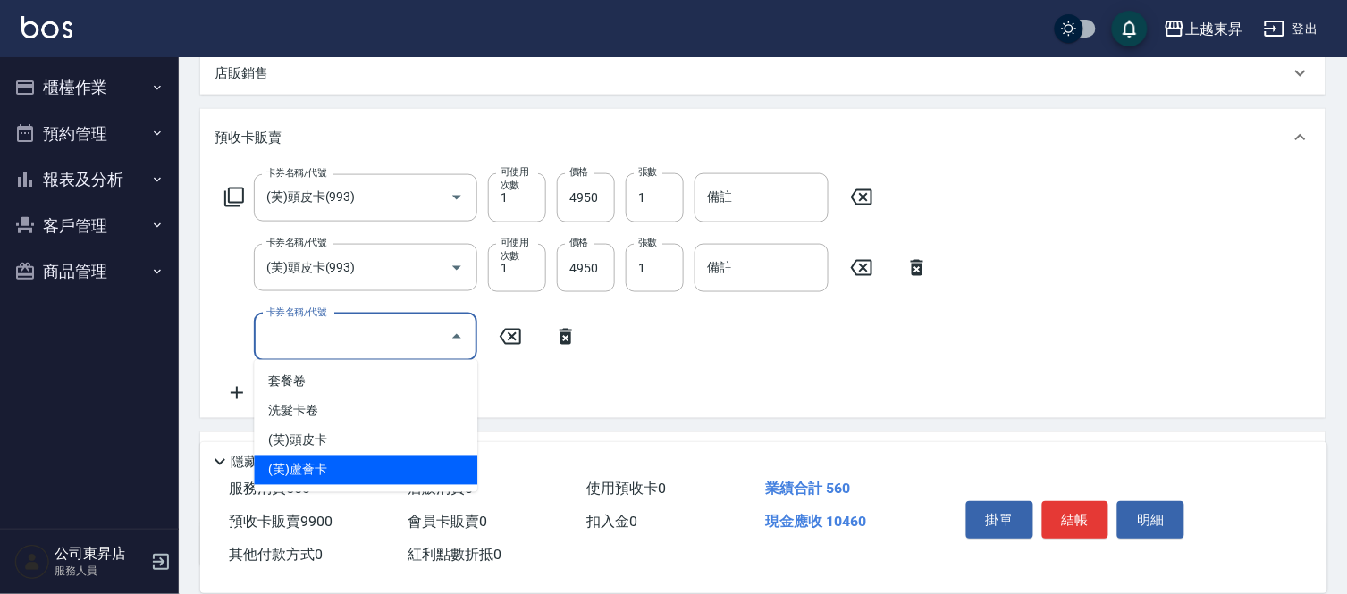
click at [319, 457] on span "(芙)蘆薈卡" at bounding box center [365, 470] width 223 height 29
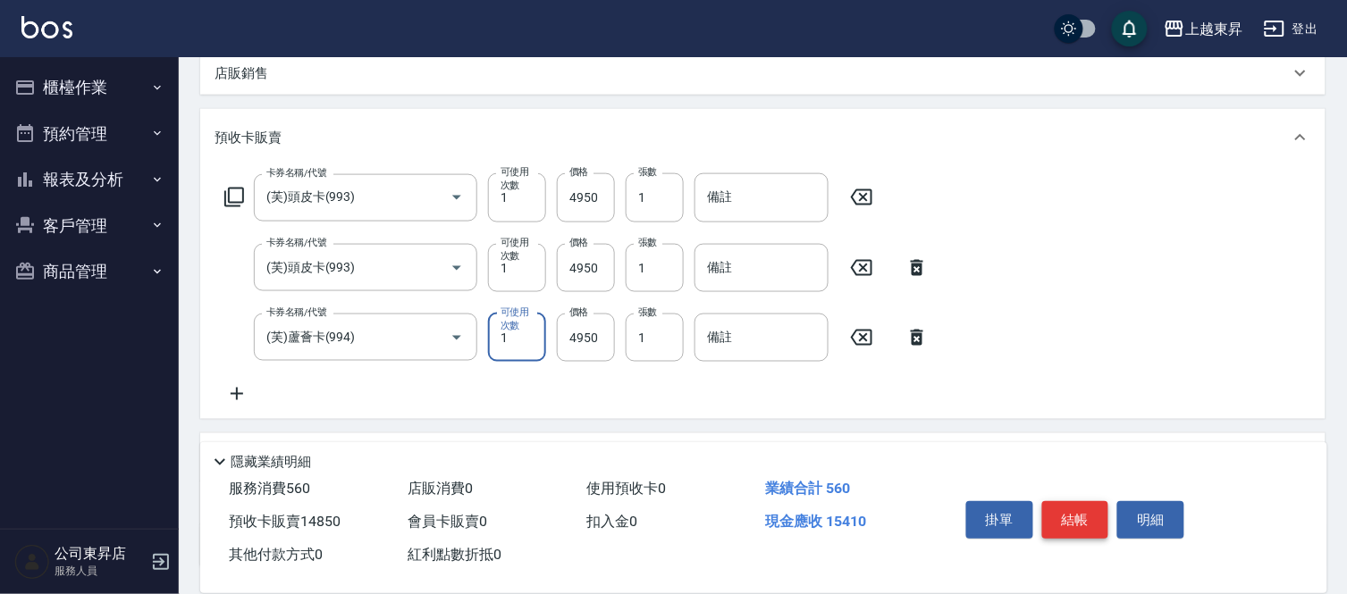
click at [1093, 522] on button "結帳" at bounding box center [1075, 520] width 67 height 38
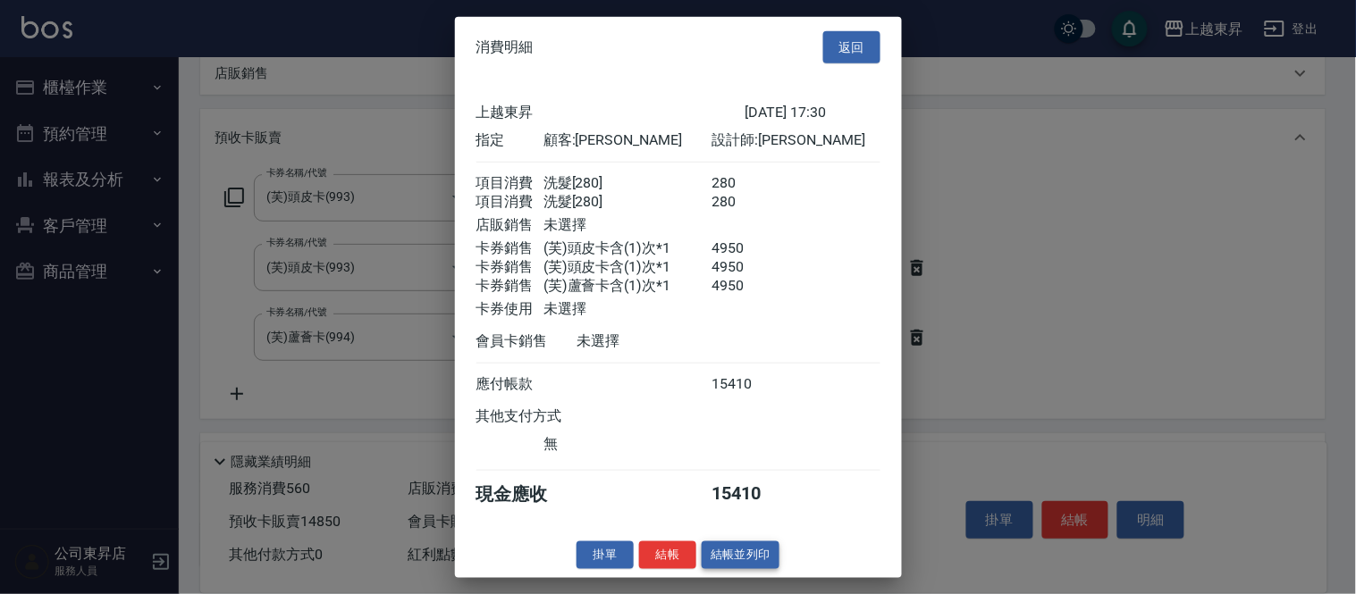
click at [715, 559] on button "結帳並列印" at bounding box center [741, 556] width 78 height 28
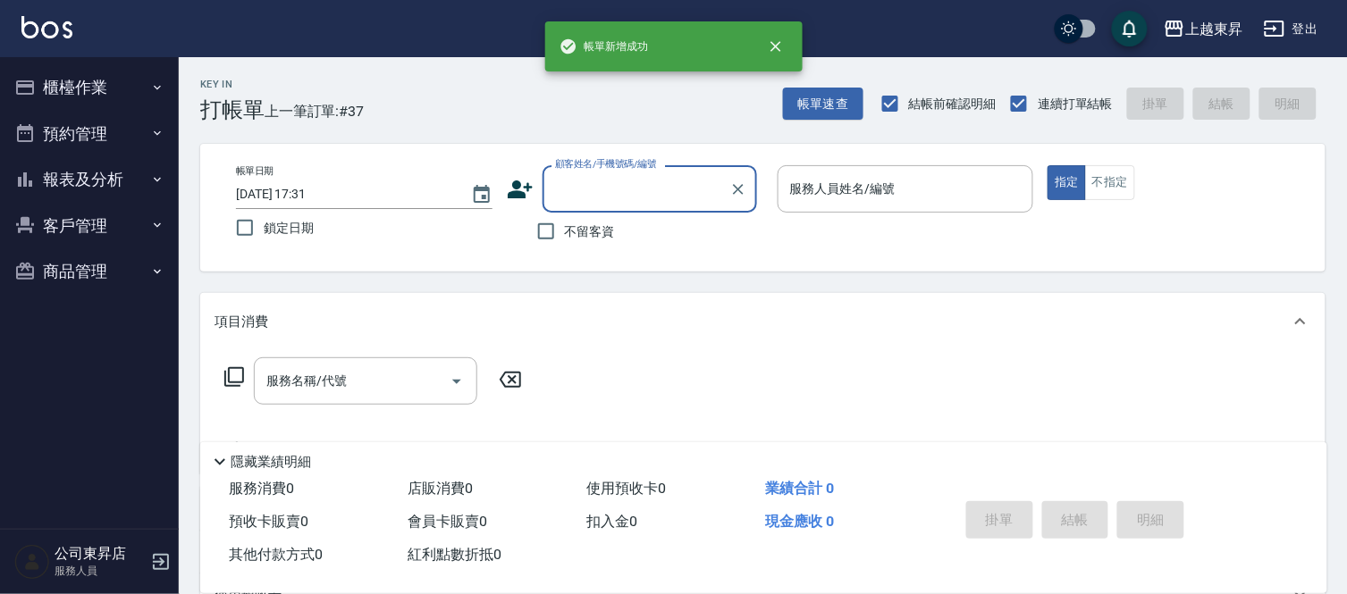
scroll to position [0, 0]
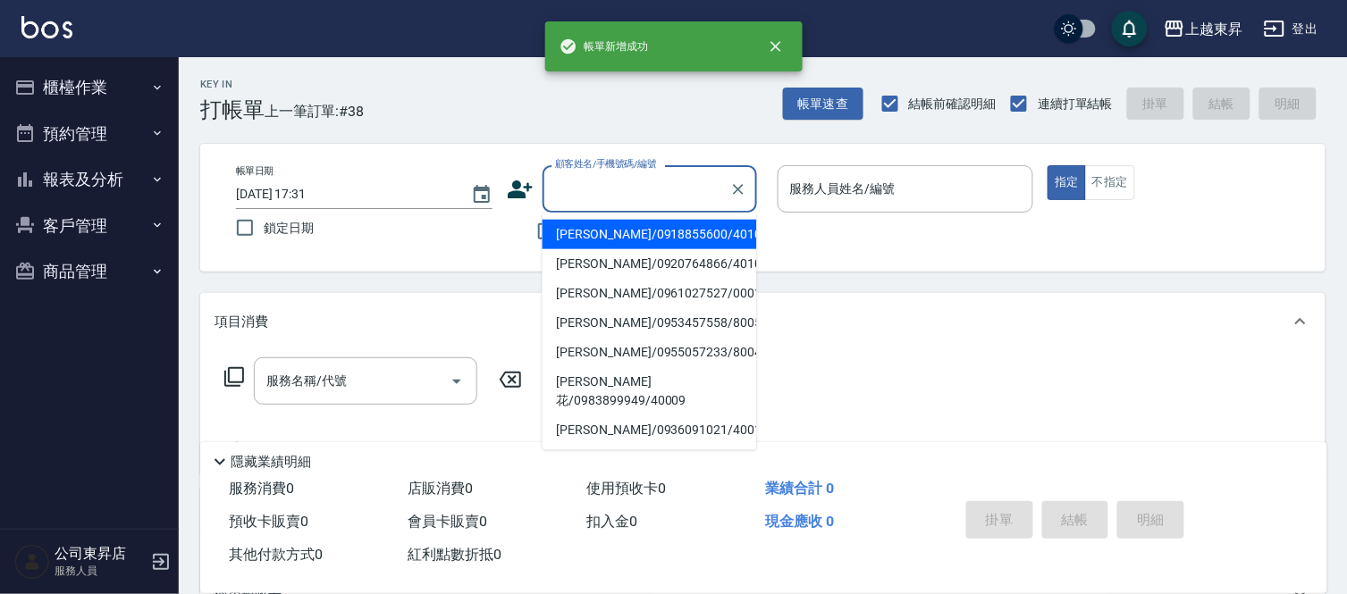
click at [602, 198] on input "顧客姓名/手機號碼/編號" at bounding box center [636, 188] width 172 height 31
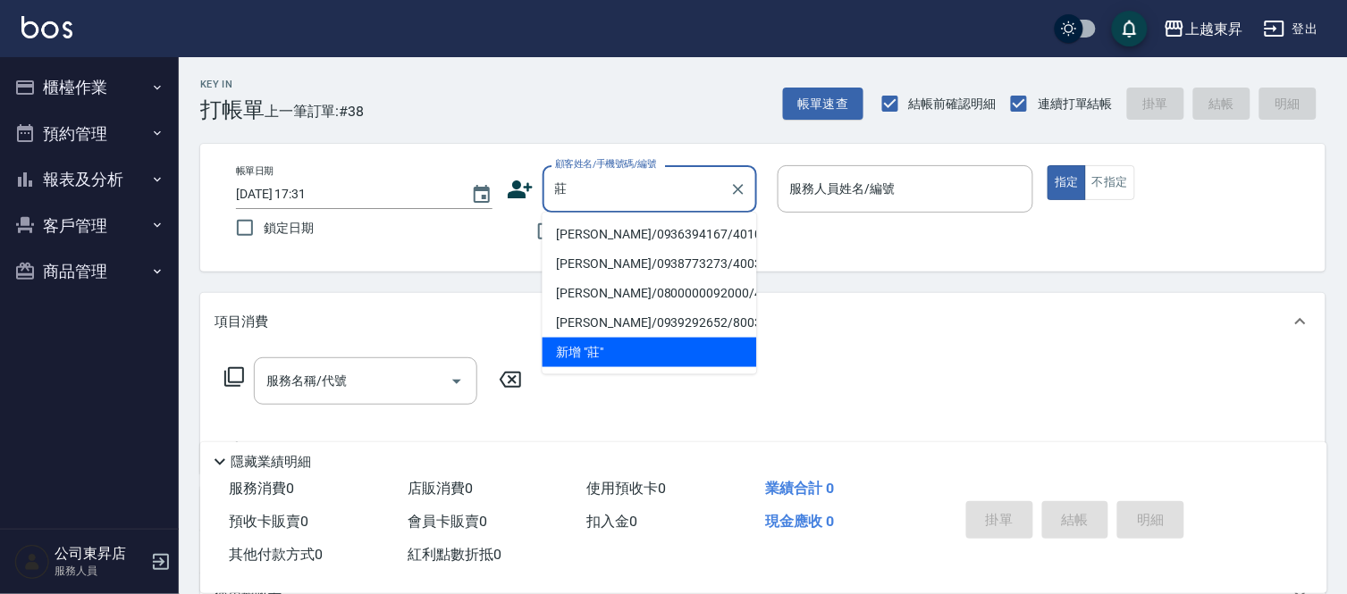
click at [601, 224] on li "[PERSON_NAME]/0936394167/40102" at bounding box center [649, 234] width 214 height 29
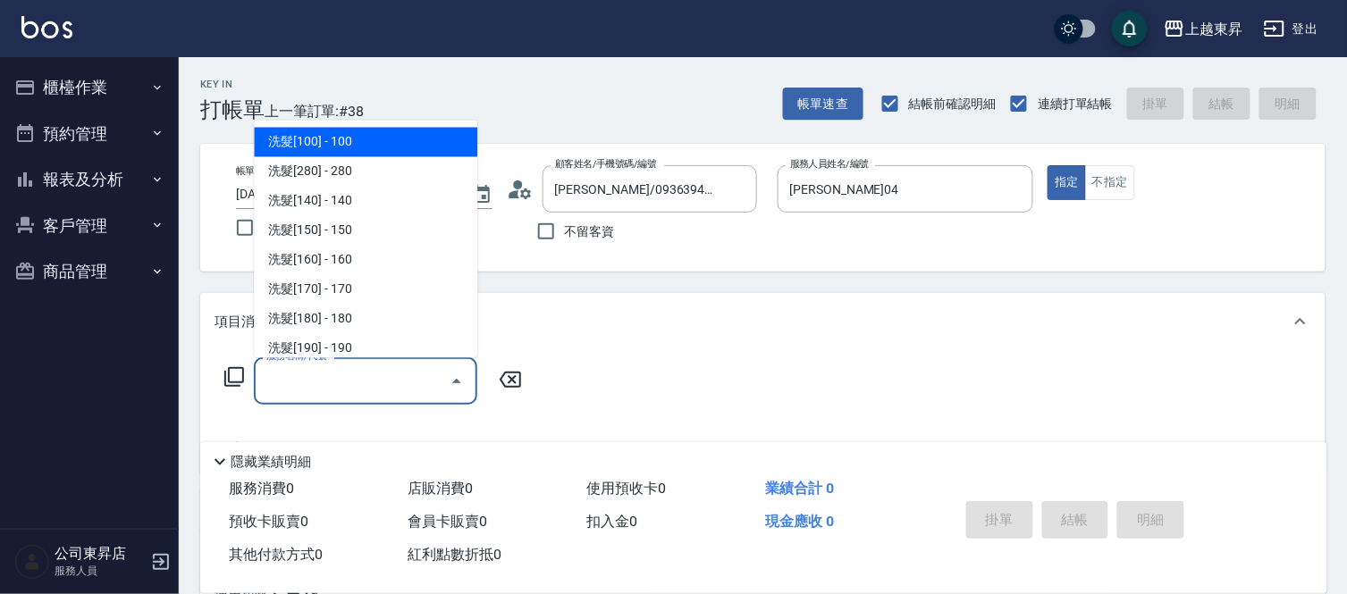
click at [346, 384] on input "服務名稱/代號" at bounding box center [352, 381] width 181 height 31
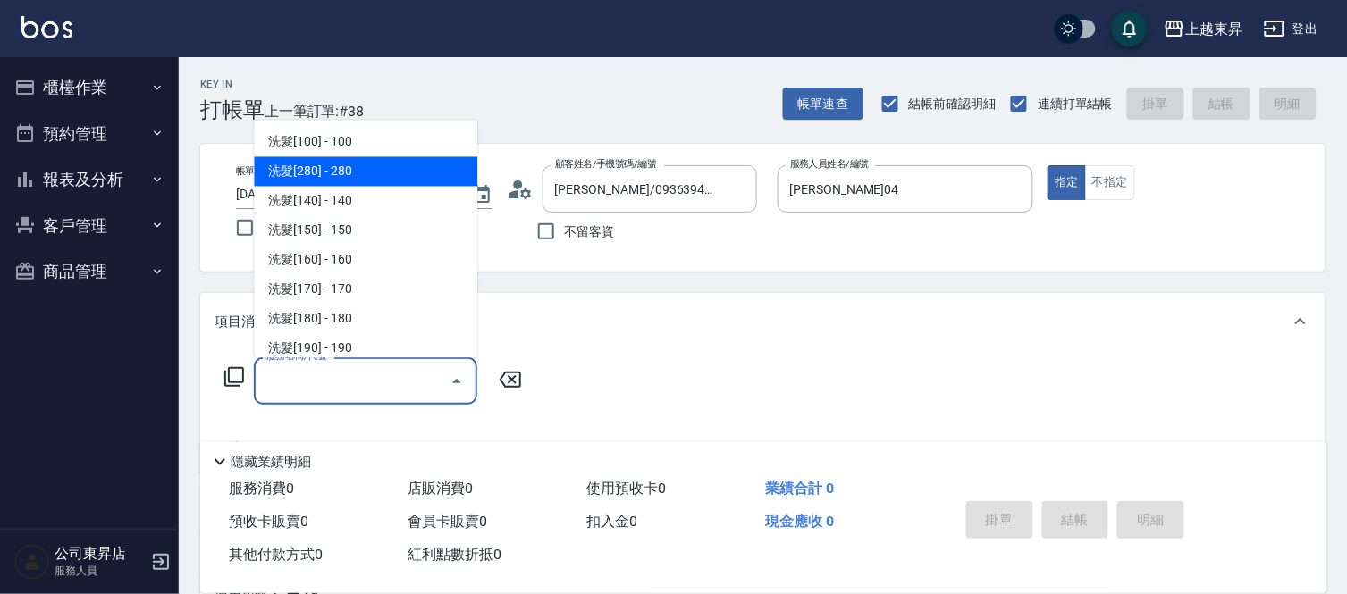
click at [352, 173] on span "洗髮[280] - 280" at bounding box center [365, 171] width 223 height 29
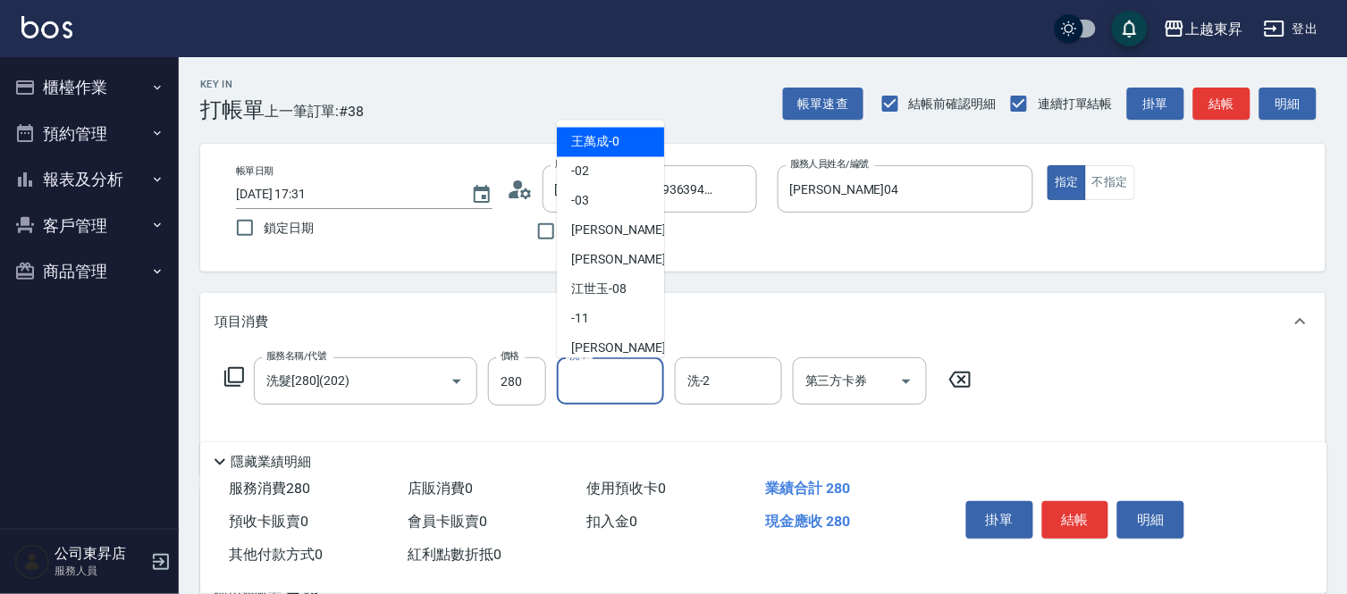
click at [599, 386] on input "洗-1" at bounding box center [610, 381] width 91 height 31
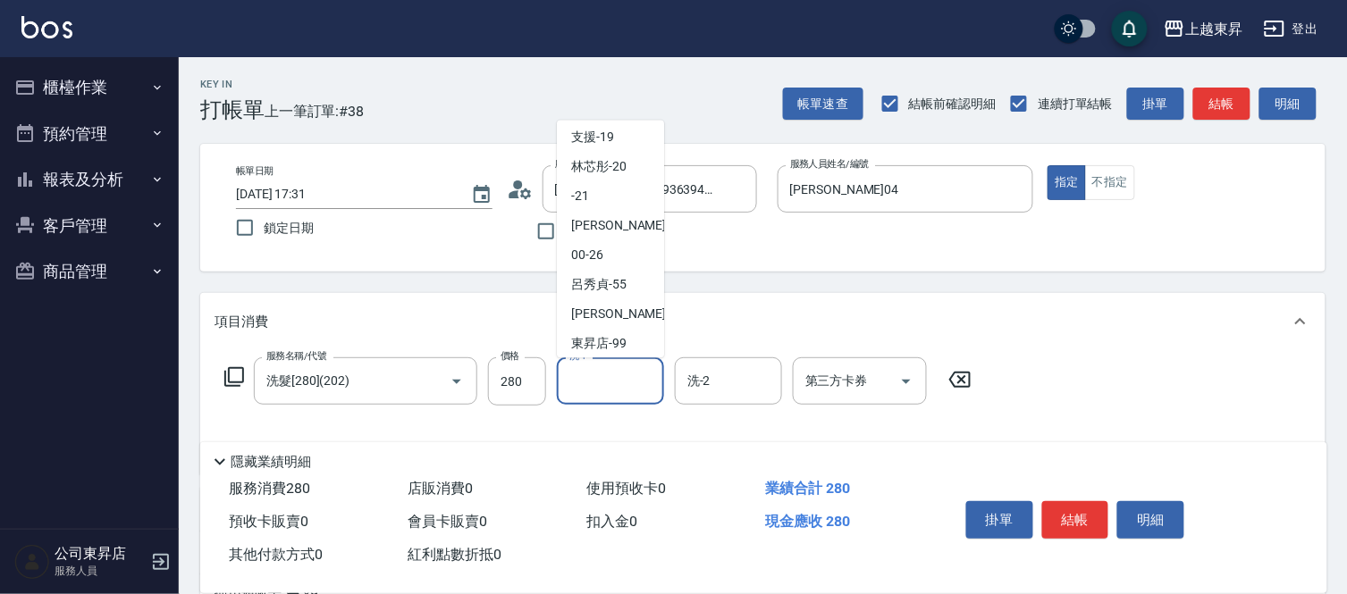
scroll to position [277, 0]
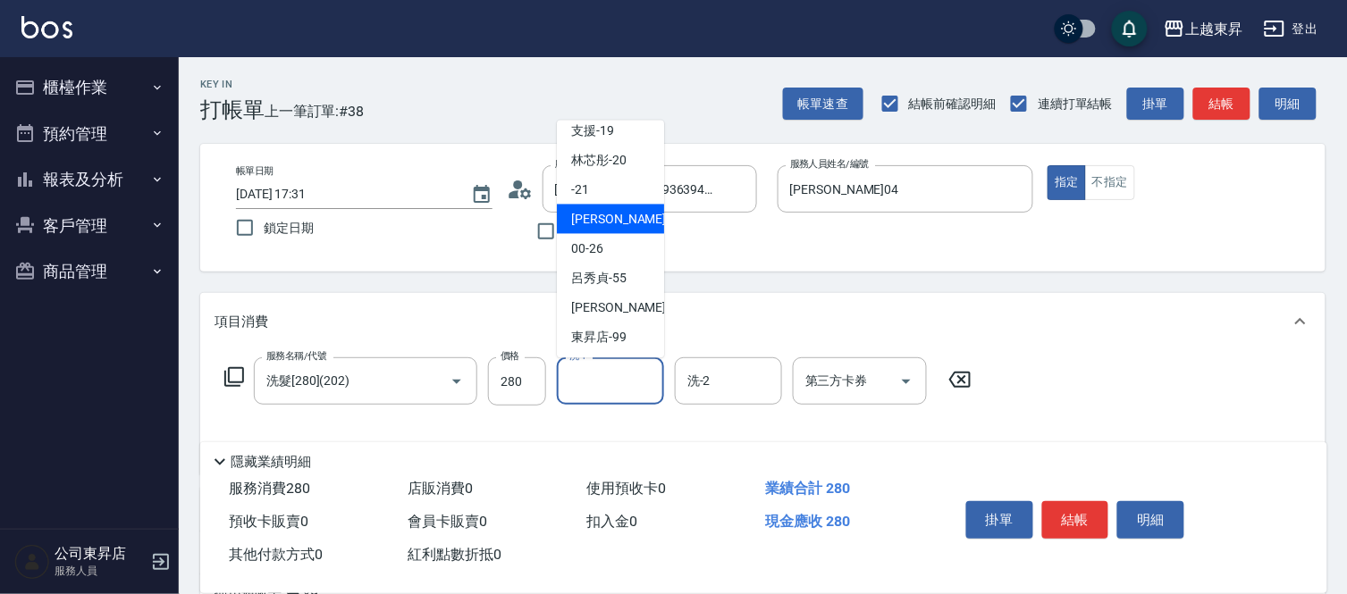
click at [613, 219] on span "[PERSON_NAME]-22" at bounding box center [627, 219] width 113 height 19
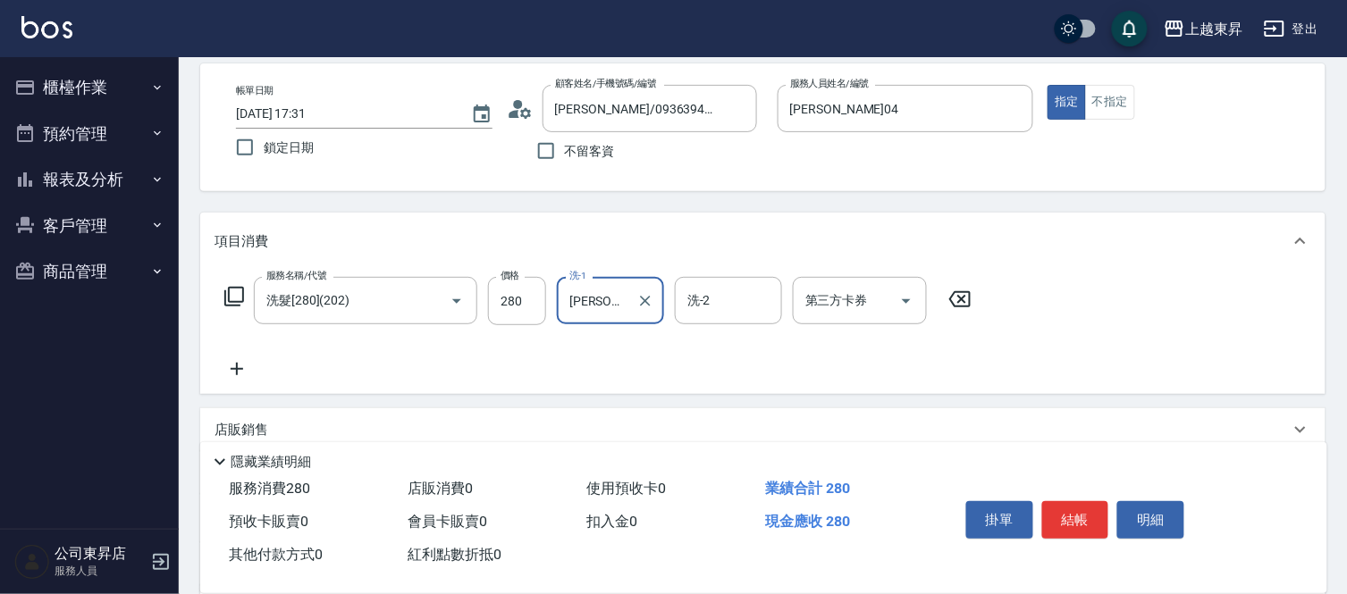
scroll to position [198, 0]
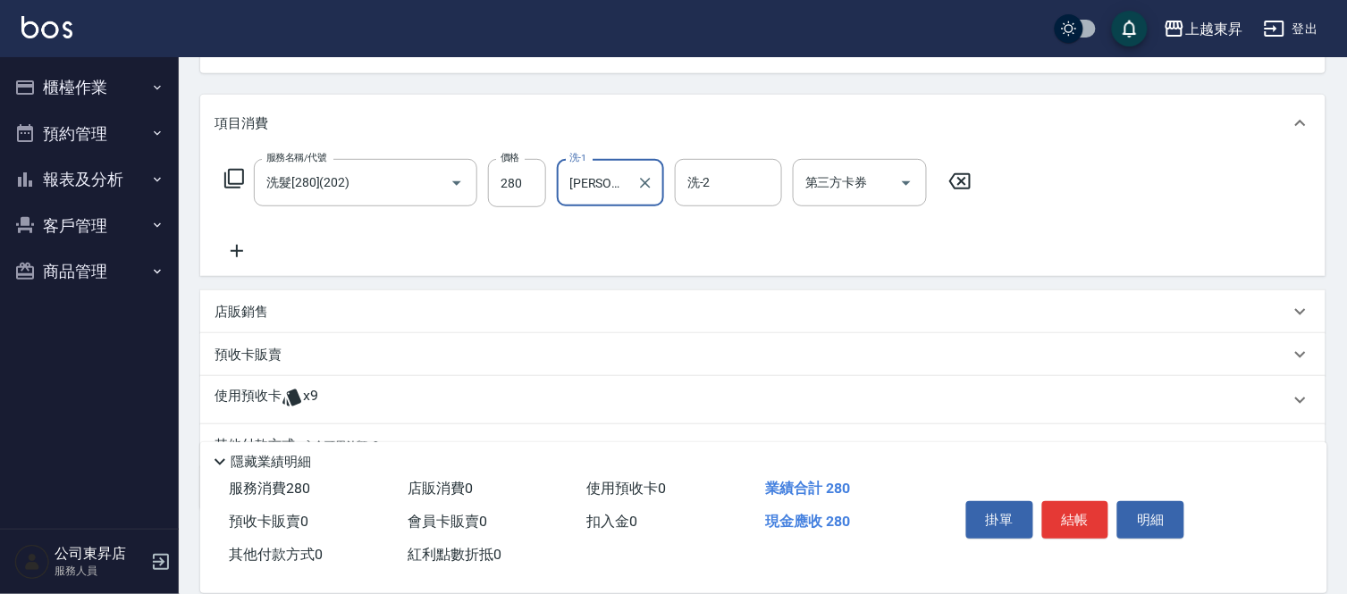
click at [269, 342] on div "預收卡販賣" at bounding box center [762, 354] width 1125 height 43
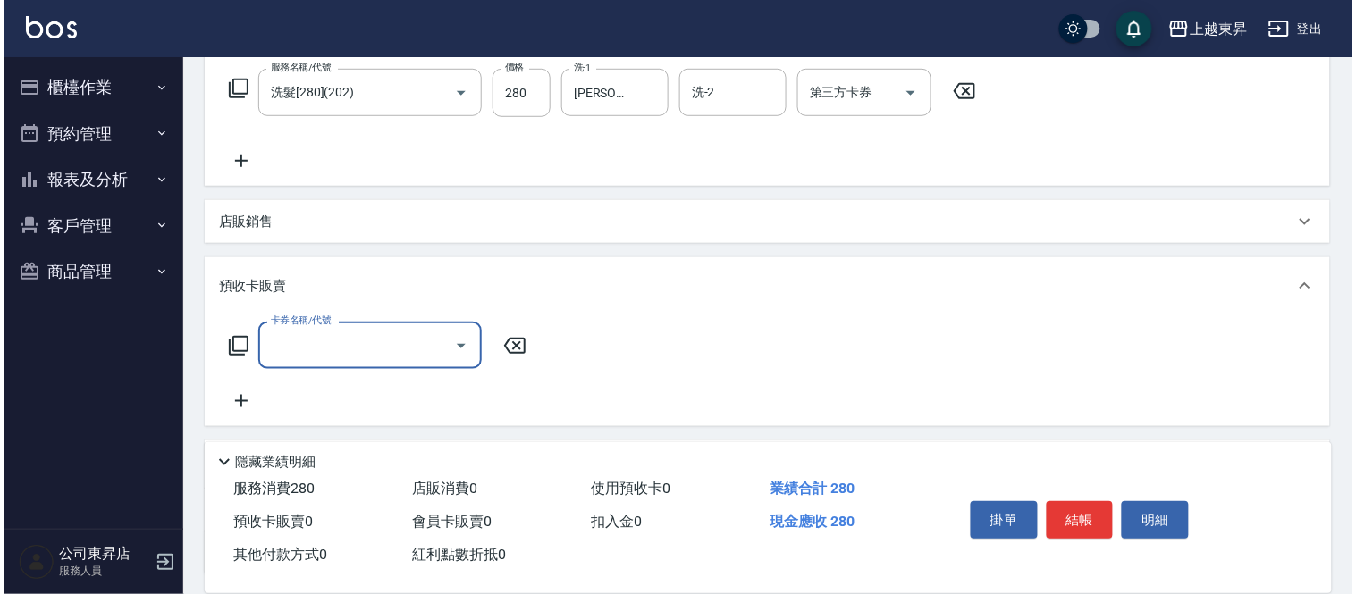
scroll to position [397, 0]
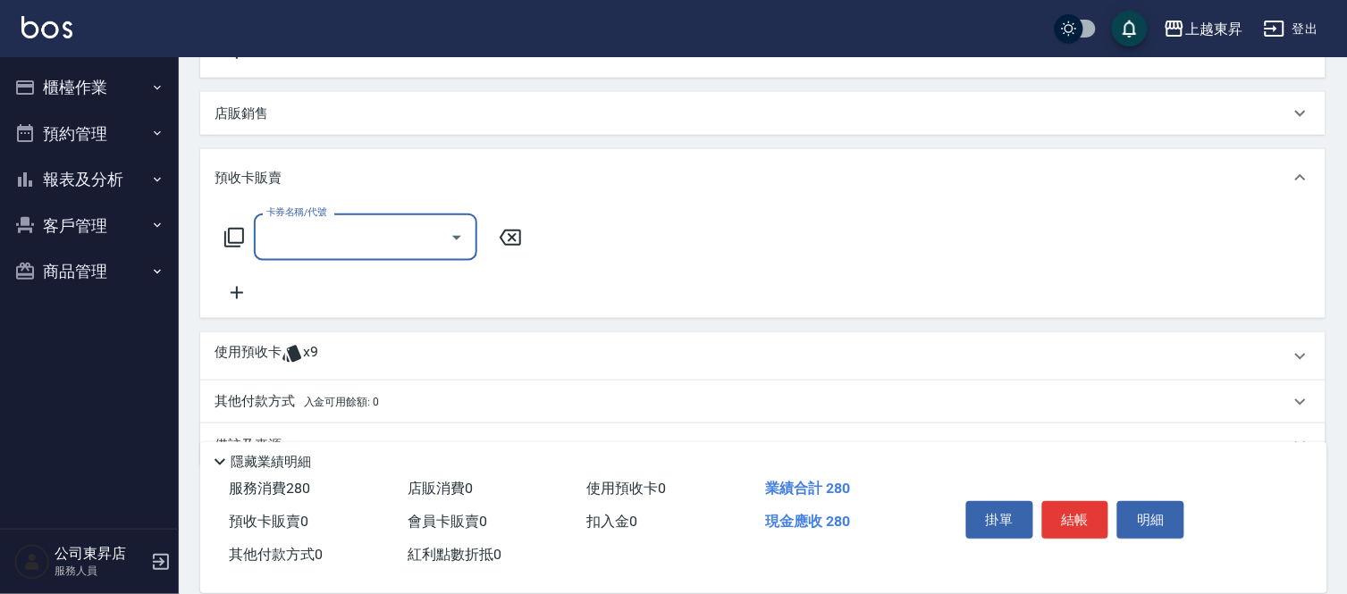
click at [237, 288] on icon at bounding box center [237, 293] width 13 height 13
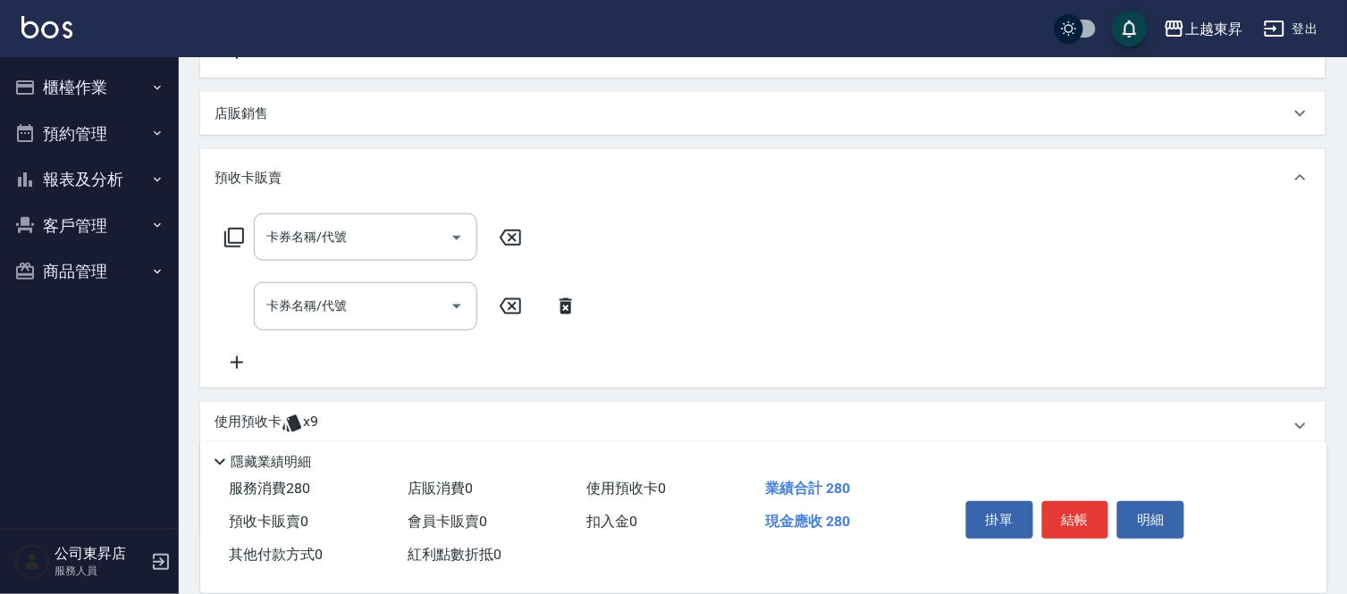
click at [238, 355] on icon at bounding box center [236, 362] width 45 height 21
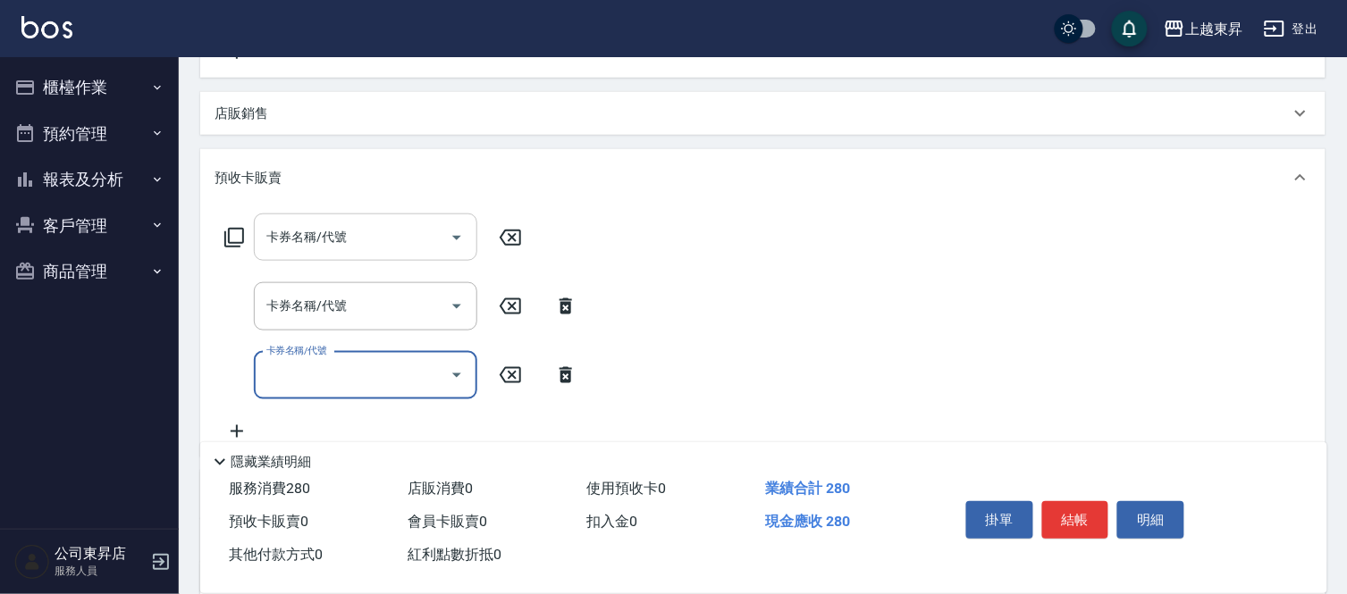
click at [298, 242] on input "卡券名稱/代號" at bounding box center [352, 237] width 181 height 31
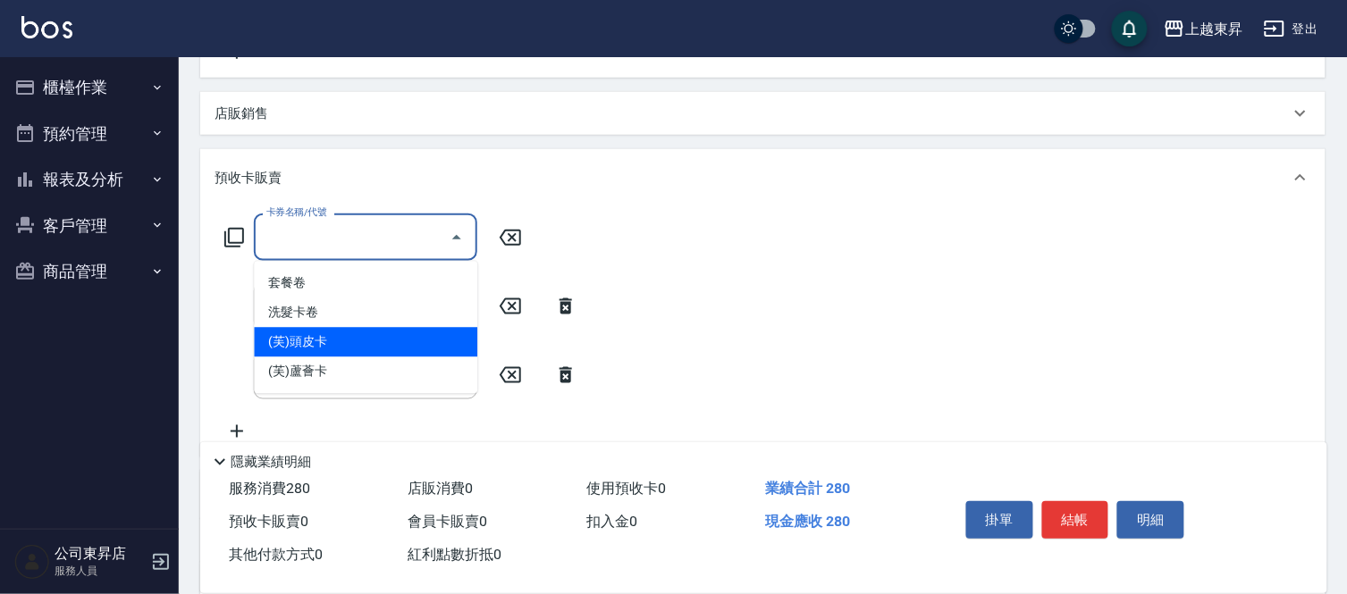
click at [315, 337] on span "(芙)頭皮卡" at bounding box center [365, 342] width 223 height 29
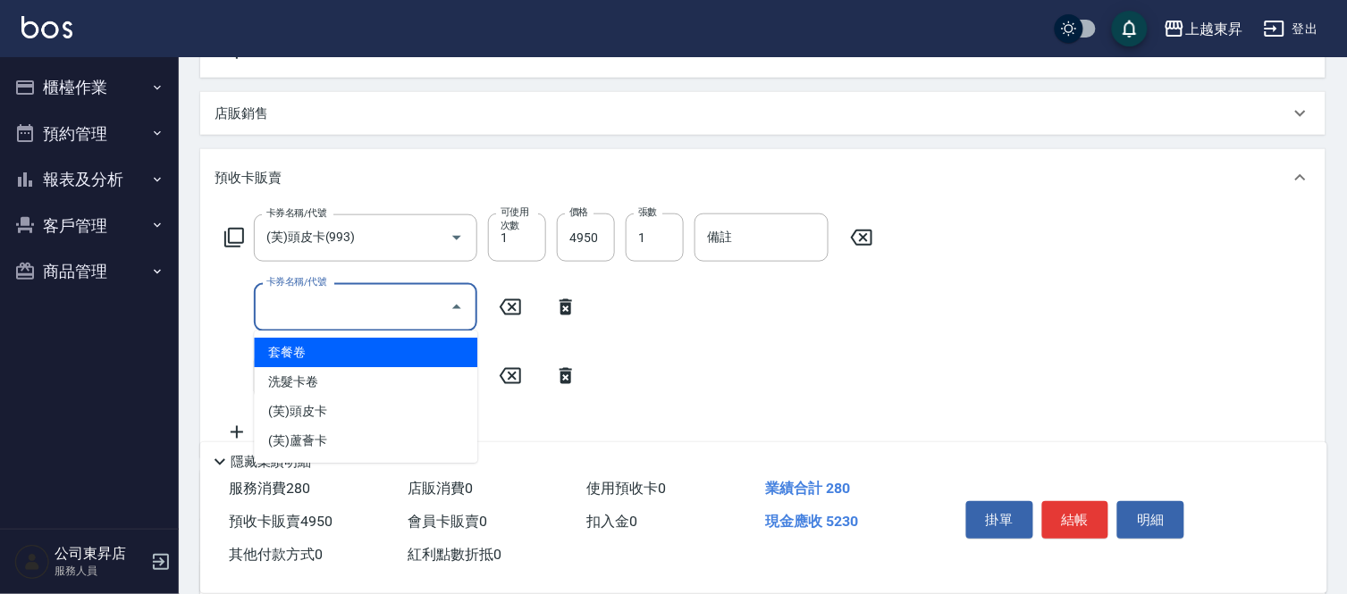
click at [328, 302] on div "卡券名稱/代號 卡券名稱/代號" at bounding box center [365, 306] width 223 height 47
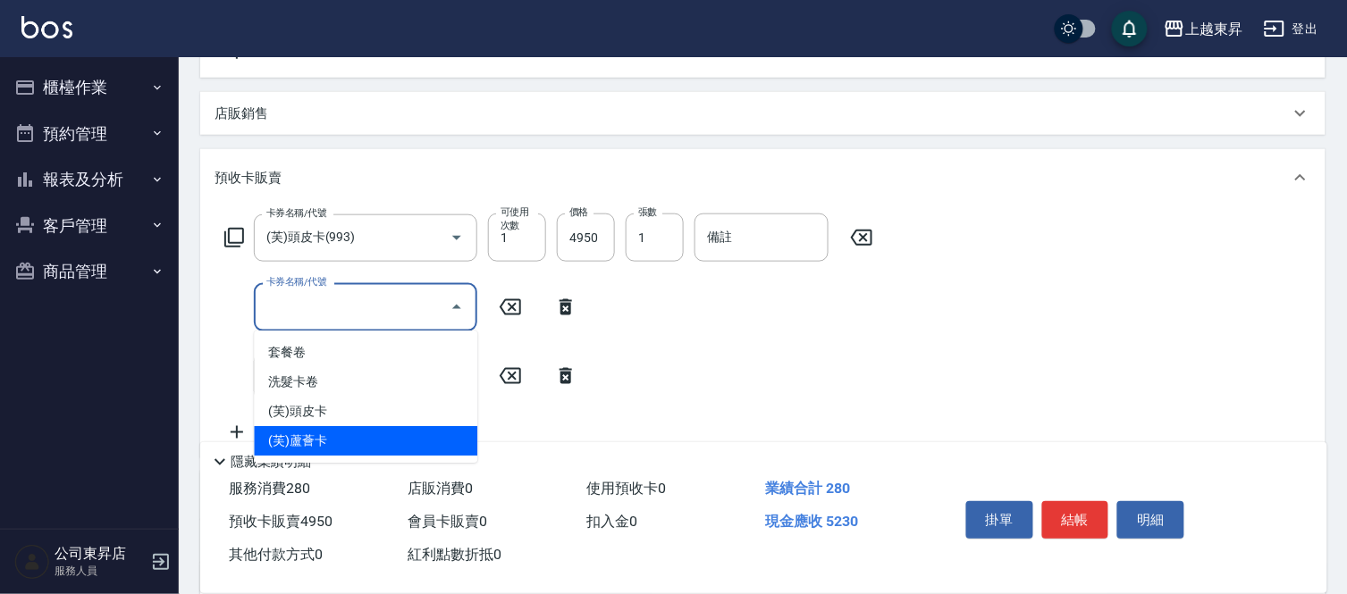
click at [316, 435] on span "(芙)蘆薈卡" at bounding box center [365, 440] width 223 height 29
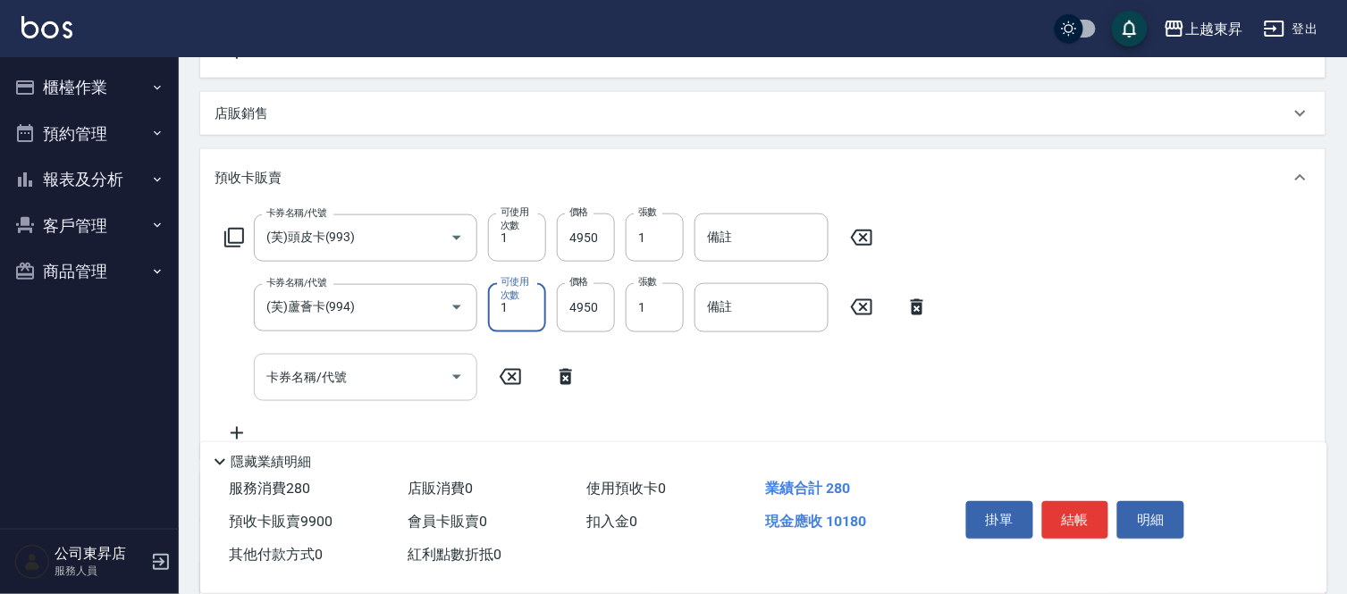
click at [355, 373] on input "卡券名稱/代號" at bounding box center [352, 377] width 181 height 31
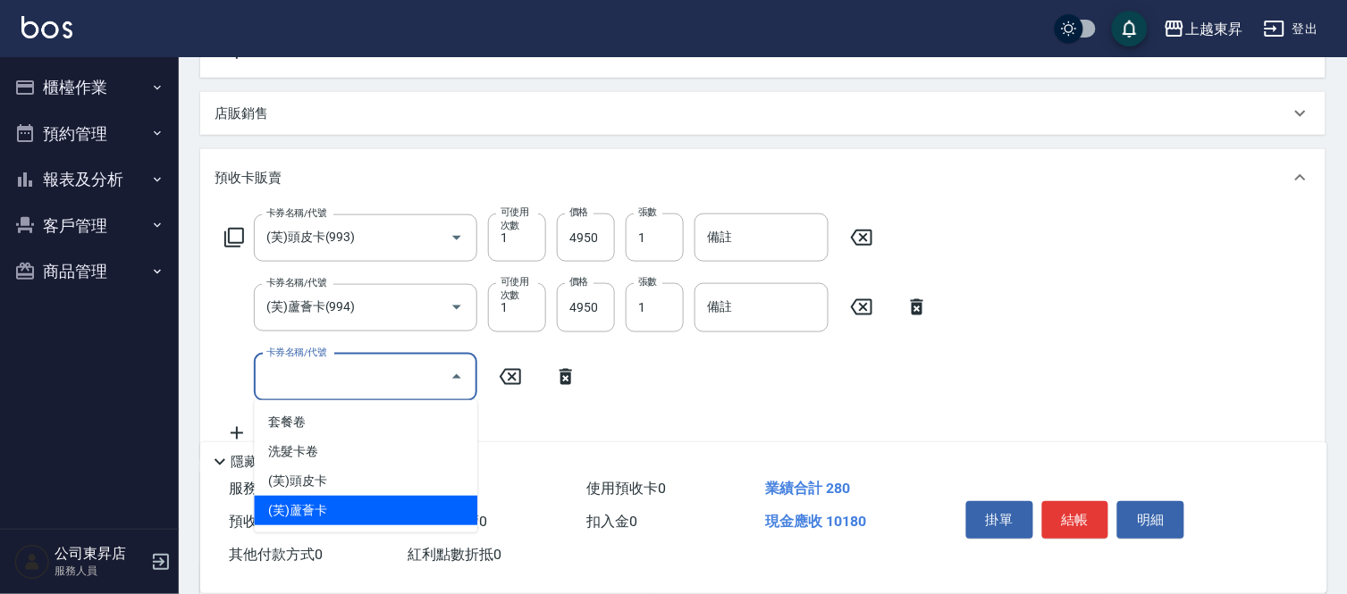
click at [324, 508] on span "(芙)蘆薈卡" at bounding box center [365, 510] width 223 height 29
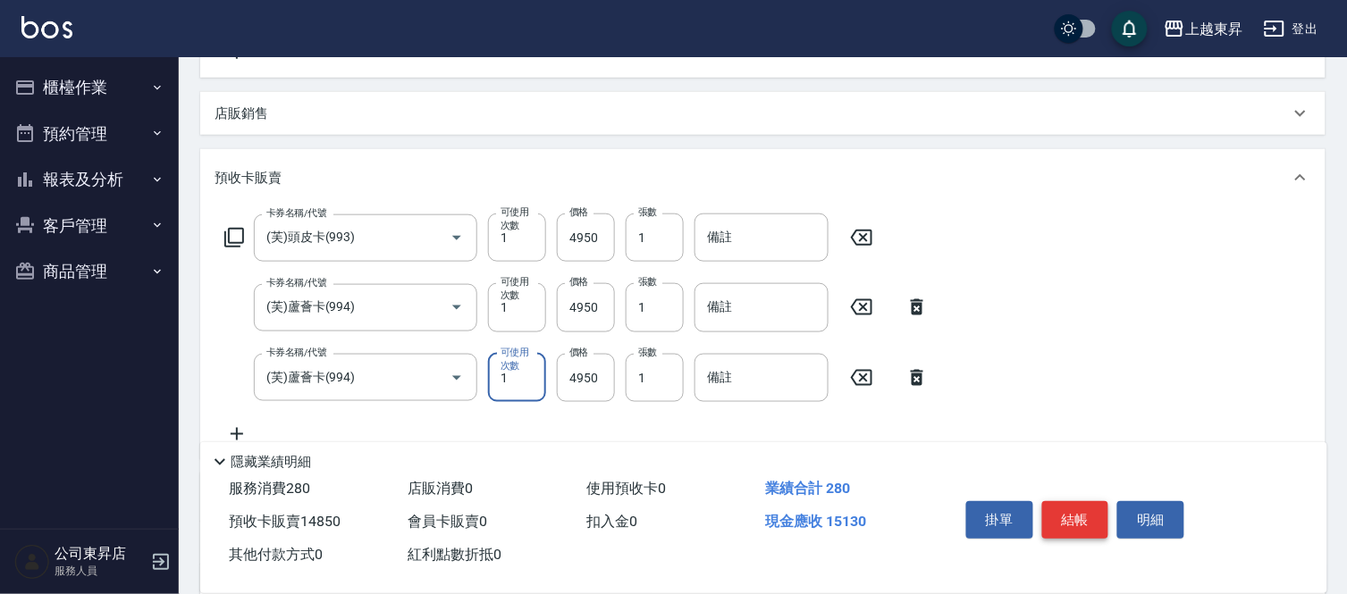
click at [1070, 516] on button "結帳" at bounding box center [1075, 520] width 67 height 38
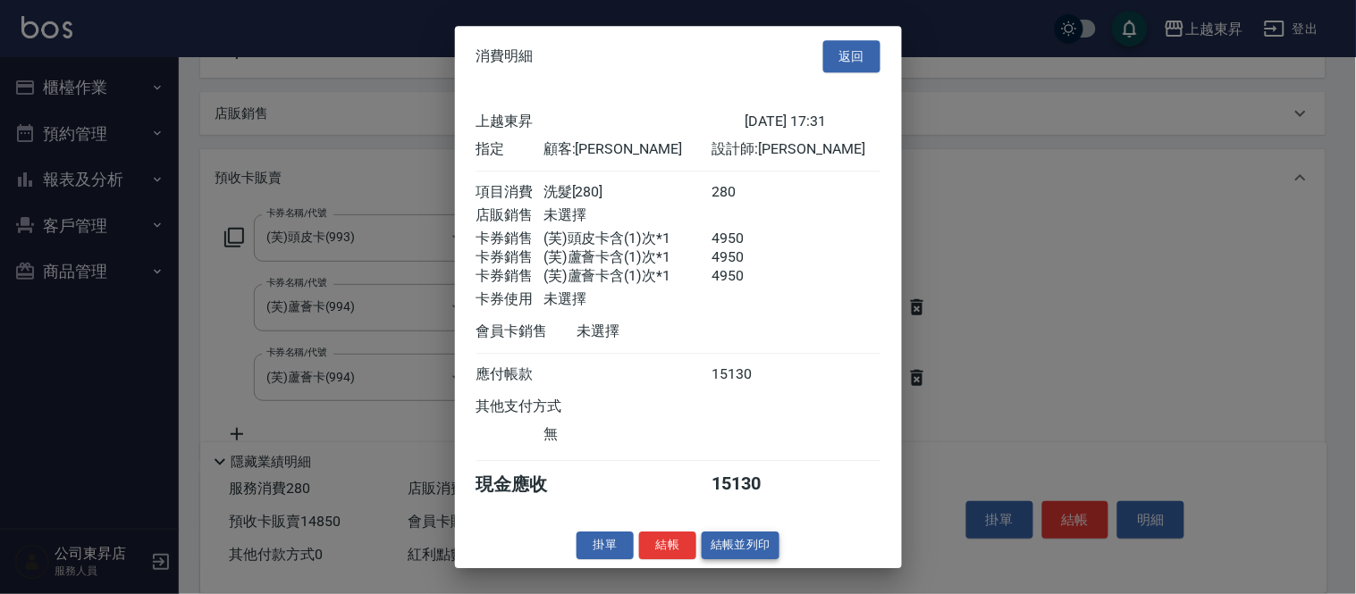
click at [744, 547] on button "結帳並列印" at bounding box center [741, 546] width 78 height 28
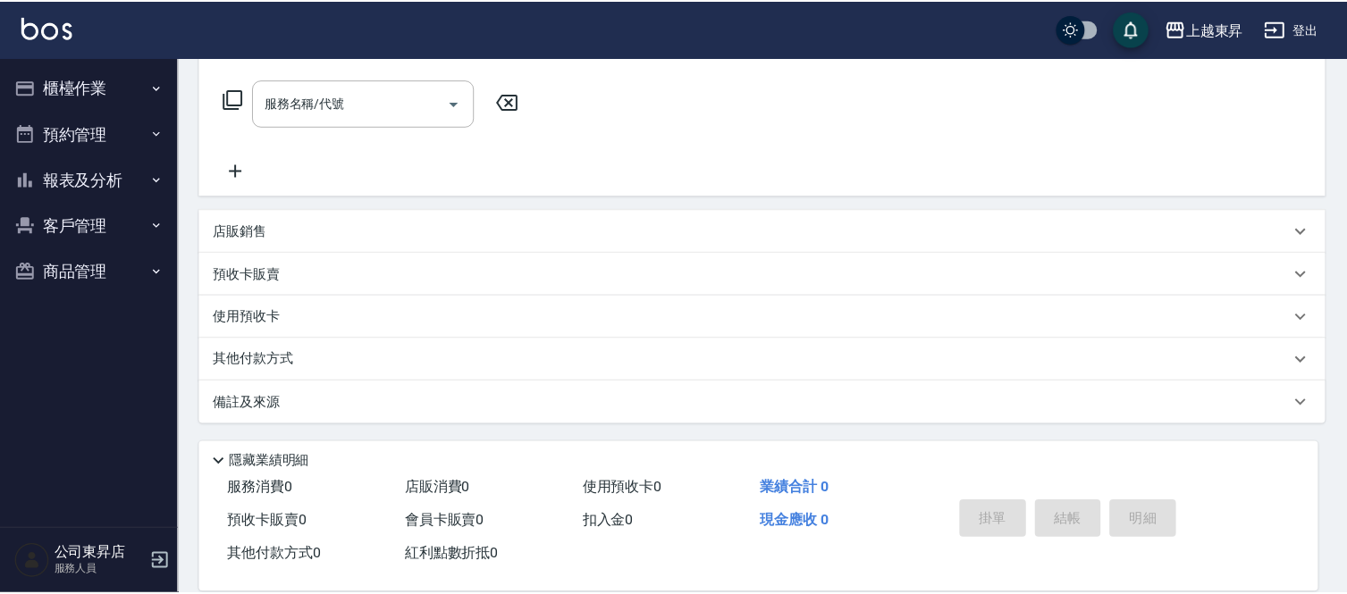
scroll to position [0, 0]
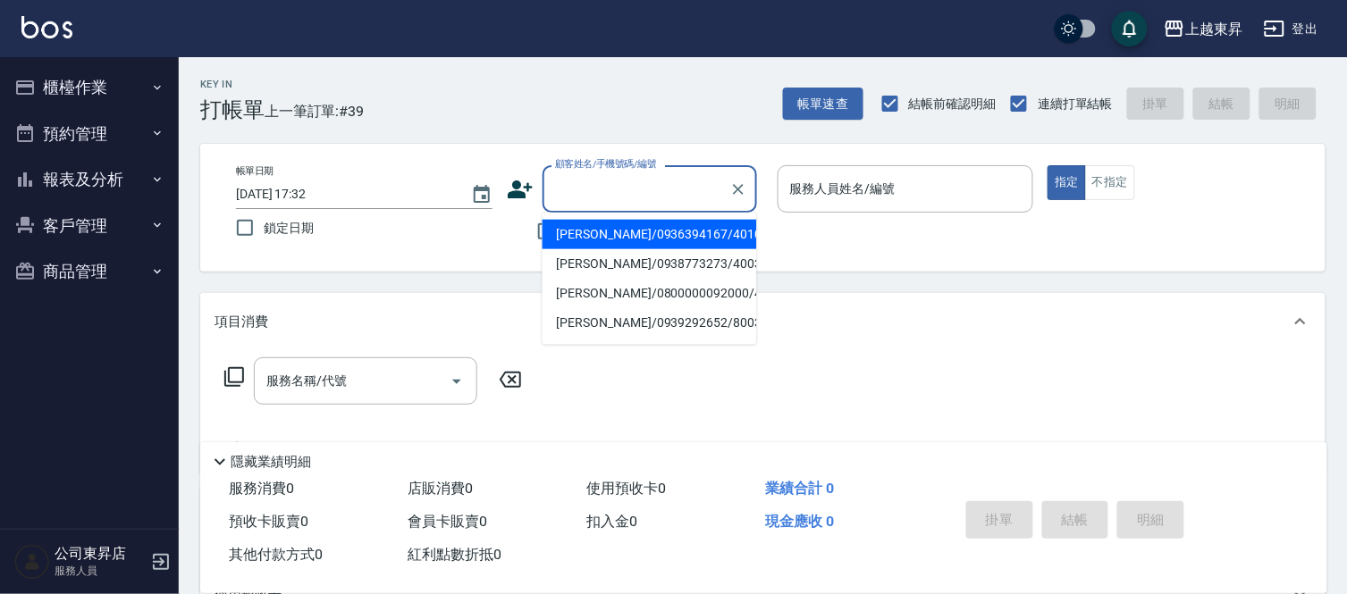
click at [626, 177] on input "顧客姓名/手機號碼/編號" at bounding box center [636, 188] width 172 height 31
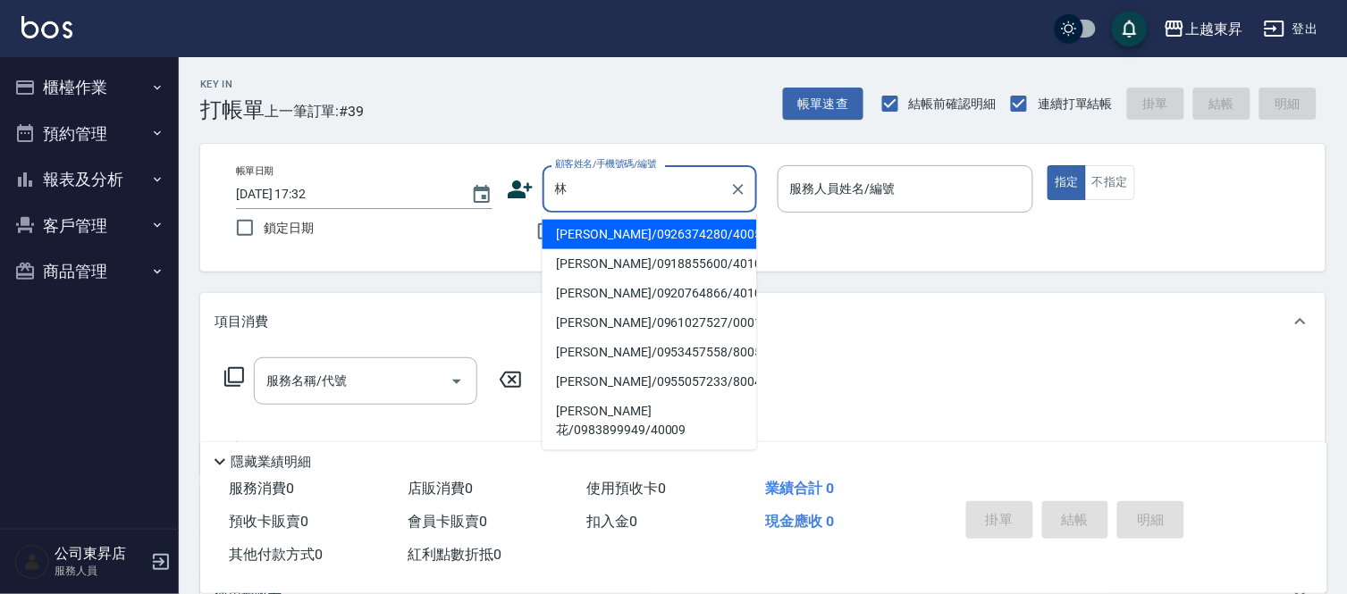
click at [611, 347] on li "[PERSON_NAME]/0953457558/80057" at bounding box center [649, 352] width 214 height 29
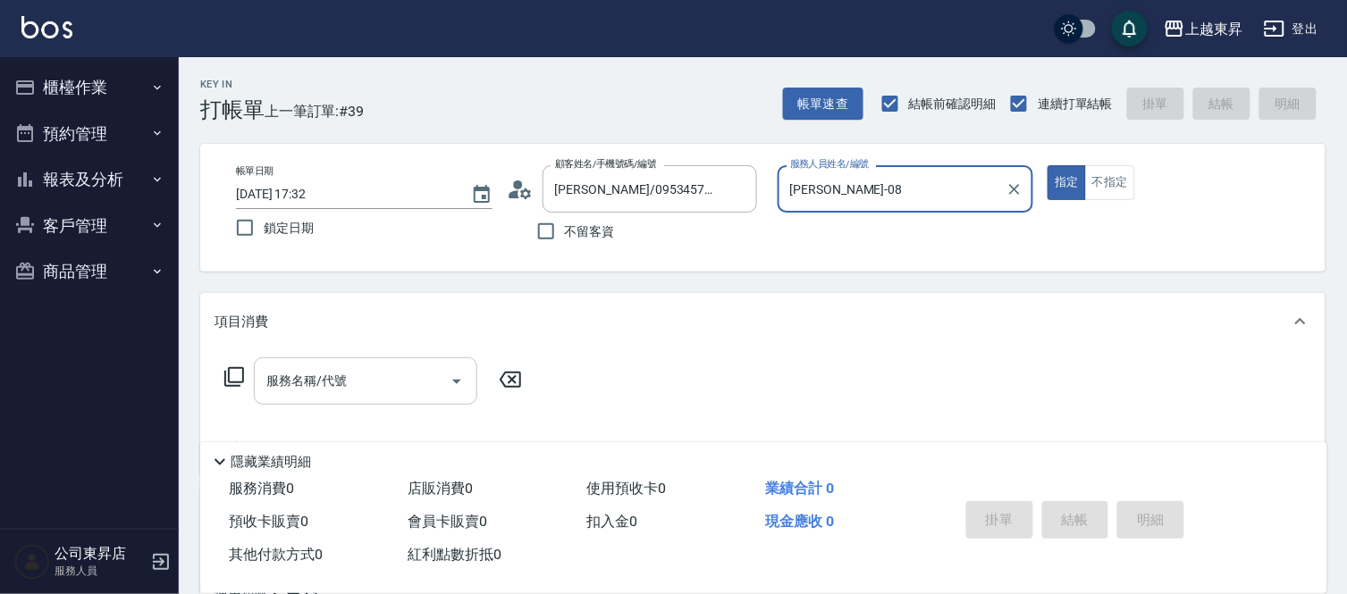
click at [354, 385] on input "服務名稱/代號" at bounding box center [352, 381] width 181 height 31
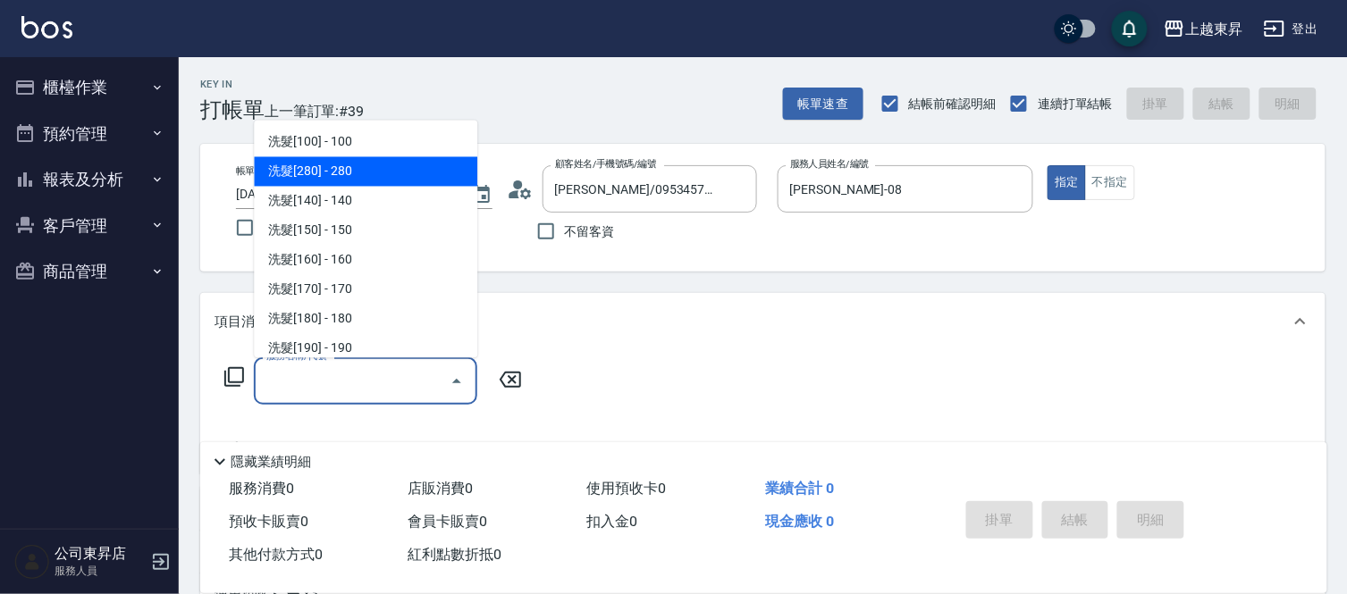
click at [373, 176] on span "洗髮[280] - 280" at bounding box center [365, 171] width 223 height 29
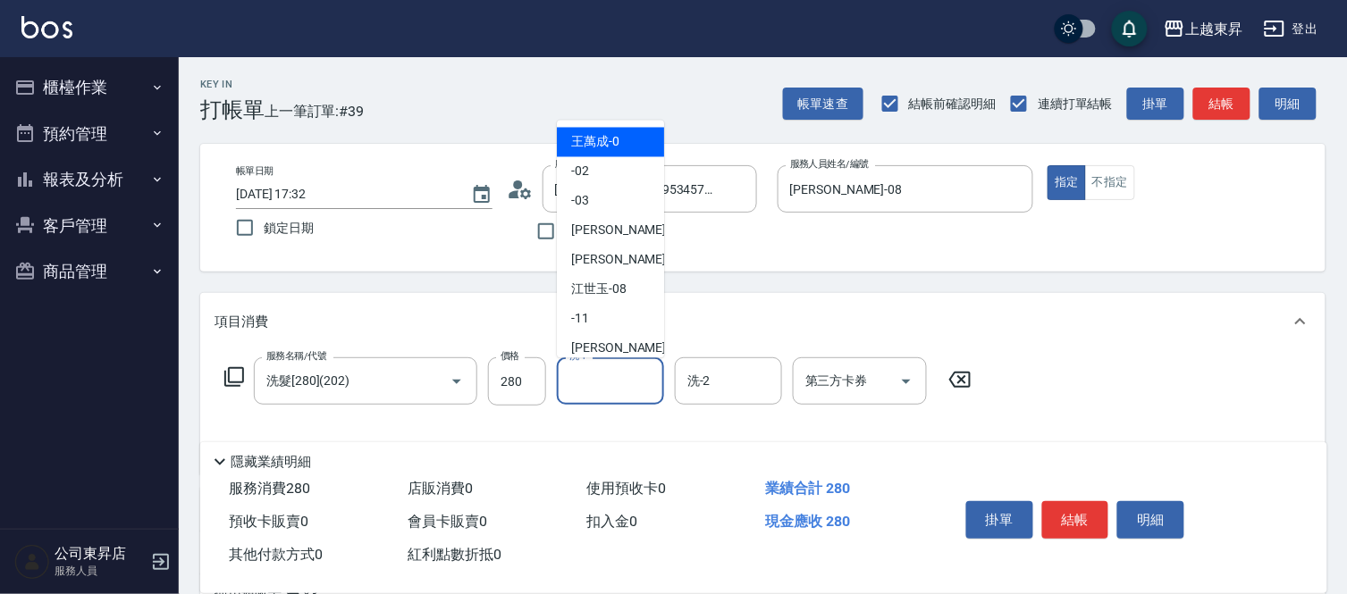
click at [595, 373] on input "洗-1" at bounding box center [610, 381] width 91 height 31
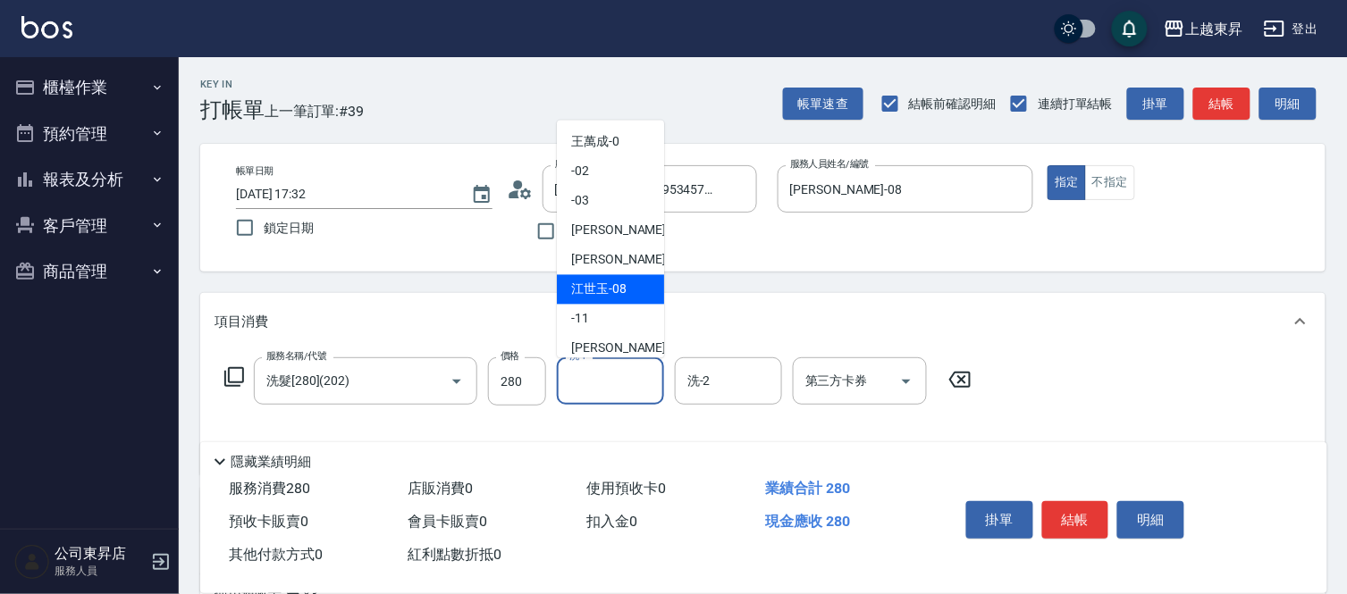
click at [601, 281] on span "[PERSON_NAME]-08" at bounding box center [598, 290] width 55 height 19
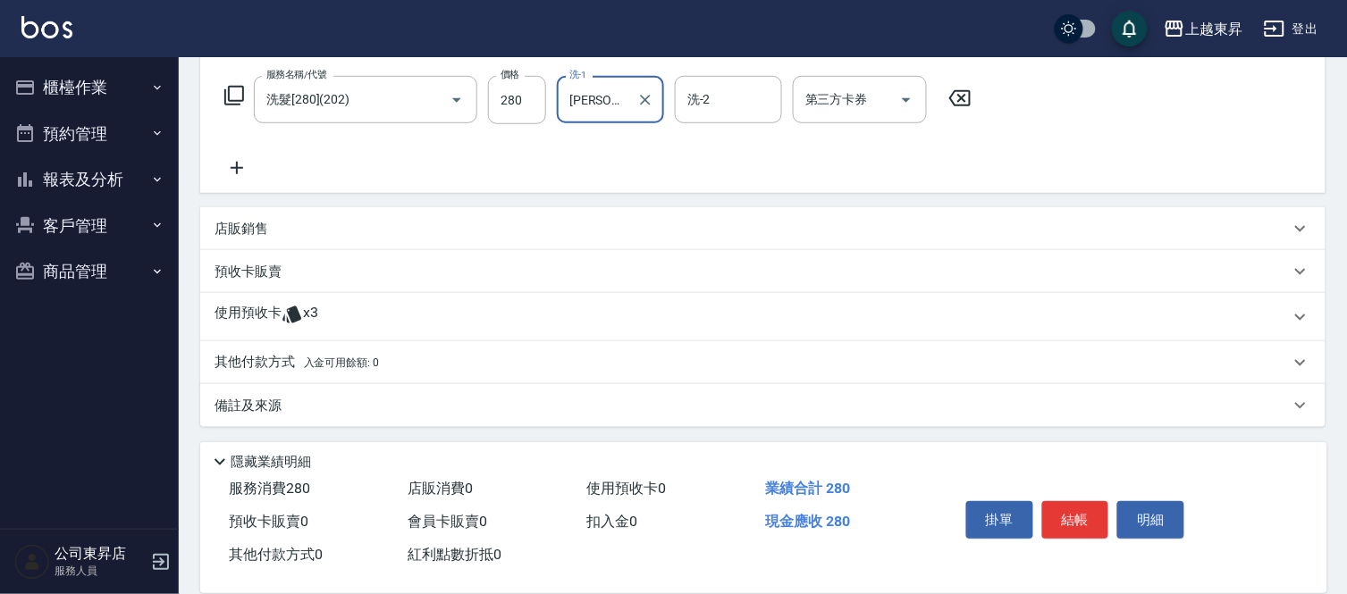
scroll to position [282, 0]
click at [250, 273] on p "預收卡販賣" at bounding box center [247, 271] width 67 height 19
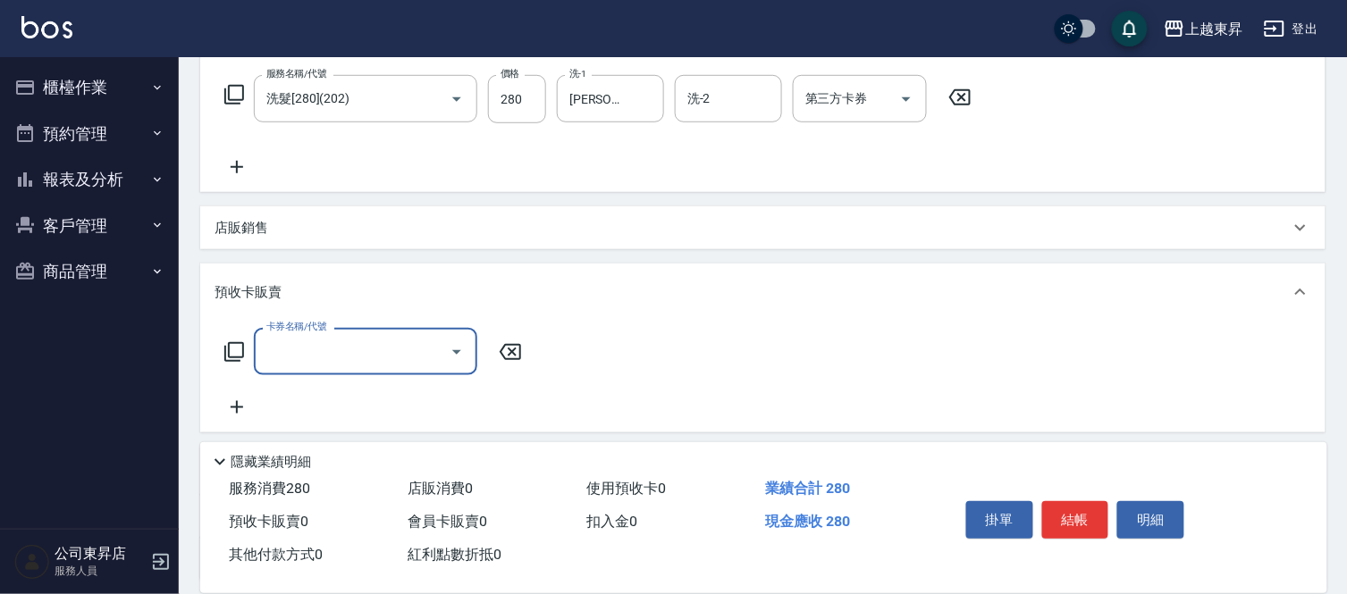
scroll to position [1, 0]
click at [239, 400] on icon at bounding box center [236, 407] width 45 height 21
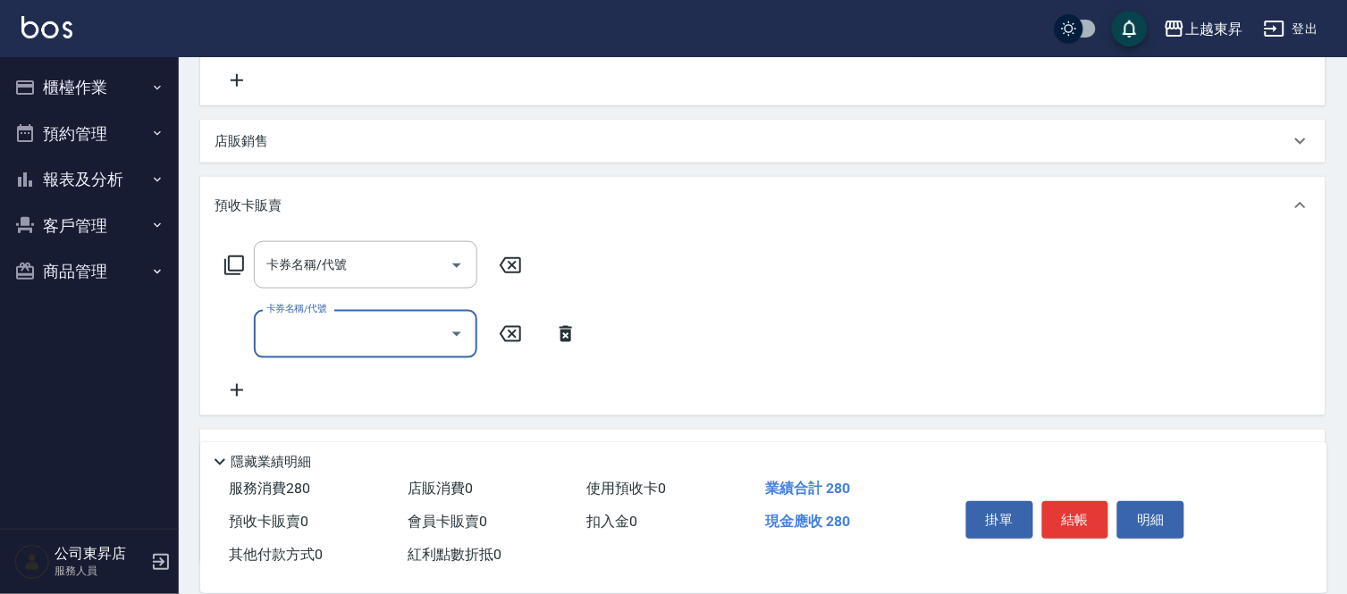
scroll to position [481, 0]
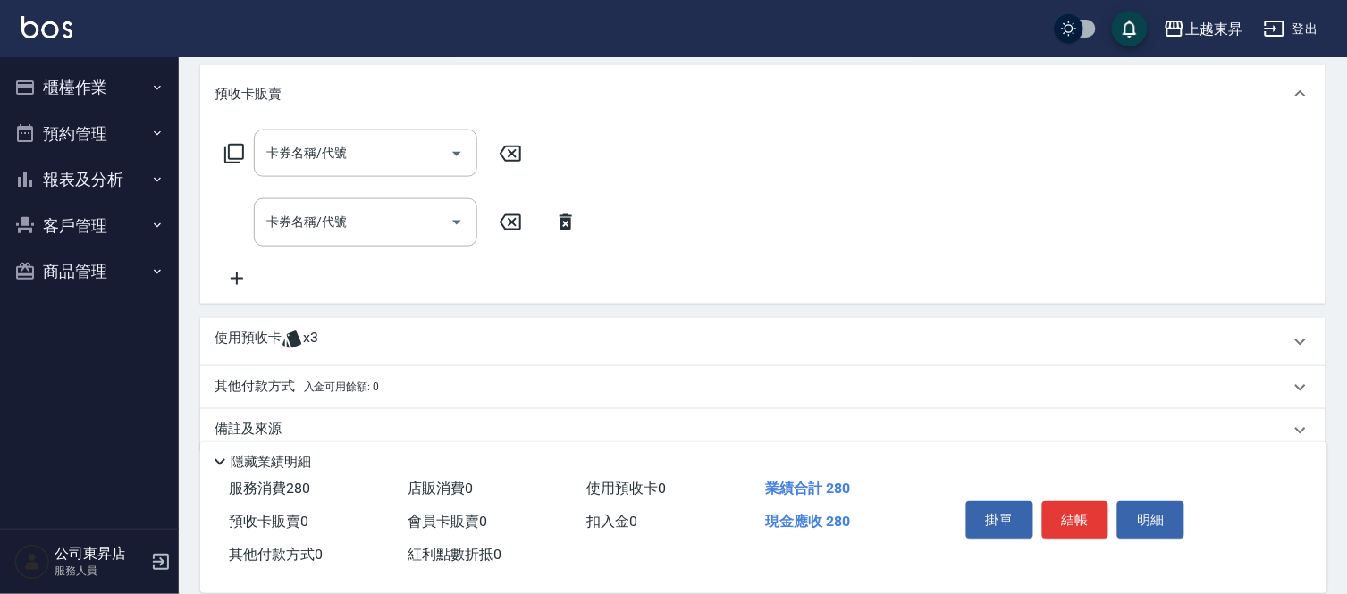
click at [237, 281] on icon at bounding box center [237, 279] width 13 height 13
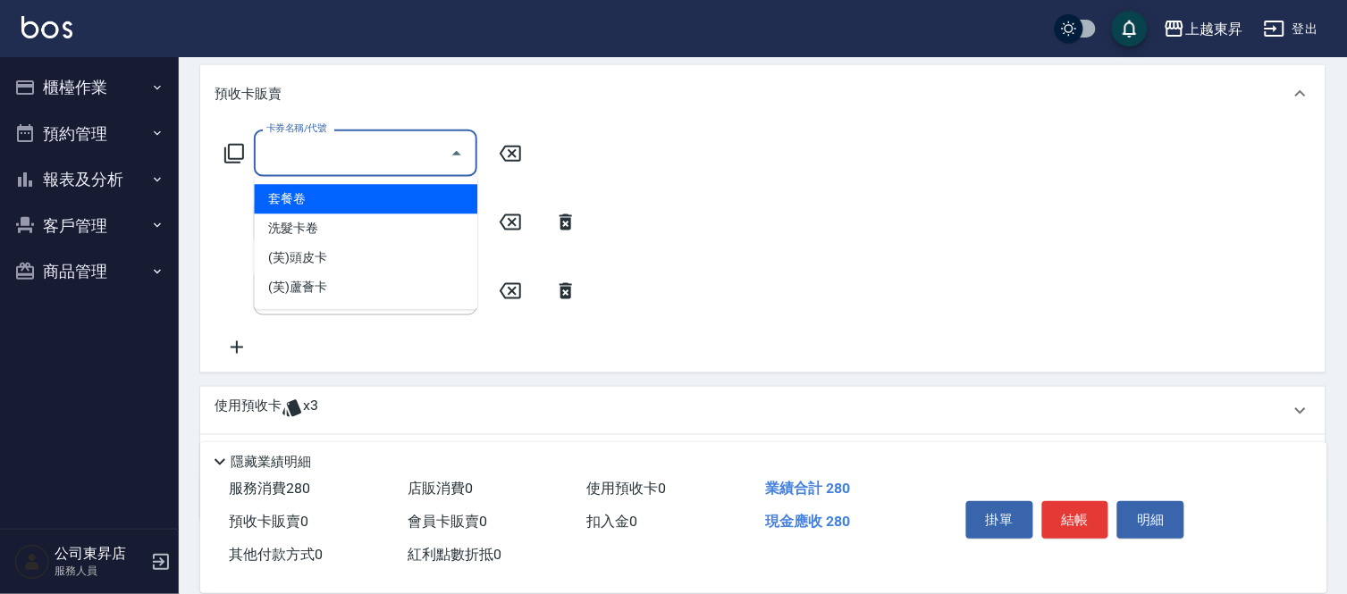
click at [347, 158] on input "卡券名稱/代號" at bounding box center [352, 153] width 181 height 31
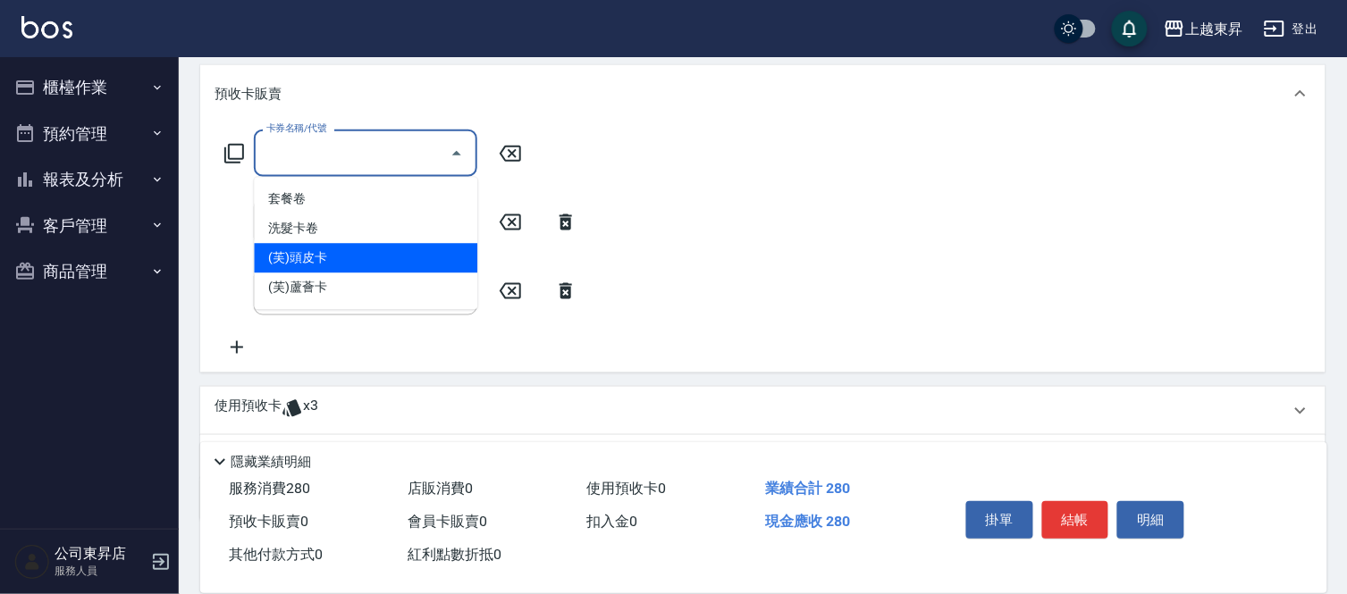
drag, startPoint x: 332, startPoint y: 256, endPoint x: 334, endPoint y: 236, distance: 19.7
click at [332, 255] on span "(芙)頭皮卡" at bounding box center [365, 258] width 223 height 29
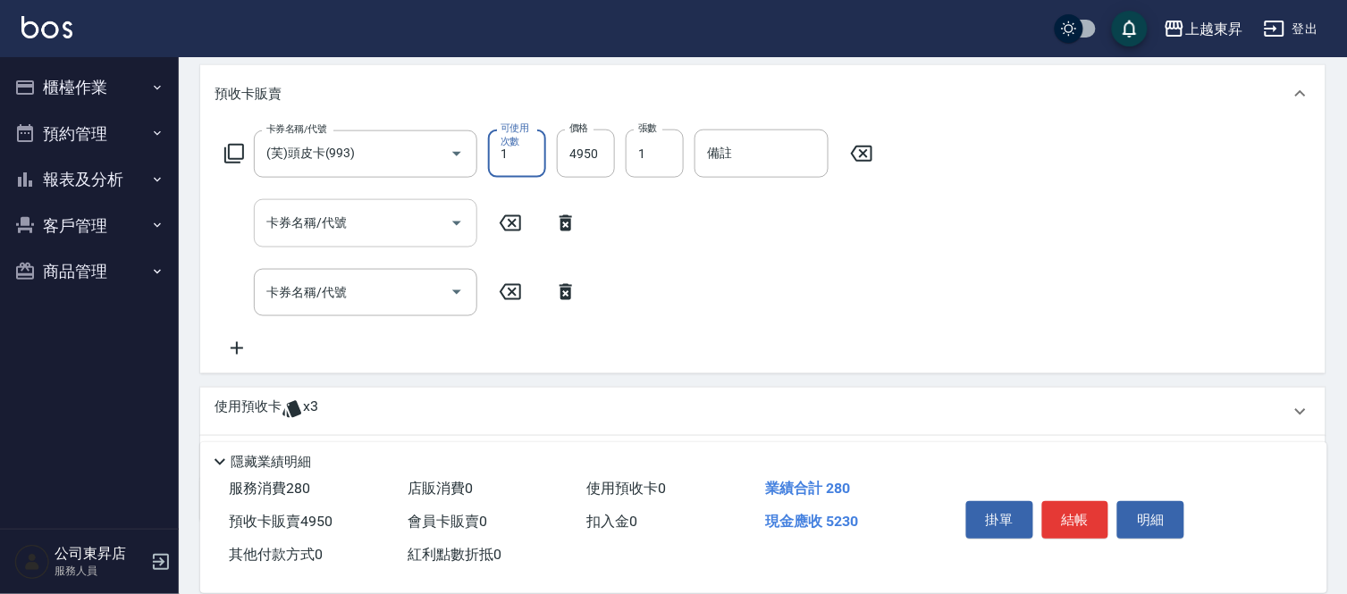
click at [336, 219] on div "卡券名稱/代號 卡券名稱/代號" at bounding box center [365, 222] width 223 height 47
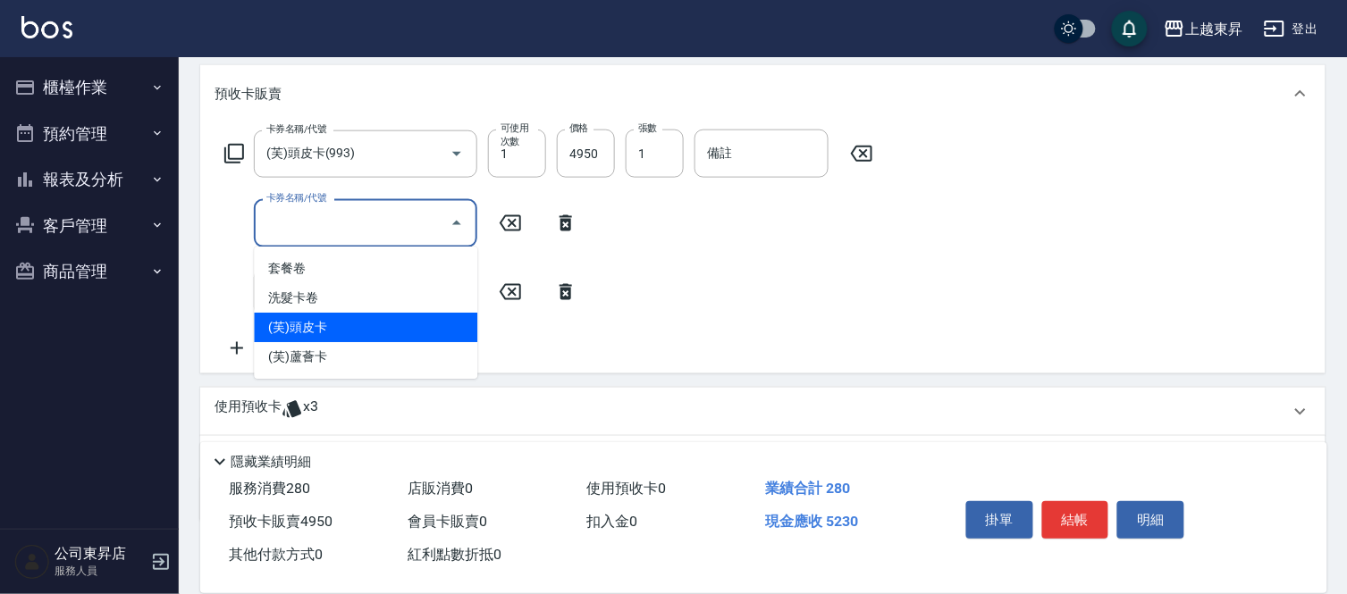
click at [317, 319] on span "(芙)頭皮卡" at bounding box center [365, 327] width 223 height 29
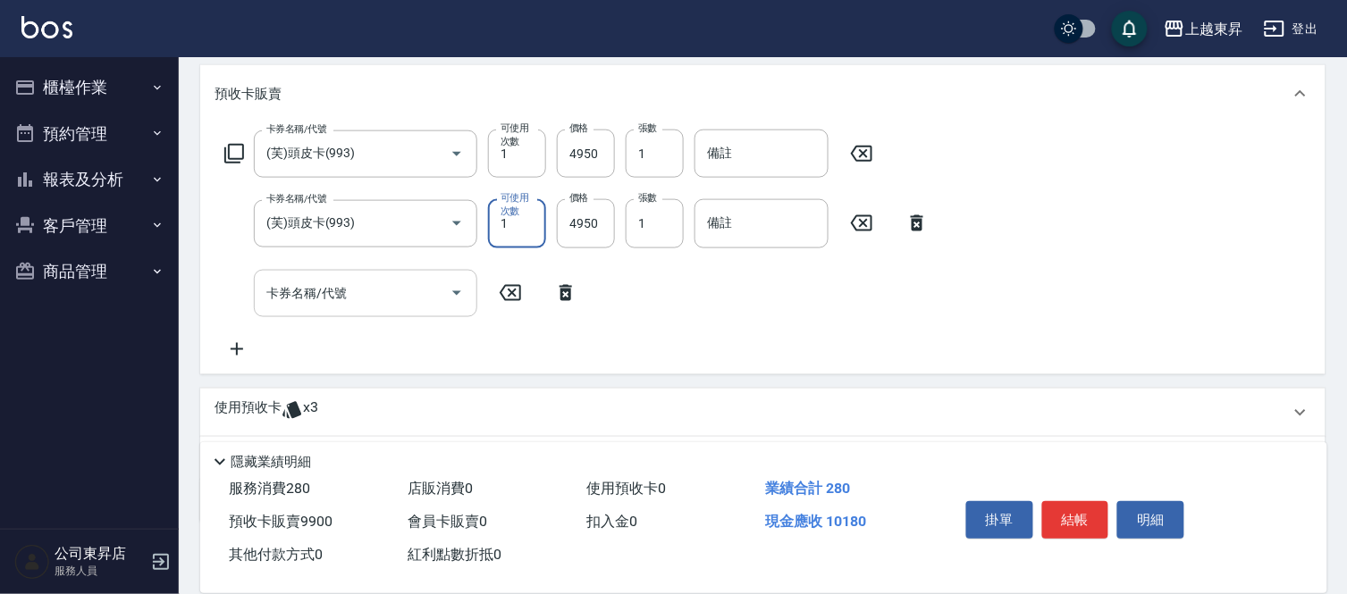
click at [326, 295] on input "卡券名稱/代號" at bounding box center [352, 293] width 181 height 31
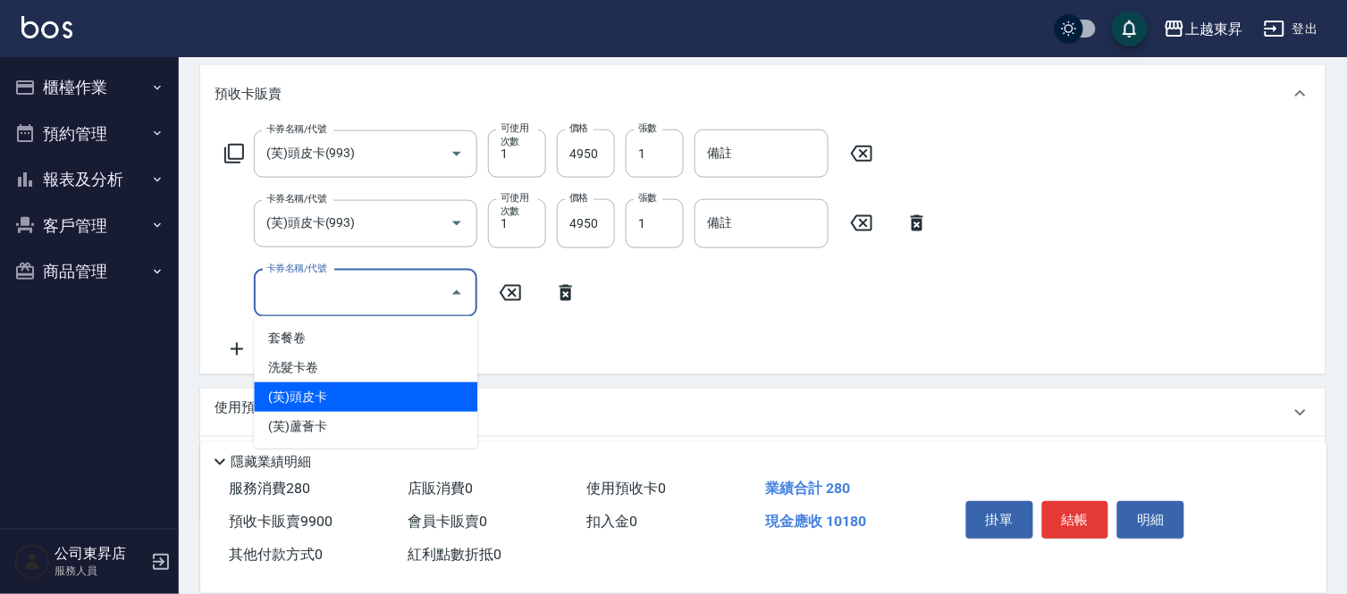
click at [323, 394] on span "(芙)頭皮卡" at bounding box center [365, 396] width 223 height 29
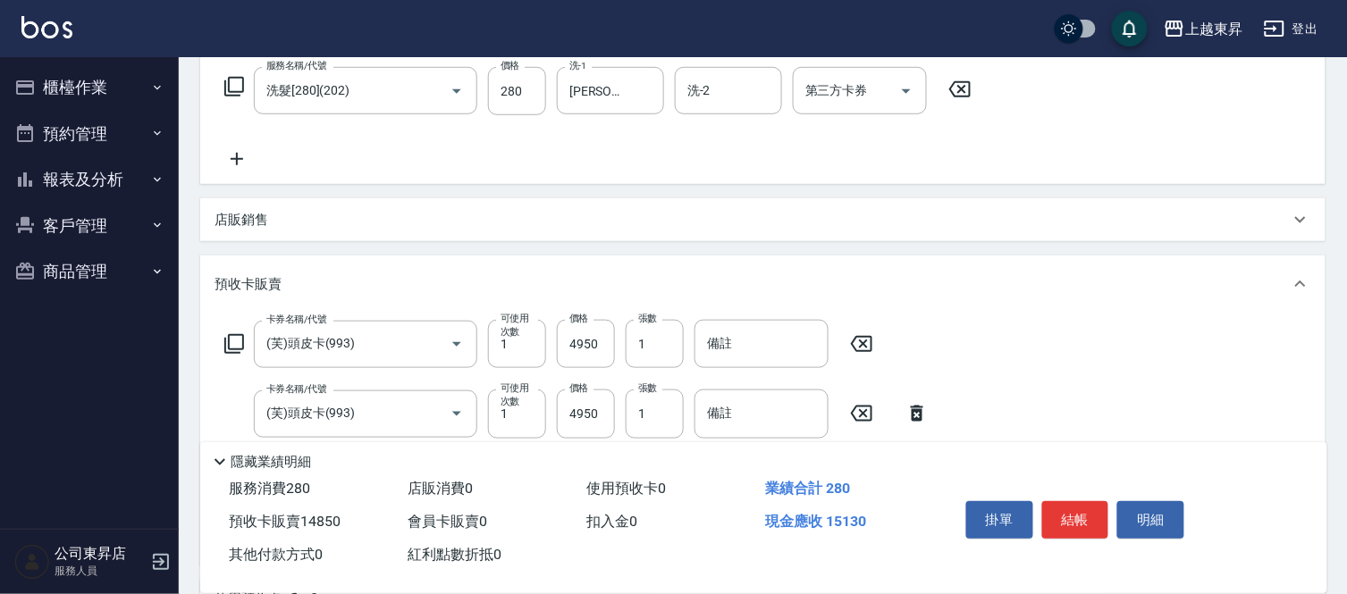
scroll to position [280, 0]
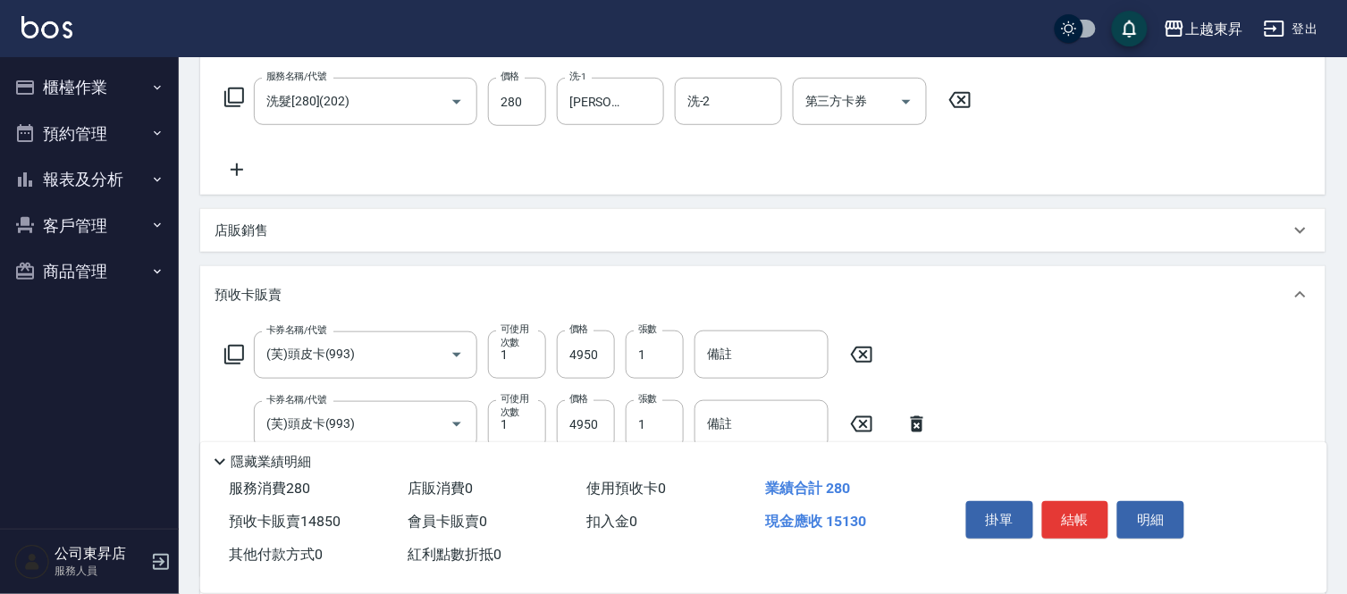
click at [236, 231] on p "店販銷售" at bounding box center [241, 231] width 54 height 19
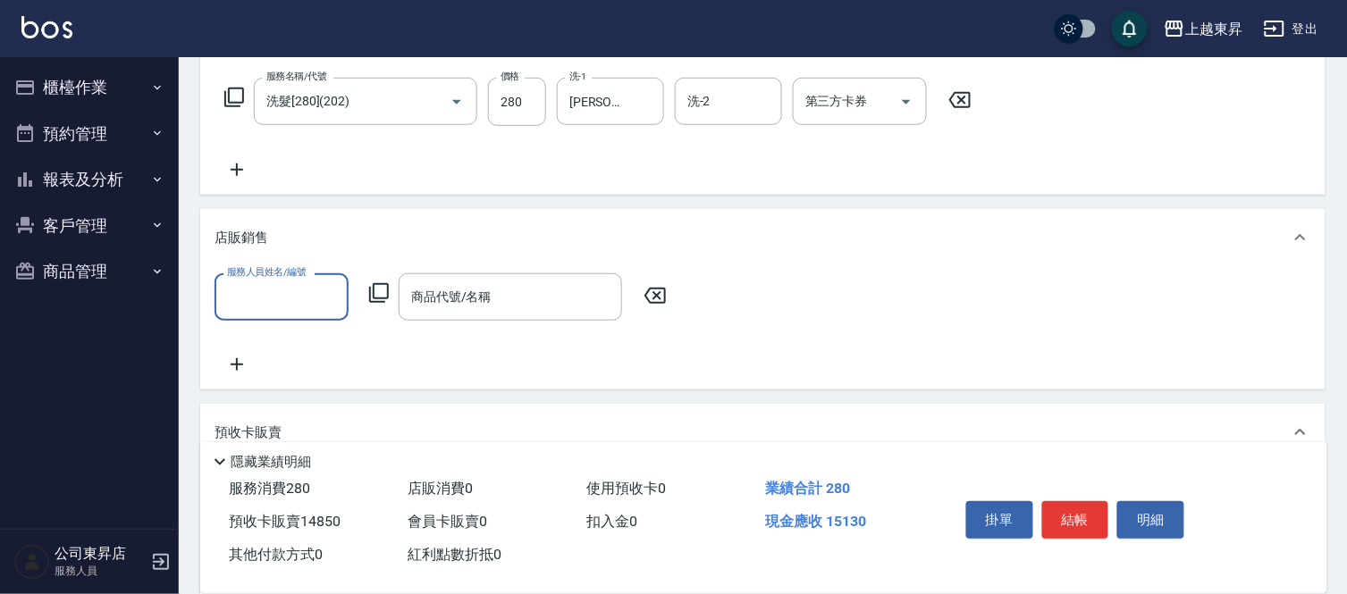
scroll to position [0, 0]
click at [256, 293] on input "服務人員姓名/編號" at bounding box center [282, 296] width 118 height 31
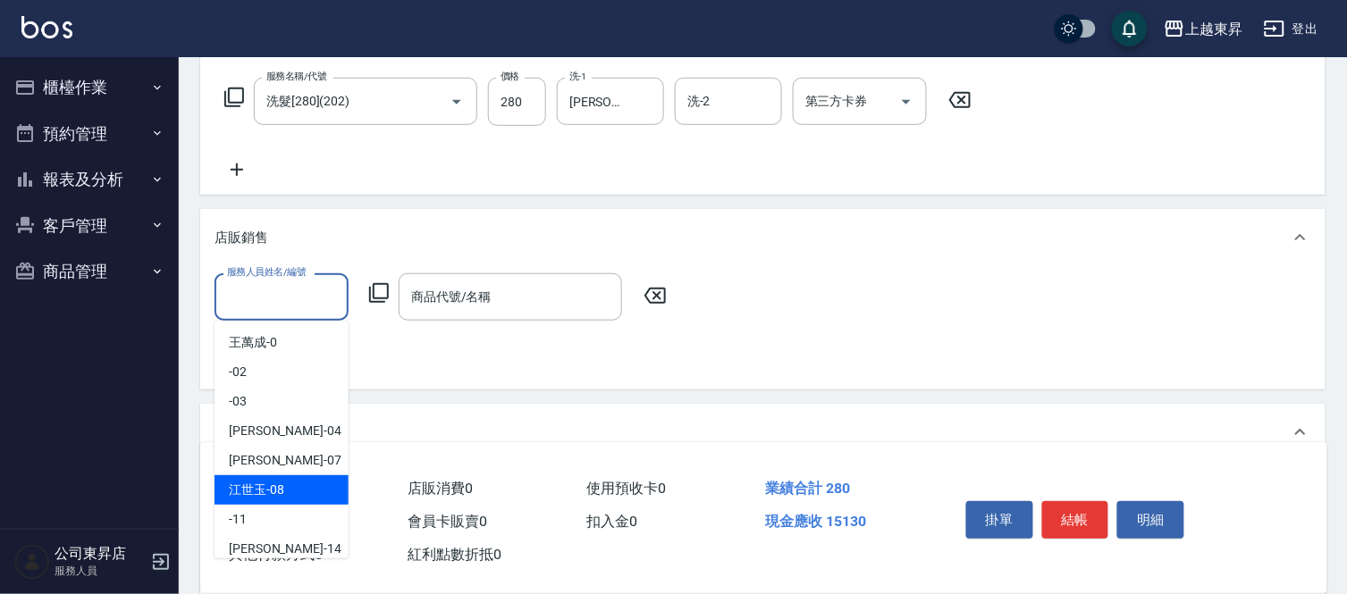
click at [284, 492] on div "[PERSON_NAME]-08" at bounding box center [281, 489] width 134 height 29
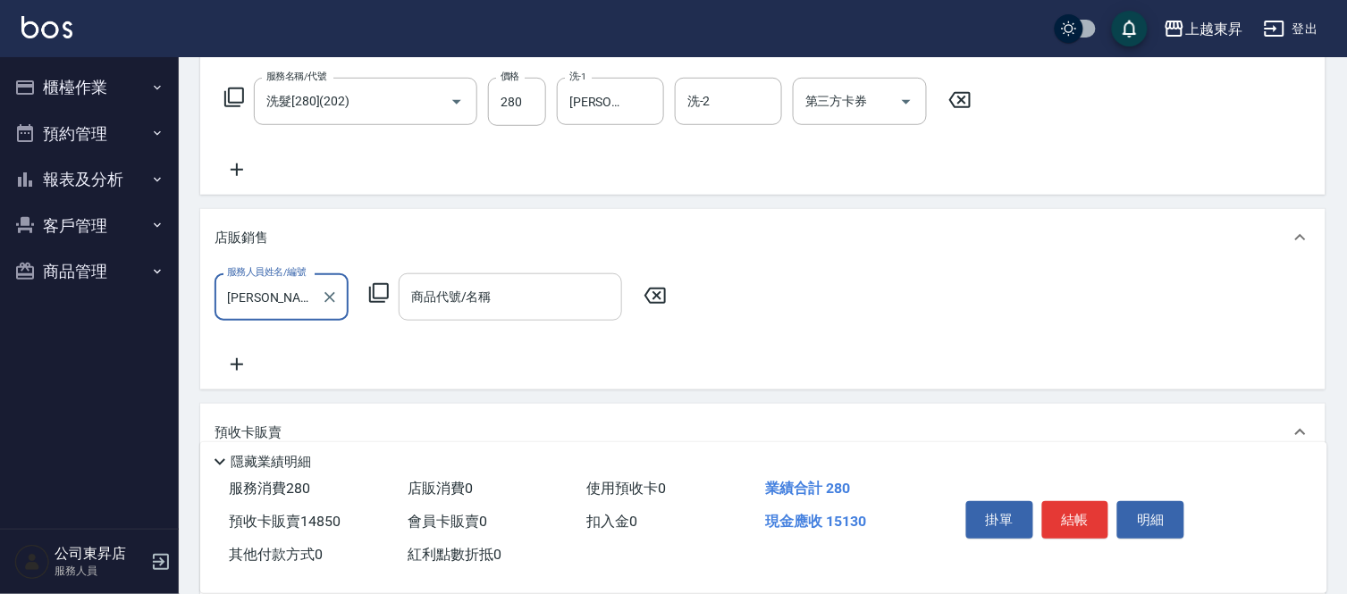
click at [424, 292] on div "商品代號/名稱 商品代號/名稱" at bounding box center [510, 296] width 223 height 47
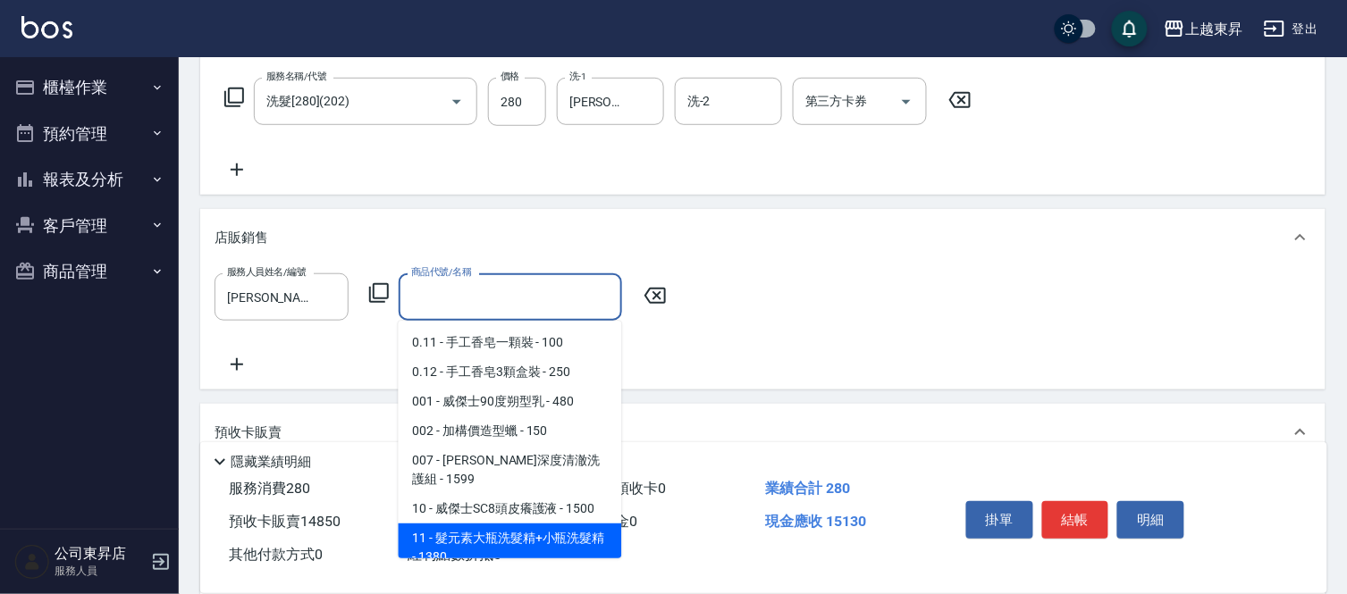
click at [488, 524] on span "11 - 髮元素大瓶洗髮精+小瓶洗髮精 - 1380" at bounding box center [510, 548] width 223 height 48
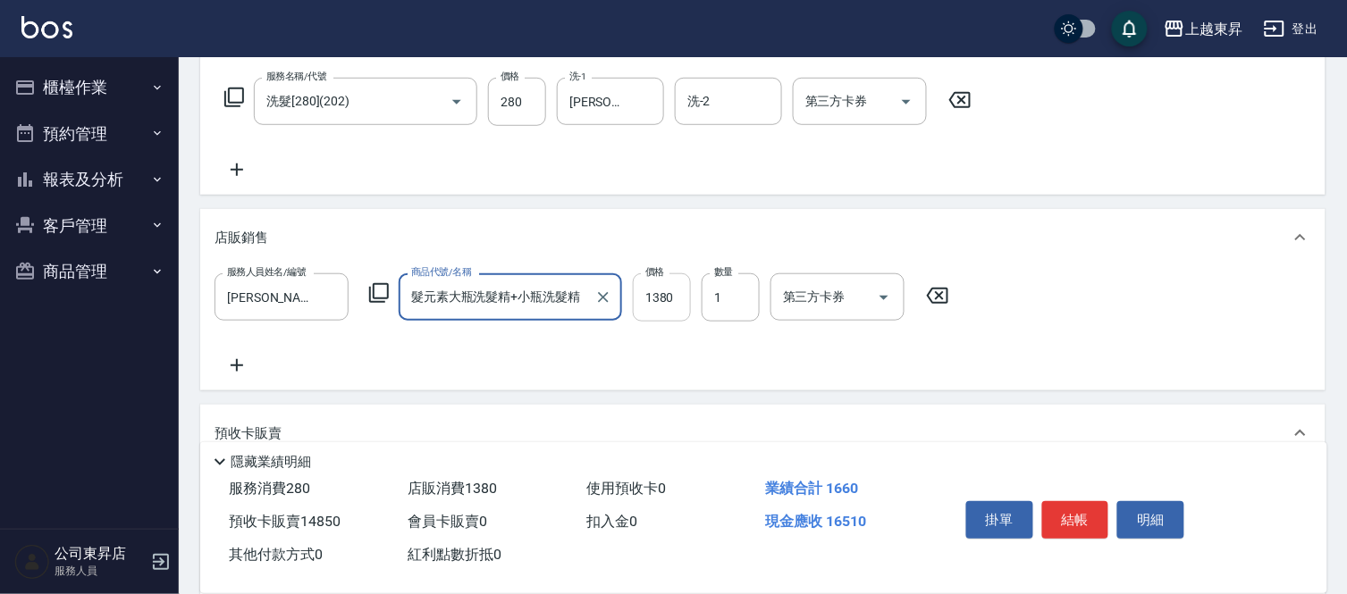
click at [647, 292] on input "1380" at bounding box center [662, 297] width 58 height 48
click at [1069, 505] on button "結帳" at bounding box center [1075, 520] width 67 height 38
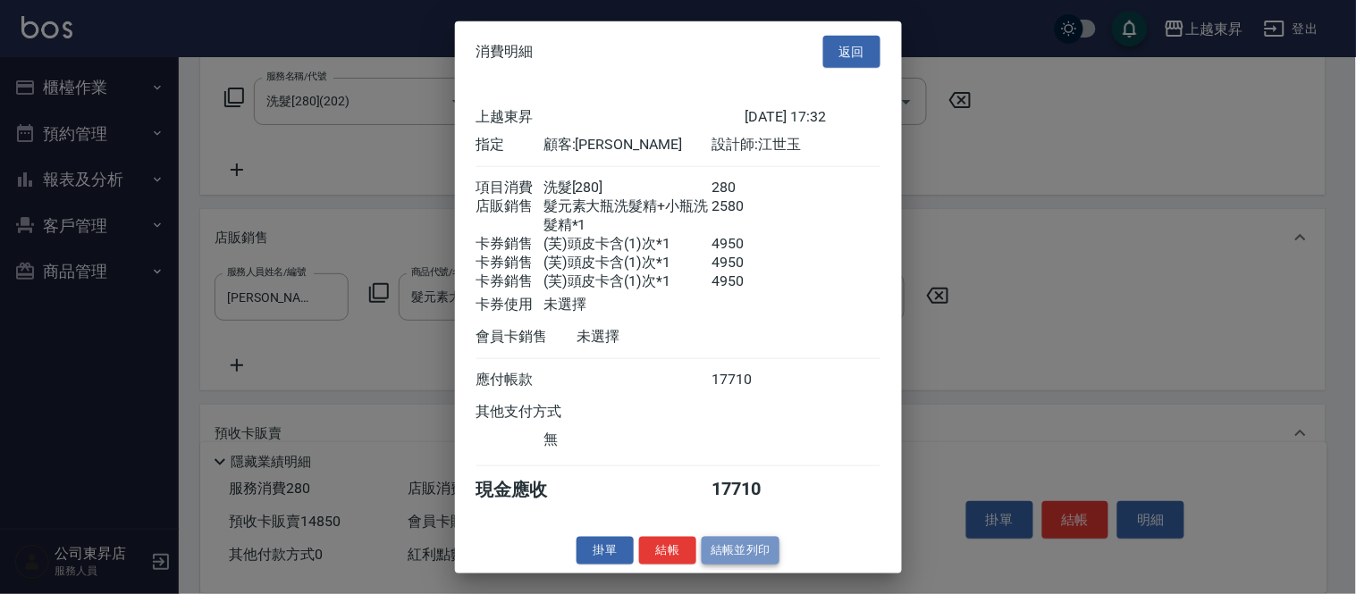
click at [740, 565] on button "結帳並列印" at bounding box center [741, 551] width 78 height 28
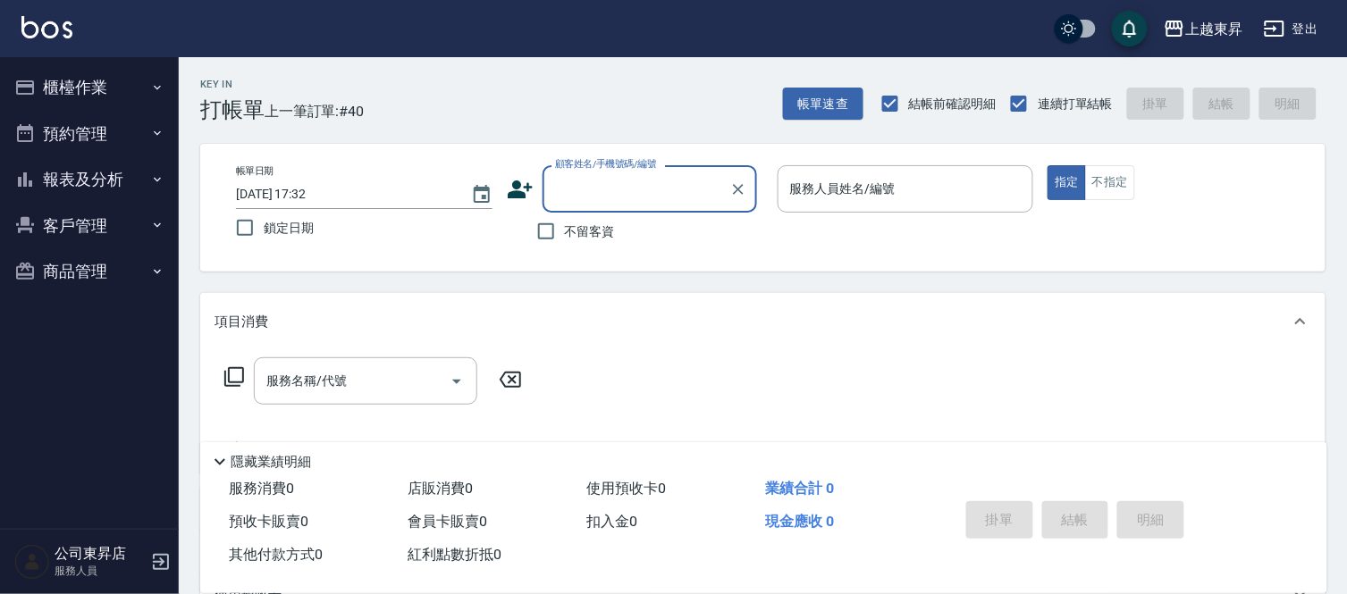
click at [588, 189] on input "顧客姓名/手機號碼/編號" at bounding box center [636, 188] width 172 height 31
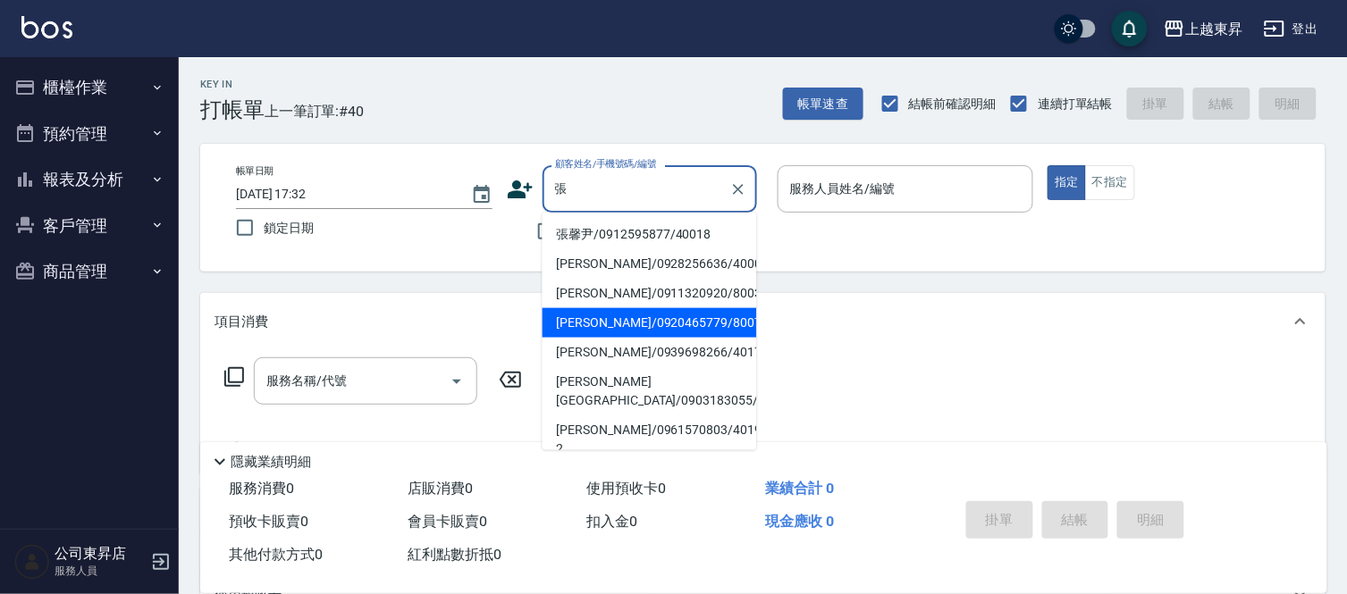
click at [617, 317] on li "[PERSON_NAME]/0920465779/80074" at bounding box center [649, 322] width 214 height 29
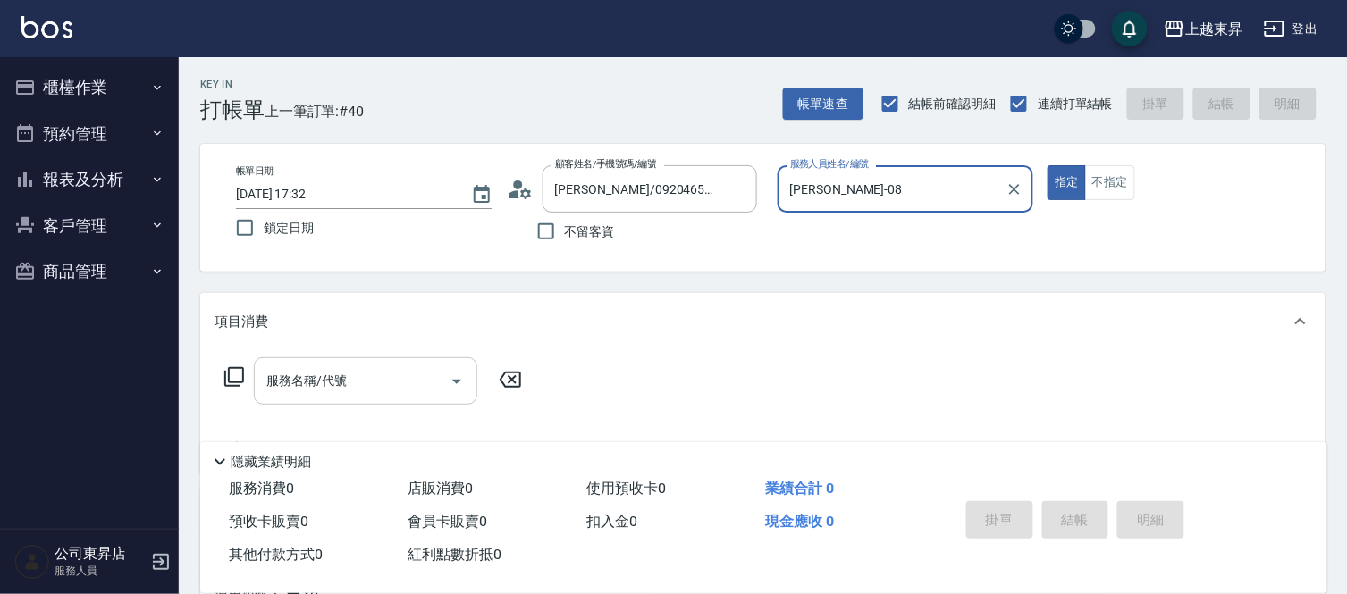
click at [307, 380] on div "服務名稱/代號 服務名稱/代號" at bounding box center [365, 380] width 223 height 47
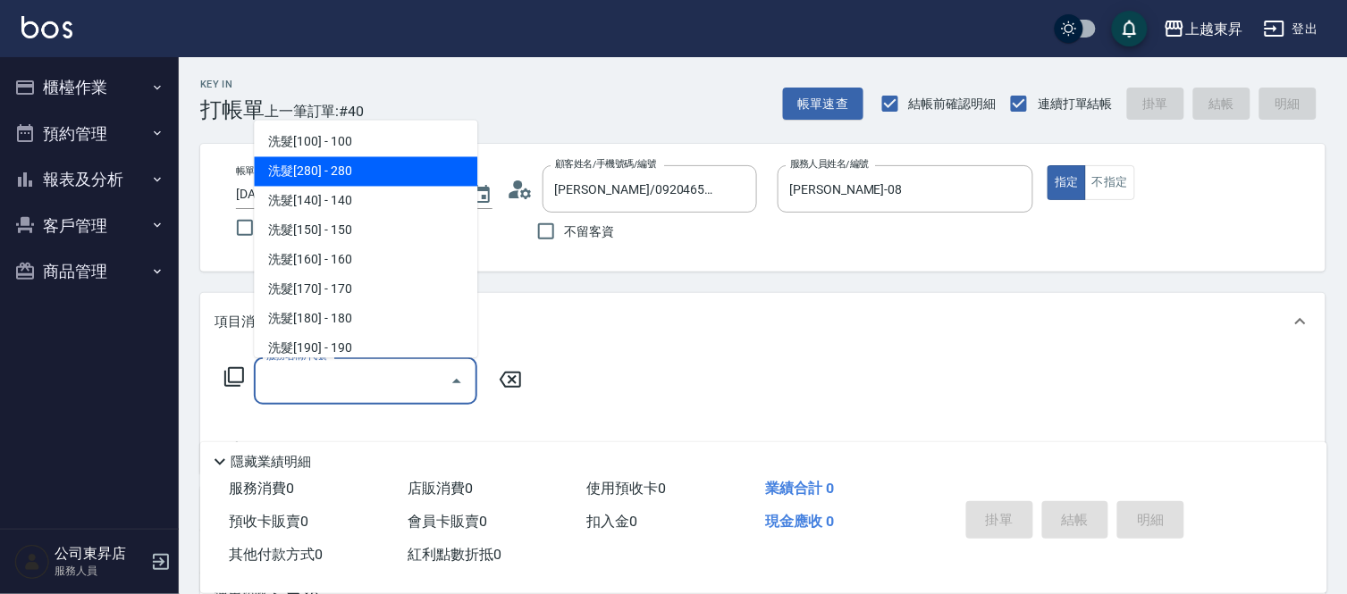
click at [337, 166] on span "洗髮[280] - 280" at bounding box center [365, 171] width 223 height 29
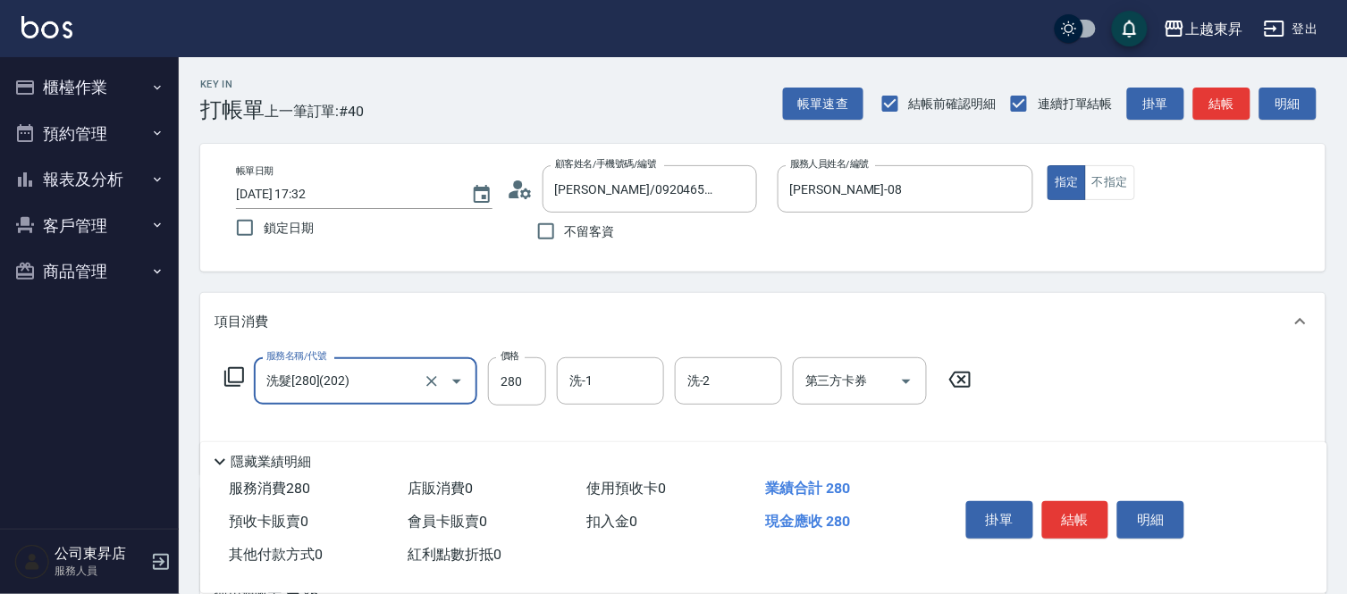
click at [585, 380] on div "洗-1 洗-1" at bounding box center [610, 380] width 107 height 47
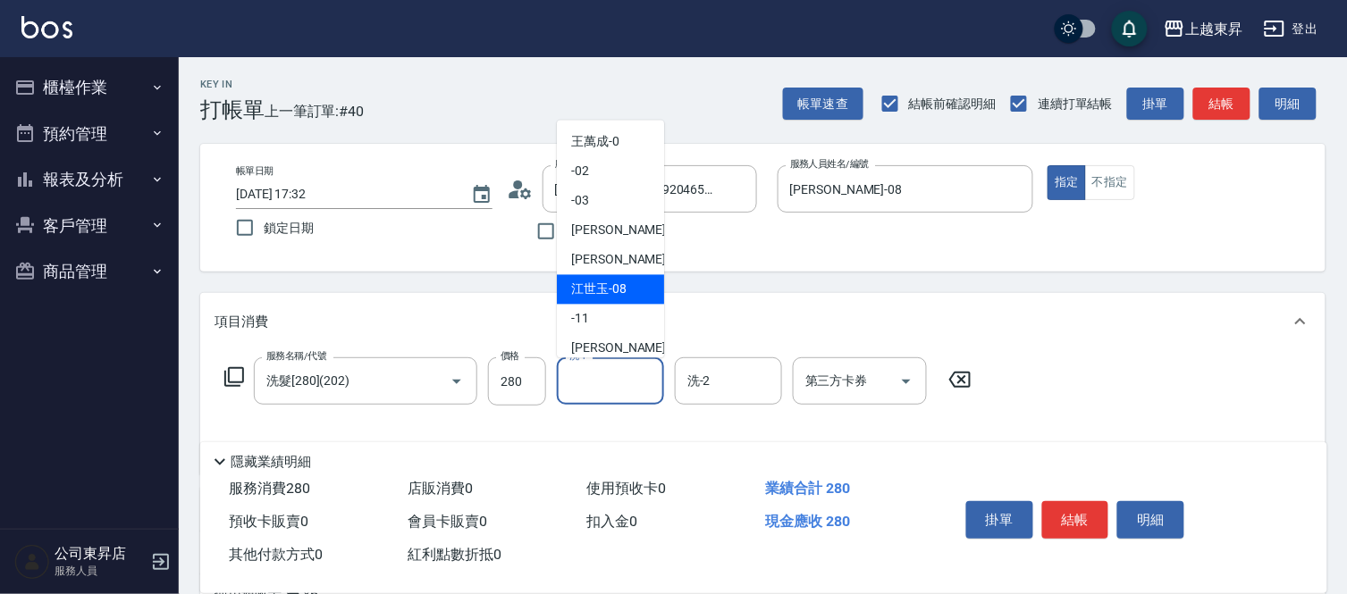
click at [596, 284] on span "[PERSON_NAME]-08" at bounding box center [598, 290] width 55 height 19
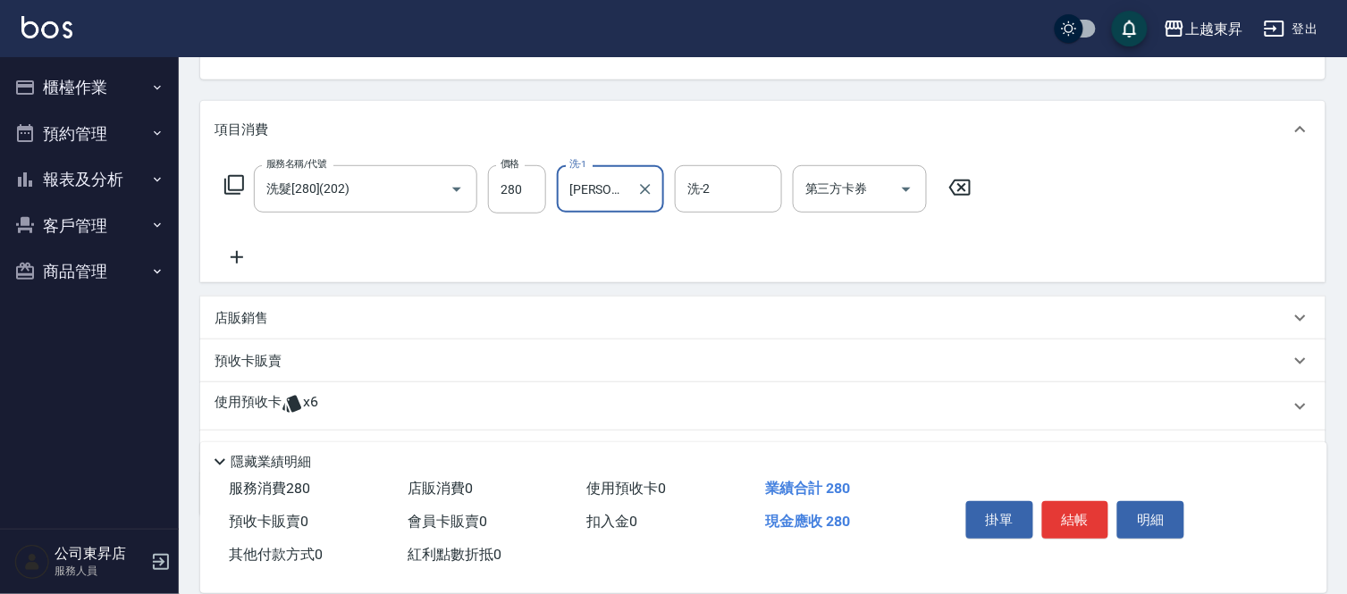
scroll to position [282, 0]
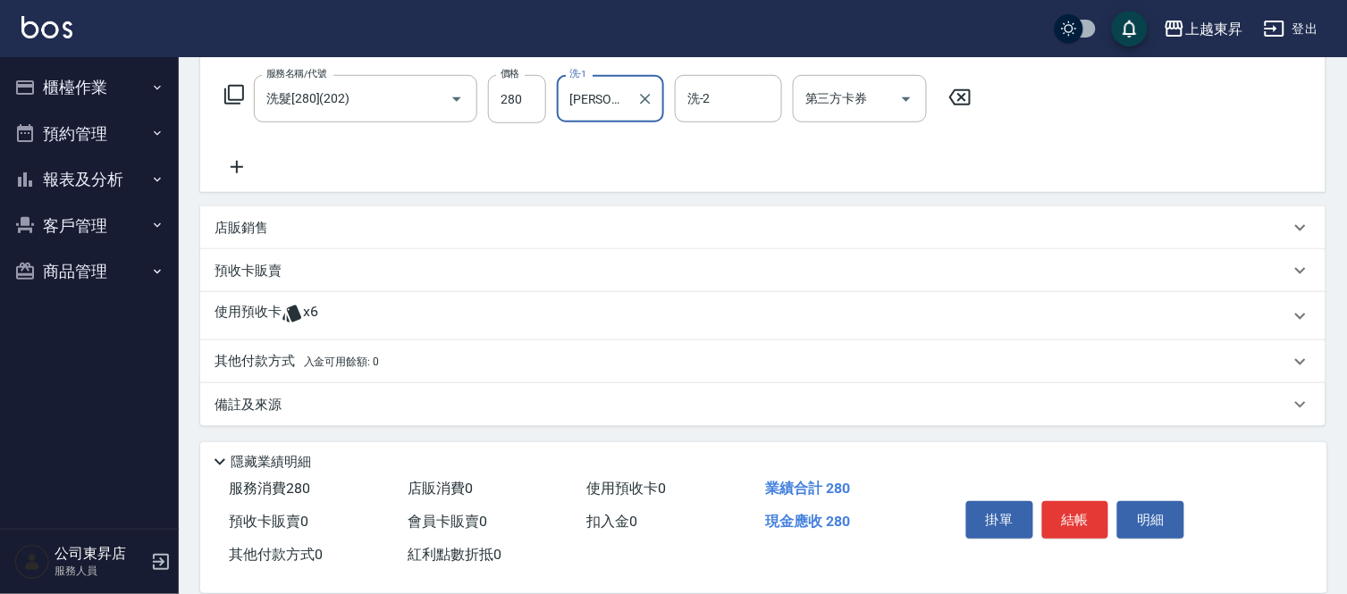
click at [272, 270] on p "預收卡販賣" at bounding box center [247, 271] width 67 height 19
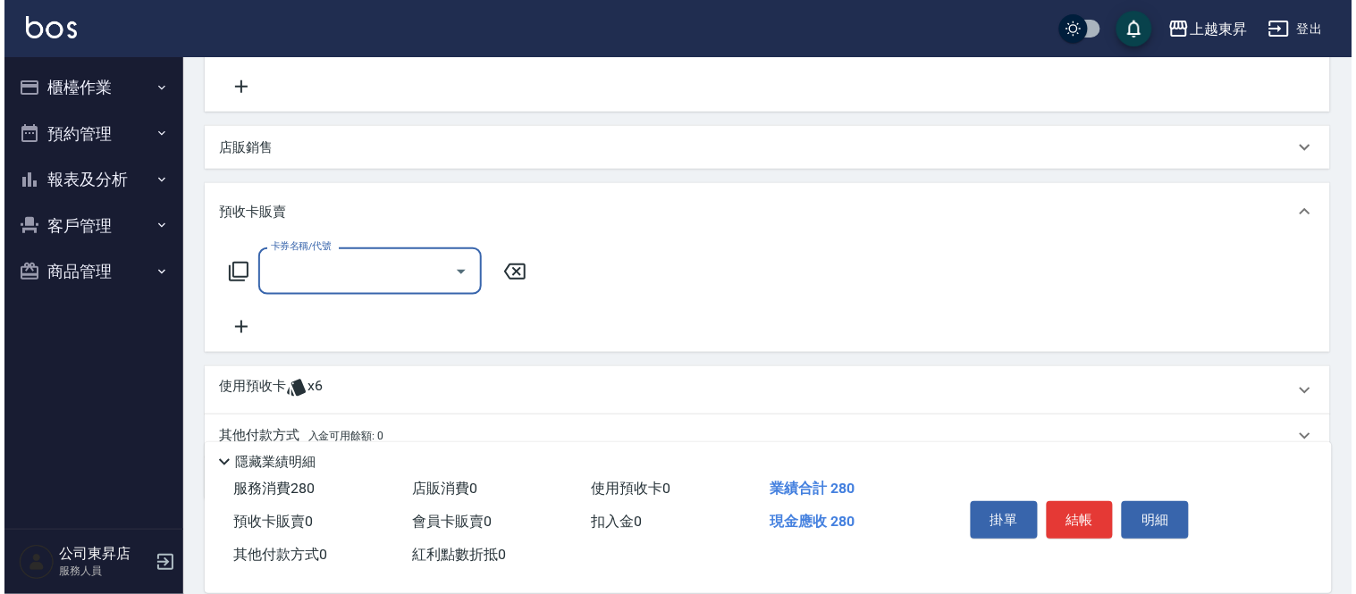
scroll to position [438, 0]
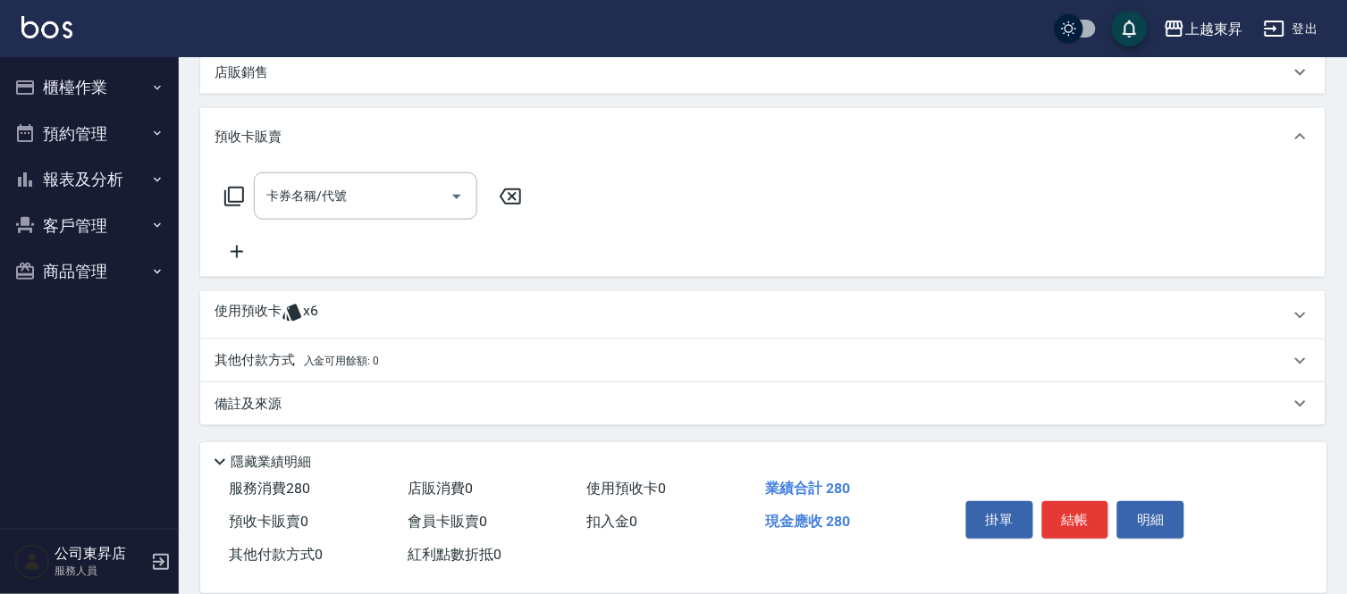
click at [242, 247] on icon at bounding box center [236, 251] width 45 height 21
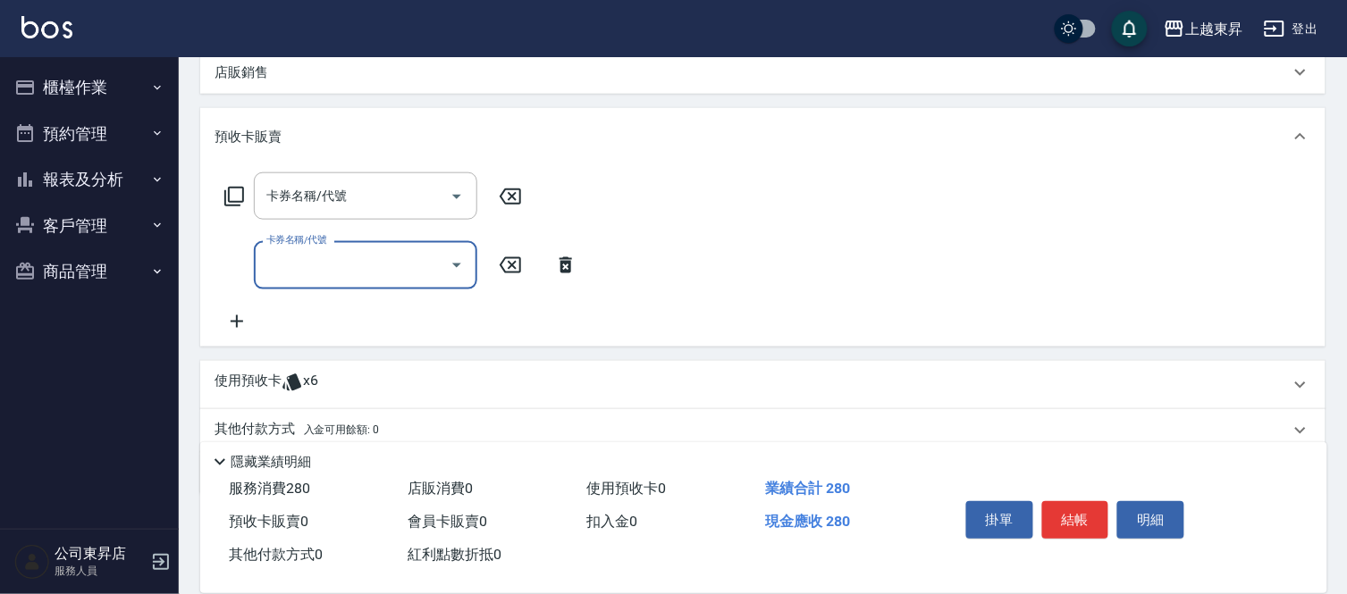
click at [235, 311] on icon at bounding box center [236, 321] width 45 height 21
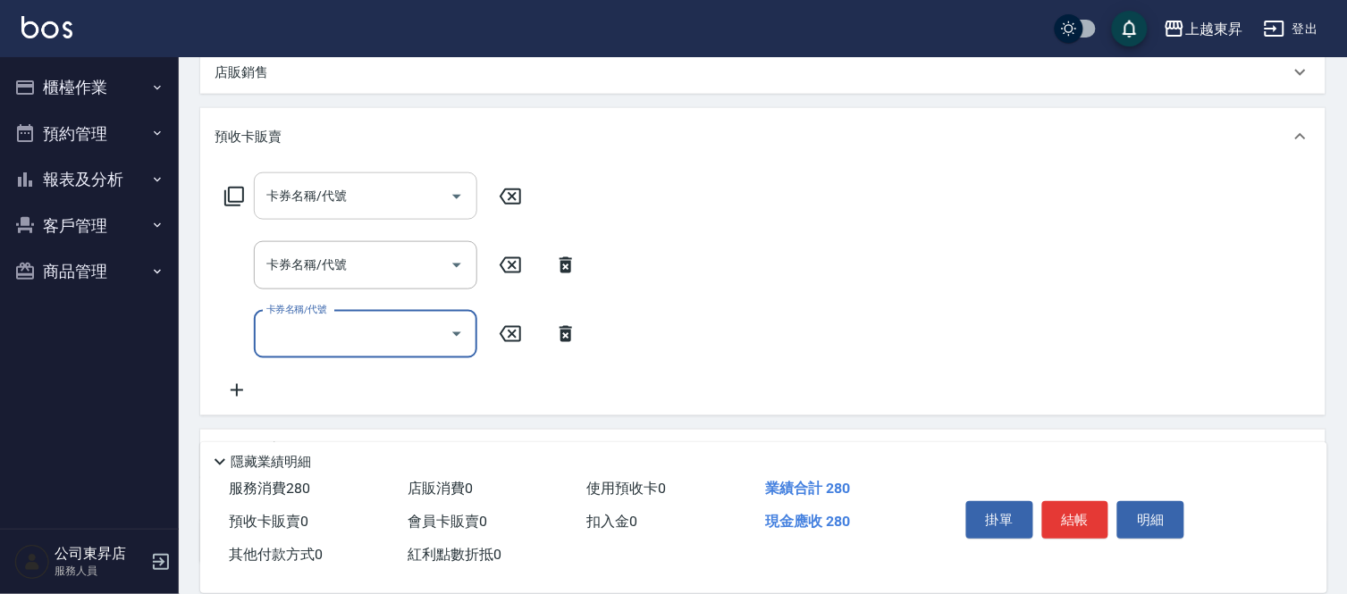
click at [323, 197] on div "卡券名稱/代號 卡券名稱/代號" at bounding box center [365, 195] width 223 height 47
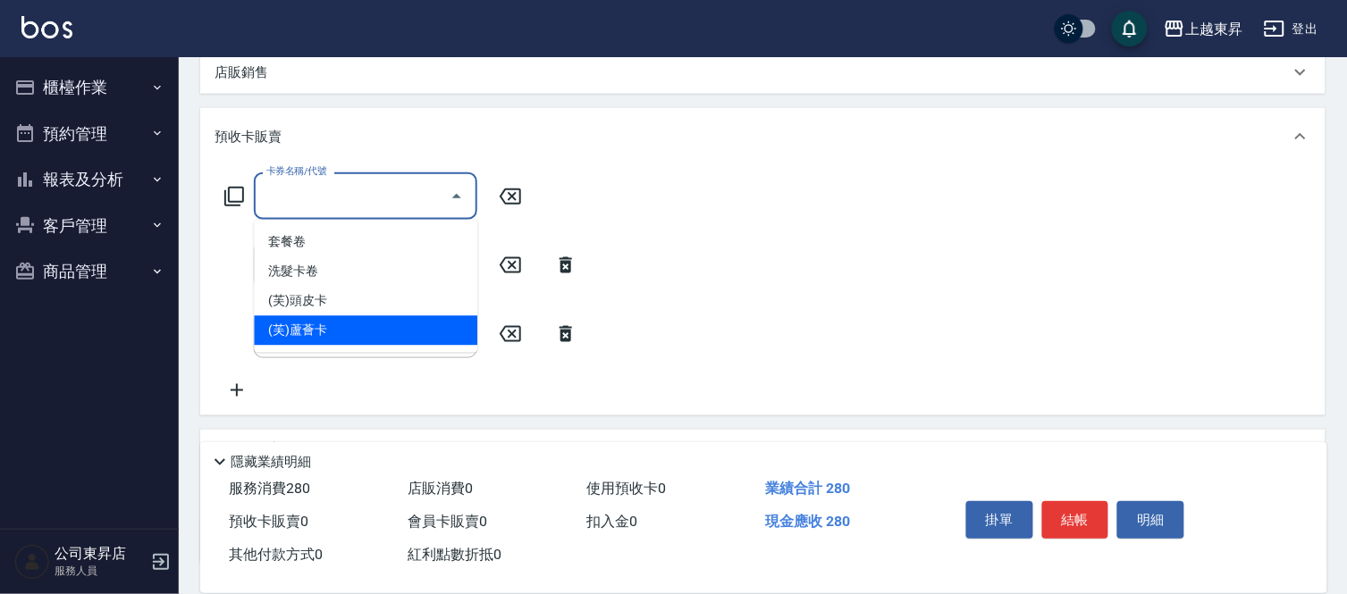
click at [310, 331] on span "(芙)蘆薈卡" at bounding box center [365, 330] width 223 height 29
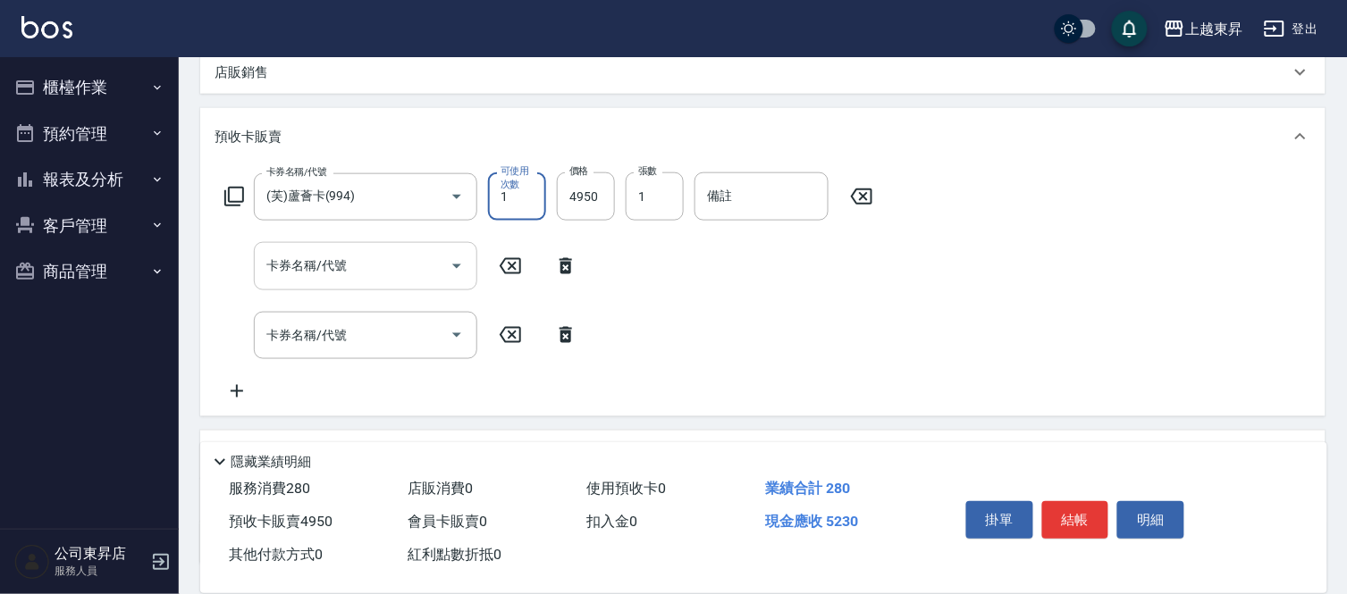
click at [323, 269] on input "卡券名稱/代號" at bounding box center [352, 265] width 181 height 31
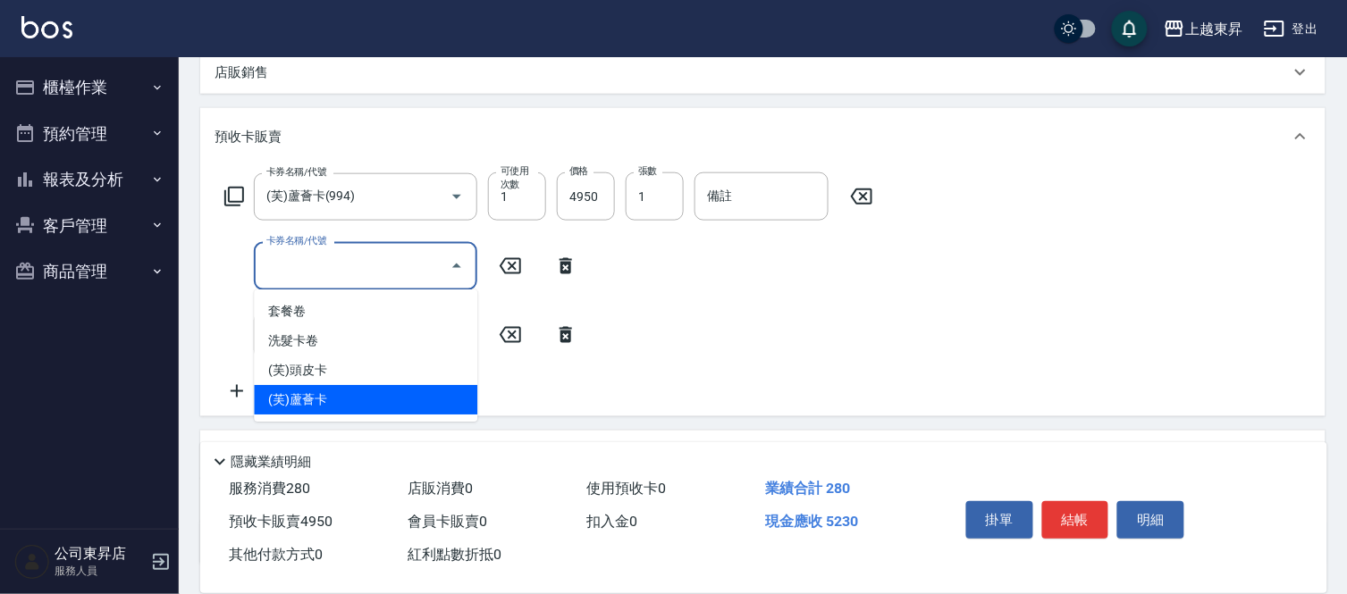
click at [307, 403] on span "(芙)蘆薈卡" at bounding box center [365, 399] width 223 height 29
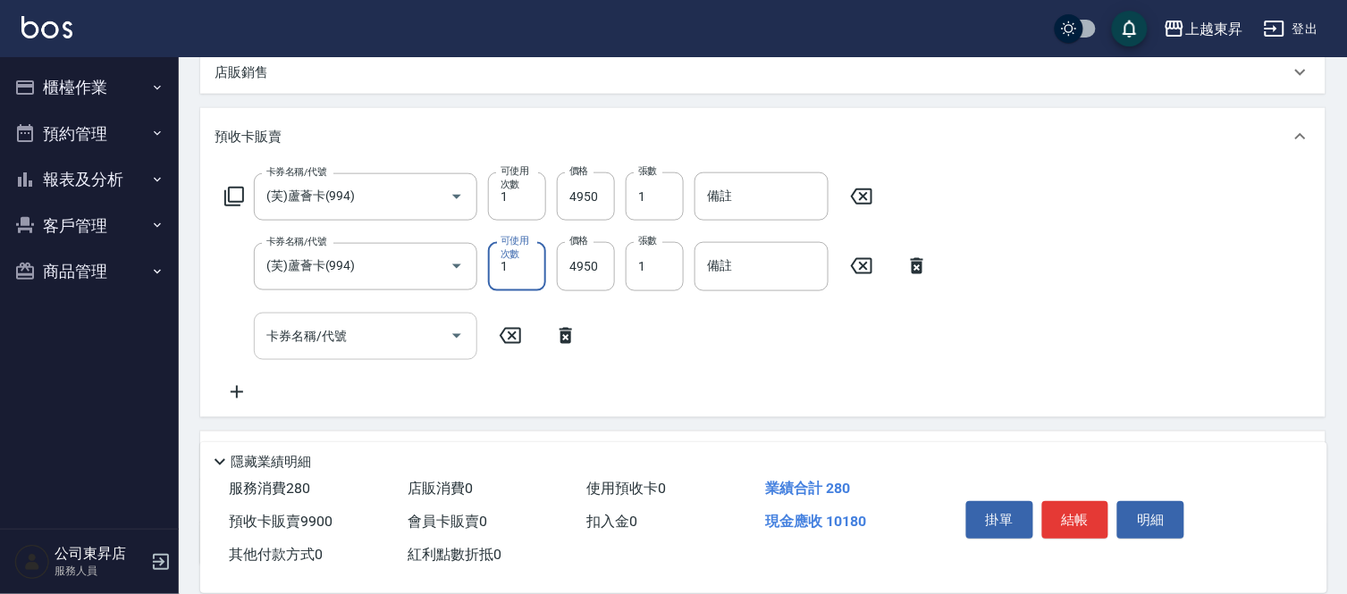
click at [316, 324] on div "卡券名稱/代號 卡券名稱/代號" at bounding box center [365, 336] width 223 height 47
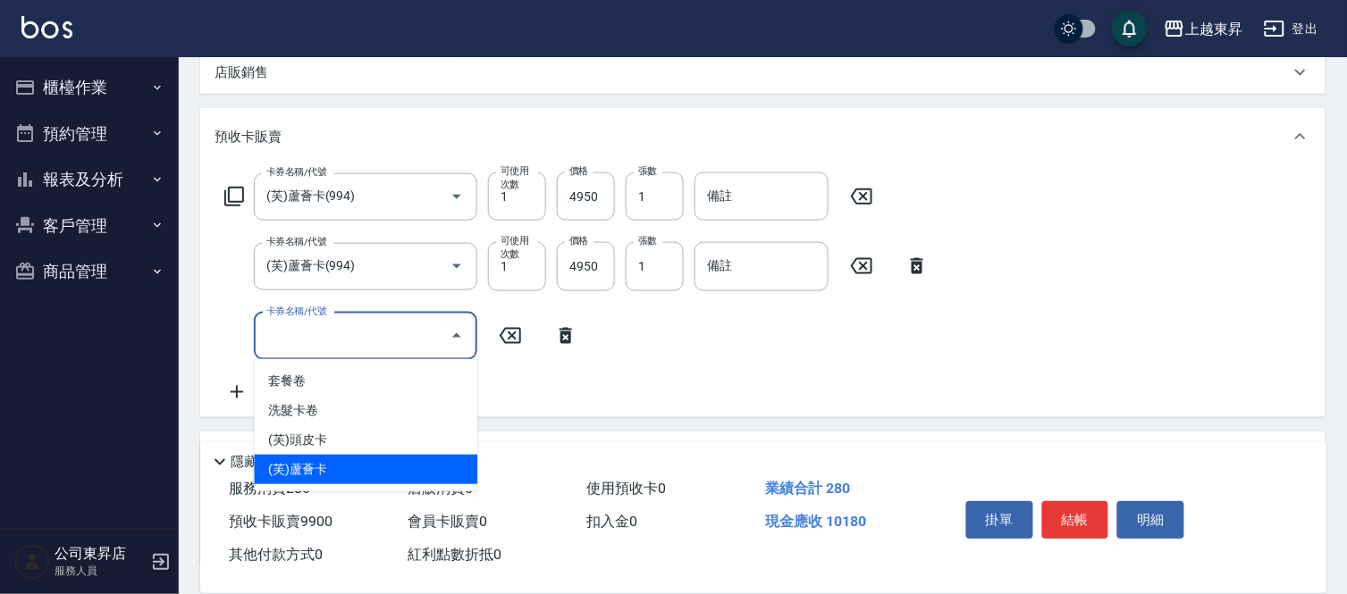
click at [346, 468] on span "(芙)蘆薈卡" at bounding box center [365, 469] width 223 height 29
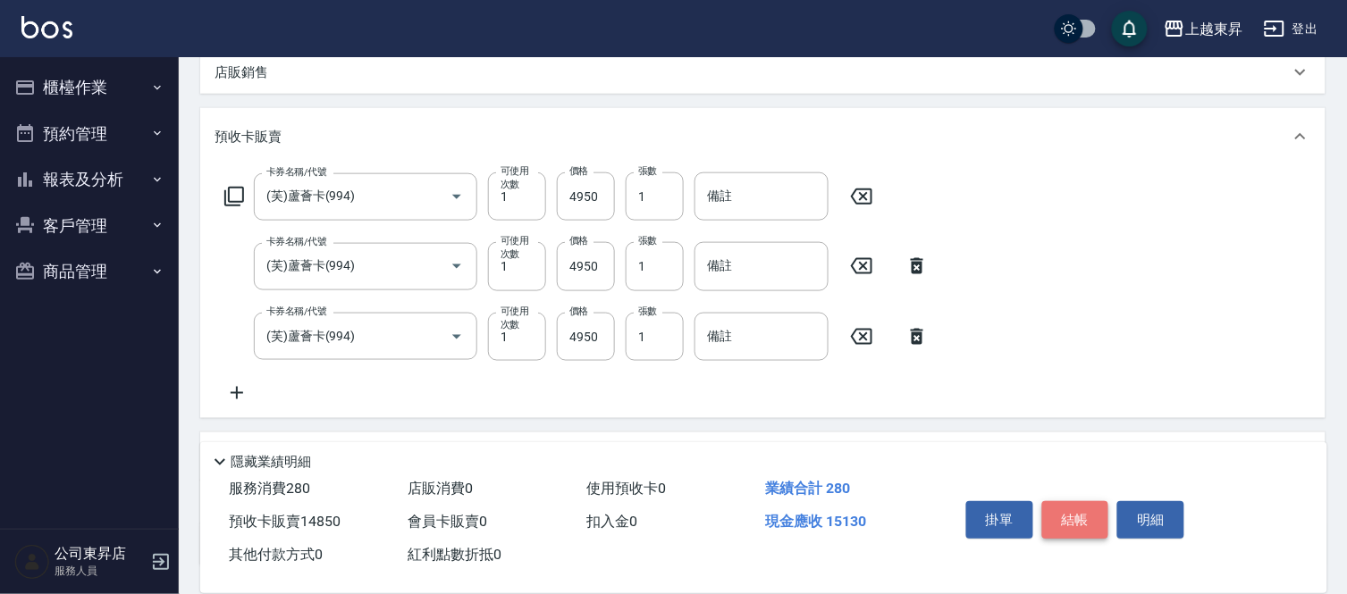
click at [1057, 527] on button "結帳" at bounding box center [1075, 520] width 67 height 38
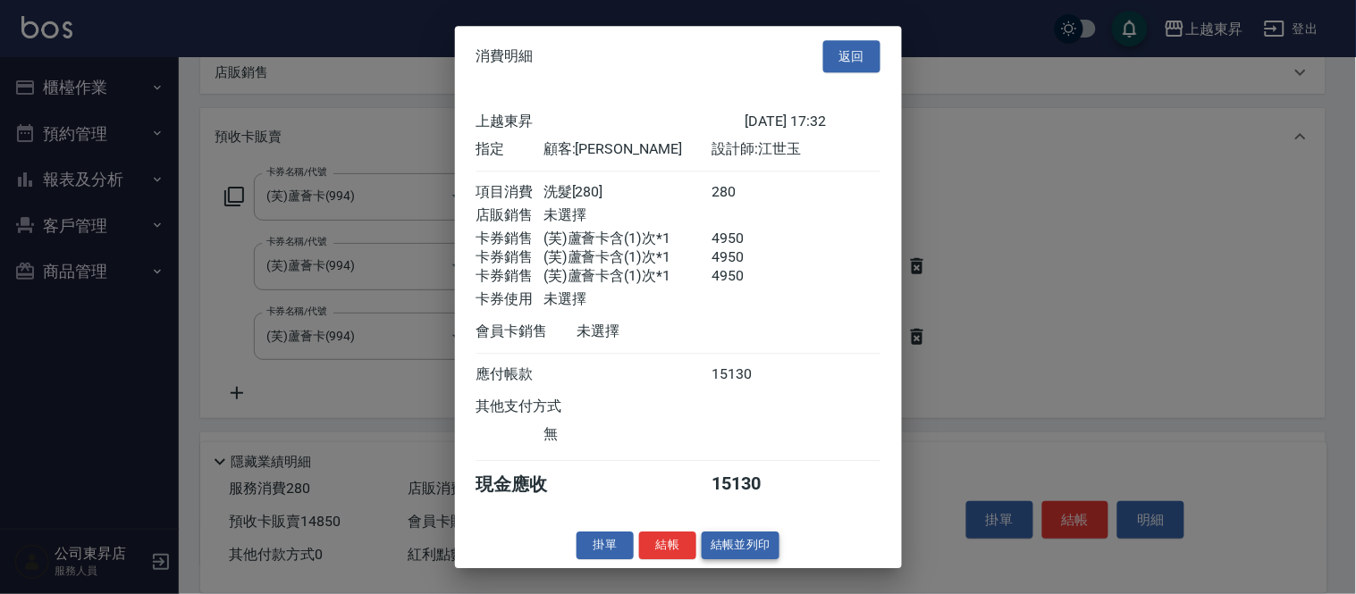
click at [739, 558] on button "結帳並列印" at bounding box center [741, 546] width 78 height 28
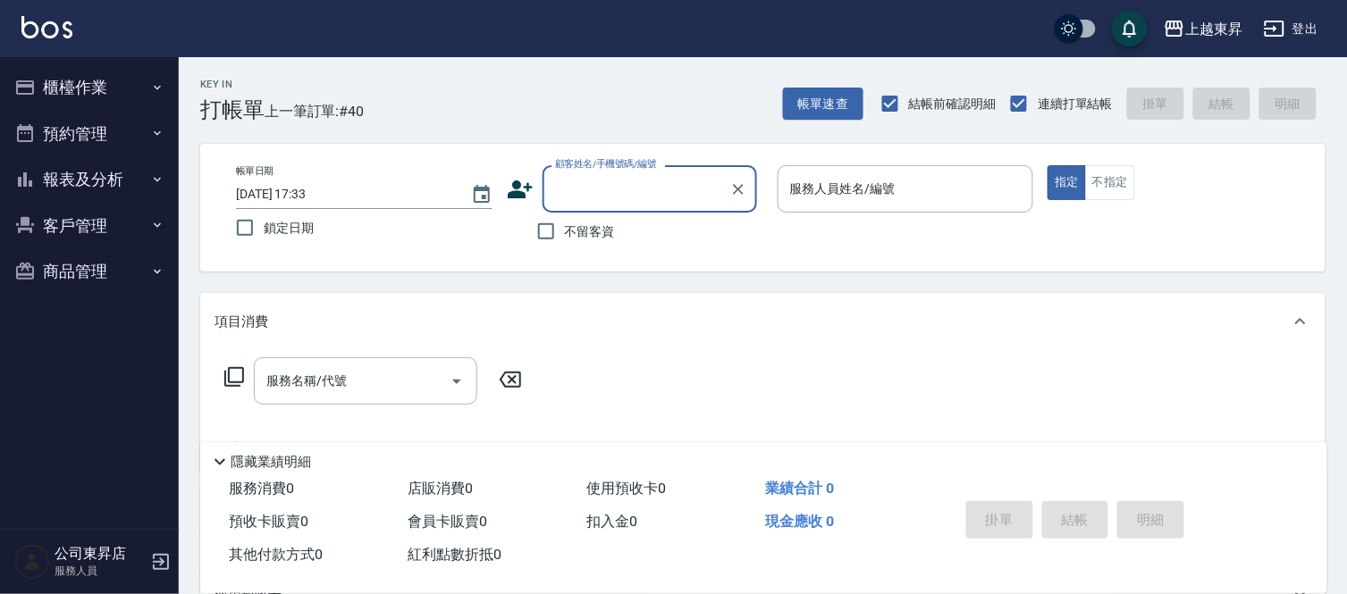
scroll to position [0, 0]
click at [633, 188] on input "顧客姓名/手機號碼/編號" at bounding box center [636, 188] width 172 height 31
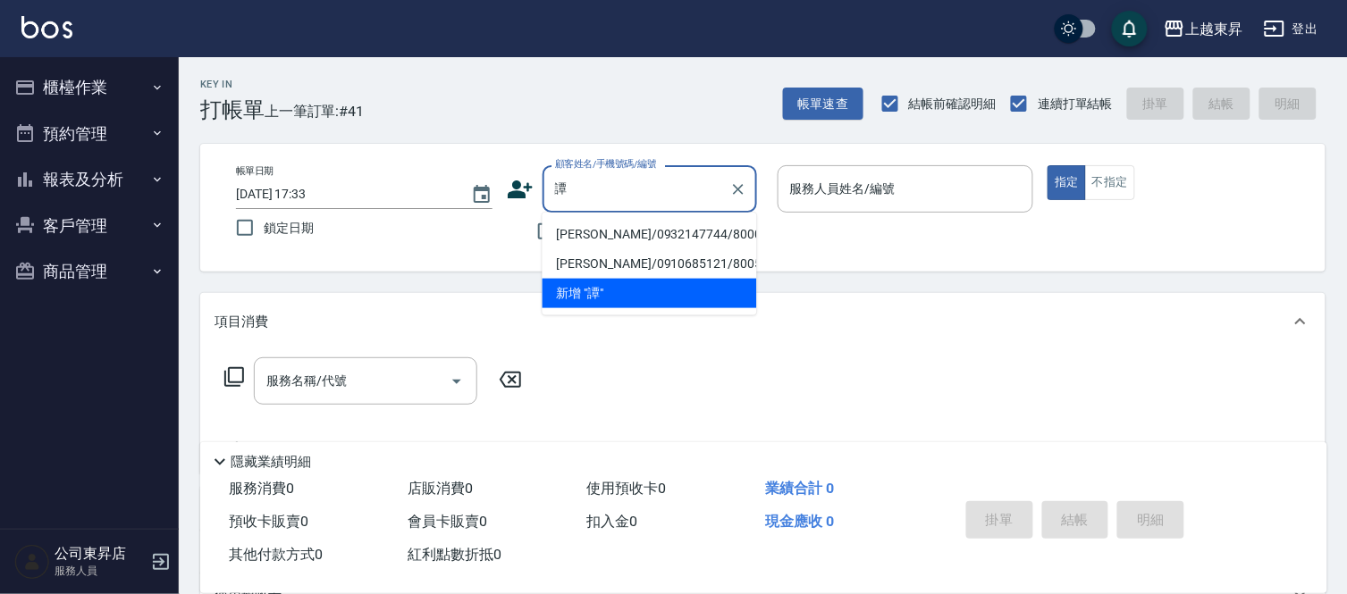
click at [594, 230] on li "[PERSON_NAME]/0932147744/80005" at bounding box center [649, 234] width 214 height 29
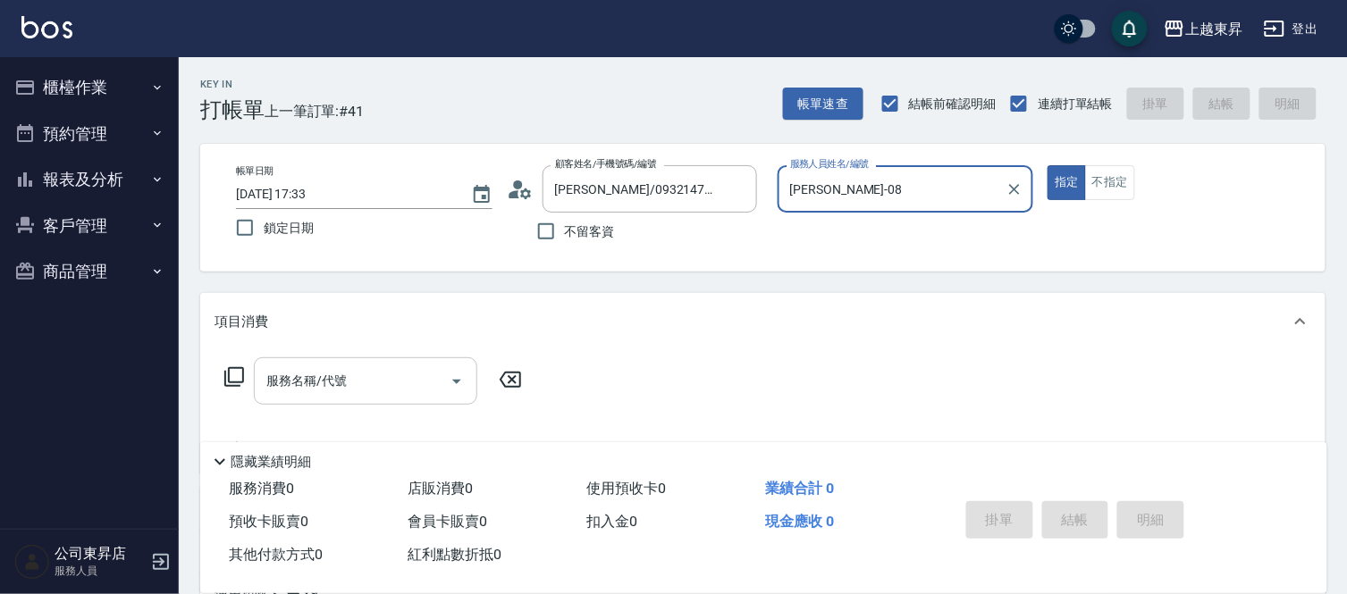
click at [319, 385] on div "服務名稱/代號 服務名稱/代號" at bounding box center [365, 380] width 223 height 47
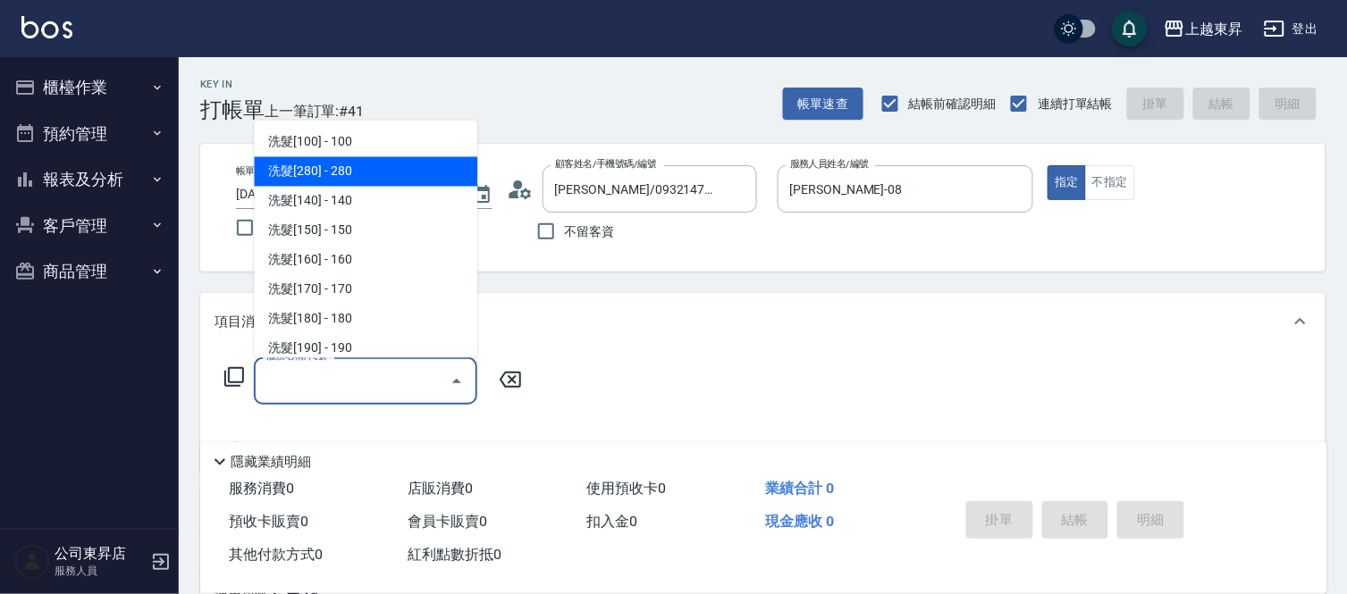
click at [351, 170] on span "洗髮[280] - 280" at bounding box center [365, 171] width 223 height 29
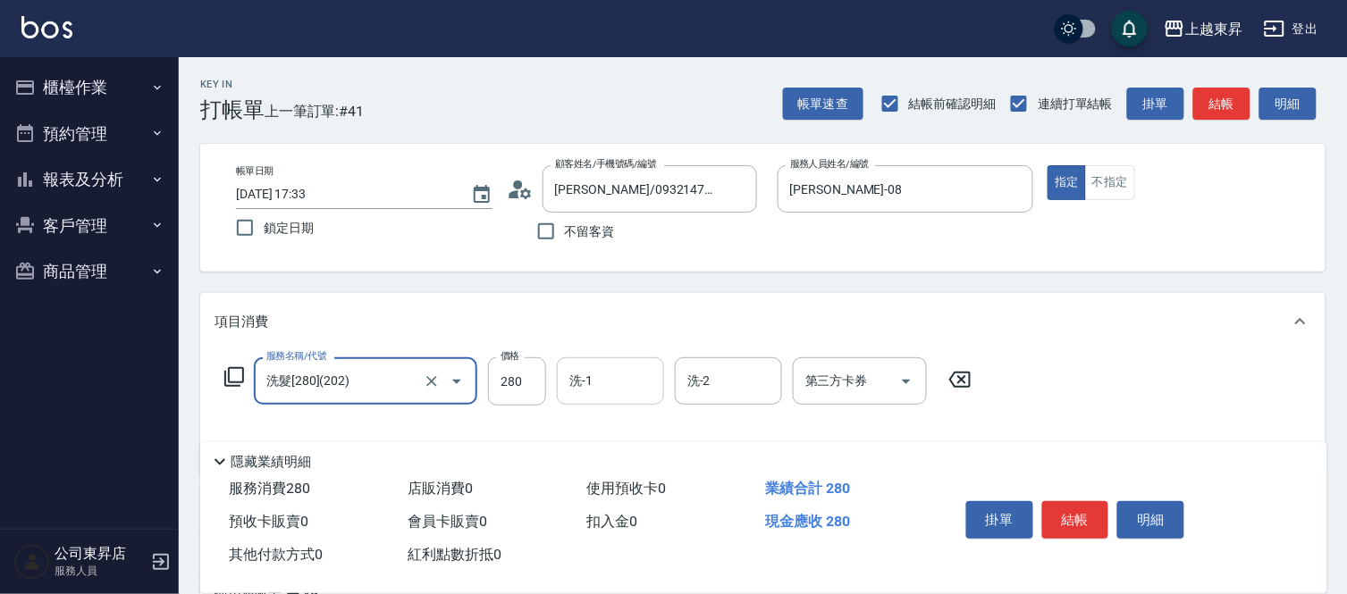
click at [596, 387] on input "洗-1" at bounding box center [610, 381] width 91 height 31
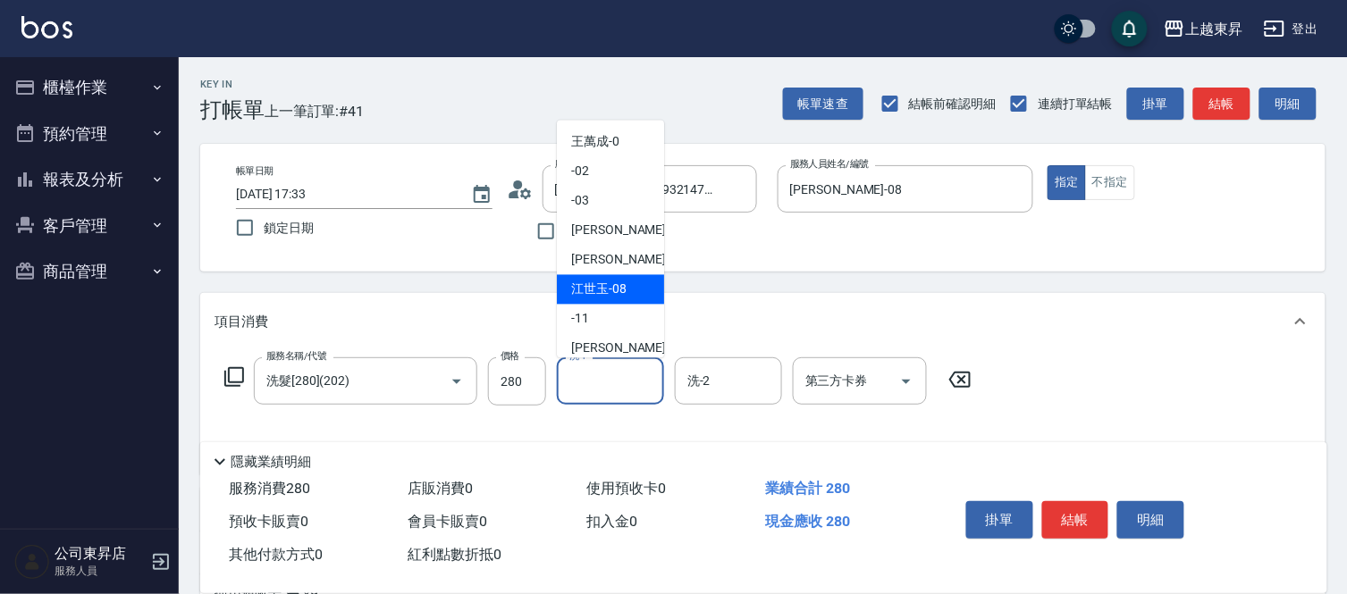
click at [593, 298] on span "[PERSON_NAME]-08" at bounding box center [598, 290] width 55 height 19
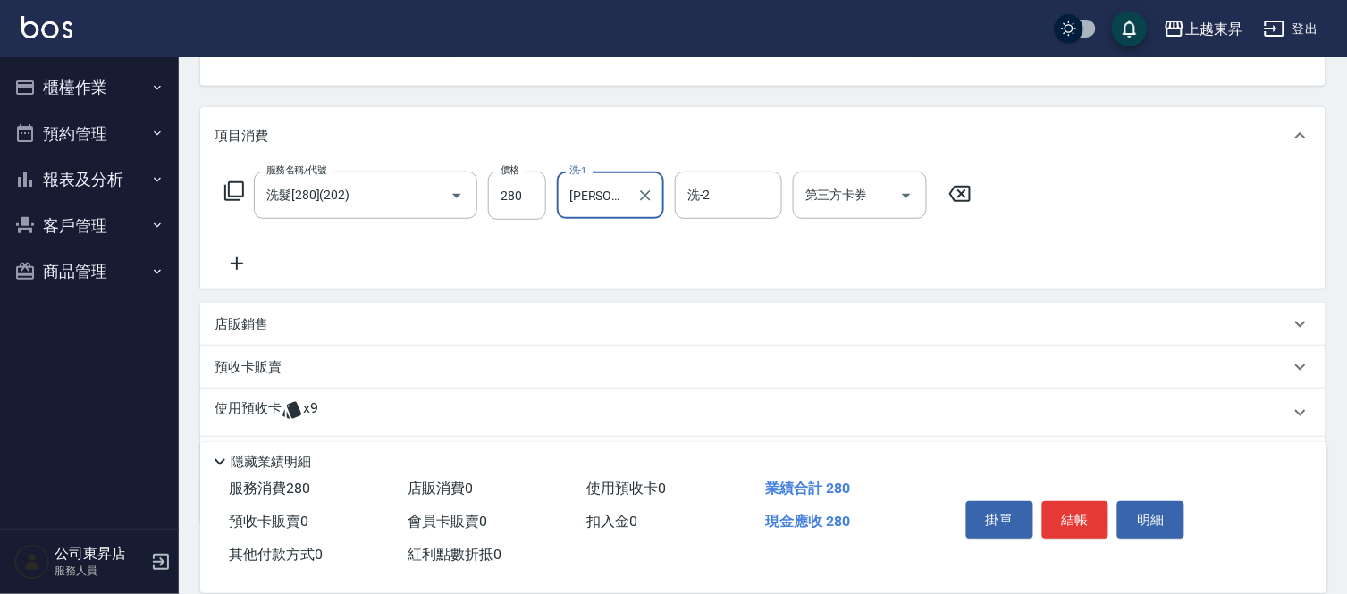
scroll to position [198, 0]
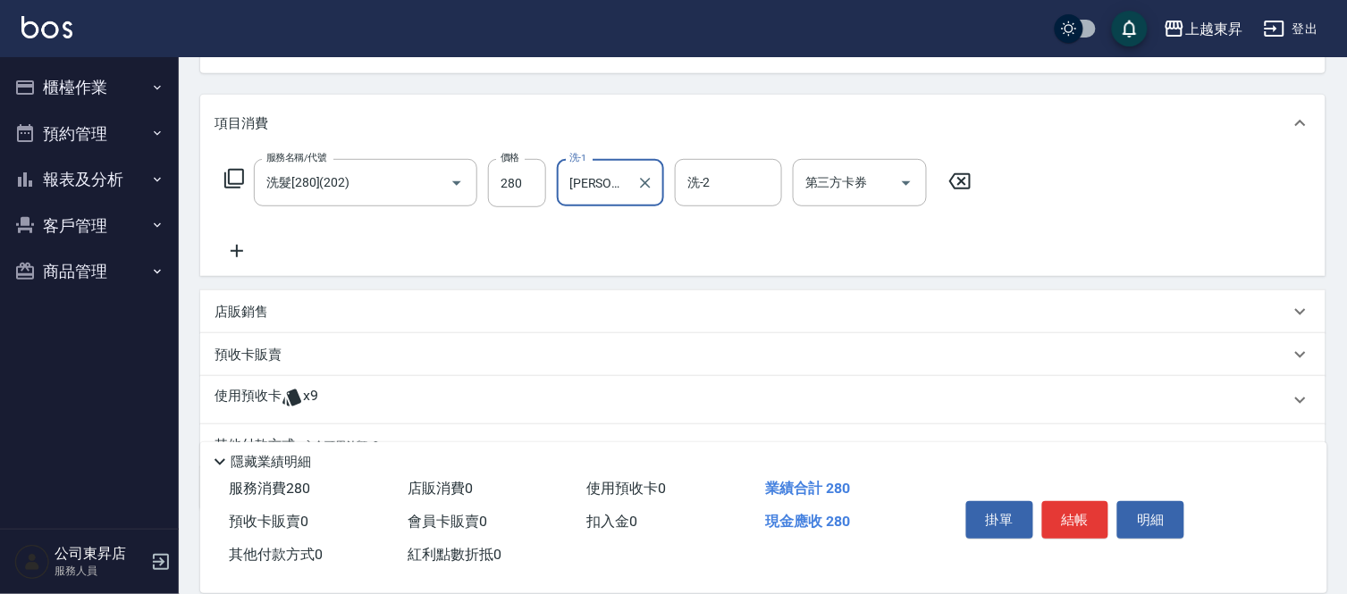
click at [257, 311] on p "店販銷售" at bounding box center [241, 312] width 54 height 19
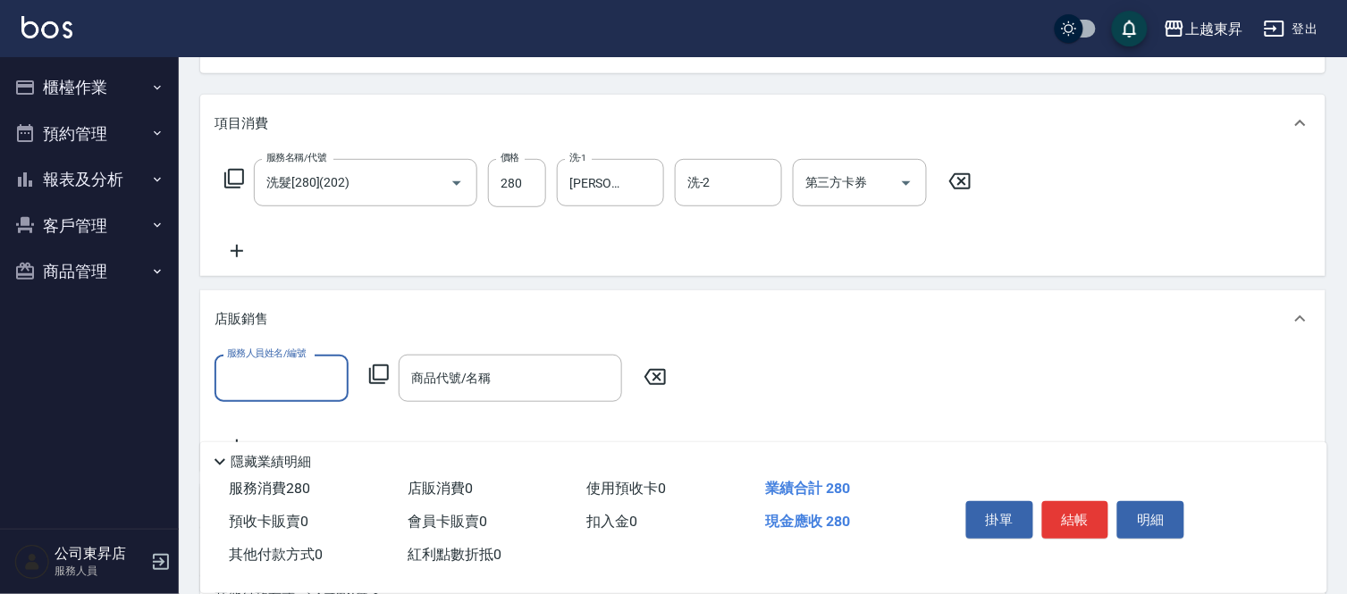
scroll to position [0, 0]
click at [264, 367] on input "服務人員姓名/編號" at bounding box center [282, 378] width 118 height 31
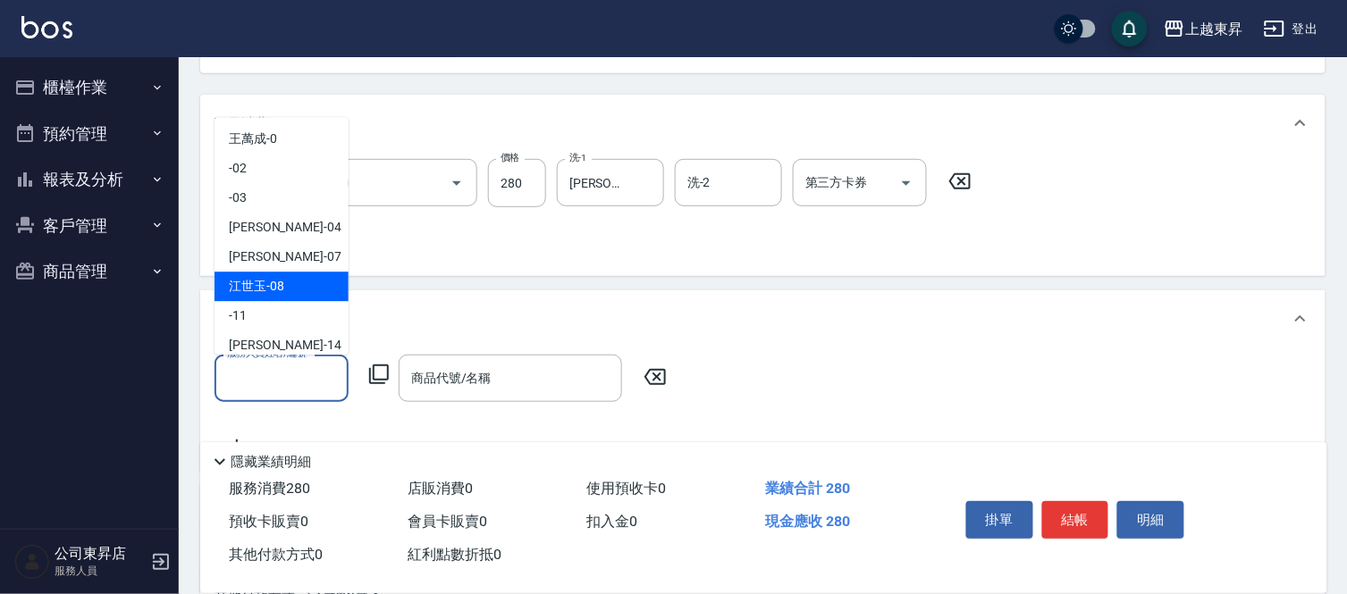
click at [265, 277] on span "[PERSON_NAME]-08" at bounding box center [256, 286] width 55 height 19
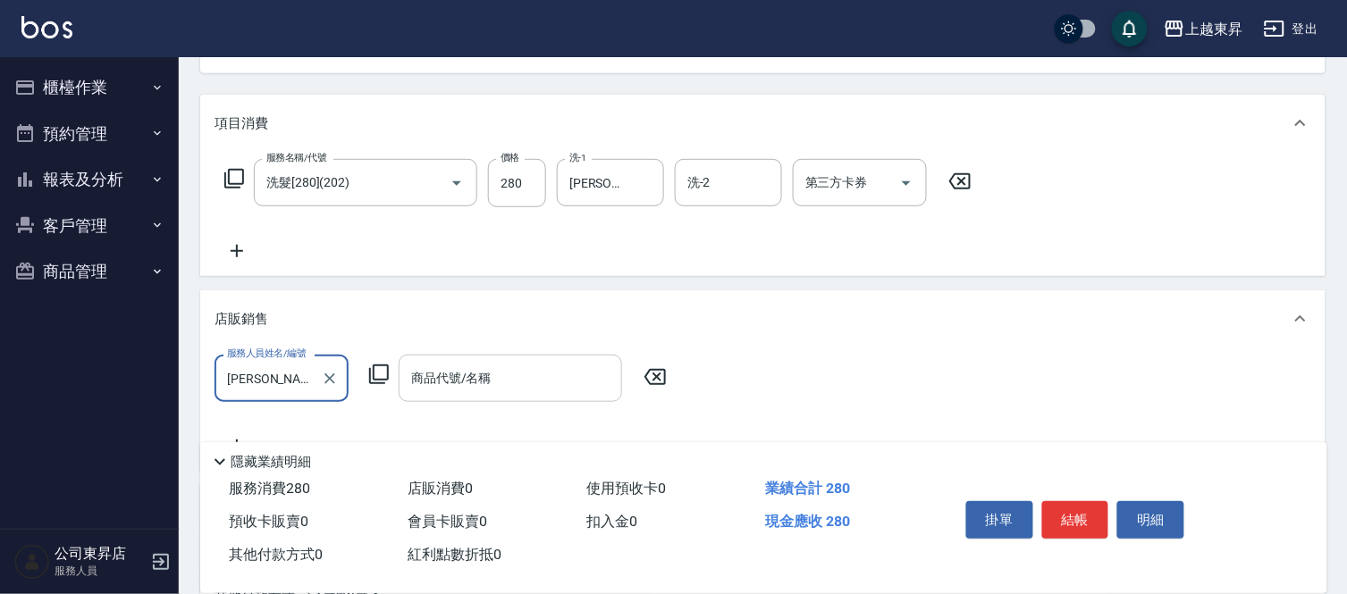
click at [443, 378] on div "商品代號/名稱 商品代號/名稱" at bounding box center [510, 378] width 223 height 47
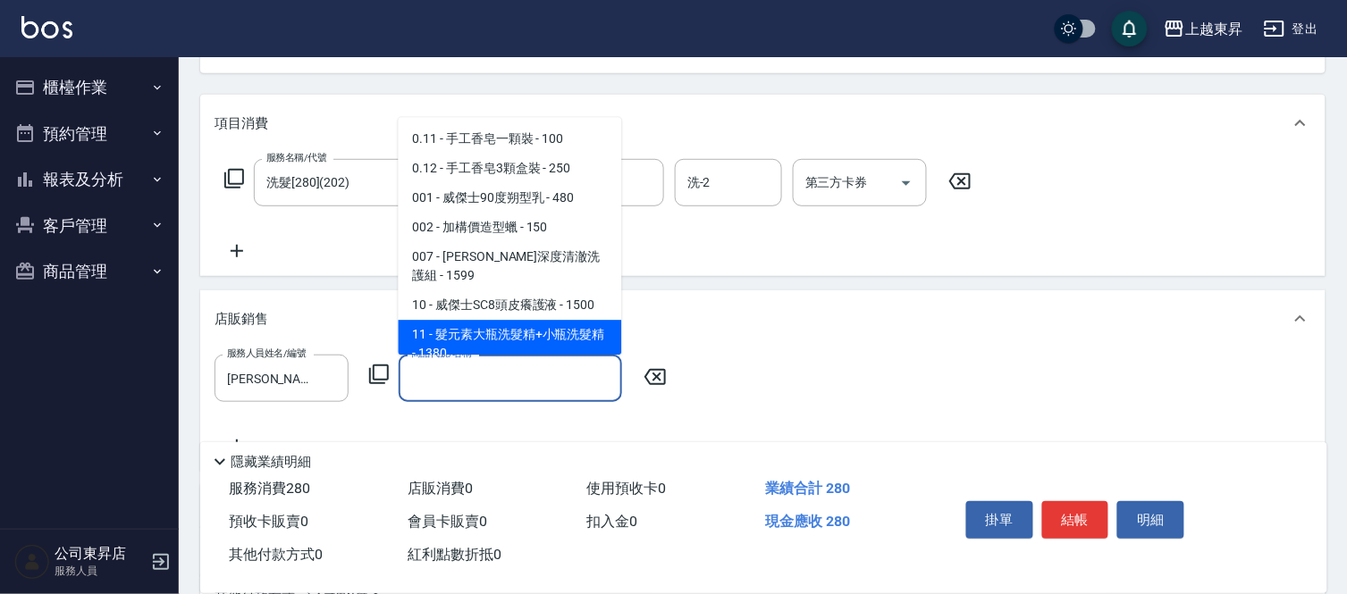
click at [483, 331] on span "11 - 髮元素大瓶洗髮精+小瓶洗髮精 - 1380" at bounding box center [510, 344] width 223 height 48
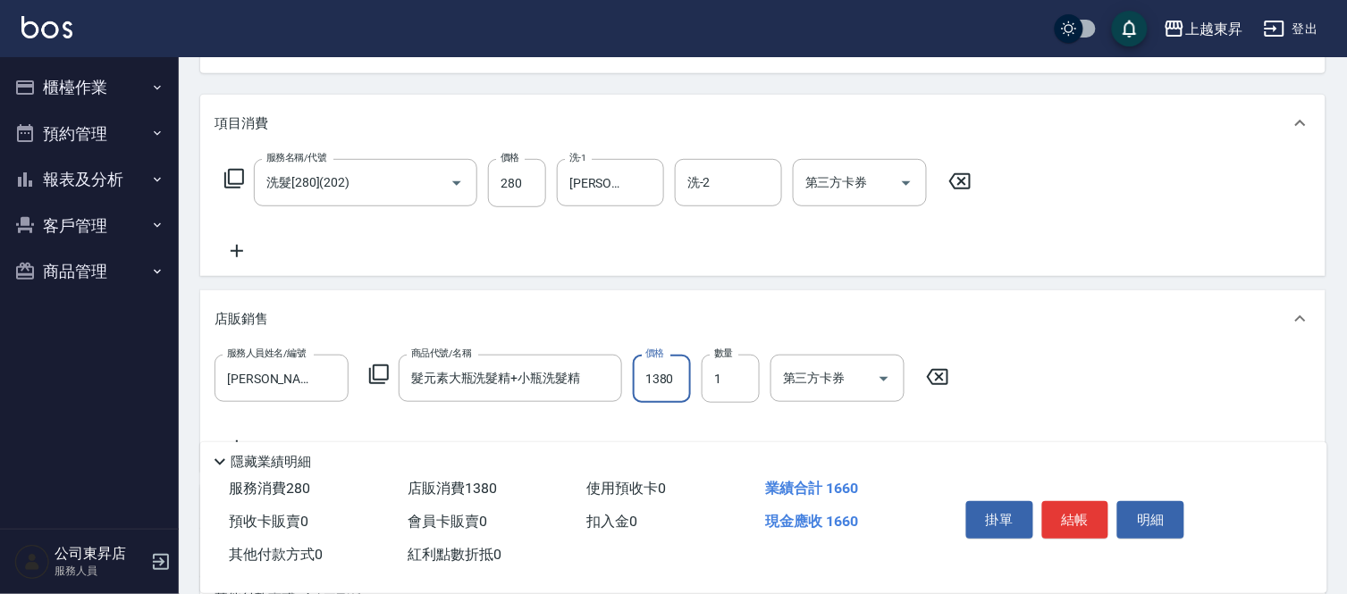
click at [661, 377] on input "1380" at bounding box center [662, 379] width 58 height 48
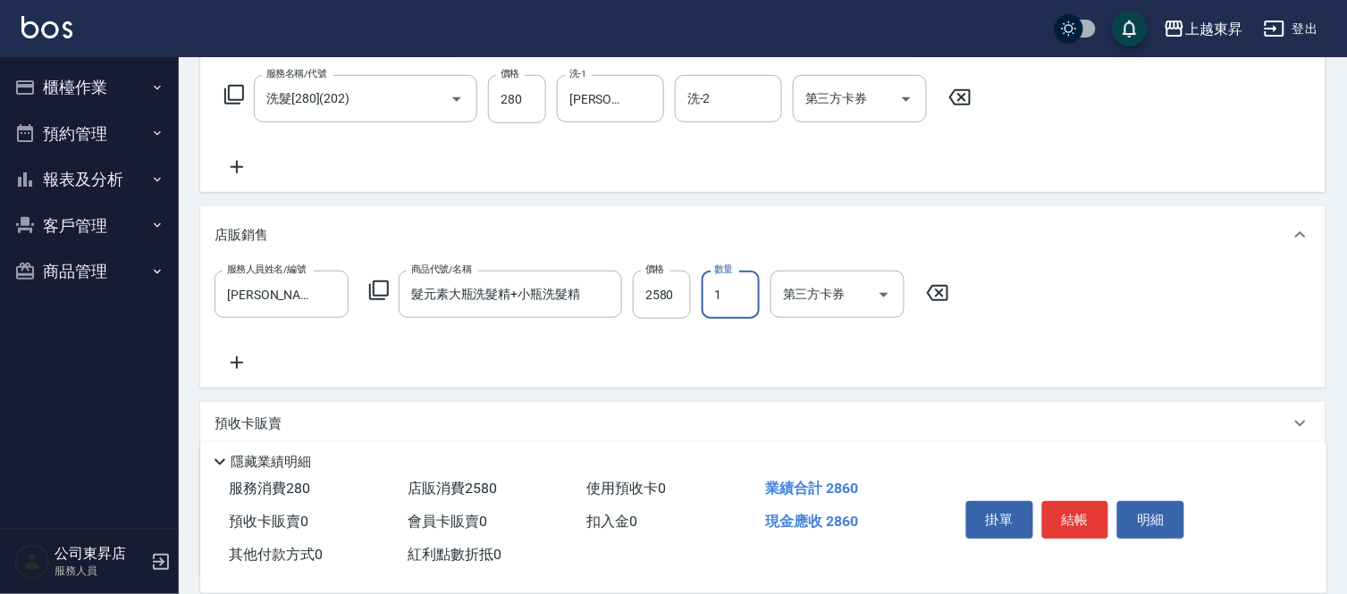
scroll to position [397, 0]
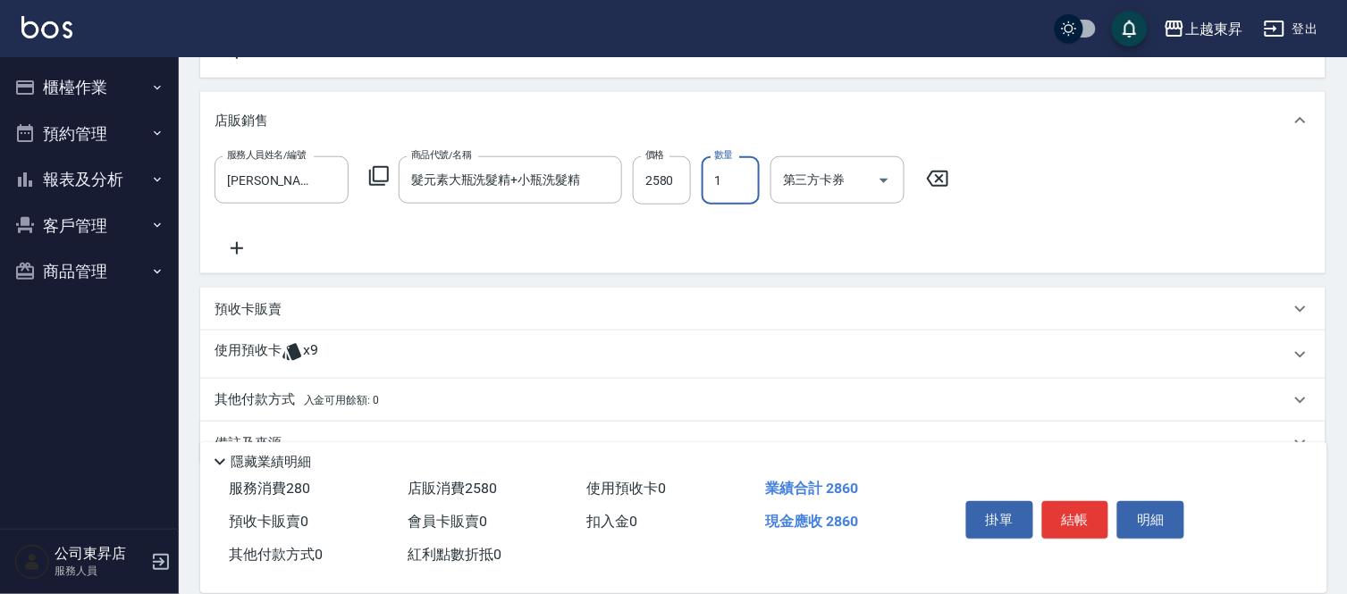
click at [272, 316] on p "預收卡販賣" at bounding box center [247, 309] width 67 height 19
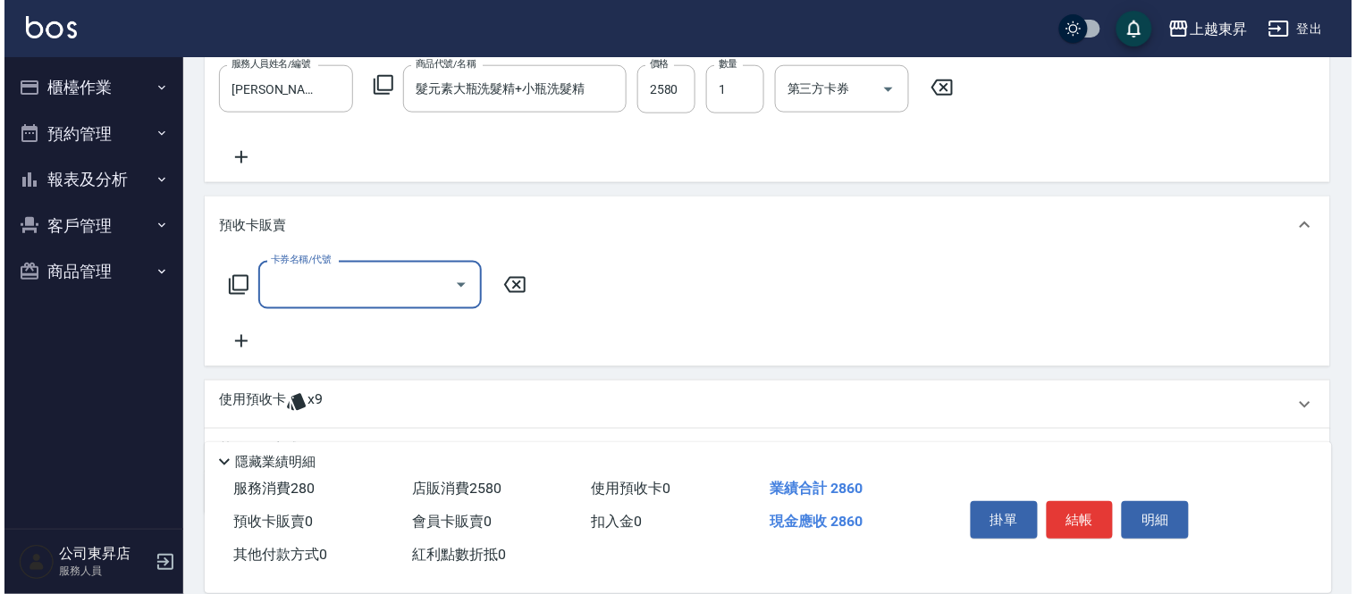
scroll to position [576, 0]
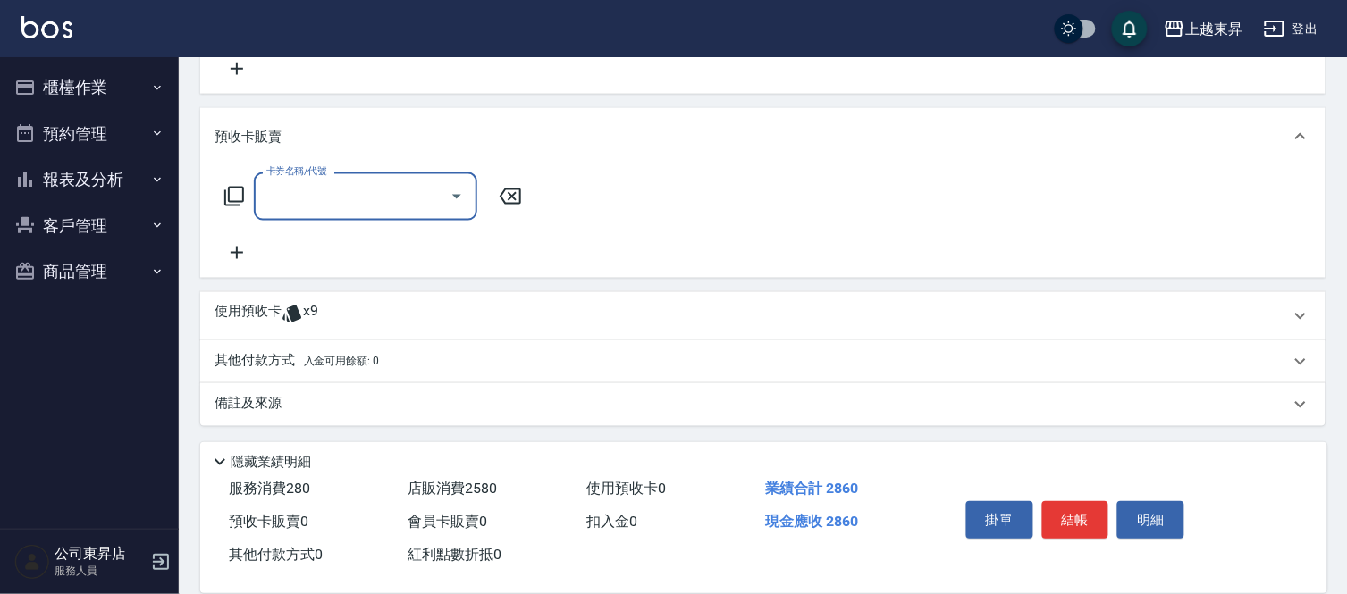
click at [237, 254] on icon at bounding box center [237, 253] width 13 height 13
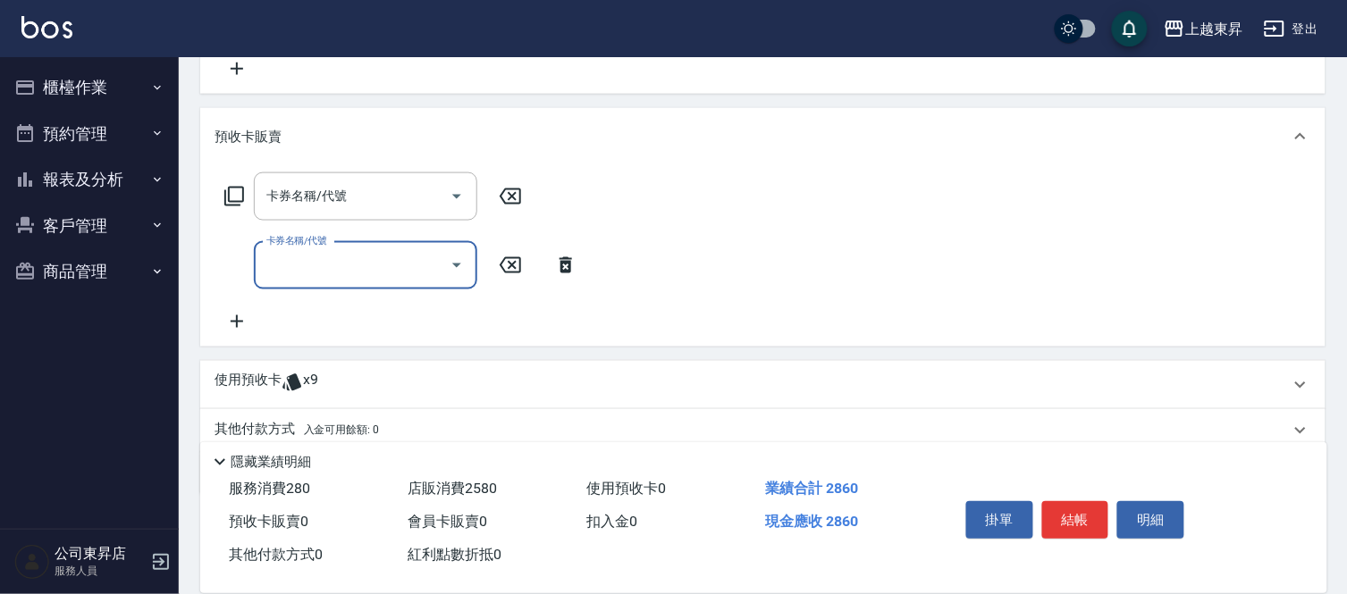
click at [235, 317] on icon at bounding box center [236, 321] width 45 height 21
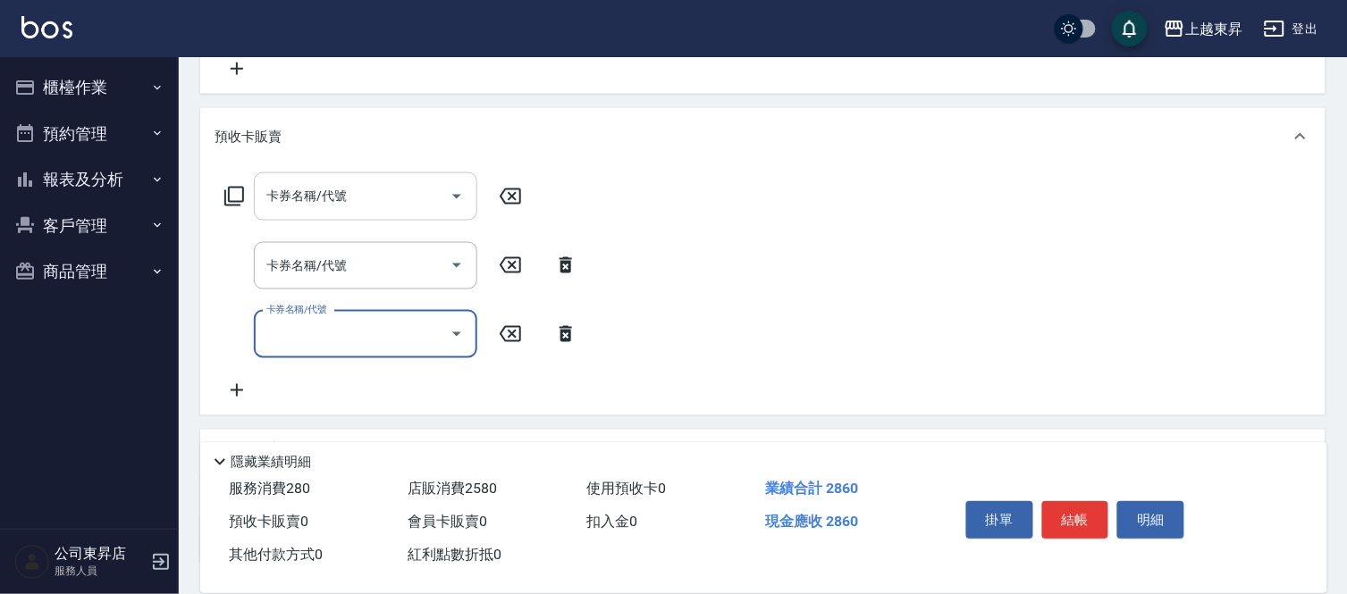
click at [311, 189] on div "卡券名稱/代號 卡券名稱/代號" at bounding box center [365, 195] width 223 height 47
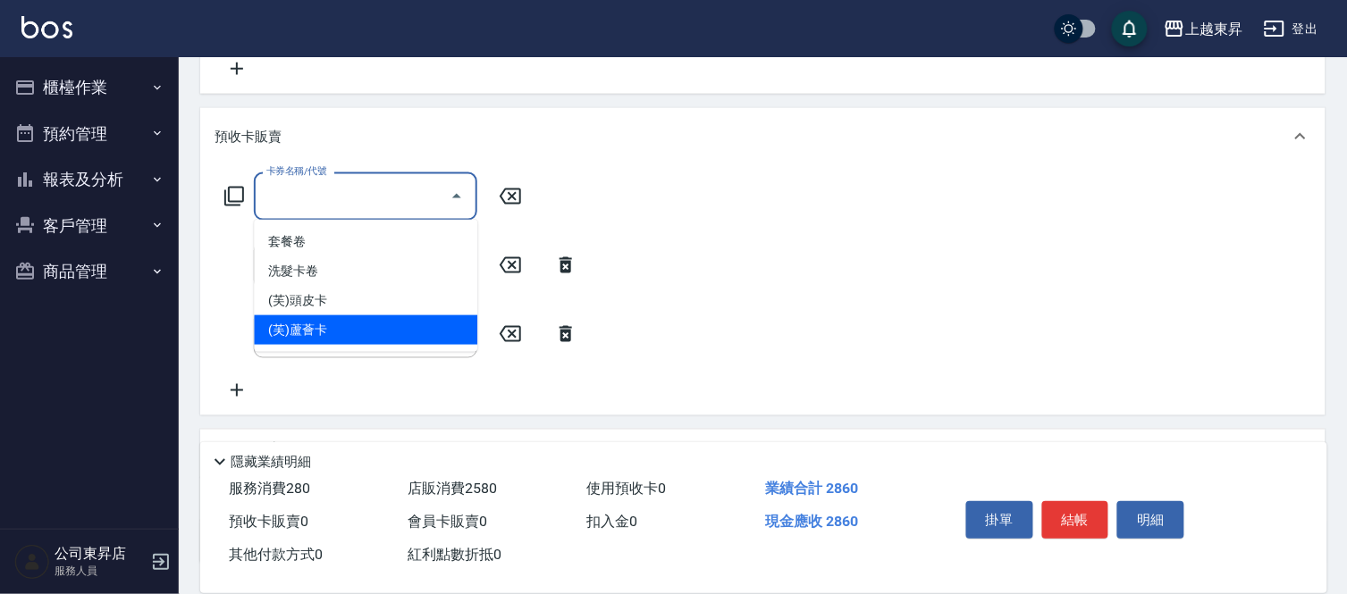
click at [302, 329] on span "(芙)蘆薈卡" at bounding box center [365, 329] width 223 height 29
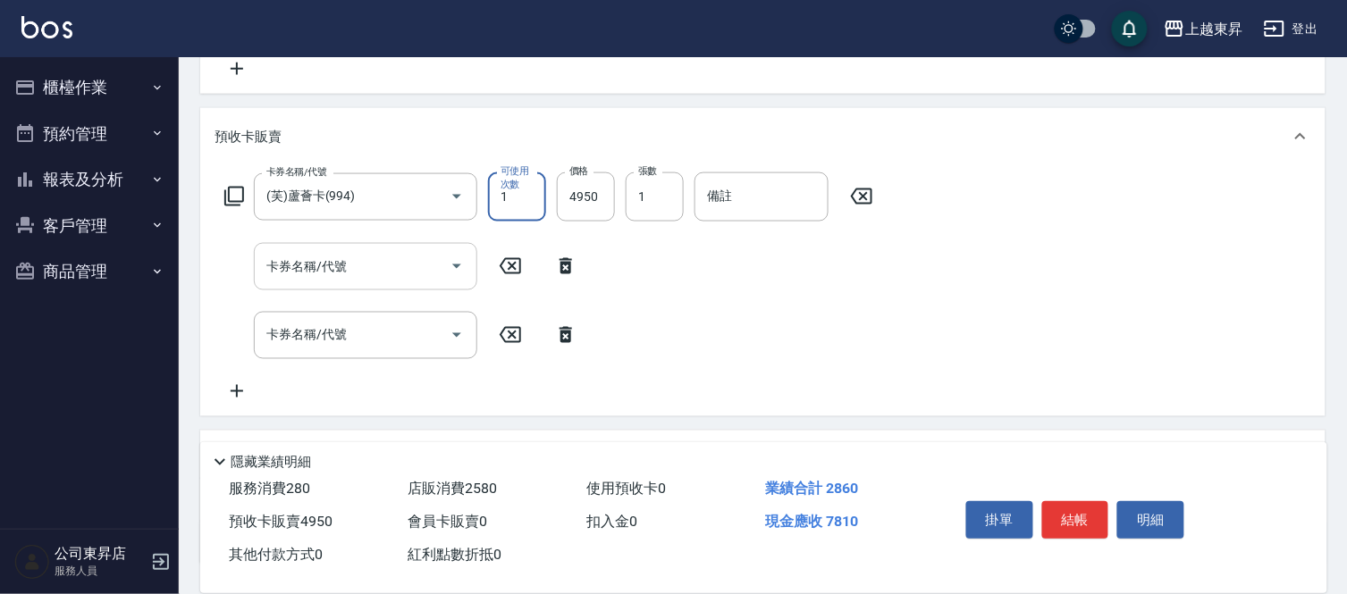
click at [335, 261] on input "卡券名稱/代號" at bounding box center [352, 266] width 181 height 31
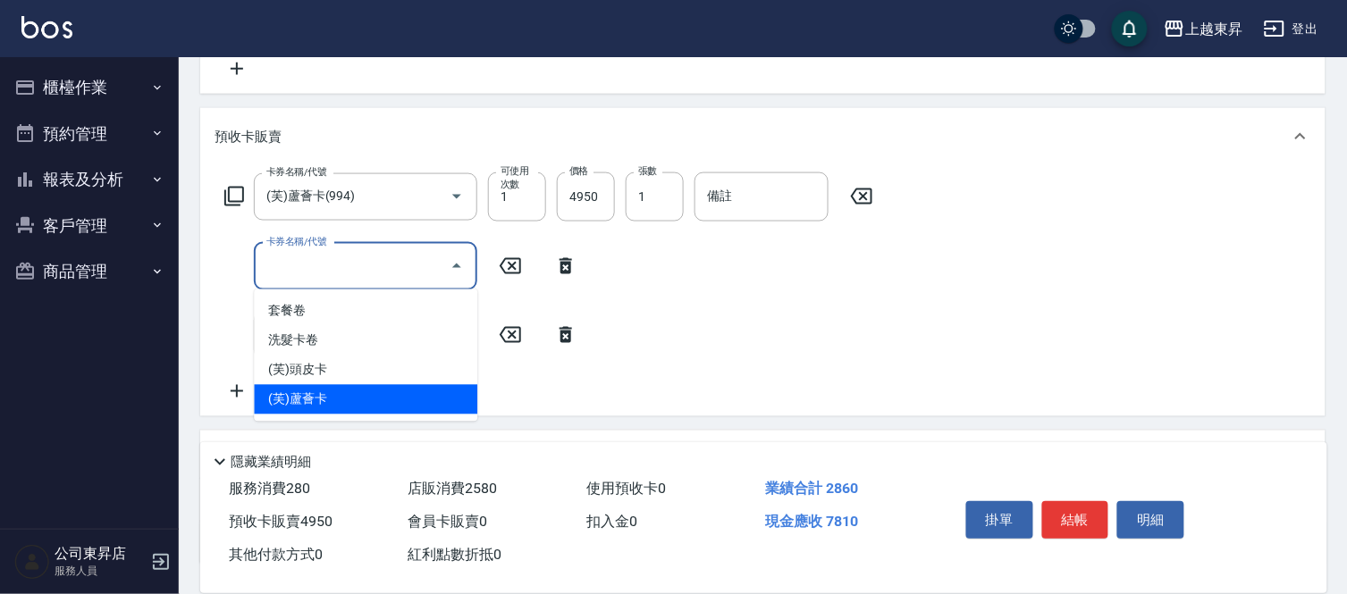
click at [314, 400] on span "(芙)蘆薈卡" at bounding box center [365, 399] width 223 height 29
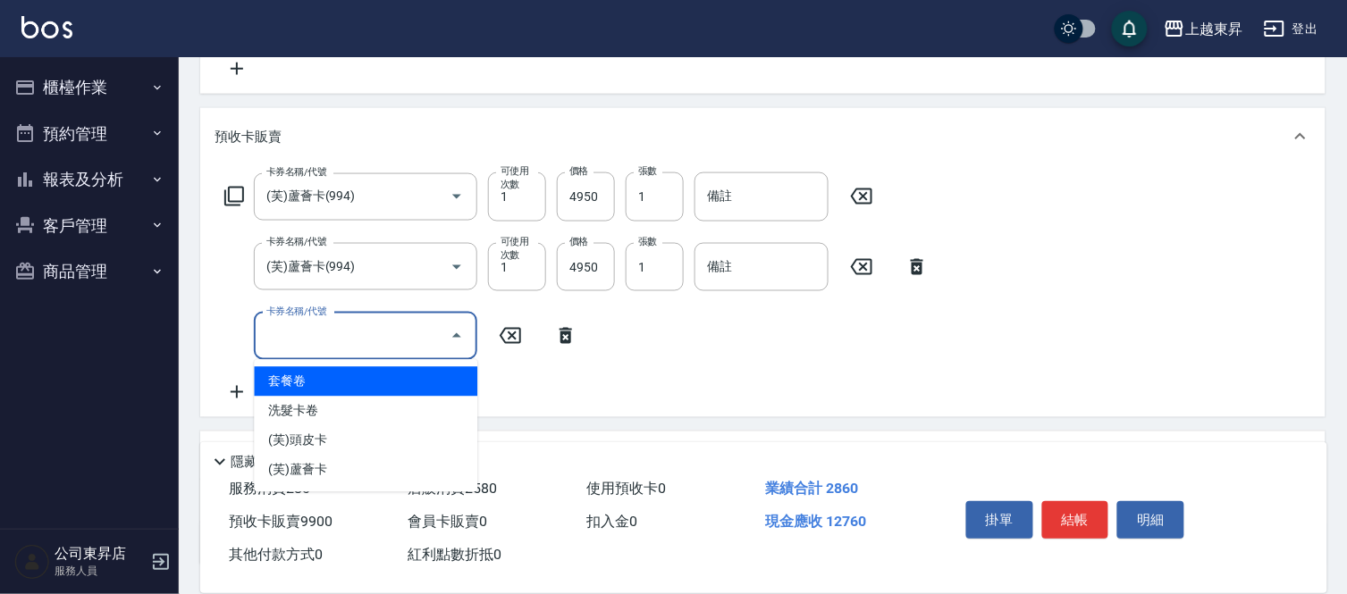
click at [314, 326] on div "卡券名稱/代號 卡券名稱/代號" at bounding box center [365, 336] width 223 height 47
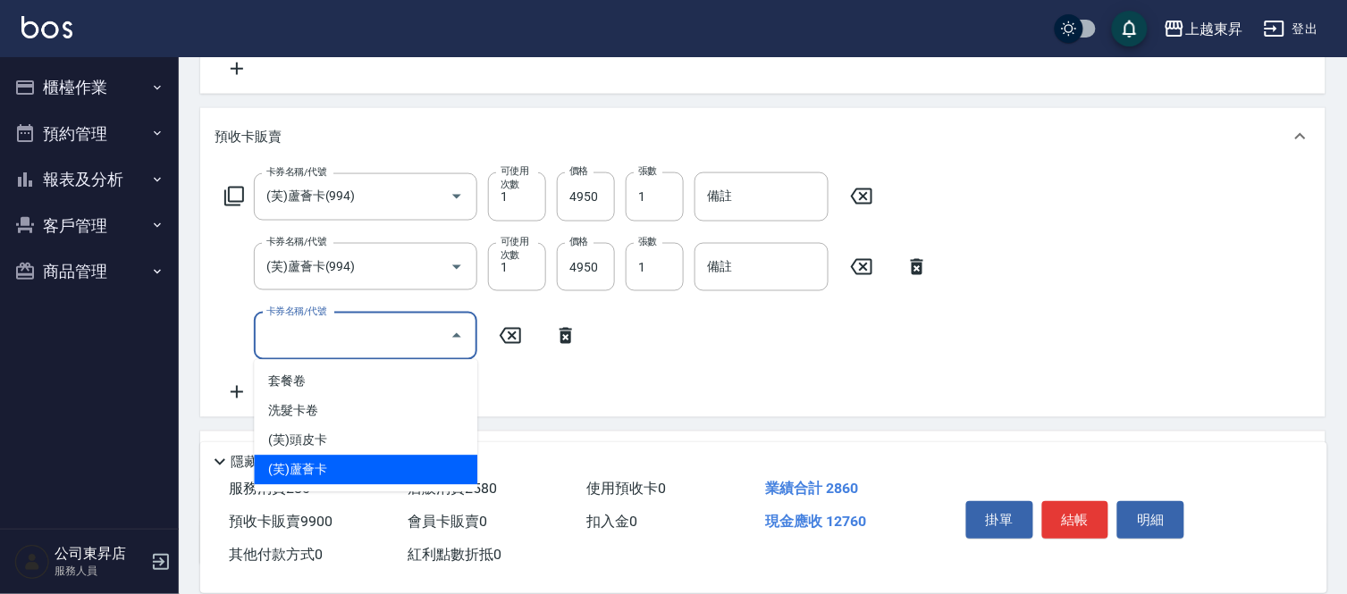
click at [320, 460] on span "(芙)蘆薈卡" at bounding box center [365, 470] width 223 height 29
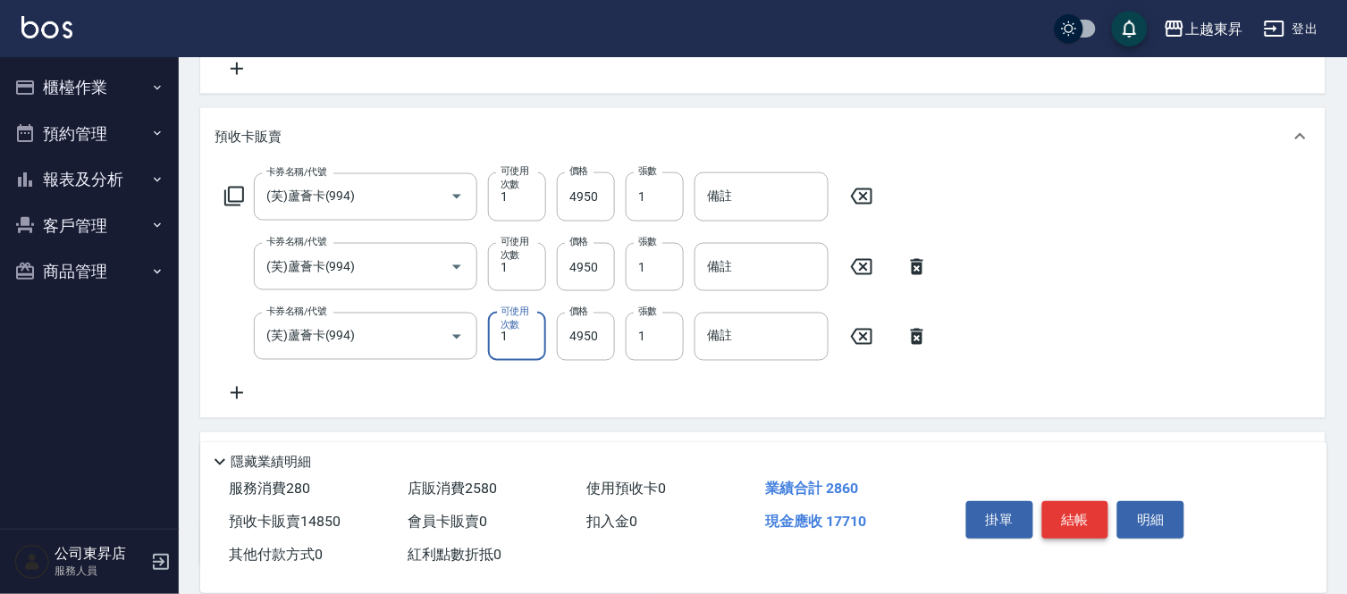
click at [1080, 501] on button "結帳" at bounding box center [1075, 520] width 67 height 38
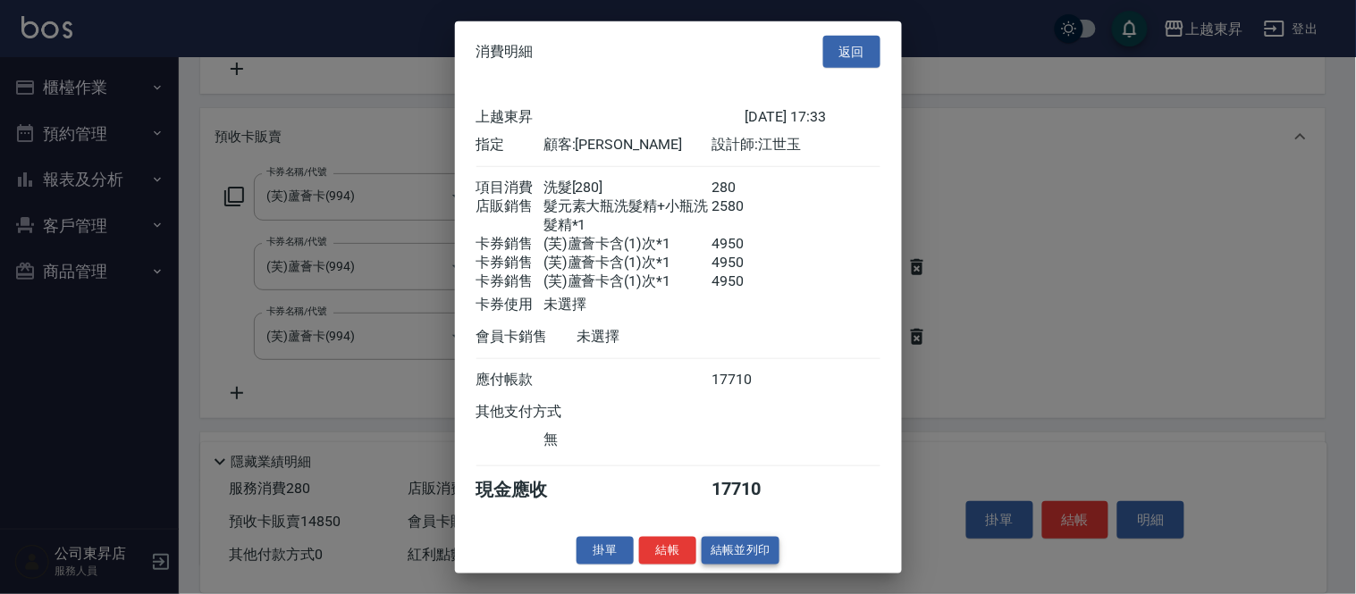
click at [753, 560] on button "結帳並列印" at bounding box center [741, 551] width 78 height 28
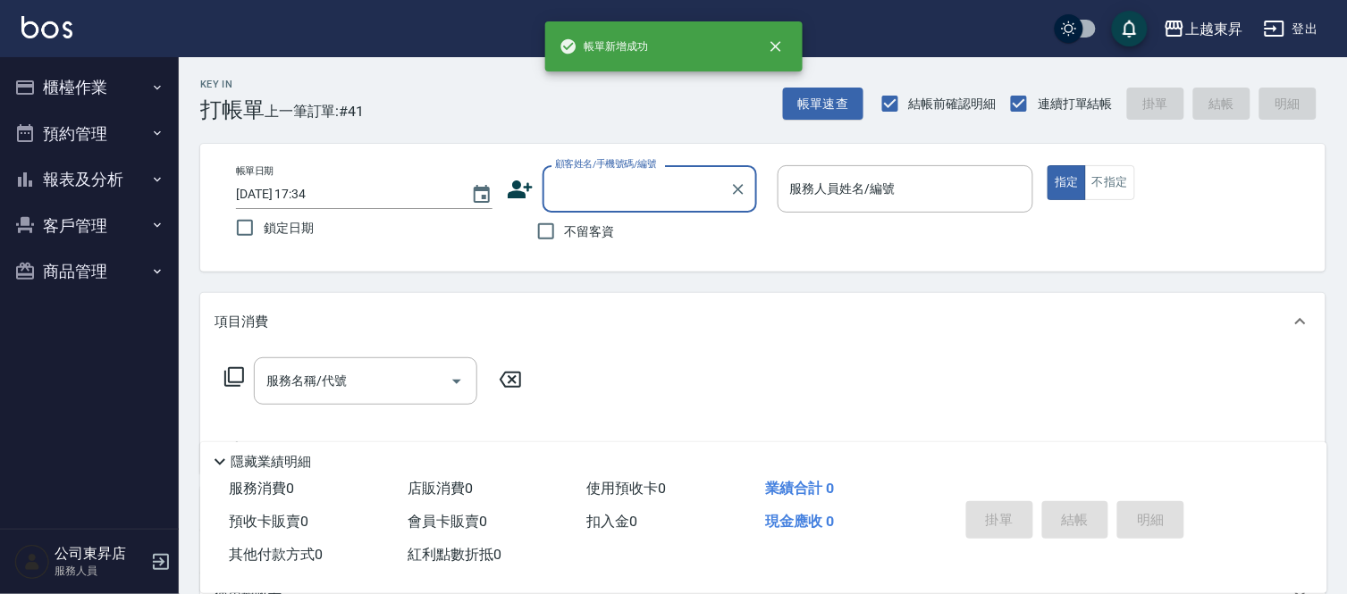
scroll to position [0, 0]
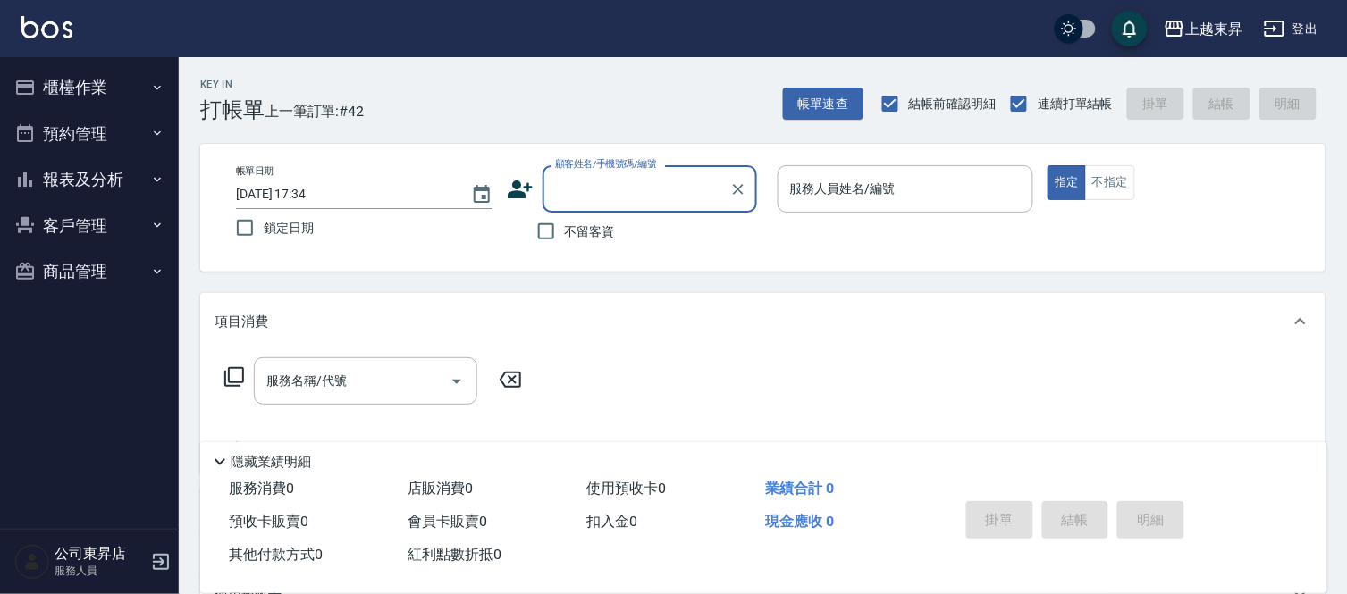
click at [592, 188] on input "顧客姓名/手機號碼/編號" at bounding box center [636, 188] width 172 height 31
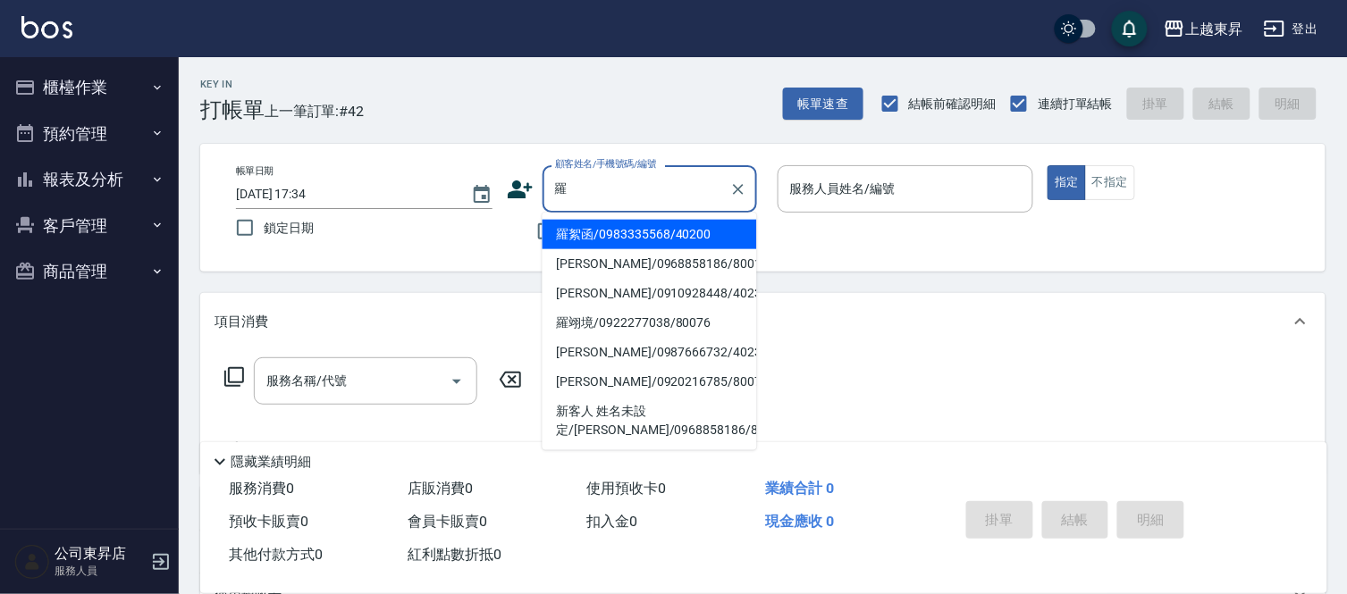
click at [618, 269] on li "[PERSON_NAME]/0968858186/80018" at bounding box center [649, 263] width 214 height 29
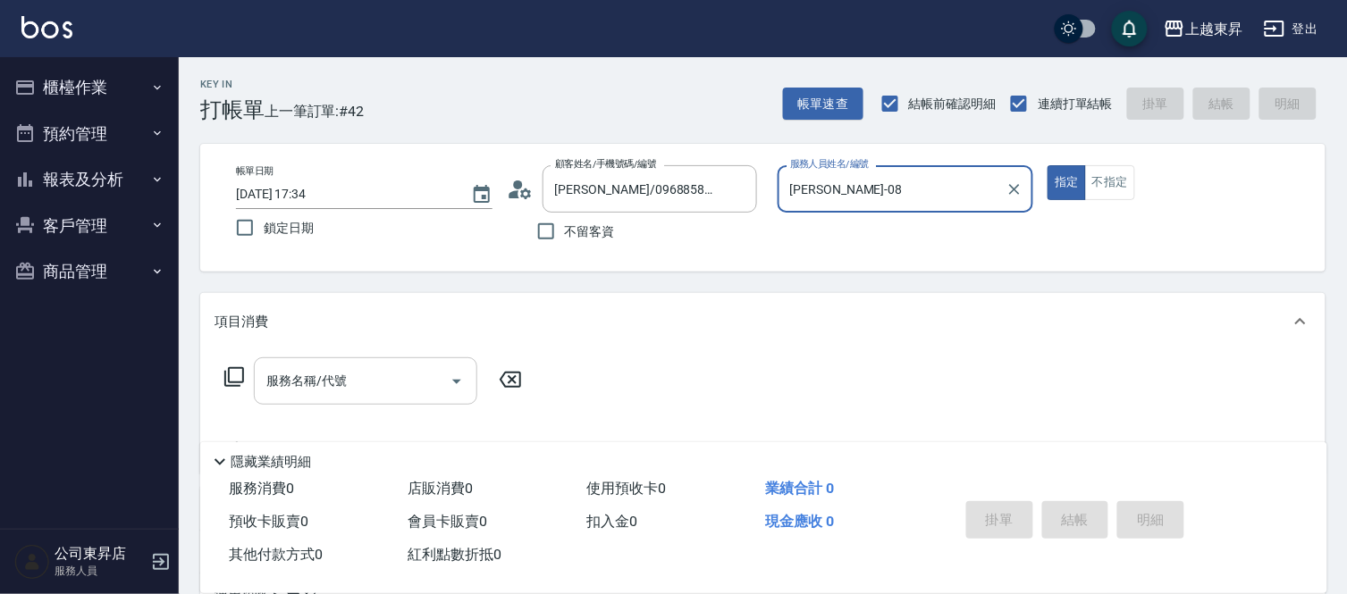
click at [318, 384] on div "服務名稱/代號 服務名稱/代號" at bounding box center [365, 380] width 223 height 47
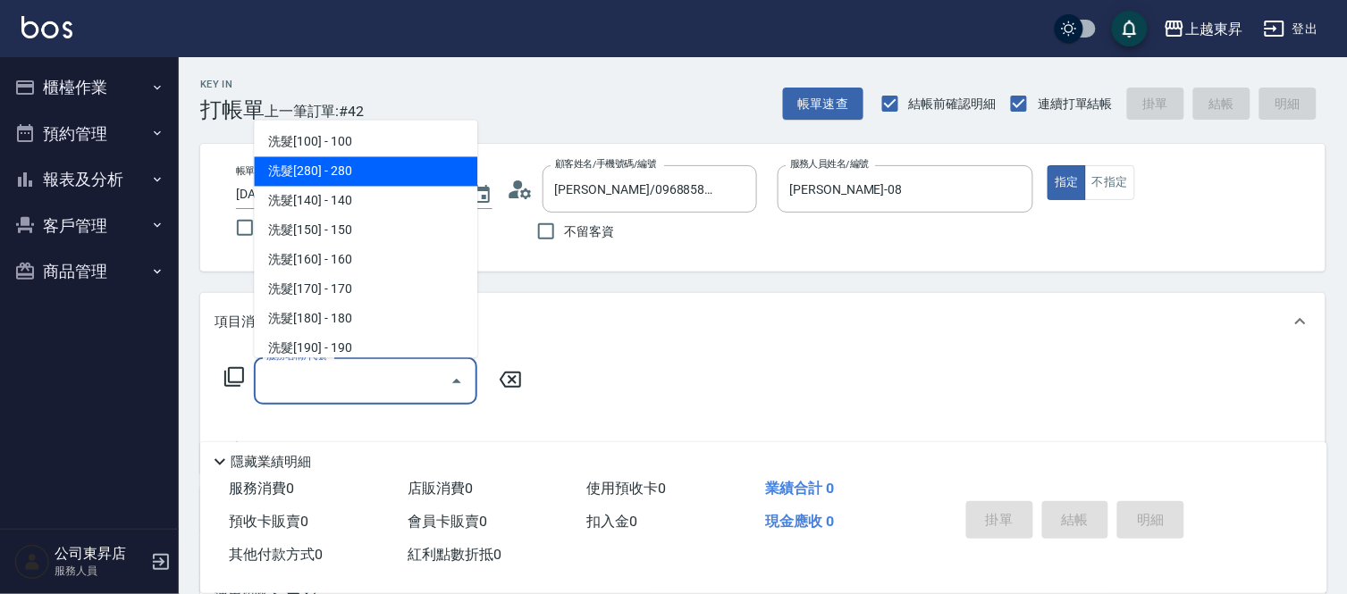
click at [357, 175] on span "洗髮[280] - 280" at bounding box center [365, 171] width 223 height 29
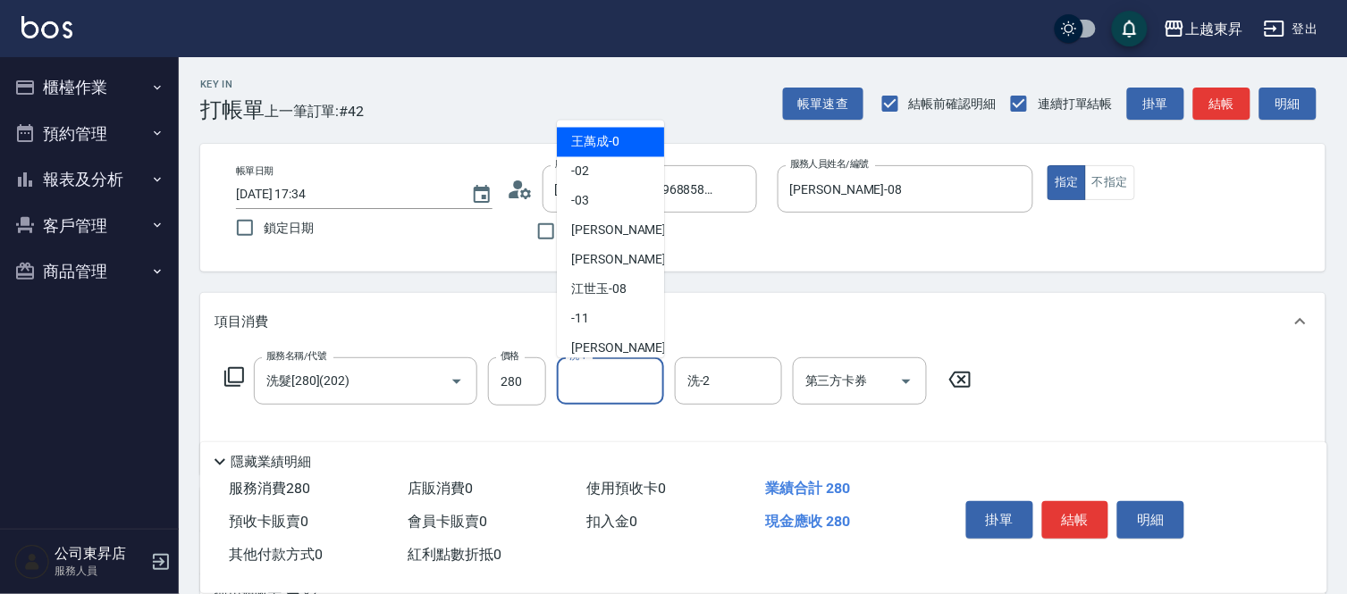
click at [577, 378] on div "洗-1 洗-1" at bounding box center [610, 380] width 107 height 47
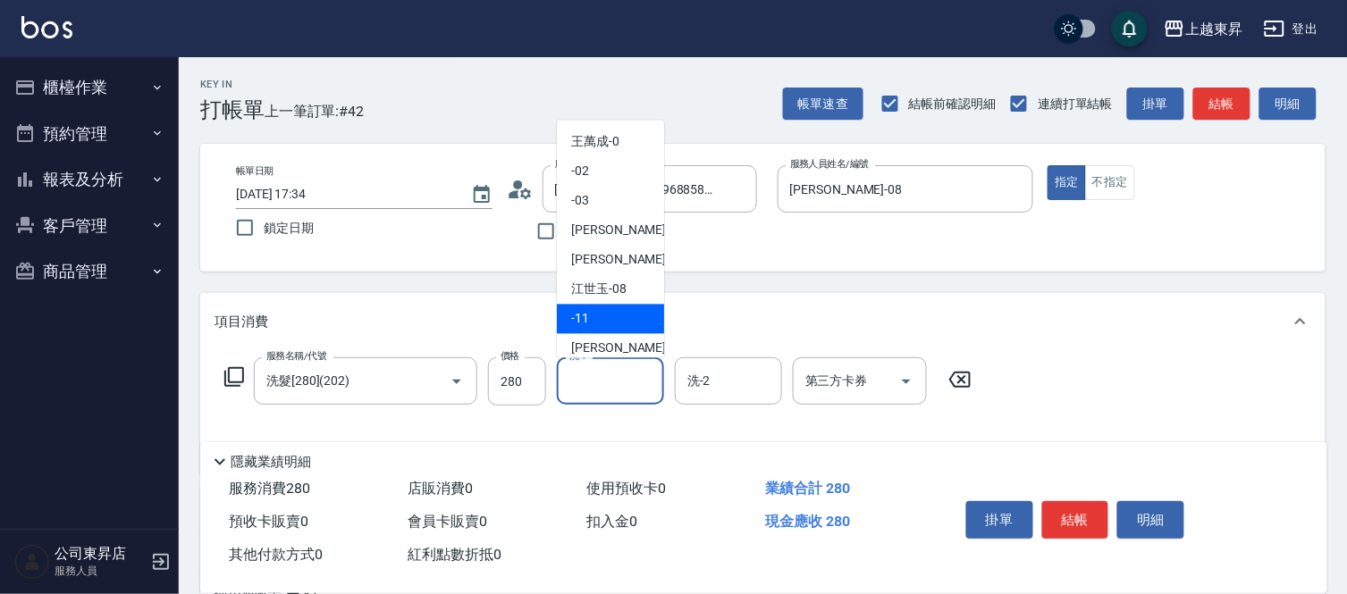
click at [591, 290] on span "[PERSON_NAME]-08" at bounding box center [598, 290] width 55 height 19
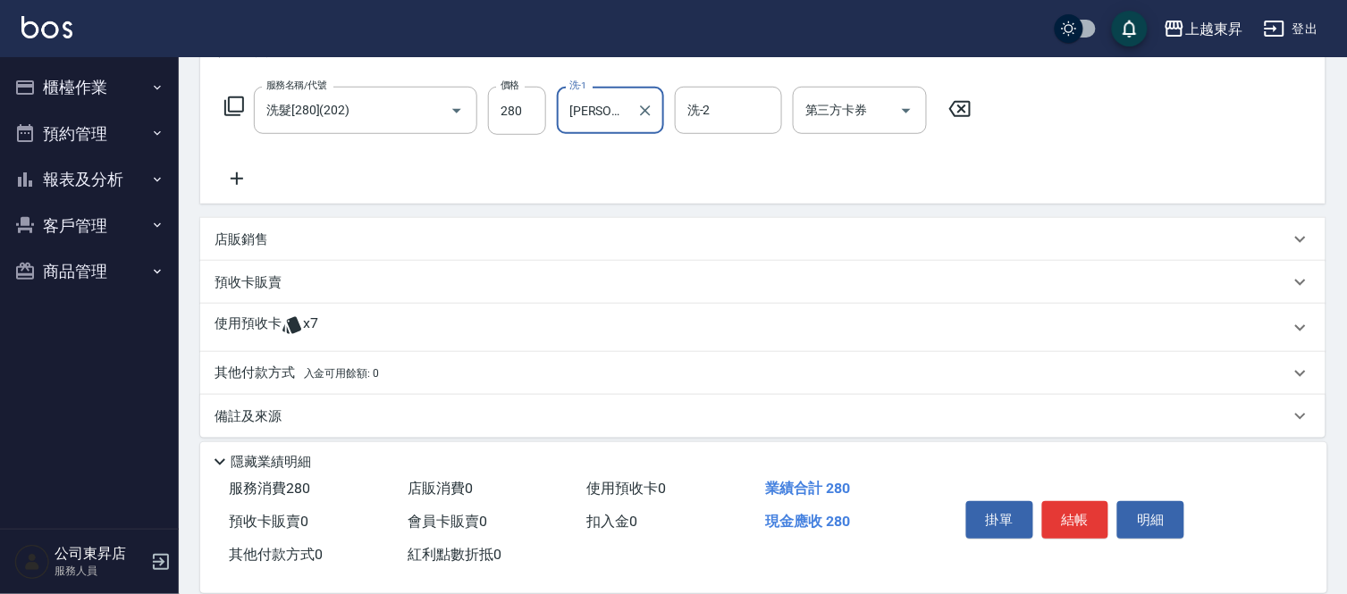
scroll to position [282, 0]
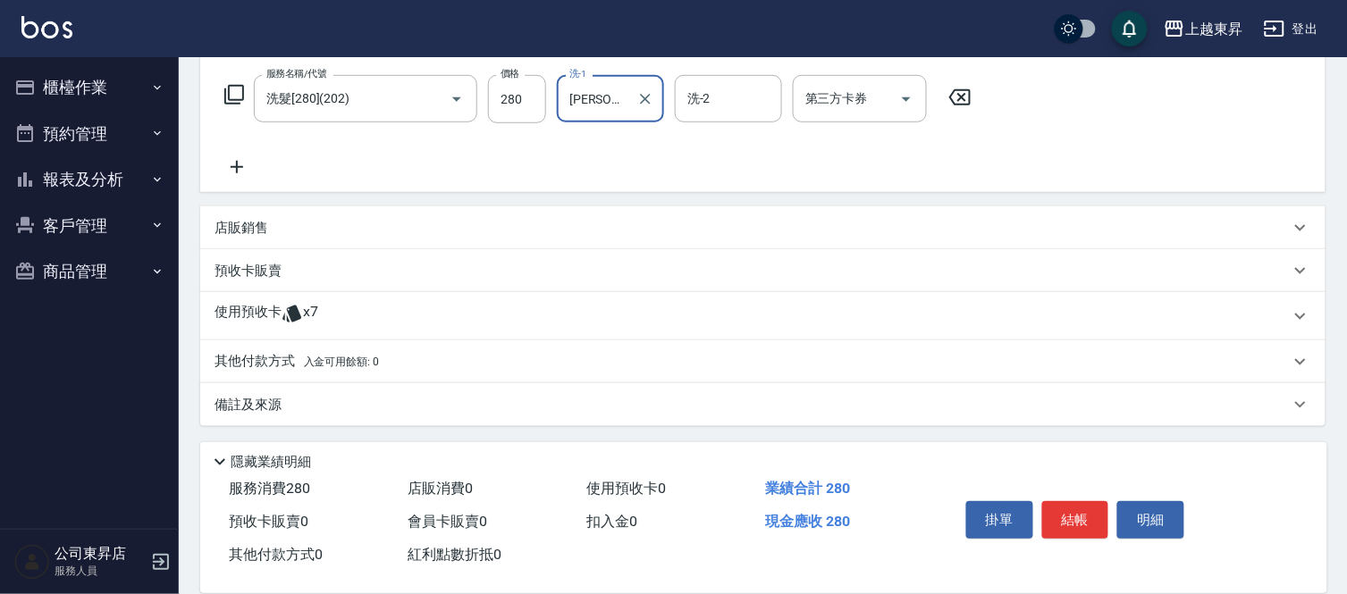
click at [239, 237] on div "店販銷售" at bounding box center [762, 227] width 1125 height 43
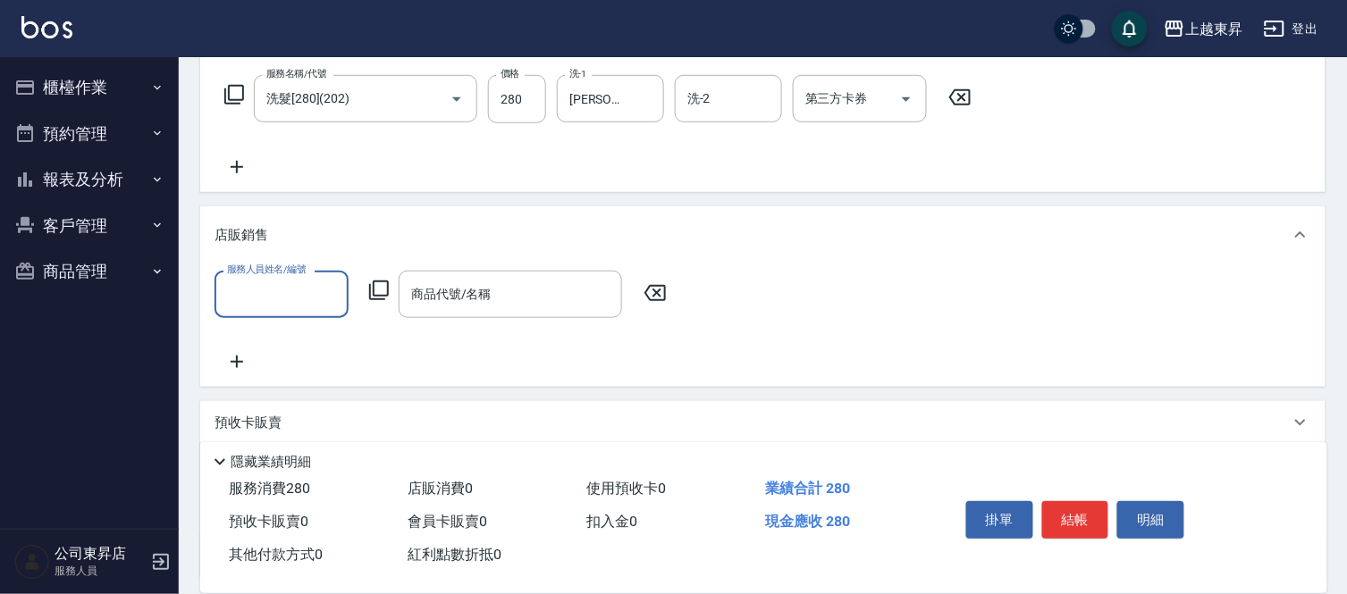
scroll to position [0, 0]
click at [252, 310] on div "服務人員姓名/編號" at bounding box center [281, 294] width 134 height 47
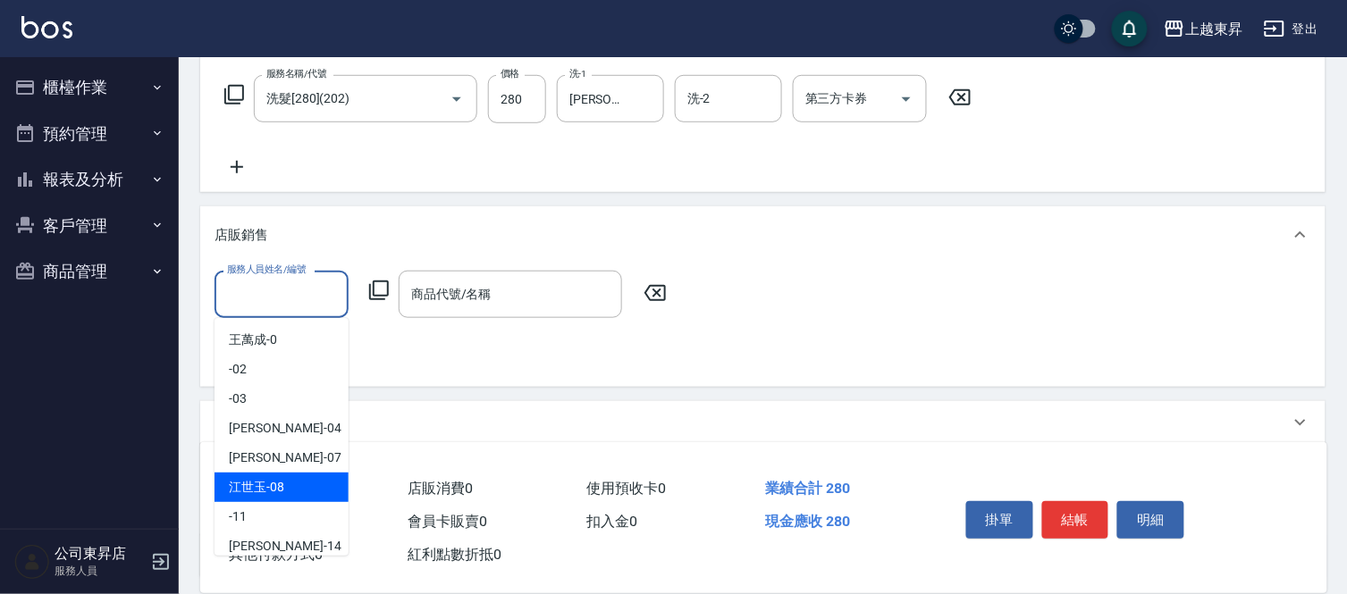
click at [270, 483] on span "[PERSON_NAME]-08" at bounding box center [256, 487] width 55 height 19
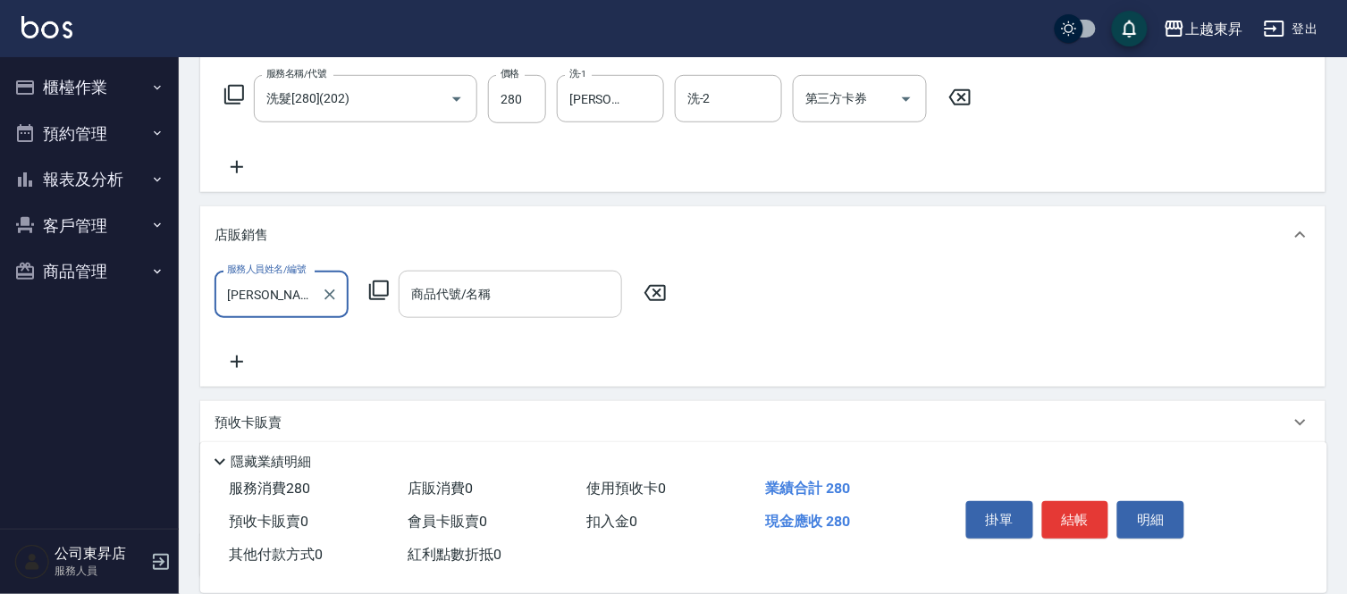
click at [454, 295] on input "商品代號/名稱" at bounding box center [510, 294] width 207 height 31
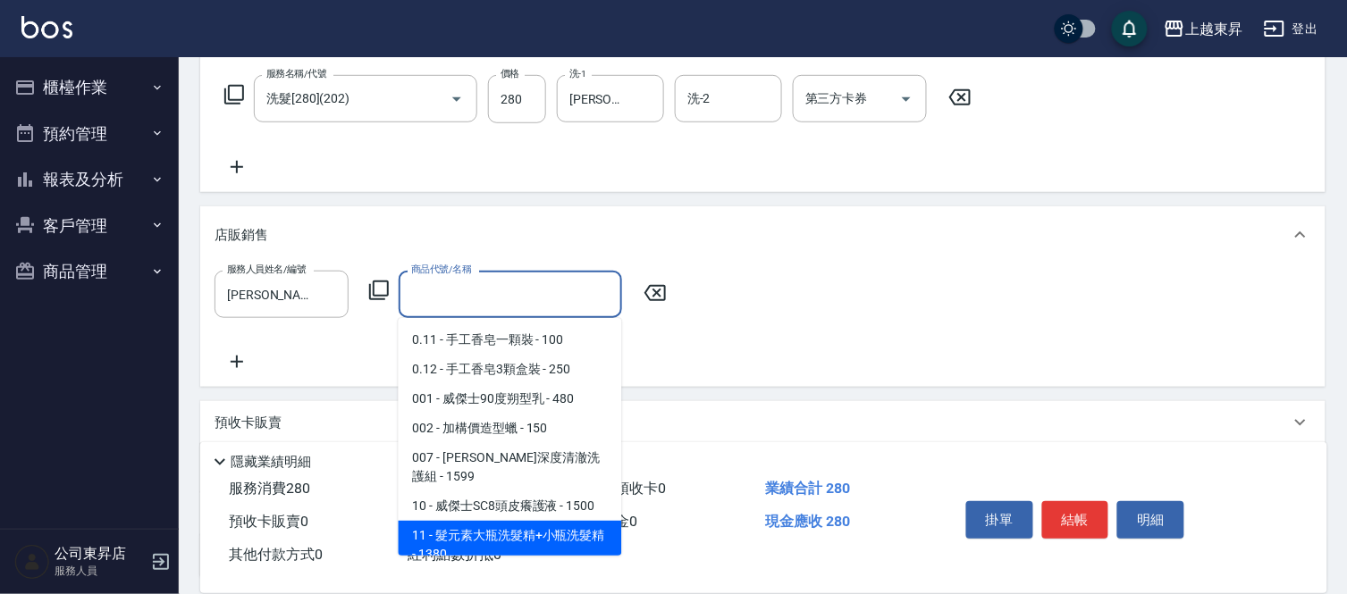
click at [499, 521] on span "11 - 髮元素大瓶洗髮精+小瓶洗髮精 - 1380" at bounding box center [510, 545] width 223 height 48
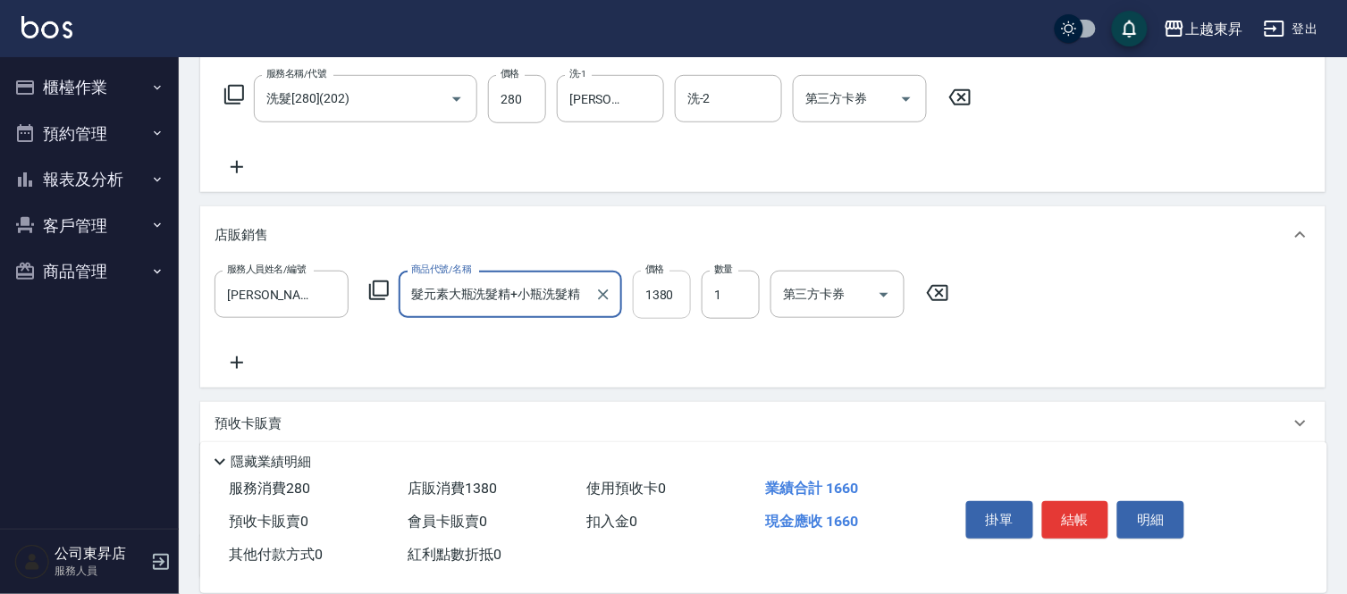
click at [663, 290] on input "1380" at bounding box center [662, 295] width 58 height 48
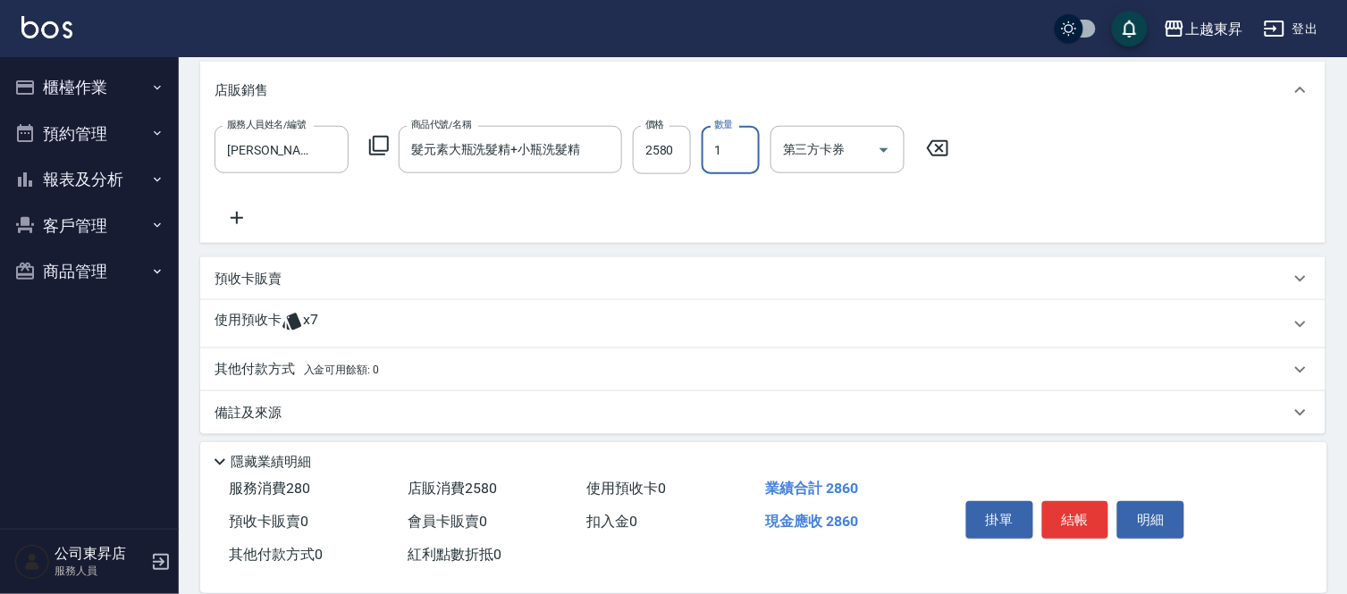
scroll to position [435, 0]
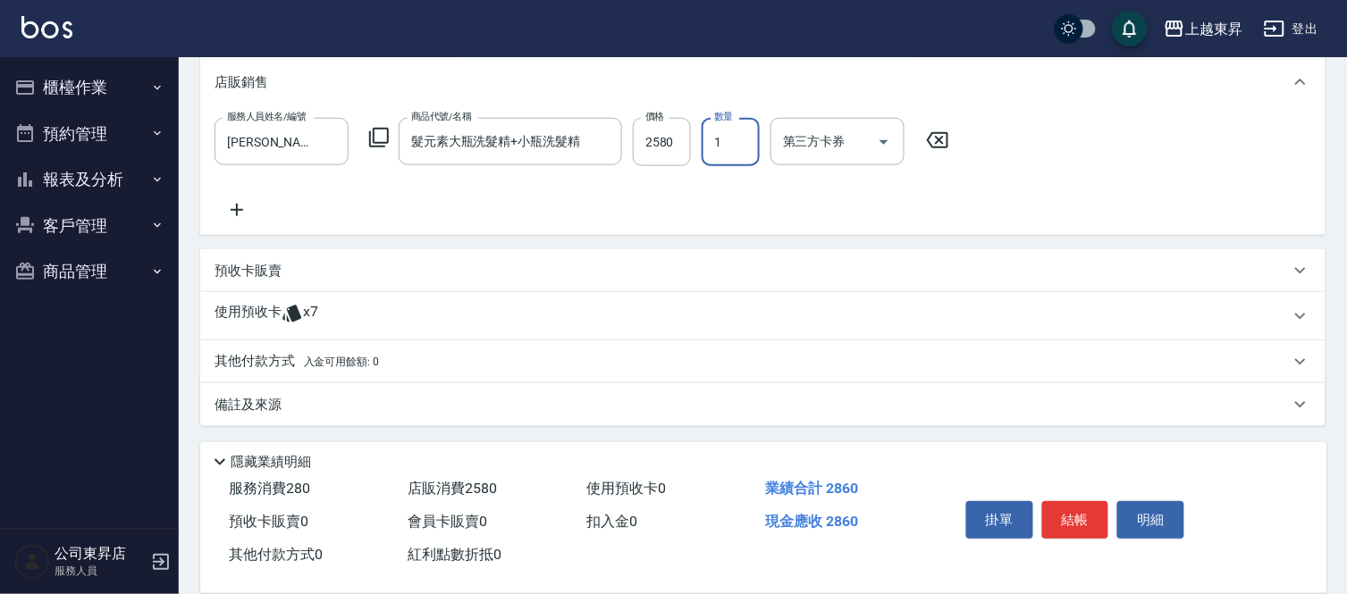
click at [278, 272] on p "預收卡販賣" at bounding box center [247, 271] width 67 height 19
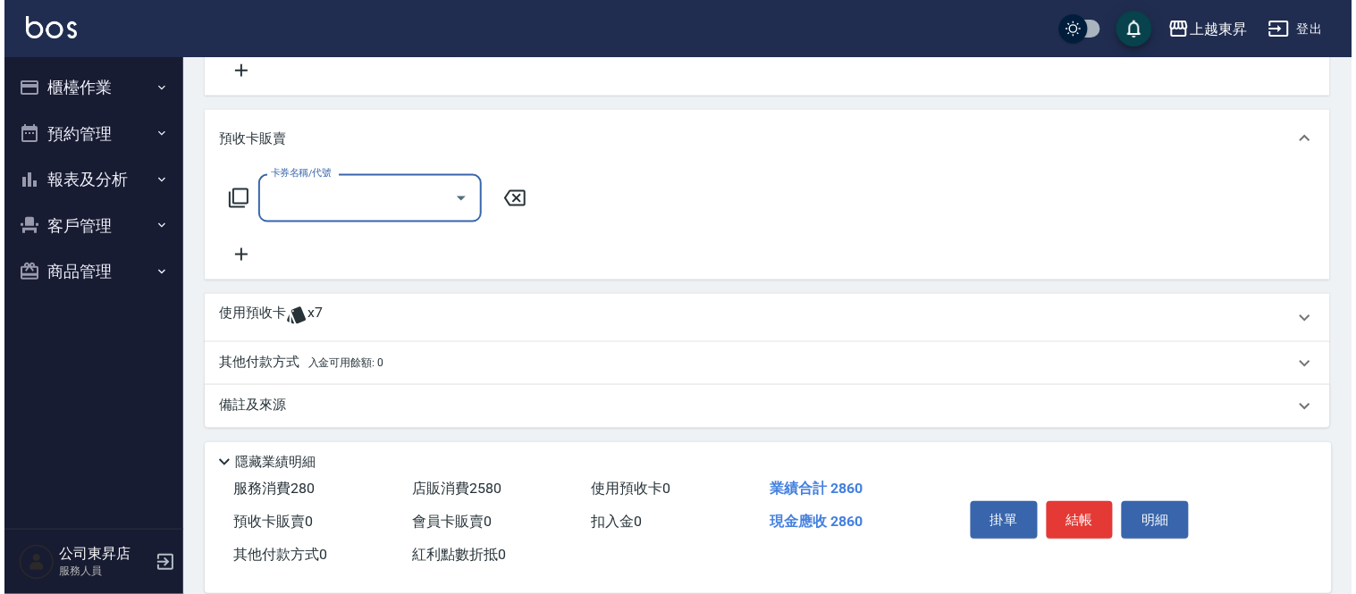
scroll to position [576, 0]
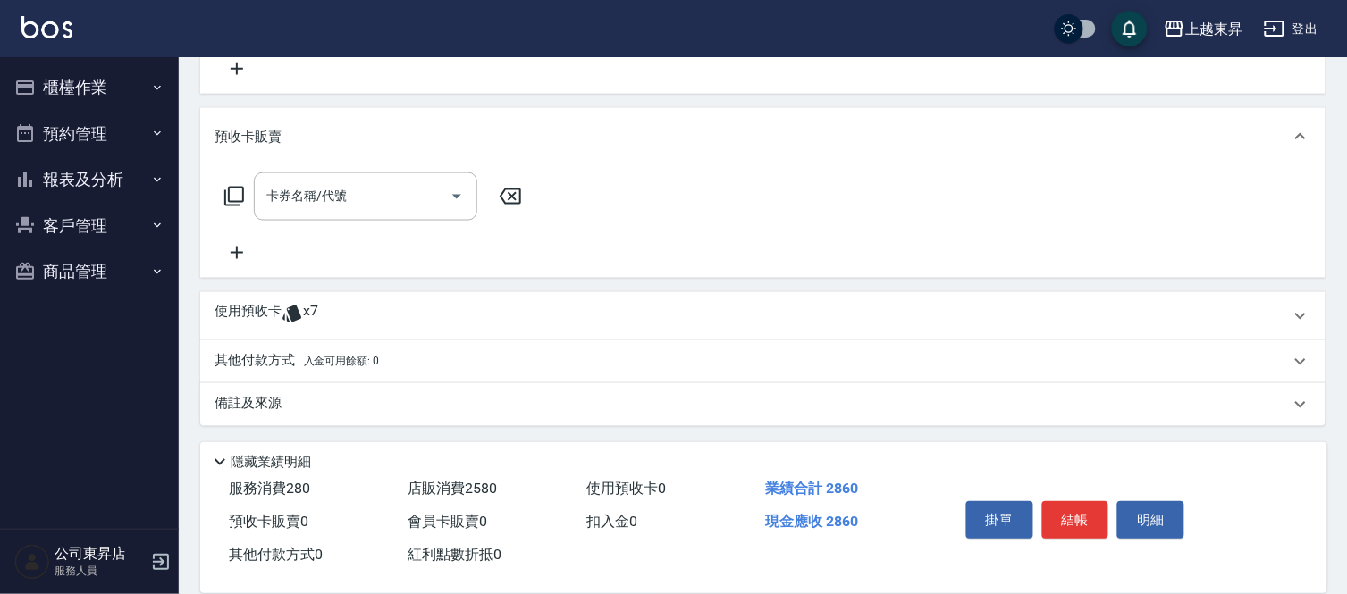
click at [248, 252] on icon at bounding box center [236, 252] width 45 height 21
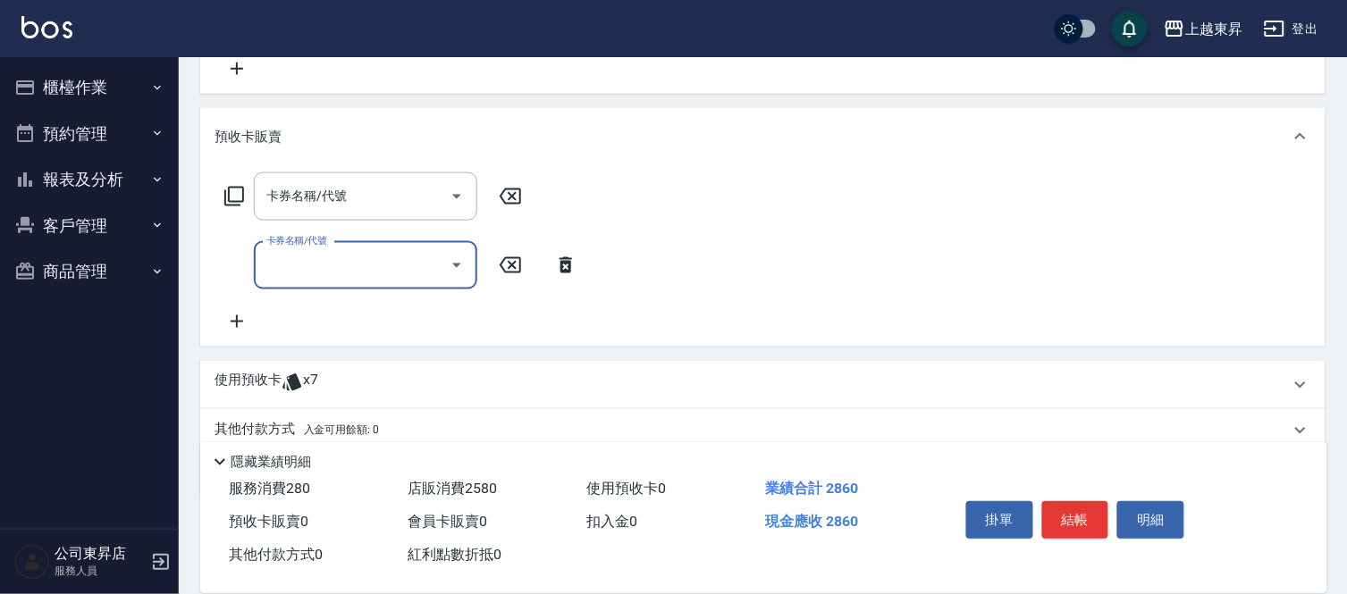
click at [234, 320] on icon at bounding box center [237, 321] width 13 height 13
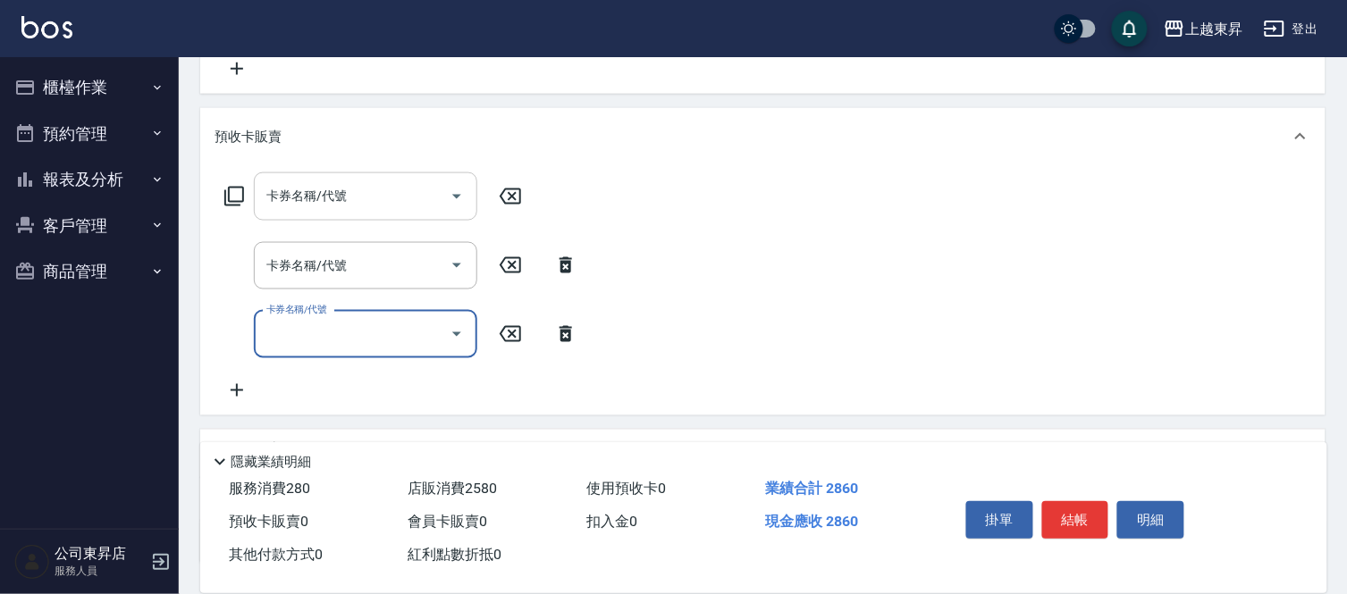
click at [304, 203] on input "卡券名稱/代號" at bounding box center [352, 196] width 181 height 31
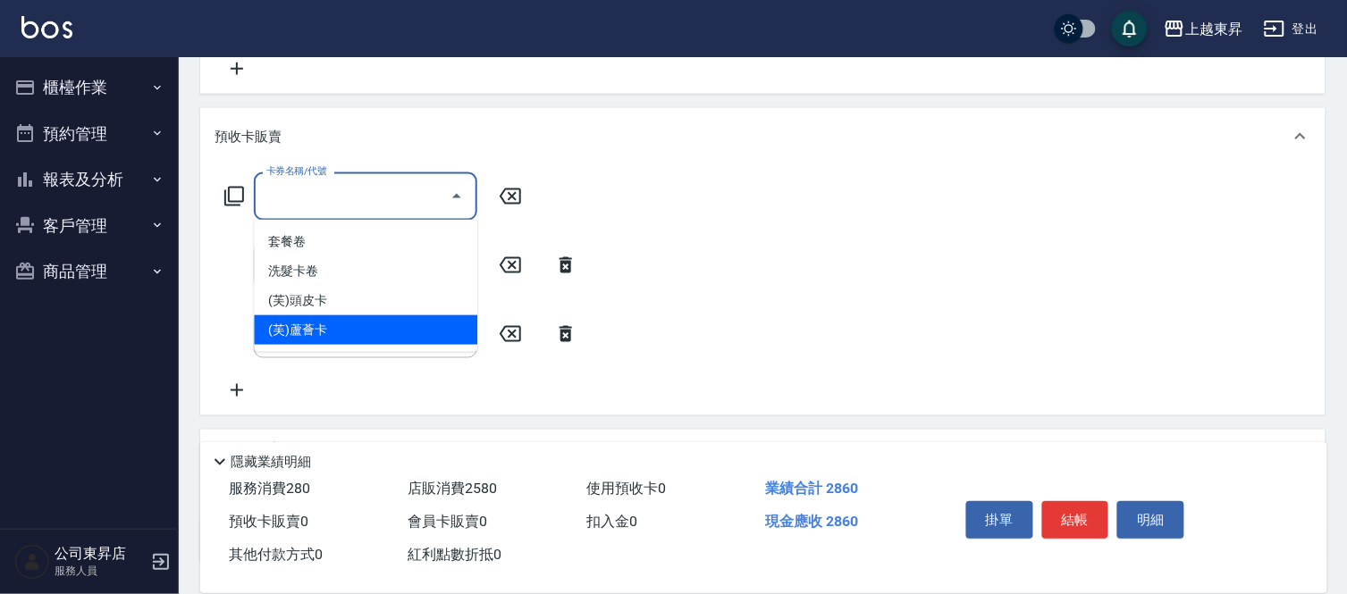
click at [304, 329] on span "(芙)蘆薈卡" at bounding box center [365, 329] width 223 height 29
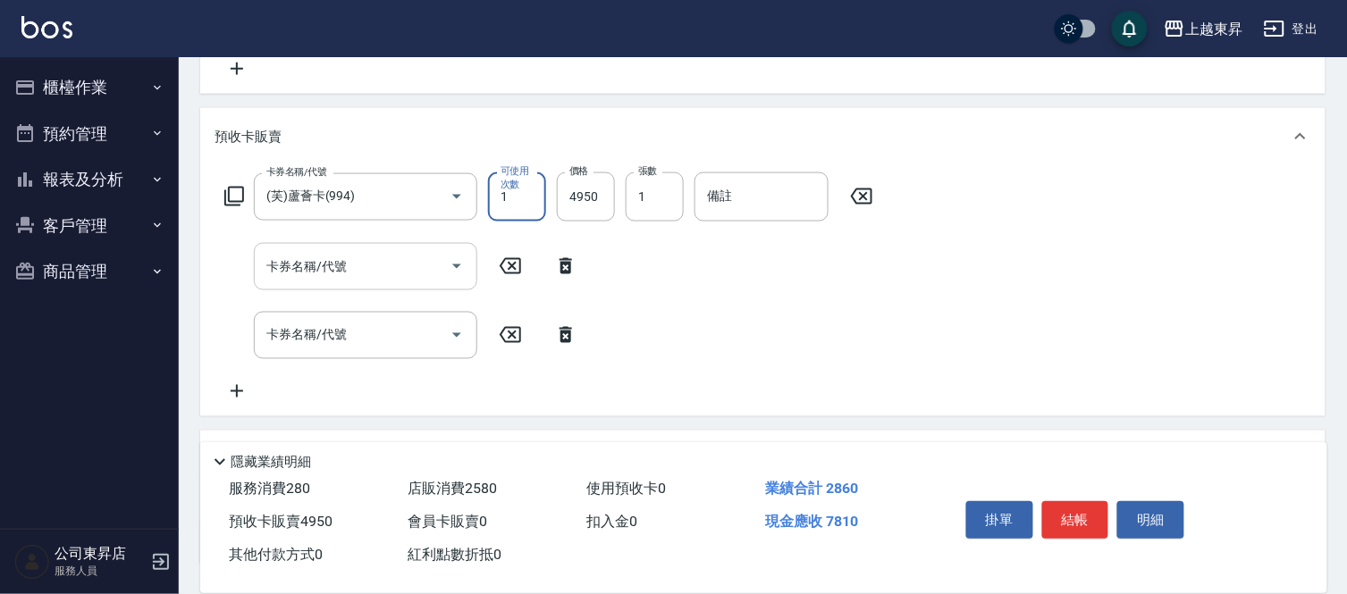
click at [322, 256] on div "卡券名稱/代號 卡券名稱/代號" at bounding box center [365, 266] width 223 height 47
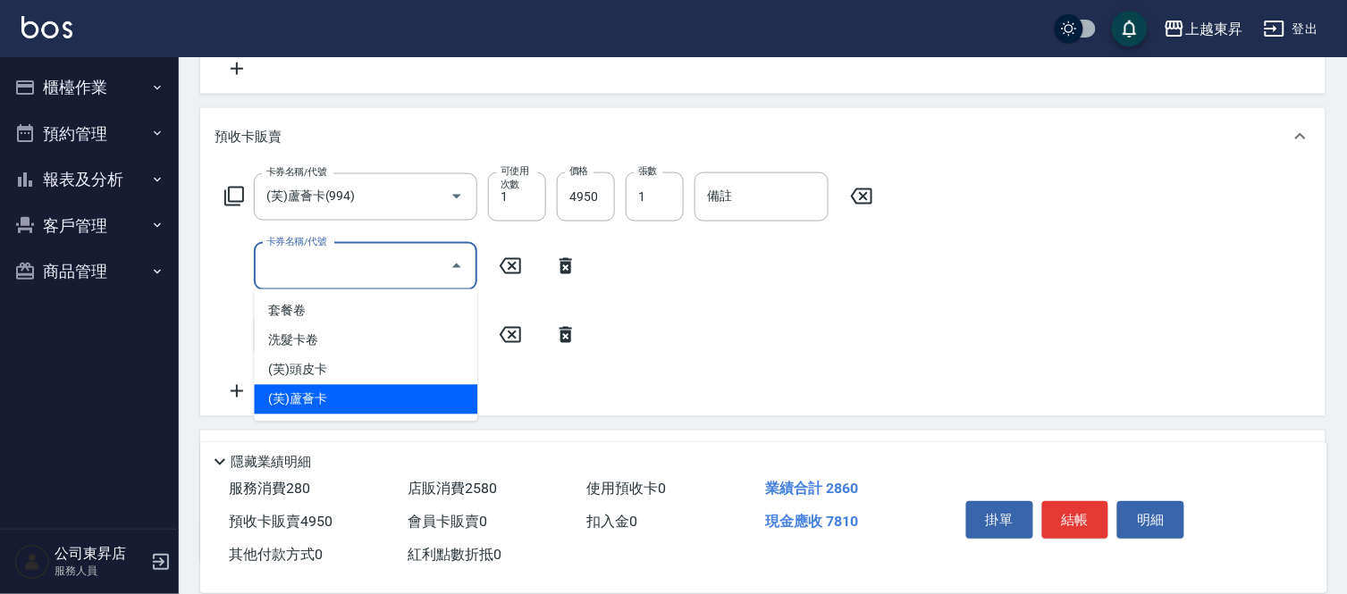
click at [307, 398] on span "(芙)蘆薈卡" at bounding box center [365, 399] width 223 height 29
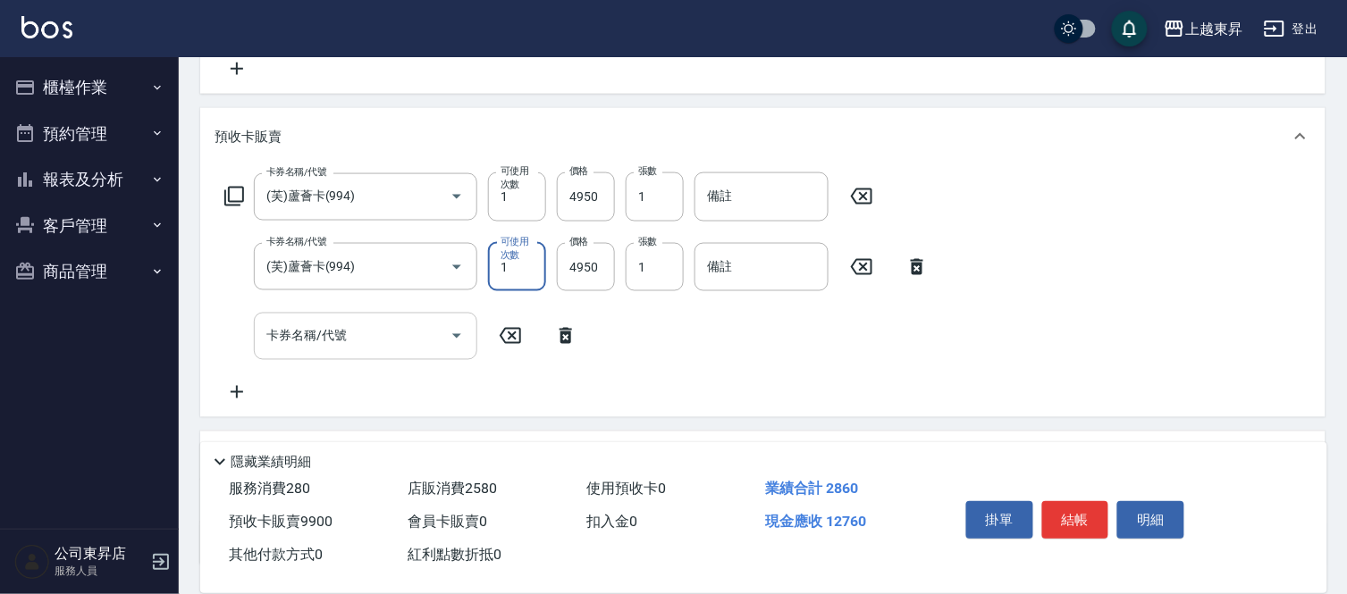
click at [320, 323] on div "卡券名稱/代號 卡券名稱/代號" at bounding box center [365, 336] width 223 height 47
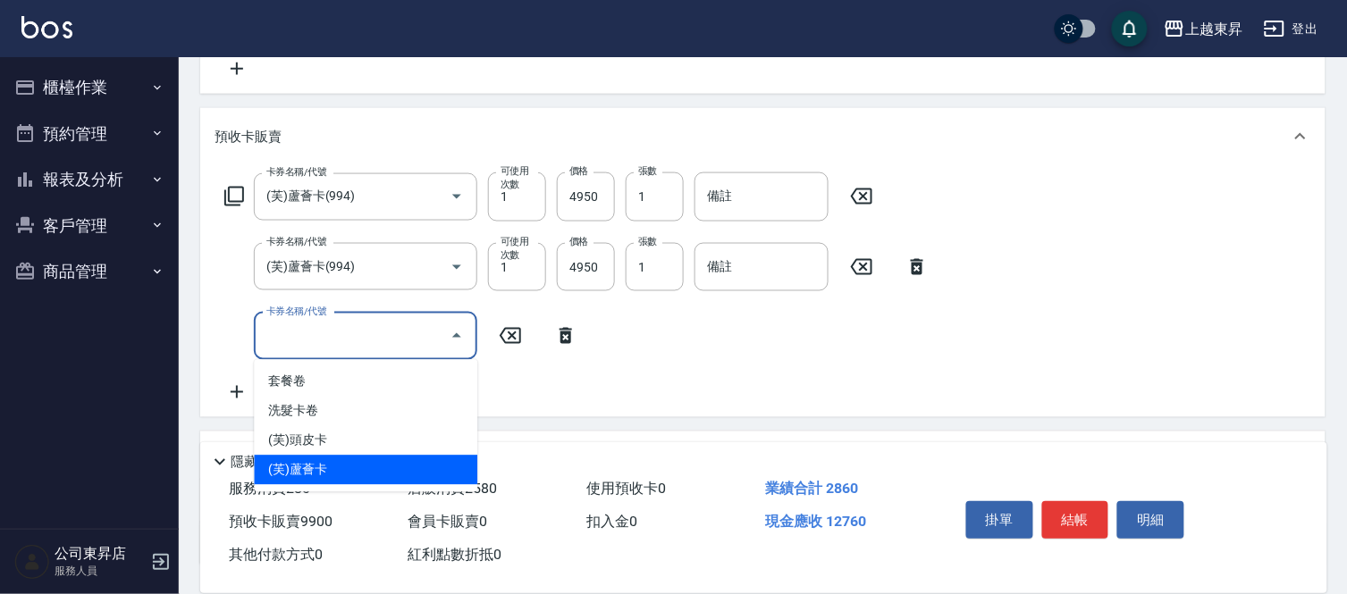
click at [333, 462] on span "(芙)蘆薈卡" at bounding box center [365, 470] width 223 height 29
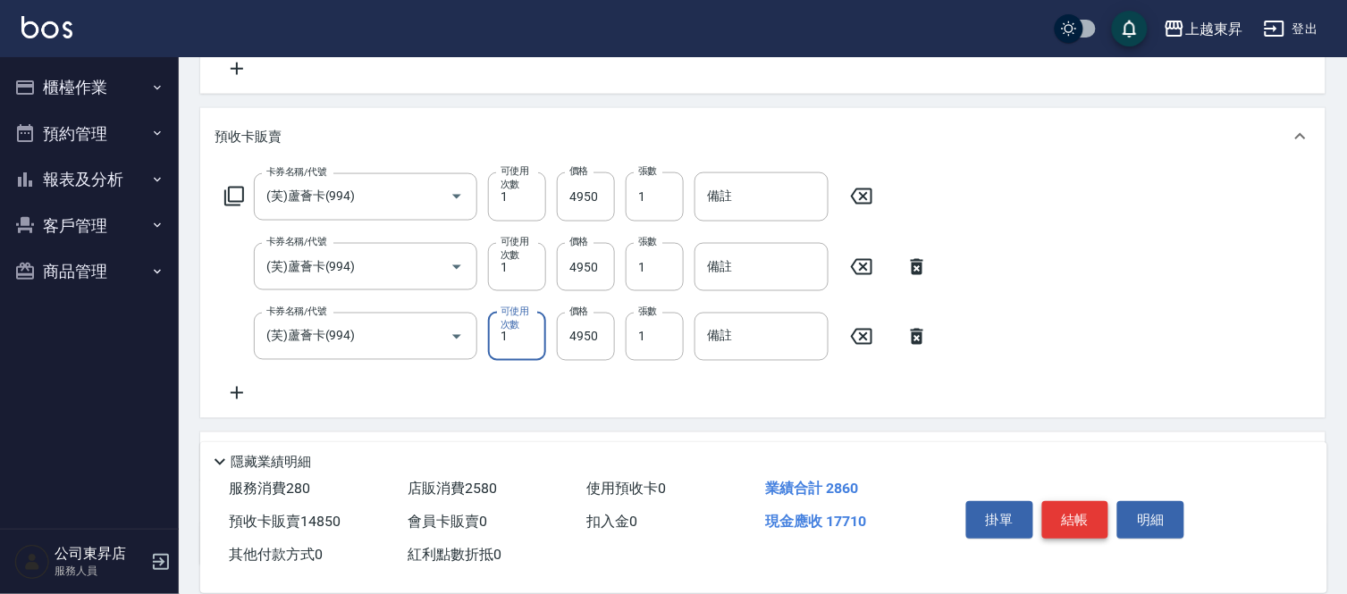
click at [1080, 506] on button "結帳" at bounding box center [1075, 520] width 67 height 38
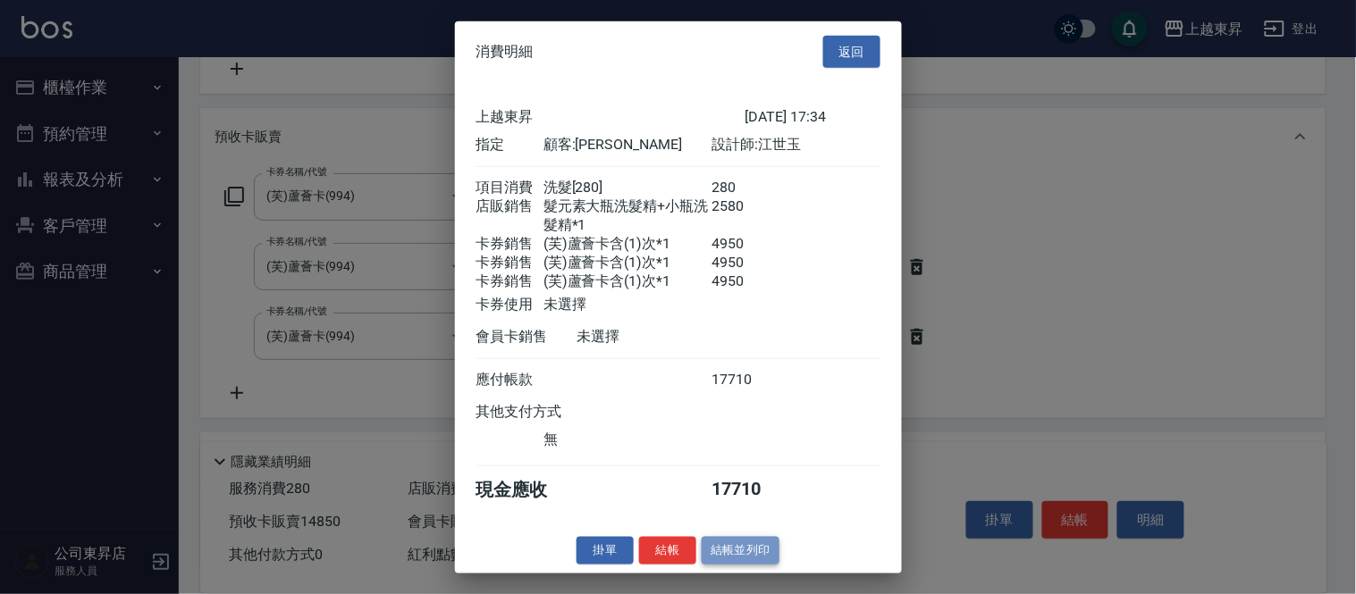
click at [762, 556] on button "結帳並列印" at bounding box center [741, 551] width 78 height 28
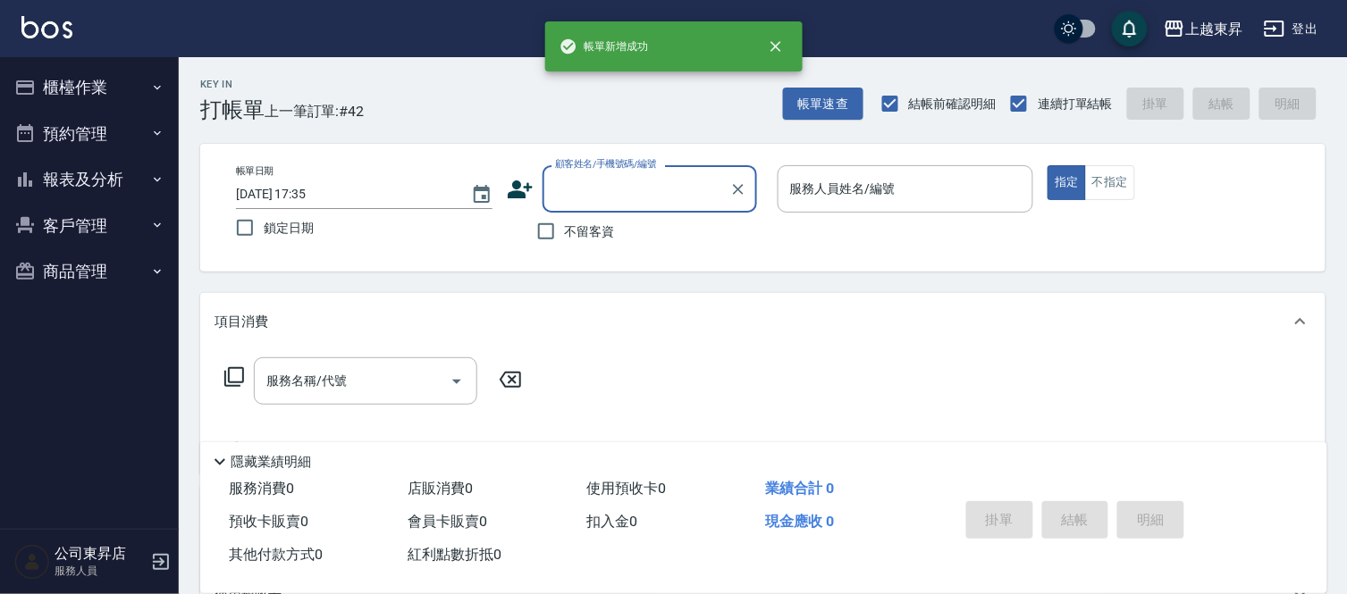
scroll to position [0, 0]
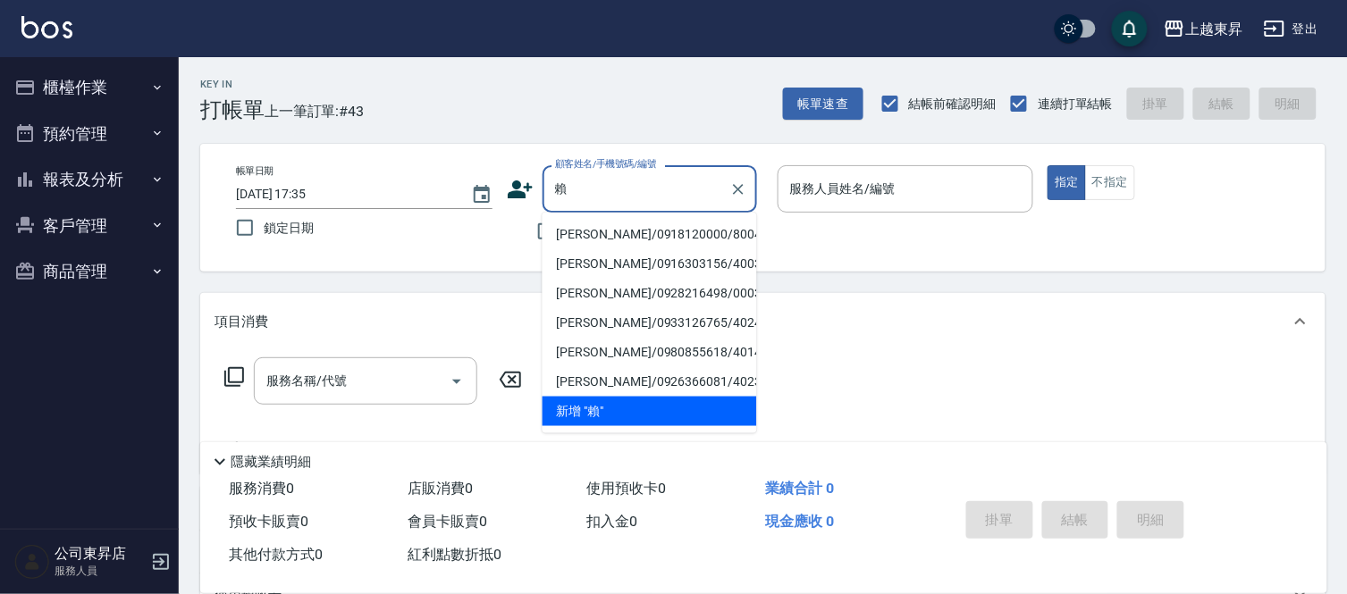
click at [599, 232] on li "[PERSON_NAME]/0918120000/80043" at bounding box center [649, 234] width 214 height 29
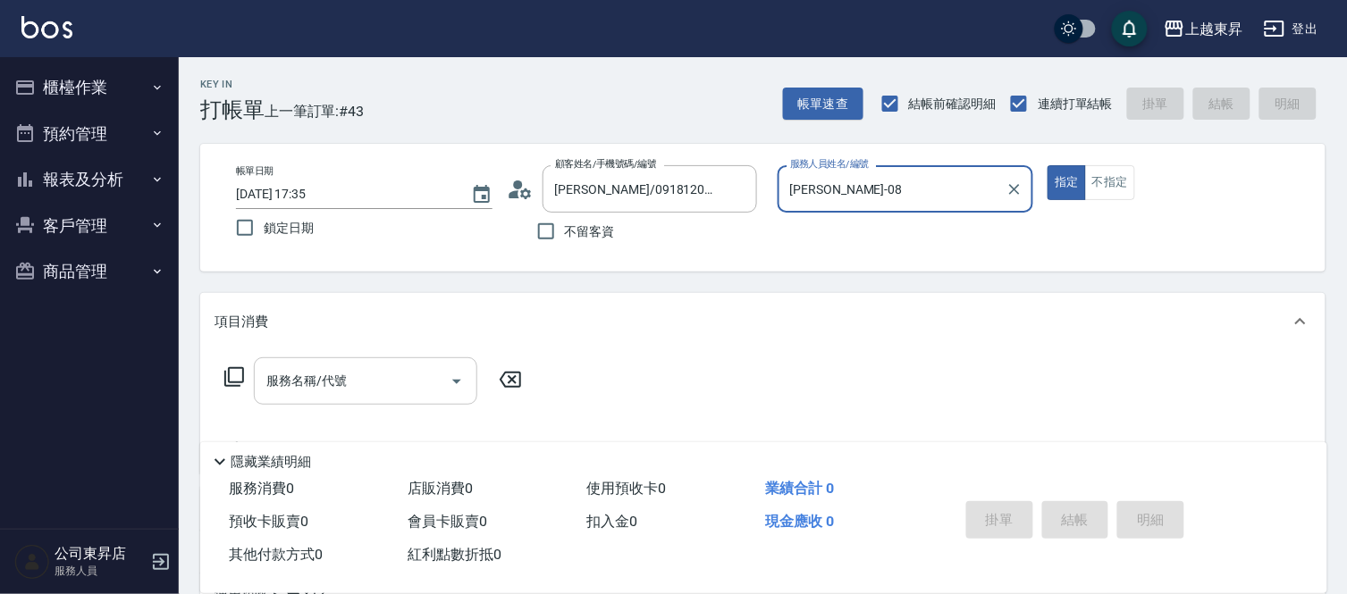
drag, startPoint x: 353, startPoint y: 391, endPoint x: 358, endPoint y: 363, distance: 28.2
click at [353, 390] on input "服務名稱/代號" at bounding box center [352, 381] width 181 height 31
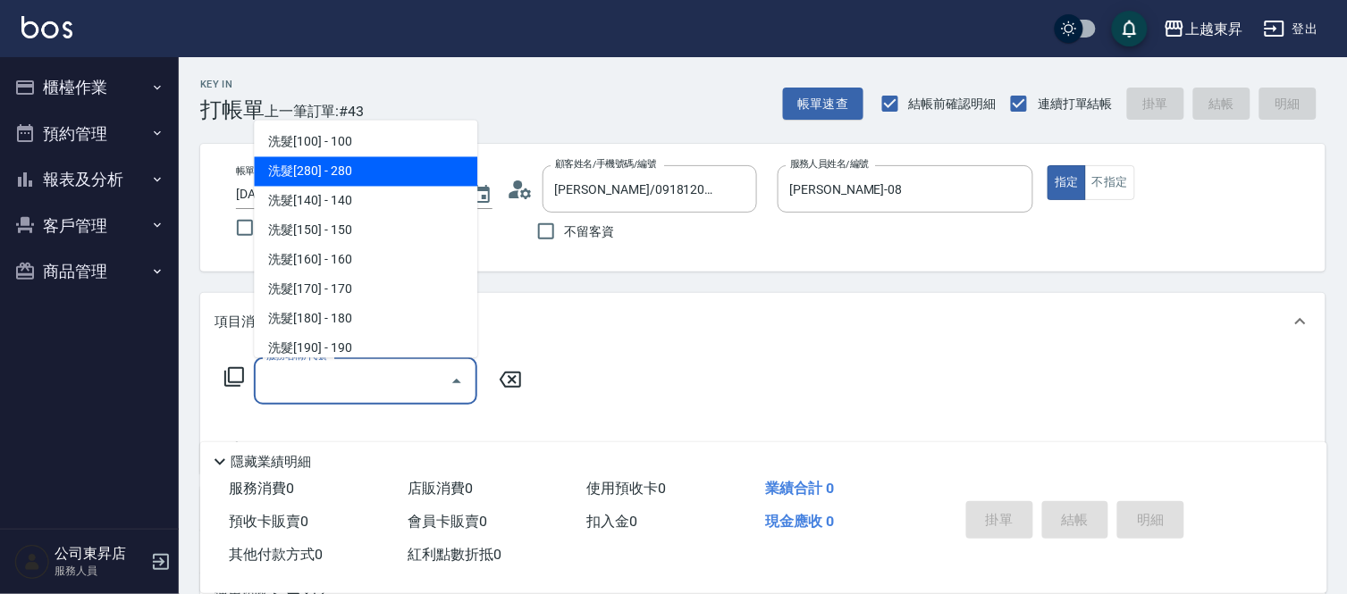
click at [351, 172] on span "洗髮[280] - 280" at bounding box center [365, 171] width 223 height 29
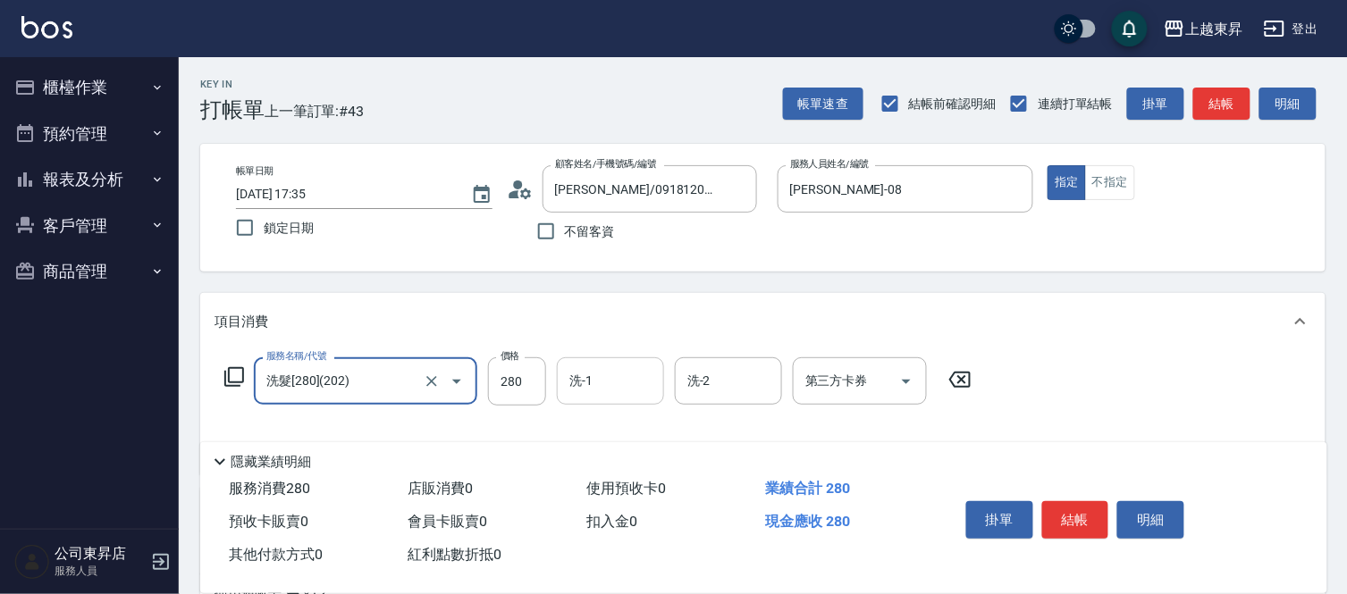
click at [588, 376] on div "洗-1 洗-1" at bounding box center [610, 380] width 107 height 47
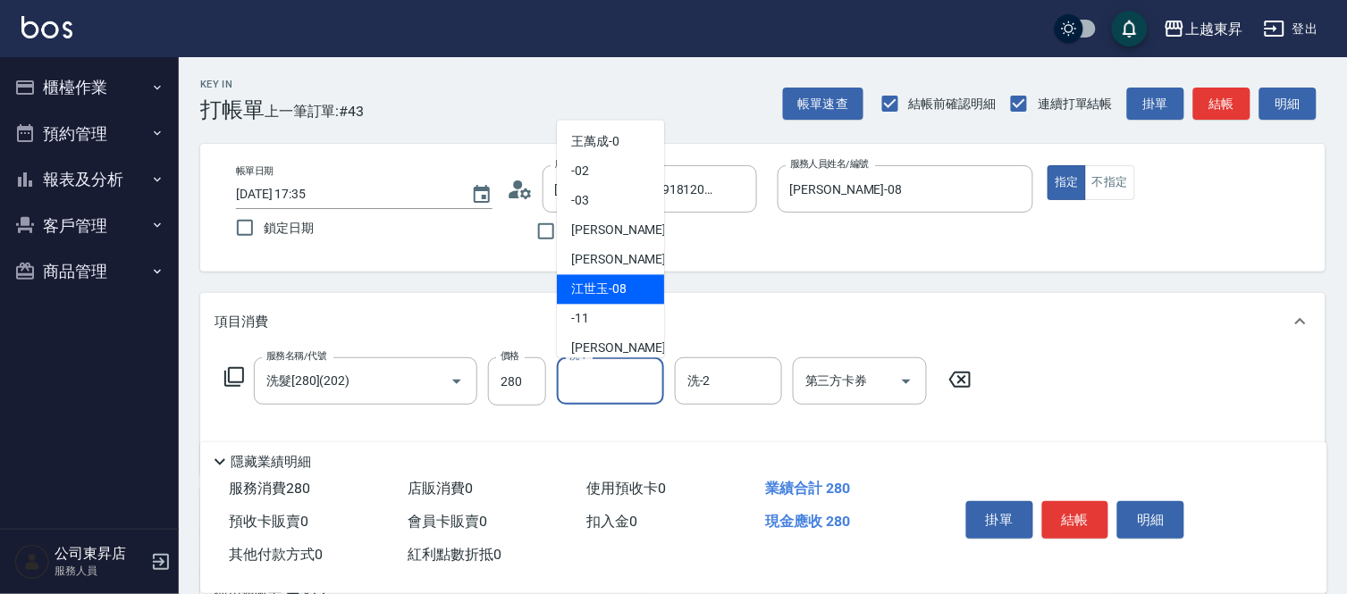
click at [604, 290] on span "[PERSON_NAME]-08" at bounding box center [598, 290] width 55 height 19
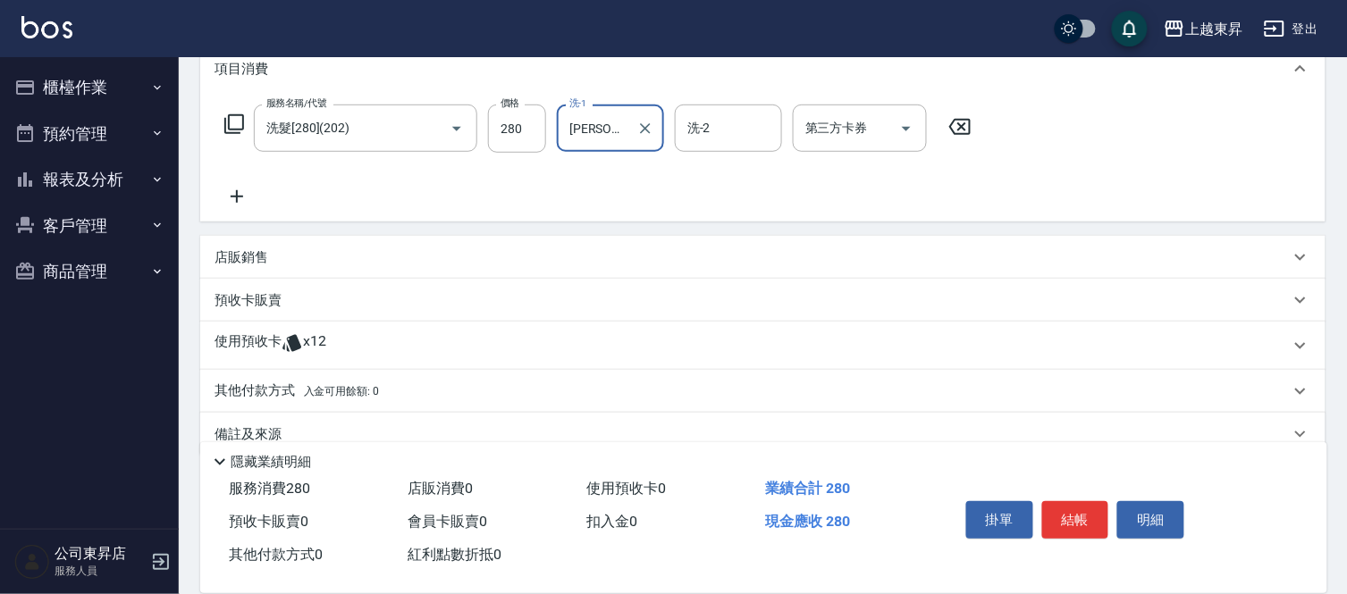
scroll to position [282, 0]
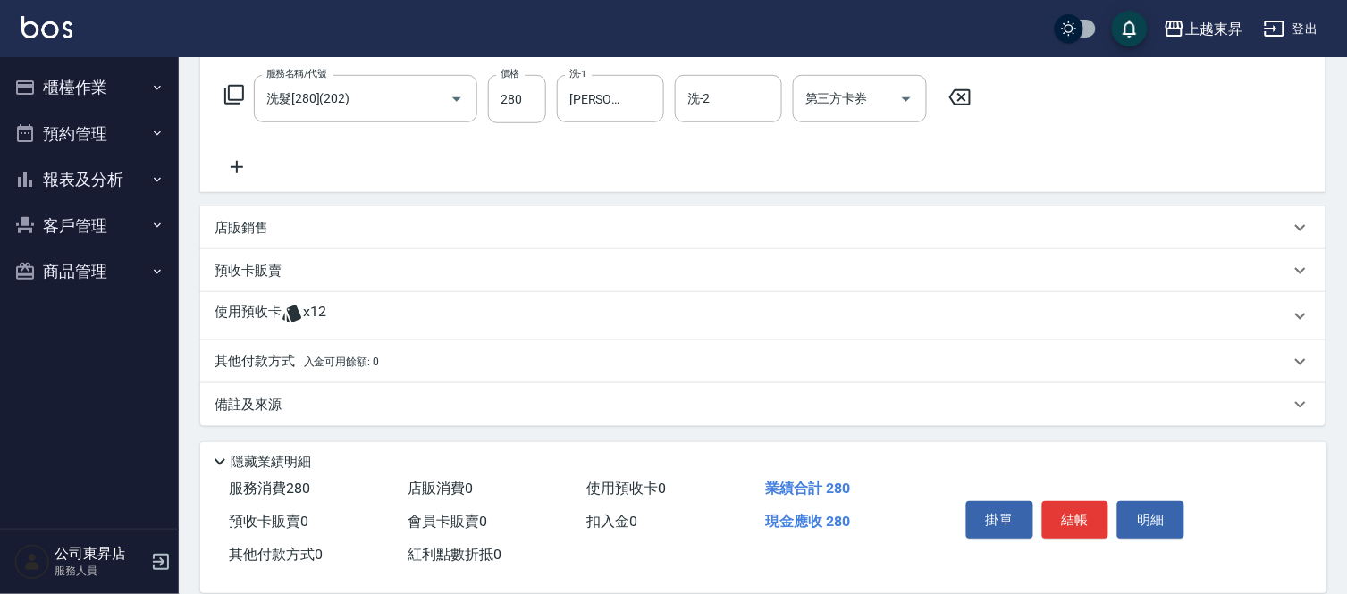
click at [269, 270] on p "預收卡販賣" at bounding box center [247, 271] width 67 height 19
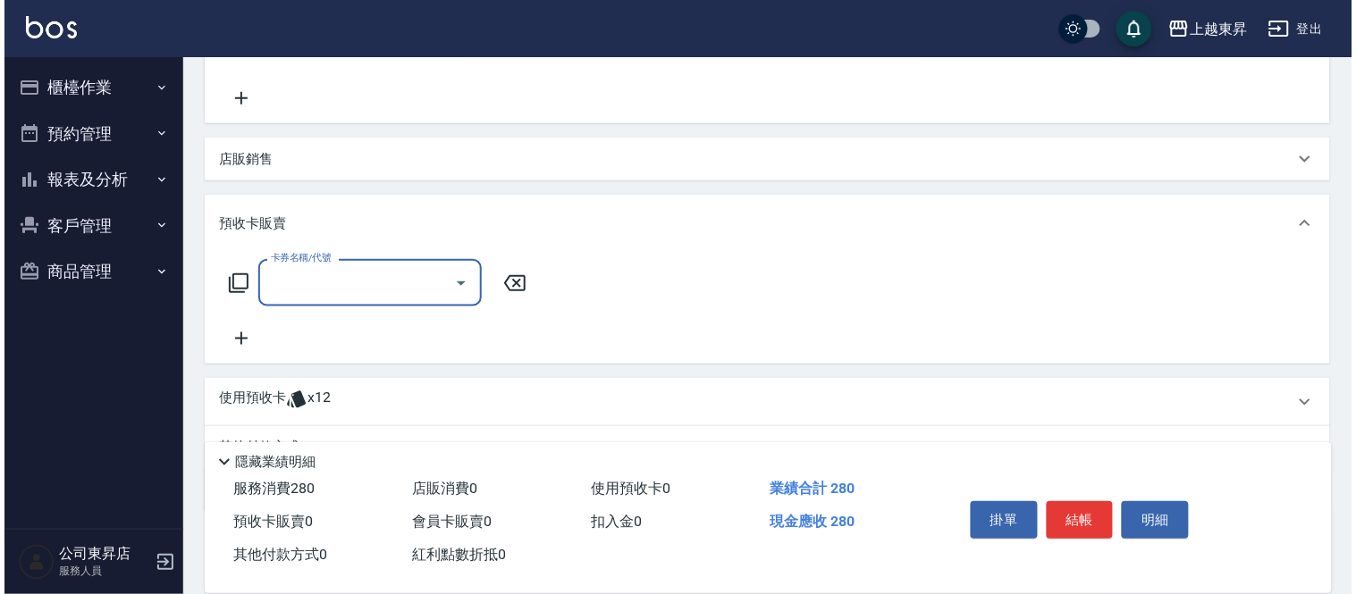
scroll to position [438, 0]
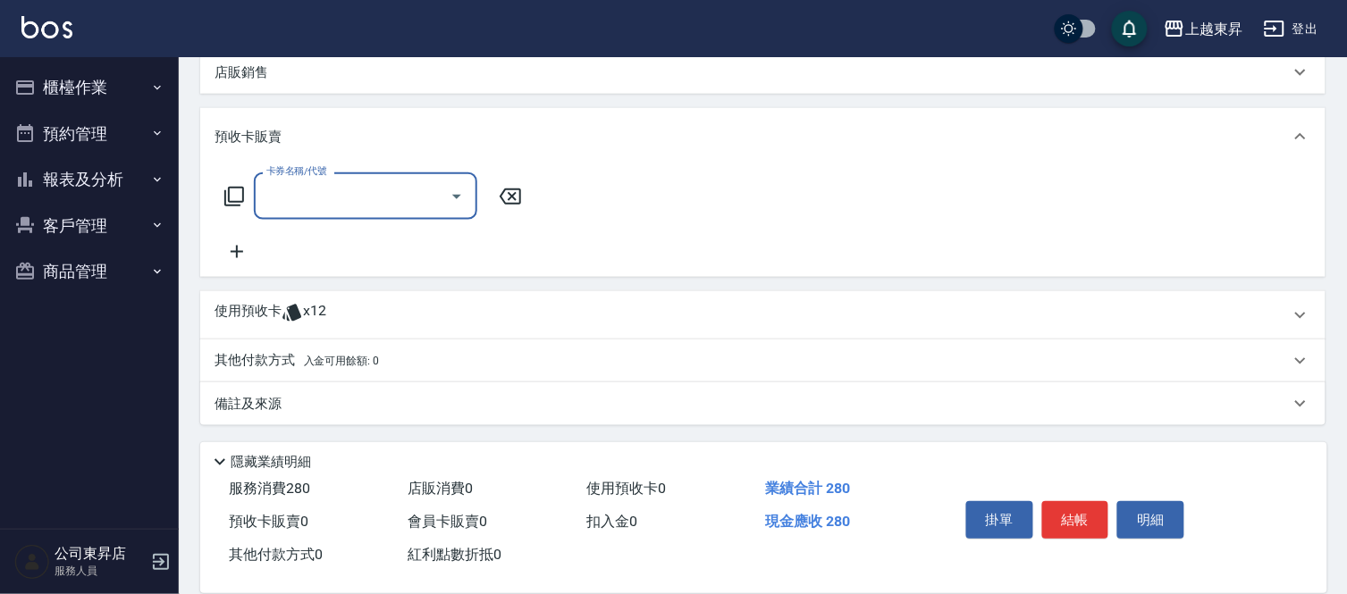
click at [244, 251] on icon at bounding box center [236, 251] width 45 height 21
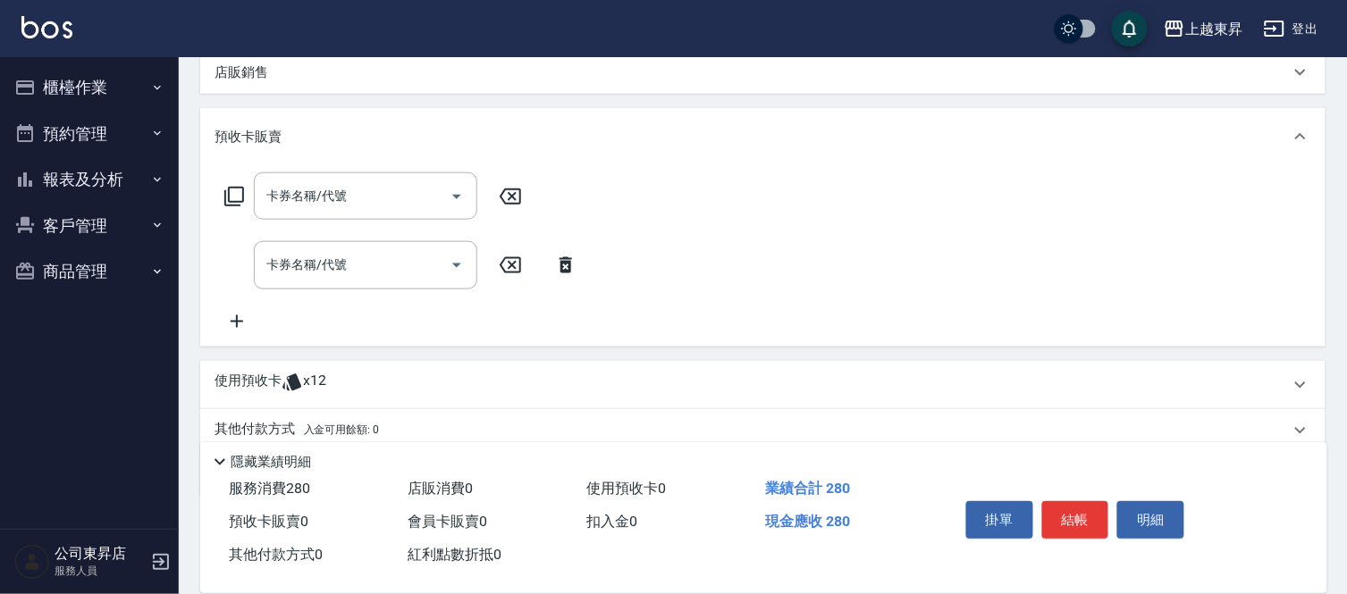
click at [230, 311] on icon at bounding box center [236, 321] width 45 height 21
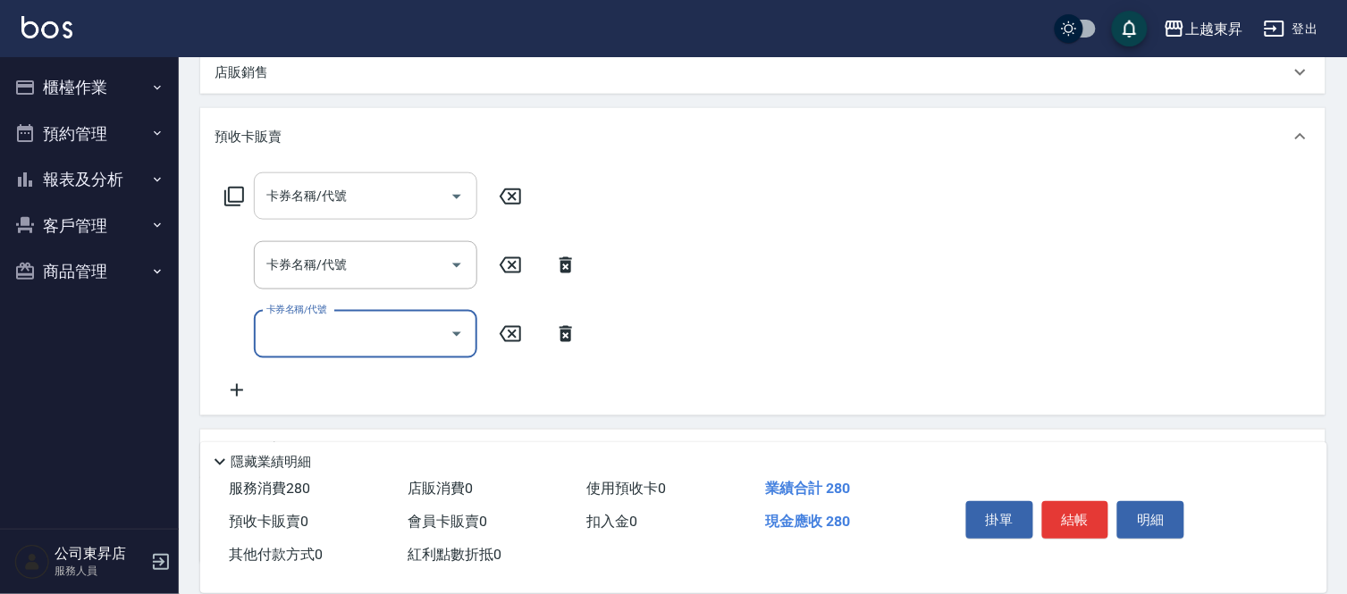
click at [295, 219] on div "卡券名稱/代號" at bounding box center [365, 195] width 223 height 47
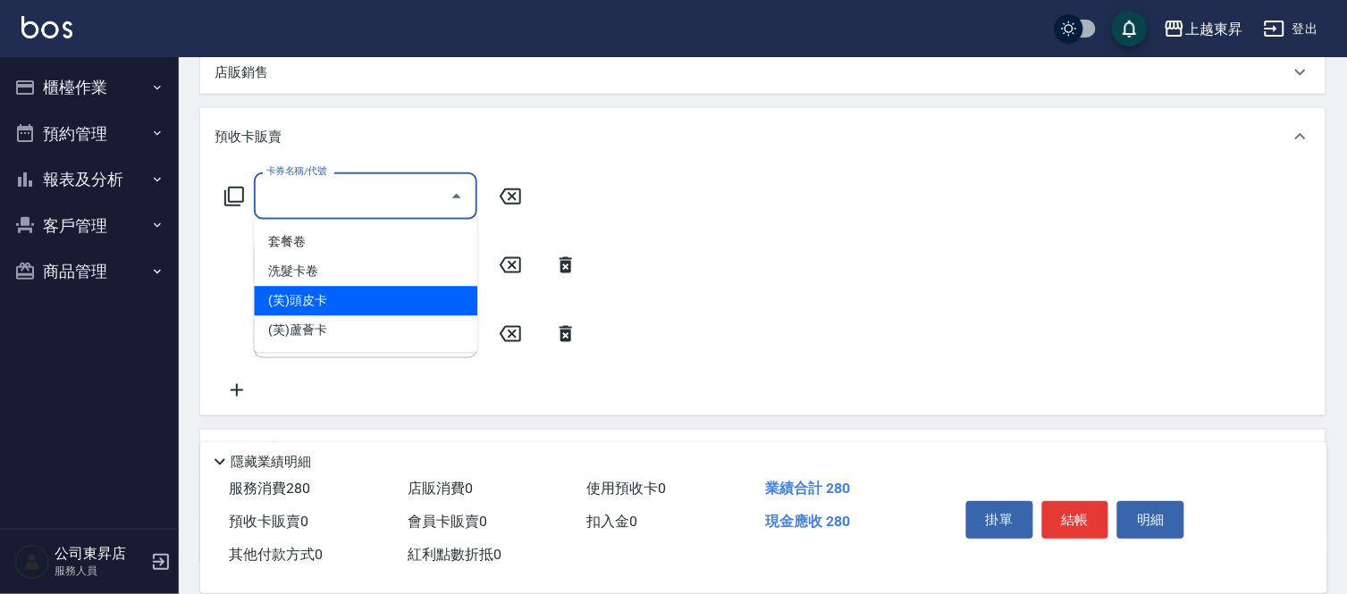
click at [328, 292] on span "(芙)頭皮卡" at bounding box center [365, 301] width 223 height 29
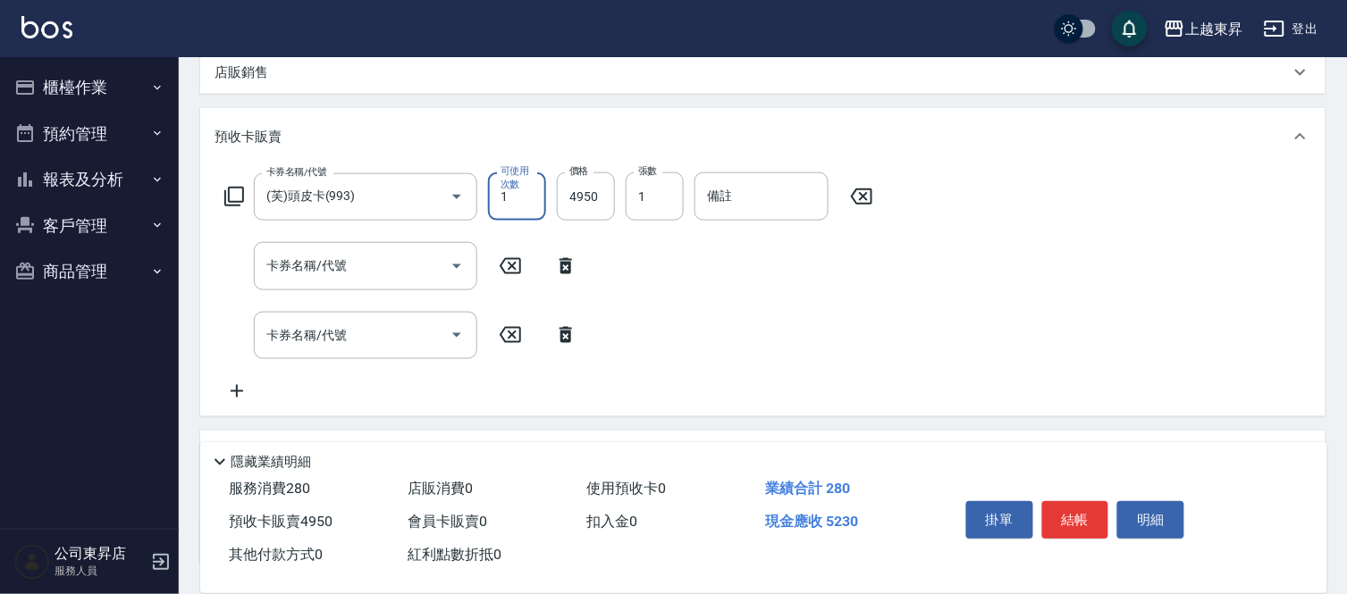
click at [318, 270] on div "卡券名稱/代號 卡券名稱/代號" at bounding box center [365, 265] width 223 height 47
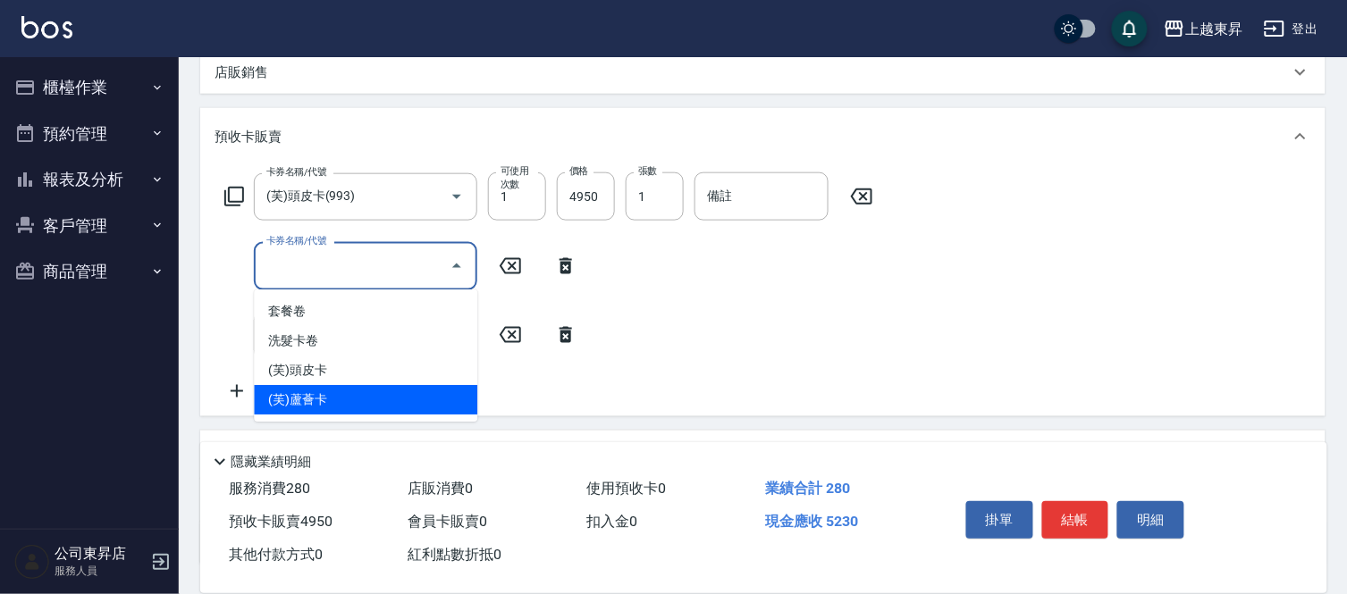
click at [318, 396] on span "(芙)蘆薈卡" at bounding box center [365, 399] width 223 height 29
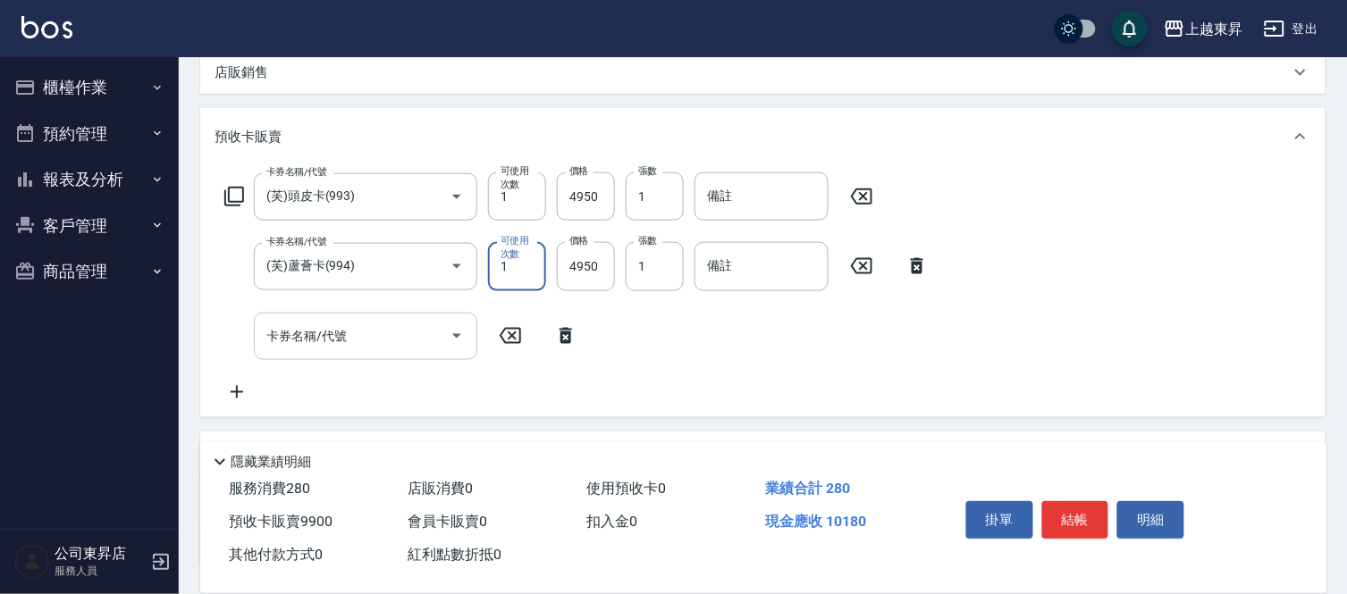
click at [337, 322] on input "卡券名稱/代號" at bounding box center [352, 336] width 181 height 31
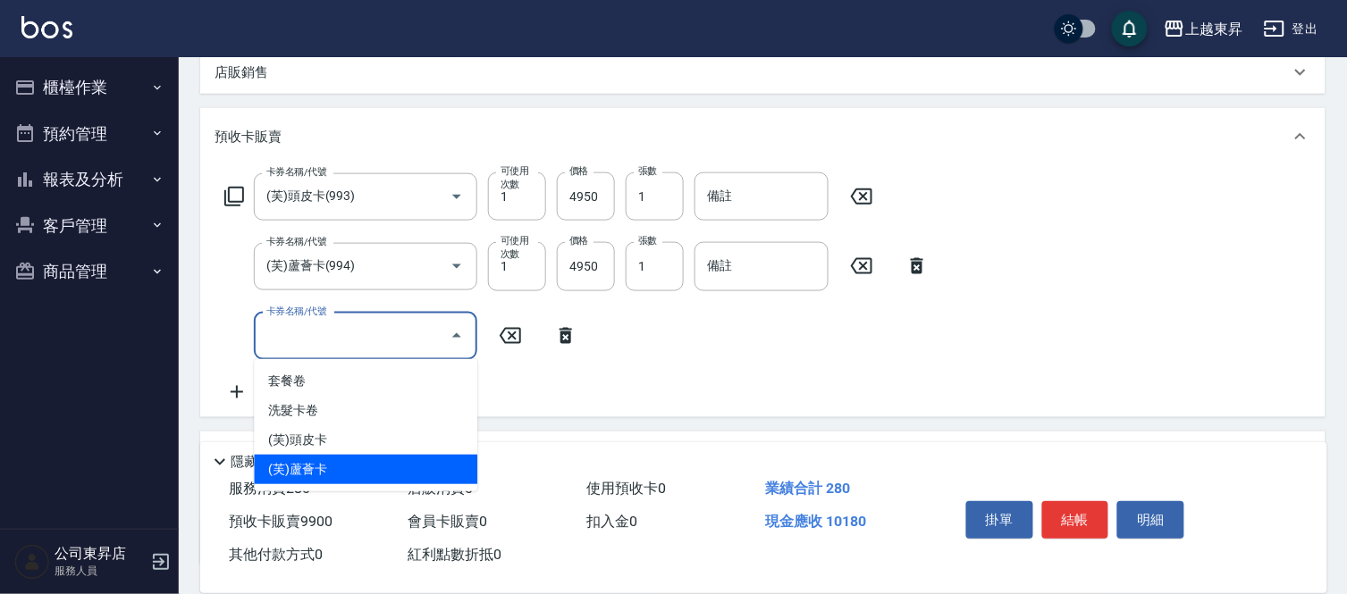
click at [335, 458] on span "(芙)蘆薈卡" at bounding box center [365, 469] width 223 height 29
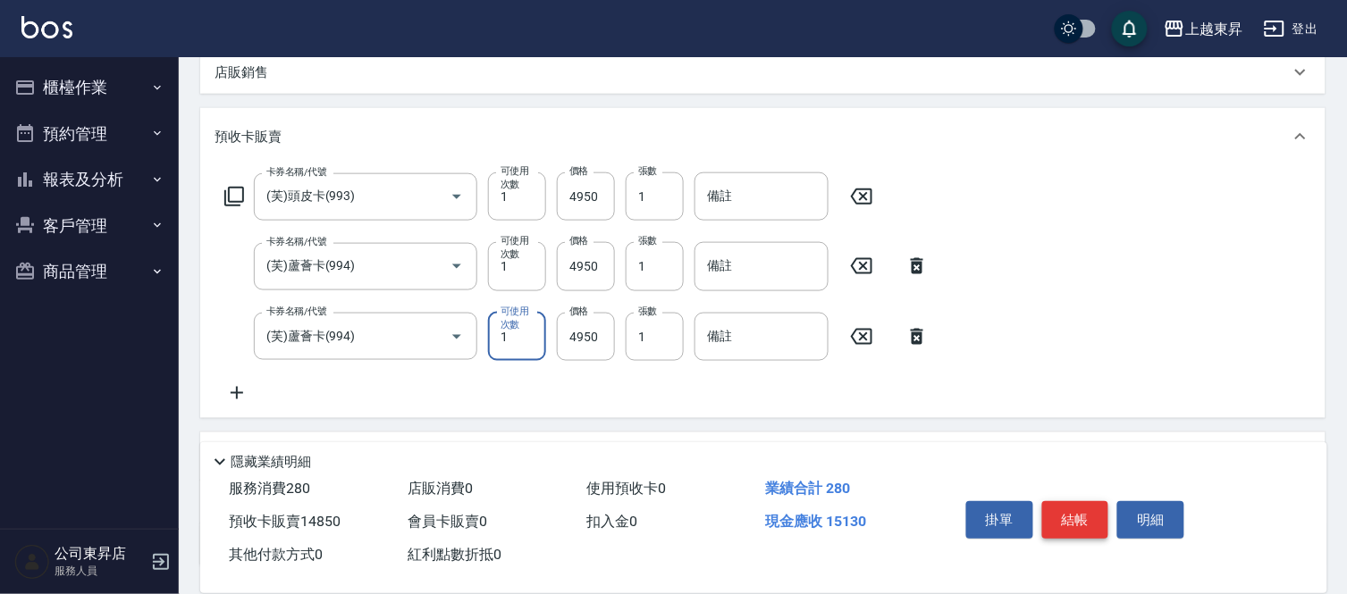
click at [1080, 514] on button "結帳" at bounding box center [1075, 520] width 67 height 38
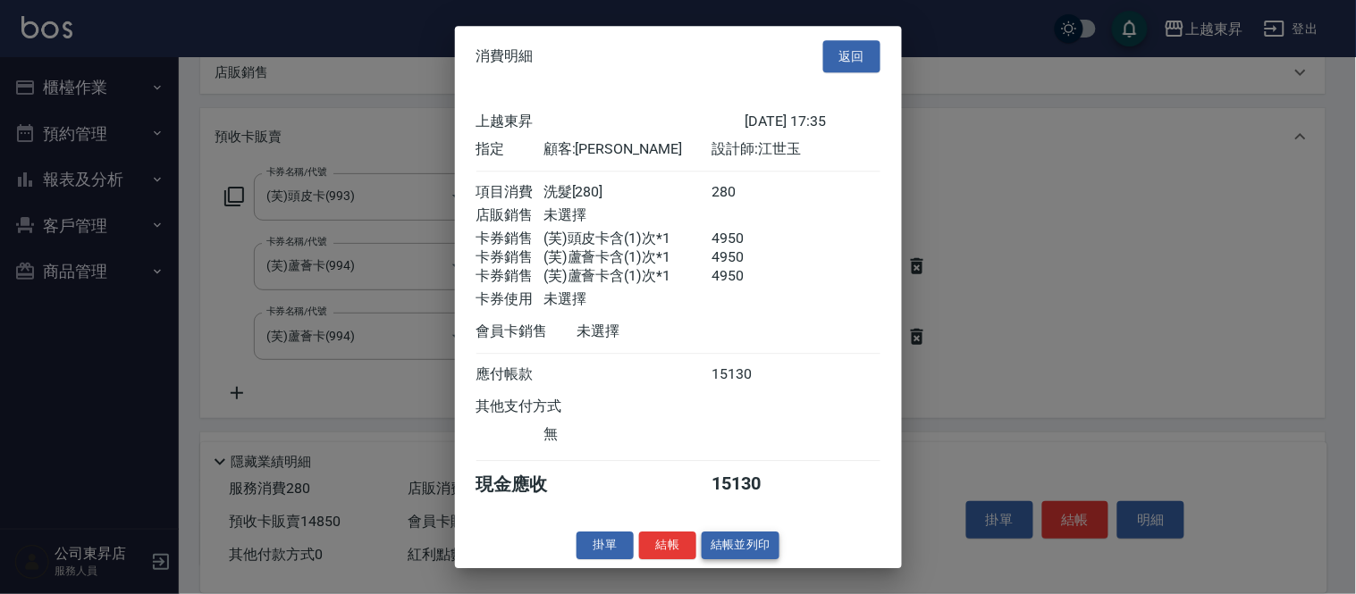
click at [755, 558] on button "結帳並列印" at bounding box center [741, 546] width 78 height 28
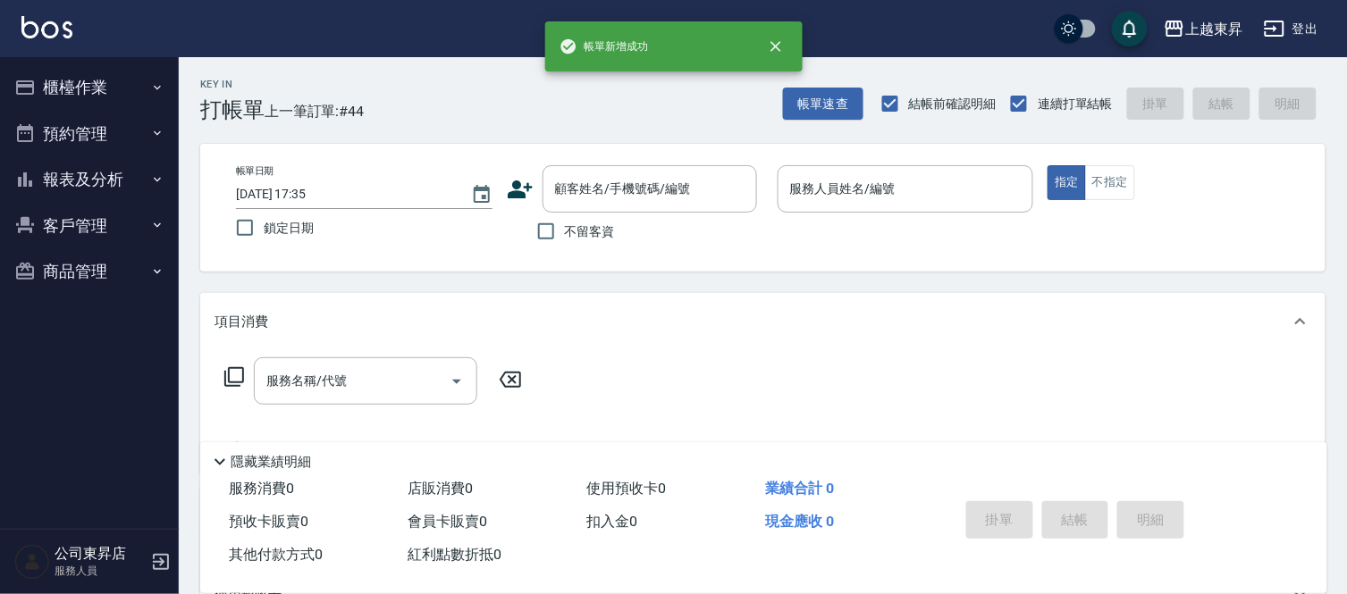
scroll to position [0, 0]
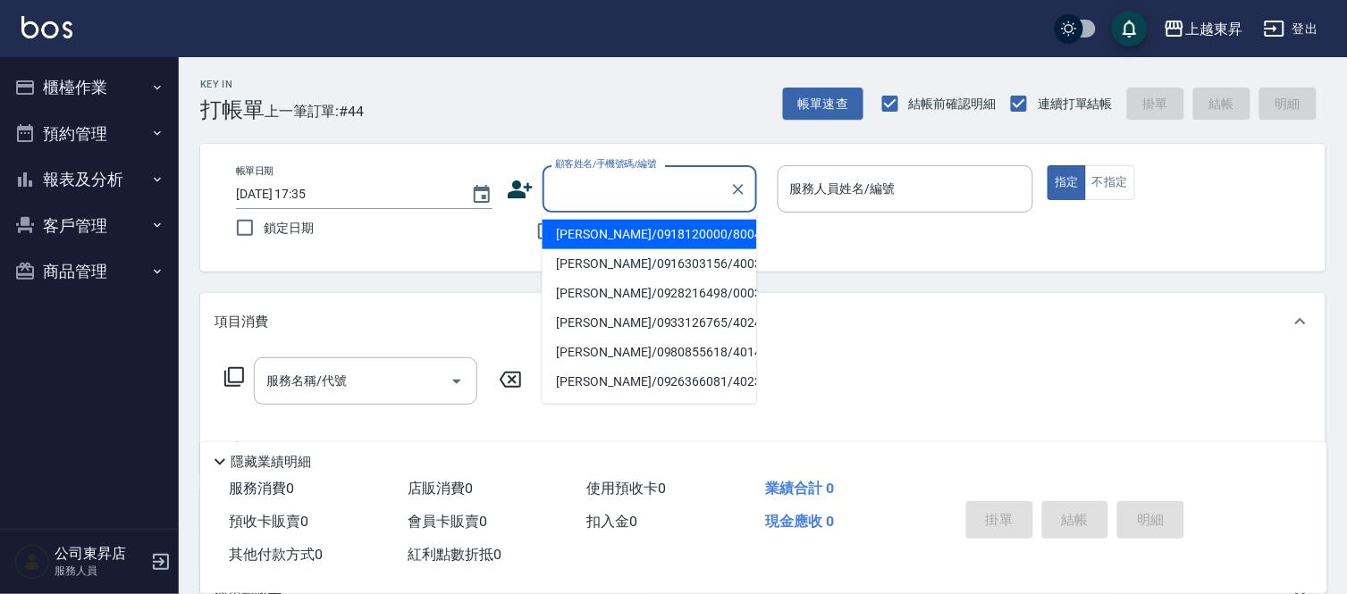
click at [606, 180] on input "顧客姓名/手機號碼/編號" at bounding box center [636, 188] width 172 height 31
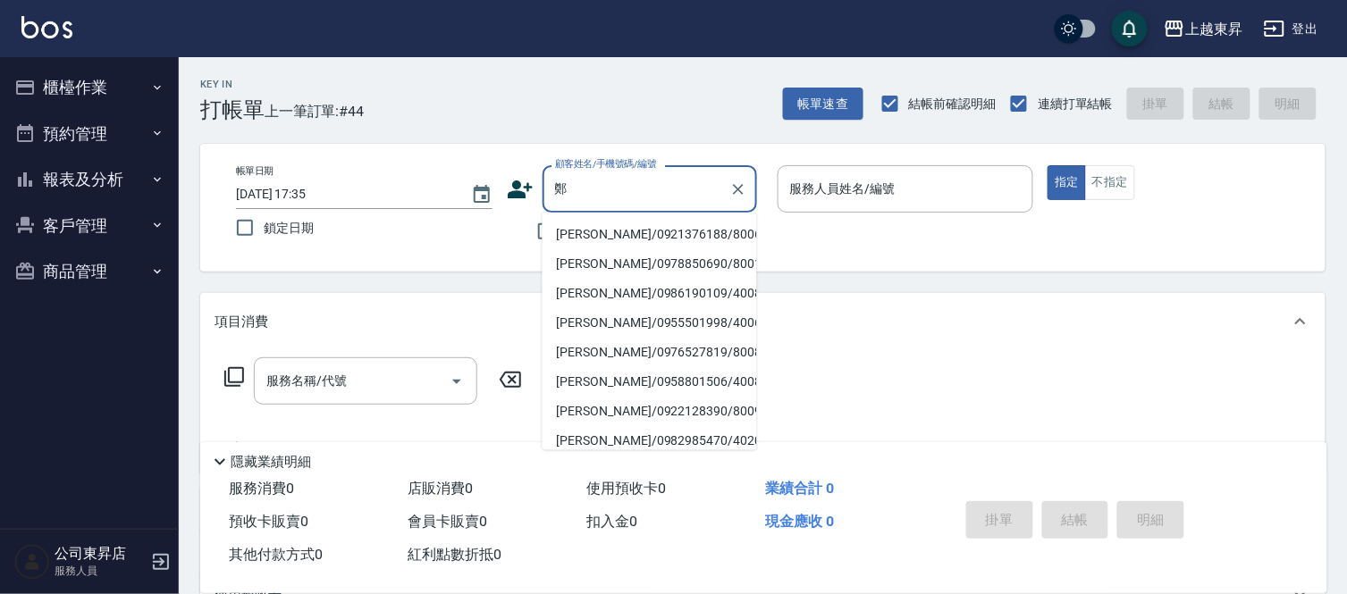
click at [601, 231] on li "[PERSON_NAME]/0921376188/80065" at bounding box center [649, 234] width 214 height 29
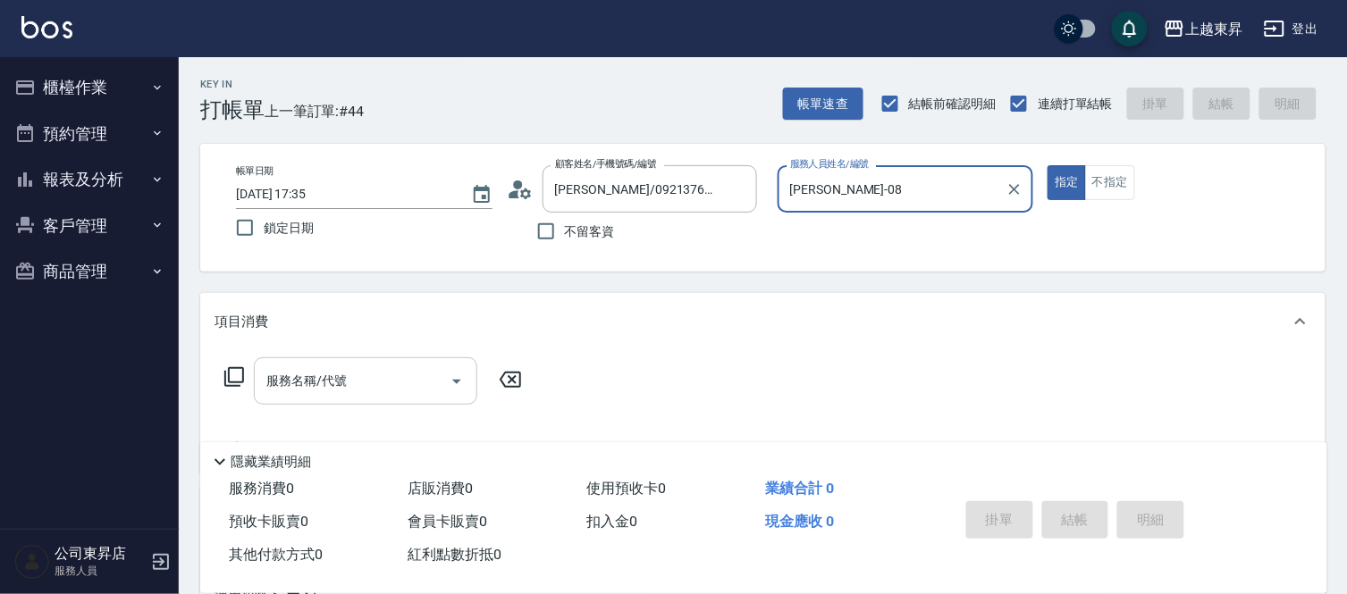
click at [306, 368] on input "服務名稱/代號" at bounding box center [352, 381] width 181 height 31
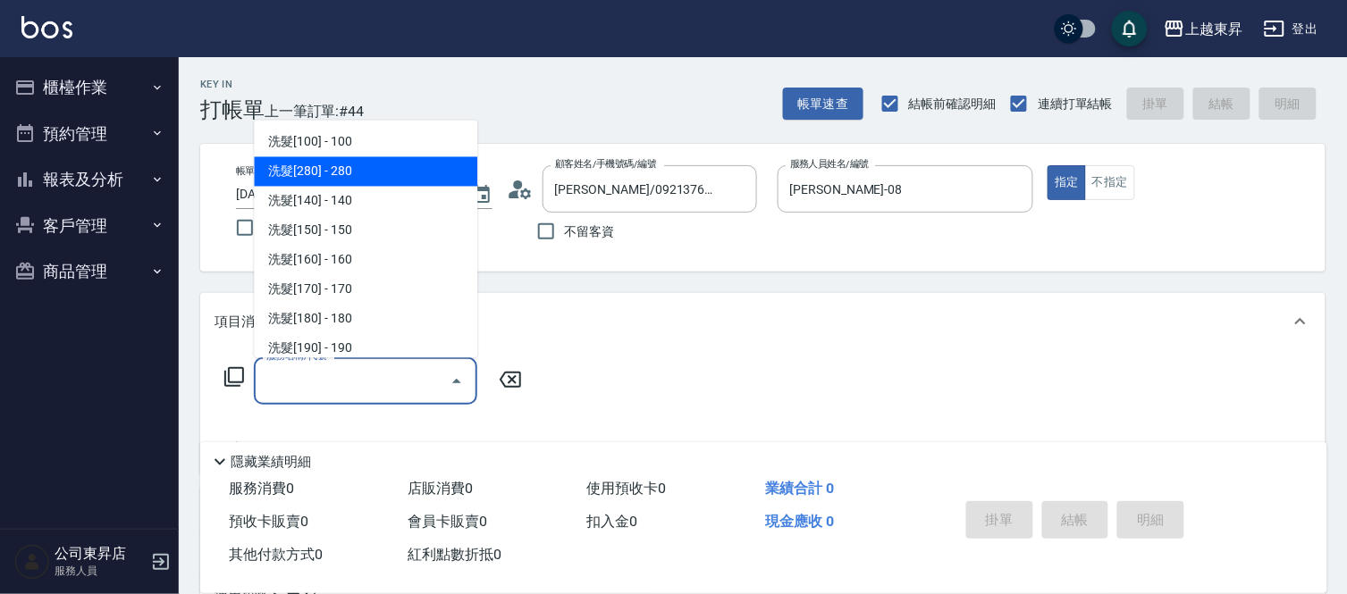
click at [353, 174] on span "洗髮[280] - 280" at bounding box center [365, 171] width 223 height 29
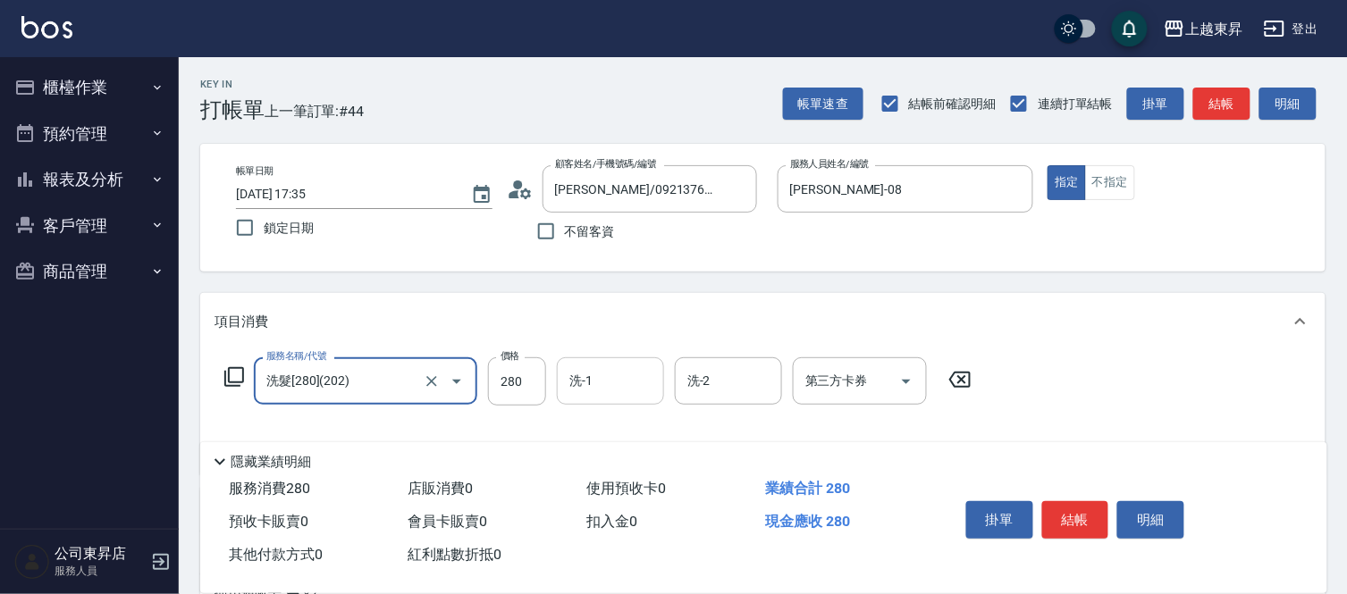
click at [591, 376] on div "洗-1 洗-1" at bounding box center [610, 380] width 107 height 47
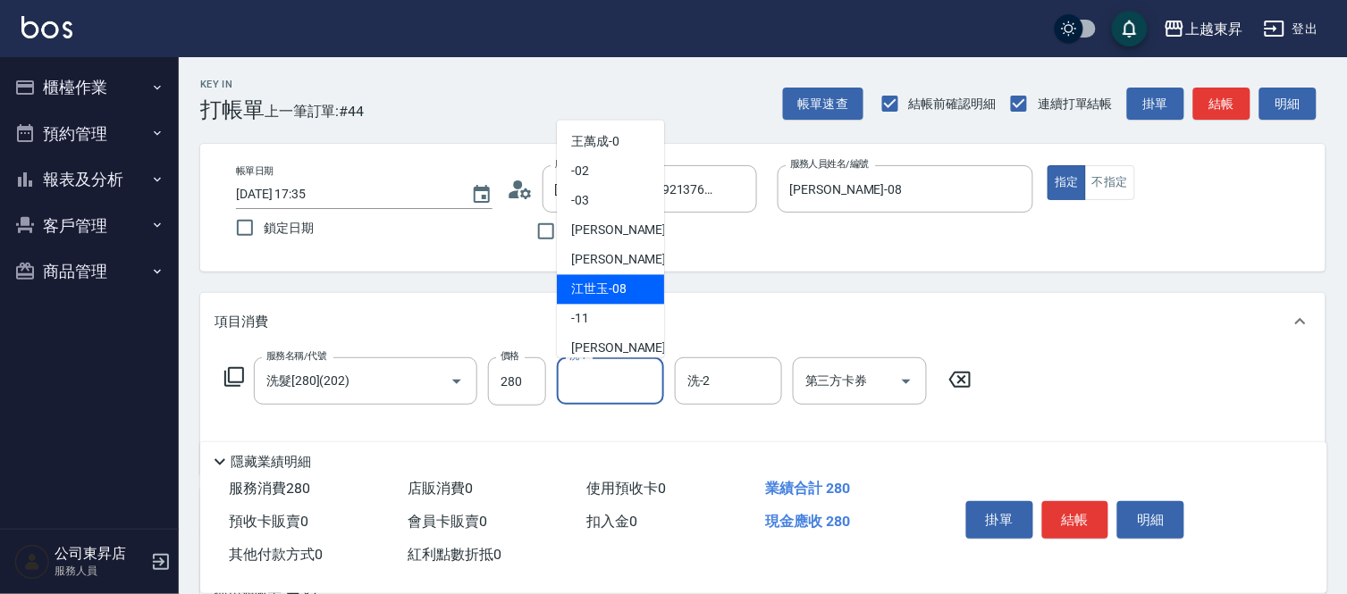
click at [599, 281] on span "[PERSON_NAME]-08" at bounding box center [598, 290] width 55 height 19
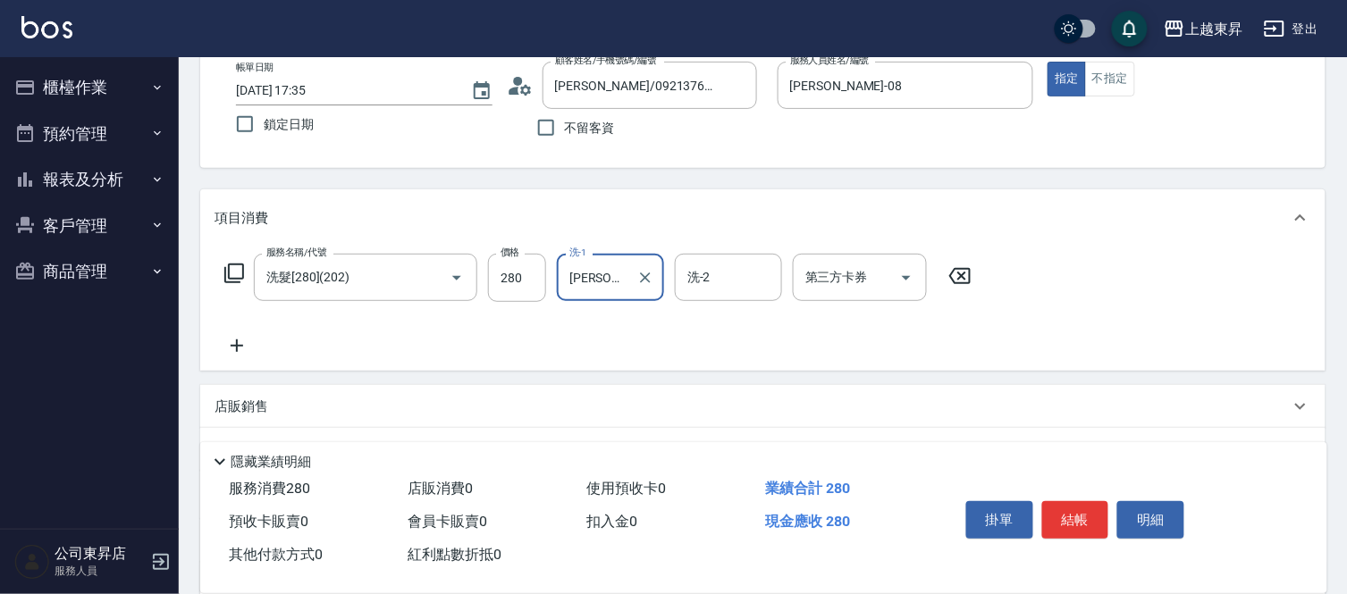
scroll to position [198, 0]
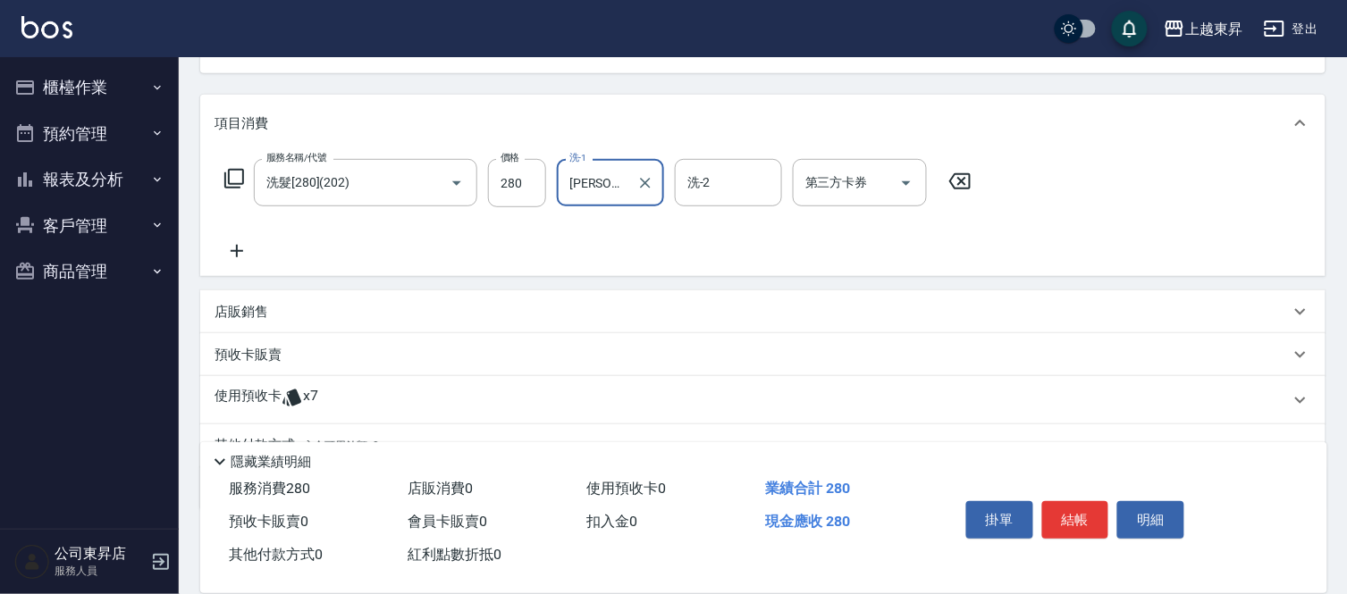
click at [262, 313] on p "店販銷售" at bounding box center [241, 312] width 54 height 19
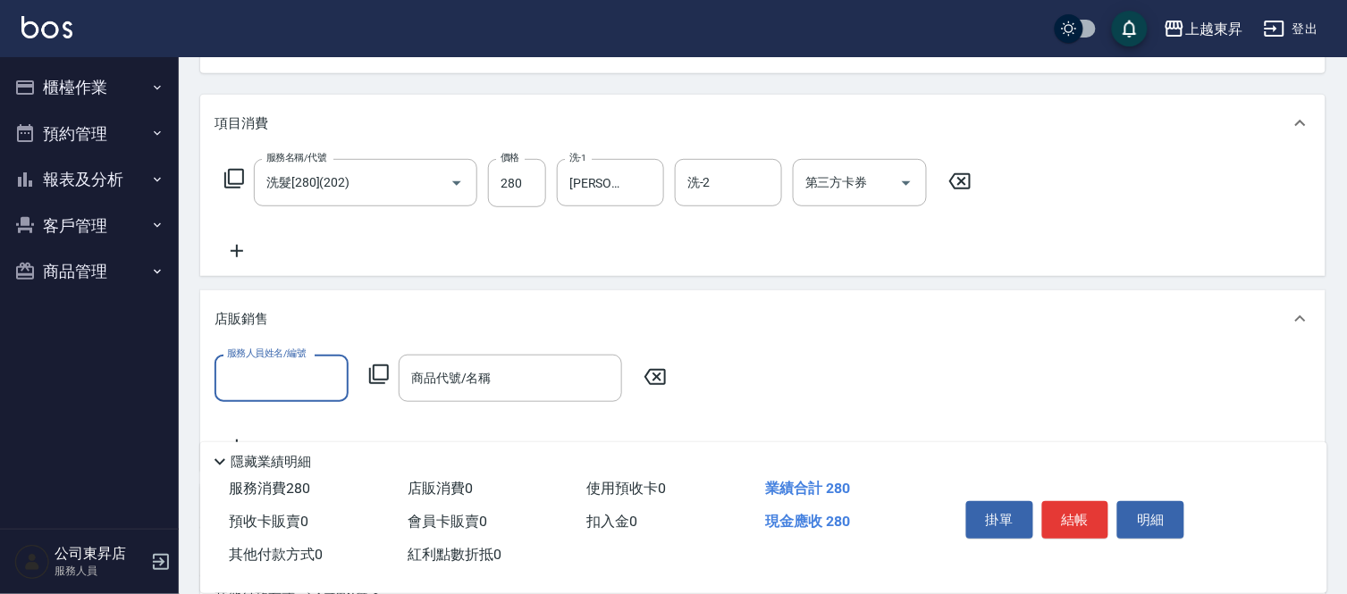
scroll to position [0, 0]
click at [246, 364] on input "服務人員姓名/編號" at bounding box center [282, 378] width 118 height 31
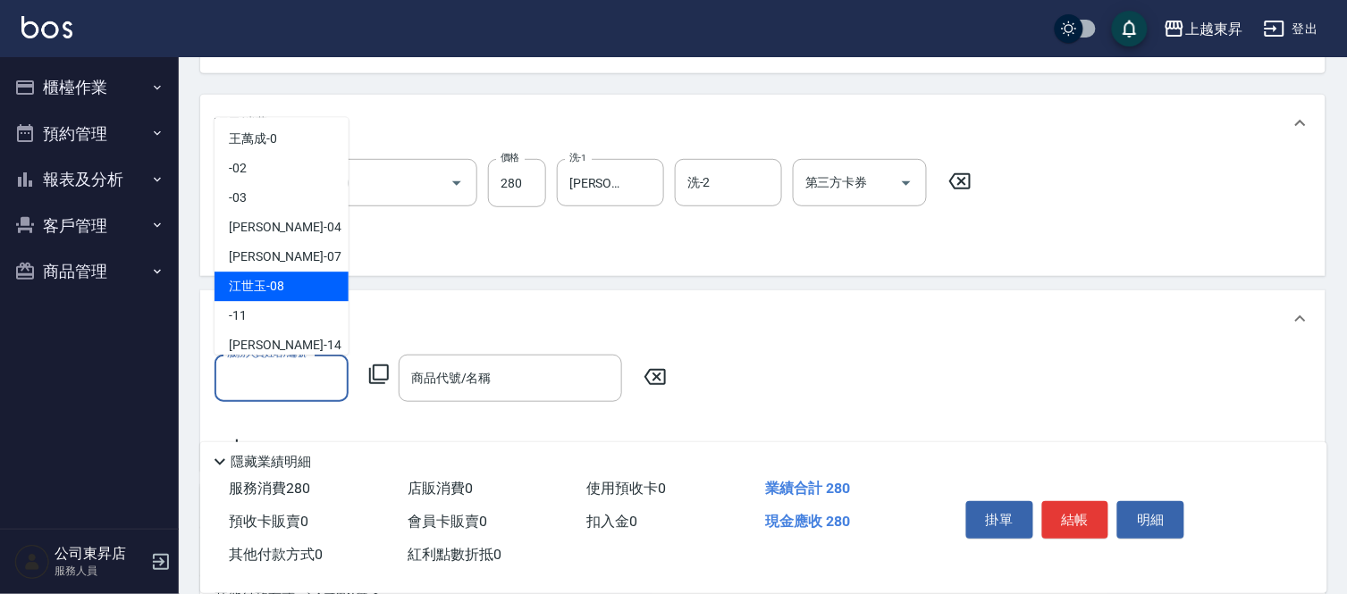
click at [271, 288] on span "[PERSON_NAME]-08" at bounding box center [256, 286] width 55 height 19
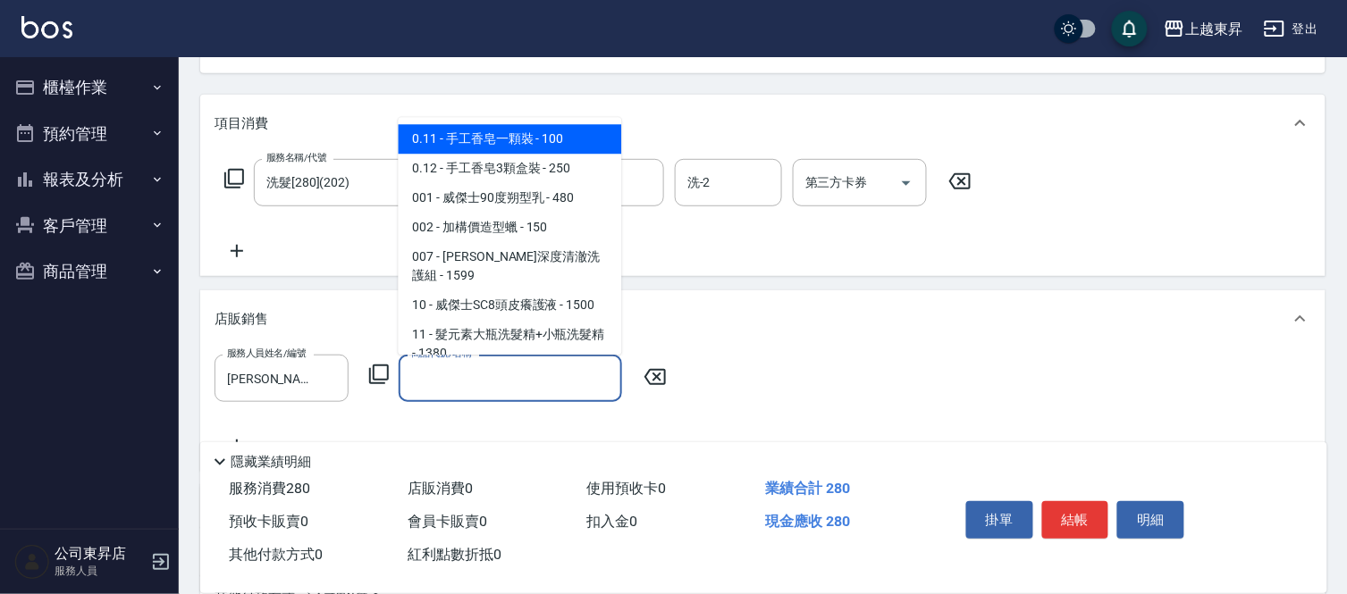
click at [471, 374] on input "商品代號/名稱" at bounding box center [510, 378] width 207 height 31
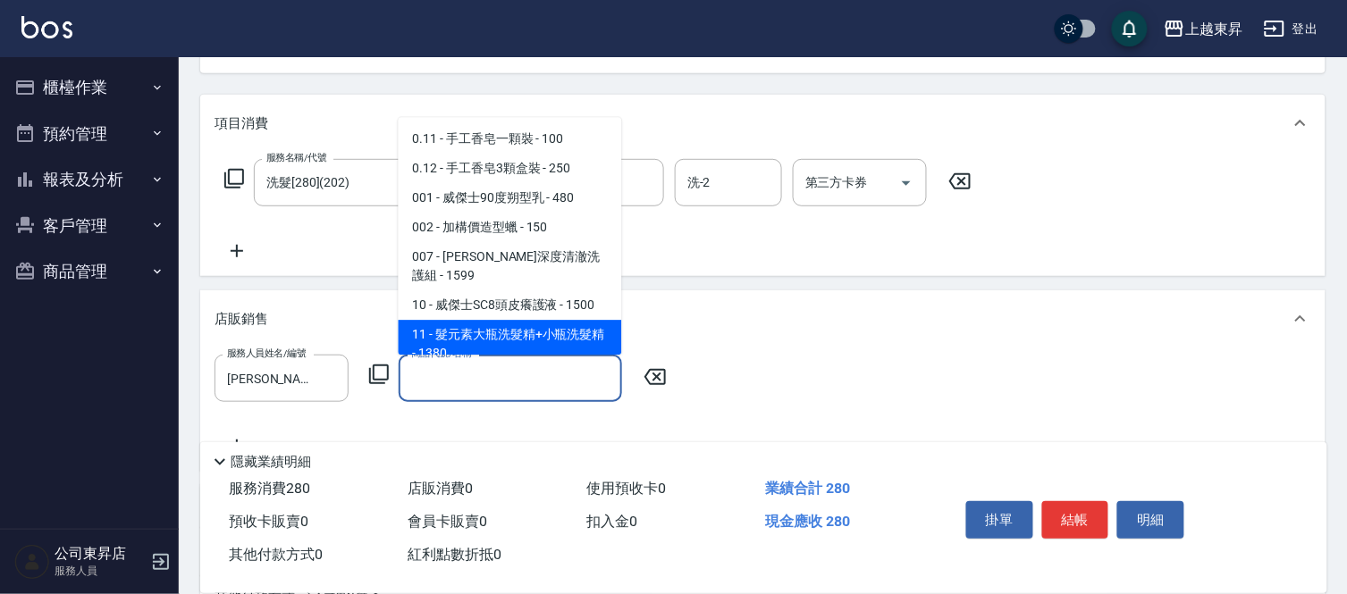
click at [495, 325] on span "11 - 髮元素大瓶洗髮精+小瓶洗髮精 - 1380" at bounding box center [510, 344] width 223 height 48
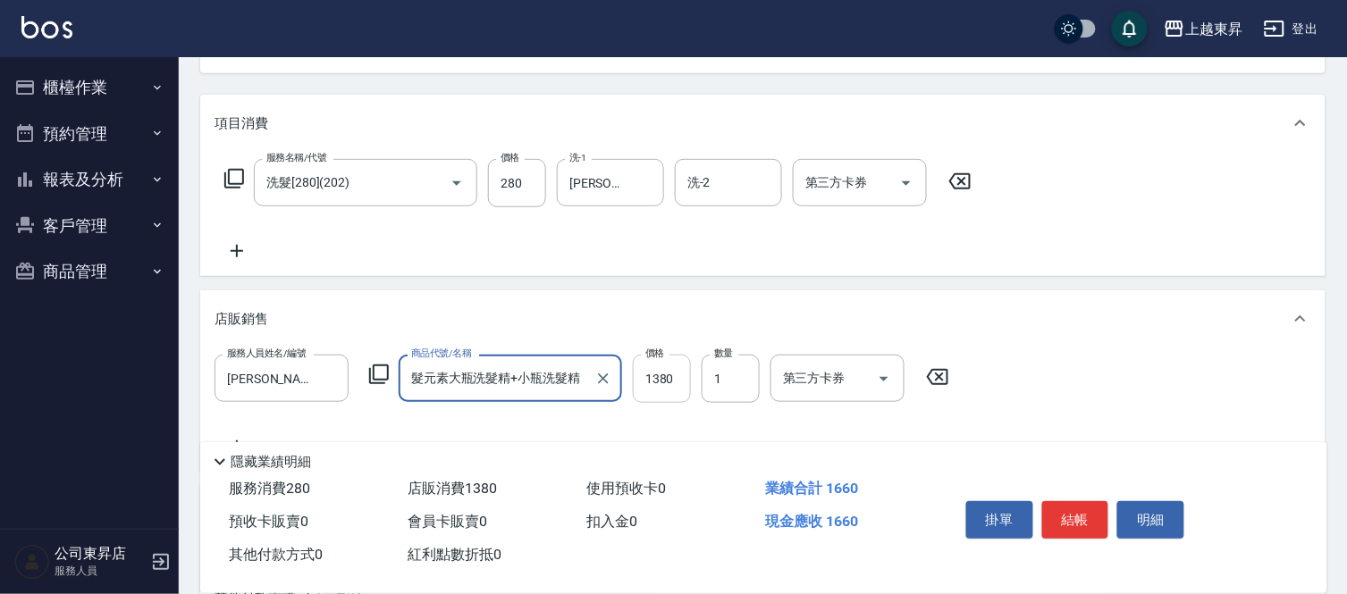
click at [655, 376] on input "1380" at bounding box center [662, 379] width 58 height 48
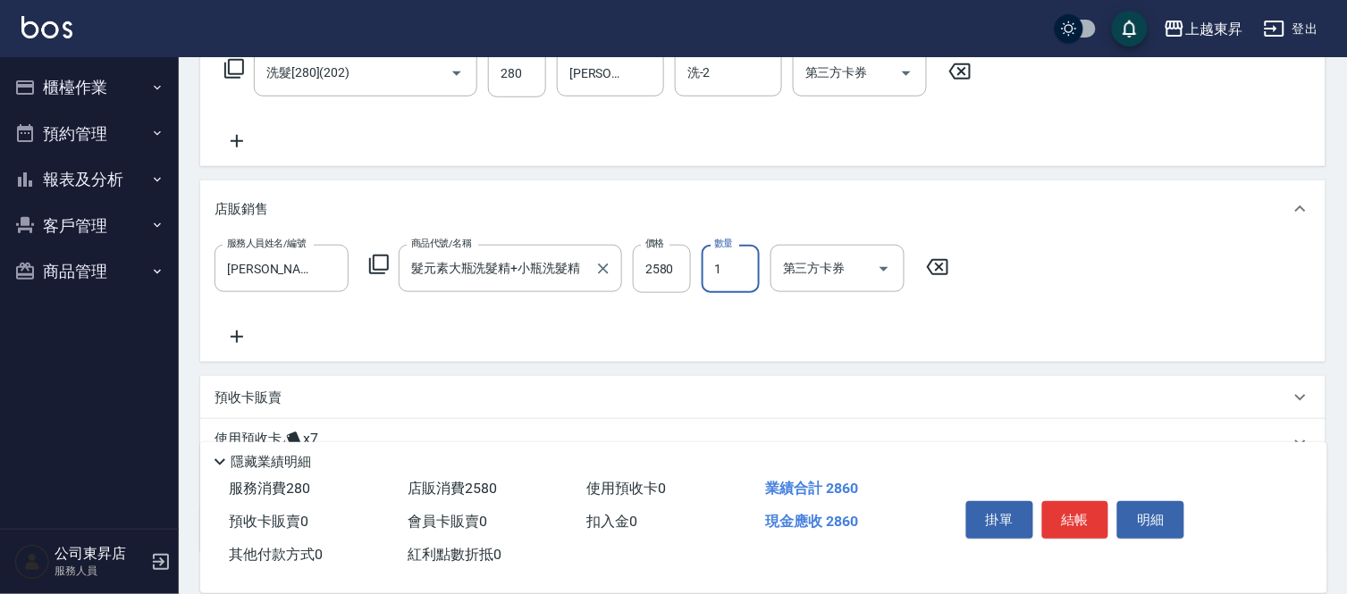
scroll to position [397, 0]
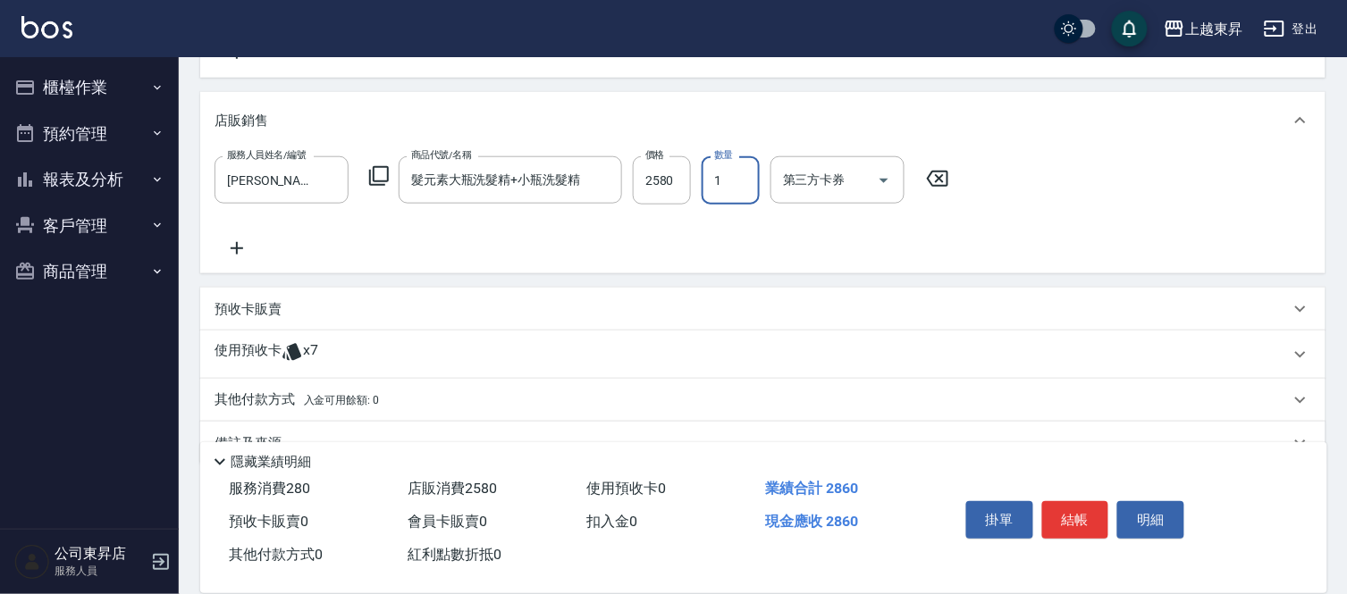
click at [289, 306] on div "預收卡販賣" at bounding box center [751, 309] width 1075 height 19
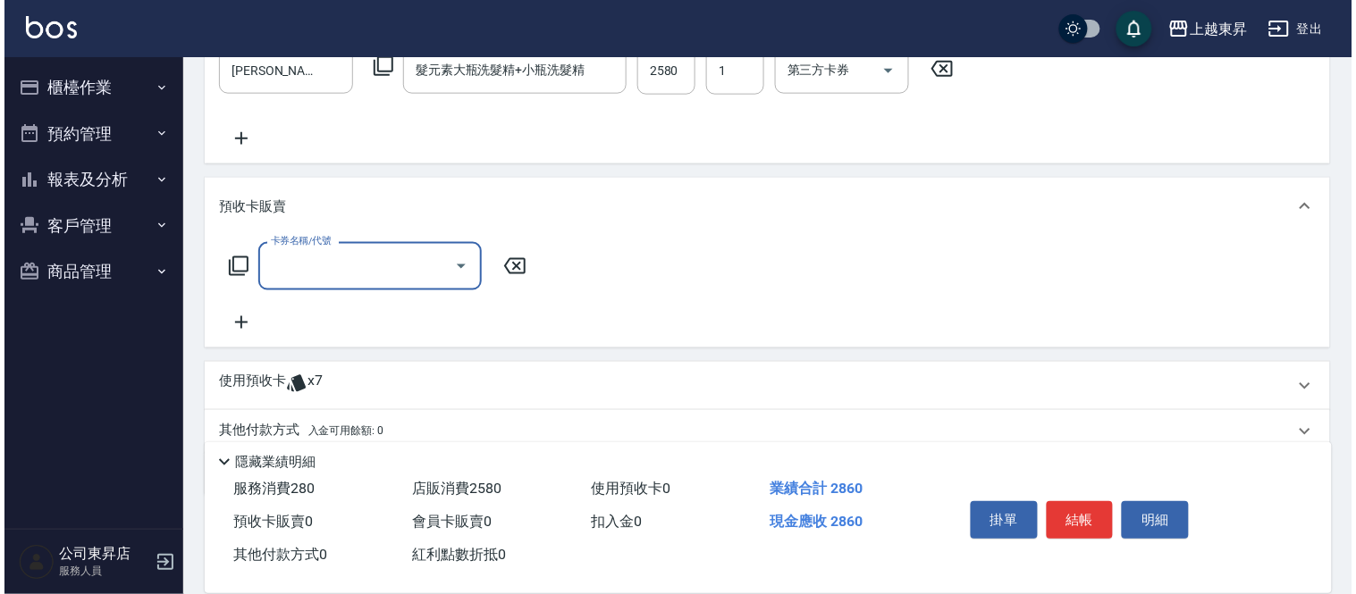
scroll to position [576, 0]
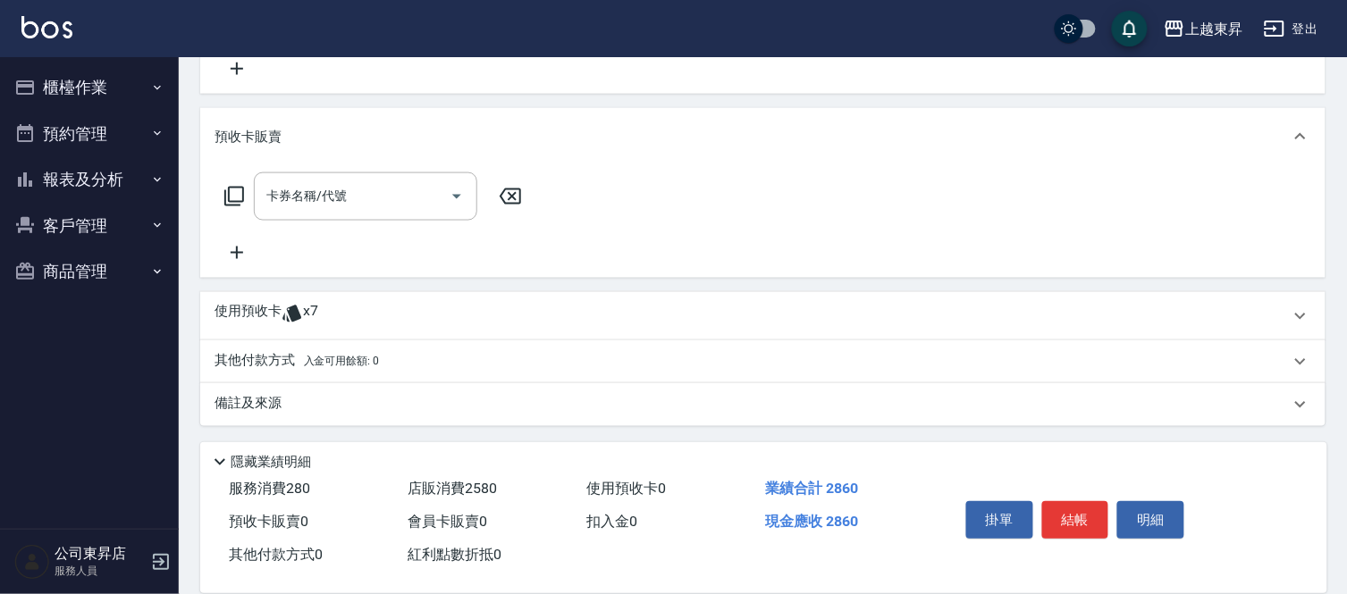
click at [233, 248] on icon at bounding box center [236, 252] width 45 height 21
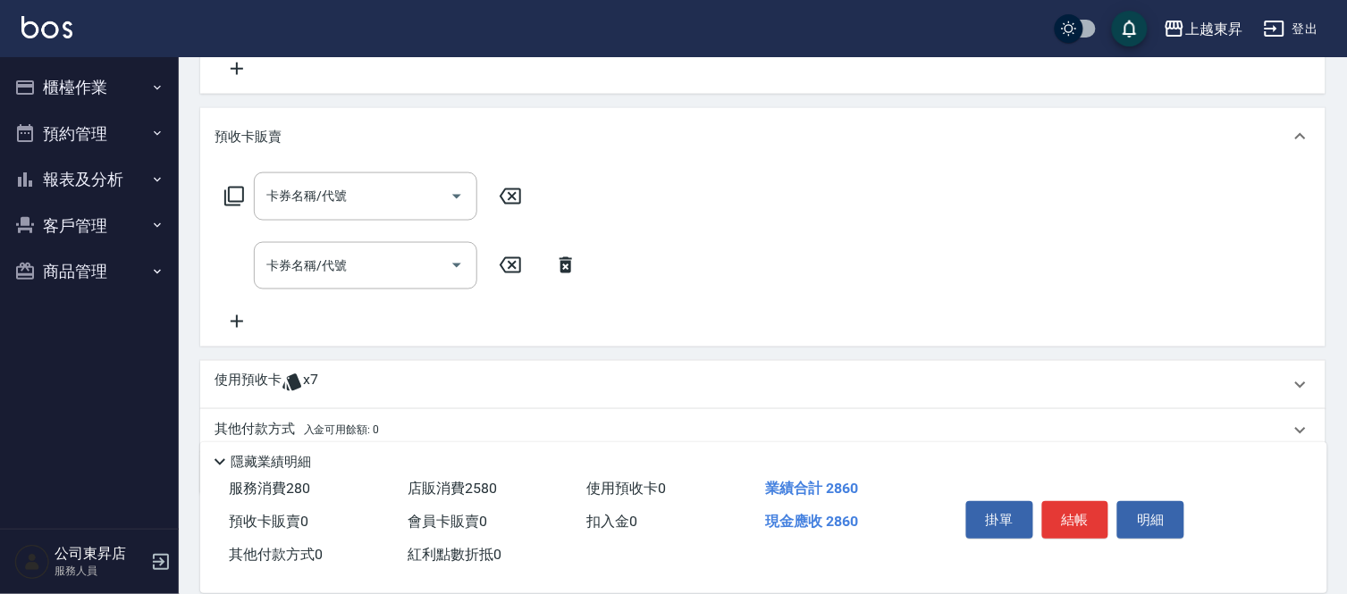
click at [230, 328] on icon at bounding box center [236, 321] width 45 height 21
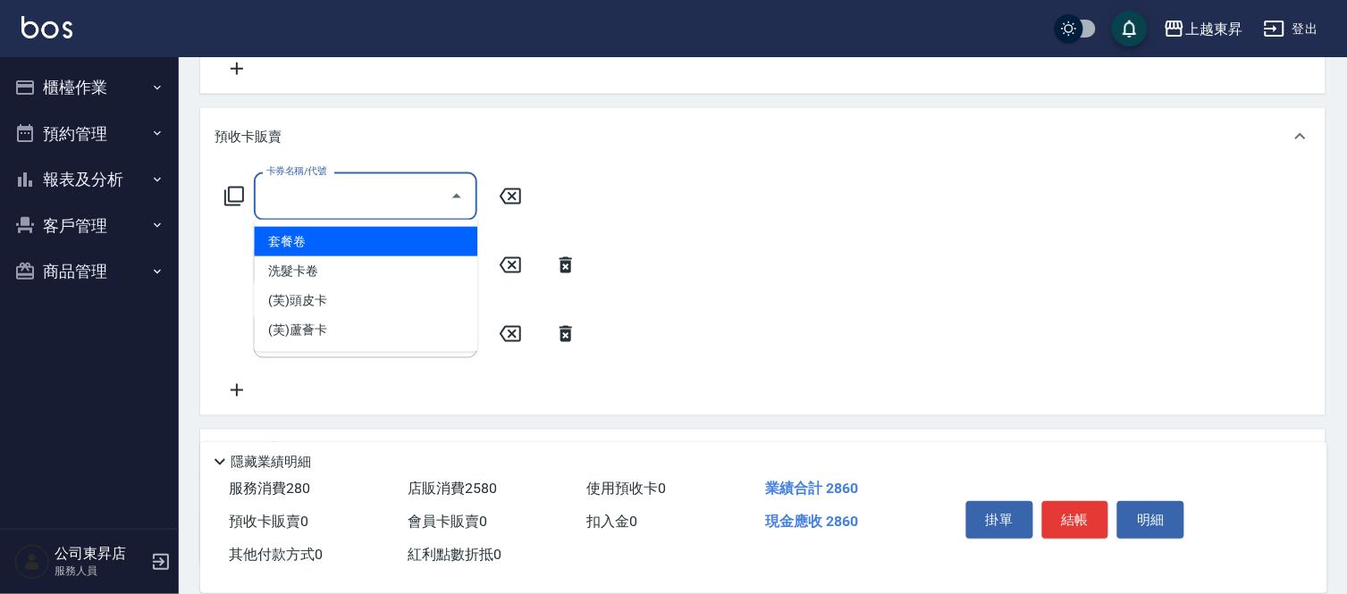
click at [293, 191] on input "卡券名稱/代號" at bounding box center [352, 196] width 181 height 31
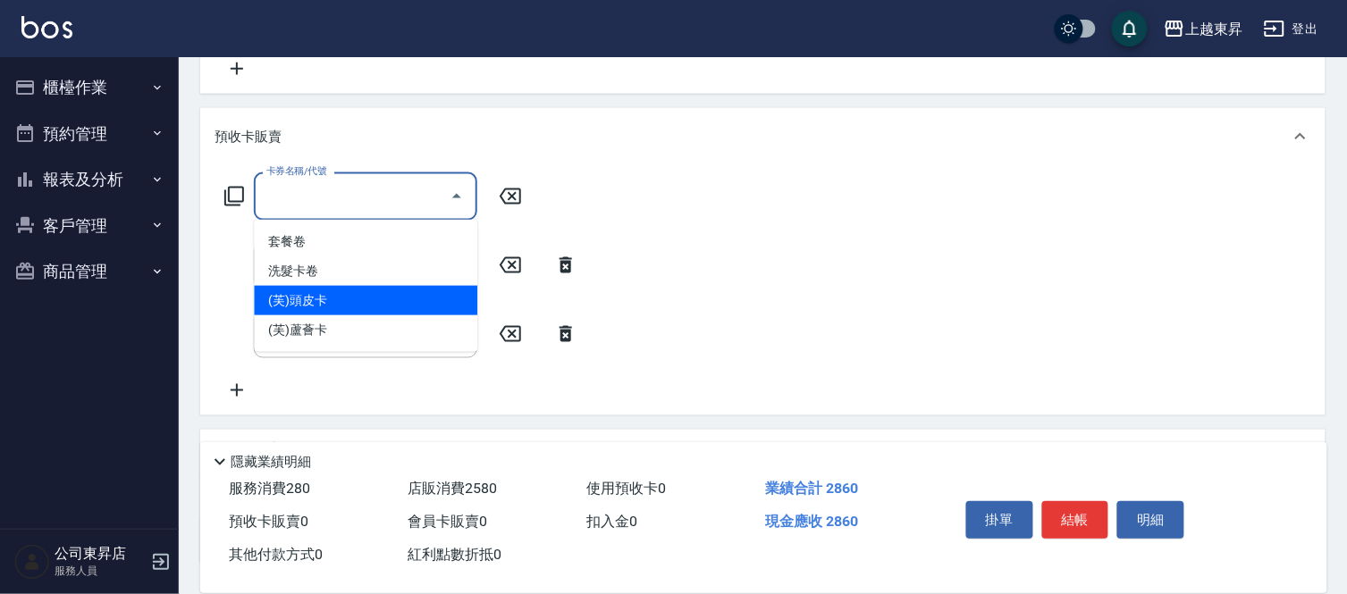
click at [337, 298] on span "(芙)頭皮卡" at bounding box center [365, 300] width 223 height 29
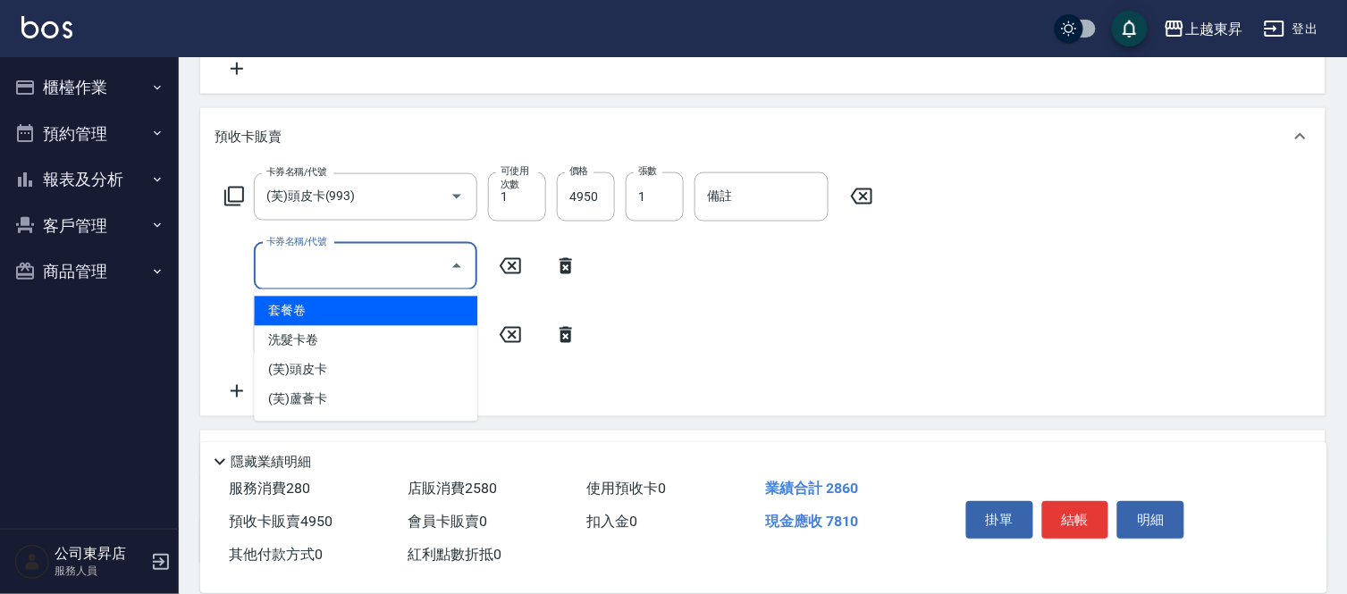
drag, startPoint x: 347, startPoint y: 257, endPoint x: 354, endPoint y: 279, distance: 22.6
click at [349, 257] on input "卡券名稱/代號" at bounding box center [352, 266] width 181 height 31
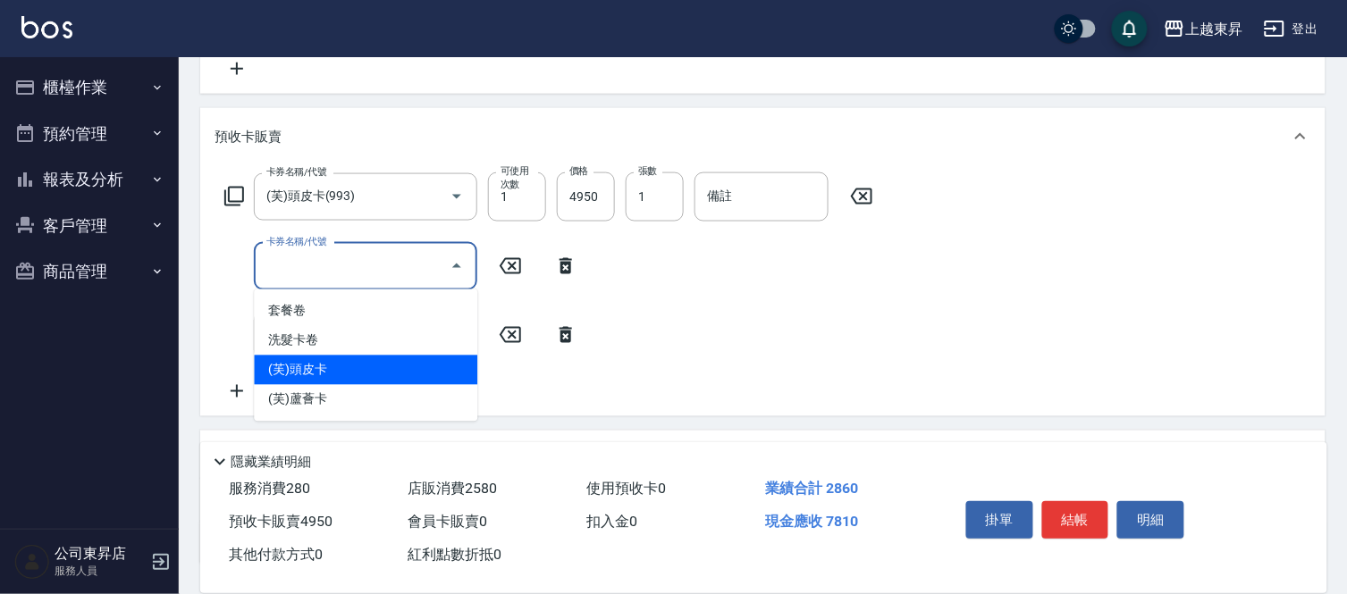
click at [331, 360] on span "(芙)頭皮卡" at bounding box center [365, 370] width 223 height 29
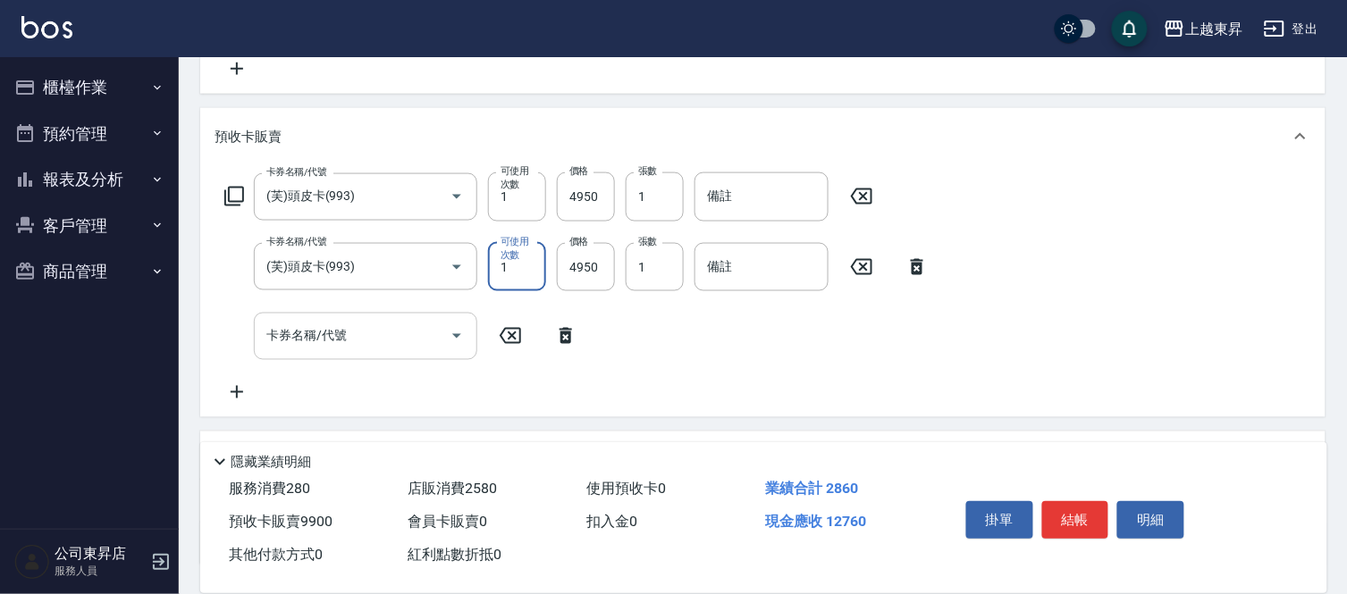
click at [320, 326] on div "卡券名稱/代號 卡券名稱/代號" at bounding box center [365, 336] width 223 height 47
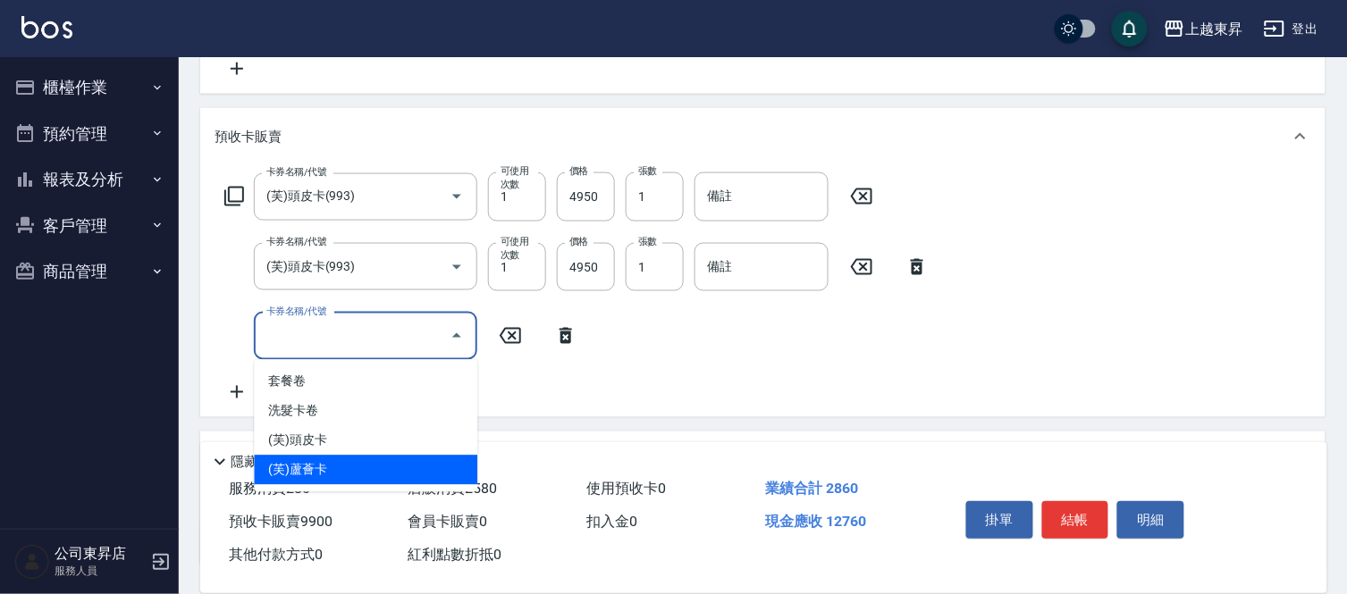
click at [338, 466] on span "(芙)蘆薈卡" at bounding box center [365, 470] width 223 height 29
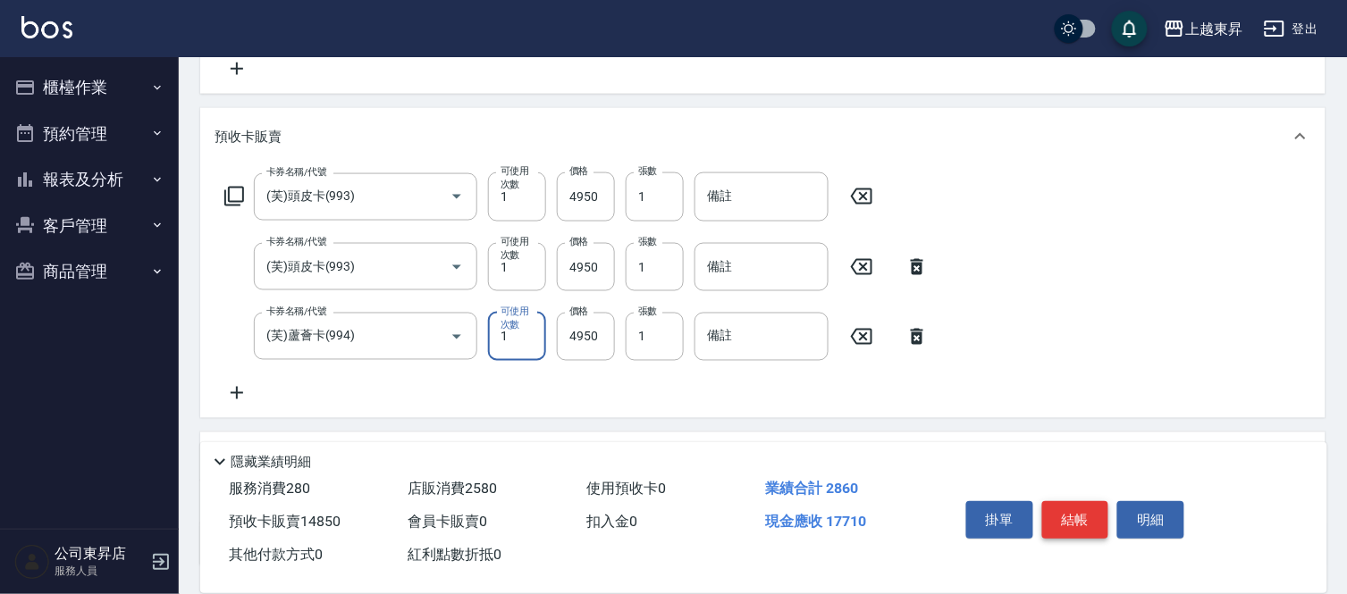
click at [1090, 519] on button "結帳" at bounding box center [1075, 520] width 67 height 38
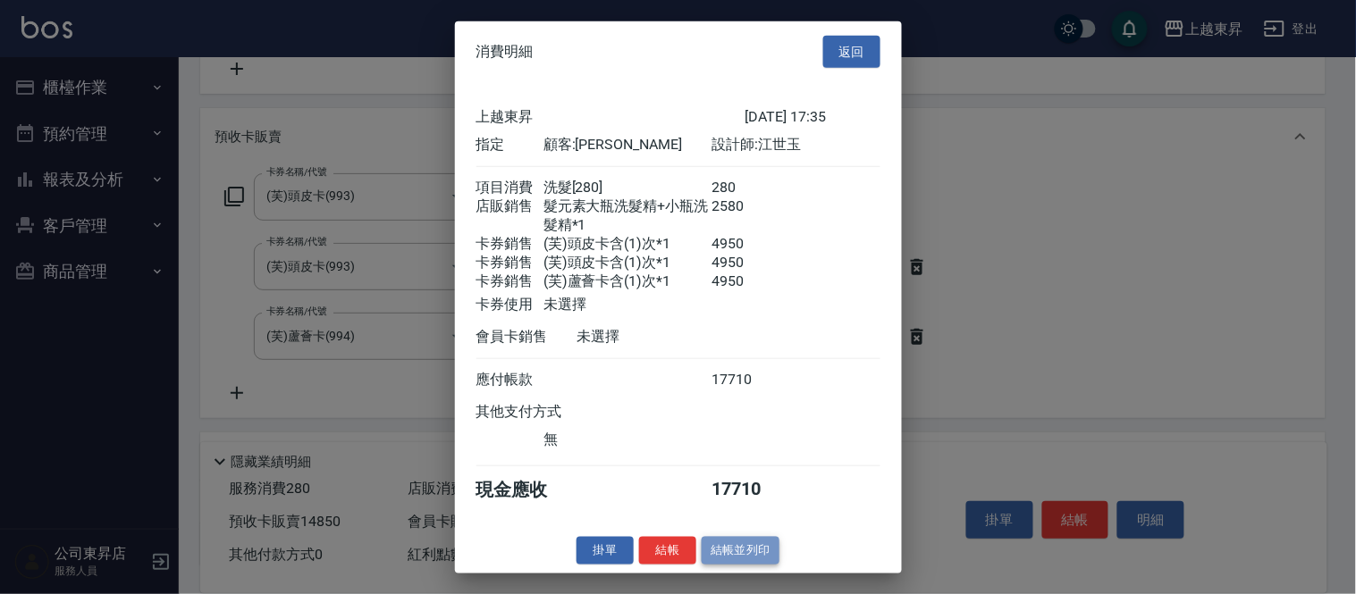
click at [747, 559] on button "結帳並列印" at bounding box center [741, 551] width 78 height 28
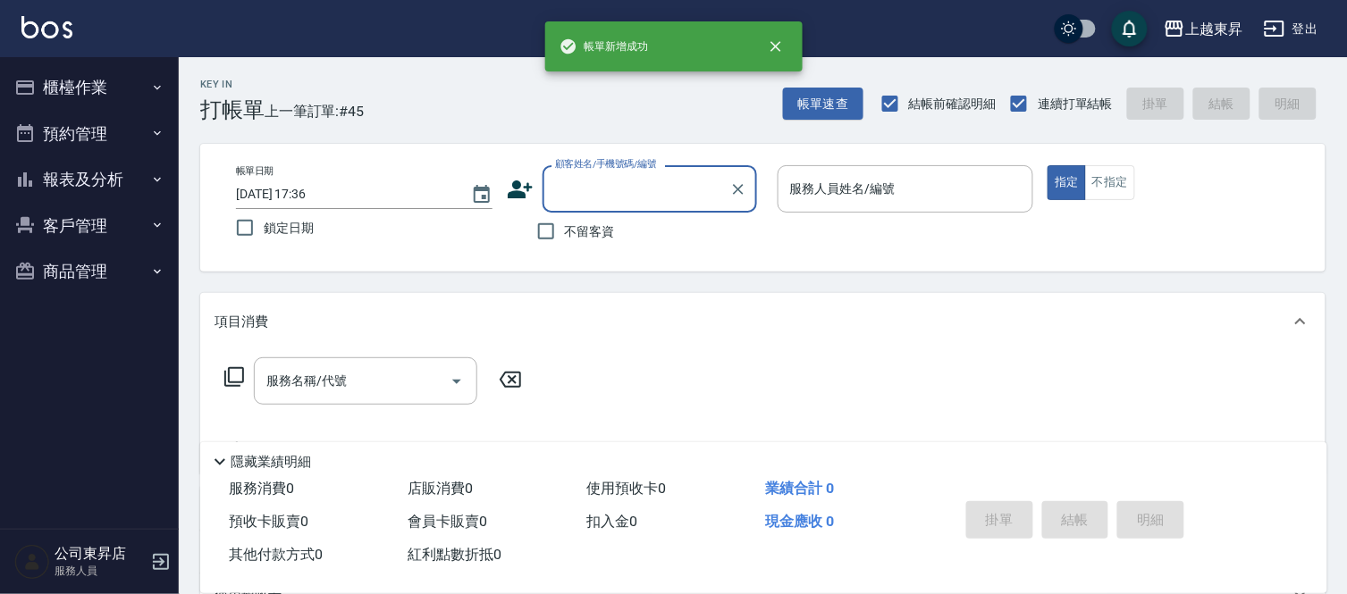
scroll to position [0, 0]
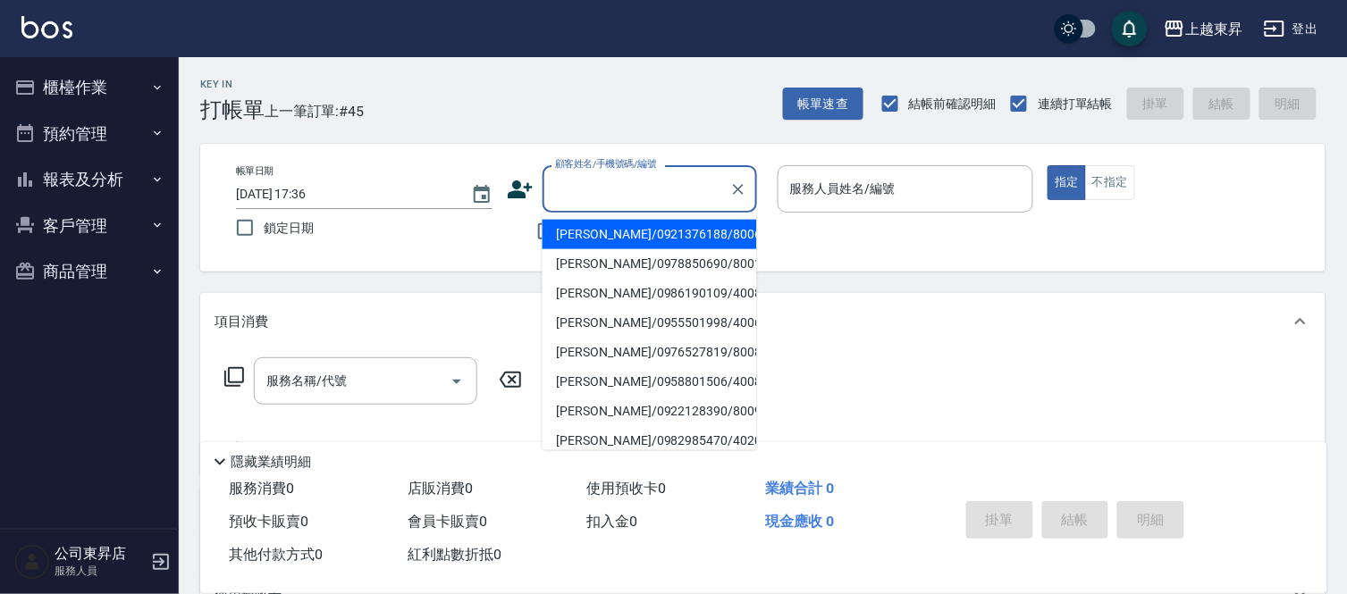
click at [604, 202] on input "顧客姓名/手機號碼/編號" at bounding box center [636, 188] width 172 height 31
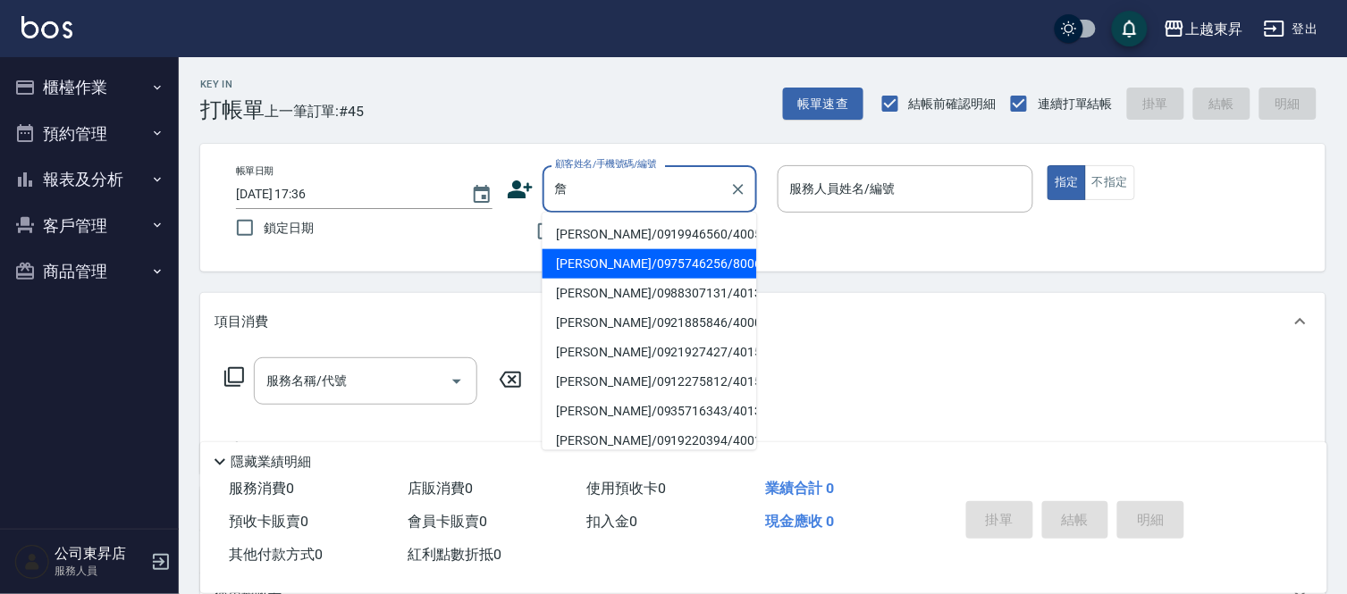
click at [609, 259] on li "[PERSON_NAME]/0975746256/80061" at bounding box center [649, 263] width 214 height 29
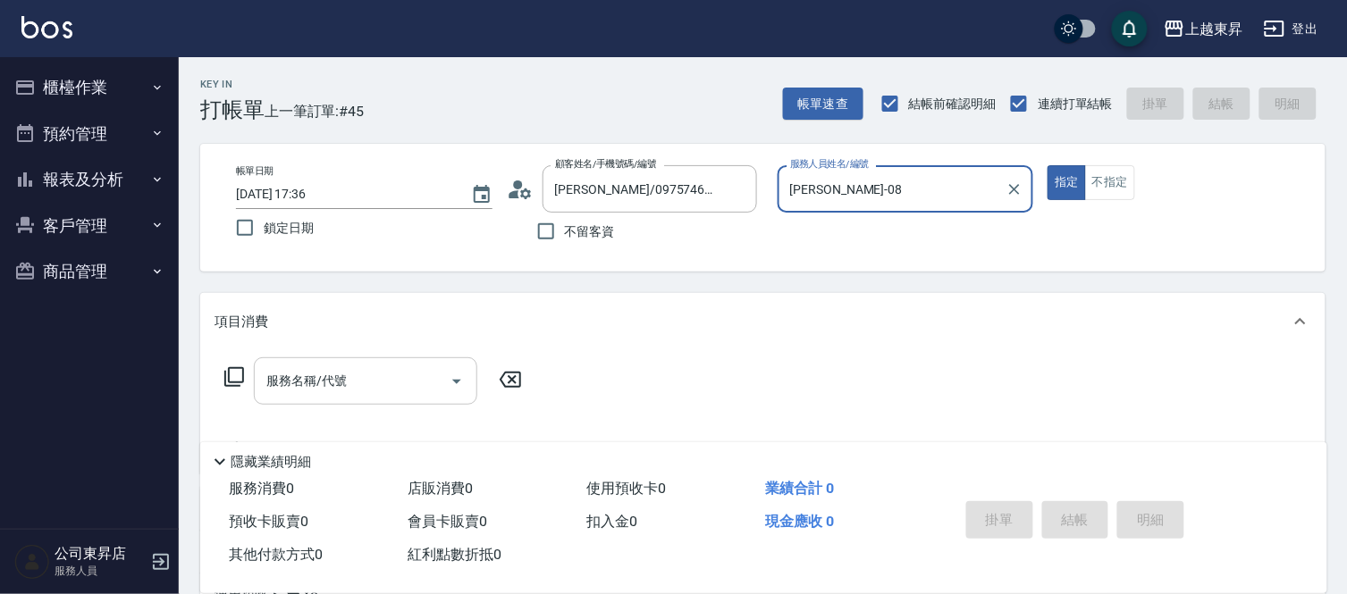
click at [322, 362] on div "服務名稱/代號" at bounding box center [365, 380] width 223 height 47
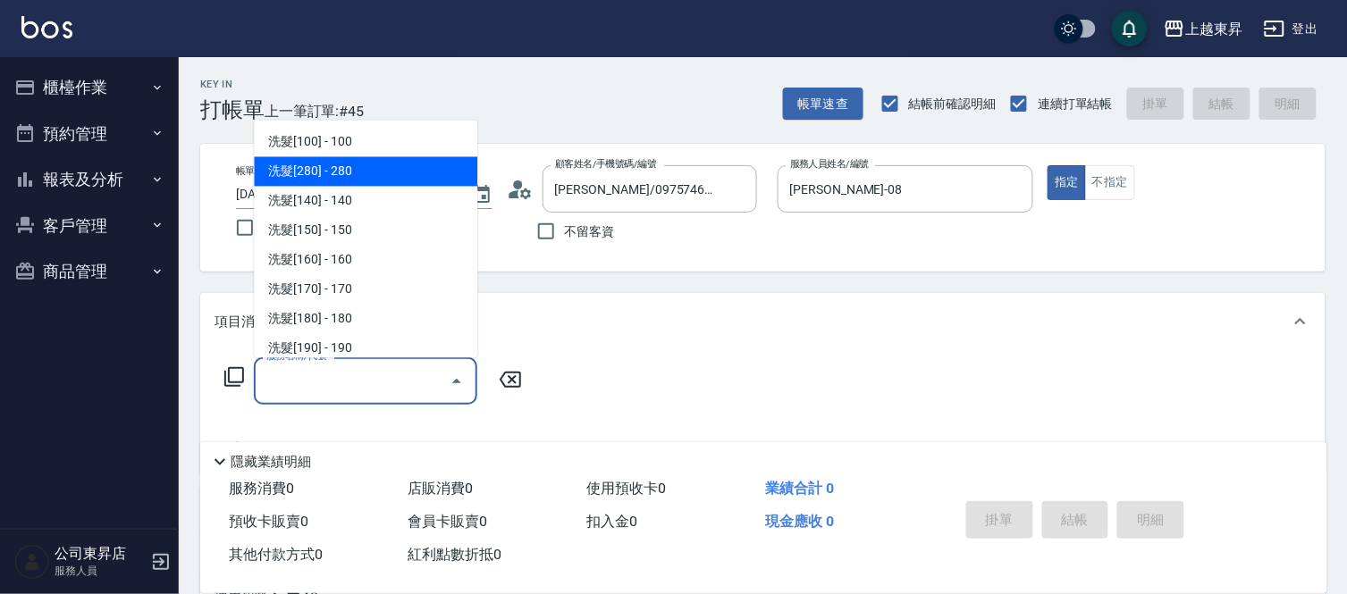
click at [344, 172] on span "洗髮[280] - 280" at bounding box center [365, 171] width 223 height 29
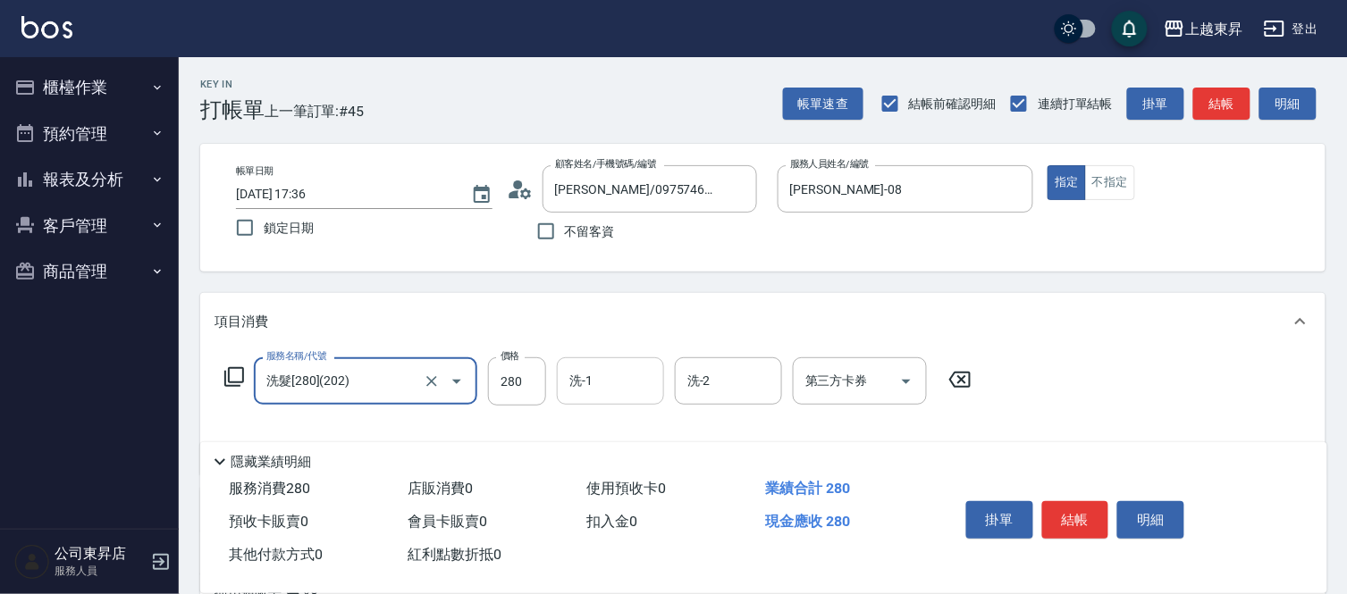
click at [601, 381] on input "洗-1" at bounding box center [610, 381] width 91 height 31
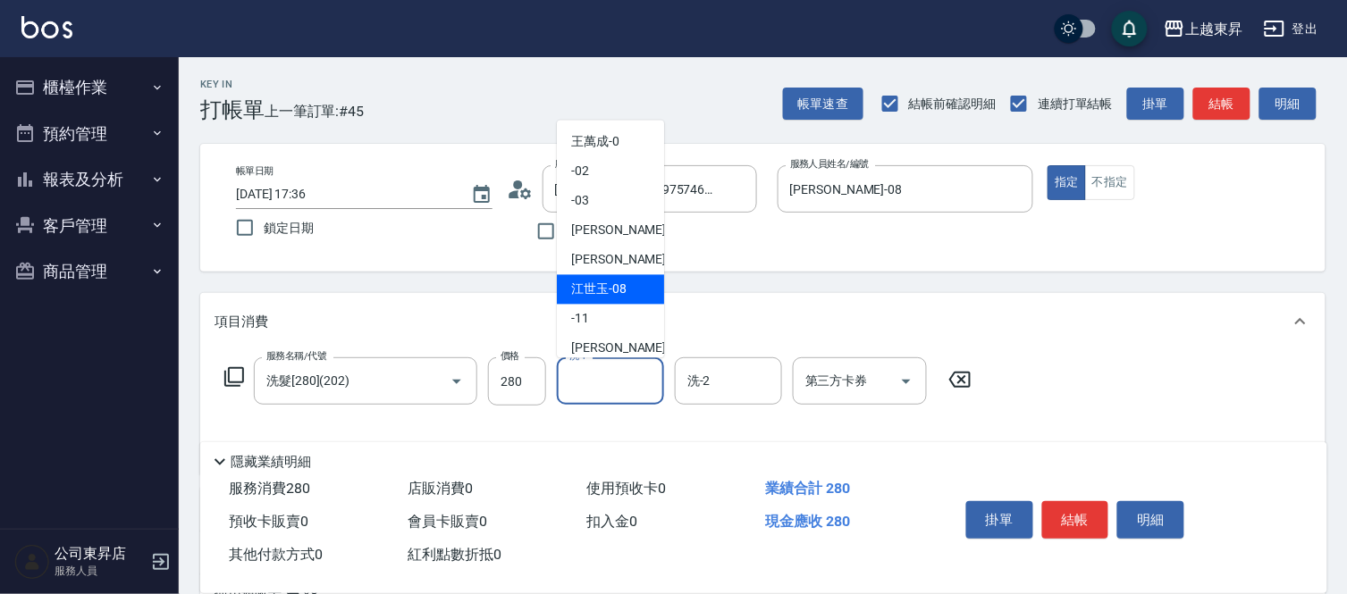
click at [611, 287] on span "[PERSON_NAME]-08" at bounding box center [598, 290] width 55 height 19
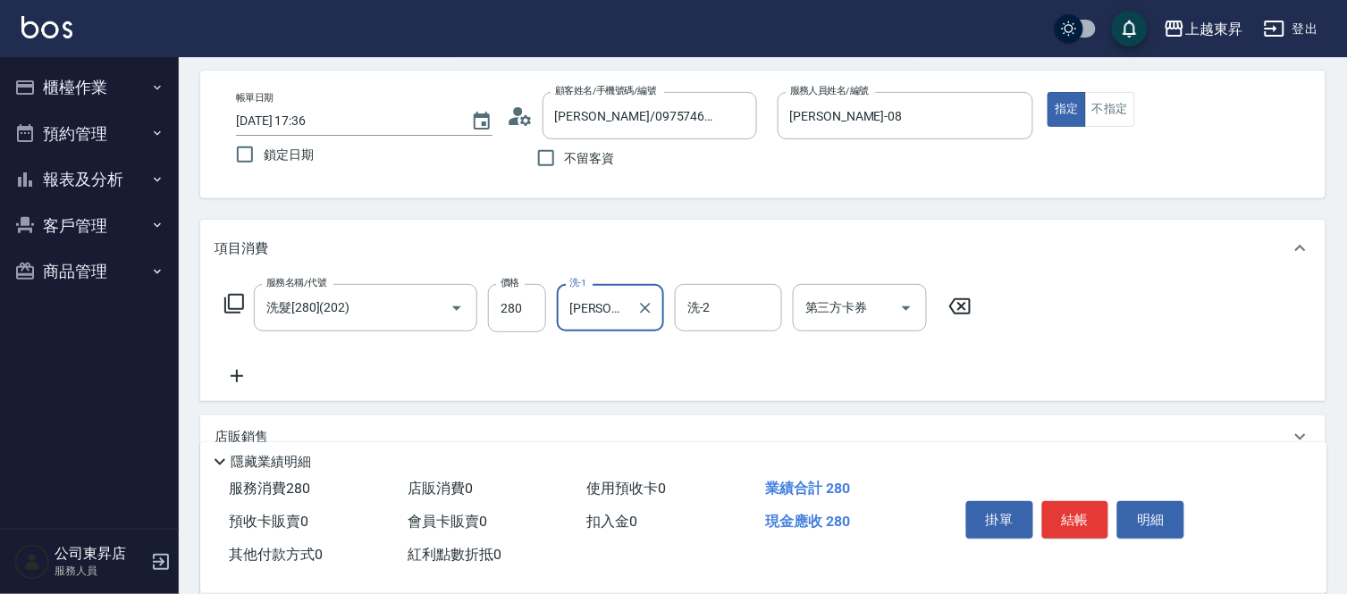
scroll to position [198, 0]
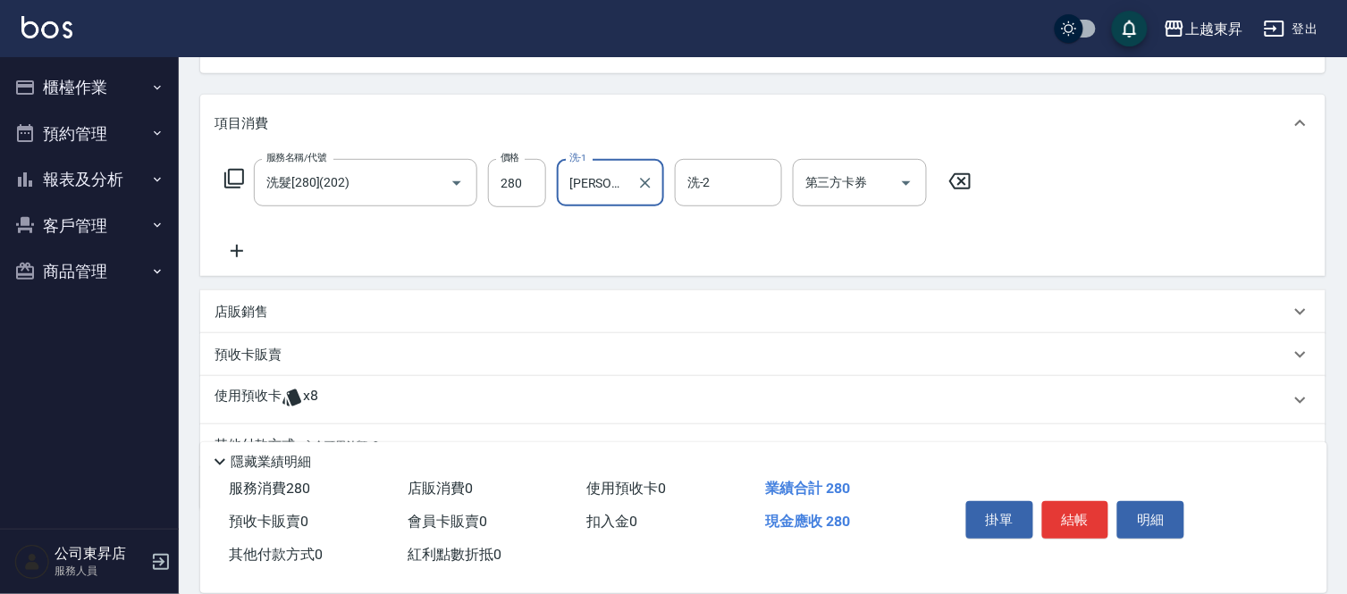
click at [266, 316] on p "店販銷售" at bounding box center [241, 312] width 54 height 19
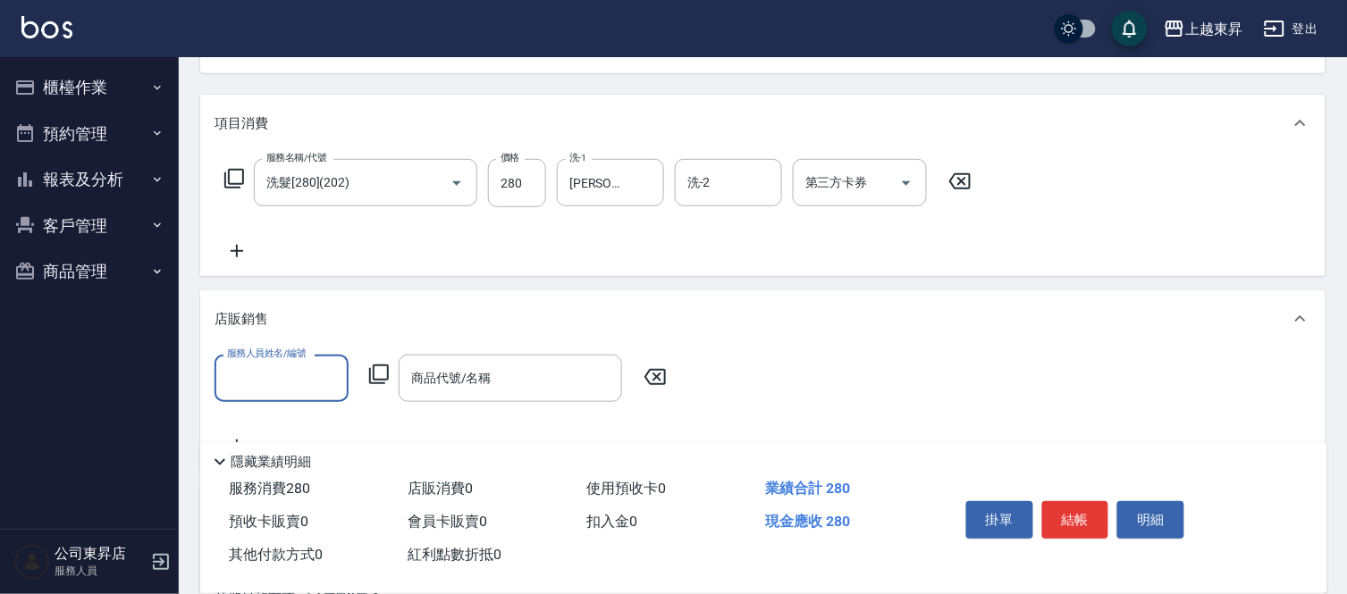
scroll to position [0, 0]
click at [662, 372] on icon at bounding box center [655, 376] width 45 height 21
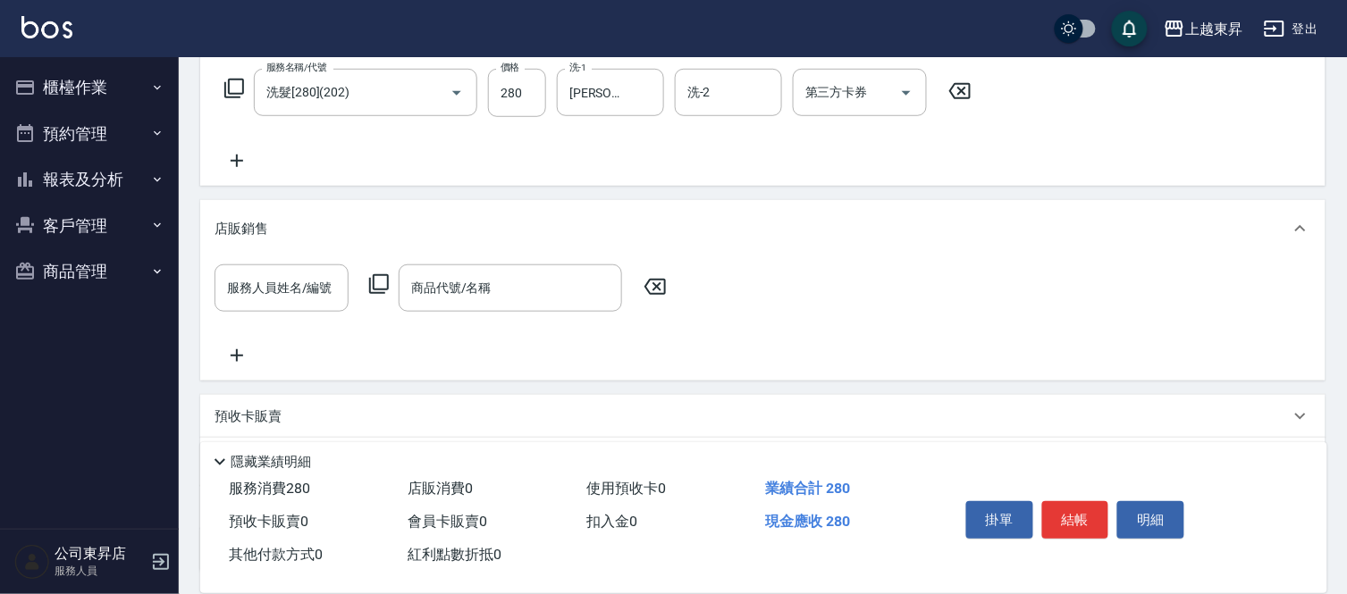
scroll to position [397, 0]
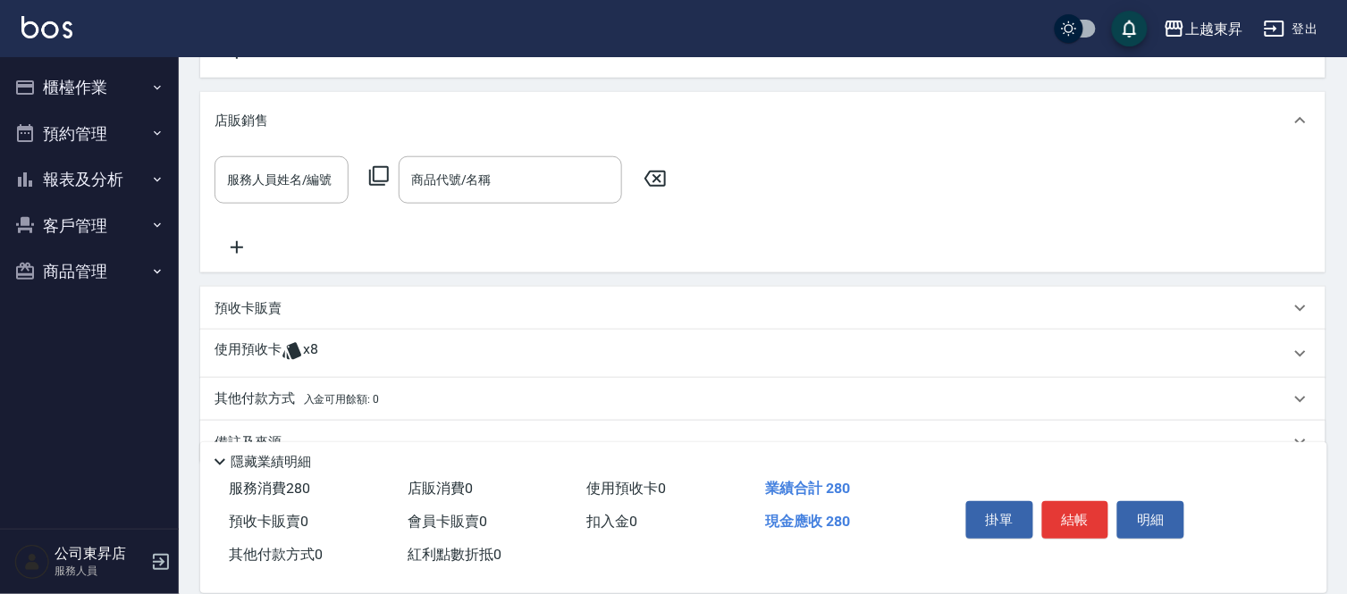
drag, startPoint x: 300, startPoint y: 320, endPoint x: 313, endPoint y: 319, distance: 12.5
click at [309, 319] on div "預收卡販賣" at bounding box center [762, 308] width 1125 height 43
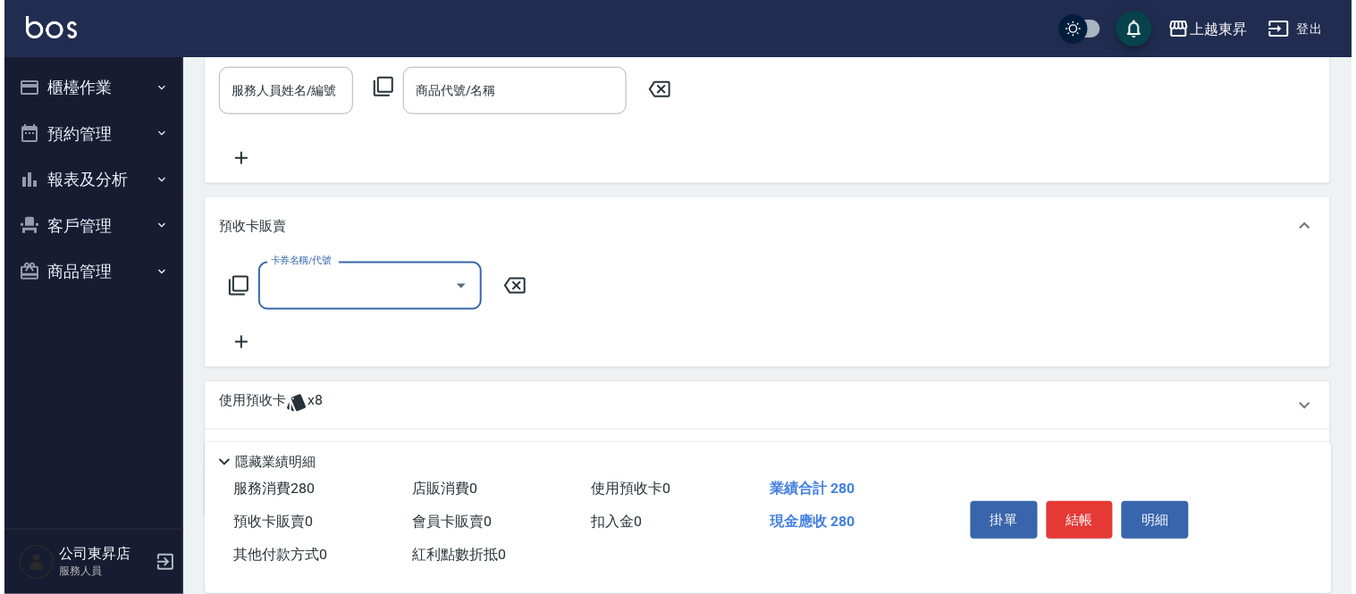
scroll to position [576, 0]
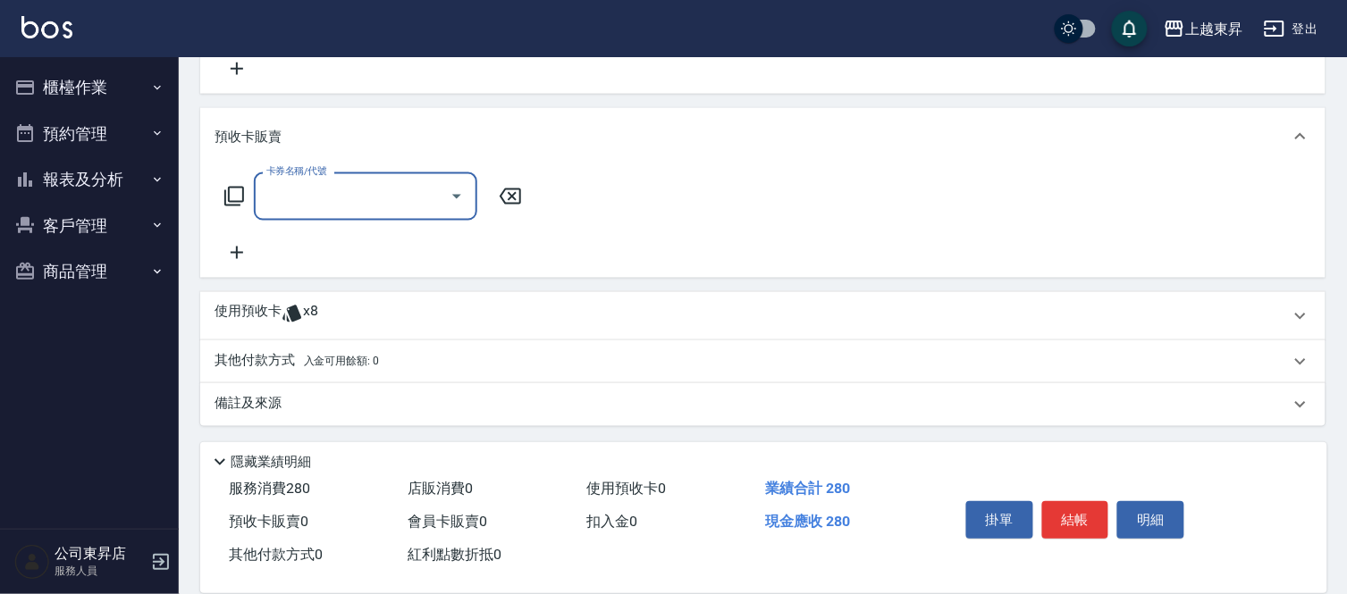
click at [239, 253] on icon at bounding box center [236, 252] width 45 height 21
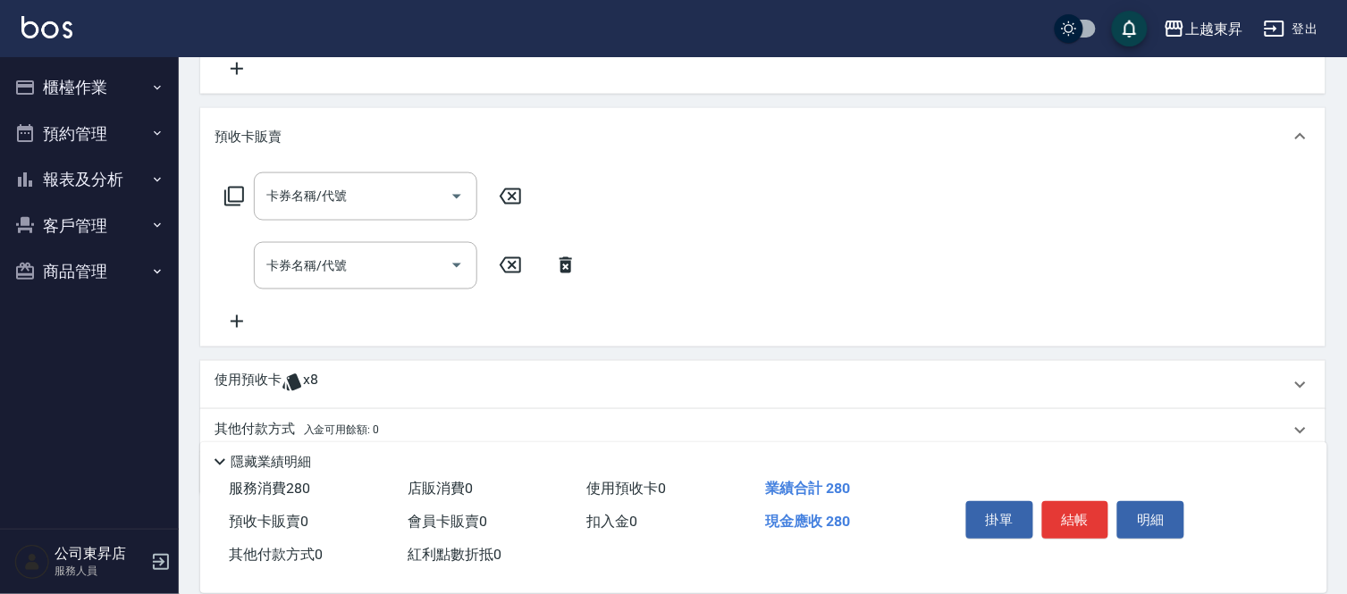
click at [233, 328] on icon at bounding box center [236, 321] width 45 height 21
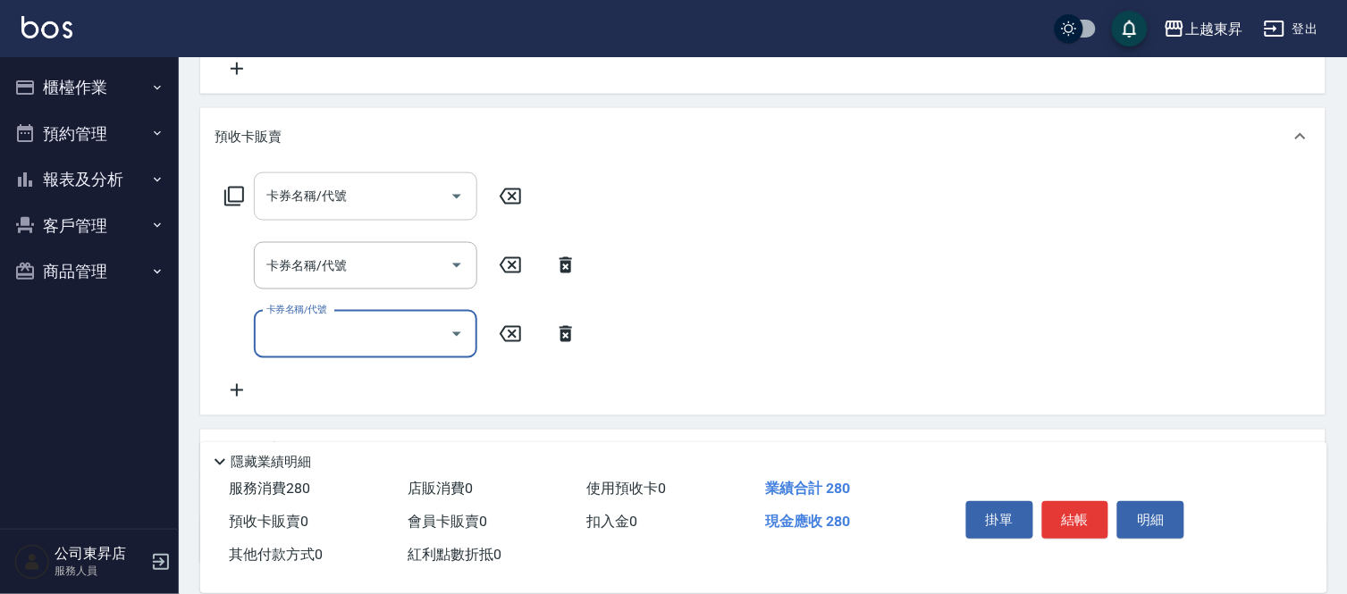
click at [290, 210] on input "卡券名稱/代號" at bounding box center [352, 196] width 181 height 31
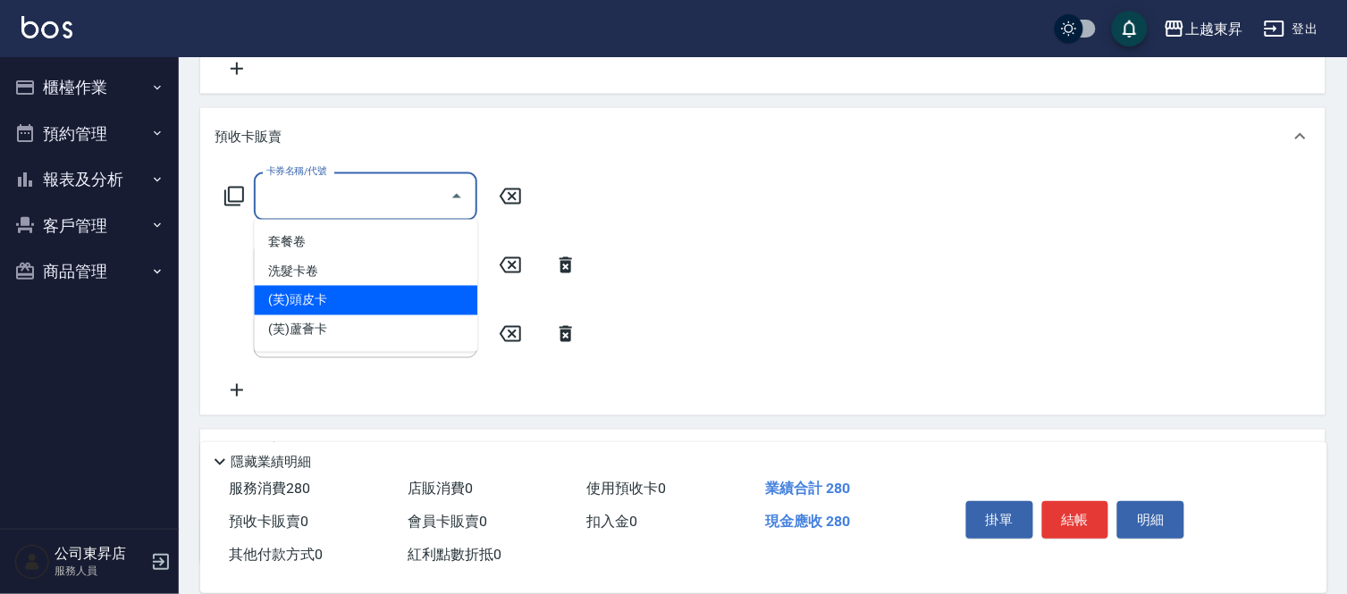
drag, startPoint x: 315, startPoint y: 307, endPoint x: 323, endPoint y: 300, distance: 9.5
click at [316, 307] on span "(芙)頭皮卡" at bounding box center [365, 300] width 223 height 29
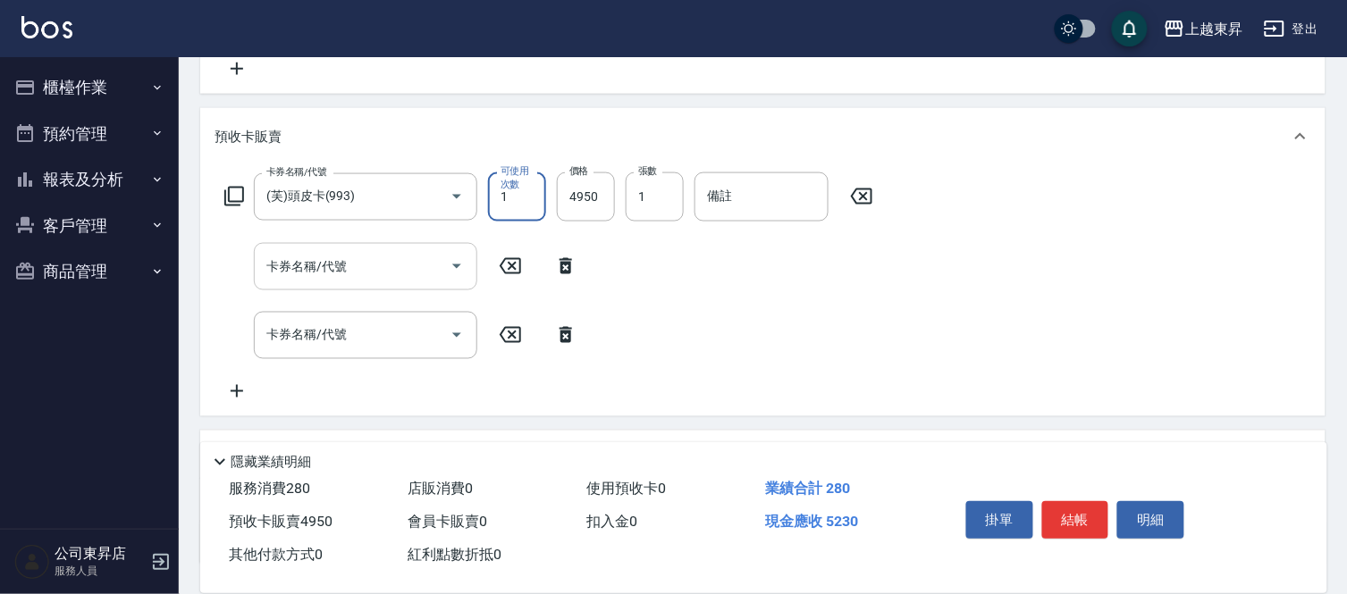
click at [327, 264] on div "卡券名稱/代號 卡券名稱/代號" at bounding box center [365, 266] width 223 height 47
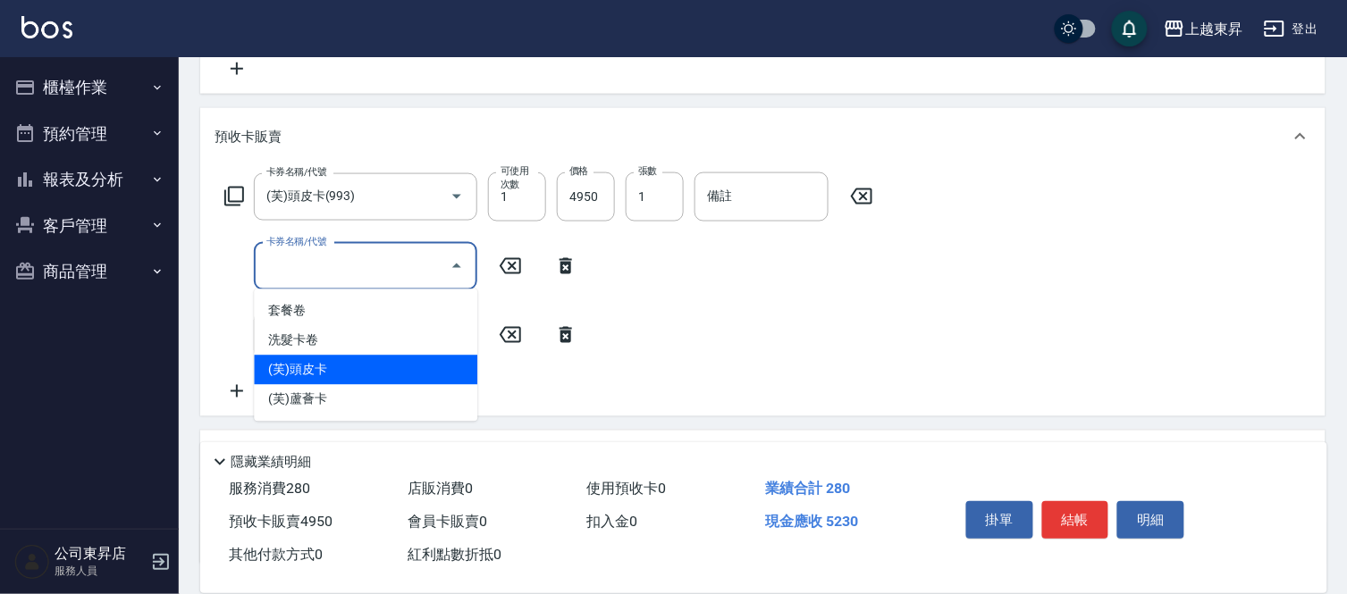
click at [319, 364] on span "(芙)頭皮卡" at bounding box center [365, 370] width 223 height 29
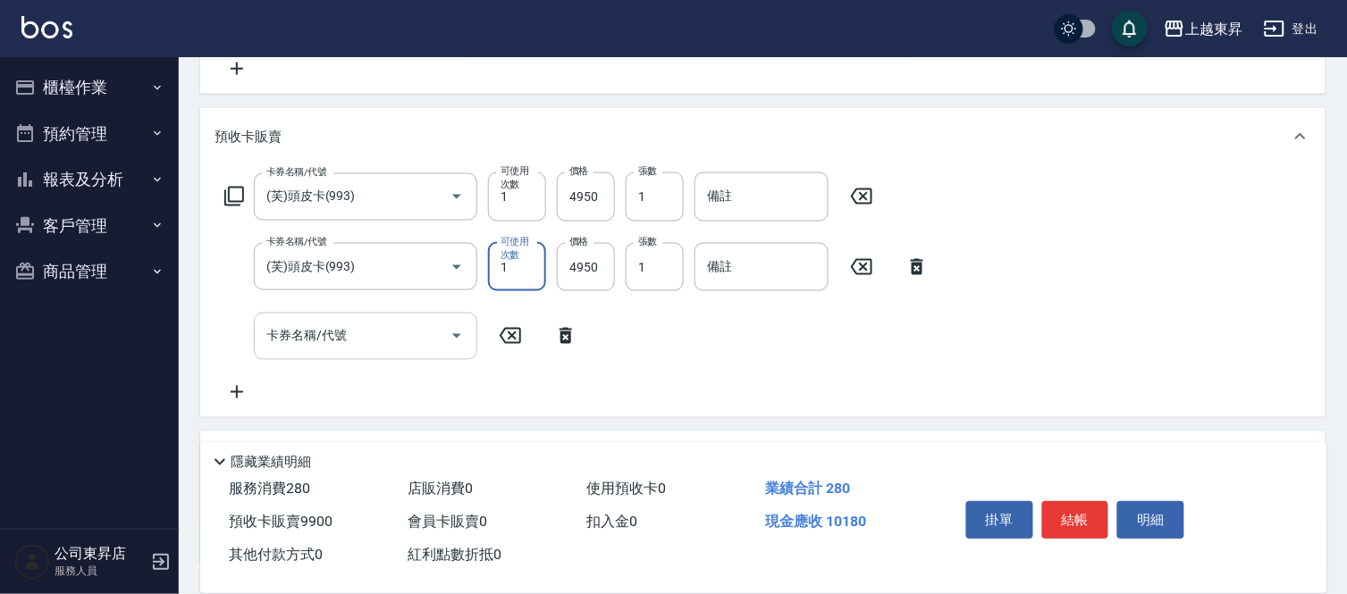
click at [322, 338] on input "卡券名稱/代號" at bounding box center [352, 336] width 181 height 31
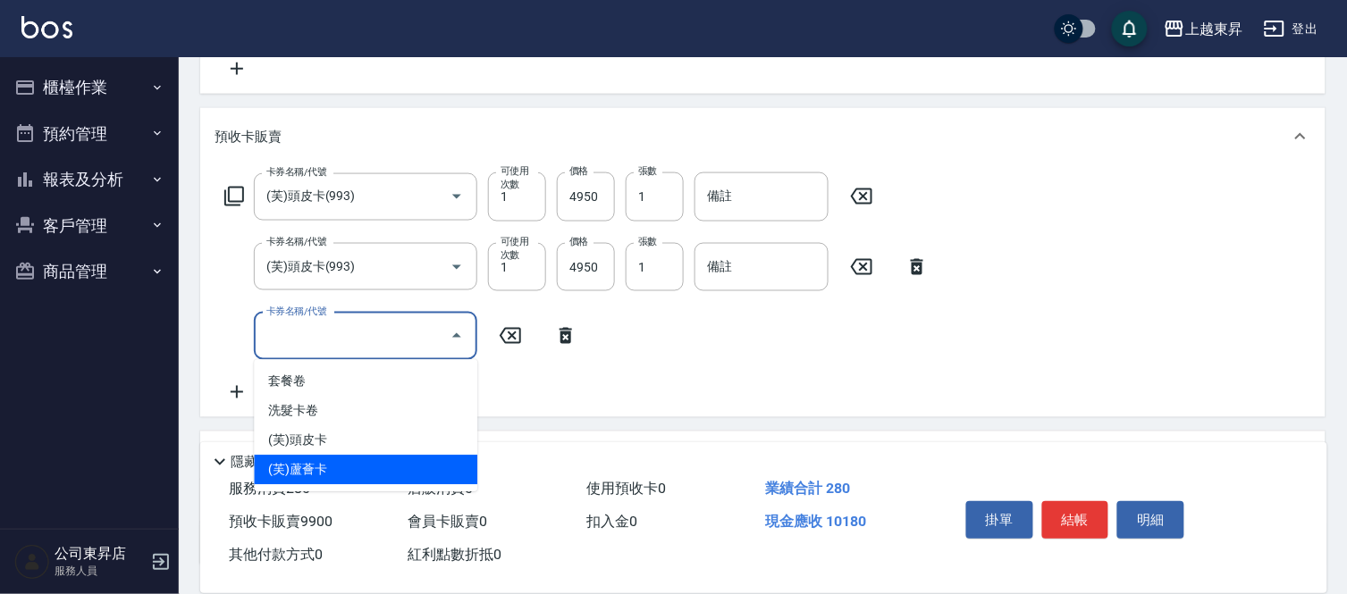
click at [315, 466] on span "(芙)蘆薈卡" at bounding box center [365, 470] width 223 height 29
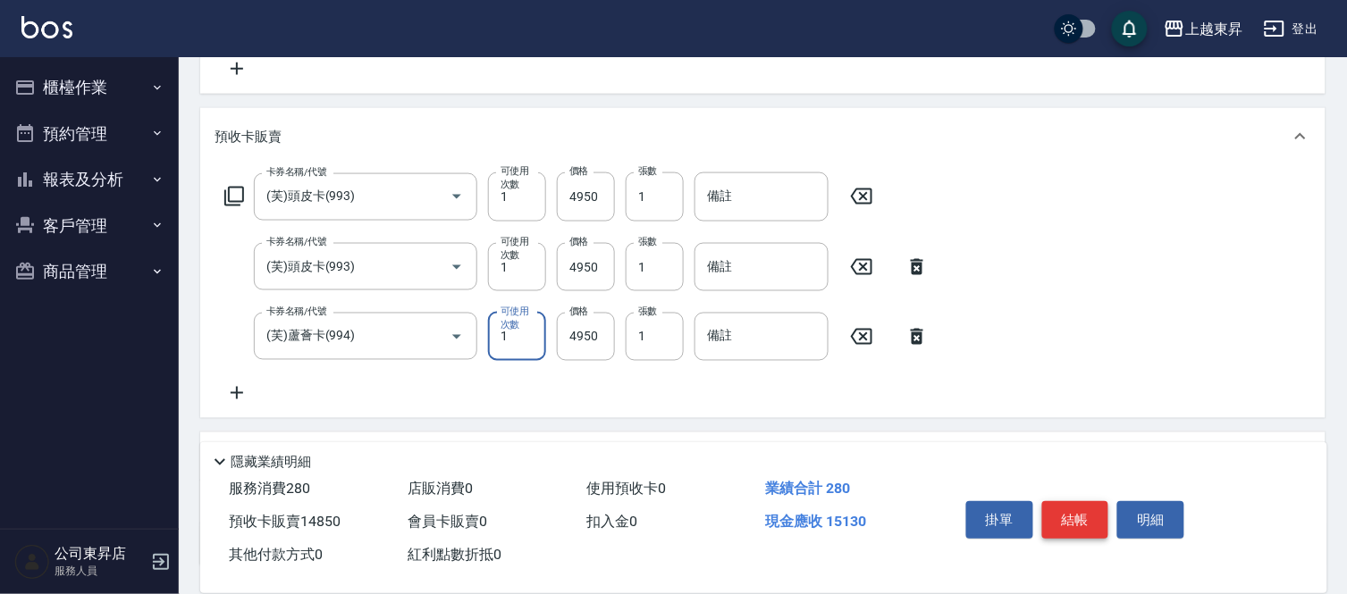
click at [1099, 508] on button "結帳" at bounding box center [1075, 520] width 67 height 38
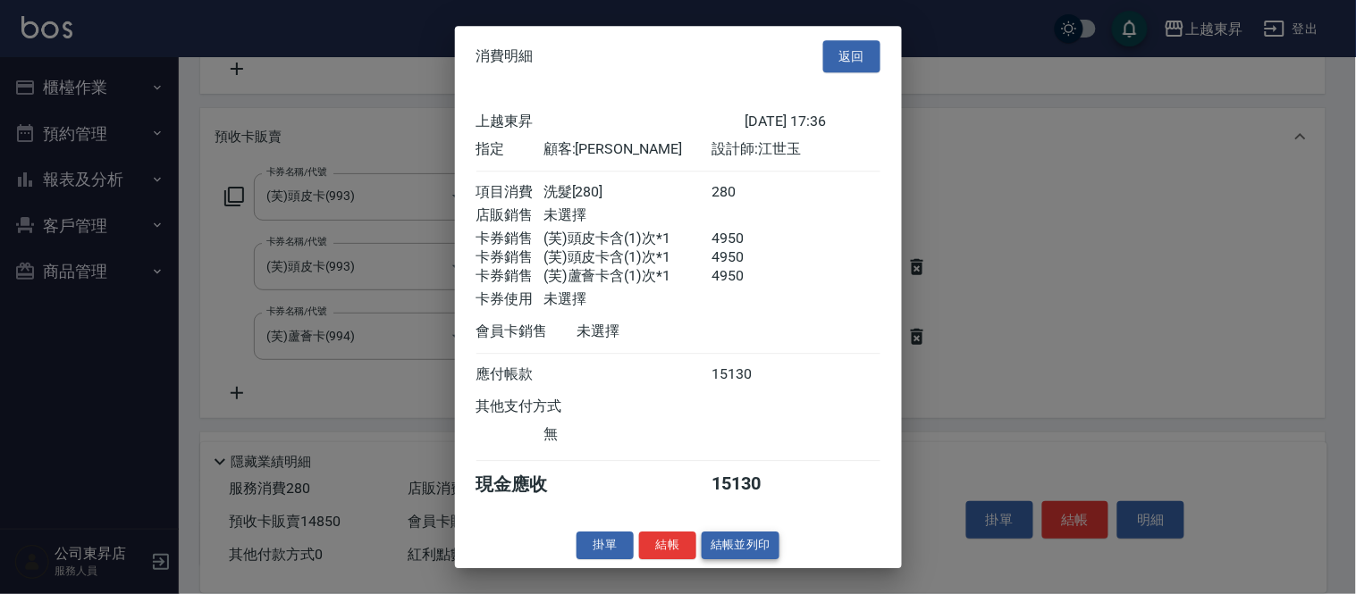
click at [743, 554] on button "結帳並列印" at bounding box center [741, 546] width 78 height 28
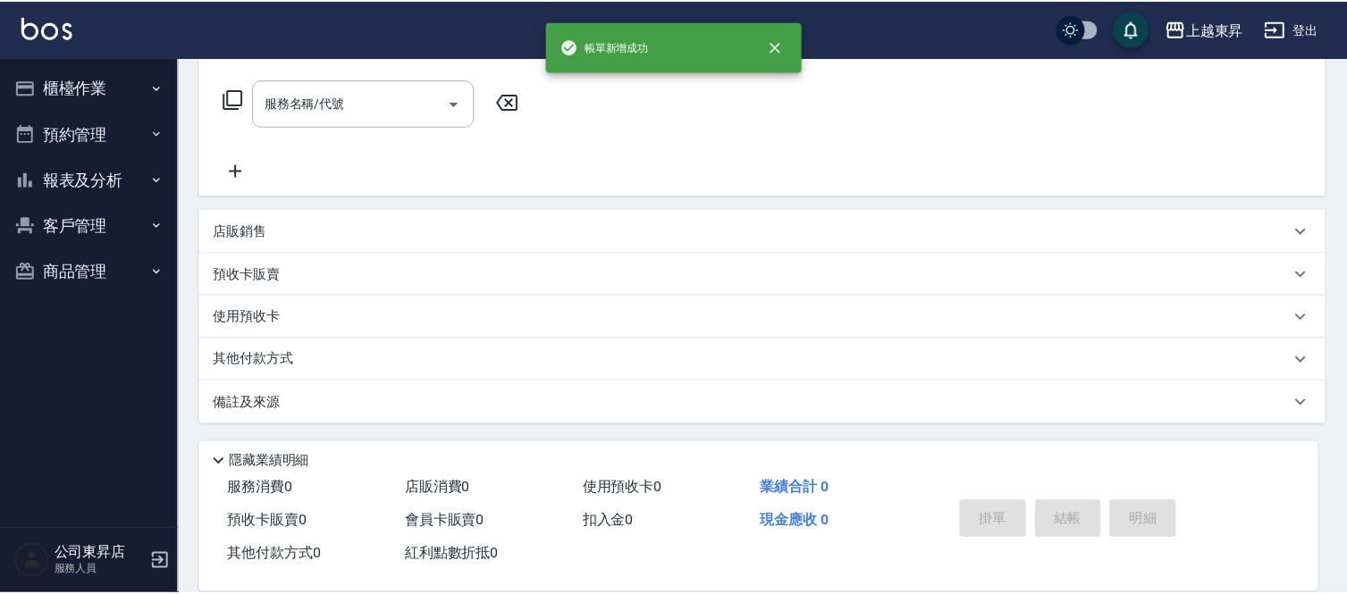
scroll to position [0, 0]
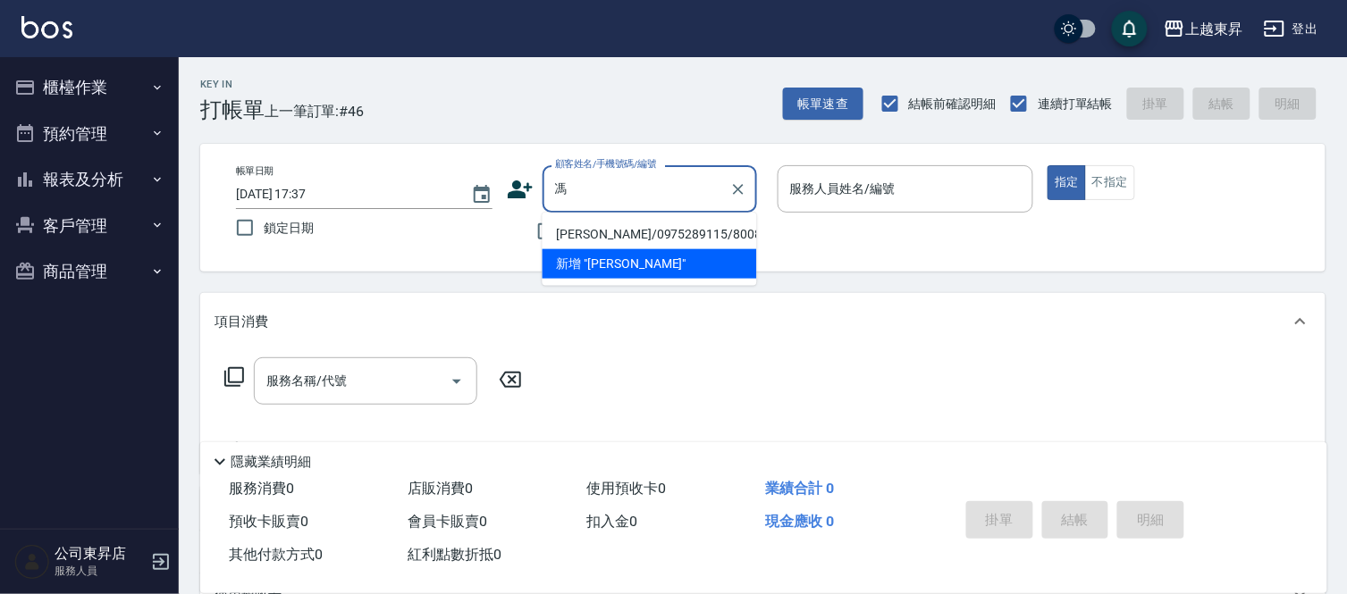
click at [592, 236] on li "[PERSON_NAME]/0975289115/80087" at bounding box center [649, 234] width 214 height 29
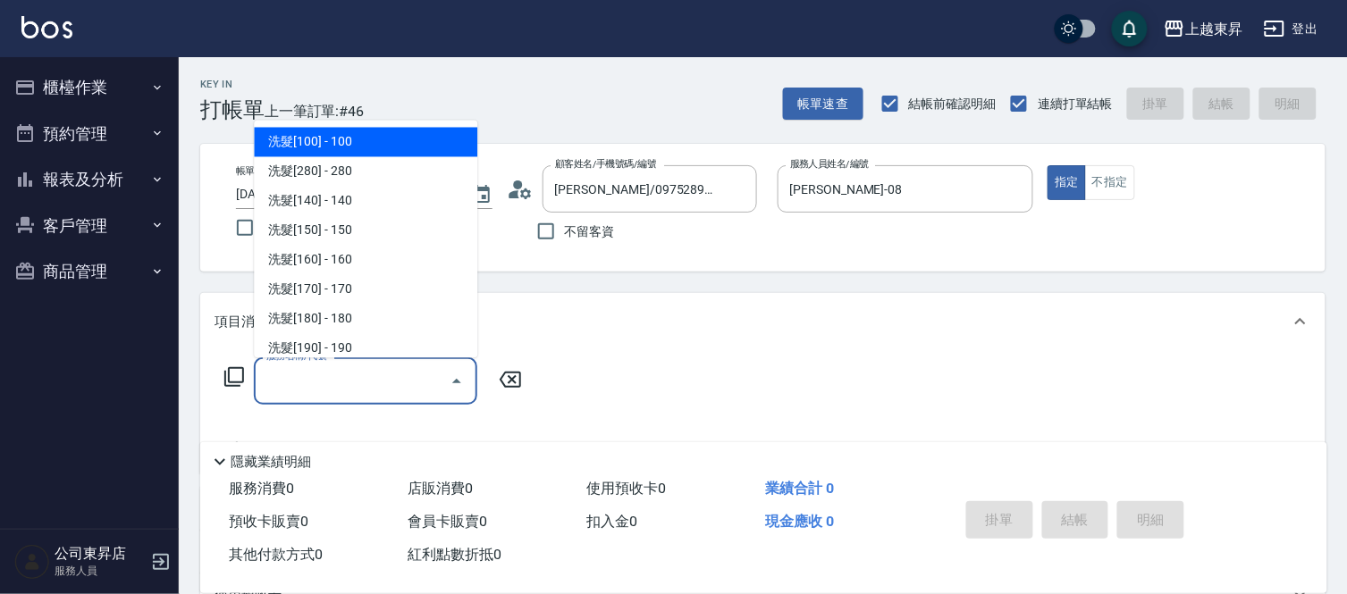
click at [308, 377] on div "服務名稱/代號 服務名稱/代號" at bounding box center [365, 380] width 223 height 47
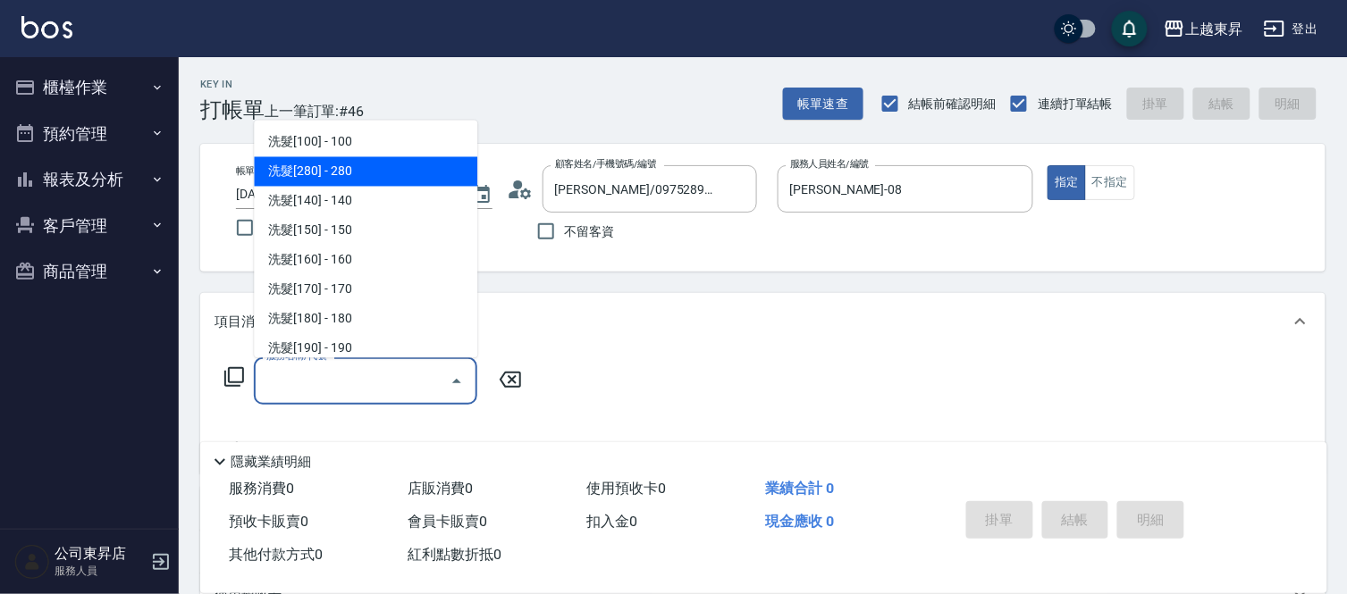
click at [349, 172] on span "洗髮[280] - 280" at bounding box center [365, 171] width 223 height 29
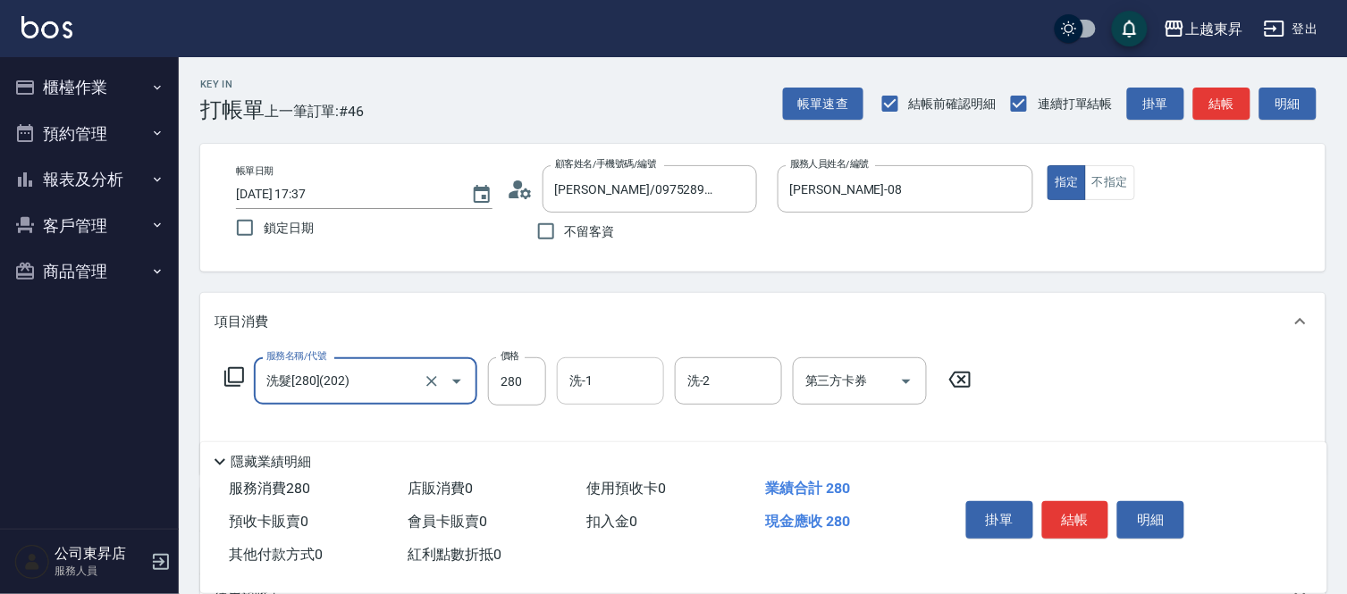
click at [593, 382] on input "洗-1" at bounding box center [610, 381] width 91 height 31
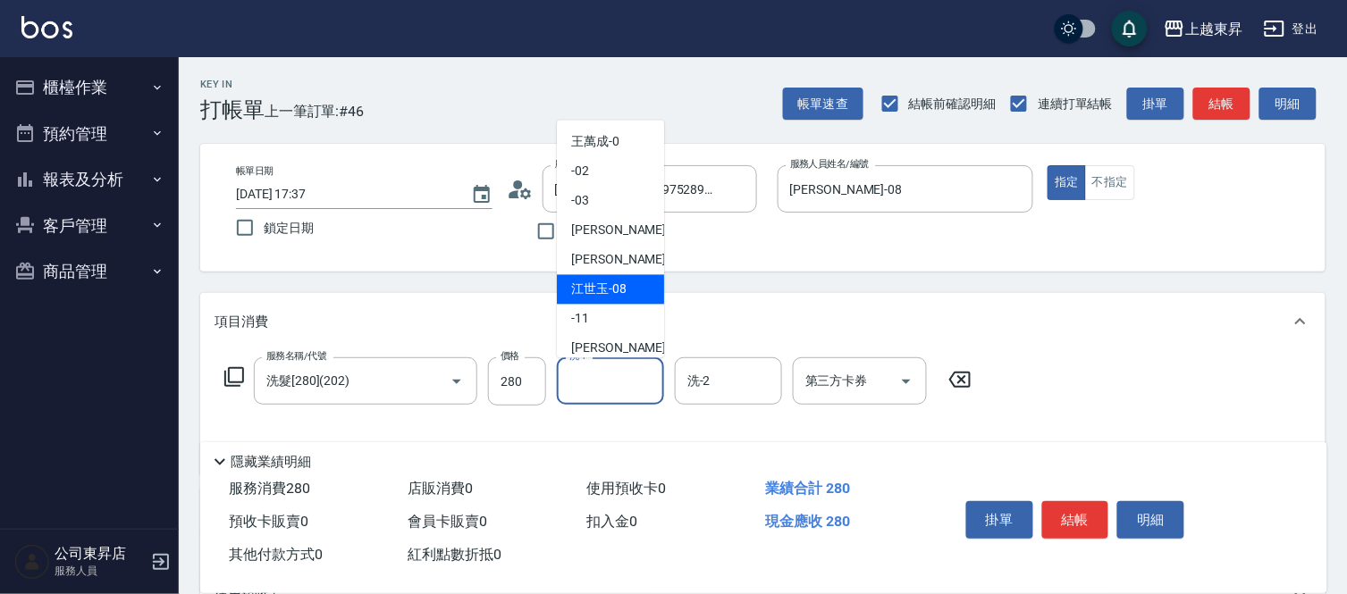
click at [602, 290] on span "[PERSON_NAME]-08" at bounding box center [598, 290] width 55 height 19
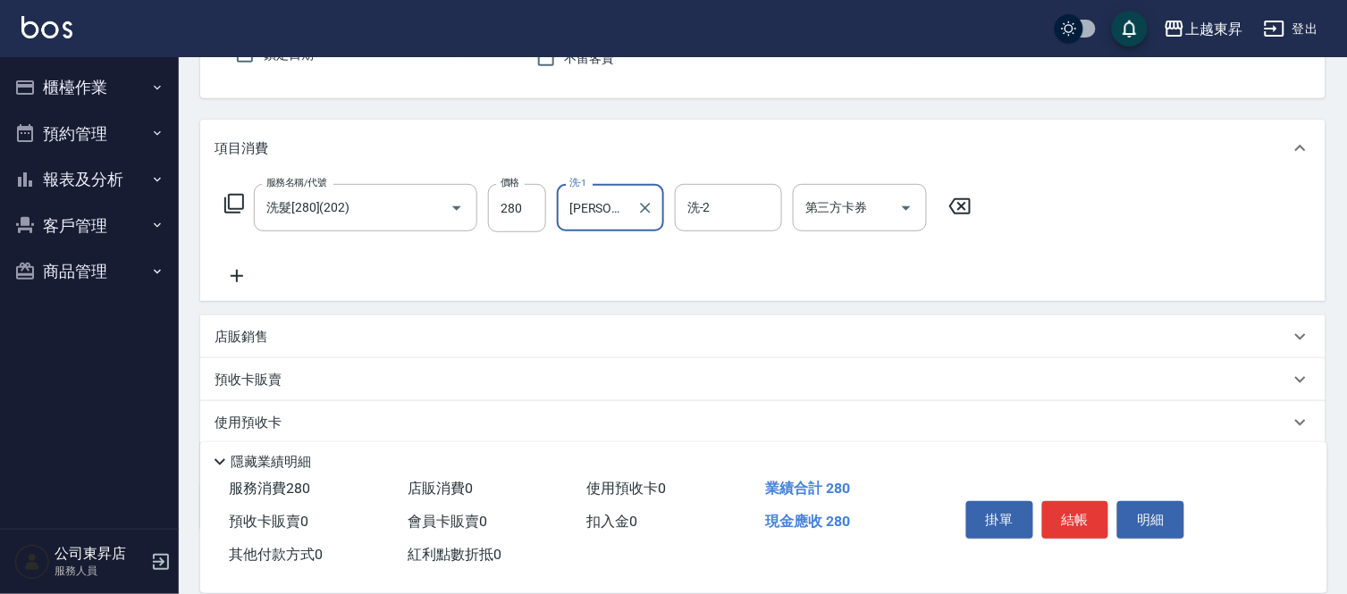
scroll to position [198, 0]
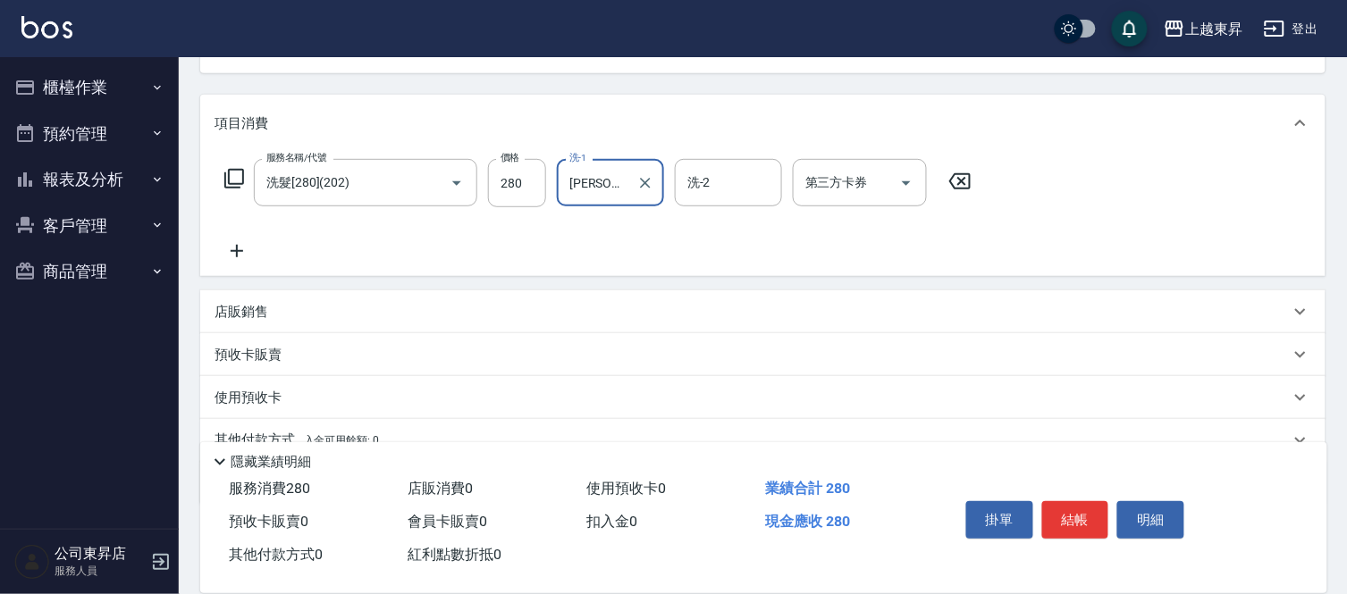
click at [257, 347] on p "預收卡販賣" at bounding box center [247, 355] width 67 height 19
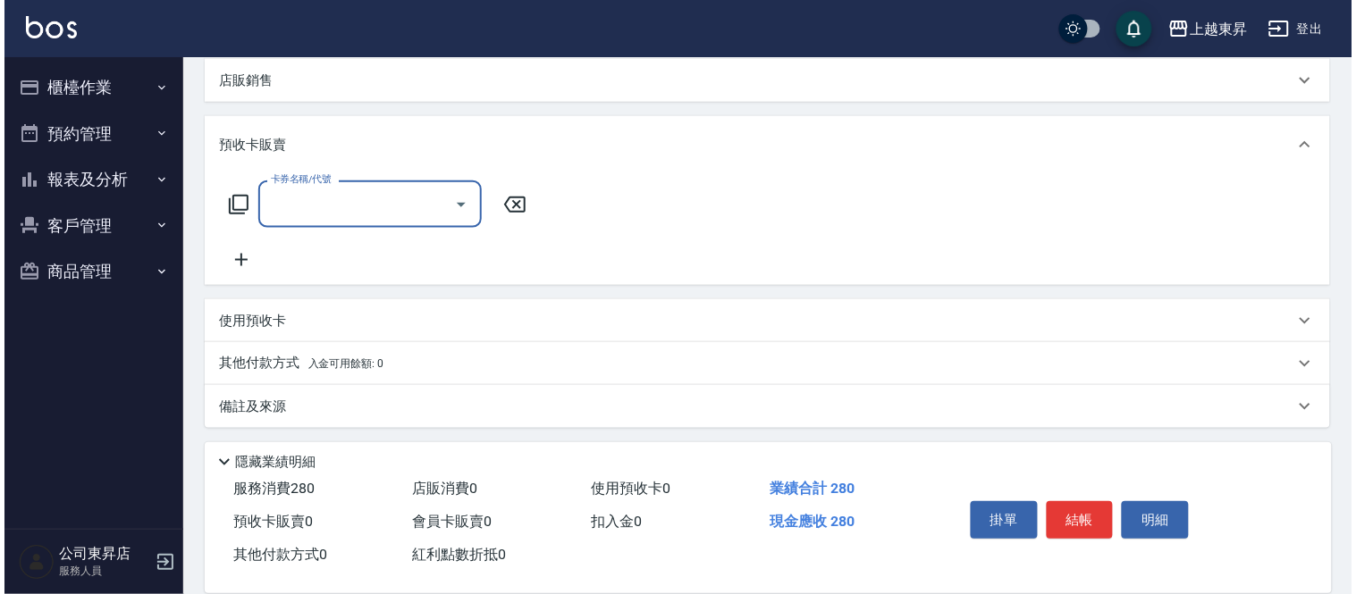
scroll to position [433, 0]
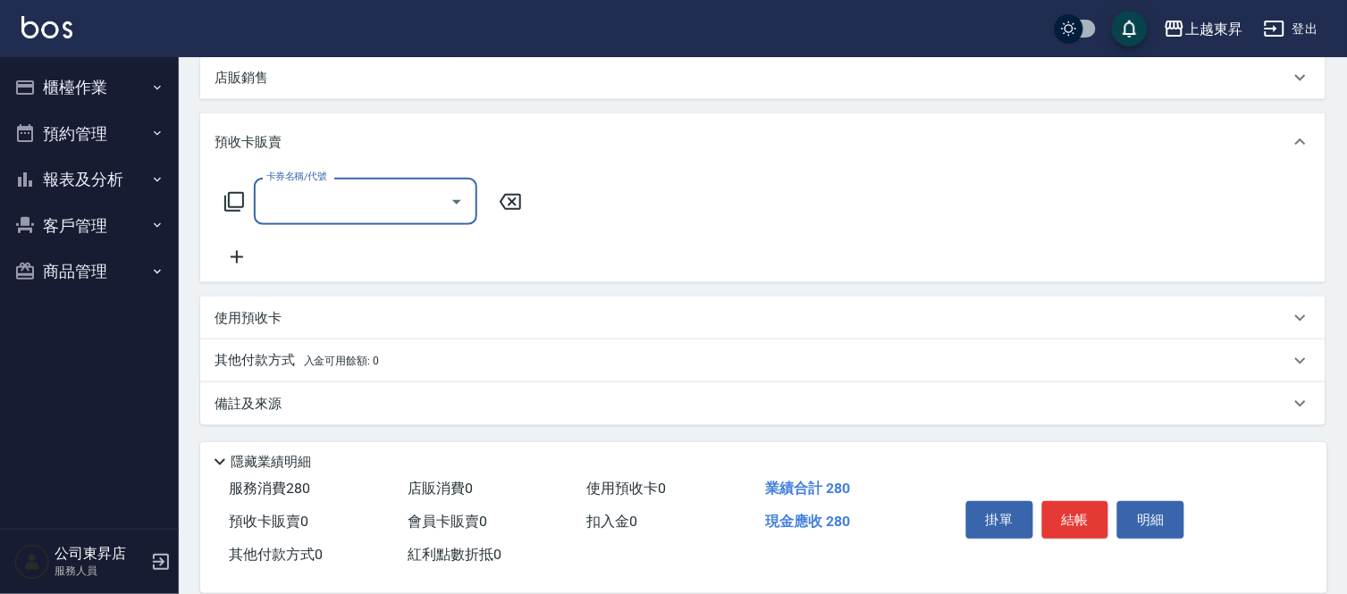
click at [232, 256] on icon at bounding box center [236, 257] width 45 height 21
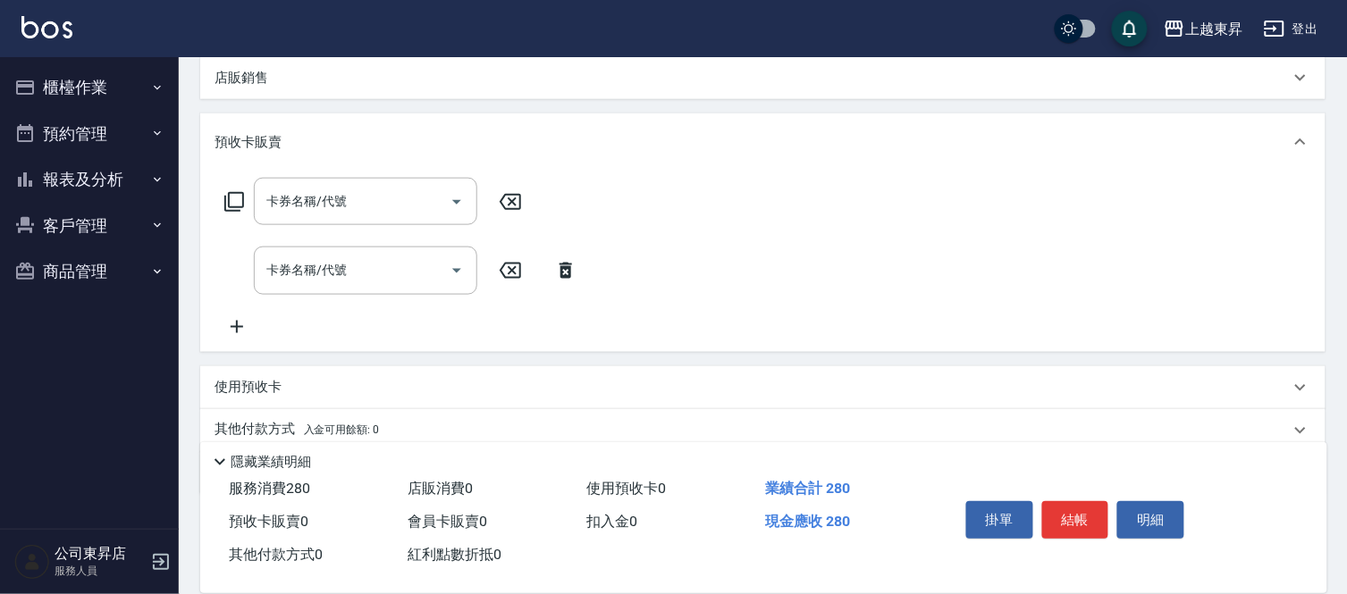
click at [236, 321] on icon at bounding box center [237, 327] width 13 height 13
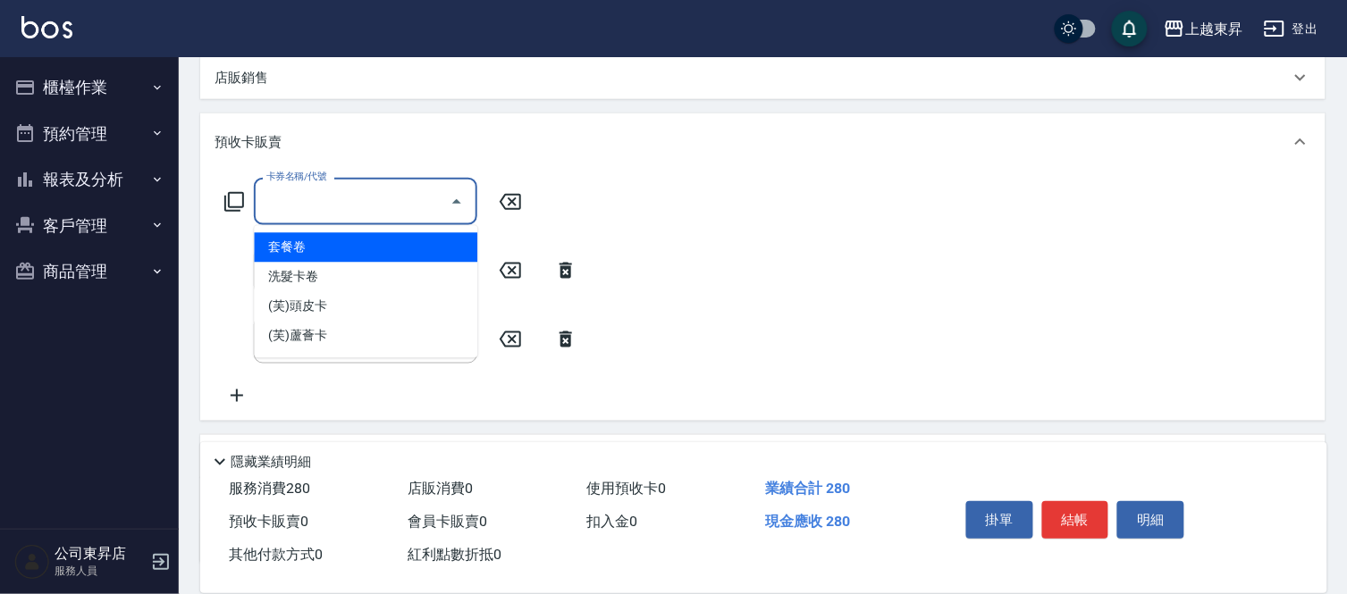
click at [301, 195] on input "卡券名稱/代號" at bounding box center [352, 201] width 181 height 31
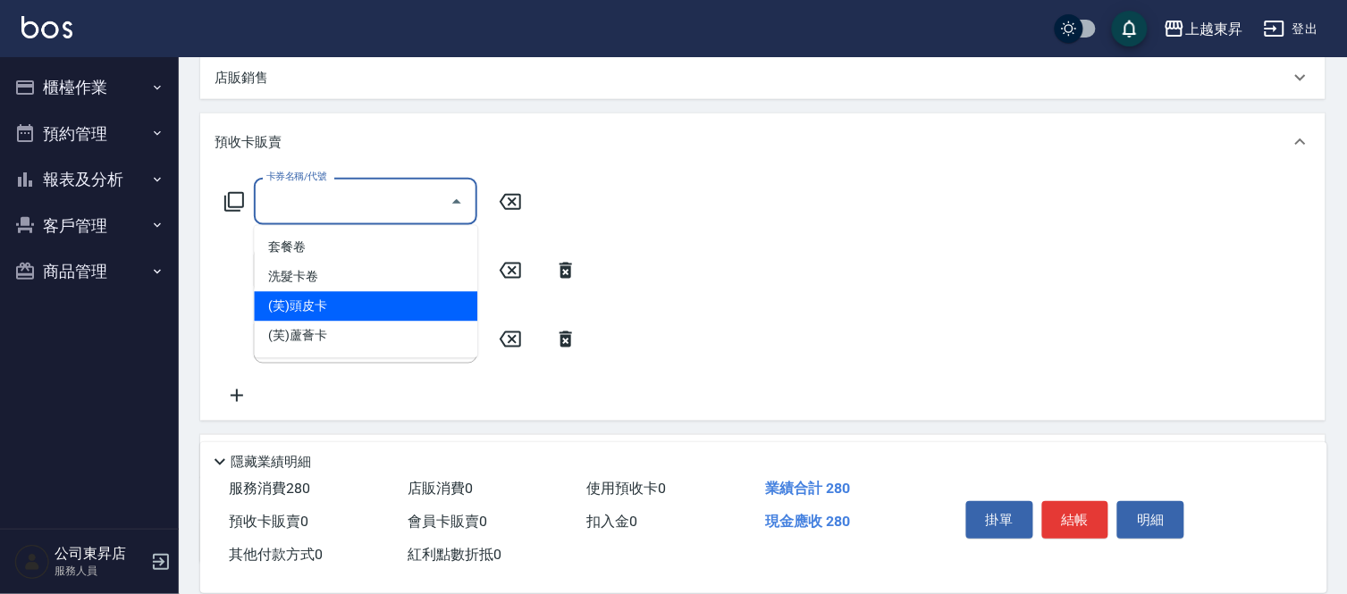
click at [324, 298] on span "(芙)頭皮卡" at bounding box center [365, 306] width 223 height 29
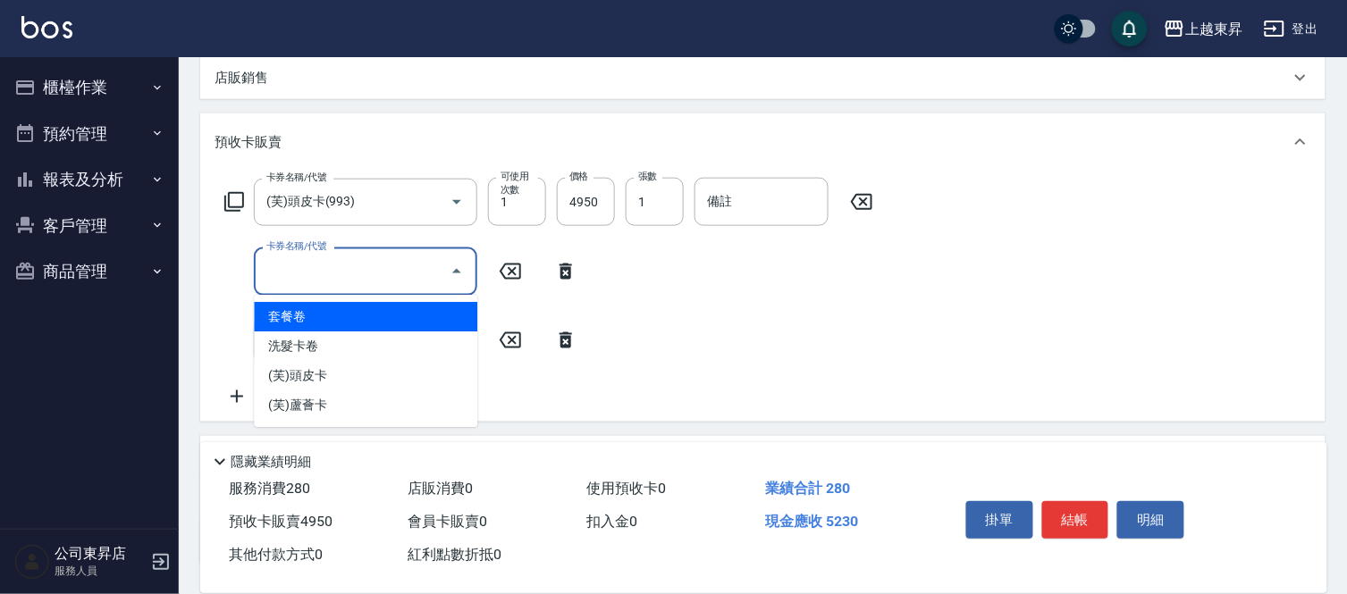
click at [324, 268] on input "卡券名稱/代號" at bounding box center [352, 271] width 181 height 31
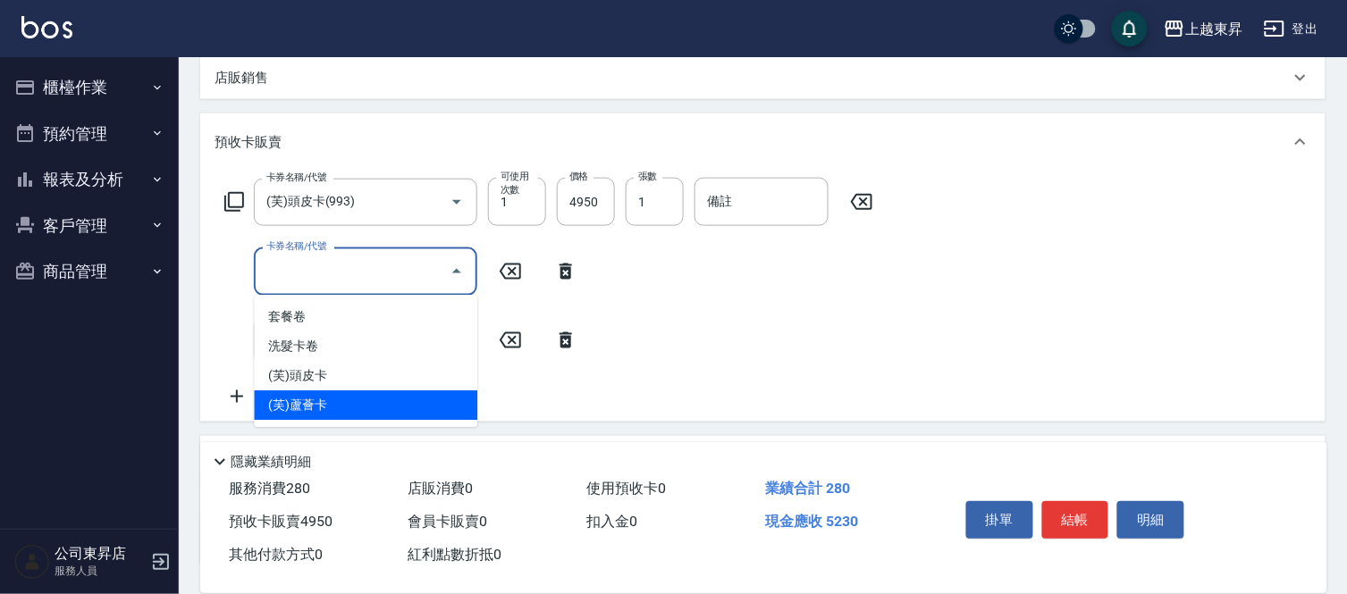
click at [340, 396] on span "(芙)蘆薈卡" at bounding box center [365, 405] width 223 height 29
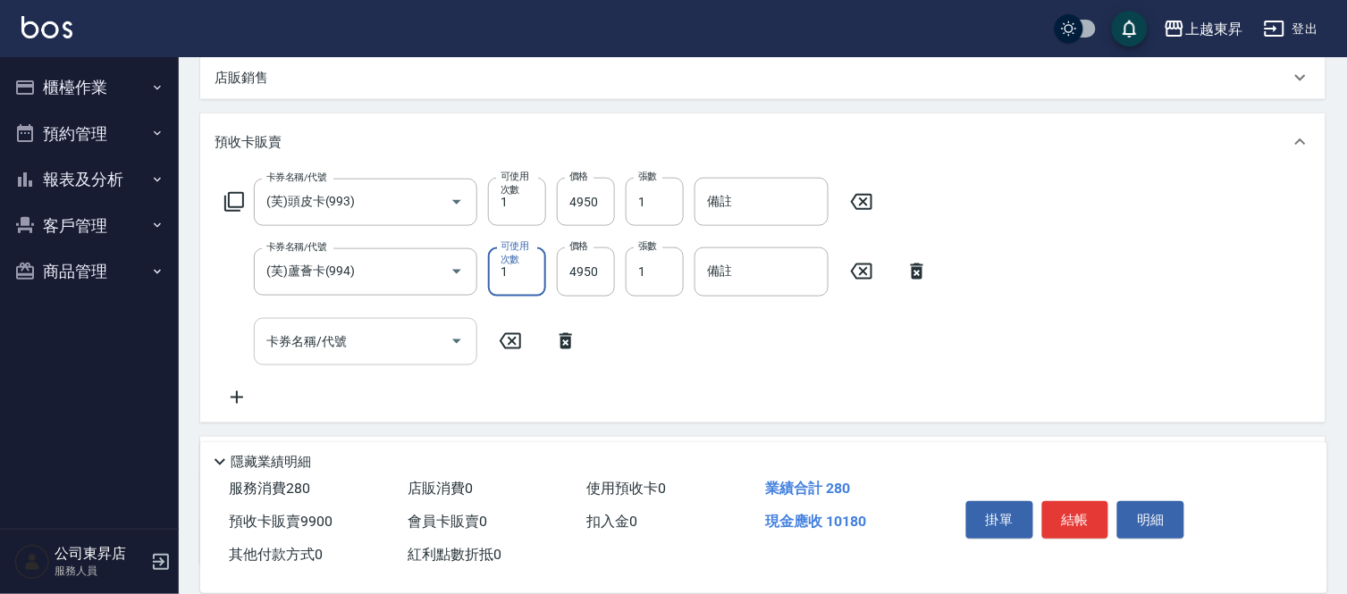
click at [358, 333] on input "卡券名稱/代號" at bounding box center [352, 341] width 181 height 31
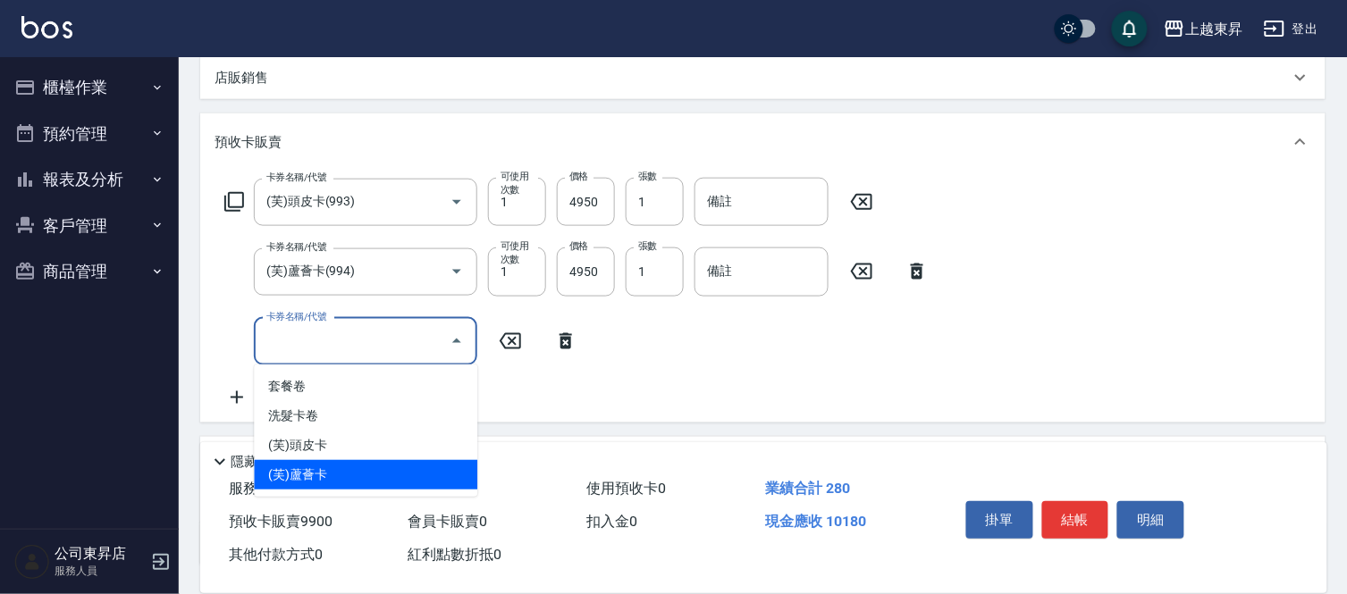
click at [369, 472] on span "(芙)蘆薈卡" at bounding box center [365, 474] width 223 height 29
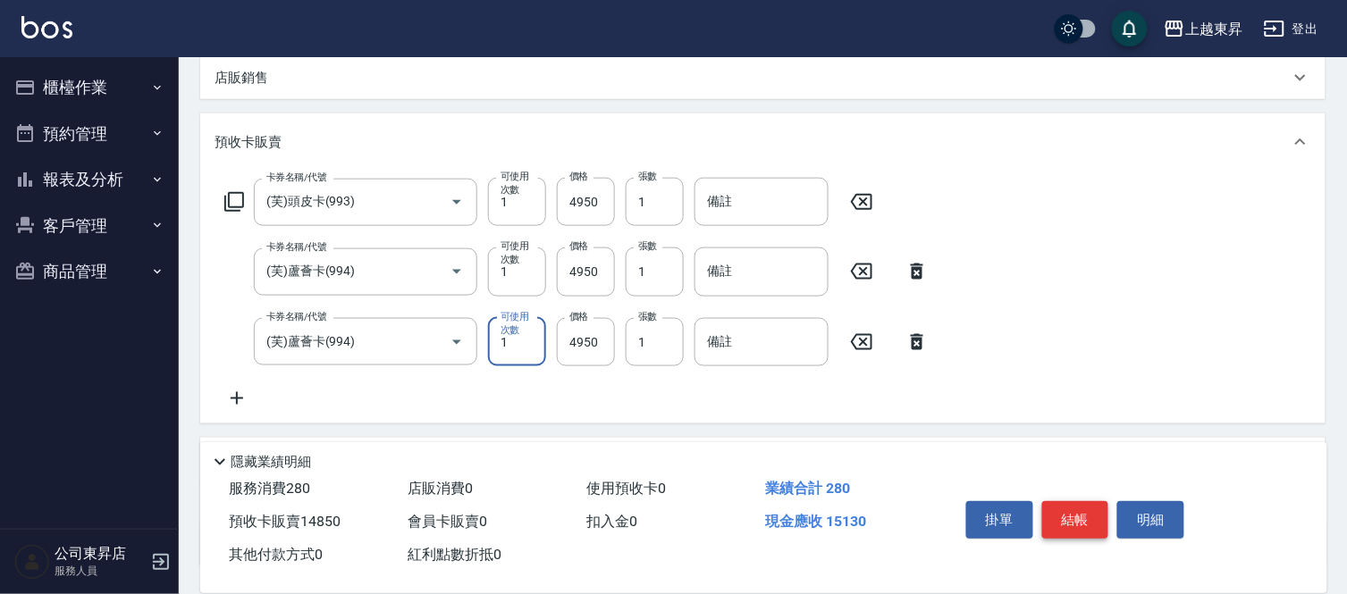
click at [1092, 520] on button "結帳" at bounding box center [1075, 520] width 67 height 38
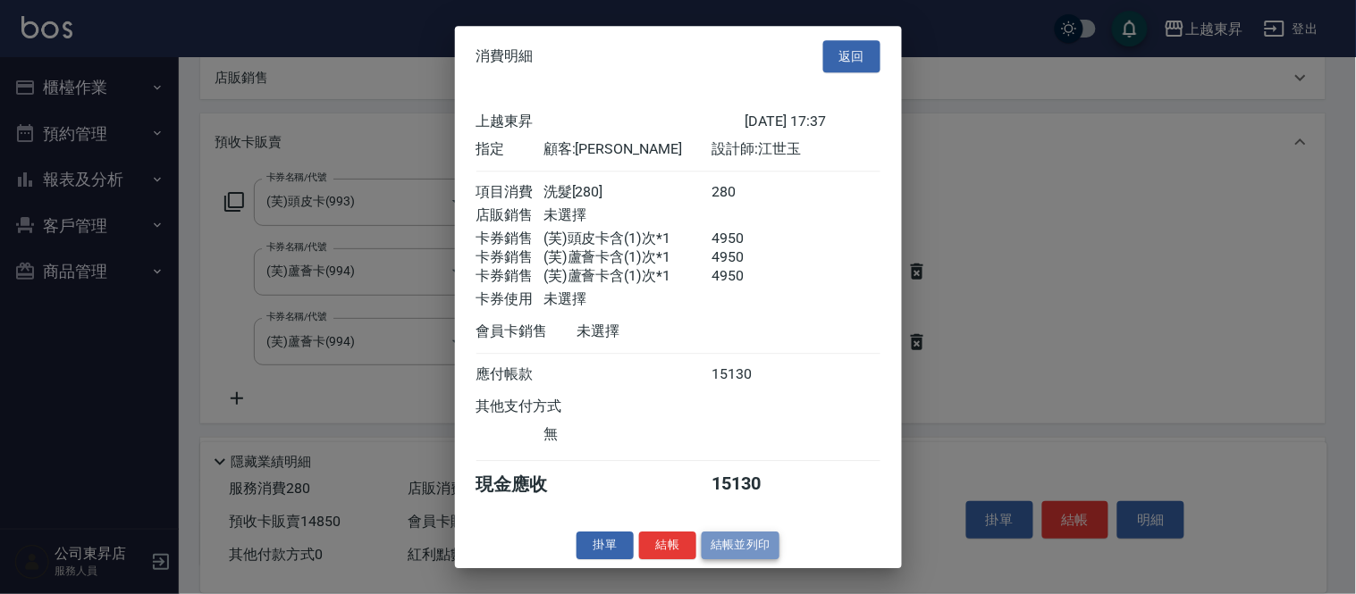
click at [773, 557] on button "結帳並列印" at bounding box center [741, 546] width 78 height 28
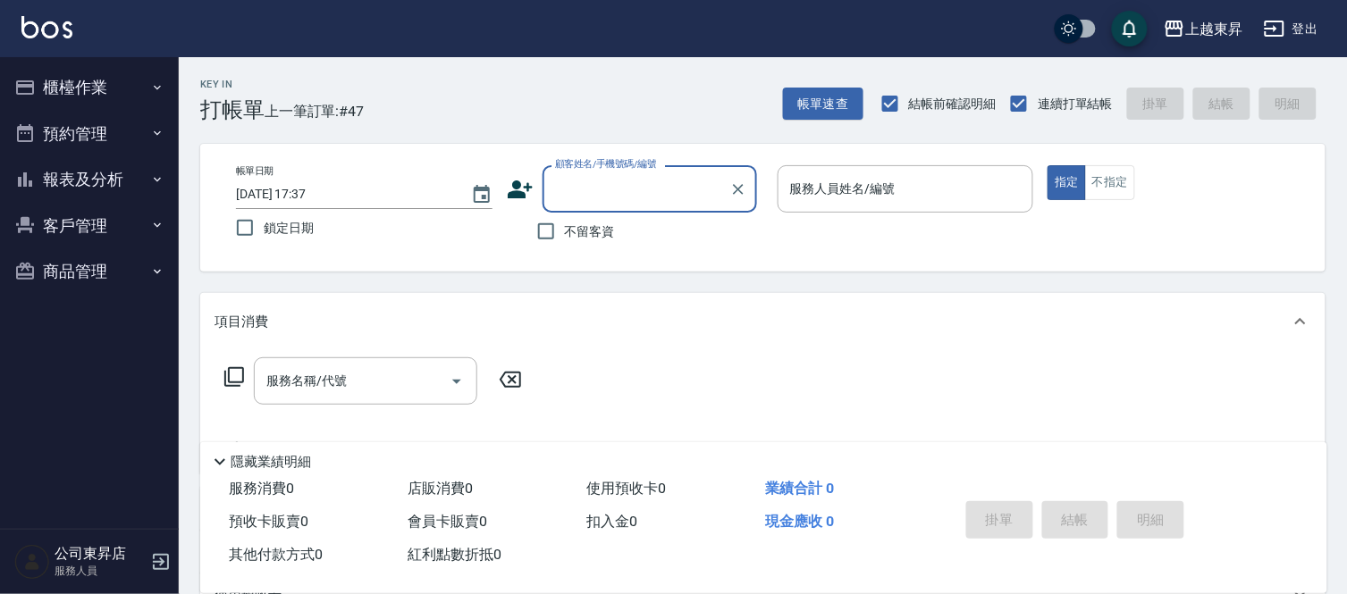
scroll to position [0, 0]
click at [602, 203] on input "顧客姓名/手機號碼/編號" at bounding box center [636, 188] width 172 height 31
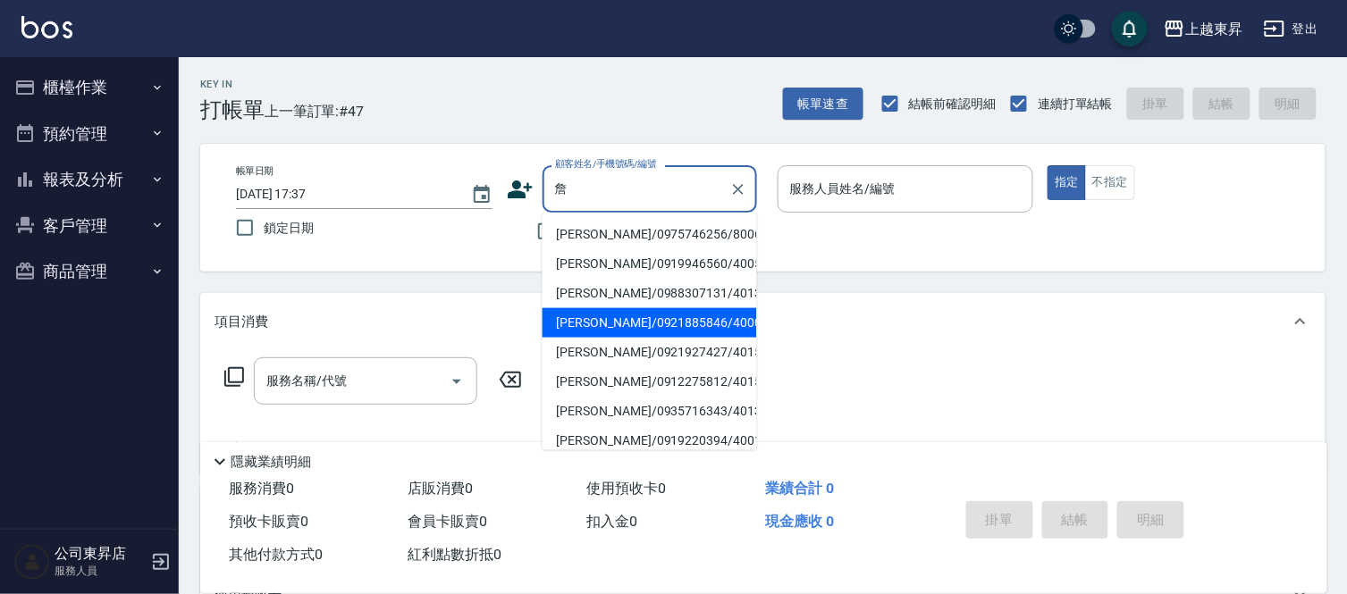
click at [605, 324] on li "[PERSON_NAME]/0921885846/40005" at bounding box center [649, 322] width 214 height 29
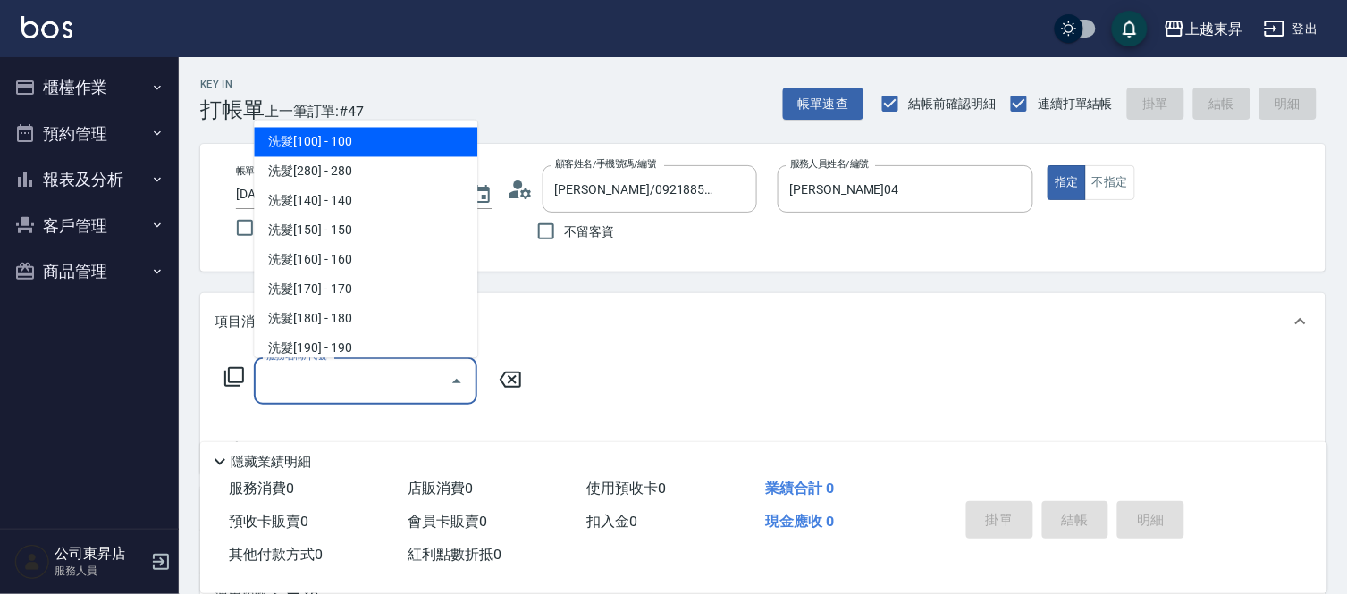
click at [298, 378] on div "服務名稱/代號 服務名稱/代號" at bounding box center [365, 380] width 223 height 47
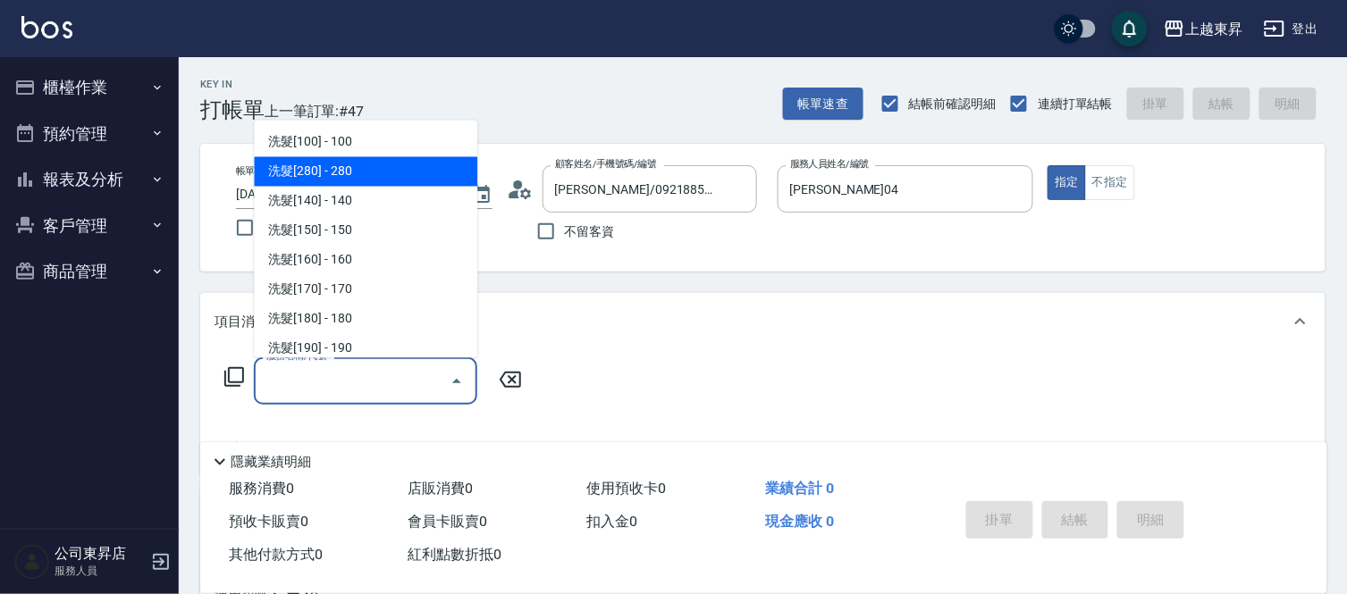
click at [317, 168] on span "洗髮[280] - 280" at bounding box center [365, 171] width 223 height 29
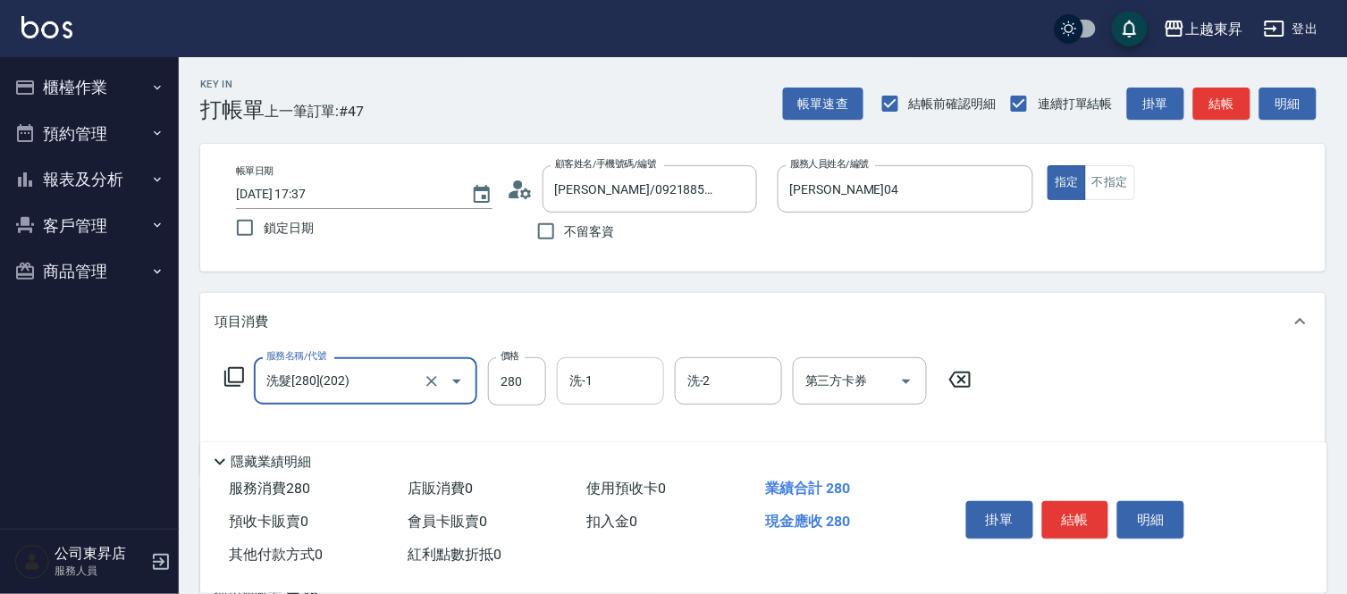
click at [592, 391] on input "洗-1" at bounding box center [610, 381] width 91 height 31
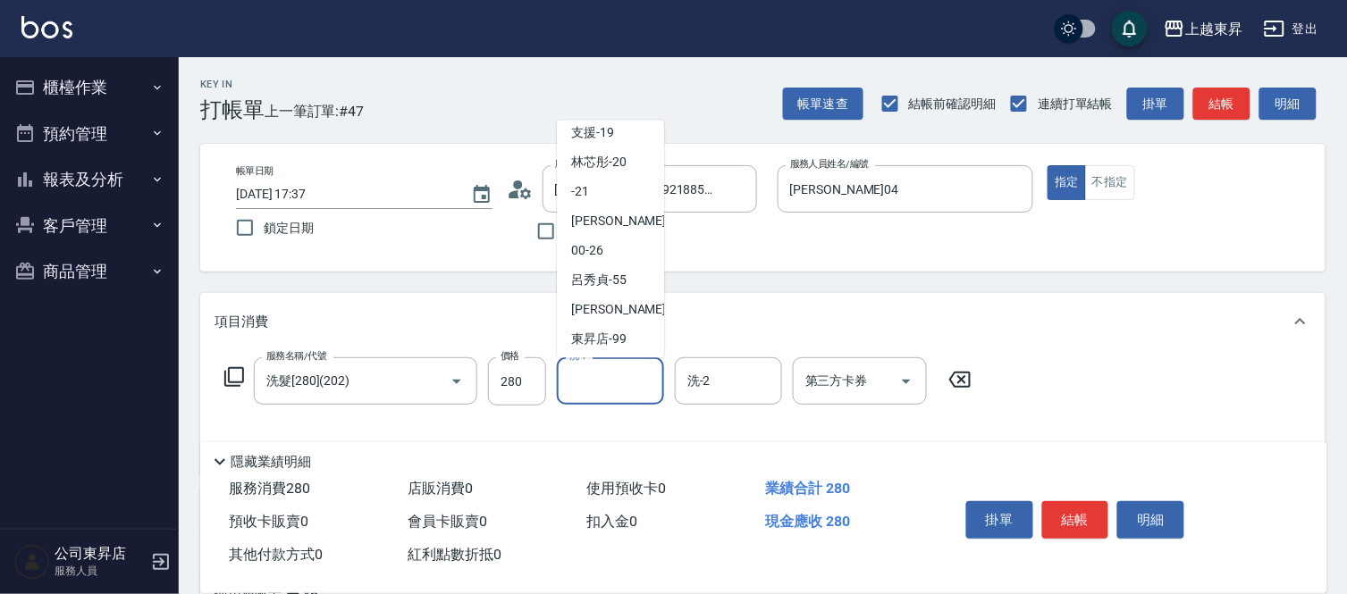
scroll to position [277, 0]
click at [608, 156] on span "林芯彤 -20" at bounding box center [598, 160] width 55 height 19
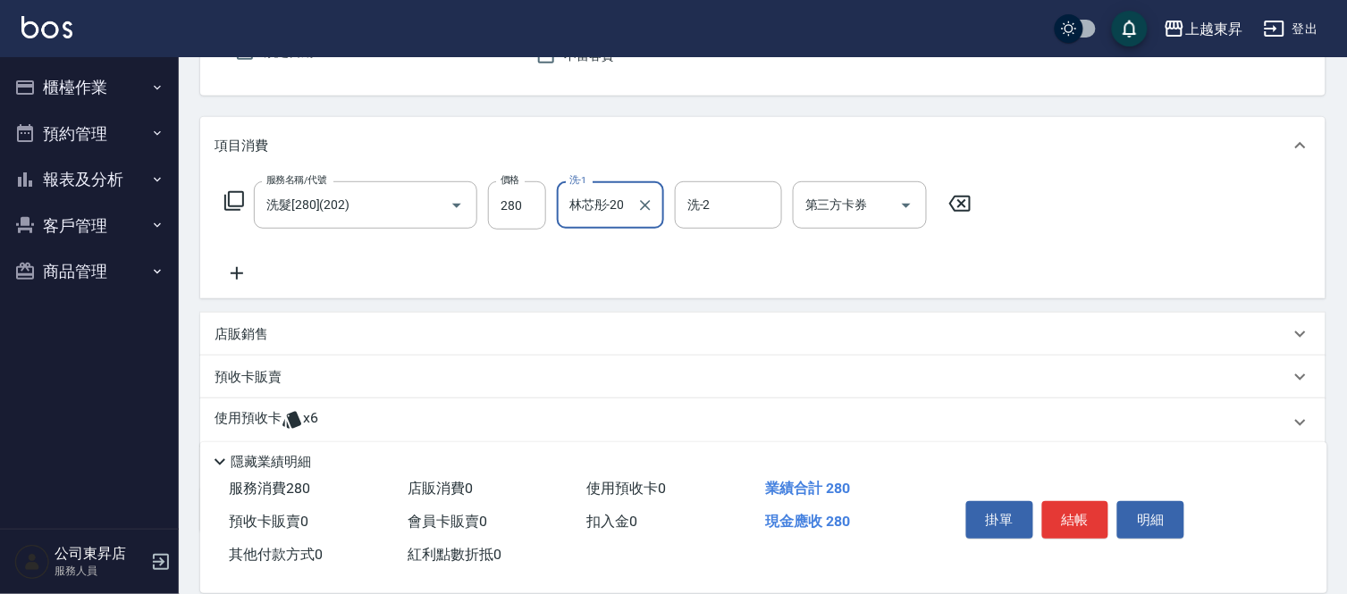
scroll to position [282, 0]
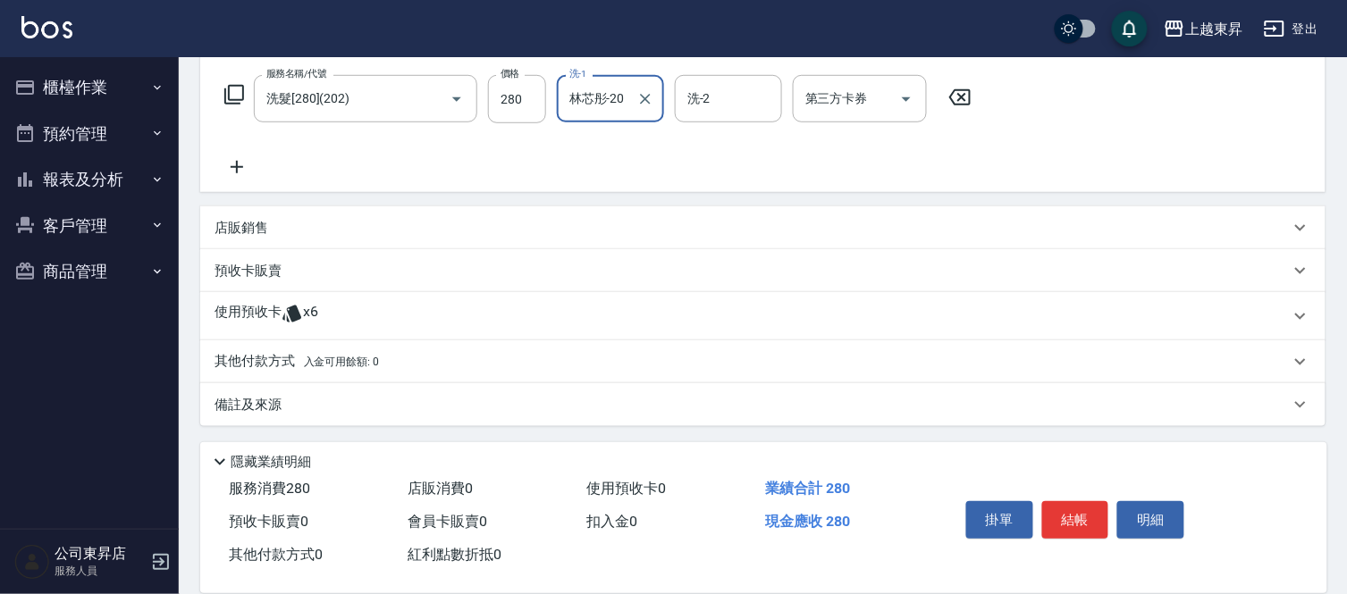
click at [230, 273] on p "預收卡販賣" at bounding box center [247, 271] width 67 height 19
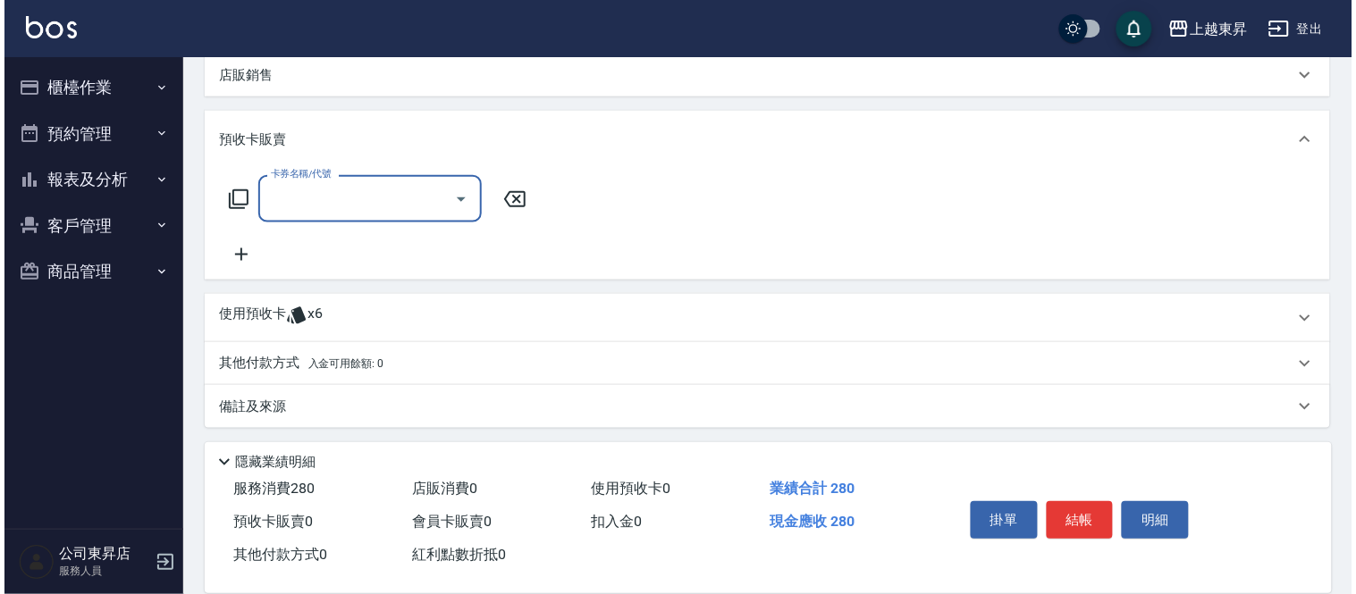
scroll to position [438, 0]
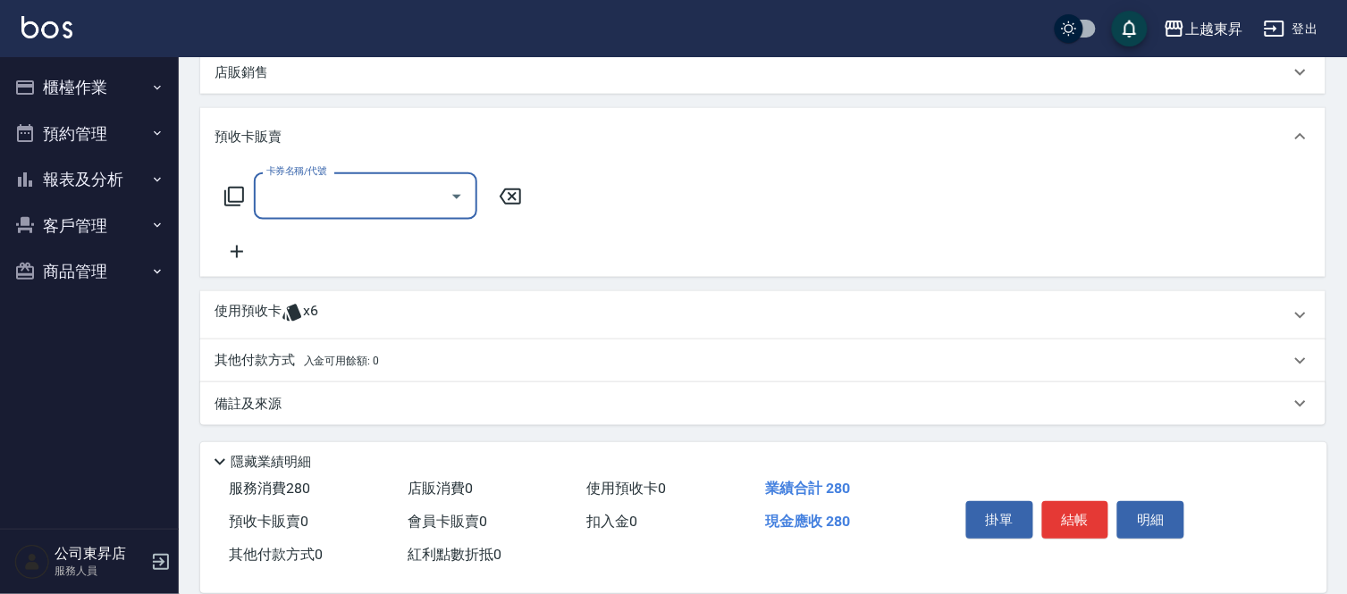
click at [231, 248] on icon at bounding box center [236, 251] width 45 height 21
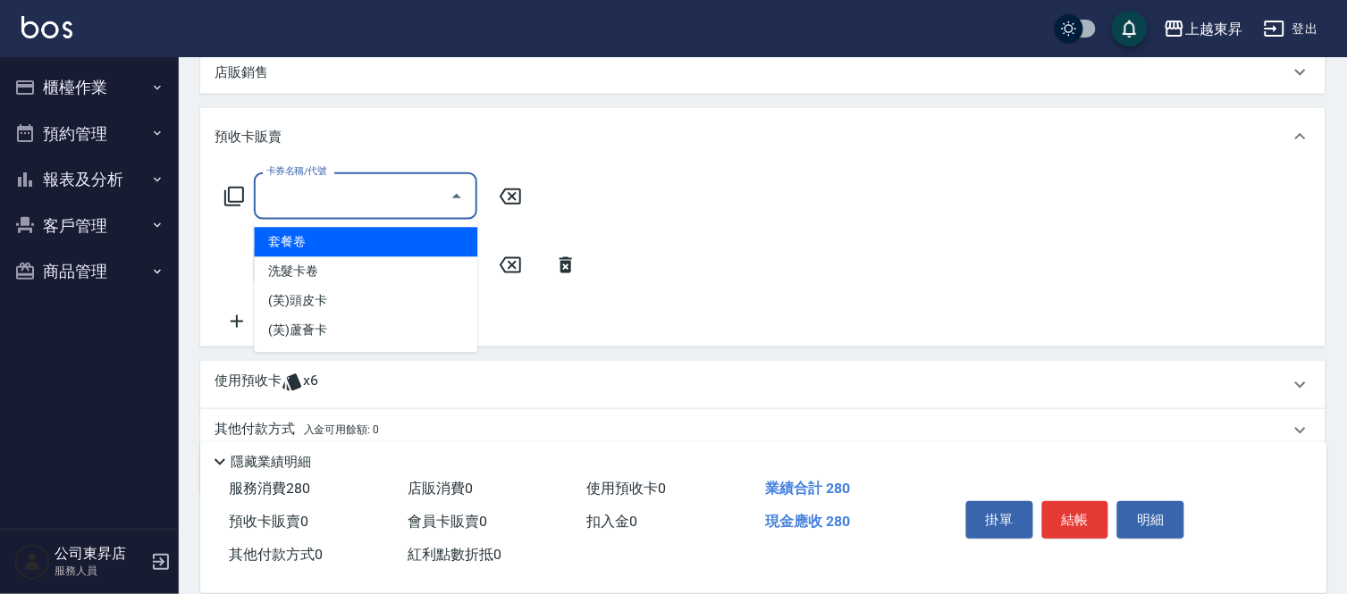
click at [296, 197] on div "卡券名稱/代號 卡券名稱/代號" at bounding box center [365, 195] width 223 height 47
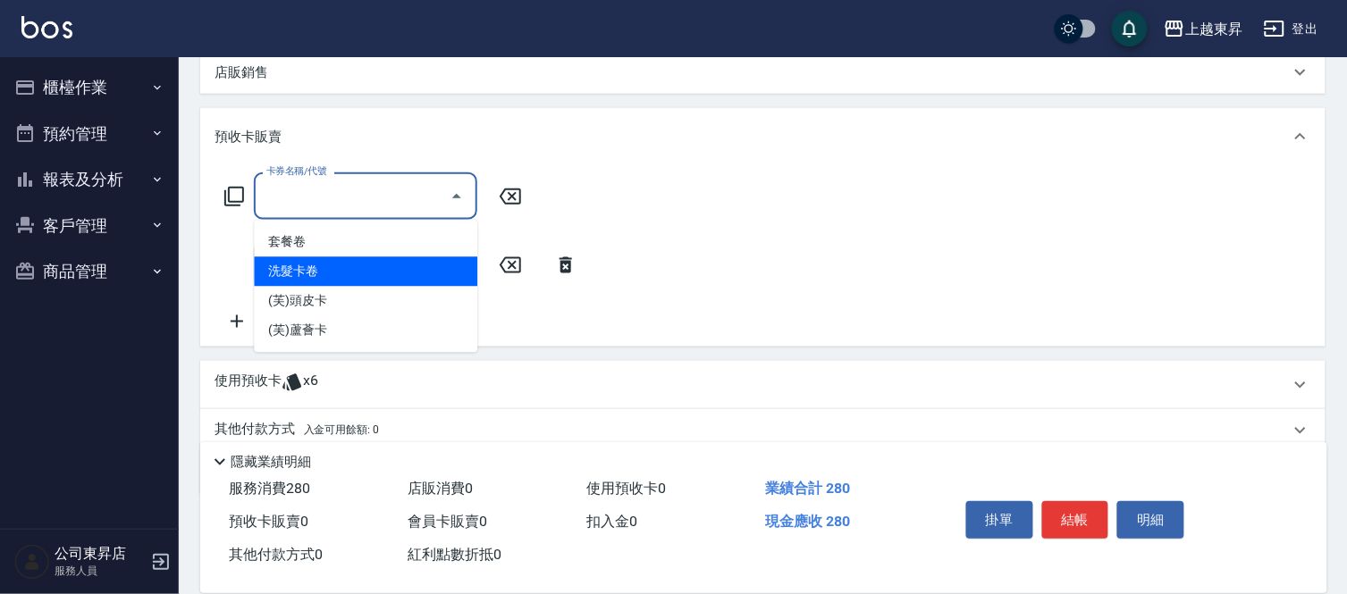
click at [325, 272] on span "洗髮卡卷" at bounding box center [365, 271] width 223 height 29
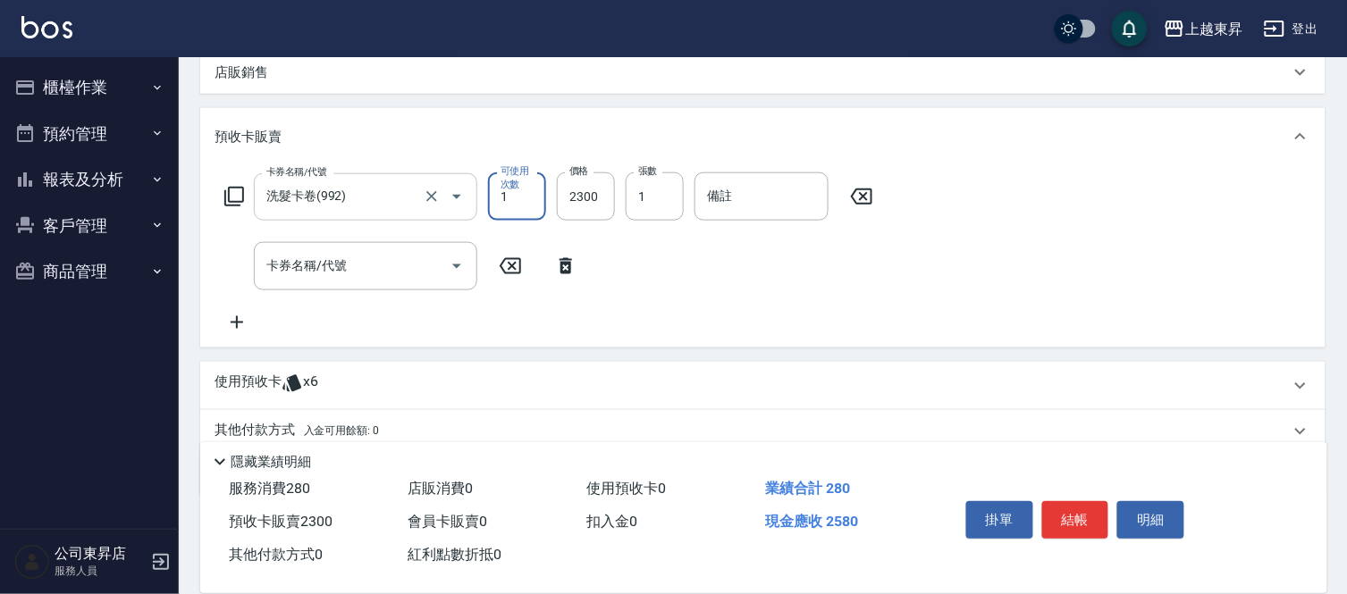
click at [309, 199] on input "洗髮卡卷(992)" at bounding box center [340, 196] width 157 height 31
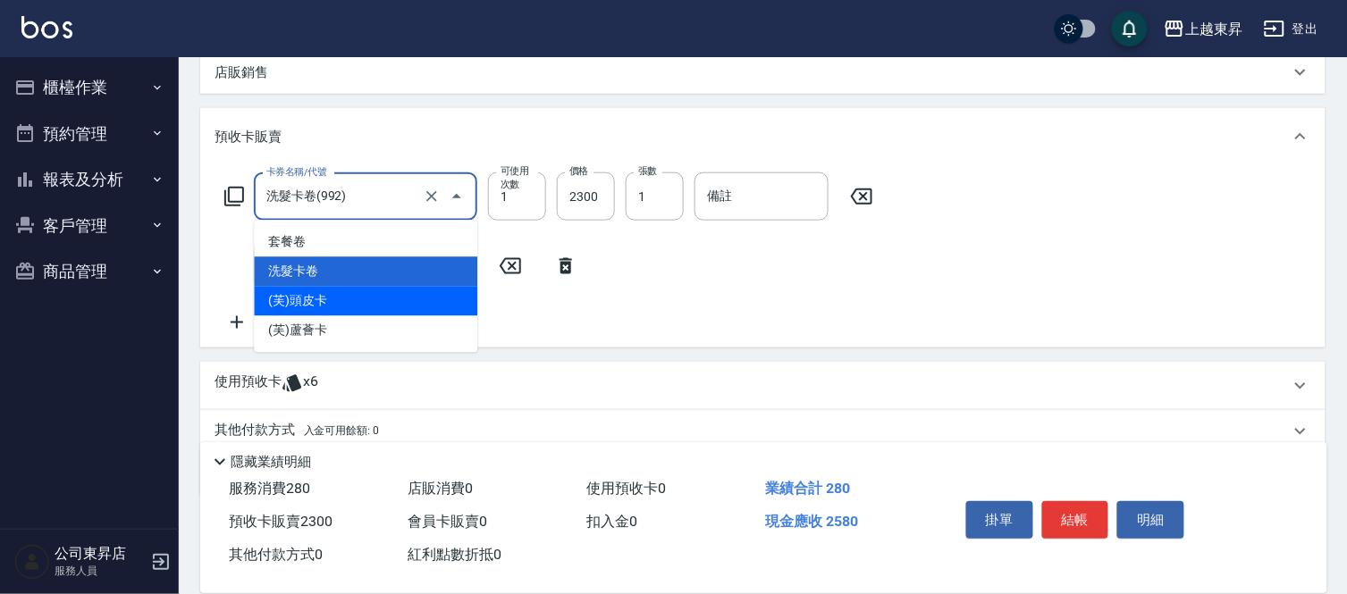
click at [314, 291] on span "(芙)頭皮卡" at bounding box center [365, 301] width 223 height 29
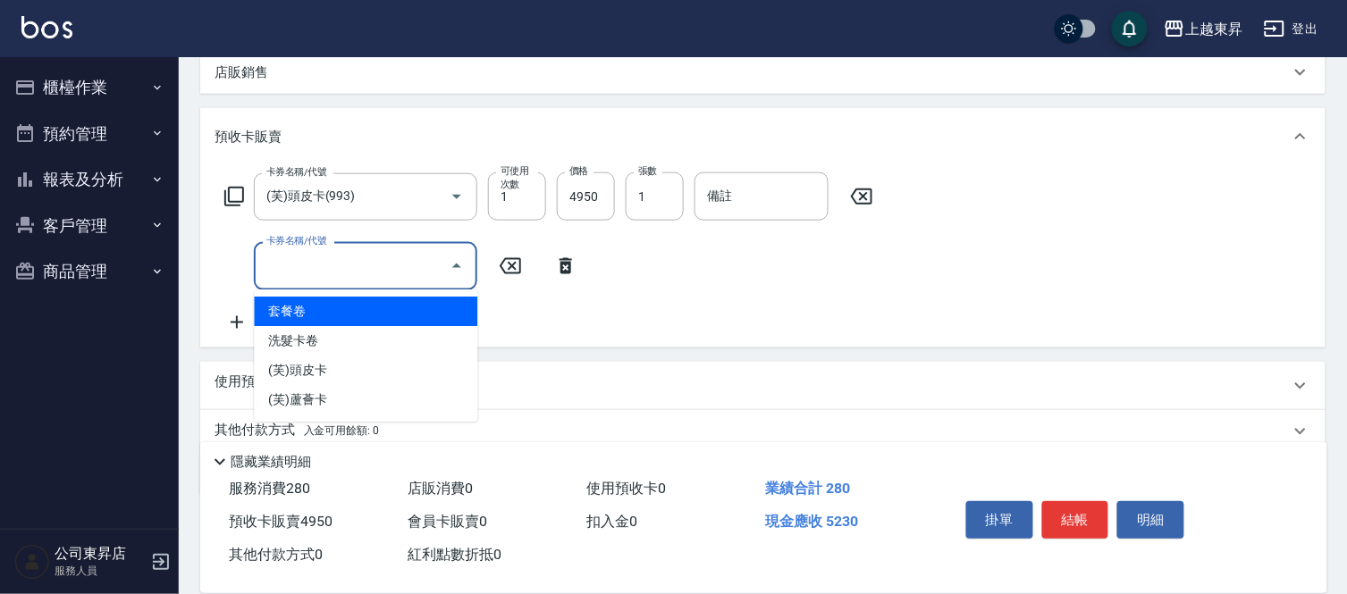
click at [323, 277] on input "卡券名稱/代號" at bounding box center [352, 265] width 181 height 31
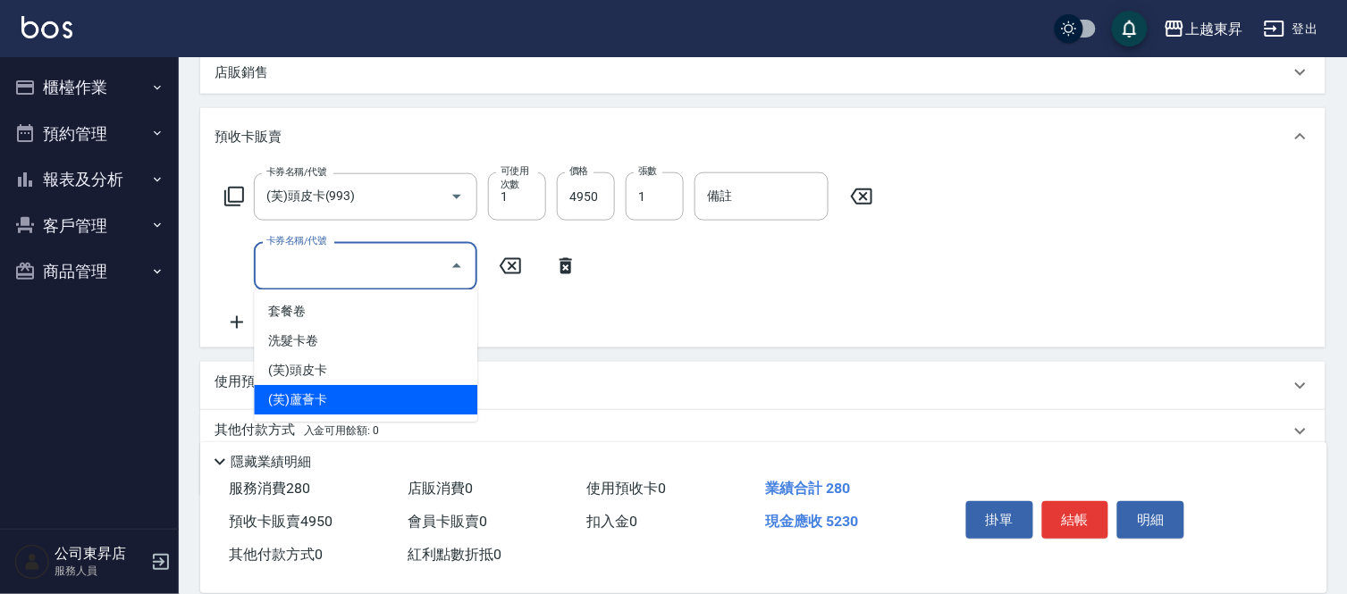
click at [318, 397] on span "(芙)蘆薈卡" at bounding box center [365, 399] width 223 height 29
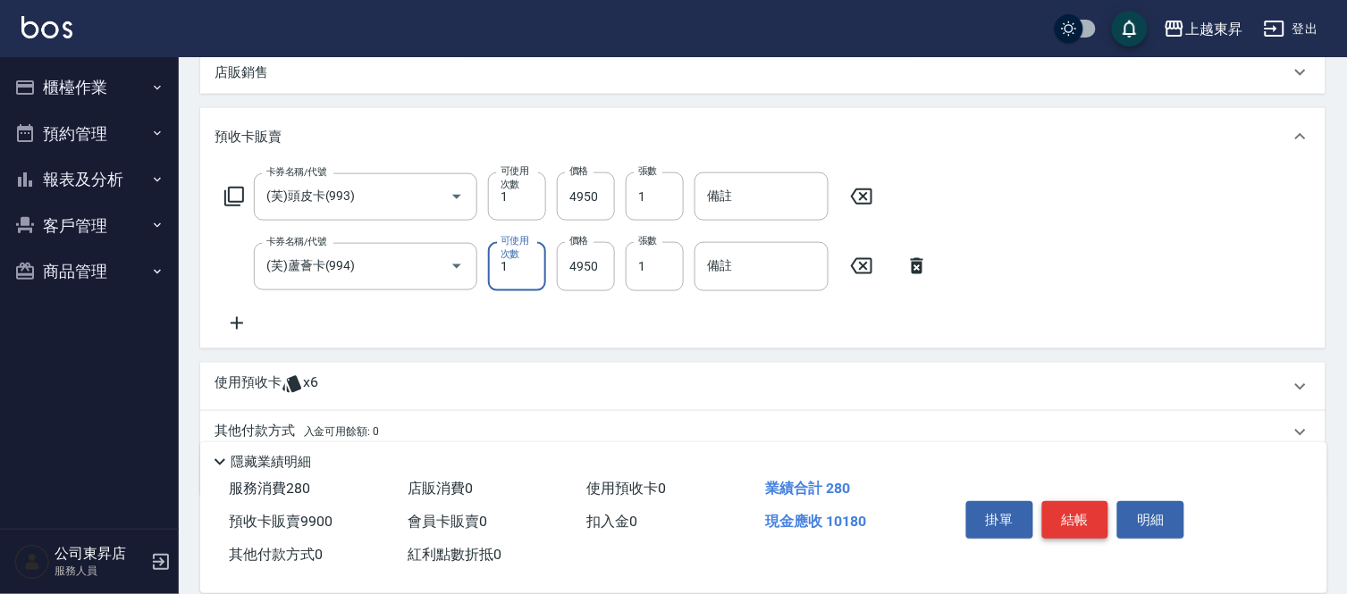
click at [1084, 523] on button "結帳" at bounding box center [1075, 520] width 67 height 38
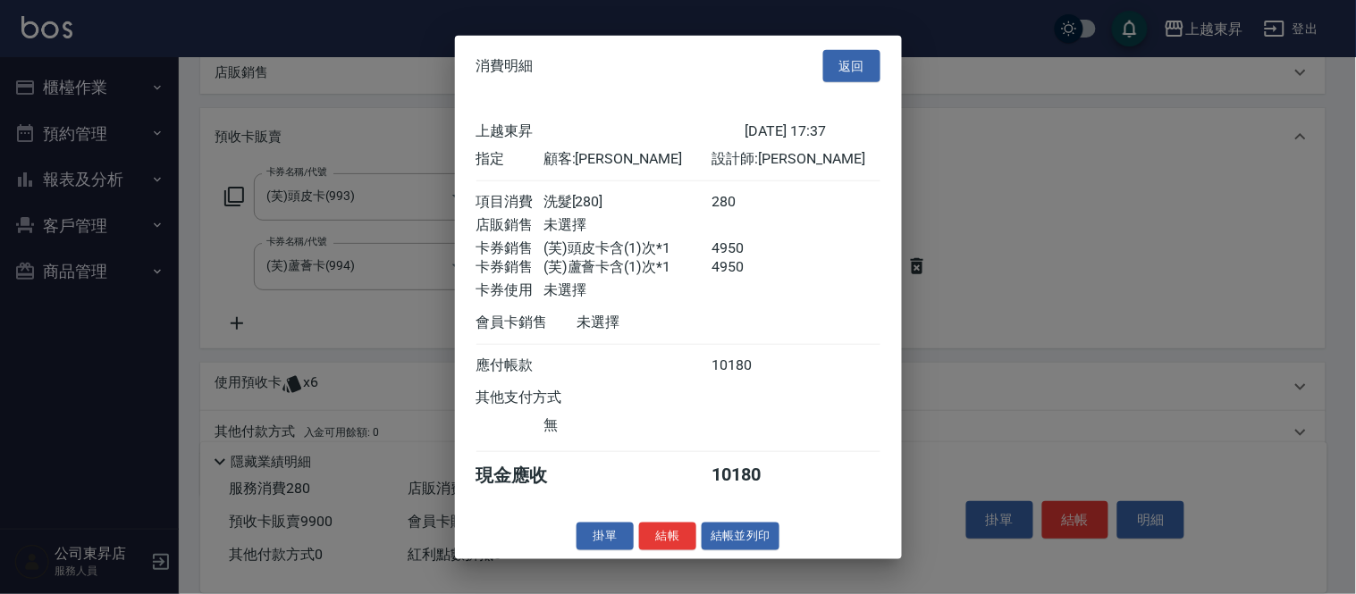
click at [735, 545] on button "結帳並列印" at bounding box center [741, 537] width 78 height 28
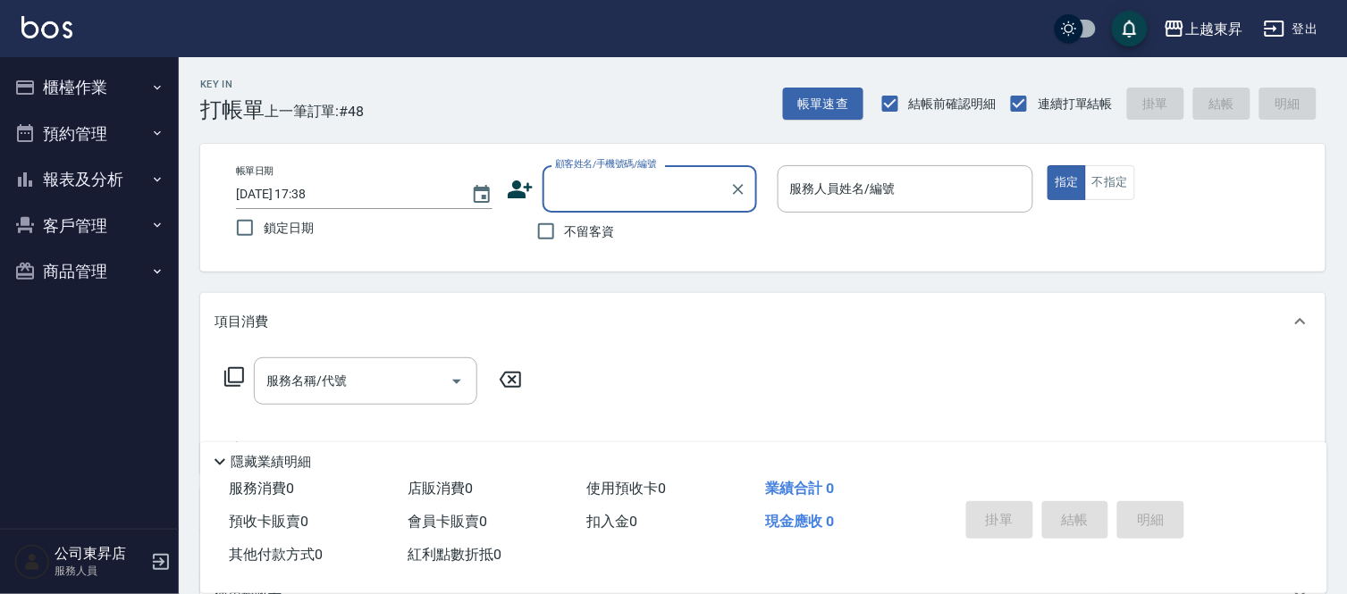
scroll to position [0, 0]
click at [547, 234] on input "不留客資" at bounding box center [546, 232] width 38 height 38
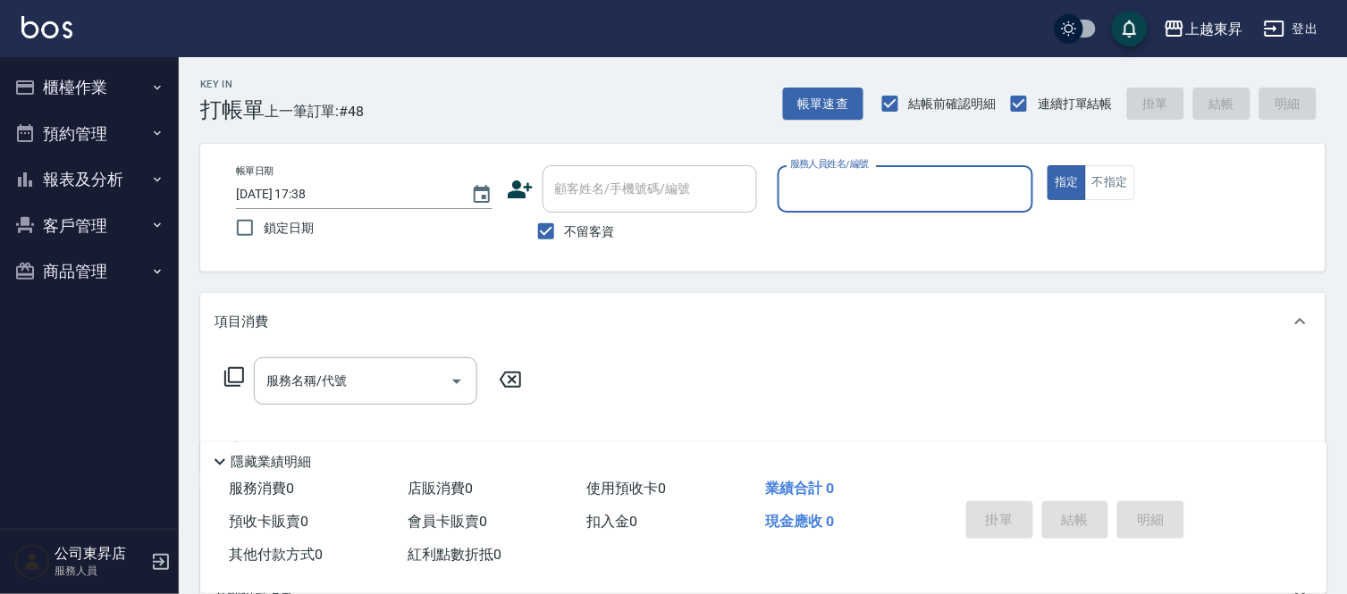
click at [845, 199] on input "服務人員姓名/編號" at bounding box center [906, 188] width 240 height 31
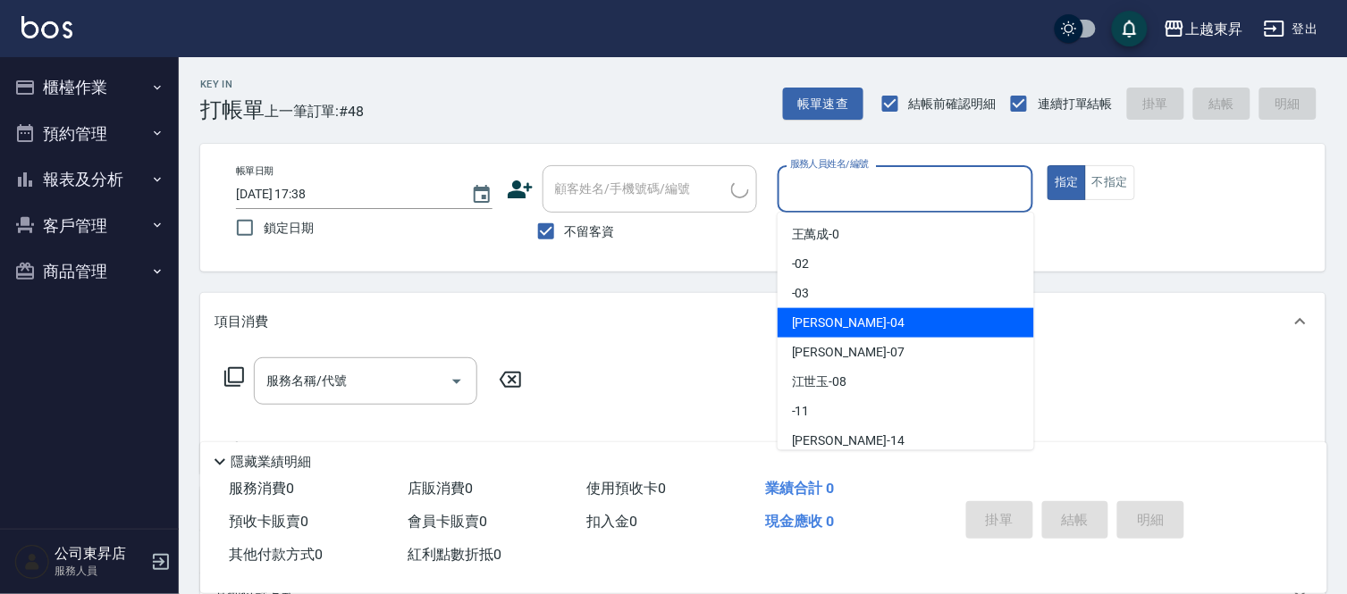
scroll to position [198, 0]
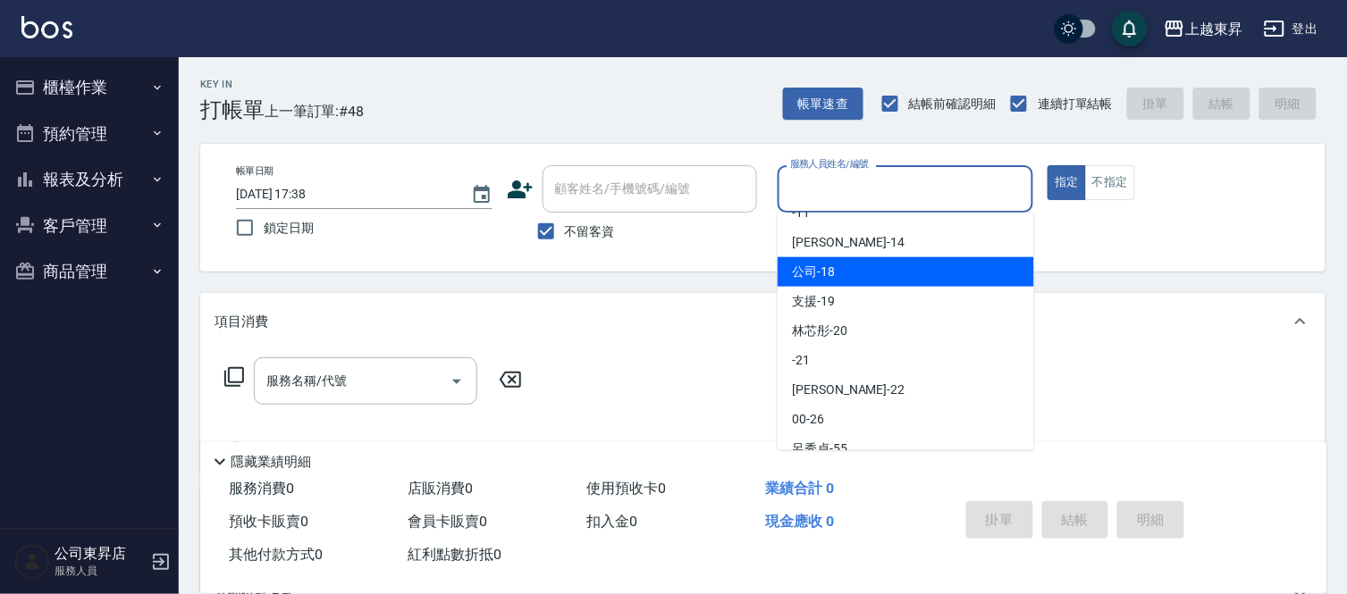
click at [843, 283] on div "公司 -18" at bounding box center [905, 271] width 256 height 29
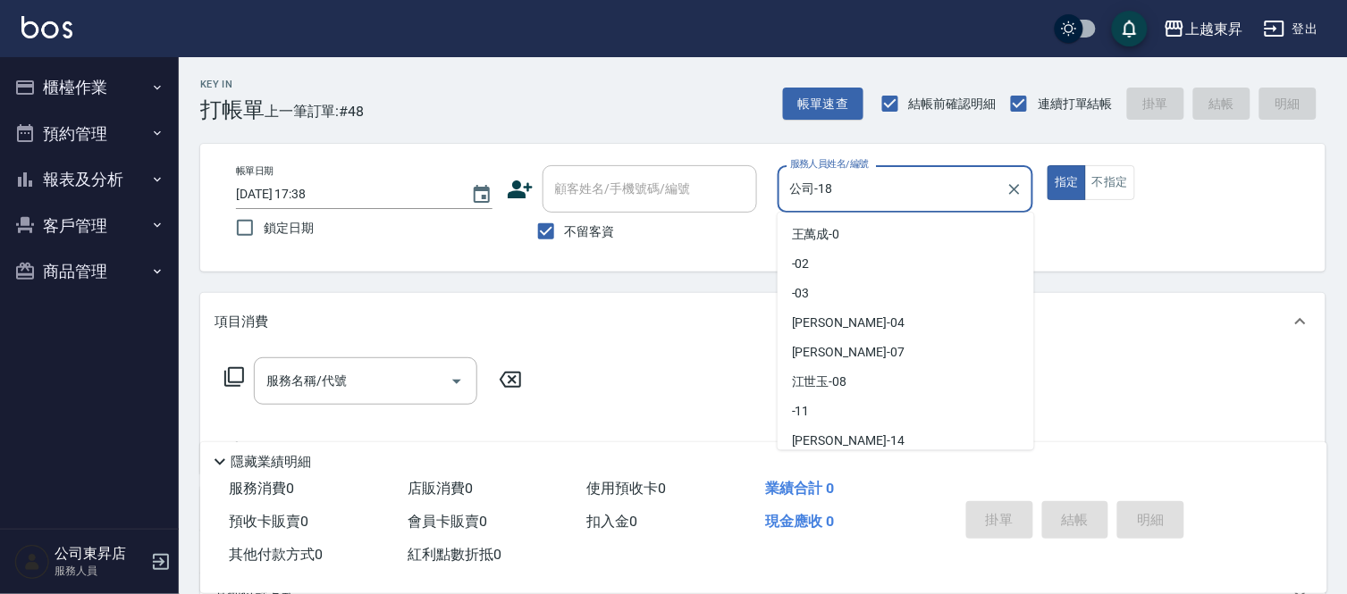
click at [843, 197] on input "公司-18" at bounding box center [893, 188] width 214 height 31
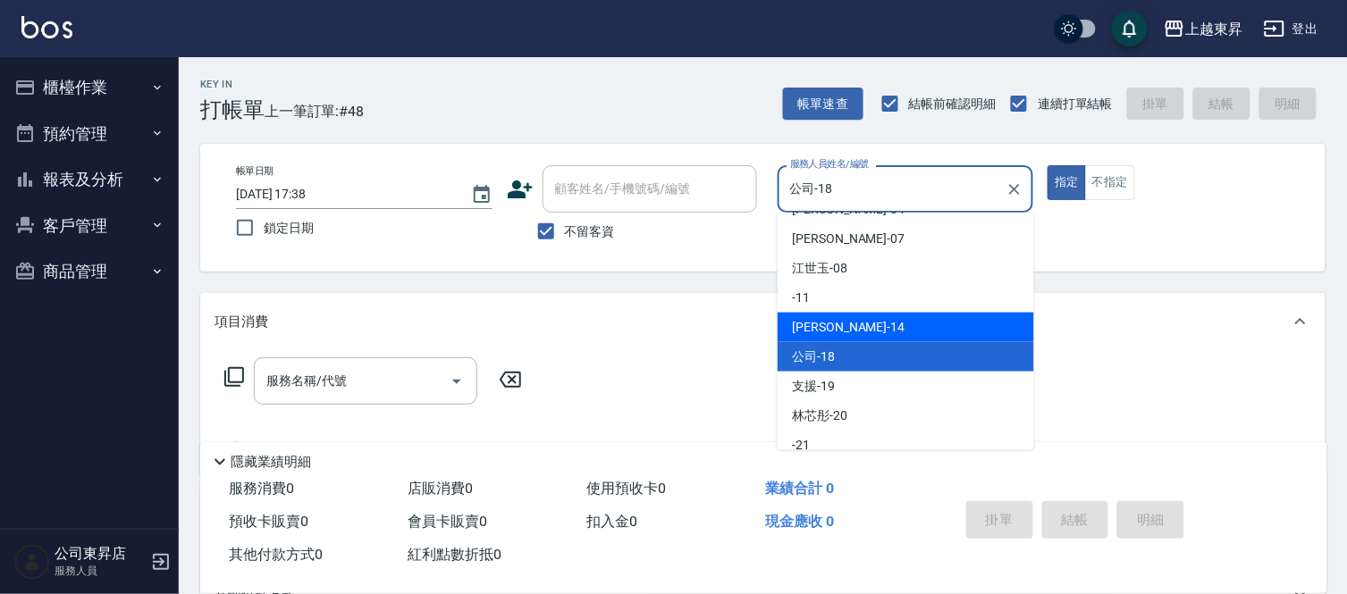
scroll to position [233, 0]
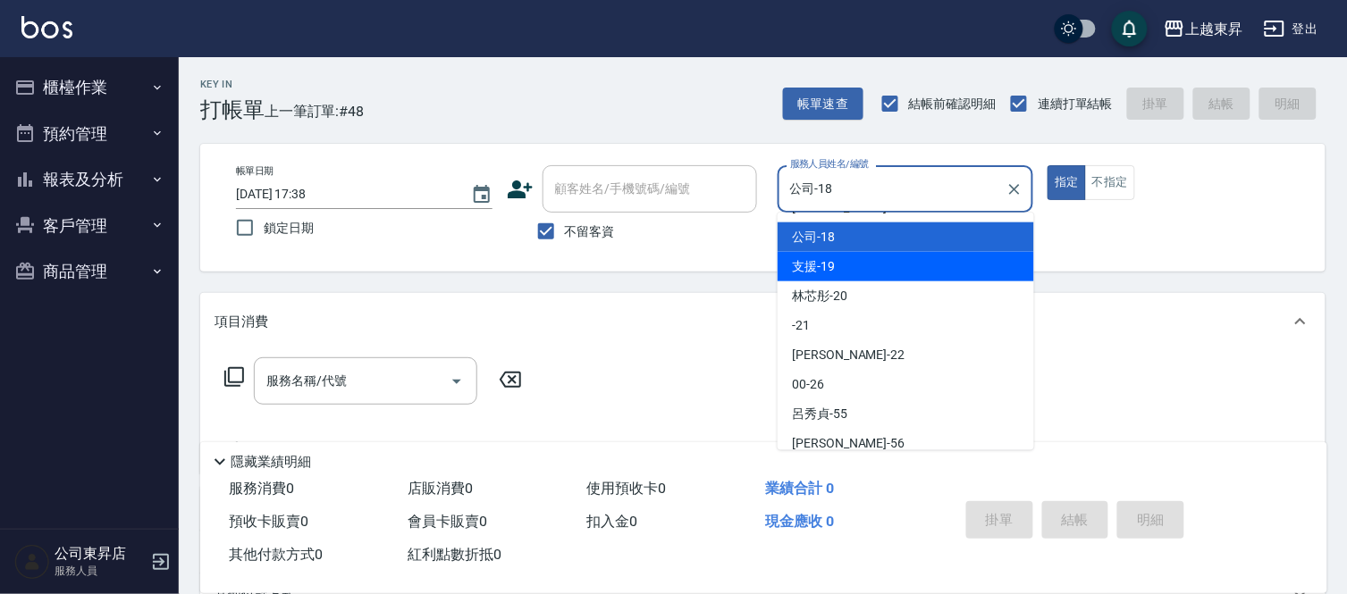
click at [835, 270] on div "支援 -19" at bounding box center [905, 266] width 256 height 29
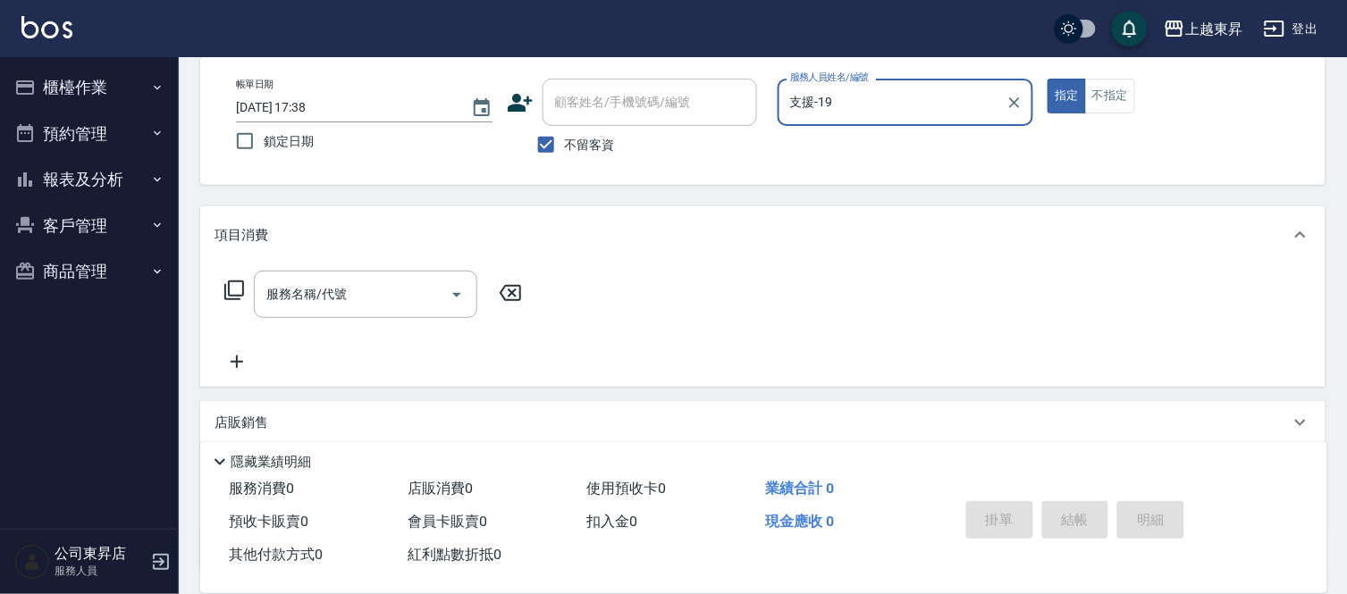
scroll to position [234, 0]
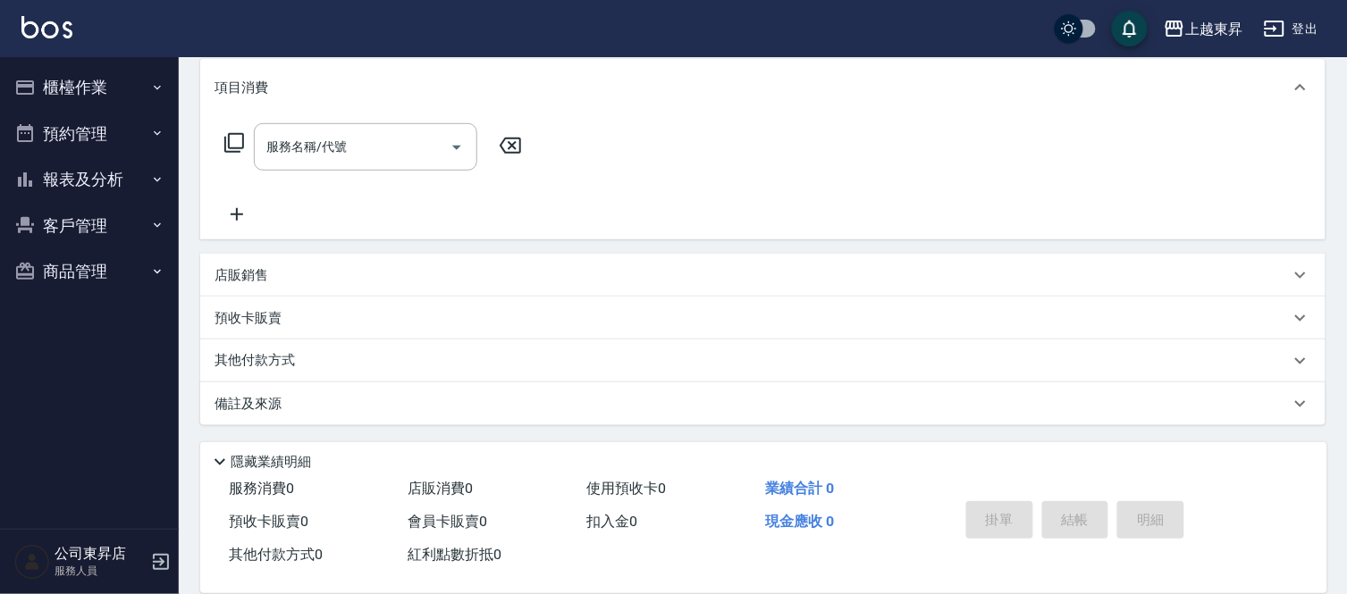
click at [265, 307] on div "預收卡販賣" at bounding box center [762, 318] width 1125 height 43
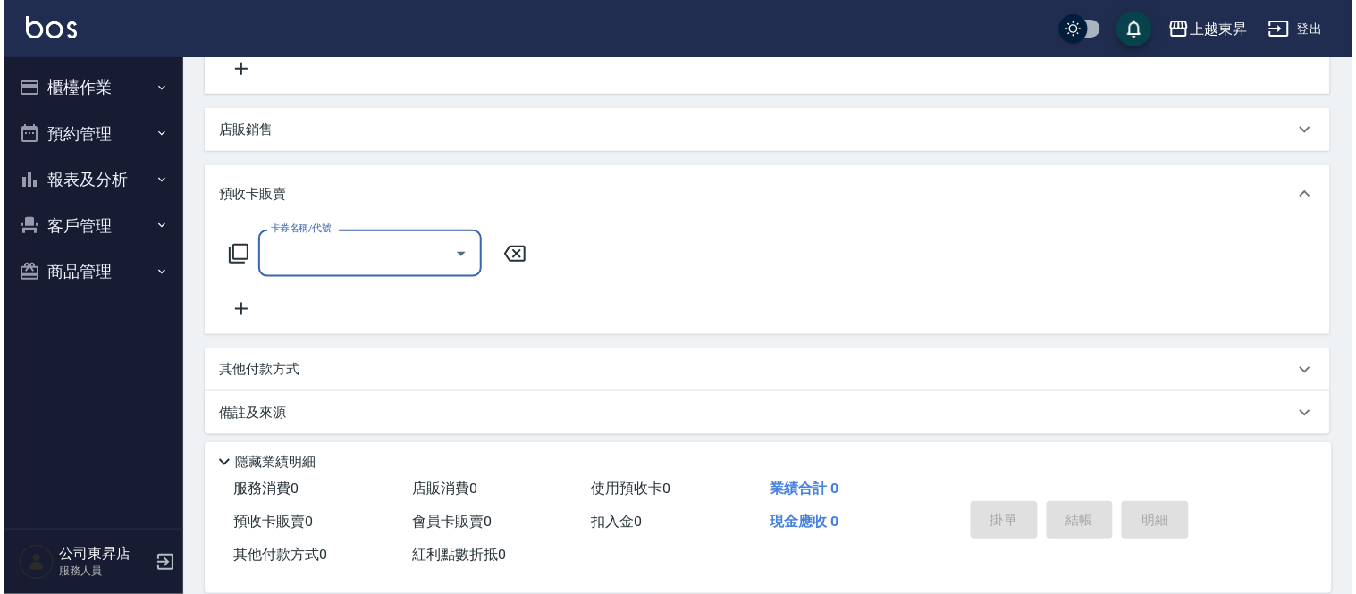
scroll to position [389, 0]
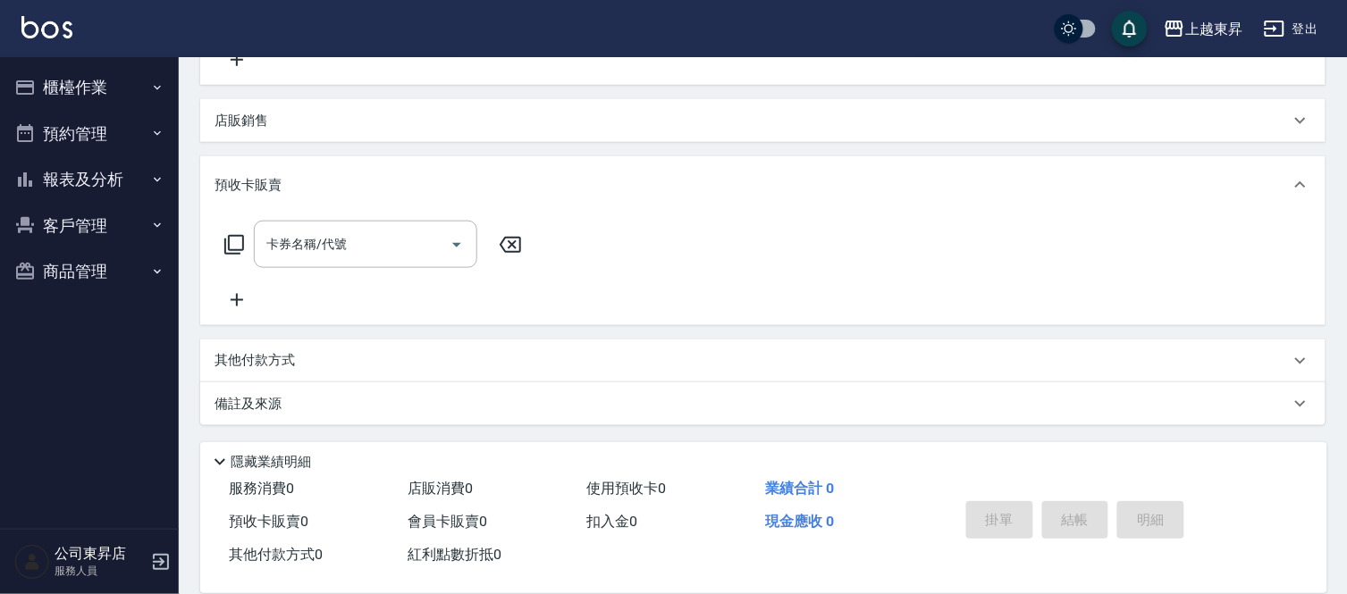
click at [239, 292] on icon at bounding box center [236, 300] width 45 height 21
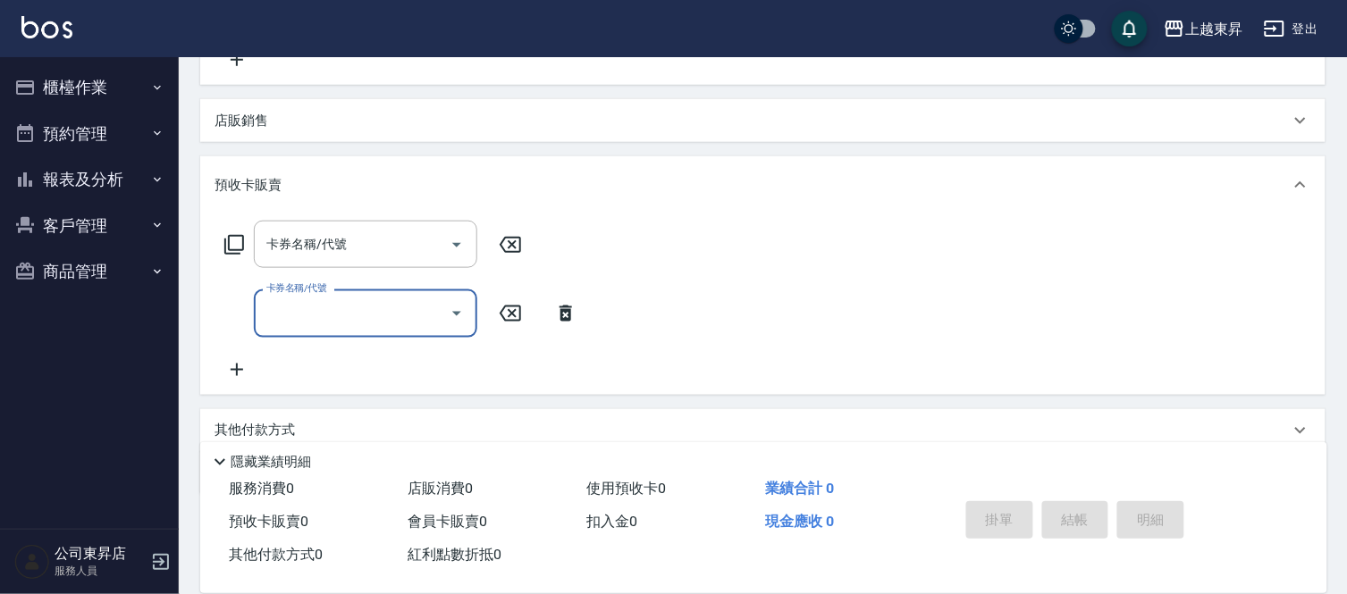
drag, startPoint x: 243, startPoint y: 364, endPoint x: 256, endPoint y: 356, distance: 15.6
click at [243, 365] on icon at bounding box center [236, 369] width 45 height 21
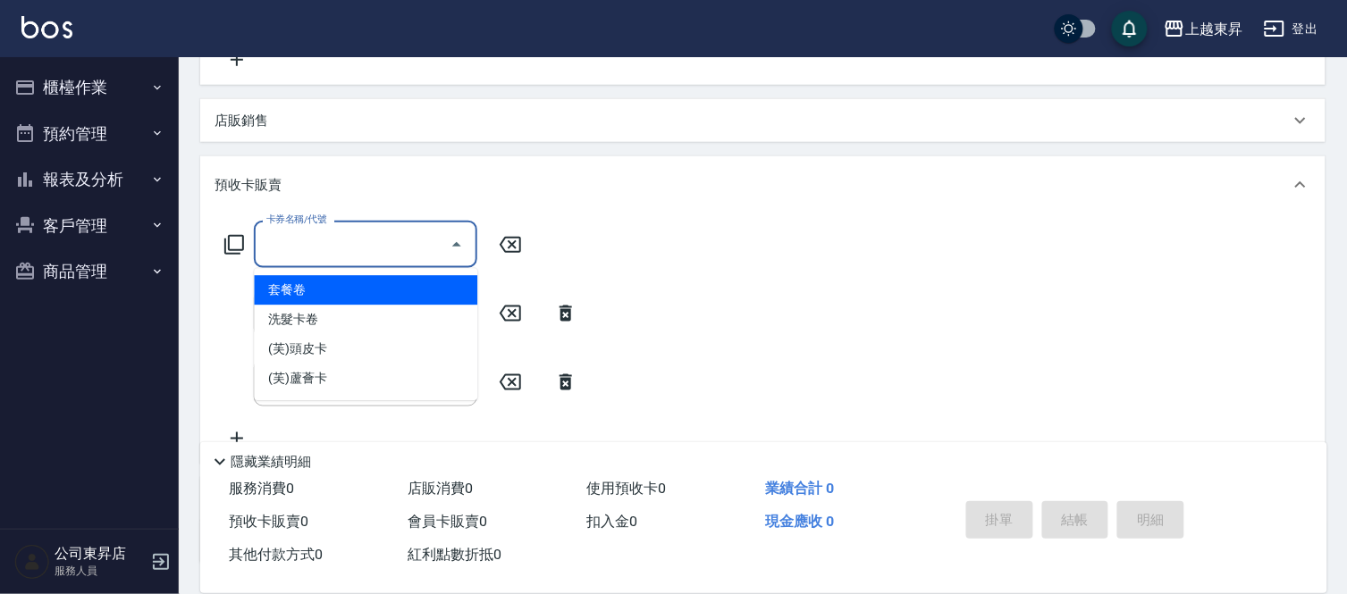
click at [323, 246] on input "卡券名稱/代號" at bounding box center [352, 244] width 181 height 31
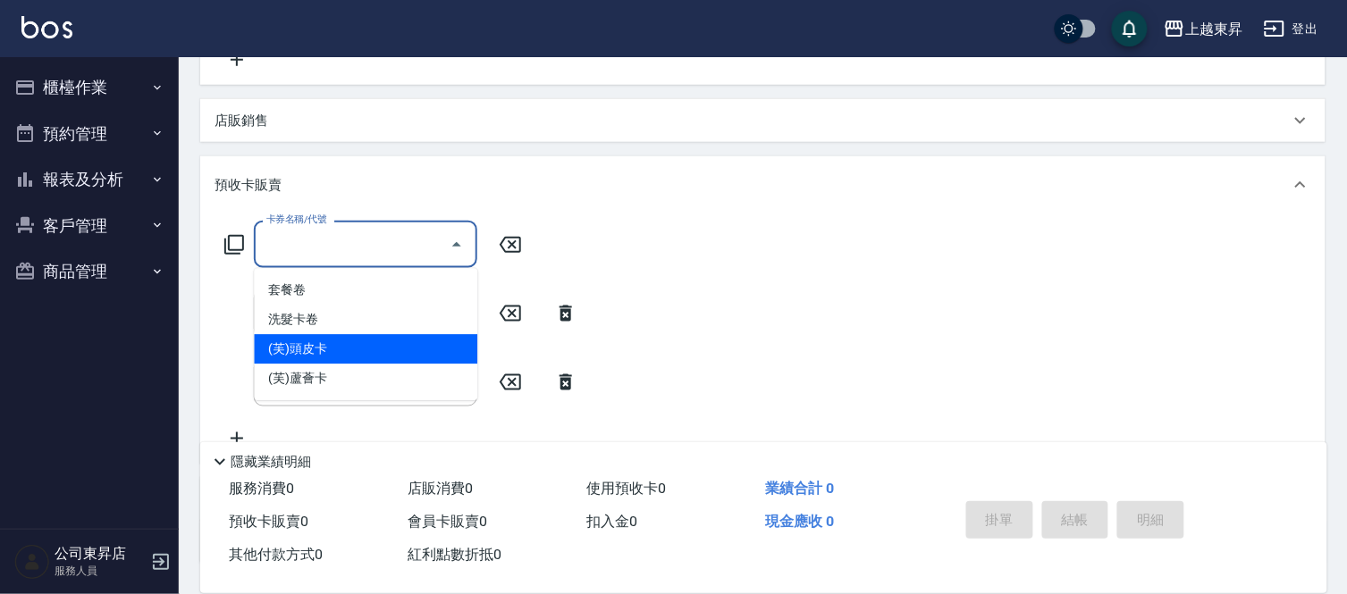
click at [323, 349] on span "(芙)頭皮卡" at bounding box center [365, 349] width 223 height 29
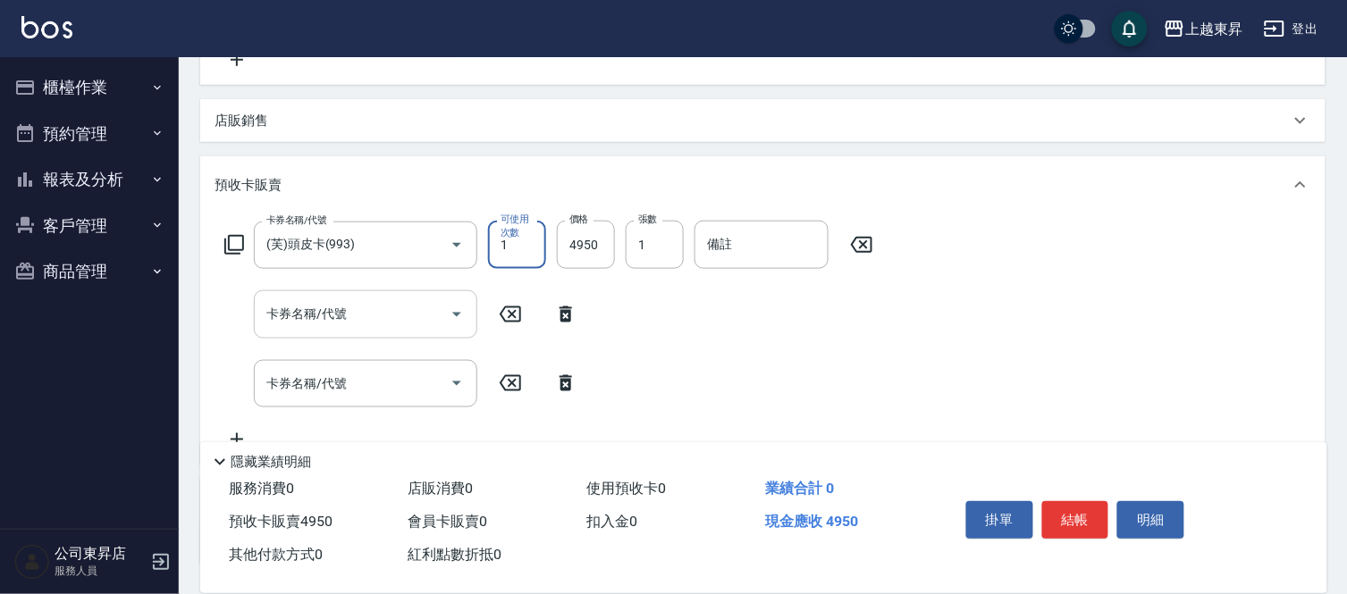
click at [333, 307] on div "卡券名稱/代號 卡券名稱/代號" at bounding box center [365, 313] width 223 height 47
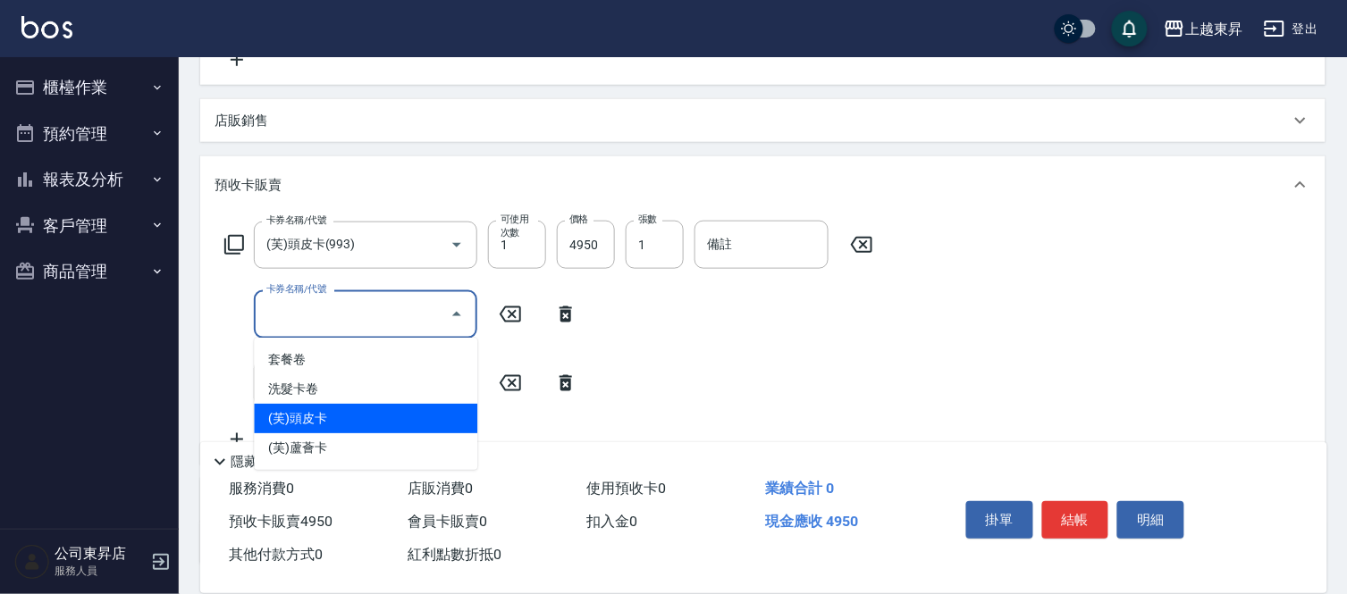
click at [349, 411] on span "(芙)頭皮卡" at bounding box center [365, 418] width 223 height 29
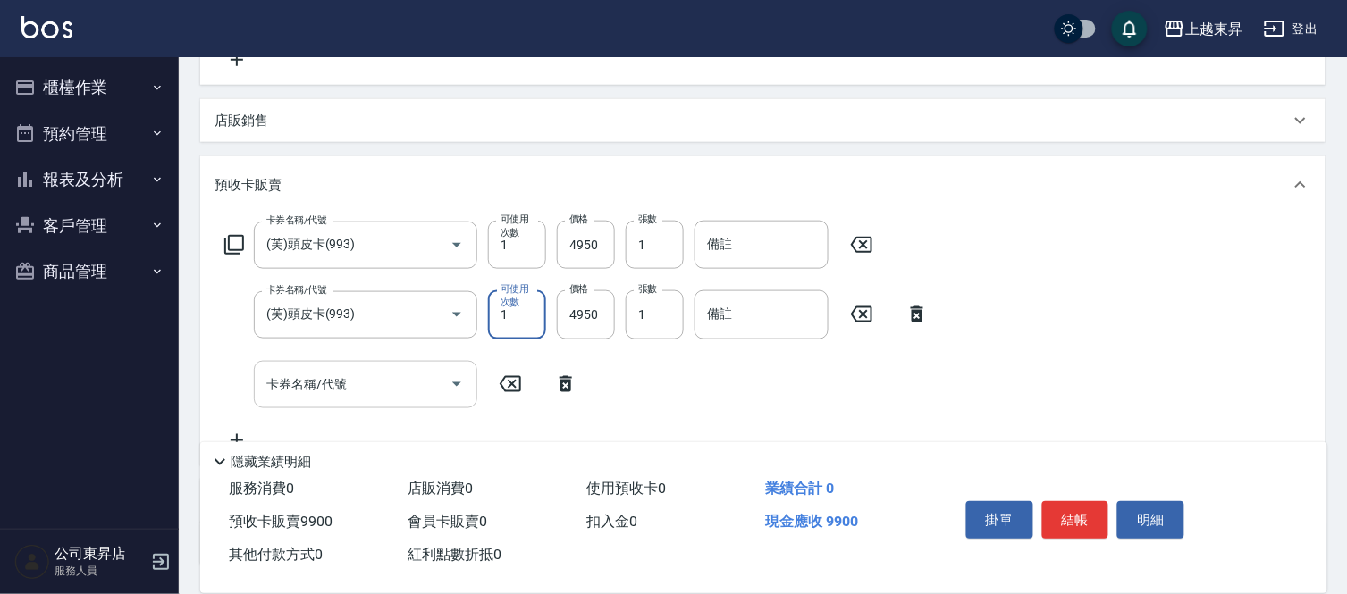
click at [324, 381] on input "卡券名稱/代號" at bounding box center [352, 384] width 181 height 31
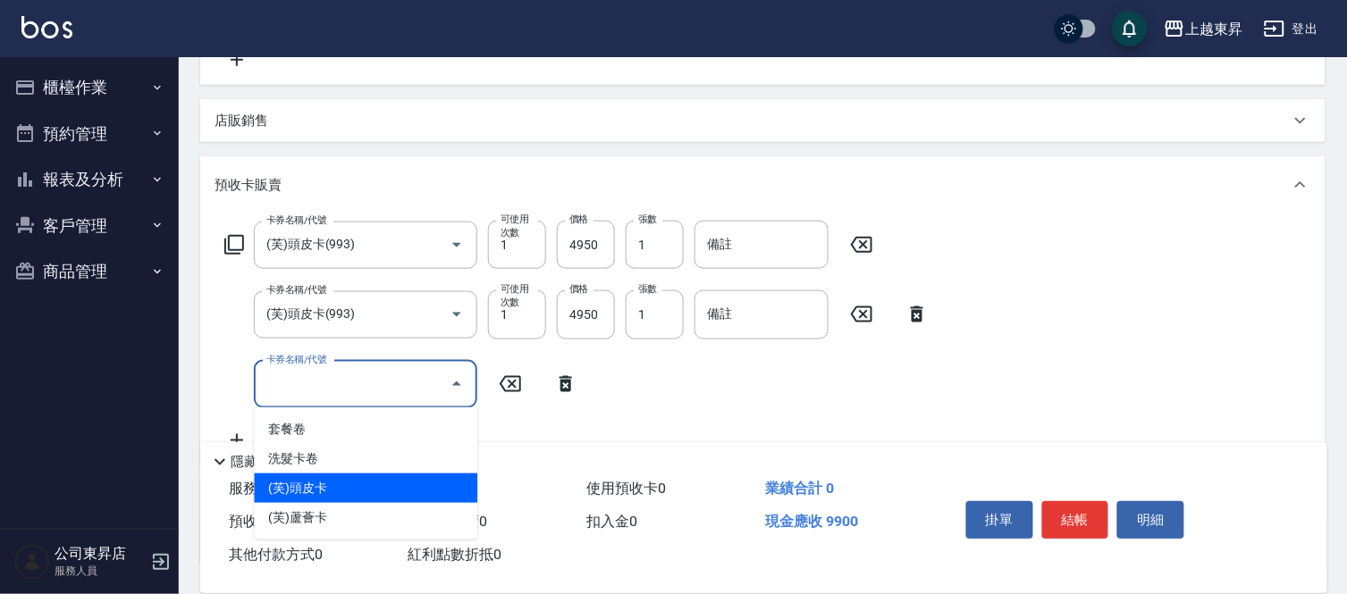
click at [341, 486] on span "(芙)頭皮卡" at bounding box center [365, 488] width 223 height 29
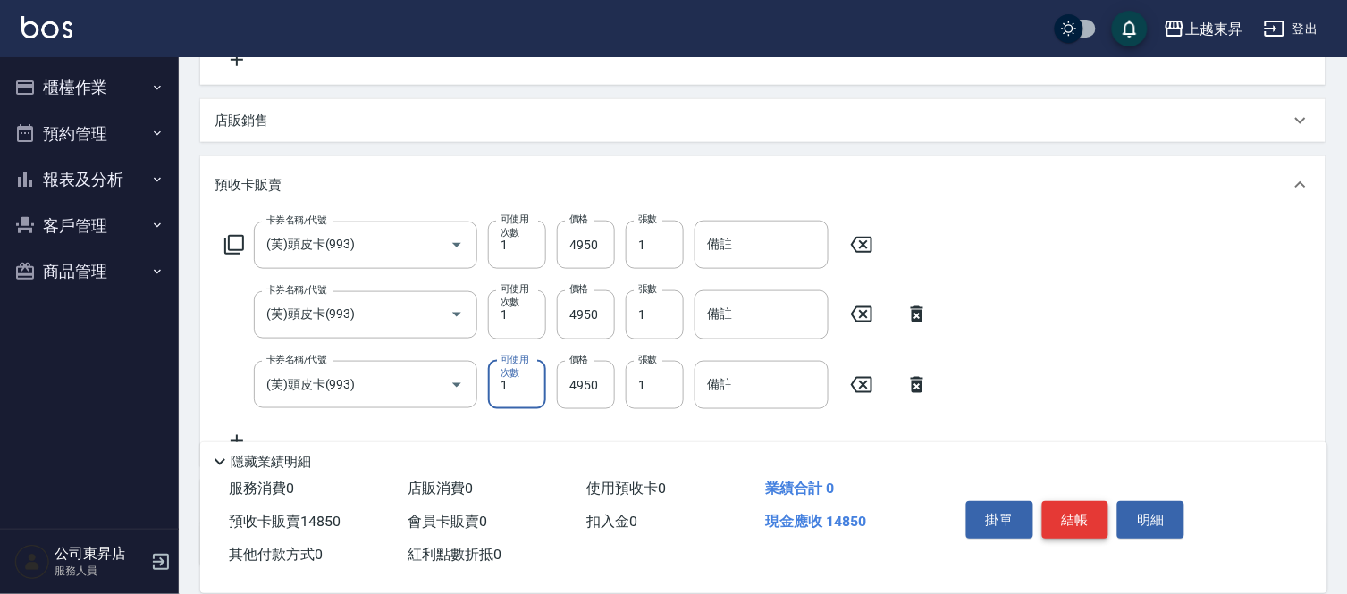
click at [1068, 514] on button "結帳" at bounding box center [1075, 520] width 67 height 38
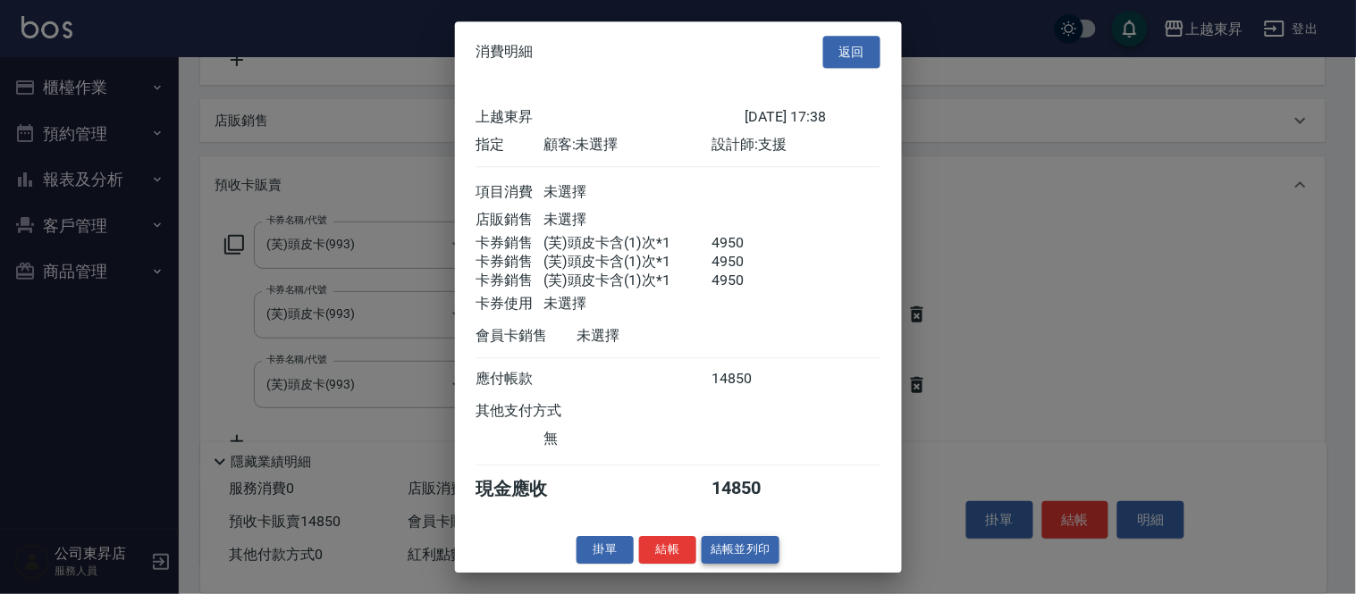
click at [758, 564] on button "結帳並列印" at bounding box center [741, 550] width 78 height 28
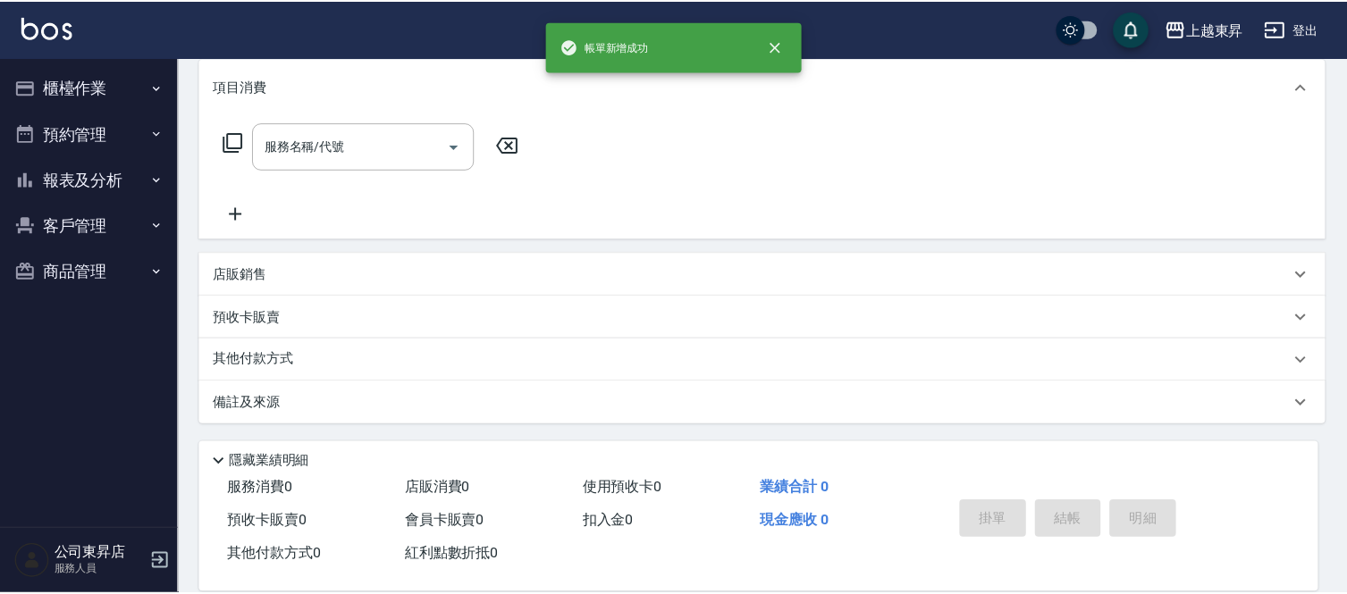
scroll to position [0, 0]
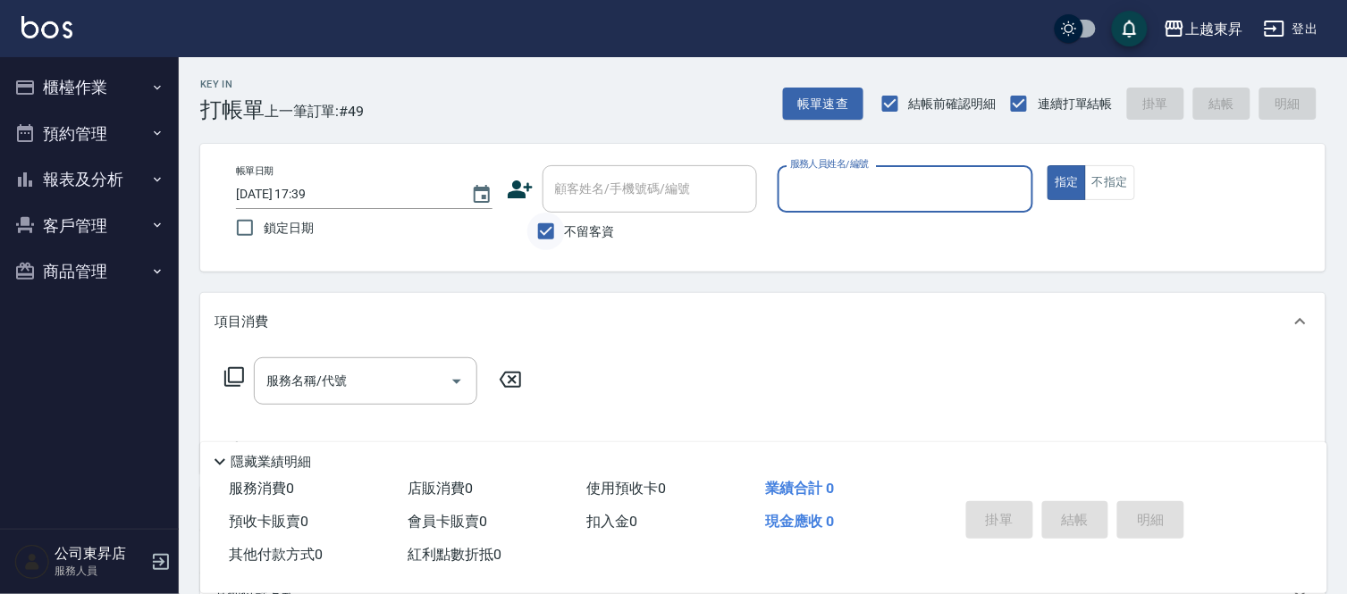
drag, startPoint x: 547, startPoint y: 228, endPoint x: 559, endPoint y: 226, distance: 12.6
click at [547, 228] on input "不留客資" at bounding box center [546, 232] width 38 height 38
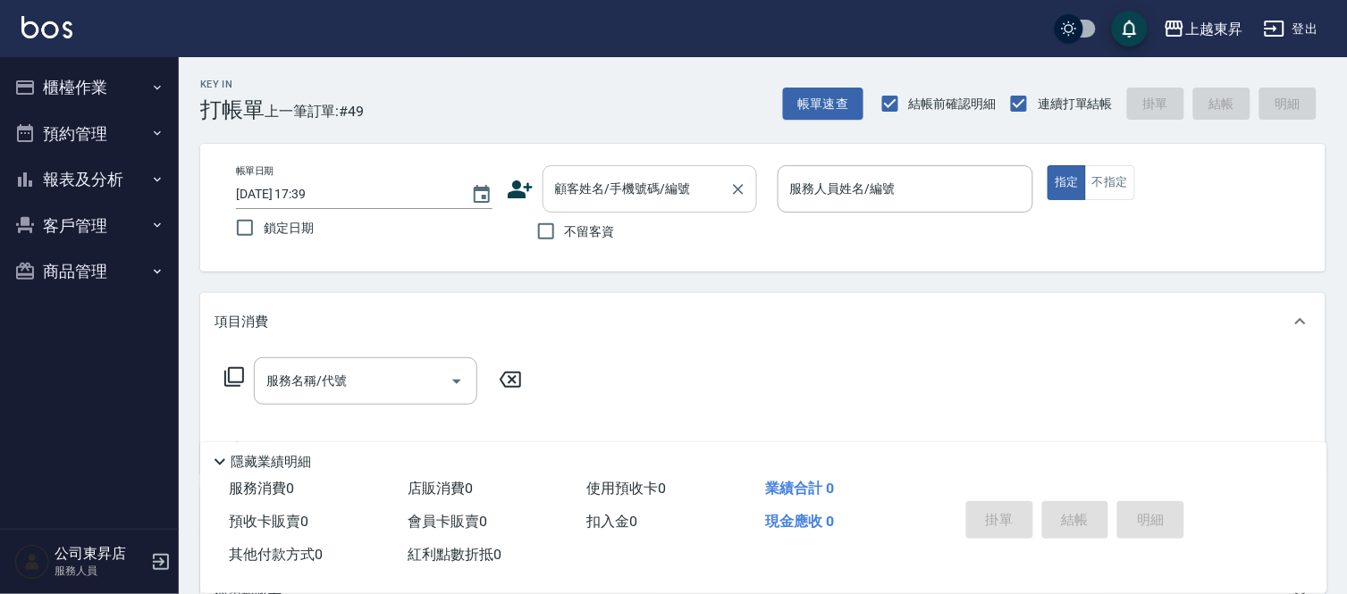
click at [587, 199] on input "顧客姓名/手機號碼/編號" at bounding box center [636, 188] width 172 height 31
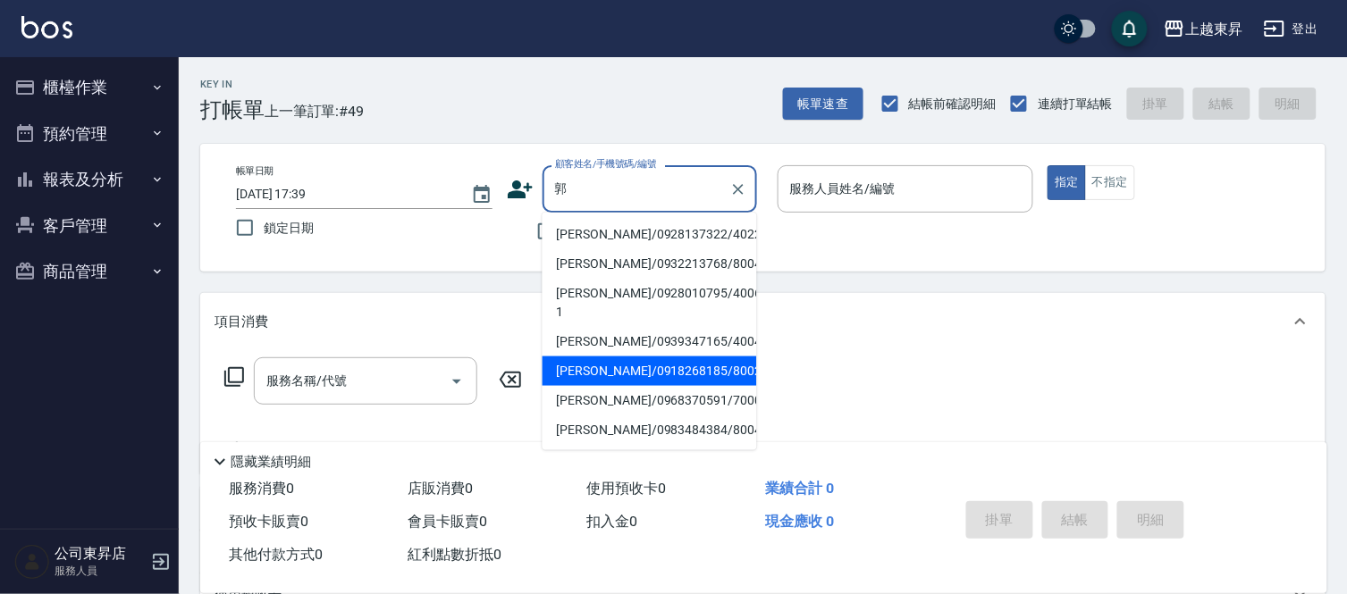
click at [613, 357] on li "[PERSON_NAME]/0918268185/80023" at bounding box center [649, 371] width 214 height 29
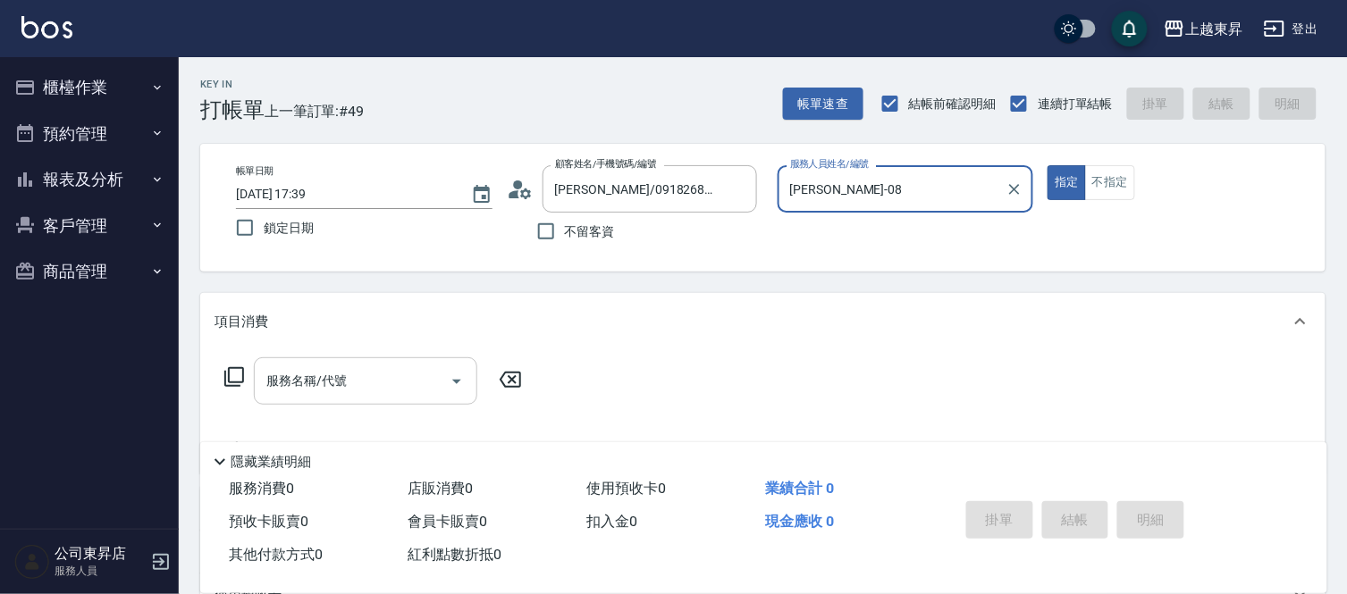
click at [301, 382] on div "服務名稱/代號 服務名稱/代號" at bounding box center [365, 380] width 223 height 47
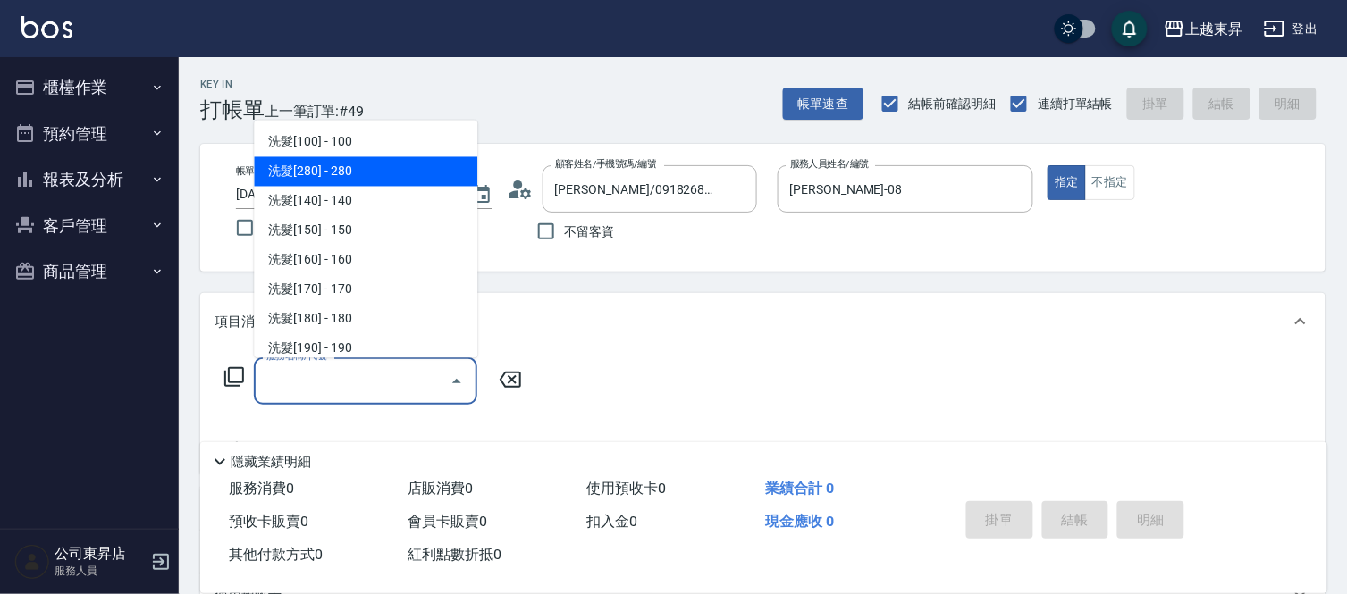
click at [354, 167] on span "洗髮[280] - 280" at bounding box center [365, 171] width 223 height 29
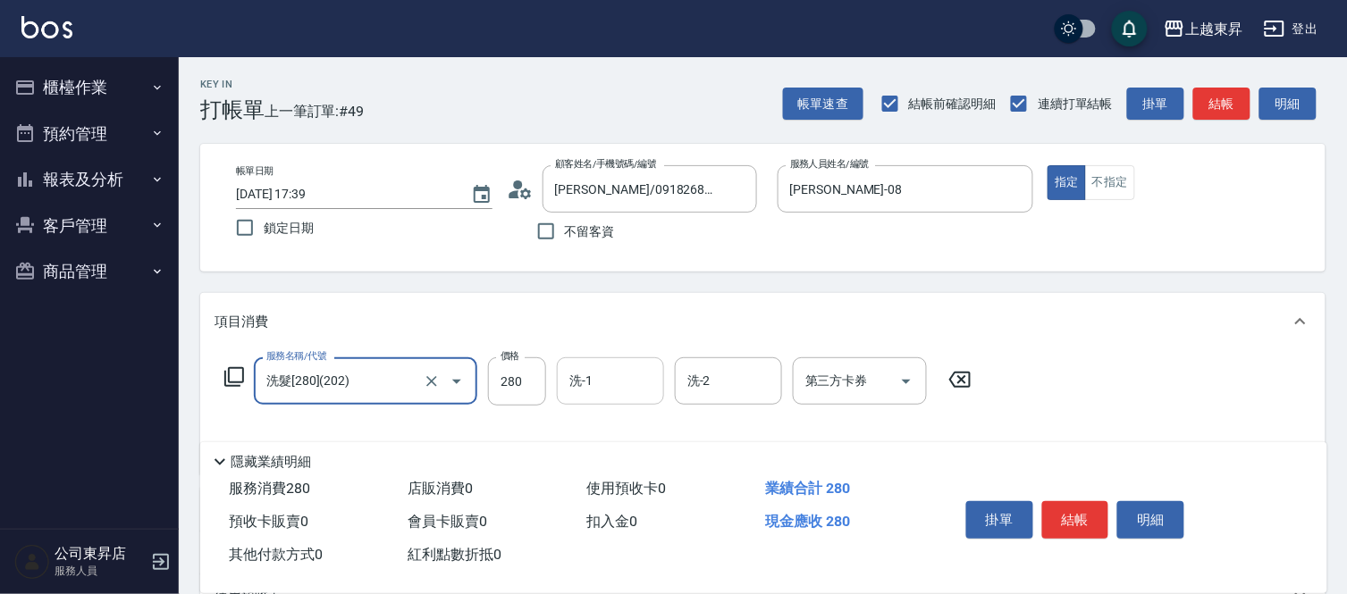
click at [627, 381] on input "洗-1" at bounding box center [610, 381] width 91 height 31
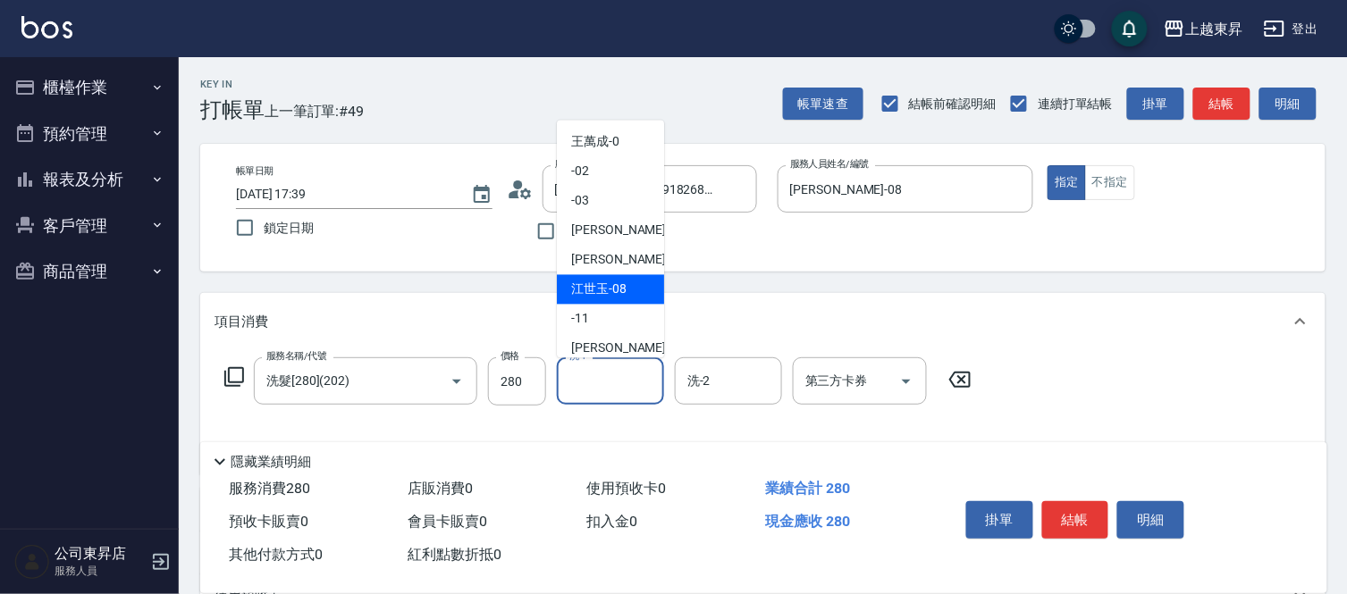
click at [594, 295] on span "[PERSON_NAME]-08" at bounding box center [598, 290] width 55 height 19
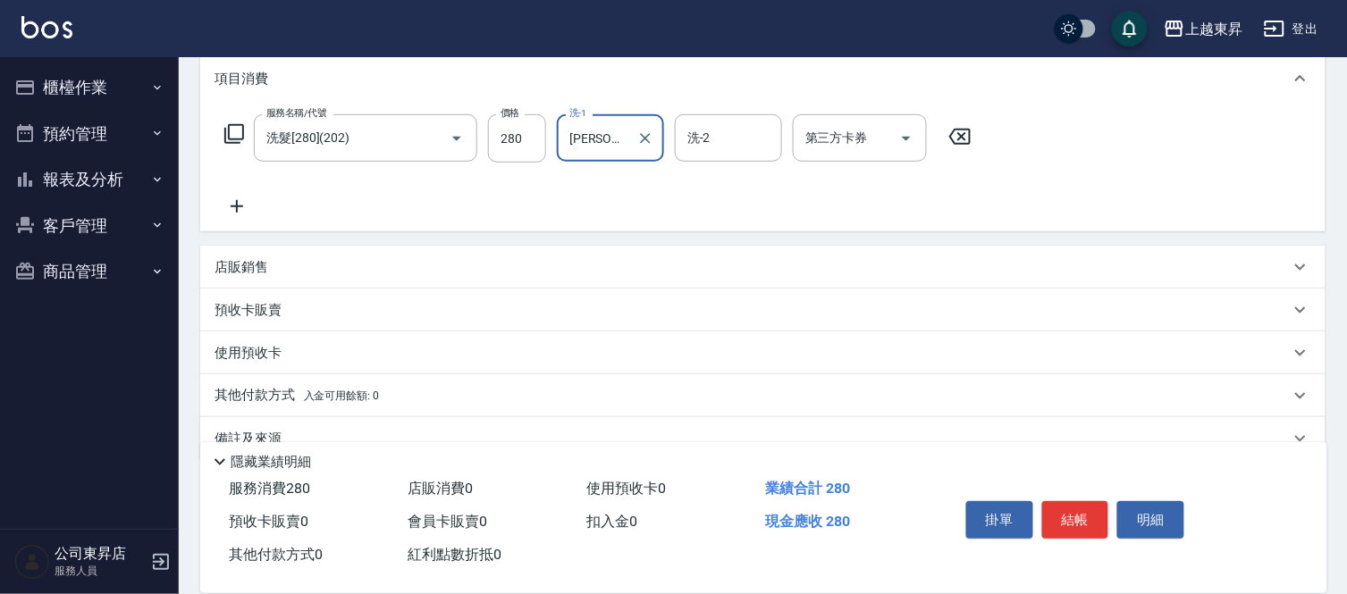
scroll to position [278, 0]
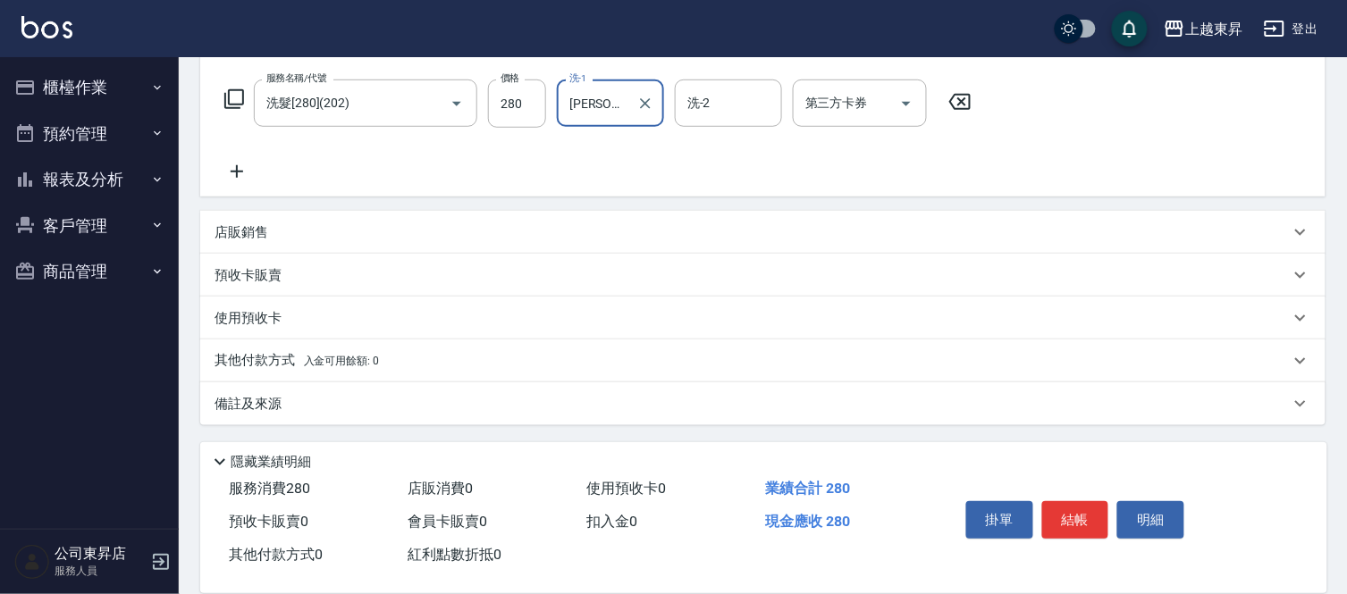
click at [290, 239] on div "店販銷售" at bounding box center [751, 232] width 1075 height 19
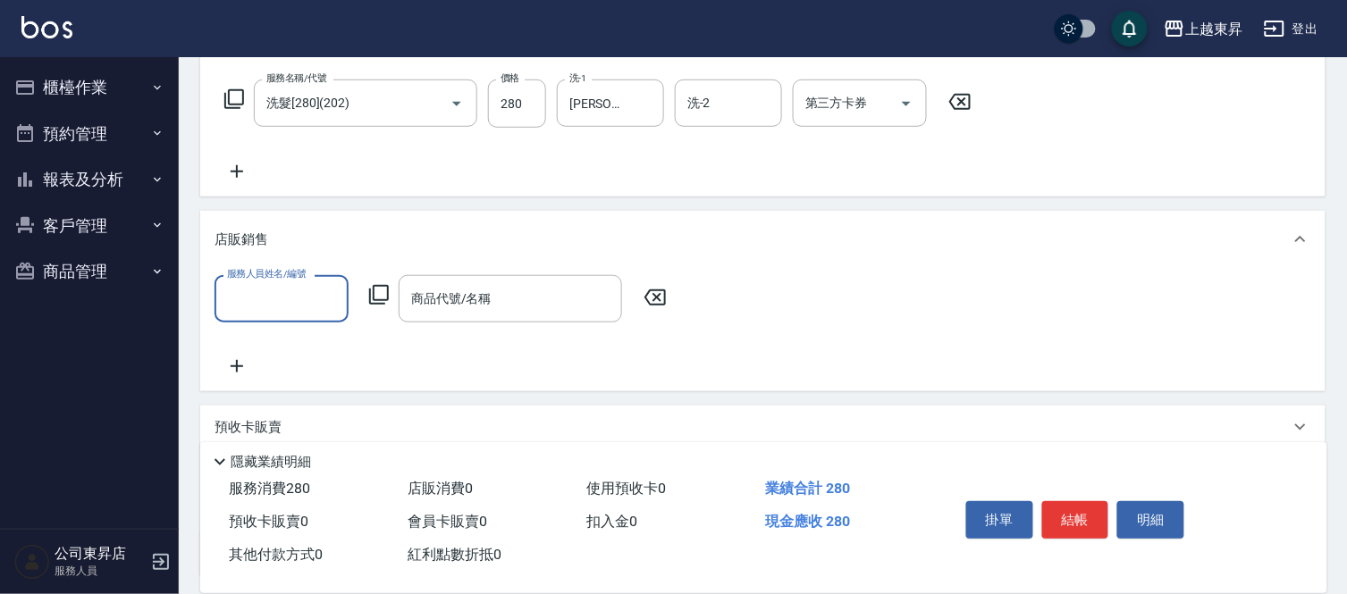
scroll to position [0, 0]
click at [255, 298] on input "服務人員姓名/編號" at bounding box center [282, 298] width 118 height 31
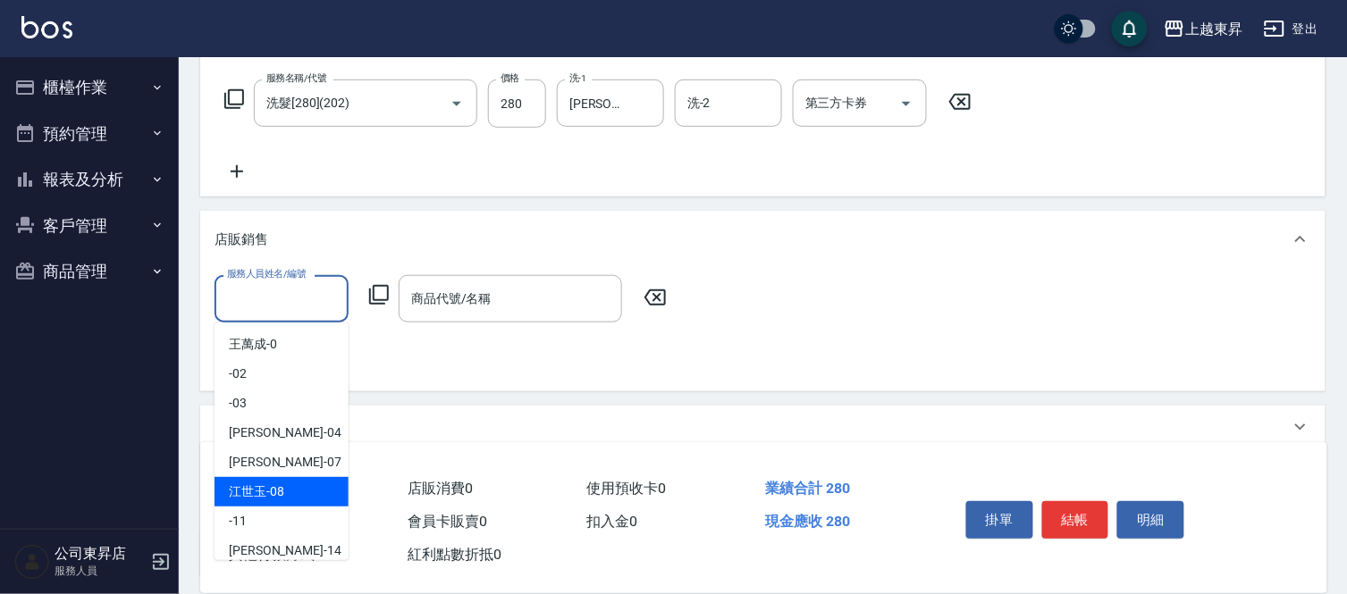
click at [277, 492] on span "[PERSON_NAME]-08" at bounding box center [256, 492] width 55 height 19
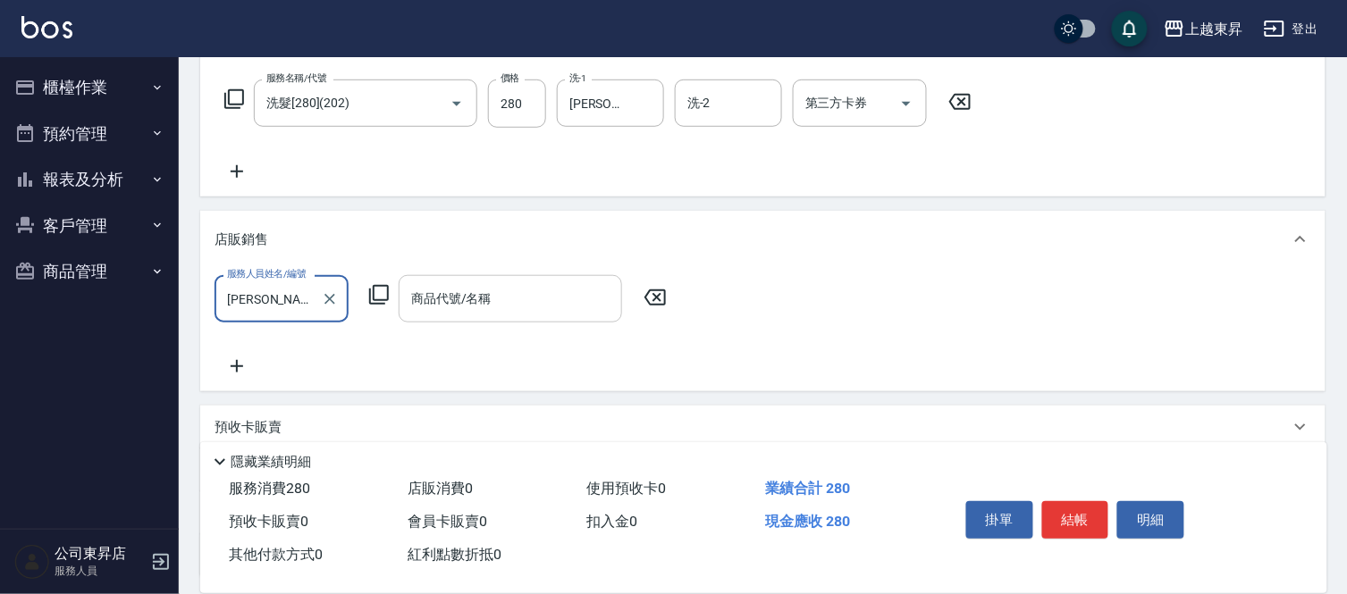
click at [483, 295] on input "商品代號/名稱" at bounding box center [510, 298] width 207 height 31
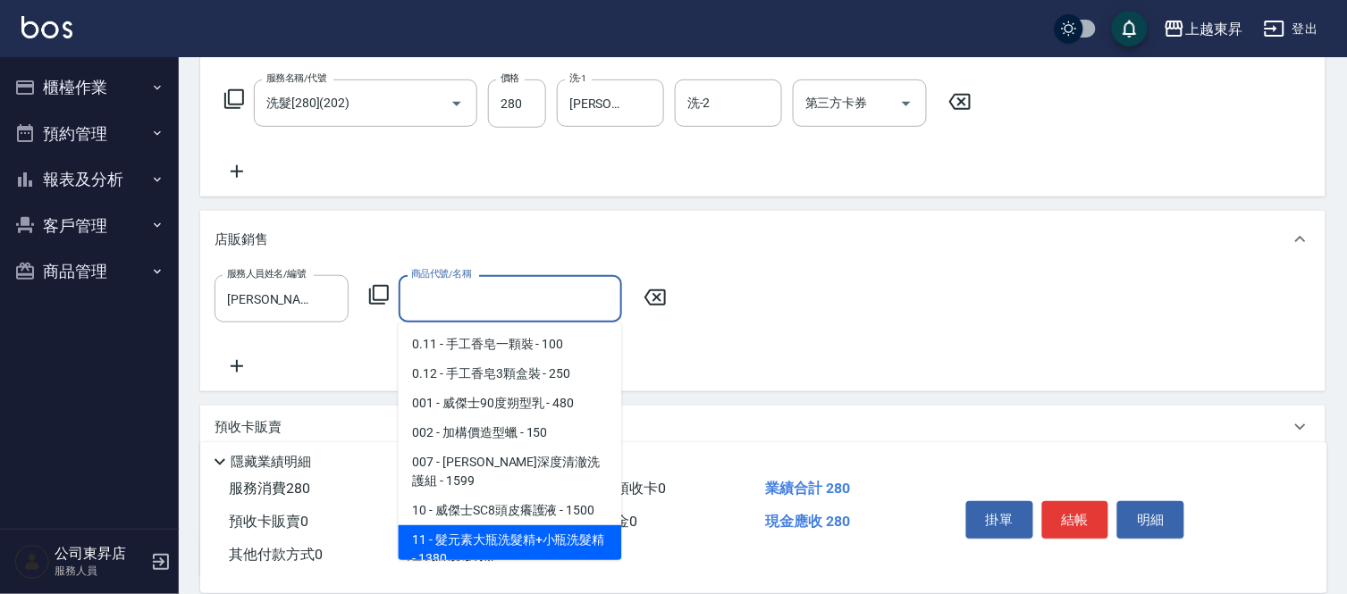
click at [497, 529] on span "11 - 髮元素大瓶洗髮精+小瓶洗髮精 - 1380" at bounding box center [510, 549] width 223 height 48
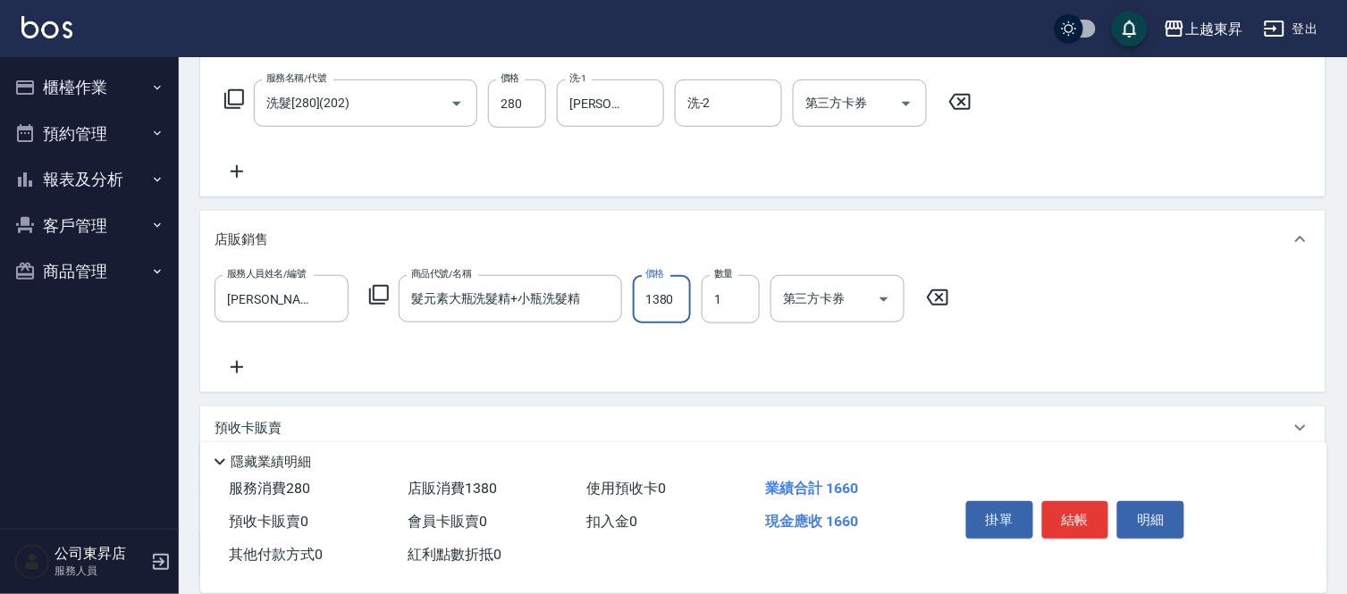
click at [650, 305] on input "1380" at bounding box center [662, 299] width 58 height 48
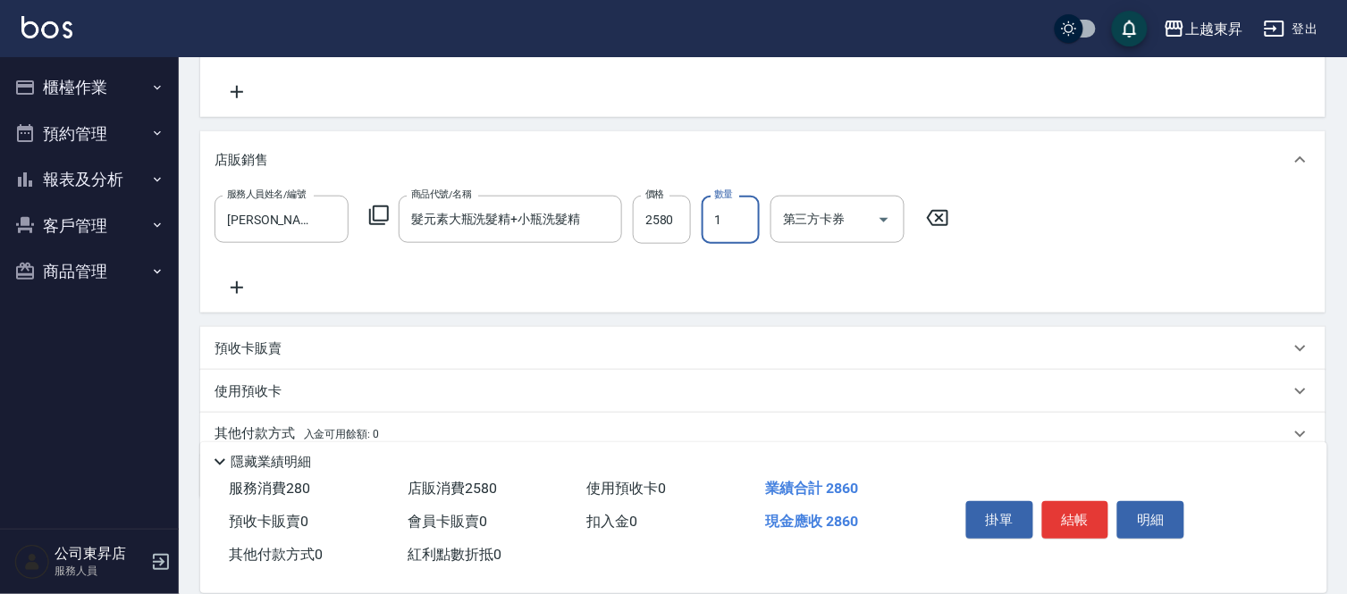
scroll to position [431, 0]
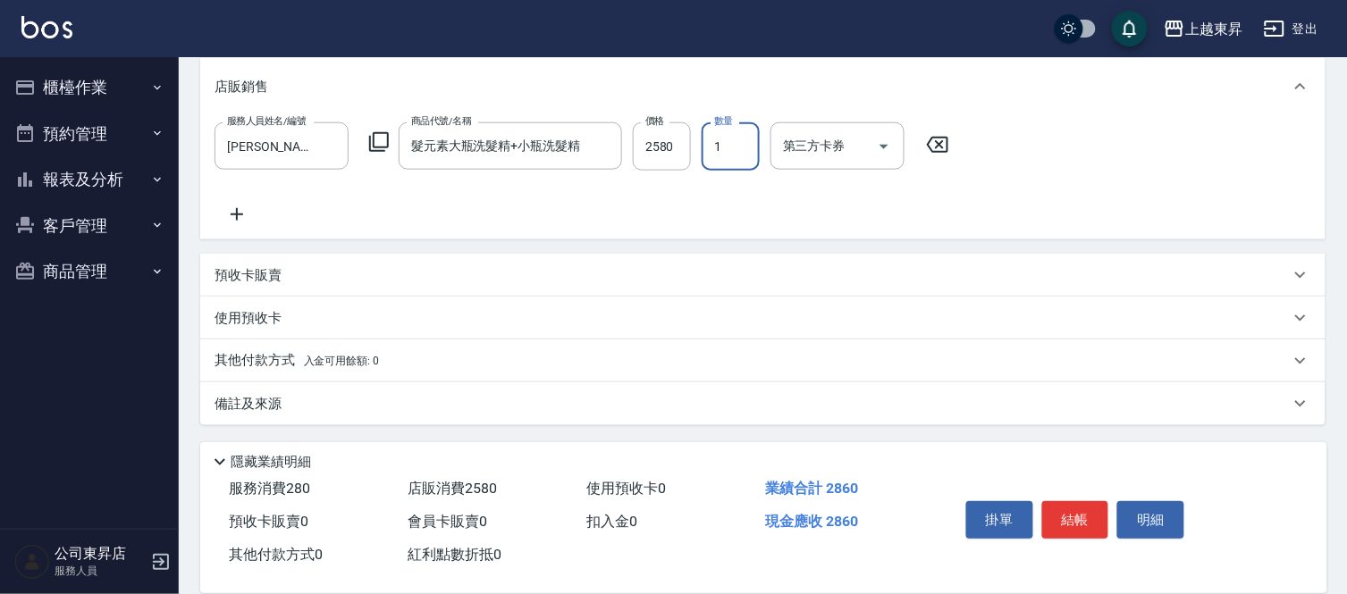
click at [263, 268] on p "預收卡販賣" at bounding box center [247, 275] width 67 height 19
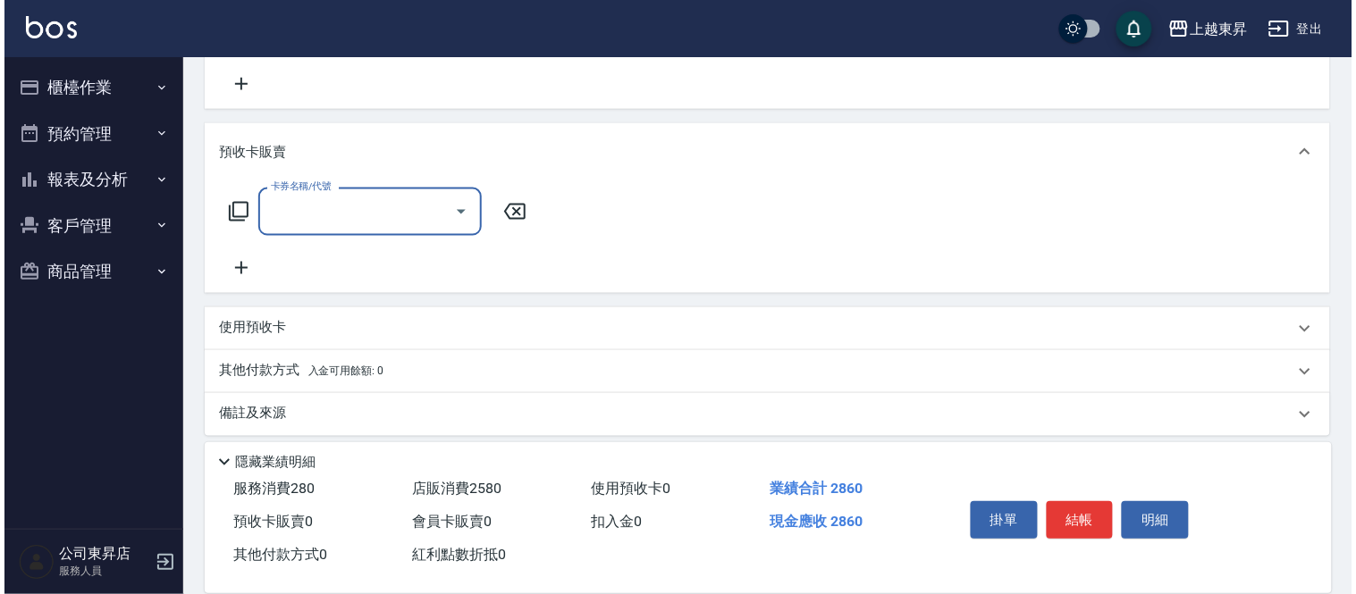
scroll to position [572, 0]
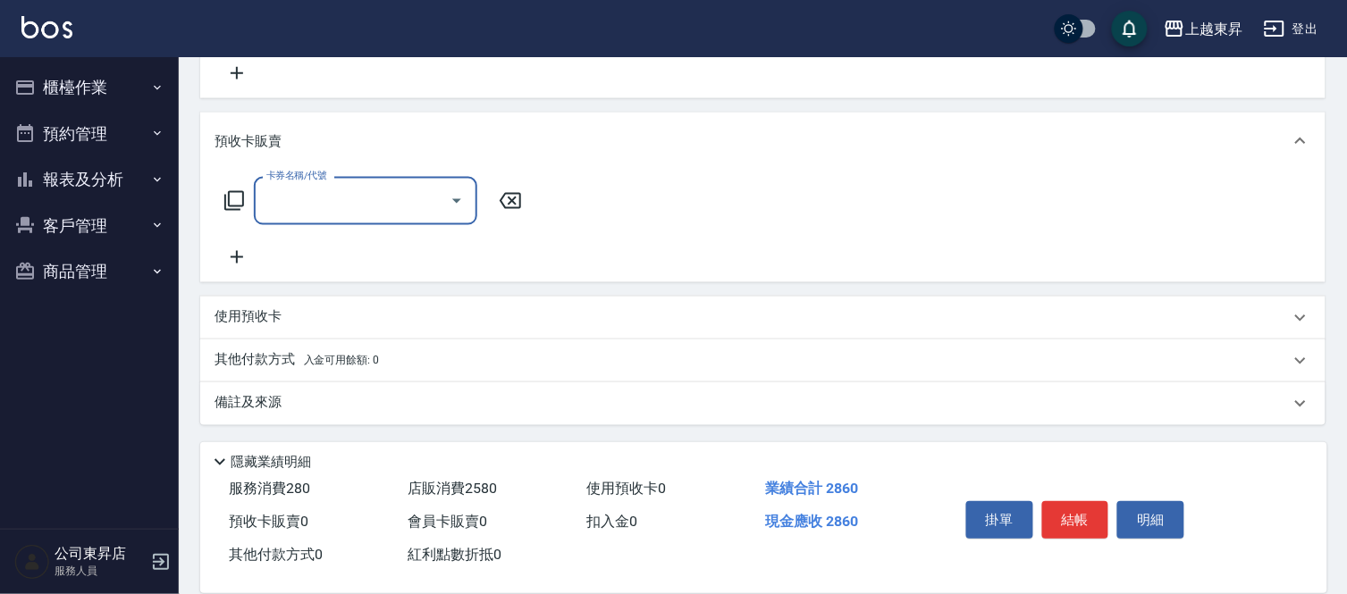
click at [223, 257] on icon at bounding box center [236, 257] width 45 height 21
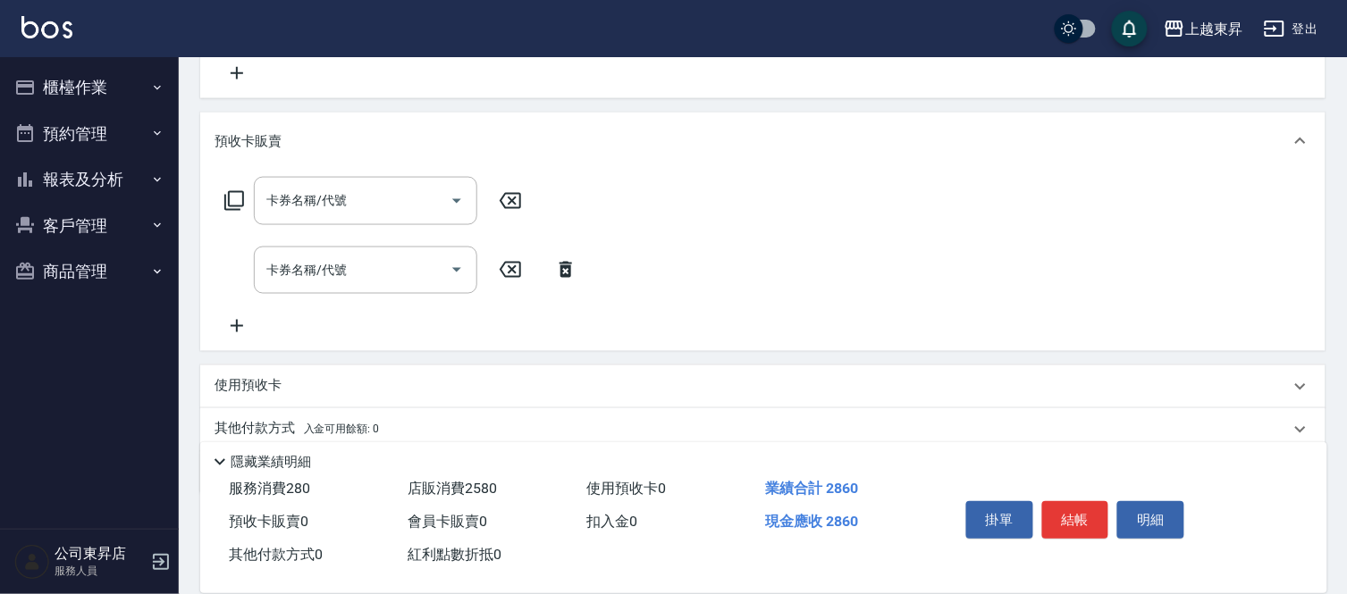
click at [239, 325] on icon at bounding box center [237, 326] width 13 height 13
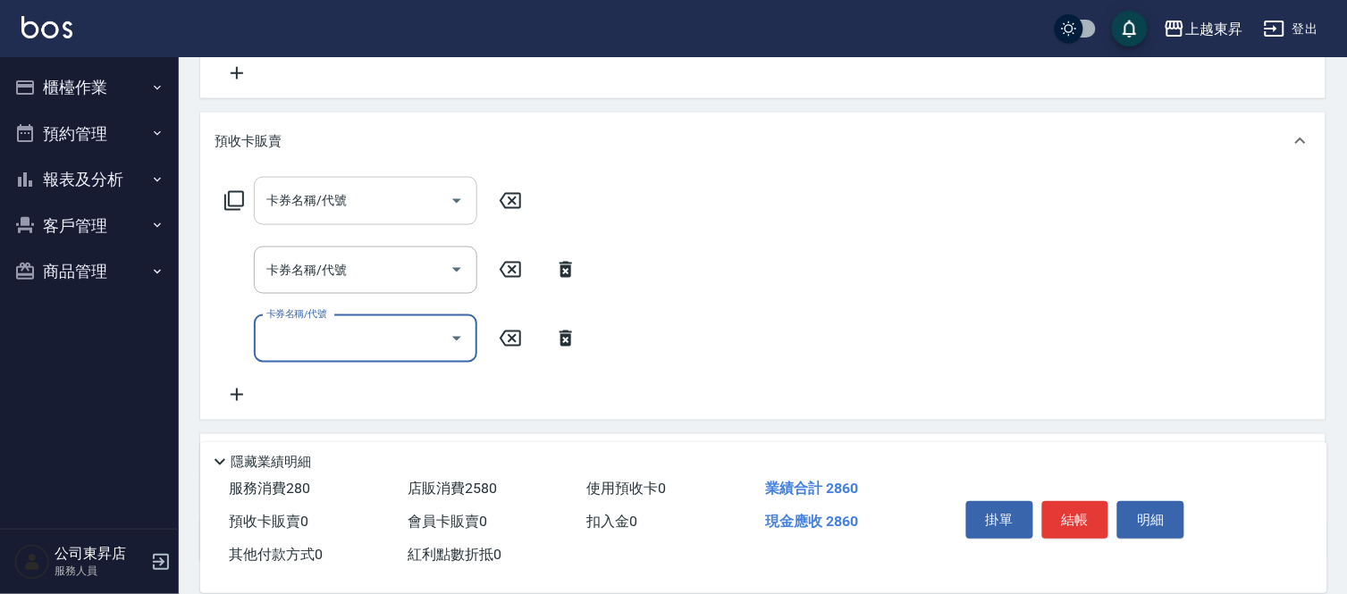
click at [323, 206] on input "卡券名稱/代號" at bounding box center [352, 200] width 181 height 31
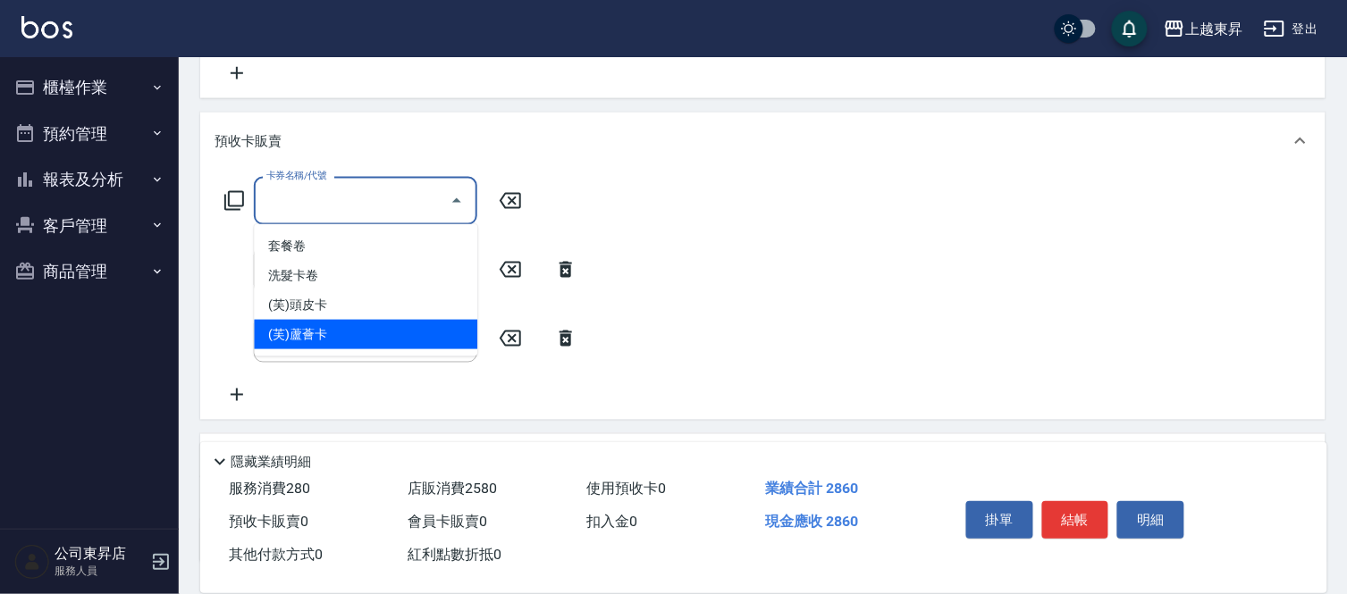
click at [323, 336] on span "(芙)蘆薈卡" at bounding box center [365, 334] width 223 height 29
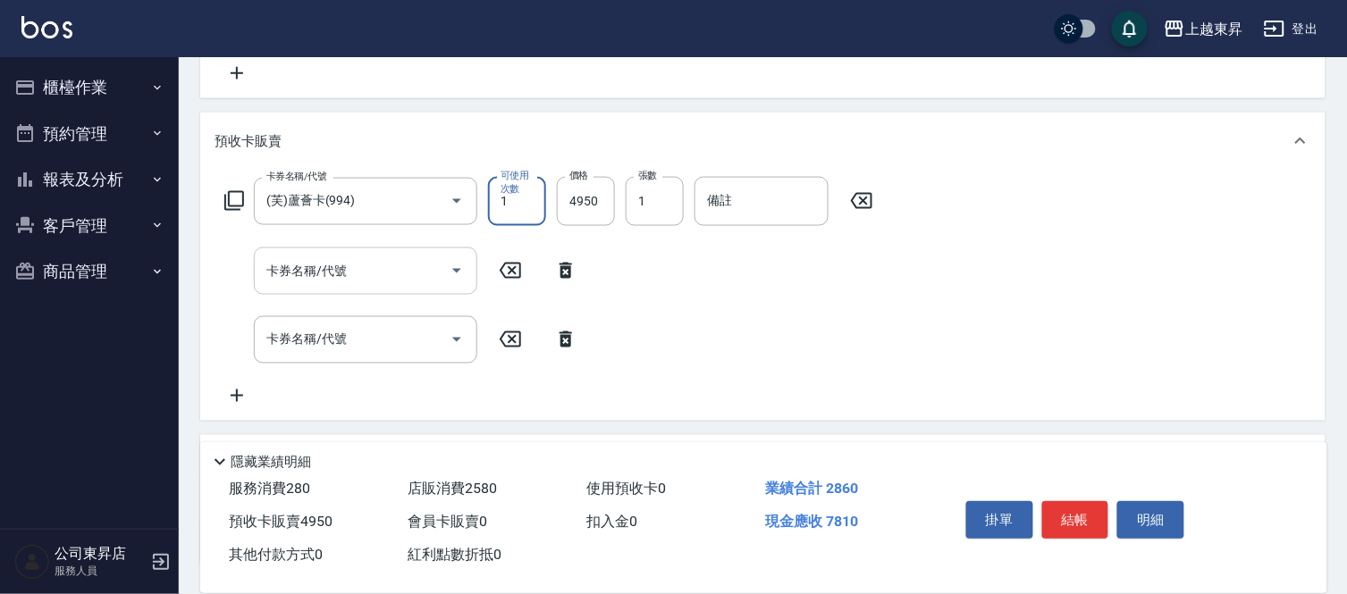
click at [343, 256] on input "卡券名稱/代號" at bounding box center [352, 271] width 181 height 31
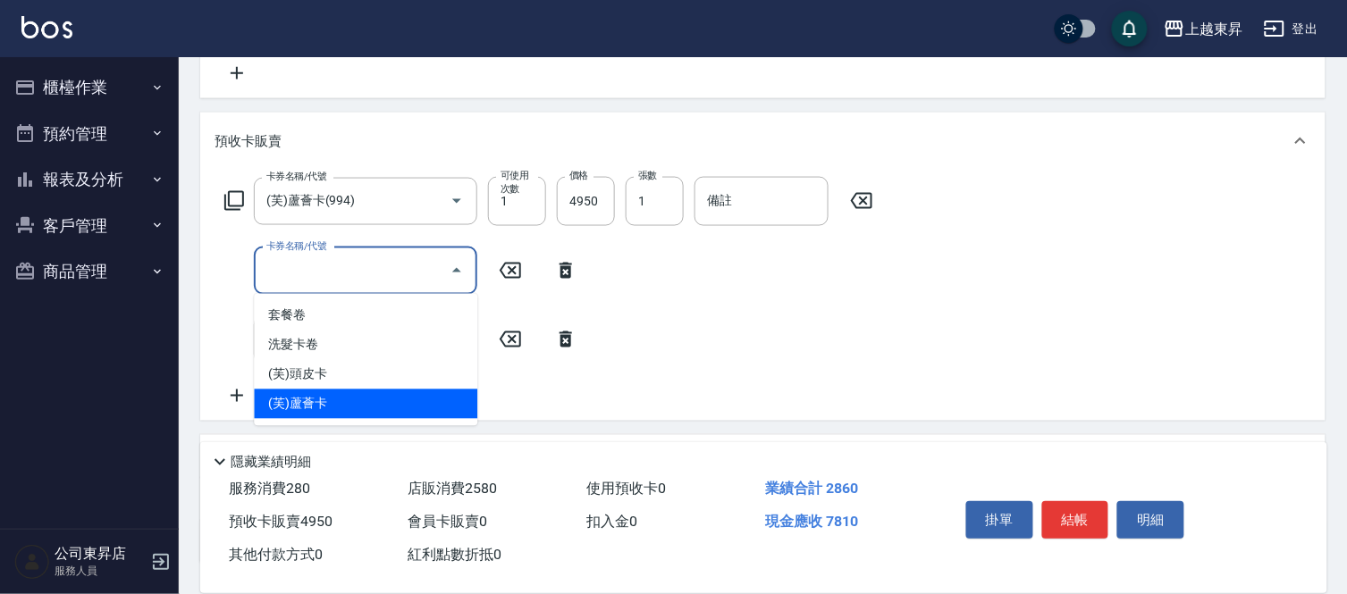
click at [328, 400] on span "(芙)蘆薈卡" at bounding box center [365, 404] width 223 height 29
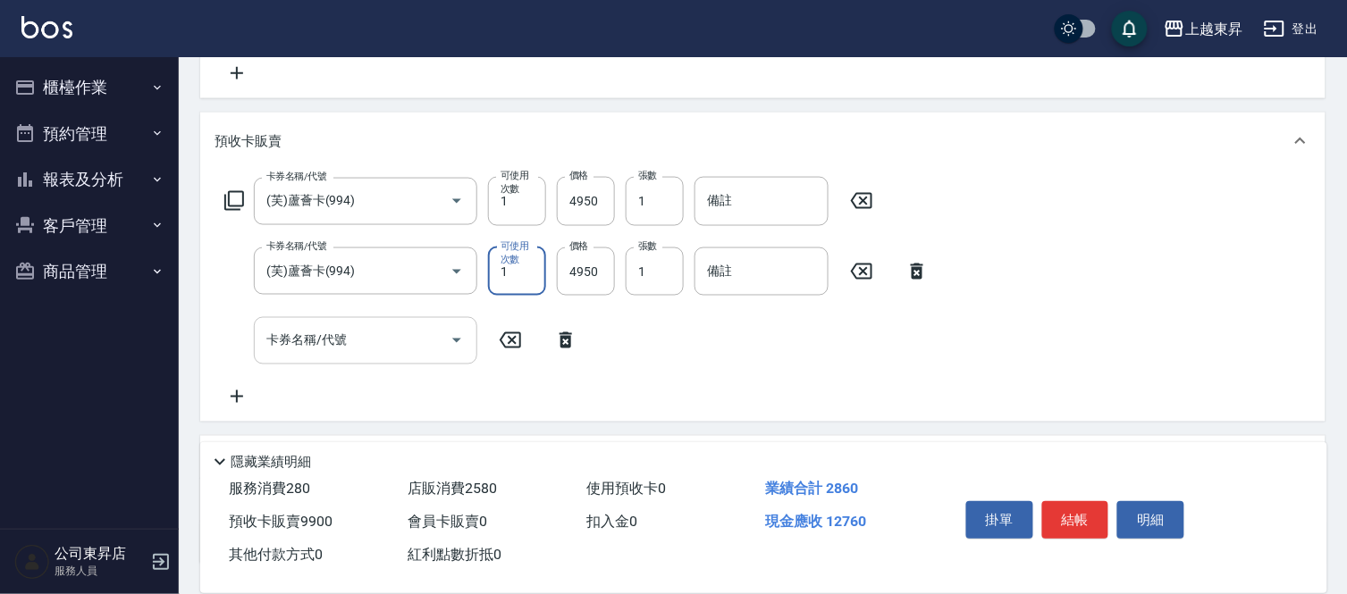
click at [349, 334] on input "卡券名稱/代號" at bounding box center [352, 340] width 181 height 31
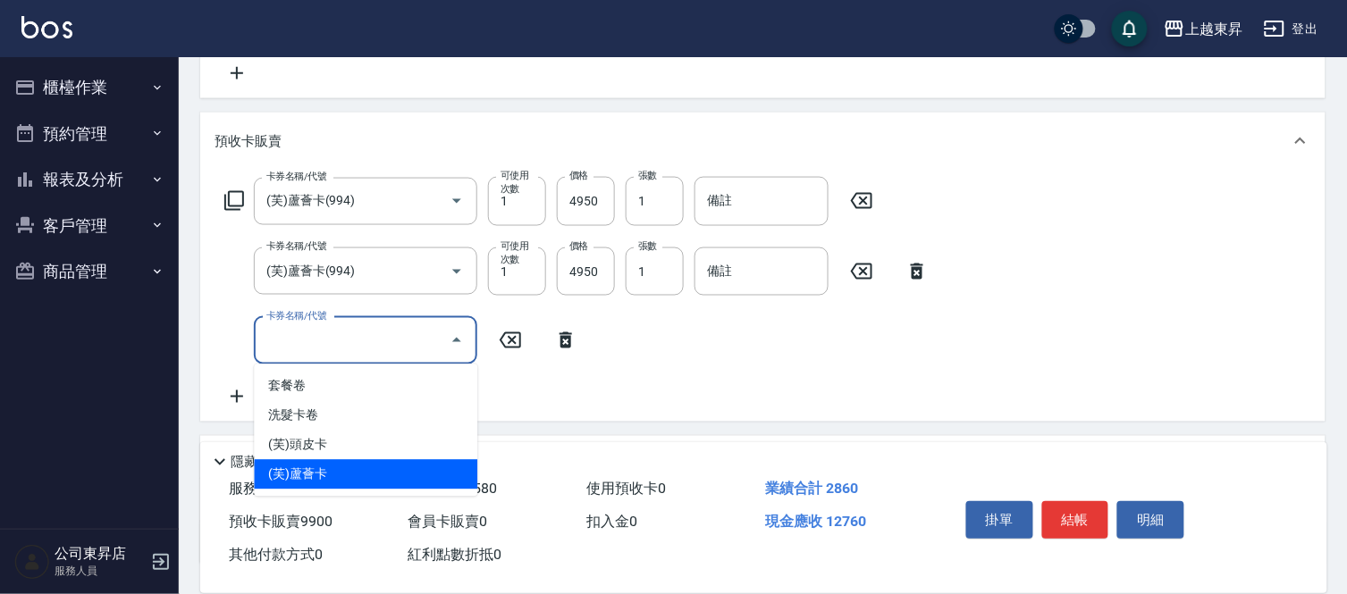
click at [350, 476] on span "(芙)蘆薈卡" at bounding box center [365, 474] width 223 height 29
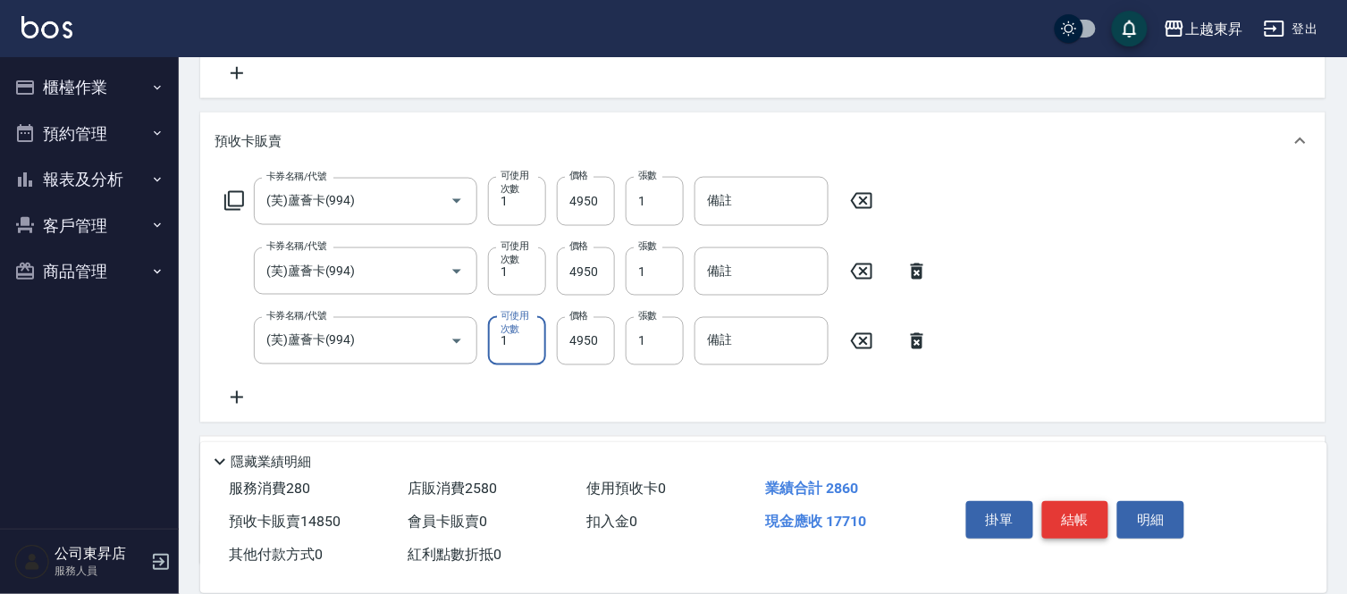
click at [1086, 503] on button "結帳" at bounding box center [1075, 520] width 67 height 38
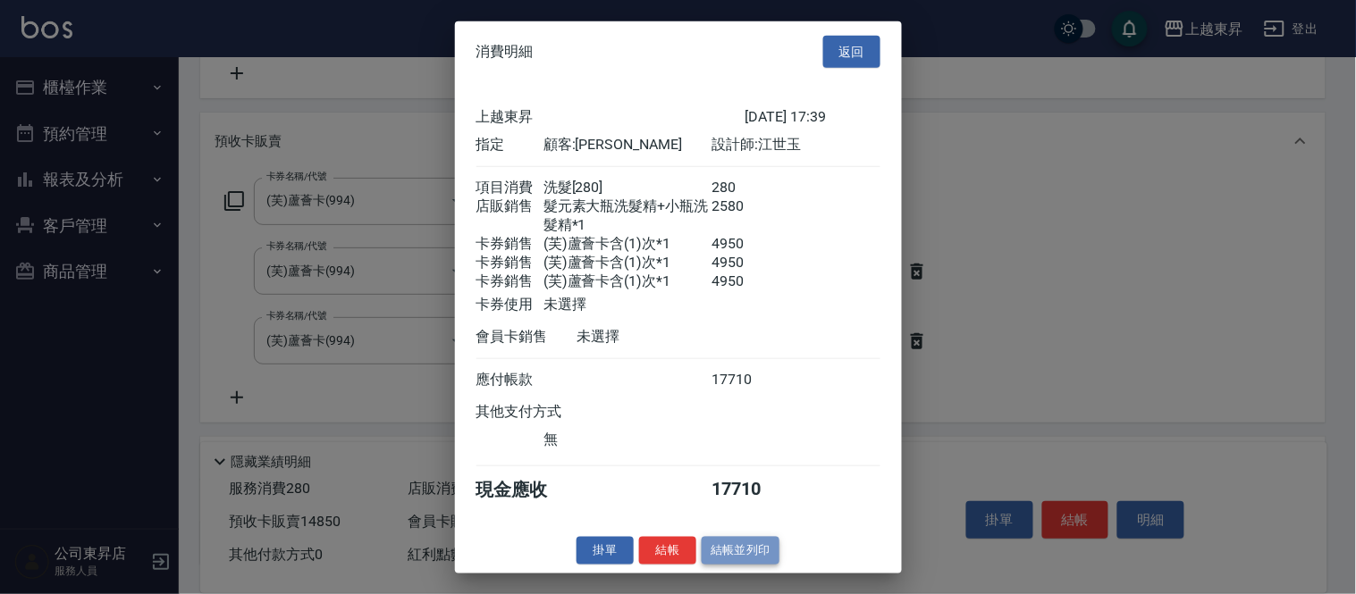
click at [745, 551] on button "結帳並列印" at bounding box center [741, 551] width 78 height 28
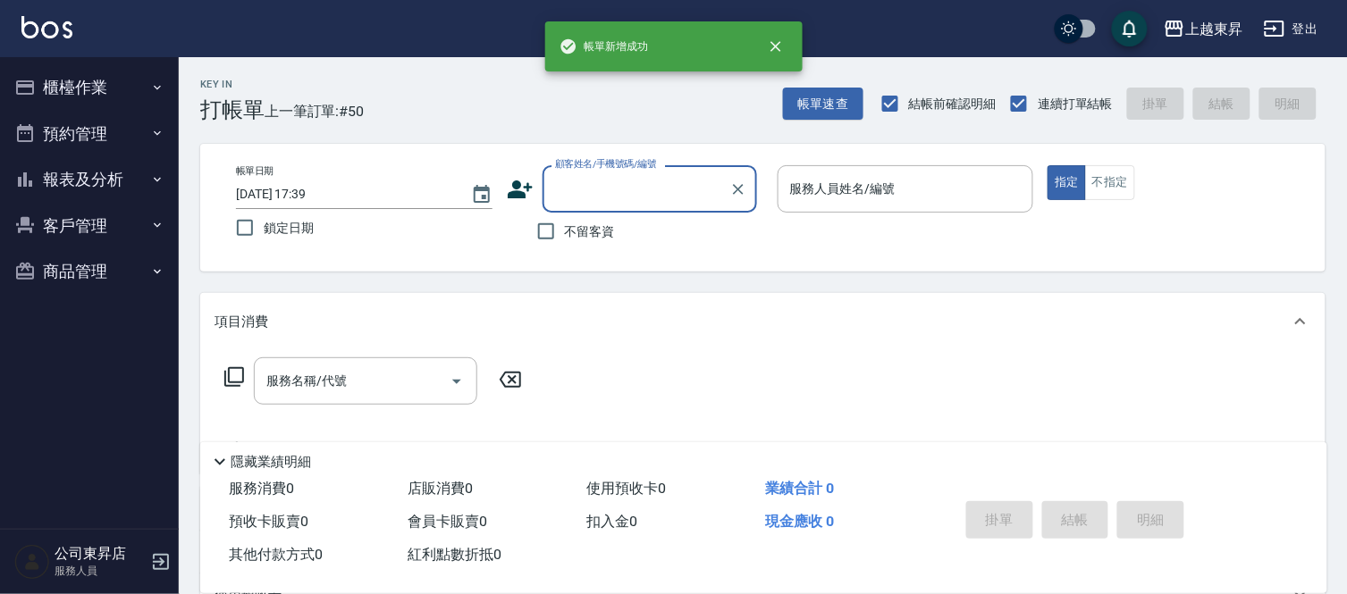
scroll to position [0, 0]
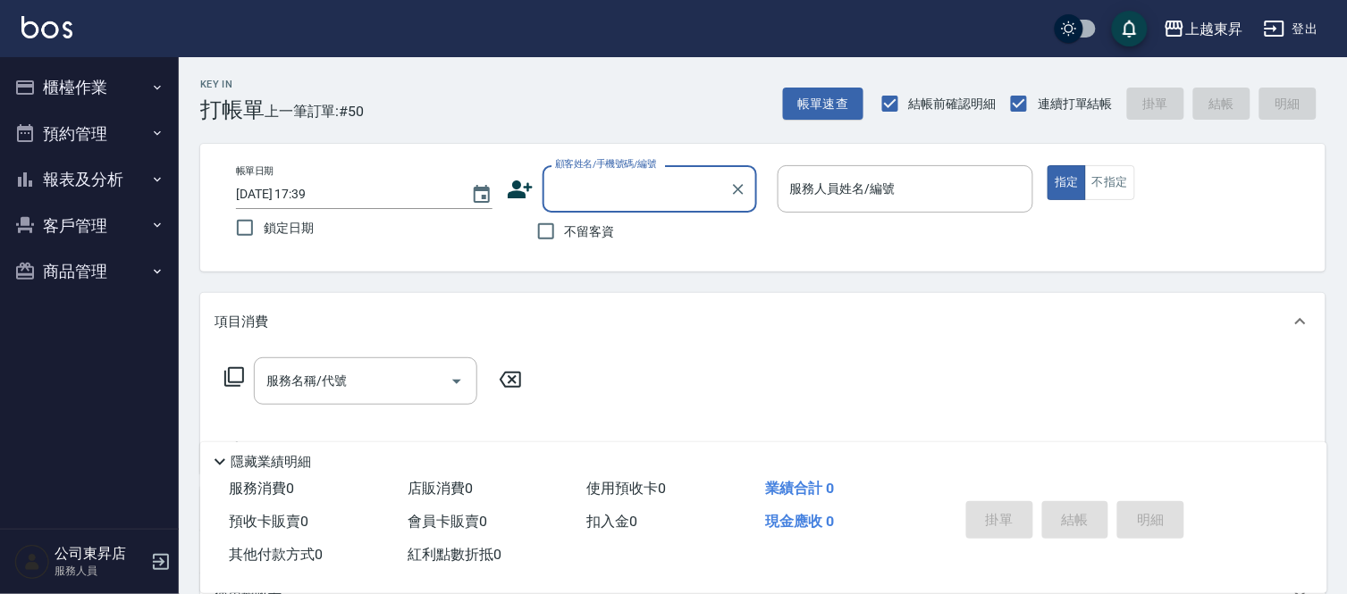
click at [590, 186] on input "顧客姓名/手機號碼/編號" at bounding box center [636, 188] width 172 height 31
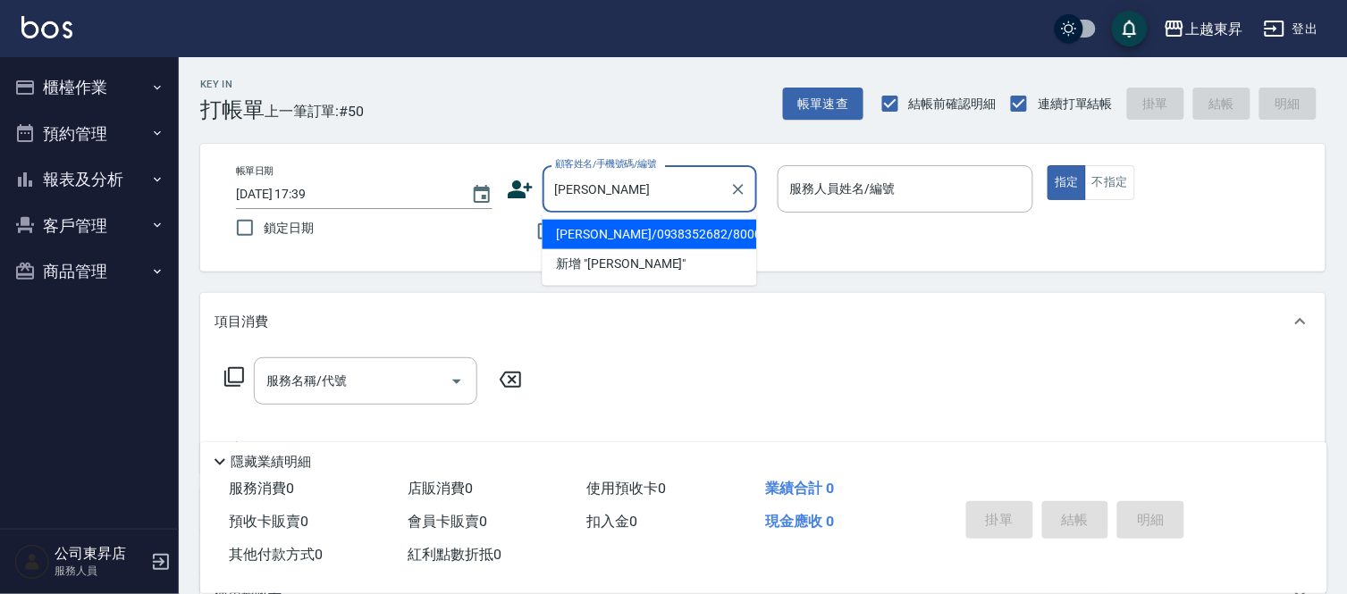
click at [596, 230] on li "[PERSON_NAME]/0938352682/80007" at bounding box center [649, 234] width 214 height 29
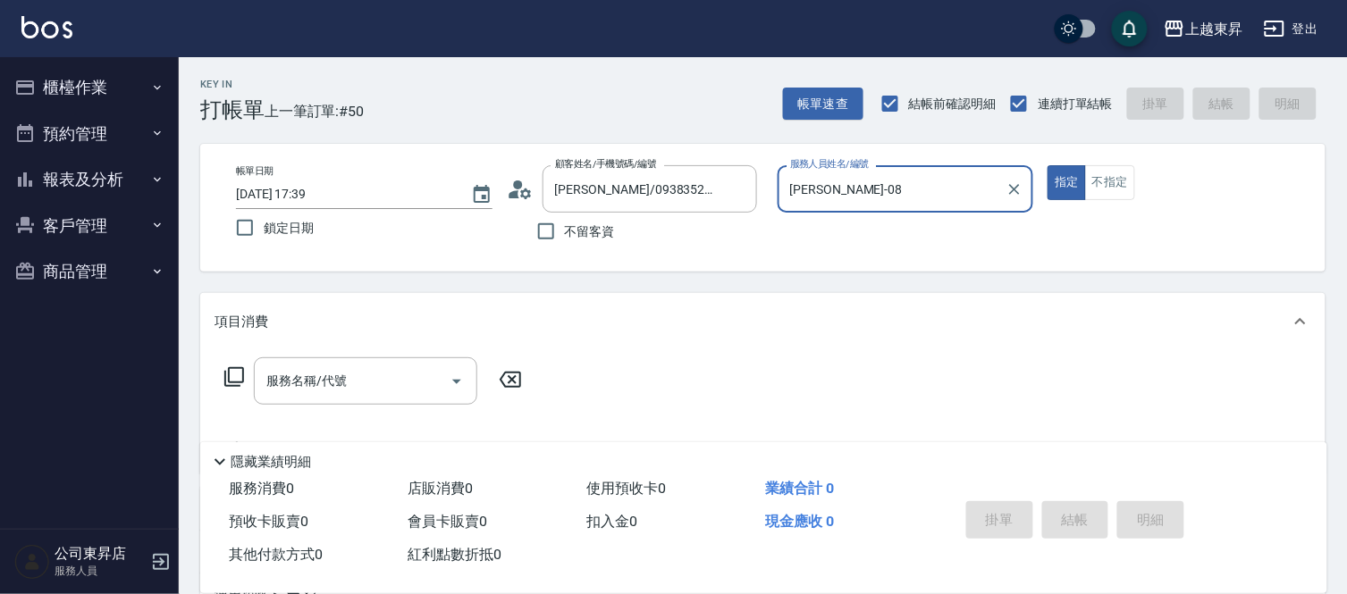
click at [308, 379] on div "服務名稱/代號 服務名稱/代號" at bounding box center [365, 380] width 223 height 47
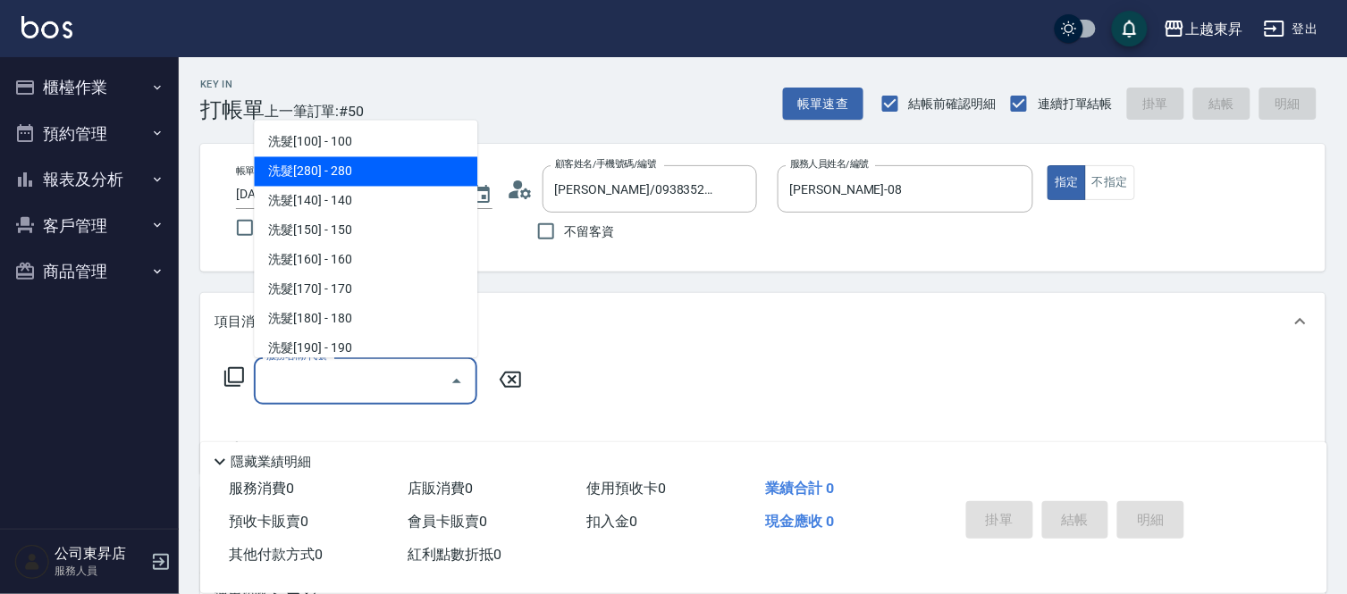
click at [361, 171] on span "洗髮[280] - 280" at bounding box center [365, 171] width 223 height 29
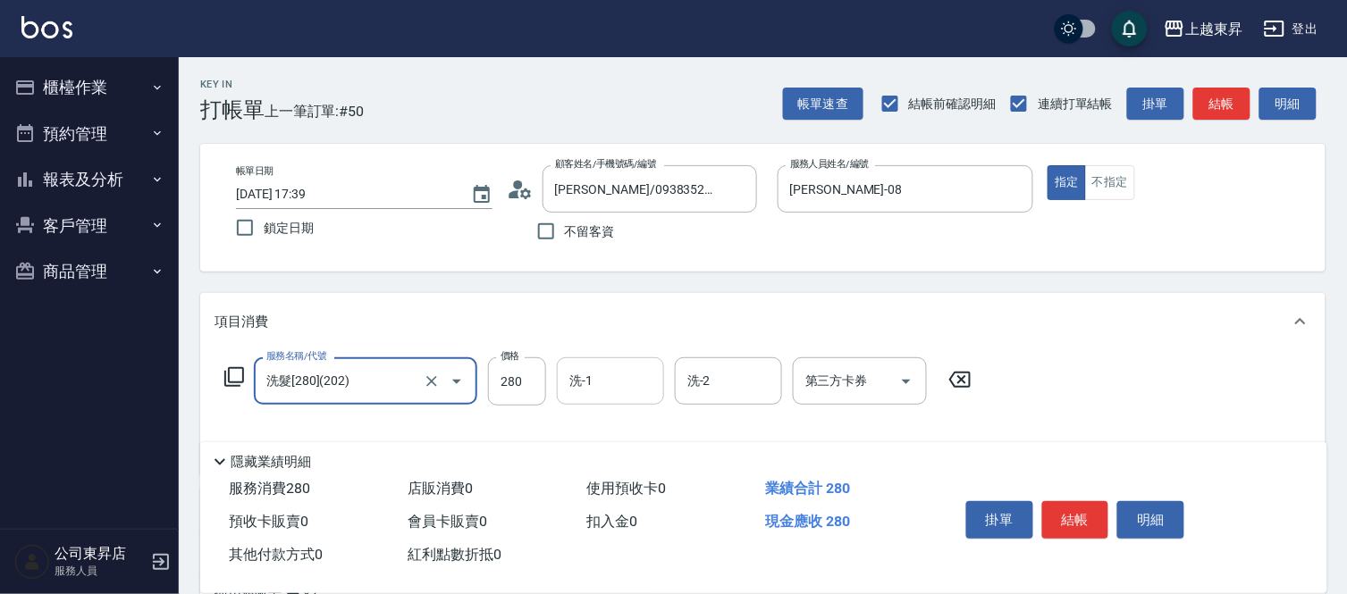
click at [600, 373] on input "洗-1" at bounding box center [610, 381] width 91 height 31
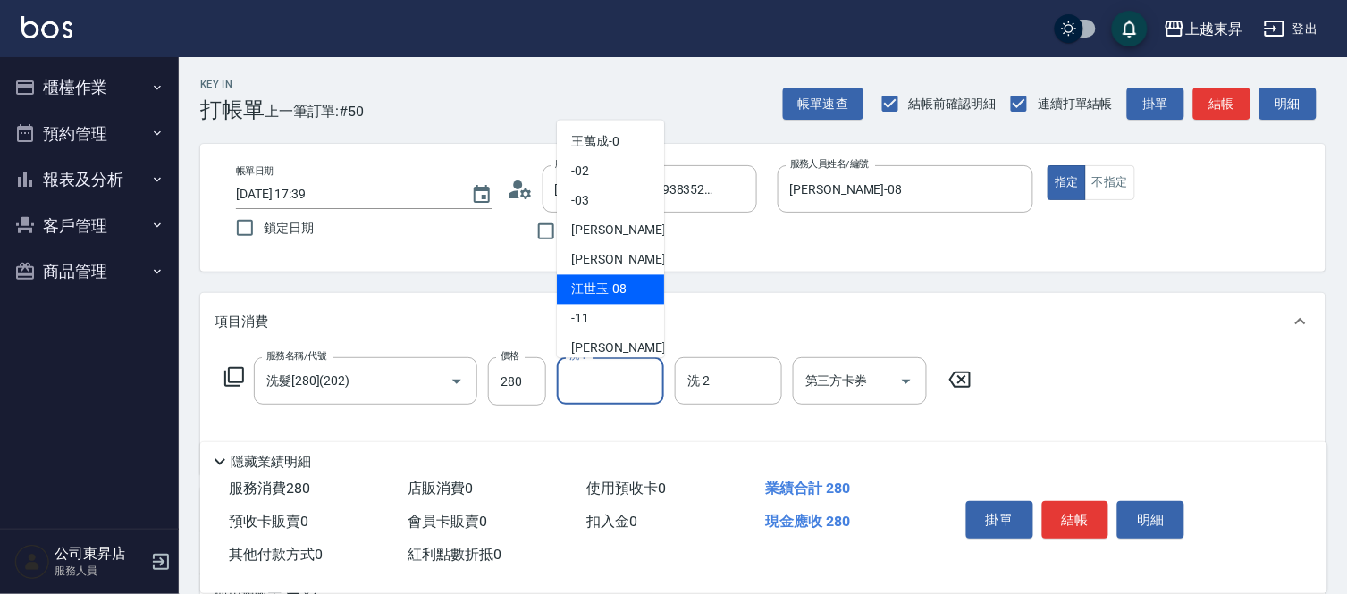
click at [611, 288] on span "[PERSON_NAME]-08" at bounding box center [598, 290] width 55 height 19
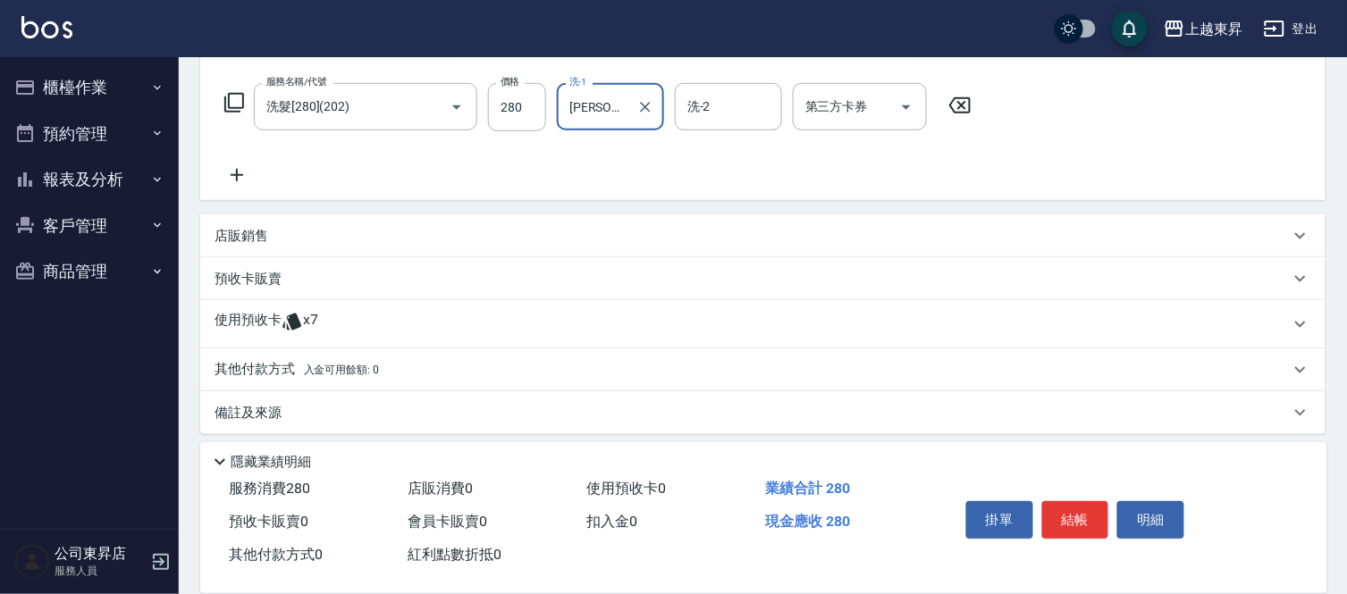
scroll to position [282, 0]
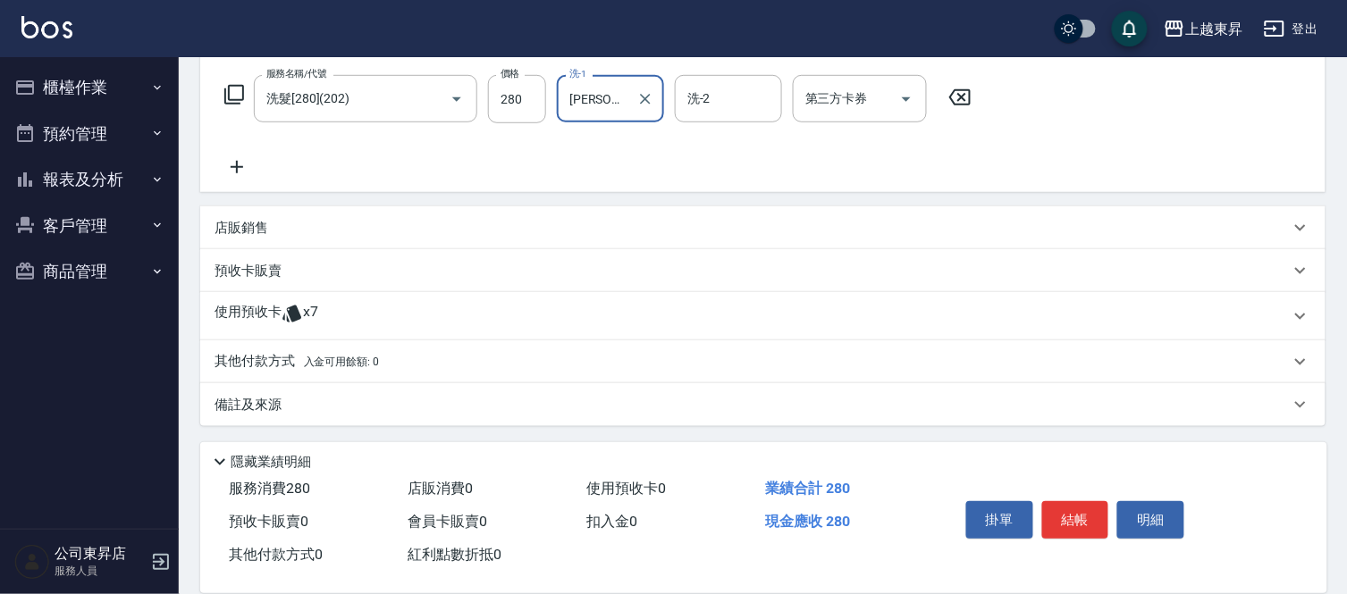
click at [252, 269] on p "預收卡販賣" at bounding box center [247, 271] width 67 height 19
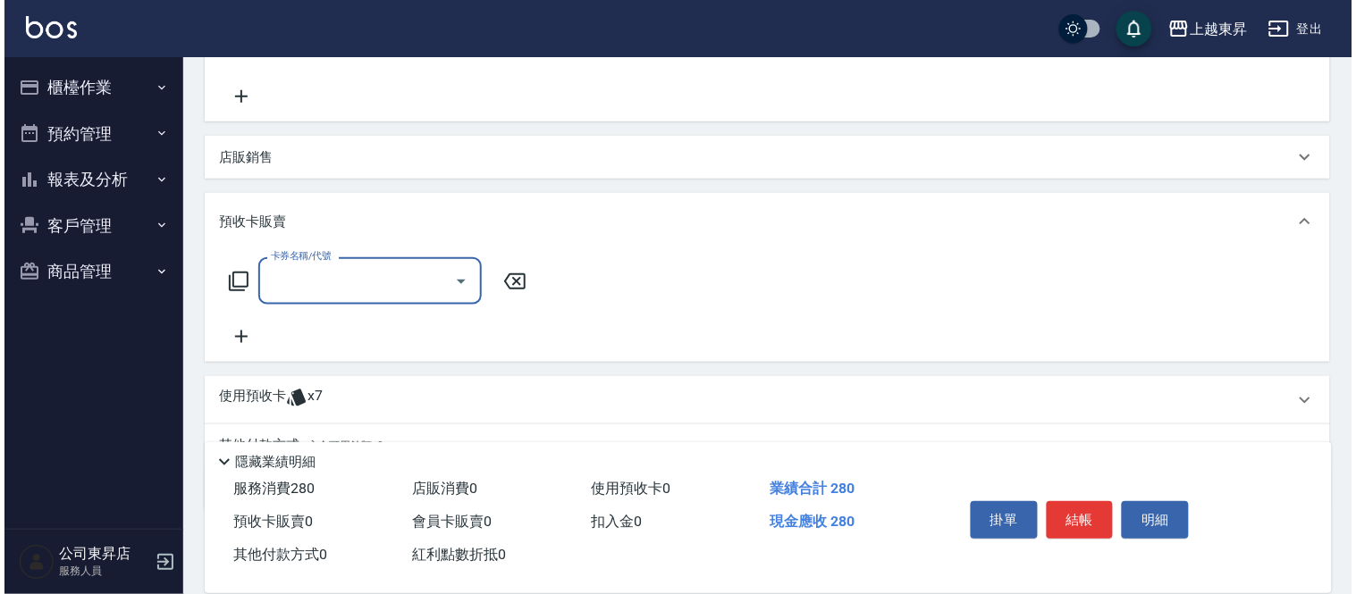
scroll to position [438, 0]
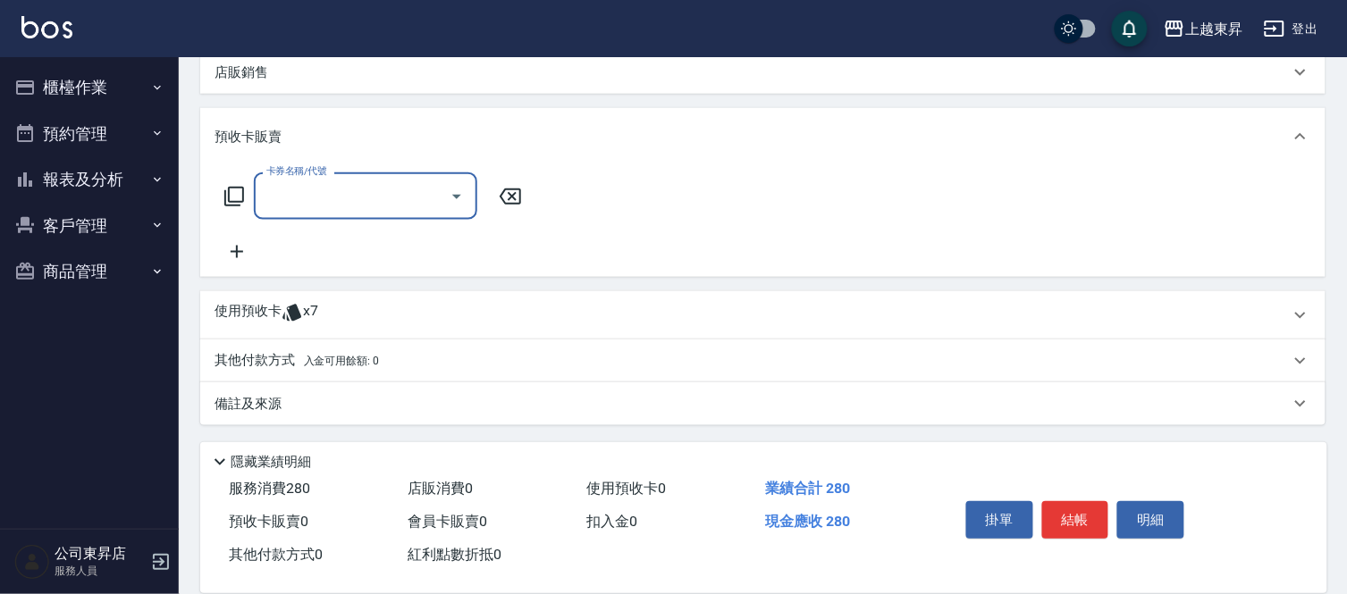
click at [229, 244] on icon at bounding box center [236, 251] width 45 height 21
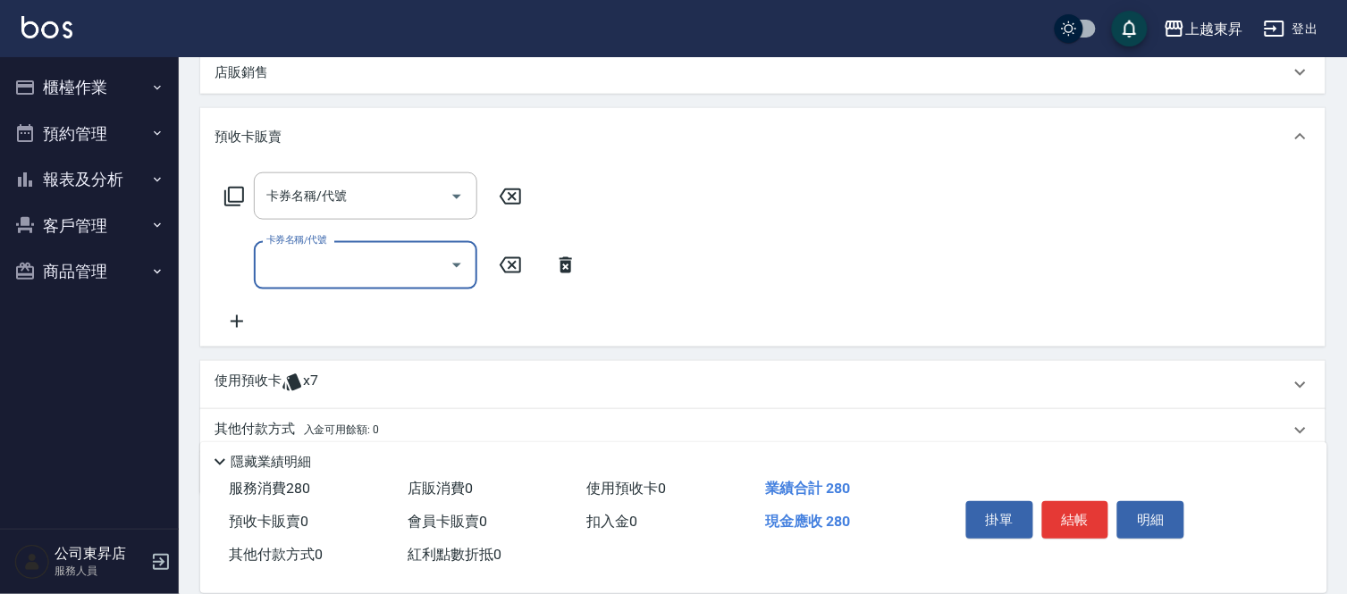
click at [231, 328] on icon at bounding box center [236, 321] width 45 height 21
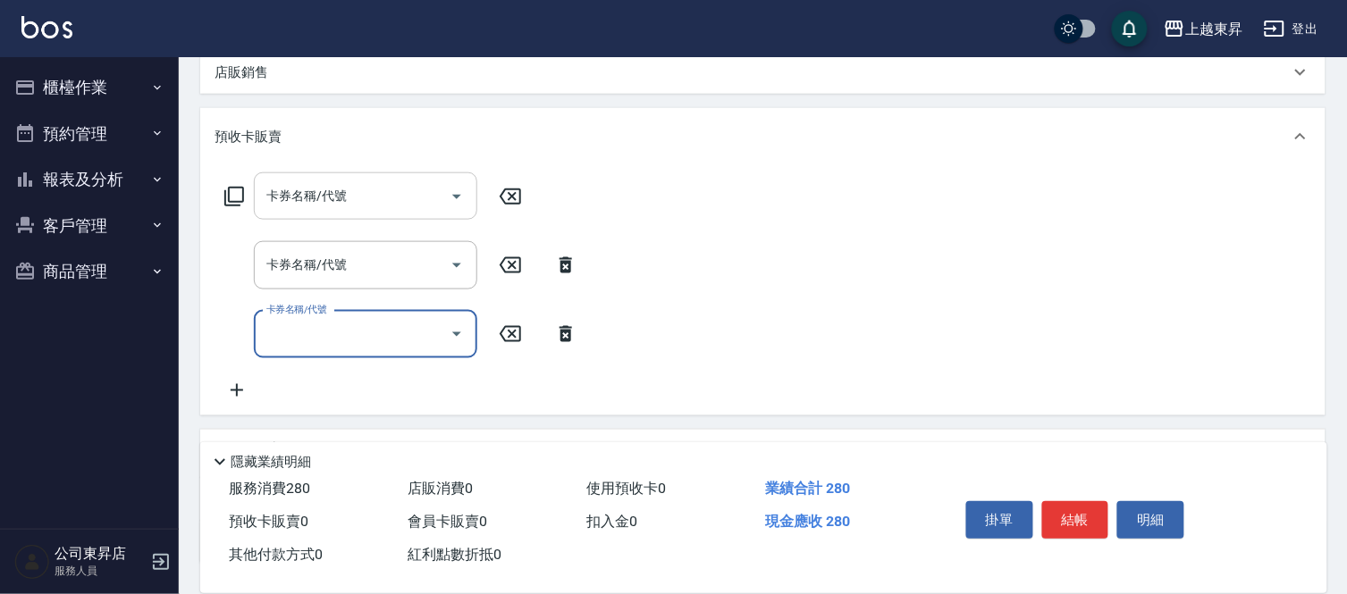
click at [332, 188] on div "卡券名稱/代號 卡券名稱/代號" at bounding box center [365, 195] width 223 height 47
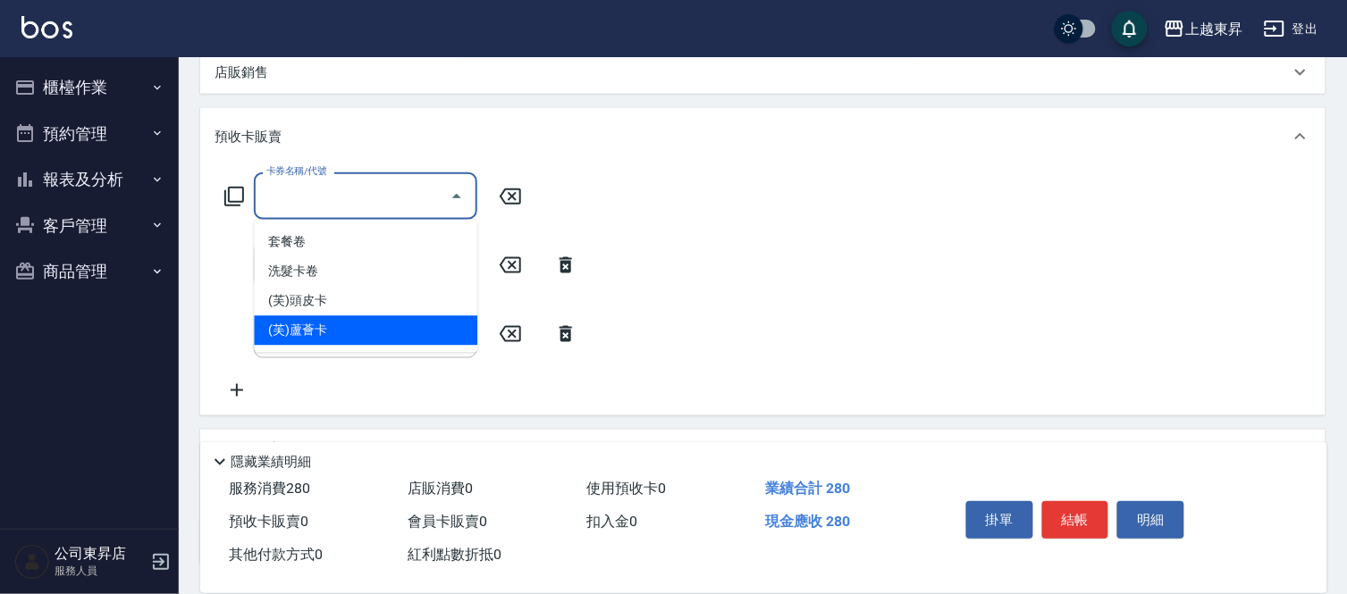
click at [350, 323] on span "(芙)蘆薈卡" at bounding box center [365, 330] width 223 height 29
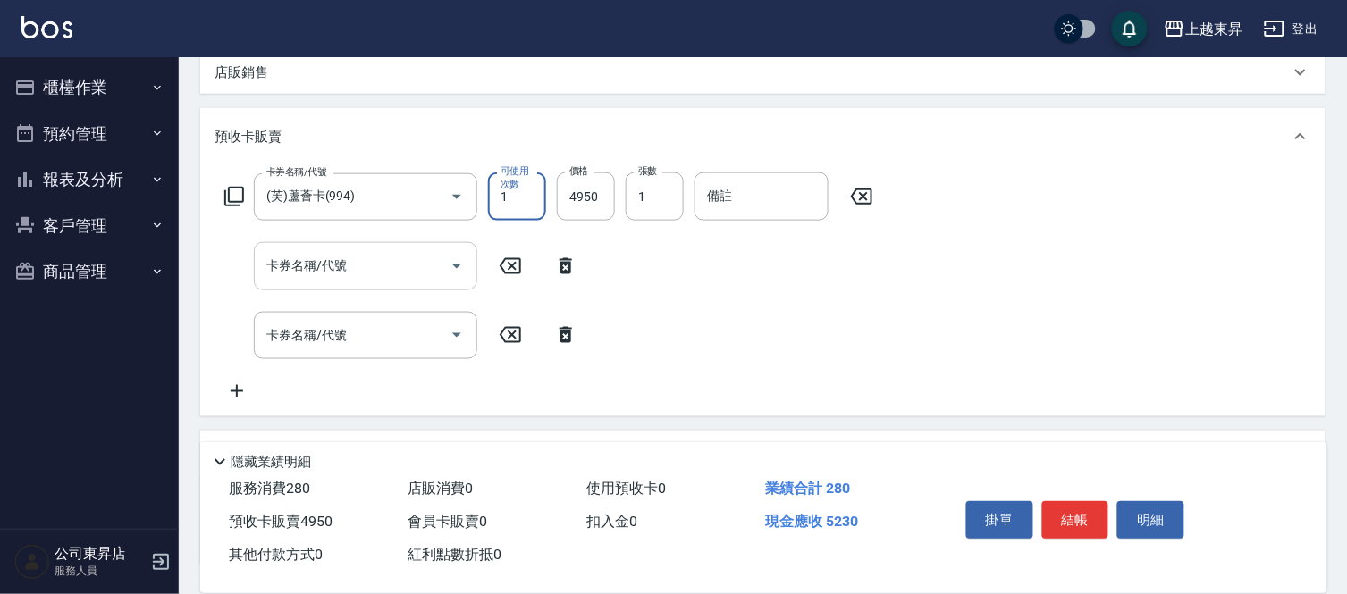
click at [356, 257] on input "卡券名稱/代號" at bounding box center [352, 265] width 181 height 31
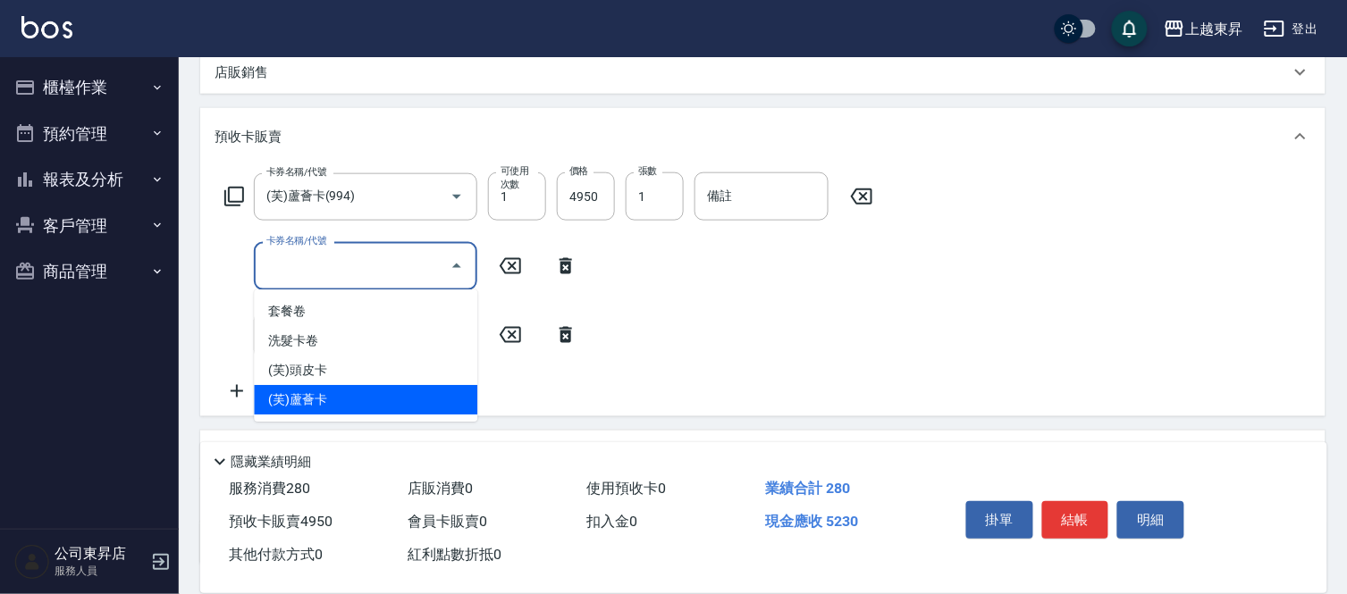
click at [342, 393] on span "(芙)蘆薈卡" at bounding box center [365, 399] width 223 height 29
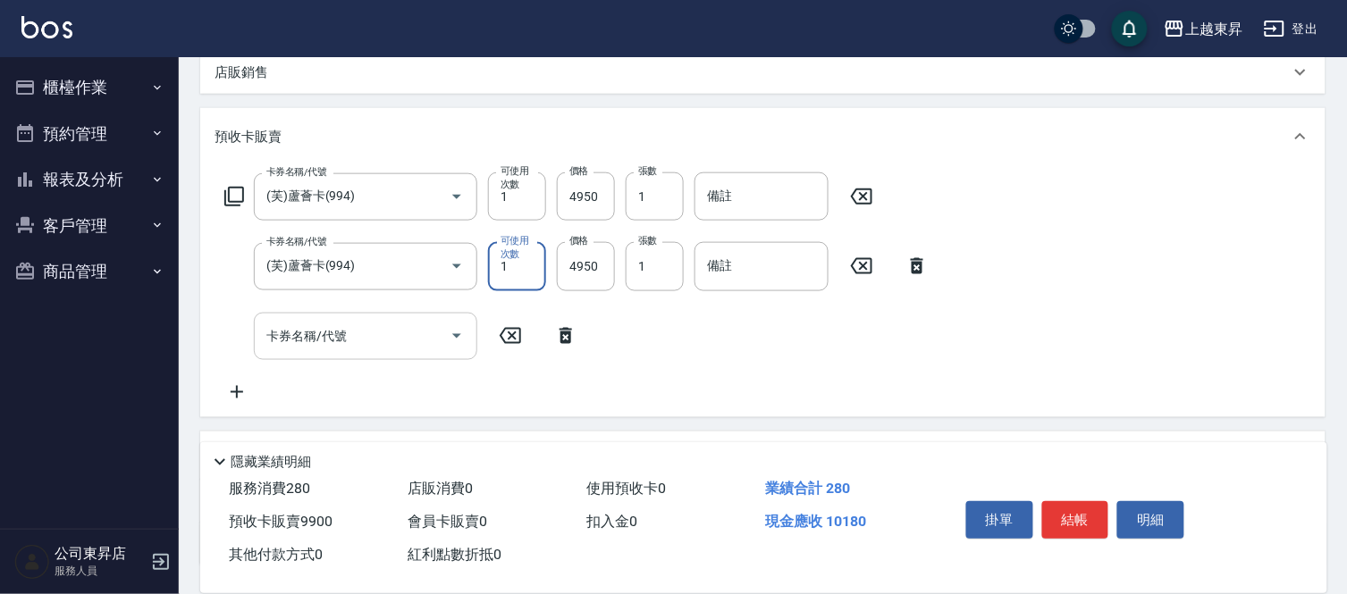
click at [344, 323] on input "卡券名稱/代號" at bounding box center [352, 336] width 181 height 31
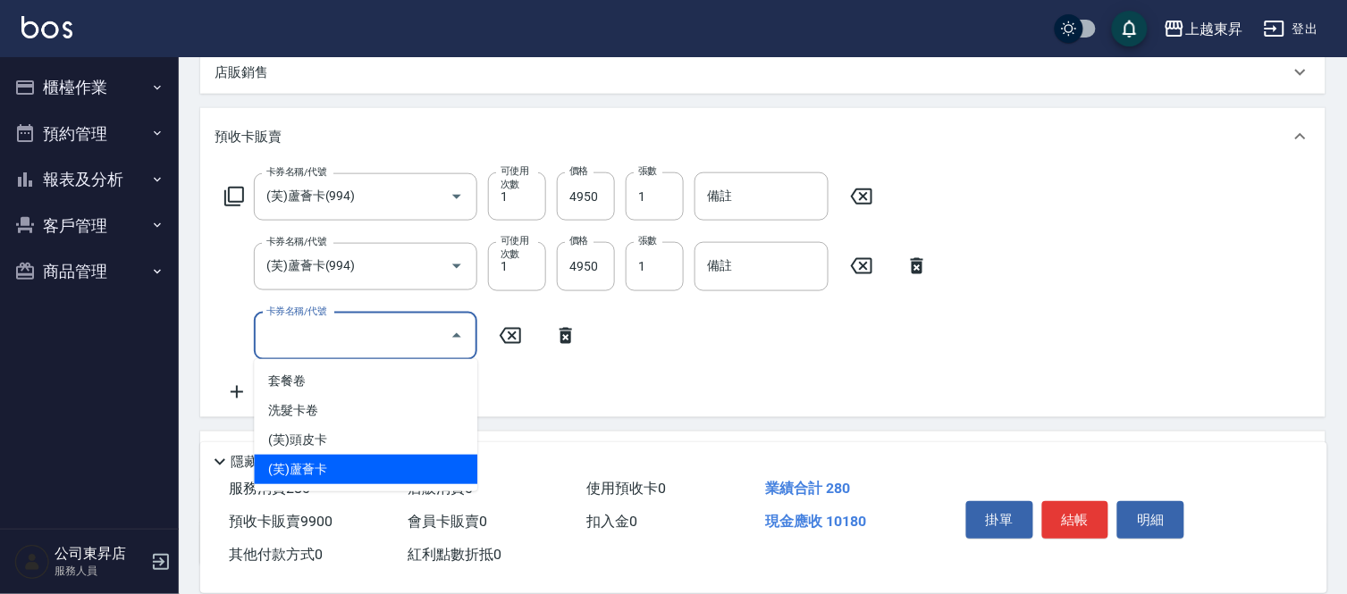
click at [347, 469] on span "(芙)蘆薈卡" at bounding box center [365, 469] width 223 height 29
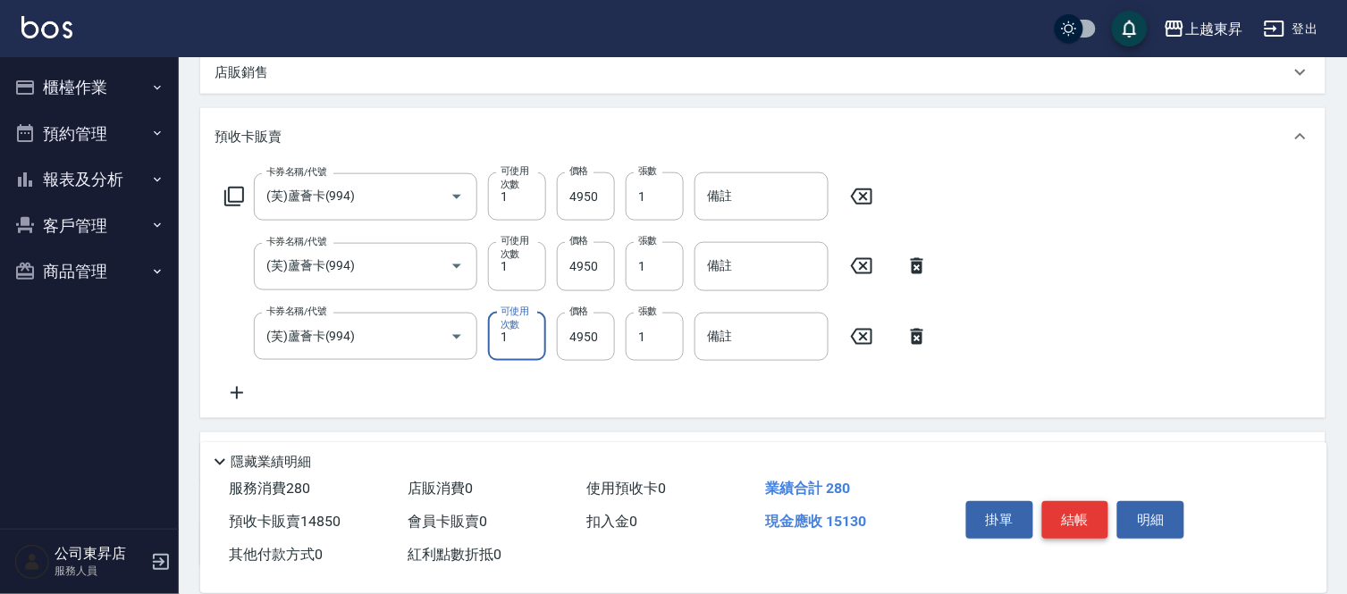
click at [1070, 513] on button "結帳" at bounding box center [1075, 520] width 67 height 38
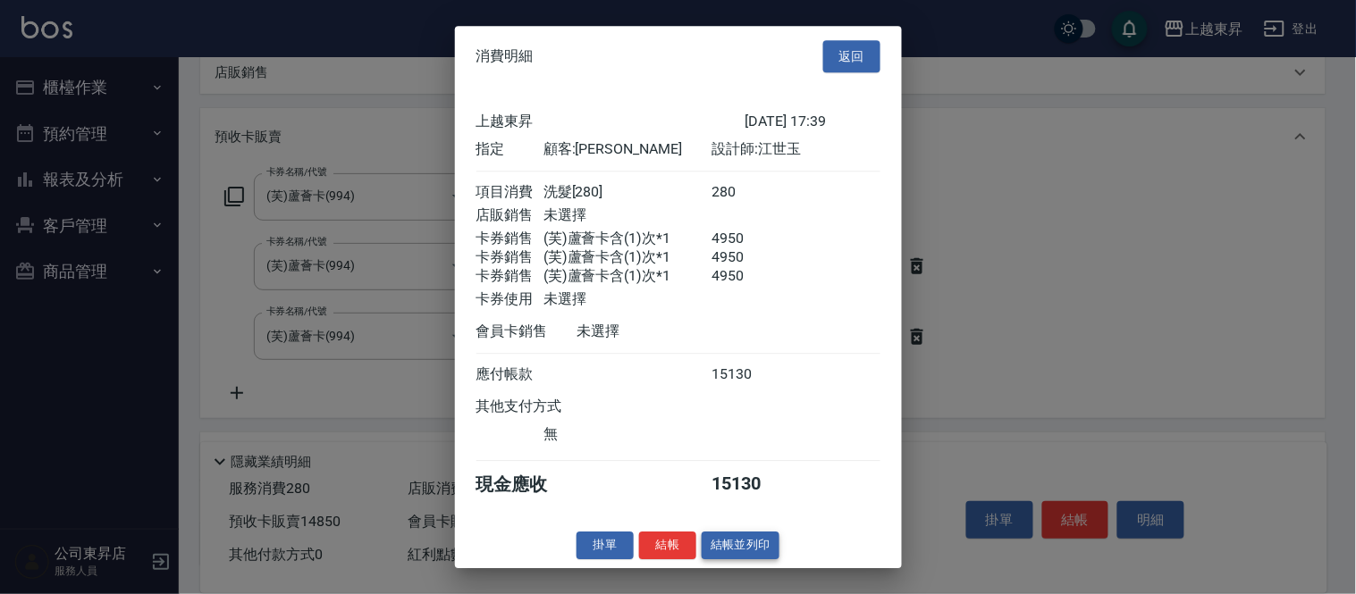
click at [758, 557] on button "結帳並列印" at bounding box center [741, 546] width 78 height 28
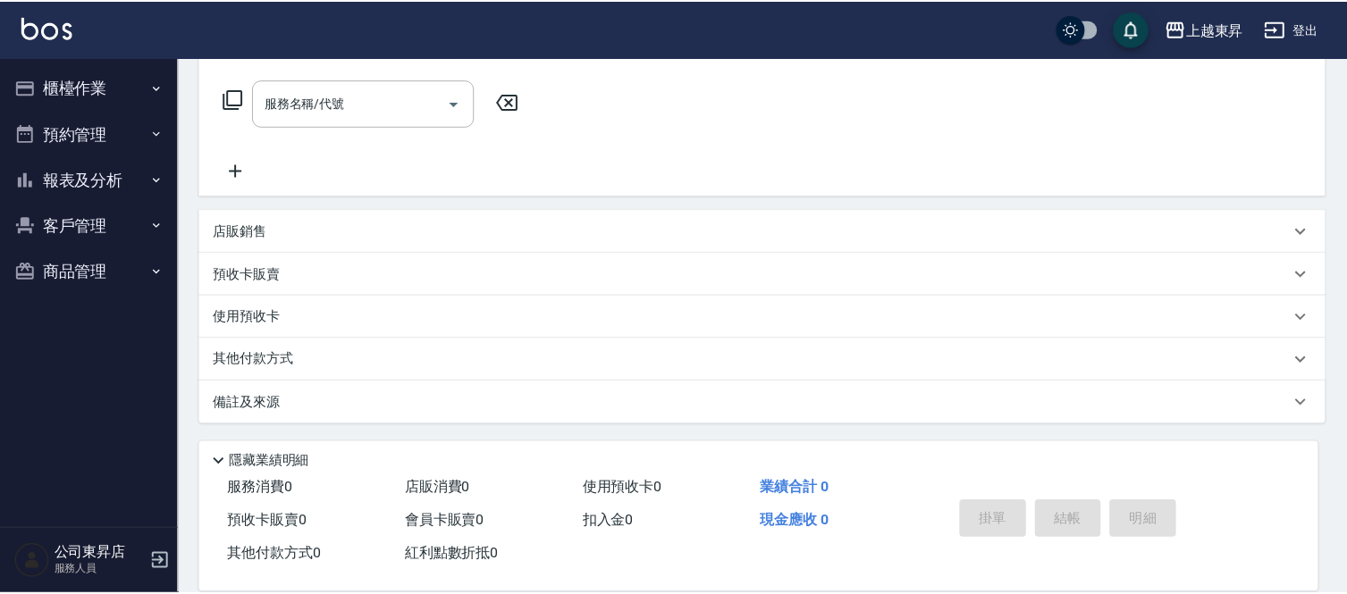
scroll to position [0, 0]
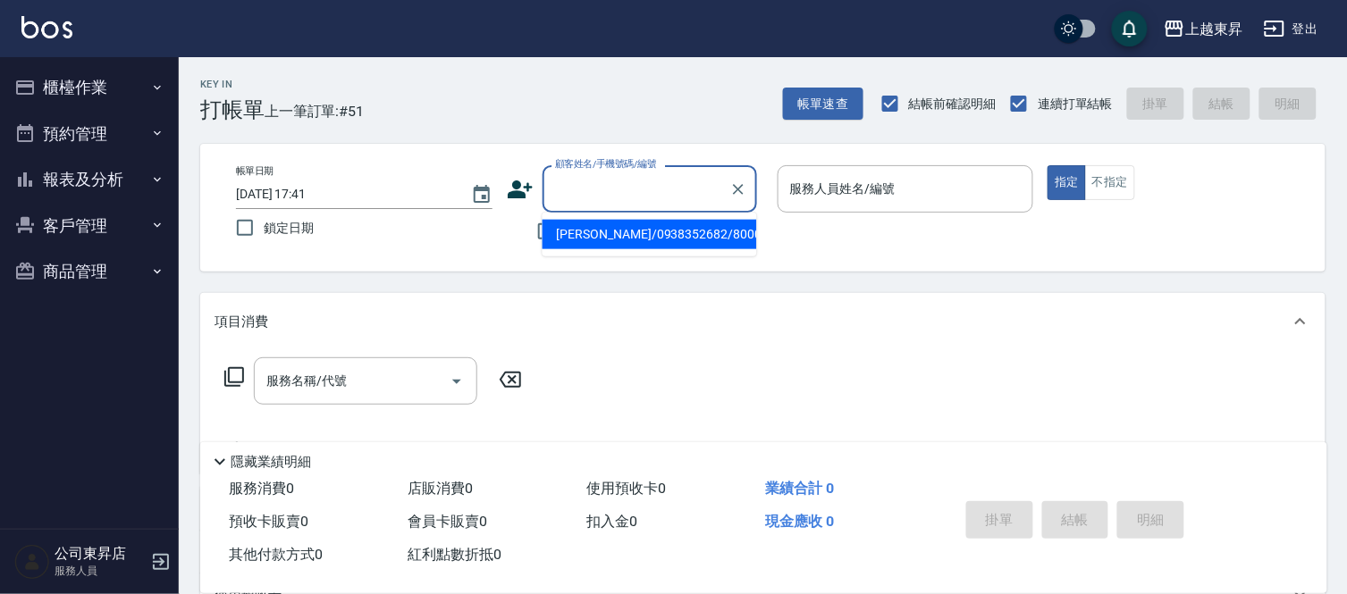
click at [605, 191] on input "顧客姓名/手機號碼/編號" at bounding box center [636, 188] width 172 height 31
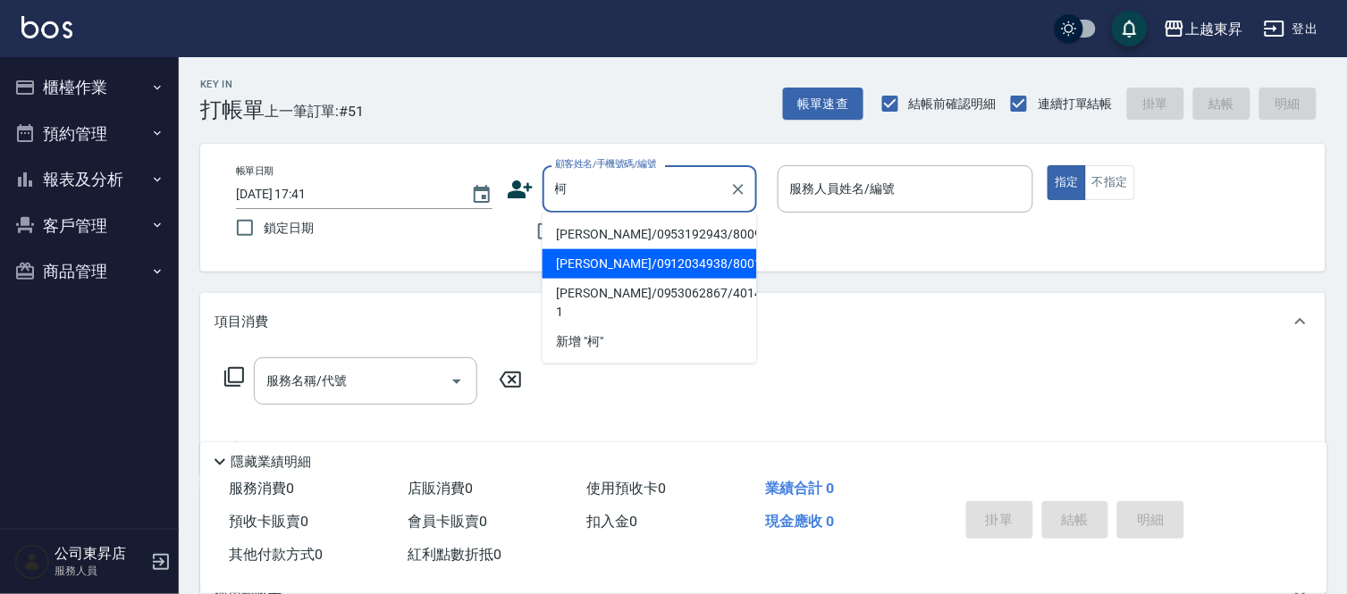
click at [603, 266] on li "[PERSON_NAME]/0912034938/80016" at bounding box center [649, 263] width 214 height 29
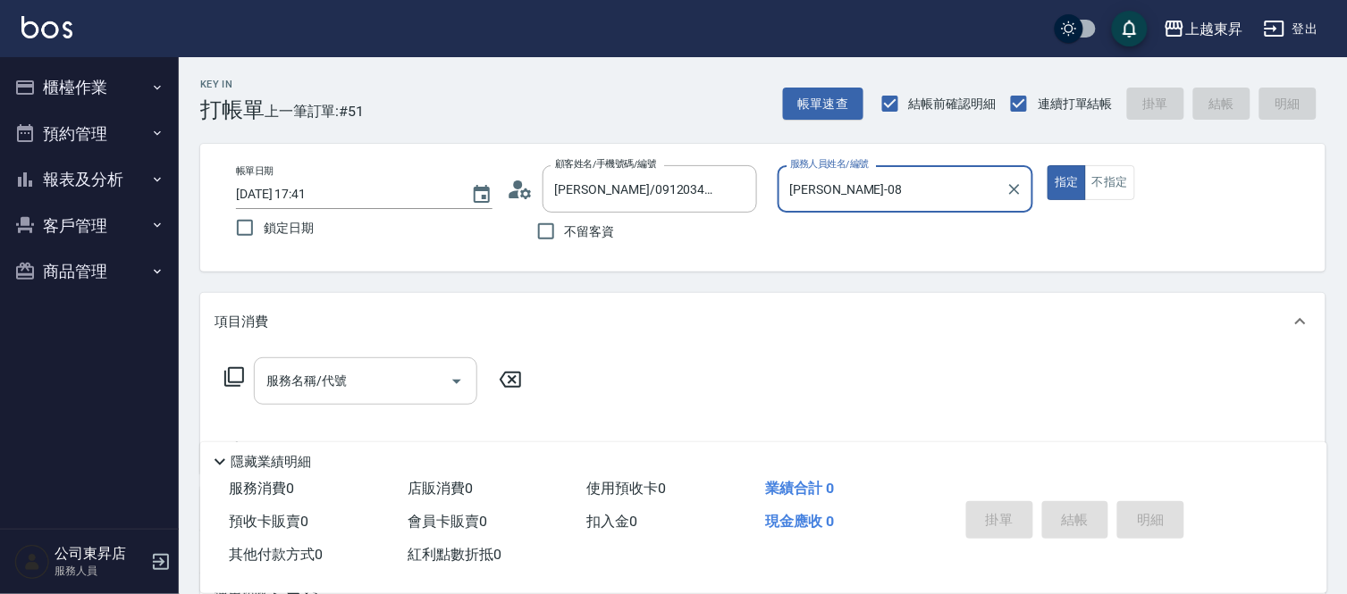
click at [349, 378] on input "服務名稱/代號" at bounding box center [352, 381] width 181 height 31
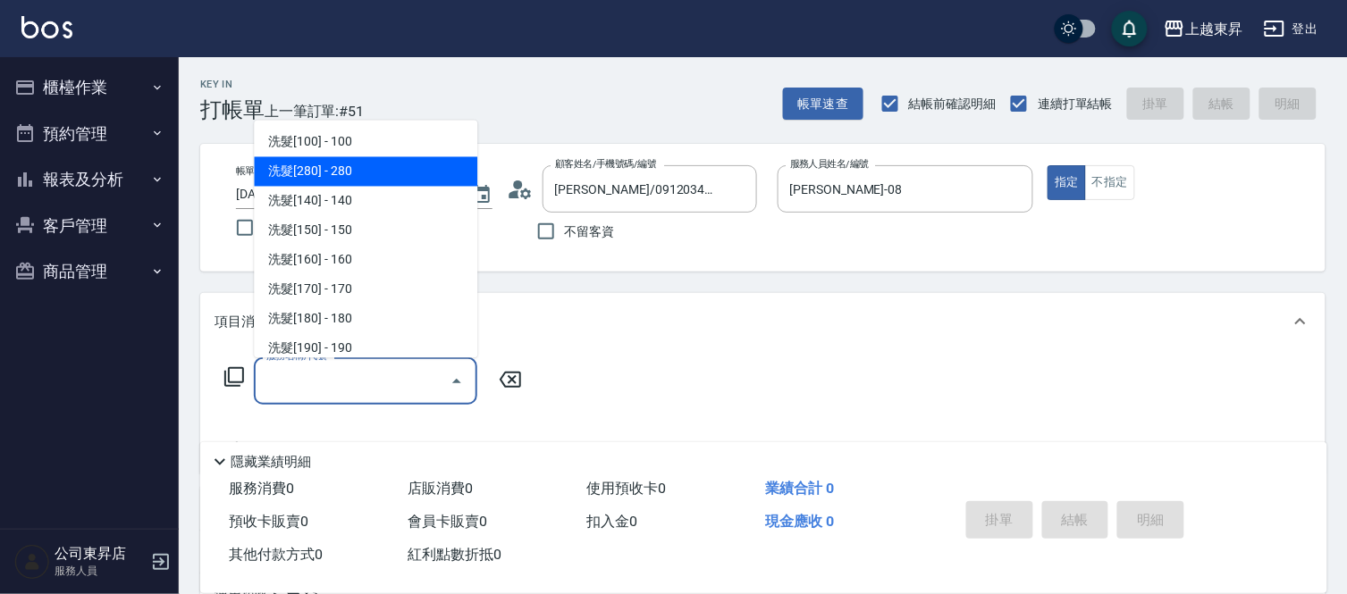
click at [360, 172] on span "洗髮[280] - 280" at bounding box center [365, 171] width 223 height 29
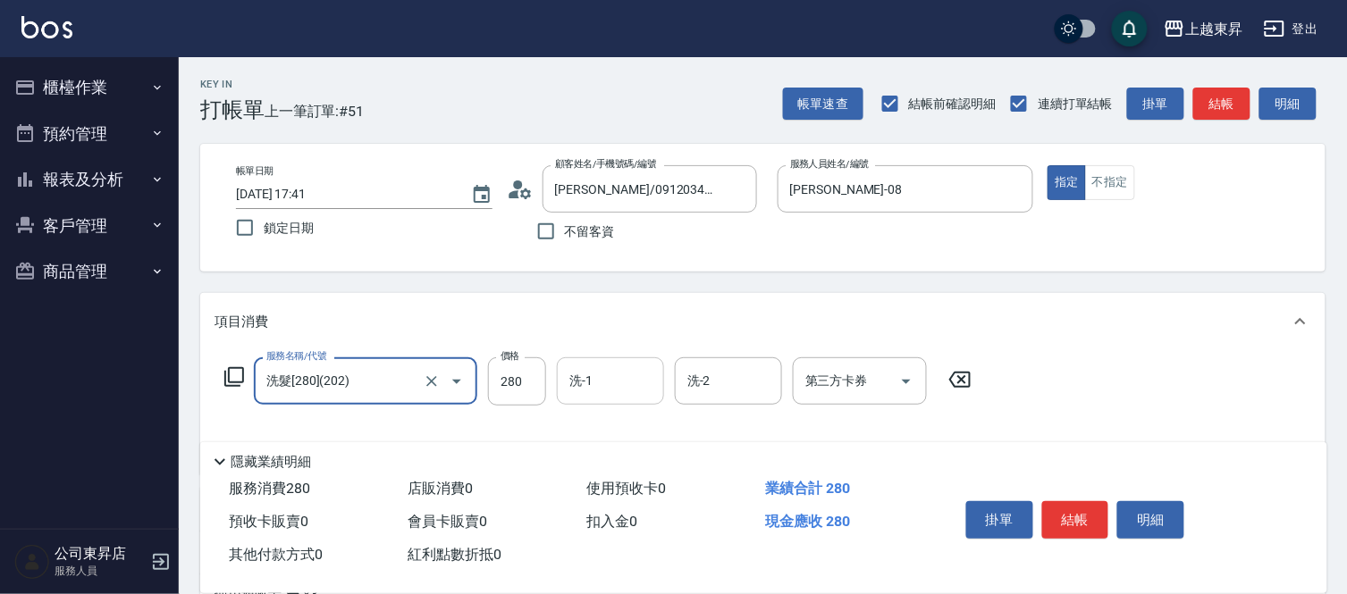
click at [601, 371] on input "洗-1" at bounding box center [610, 381] width 91 height 31
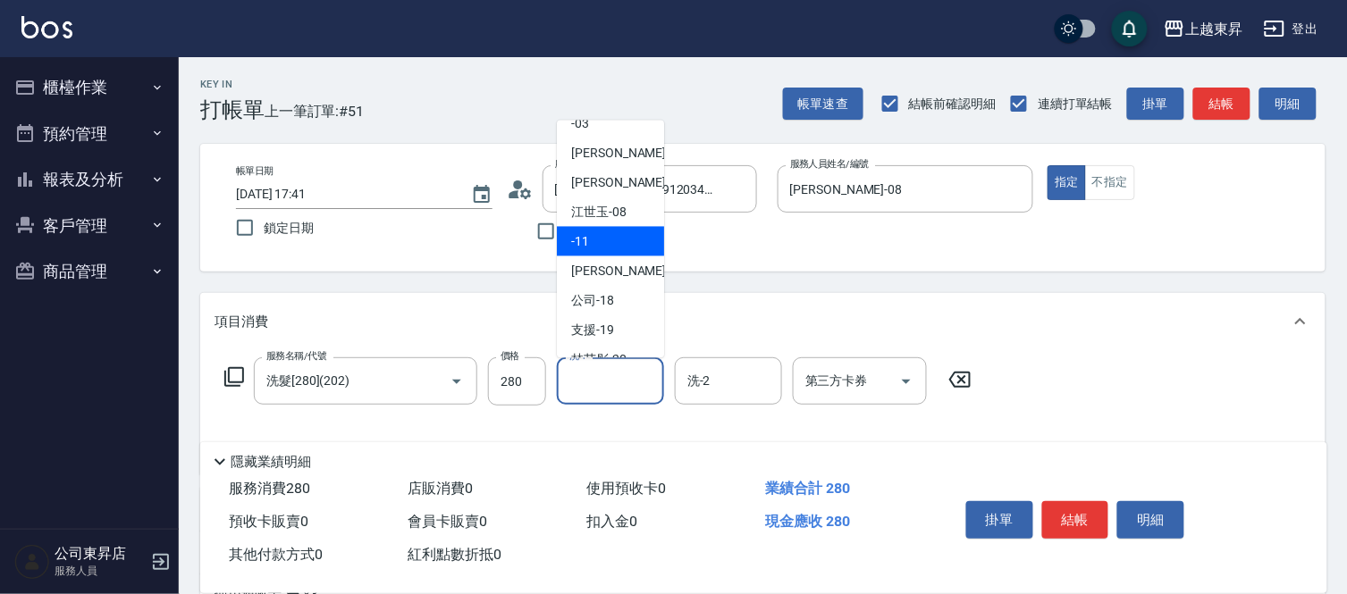
scroll to position [198, 0]
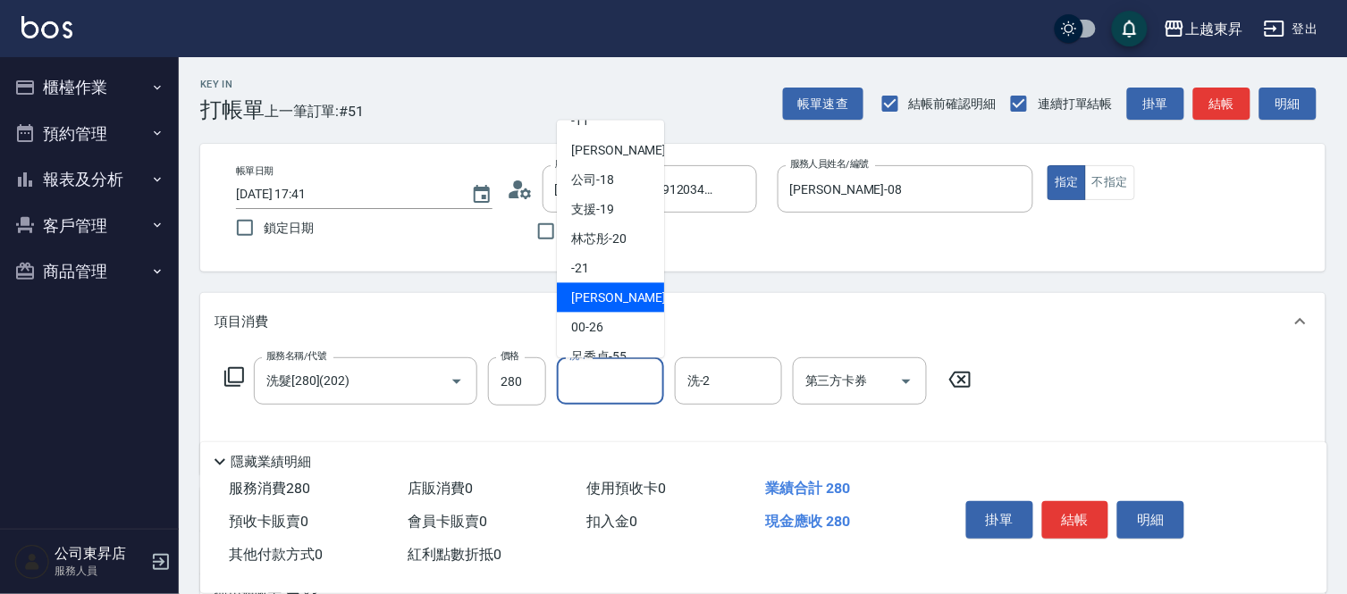
click at [613, 297] on span "[PERSON_NAME]-22" at bounding box center [627, 298] width 113 height 19
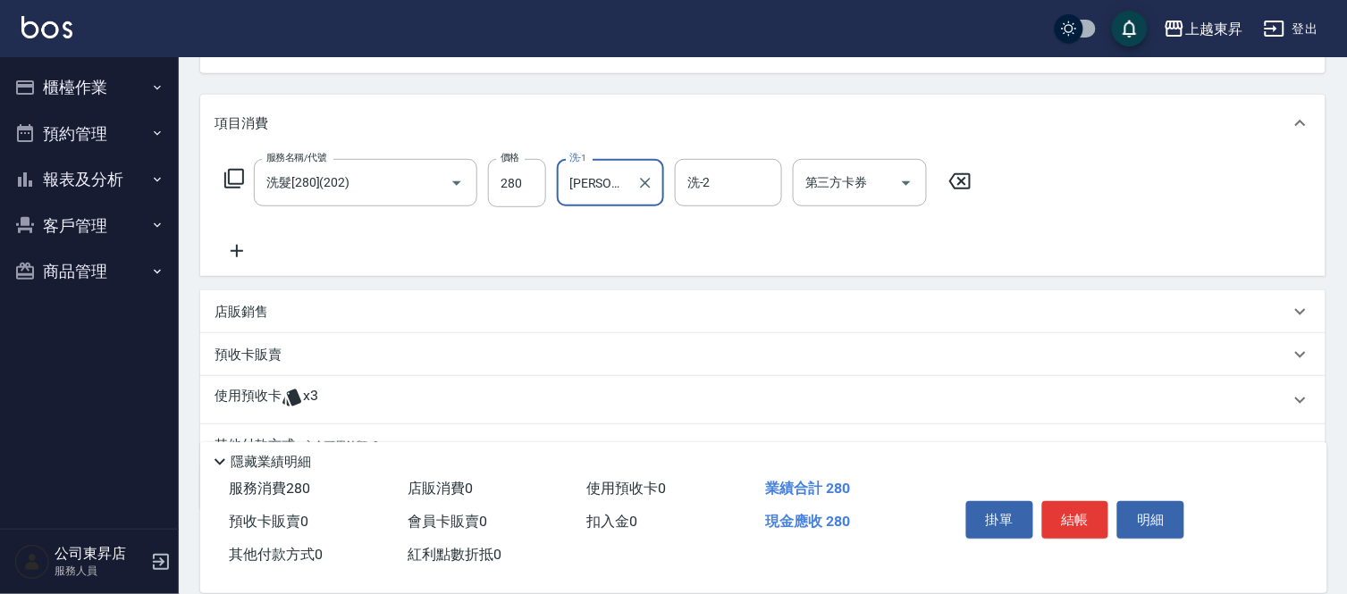
click at [290, 349] on div "預收卡販賣" at bounding box center [751, 355] width 1075 height 19
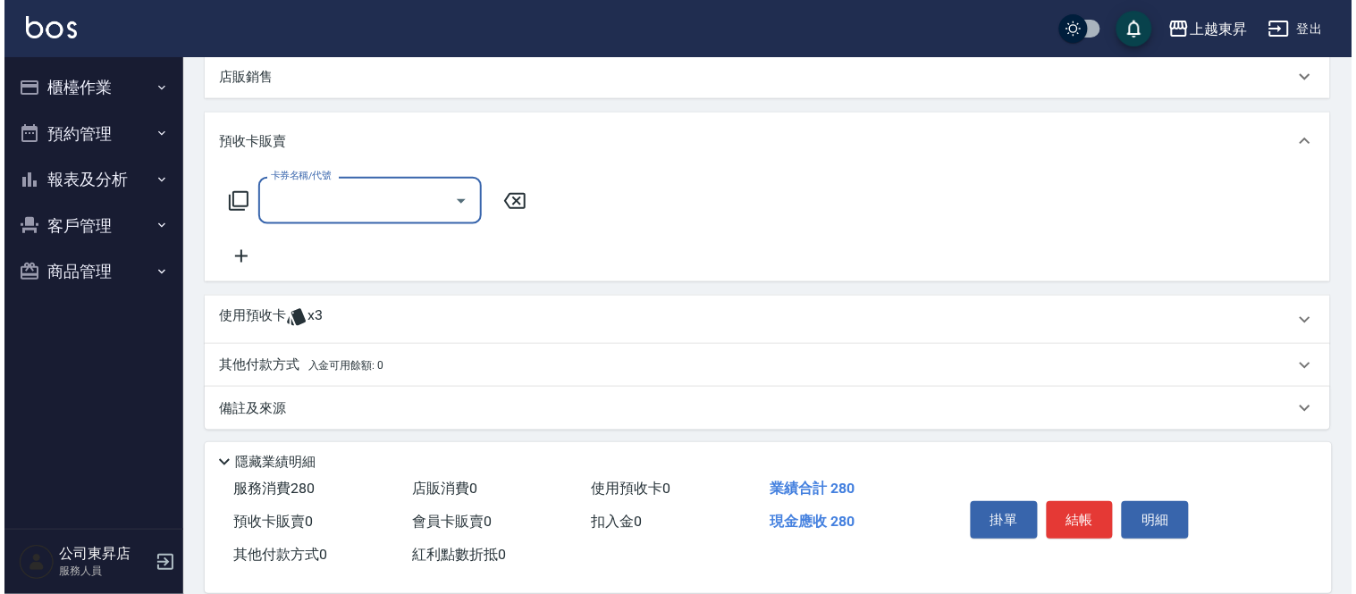
scroll to position [438, 0]
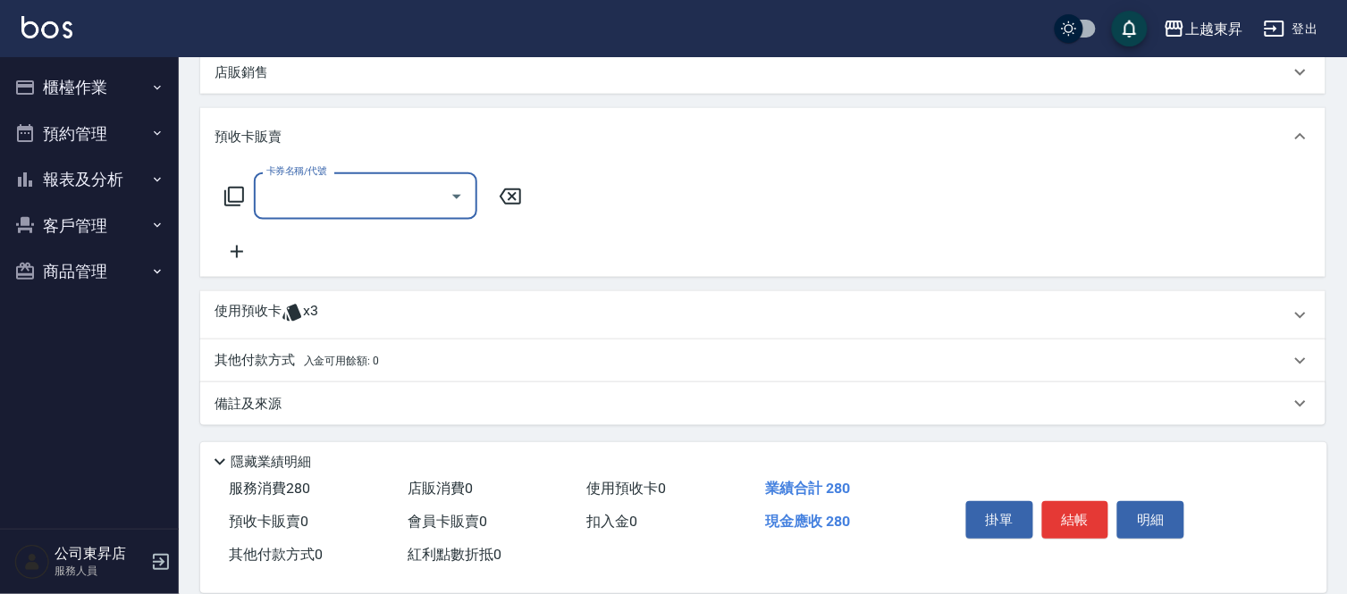
click at [238, 254] on icon at bounding box center [236, 251] width 45 height 21
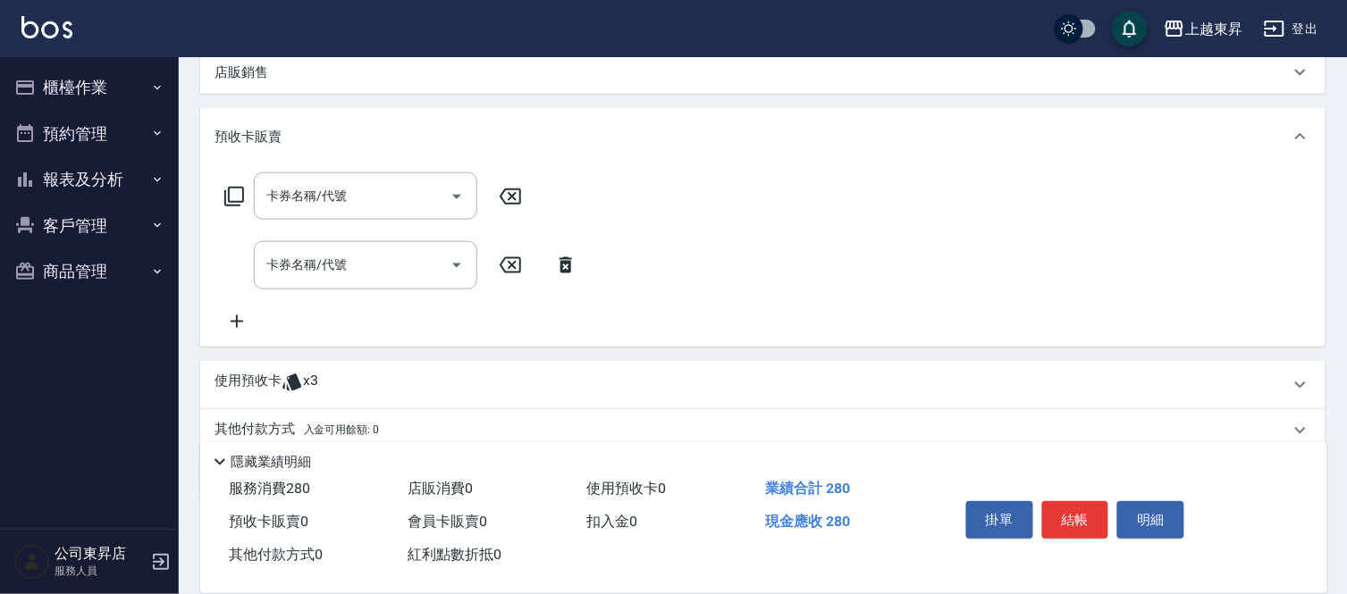
click at [233, 311] on icon at bounding box center [236, 321] width 45 height 21
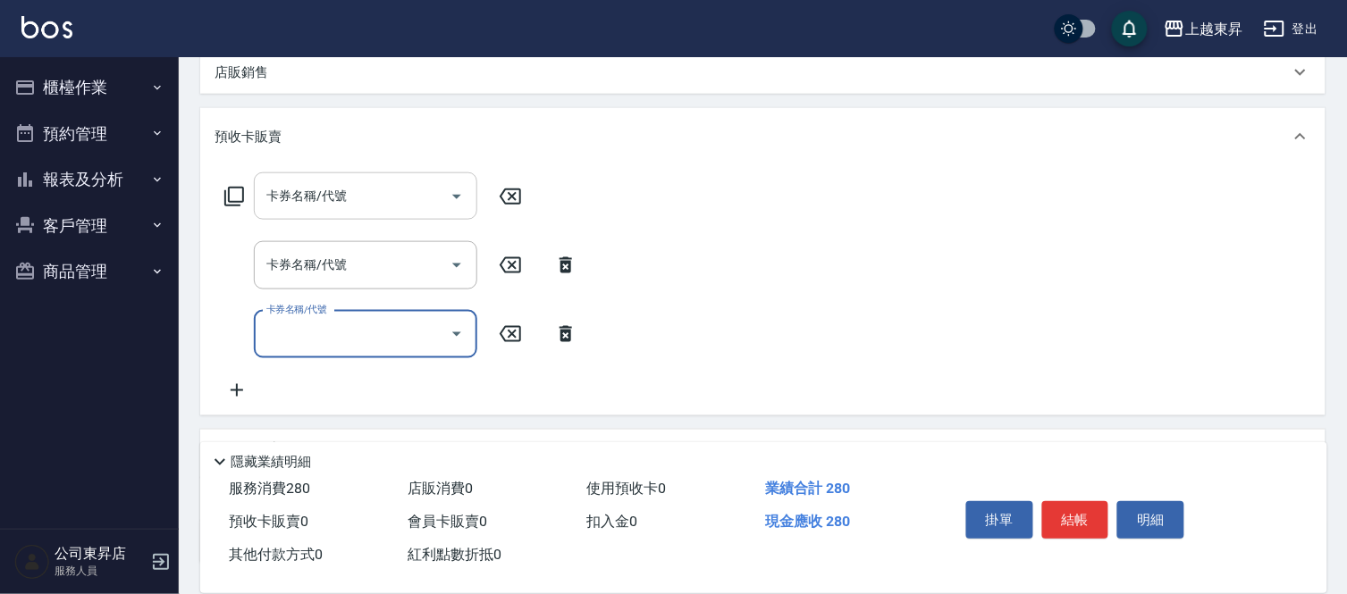
click at [304, 208] on input "卡券名稱/代號" at bounding box center [352, 196] width 181 height 31
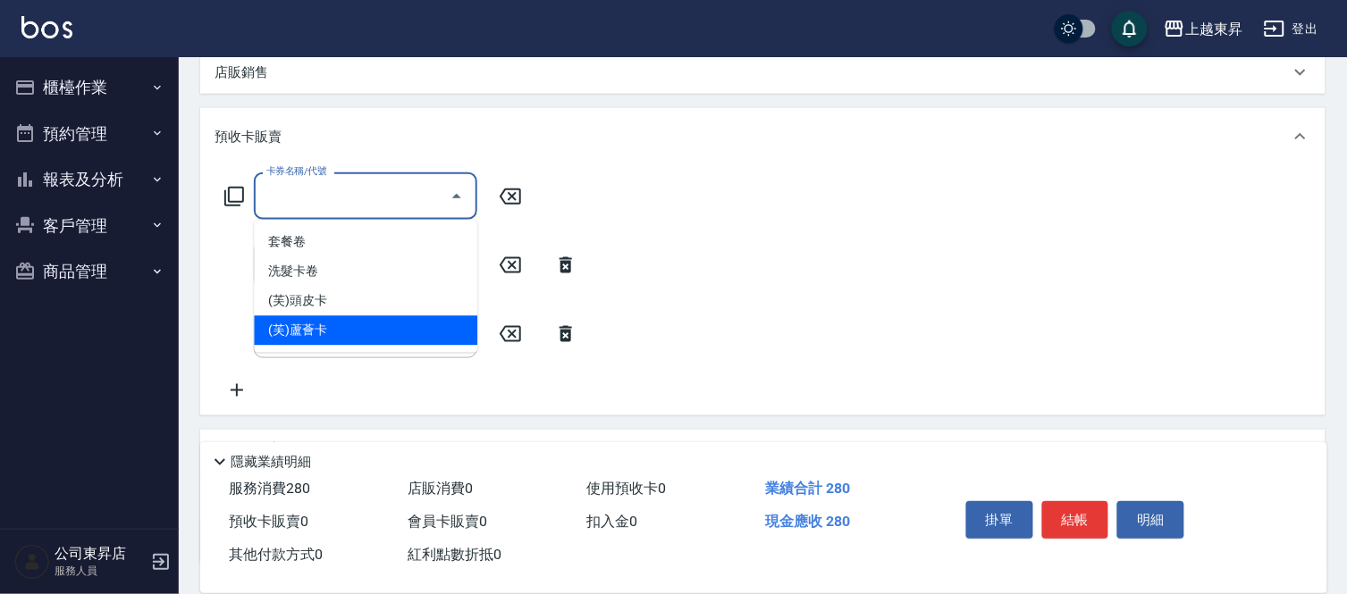
click at [319, 326] on span "(芙)蘆薈卡" at bounding box center [365, 330] width 223 height 29
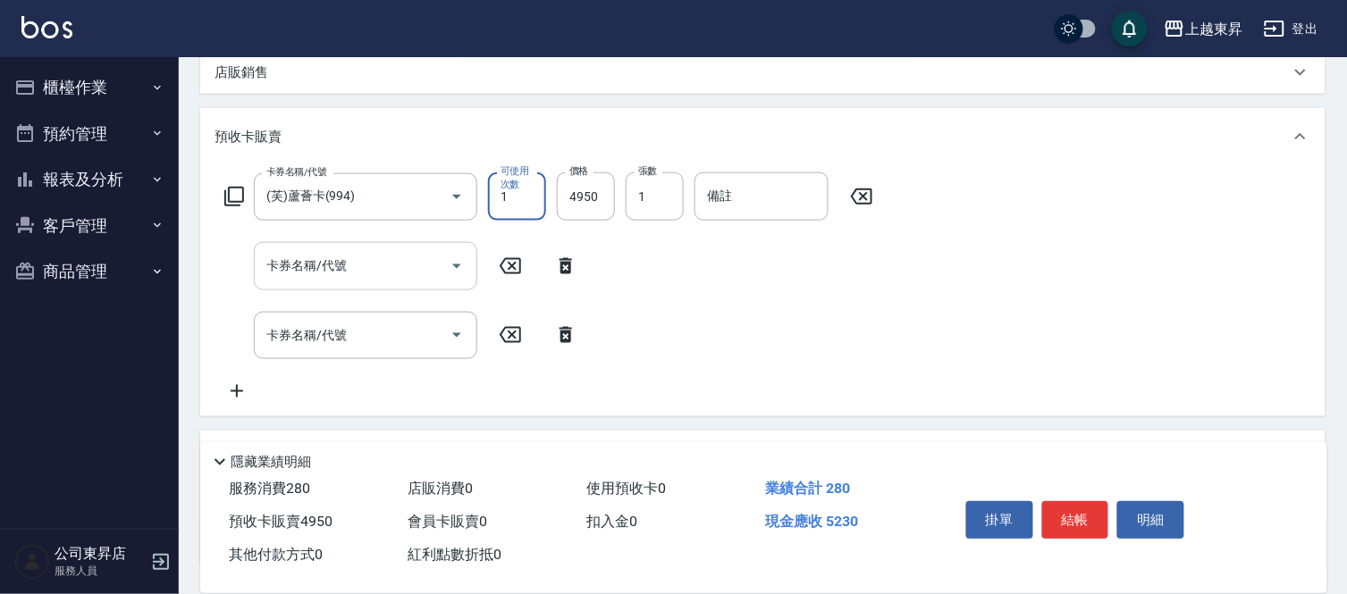
click at [331, 265] on div "卡券名稱/代號 卡券名稱/代號" at bounding box center [365, 265] width 223 height 47
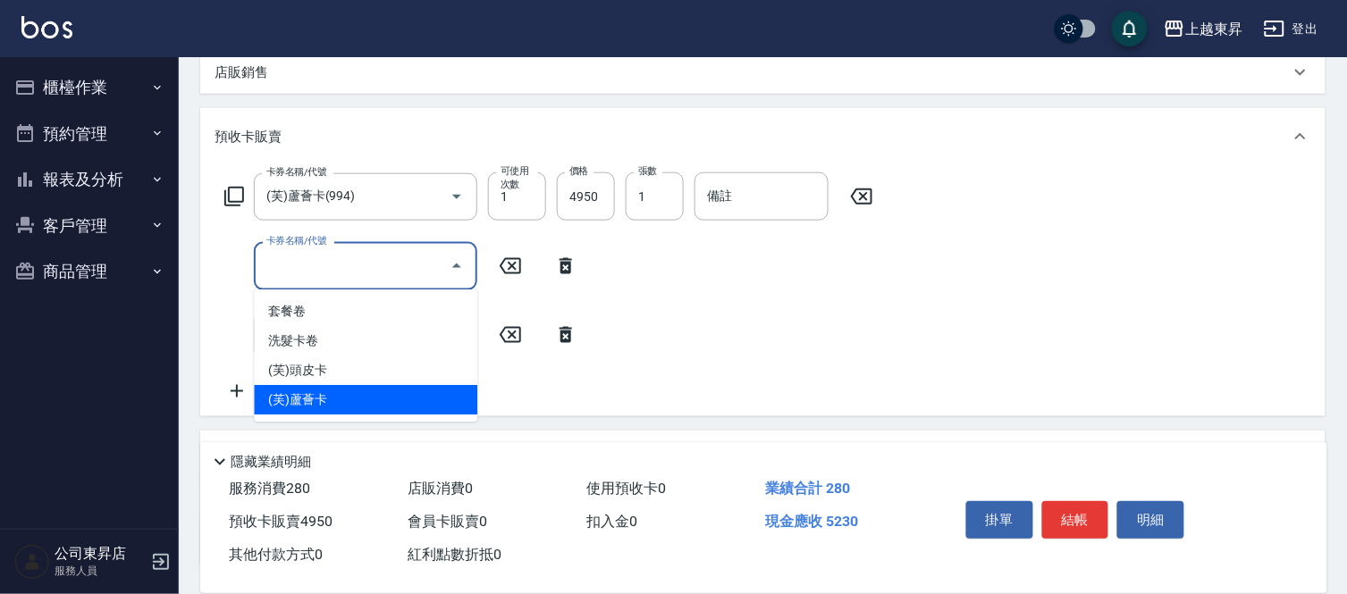
click at [324, 393] on span "(芙)蘆薈卡" at bounding box center [365, 399] width 223 height 29
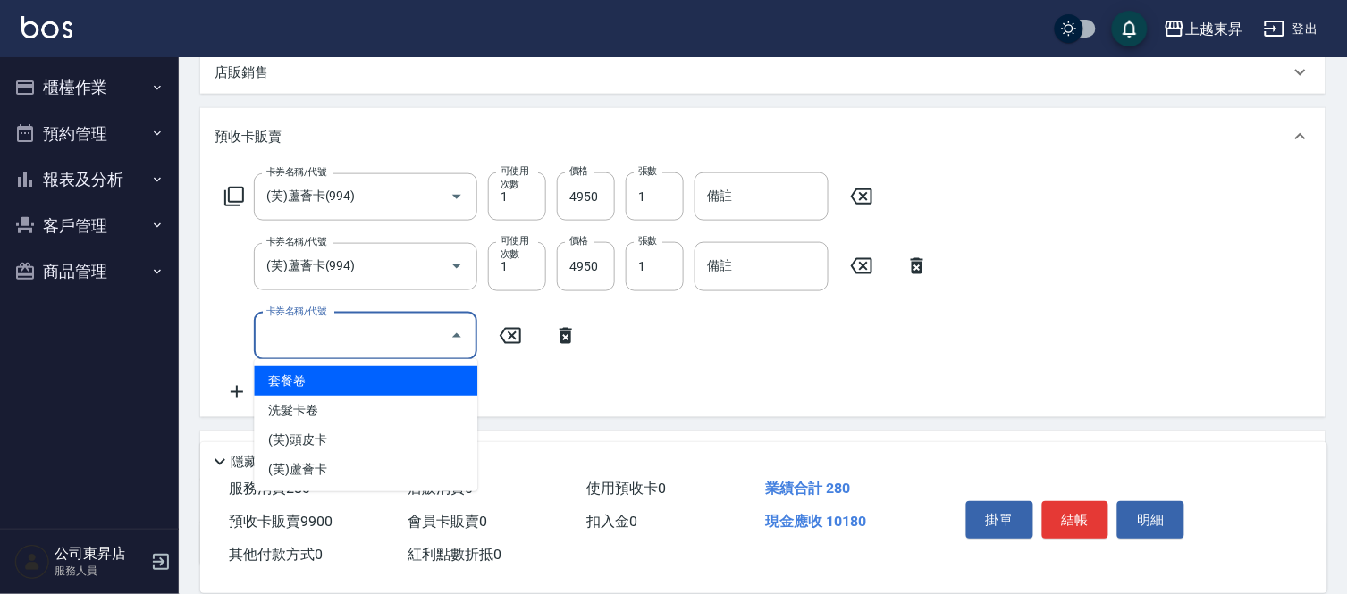
click at [338, 337] on input "卡券名稱/代號" at bounding box center [352, 336] width 181 height 31
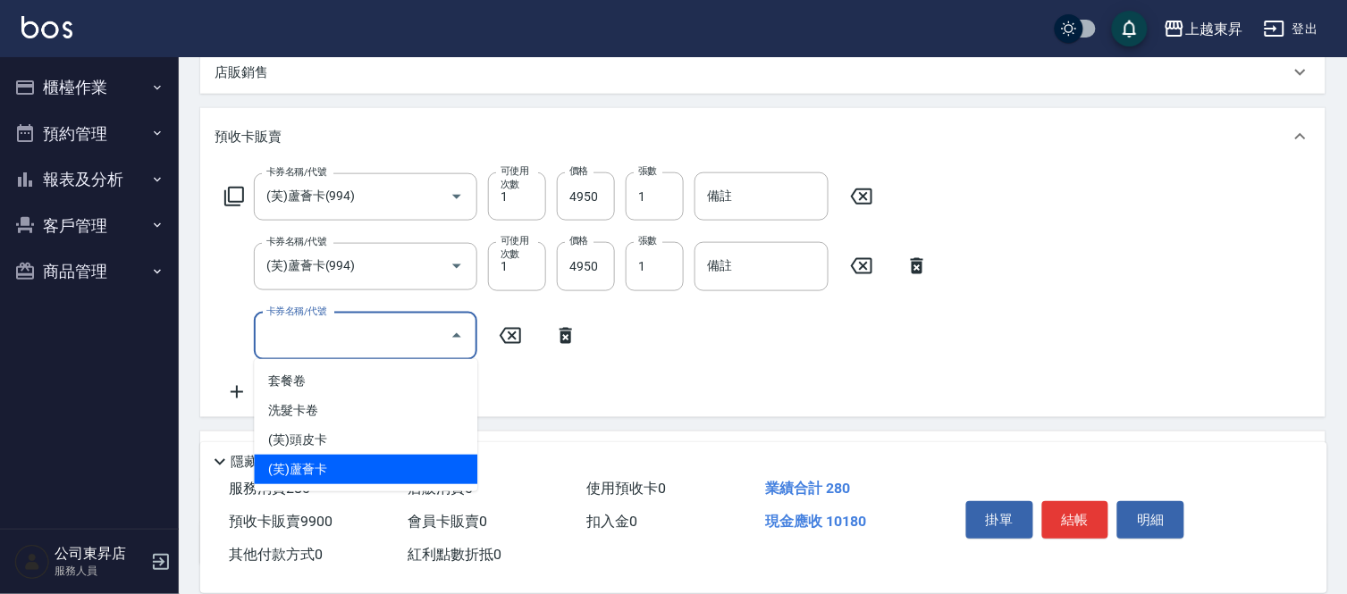
click at [316, 462] on span "(芙)蘆薈卡" at bounding box center [365, 469] width 223 height 29
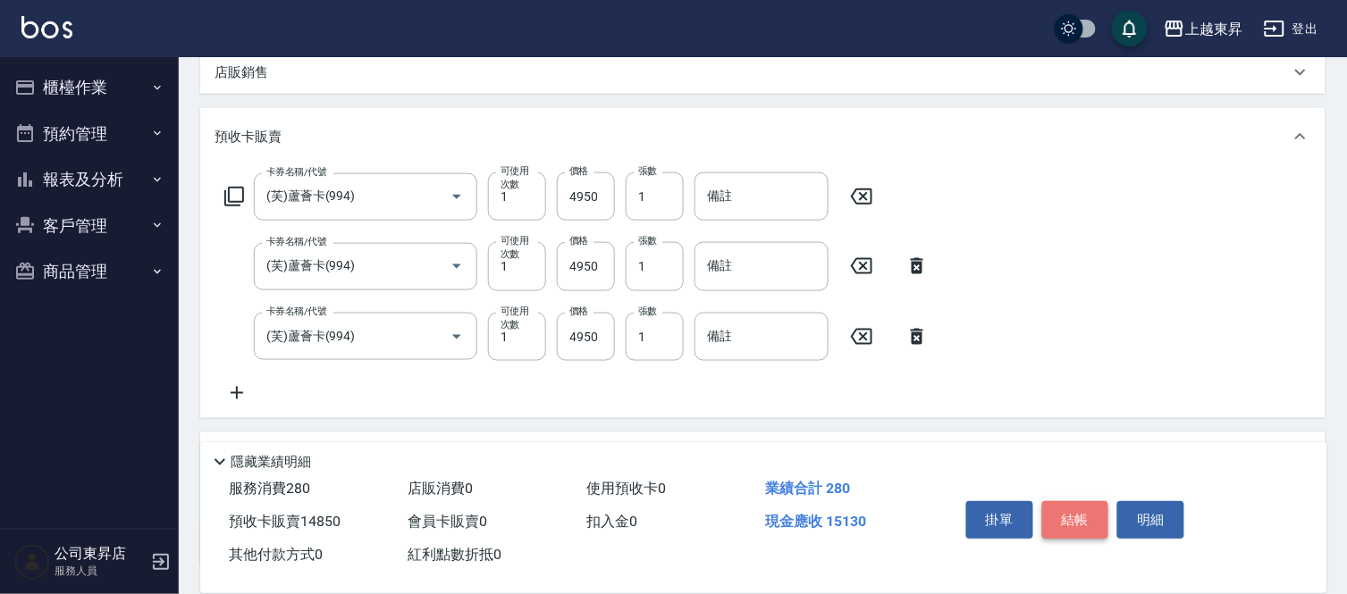
click at [1084, 520] on button "結帳" at bounding box center [1075, 520] width 67 height 38
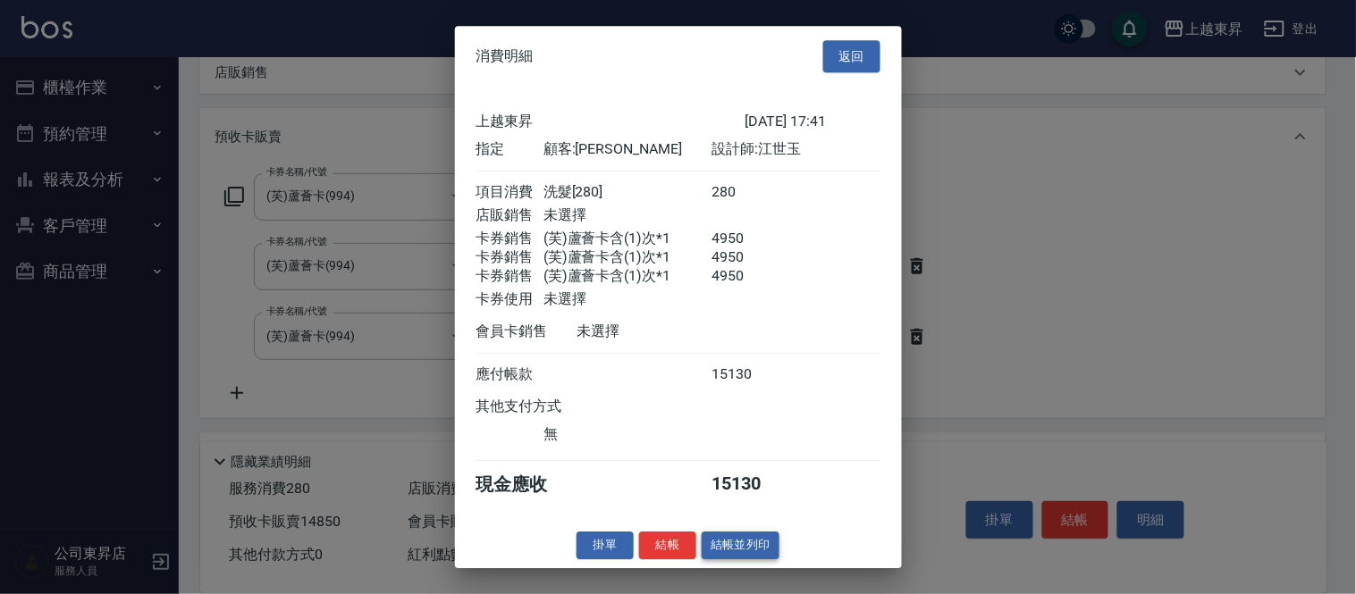
click at [746, 559] on button "結帳並列印" at bounding box center [741, 546] width 78 height 28
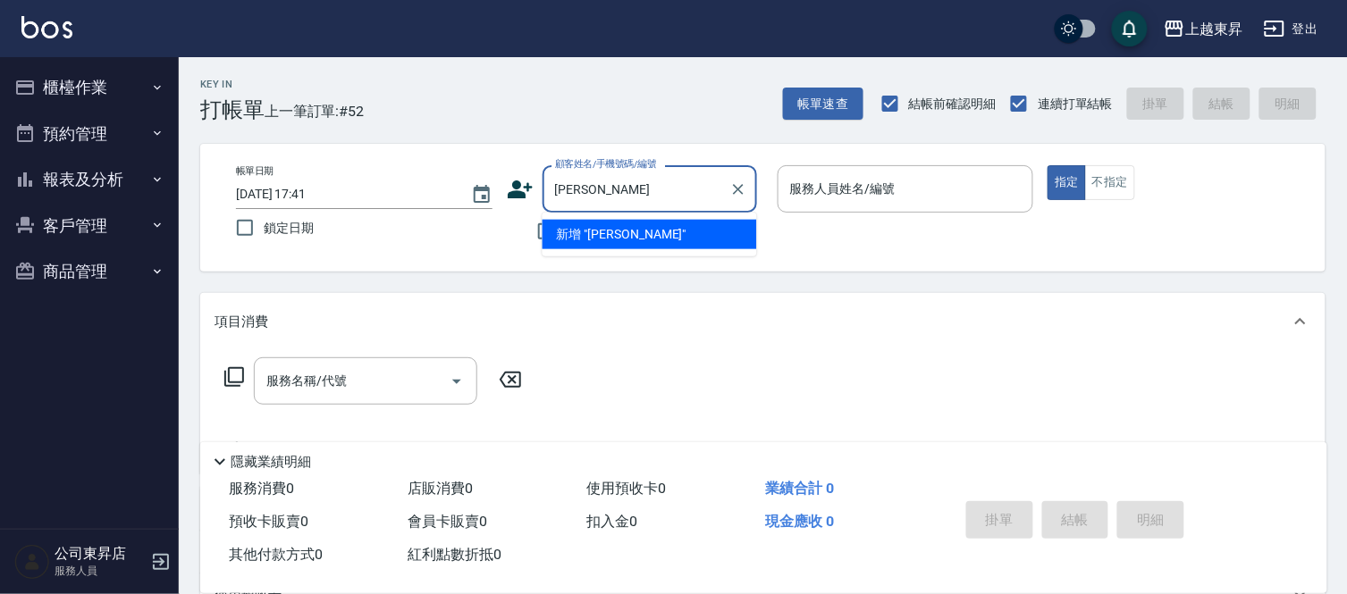
scroll to position [0, 0]
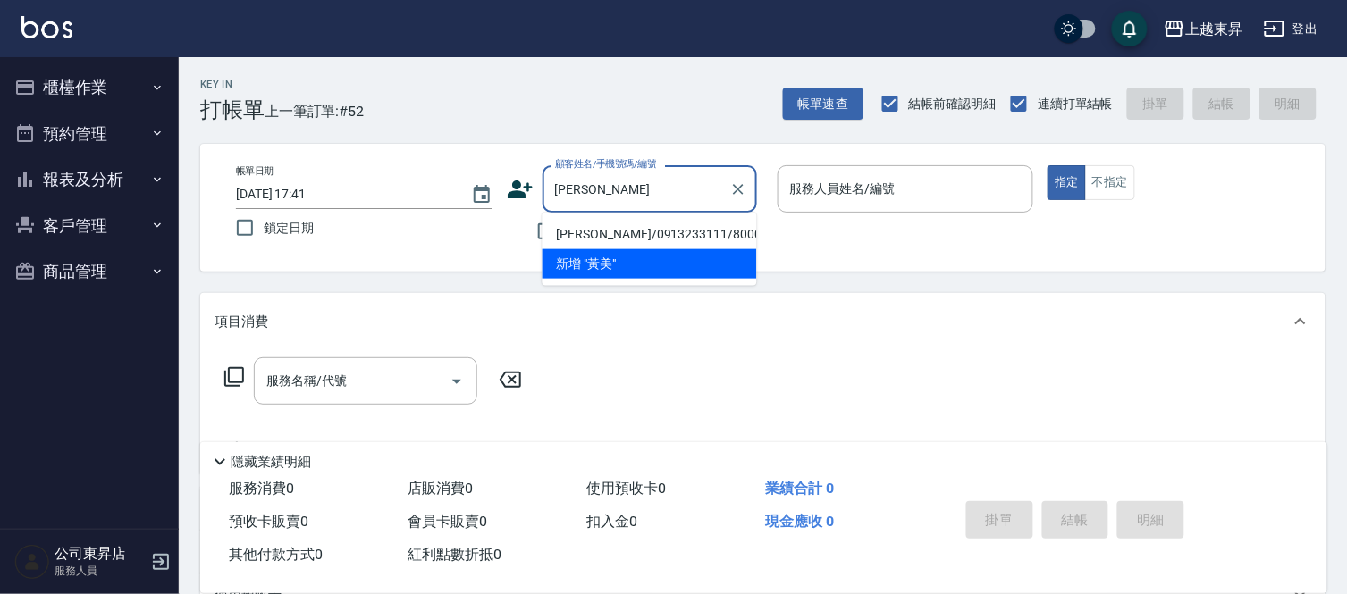
click at [627, 237] on li "[PERSON_NAME]/0913233111/80001" at bounding box center [649, 234] width 214 height 29
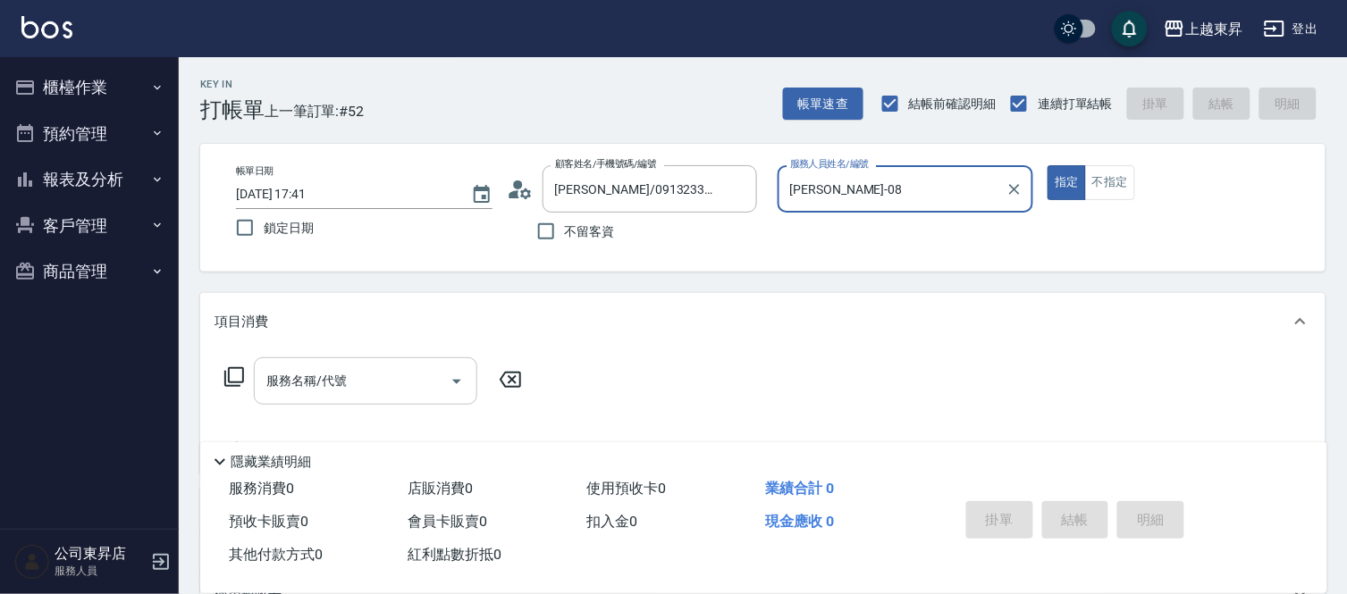
click at [342, 387] on input "服務名稱/代號" at bounding box center [352, 381] width 181 height 31
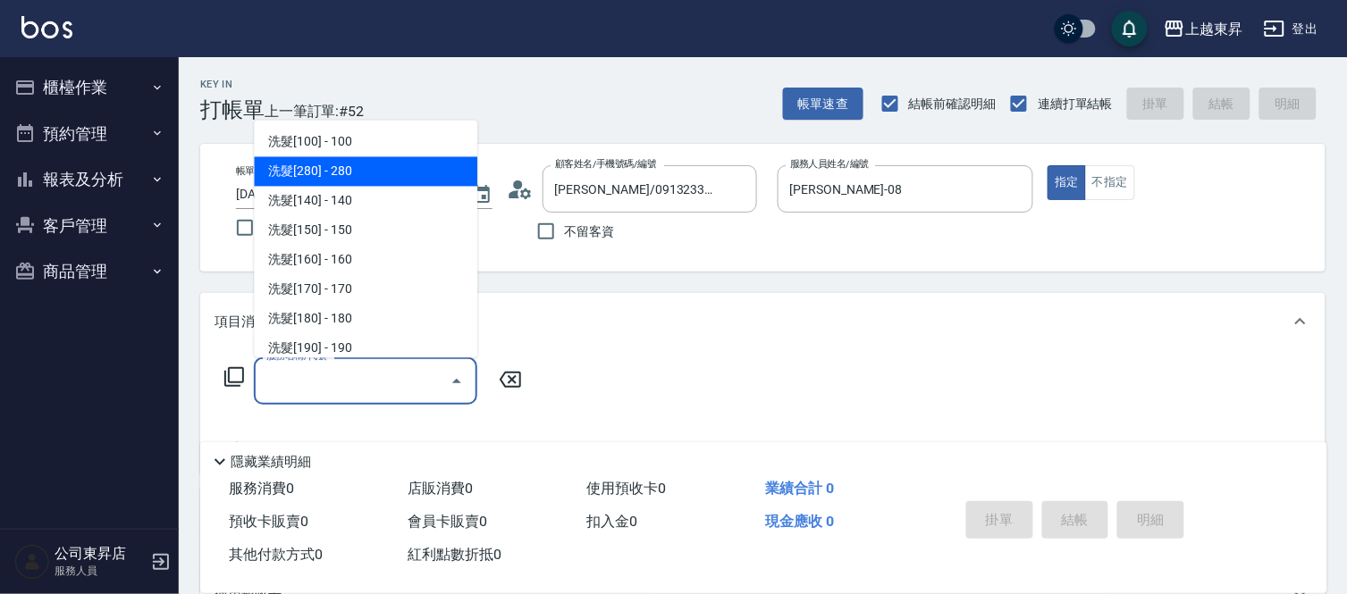
click at [320, 173] on span "洗髮[280] - 280" at bounding box center [365, 171] width 223 height 29
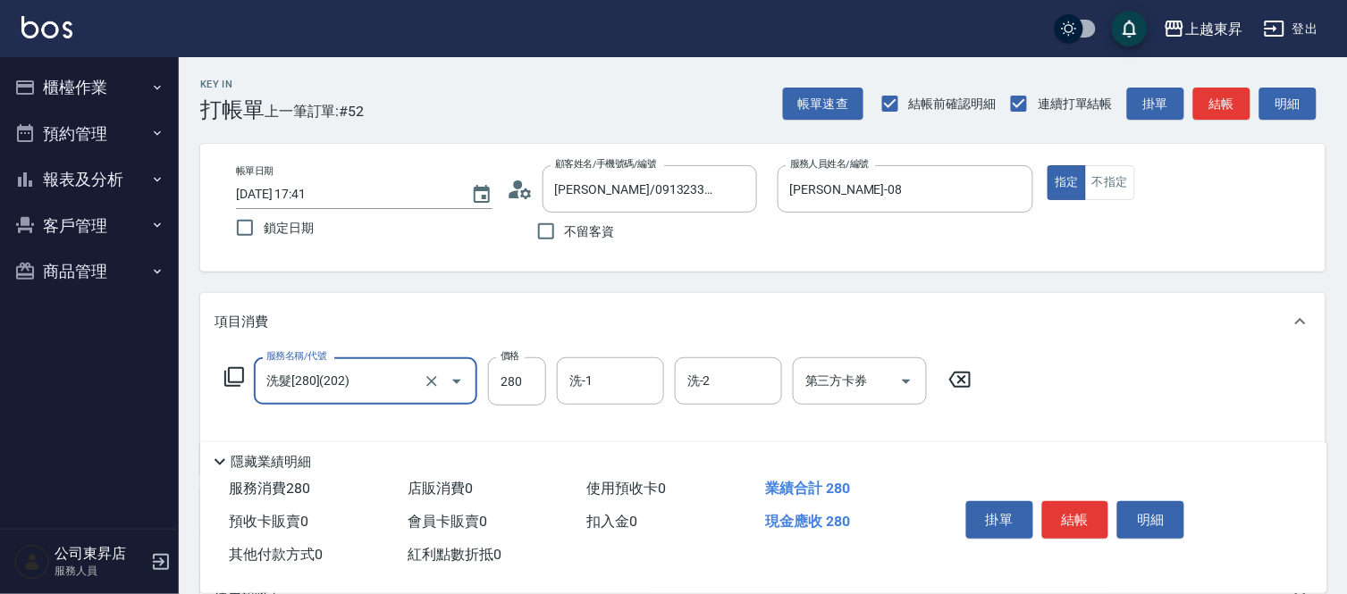
click at [592, 382] on div "洗-1 洗-1" at bounding box center [610, 380] width 107 height 47
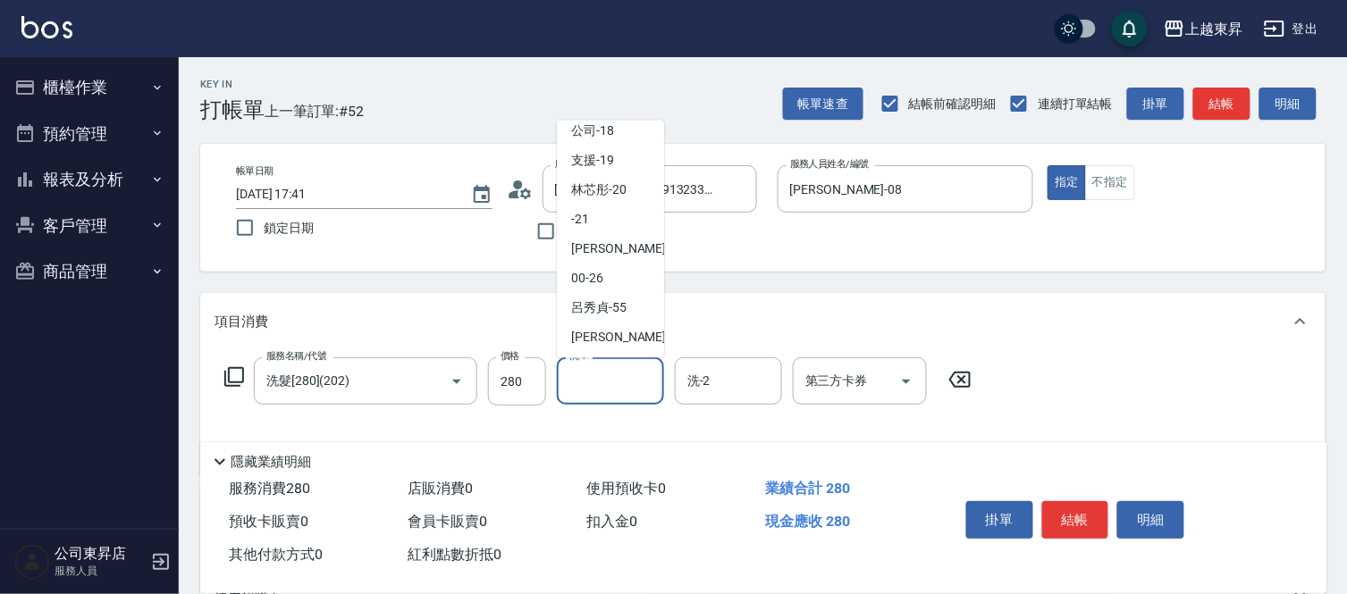
scroll to position [277, 0]
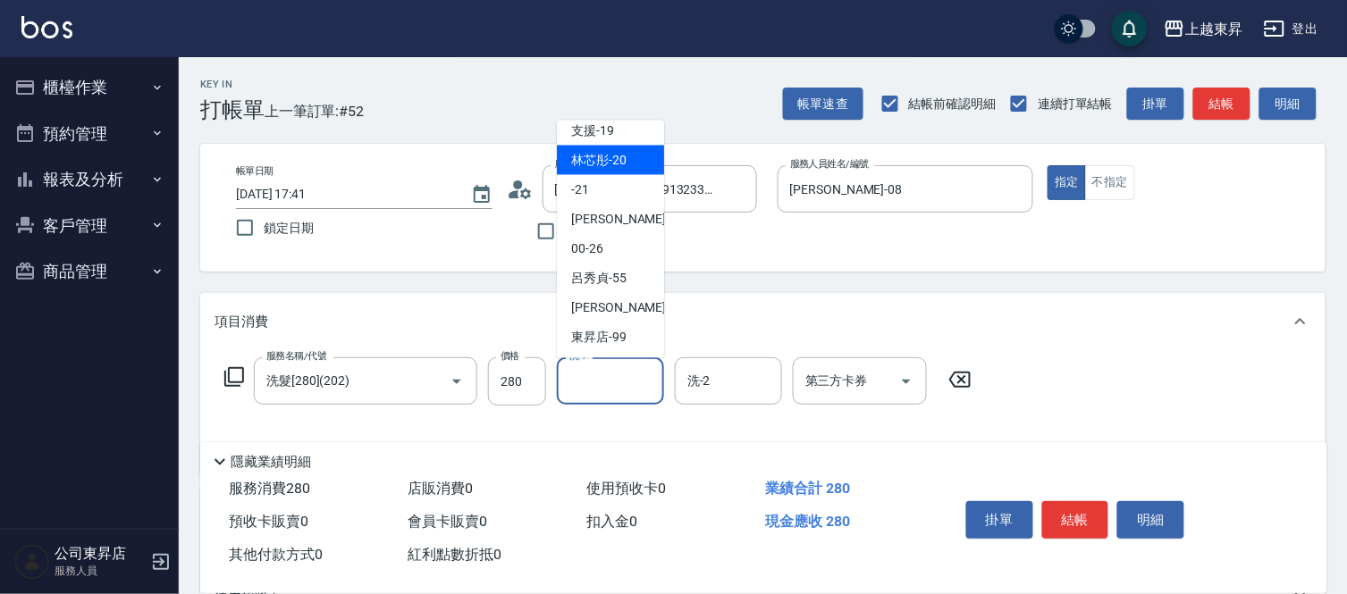
click at [604, 158] on span "林芯彤 -20" at bounding box center [598, 160] width 55 height 19
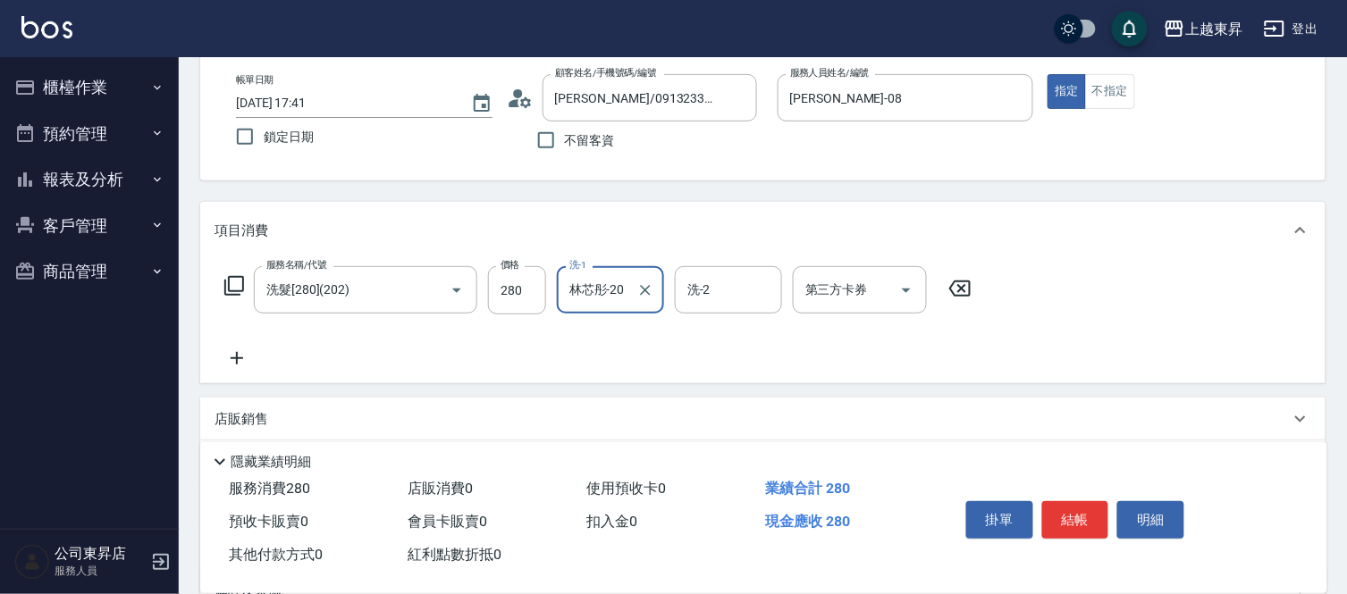
scroll to position [198, 0]
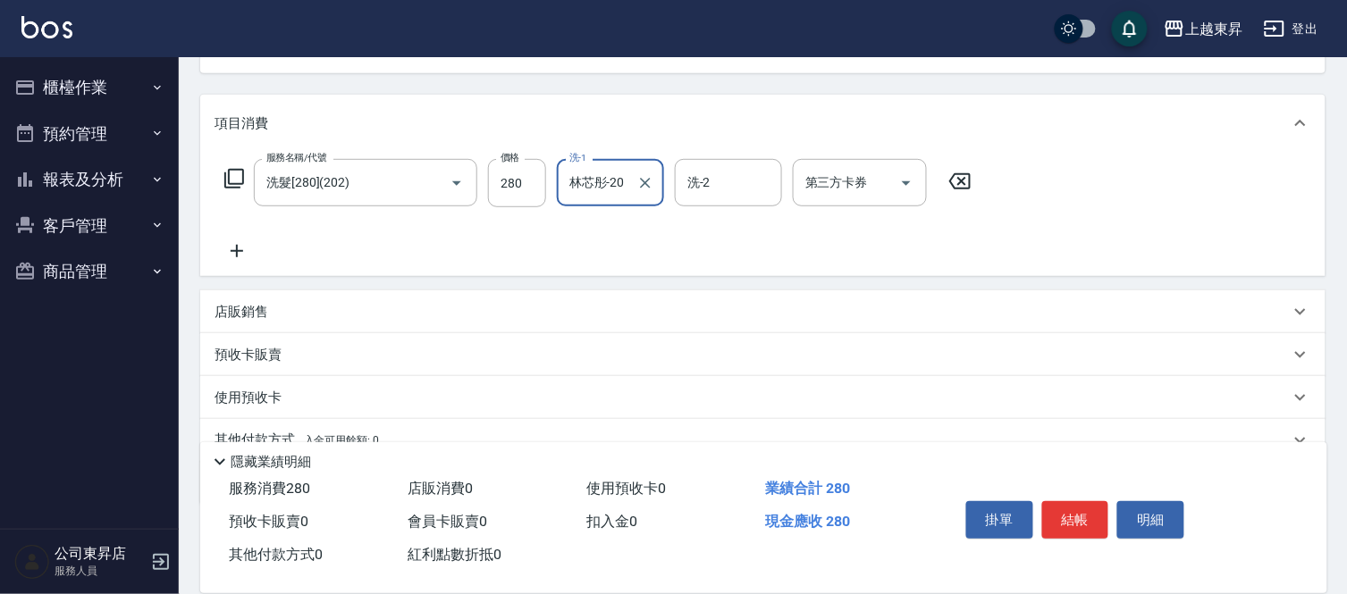
click at [248, 309] on p "店販銷售" at bounding box center [241, 312] width 54 height 19
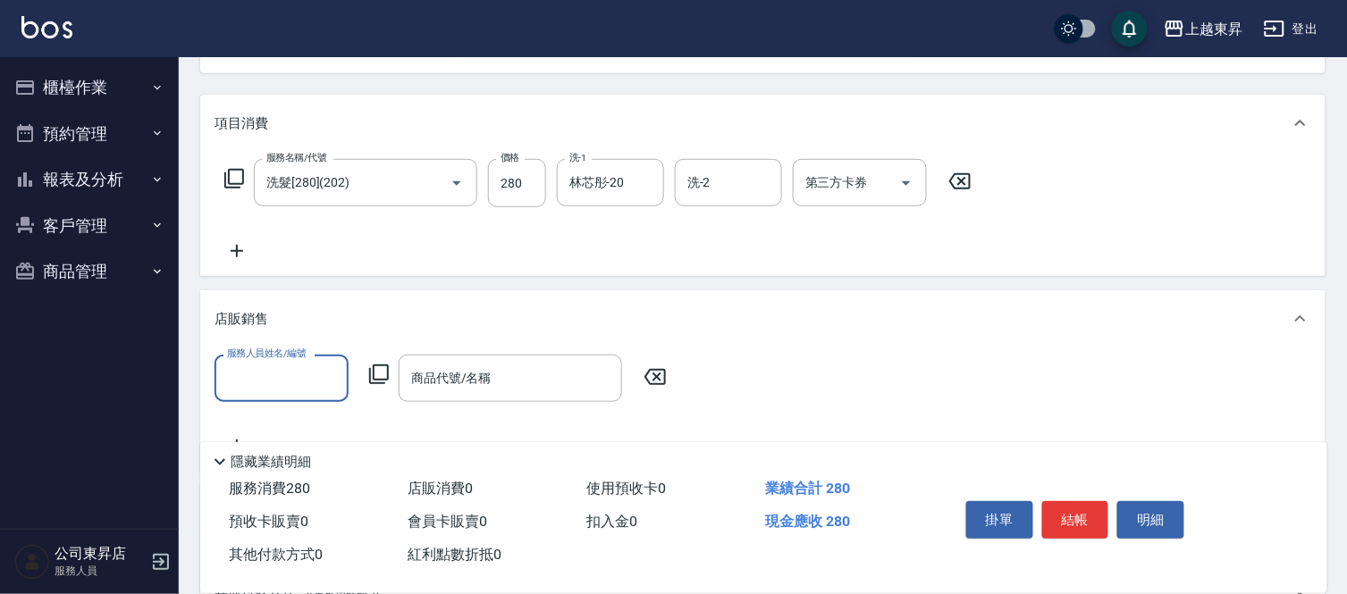
scroll to position [0, 0]
click at [265, 380] on input "服務人員姓名/編號" at bounding box center [282, 378] width 118 height 31
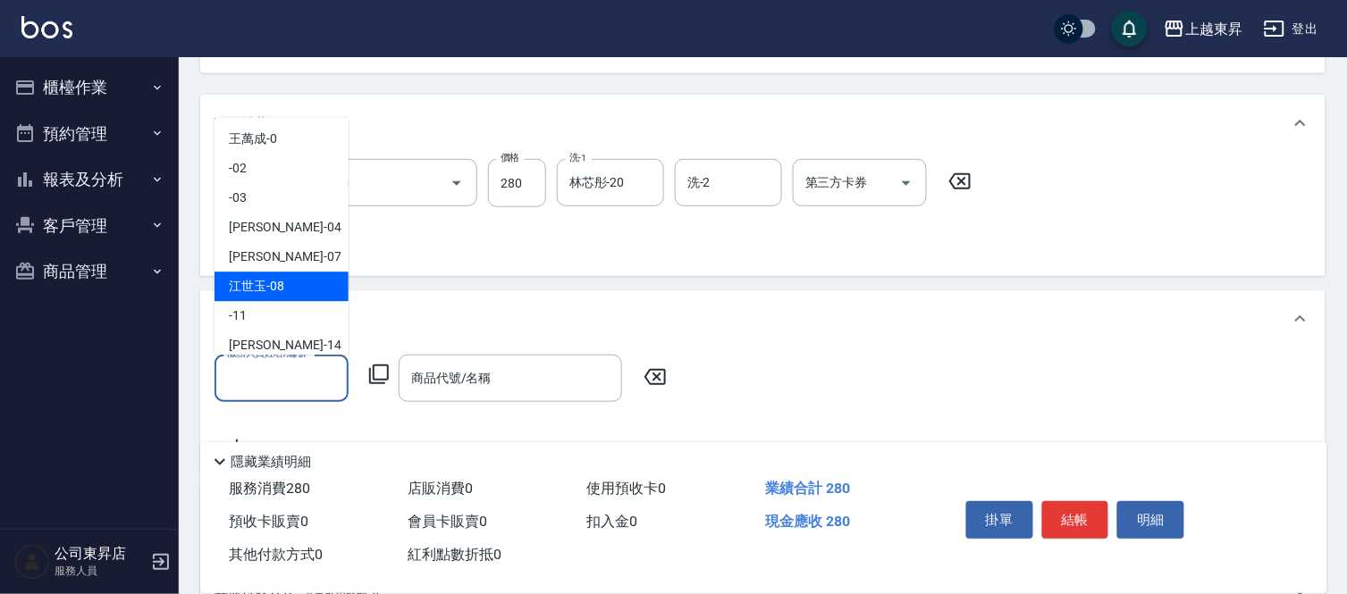
click at [265, 277] on div "[PERSON_NAME]-08" at bounding box center [281, 286] width 134 height 29
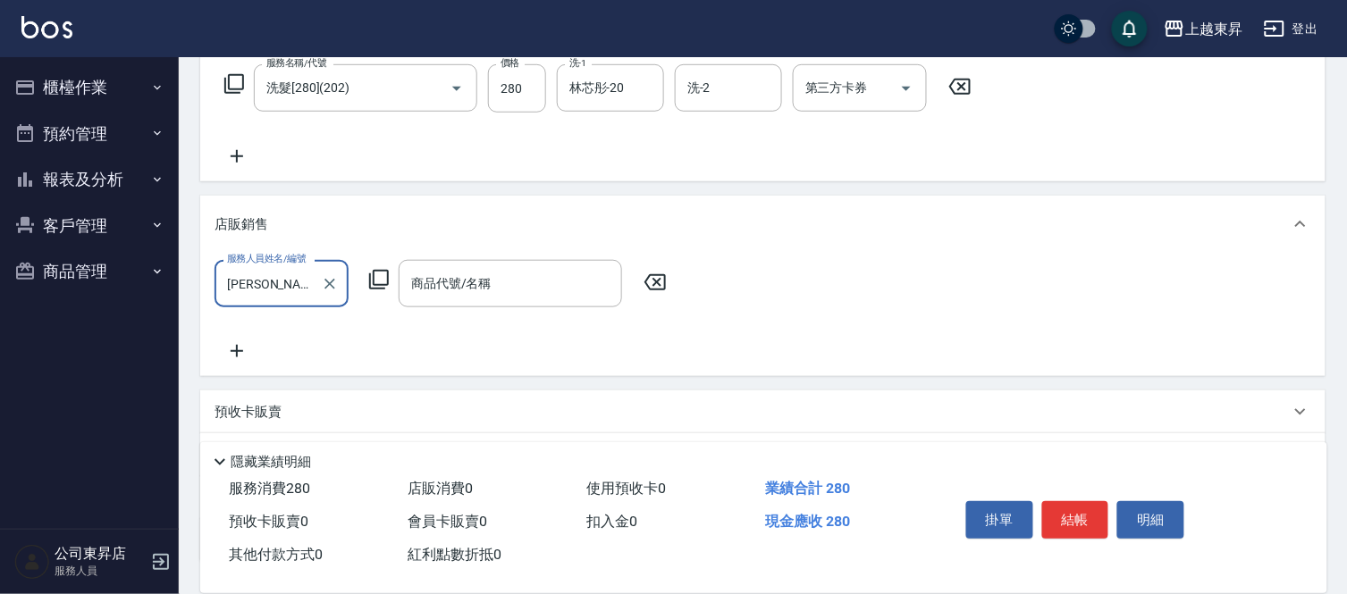
scroll to position [430, 0]
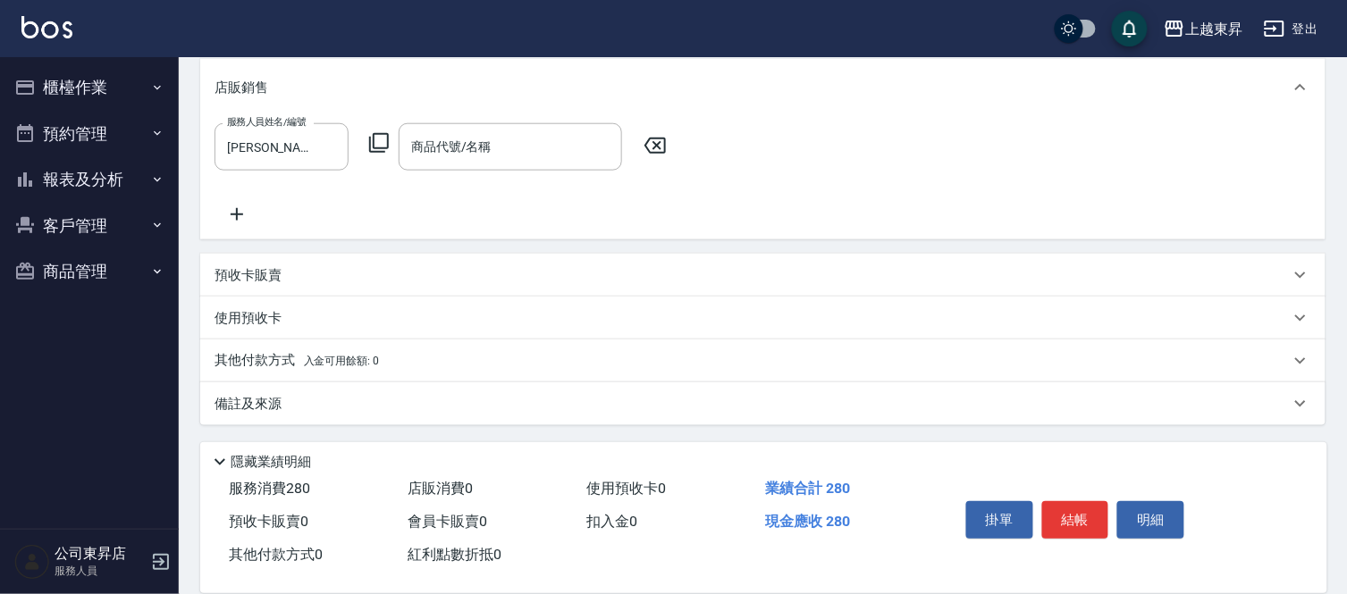
click at [264, 273] on p "預收卡販賣" at bounding box center [247, 275] width 67 height 19
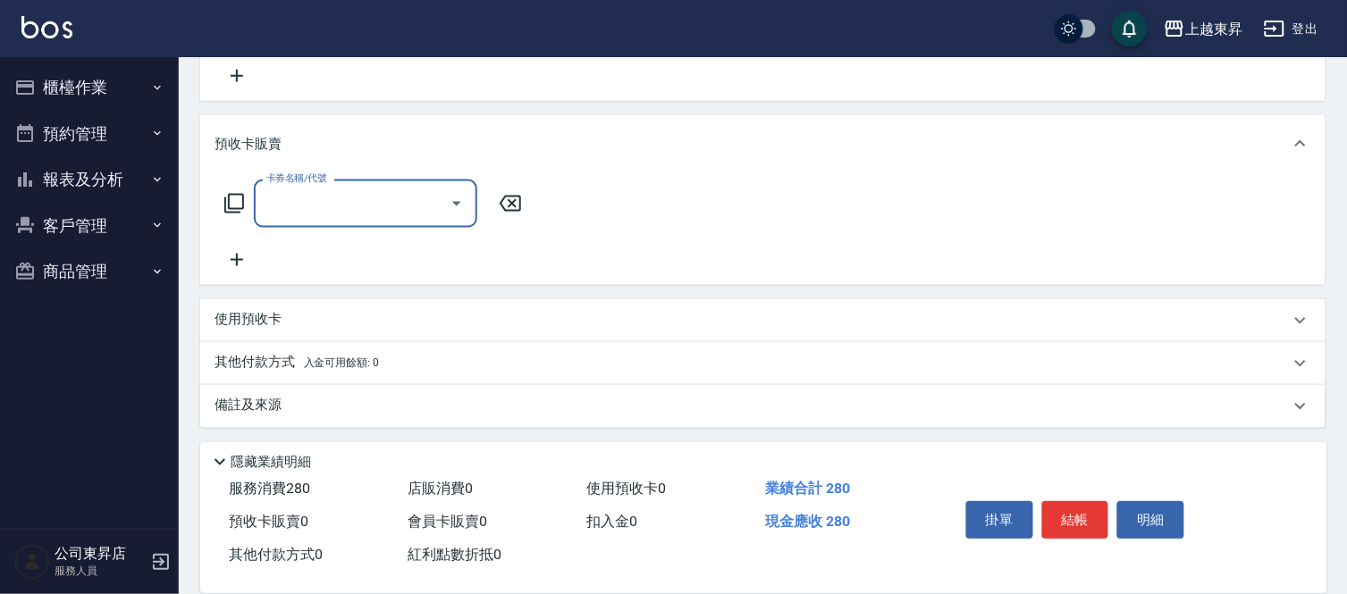
scroll to position [570, 0]
click at [246, 260] on icon at bounding box center [236, 258] width 45 height 21
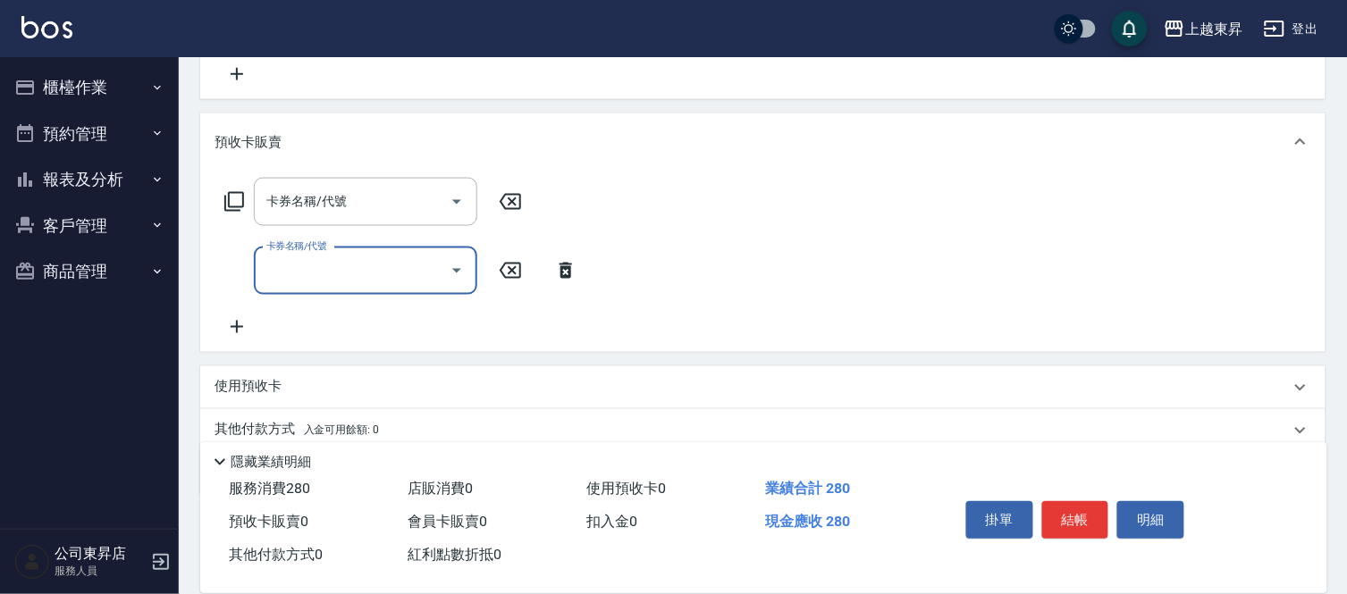
click at [242, 316] on icon at bounding box center [236, 326] width 45 height 21
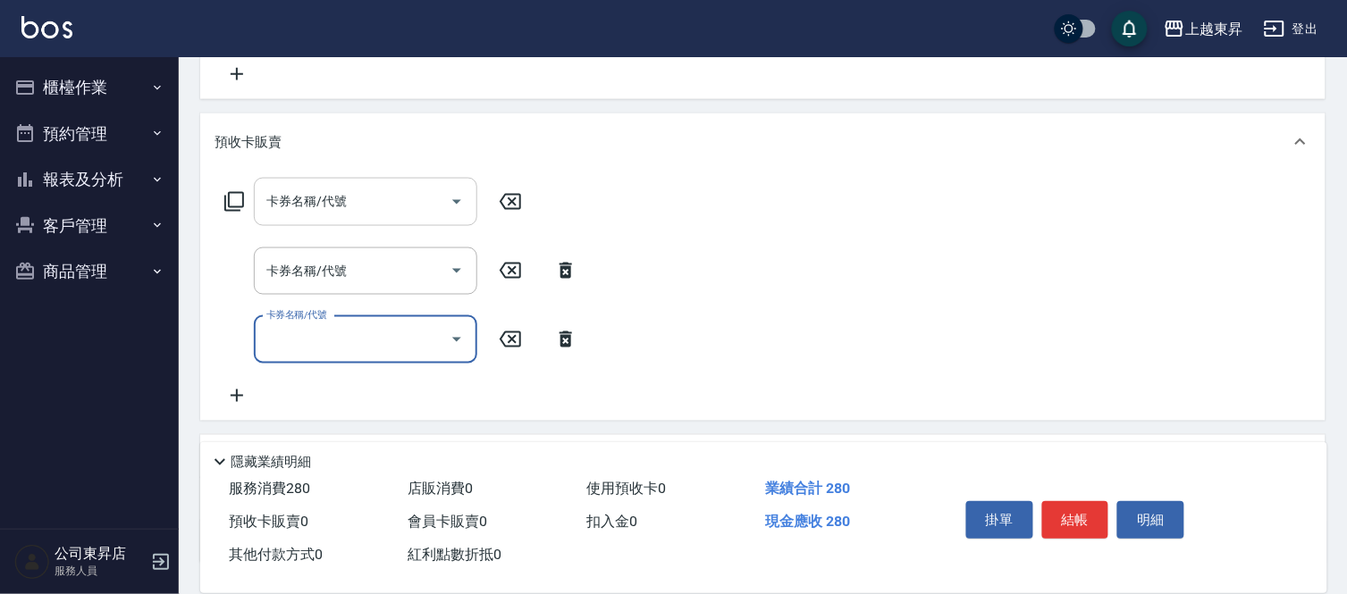
click at [310, 204] on input "卡券名稱/代號" at bounding box center [352, 201] width 181 height 31
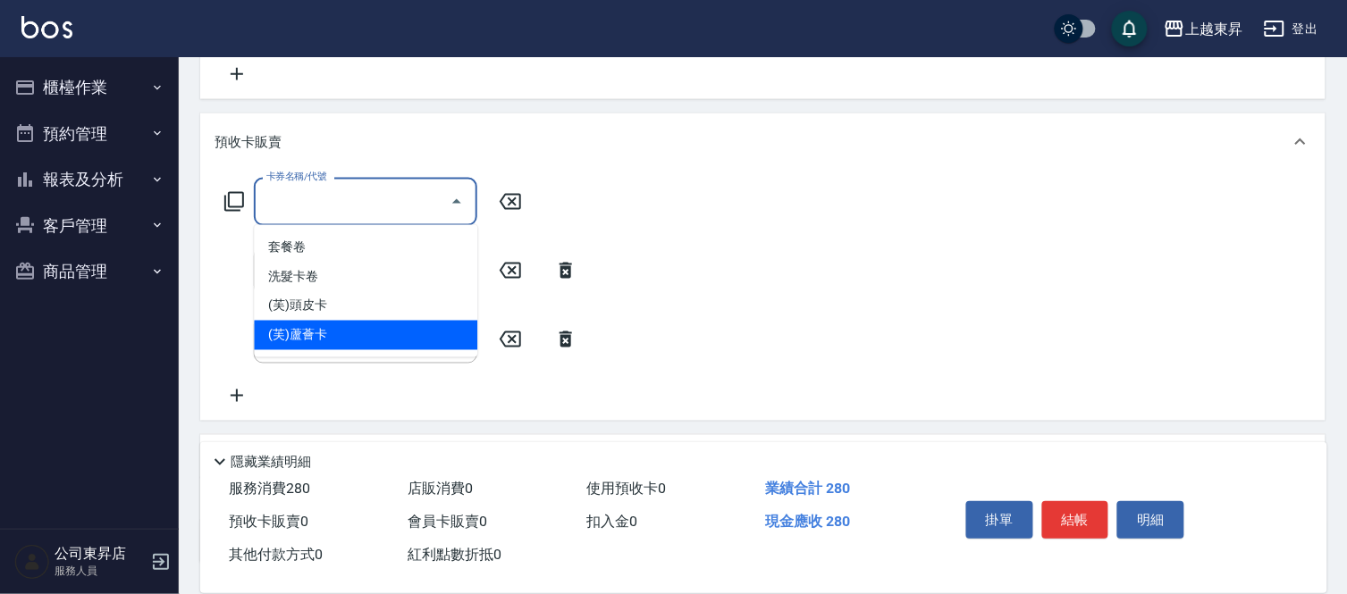
click at [322, 332] on span "(芙)蘆薈卡" at bounding box center [365, 335] width 223 height 29
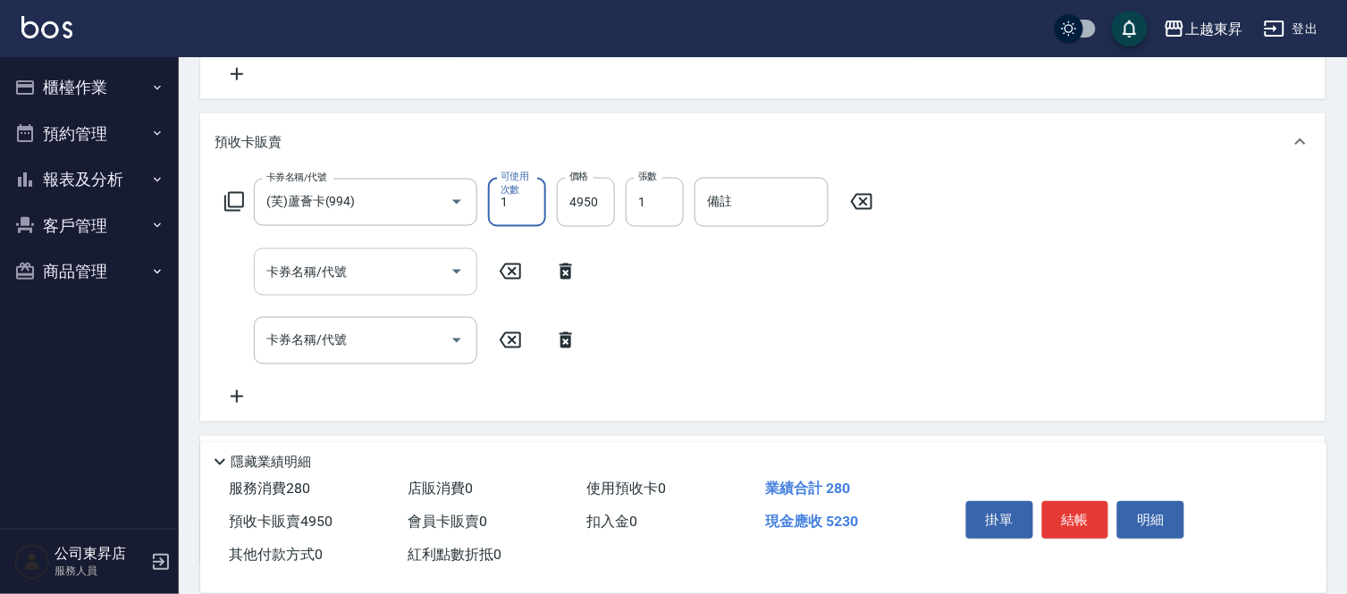
click at [351, 266] on input "卡券名稱/代號" at bounding box center [352, 271] width 181 height 31
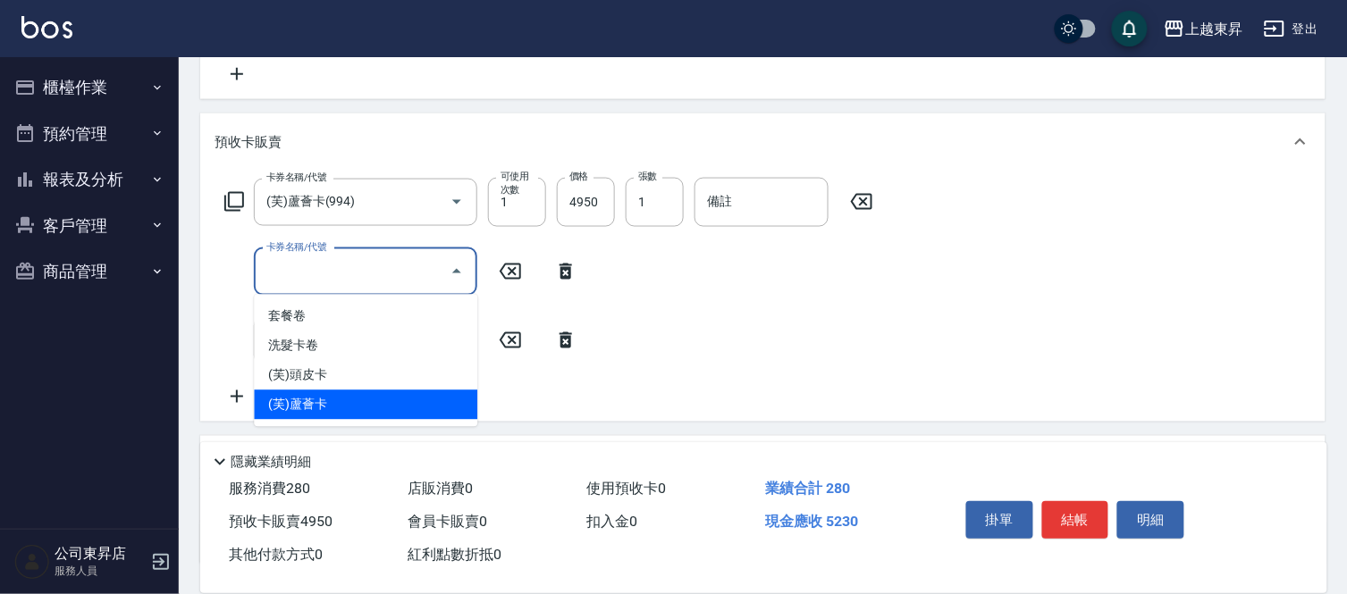
click at [337, 398] on span "(芙)蘆薈卡" at bounding box center [365, 405] width 223 height 29
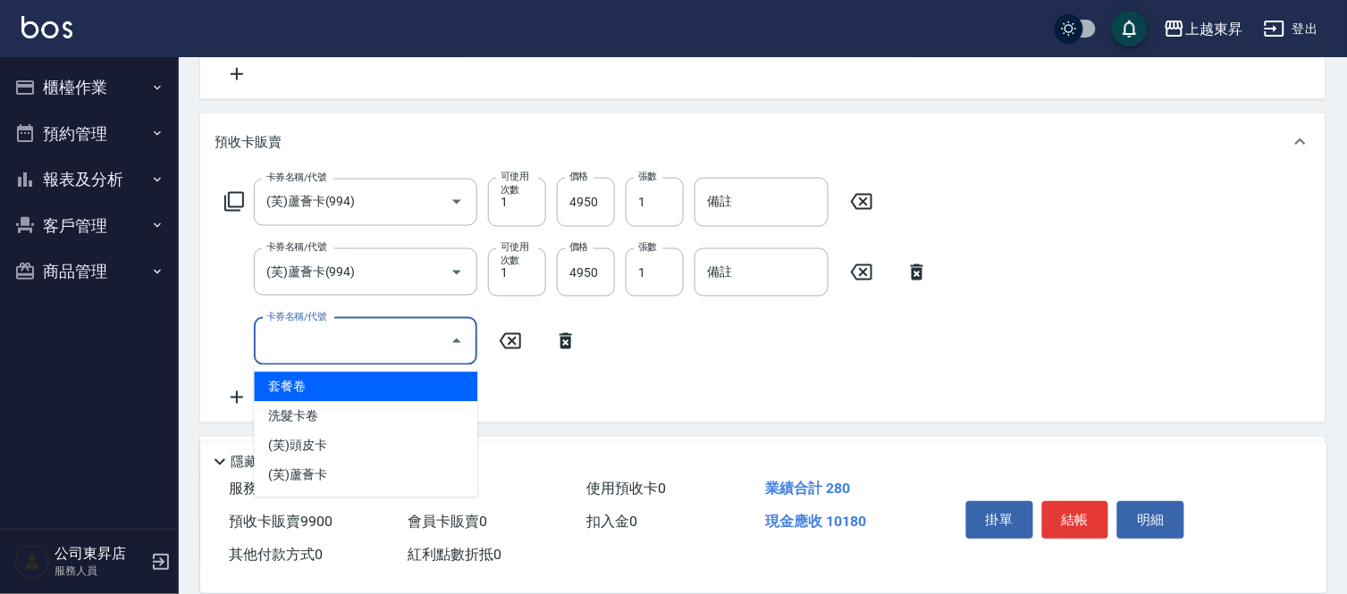
click at [357, 340] on input "卡券名稱/代號" at bounding box center [352, 341] width 181 height 31
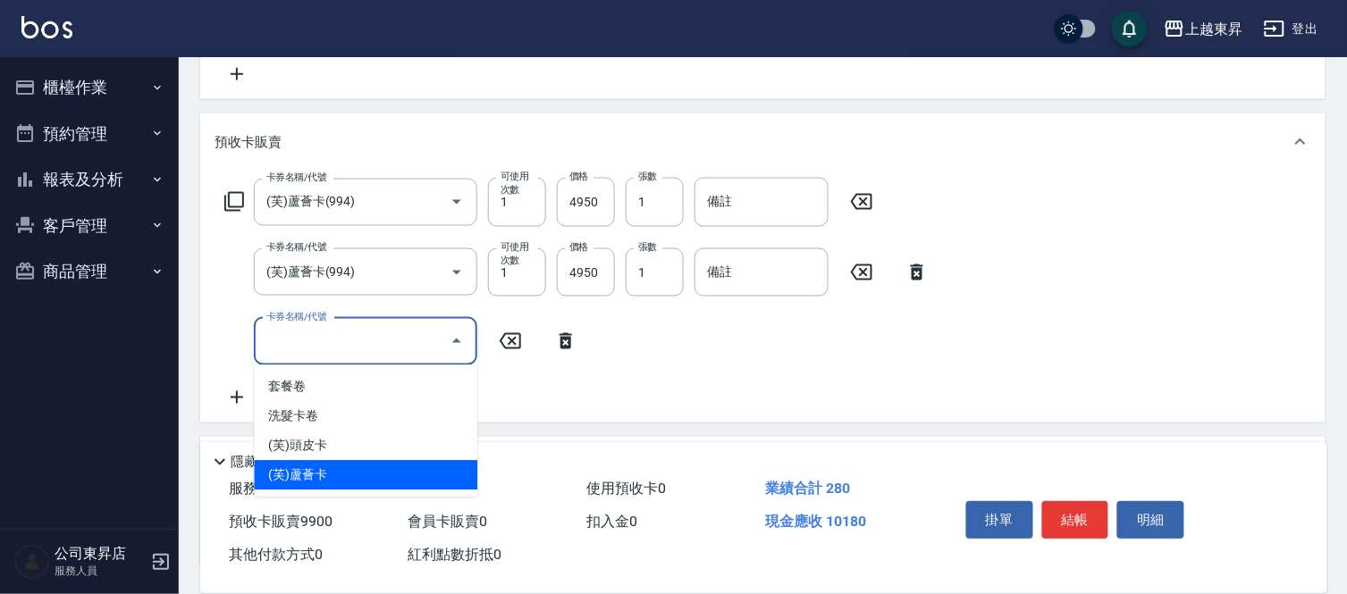
click at [345, 472] on span "(芙)蘆薈卡" at bounding box center [365, 475] width 223 height 29
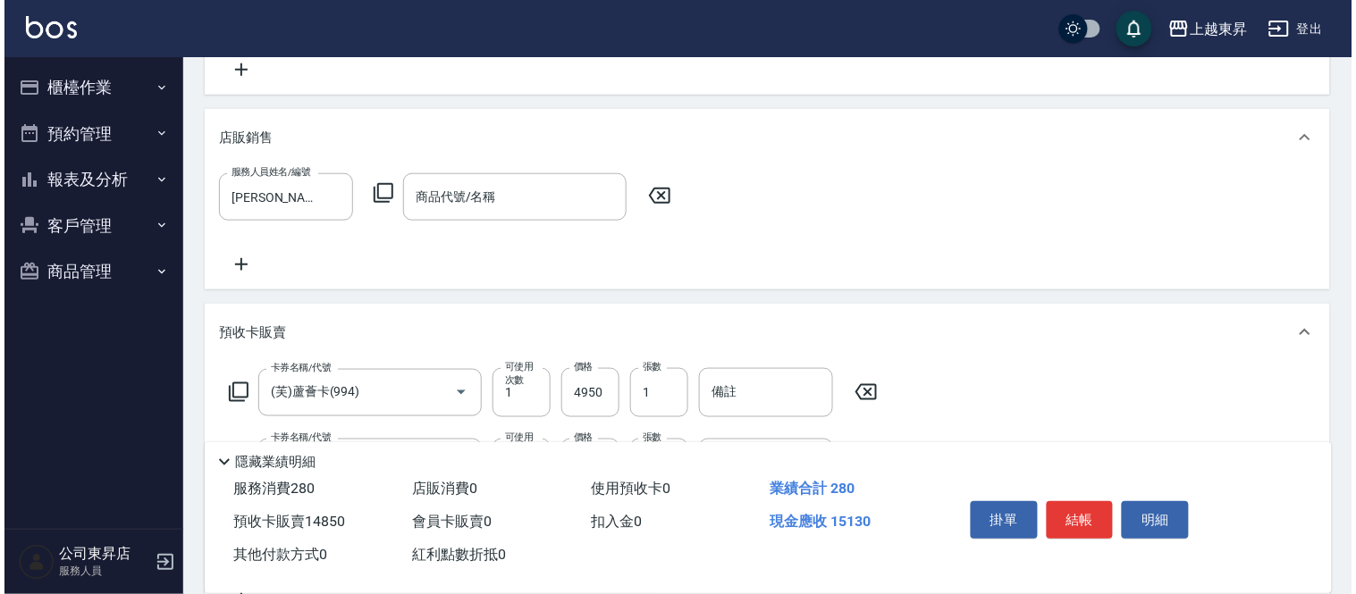
scroll to position [372, 0]
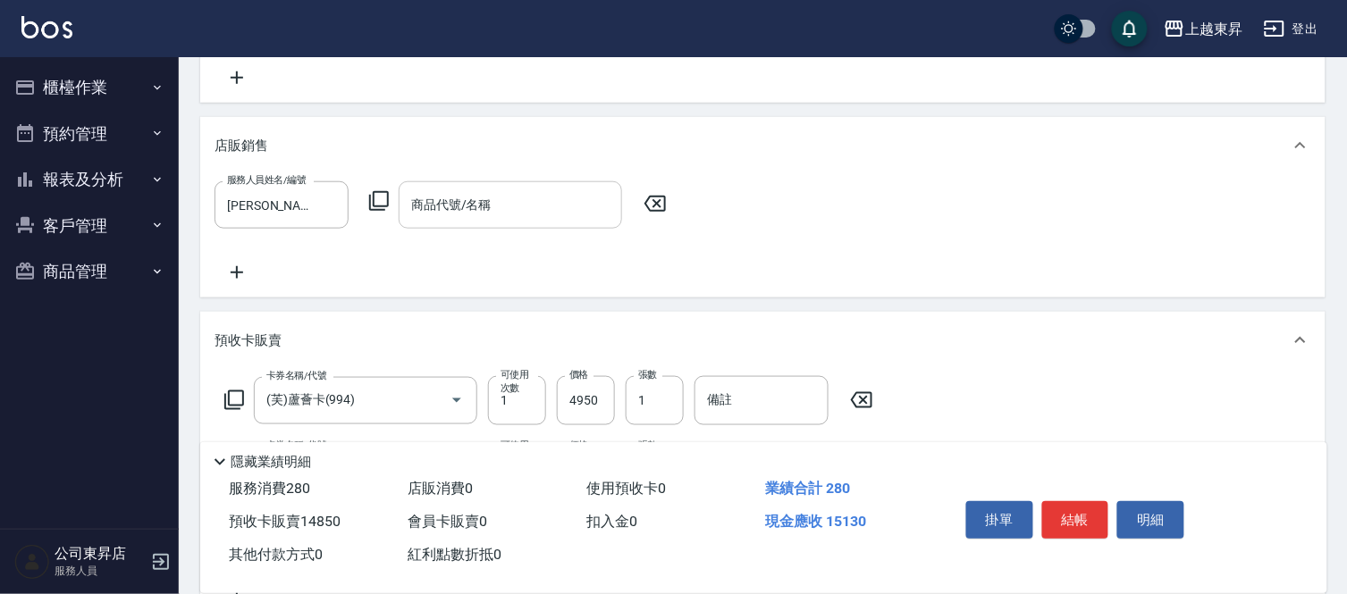
click at [443, 211] on input "商品代號/名稱" at bounding box center [510, 204] width 207 height 31
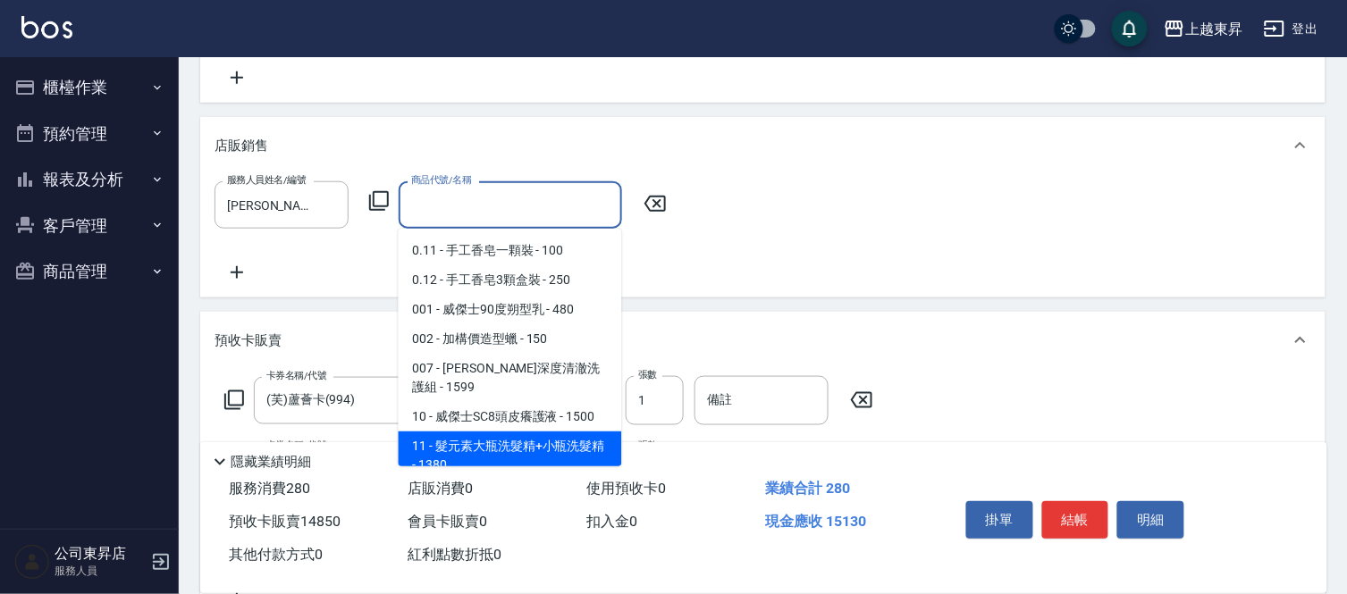
click at [501, 432] on span "11 - 髮元素大瓶洗髮精+小瓶洗髮精 - 1380" at bounding box center [510, 456] width 223 height 48
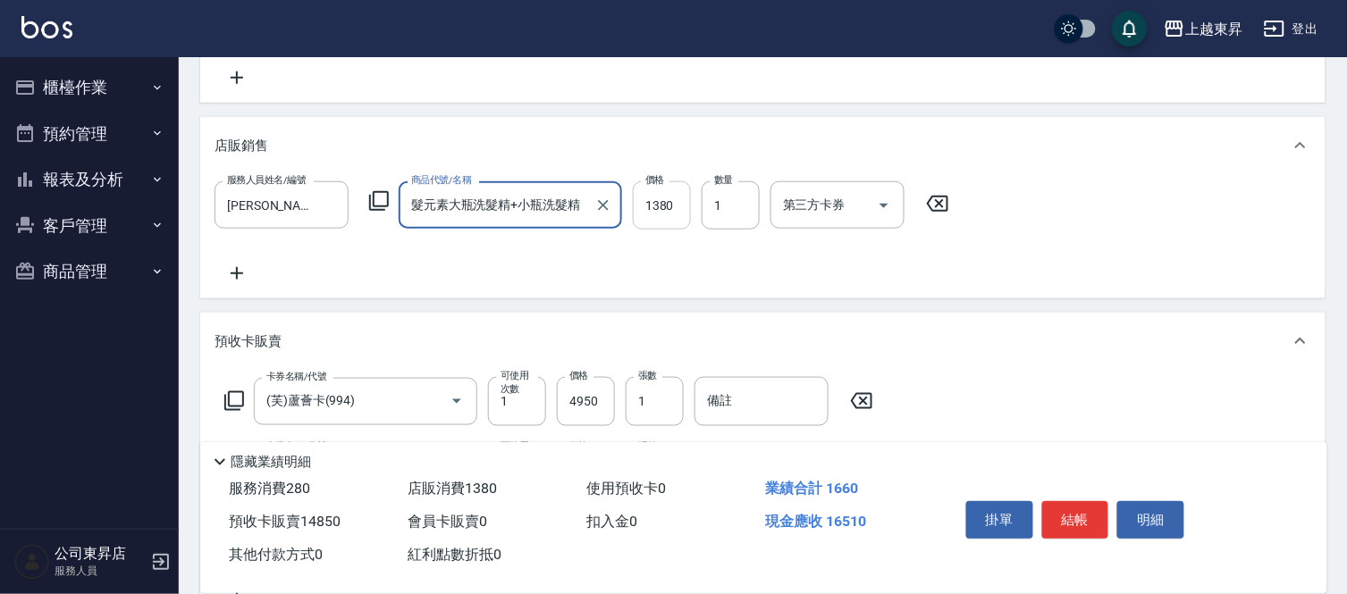
click at [653, 210] on input "1380" at bounding box center [662, 205] width 58 height 48
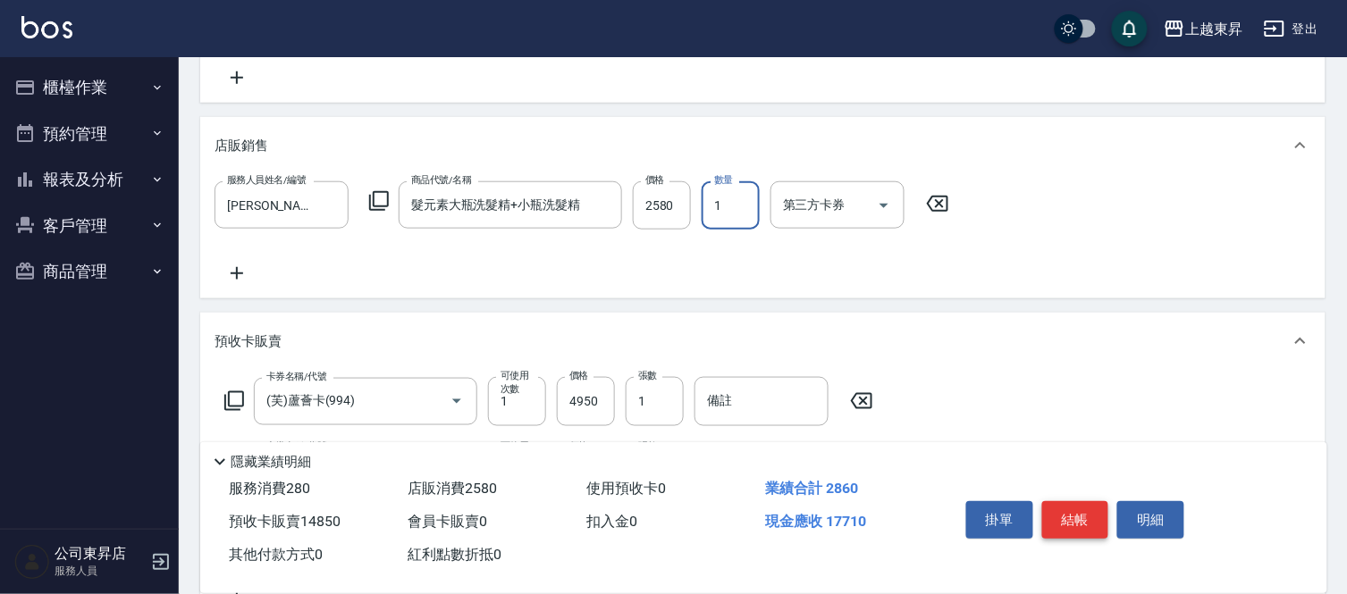
click at [1077, 511] on button "結帳" at bounding box center [1075, 520] width 67 height 38
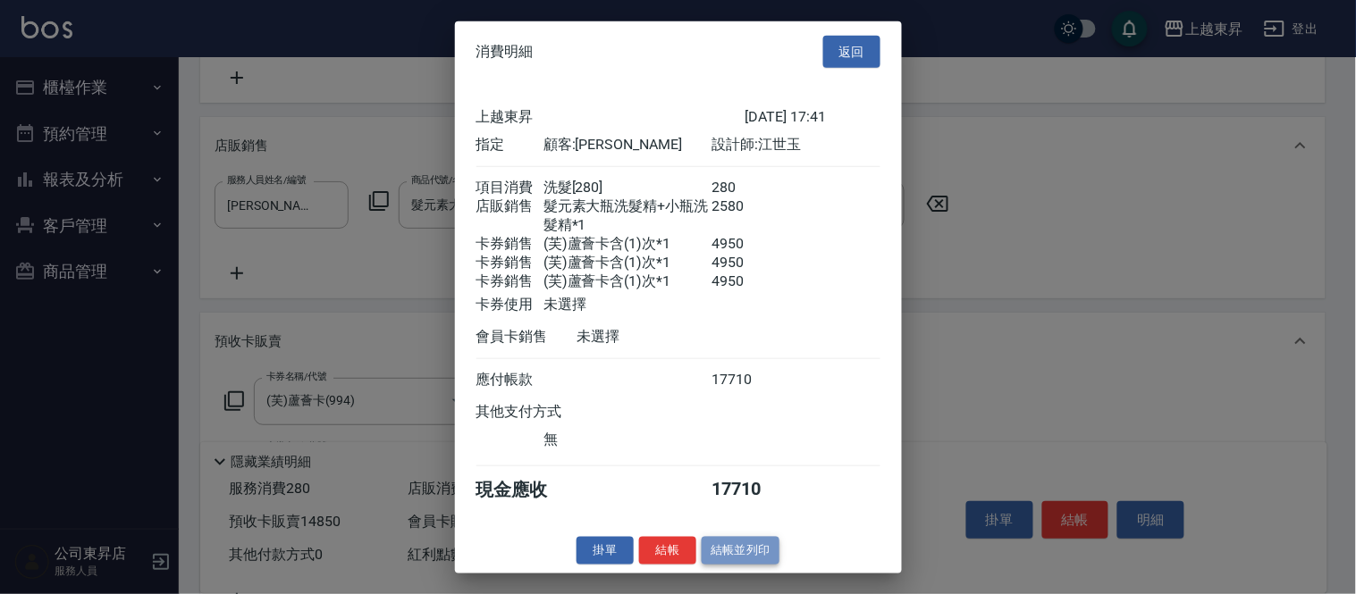
click at [767, 563] on button "結帳並列印" at bounding box center [741, 551] width 78 height 28
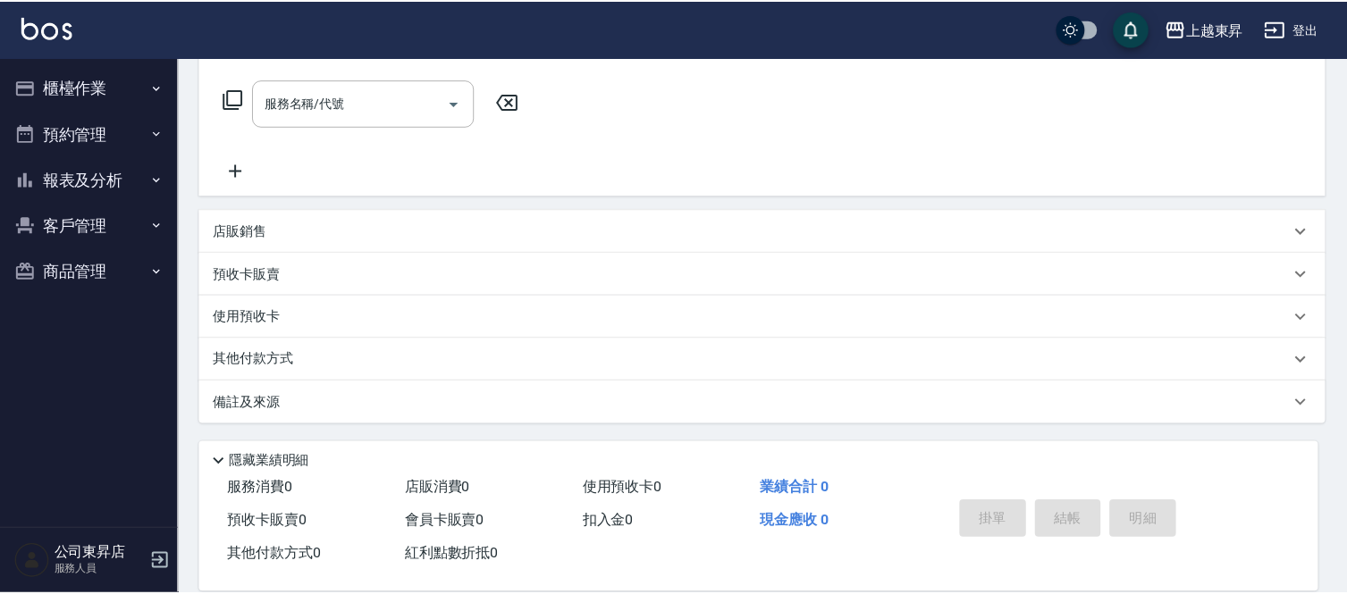
scroll to position [0, 0]
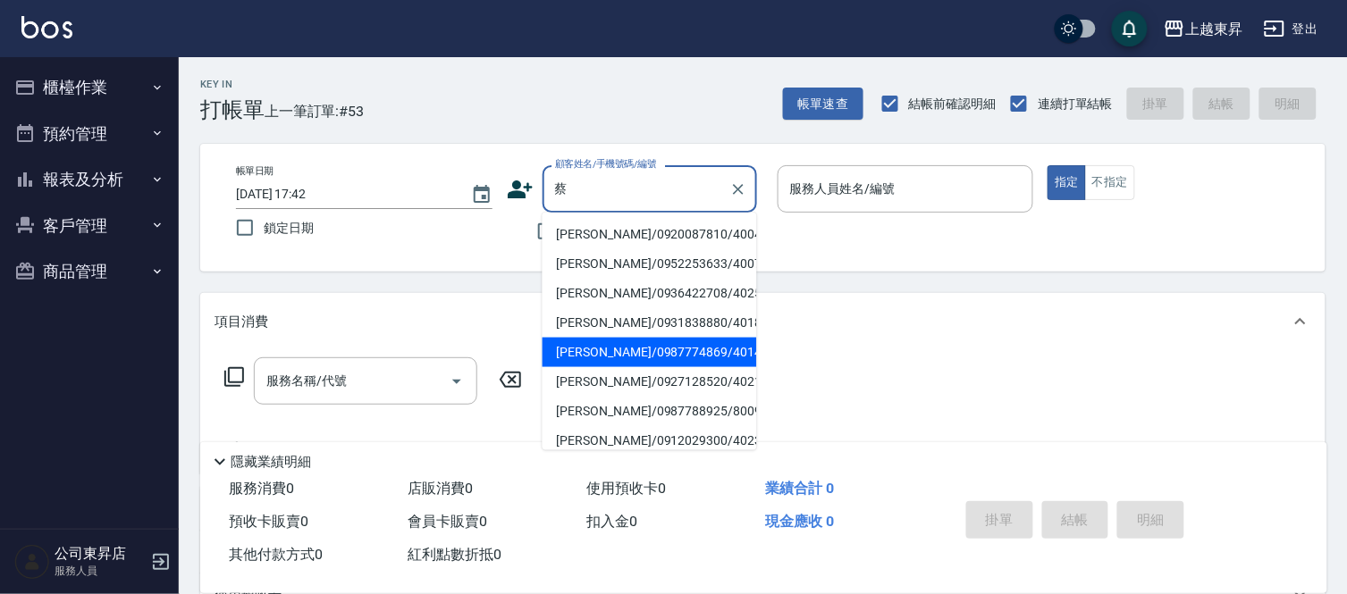
click at [596, 349] on li "[PERSON_NAME]/0987774869/40147" at bounding box center [649, 352] width 214 height 29
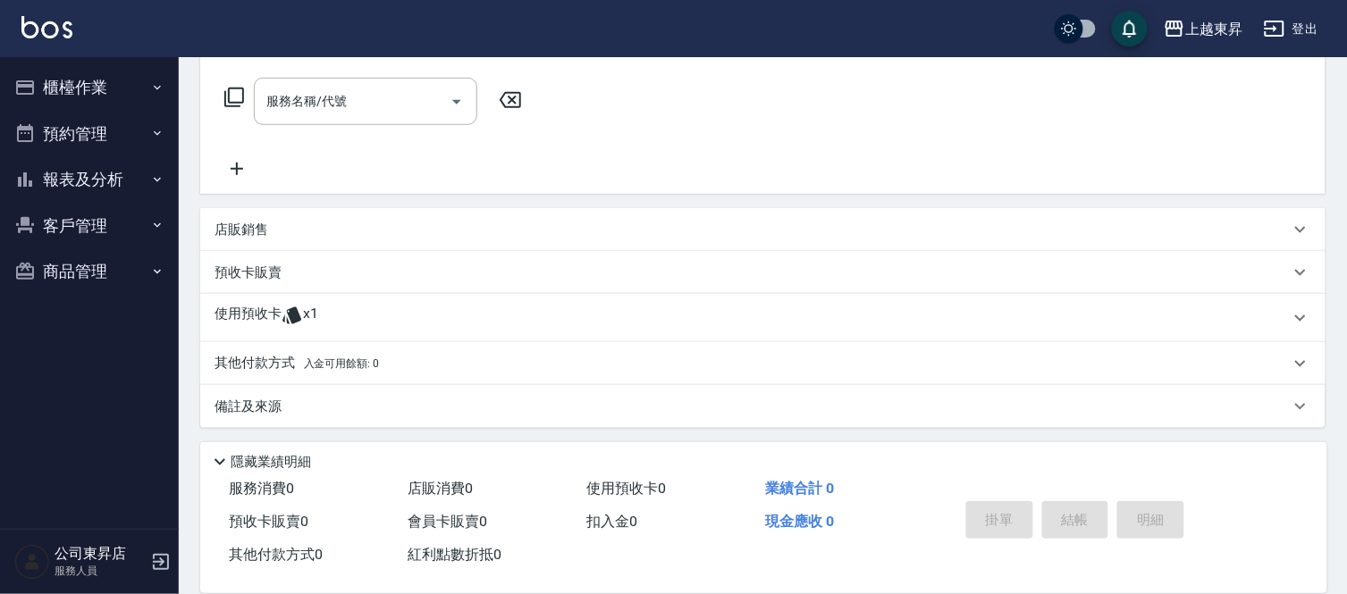
scroll to position [281, 0]
click at [290, 223] on div "店販銷售" at bounding box center [751, 228] width 1075 height 19
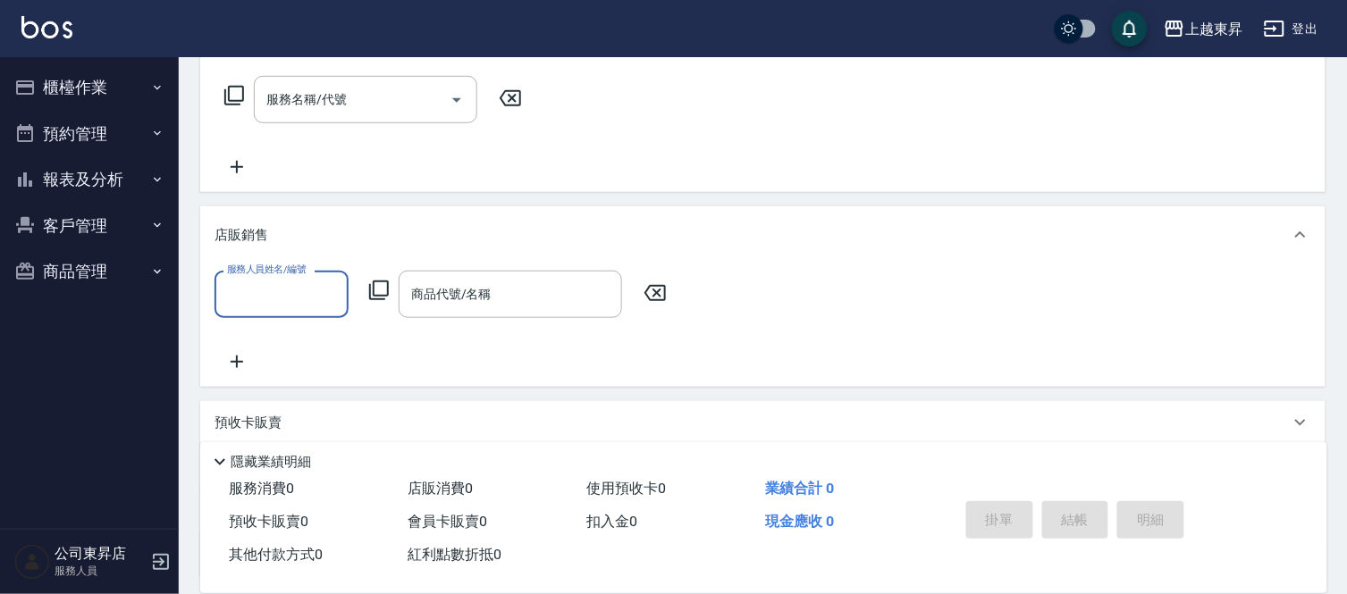
scroll to position [0, 0]
click at [264, 292] on input "服務人員姓名/編號" at bounding box center [282, 294] width 118 height 31
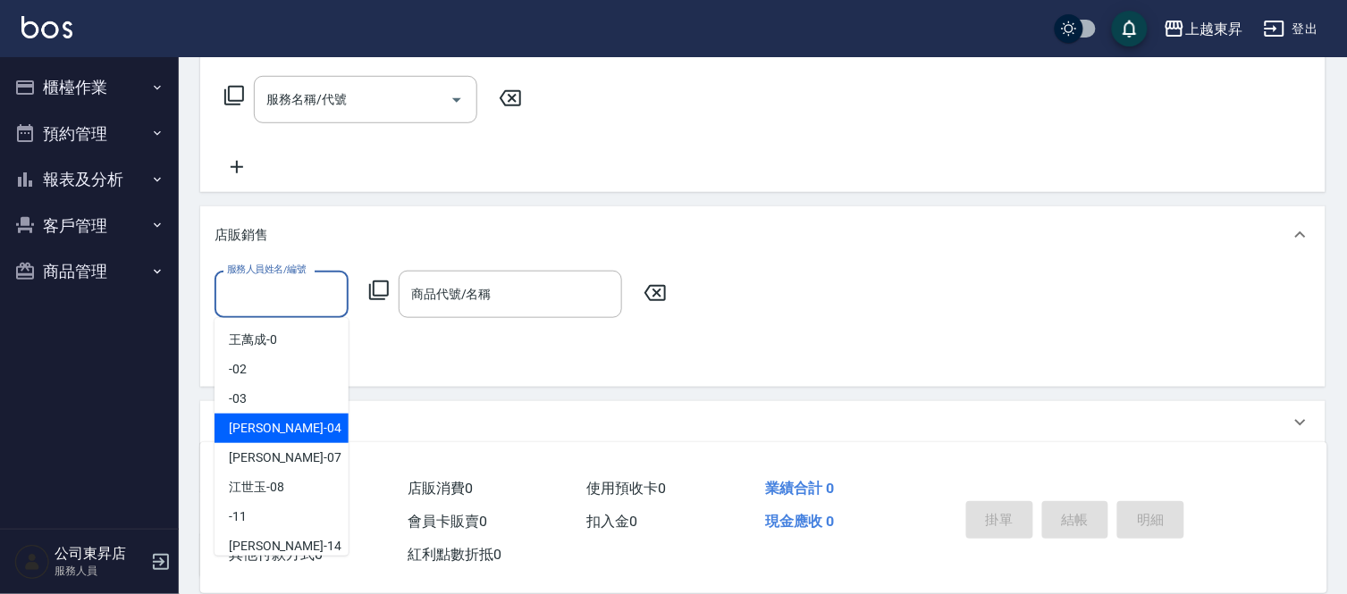
click at [272, 425] on span "[PERSON_NAME]04" at bounding box center [285, 428] width 113 height 19
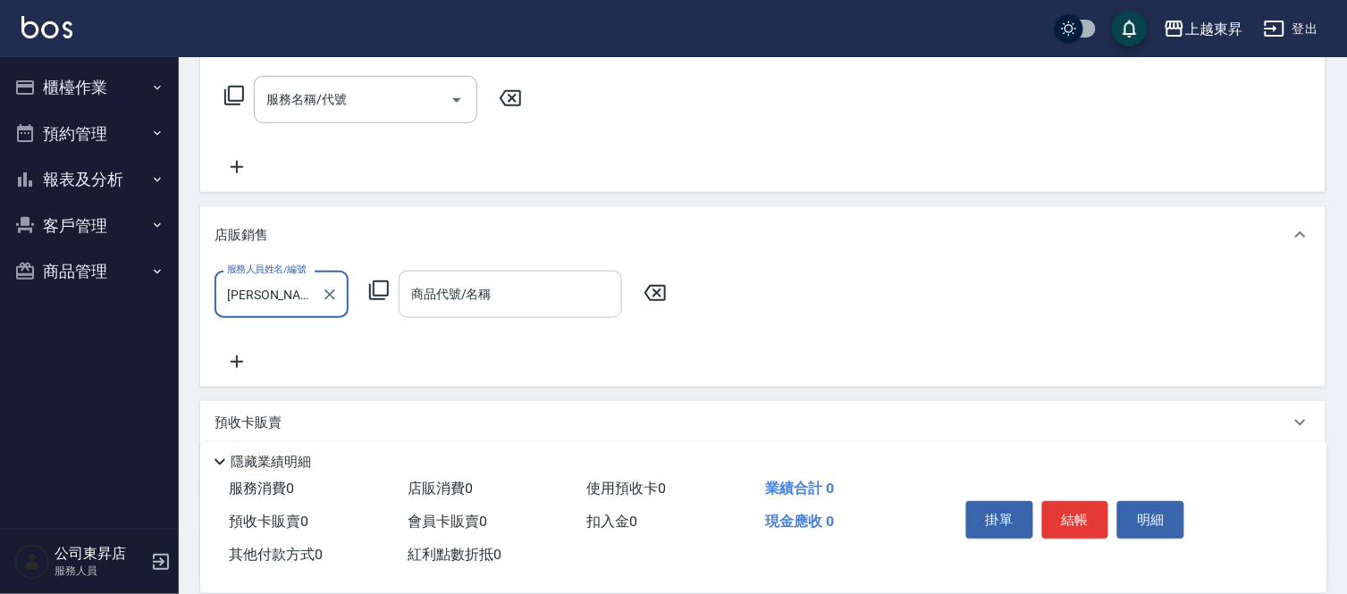
click at [416, 290] on input "商品代號/名稱" at bounding box center [510, 294] width 207 height 31
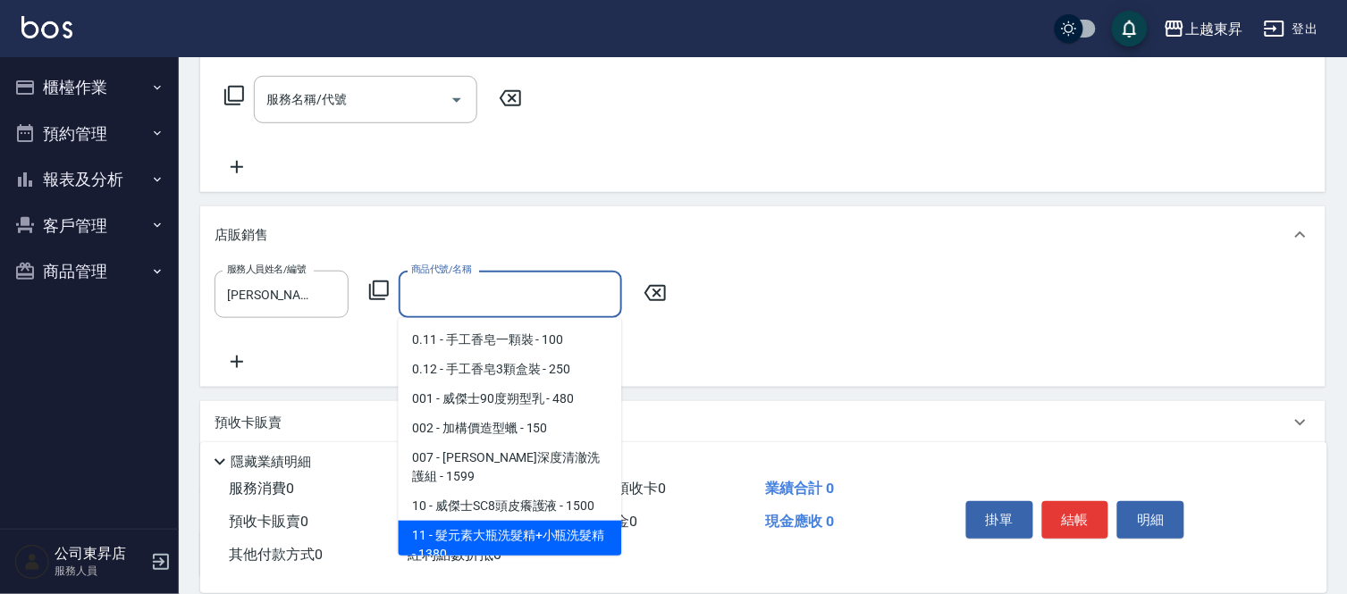
click at [467, 525] on span "11 - 髮元素大瓶洗髮精+小瓶洗髮精 - 1380" at bounding box center [510, 545] width 223 height 48
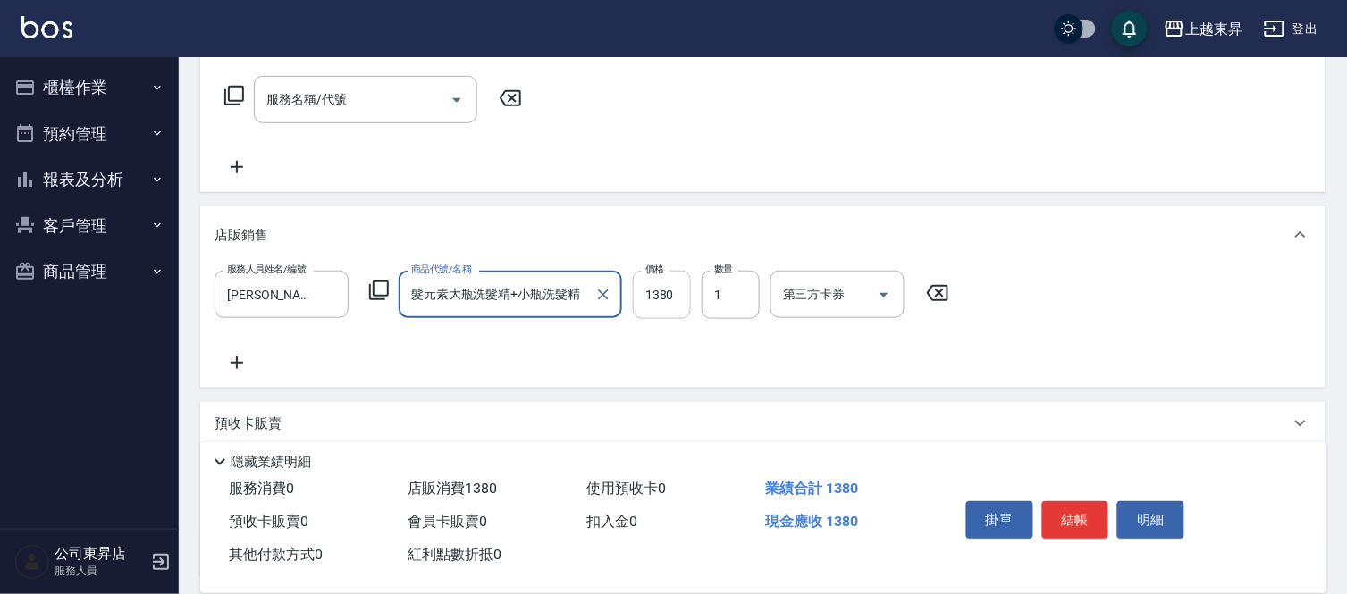
click at [655, 304] on input "1380" at bounding box center [662, 295] width 58 height 48
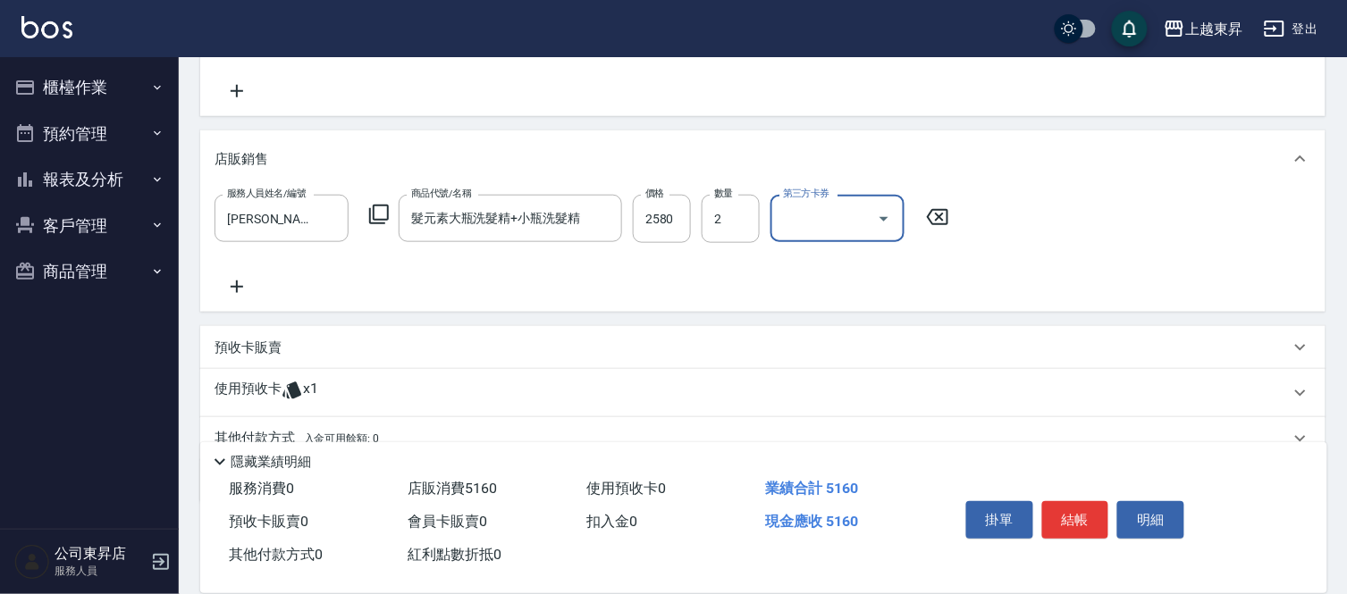
scroll to position [434, 0]
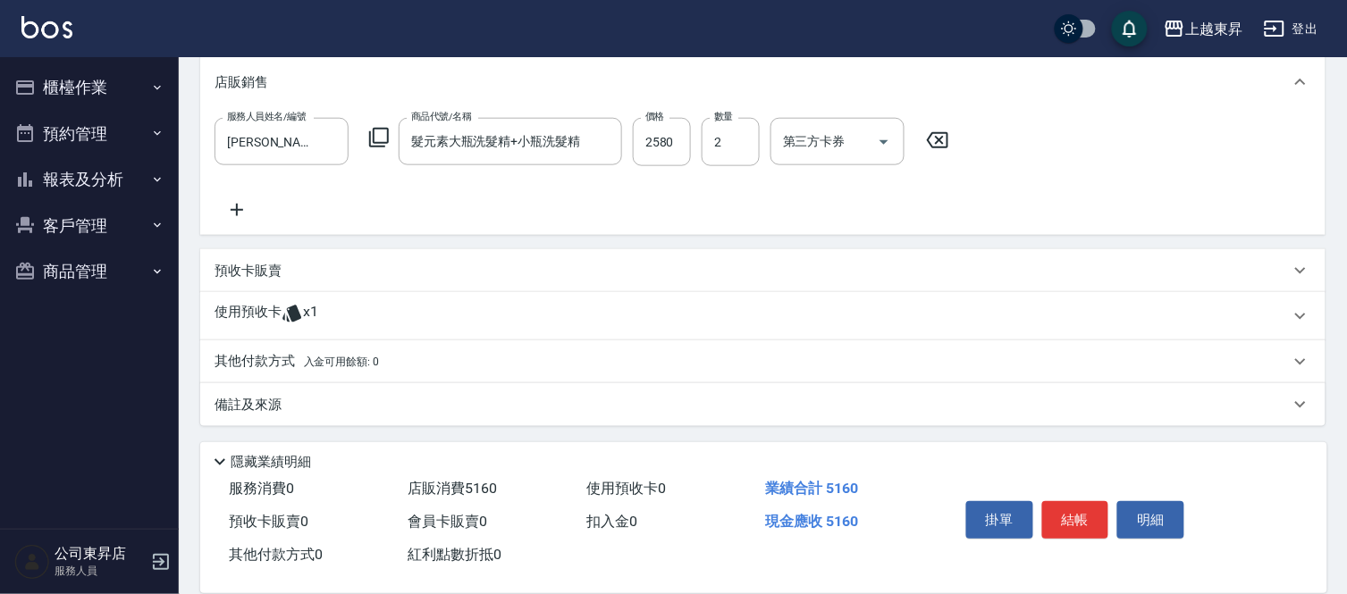
click at [299, 273] on div "預收卡販賣" at bounding box center [751, 271] width 1075 height 19
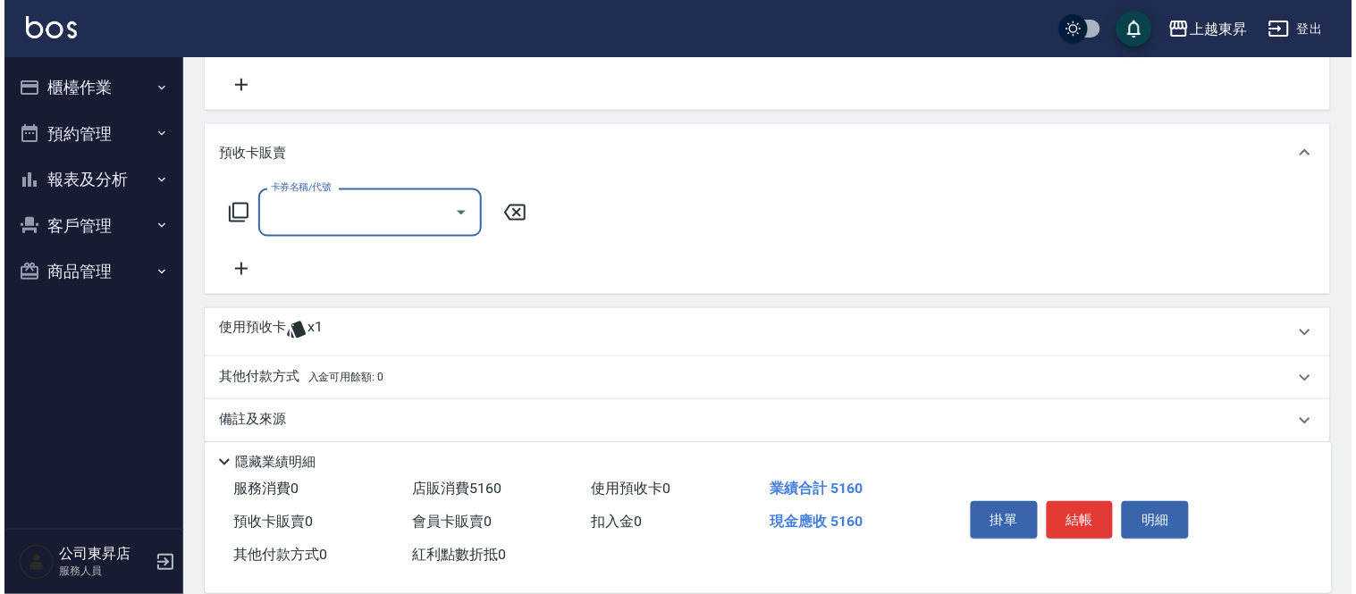
scroll to position [576, 0]
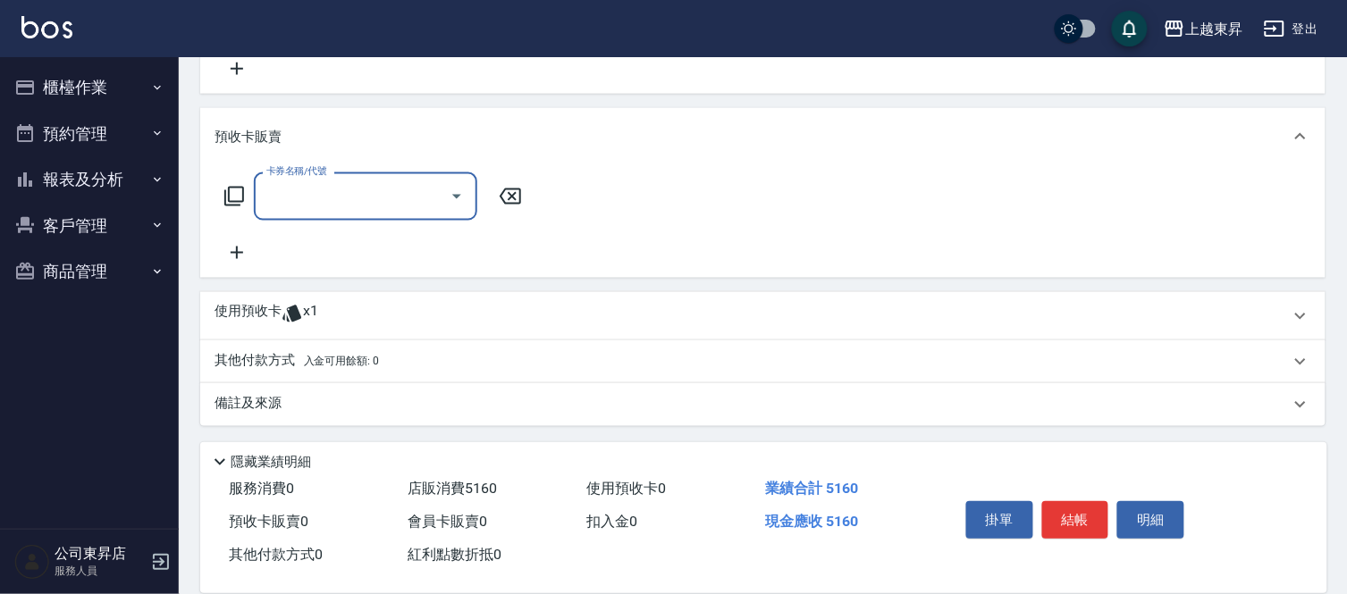
click at [233, 248] on icon at bounding box center [236, 252] width 45 height 21
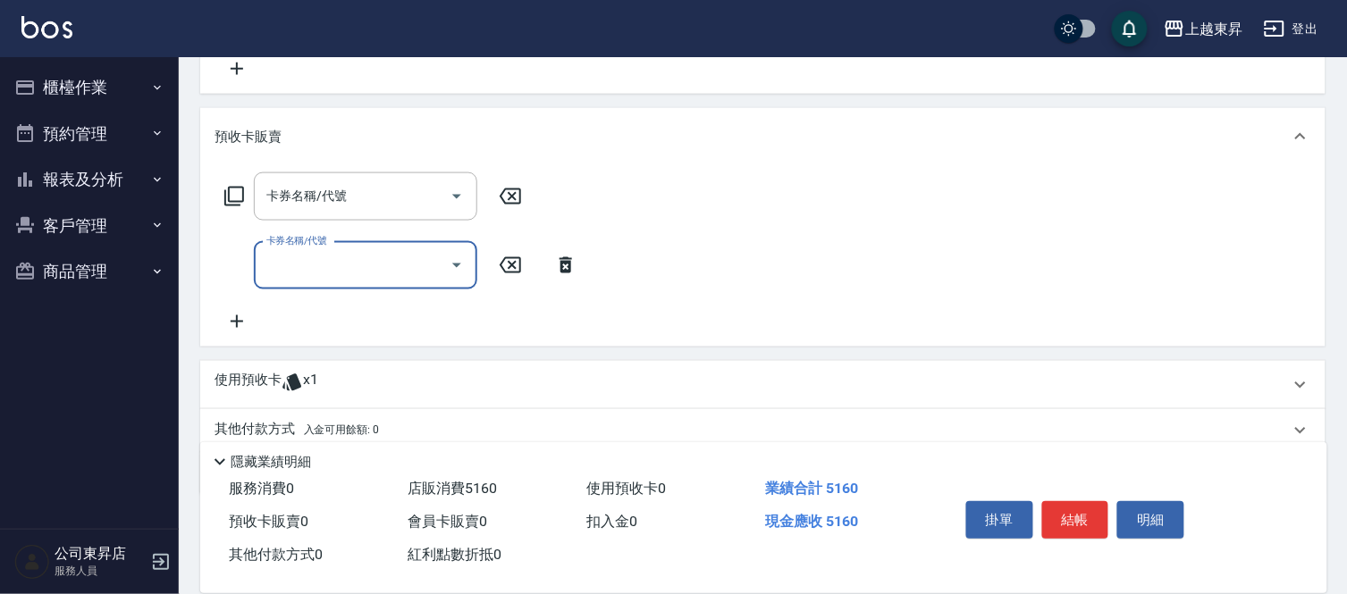
click at [238, 323] on icon at bounding box center [236, 321] width 45 height 21
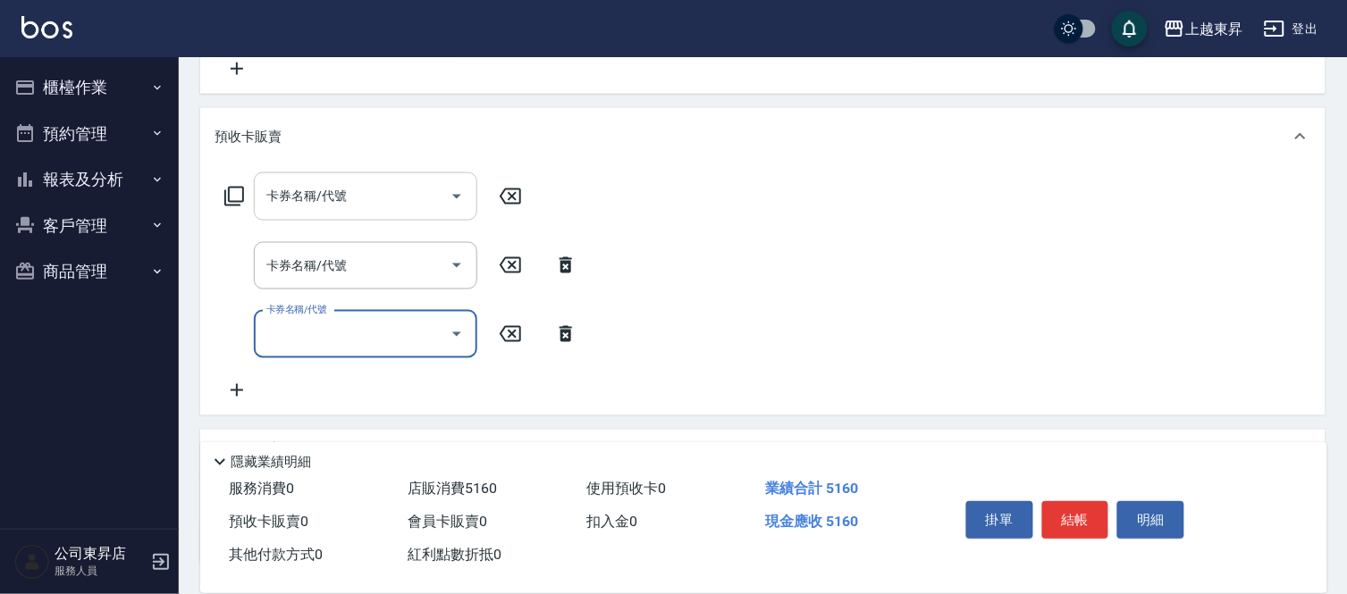
click at [324, 193] on input "卡券名稱/代號" at bounding box center [352, 196] width 181 height 31
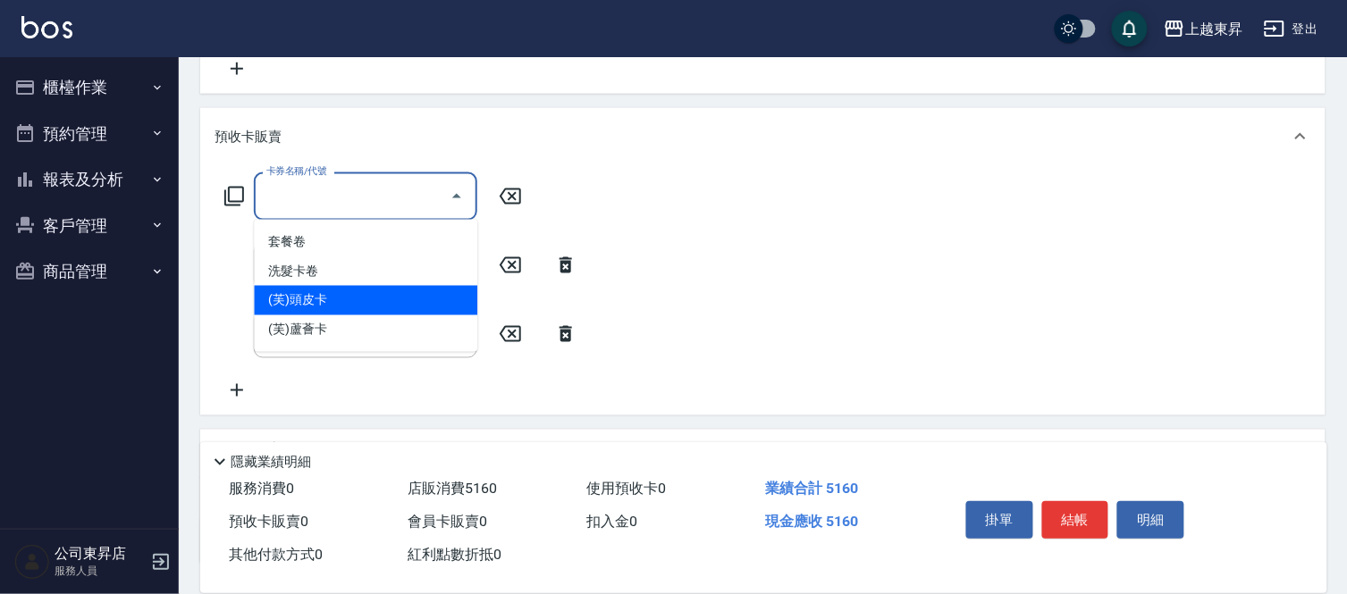
click at [341, 300] on span "(芙)頭皮卡" at bounding box center [365, 300] width 223 height 29
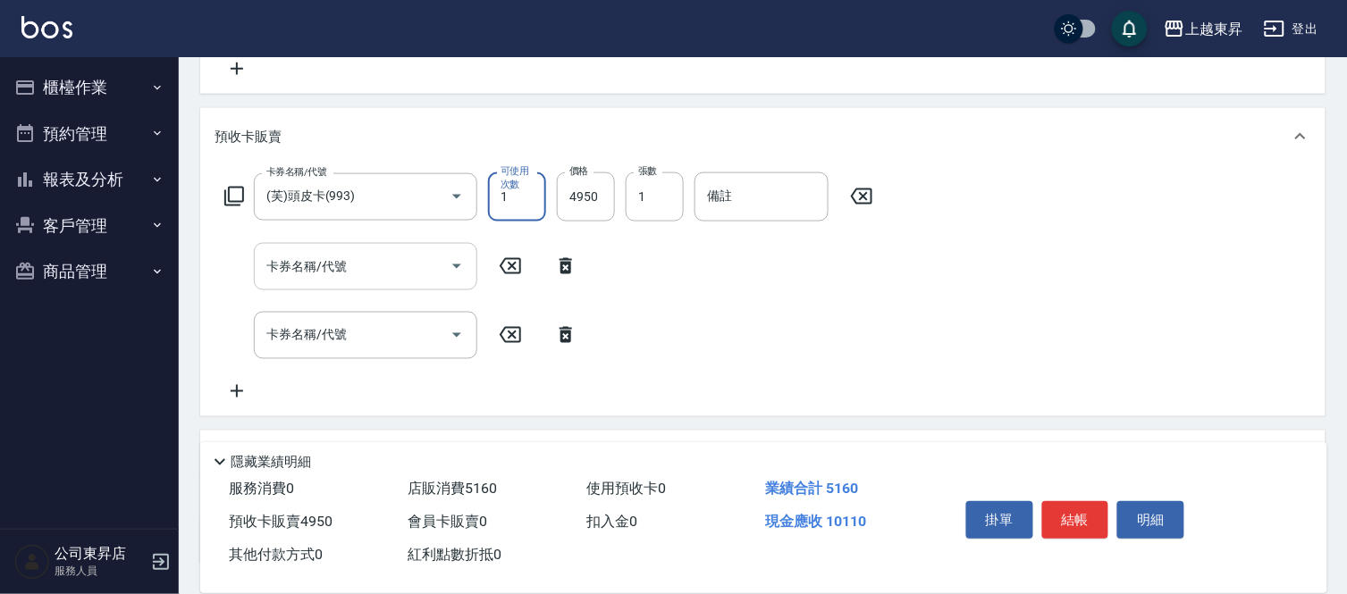
click at [324, 268] on input "卡券名稱/代號" at bounding box center [352, 266] width 181 height 31
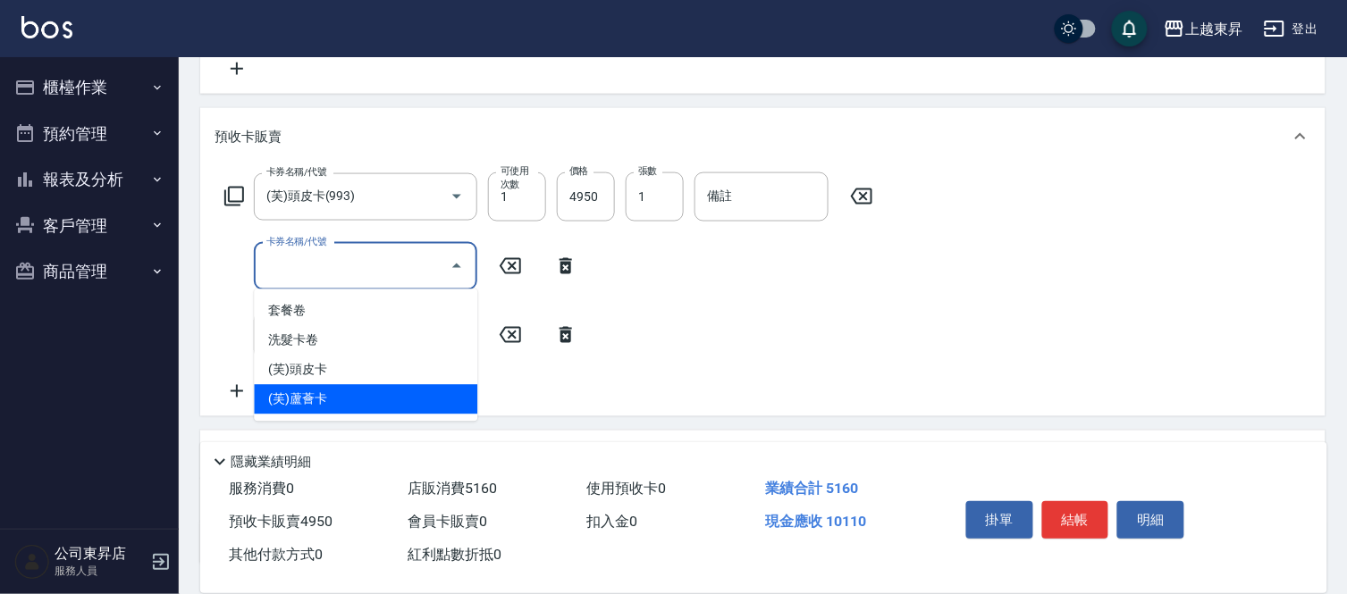
click at [316, 394] on span "(芙)蘆薈卡" at bounding box center [365, 399] width 223 height 29
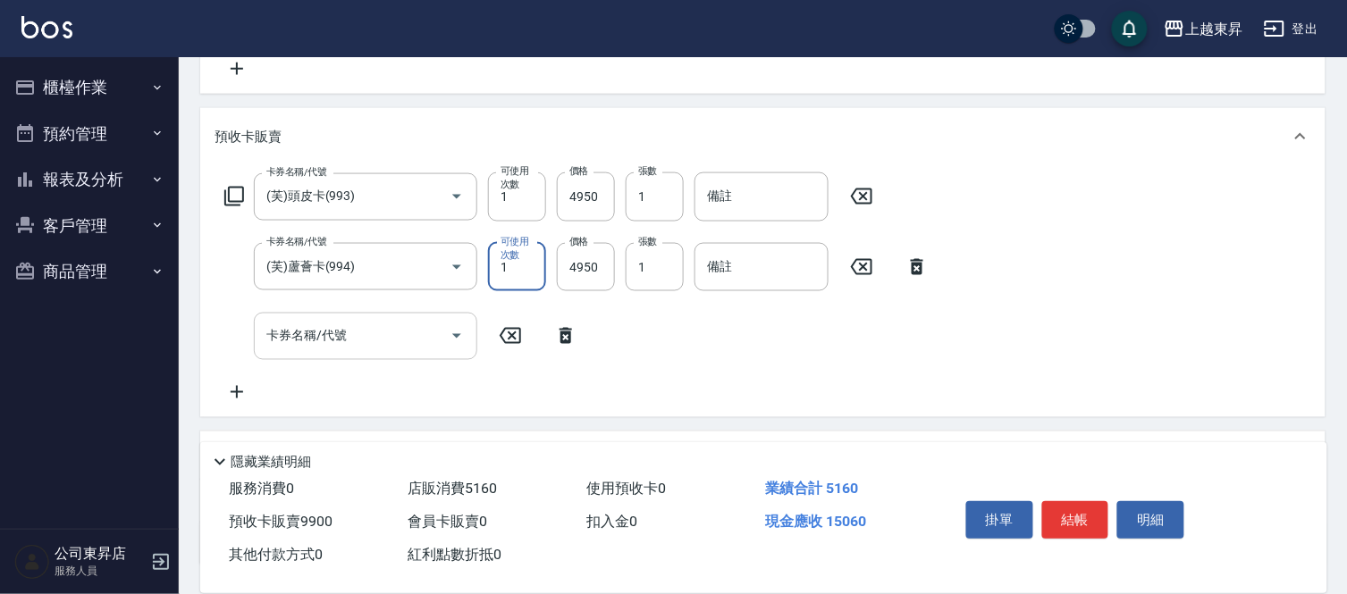
click at [336, 331] on div "卡券名稱/代號 卡券名稱/代號" at bounding box center [365, 336] width 223 height 47
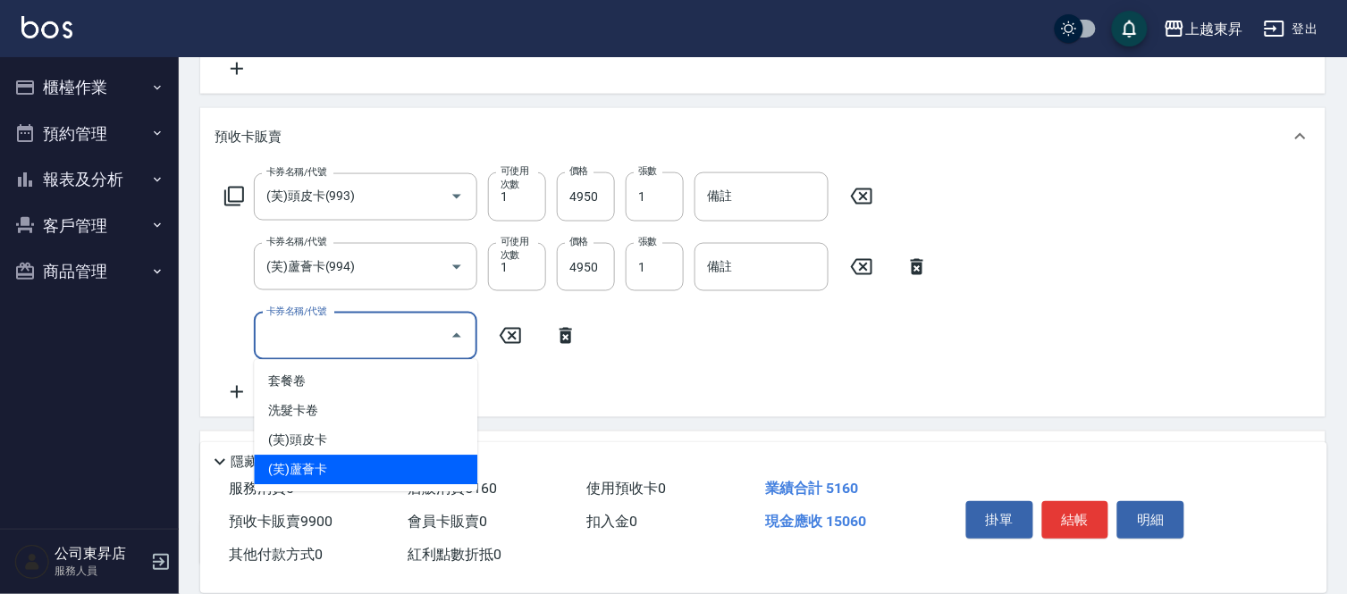
click at [356, 466] on span "(芙)蘆薈卡" at bounding box center [365, 470] width 223 height 29
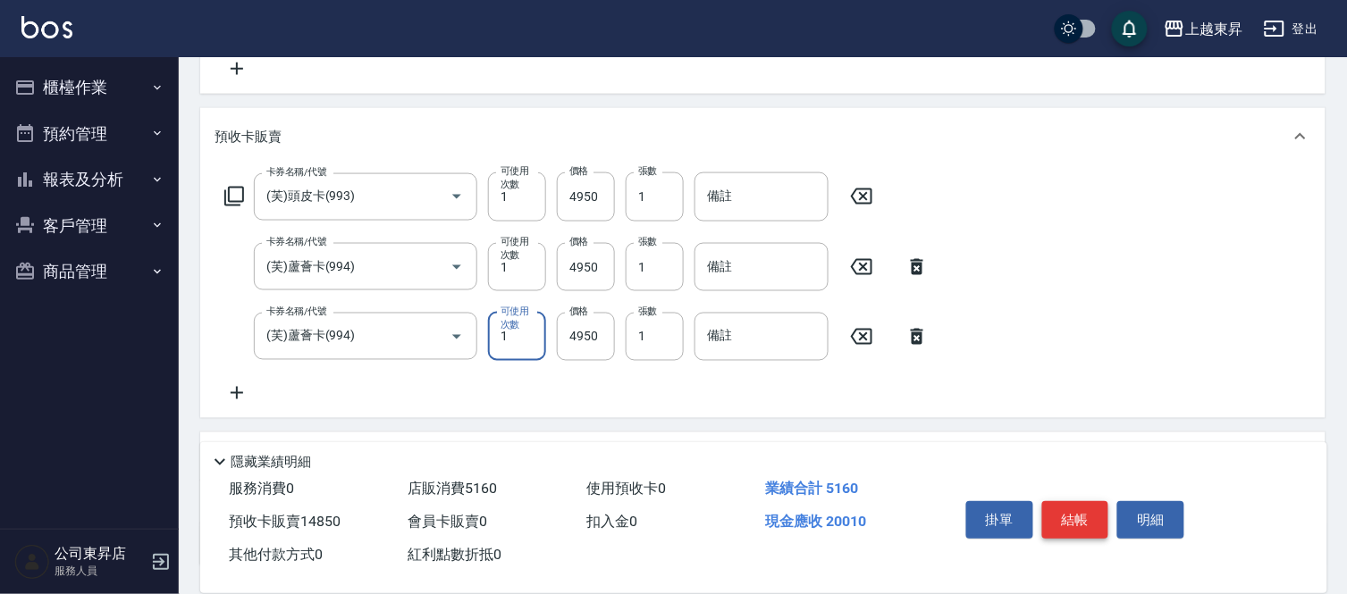
click at [1077, 516] on button "結帳" at bounding box center [1075, 520] width 67 height 38
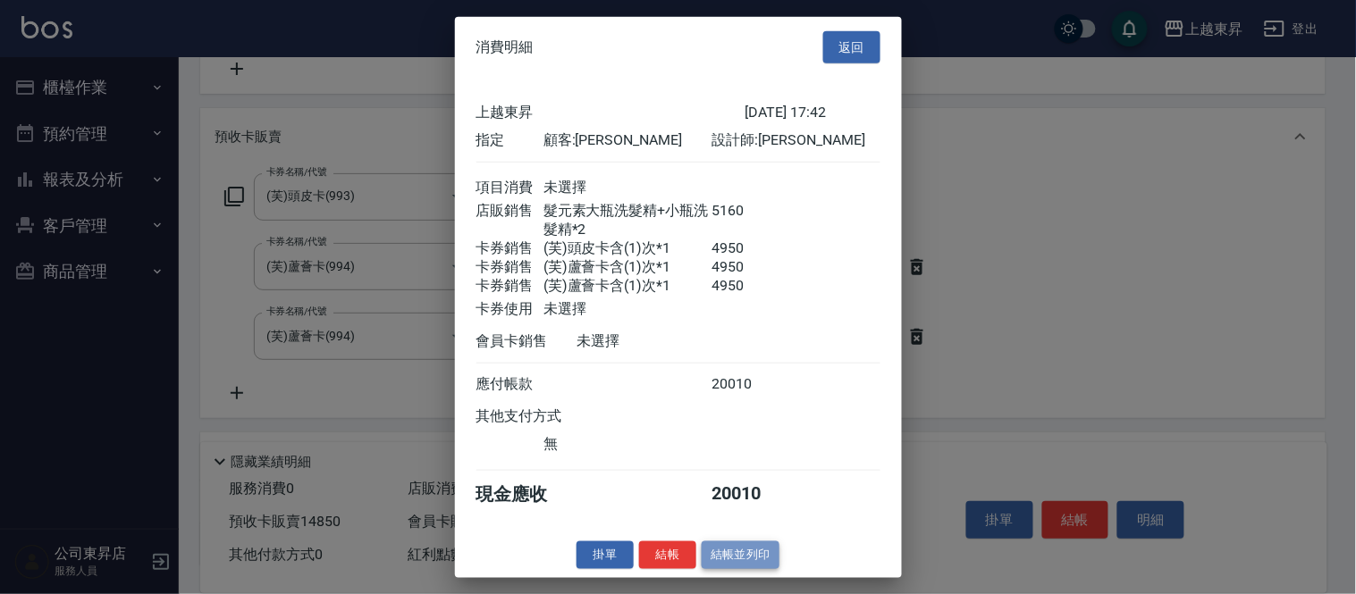
click at [762, 559] on button "結帳並列印" at bounding box center [741, 556] width 78 height 28
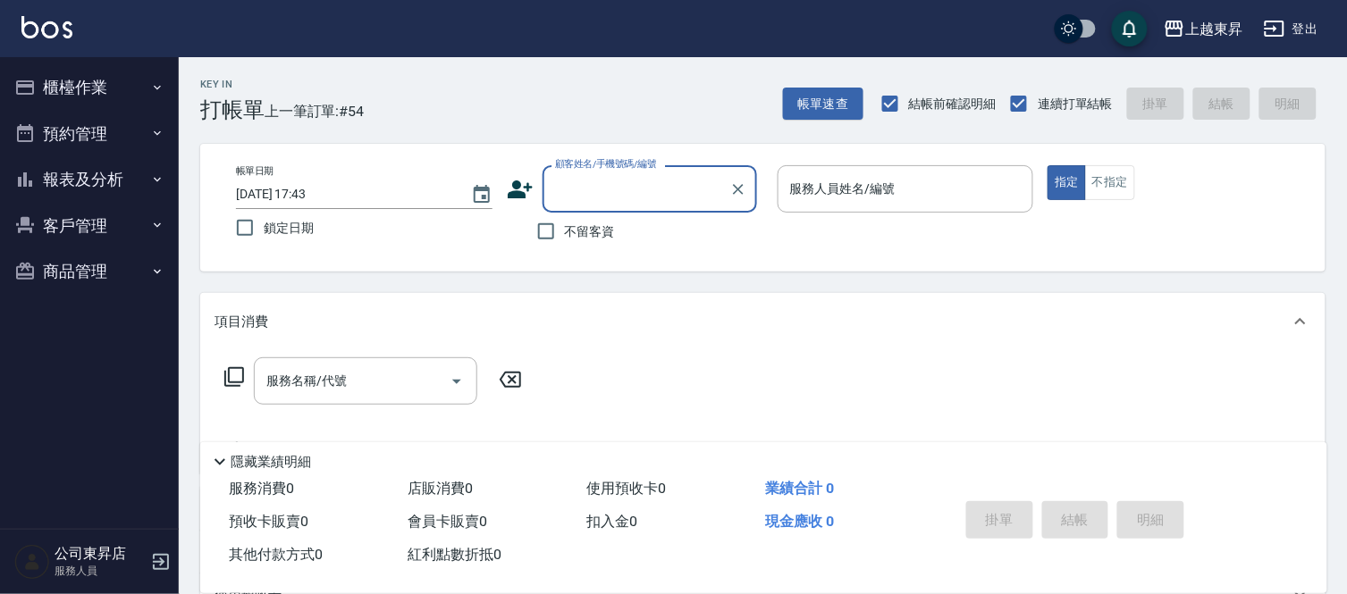
scroll to position [0, 0]
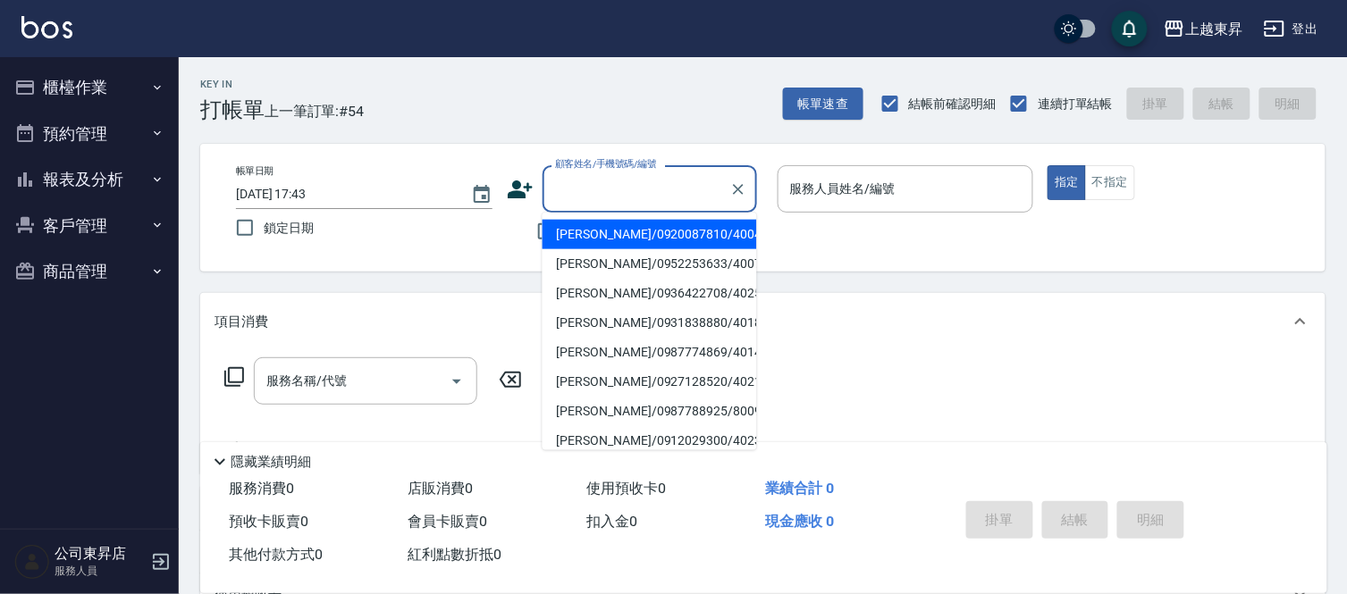
click at [593, 193] on input "顧客姓名/手機號碼/編號" at bounding box center [636, 188] width 172 height 31
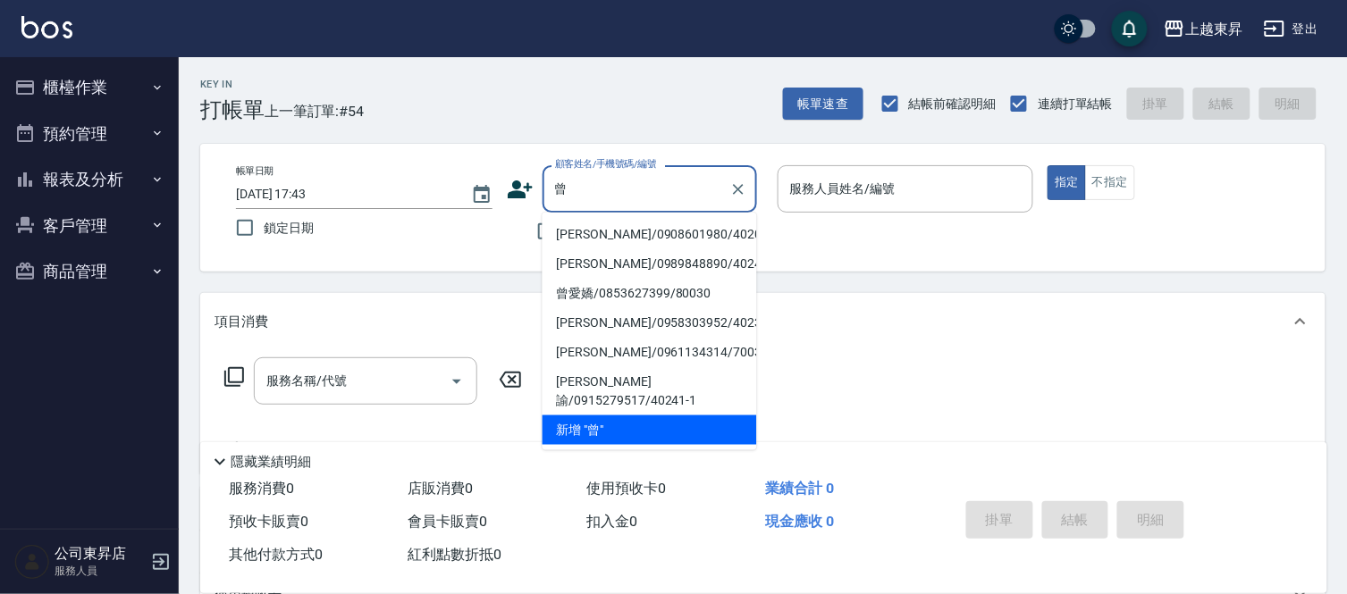
click at [595, 235] on li "[PERSON_NAME]/0908601980/40201" at bounding box center [649, 234] width 214 height 29
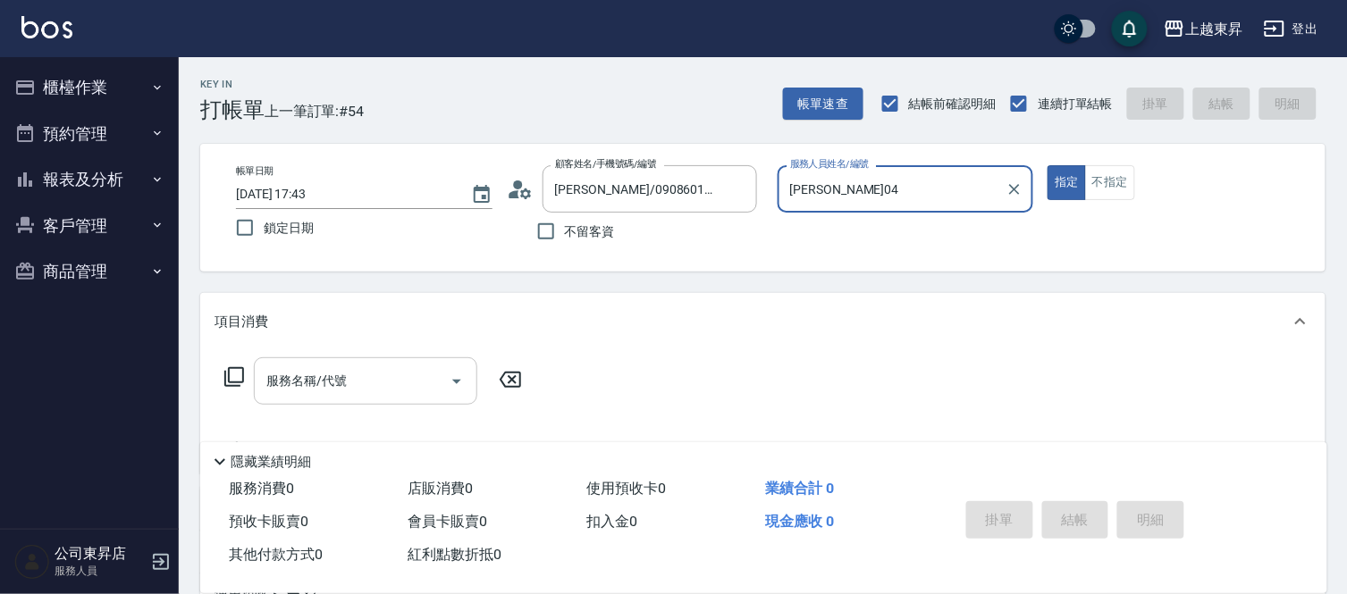
click at [347, 385] on input "服務名稱/代號" at bounding box center [352, 381] width 181 height 31
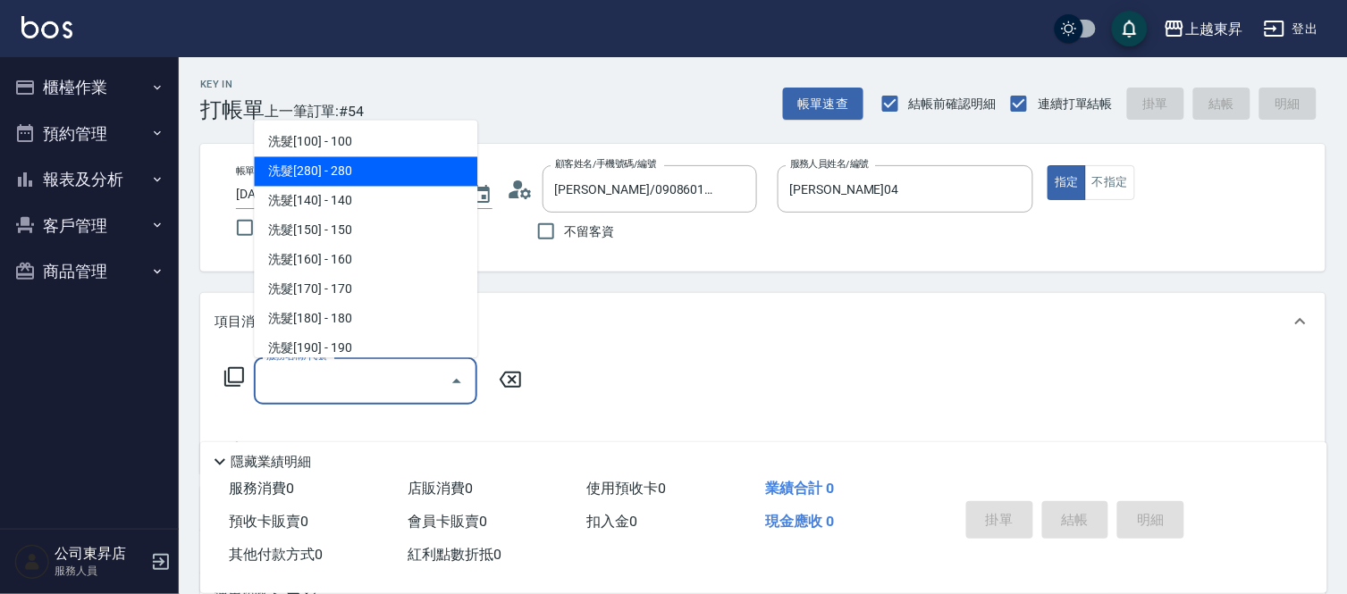
click at [333, 172] on span "洗髮[280] - 280" at bounding box center [365, 171] width 223 height 29
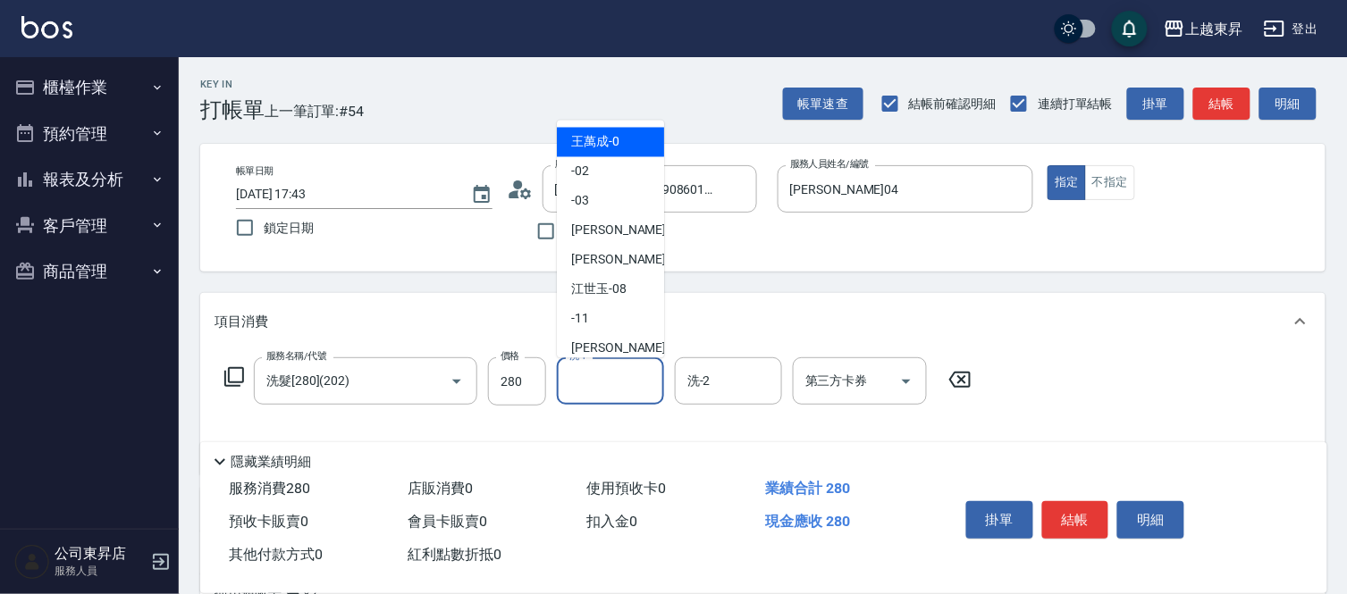
click at [603, 384] on input "洗-1" at bounding box center [610, 381] width 91 height 31
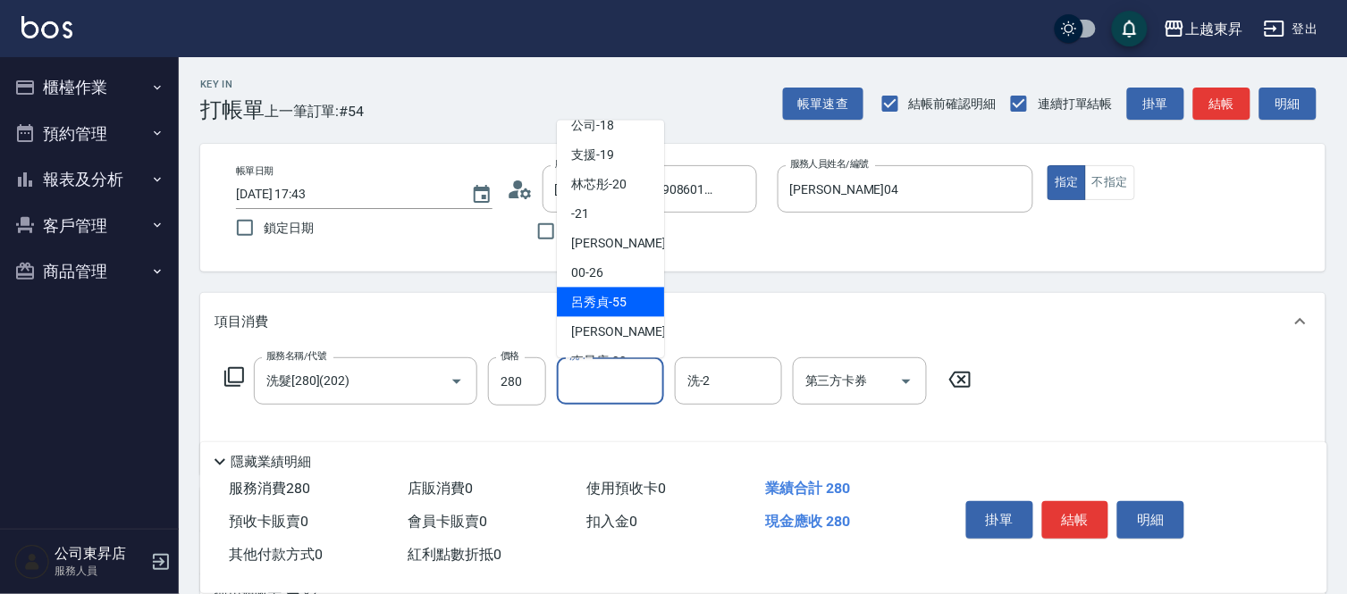
scroll to position [277, 0]
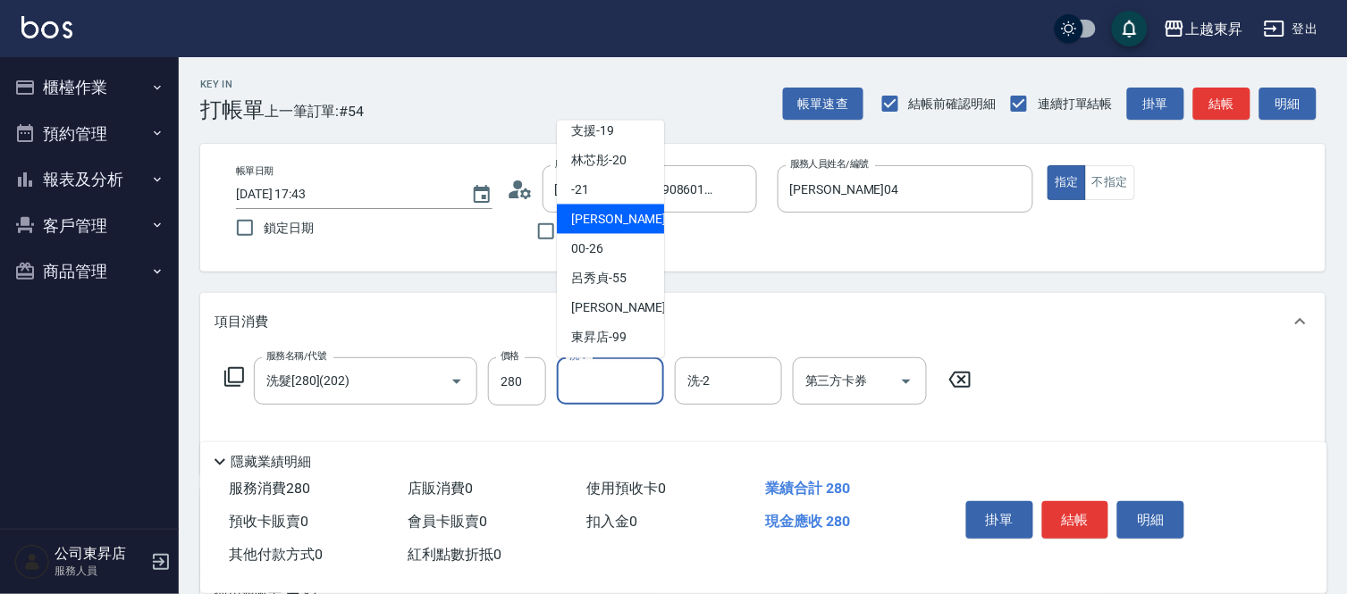
click at [606, 219] on span "[PERSON_NAME]-22" at bounding box center [627, 219] width 113 height 19
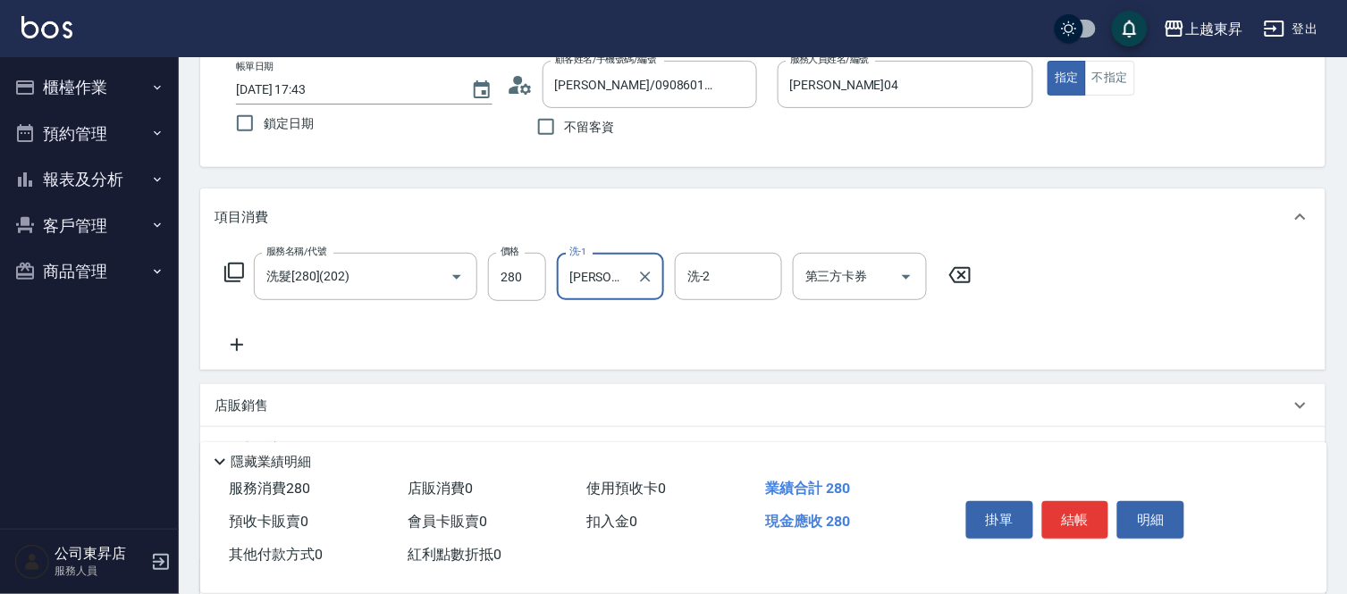
scroll to position [282, 0]
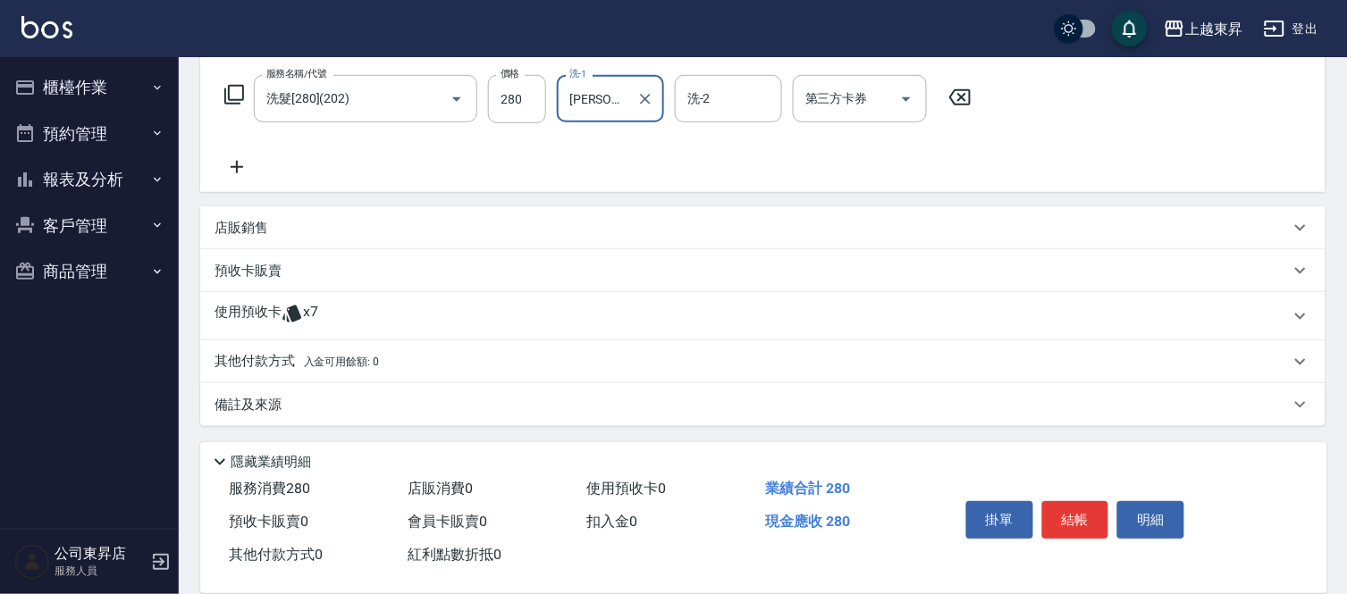
click at [298, 274] on div "預收卡販賣" at bounding box center [751, 271] width 1075 height 19
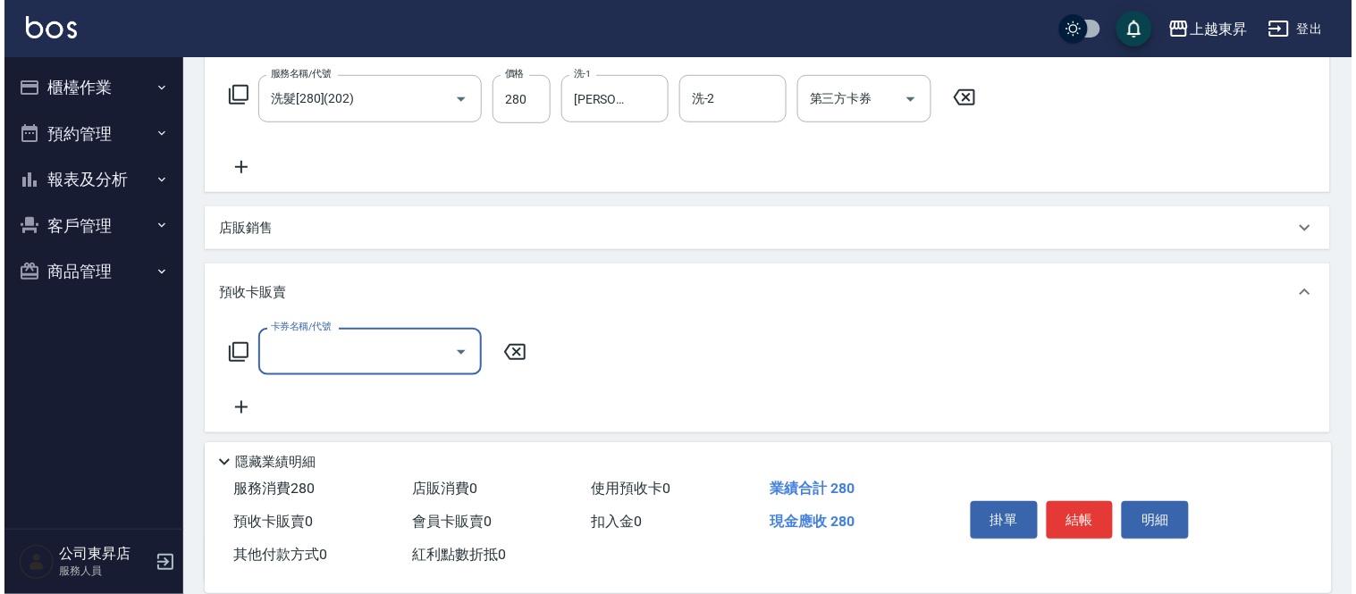
scroll to position [0, 0]
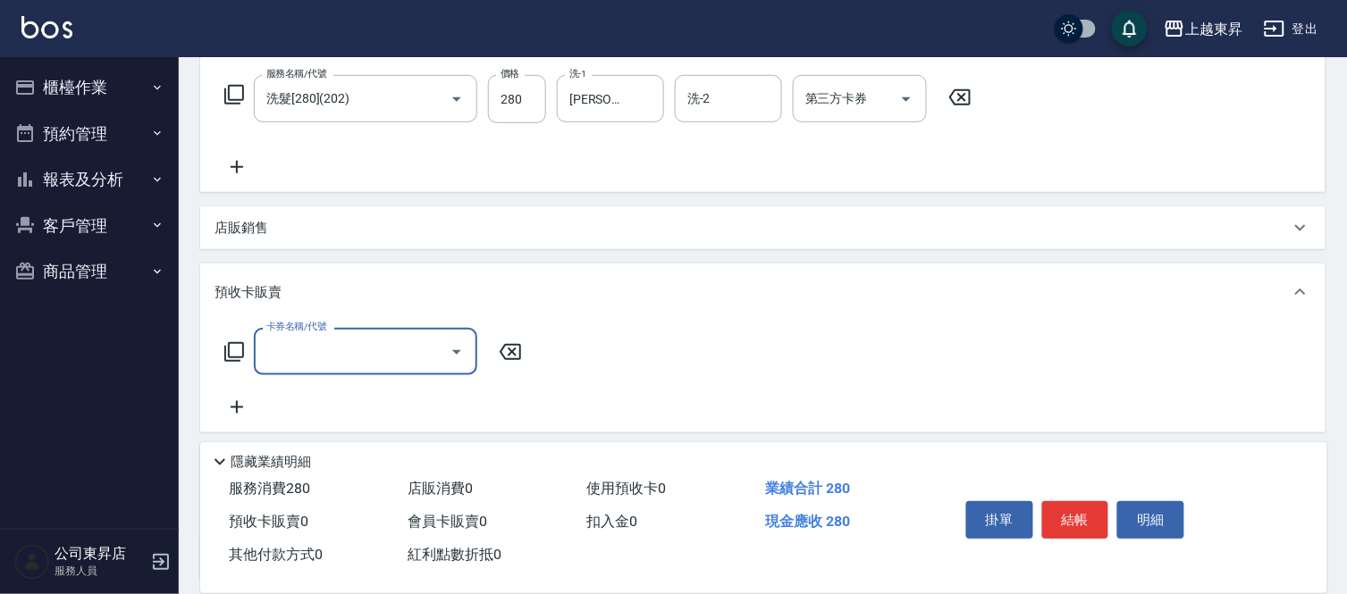
click at [352, 357] on input "卡券名稱/代號" at bounding box center [352, 351] width 181 height 31
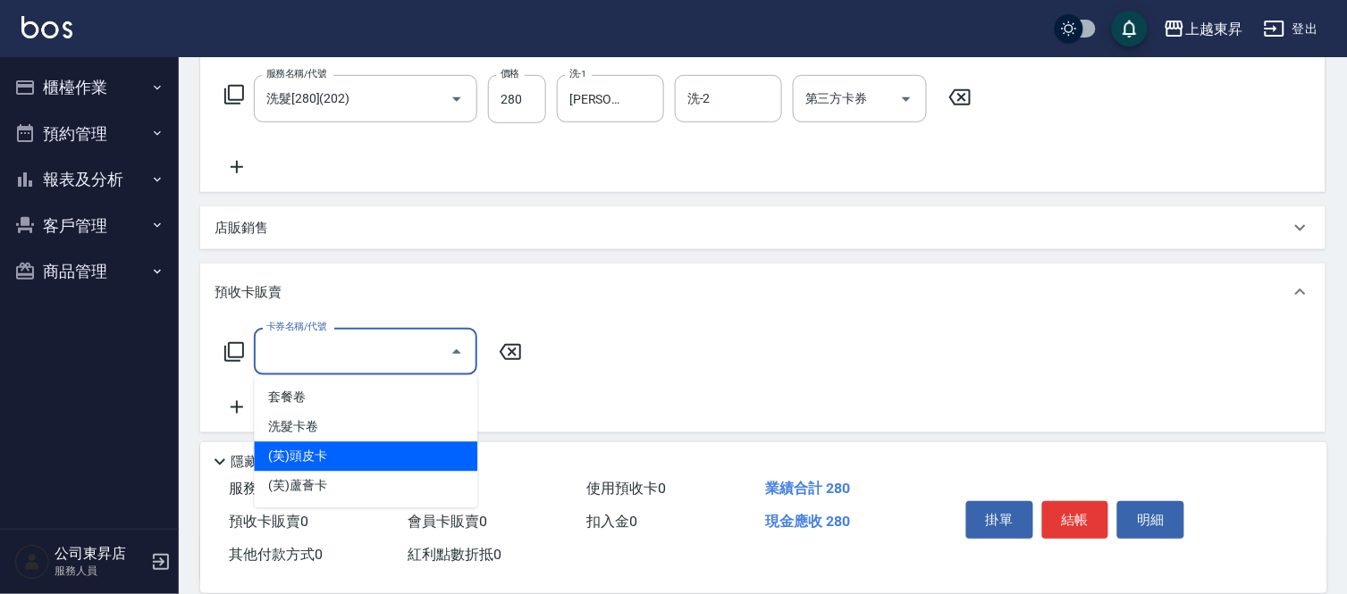
click at [336, 459] on span "(芙)頭皮卡" at bounding box center [365, 456] width 223 height 29
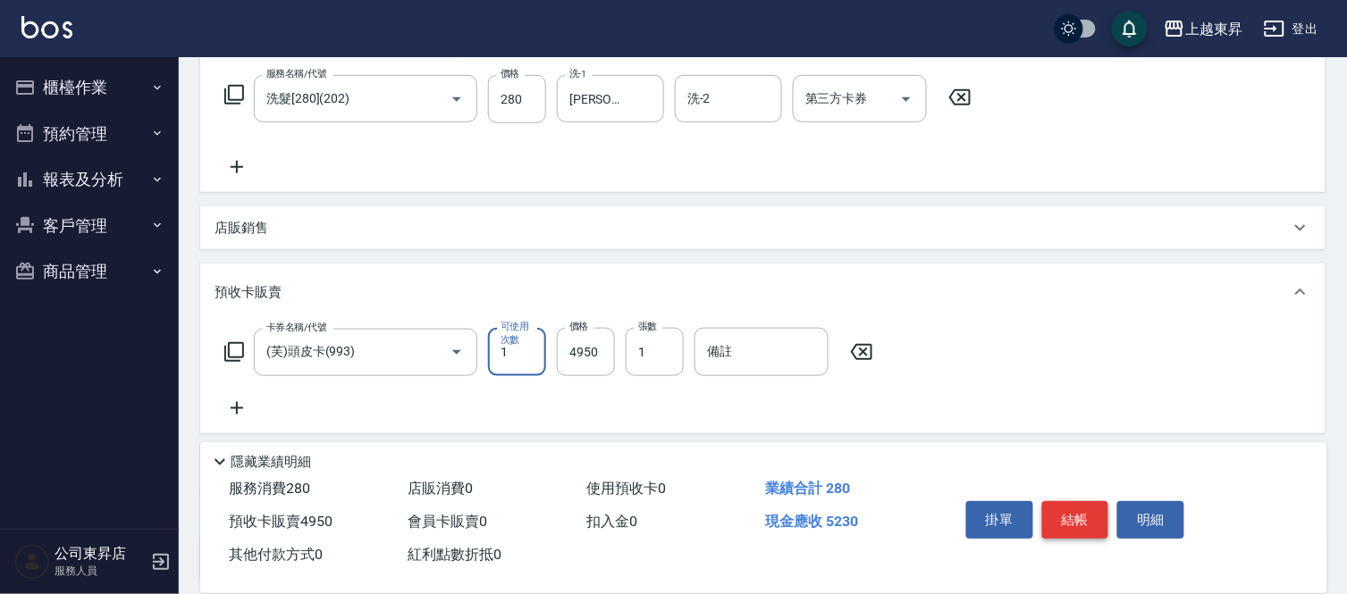
click at [1088, 523] on button "結帳" at bounding box center [1075, 520] width 67 height 38
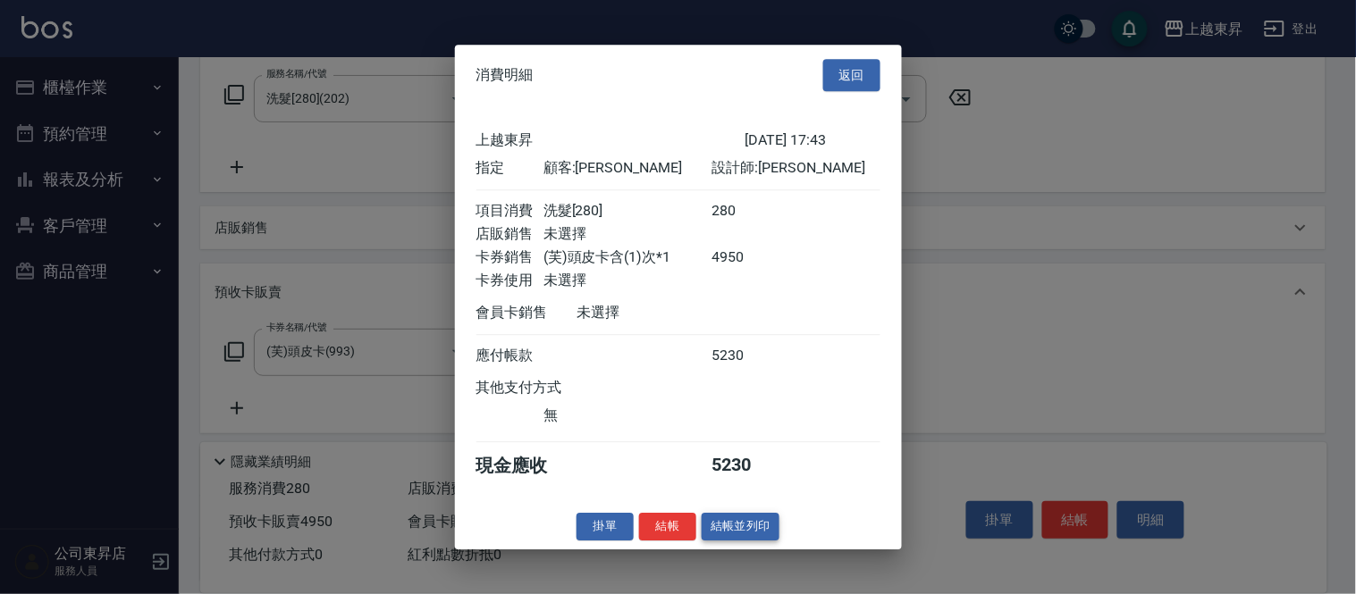
click at [720, 532] on button "結帳並列印" at bounding box center [741, 527] width 78 height 28
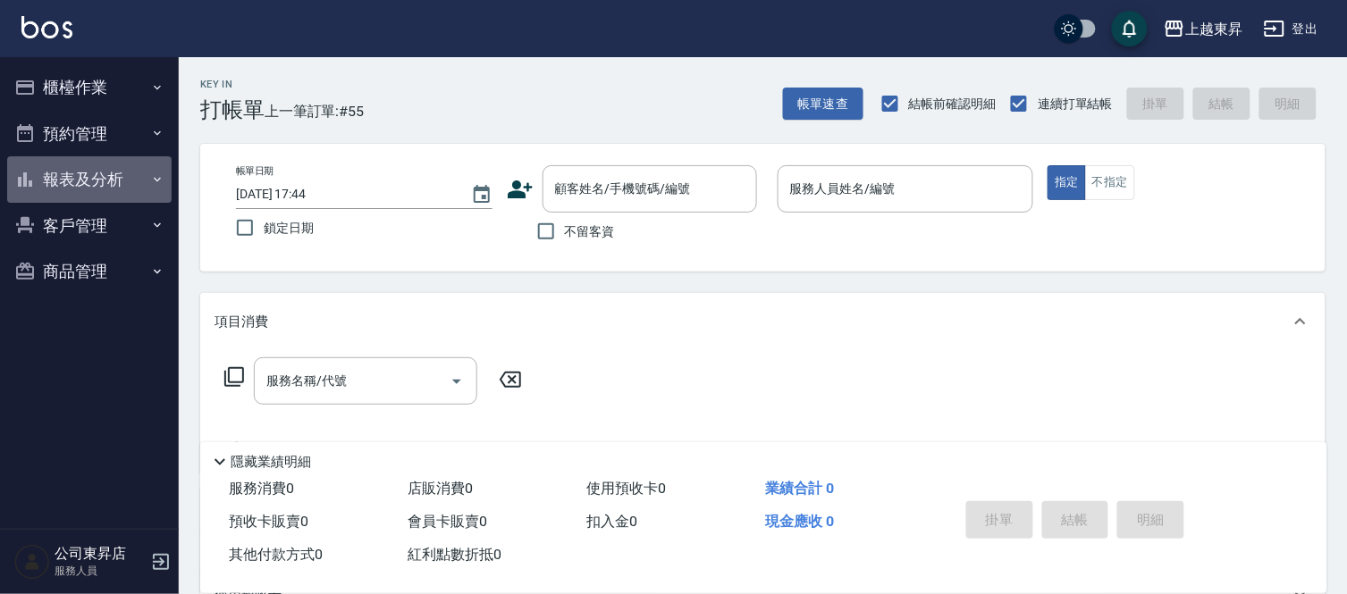
click at [70, 181] on button "報表及分析" at bounding box center [89, 179] width 164 height 46
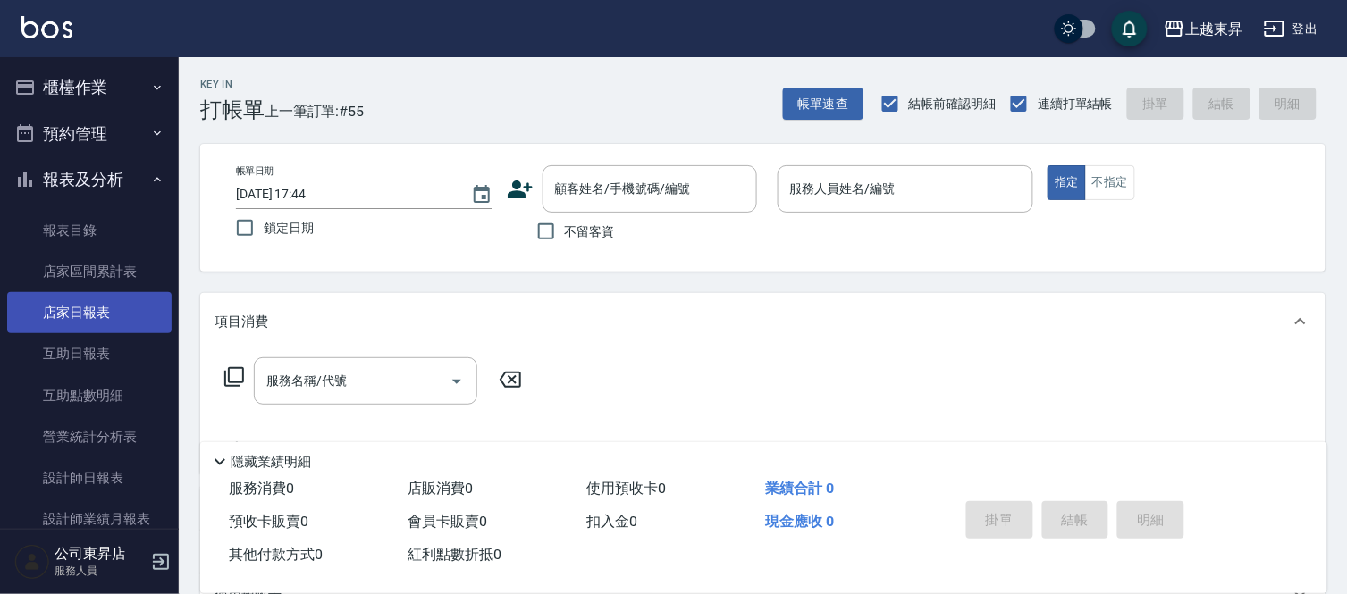
click at [63, 302] on link "店家日報表" at bounding box center [89, 312] width 164 height 41
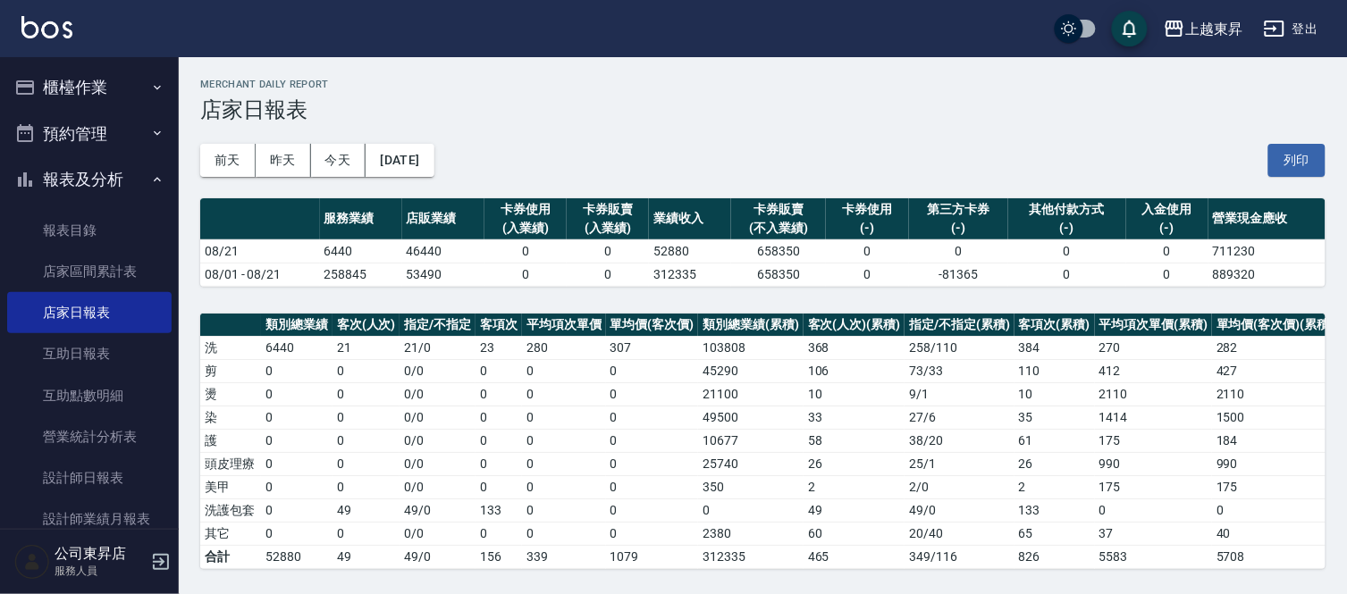
click at [77, 78] on button "櫃檯作業" at bounding box center [89, 87] width 164 height 46
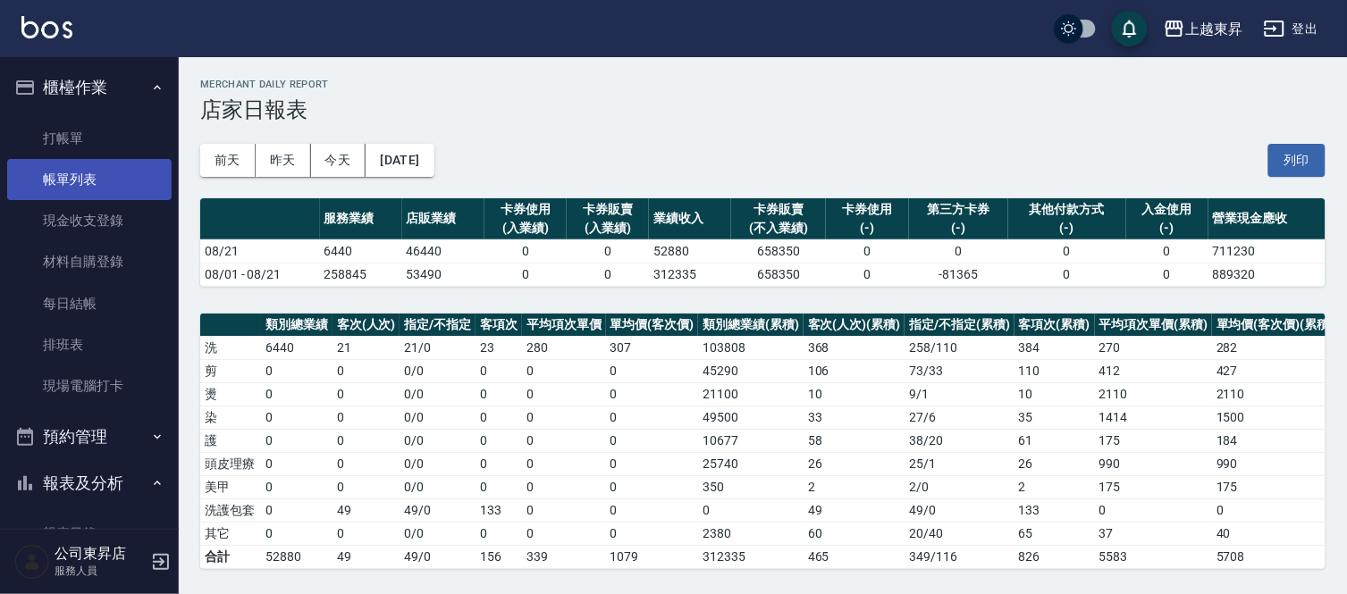
click at [75, 177] on link "帳單列表" at bounding box center [89, 179] width 164 height 41
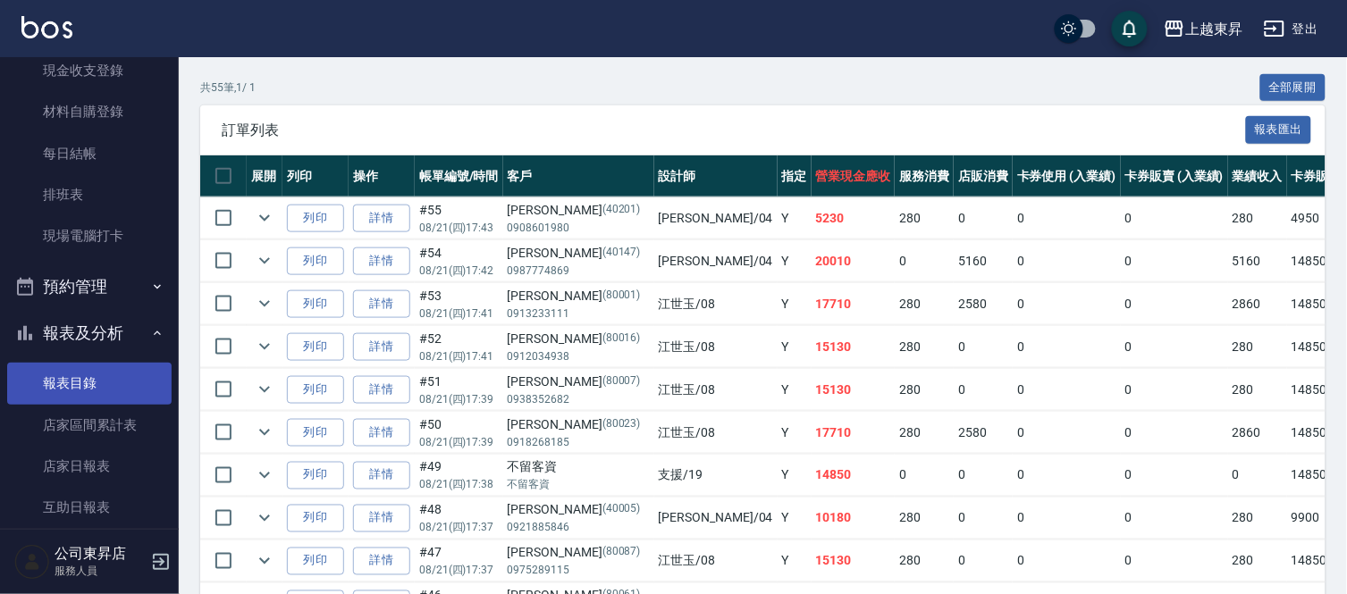
scroll to position [298, 0]
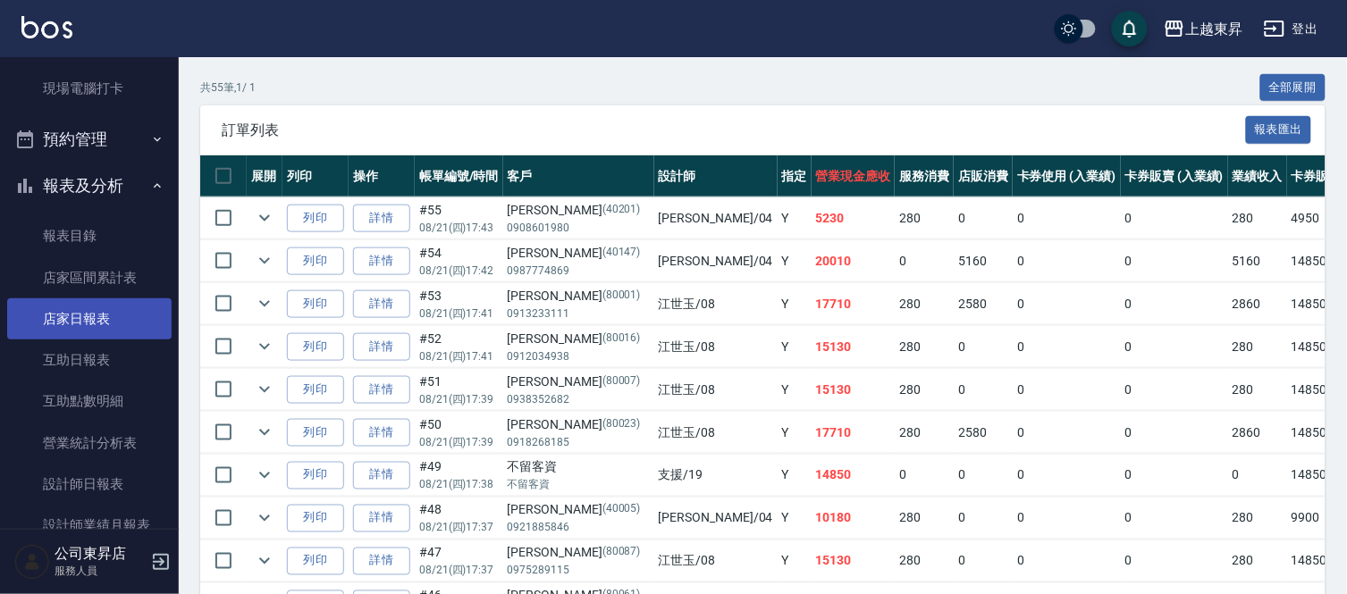
click at [99, 320] on link "店家日報表" at bounding box center [89, 318] width 164 height 41
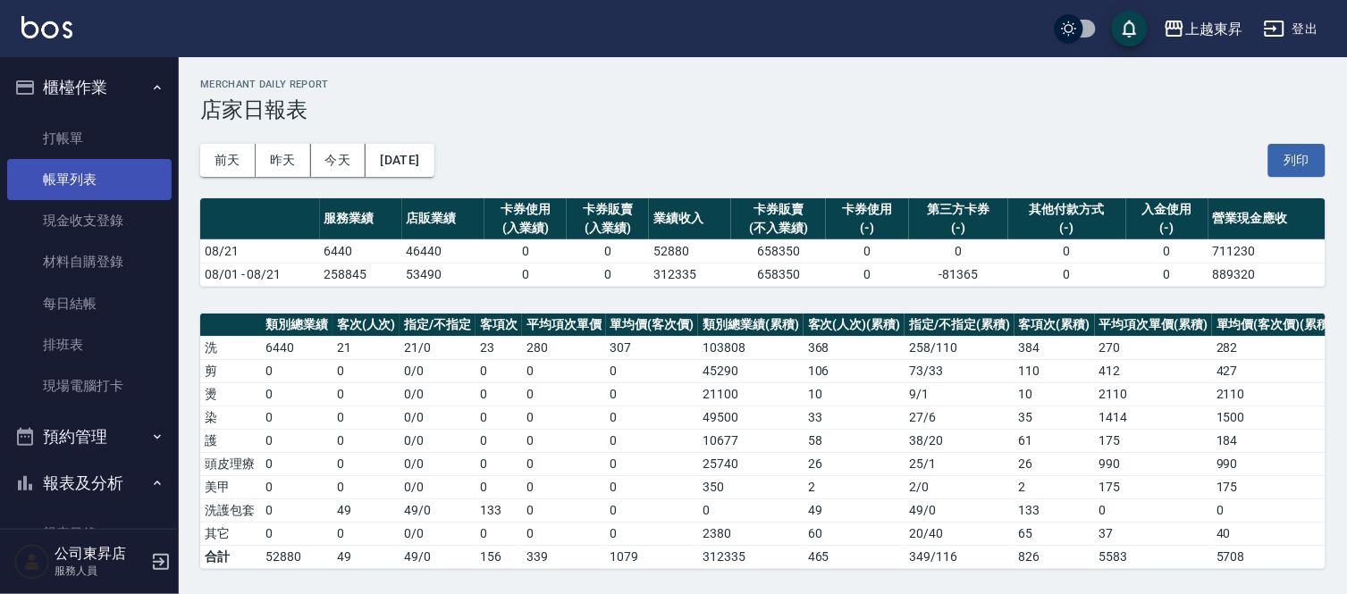
click at [85, 167] on link "帳單列表" at bounding box center [89, 179] width 164 height 41
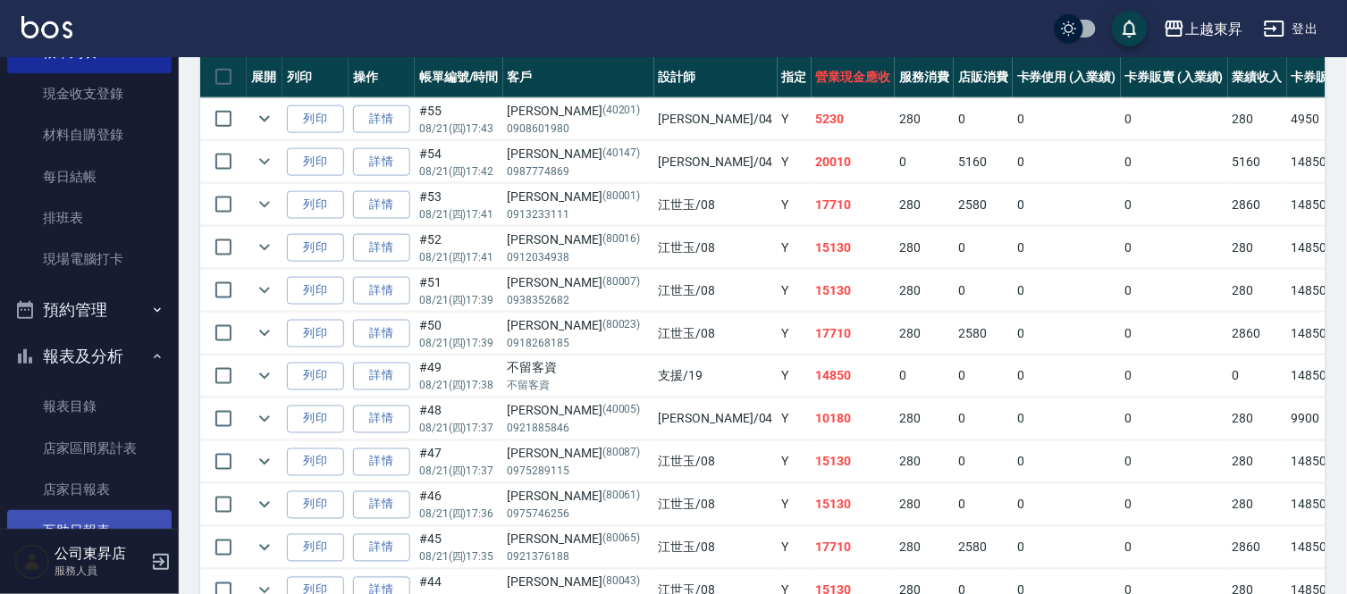
scroll to position [298, 0]
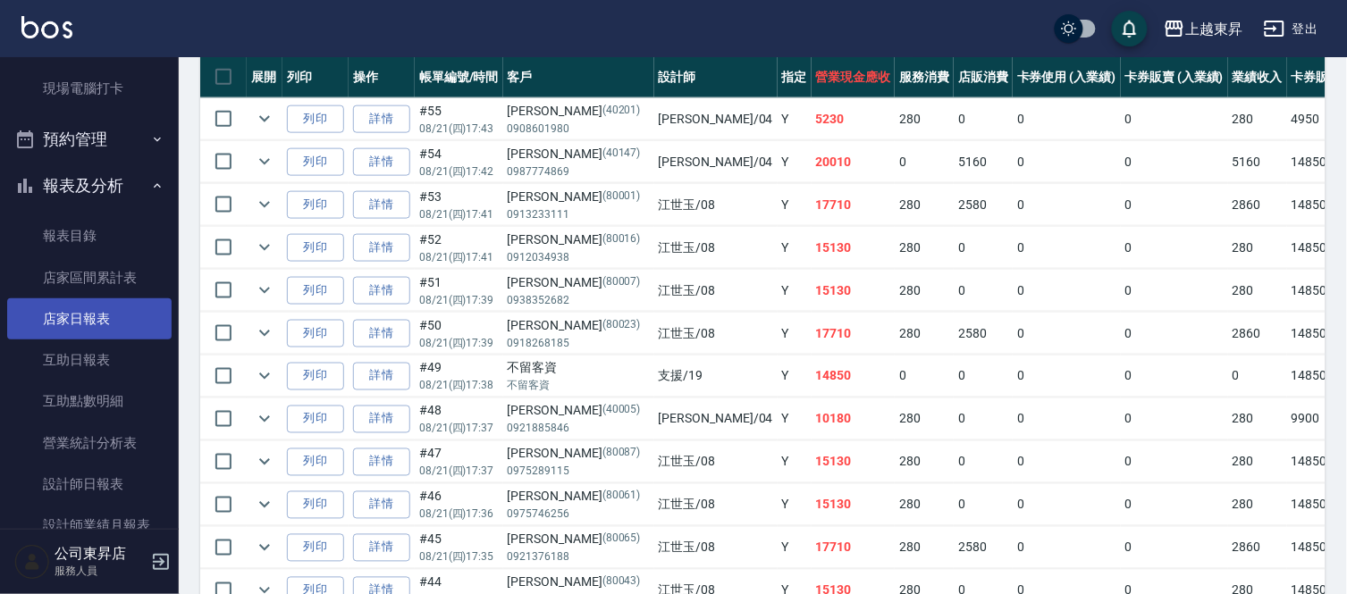
click at [71, 306] on link "店家日報表" at bounding box center [89, 318] width 164 height 41
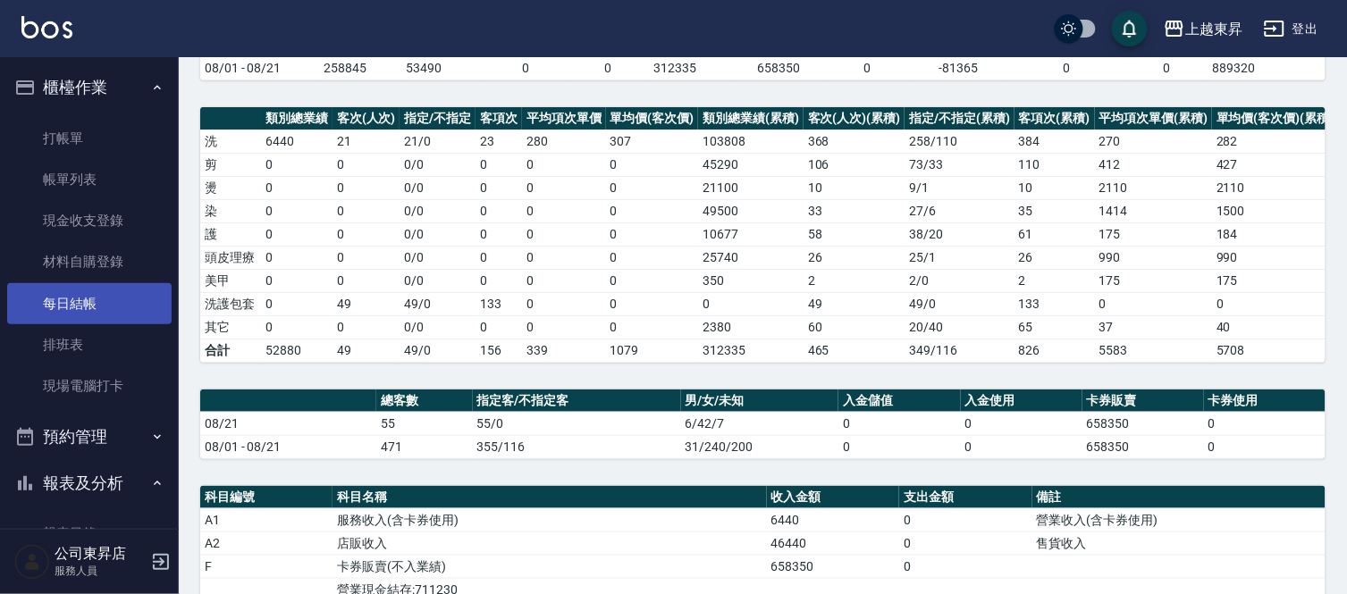
scroll to position [198, 0]
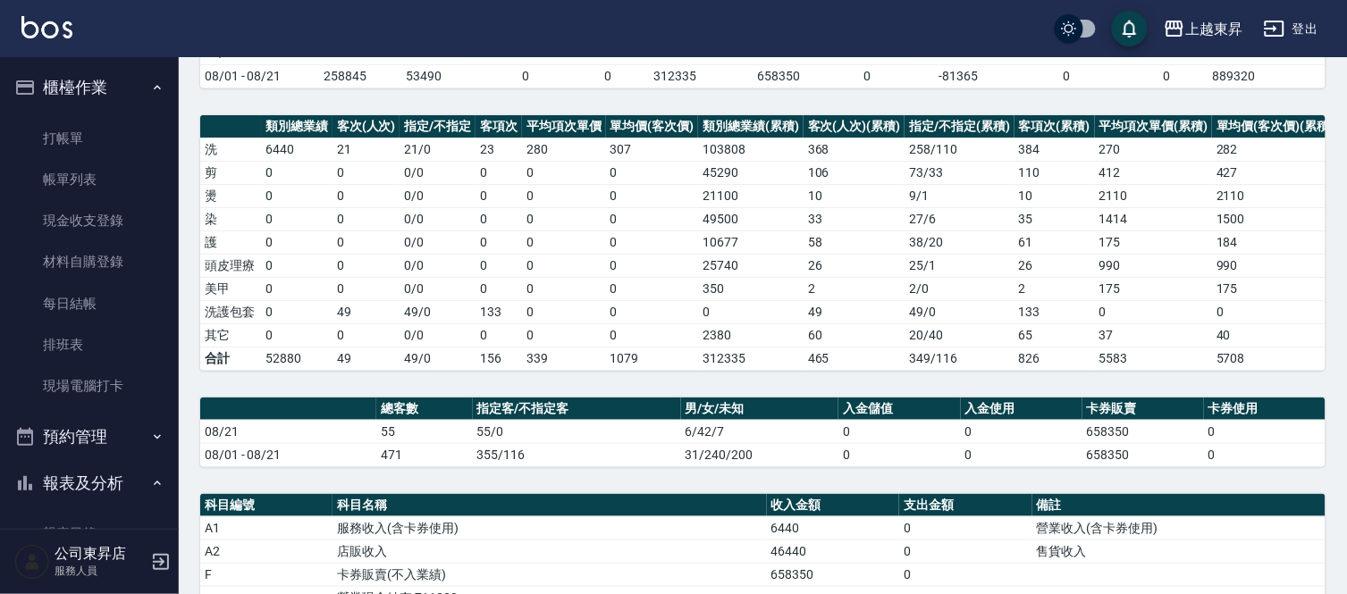
drag, startPoint x: 92, startPoint y: 175, endPoint x: 74, endPoint y: 444, distance: 269.6
click at [91, 175] on link "帳單列表" at bounding box center [89, 179] width 164 height 41
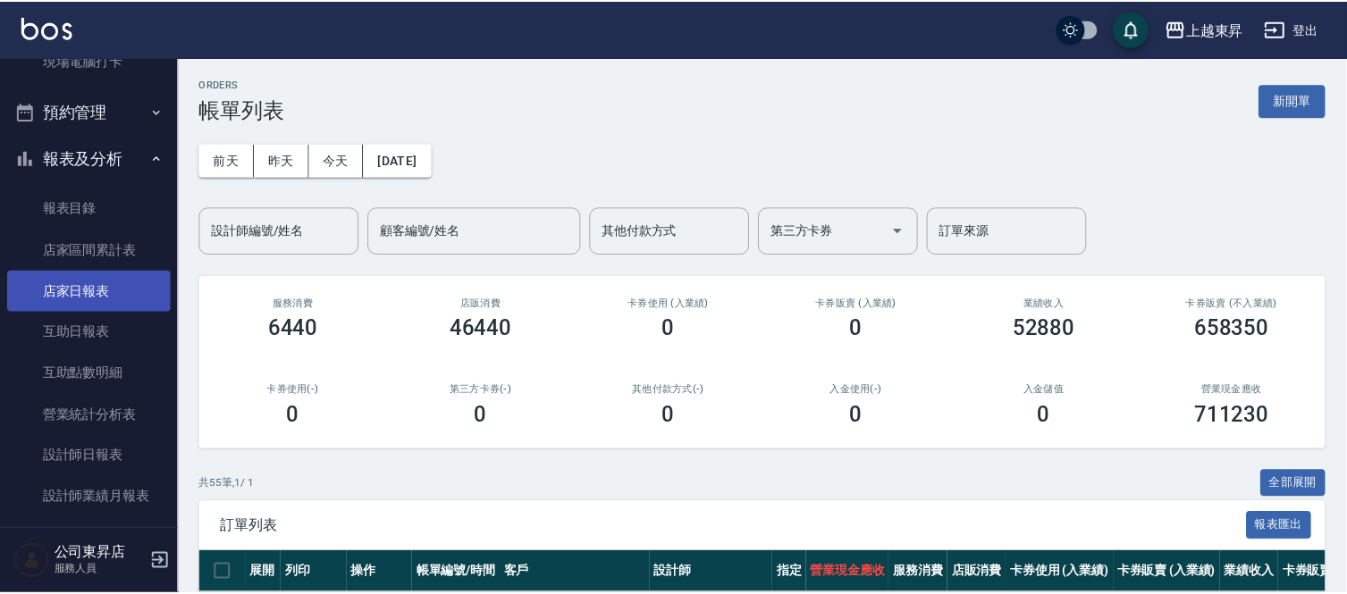
scroll to position [318, 0]
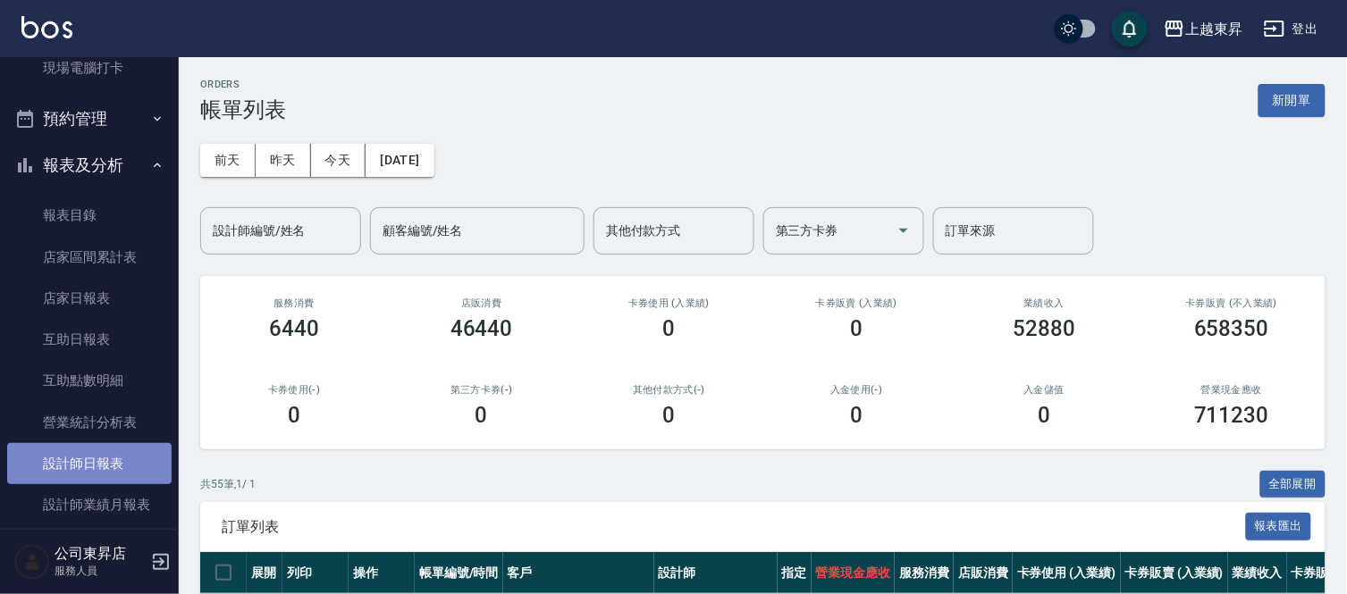
click at [91, 459] on link "設計師日報表" at bounding box center [89, 463] width 164 height 41
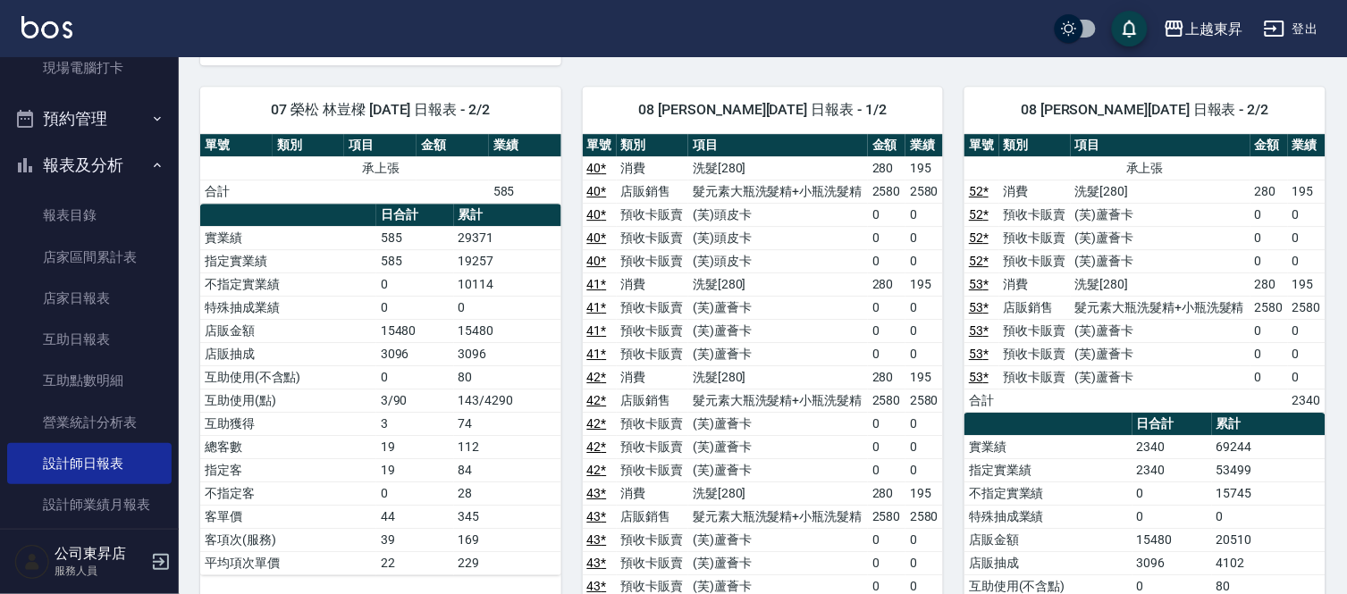
scroll to position [1290, 0]
